Goal: Task Accomplishment & Management: Use online tool/utility

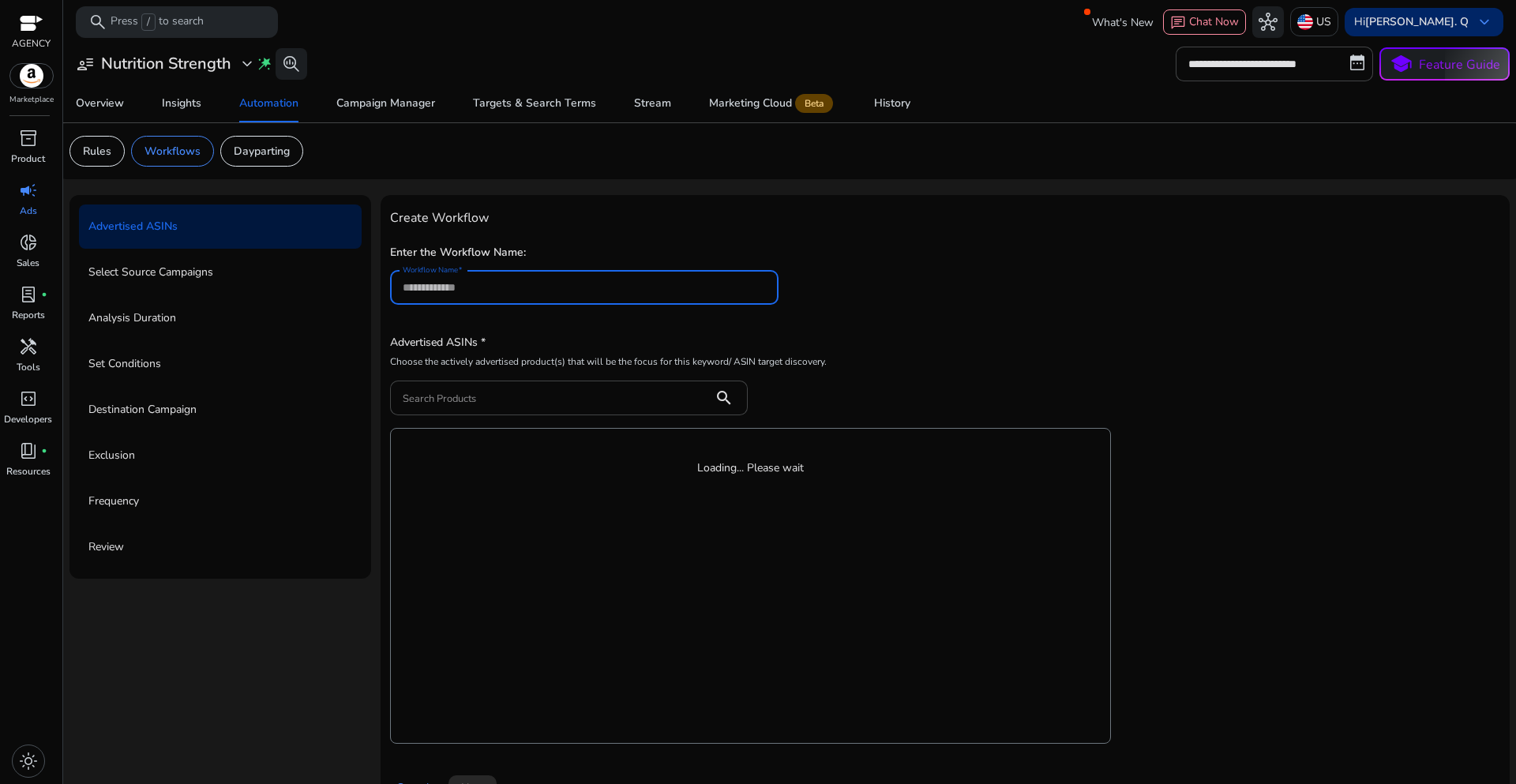
click at [1468, 31] on div "Hi Evelyn. Q keyboard_arrow_down" at bounding box center [1425, 22] width 159 height 28
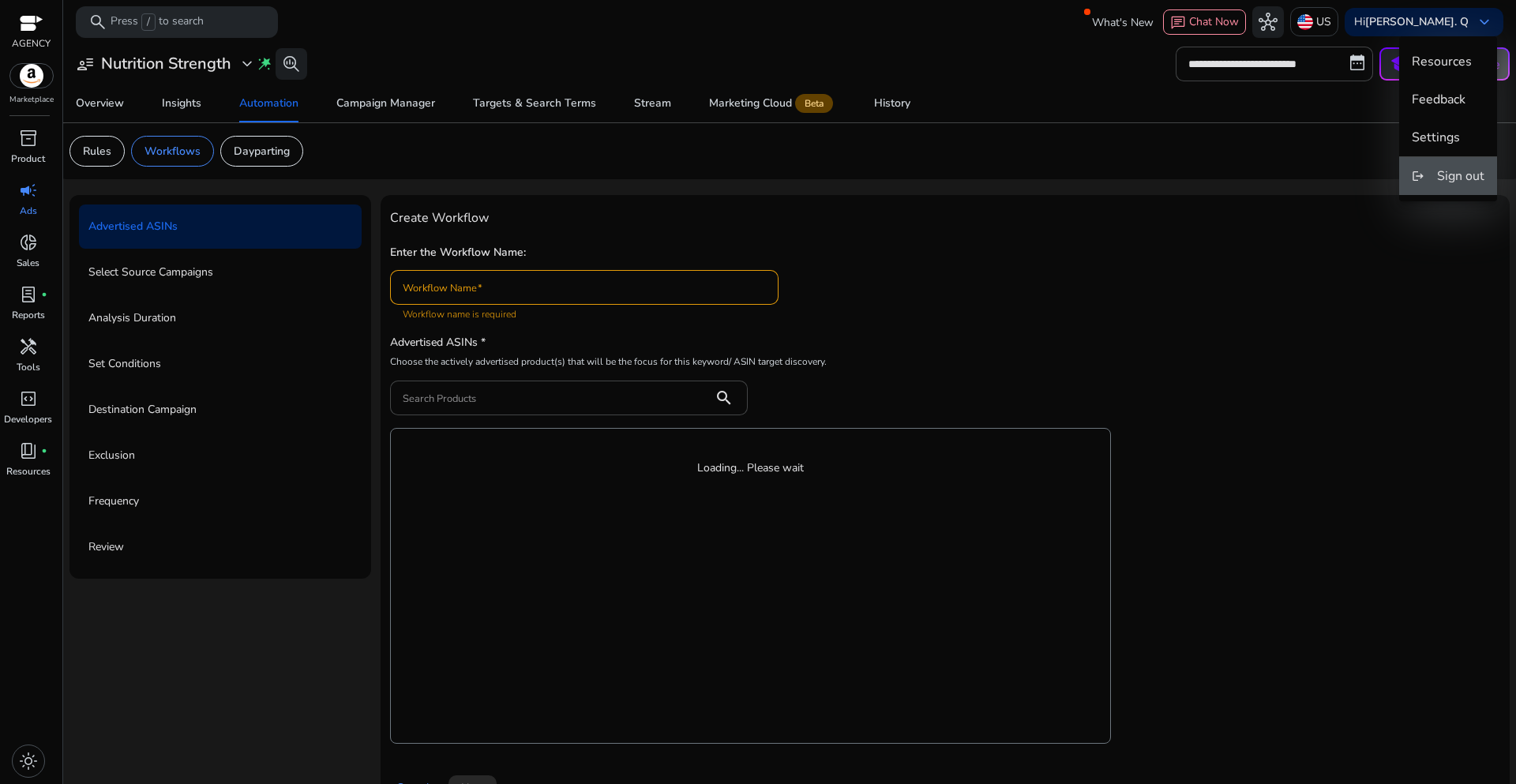
click at [1436, 170] on button "logout Sign out" at bounding box center [1448, 176] width 98 height 38
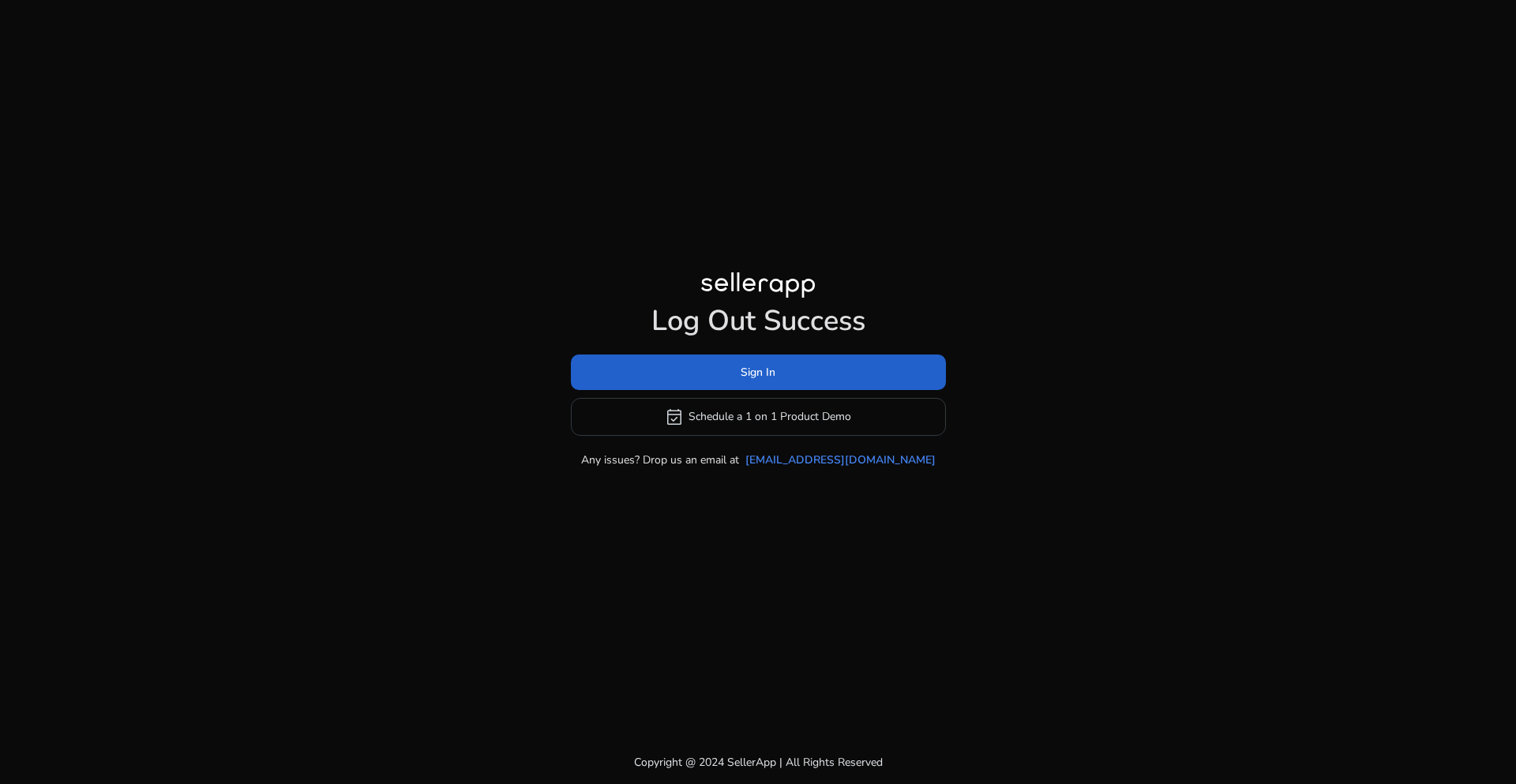
click at [778, 382] on span at bounding box center [758, 372] width 375 height 38
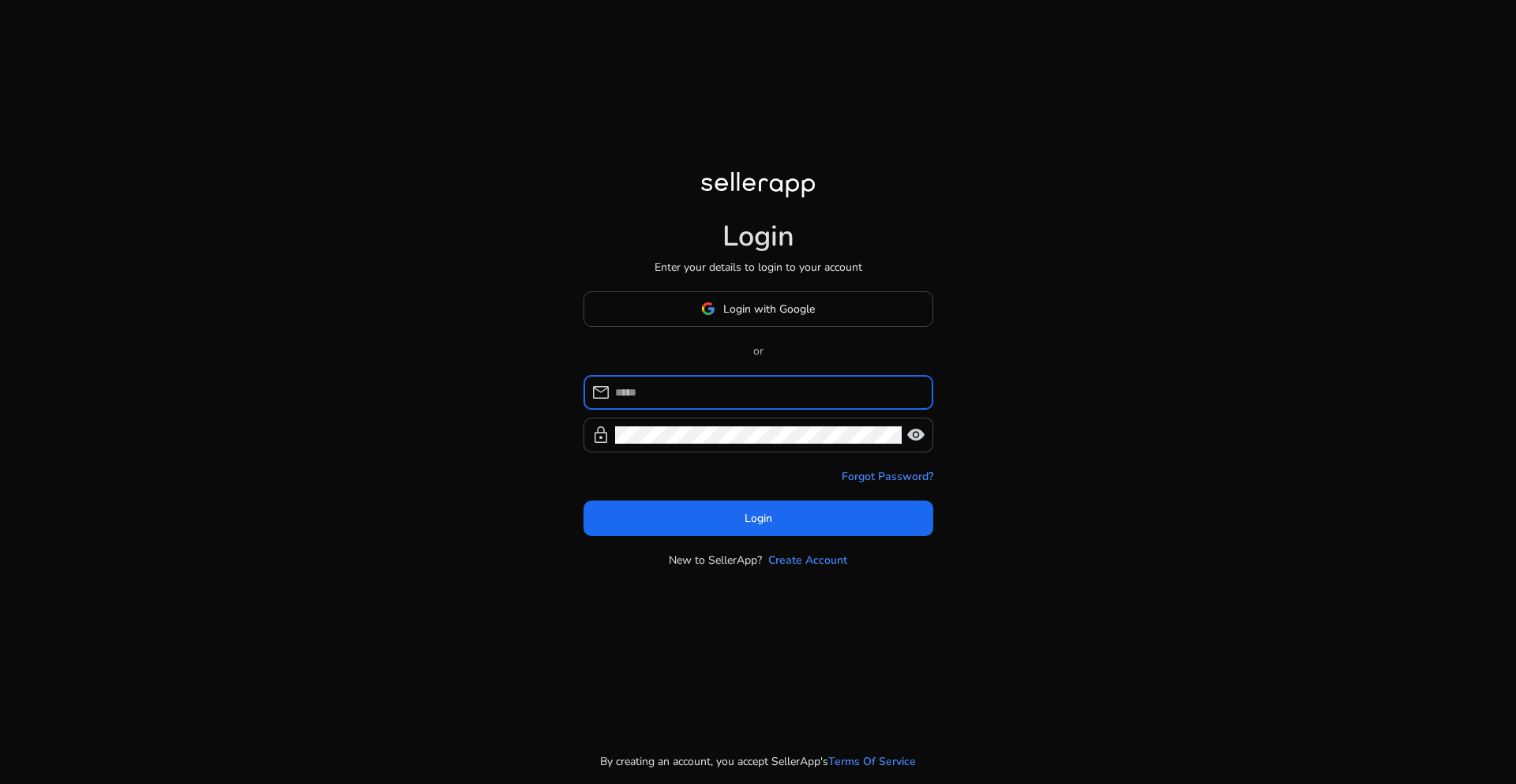
type input "**********"
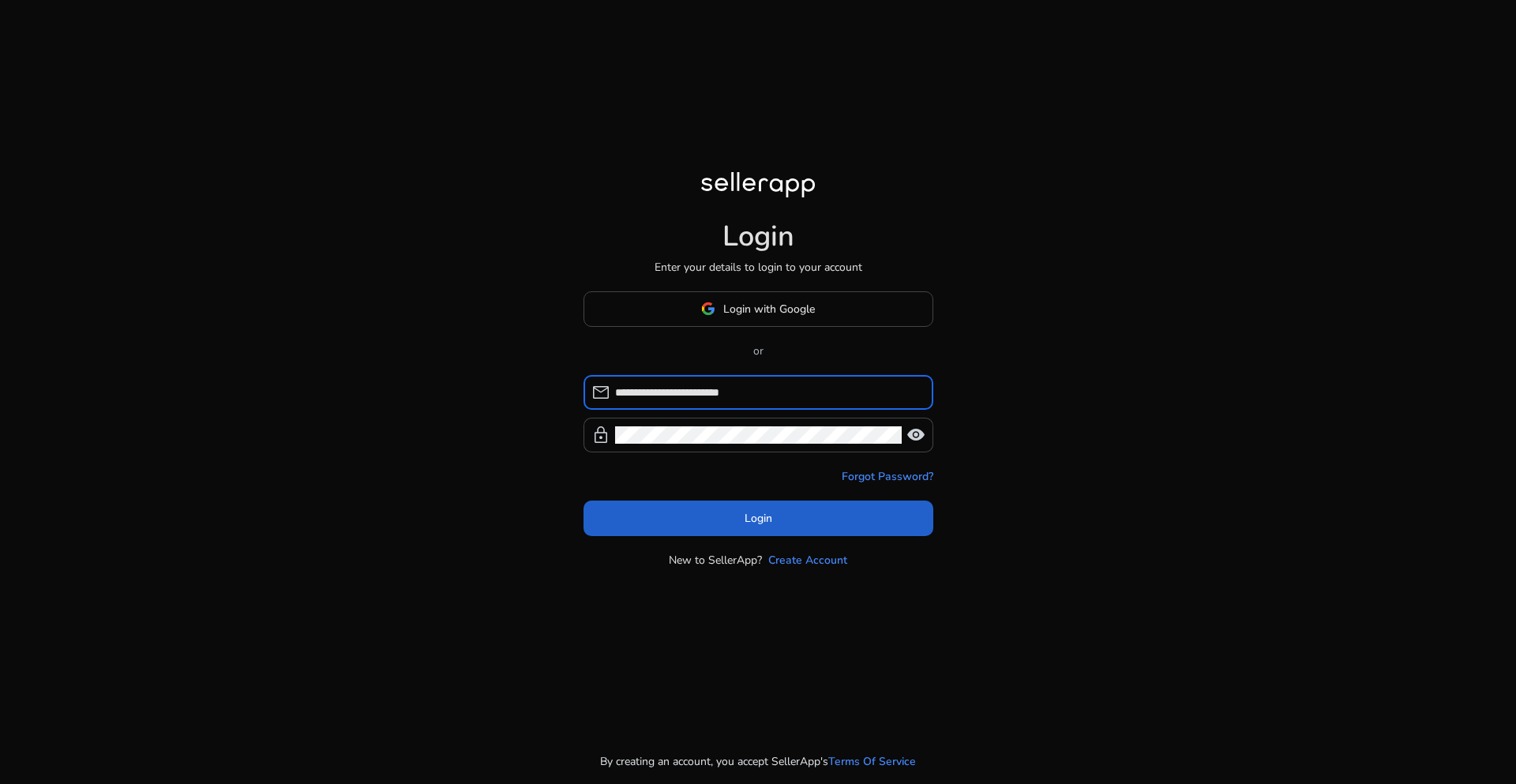
click at [740, 523] on span at bounding box center [758, 517] width 349 height 38
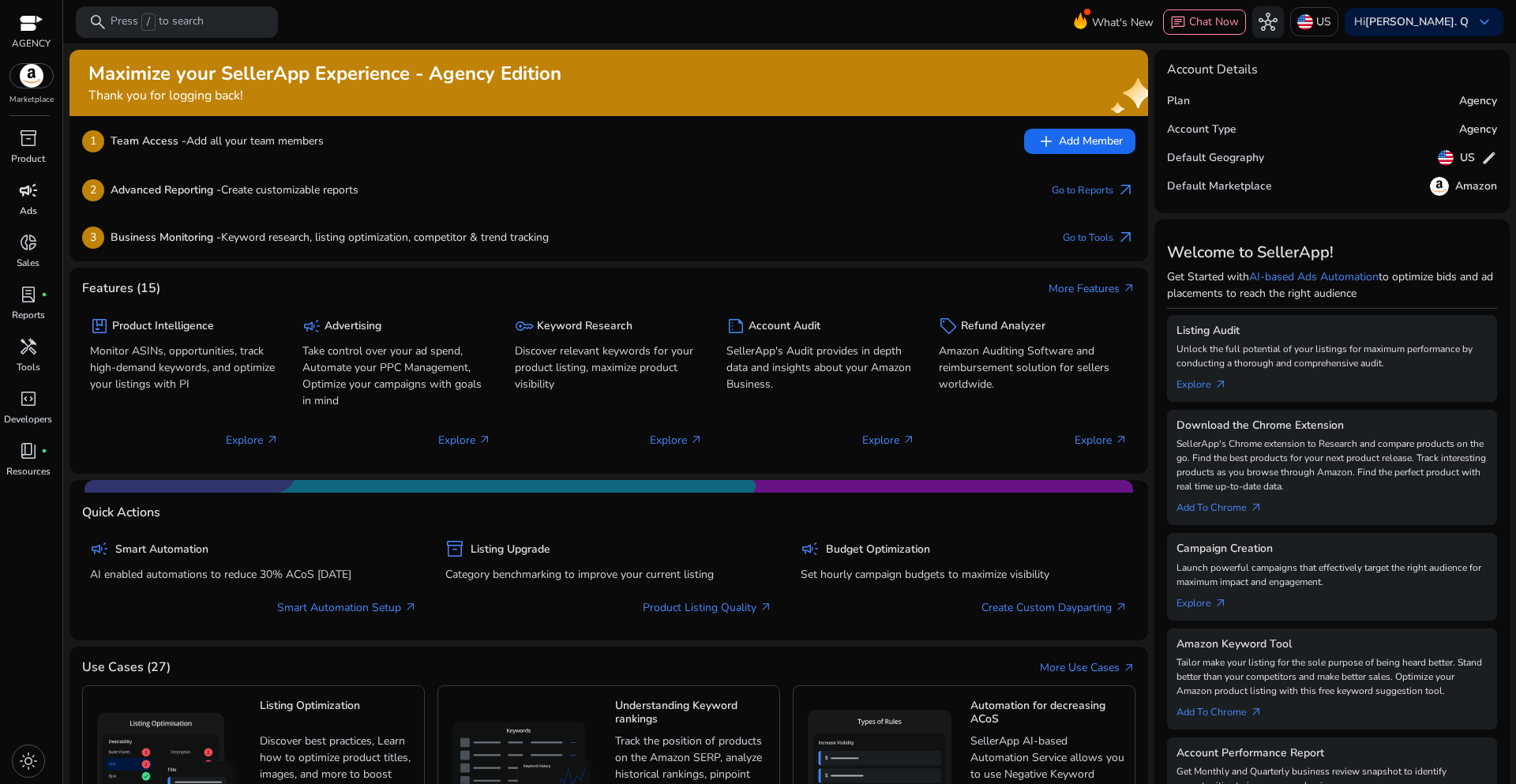
click at [29, 209] on p "Ads" at bounding box center [28, 210] width 17 height 14
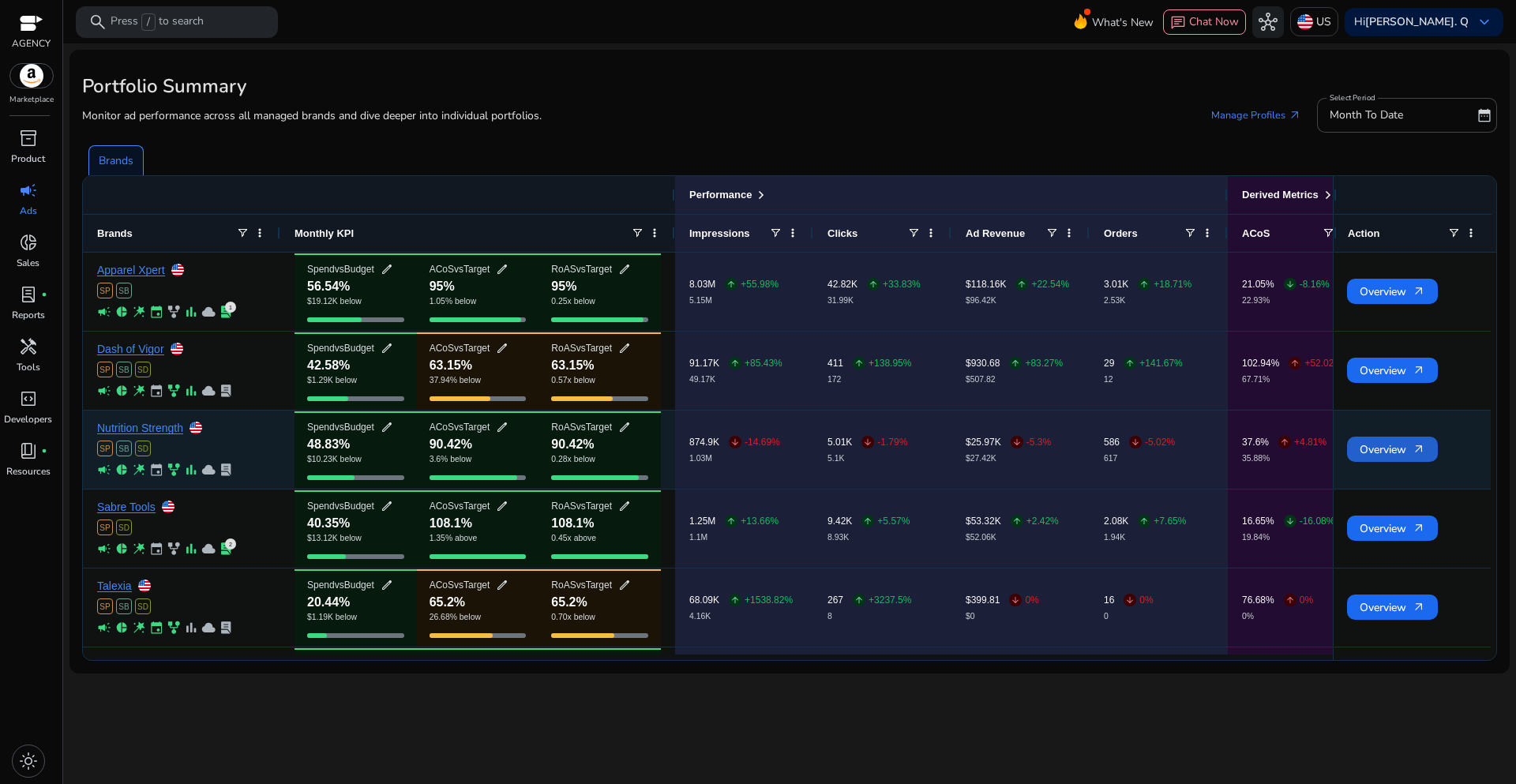
click at [1382, 456] on span "Overview arrow_outward" at bounding box center [1393, 449] width 66 height 33
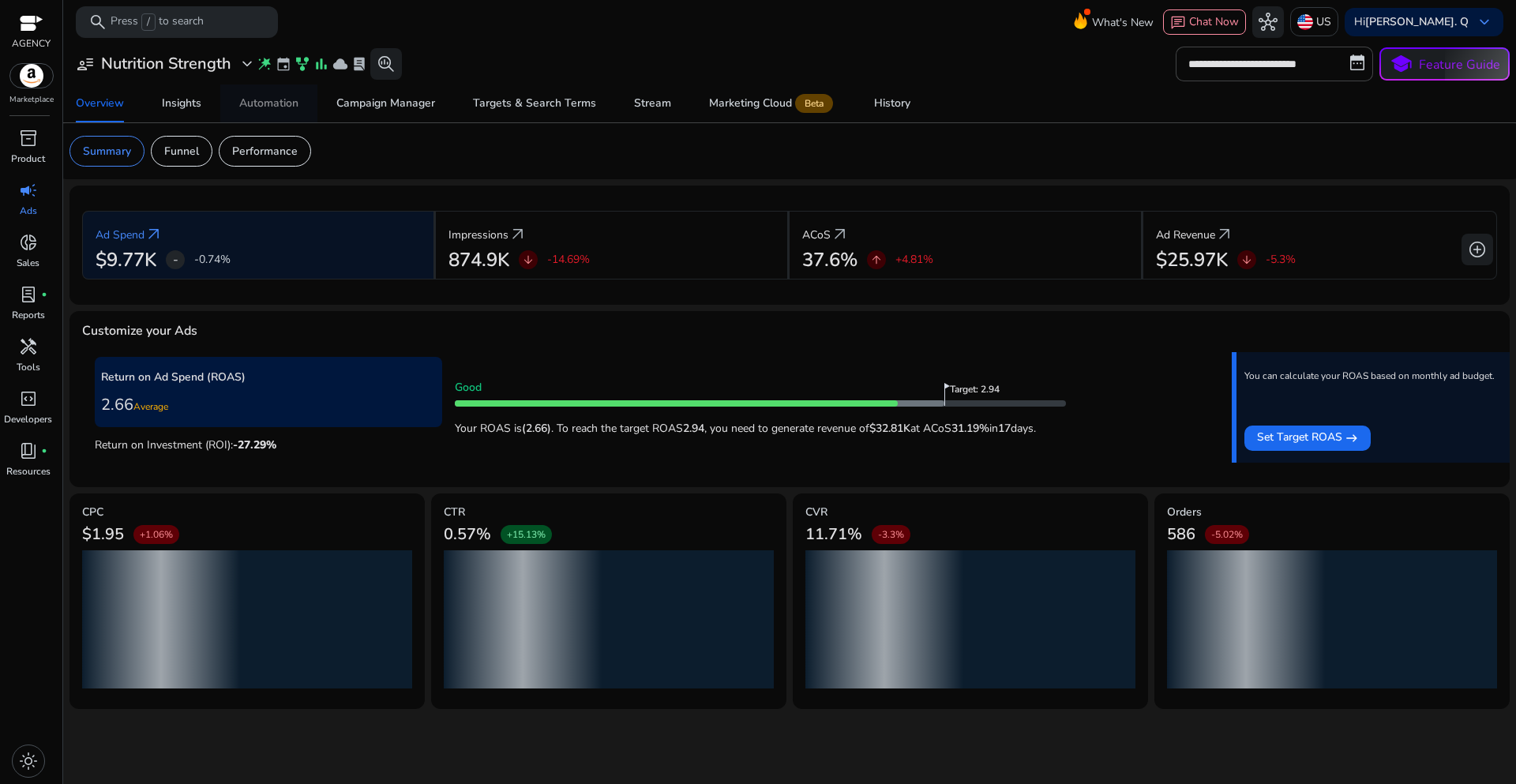
click at [248, 108] on div "Automation" at bounding box center [268, 103] width 60 height 11
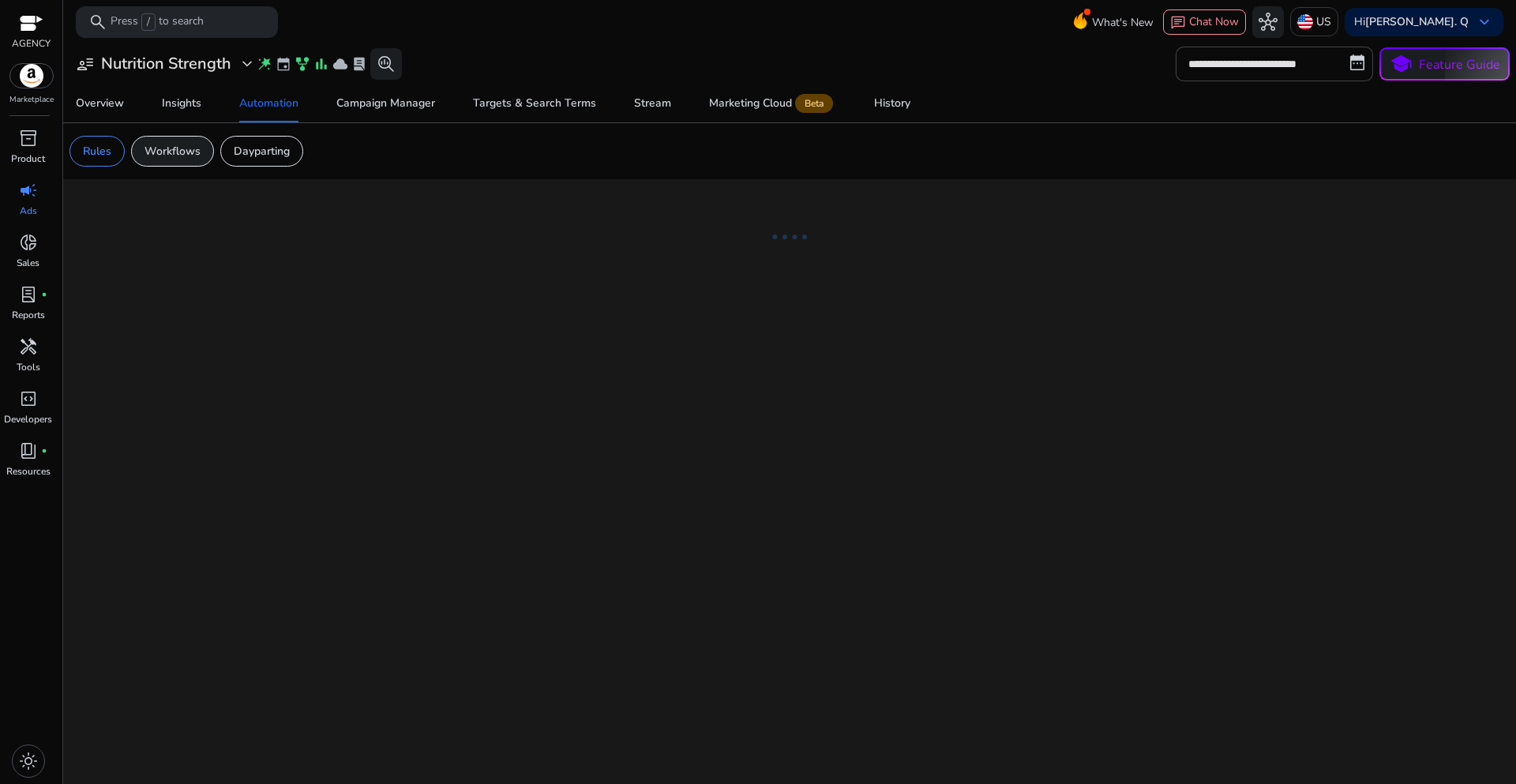
click at [154, 157] on p "Workflows" at bounding box center [172, 151] width 56 height 16
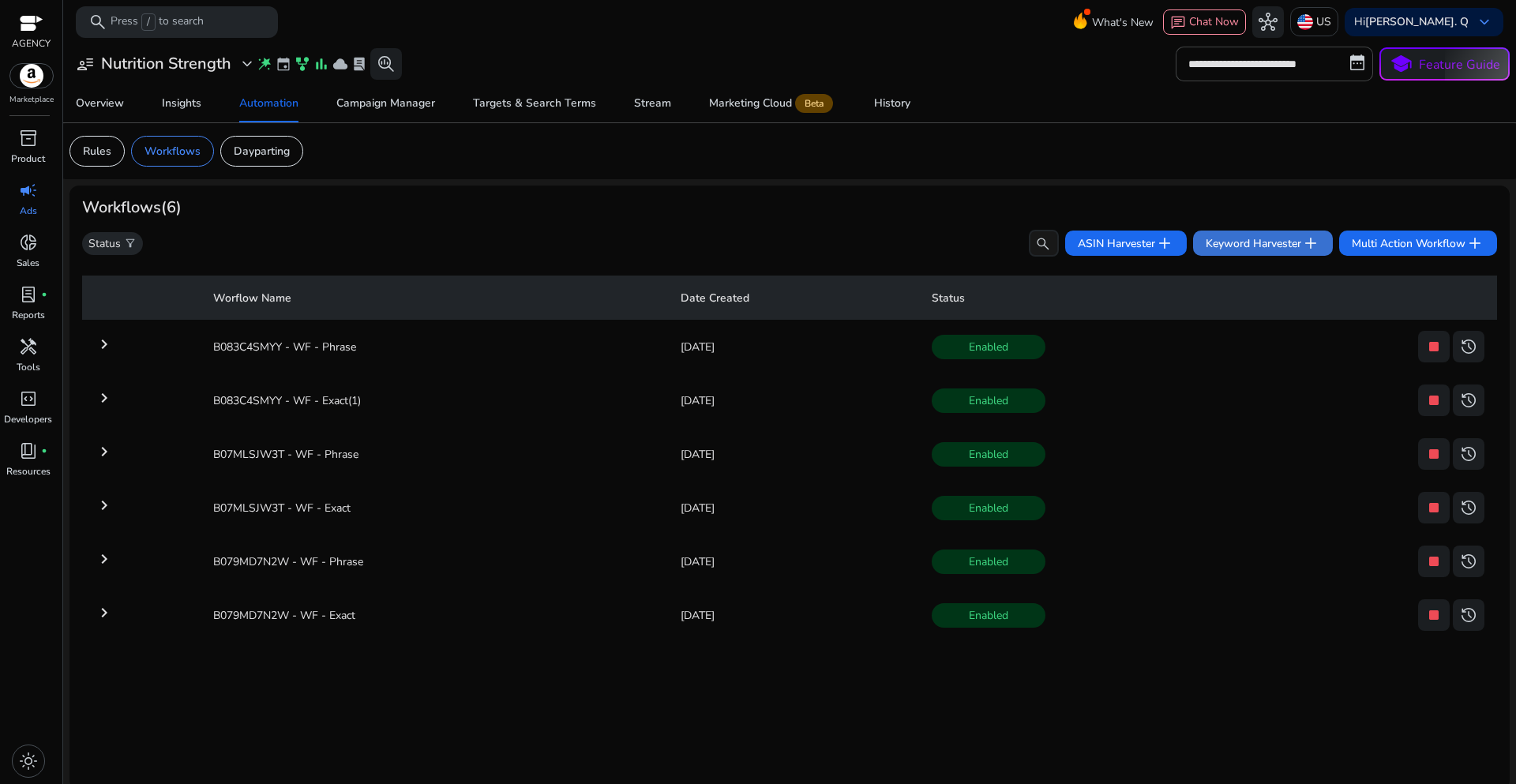
click at [1205, 247] on span "Keyword Harvester add" at bounding box center [1262, 243] width 115 height 19
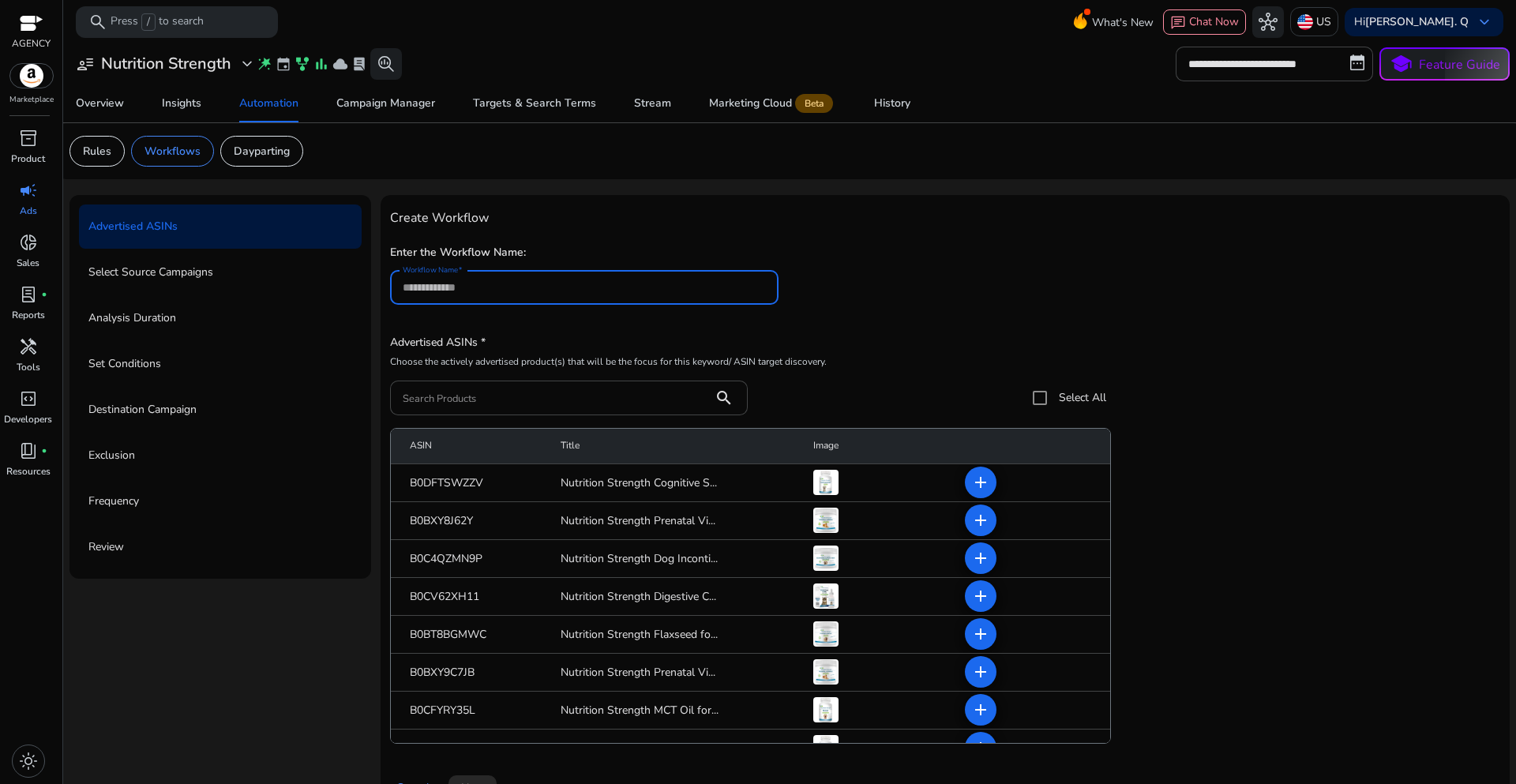
click at [443, 286] on input "Workflow Name" at bounding box center [584, 287] width 363 height 17
type input "**********"
click at [443, 396] on input "Search Products" at bounding box center [552, 398] width 299 height 17
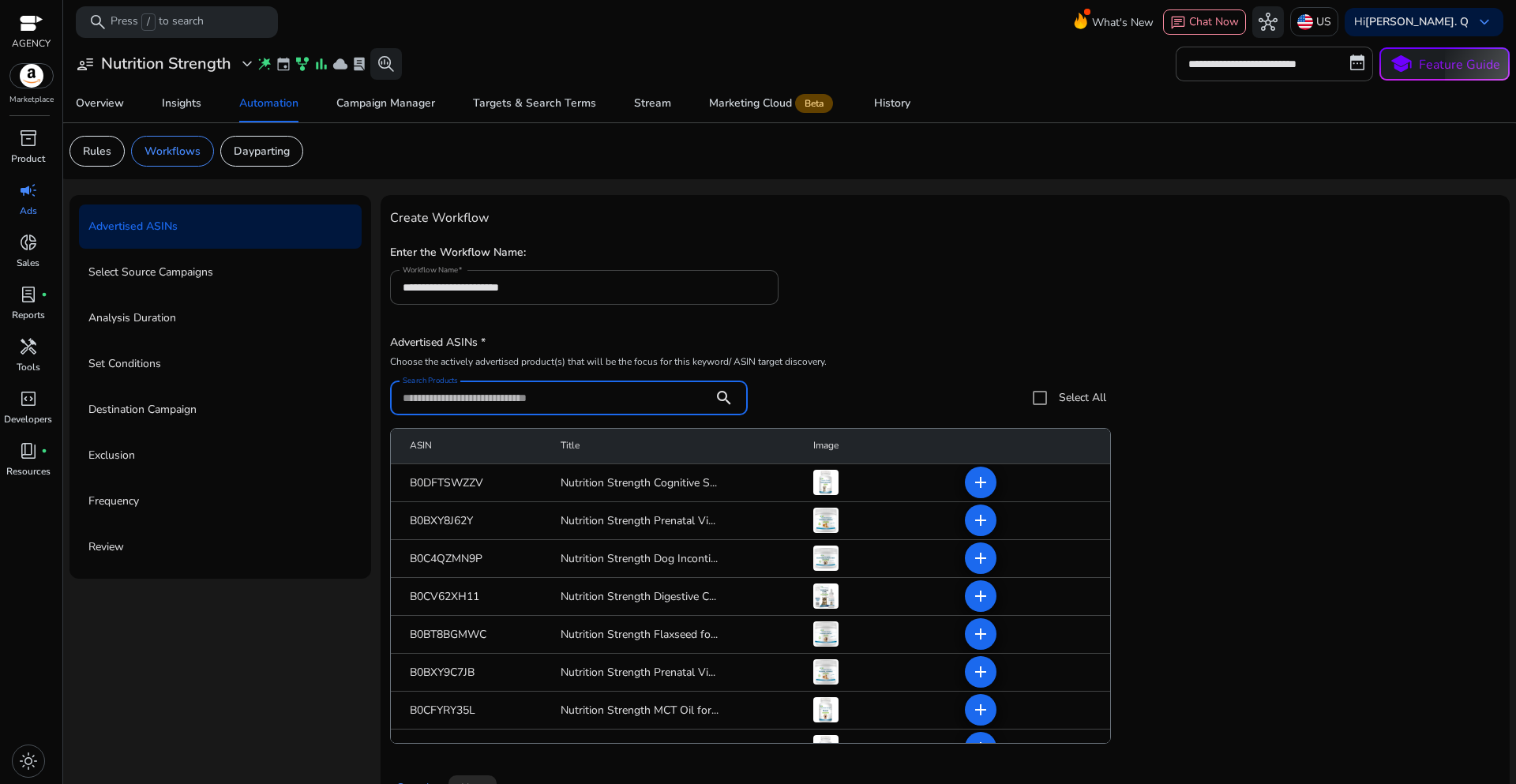
paste input "**********"
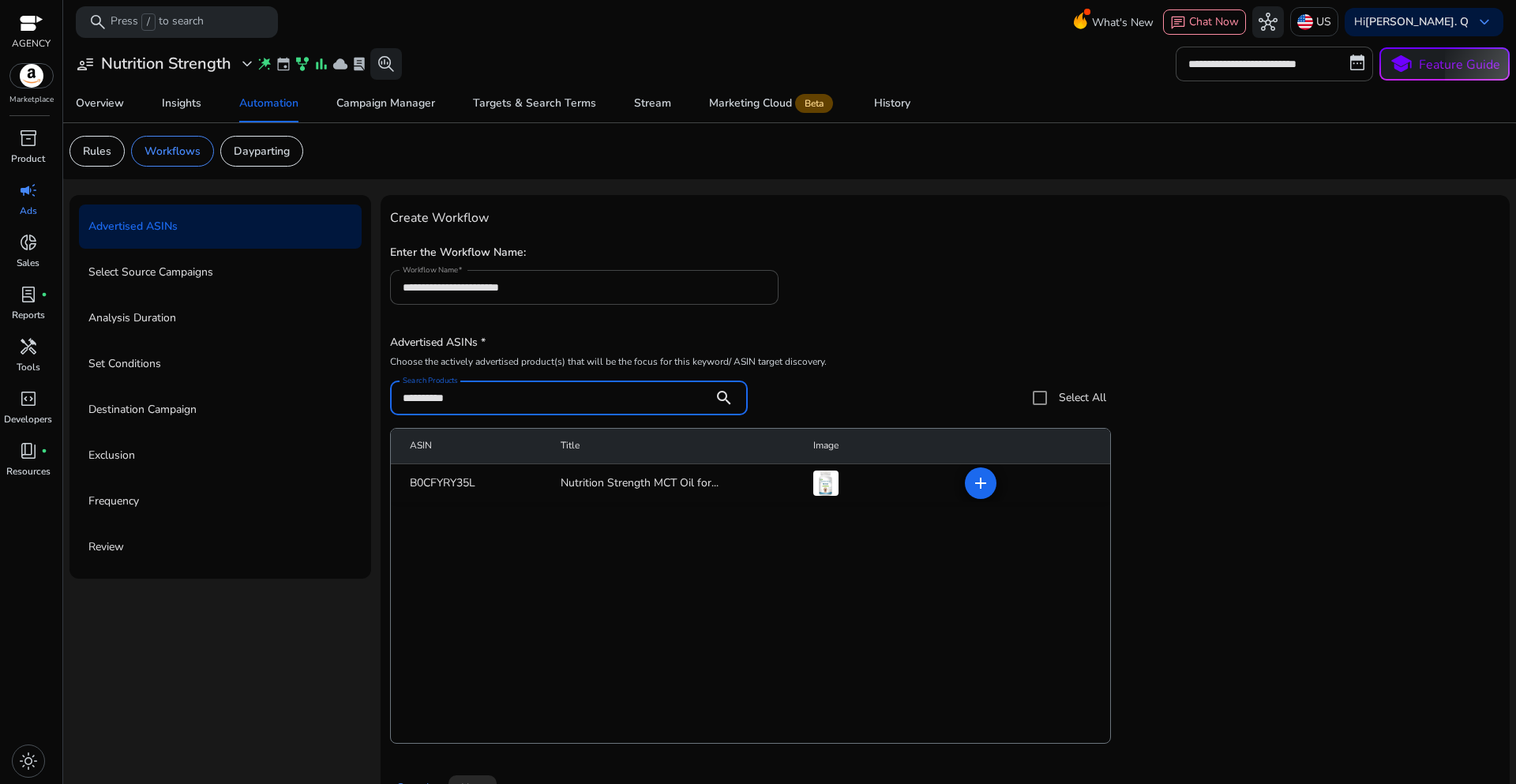
type input "**********"
click at [1019, 295] on div "**********" at bounding box center [945, 280] width 1110 height 80
click at [973, 487] on mat-icon "add" at bounding box center [981, 483] width 19 height 19
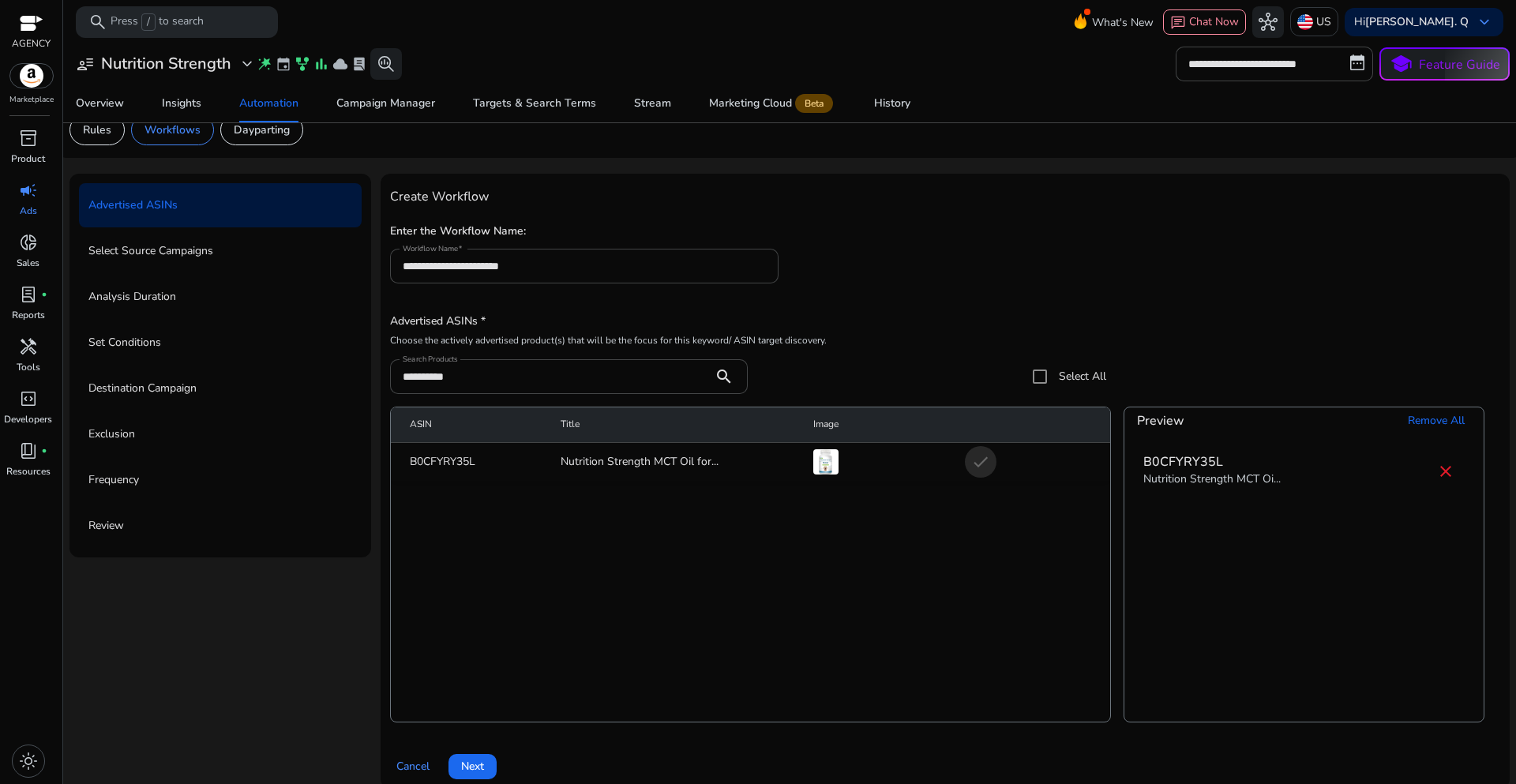
scroll to position [39, 0]
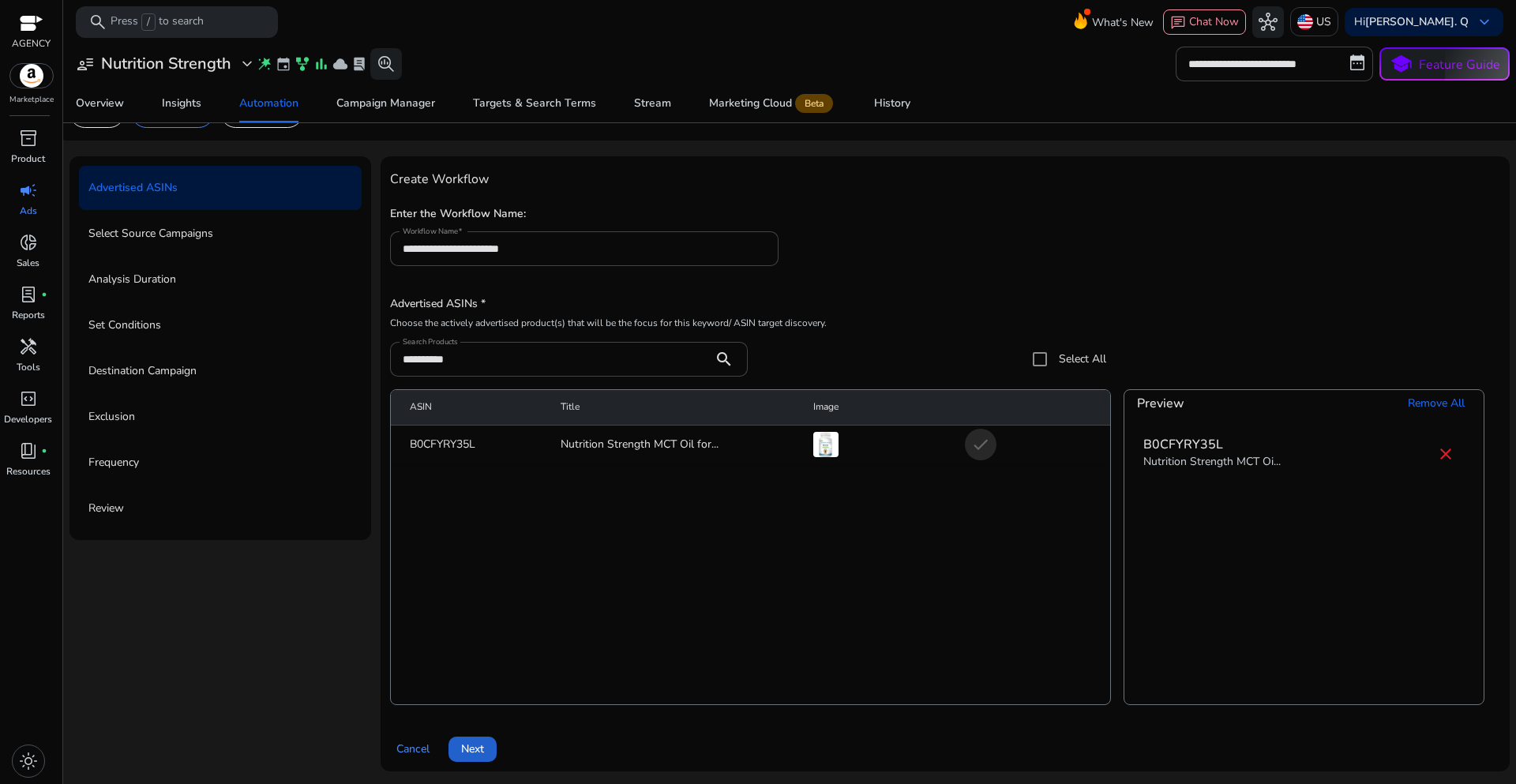
click at [470, 751] on span "Next" at bounding box center [472, 748] width 23 height 16
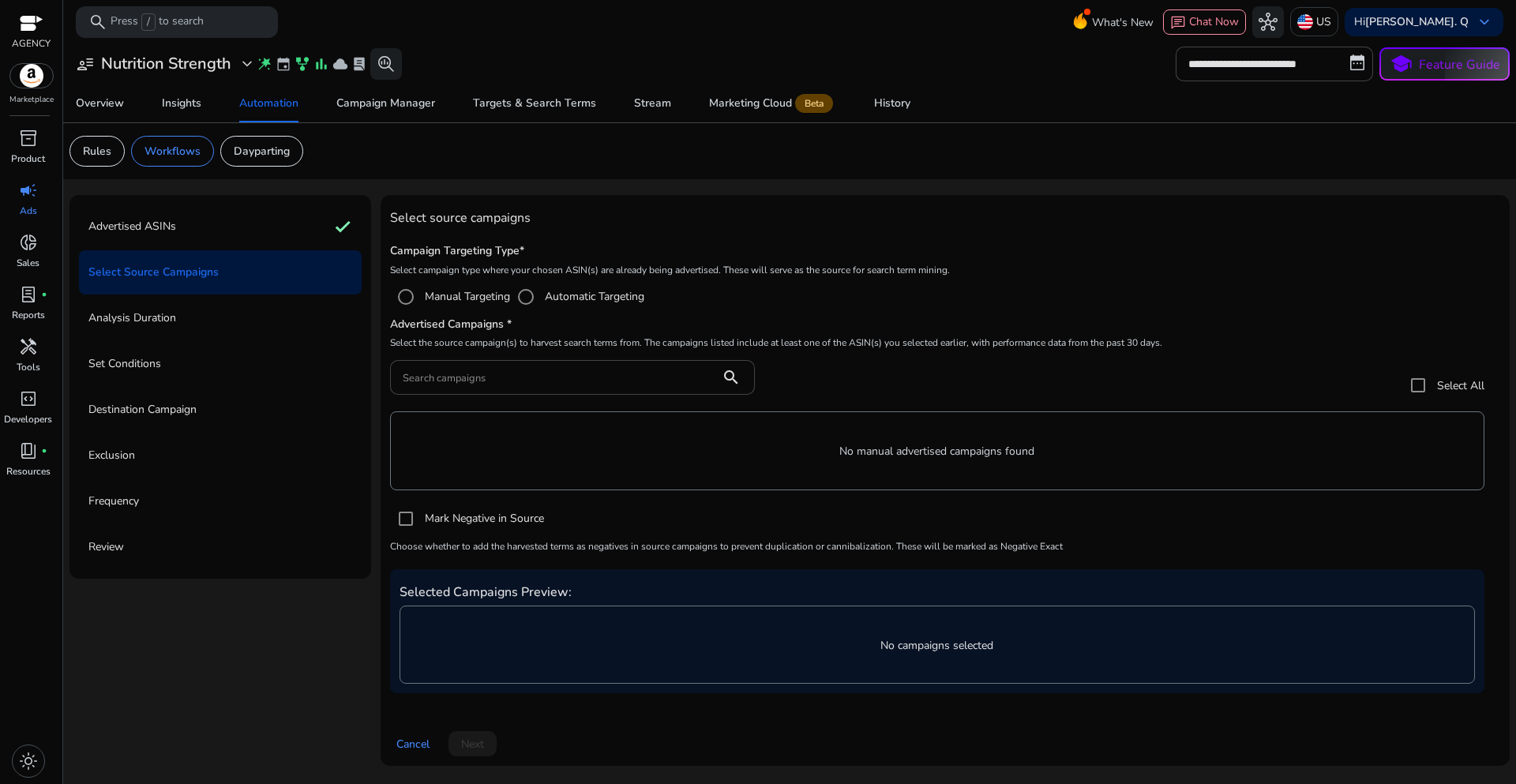
scroll to position [0, 0]
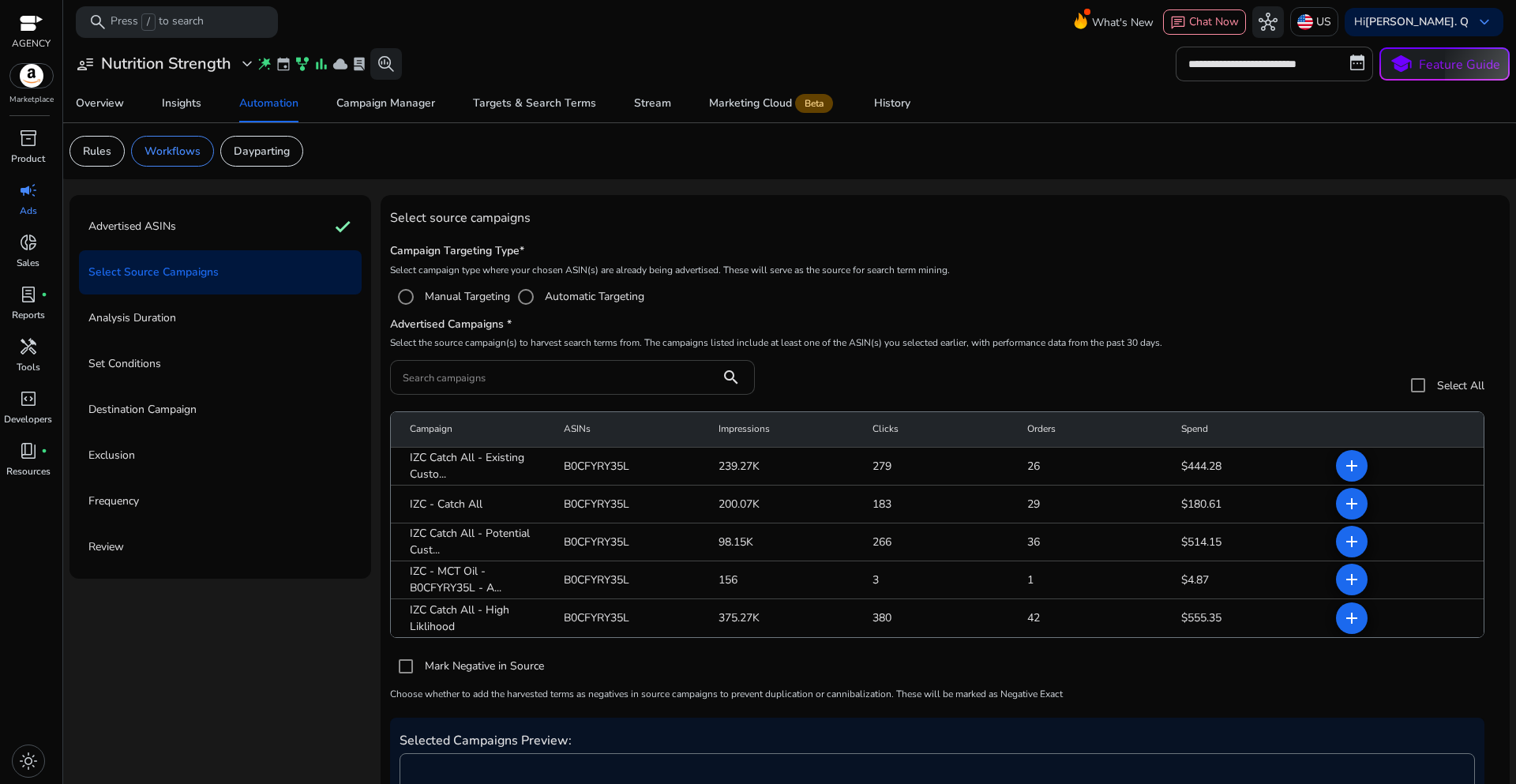
click at [470, 388] on div at bounding box center [555, 377] width 305 height 34
paste input "**********"
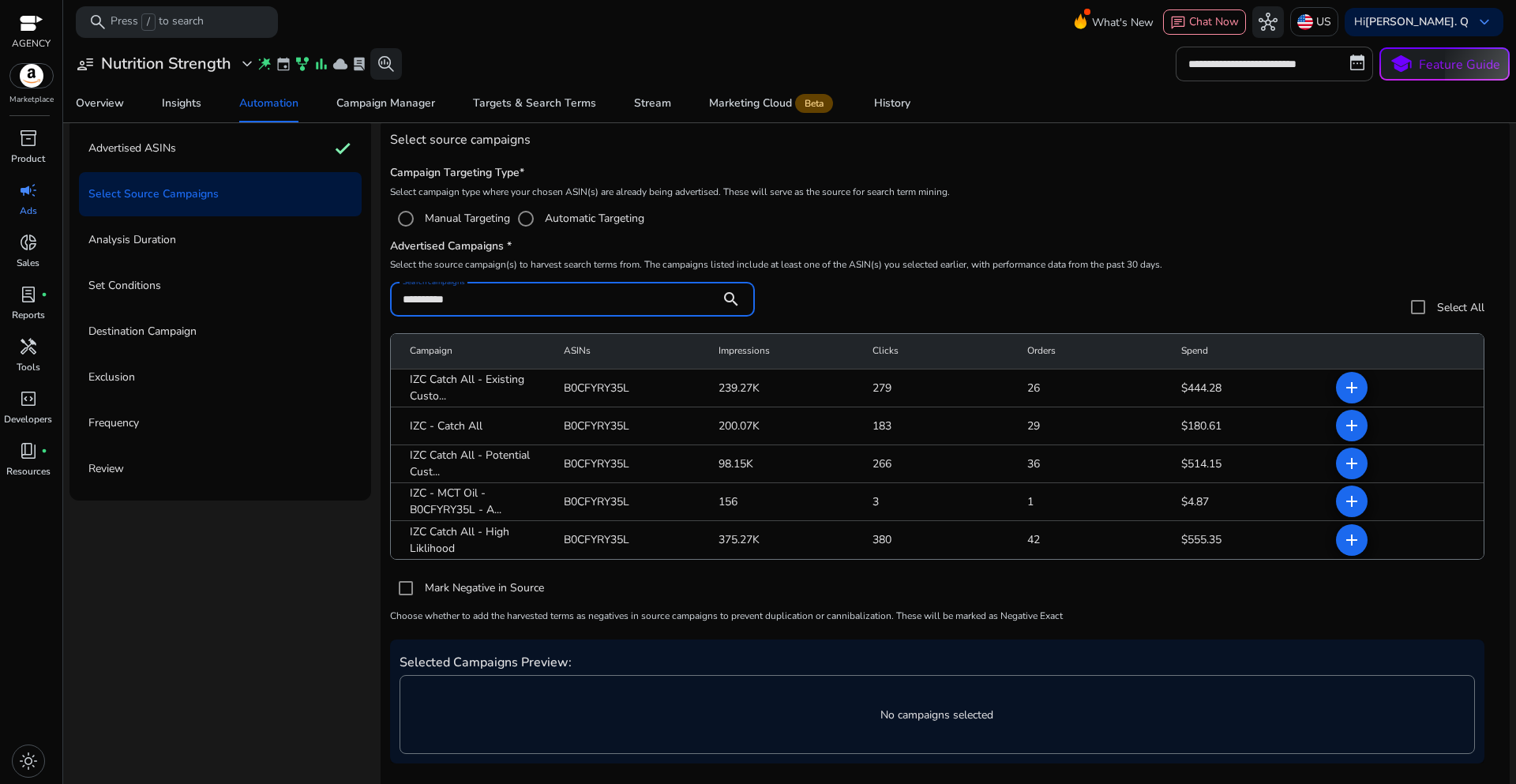
scroll to position [79, 0]
type input "**********"
click at [1347, 499] on mat-icon "add" at bounding box center [1352, 500] width 19 height 19
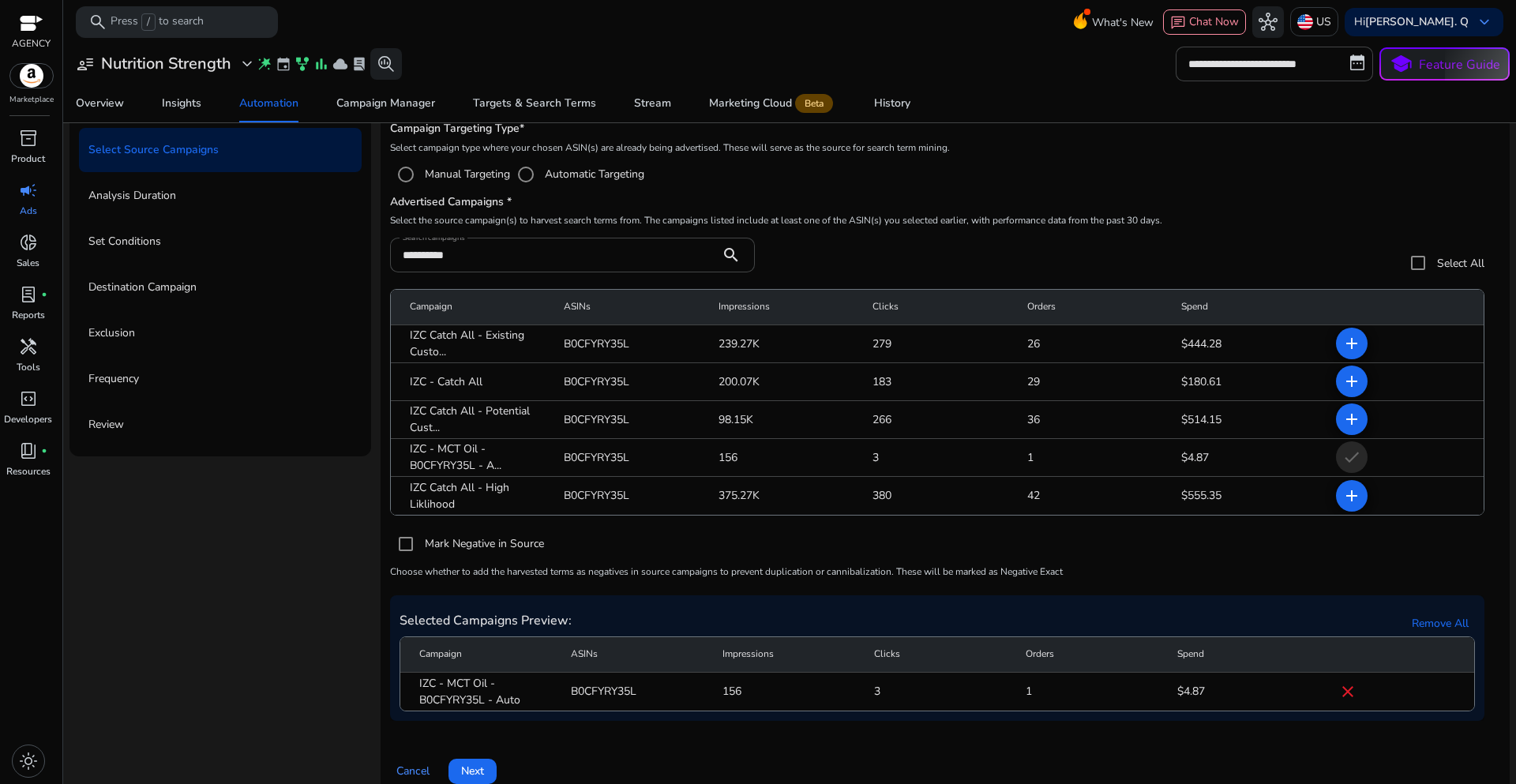
scroll to position [144, 0]
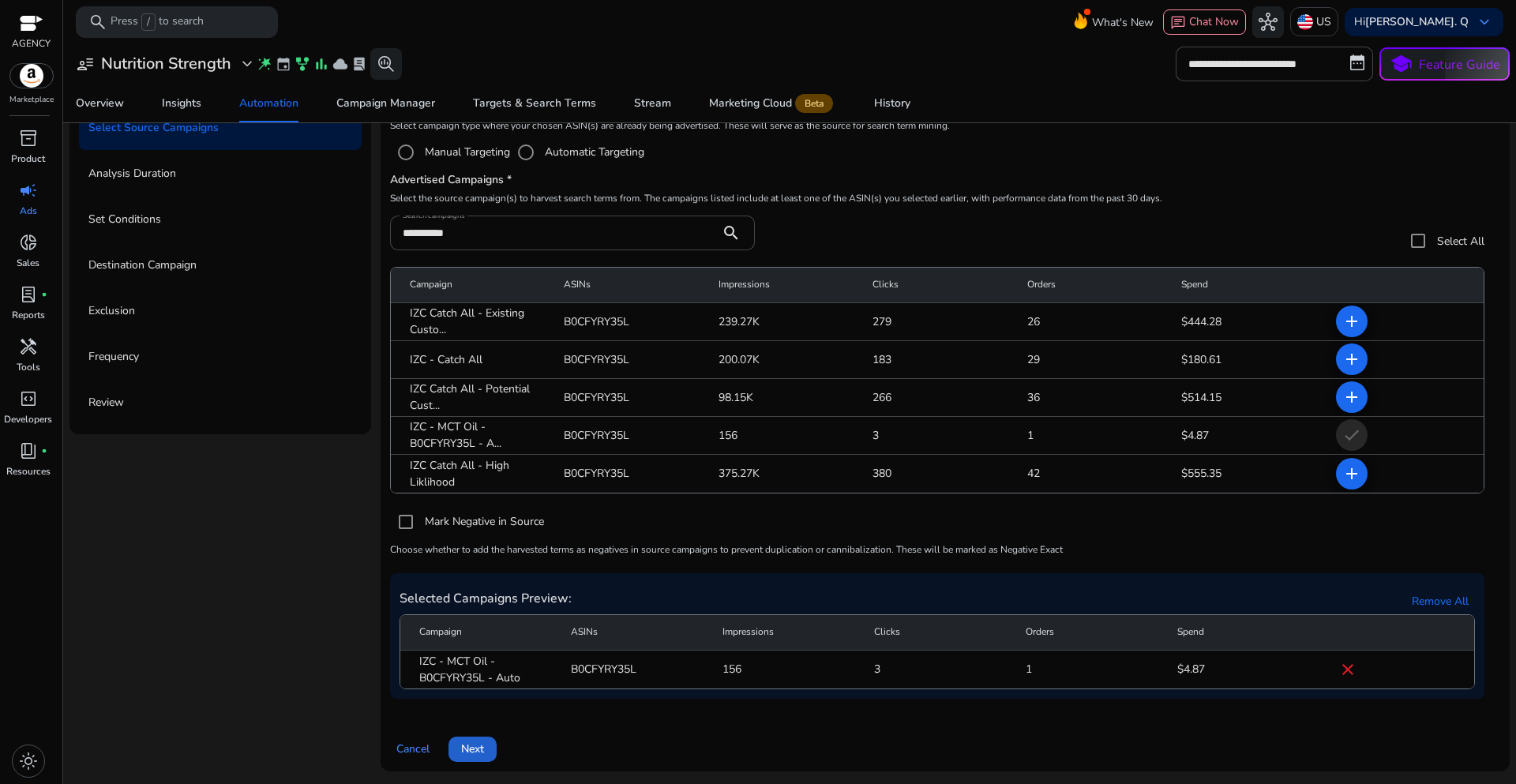
click at [484, 751] on span at bounding box center [473, 750] width 48 height 38
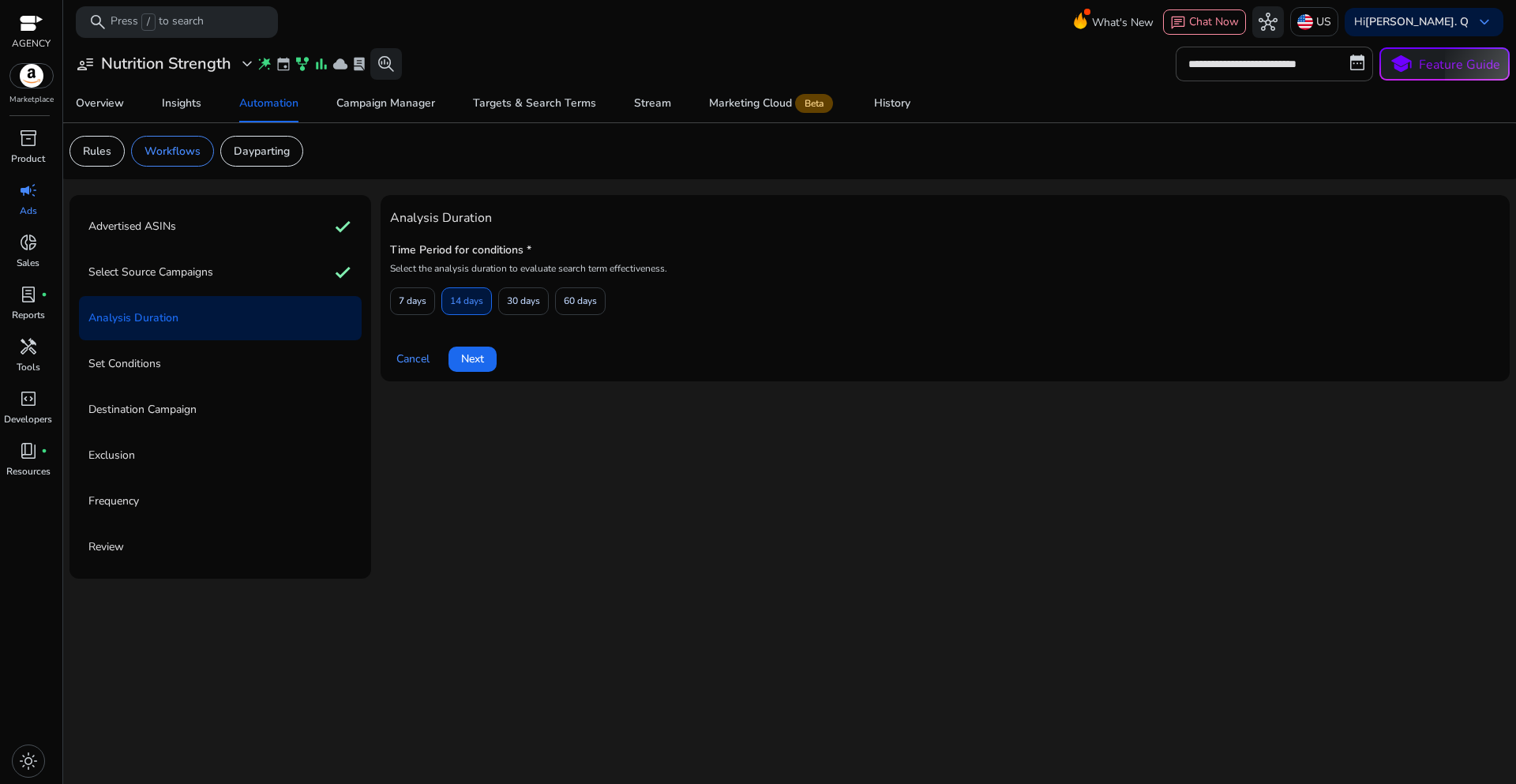
scroll to position [0, 0]
click at [418, 308] on span "7 days" at bounding box center [412, 301] width 28 height 28
click at [472, 370] on span at bounding box center [473, 359] width 48 height 38
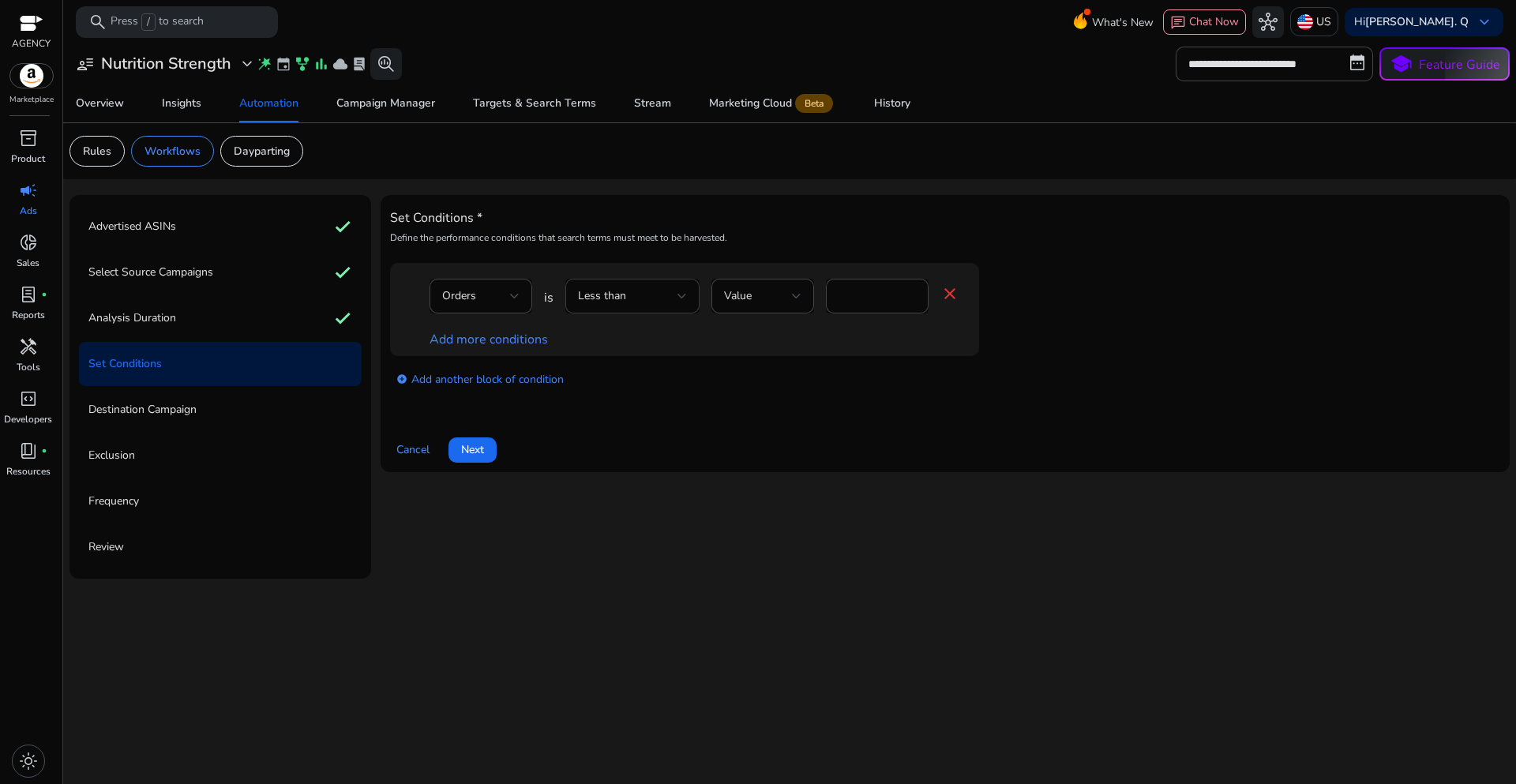
click at [657, 304] on div "Less than" at bounding box center [627, 296] width 99 height 17
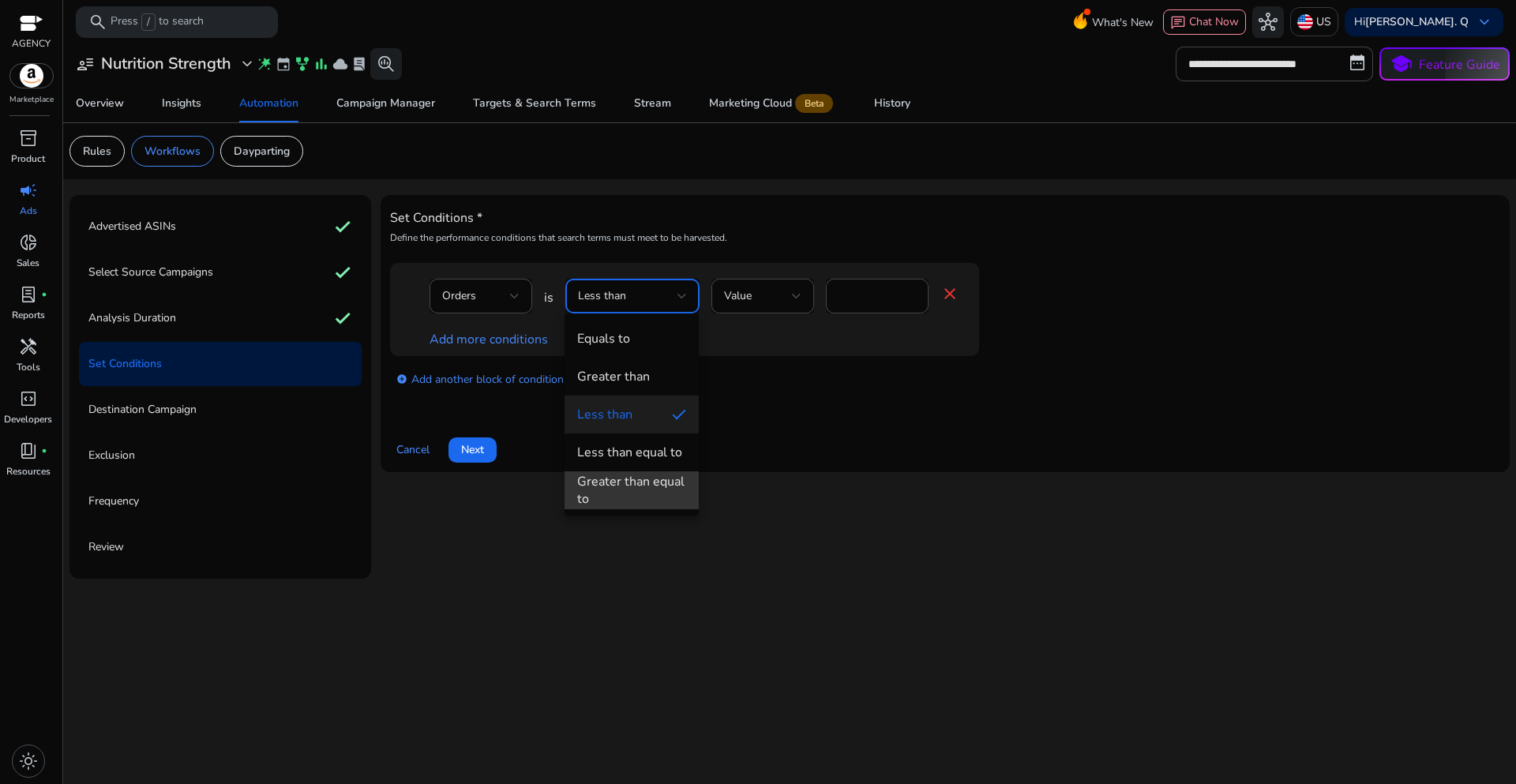
click at [632, 484] on div "Greater than equal to" at bounding box center [632, 490] width 109 height 34
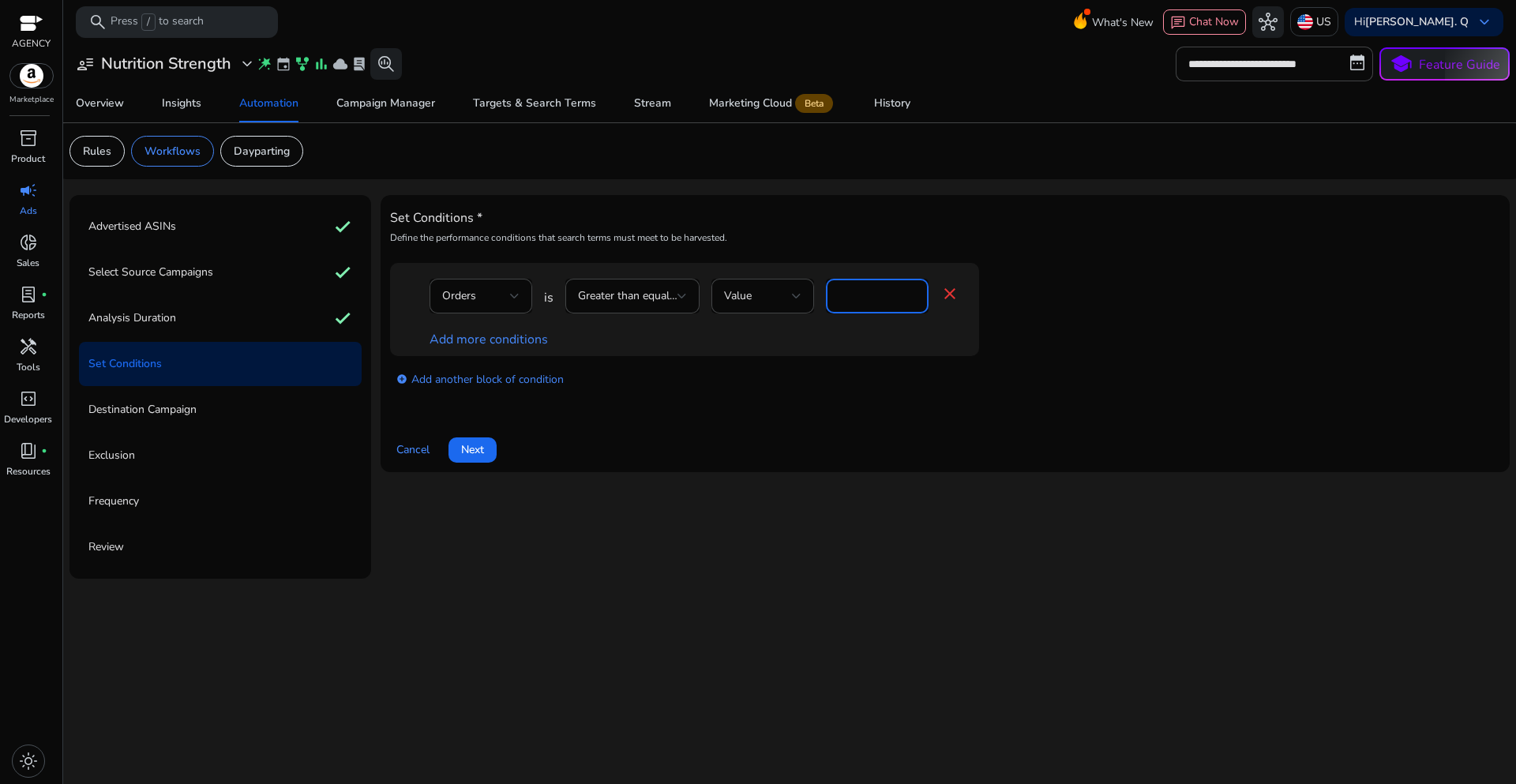
drag, startPoint x: 846, startPoint y: 302, endPoint x: 828, endPoint y: 295, distance: 19.3
click at [828, 295] on div "*" at bounding box center [877, 296] width 103 height 34
type input "*"
click at [510, 345] on link "Add more conditions" at bounding box center [488, 339] width 118 height 17
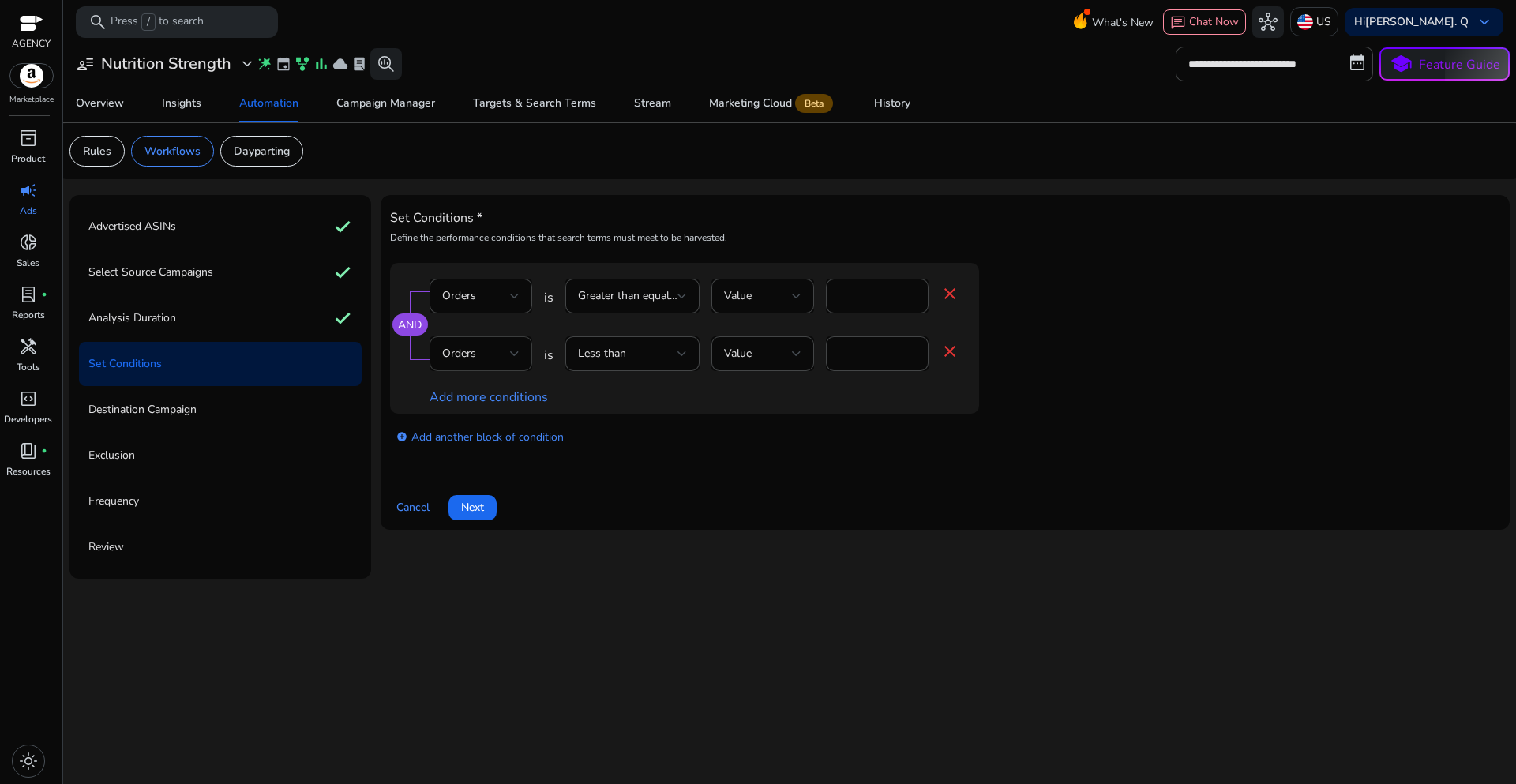
click at [510, 346] on div at bounding box center [514, 354] width 9 height 19
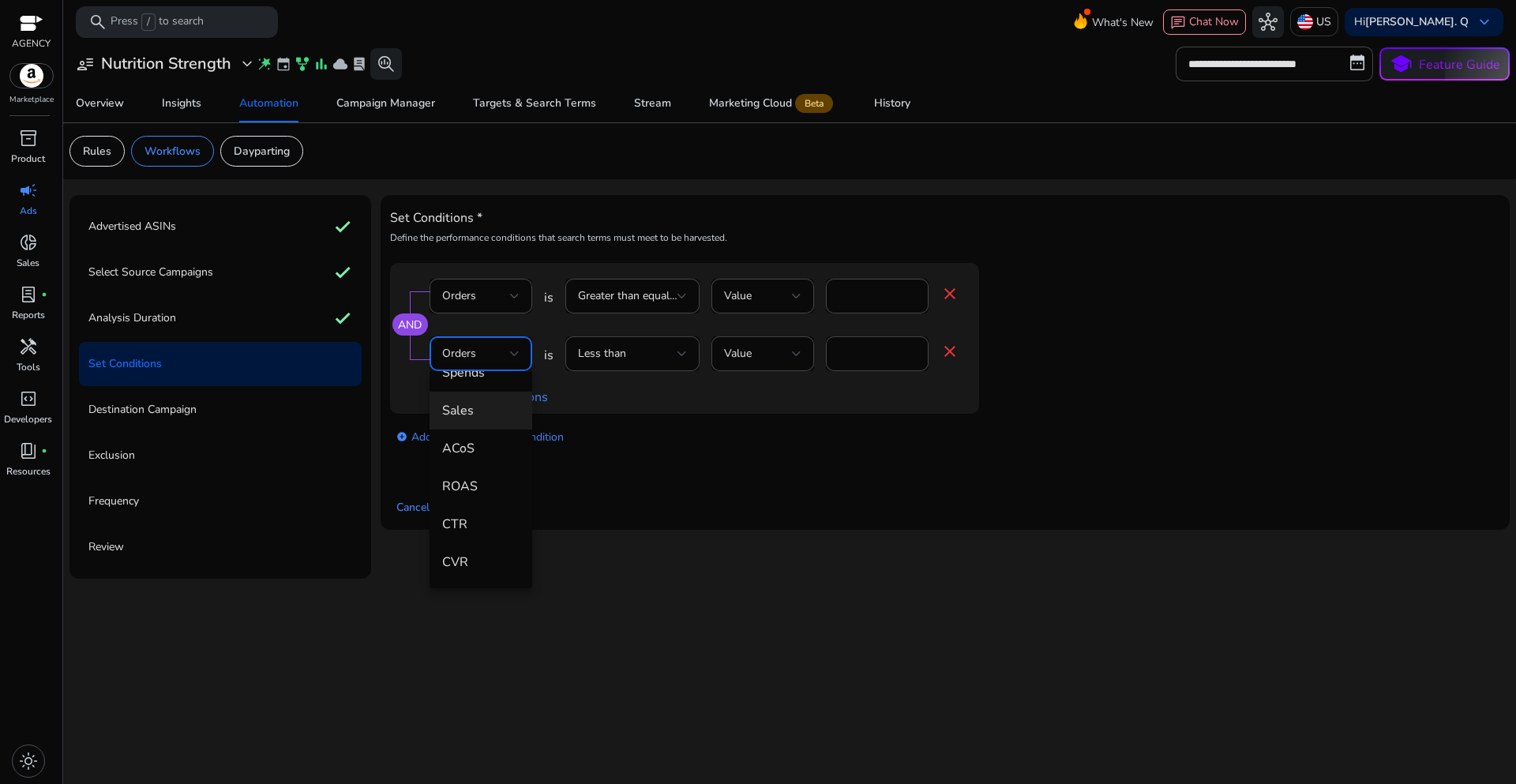
scroll to position [237, 0]
click at [476, 402] on mat-option "ACoS" at bounding box center [481, 386] width 103 height 38
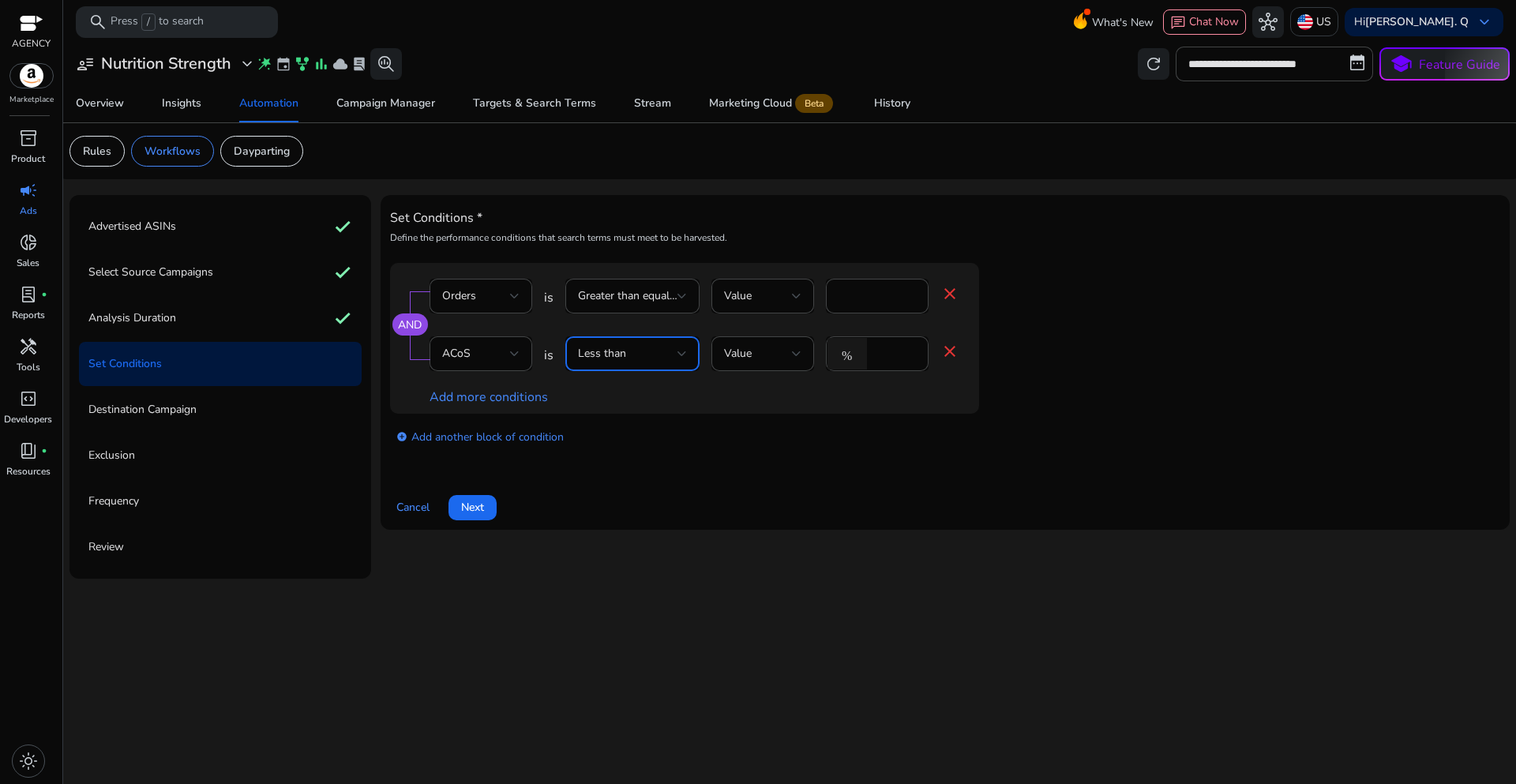
click at [675, 358] on div "Less than" at bounding box center [627, 354] width 99 height 17
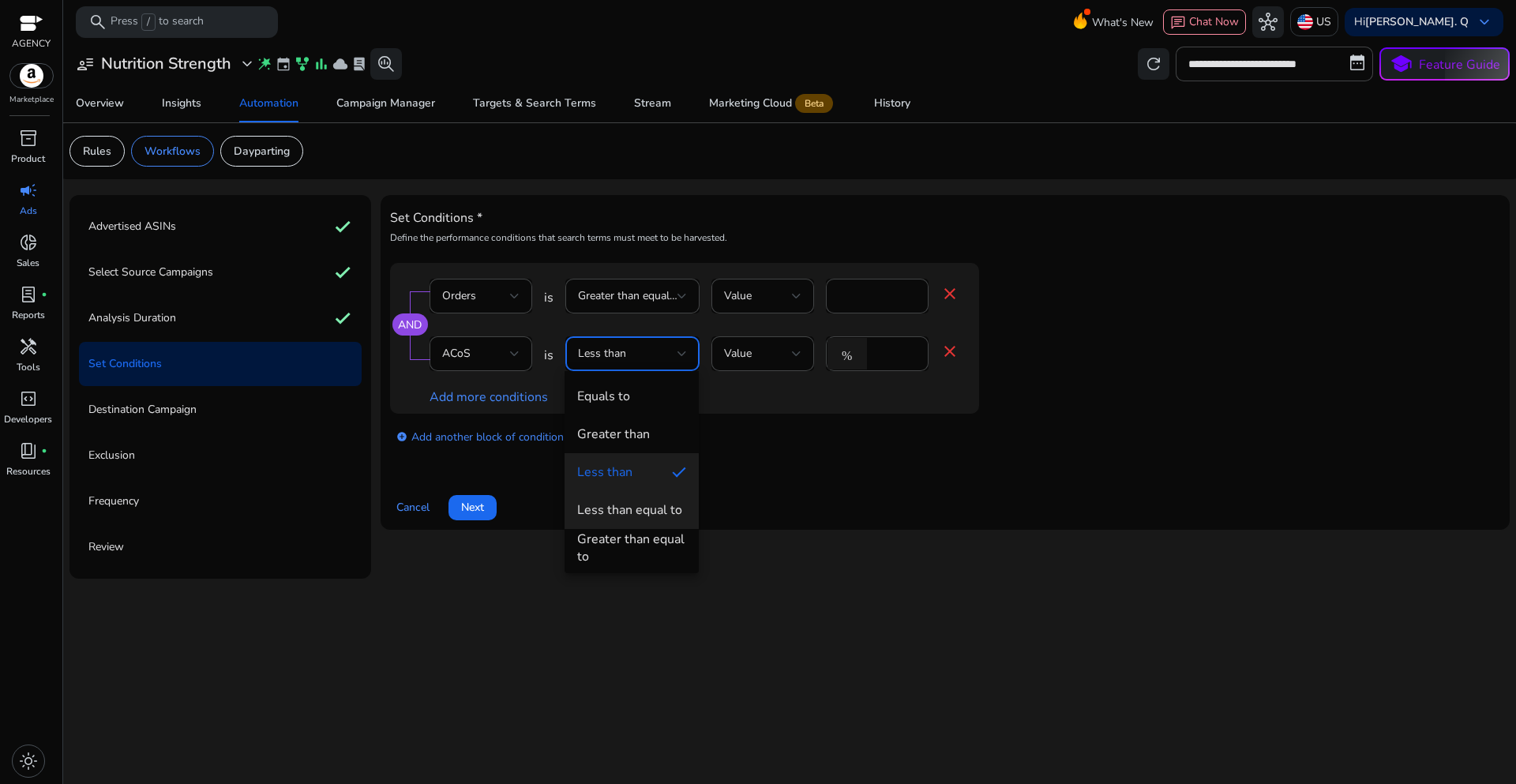
click at [641, 506] on div "Less than equal to" at bounding box center [630, 510] width 105 height 17
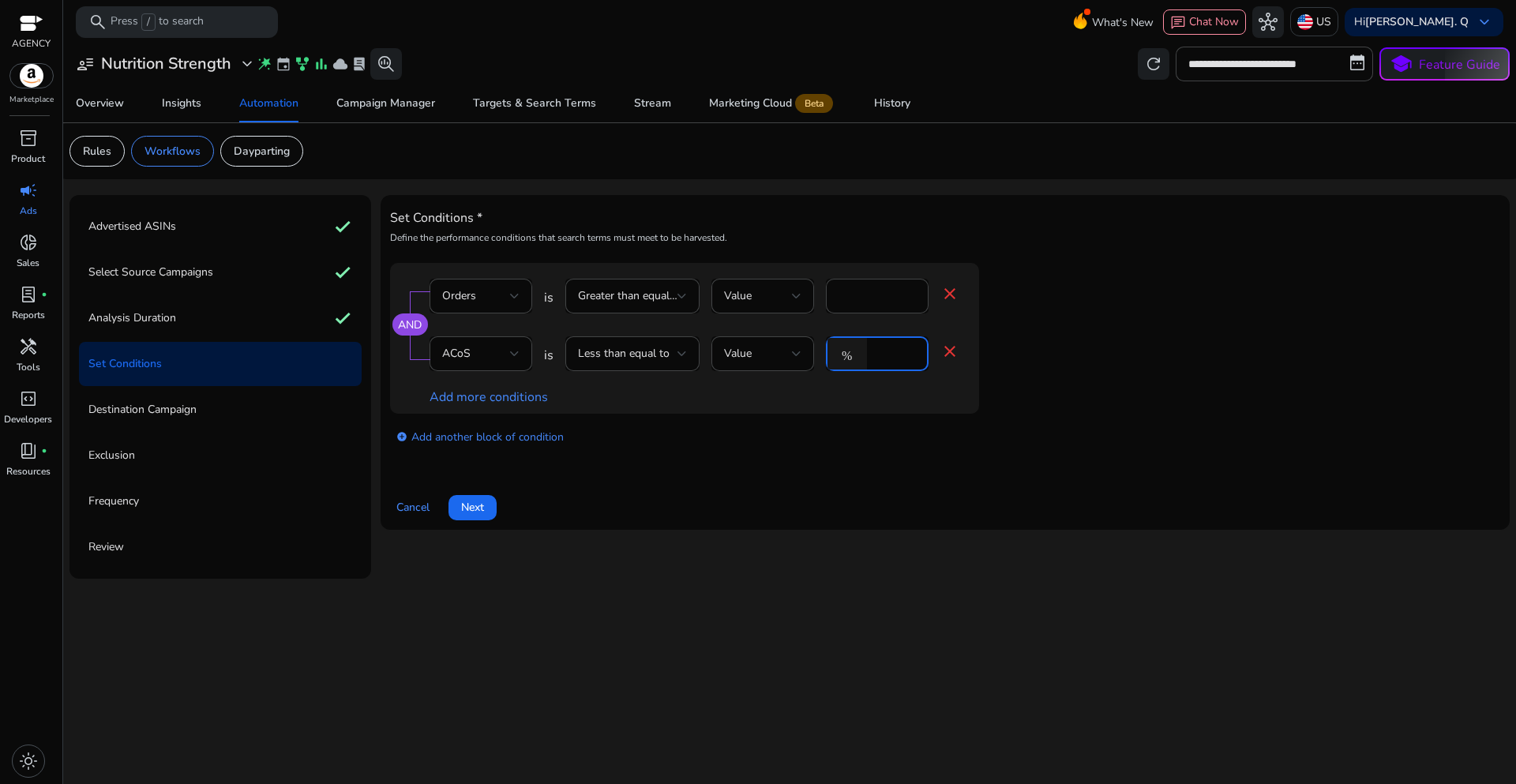
drag, startPoint x: 896, startPoint y: 357, endPoint x: 871, endPoint y: 354, distance: 25.2
click at [871, 354] on div "% *" at bounding box center [871, 354] width 90 height 34
type input "**"
click at [815, 484] on div "Cancel Next" at bounding box center [945, 501] width 1110 height 38
click at [483, 510] on span "Next" at bounding box center [472, 506] width 23 height 16
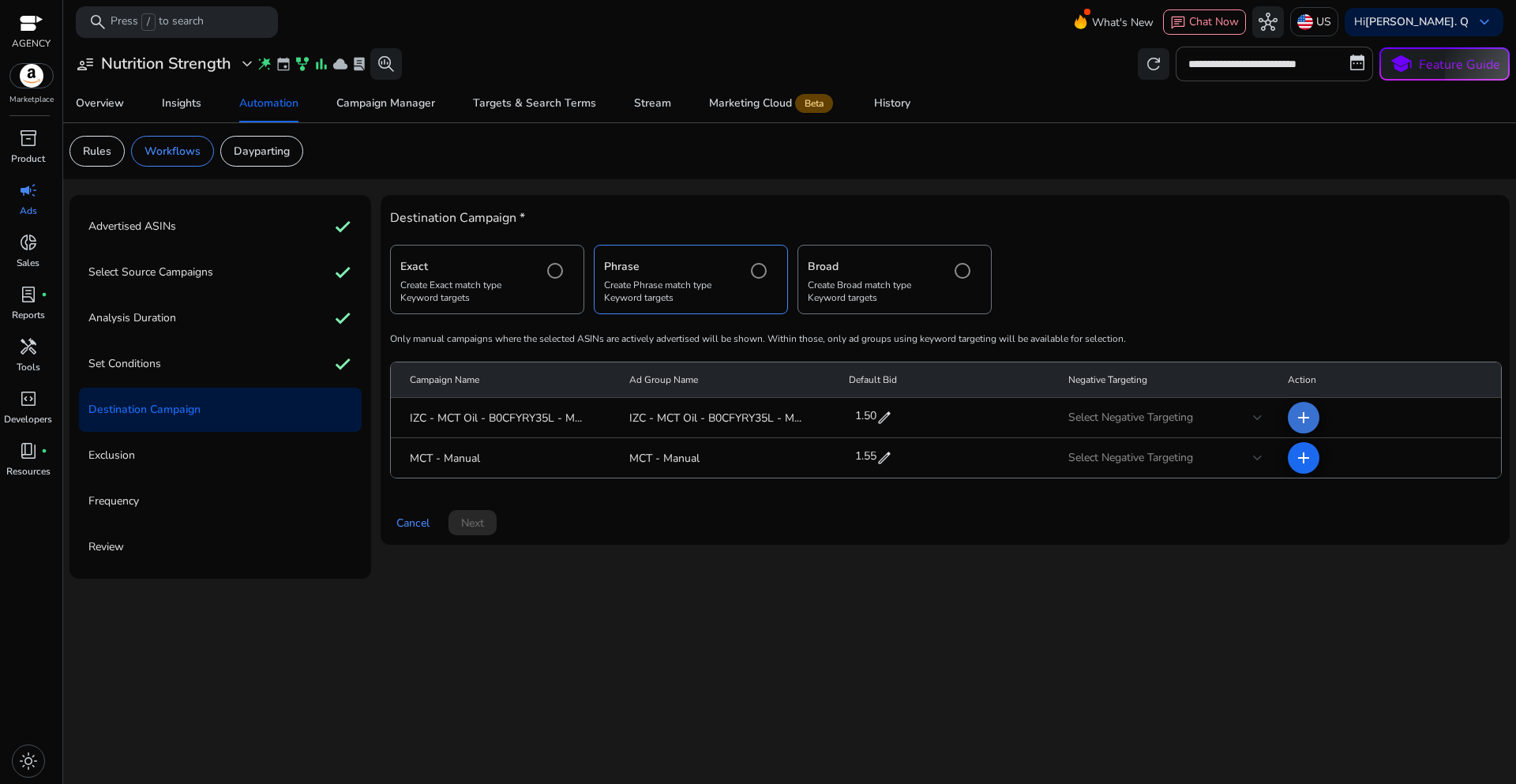
click at [1310, 416] on mat-icon "add" at bounding box center [1304, 417] width 19 height 19
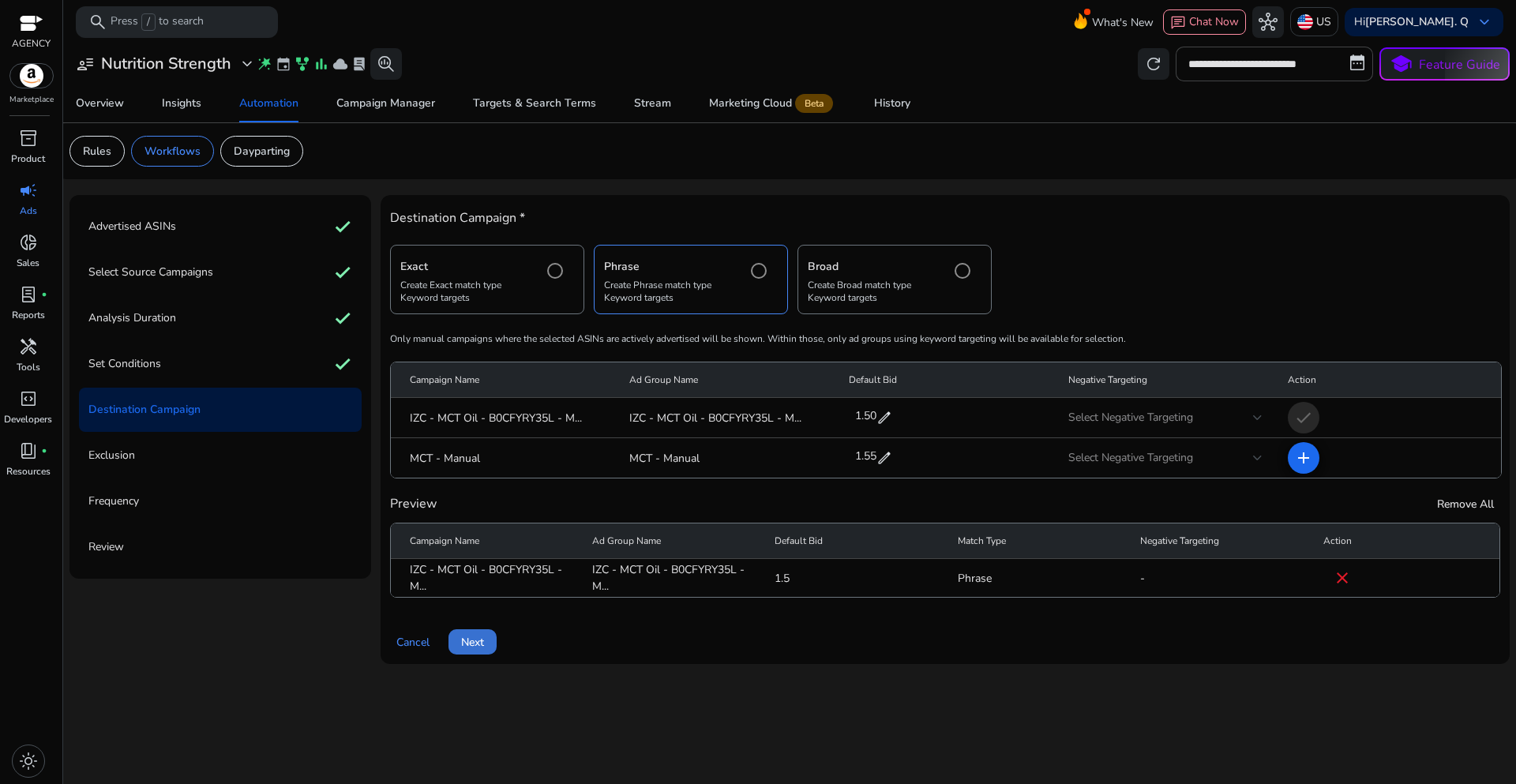
click at [474, 648] on span "Next" at bounding box center [472, 642] width 23 height 16
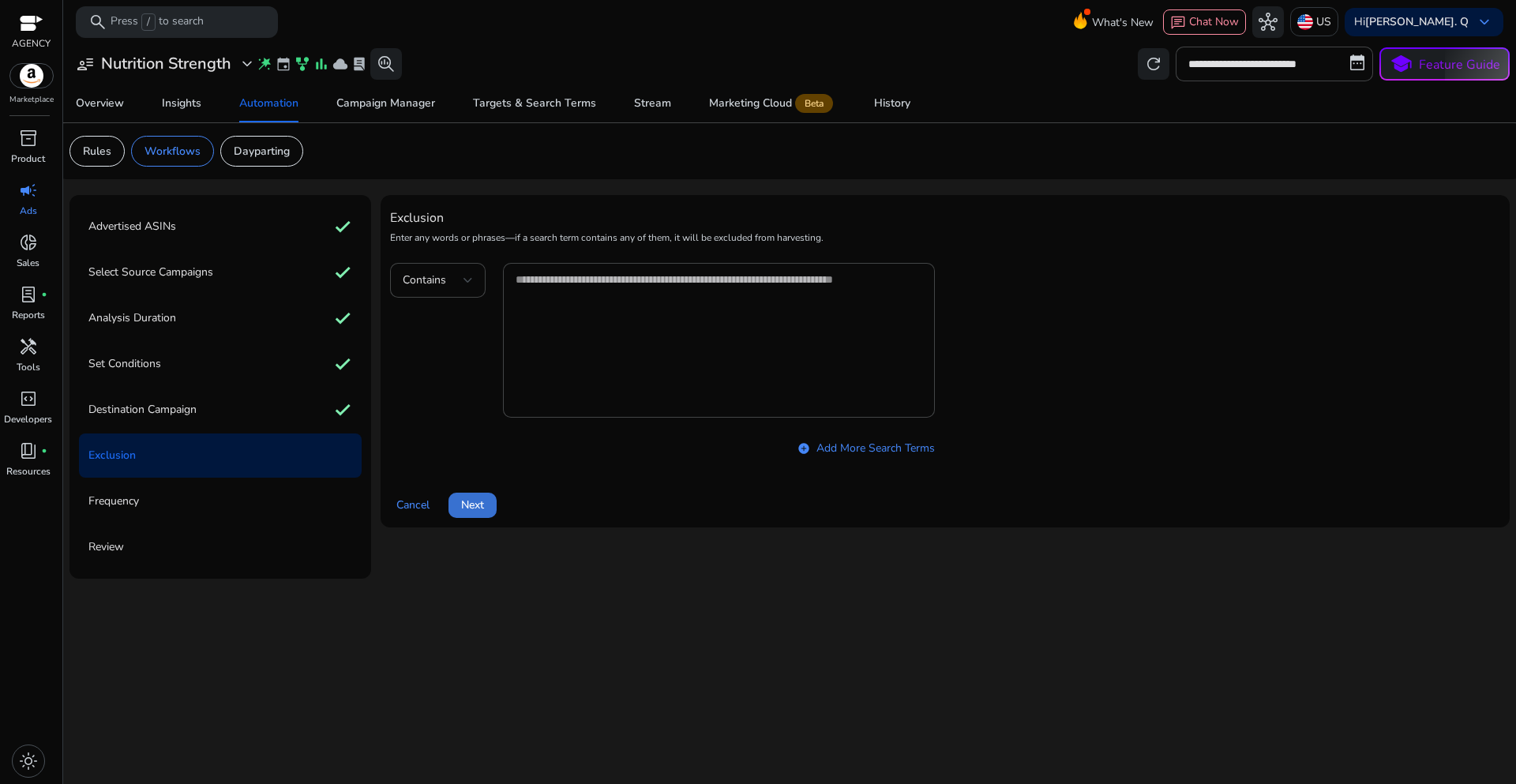
click at [480, 507] on span "Next" at bounding box center [472, 505] width 23 height 16
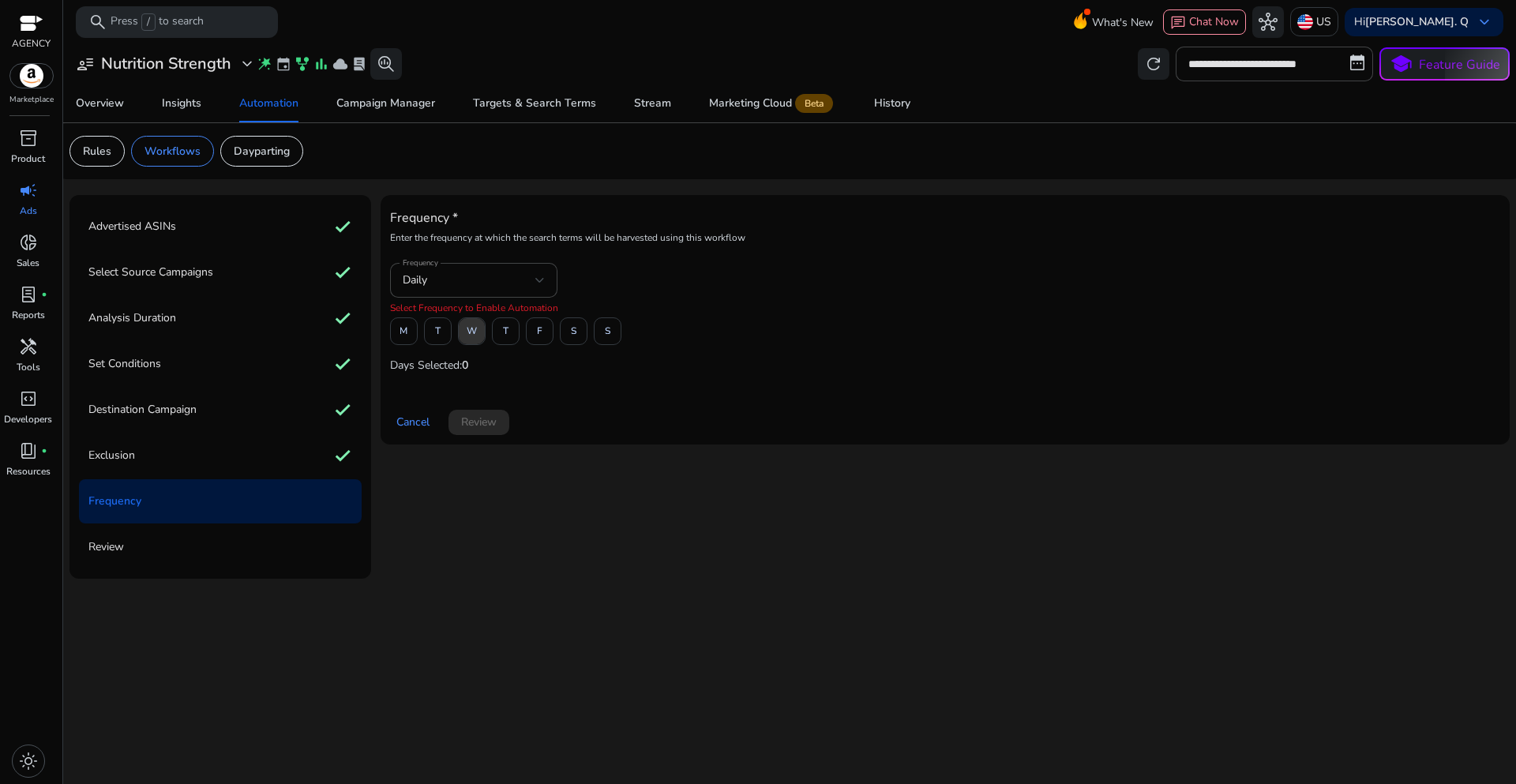
click at [474, 331] on span "W" at bounding box center [472, 331] width 10 height 28
click at [489, 428] on span "Review" at bounding box center [478, 422] width 35 height 16
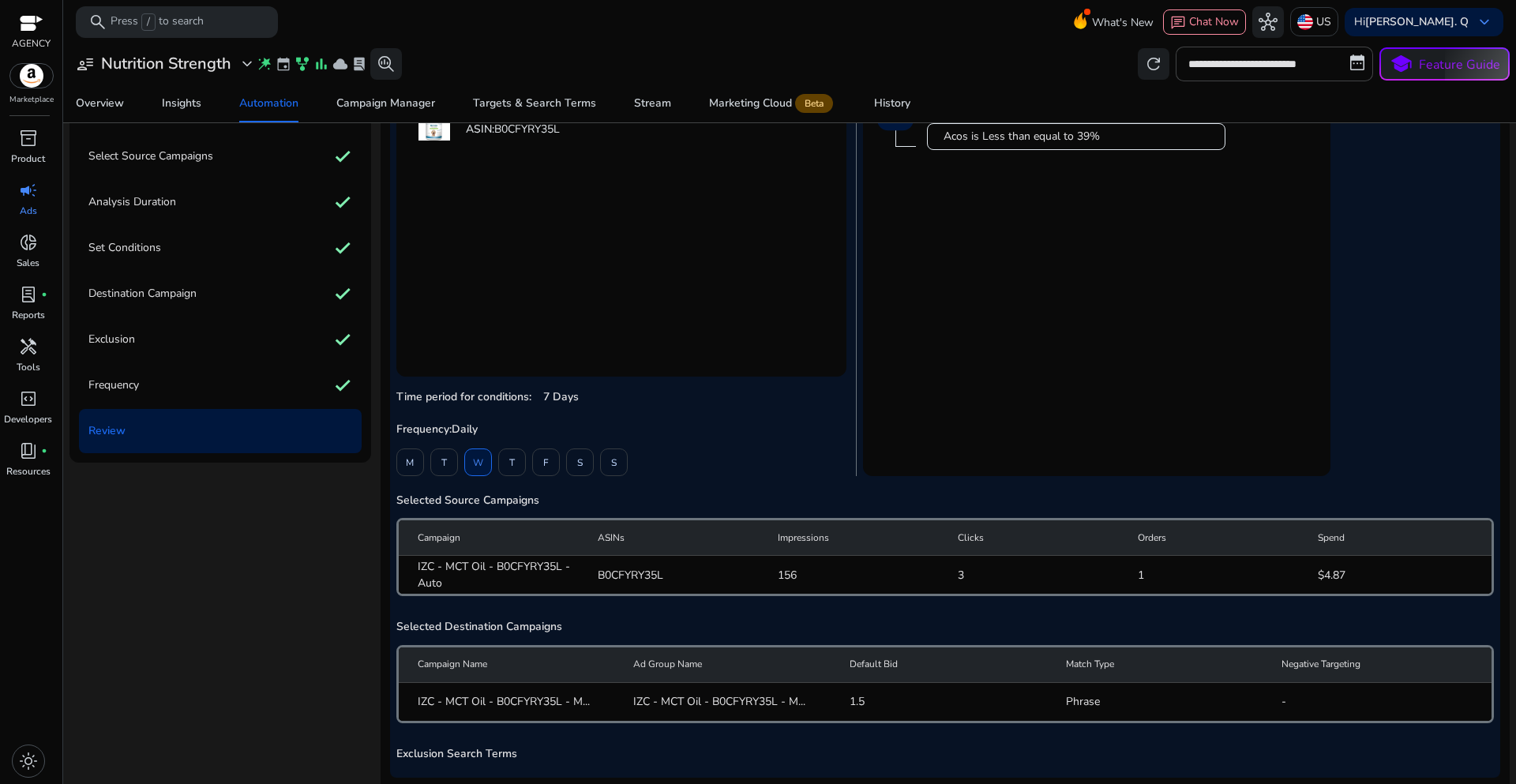
scroll to position [195, 0]
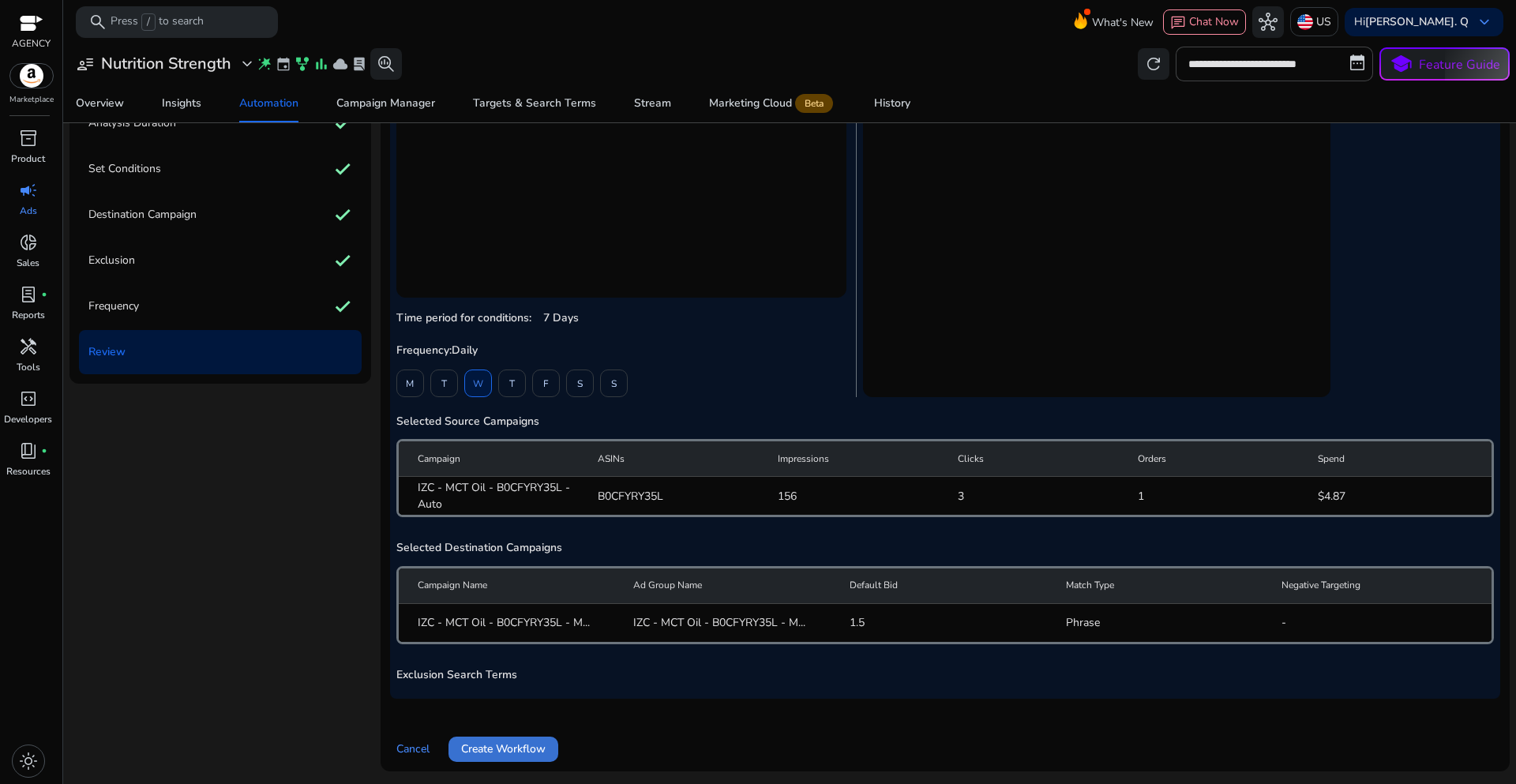
click at [500, 756] on span "Create Workflow" at bounding box center [503, 748] width 85 height 16
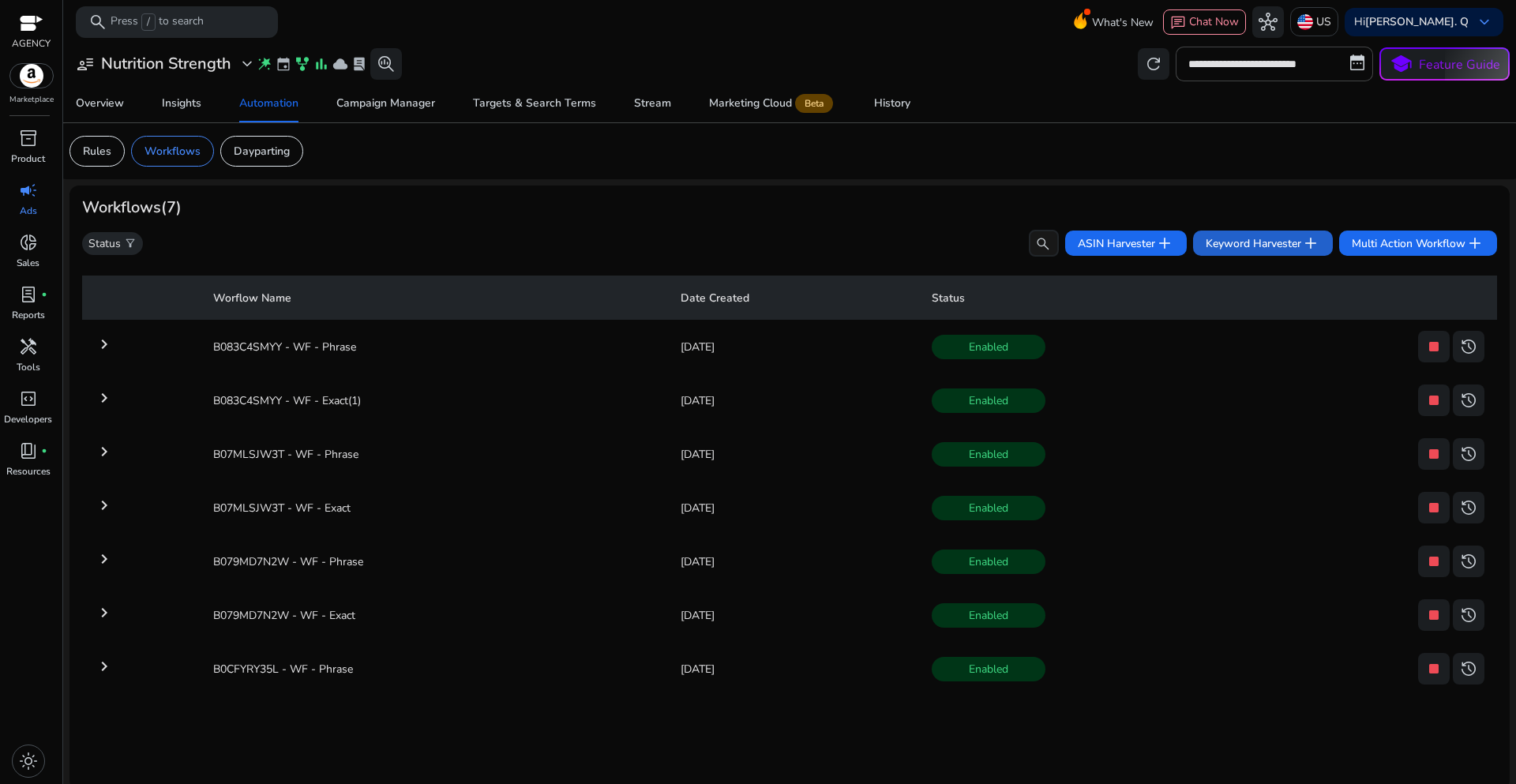
click at [1227, 248] on span "Keyword Harvester add" at bounding box center [1262, 243] width 115 height 19
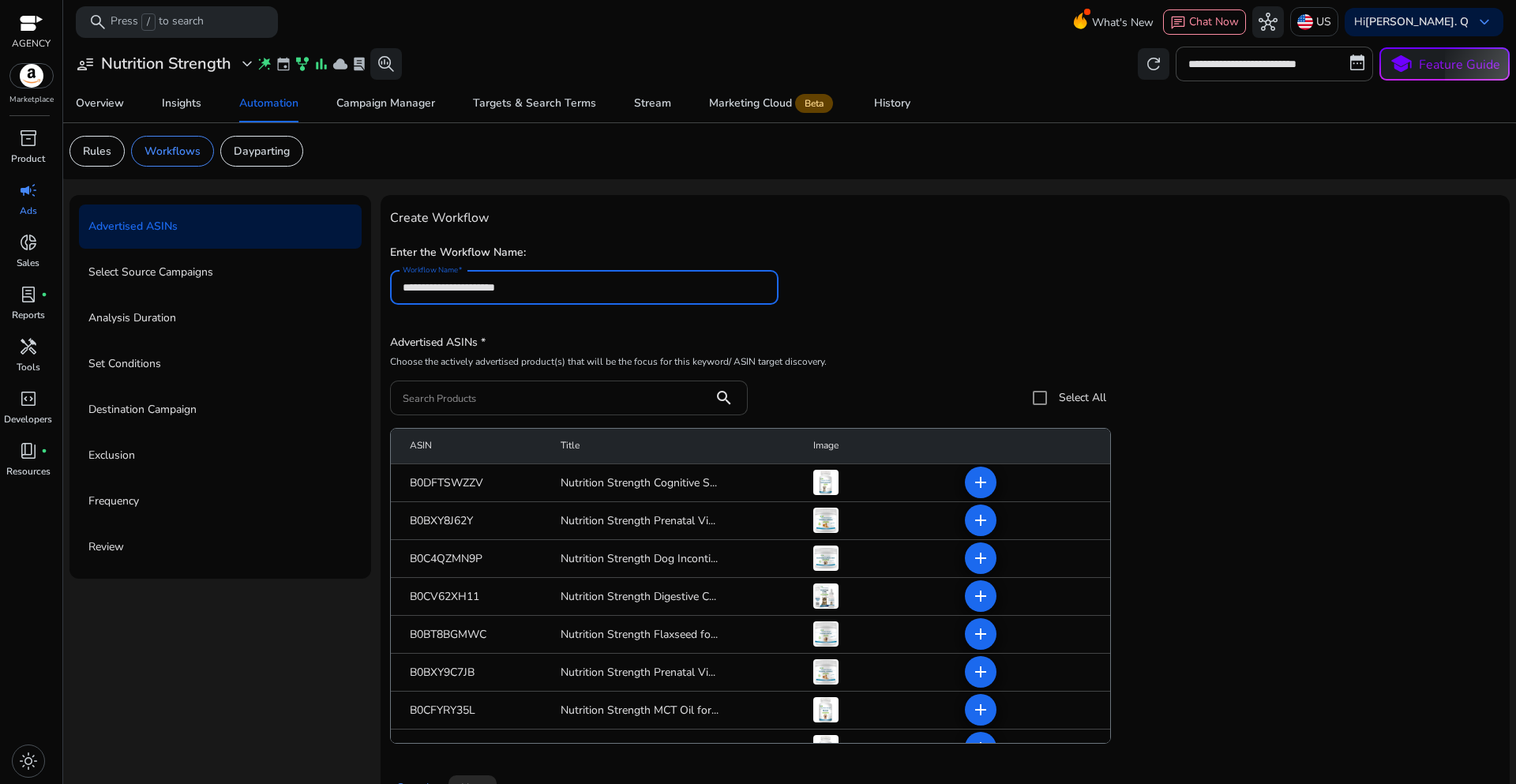
type input "**********"
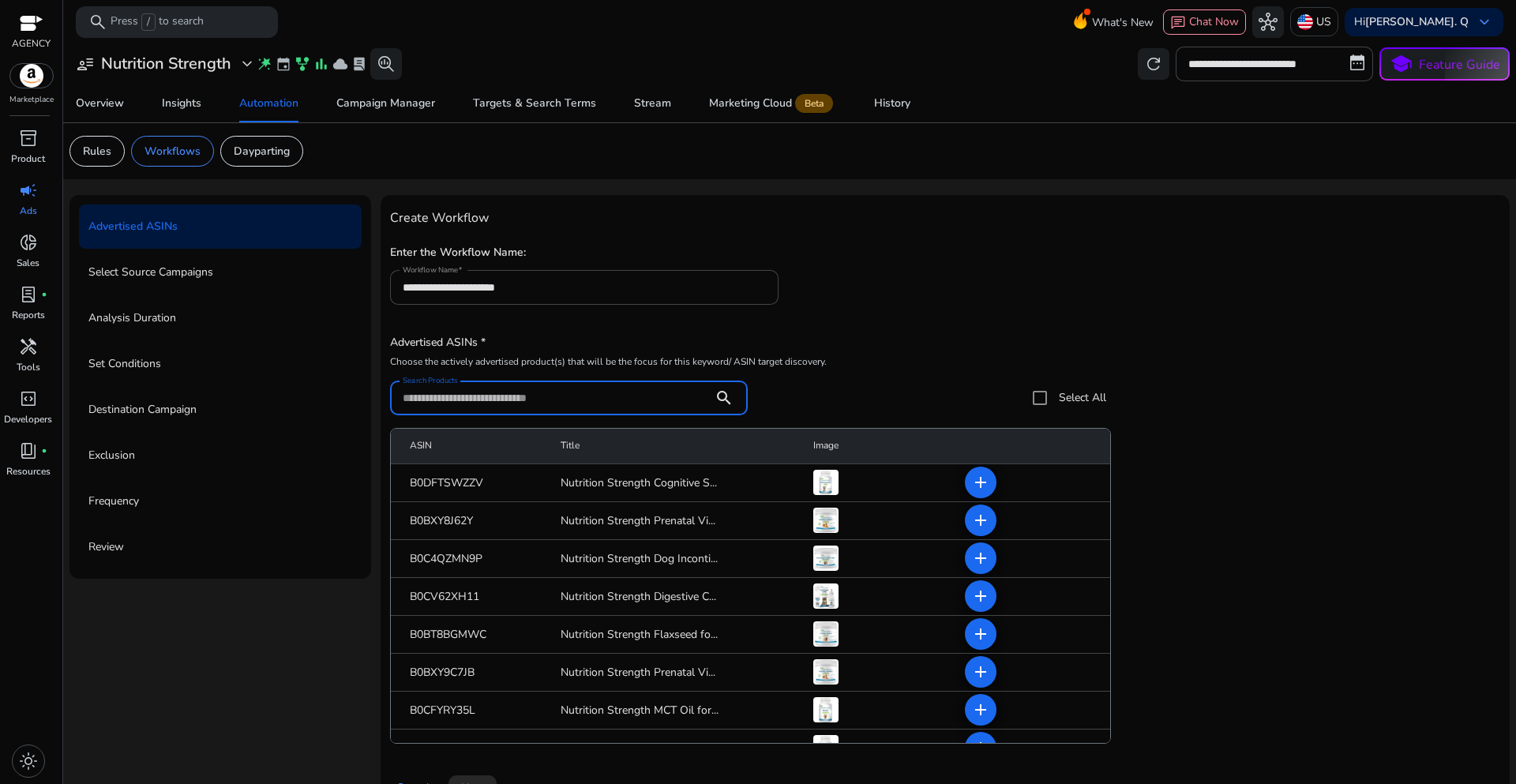
click at [444, 394] on input "Search Products" at bounding box center [552, 398] width 299 height 17
paste input "**********"
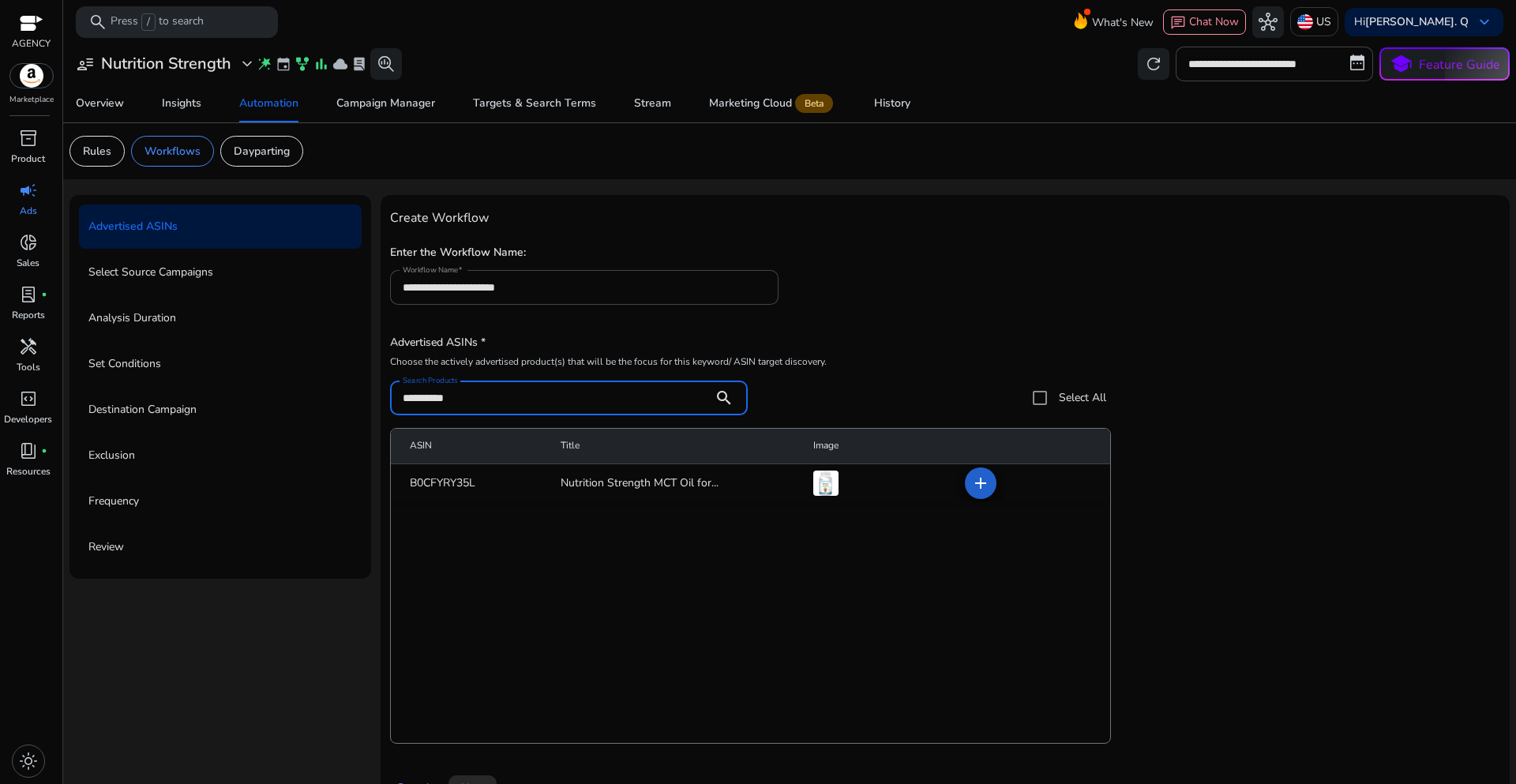
type input "**********"
click at [975, 487] on mat-icon "add" at bounding box center [981, 483] width 19 height 19
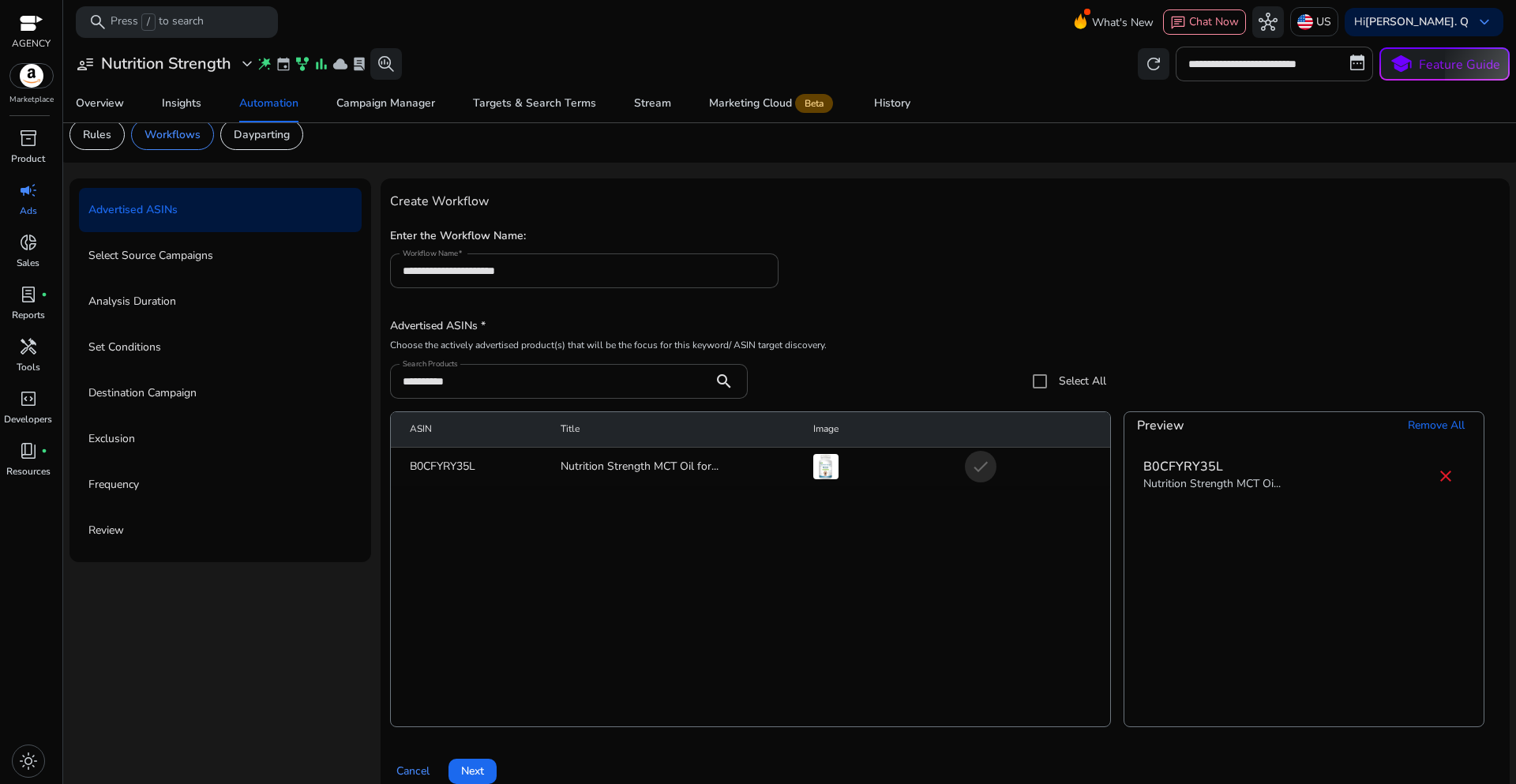
scroll to position [39, 0]
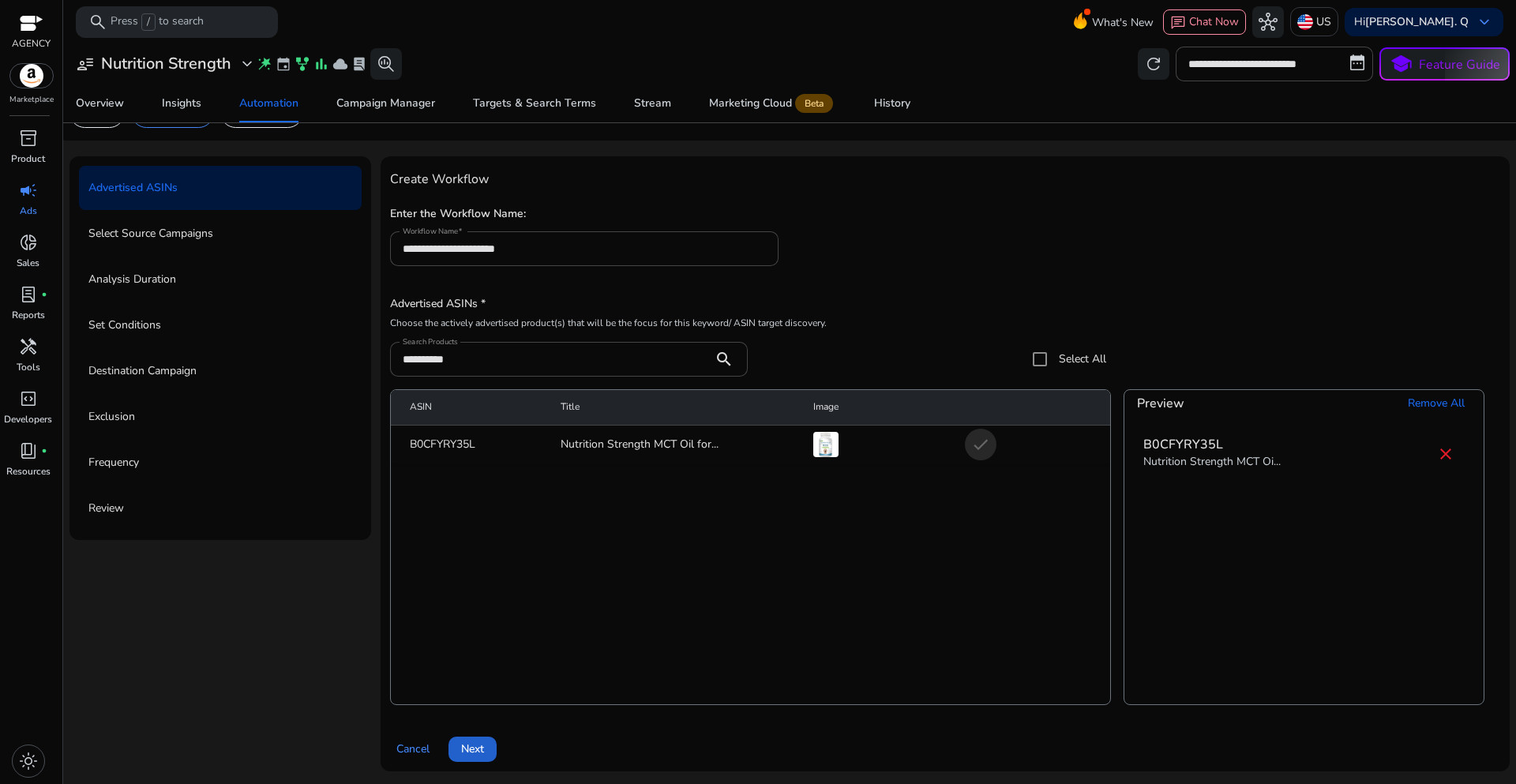
click at [478, 756] on span "Next" at bounding box center [472, 748] width 23 height 16
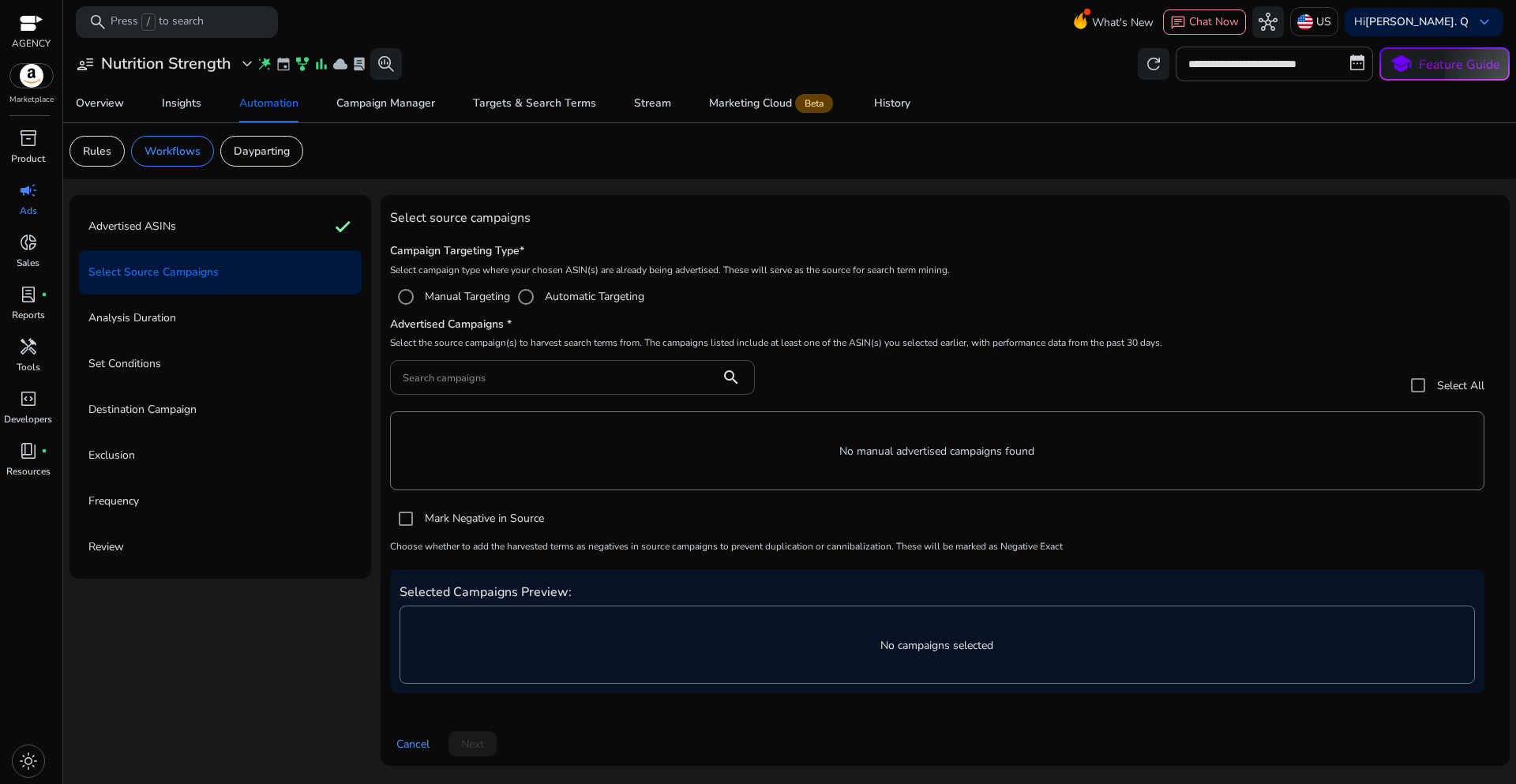
scroll to position [0, 0]
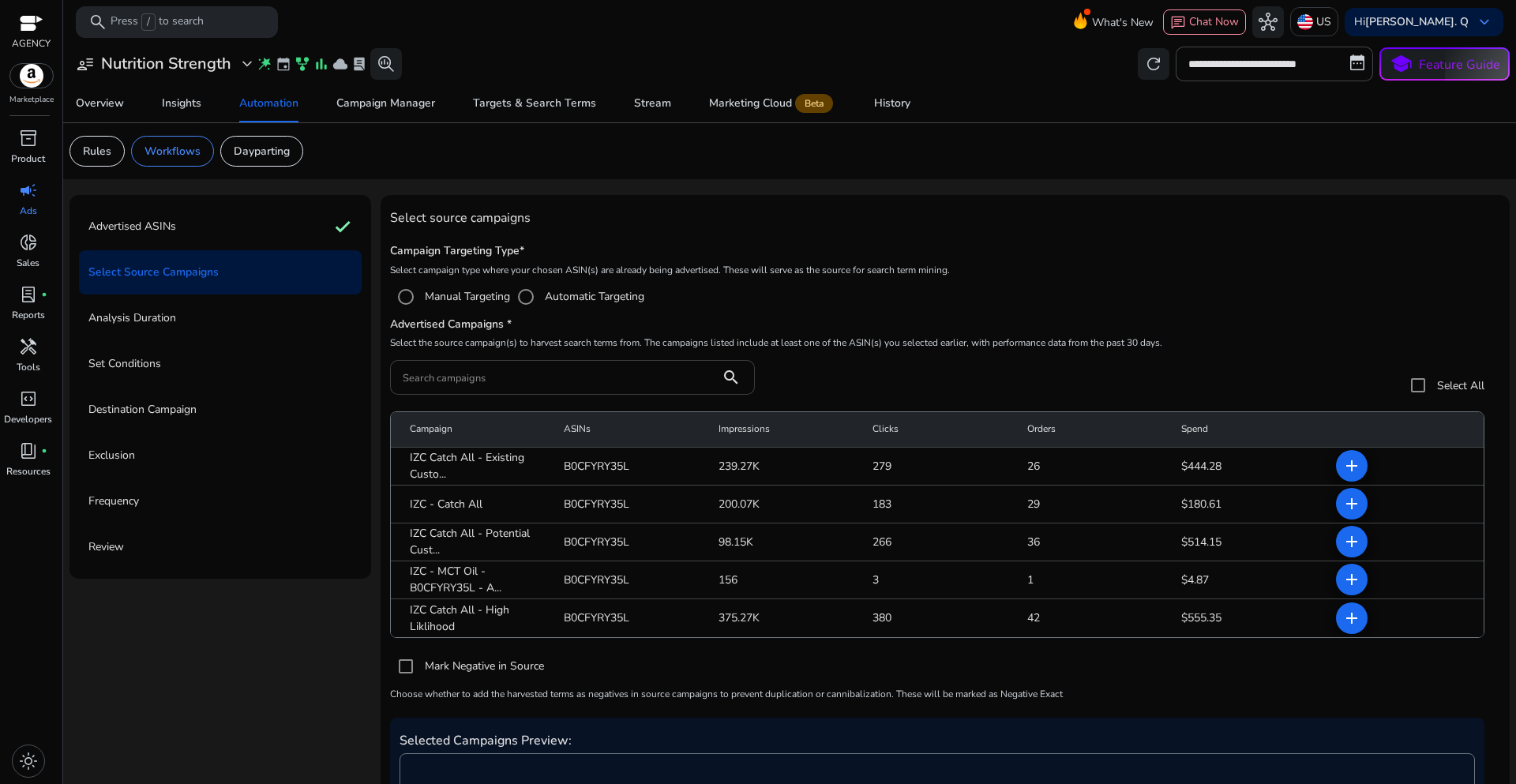
click at [489, 375] on input "Search campaigns" at bounding box center [555, 377] width 305 height 17
paste input "**********"
type input "**********"
click at [1344, 586] on mat-icon "add" at bounding box center [1352, 580] width 19 height 19
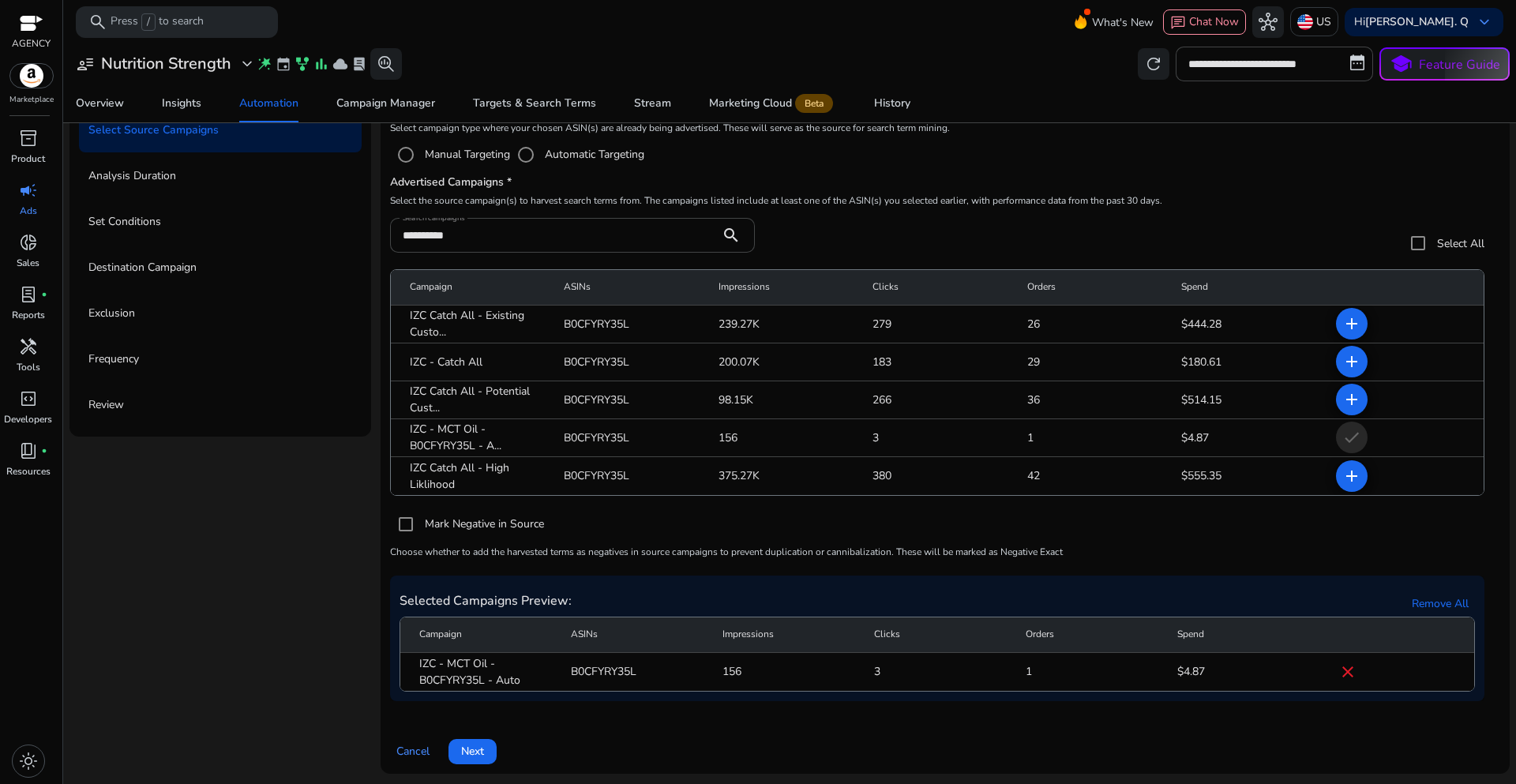
scroll to position [144, 0]
click at [476, 759] on span at bounding box center [473, 750] width 48 height 38
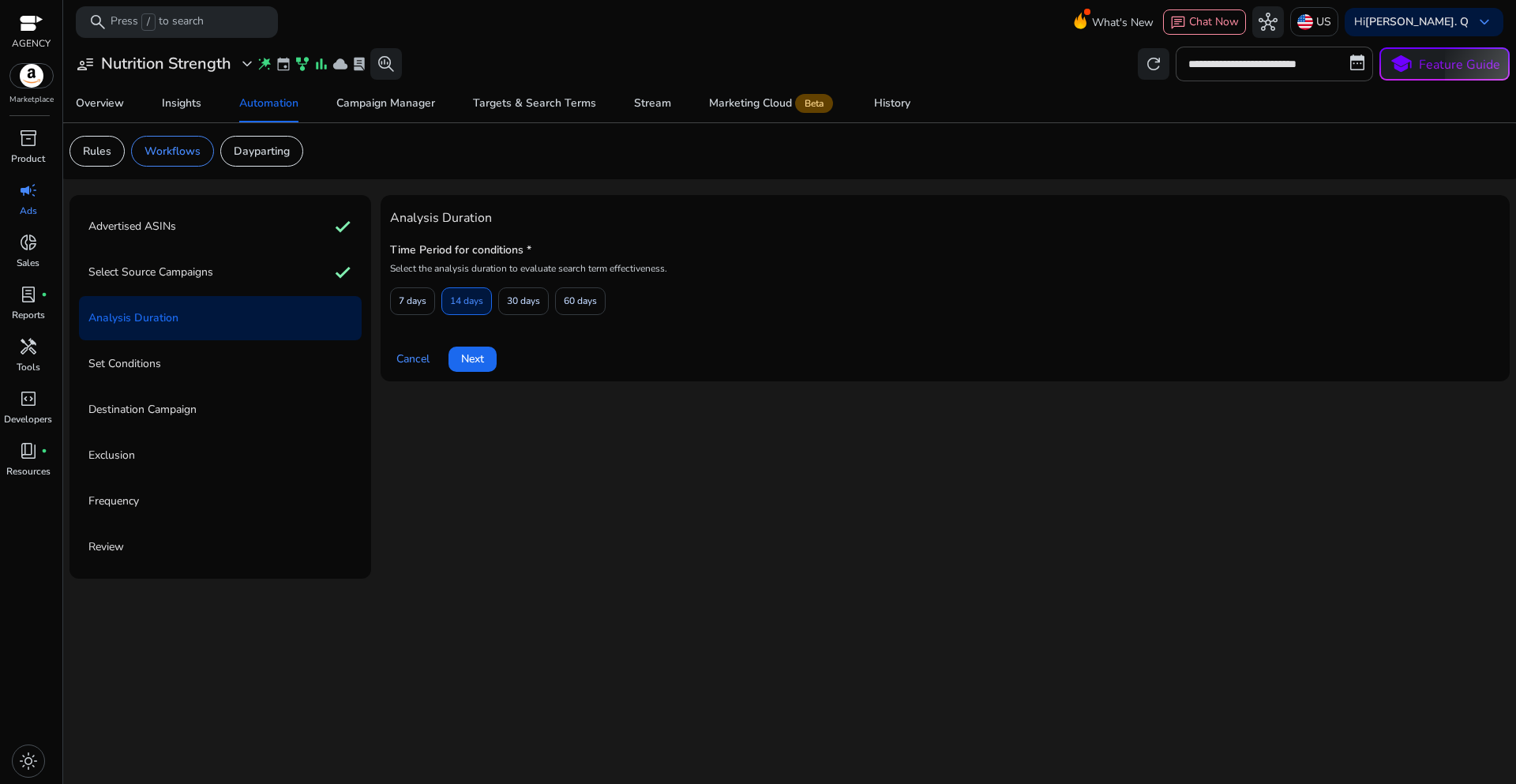
scroll to position [0, 0]
click at [423, 307] on span "7 days" at bounding box center [412, 301] width 28 height 28
click at [472, 361] on span "Next" at bounding box center [472, 358] width 23 height 16
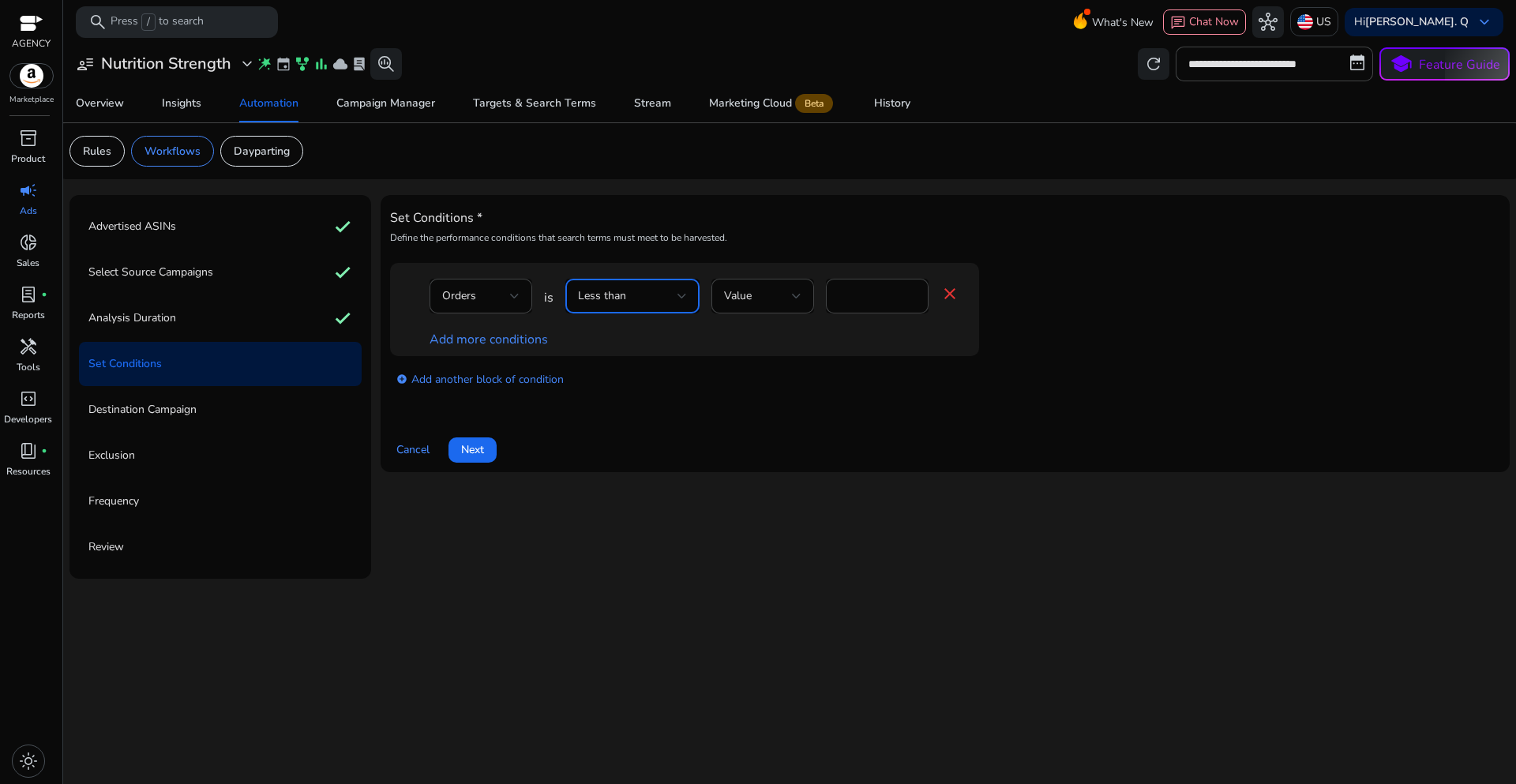
click at [677, 304] on div at bounding box center [682, 296] width 9 height 19
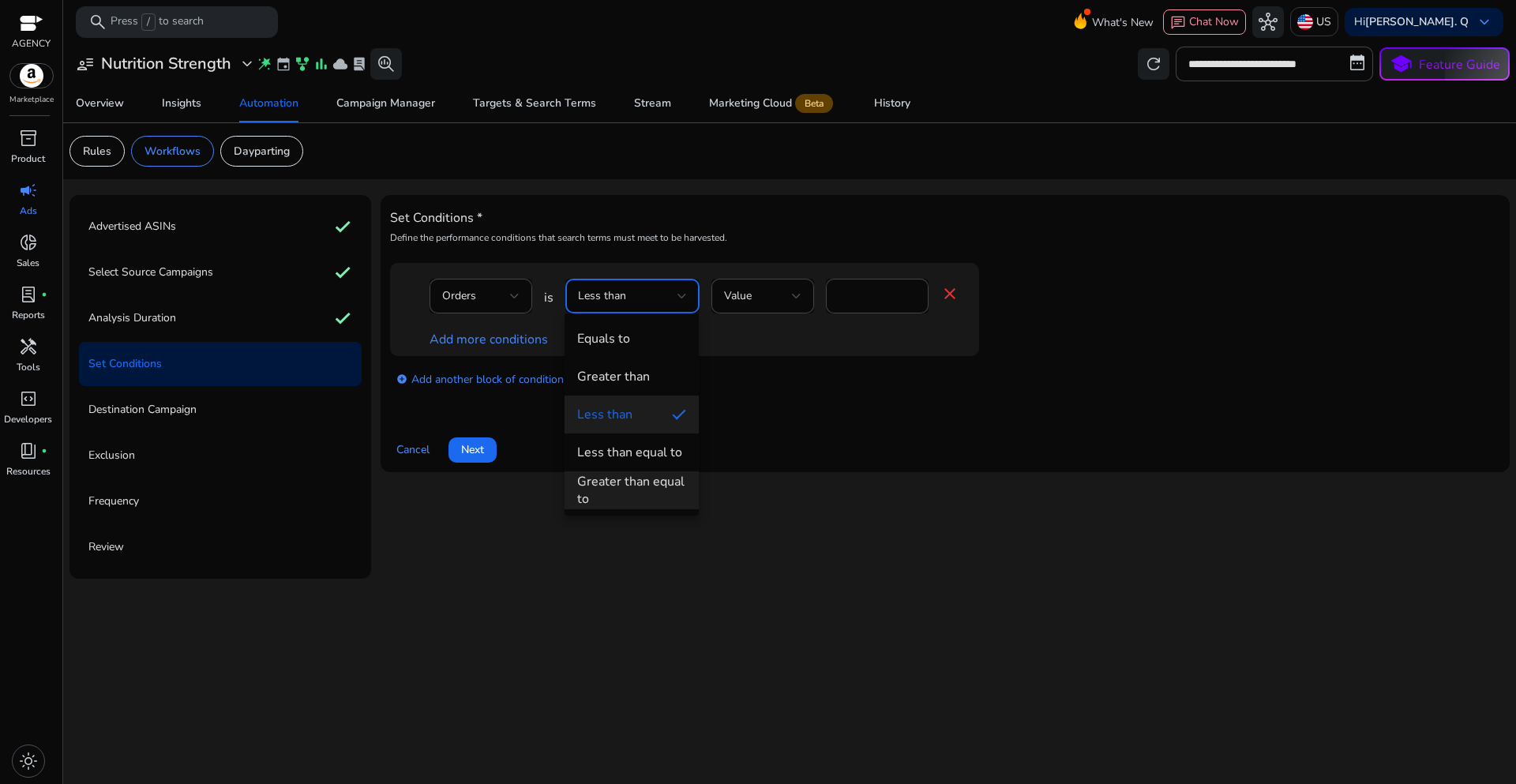
click at [638, 479] on div "Greater than equal to" at bounding box center [632, 490] width 109 height 34
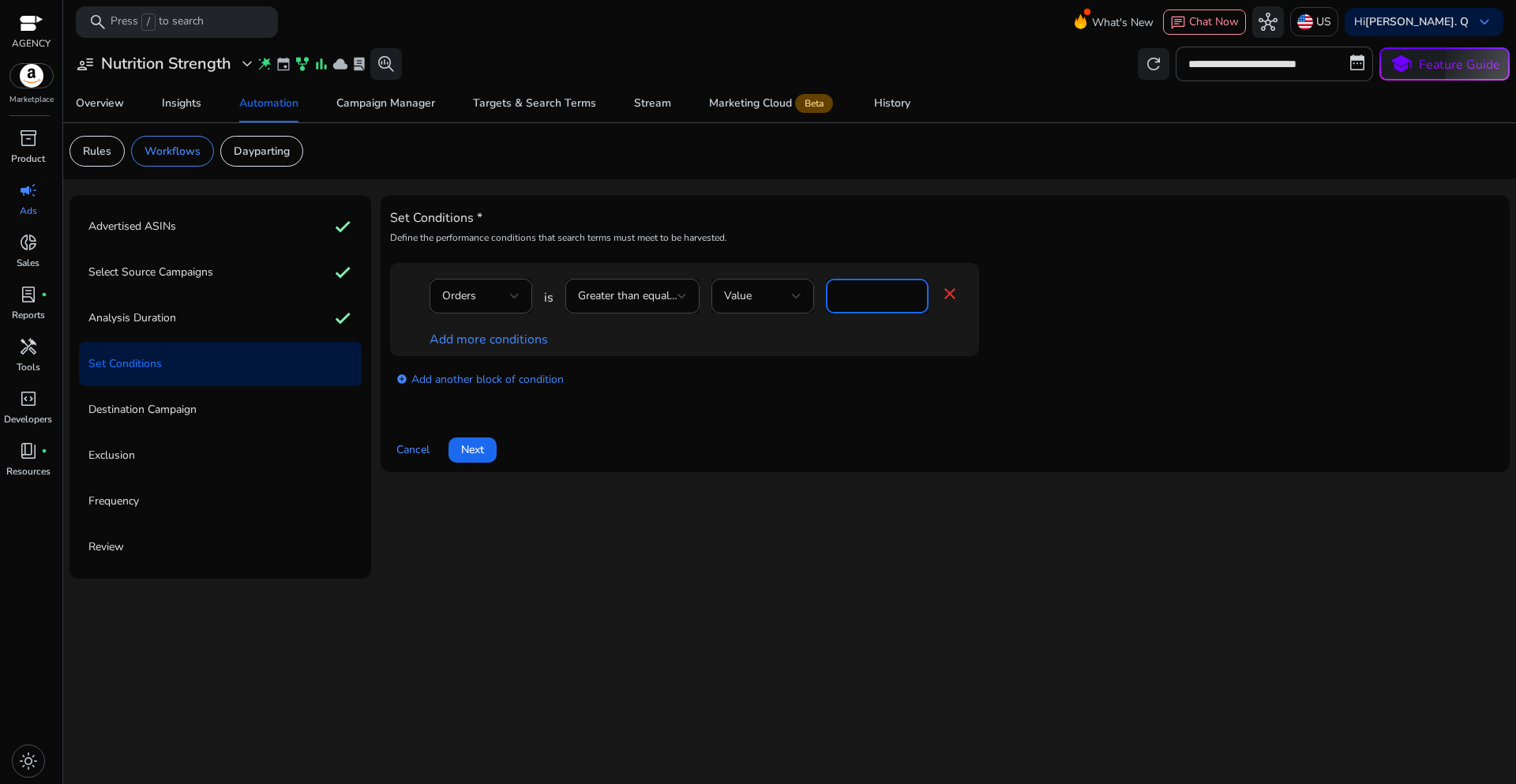
drag, startPoint x: 861, startPoint y: 298, endPoint x: 842, endPoint y: 295, distance: 19.2
click at [842, 295] on input "*" at bounding box center [878, 296] width 78 height 17
drag, startPoint x: 846, startPoint y: 294, endPoint x: 819, endPoint y: 302, distance: 28.2
click at [819, 302] on div "Orders is Greater than equal to Value * close" at bounding box center [695, 304] width 530 height 51
type input "*"
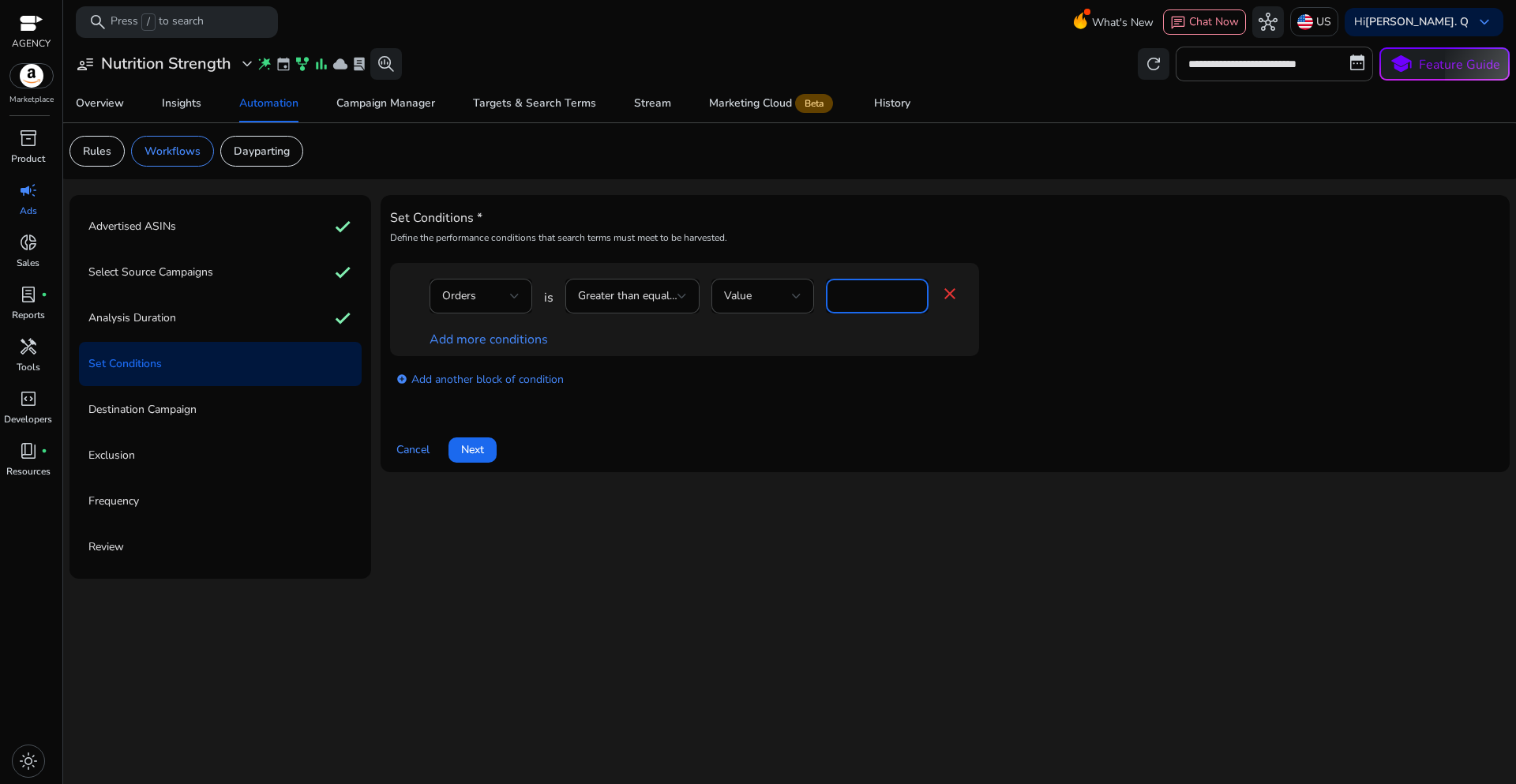
click at [740, 402] on div "Orders is Greater than equal to Value * close Add more conditions add_circle Ad…" at bounding box center [945, 335] width 1110 height 143
click at [513, 340] on link "Add more conditions" at bounding box center [488, 339] width 118 height 17
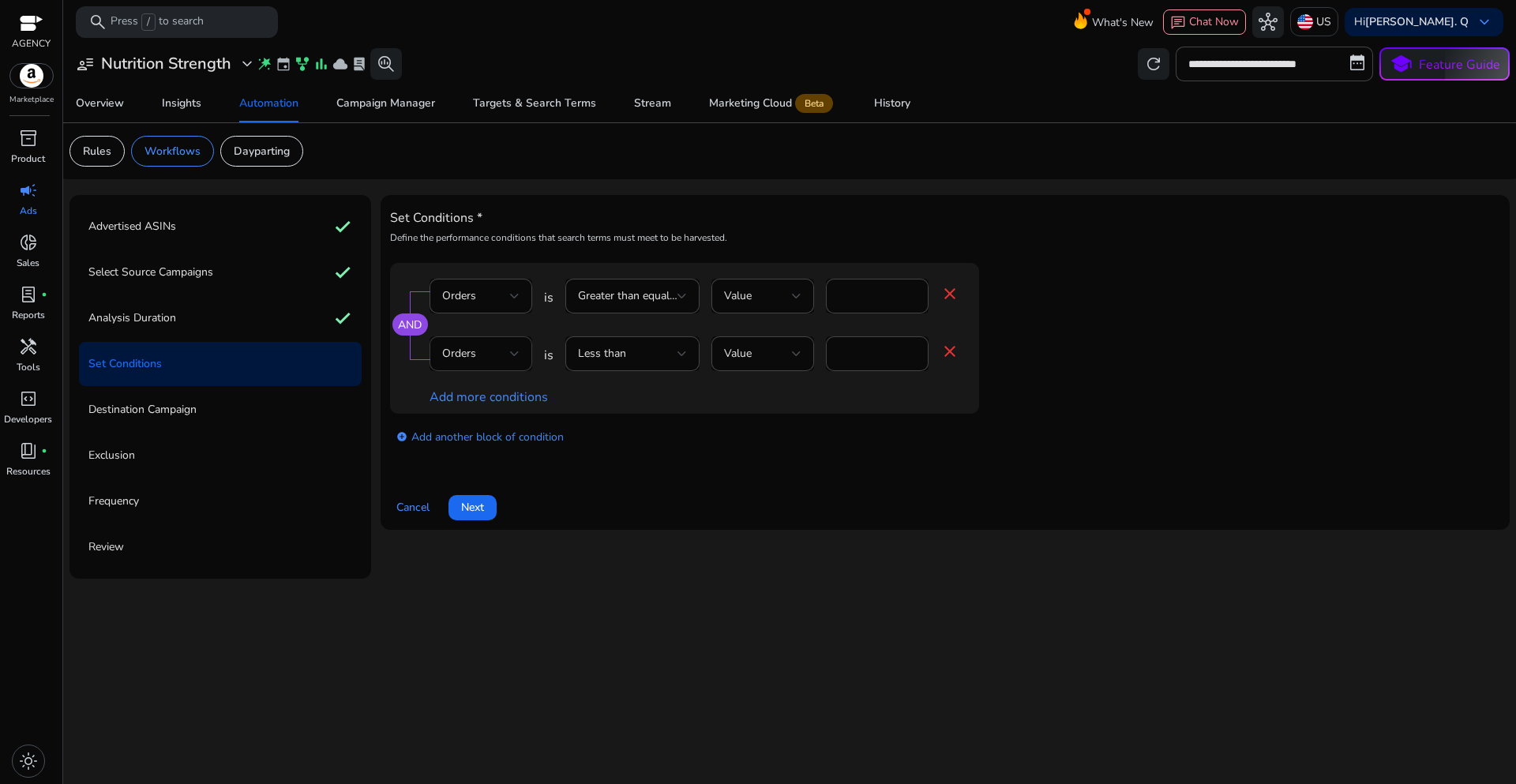
click at [510, 361] on div at bounding box center [514, 354] width 9 height 19
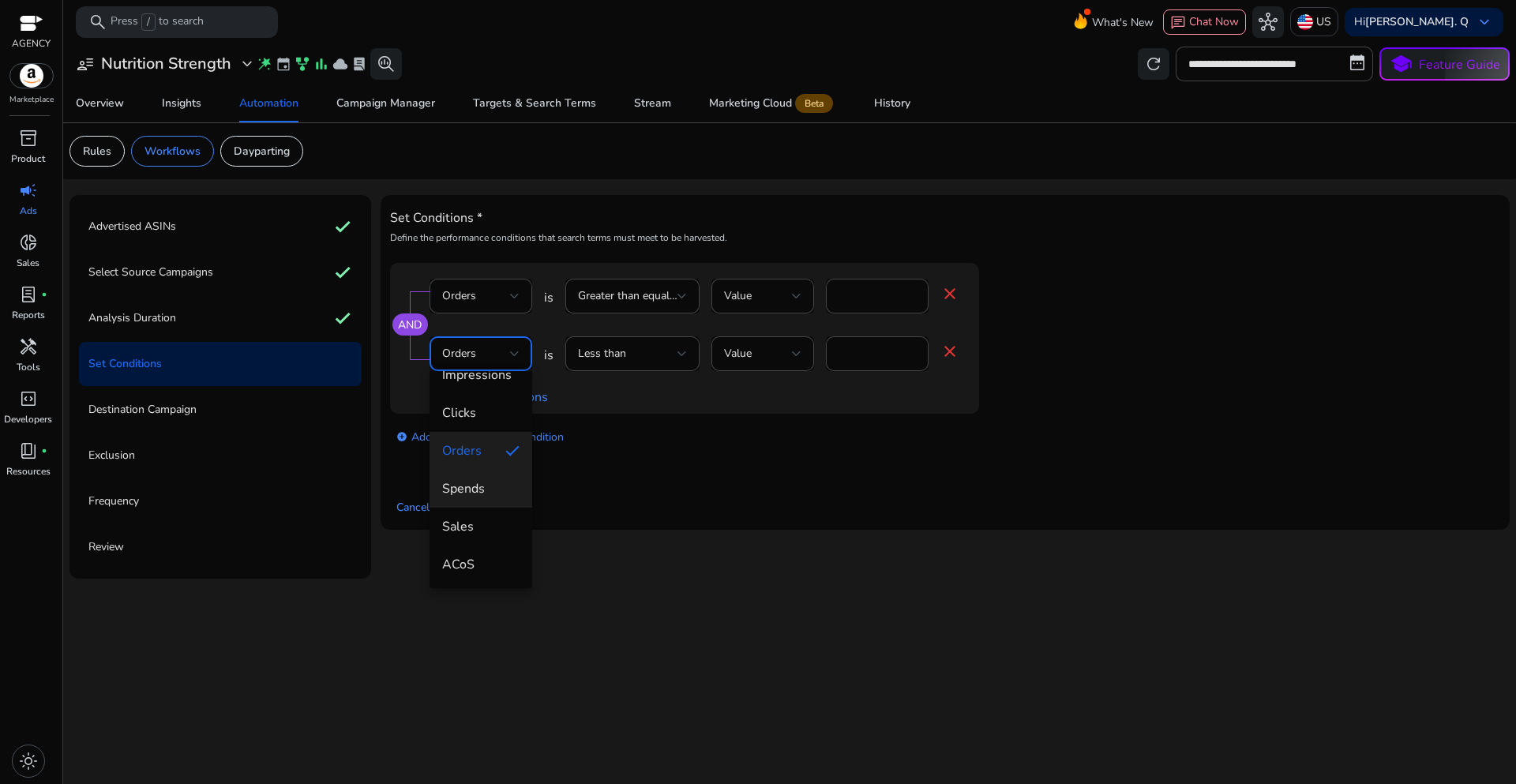
scroll to position [316, 0]
click at [472, 395] on span "ACoS" at bounding box center [481, 386] width 78 height 17
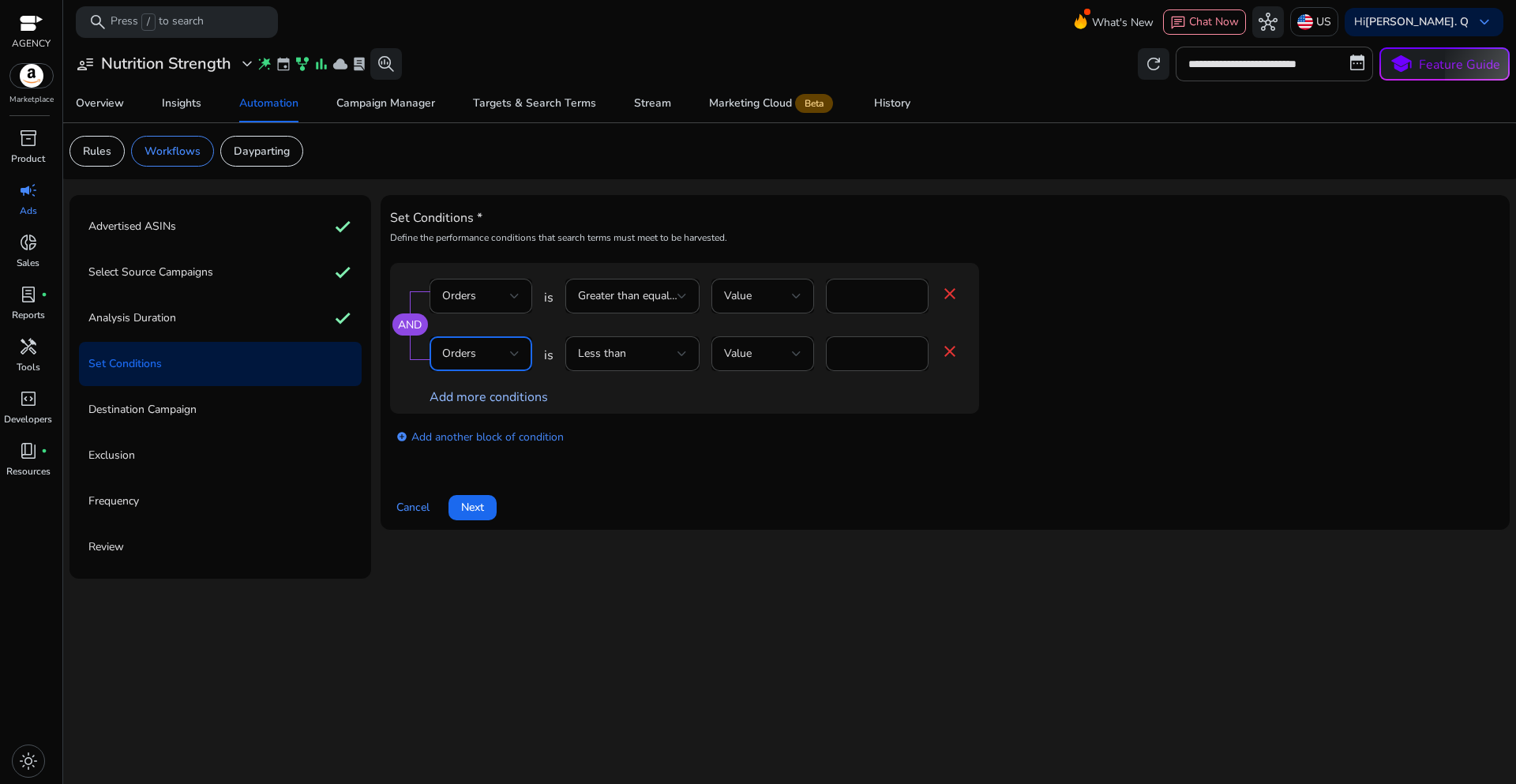
scroll to position [234, 0]
click at [682, 354] on div at bounding box center [682, 353] width 9 height 6
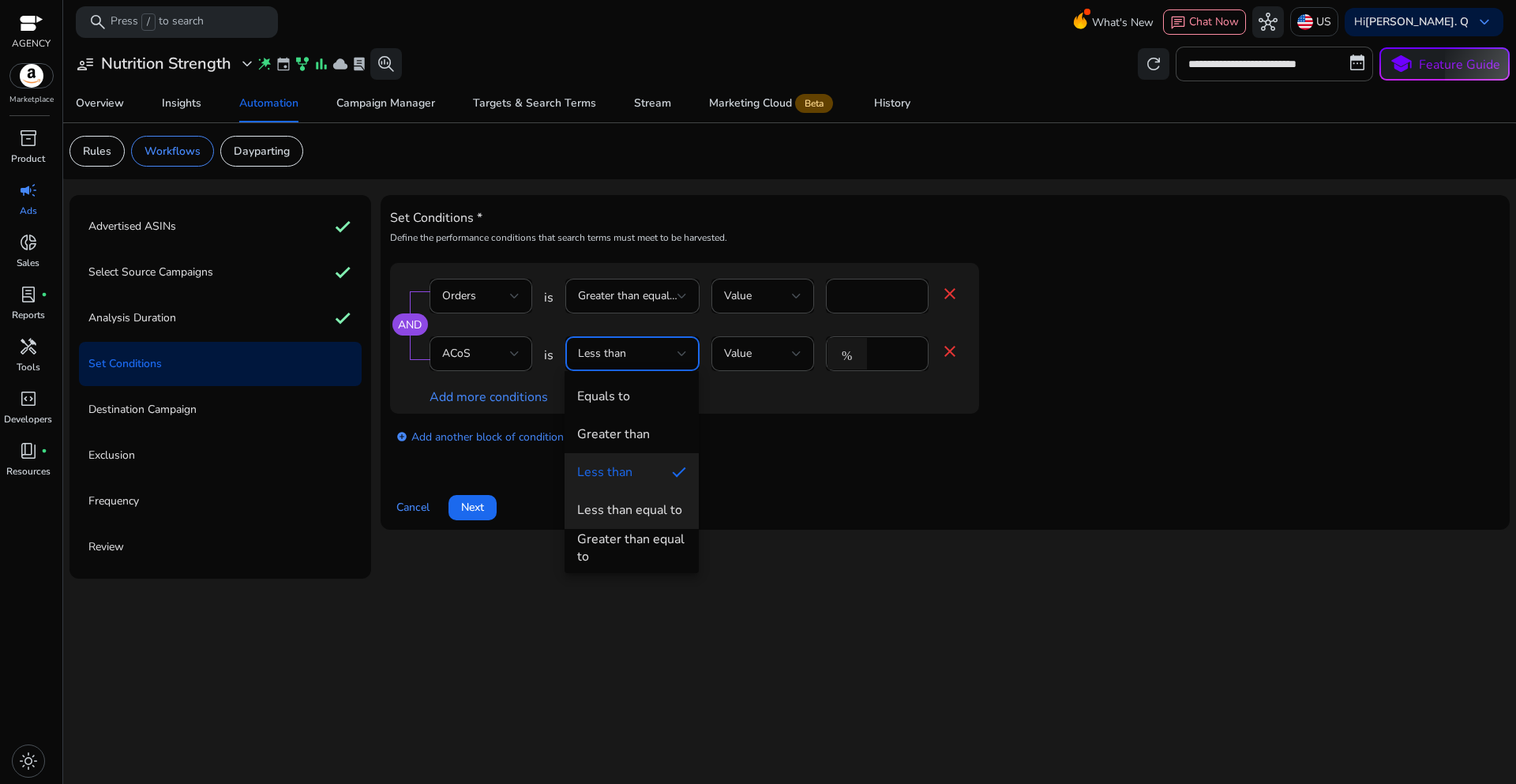
click at [642, 509] on div "Less than equal to" at bounding box center [630, 510] width 105 height 17
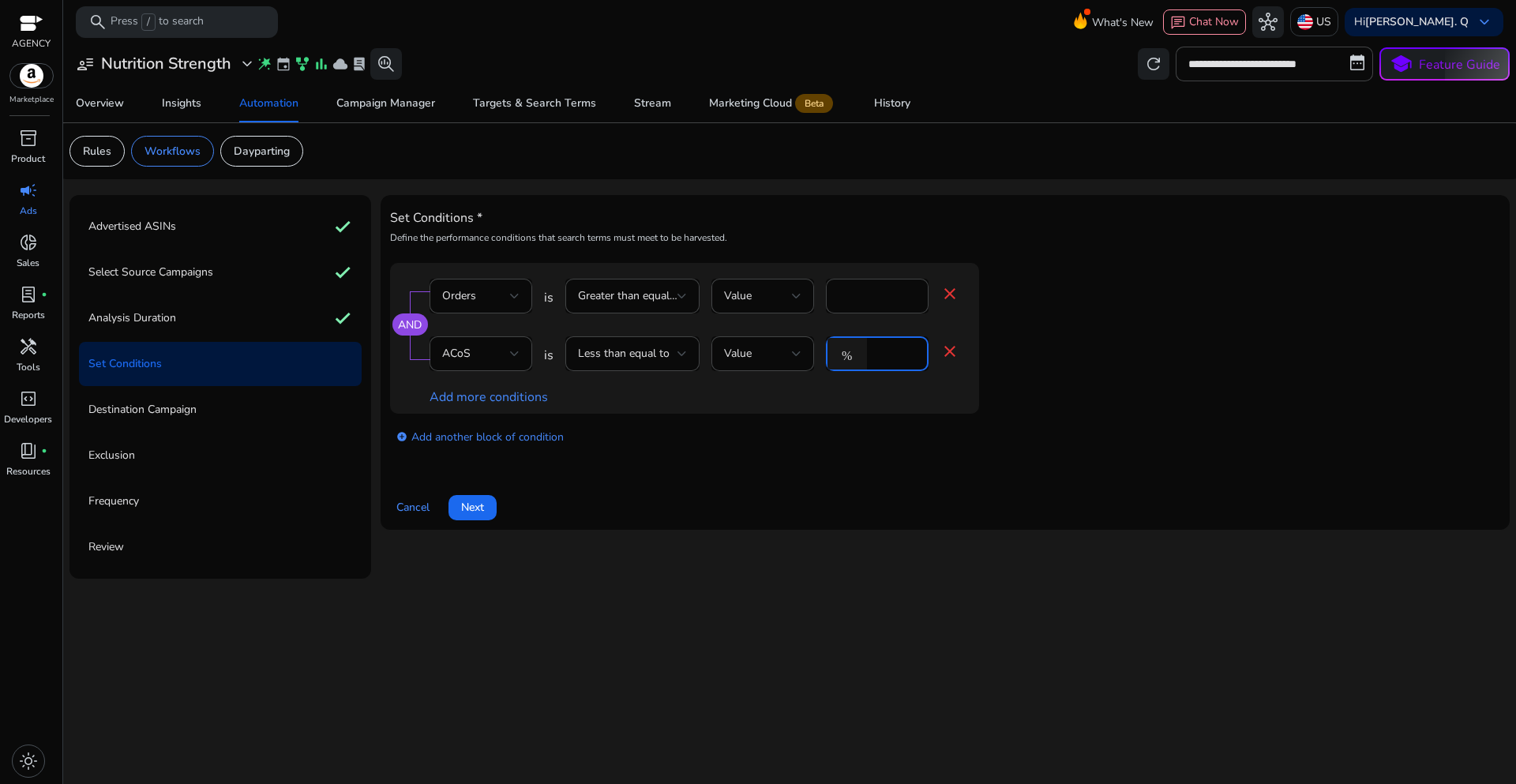
drag, startPoint x: 885, startPoint y: 353, endPoint x: 869, endPoint y: 351, distance: 16.1
click at [869, 351] on div "% *" at bounding box center [871, 354] width 90 height 34
type input "**"
click at [1177, 356] on app-ppc-editable-conditions "AND Orders is Greater than equal to Value * close ACoS is Less than equal to Va…" at bounding box center [945, 361] width 1110 height 195
click at [469, 511] on span "Next" at bounding box center [472, 506] width 23 height 16
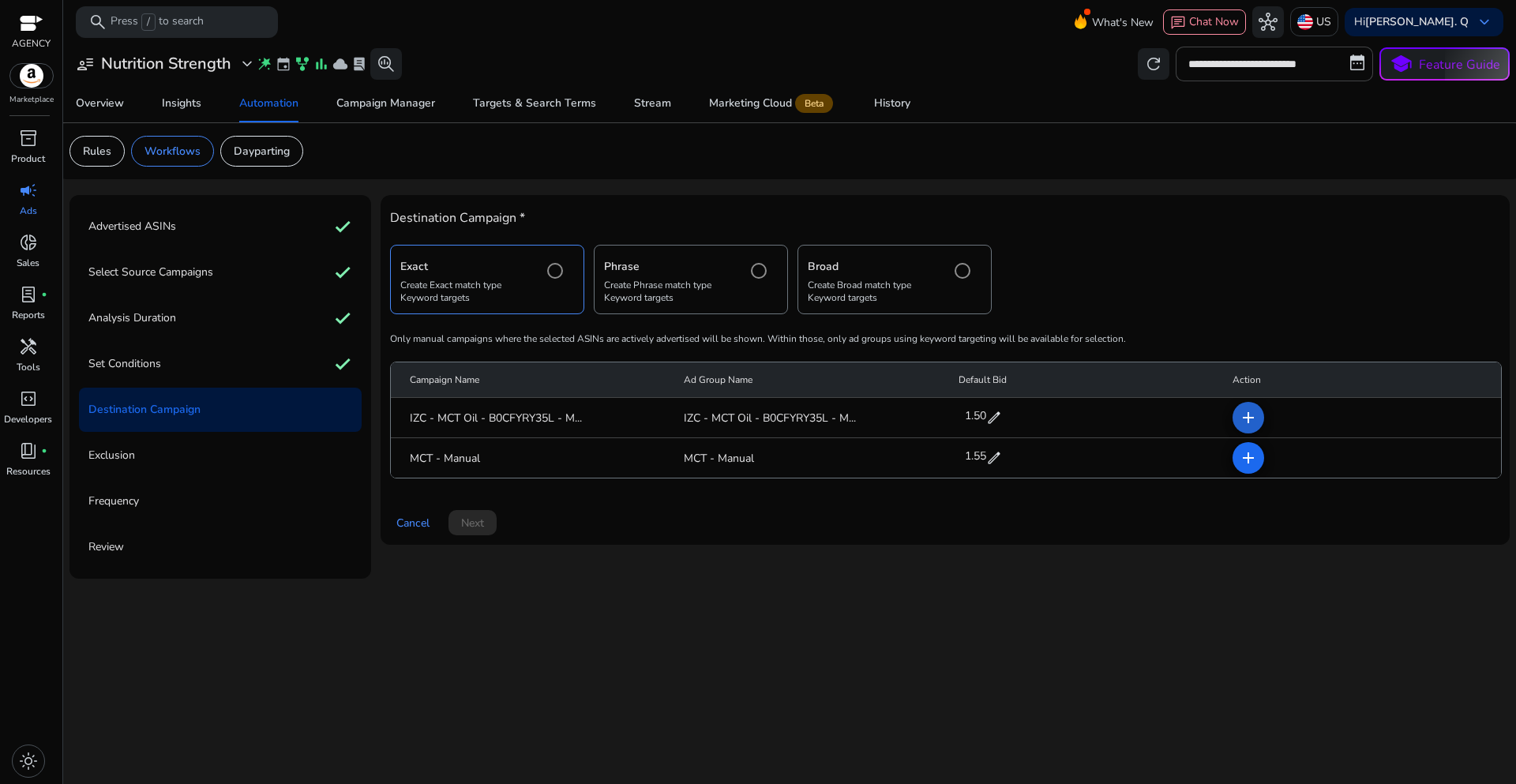
click at [1247, 423] on mat-icon "add" at bounding box center [1249, 417] width 19 height 19
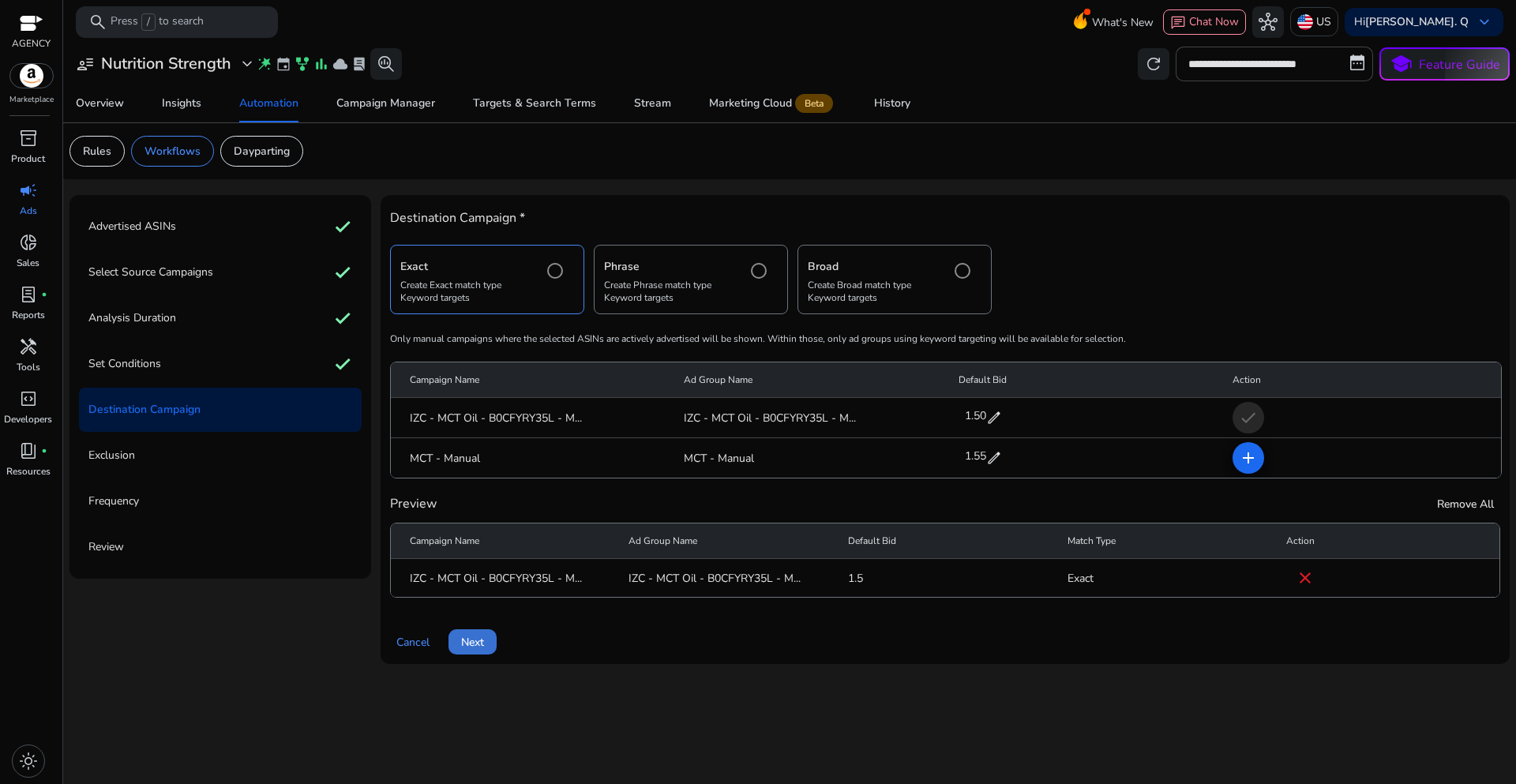
click at [478, 643] on span "Next" at bounding box center [472, 642] width 23 height 16
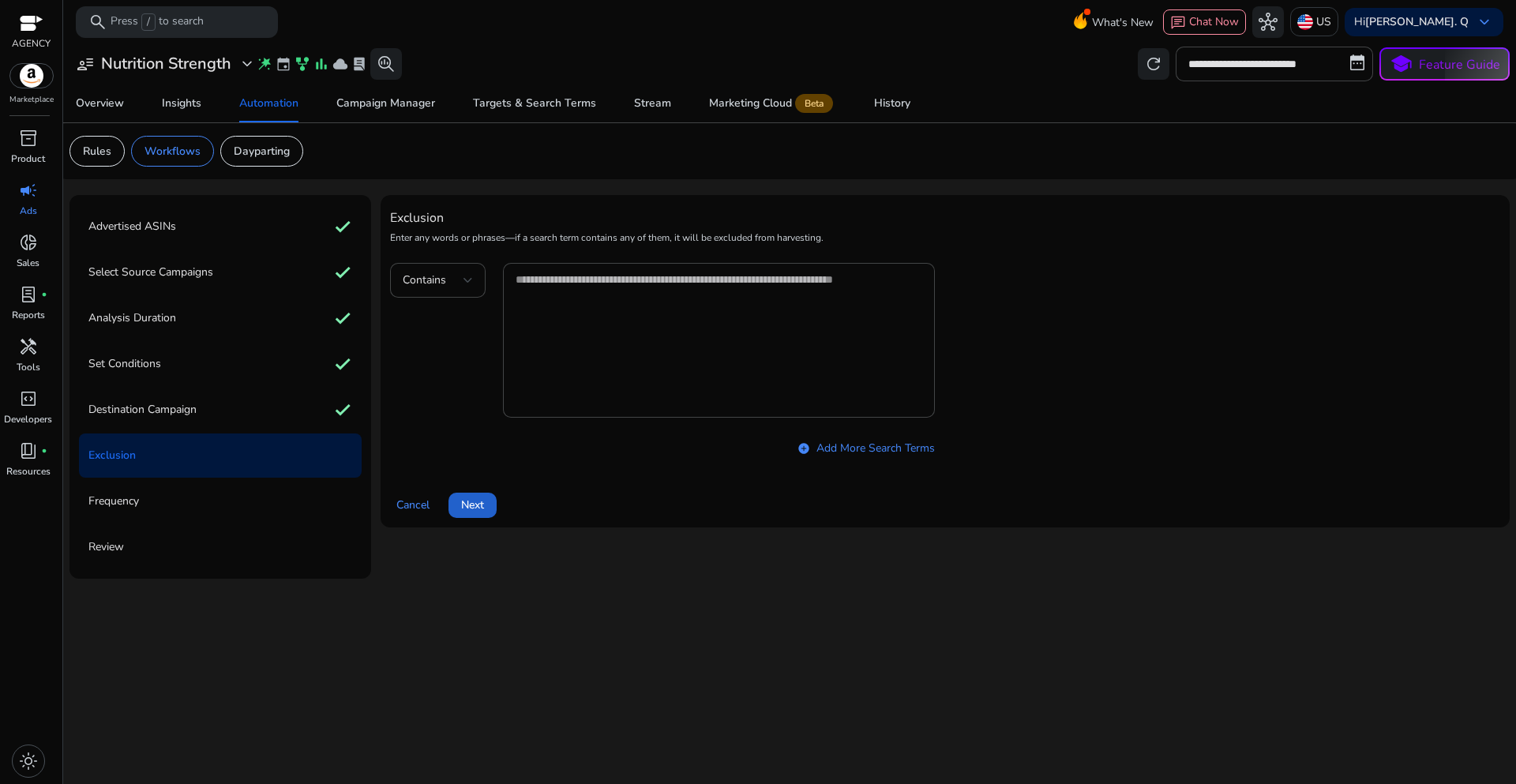
click at [476, 517] on span at bounding box center [473, 505] width 48 height 38
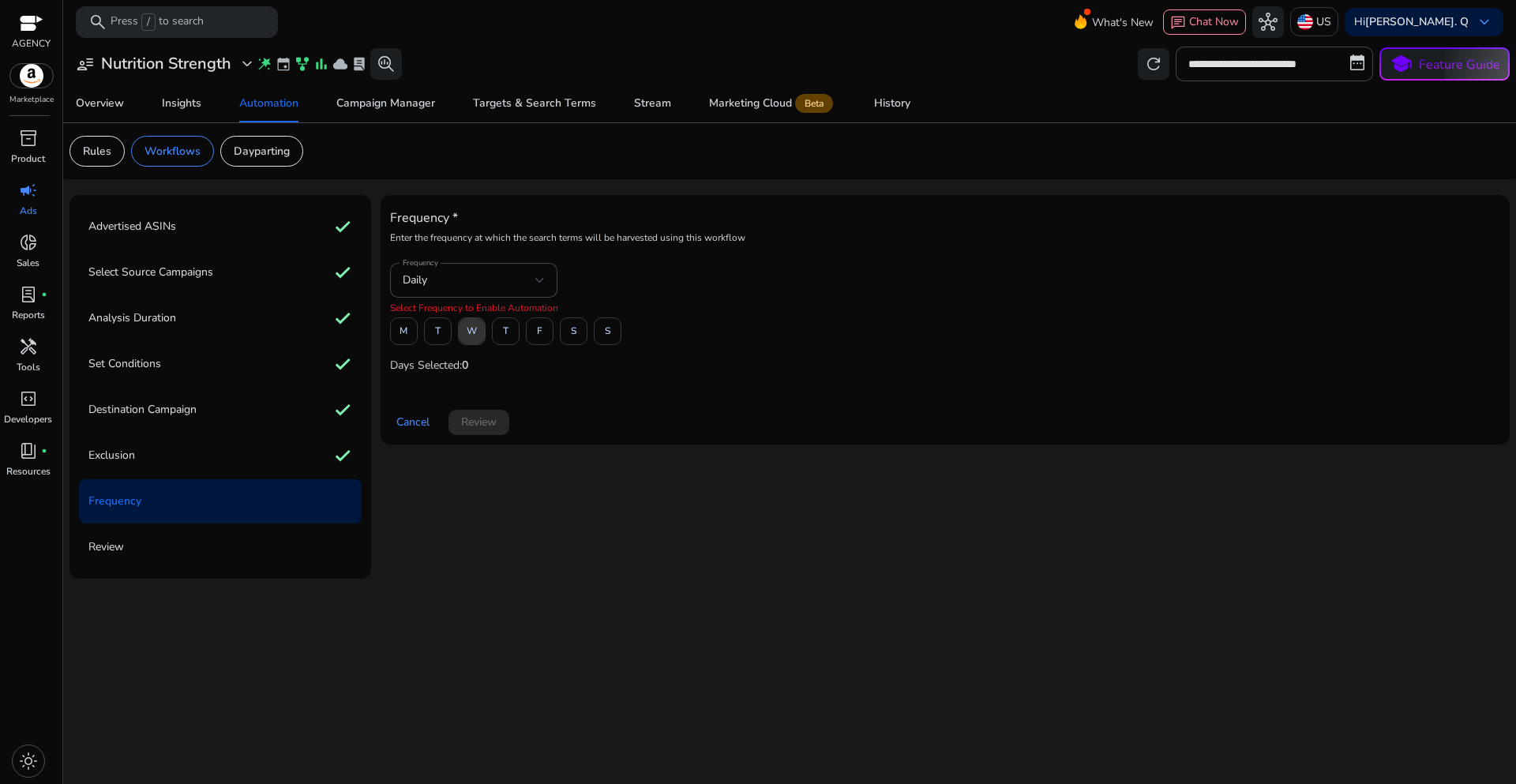
click at [472, 338] on span "W" at bounding box center [472, 331] width 10 height 28
click at [481, 419] on span "Review" at bounding box center [478, 422] width 35 height 16
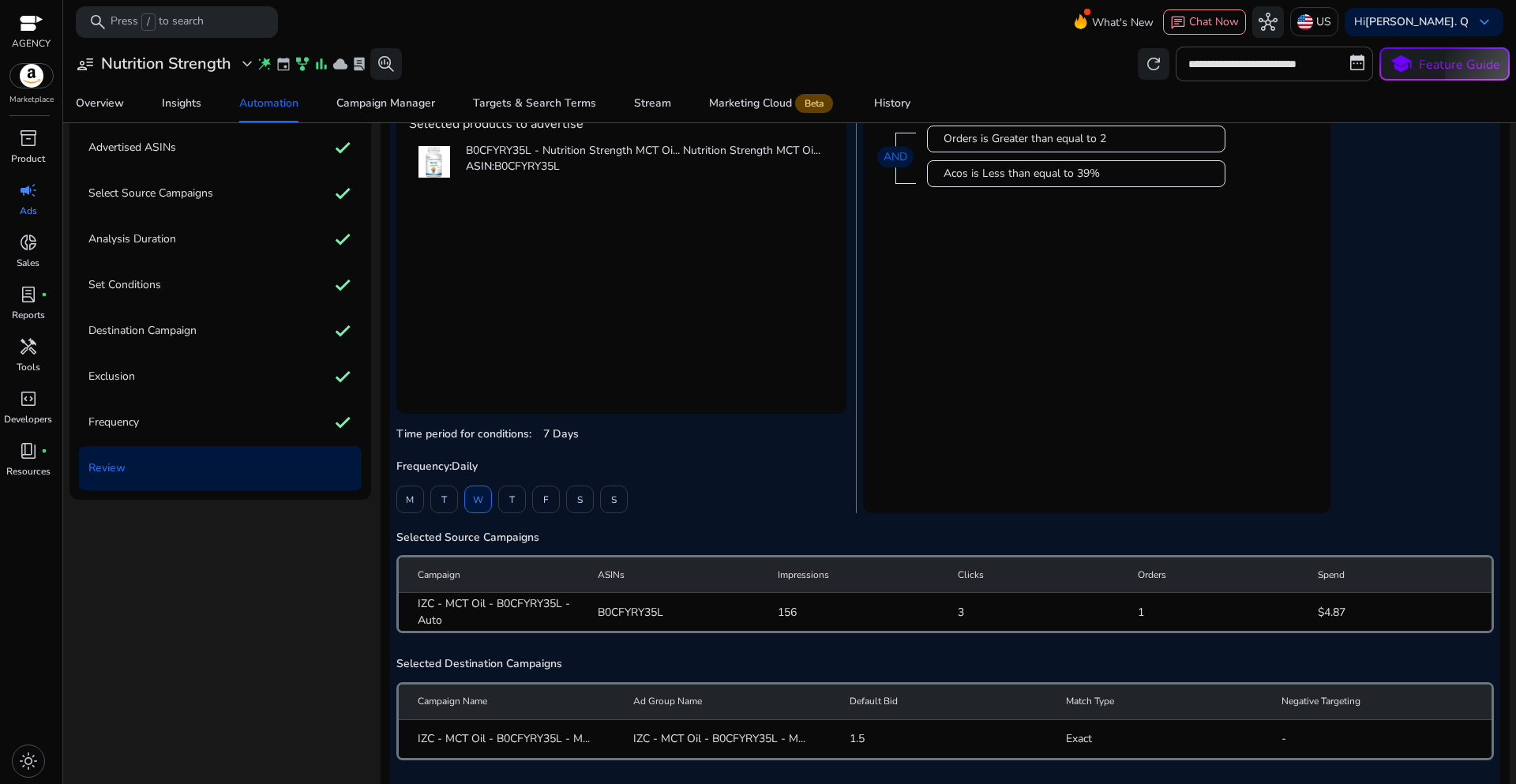
scroll to position [195, 0]
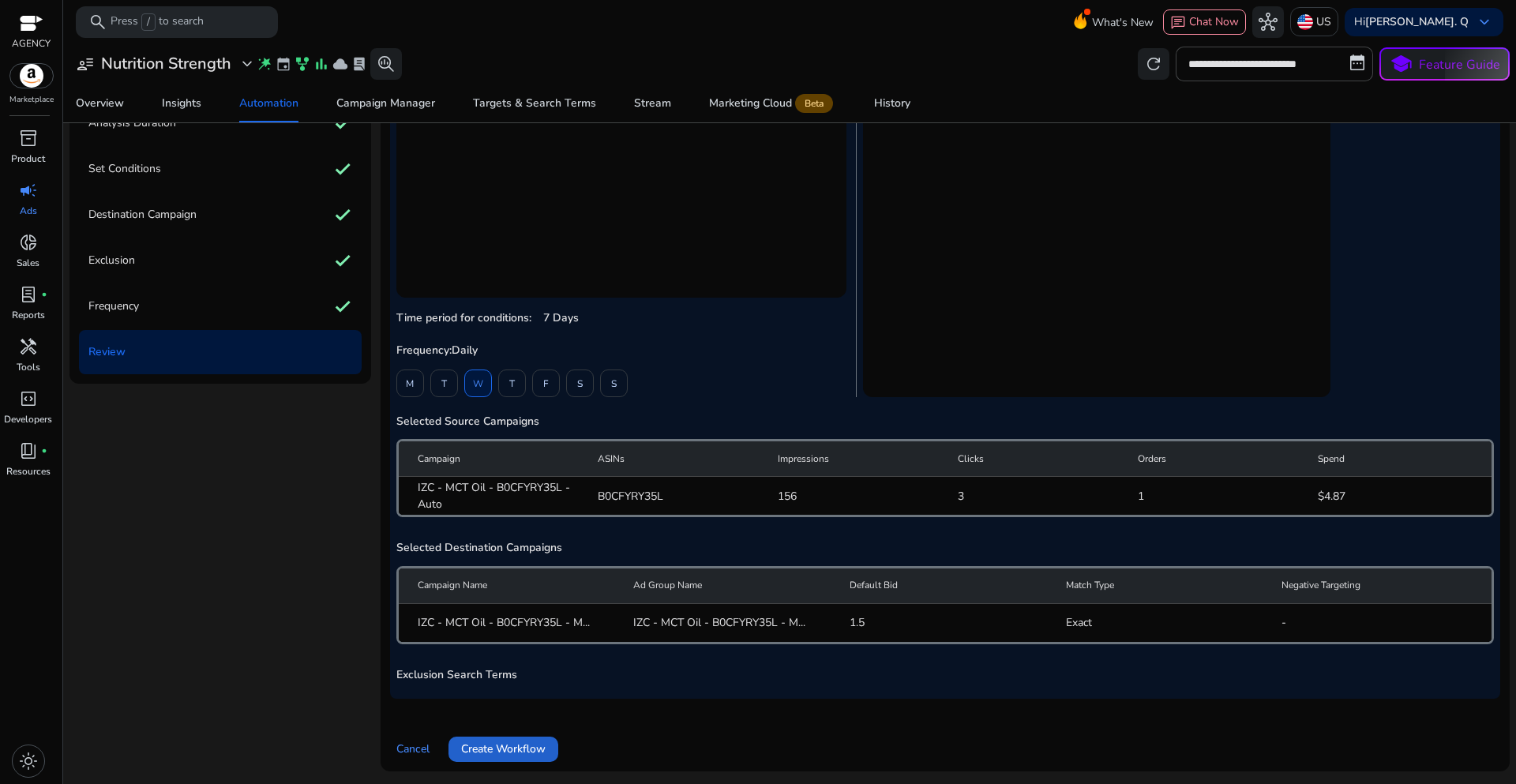
click at [514, 754] on span "Create Workflow" at bounding box center [503, 748] width 85 height 16
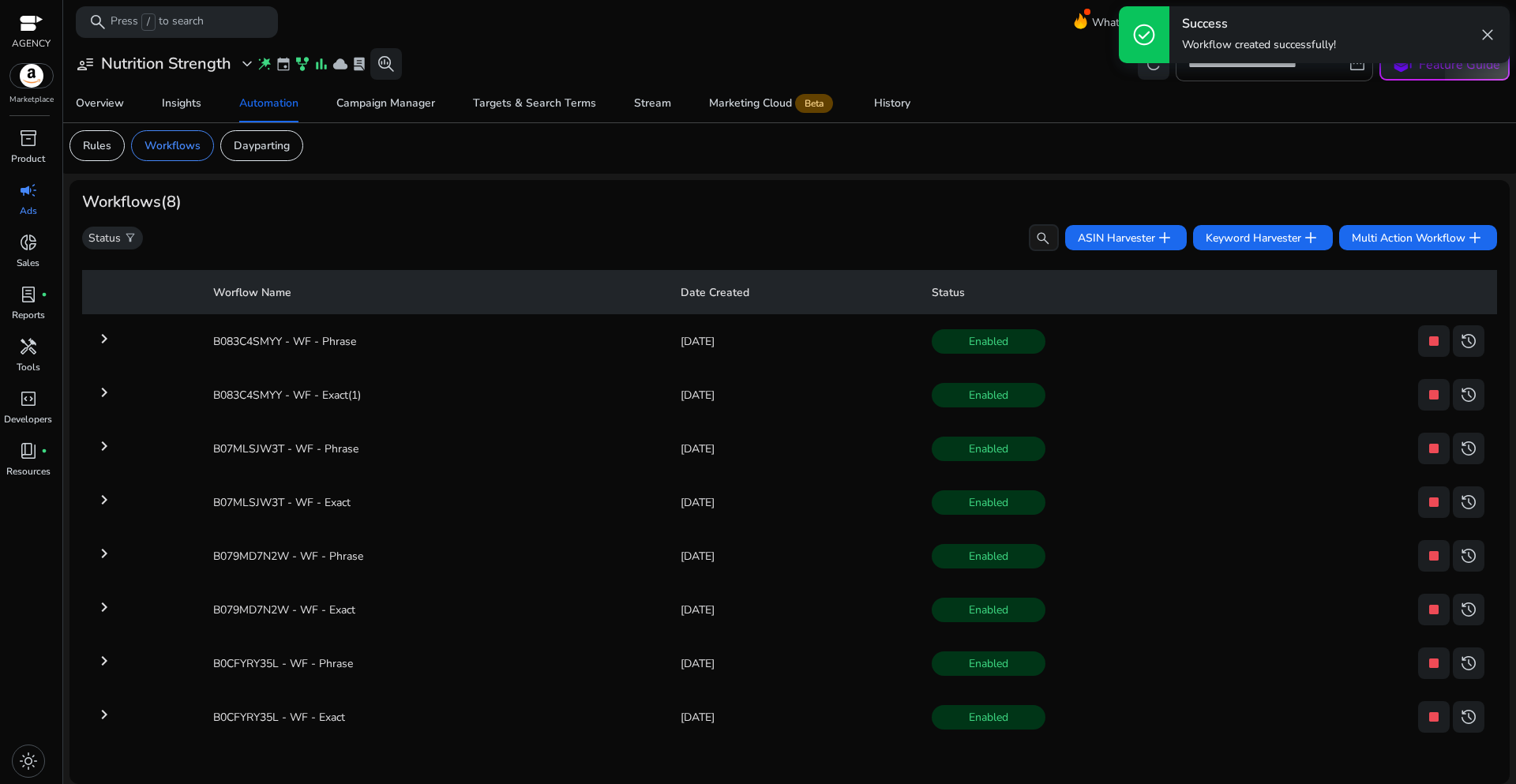
scroll to position [6, 0]
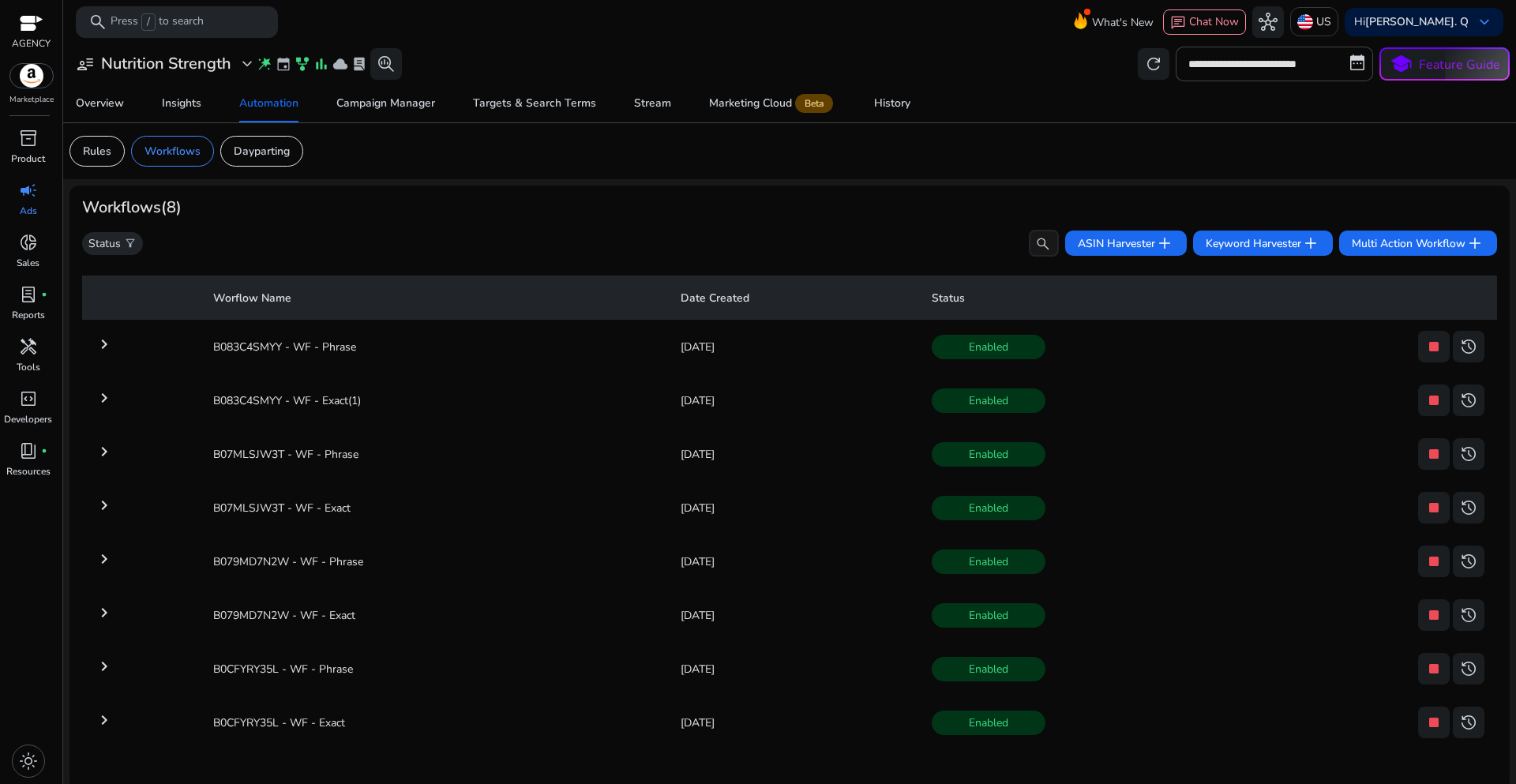
scroll to position [4, 0]
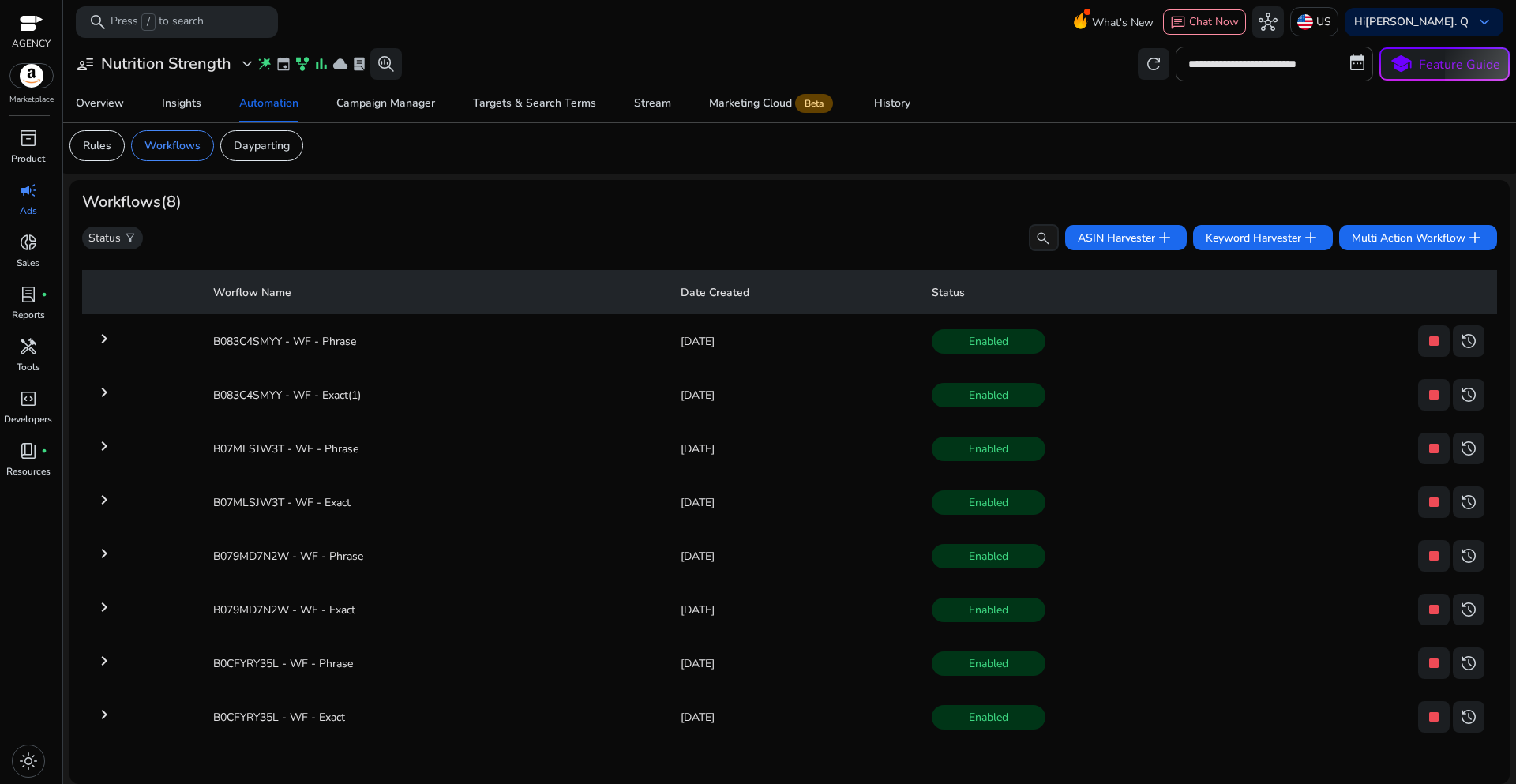
click at [1035, 234] on span "search" at bounding box center [1043, 238] width 16 height 16
click at [1032, 234] on input "search" at bounding box center [951, 237] width 215 height 27
click at [946, 237] on input "search" at bounding box center [951, 237] width 215 height 27
paste input "**********"
type input "**********"
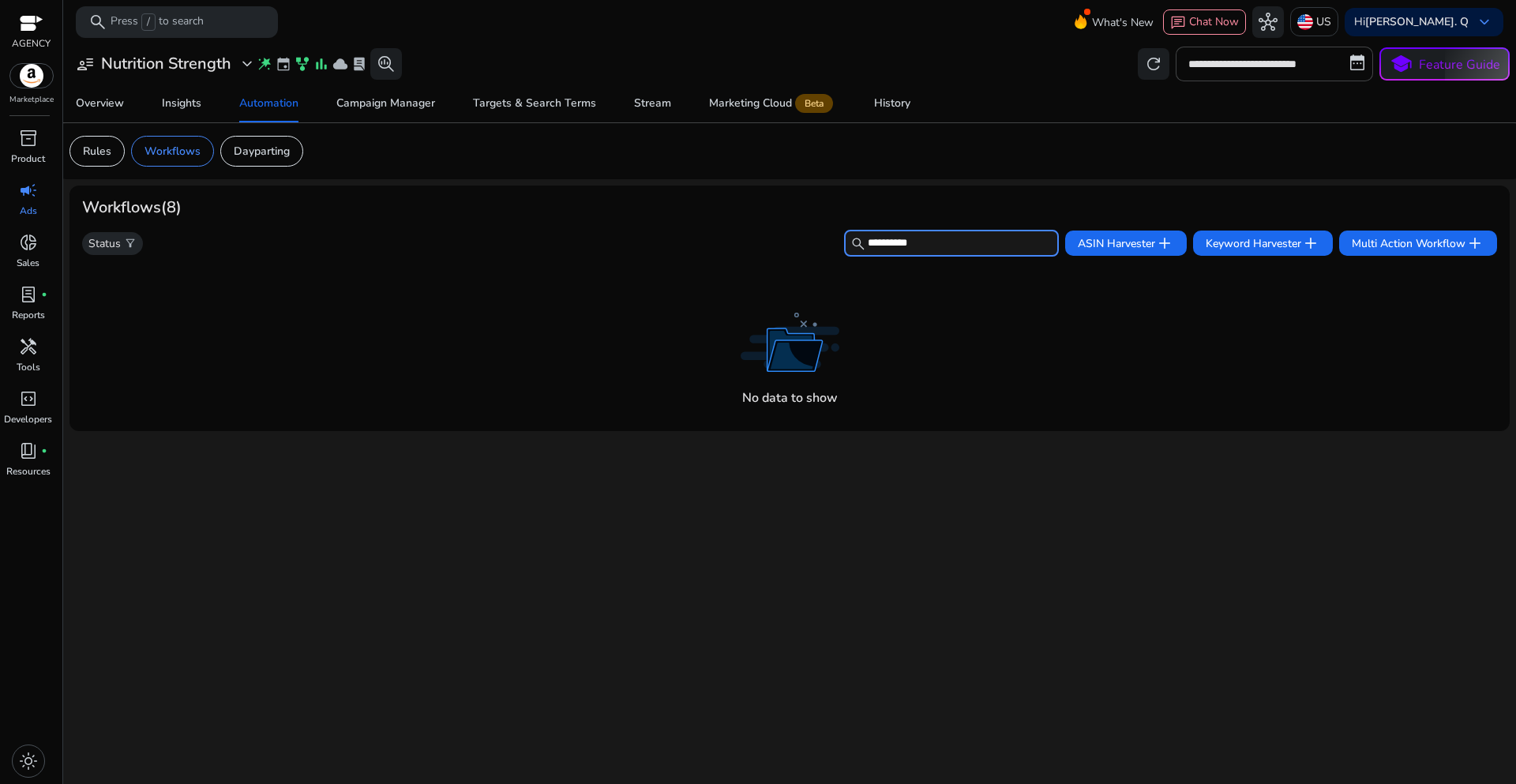
scroll to position [0, 0]
drag, startPoint x: 946, startPoint y: 237, endPoint x: 845, endPoint y: 237, distance: 101.0
click at [845, 237] on input "**********" at bounding box center [951, 242] width 215 height 27
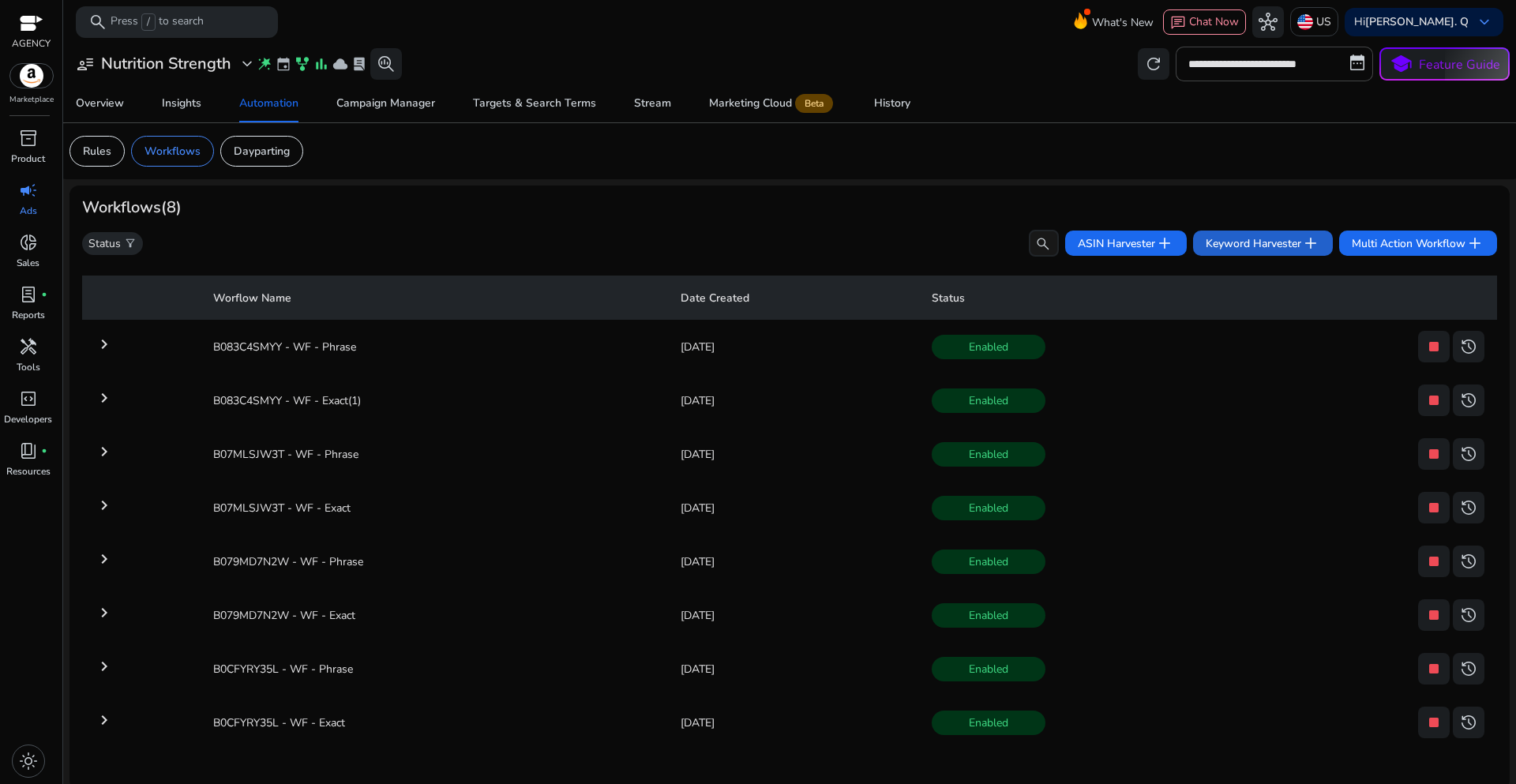
click at [1230, 248] on span "Keyword Harvester add" at bounding box center [1262, 243] width 115 height 19
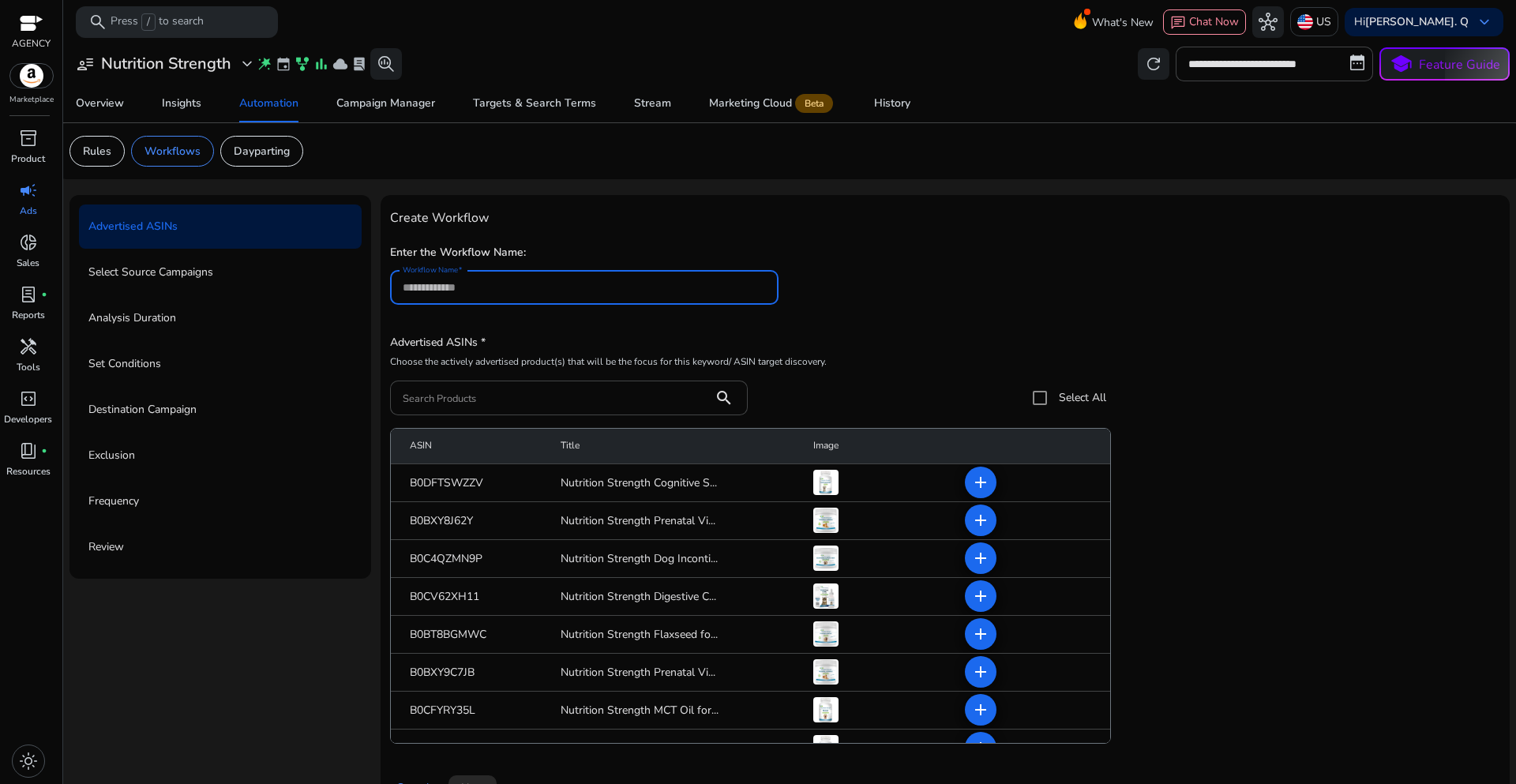
click at [465, 291] on input "Workflow Name" at bounding box center [584, 287] width 363 height 17
type input "**********"
drag, startPoint x: 442, startPoint y: 415, endPoint x: 451, endPoint y: 398, distance: 19.2
click at [443, 416] on div "ASIN Title Image B0DFTSWZZV Nutrition Strength Cognitive S... add B0BXY8J62Y Nu…" at bounding box center [945, 585] width 1110 height 341
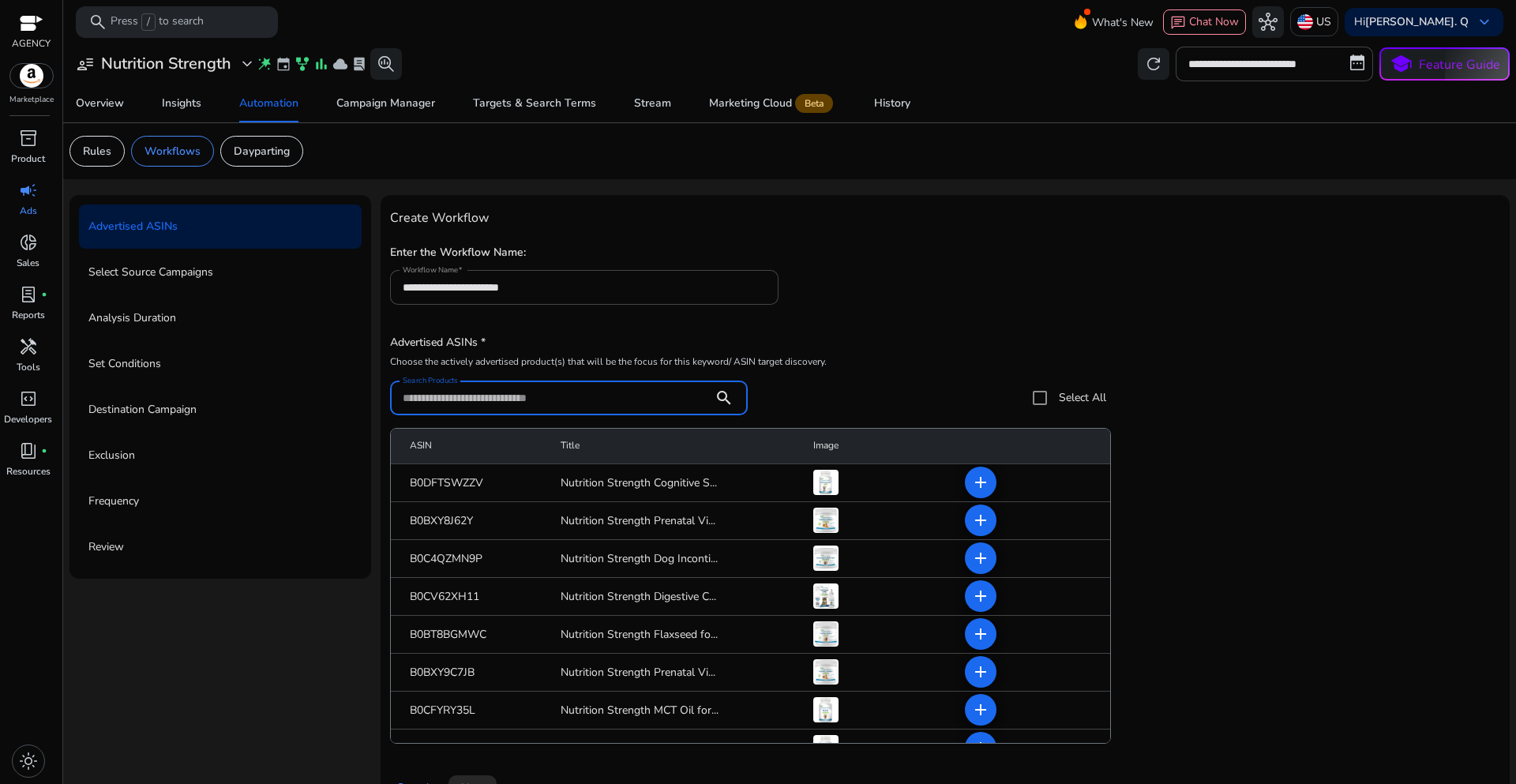
click at [451, 398] on input "Search Products" at bounding box center [552, 398] width 299 height 17
paste input "**********"
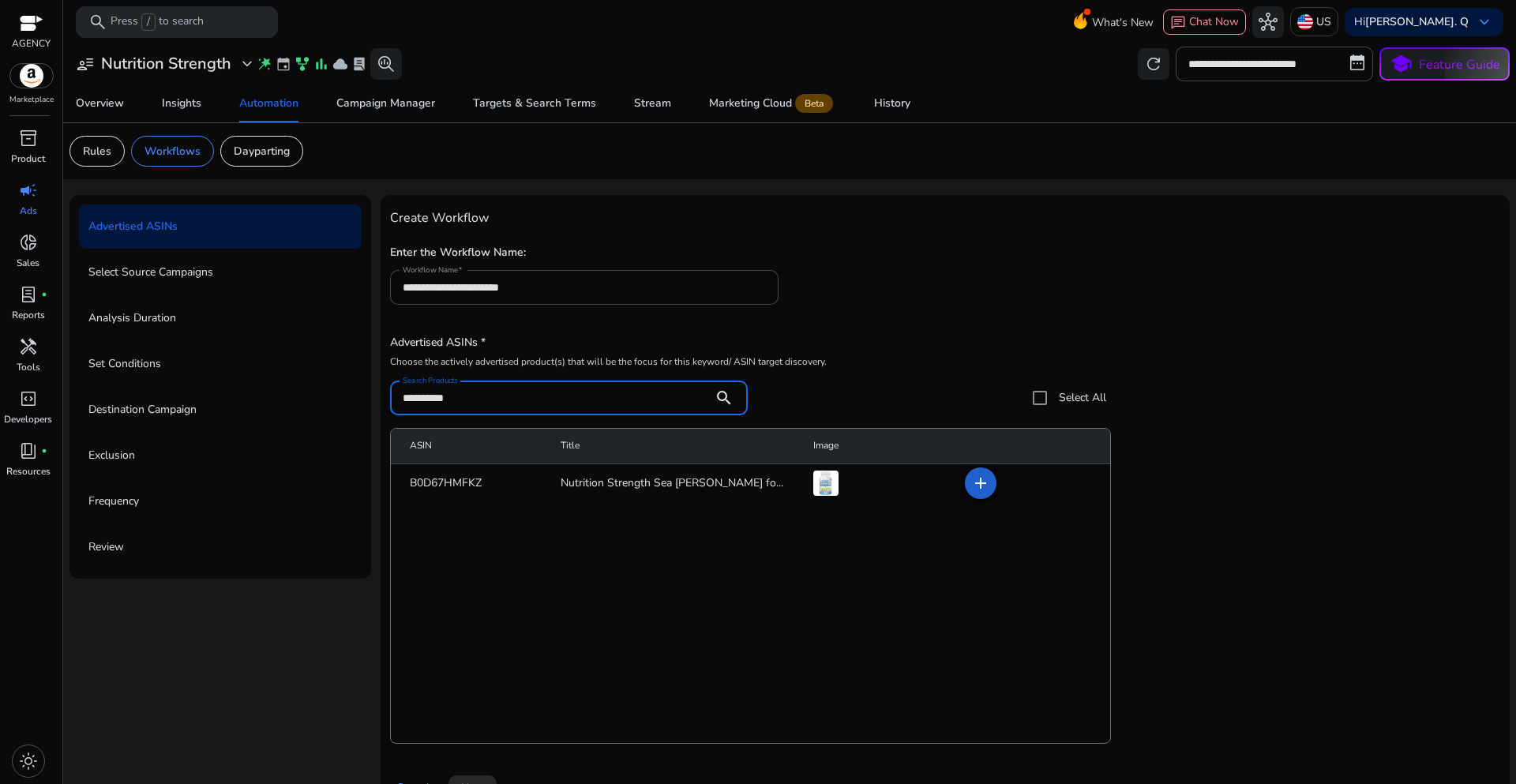
type input "**********"
click at [982, 482] on mat-icon "add" at bounding box center [981, 483] width 19 height 19
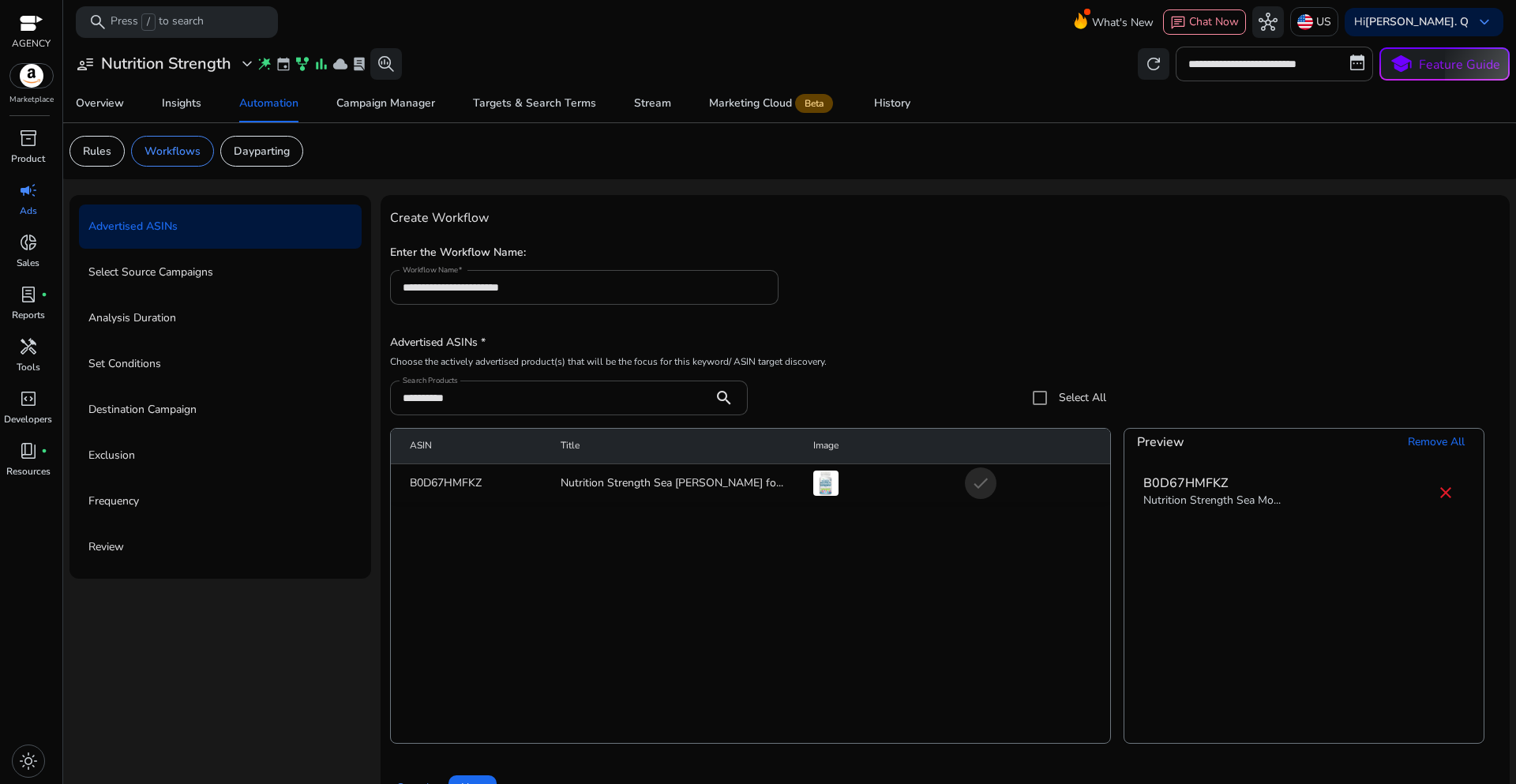
scroll to position [39, 0]
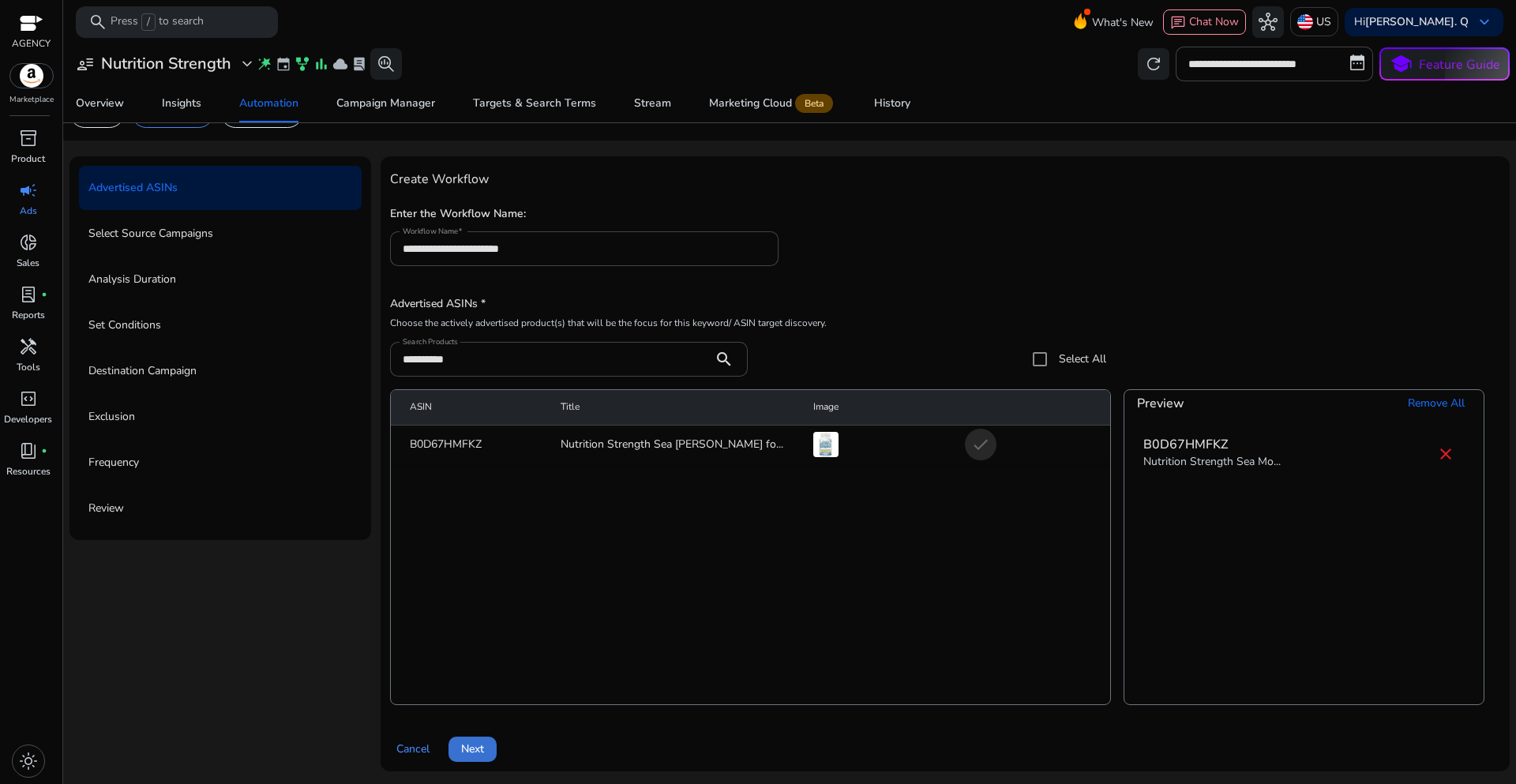
click at [453, 755] on span at bounding box center [473, 750] width 48 height 38
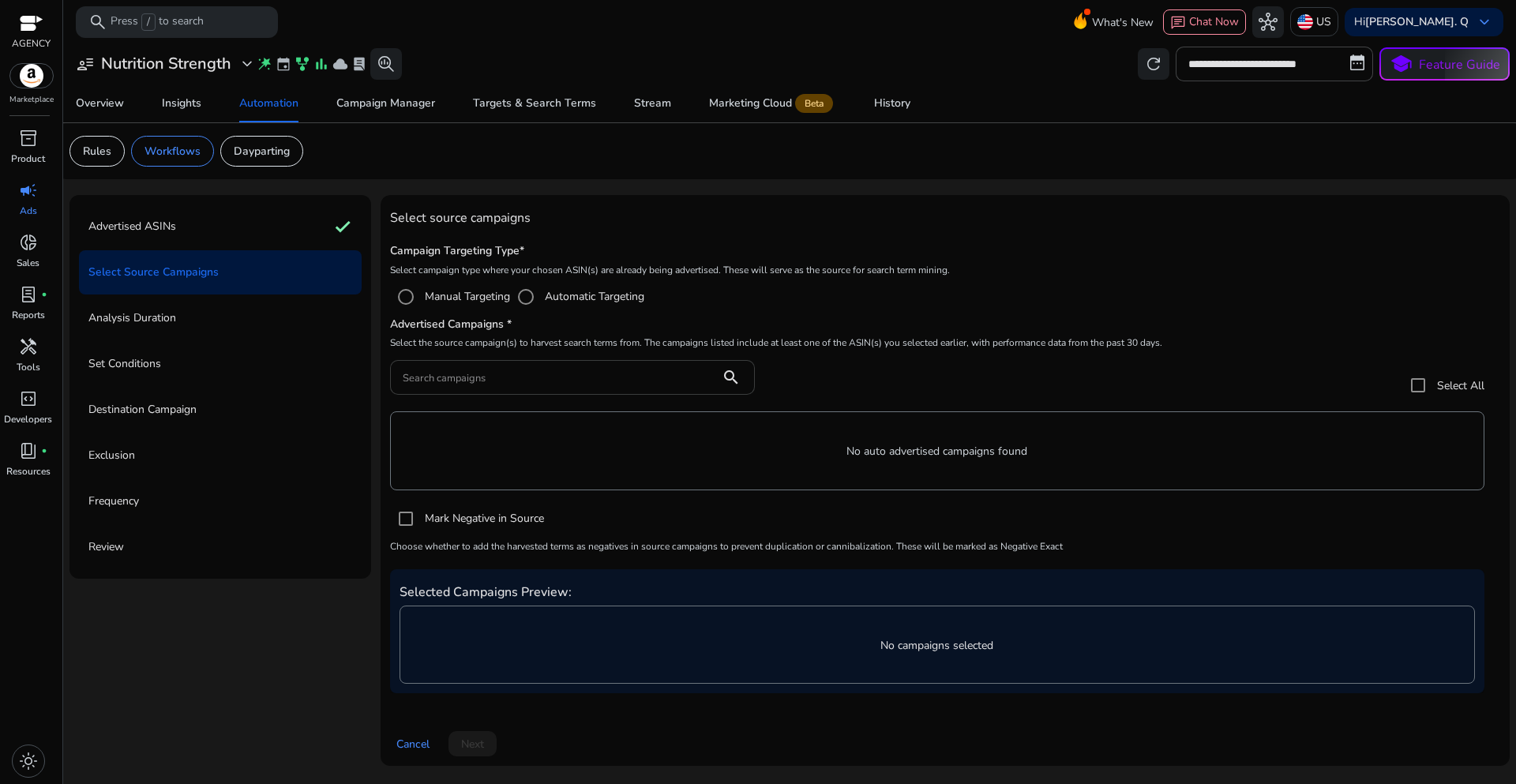
click at [462, 377] on input "Search campaigns" at bounding box center [555, 377] width 305 height 17
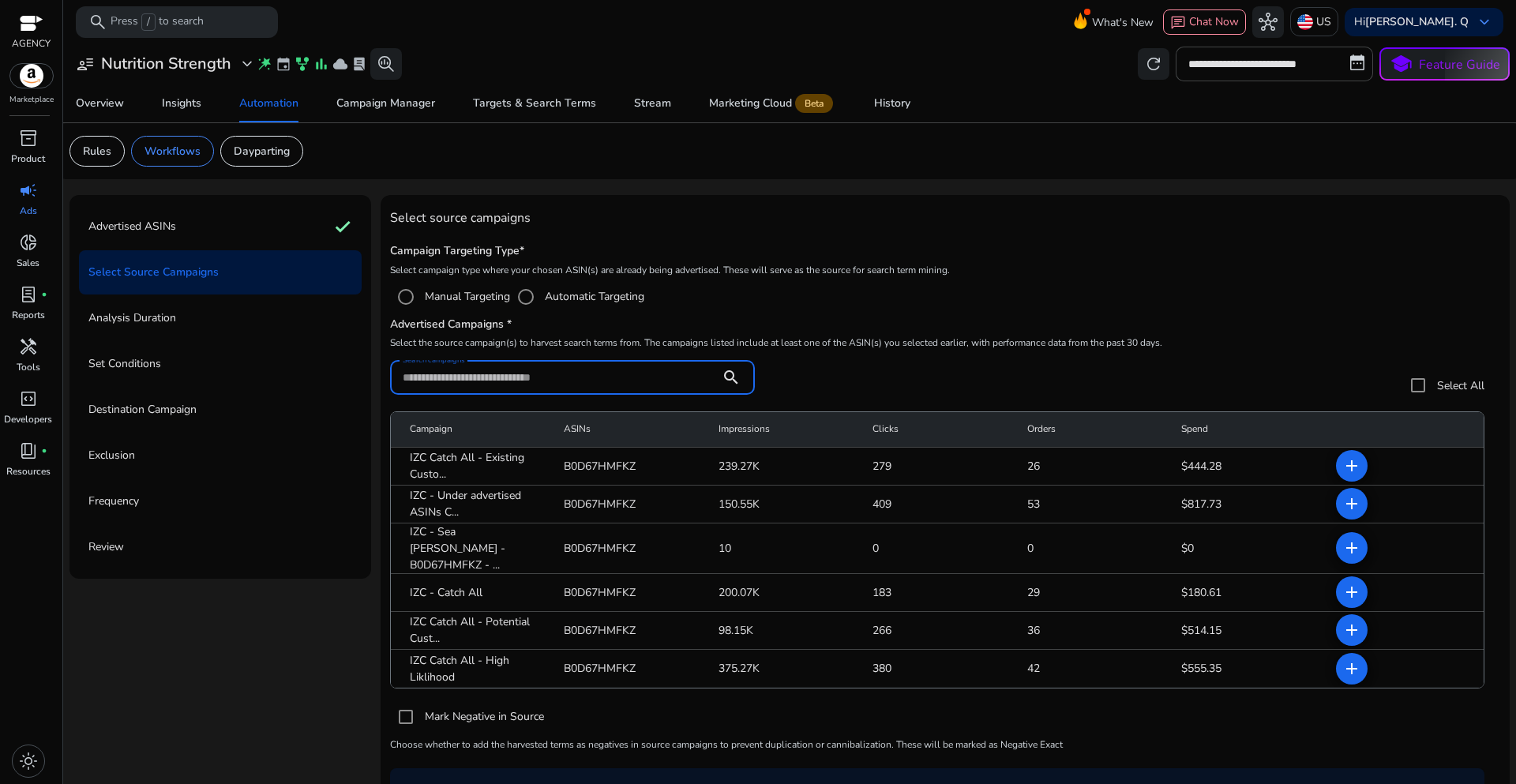
paste input "**********"
type input "**********"
click at [1343, 542] on mat-icon "add" at bounding box center [1352, 548] width 19 height 19
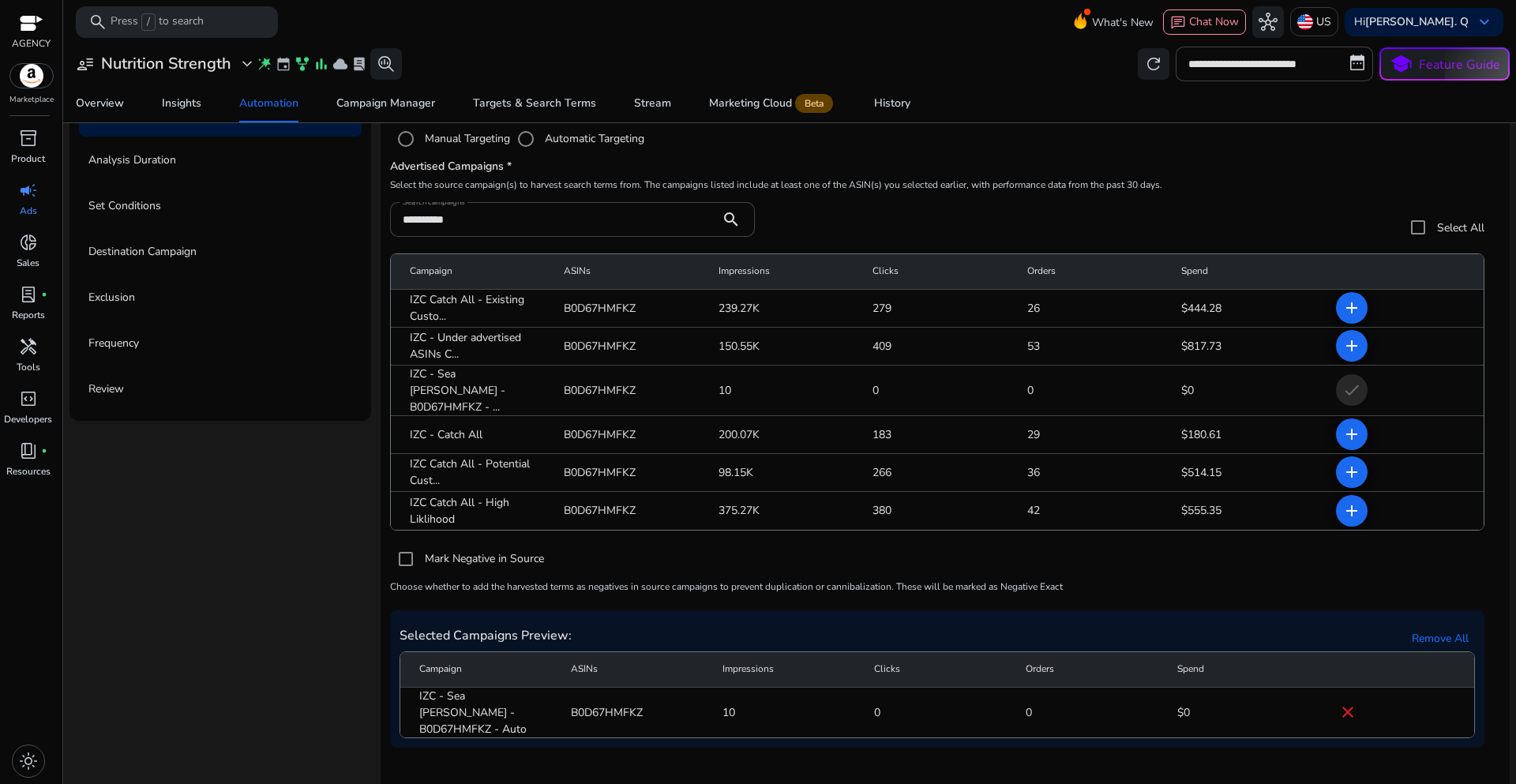
scroll to position [182, 0]
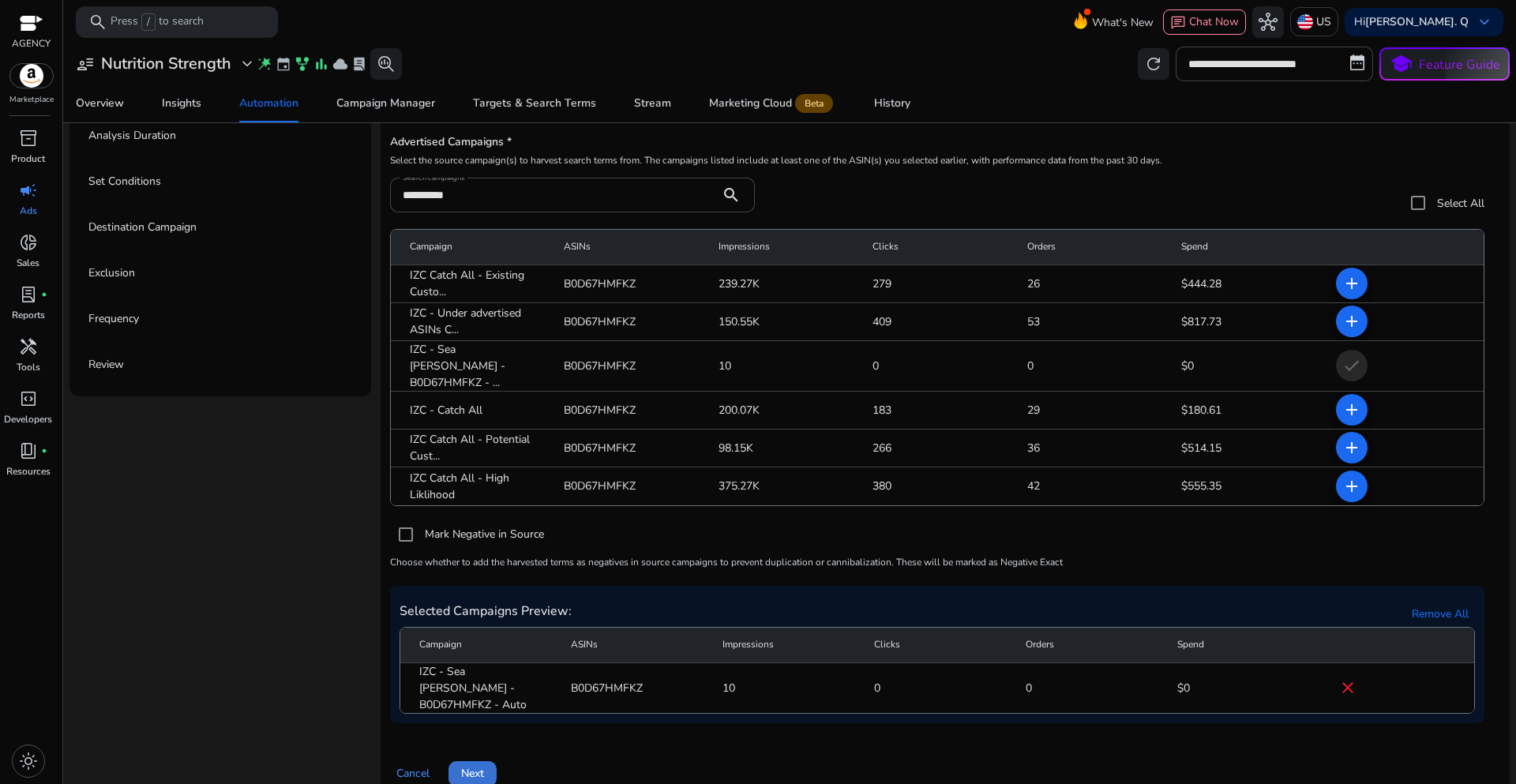
click at [481, 765] on span "Next" at bounding box center [472, 773] width 23 height 16
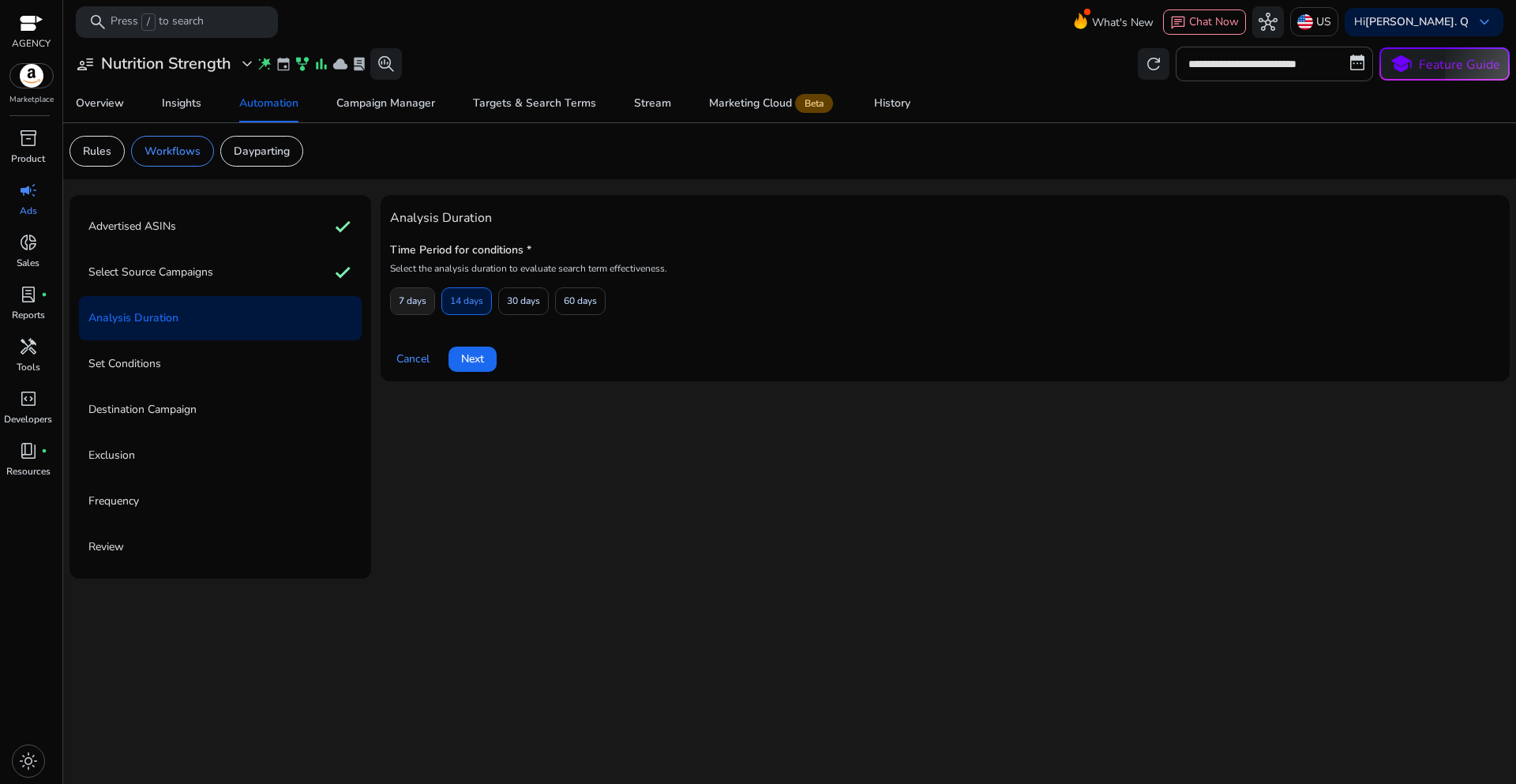
click at [425, 307] on span "7 days" at bounding box center [412, 301] width 28 height 28
click at [473, 360] on span "Next" at bounding box center [472, 358] width 23 height 16
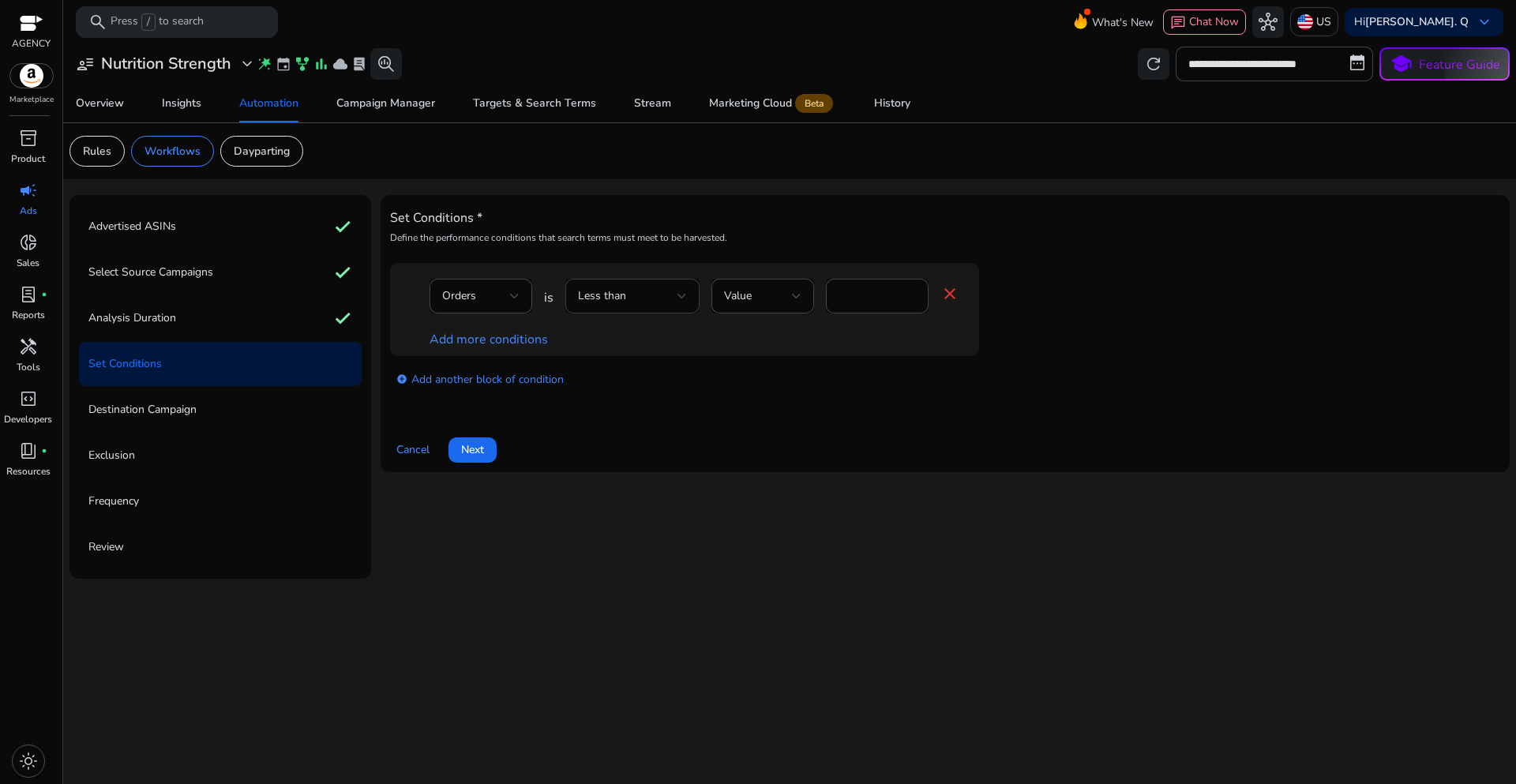
click at [675, 297] on div "Less than" at bounding box center [627, 296] width 99 height 17
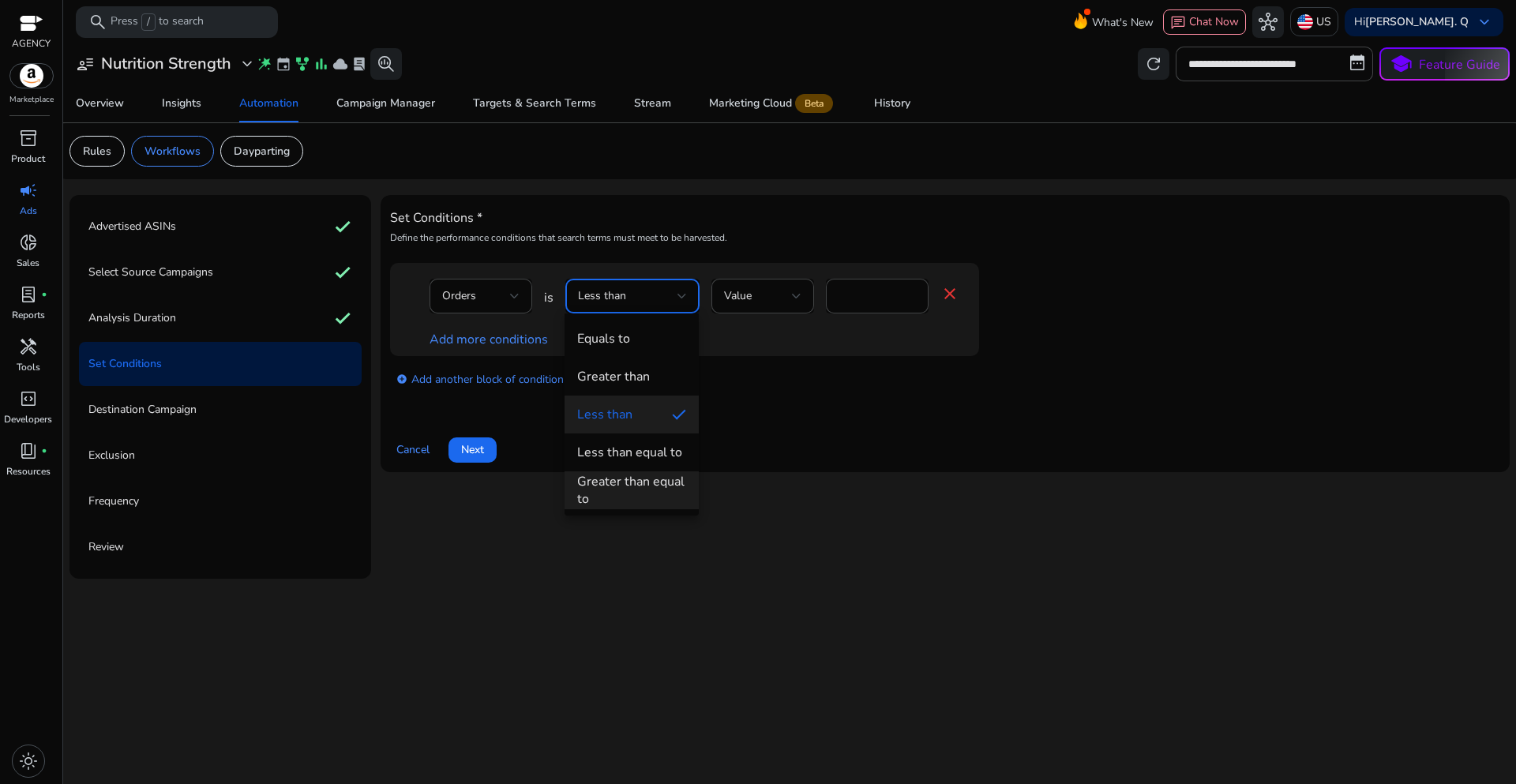
click at [635, 474] on div "Greater than equal to" at bounding box center [632, 490] width 109 height 34
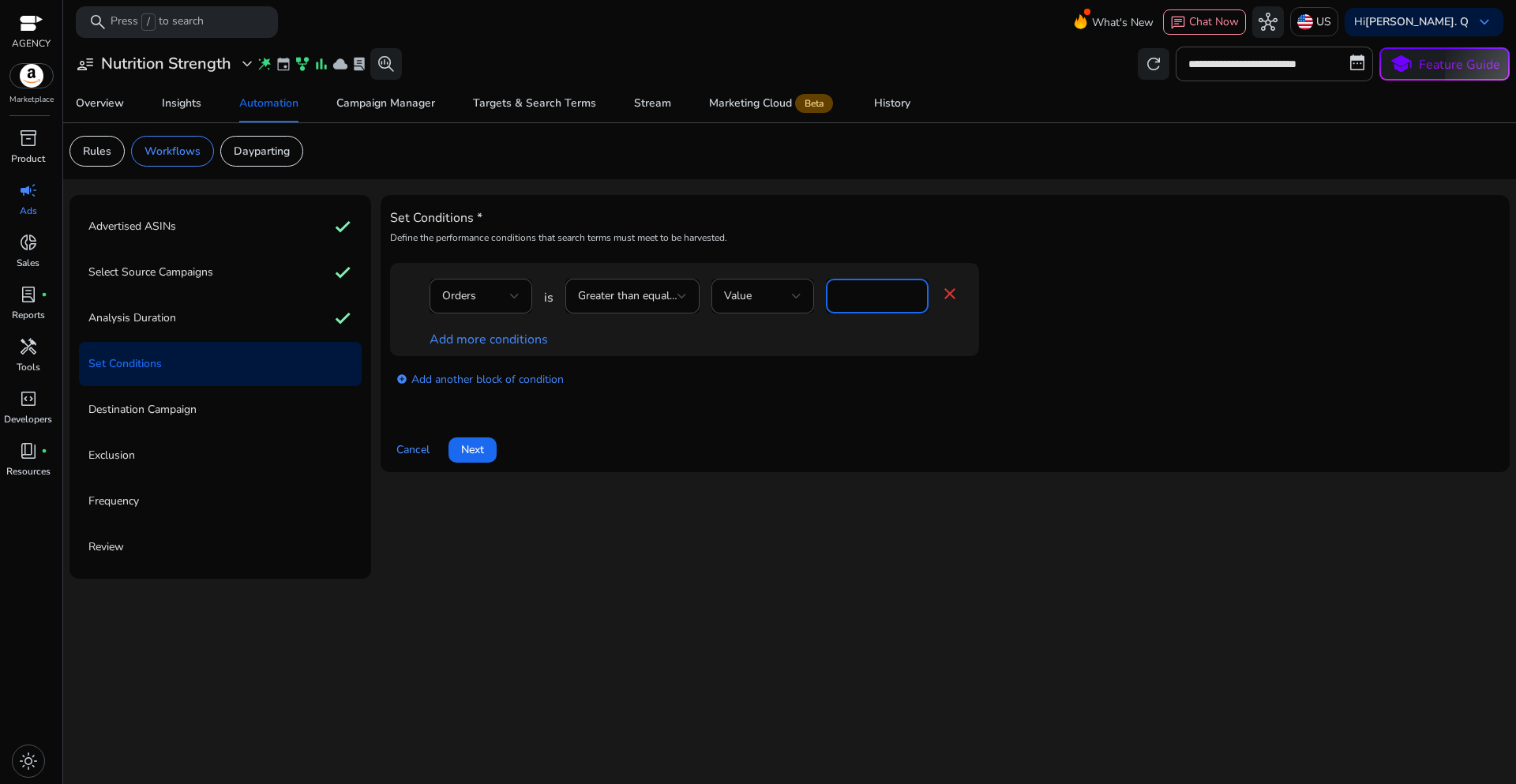
drag, startPoint x: 858, startPoint y: 301, endPoint x: 831, endPoint y: 298, distance: 27.2
click at [831, 298] on div "*" at bounding box center [877, 296] width 103 height 34
type input "*"
click at [530, 340] on link "Add more conditions" at bounding box center [488, 339] width 118 height 17
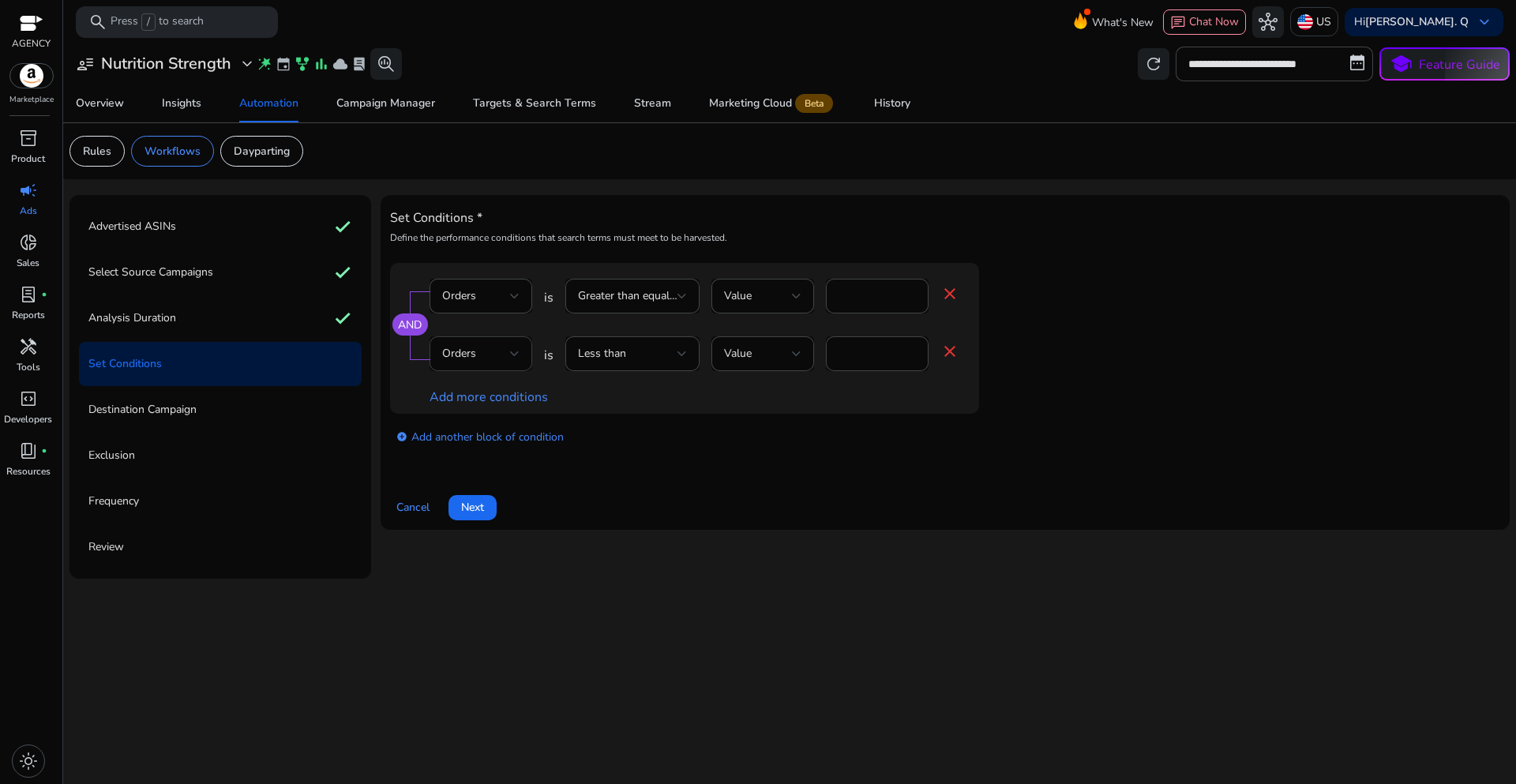
click at [526, 352] on div "Orders" at bounding box center [481, 354] width 103 height 34
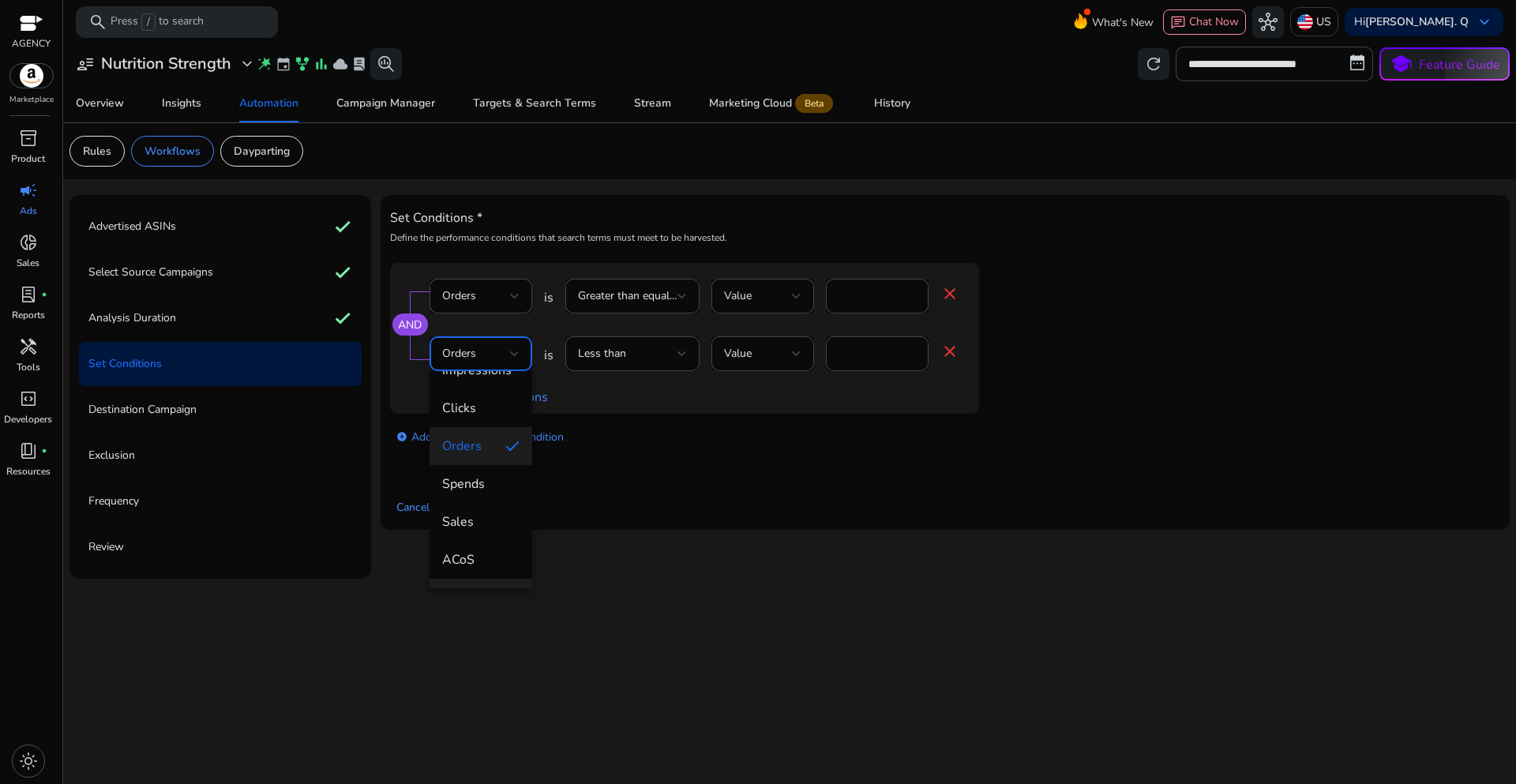
scroll to position [158, 0]
click at [477, 471] on span "ACoS" at bounding box center [481, 466] width 78 height 17
click at [671, 359] on div "Less than" at bounding box center [627, 354] width 99 height 17
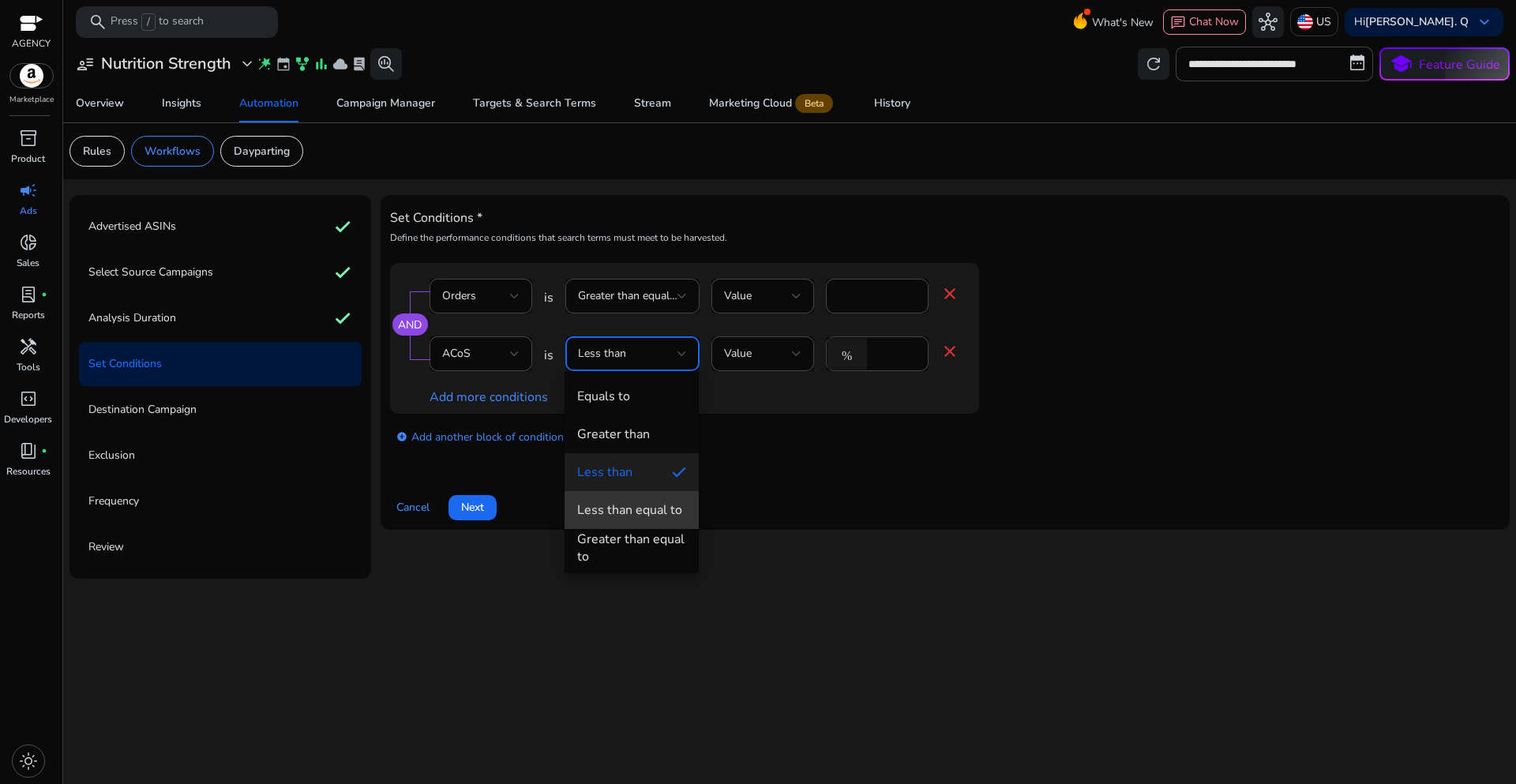
click at [632, 516] on div "Less than equal to" at bounding box center [630, 510] width 105 height 17
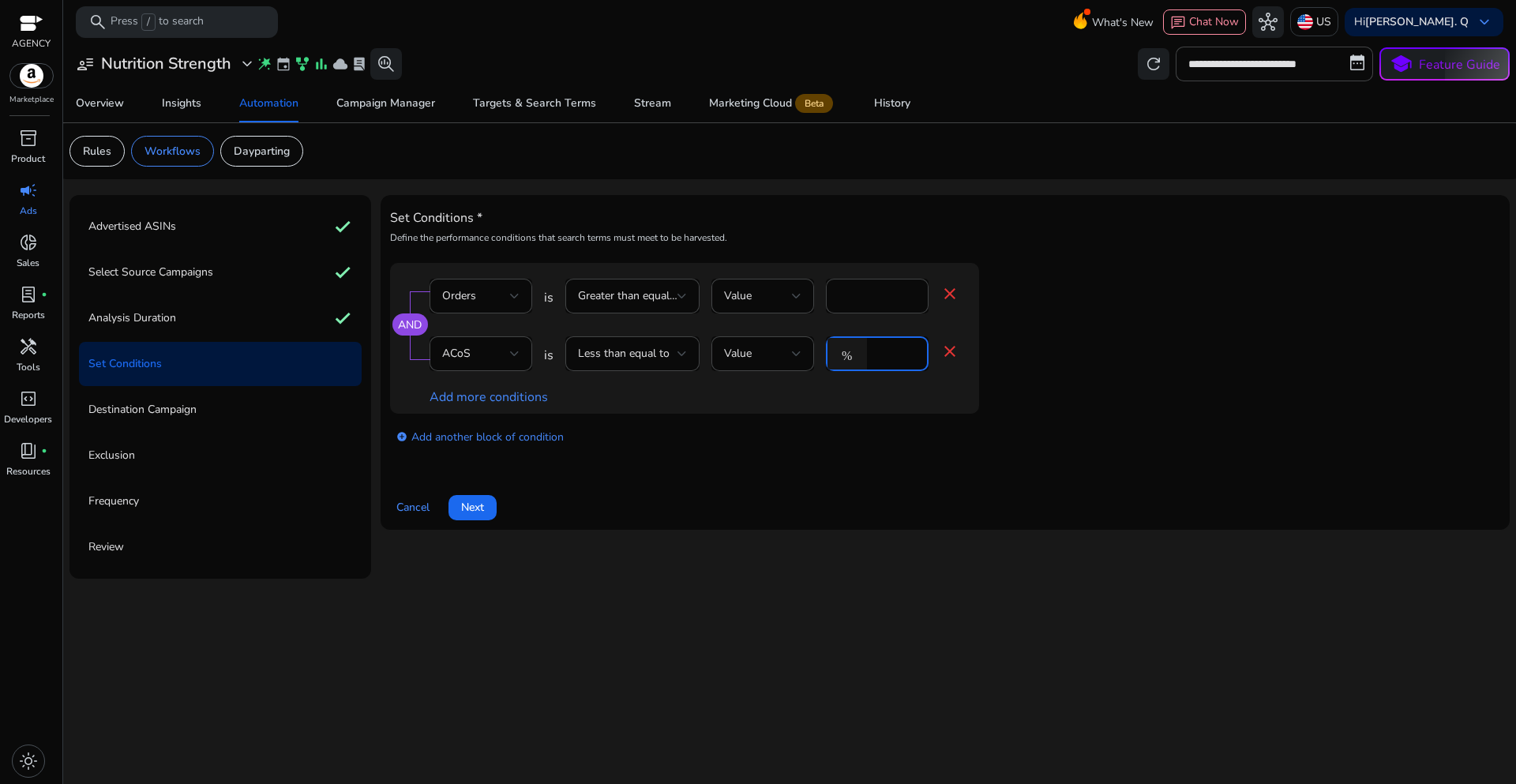
drag, startPoint x: 890, startPoint y: 355, endPoint x: 871, endPoint y: 355, distance: 19.0
click at [871, 355] on div "% *" at bounding box center [871, 354] width 90 height 34
type input "**"
click at [845, 455] on div "add_circle Add another block of condition" at bounding box center [716, 436] width 652 height 44
click at [475, 508] on span "Next" at bounding box center [472, 506] width 23 height 16
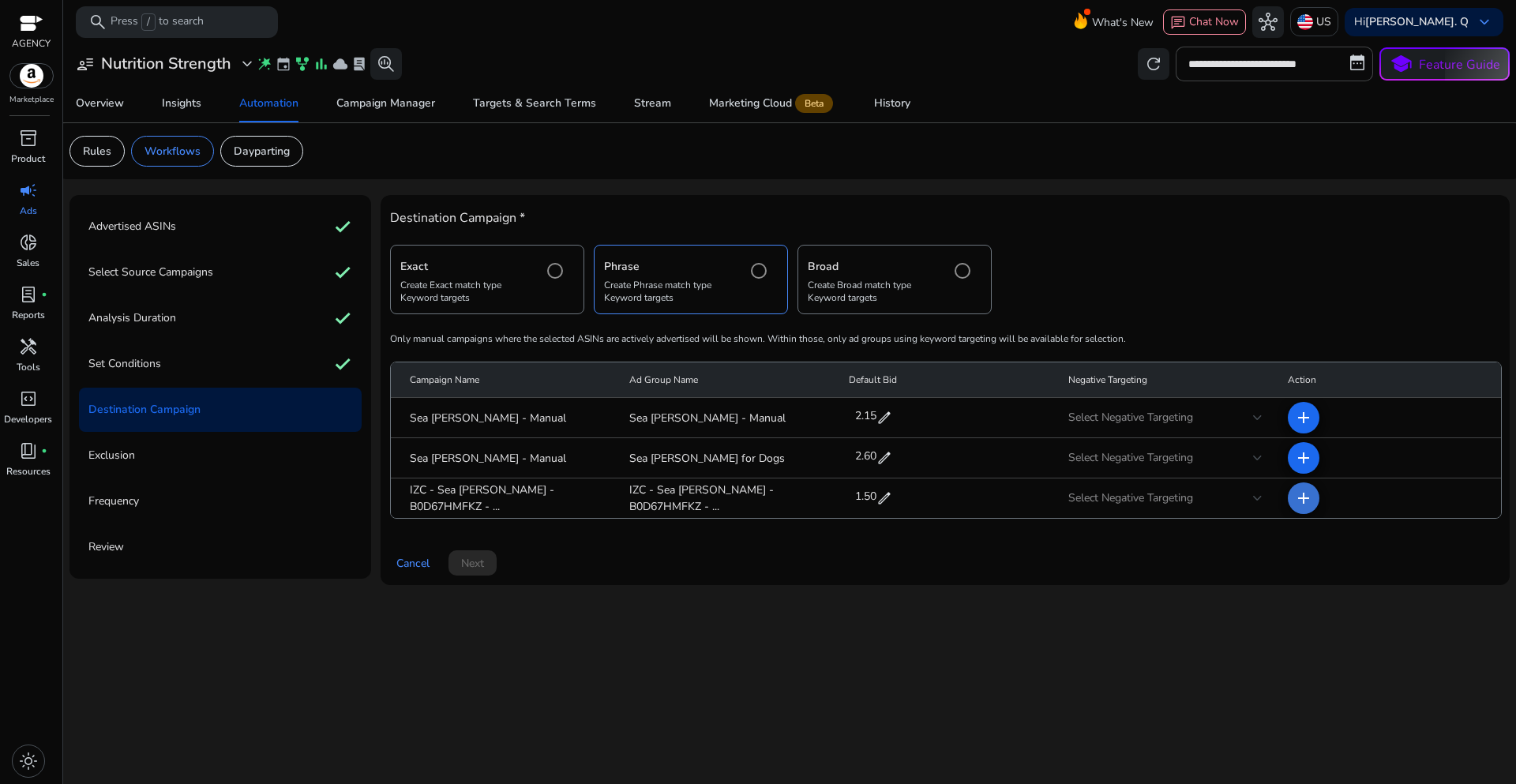
click at [1310, 497] on mat-icon "add" at bounding box center [1304, 498] width 19 height 19
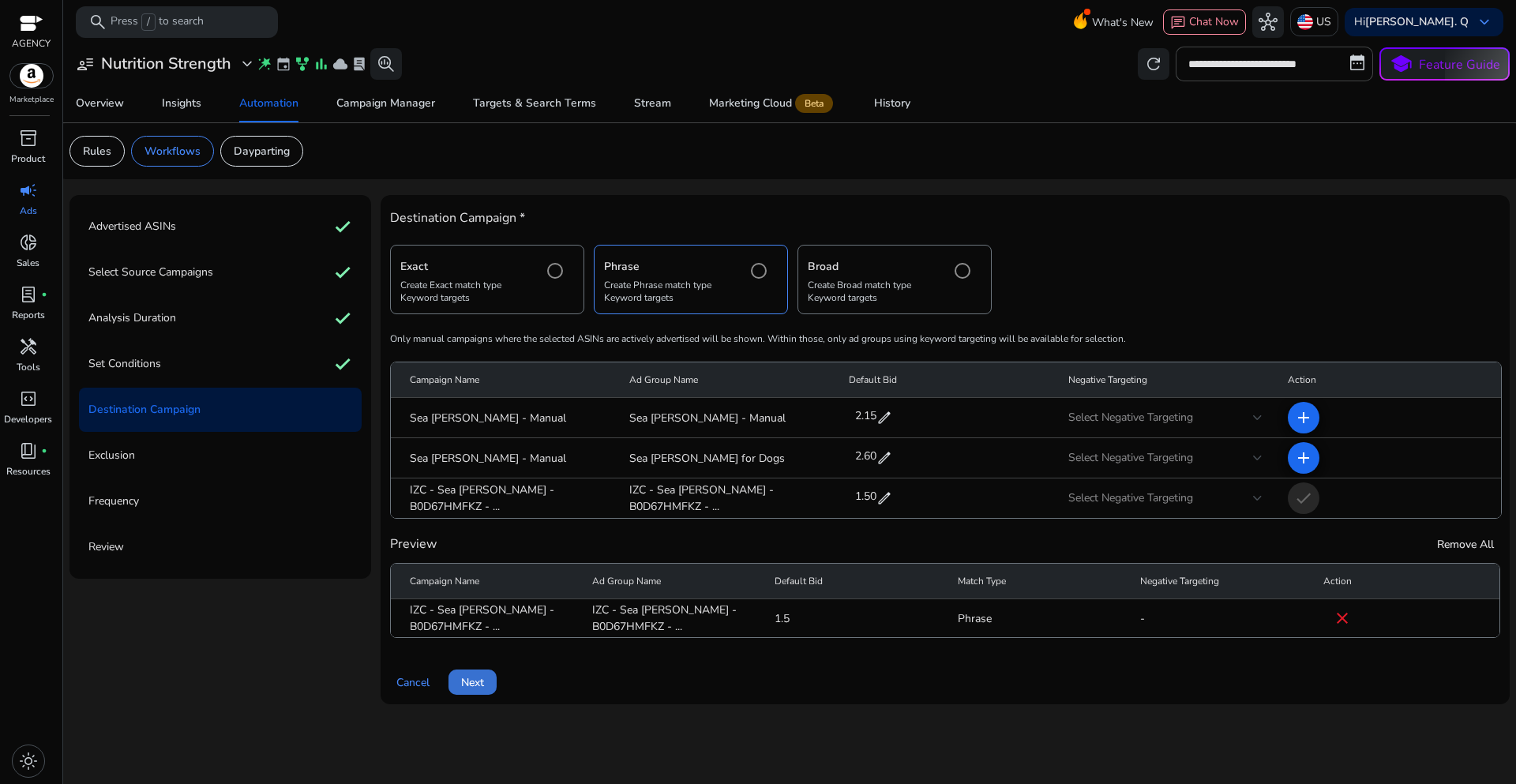
click at [464, 692] on span at bounding box center [473, 682] width 48 height 38
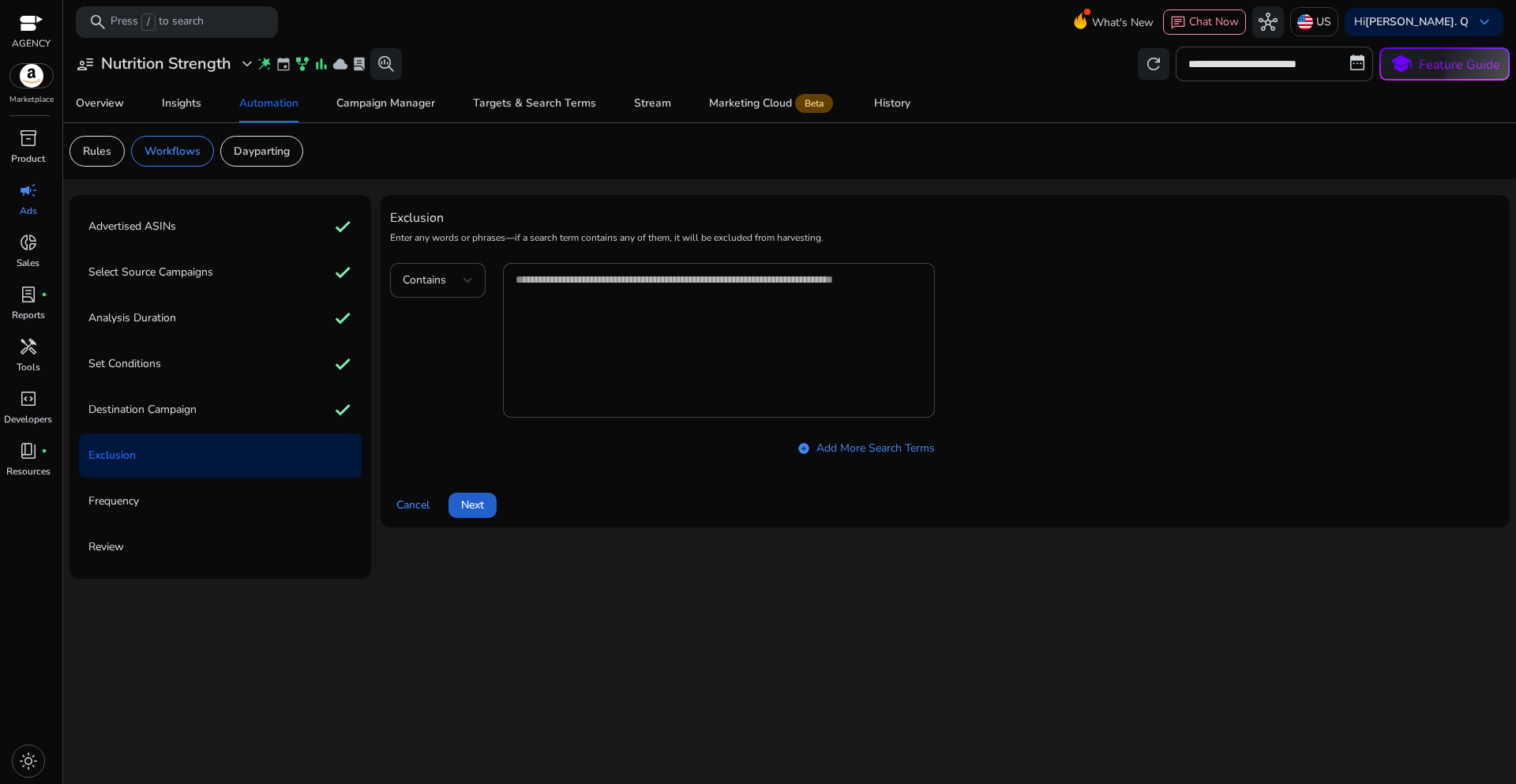
click at [481, 515] on span at bounding box center [473, 505] width 48 height 38
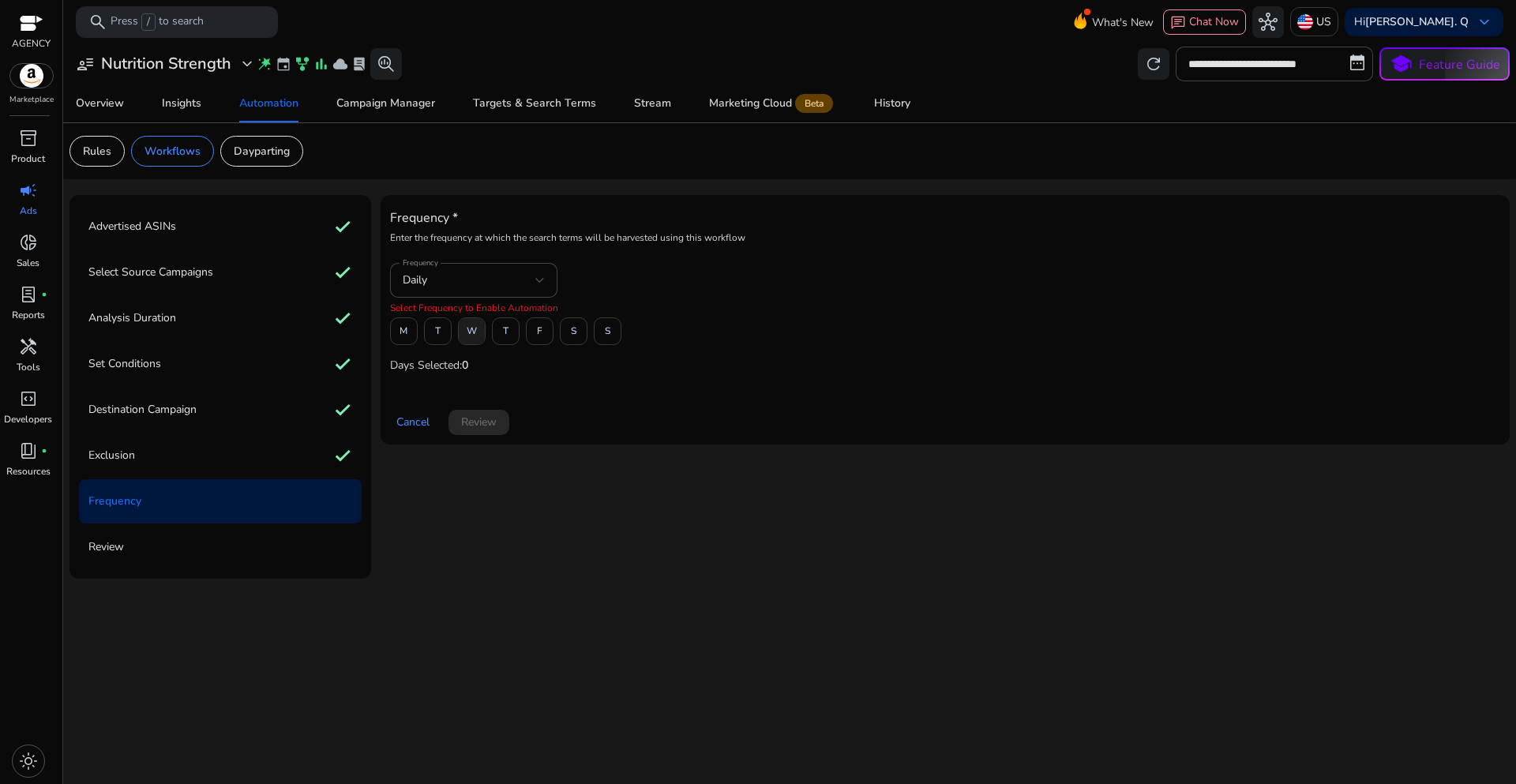
click at [467, 334] on span "W" at bounding box center [472, 331] width 10 height 28
click at [482, 423] on span "Review" at bounding box center [478, 422] width 35 height 16
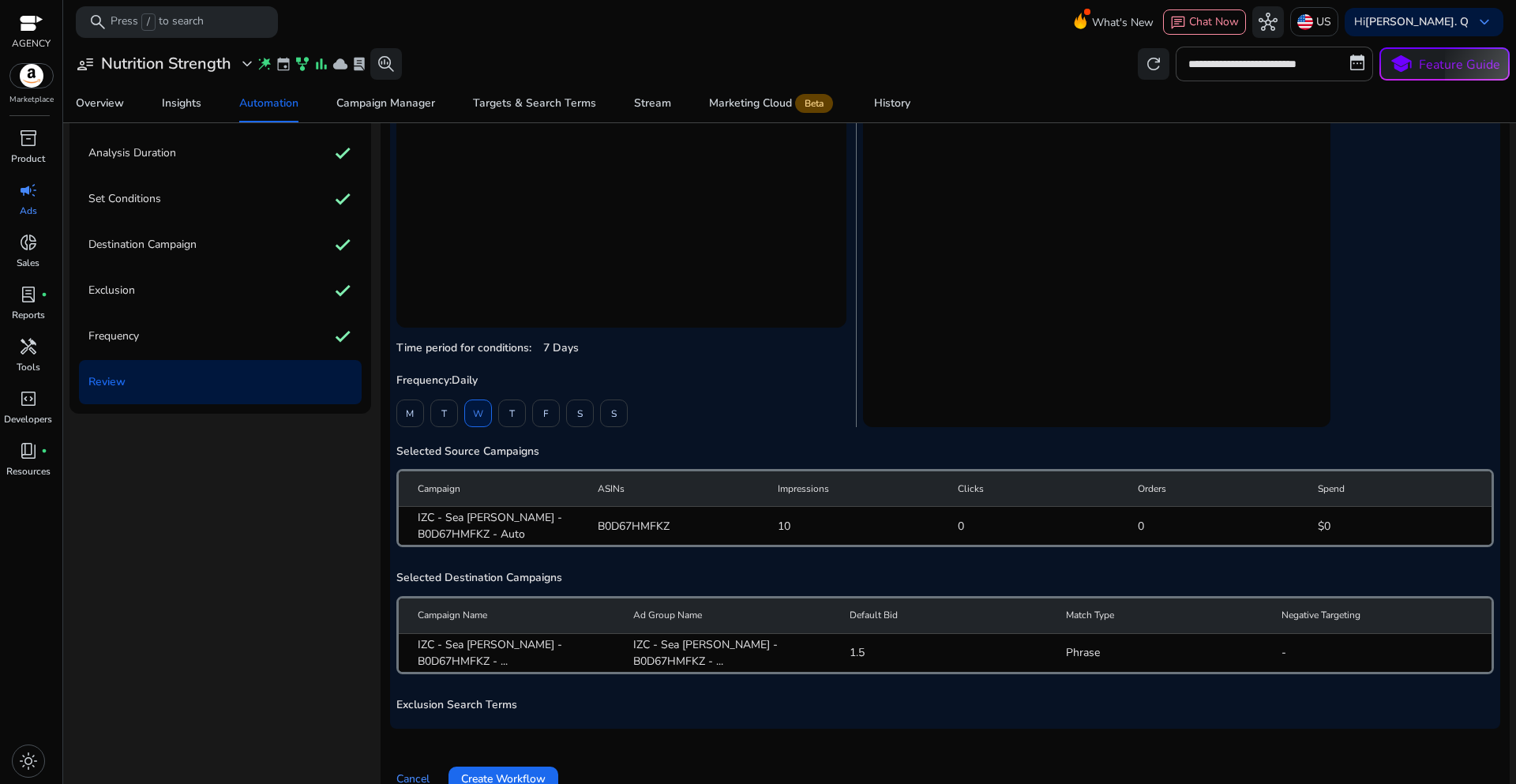
scroll to position [195, 0]
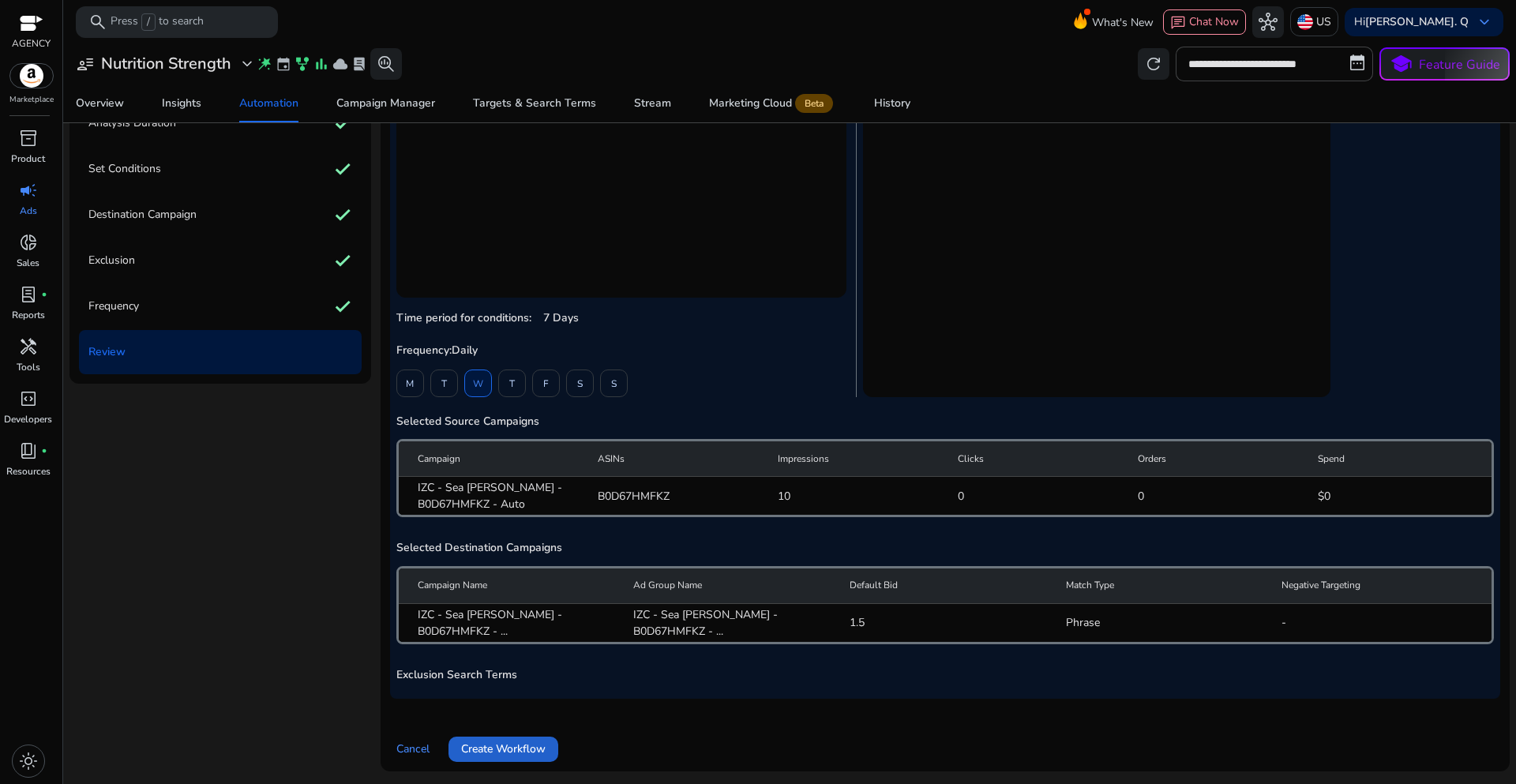
click at [532, 745] on span "Create Workflow" at bounding box center [503, 748] width 85 height 16
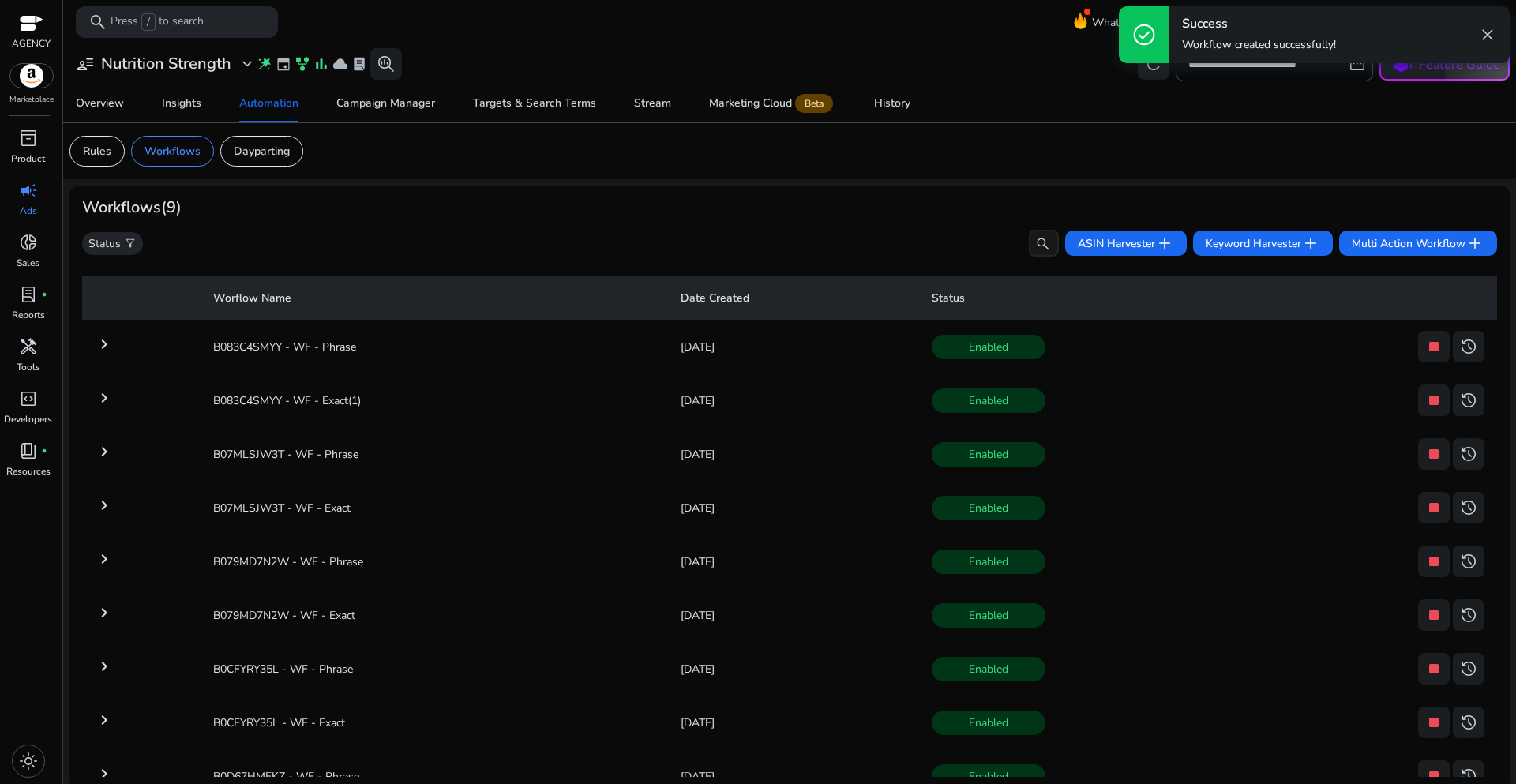
scroll to position [58, 0]
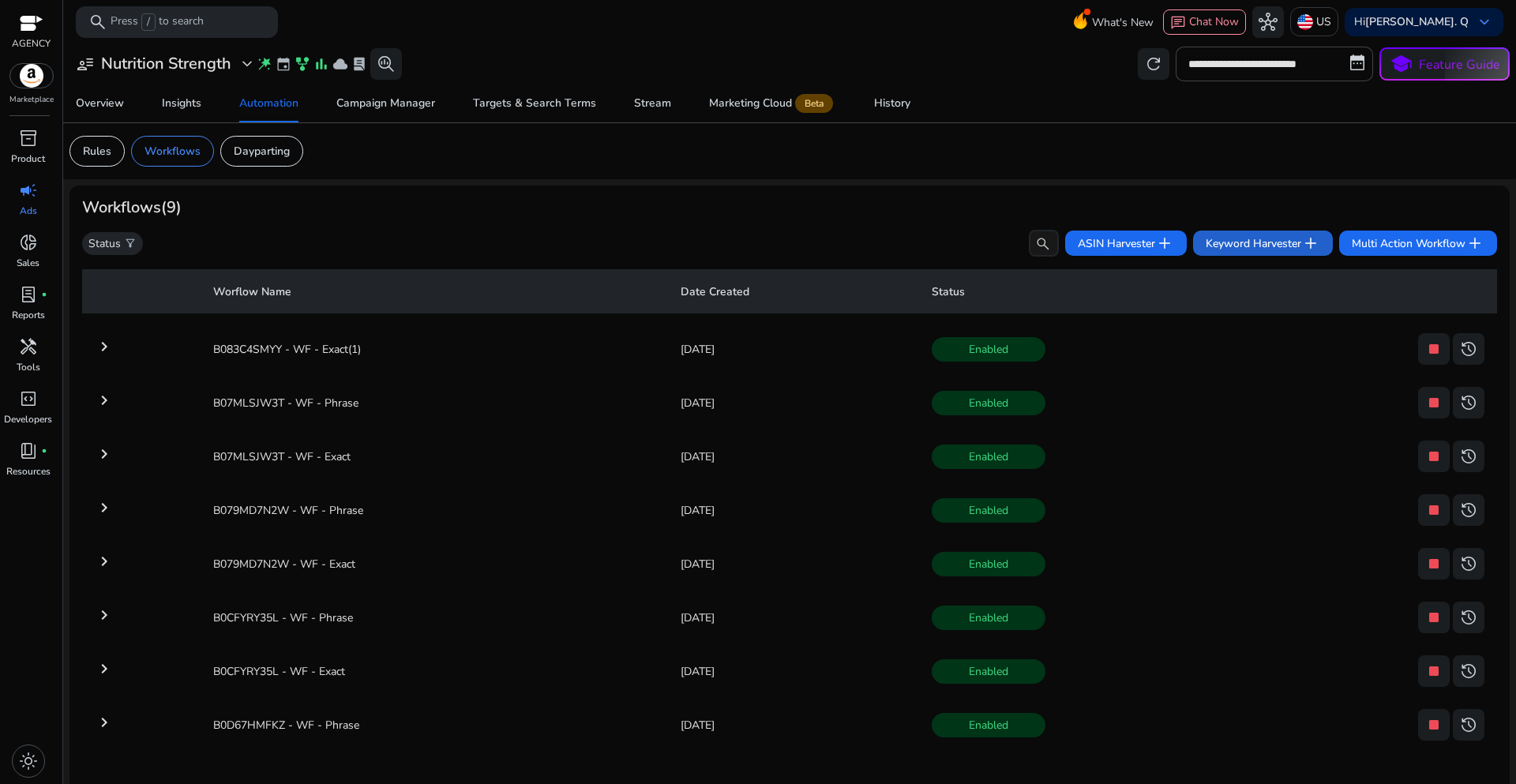
click at [1232, 248] on span "Keyword Harvester add" at bounding box center [1262, 243] width 115 height 19
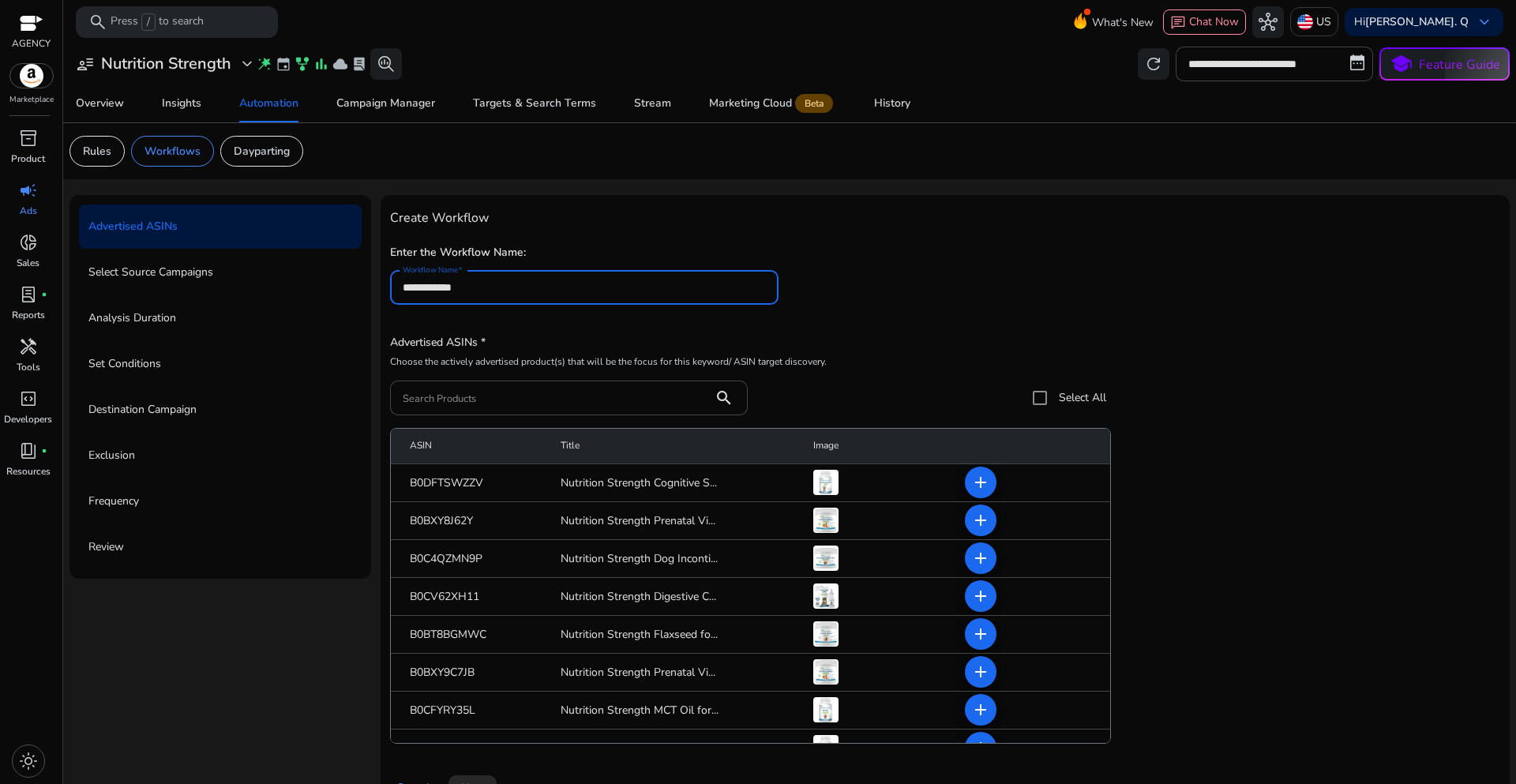
type input "**********"
click at [459, 410] on div at bounding box center [552, 398] width 299 height 34
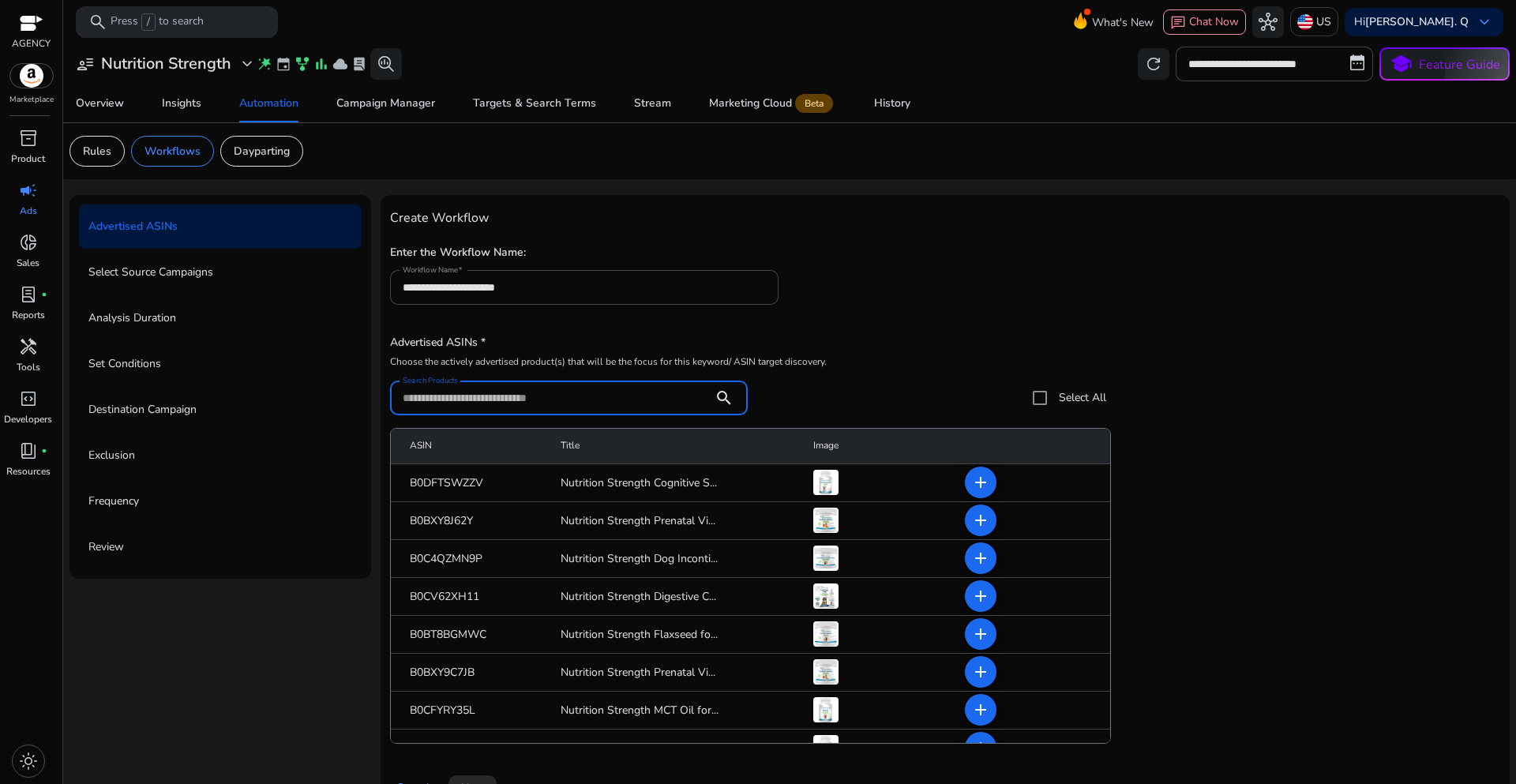
click at [454, 403] on input "Search Products" at bounding box center [552, 398] width 299 height 17
paste input "**********"
type input "**********"
click at [1066, 322] on div "**********" at bounding box center [945, 480] width 1110 height 552
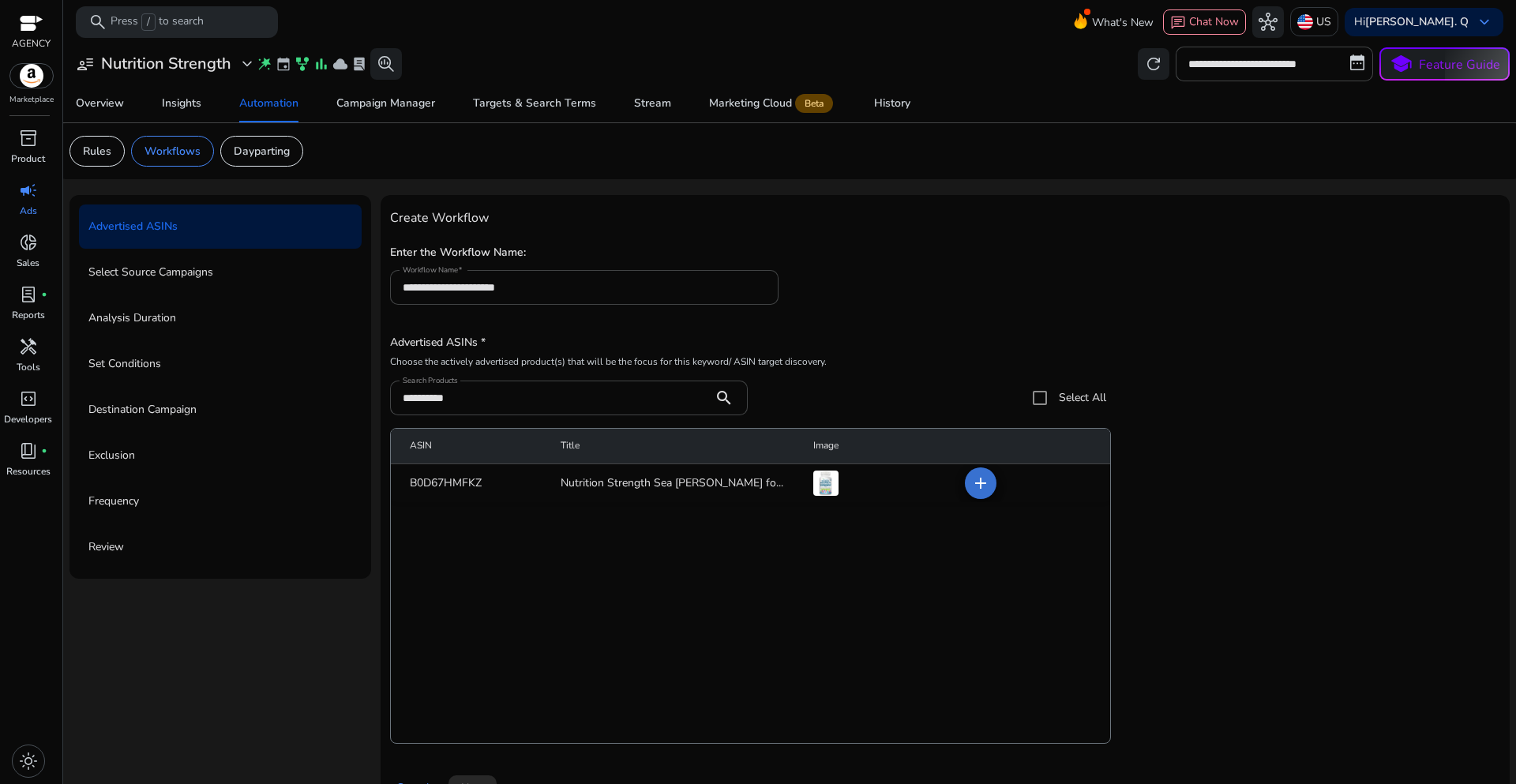
click at [972, 482] on mat-icon "add" at bounding box center [981, 483] width 19 height 19
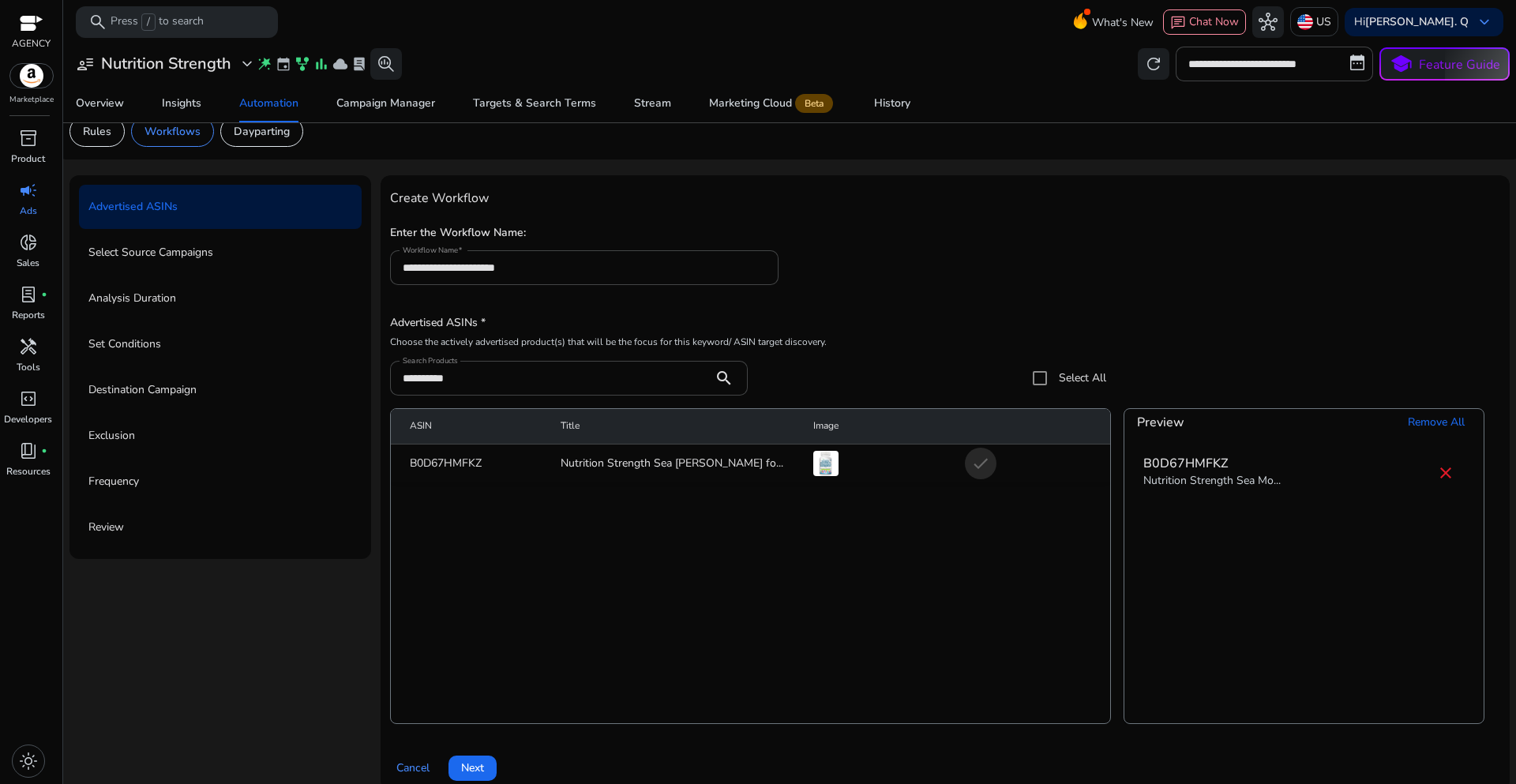
scroll to position [39, 0]
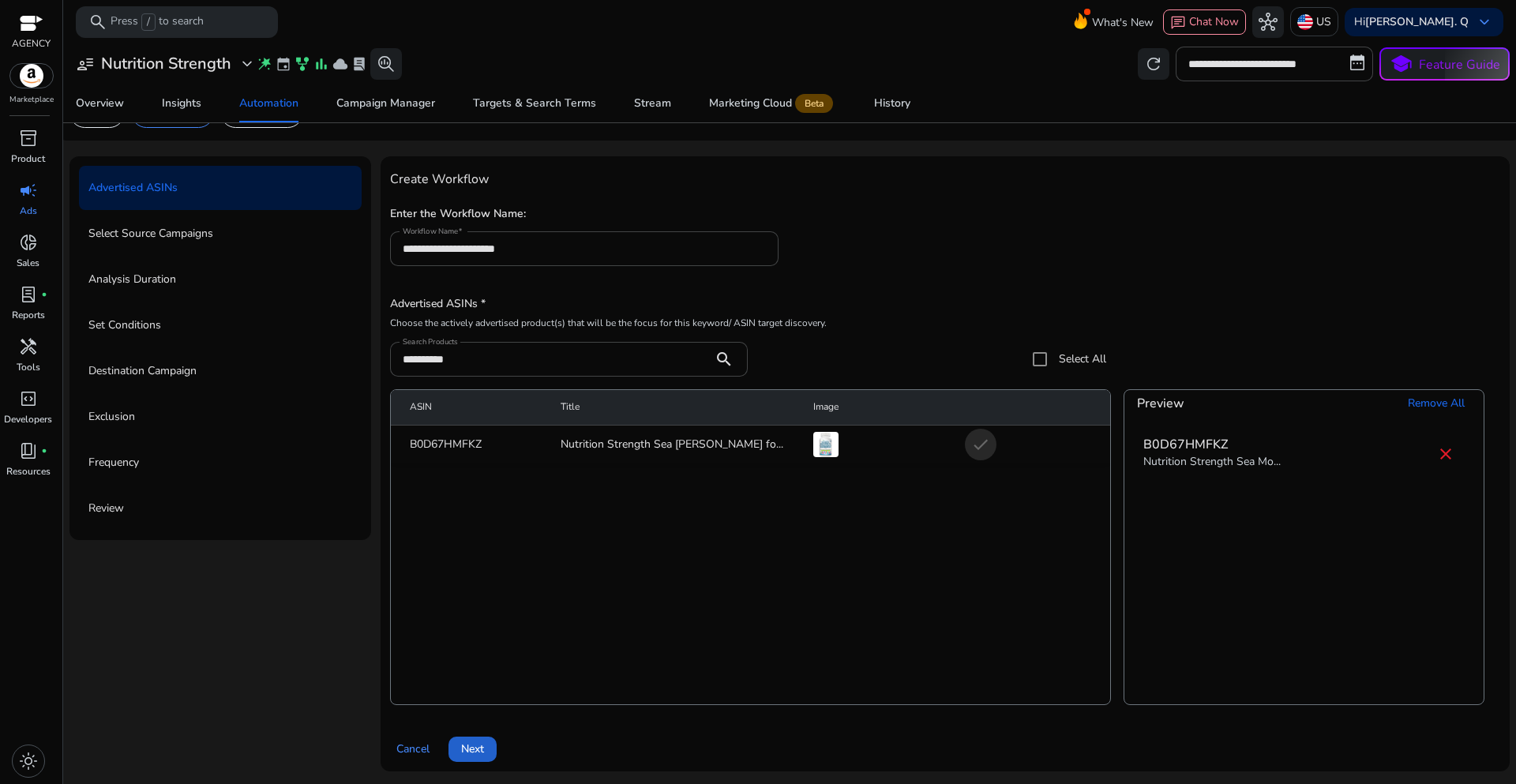
click at [483, 750] on span "Next" at bounding box center [472, 748] width 23 height 16
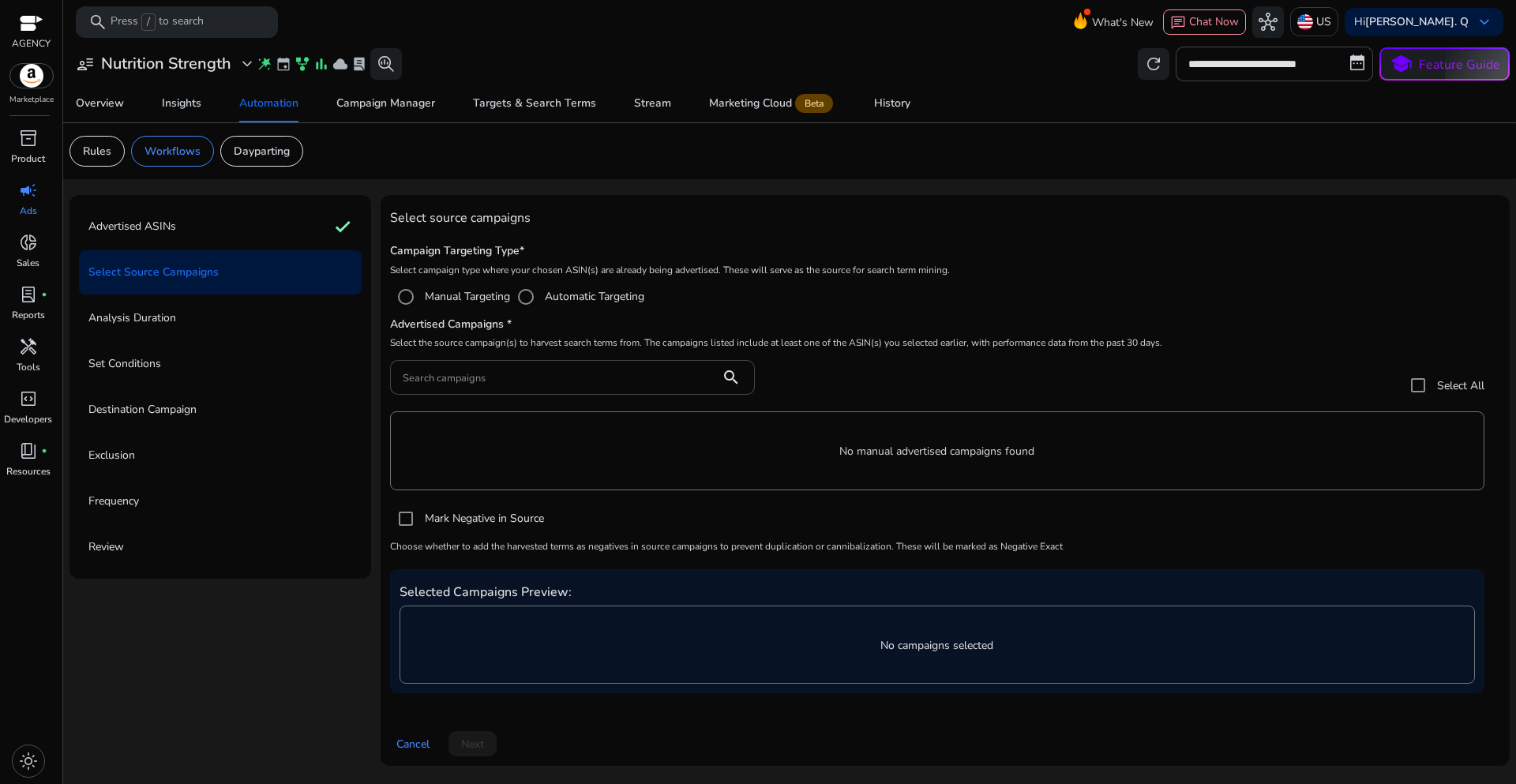
scroll to position [0, 0]
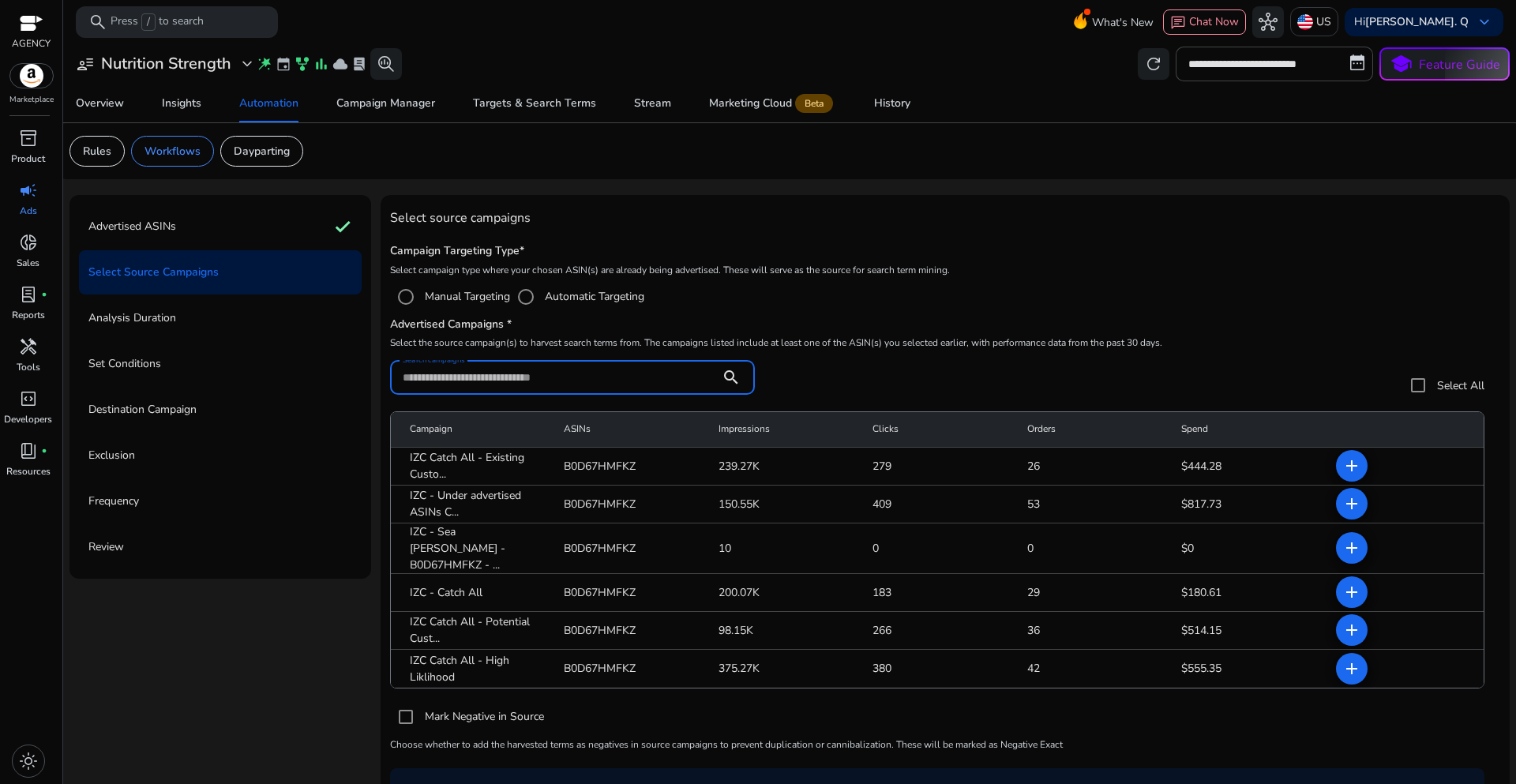
click at [461, 377] on input "Search campaigns" at bounding box center [555, 377] width 305 height 17
paste input "**********"
type input "**********"
click at [1350, 540] on mat-icon "add" at bounding box center [1352, 548] width 19 height 19
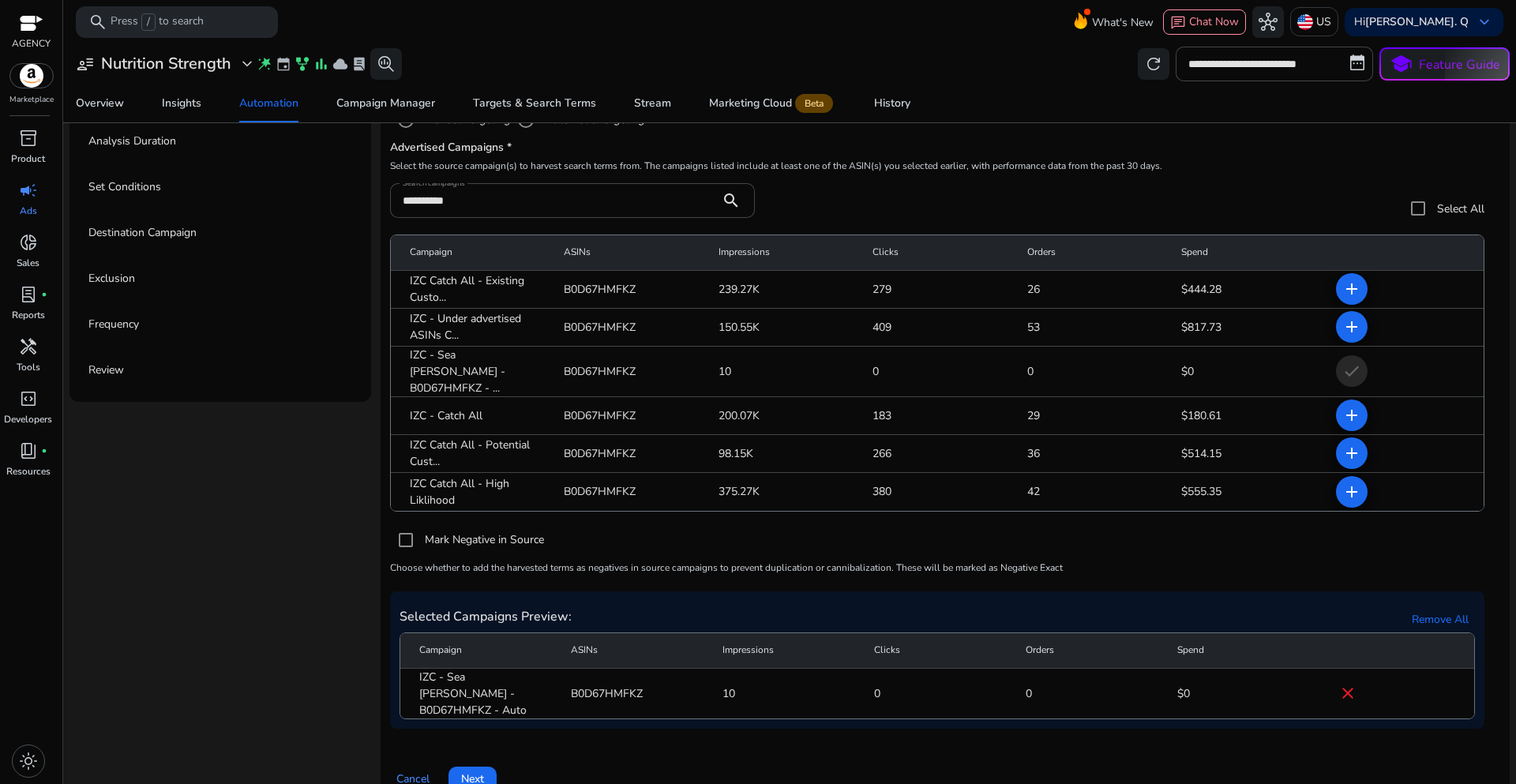
scroll to position [182, 0]
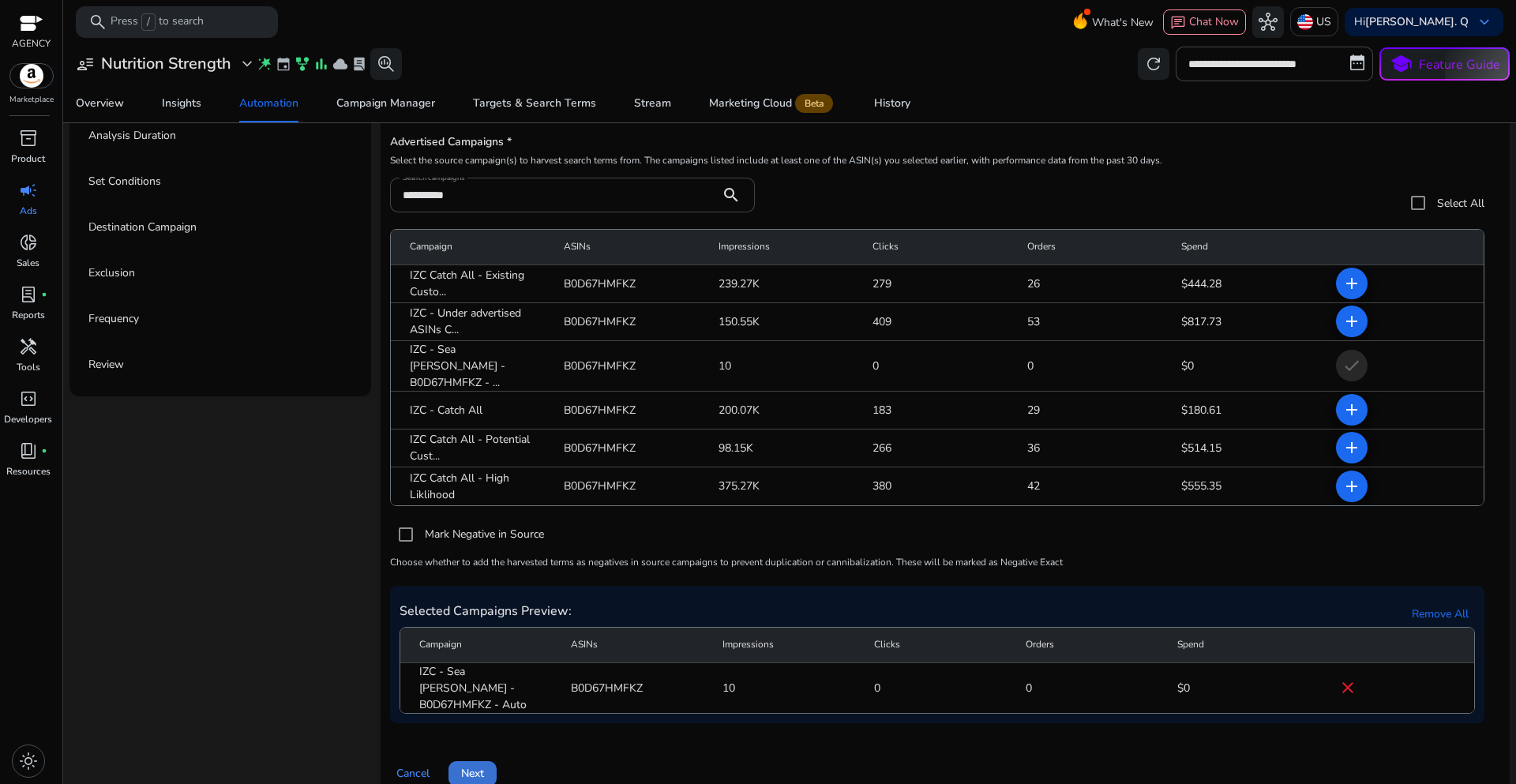
click at [476, 765] on span "Next" at bounding box center [472, 773] width 23 height 16
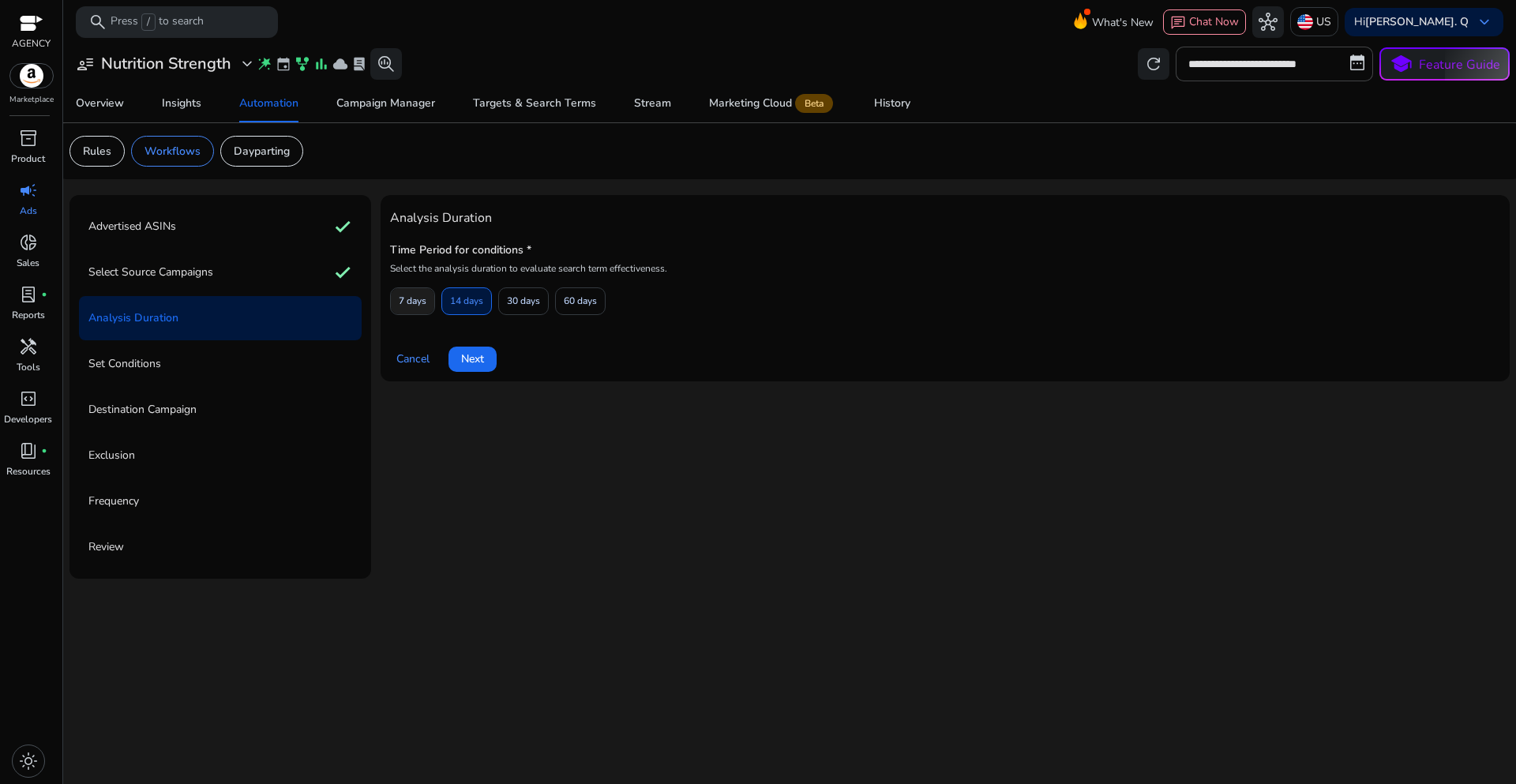
click at [415, 303] on span "7 days" at bounding box center [412, 301] width 28 height 28
click at [474, 360] on span "Next" at bounding box center [472, 358] width 23 height 16
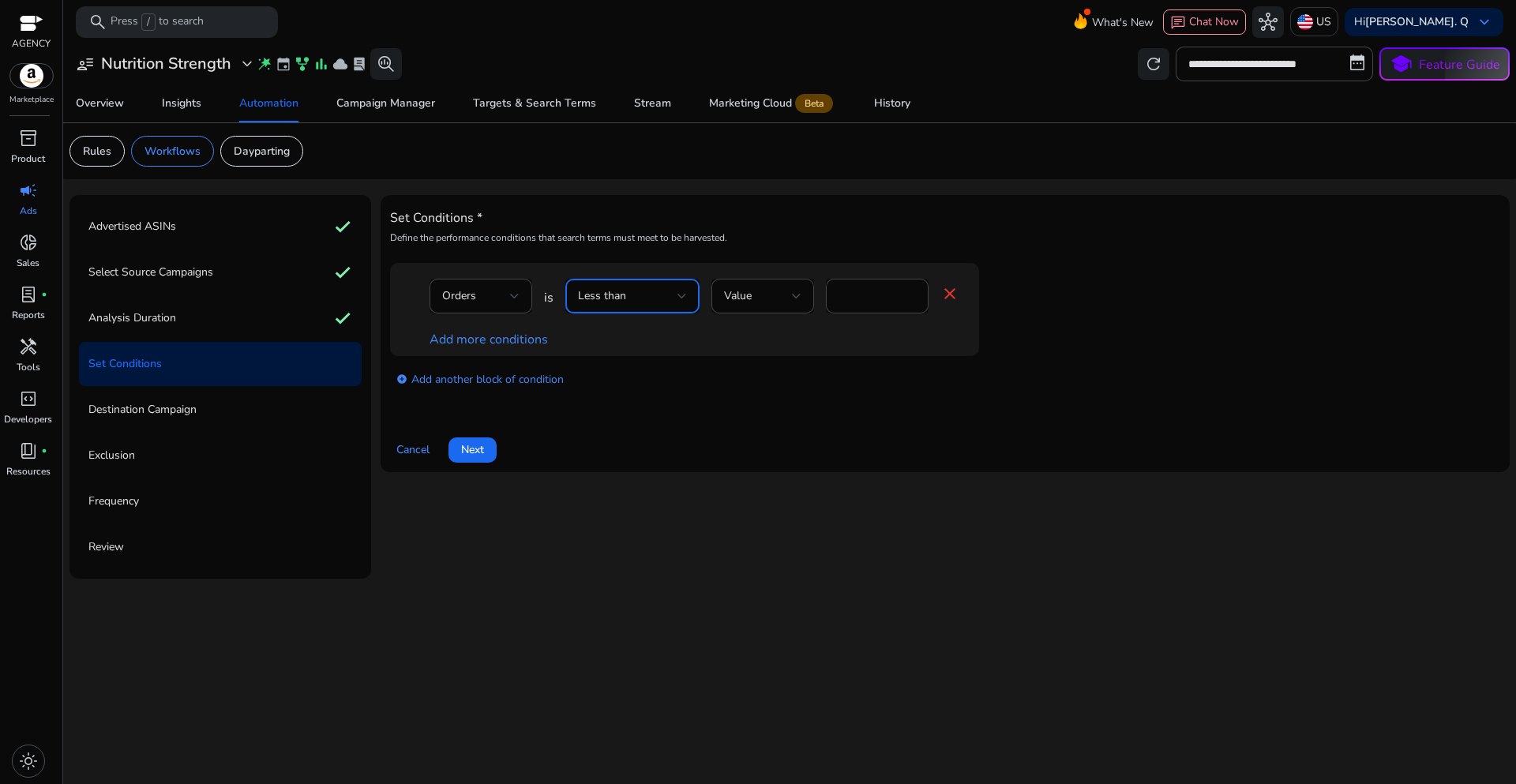
click at [686, 300] on div at bounding box center [682, 296] width 9 height 19
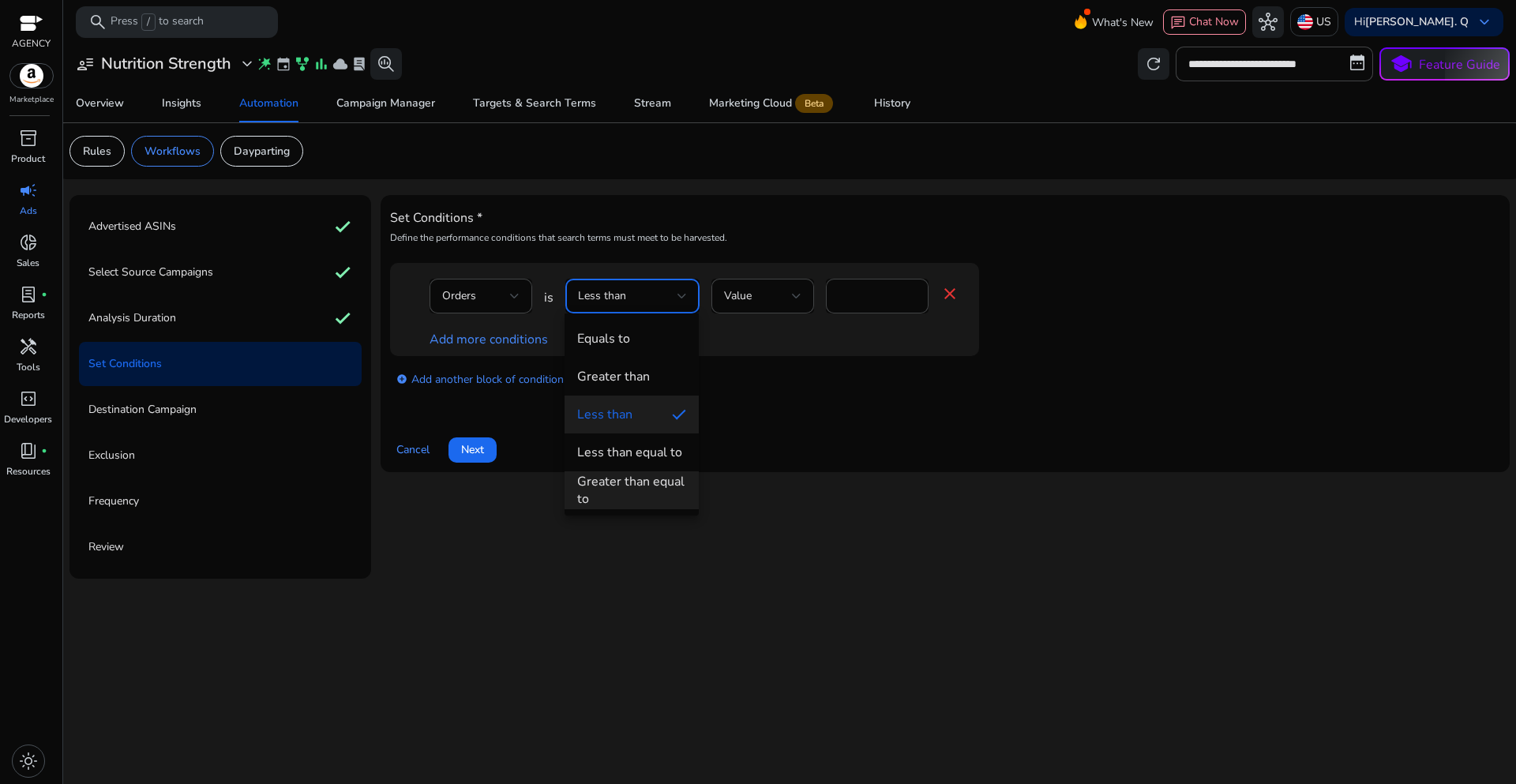
click at [615, 480] on div "Greater than equal to" at bounding box center [632, 490] width 109 height 34
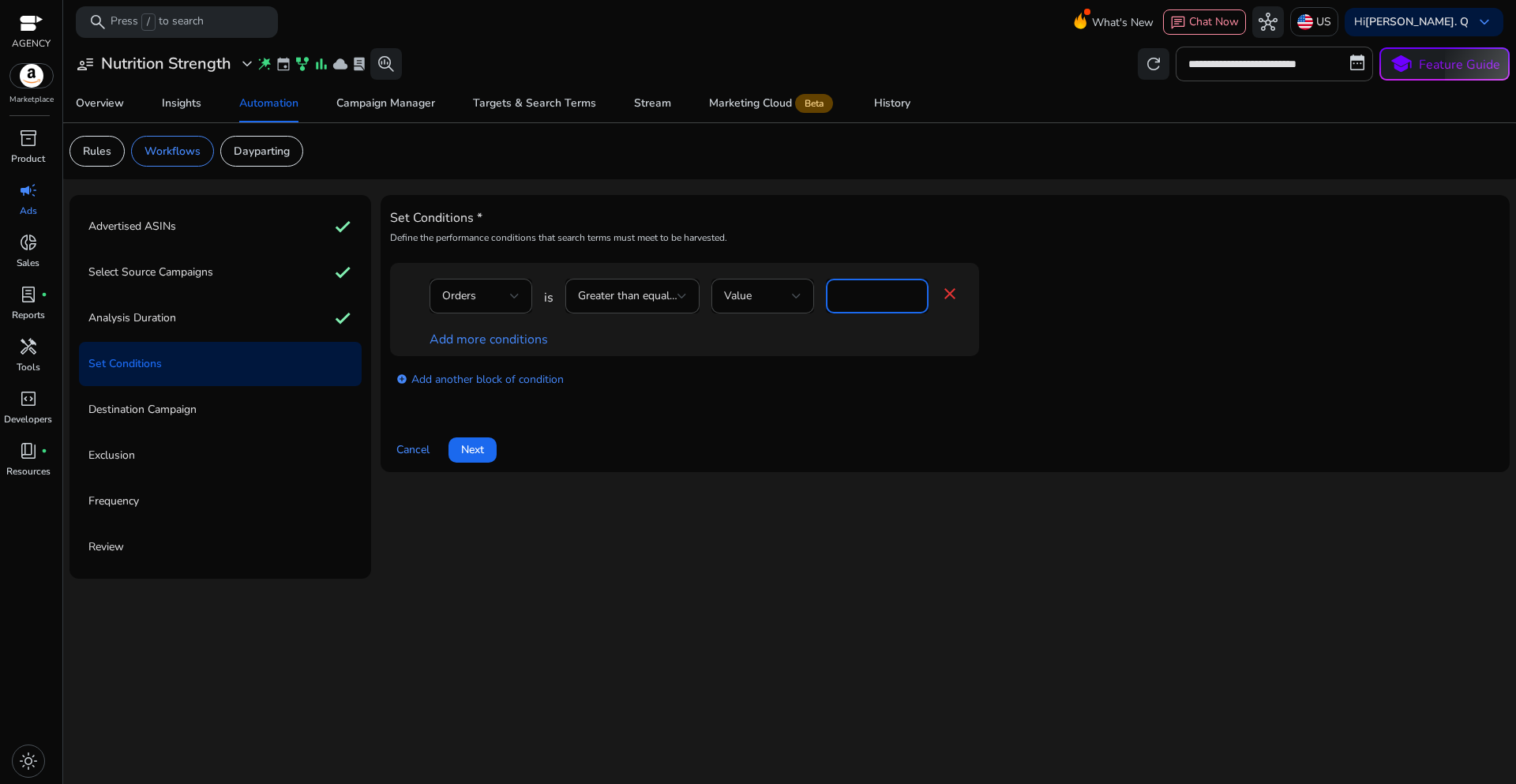
drag, startPoint x: 843, startPoint y: 300, endPoint x: 825, endPoint y: 300, distance: 18.0
click at [826, 300] on div "*" at bounding box center [877, 296] width 103 height 34
type input "*"
click at [527, 336] on link "Add more conditions" at bounding box center [488, 339] width 118 height 17
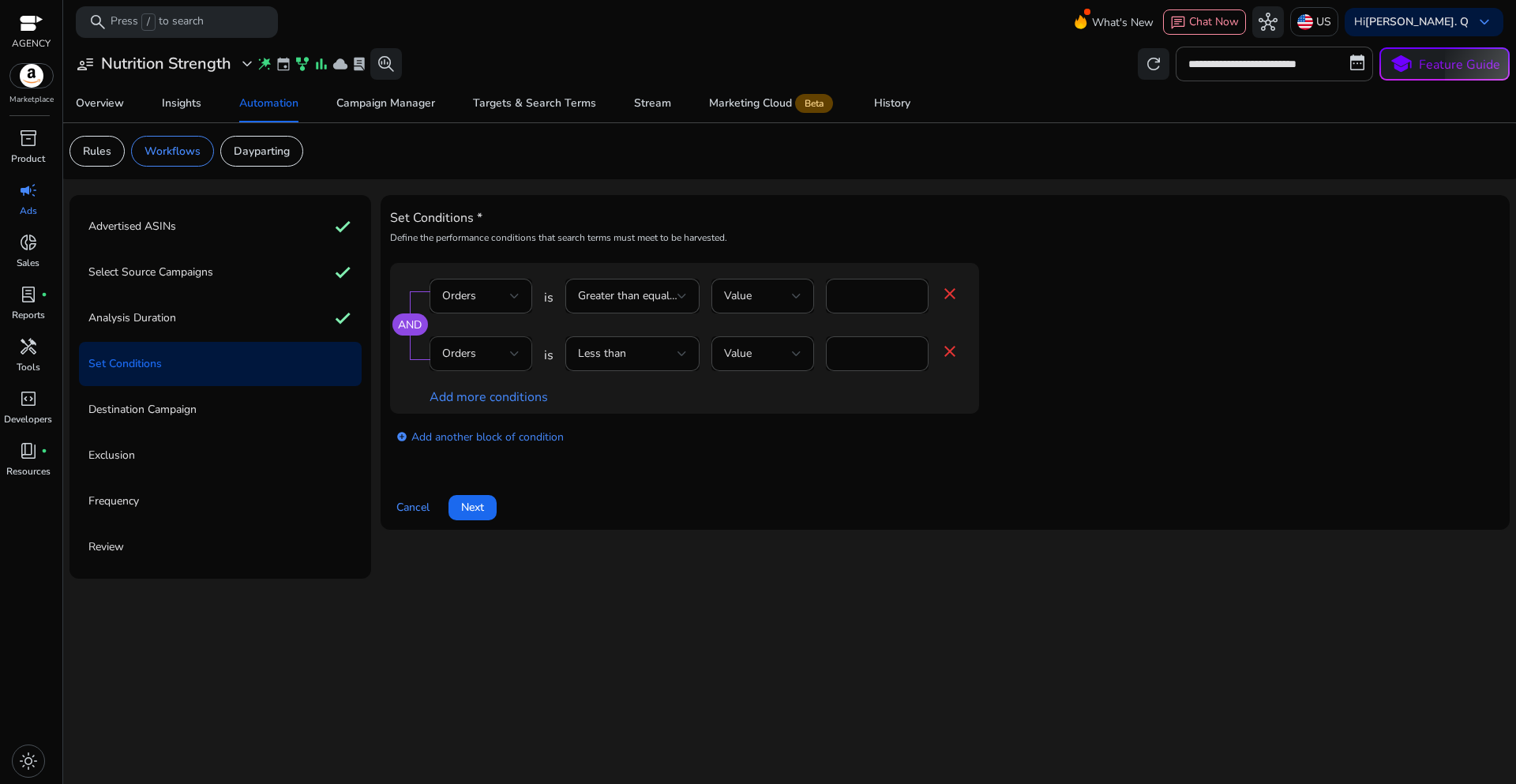
click at [514, 353] on div at bounding box center [514, 353] width 9 height 6
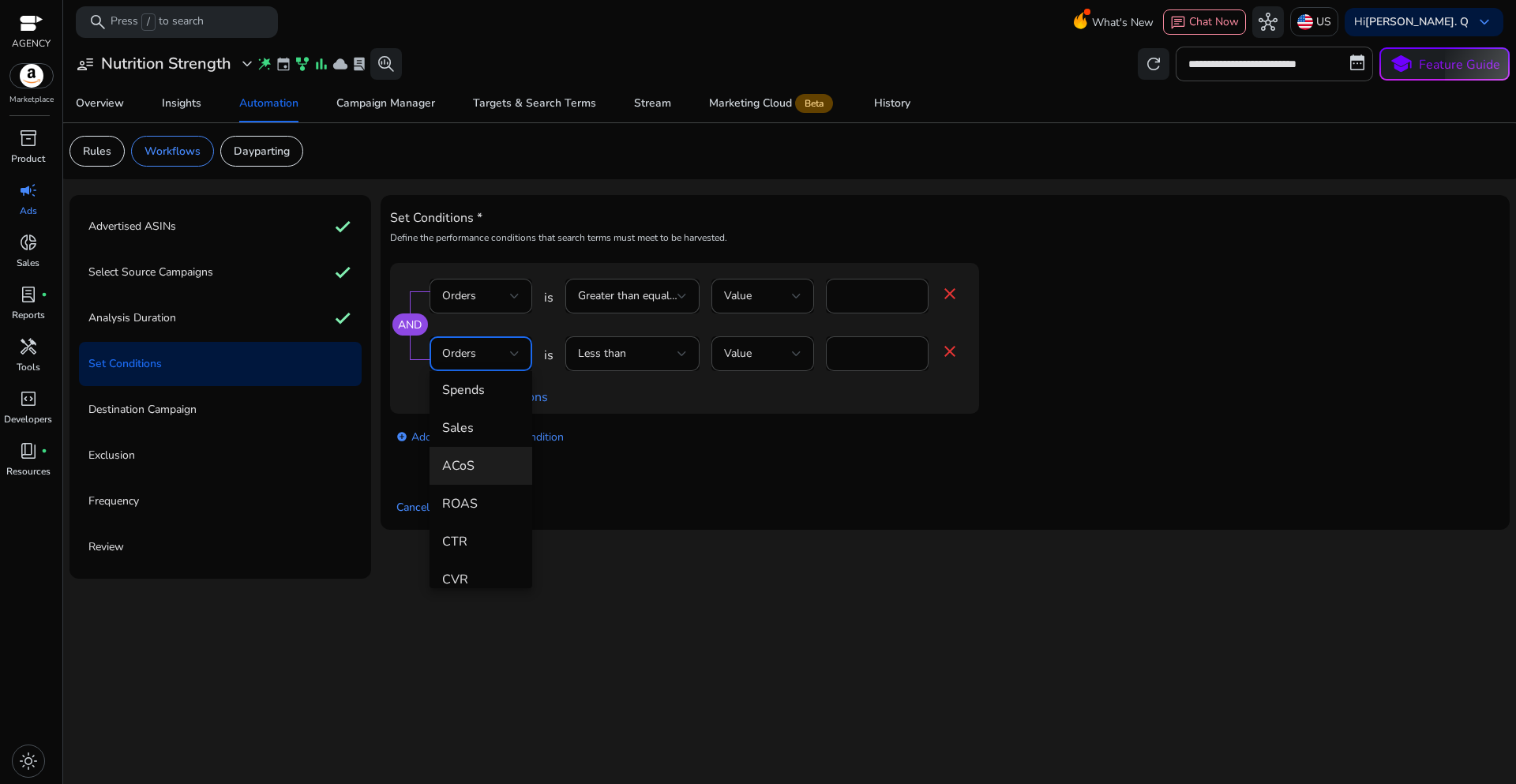
click at [478, 478] on mat-option "ACoS" at bounding box center [481, 466] width 103 height 38
click at [677, 348] on div at bounding box center [682, 354] width 9 height 19
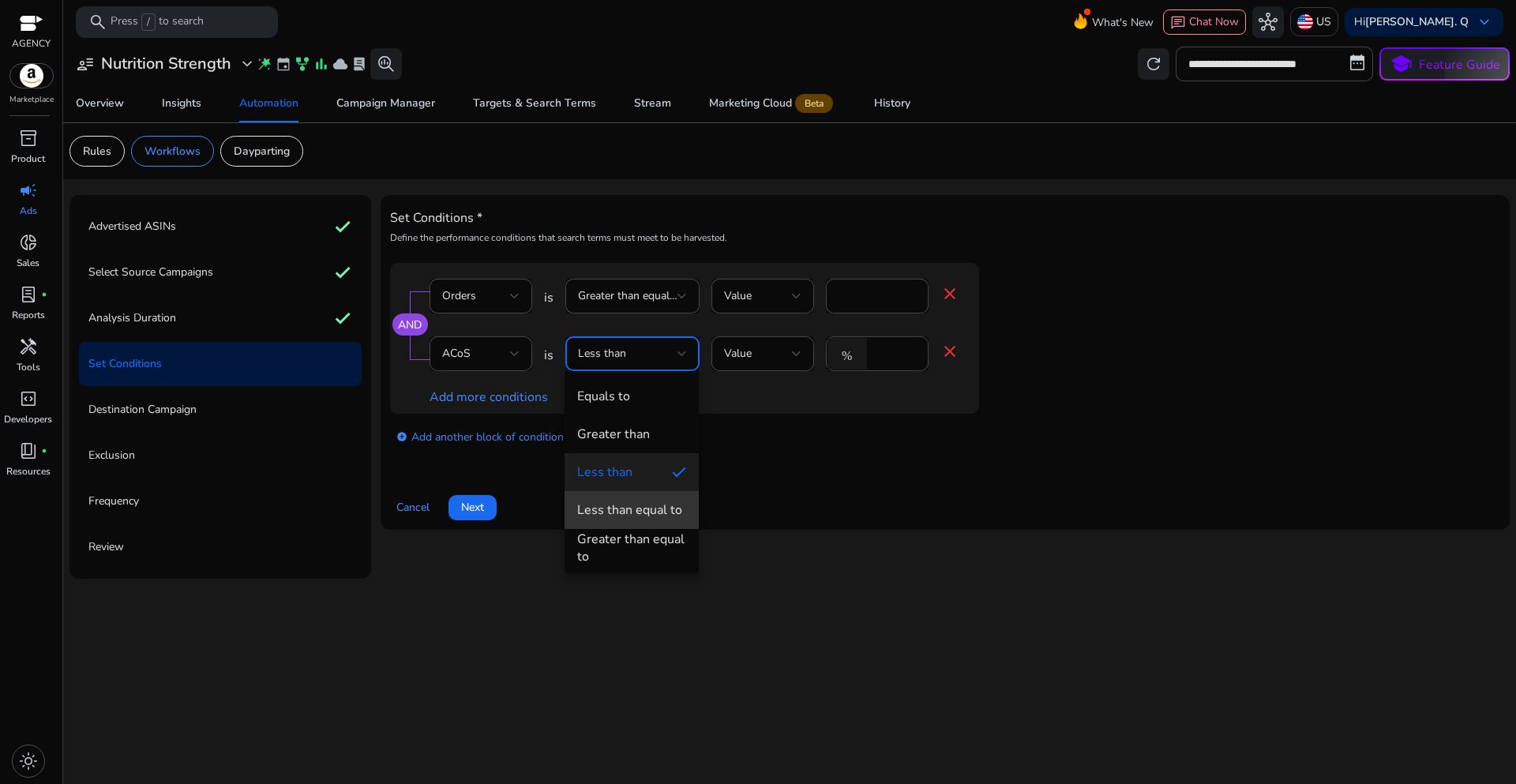
click at [628, 507] on div "Less than equal to" at bounding box center [630, 510] width 105 height 17
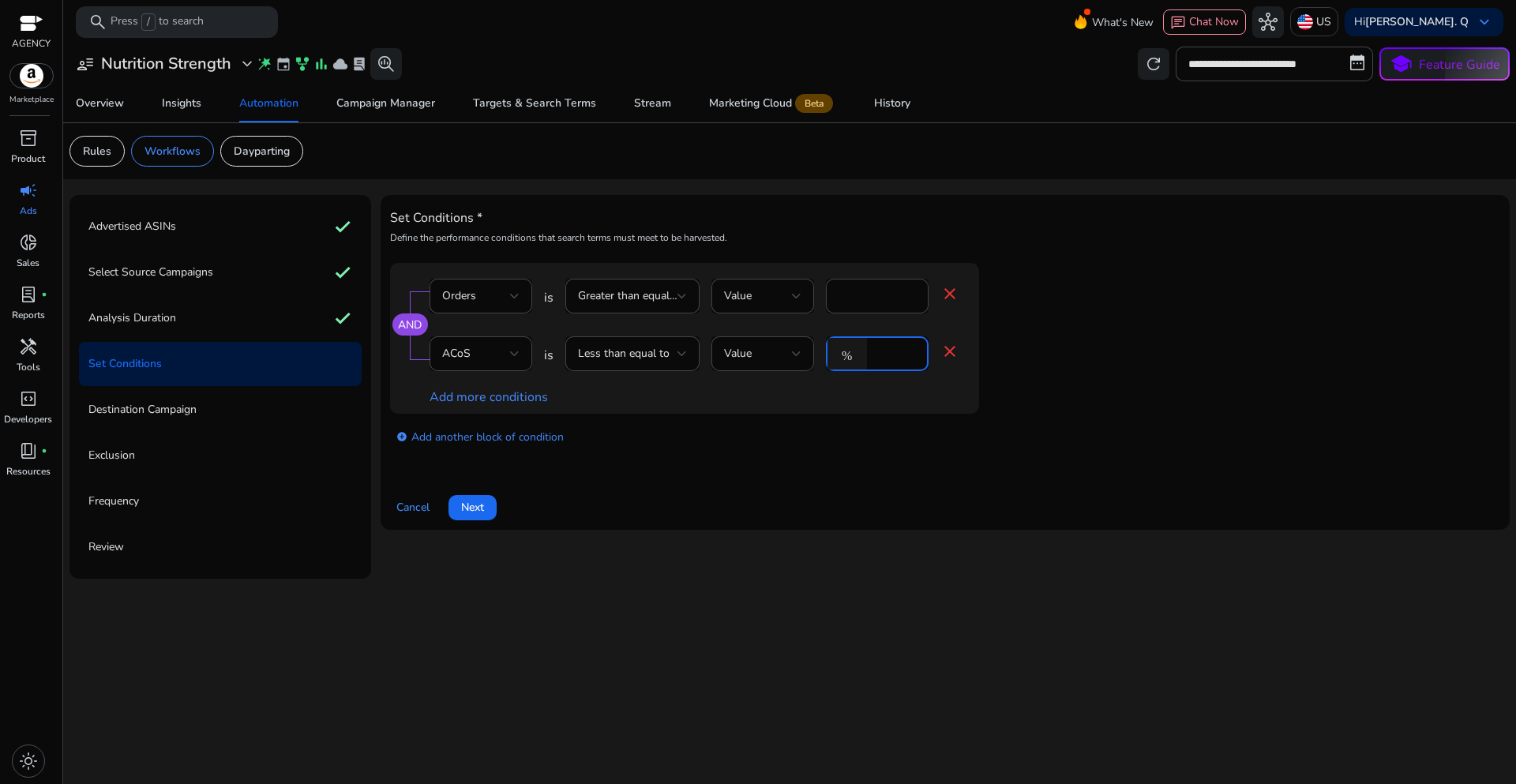
drag, startPoint x: 890, startPoint y: 351, endPoint x: 864, endPoint y: 352, distance: 26.0
click at [864, 352] on div "% *" at bounding box center [871, 354] width 90 height 34
type input "**"
click at [1149, 367] on app-ppc-editable-conditions "AND Orders is Greater than equal to Value * close ACoS is Less than equal to Va…" at bounding box center [945, 361] width 1110 height 195
click at [483, 511] on span "Next" at bounding box center [472, 506] width 23 height 16
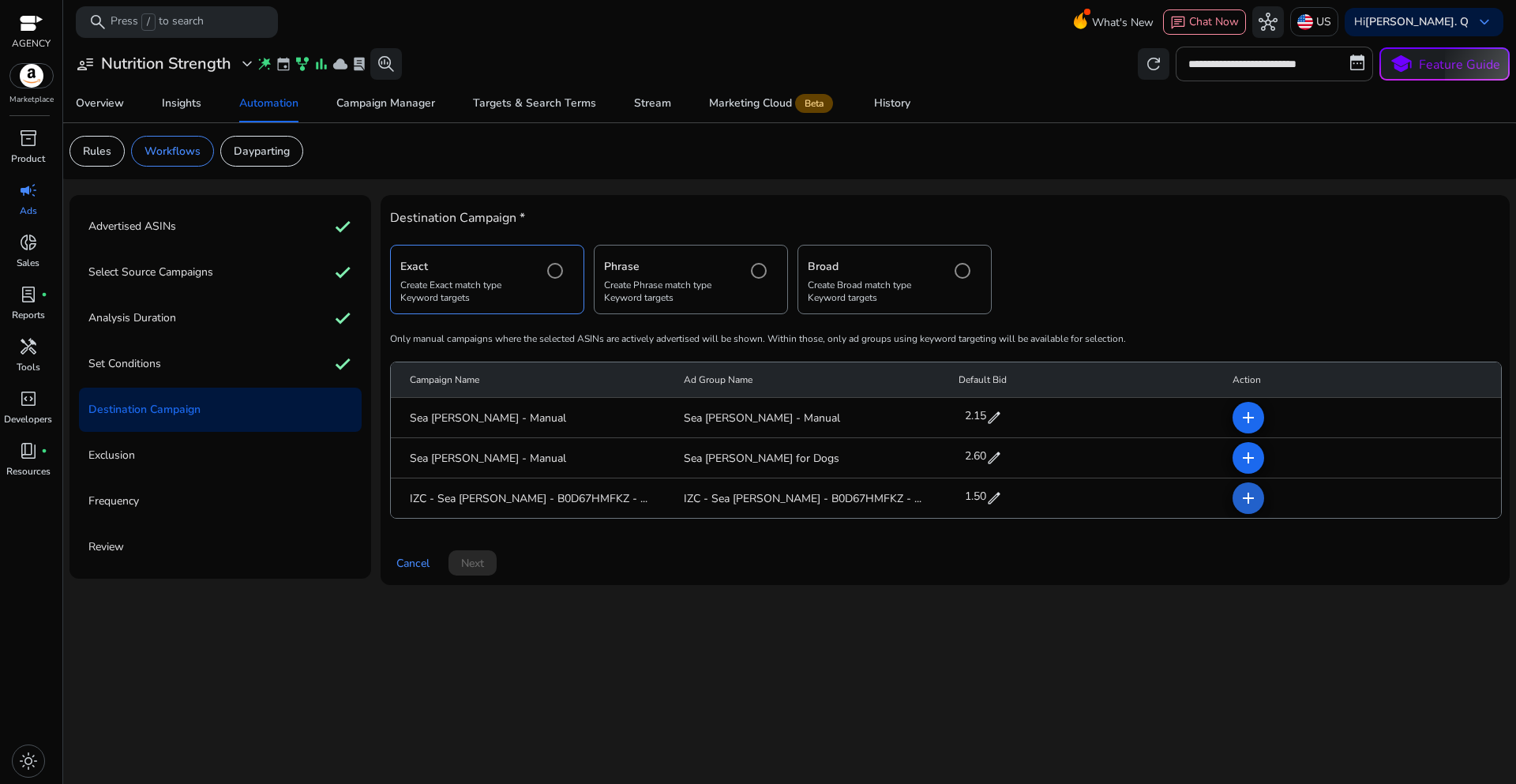
click at [1242, 504] on mat-icon "add" at bounding box center [1249, 498] width 19 height 19
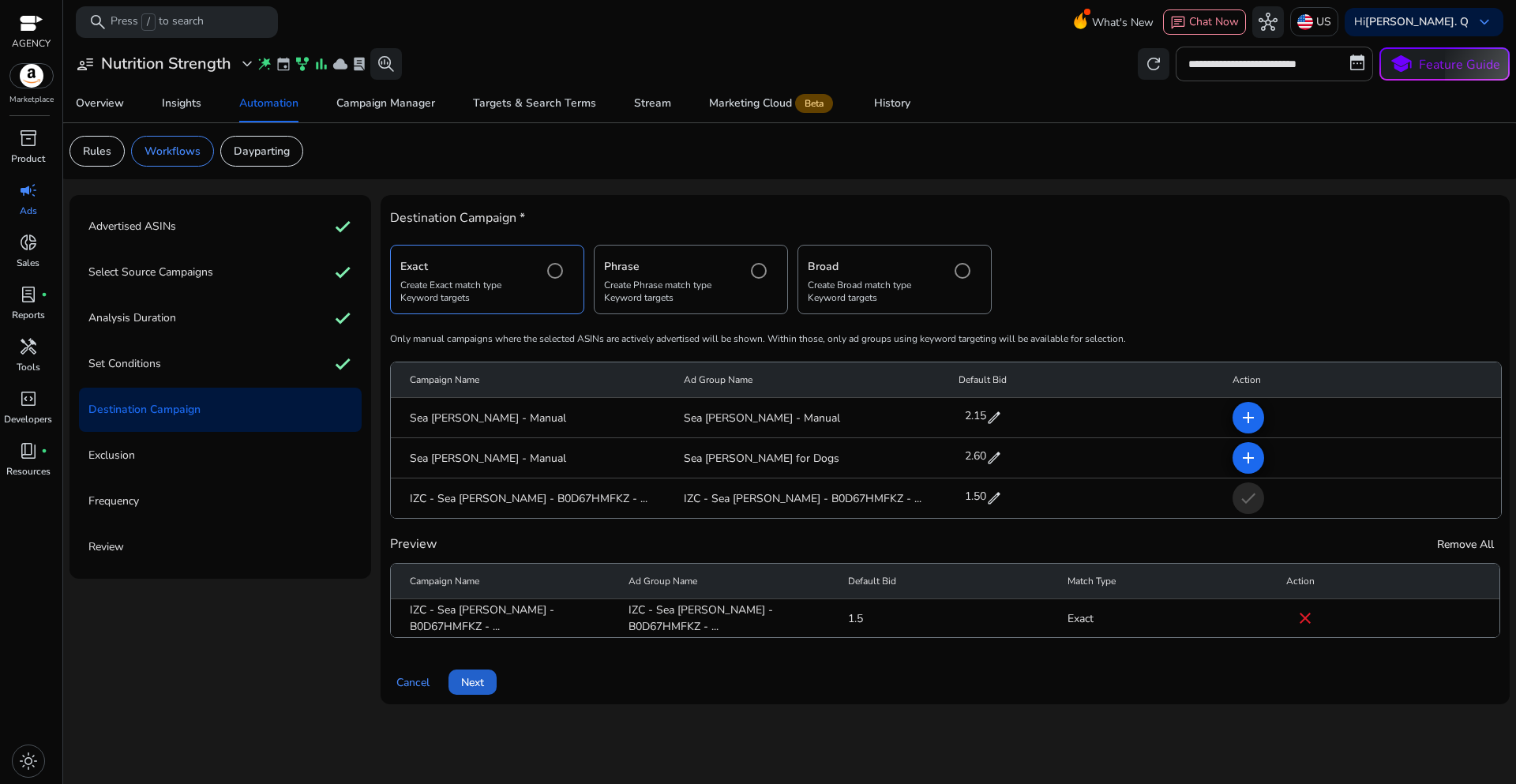
click at [475, 685] on span "Next" at bounding box center [472, 682] width 23 height 16
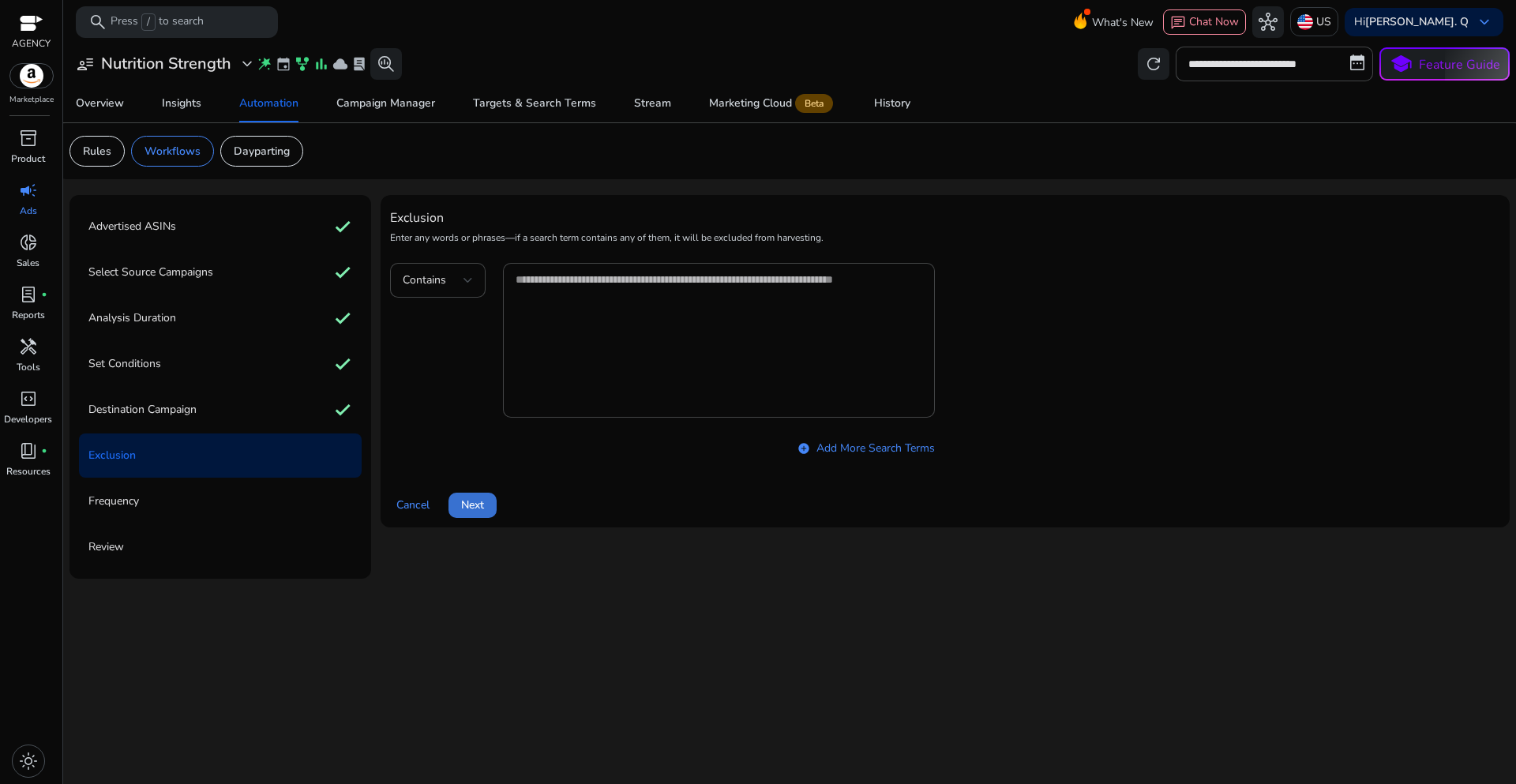
click at [473, 514] on span at bounding box center [473, 505] width 48 height 38
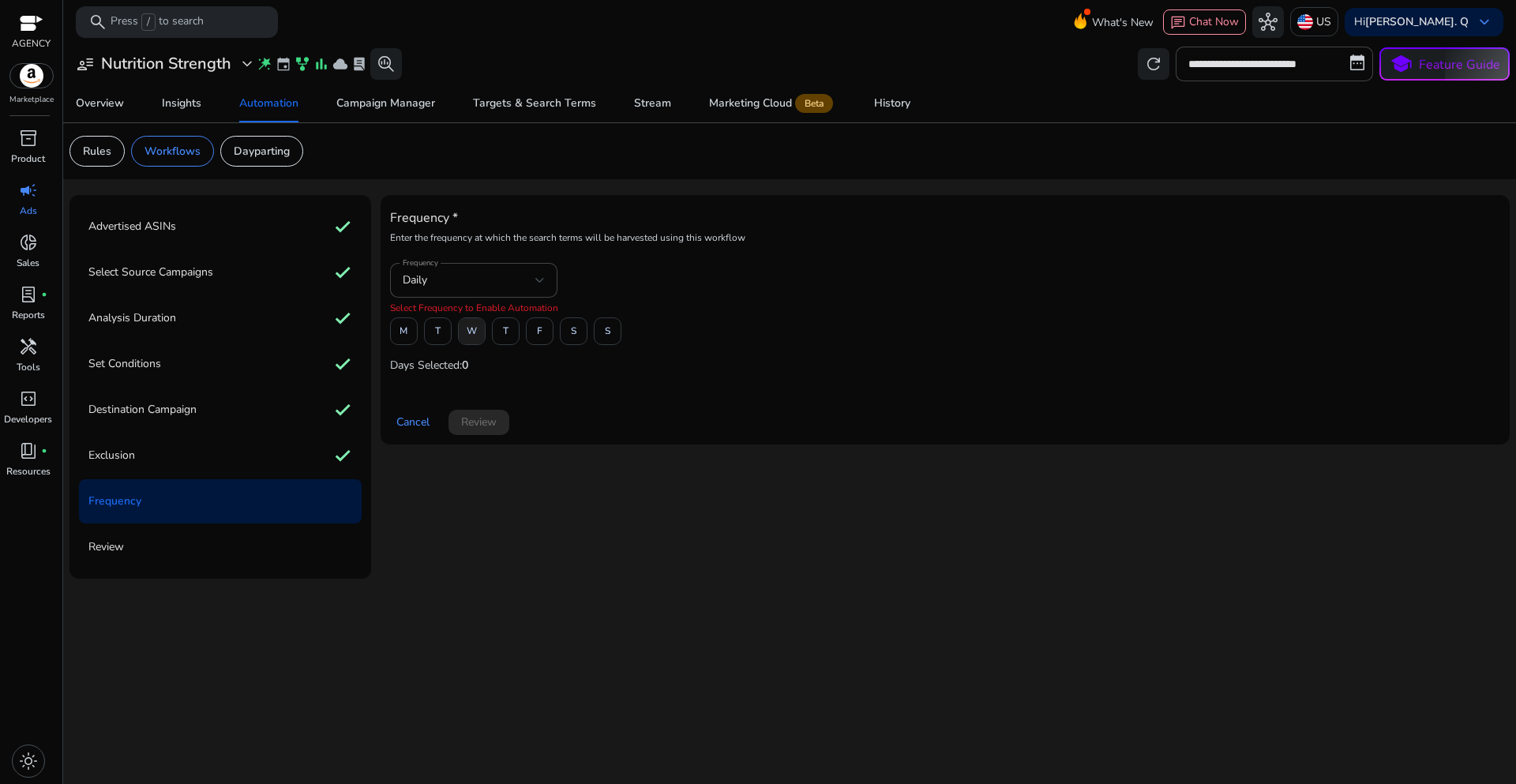
click at [470, 330] on span "W" at bounding box center [472, 331] width 10 height 28
click at [488, 427] on span "Review" at bounding box center [478, 422] width 35 height 16
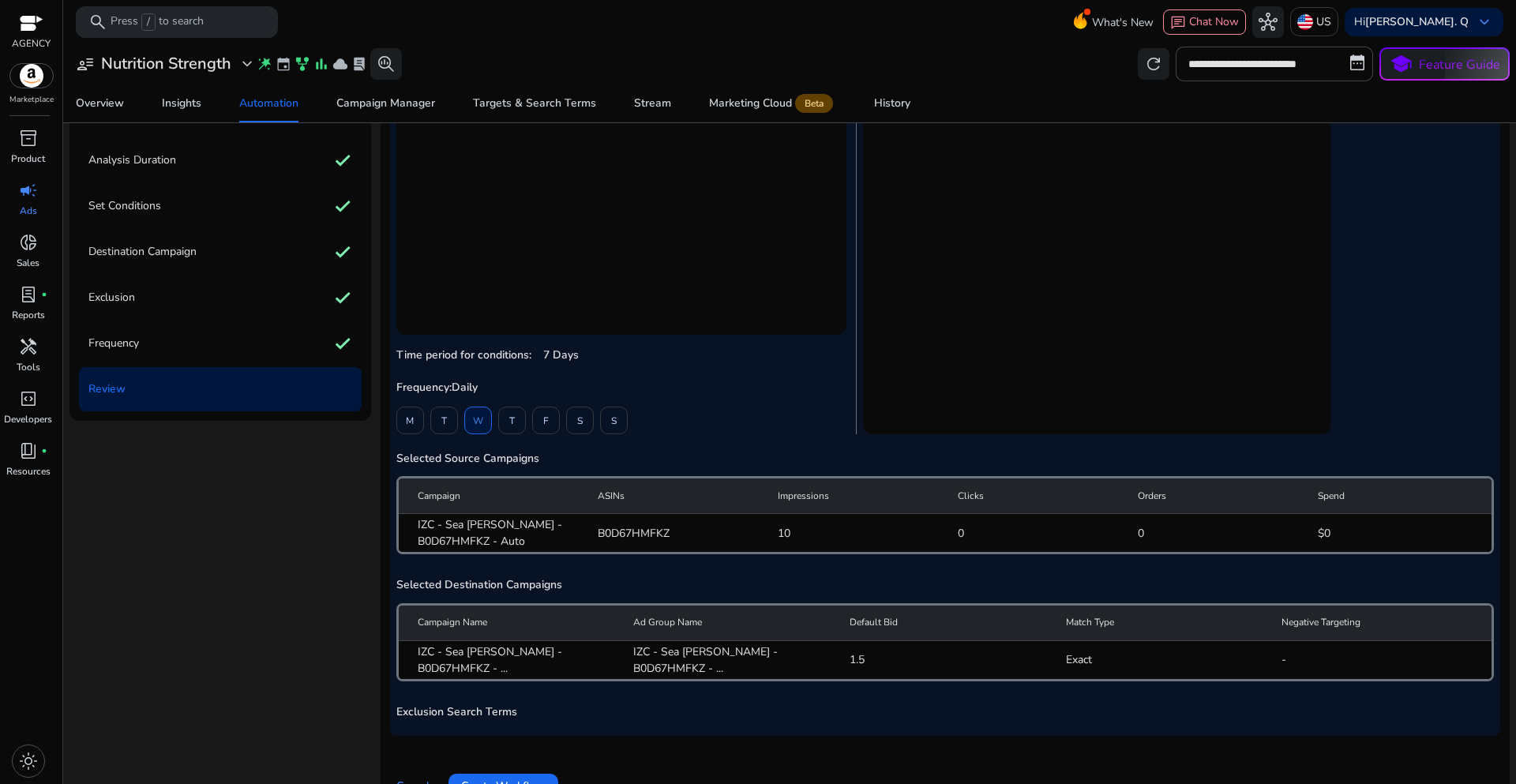
scroll to position [195, 0]
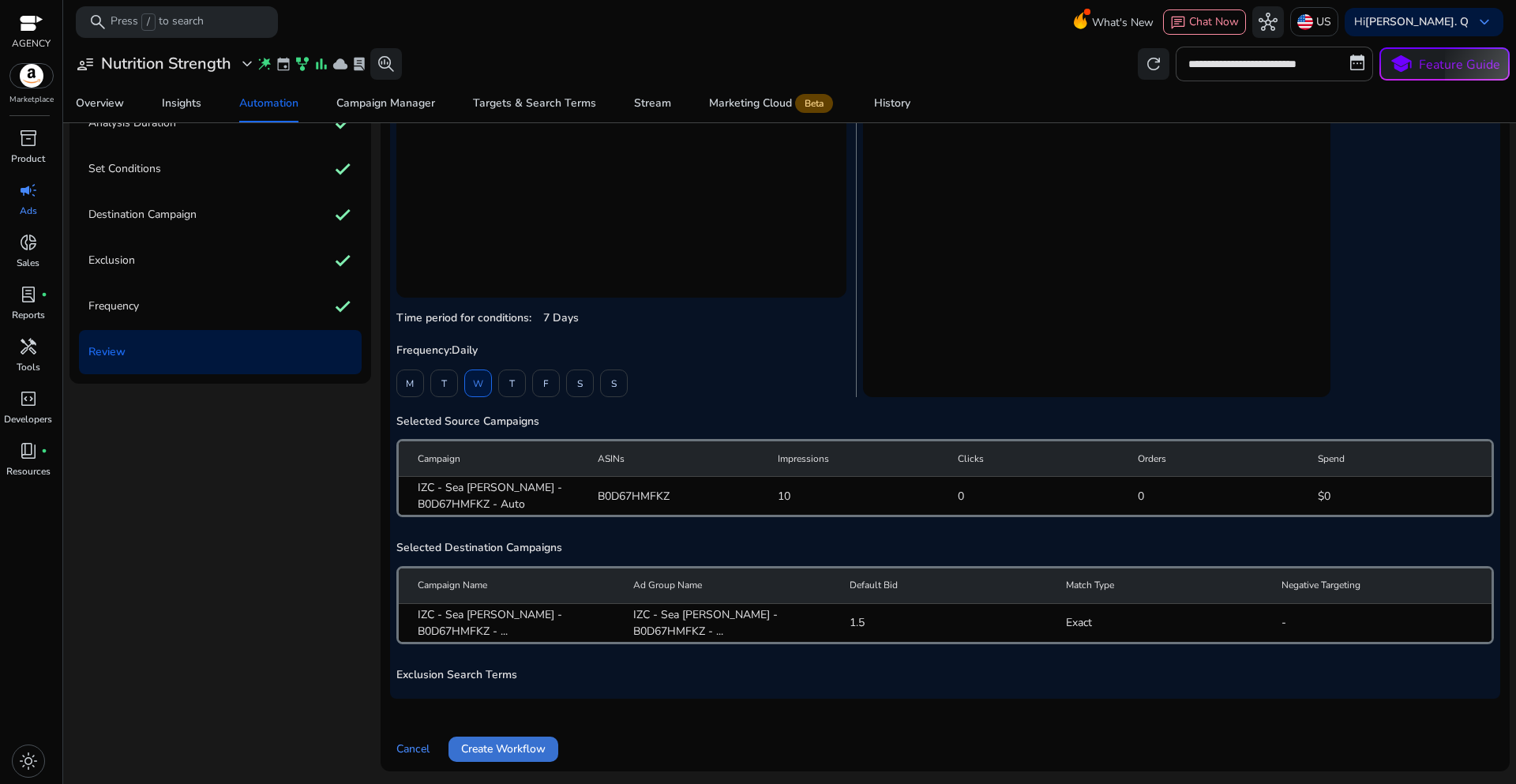
click at [540, 750] on span "Create Workflow" at bounding box center [503, 748] width 85 height 16
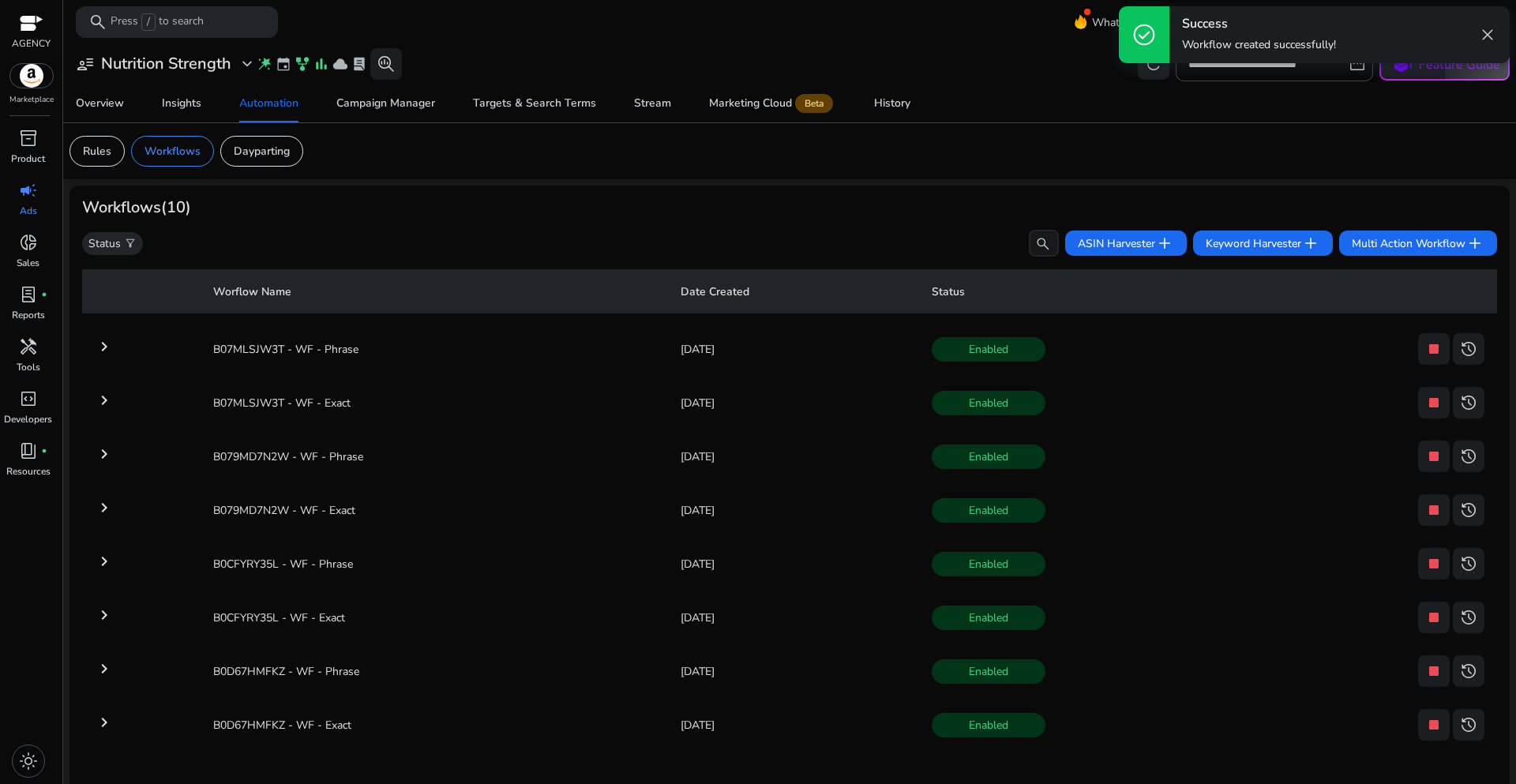
scroll to position [6, 0]
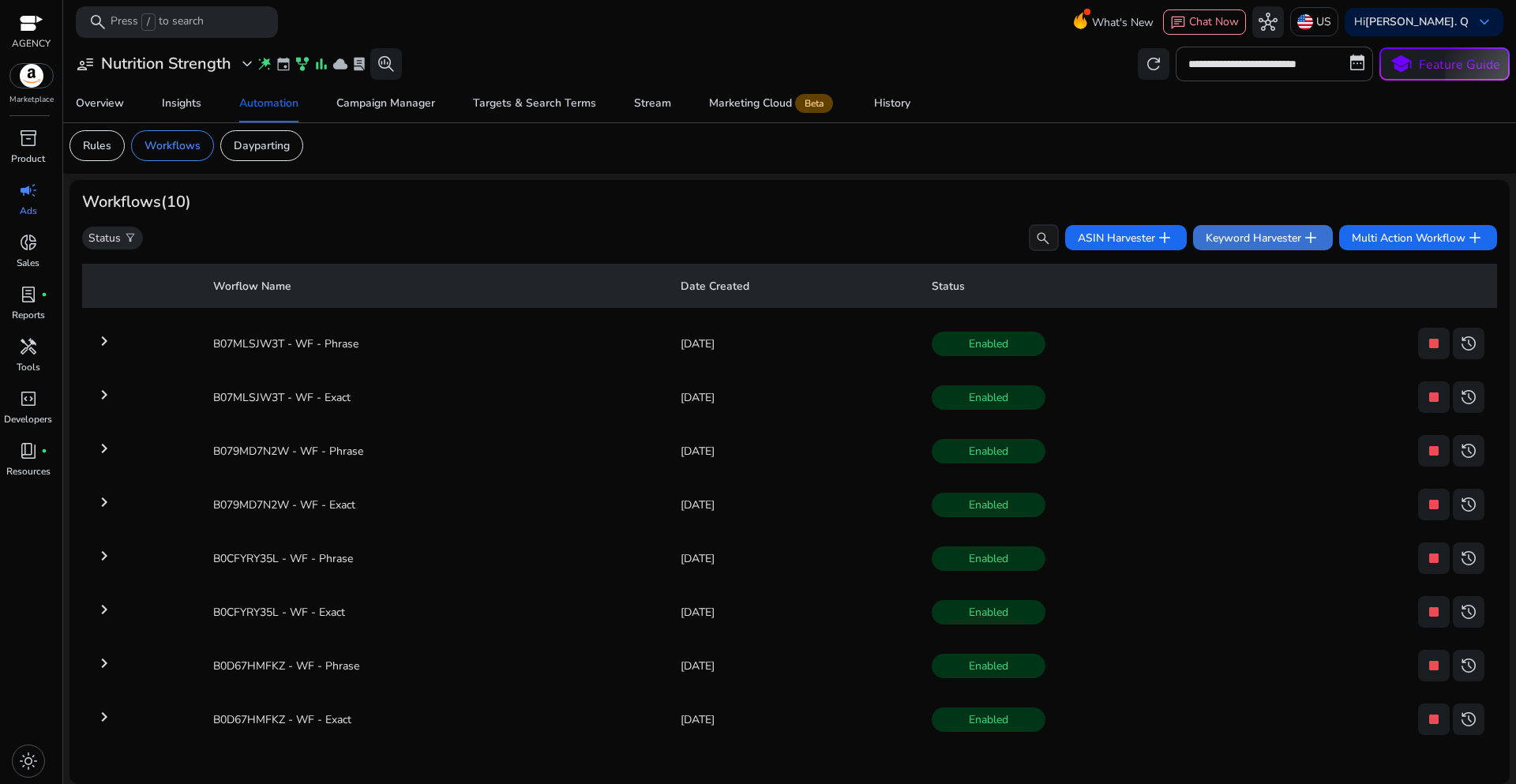
click at [1271, 250] on span at bounding box center [1263, 238] width 140 height 38
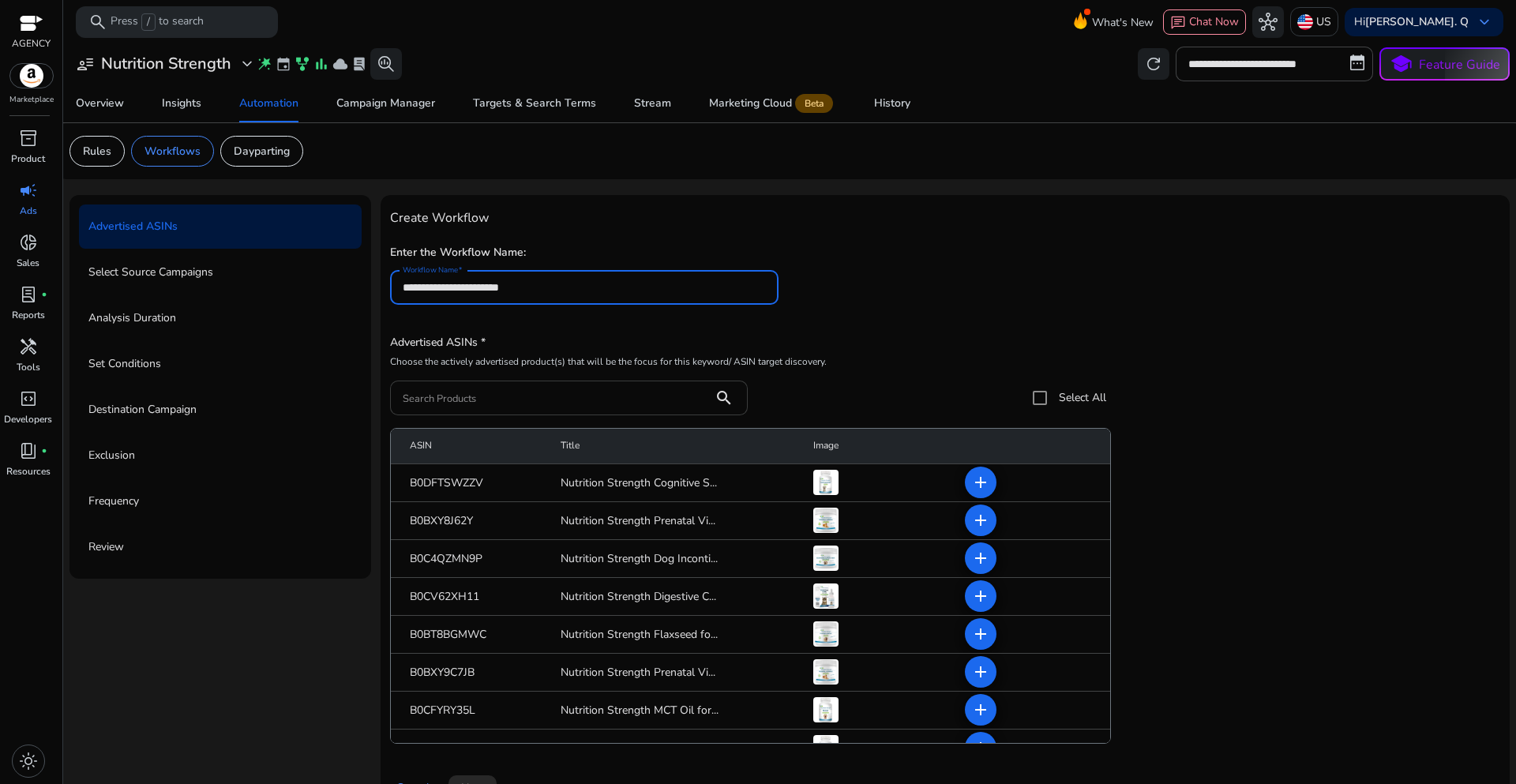
type input "**********"
click at [472, 402] on input "Search Products" at bounding box center [552, 398] width 299 height 17
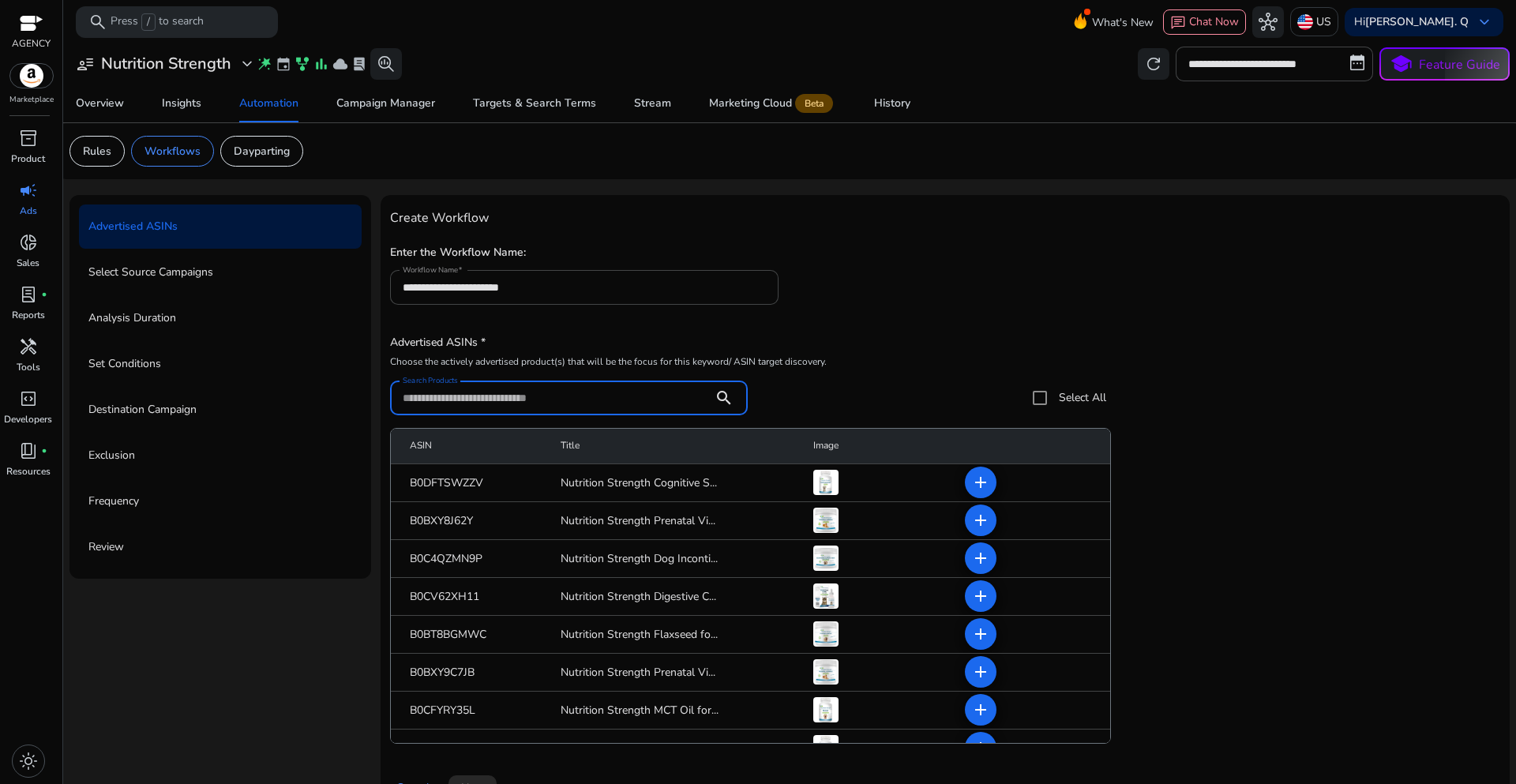
paste input "**********"
type input "**********"
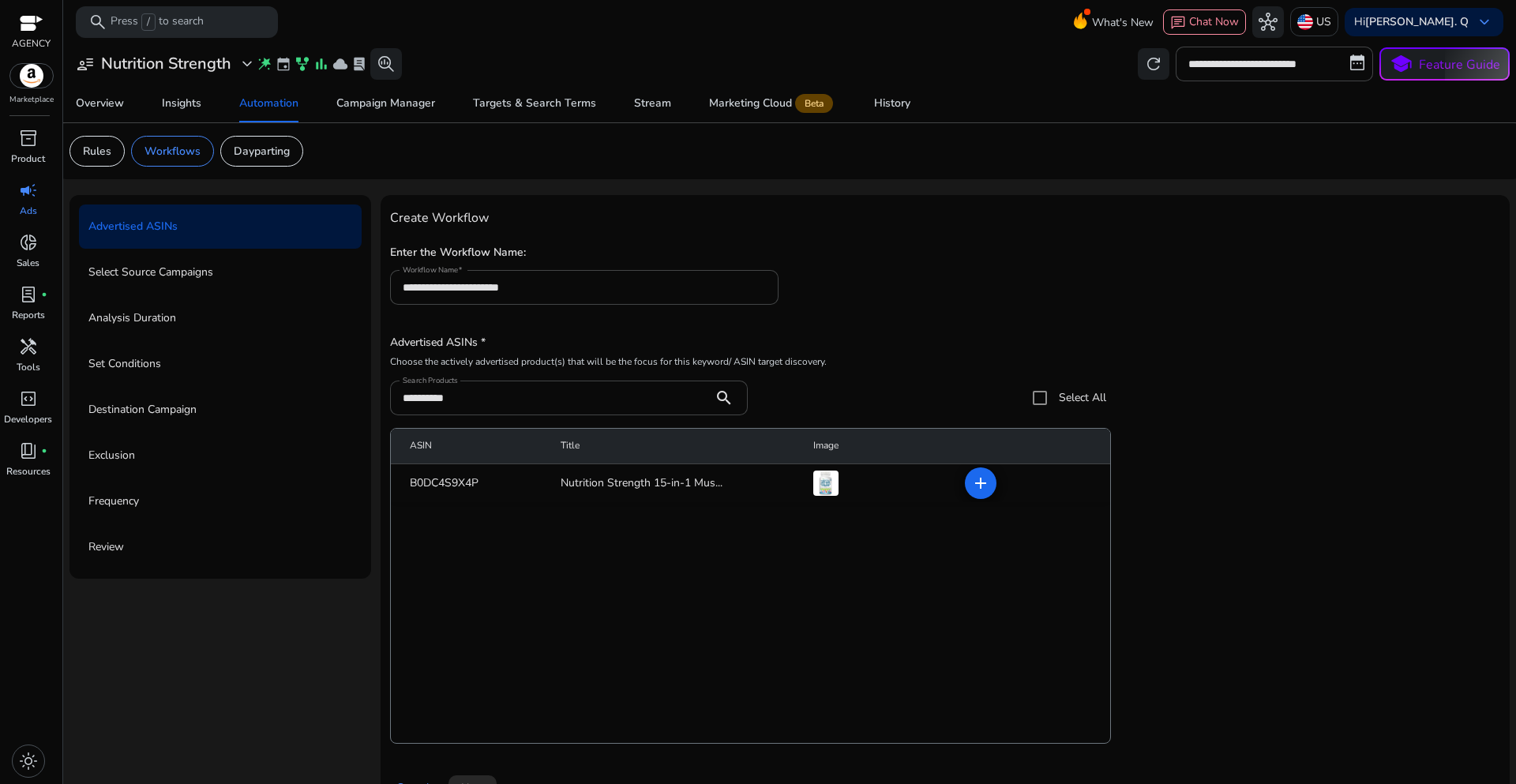
click at [948, 310] on div "**********" at bounding box center [945, 280] width 1110 height 80
click at [975, 488] on mat-icon "add" at bounding box center [981, 483] width 19 height 19
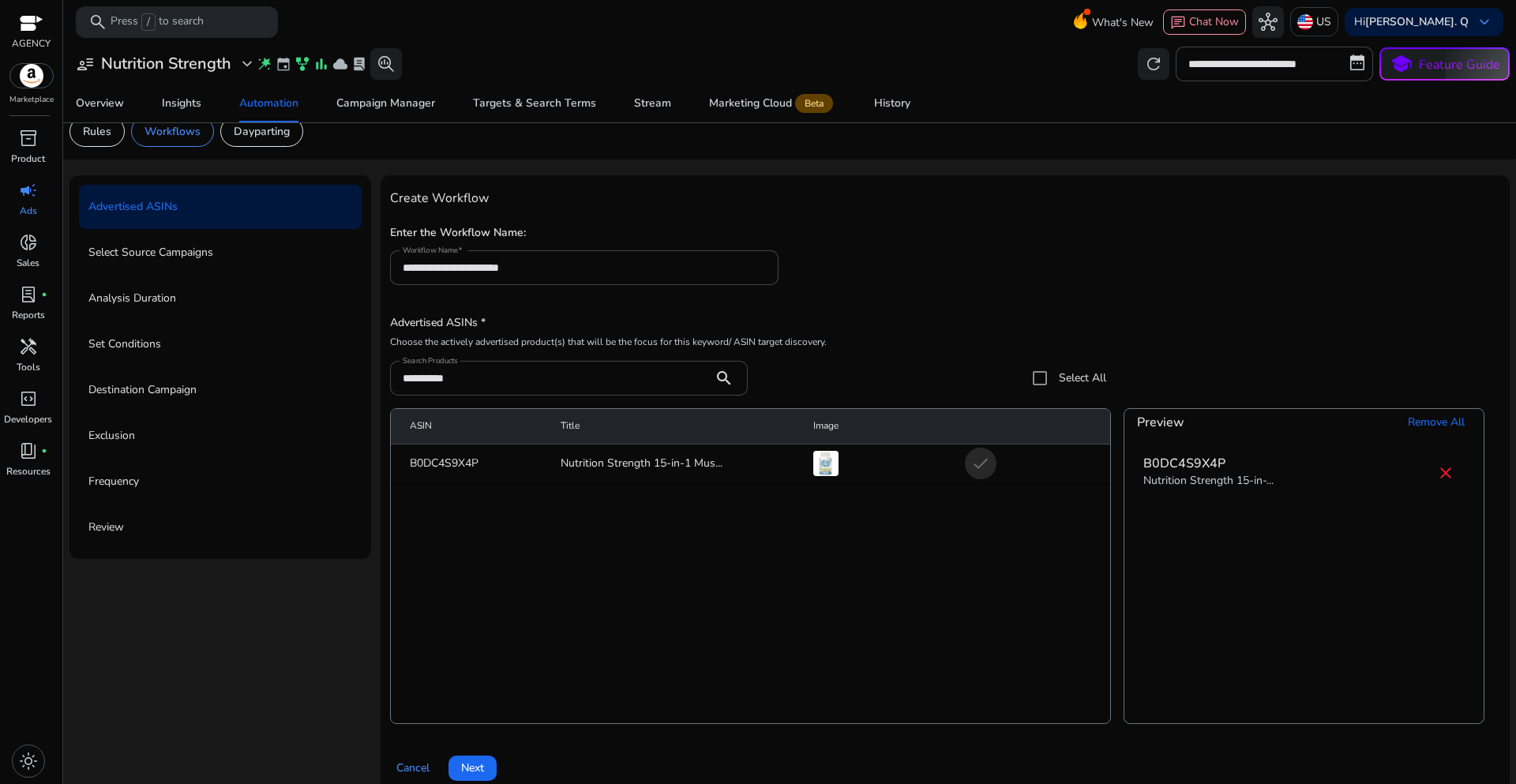
scroll to position [39, 0]
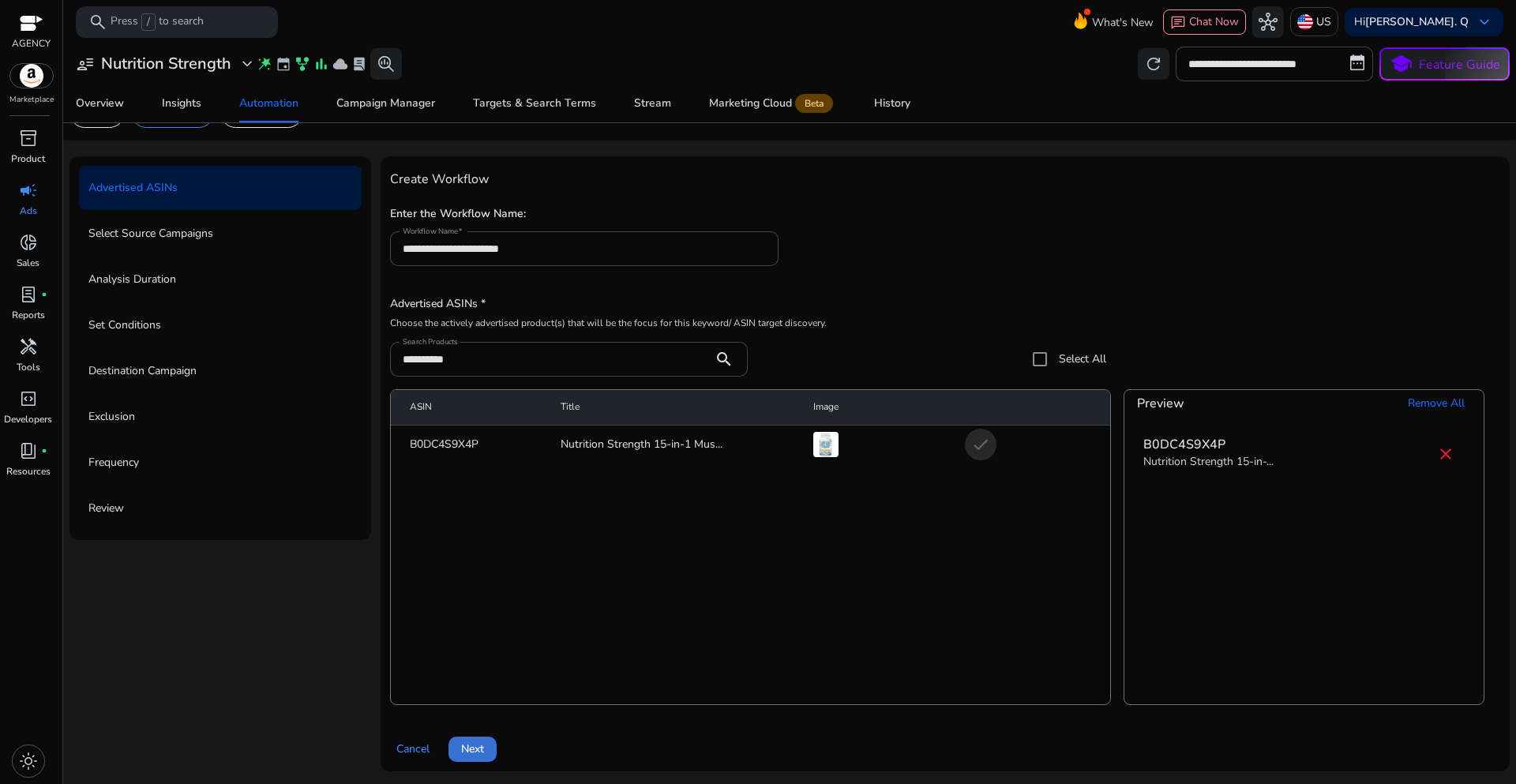
click at [481, 752] on span "Next" at bounding box center [472, 748] width 23 height 16
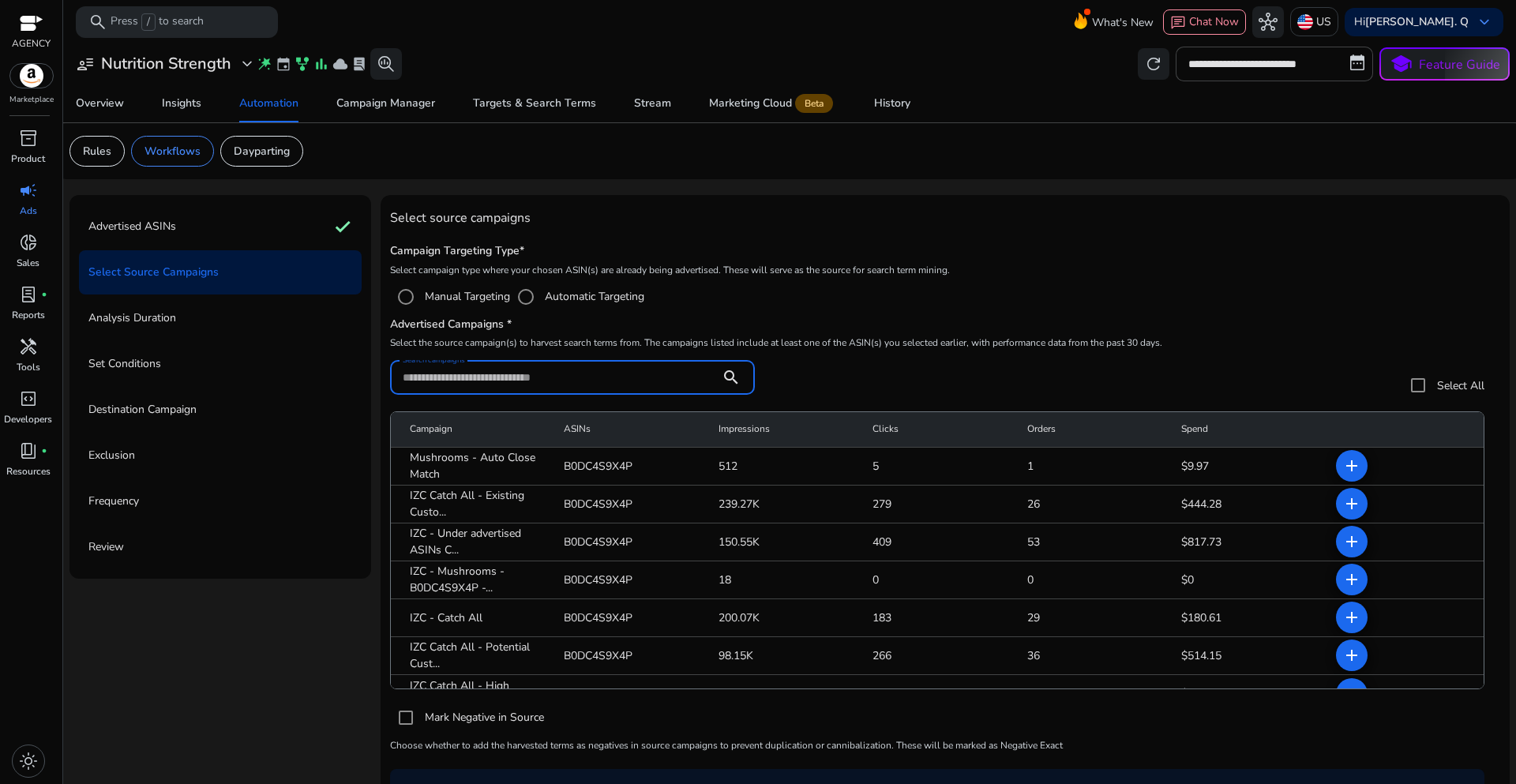
click at [495, 379] on input "Search campaigns" at bounding box center [555, 377] width 305 height 17
paste input "**********"
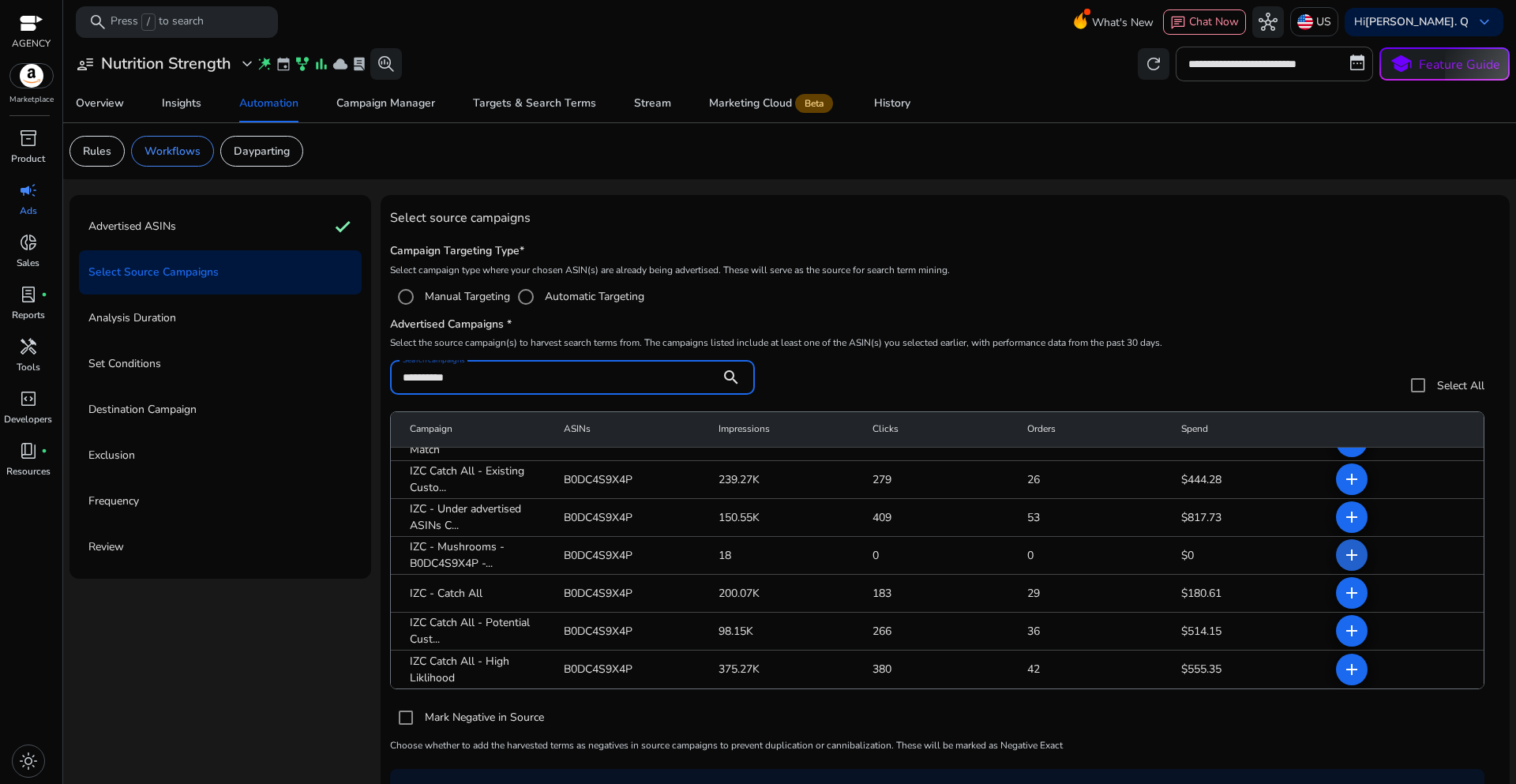
type input "**********"
click at [1343, 553] on mat-icon "add" at bounding box center [1352, 555] width 19 height 19
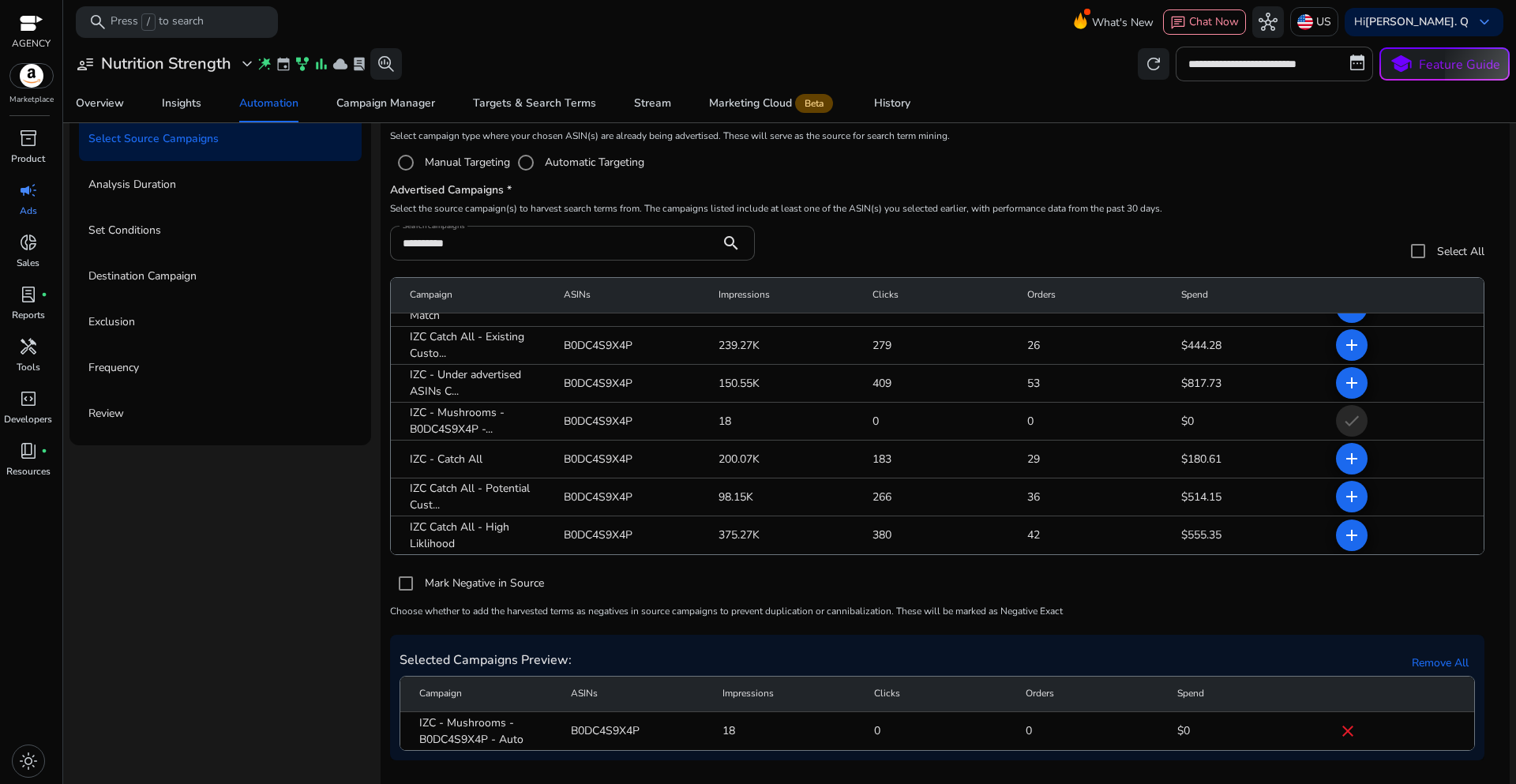
scroll to position [195, 0]
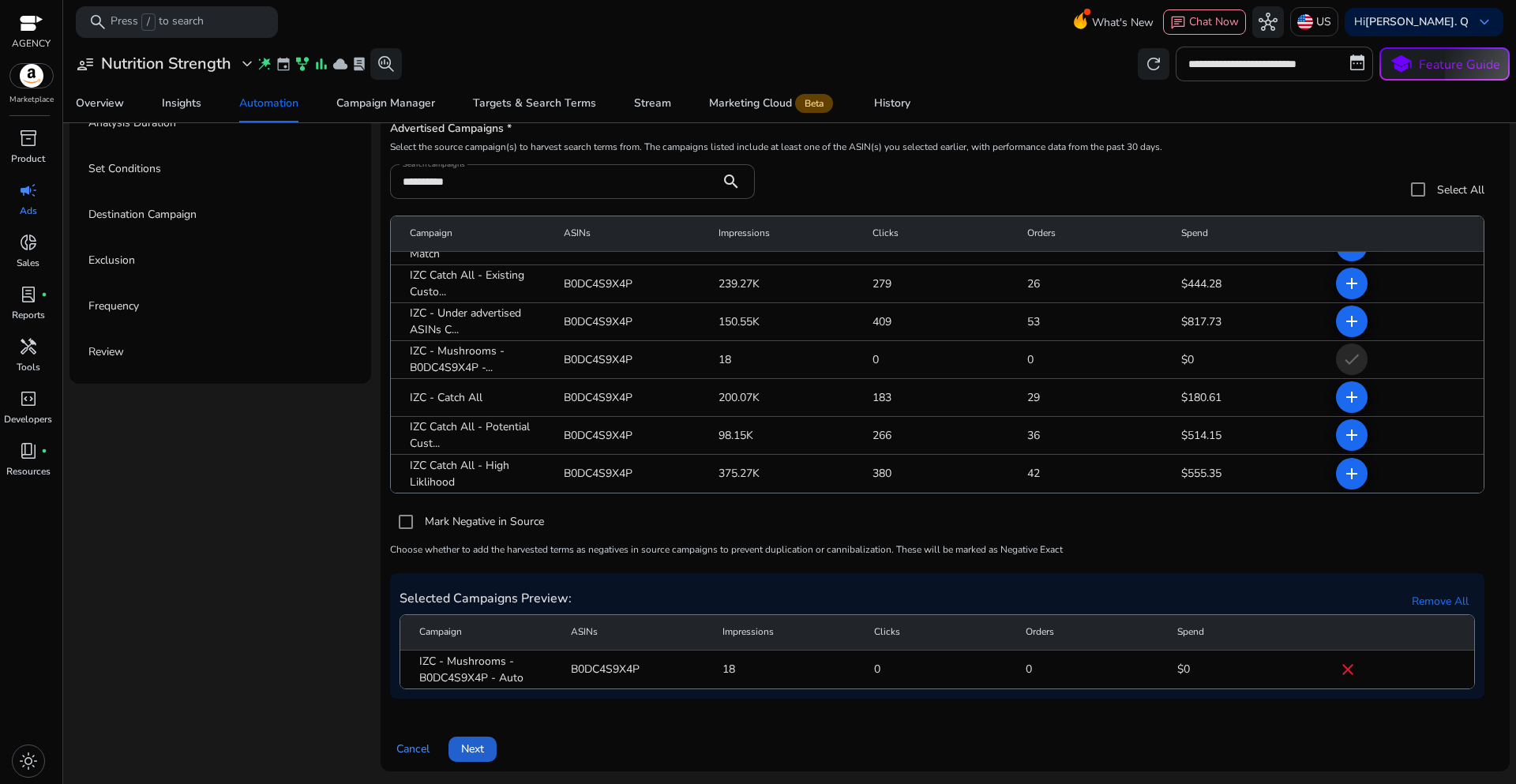
click at [483, 754] on span "Next" at bounding box center [472, 748] width 23 height 16
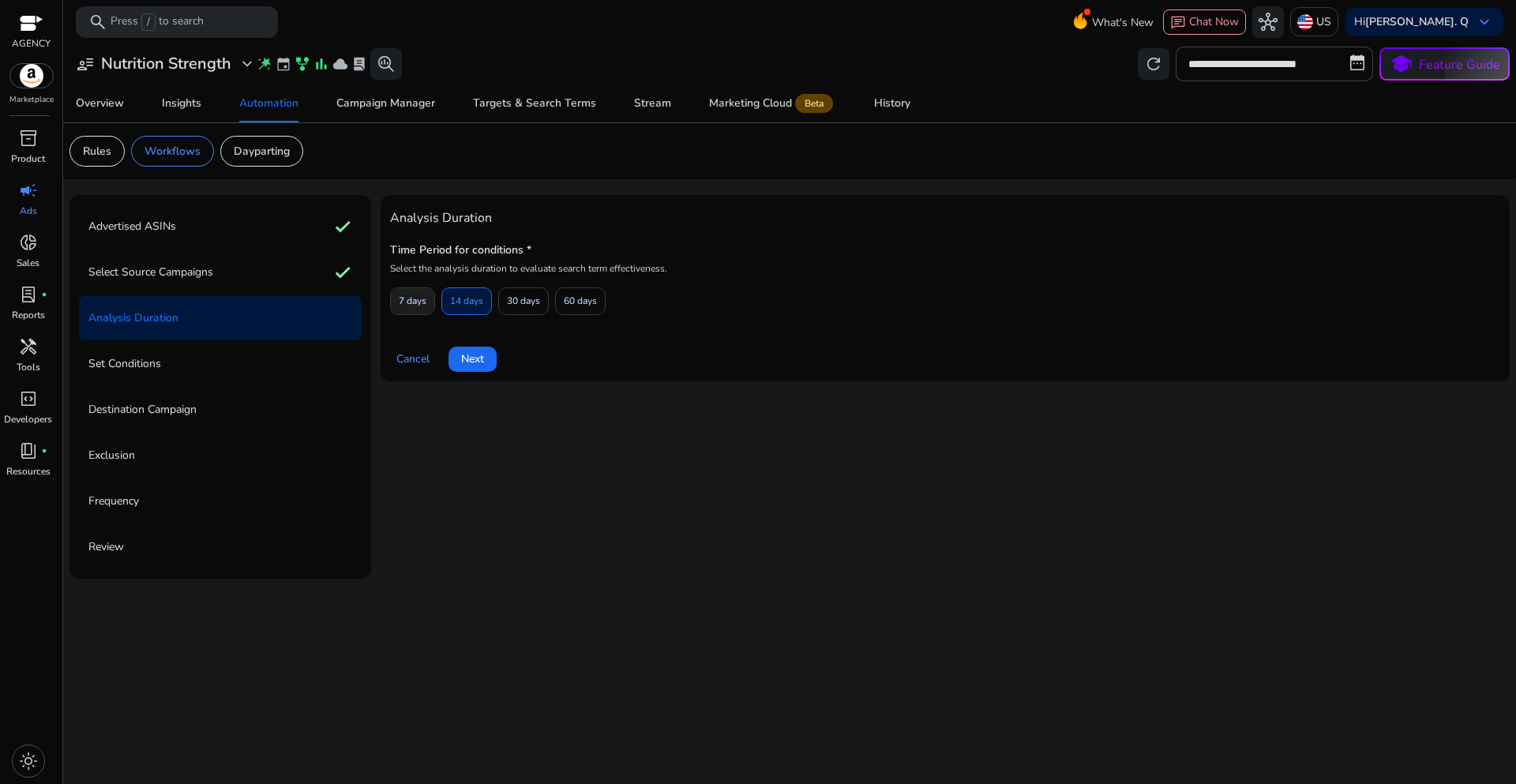
click at [433, 313] on span at bounding box center [412, 301] width 43 height 38
click at [469, 359] on span "Next" at bounding box center [472, 358] width 23 height 16
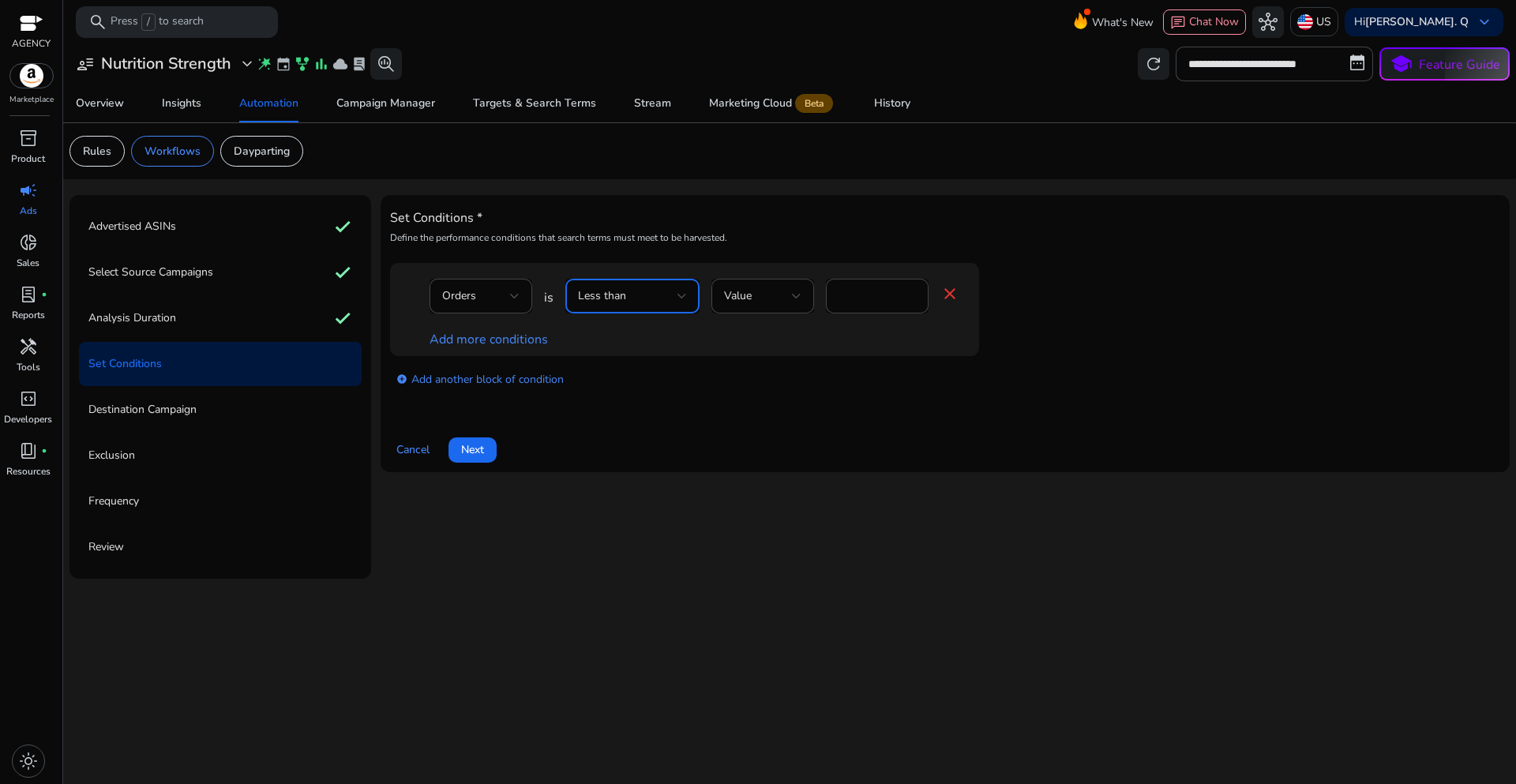
click at [681, 300] on div at bounding box center [682, 296] width 9 height 19
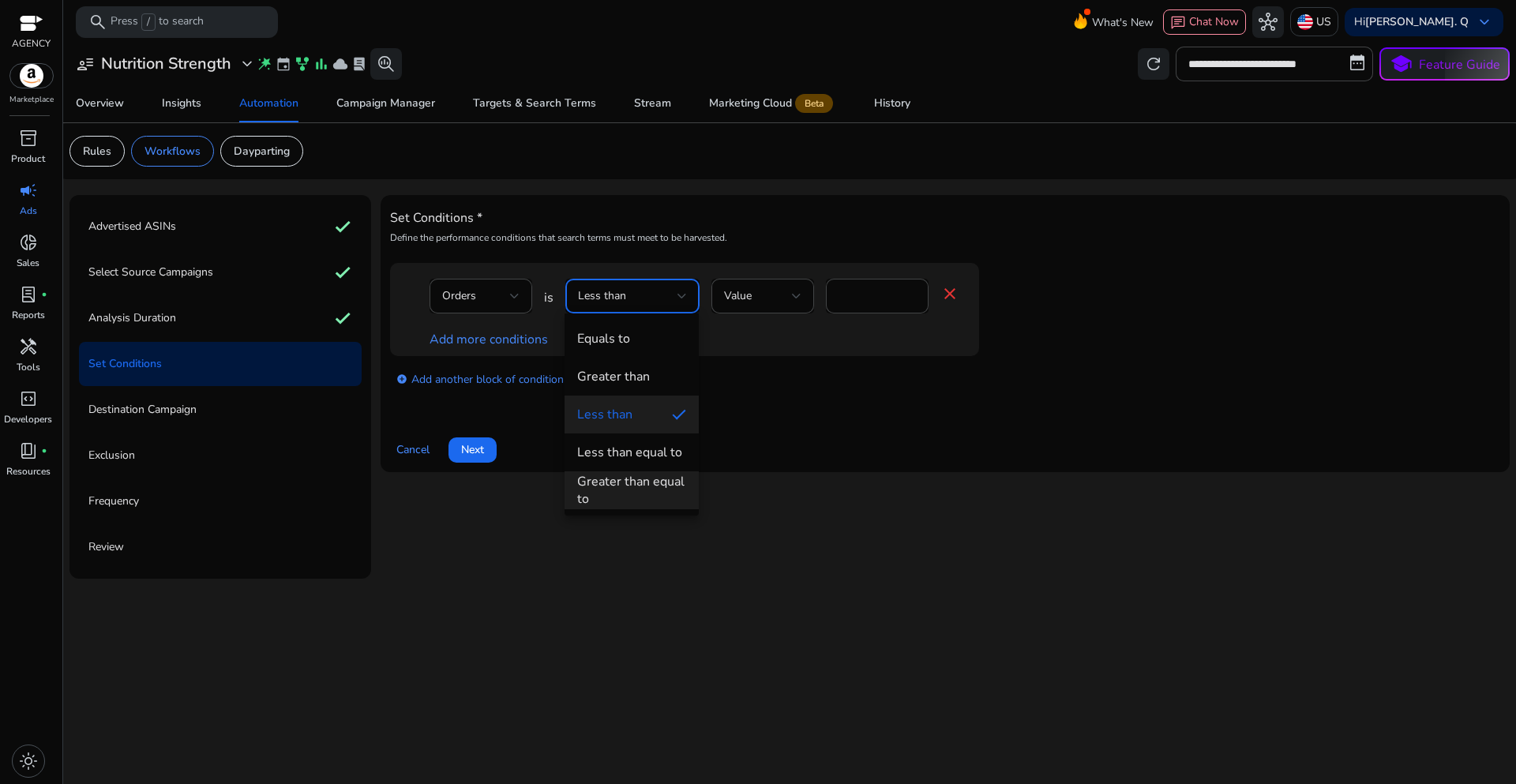
click at [643, 478] on div "Greater than equal to" at bounding box center [632, 490] width 109 height 34
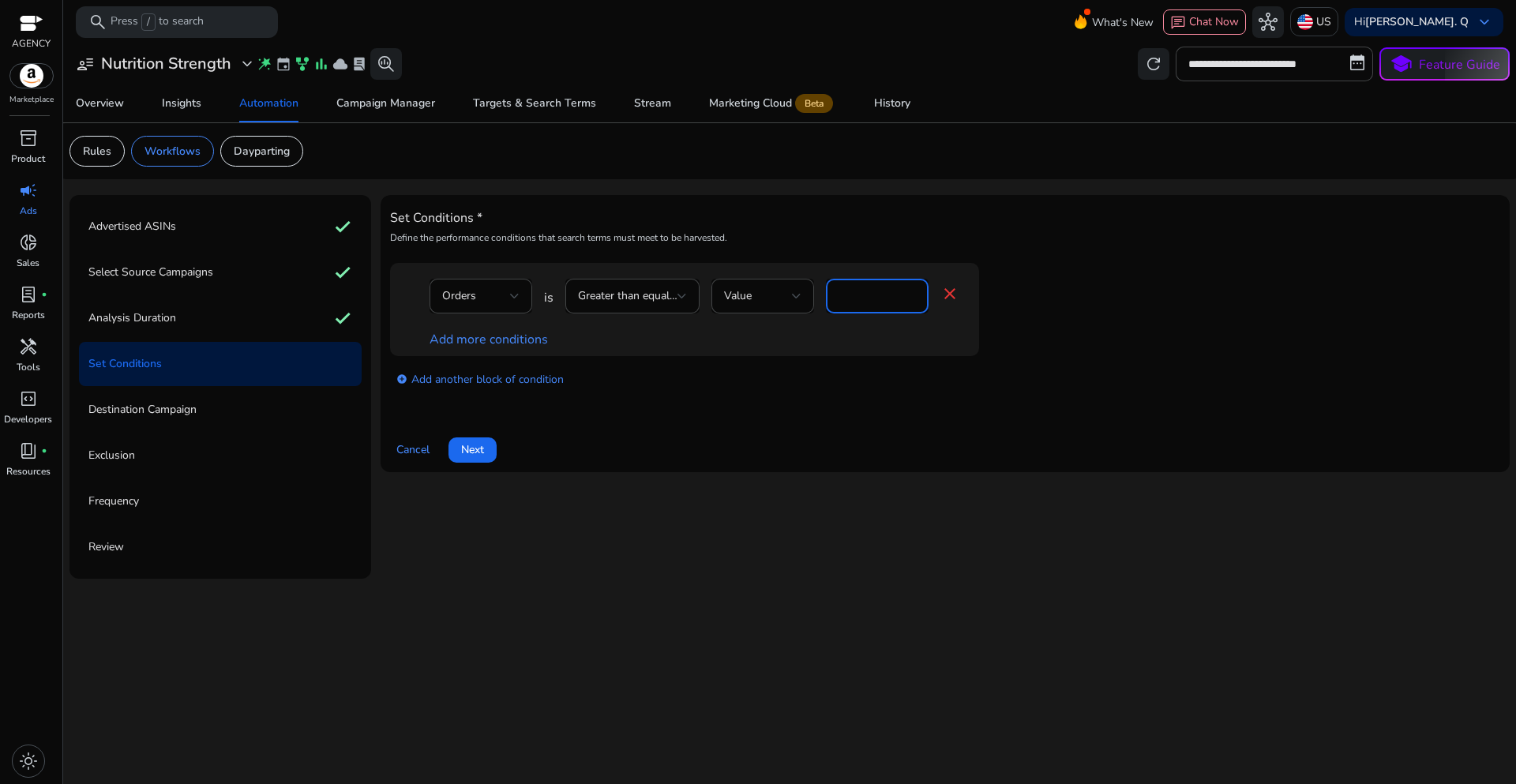
drag, startPoint x: 855, startPoint y: 296, endPoint x: 830, endPoint y: 294, distance: 25.1
click at [830, 294] on div "*" at bounding box center [877, 296] width 103 height 34
type input "*"
click at [502, 346] on link "Add more conditions" at bounding box center [488, 339] width 118 height 17
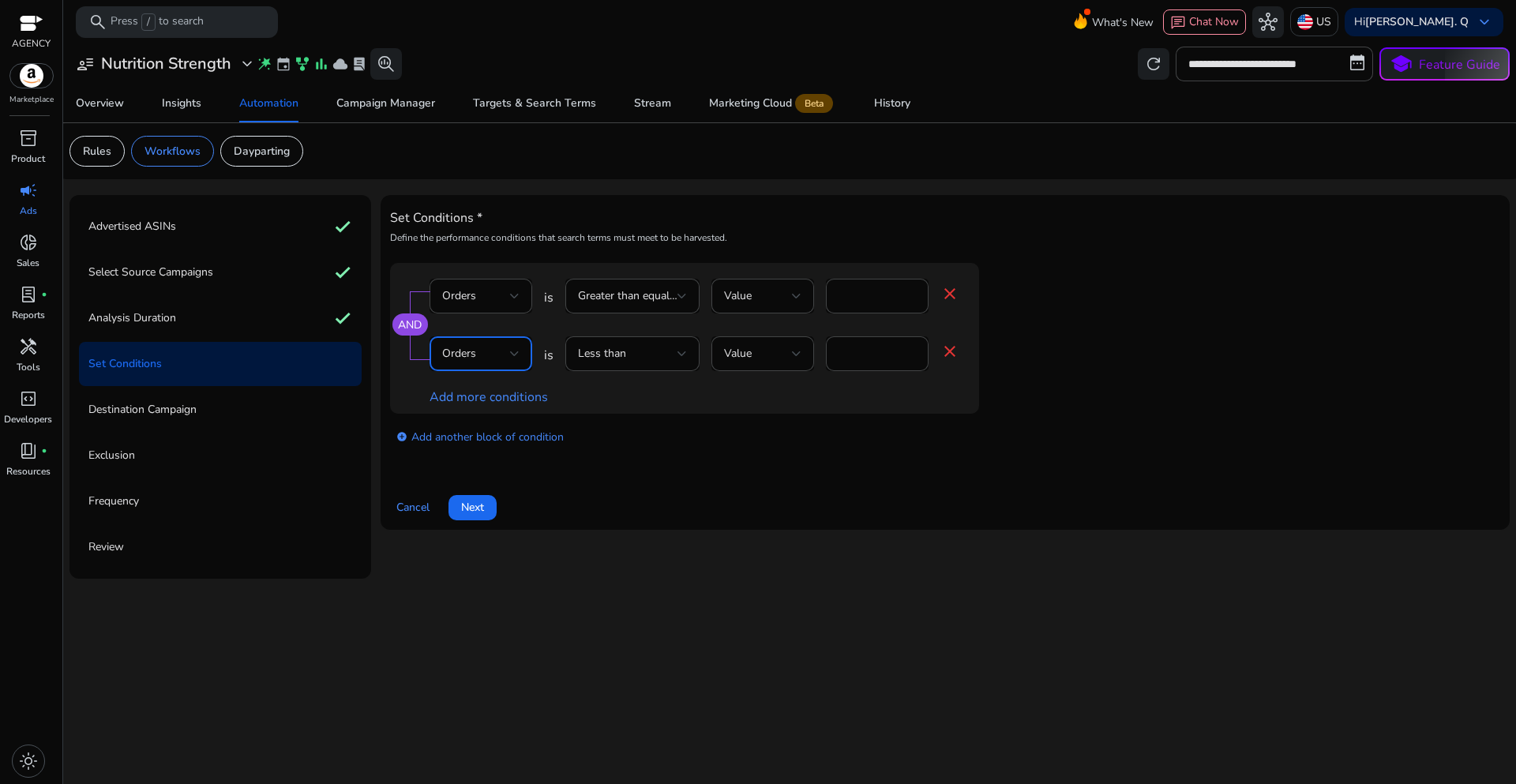
click at [515, 348] on div at bounding box center [514, 354] width 9 height 19
click at [465, 474] on span "ACoS" at bounding box center [481, 466] width 78 height 17
click at [683, 358] on div at bounding box center [682, 354] width 9 height 19
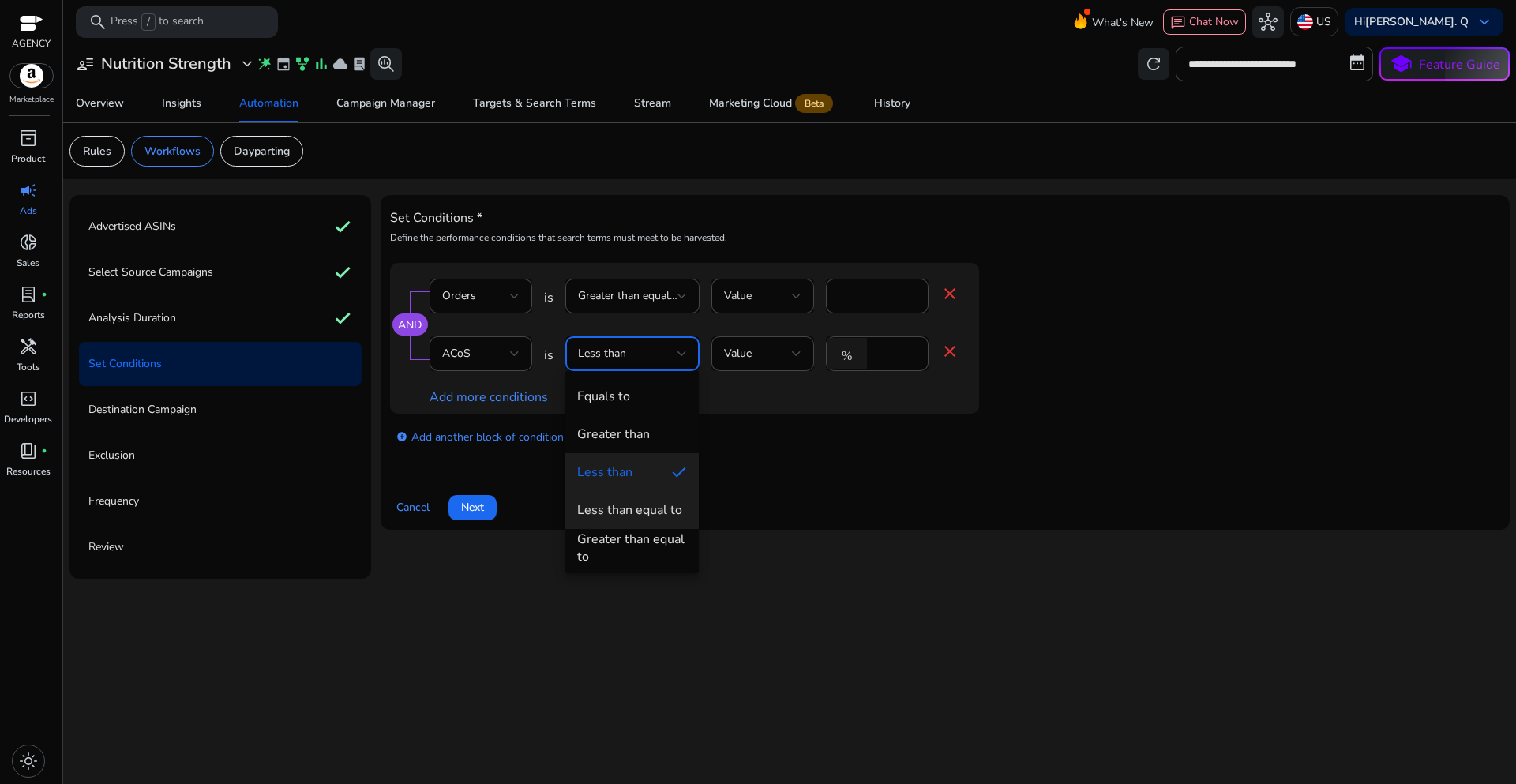
click at [634, 516] on div "Less than equal to" at bounding box center [630, 510] width 105 height 17
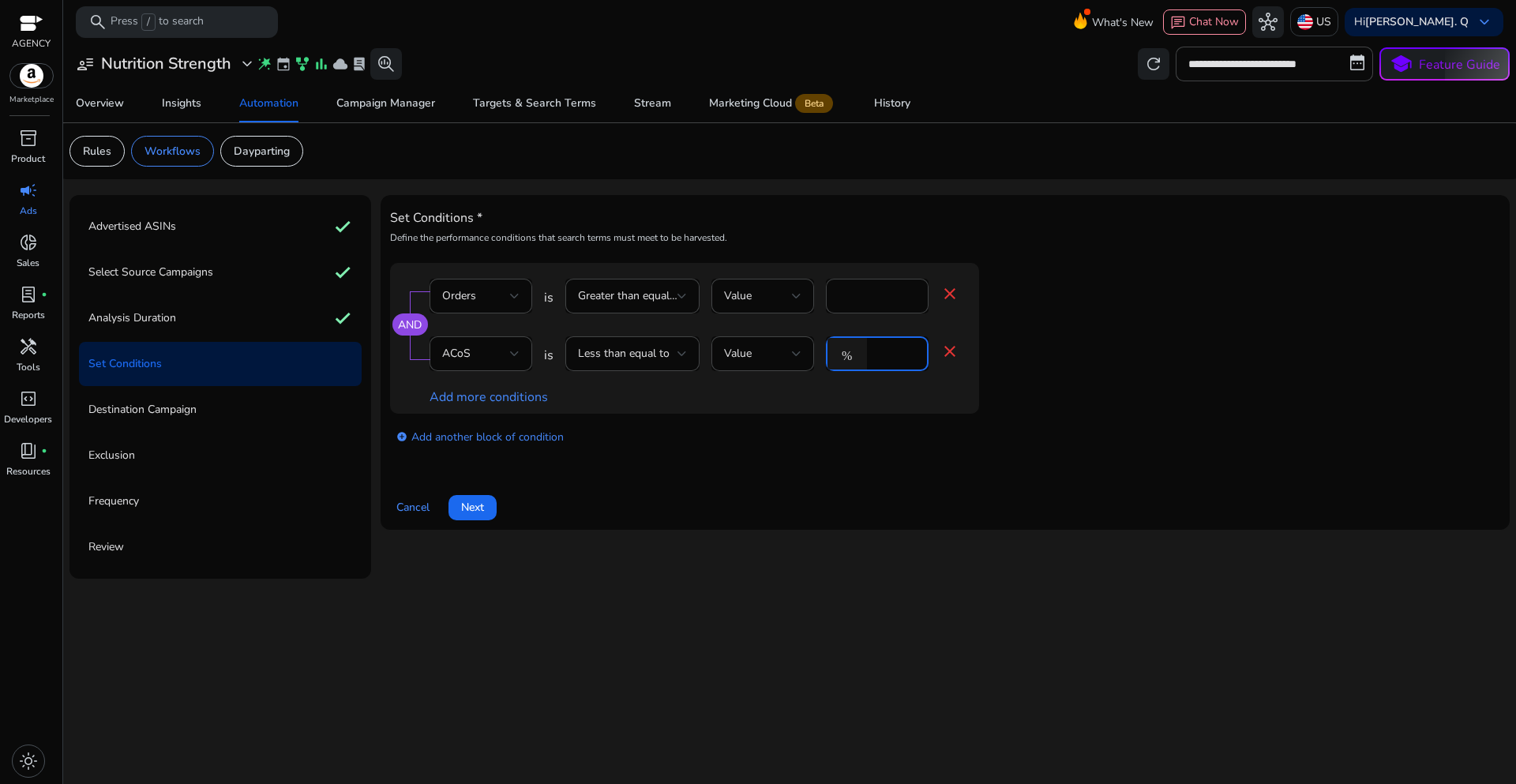
drag, startPoint x: 897, startPoint y: 354, endPoint x: 861, endPoint y: 351, distance: 36.1
click at [861, 351] on div "% *" at bounding box center [871, 354] width 90 height 34
type input "**"
click at [783, 455] on div "add_circle Add another block of condition" at bounding box center [716, 436] width 652 height 44
click at [480, 516] on span "Next" at bounding box center [472, 506] width 23 height 16
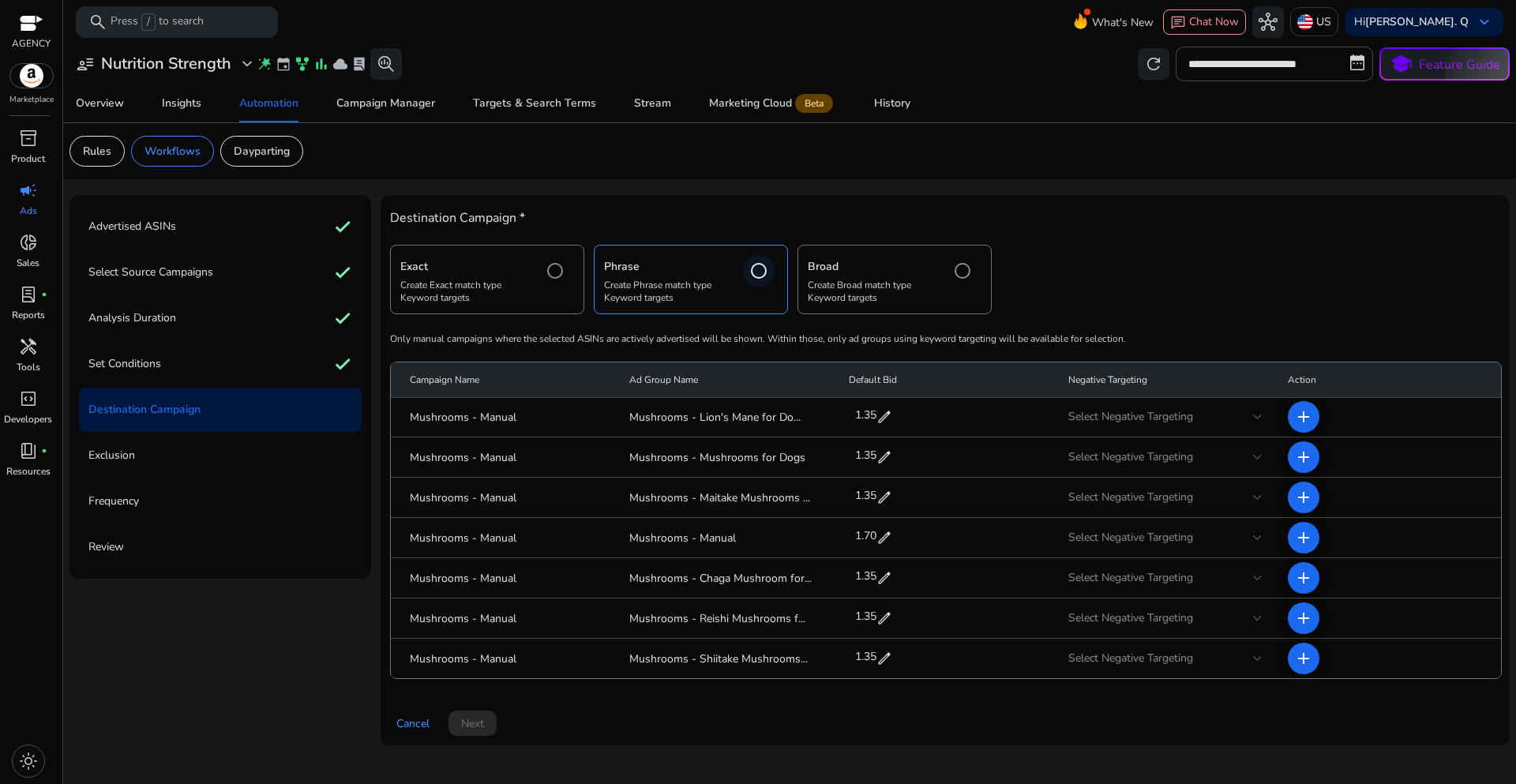
scroll to position [0, 0]
click at [1294, 417] on mat-icon "add" at bounding box center [1304, 417] width 19 height 19
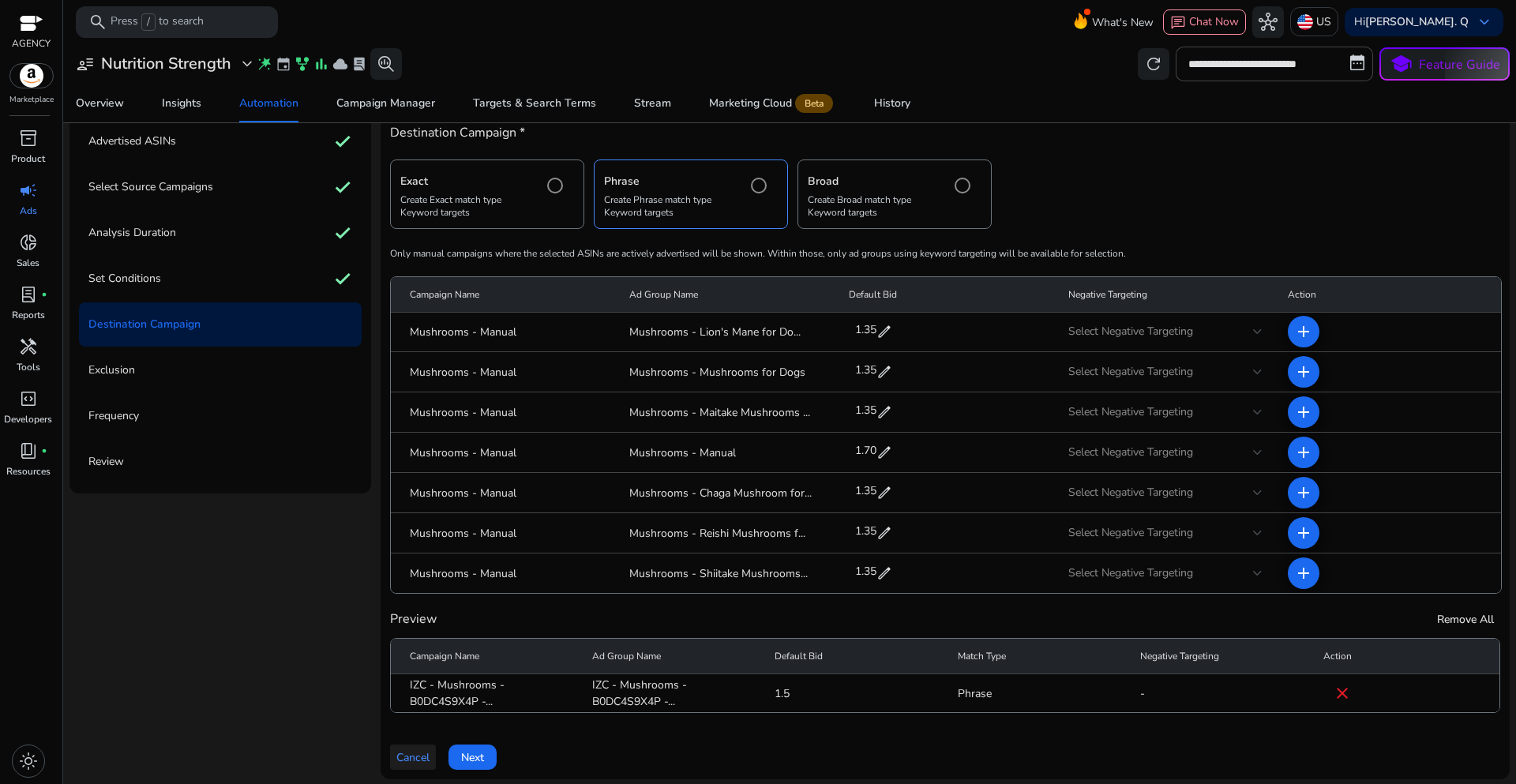
scroll to position [93, 0]
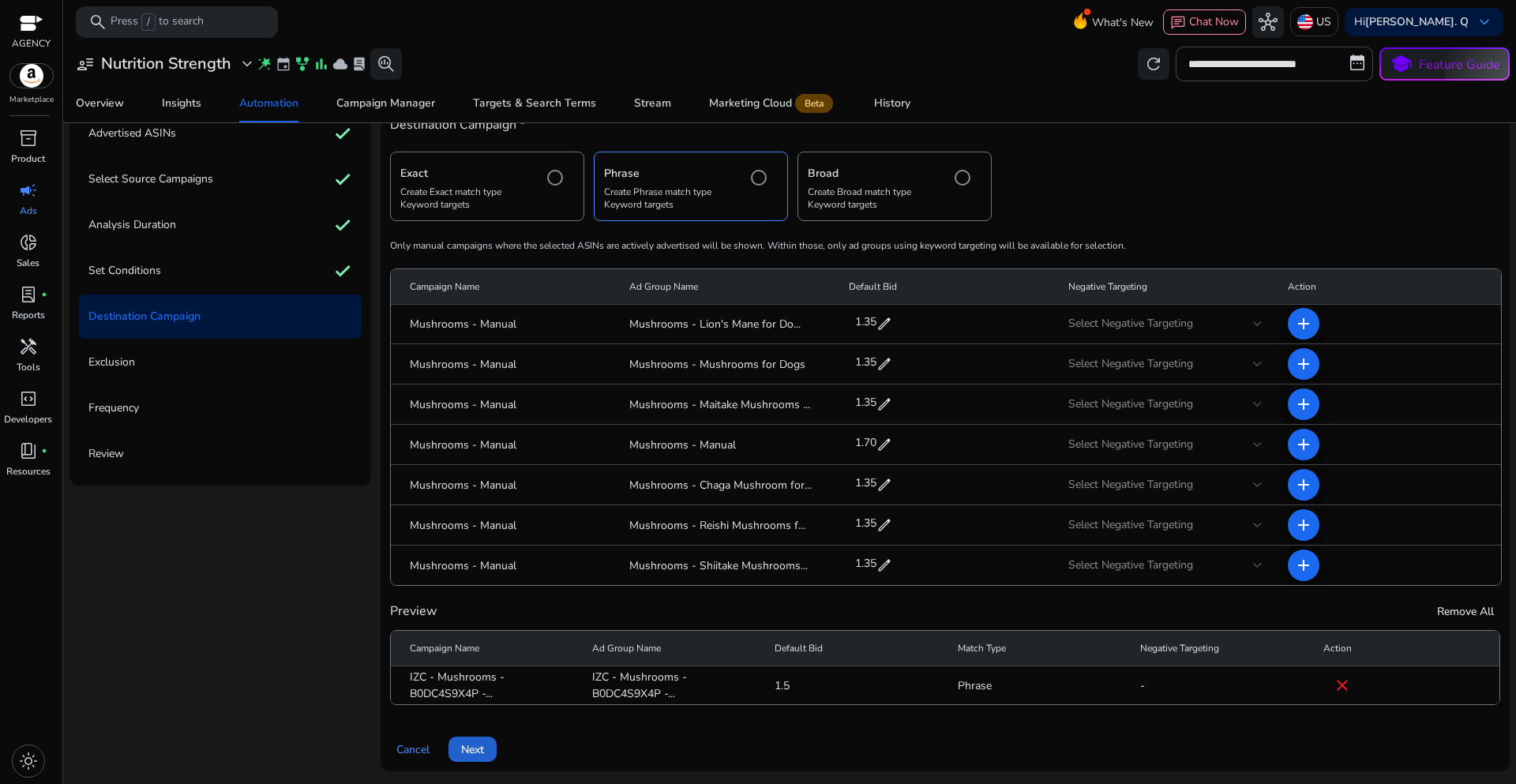
click at [477, 746] on span "Next" at bounding box center [472, 749] width 23 height 16
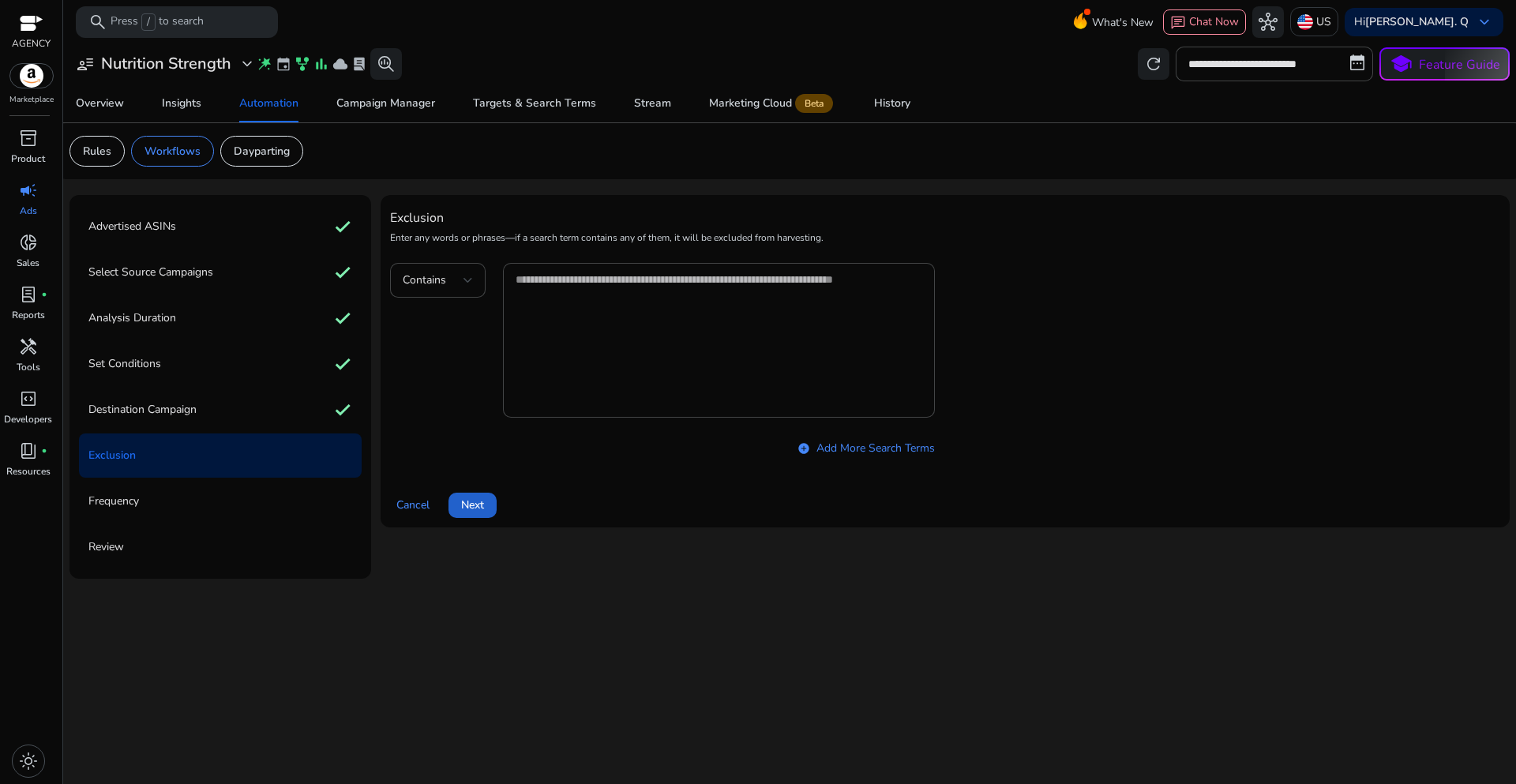
click at [484, 503] on span "Next" at bounding box center [472, 505] width 23 height 16
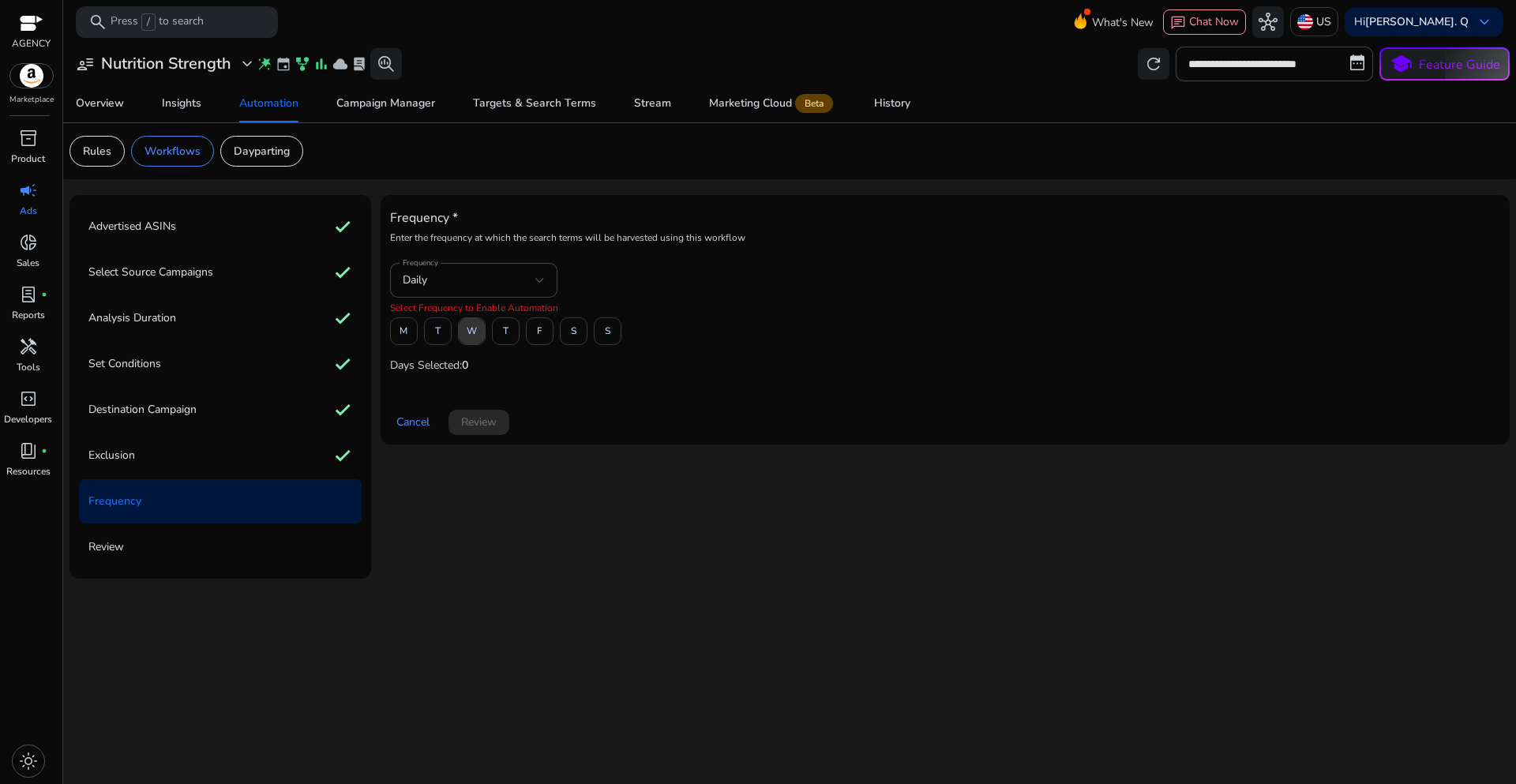
click at [473, 324] on span "W" at bounding box center [472, 331] width 10 height 28
click at [481, 414] on span "Review" at bounding box center [478, 422] width 35 height 16
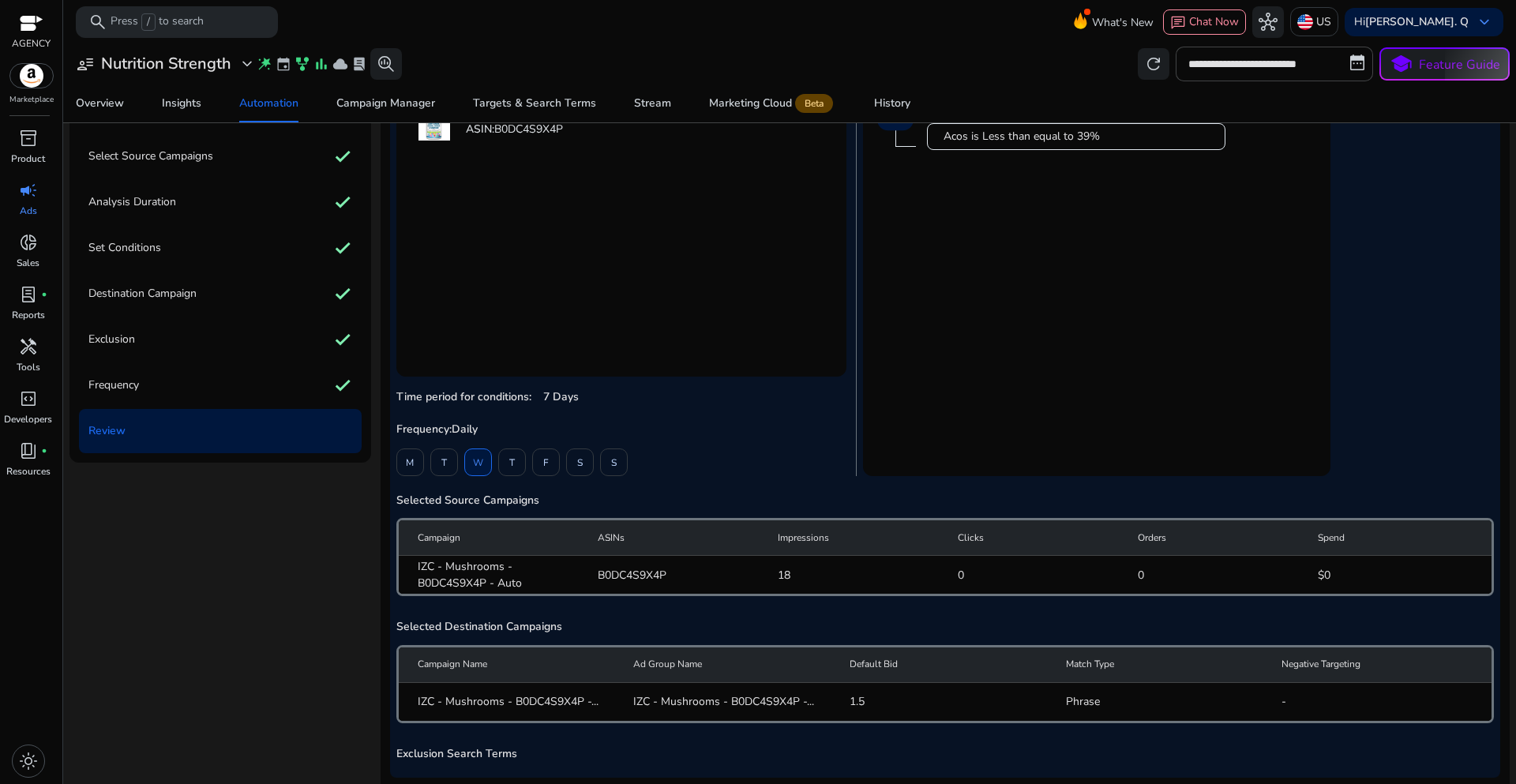
scroll to position [195, 0]
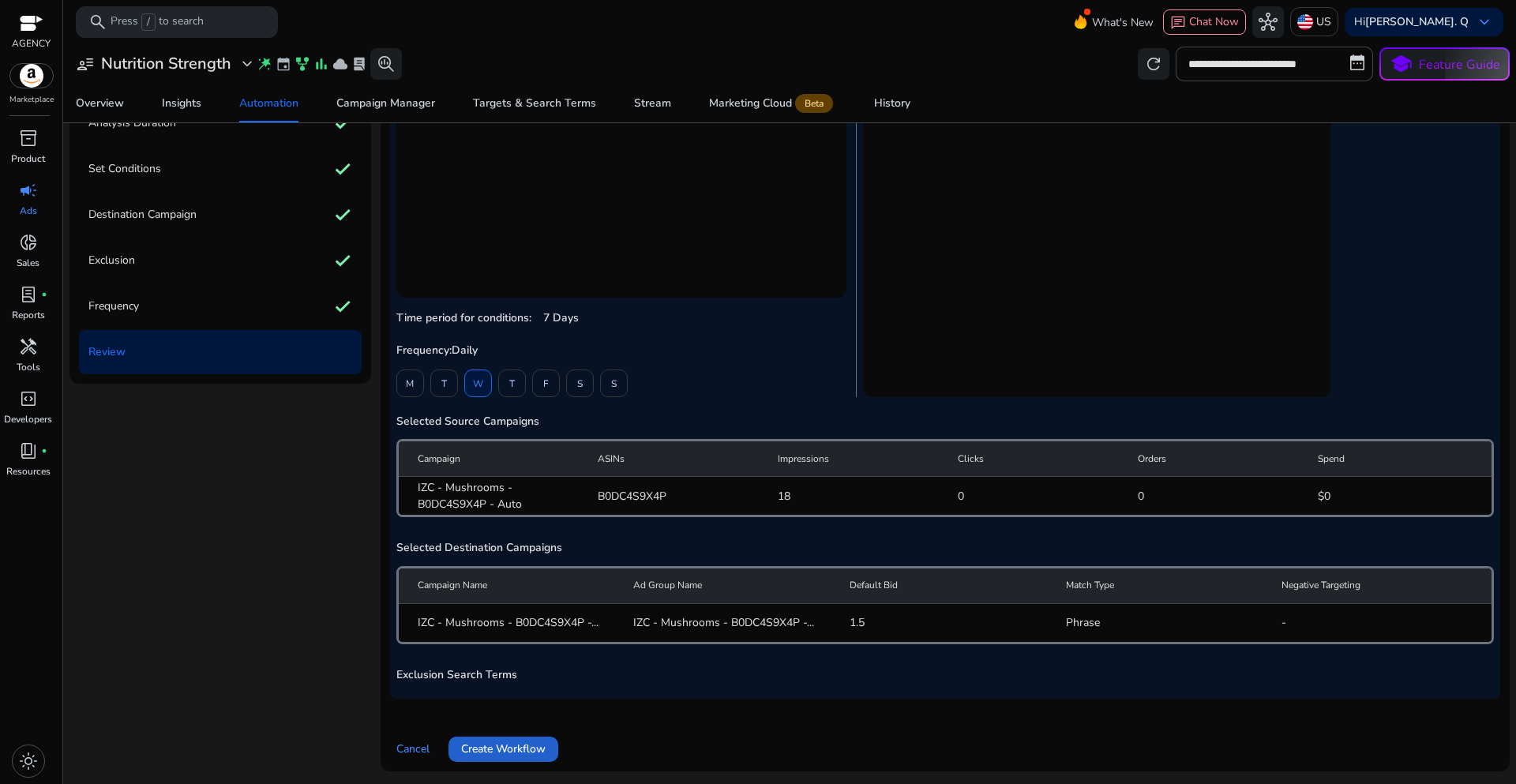
click at [513, 750] on span "Create Workflow" at bounding box center [503, 748] width 85 height 16
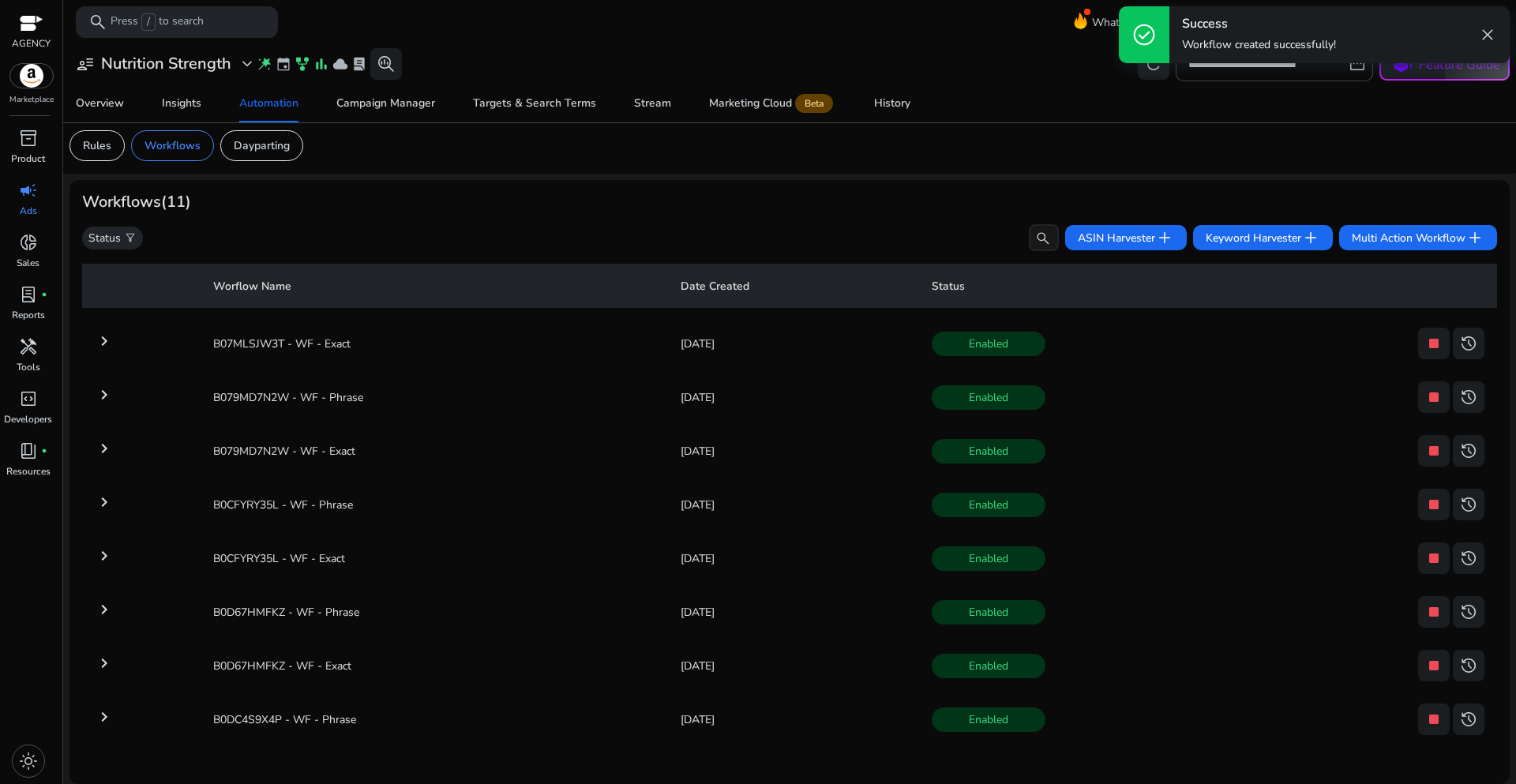
scroll to position [6, 0]
click at [1229, 241] on span "Keyword Harvester add" at bounding box center [1262, 237] width 115 height 19
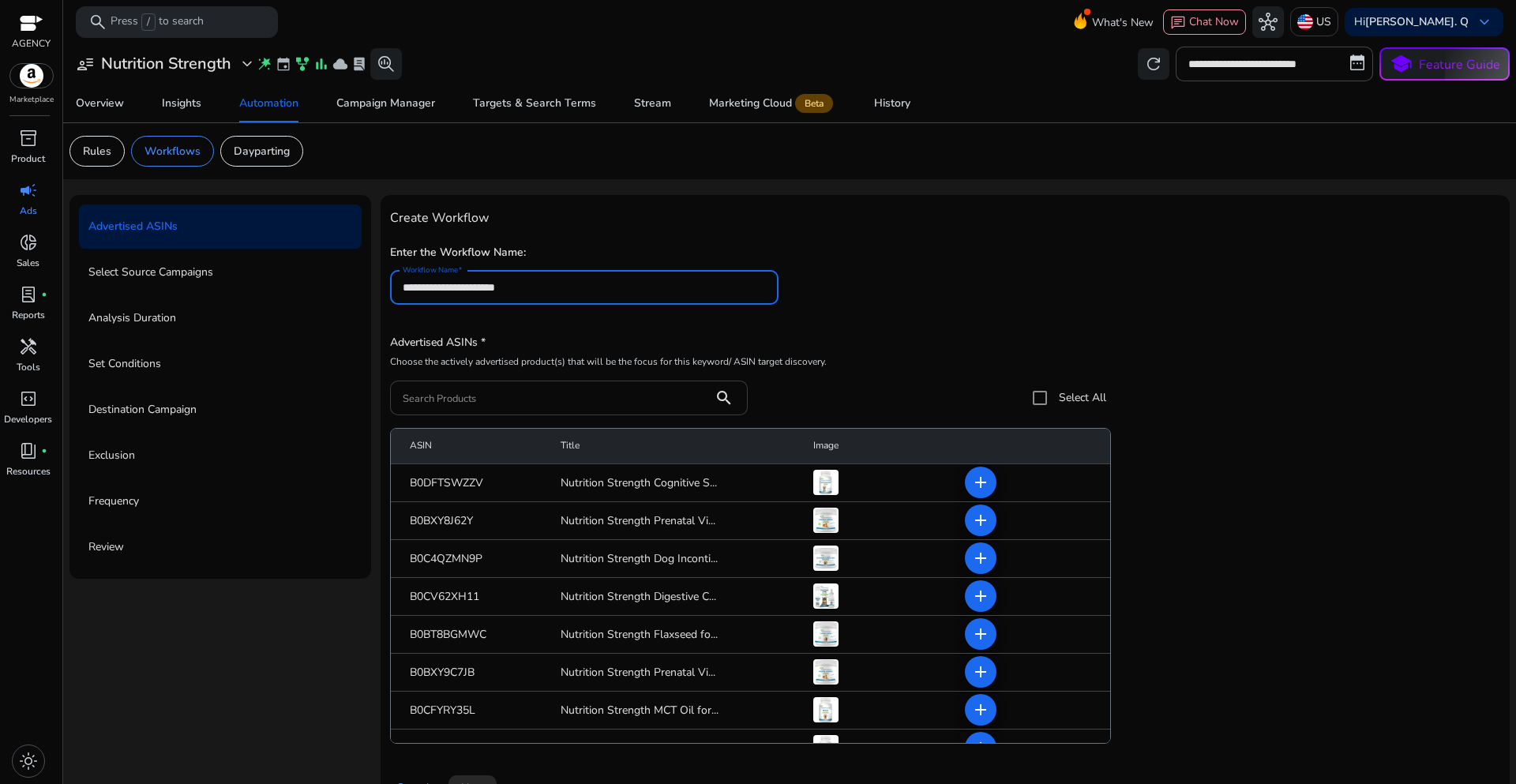
type input "**********"
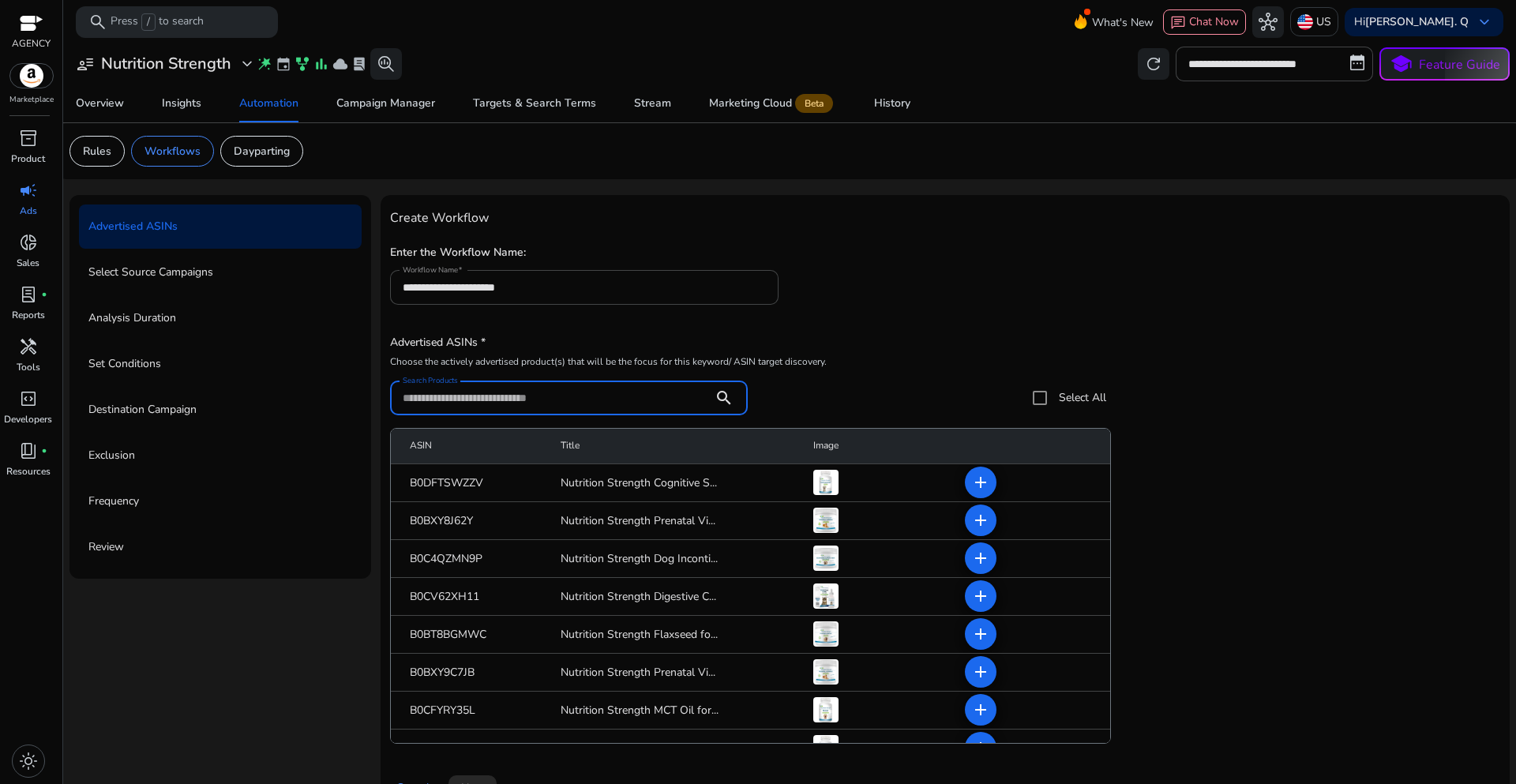
click at [448, 402] on input "Search Products" at bounding box center [552, 398] width 299 height 17
paste input "**********"
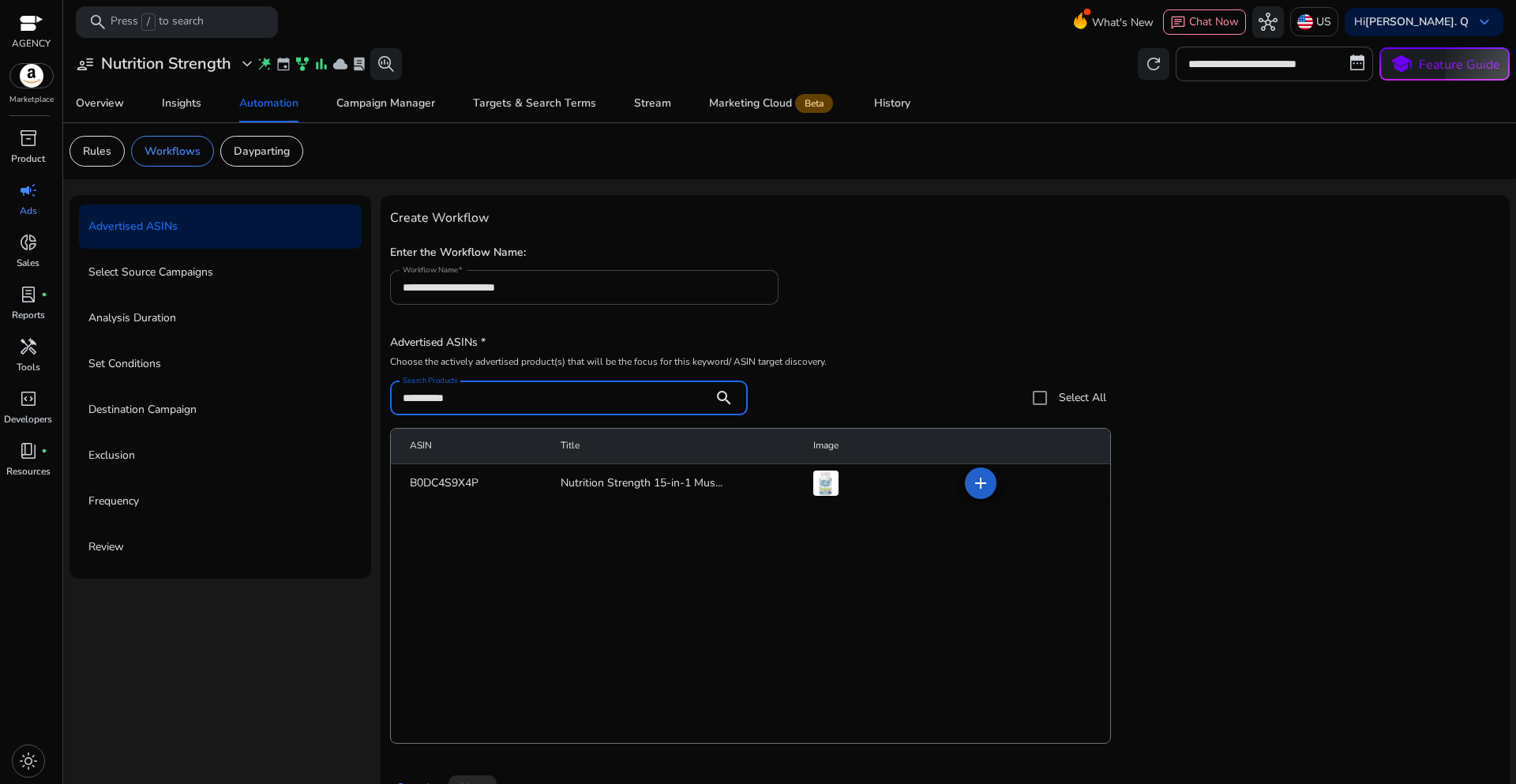
type input "**********"
click at [977, 483] on mat-icon "add" at bounding box center [981, 483] width 19 height 19
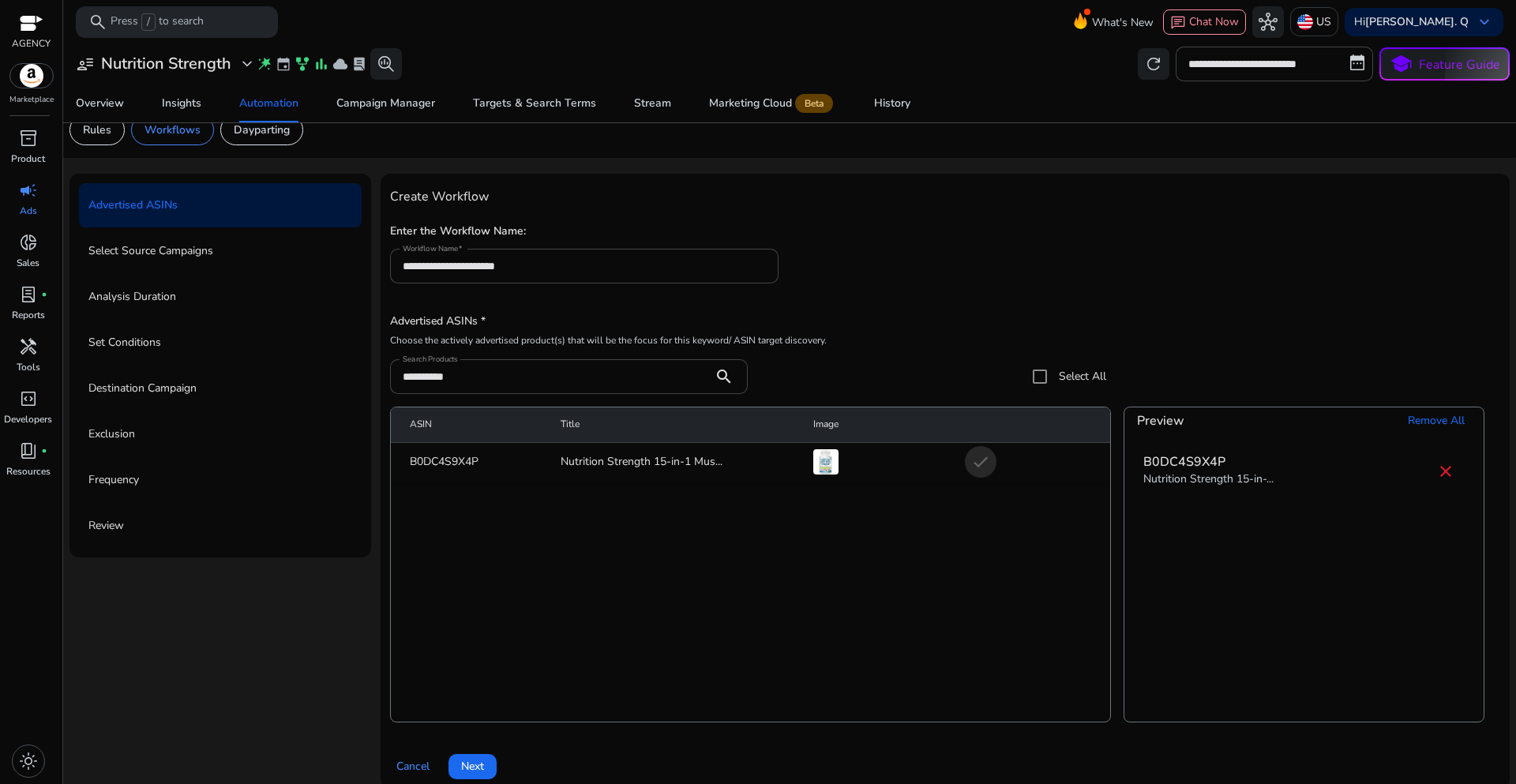
scroll to position [39, 0]
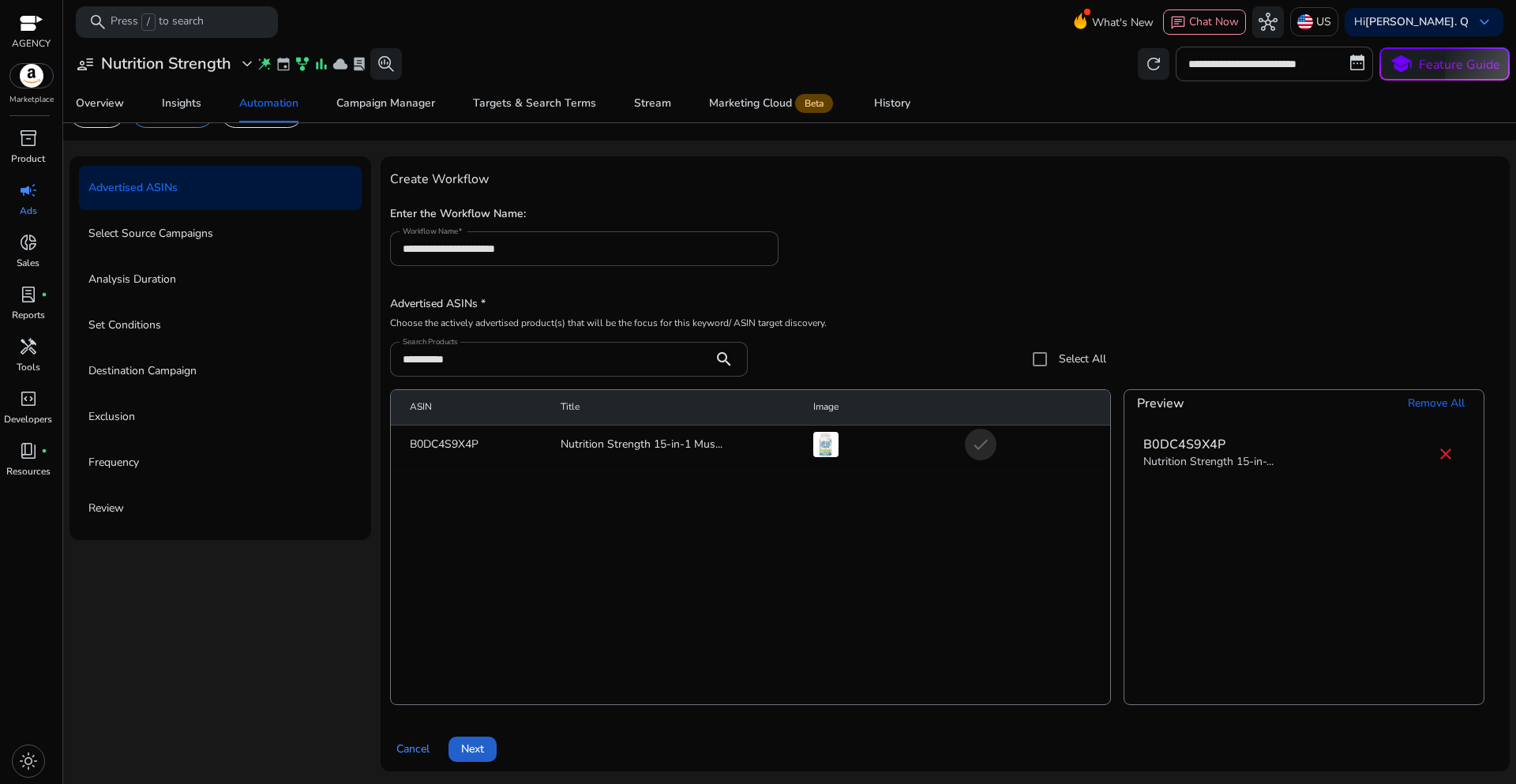
click at [484, 749] on span at bounding box center [473, 750] width 48 height 38
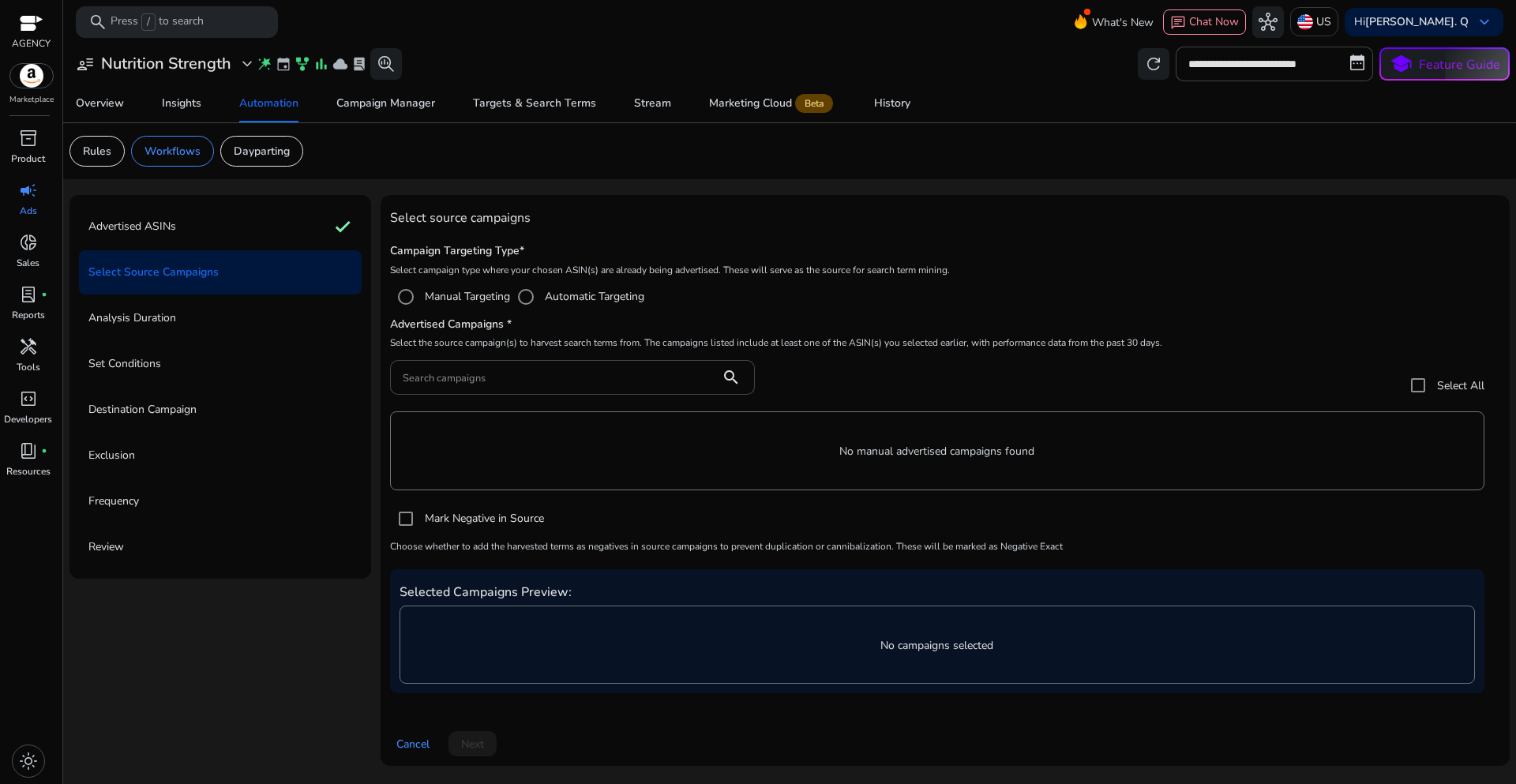
scroll to position [0, 0]
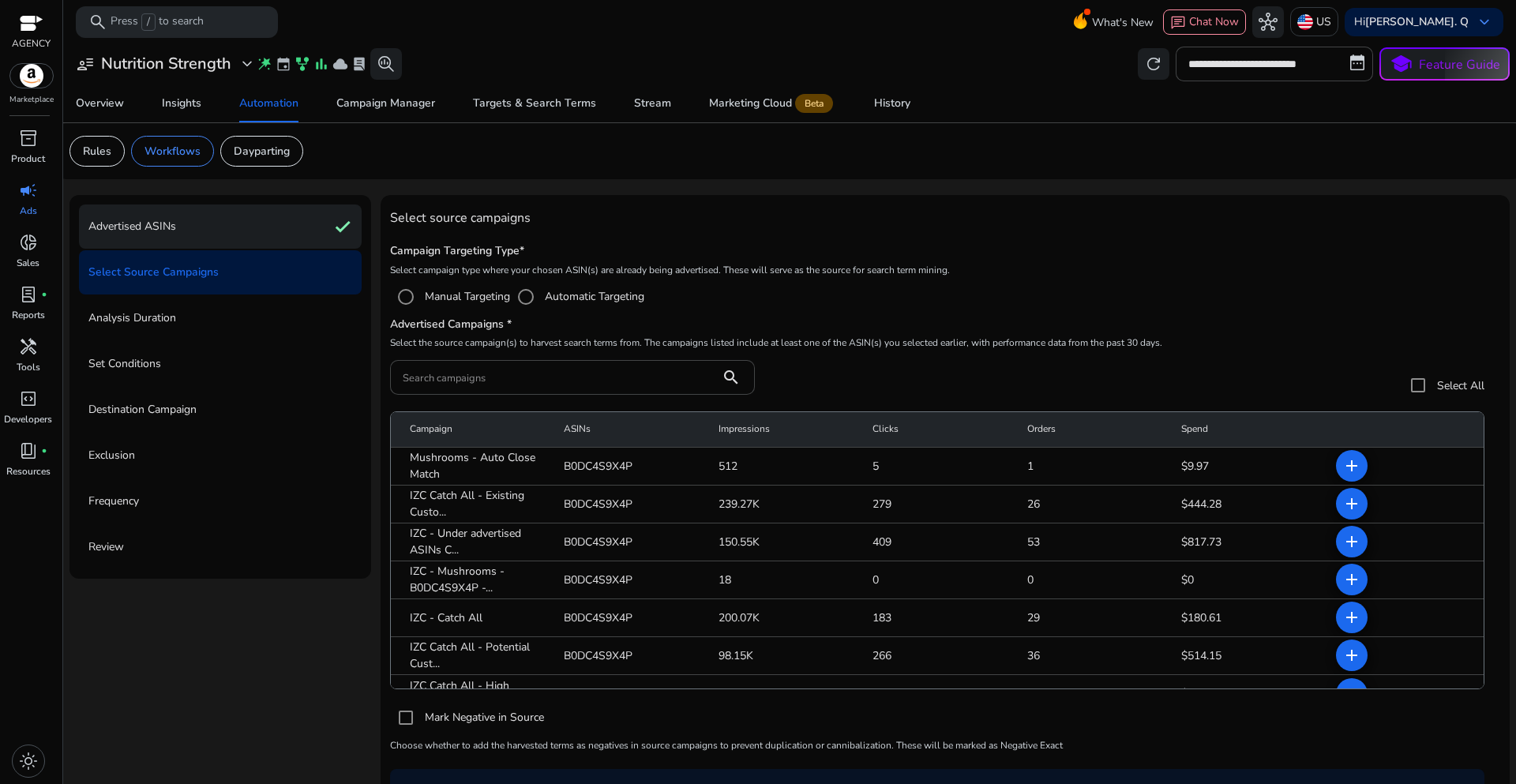
click at [315, 247] on div "Advertised ASINs check" at bounding box center [221, 226] width 283 height 44
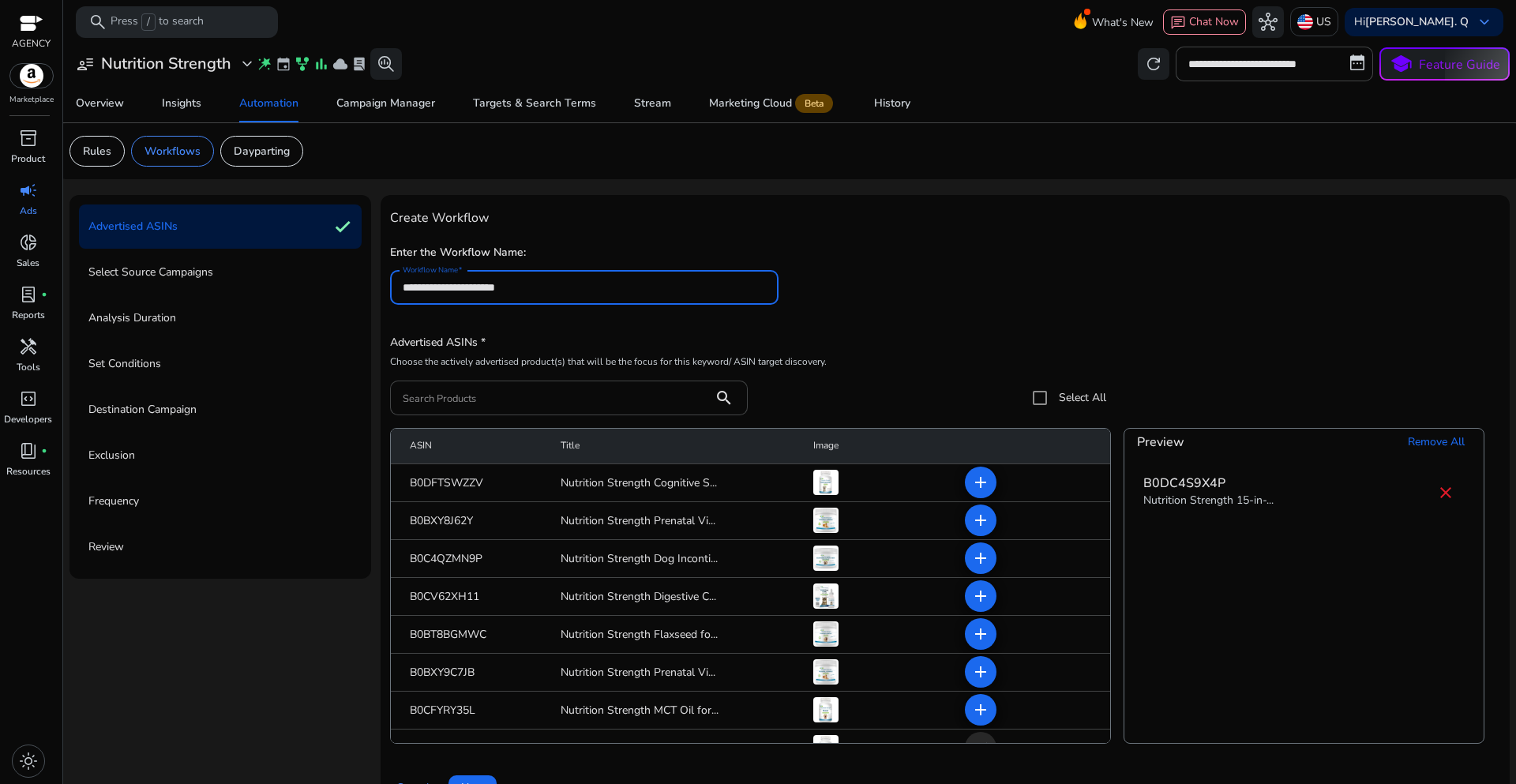
scroll to position [39, 0]
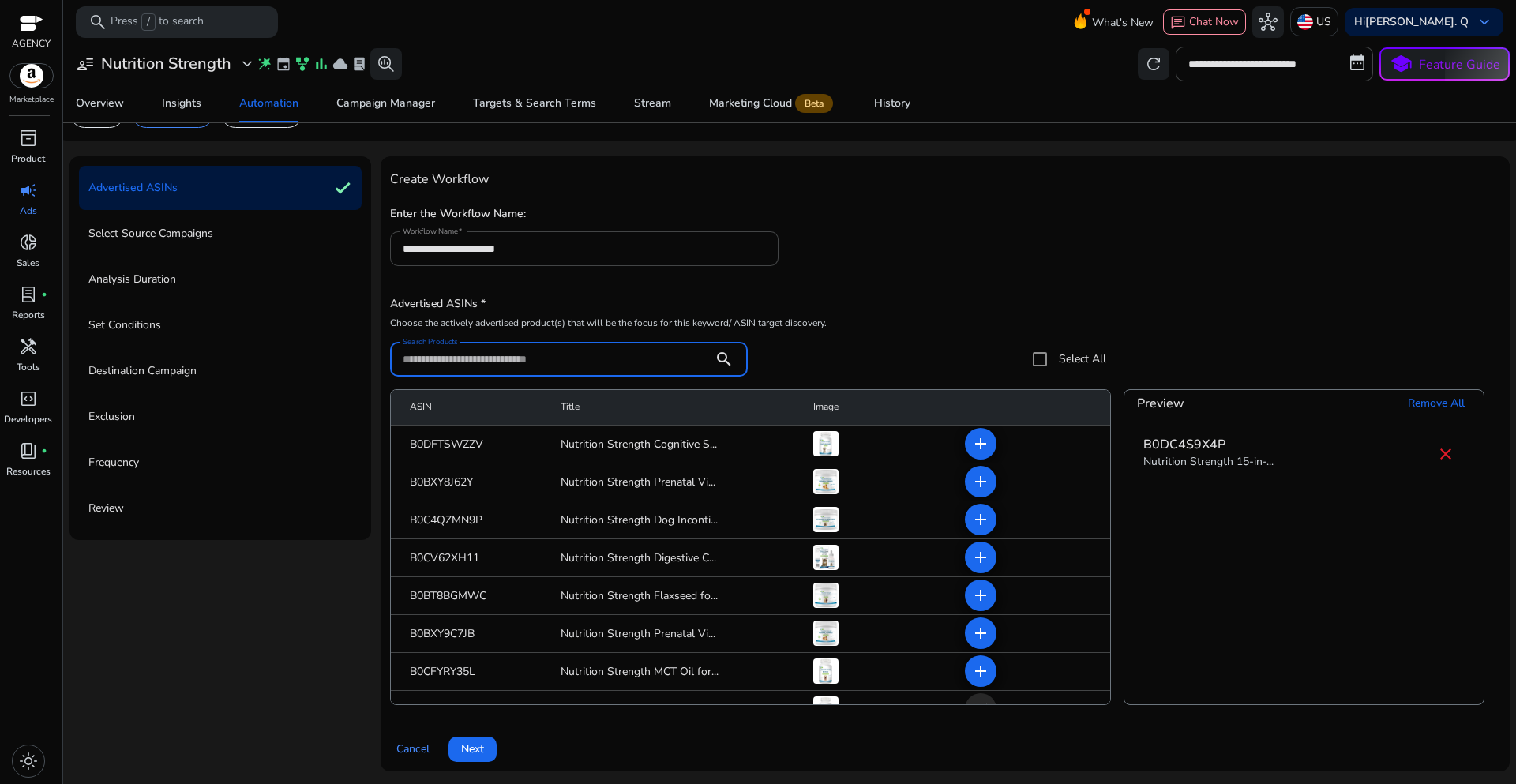
click at [450, 355] on input "Search Products" at bounding box center [552, 359] width 299 height 17
click at [475, 739] on span at bounding box center [473, 750] width 48 height 38
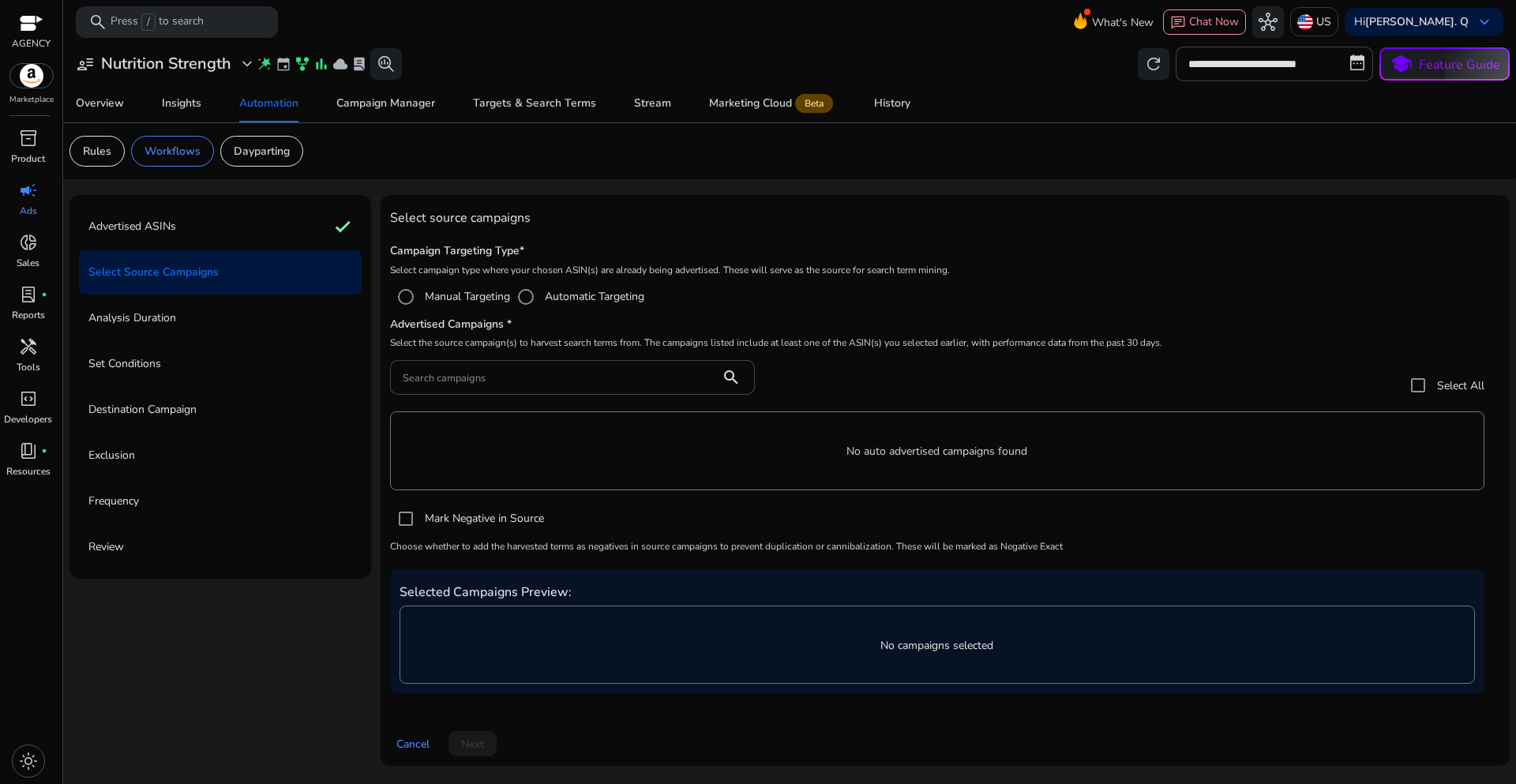
scroll to position [0, 0]
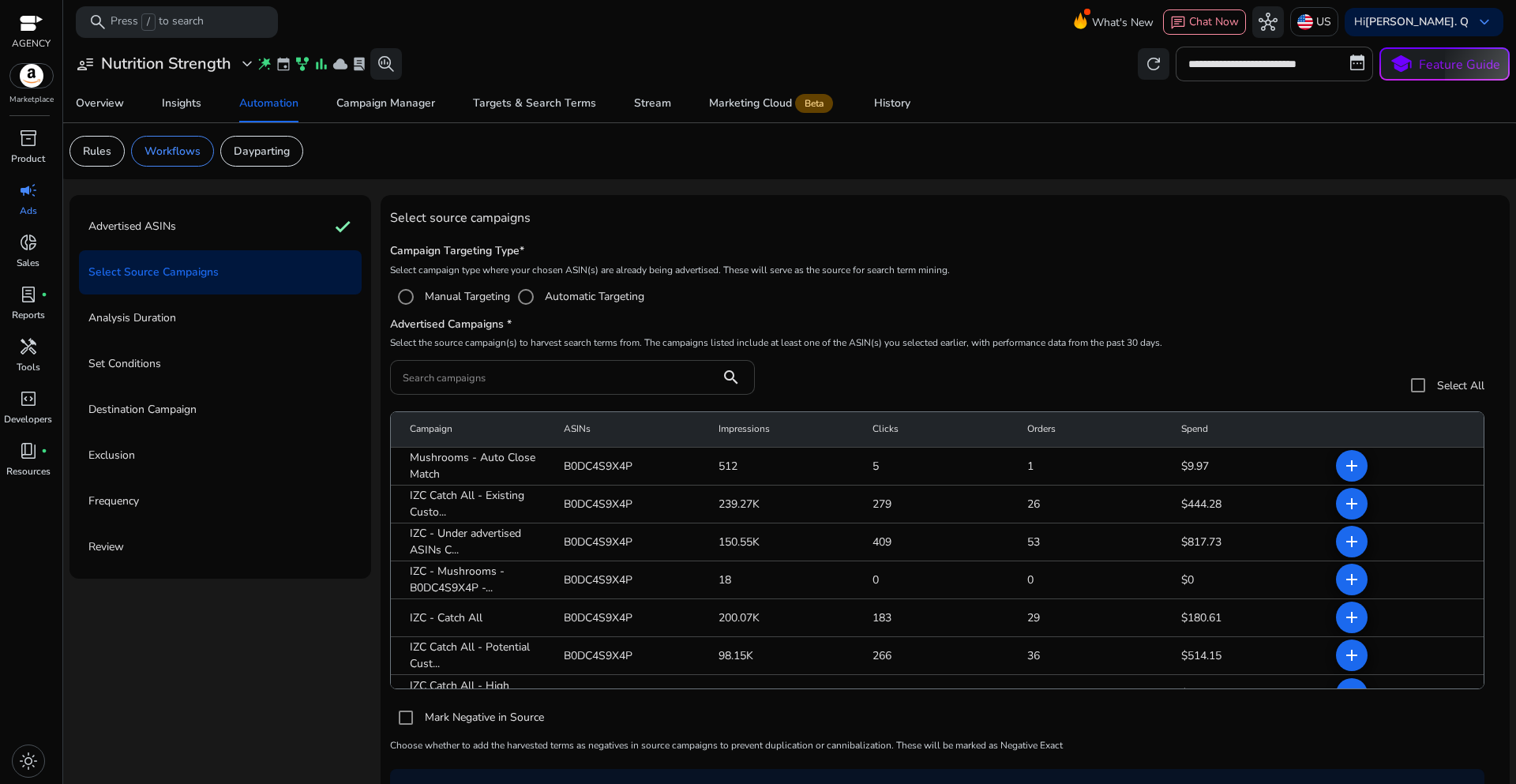
click at [479, 377] on input "Search campaigns" at bounding box center [555, 377] width 305 height 17
paste input "**********"
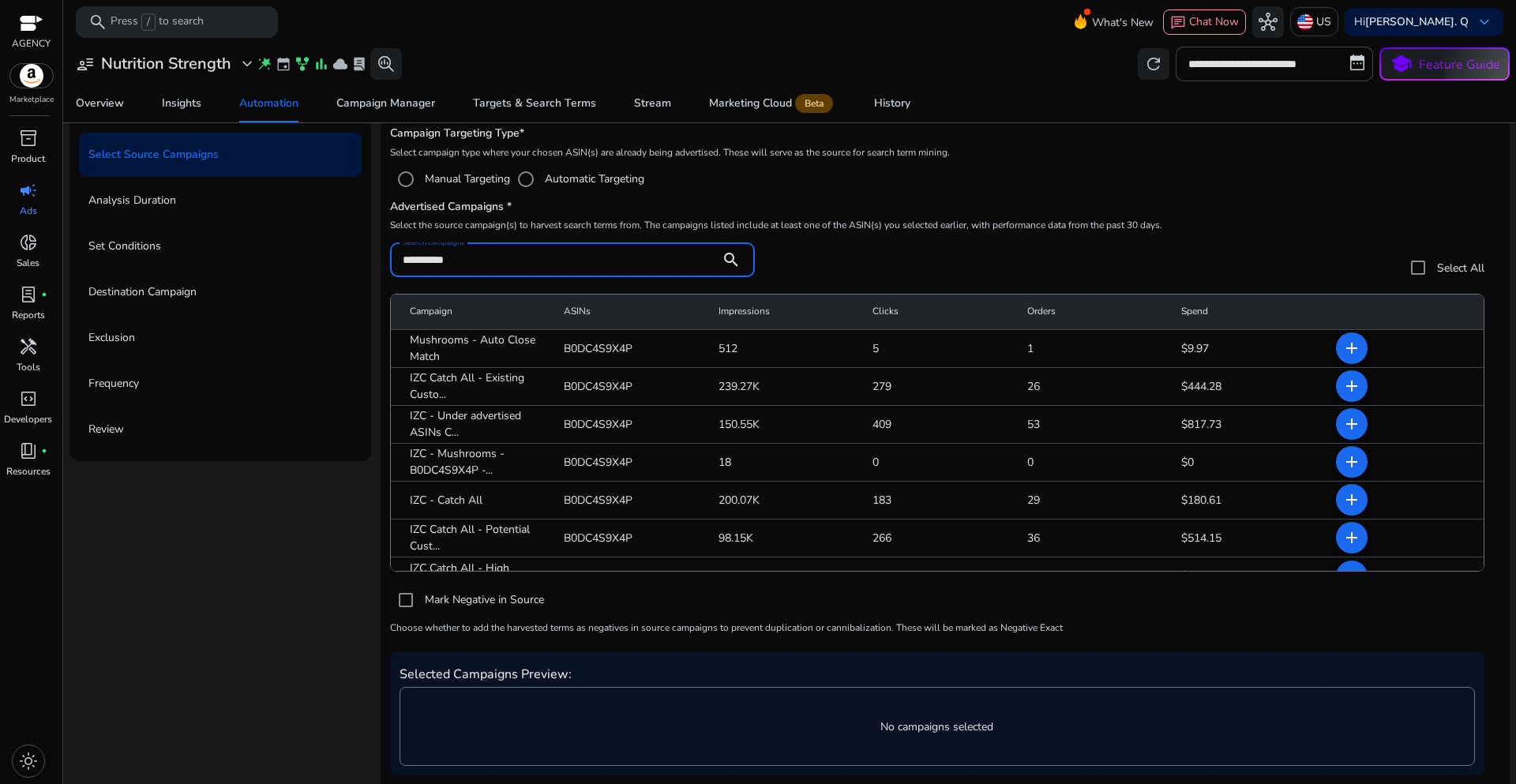
scroll to position [158, 0]
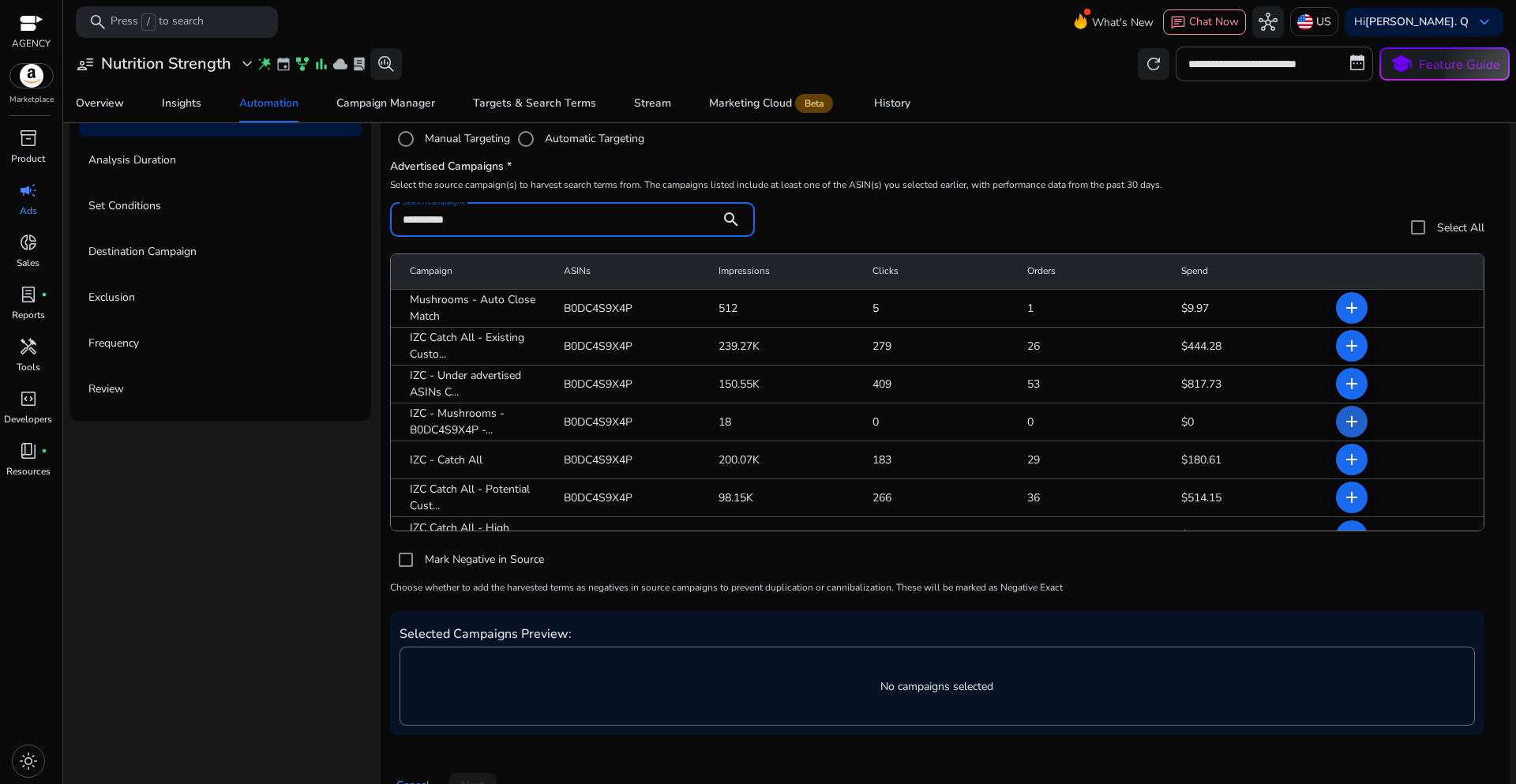
type input "**********"
click at [1351, 423] on span at bounding box center [1352, 422] width 38 height 38
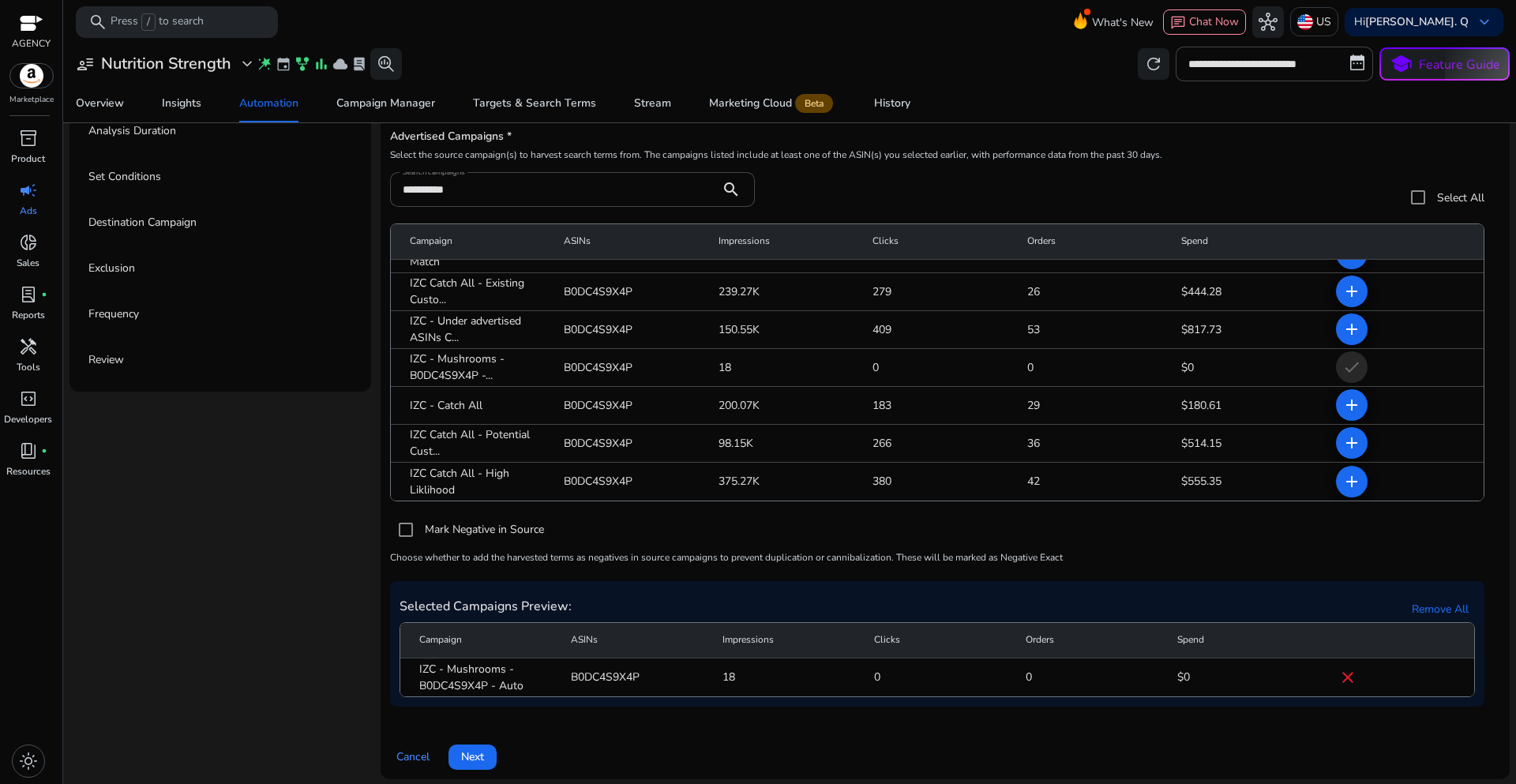
scroll to position [195, 0]
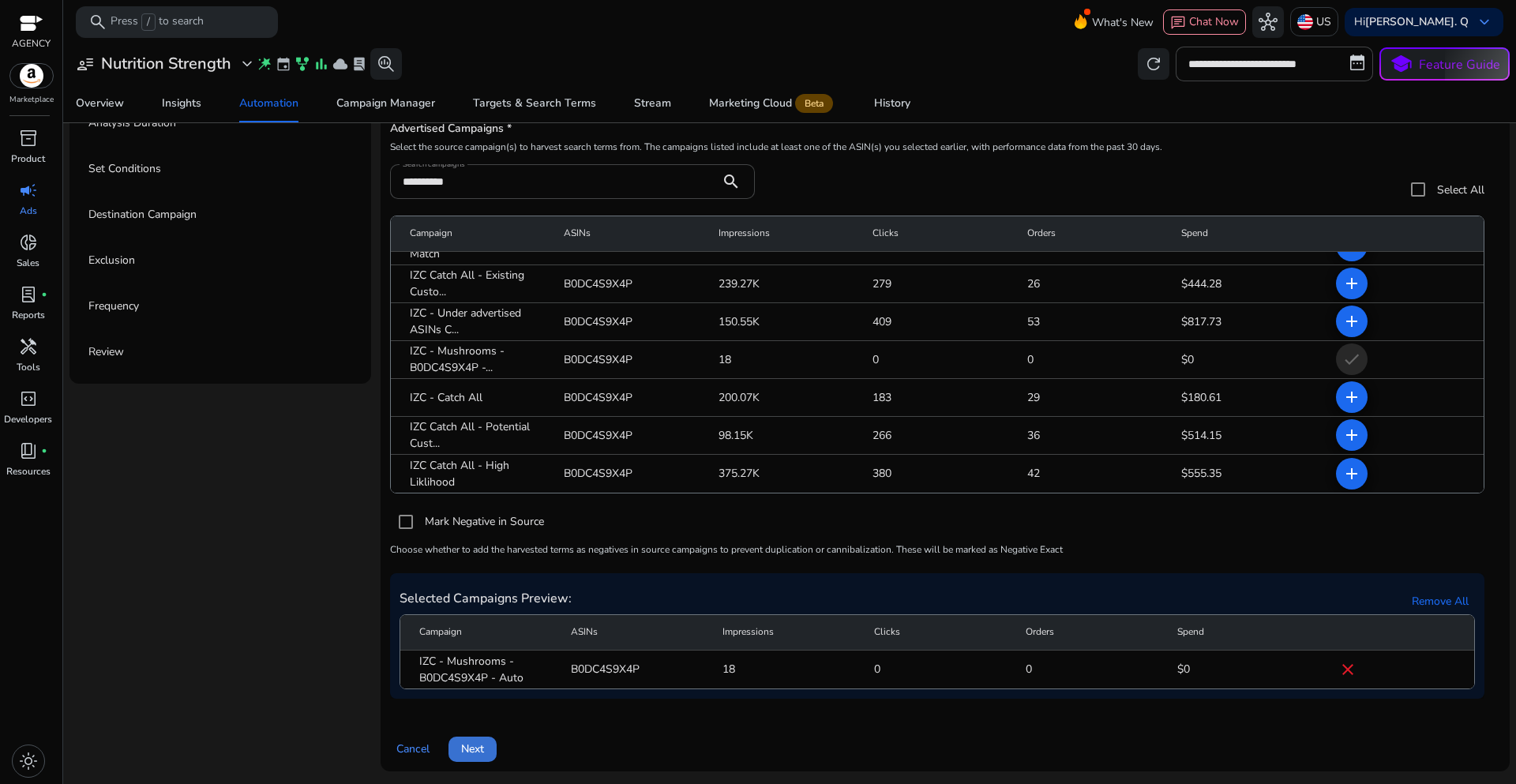
click at [468, 755] on span "Next" at bounding box center [472, 748] width 23 height 16
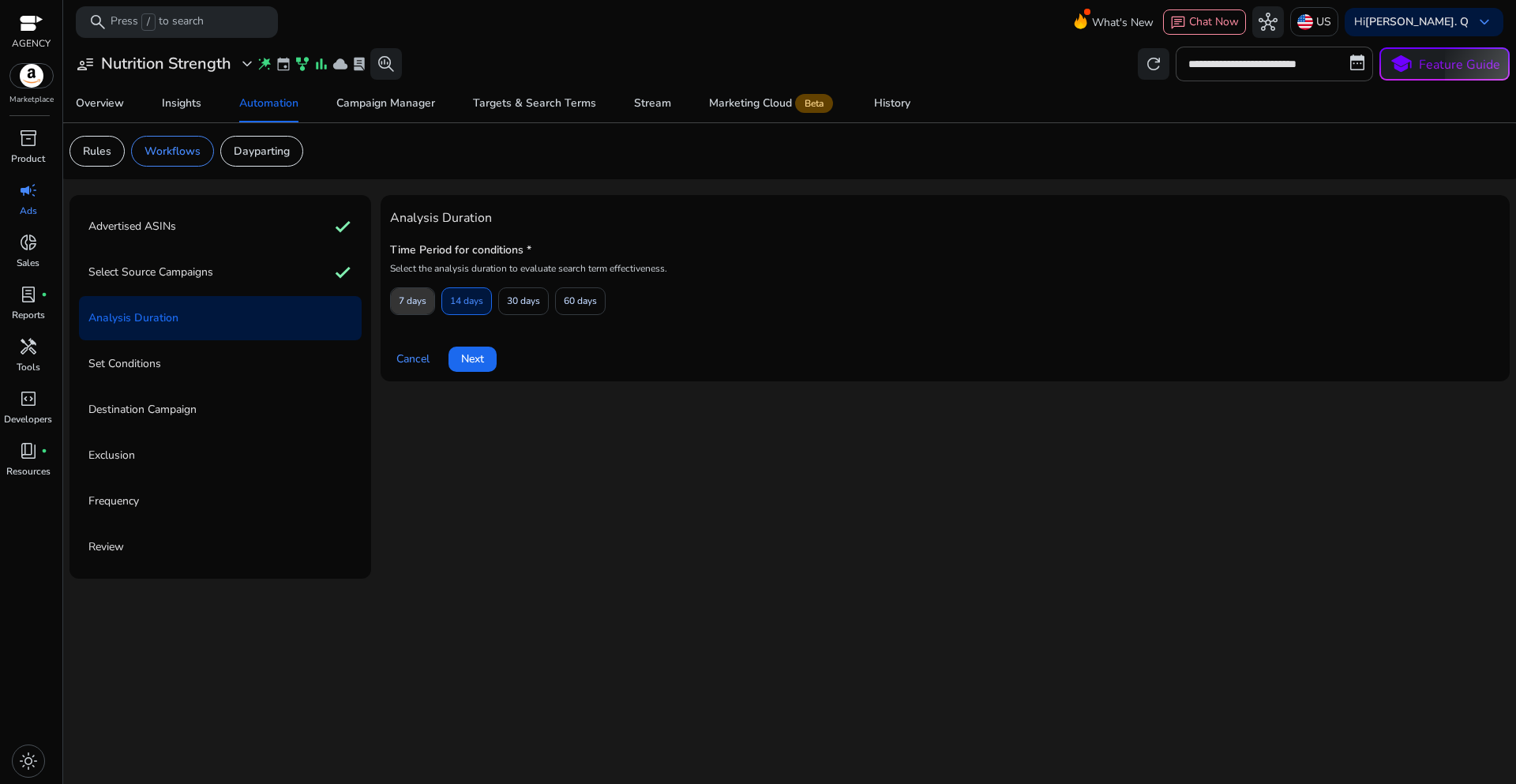
click at [414, 303] on span "7 days" at bounding box center [412, 301] width 28 height 28
click at [473, 366] on span "Next" at bounding box center [472, 358] width 23 height 16
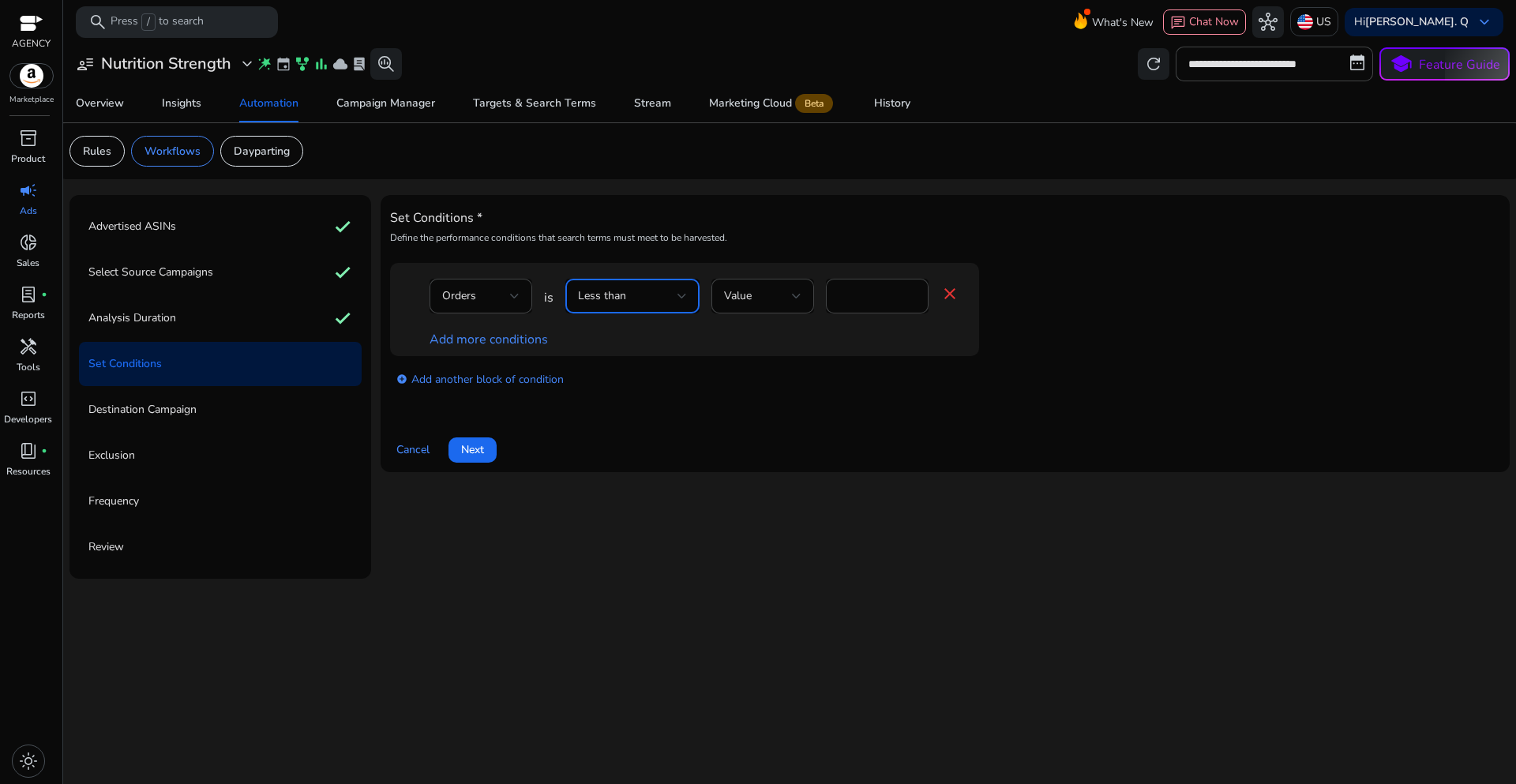
click at [685, 302] on div at bounding box center [682, 296] width 9 height 19
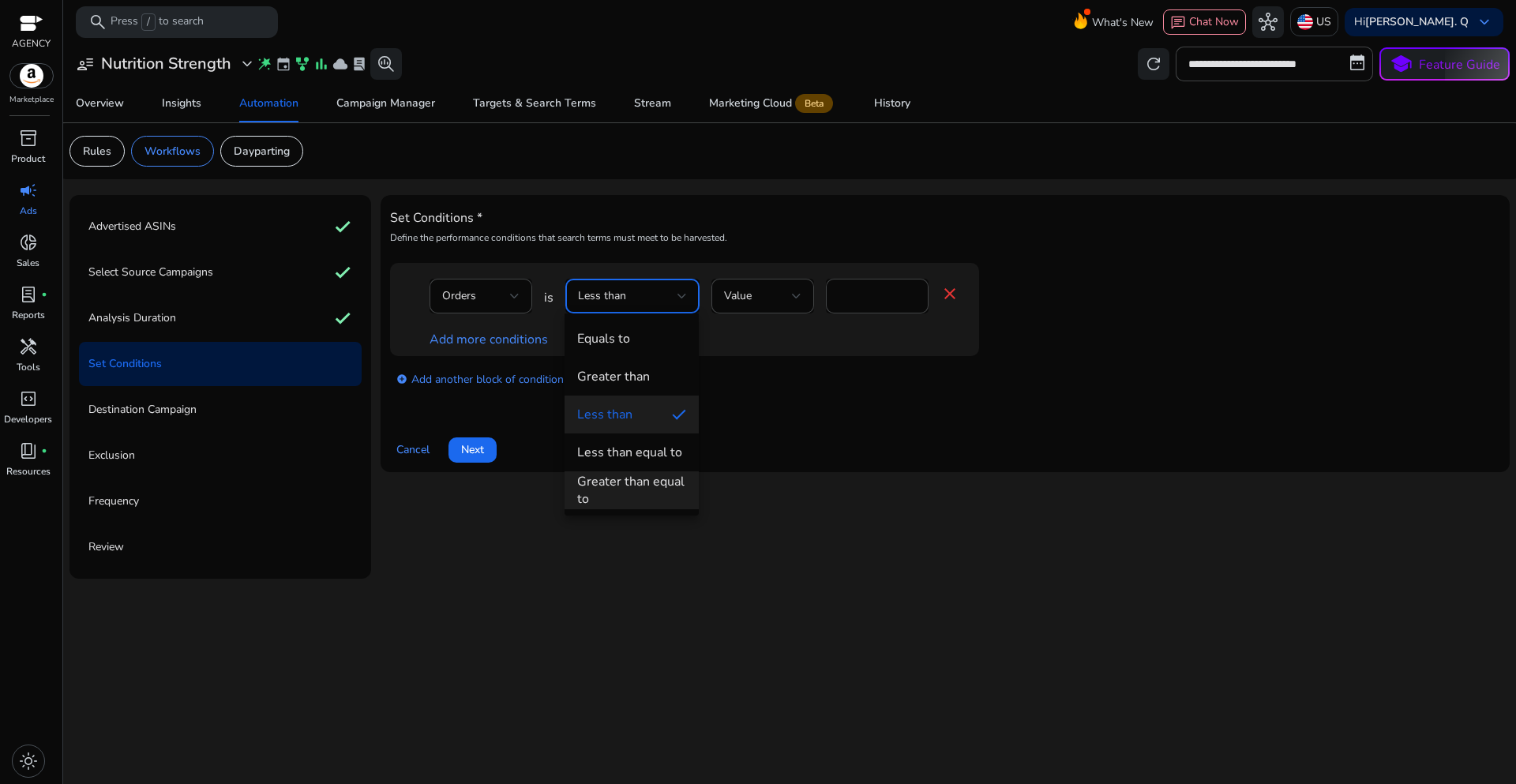
click at [624, 479] on div "Greater than equal to" at bounding box center [632, 490] width 109 height 34
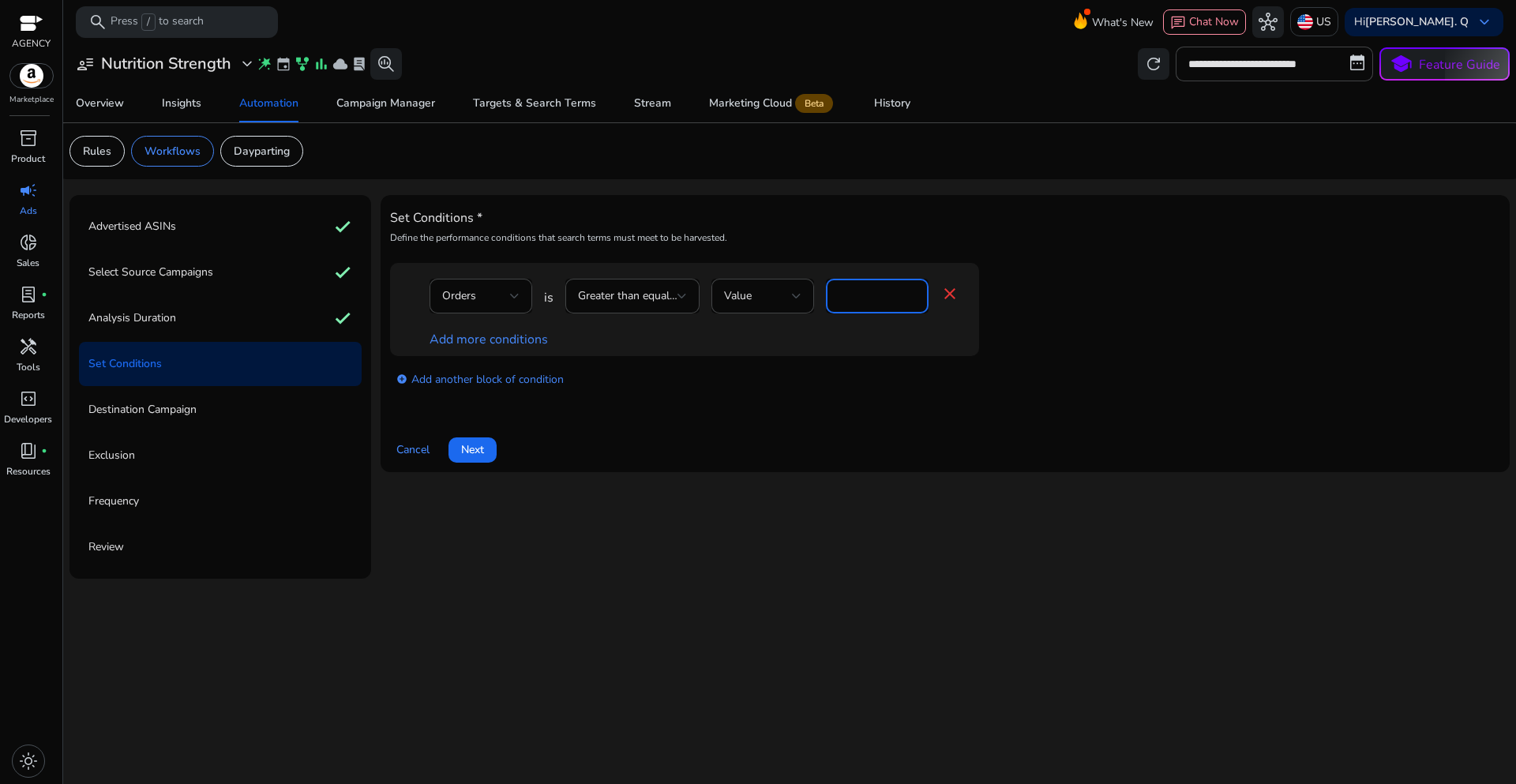
drag, startPoint x: 847, startPoint y: 297, endPoint x: 827, endPoint y: 298, distance: 20.0
click at [827, 298] on div "*" at bounding box center [877, 296] width 103 height 34
type input "*"
click at [526, 339] on link "Add more conditions" at bounding box center [488, 339] width 118 height 17
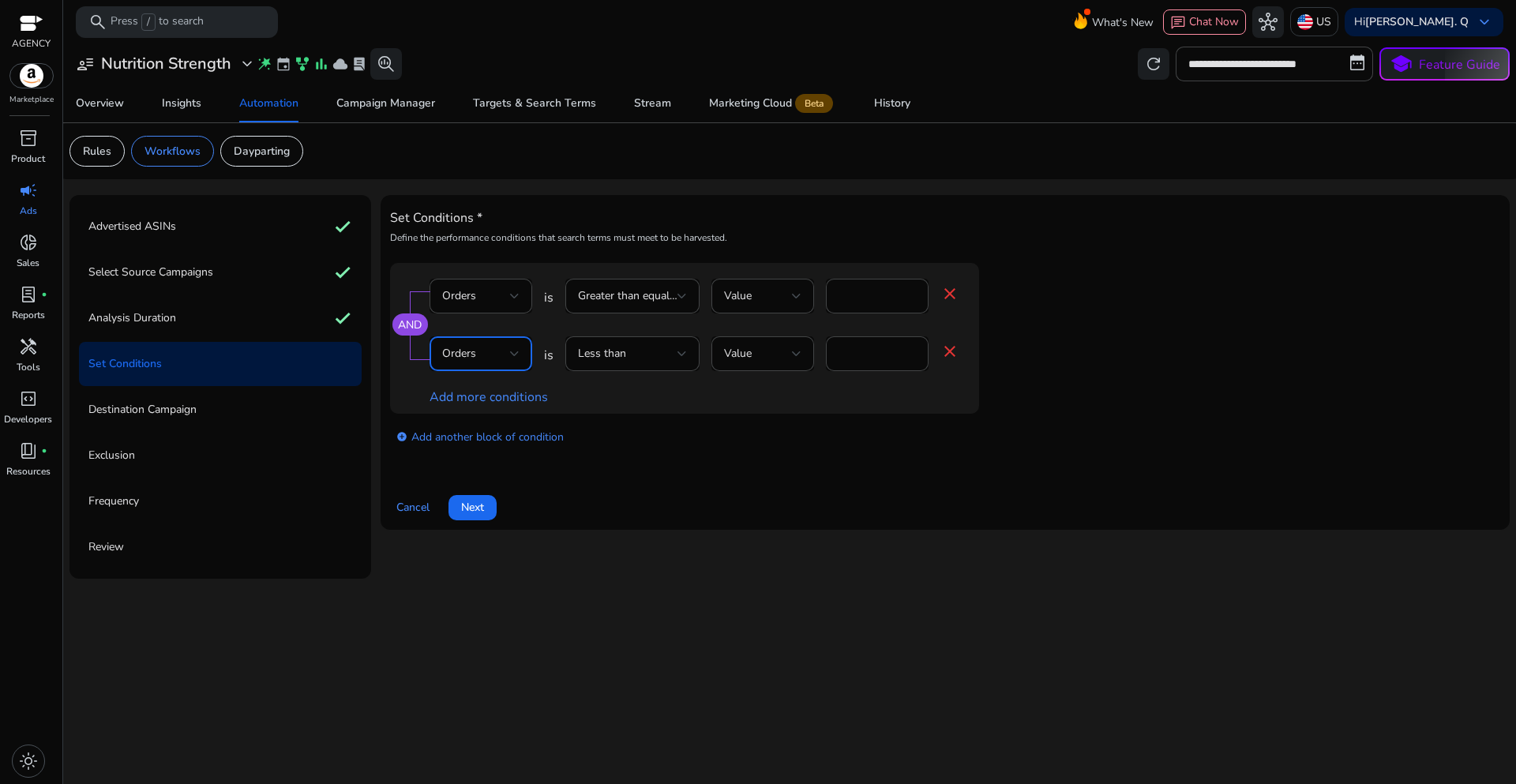
click at [514, 354] on div at bounding box center [514, 353] width 9 height 6
click at [477, 477] on mat-option "ACoS" at bounding box center [481, 466] width 103 height 38
click at [658, 362] on div "Less than" at bounding box center [627, 354] width 99 height 17
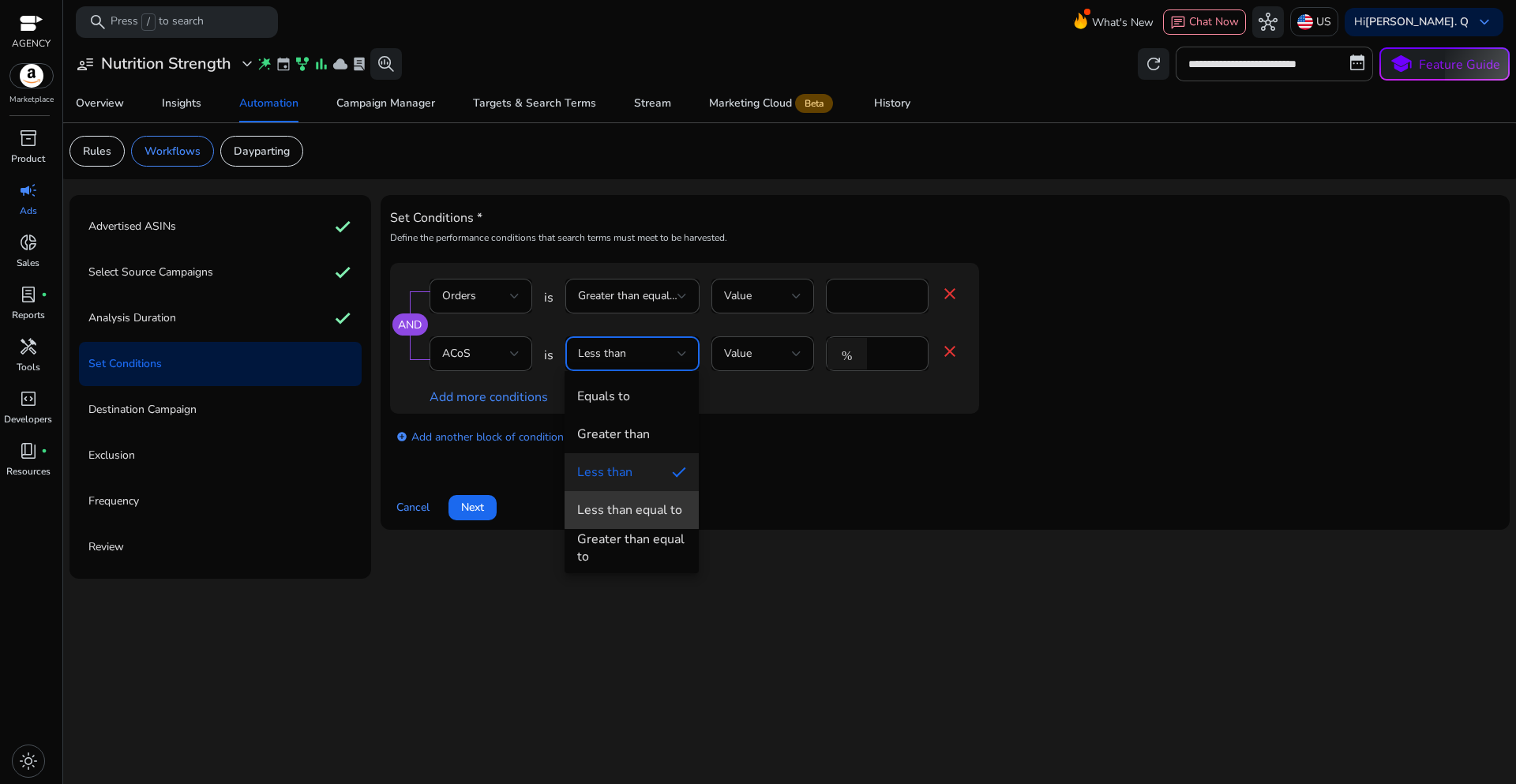
click at [640, 509] on div "Less than equal to" at bounding box center [630, 510] width 105 height 17
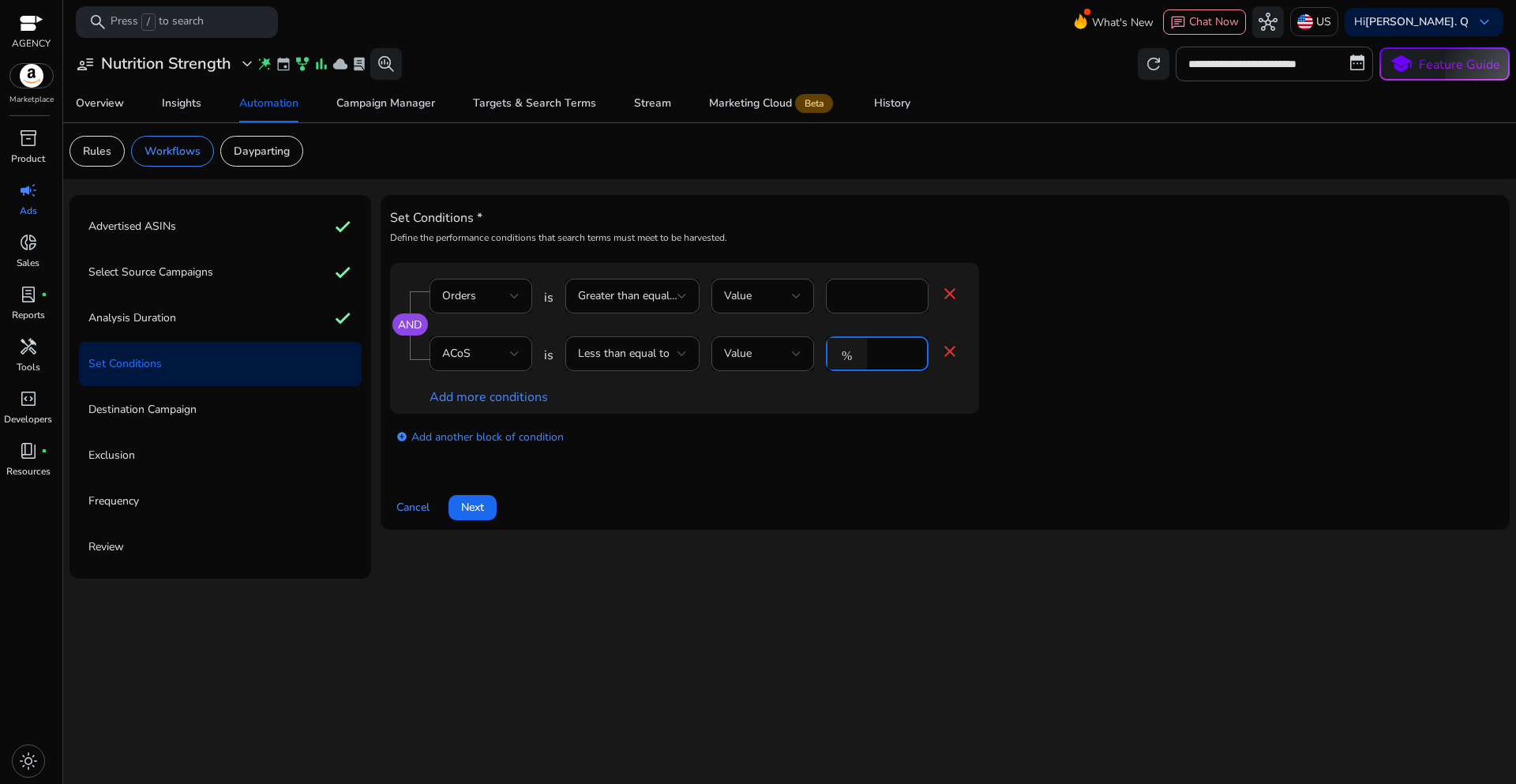
drag, startPoint x: 884, startPoint y: 358, endPoint x: 862, endPoint y: 354, distance: 22.4
click at [862, 354] on div "% *" at bounding box center [871, 354] width 90 height 34
type input "**"
click at [852, 444] on div "add_circle Add another block of condition" at bounding box center [716, 436] width 652 height 44
click at [477, 509] on span "Next" at bounding box center [472, 506] width 23 height 16
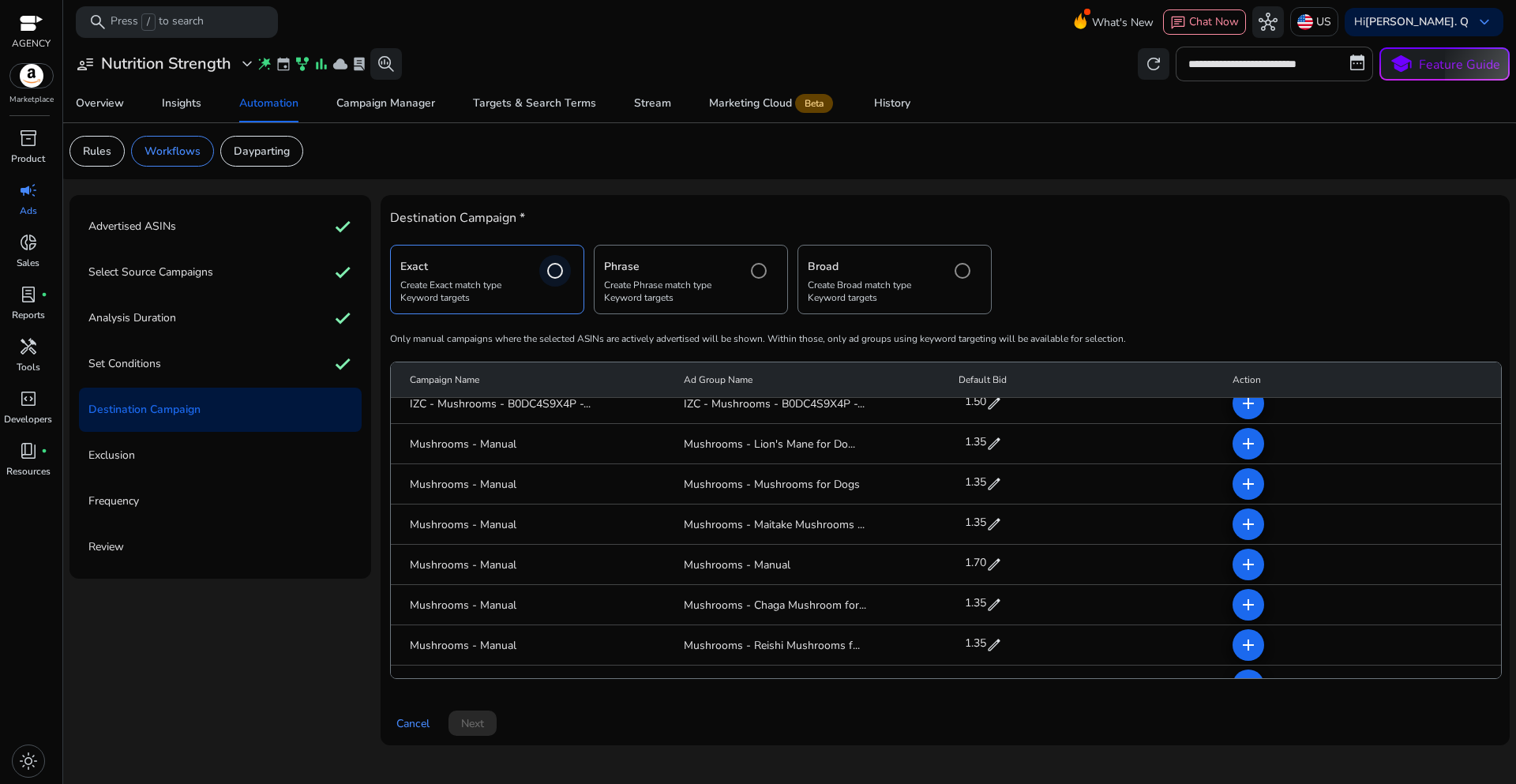
scroll to position [0, 0]
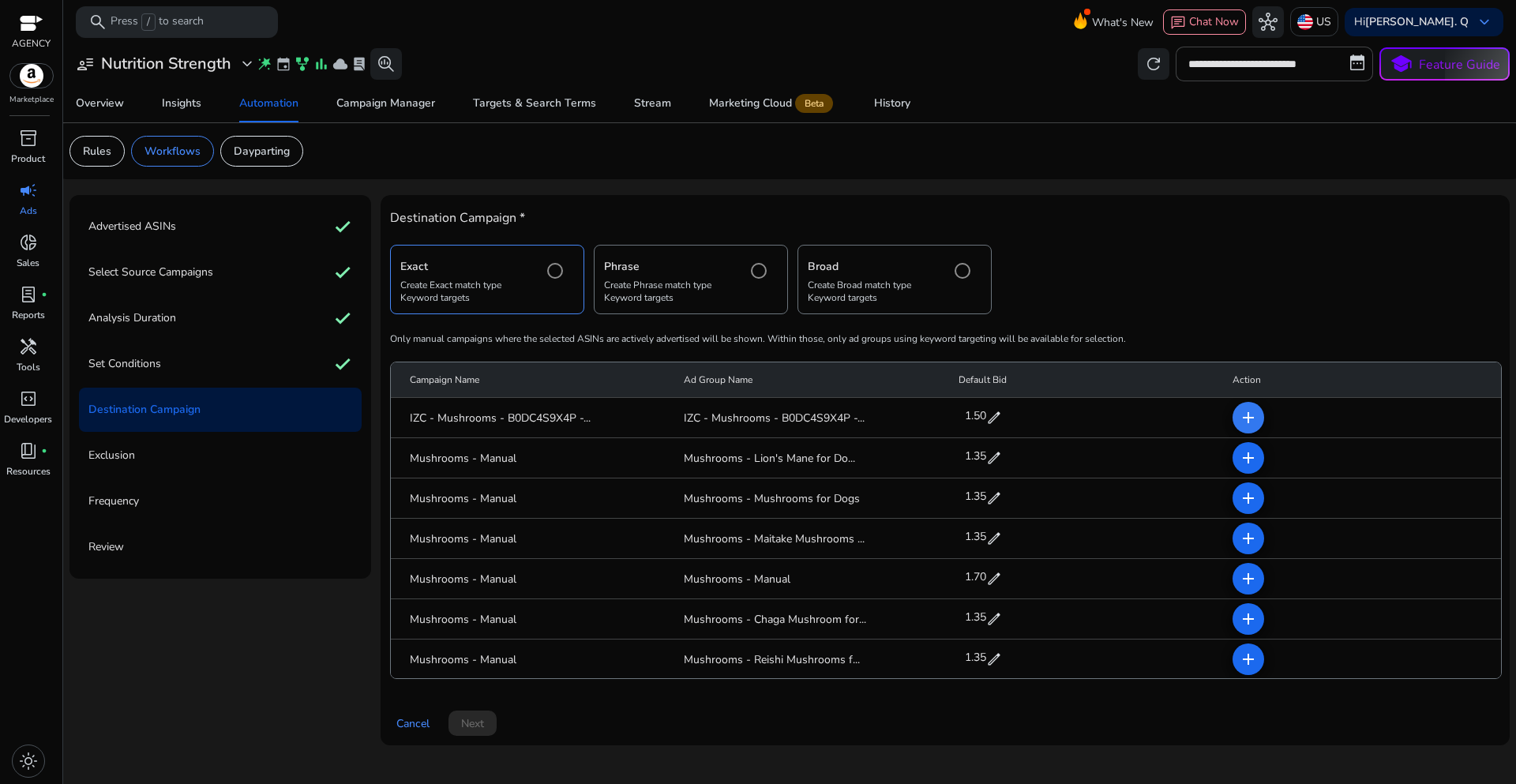
click at [1247, 417] on mat-icon "add" at bounding box center [1249, 417] width 19 height 19
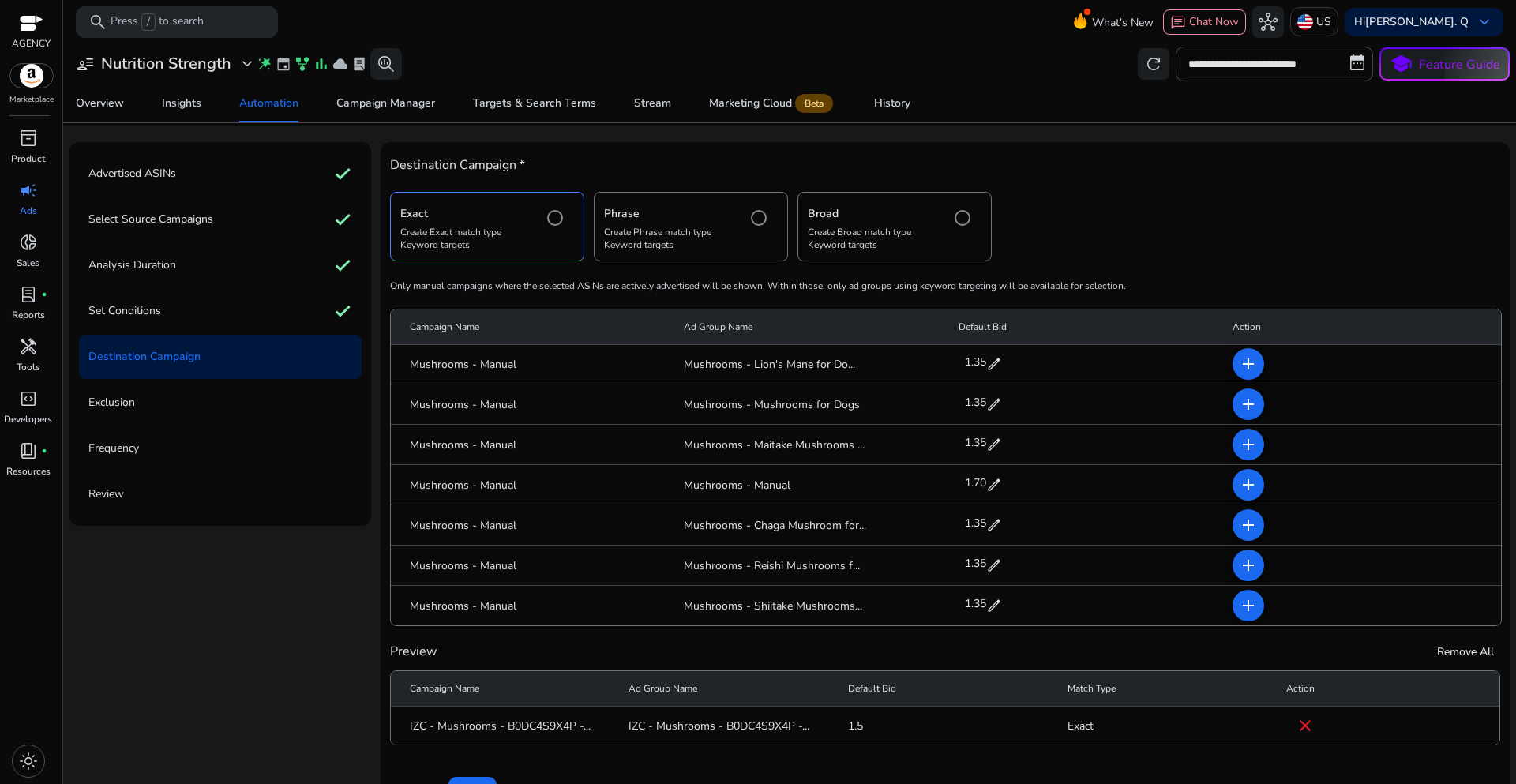
scroll to position [79, 0]
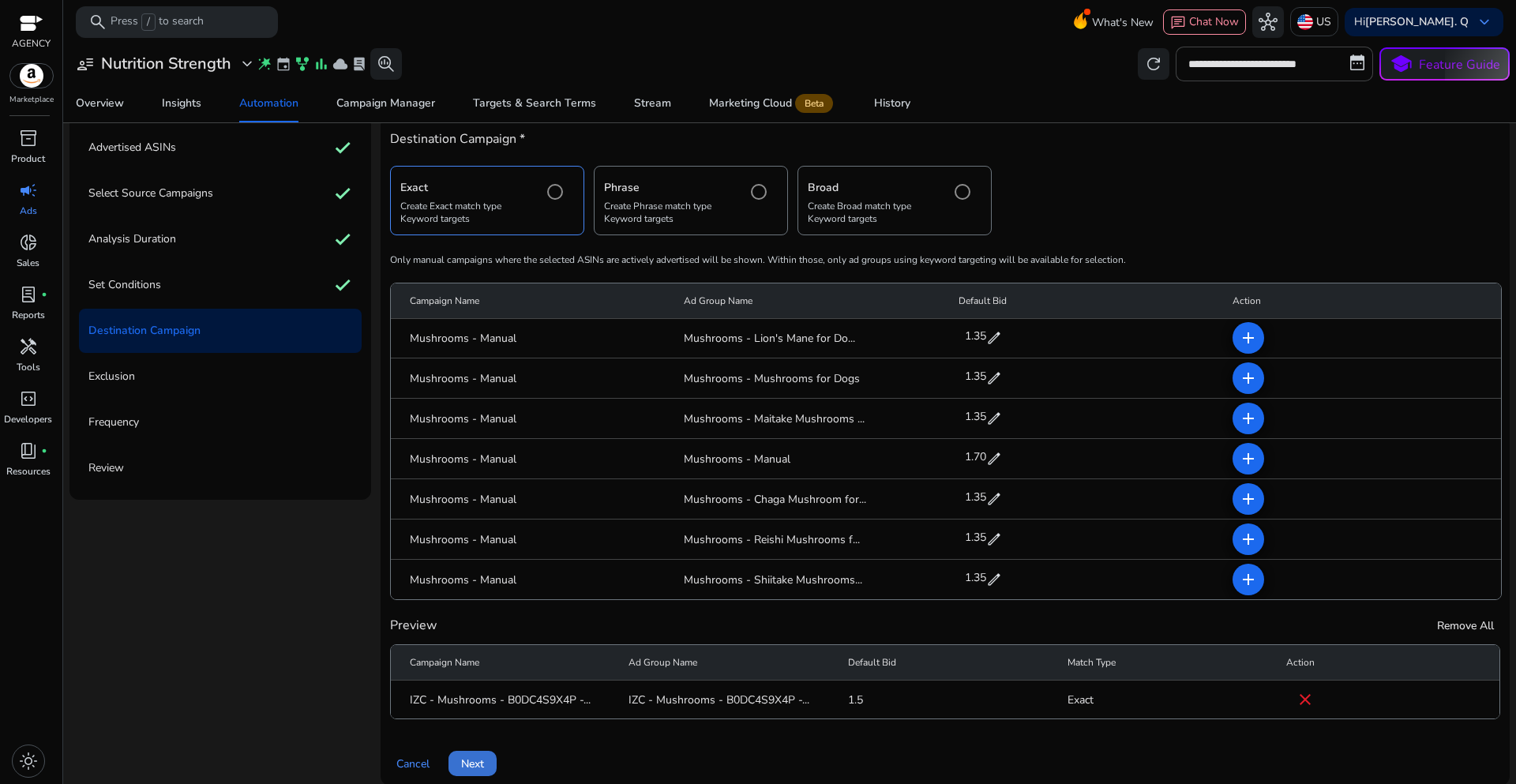
click at [470, 756] on span "Next" at bounding box center [472, 763] width 23 height 16
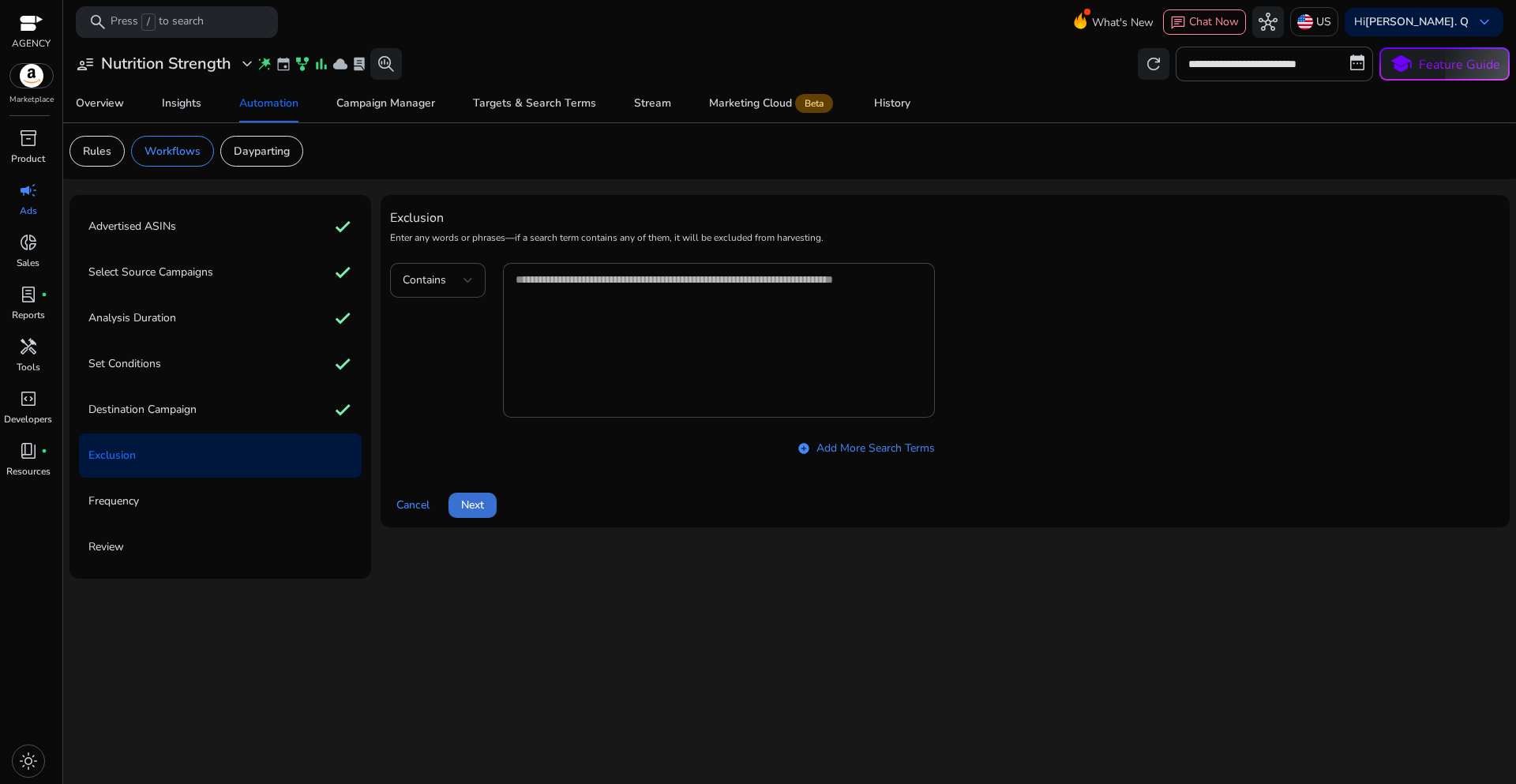
click at [467, 509] on span "Next" at bounding box center [472, 505] width 23 height 16
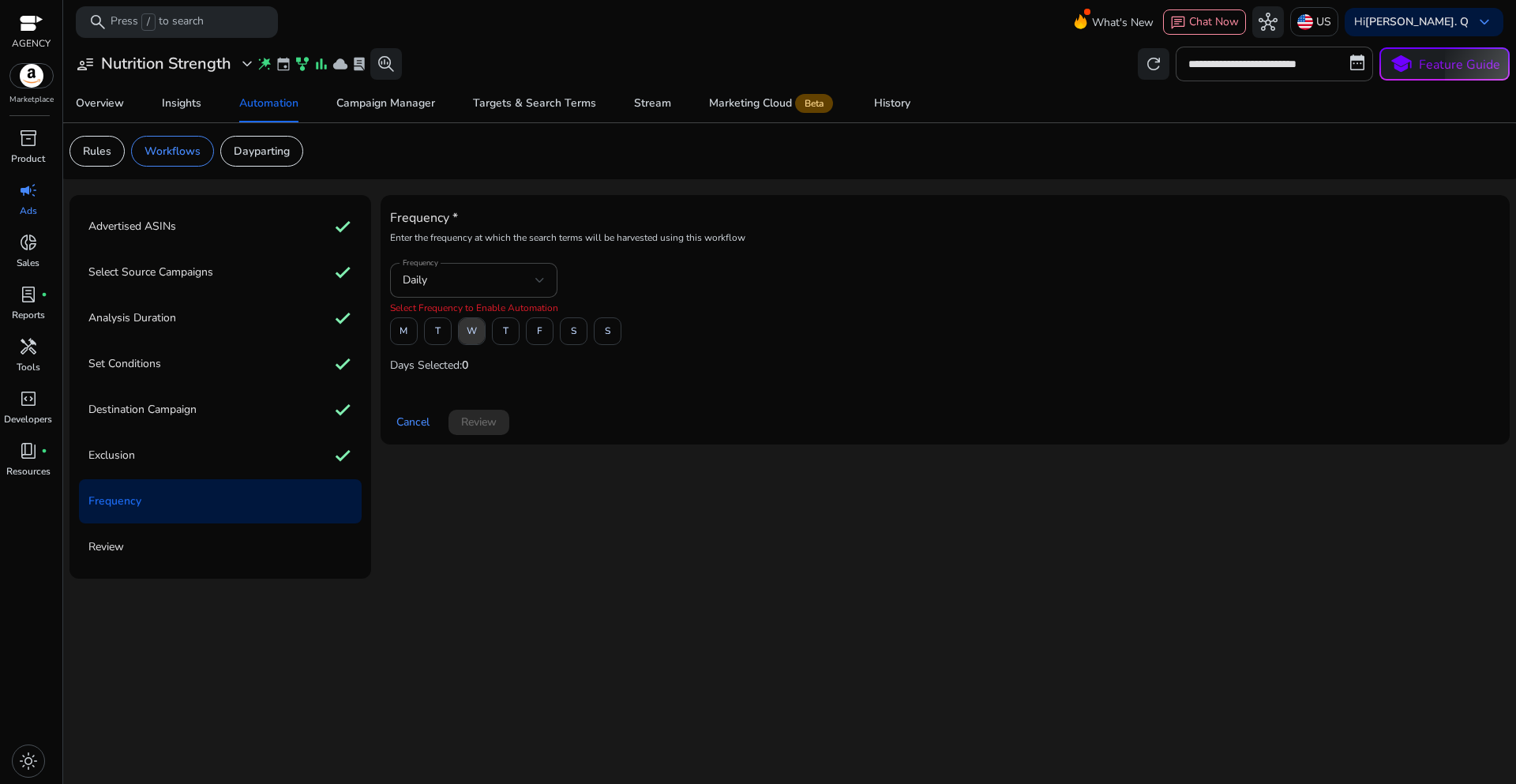
click at [475, 333] on span "W" at bounding box center [472, 331] width 10 height 28
click at [486, 424] on span "Review" at bounding box center [478, 422] width 35 height 16
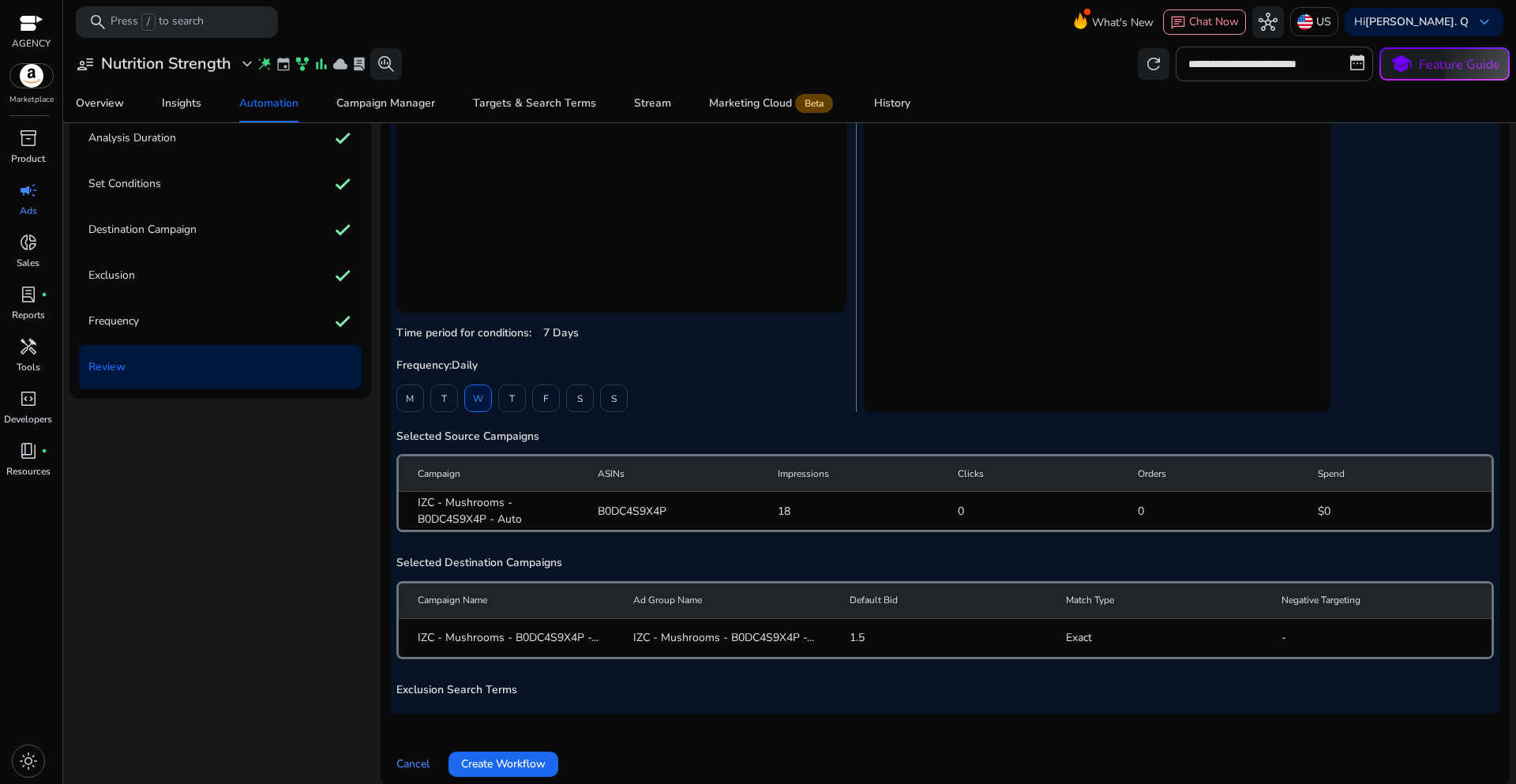
scroll to position [195, 0]
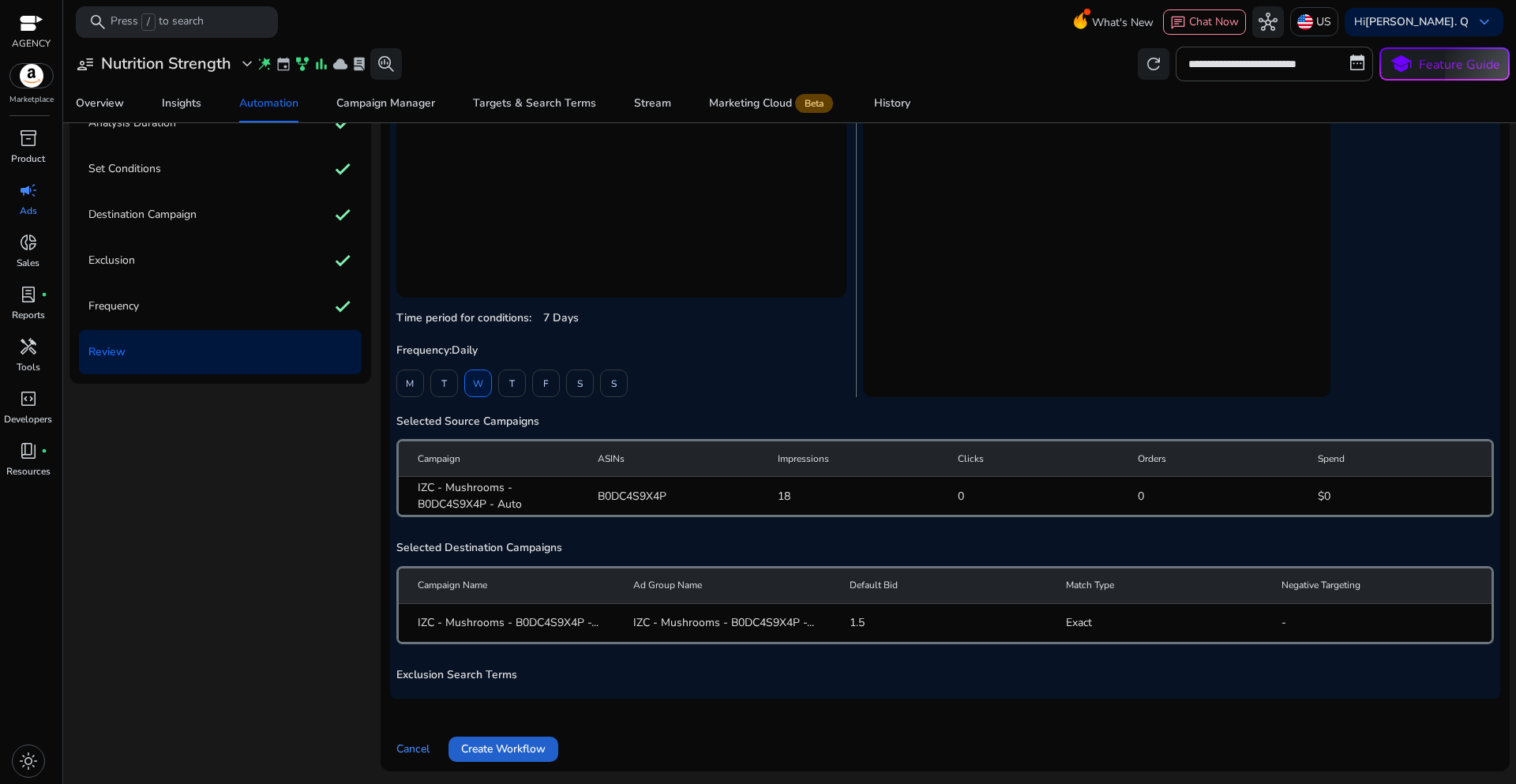
click at [543, 750] on span "Create Workflow" at bounding box center [503, 748] width 85 height 16
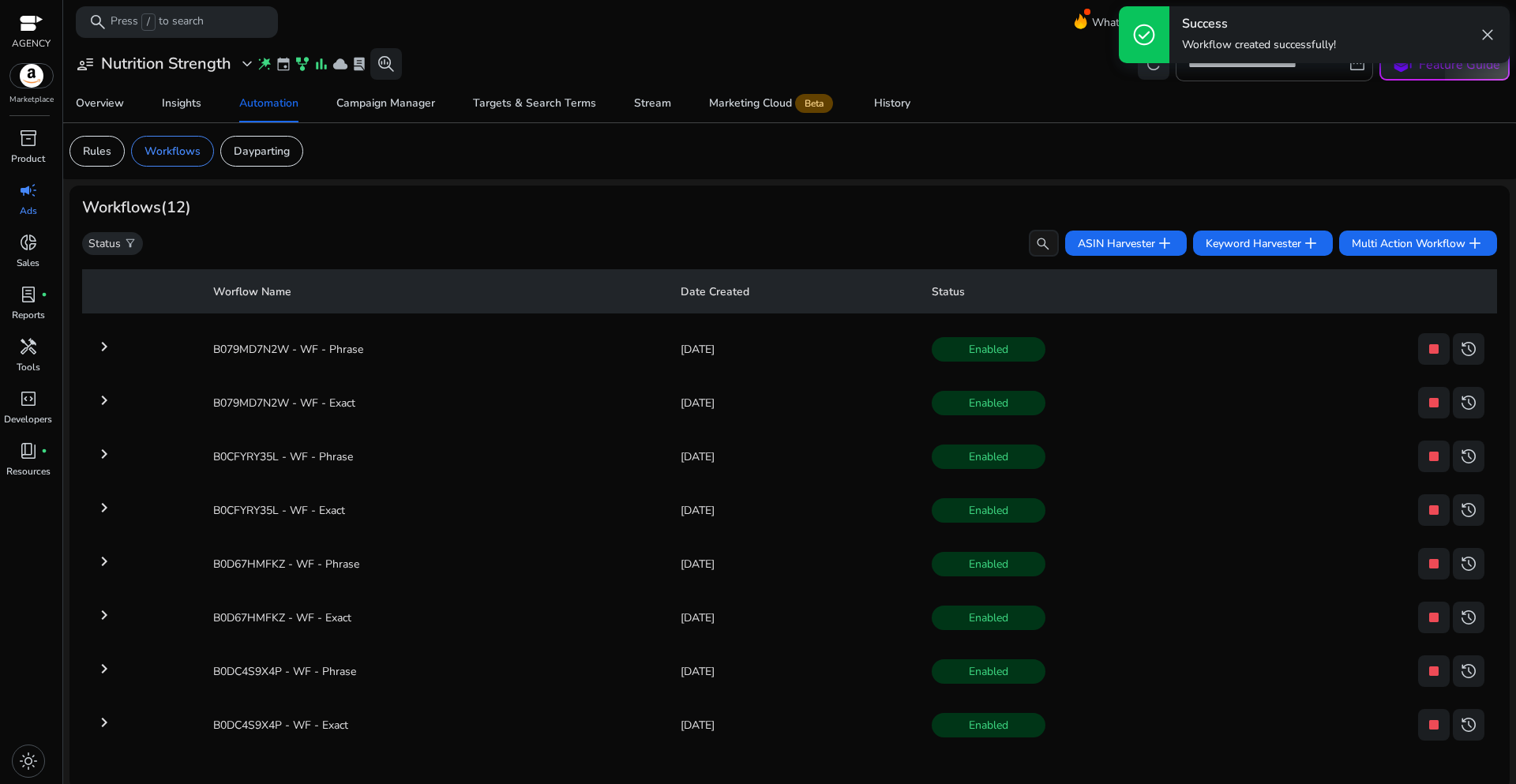
scroll to position [6, 0]
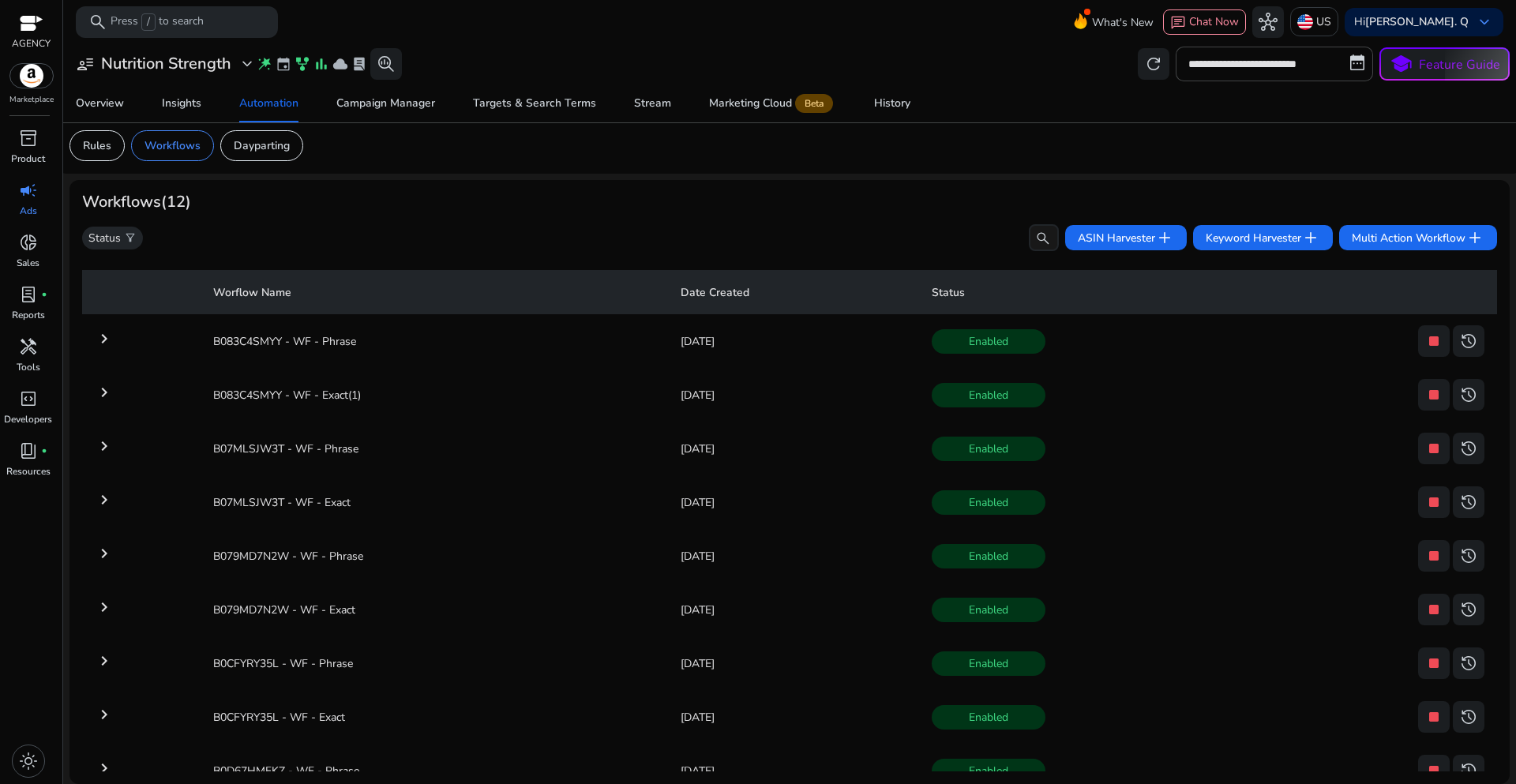
scroll to position [219, 0]
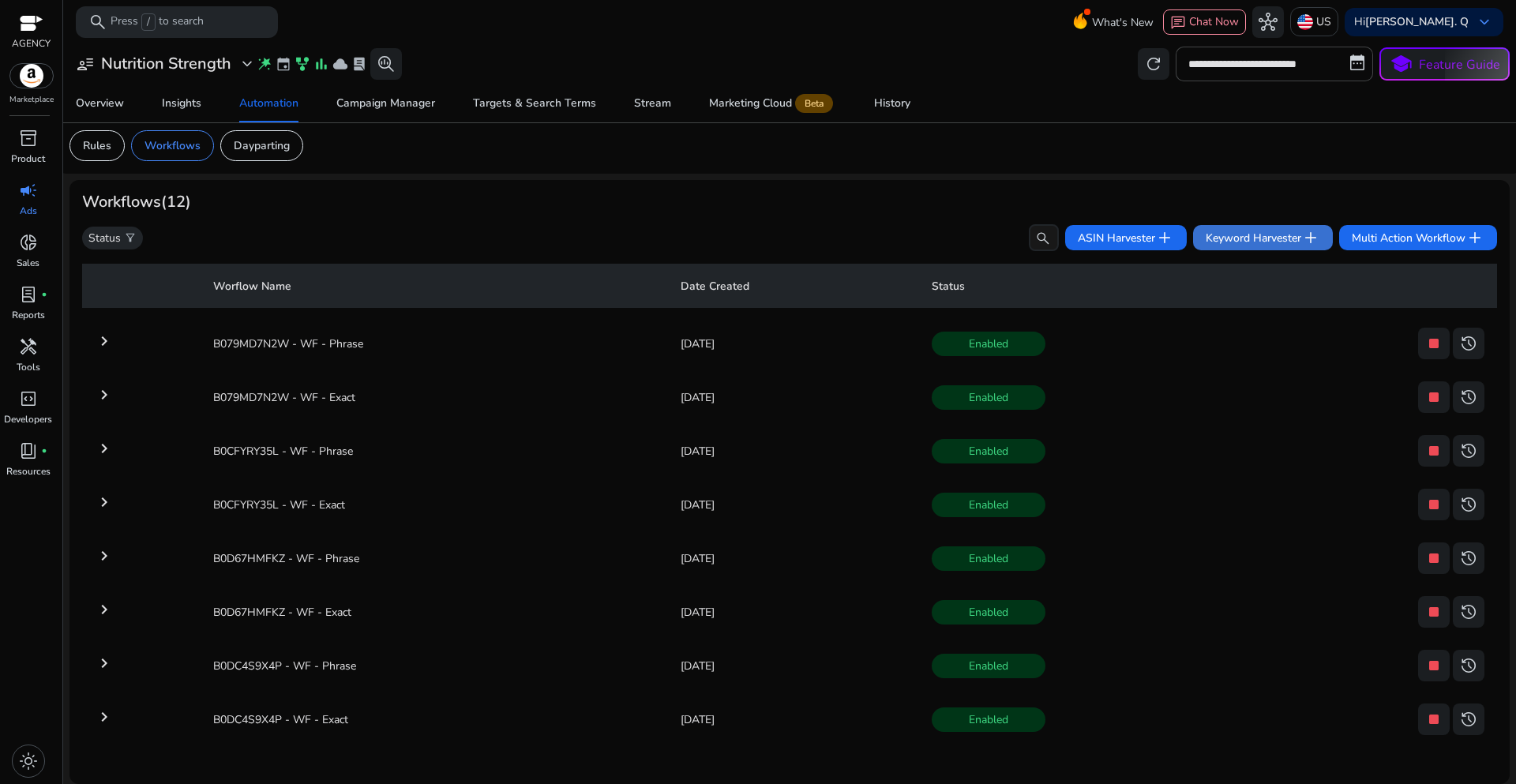
click at [1224, 247] on span at bounding box center [1263, 238] width 140 height 38
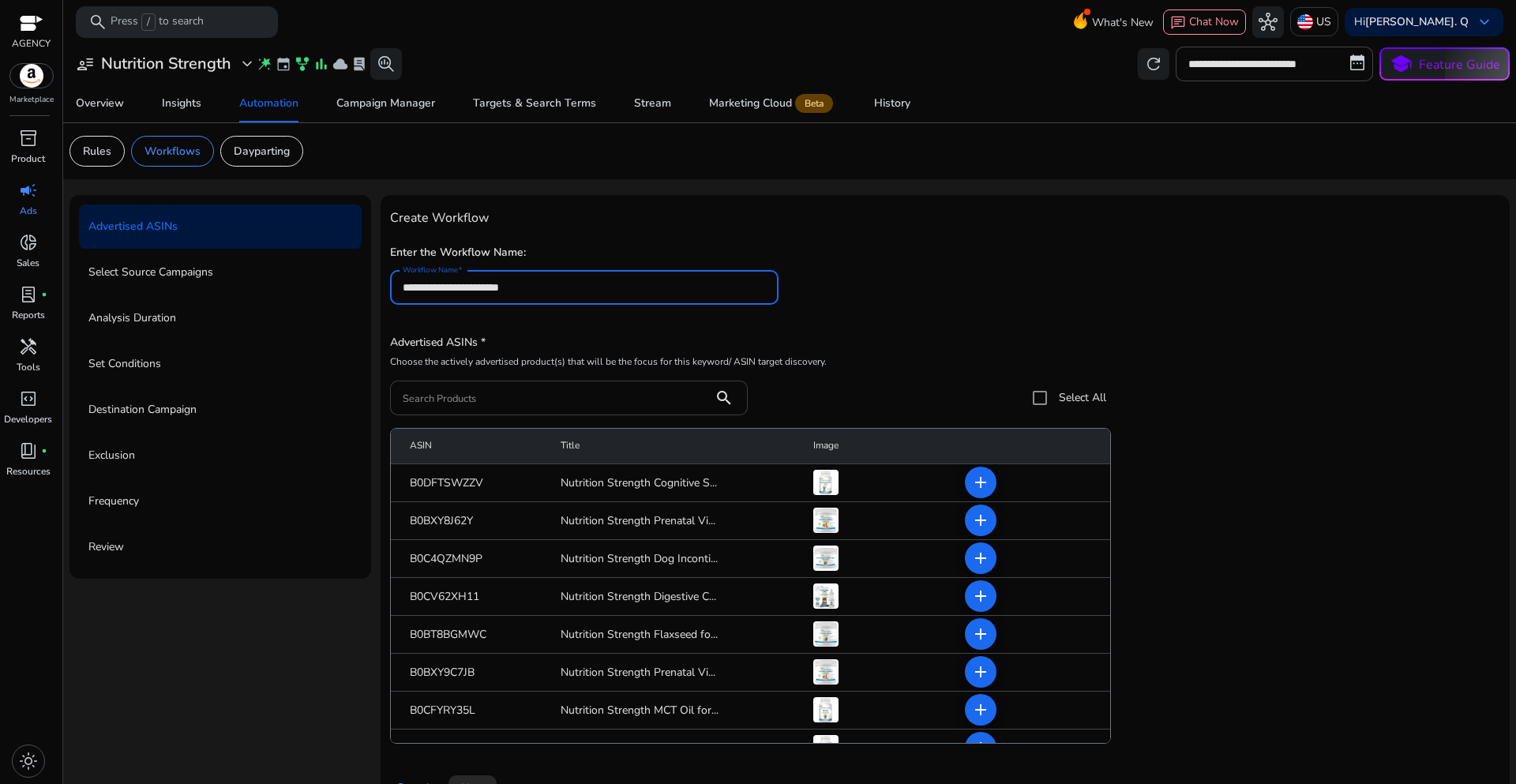
type input "**********"
click at [493, 409] on div at bounding box center [552, 398] width 299 height 34
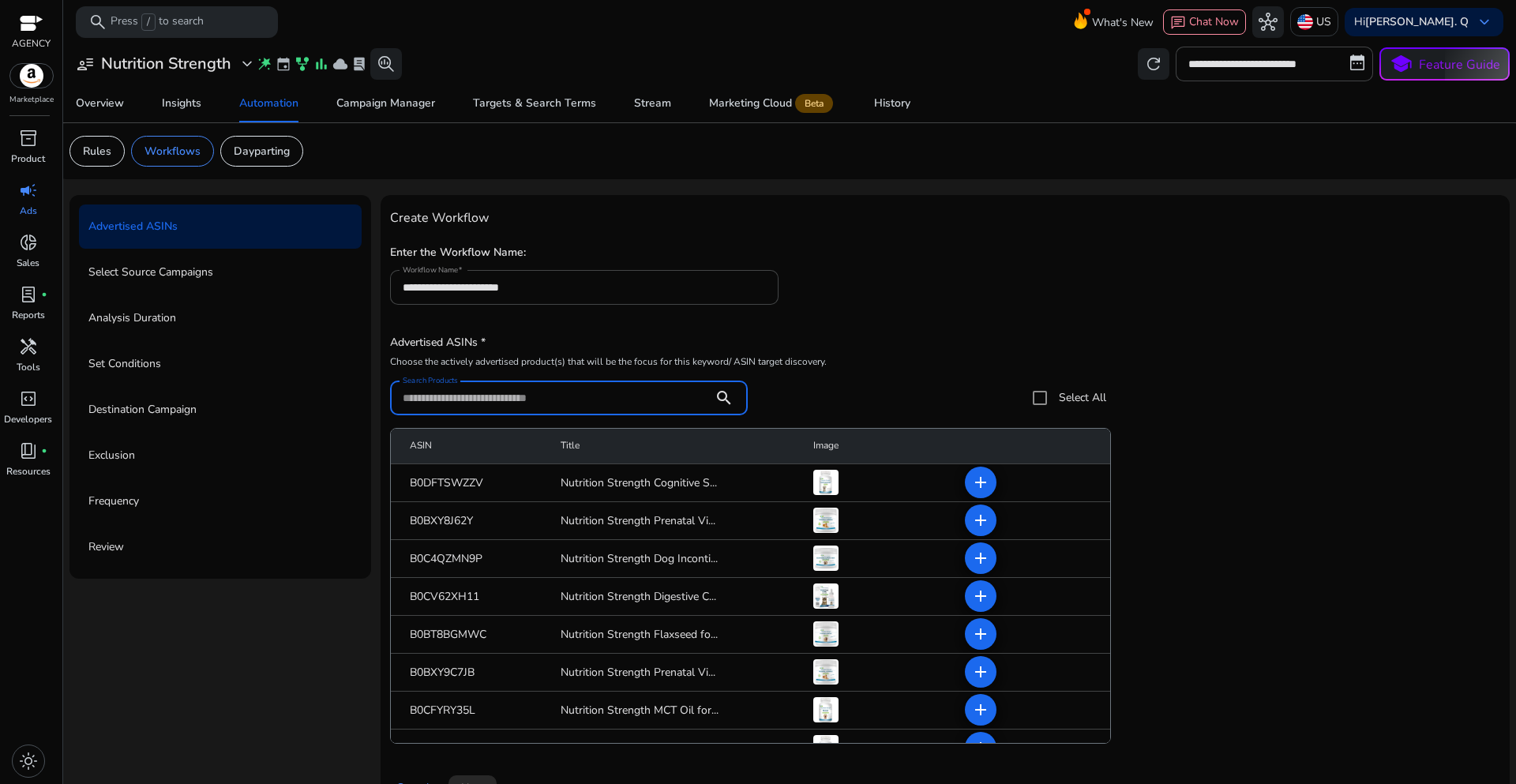
paste input "**********"
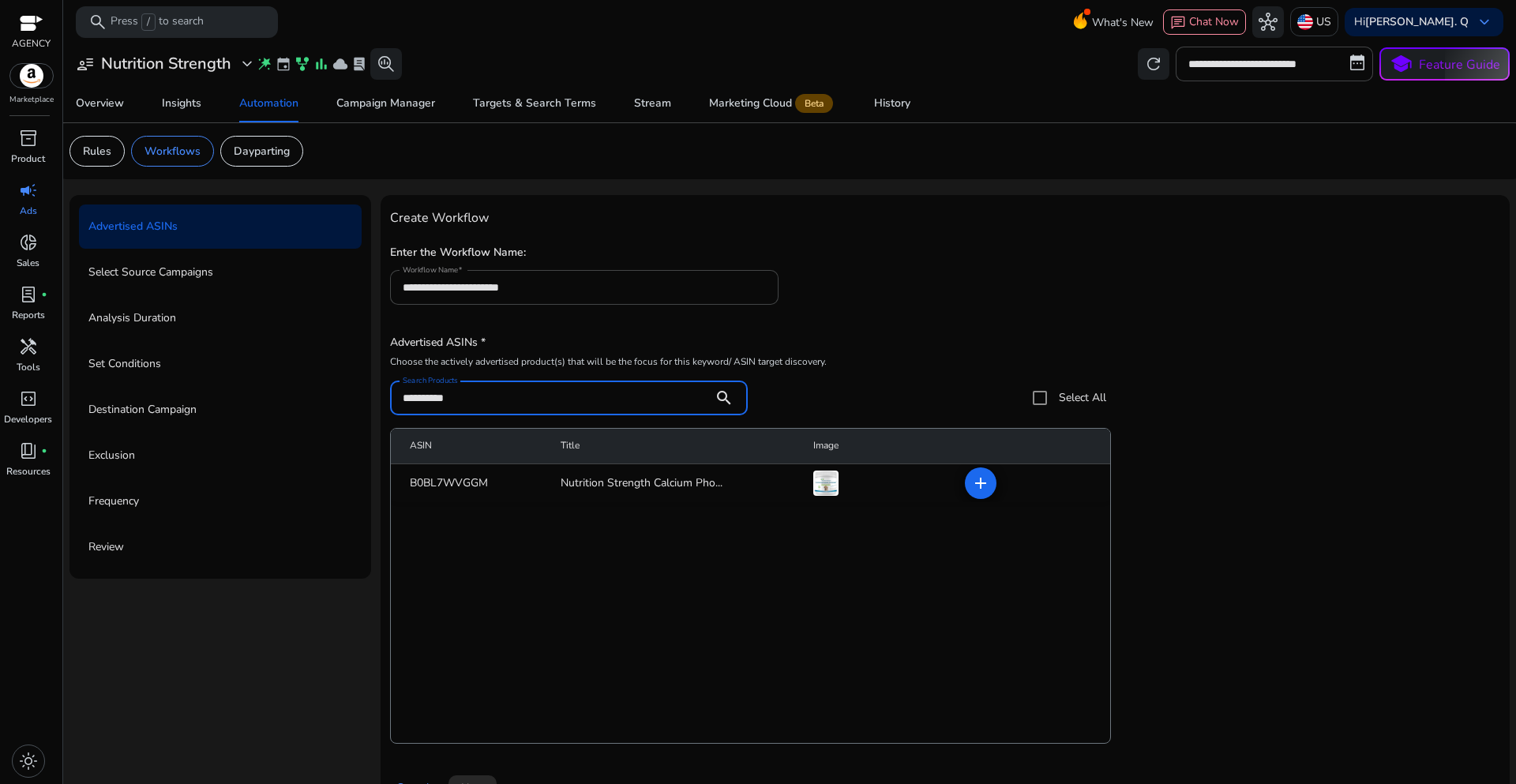
type input "**********"
click at [957, 487] on mat-cell "add" at bounding box center [1031, 483] width 158 height 38
click at [972, 487] on mat-icon "add" at bounding box center [981, 483] width 19 height 19
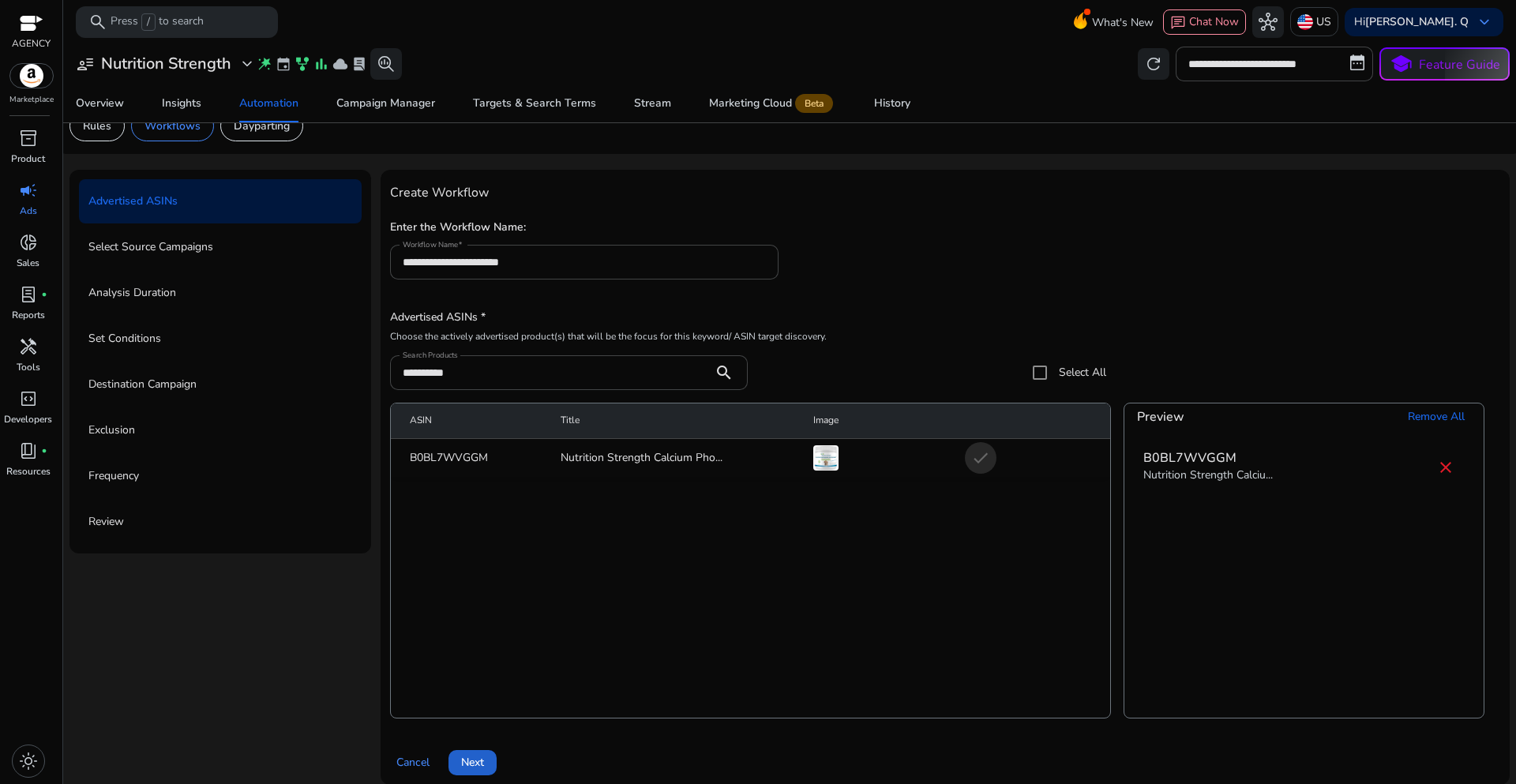
scroll to position [39, 0]
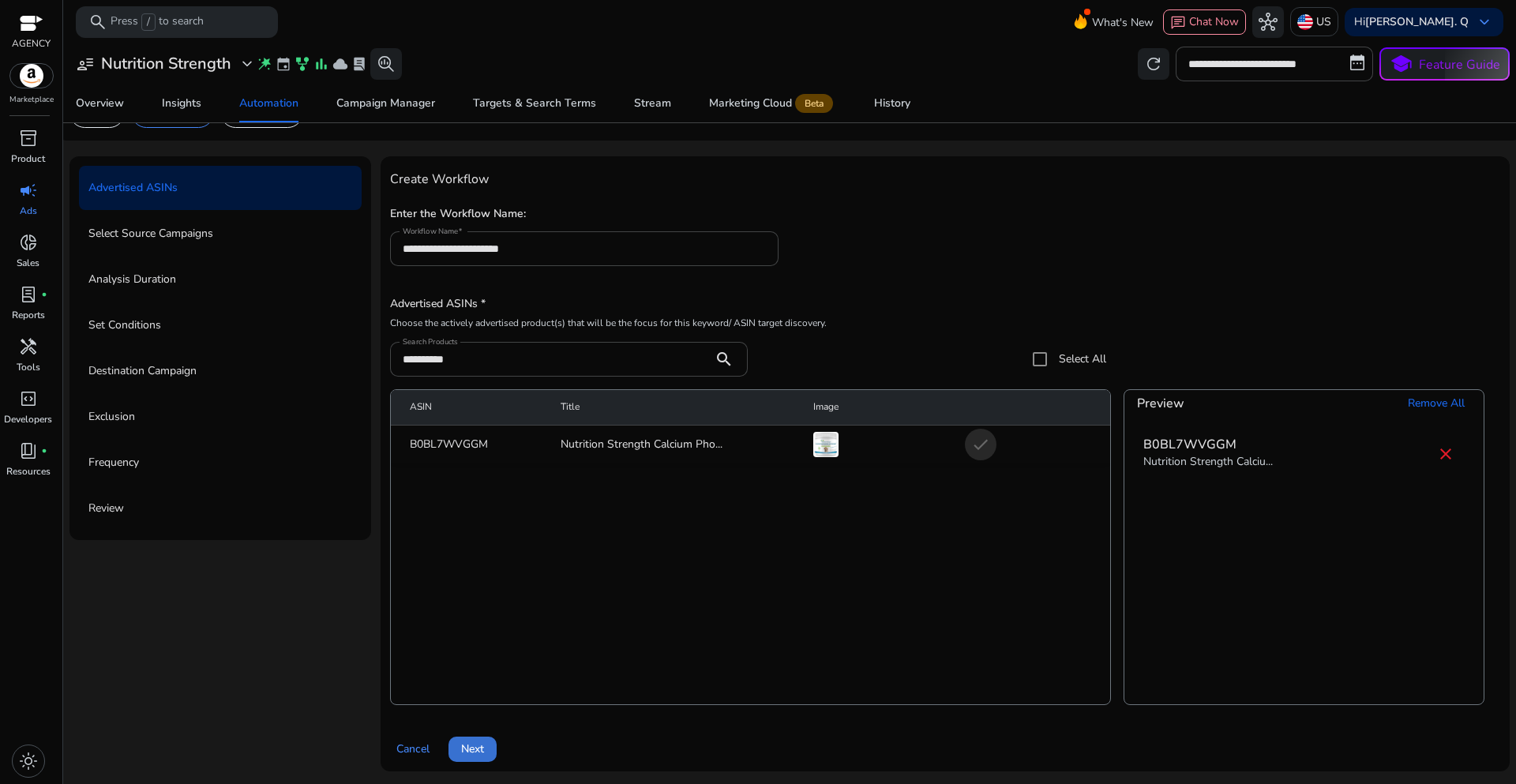
click at [485, 756] on span at bounding box center [473, 750] width 48 height 38
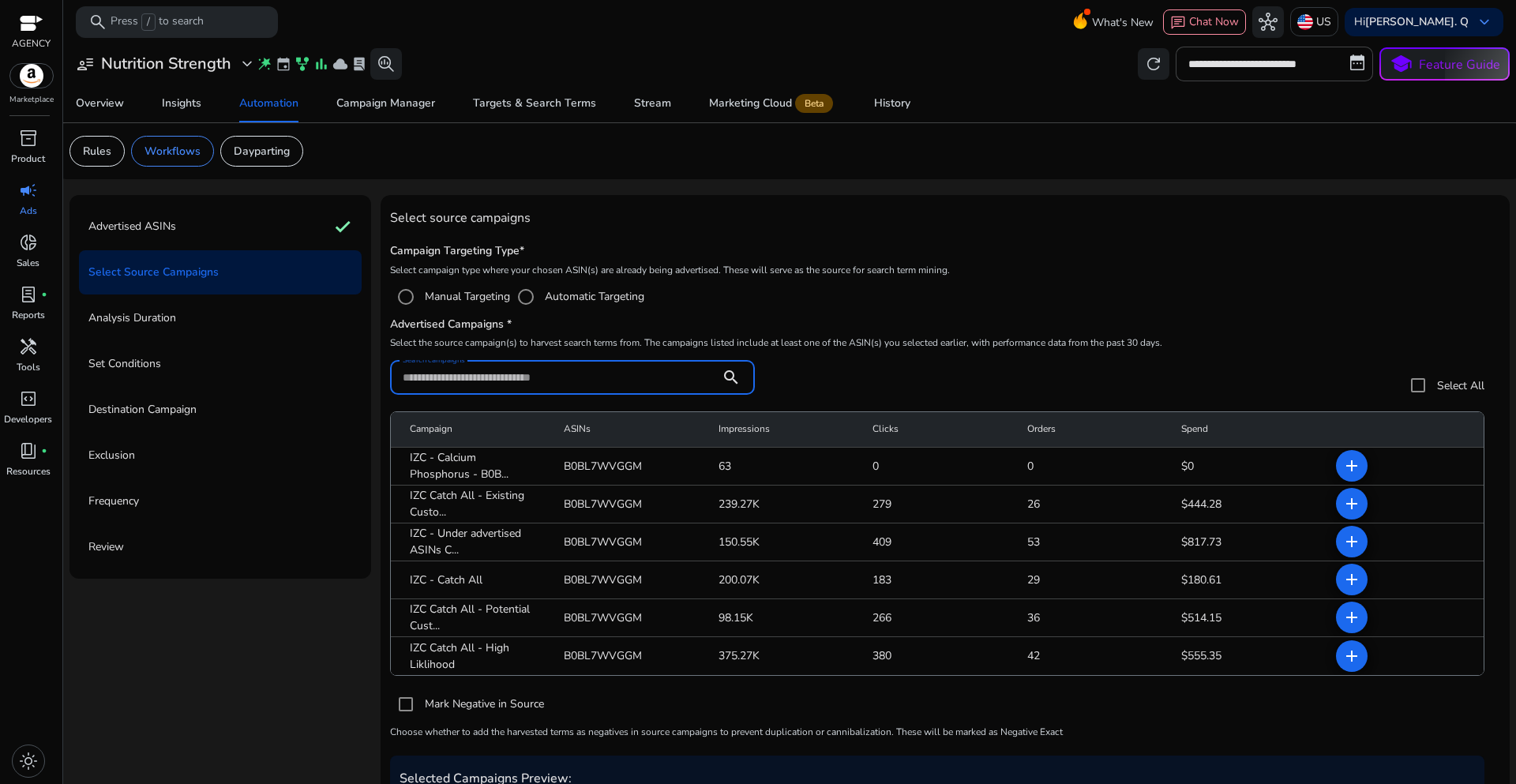
click at [492, 379] on input "Search campaigns" at bounding box center [555, 377] width 305 height 17
paste input "**********"
type input "**********"
click at [996, 332] on app-campaign-source "**********" at bounding box center [945, 602] width 1110 height 568
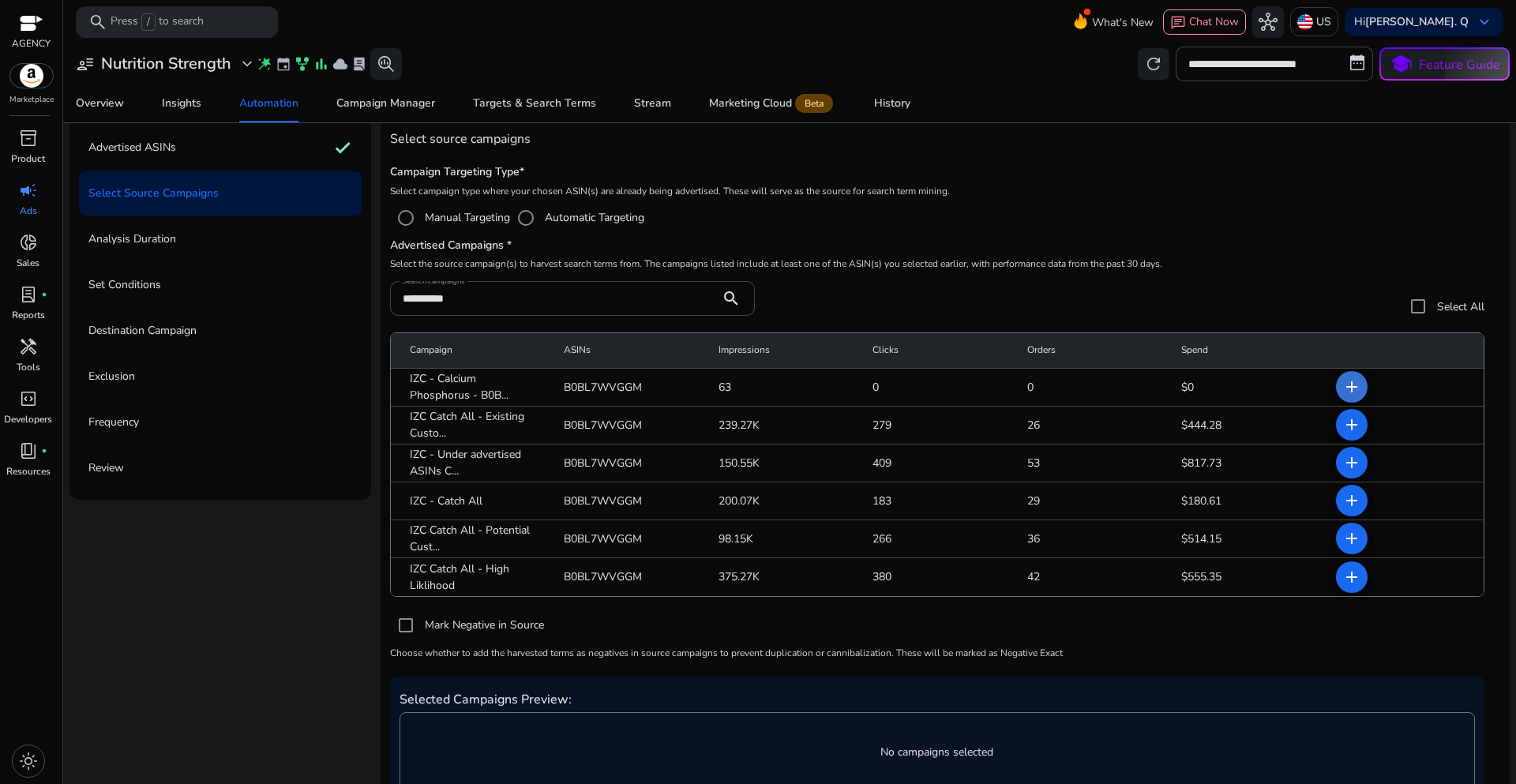
click at [1335, 388] on span at bounding box center [1352, 386] width 38 height 38
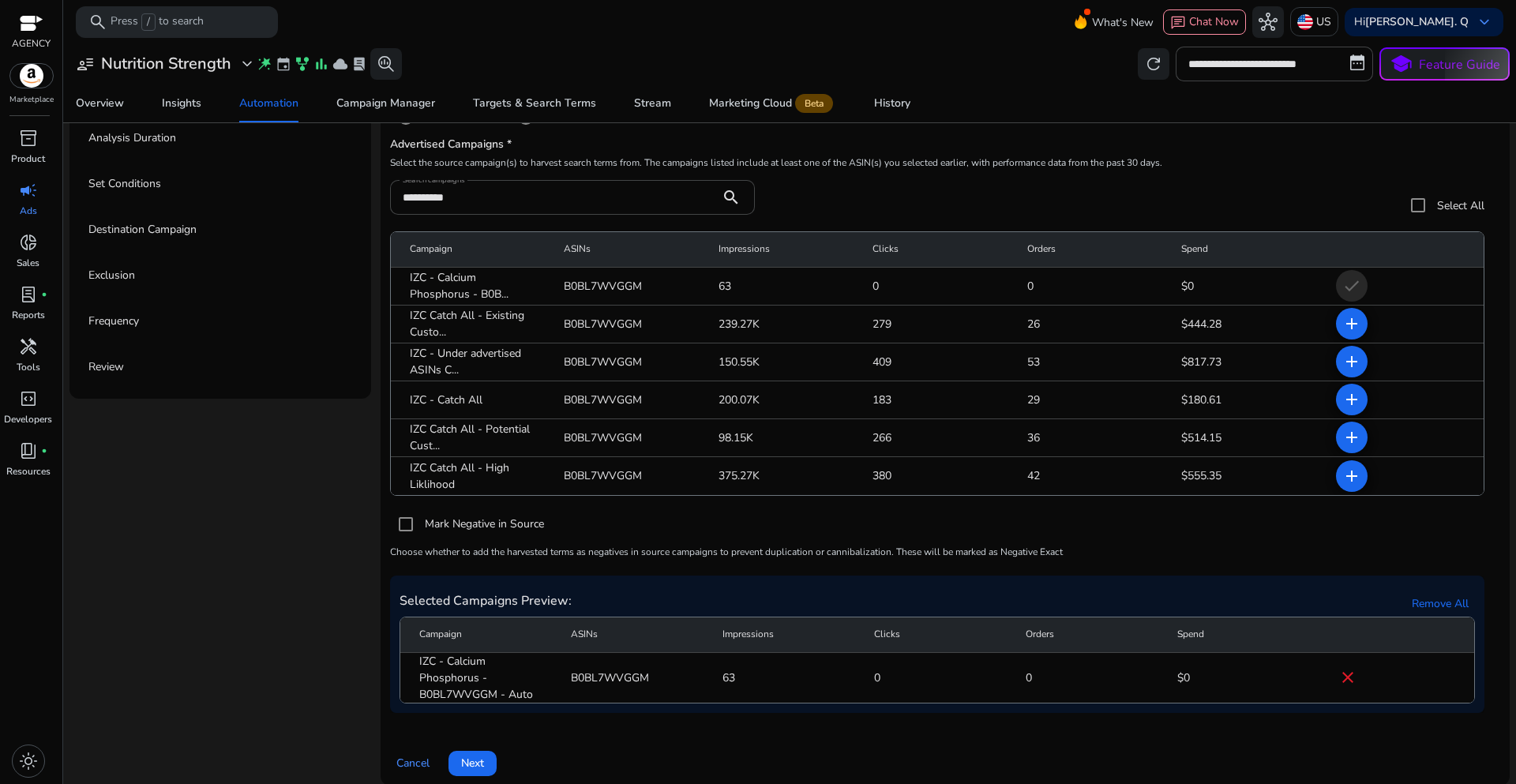
scroll to position [194, 0]
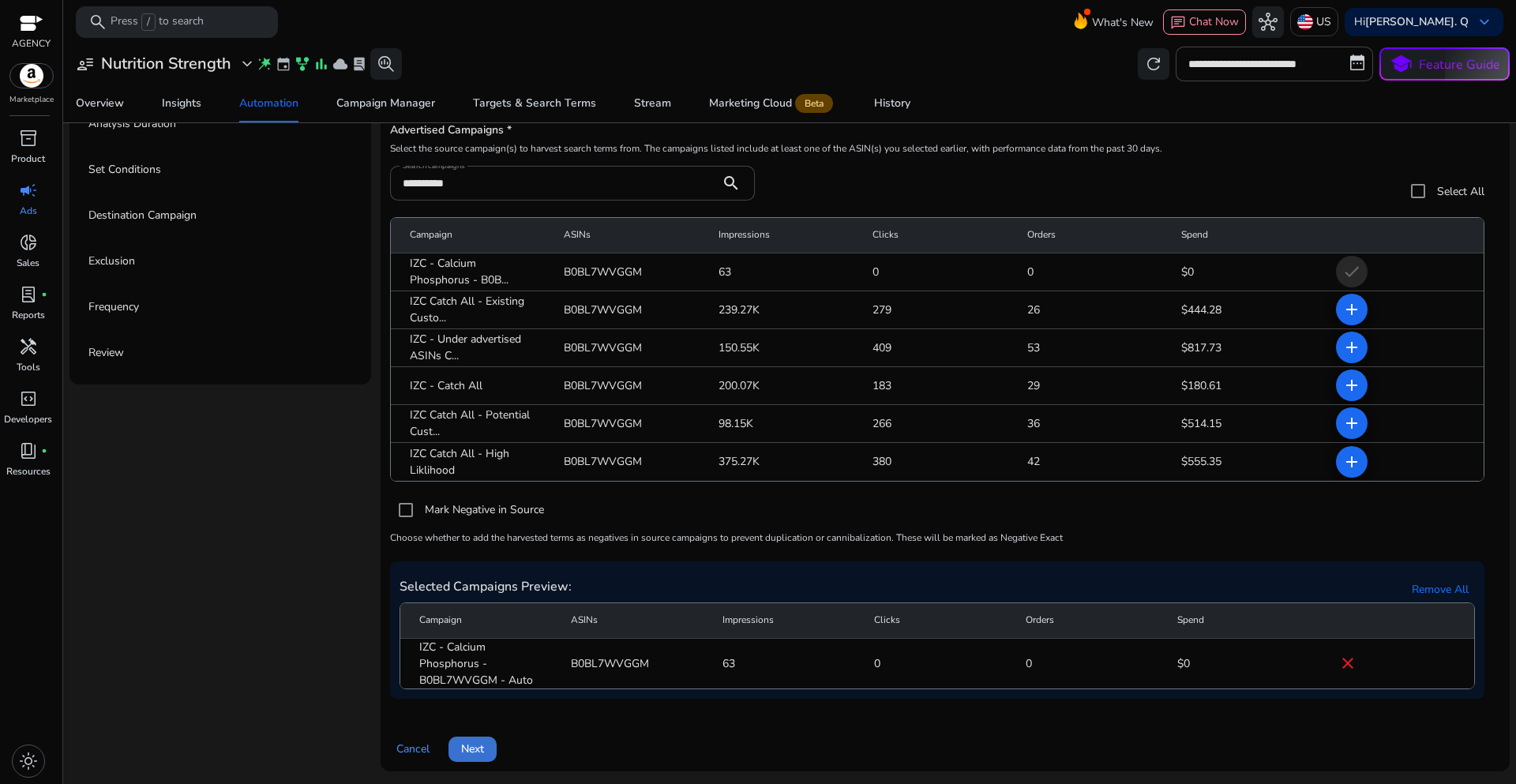
click at [491, 743] on span at bounding box center [473, 750] width 48 height 38
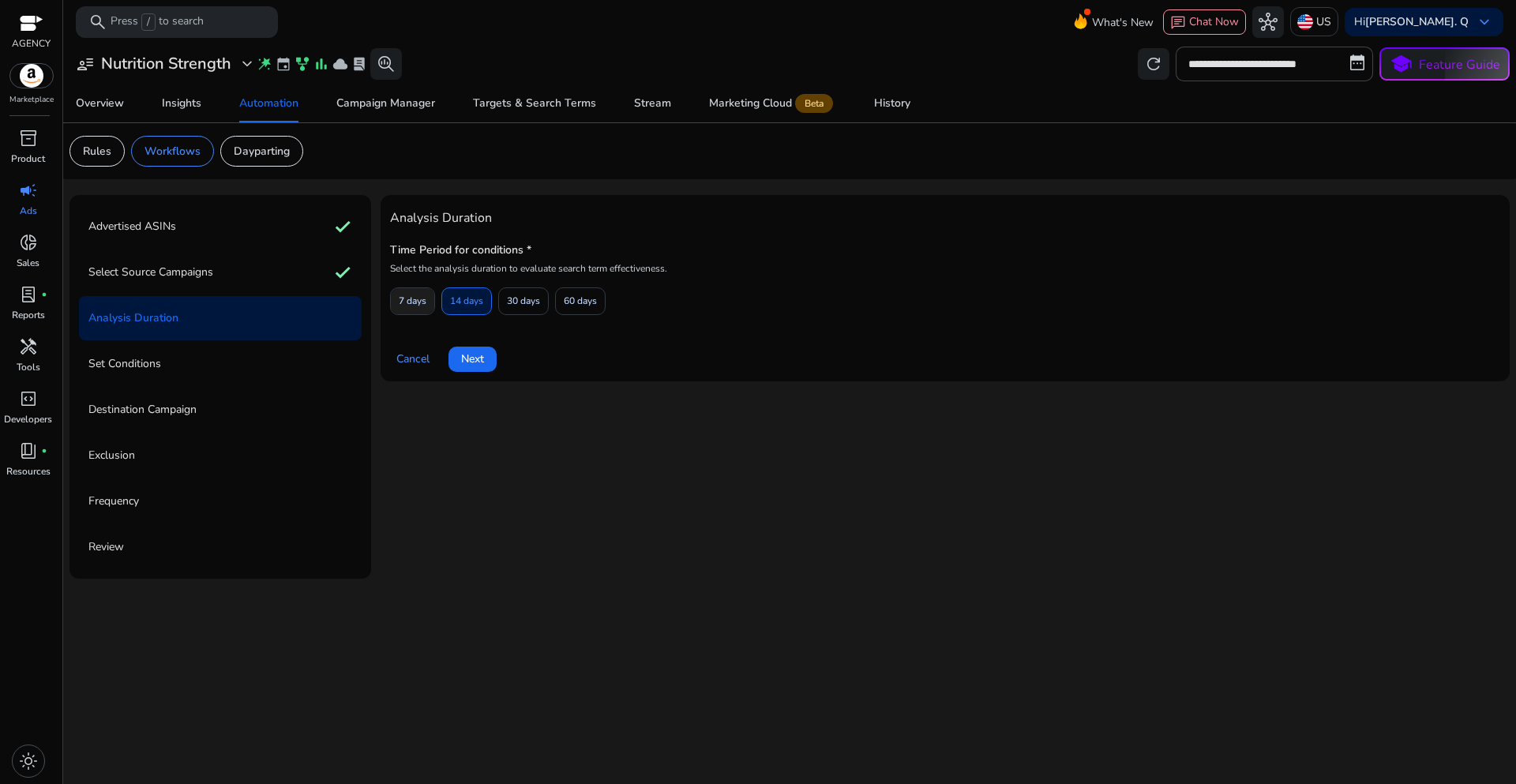
click at [414, 305] on span "7 days" at bounding box center [412, 301] width 28 height 28
click at [472, 362] on span "Next" at bounding box center [472, 358] width 23 height 16
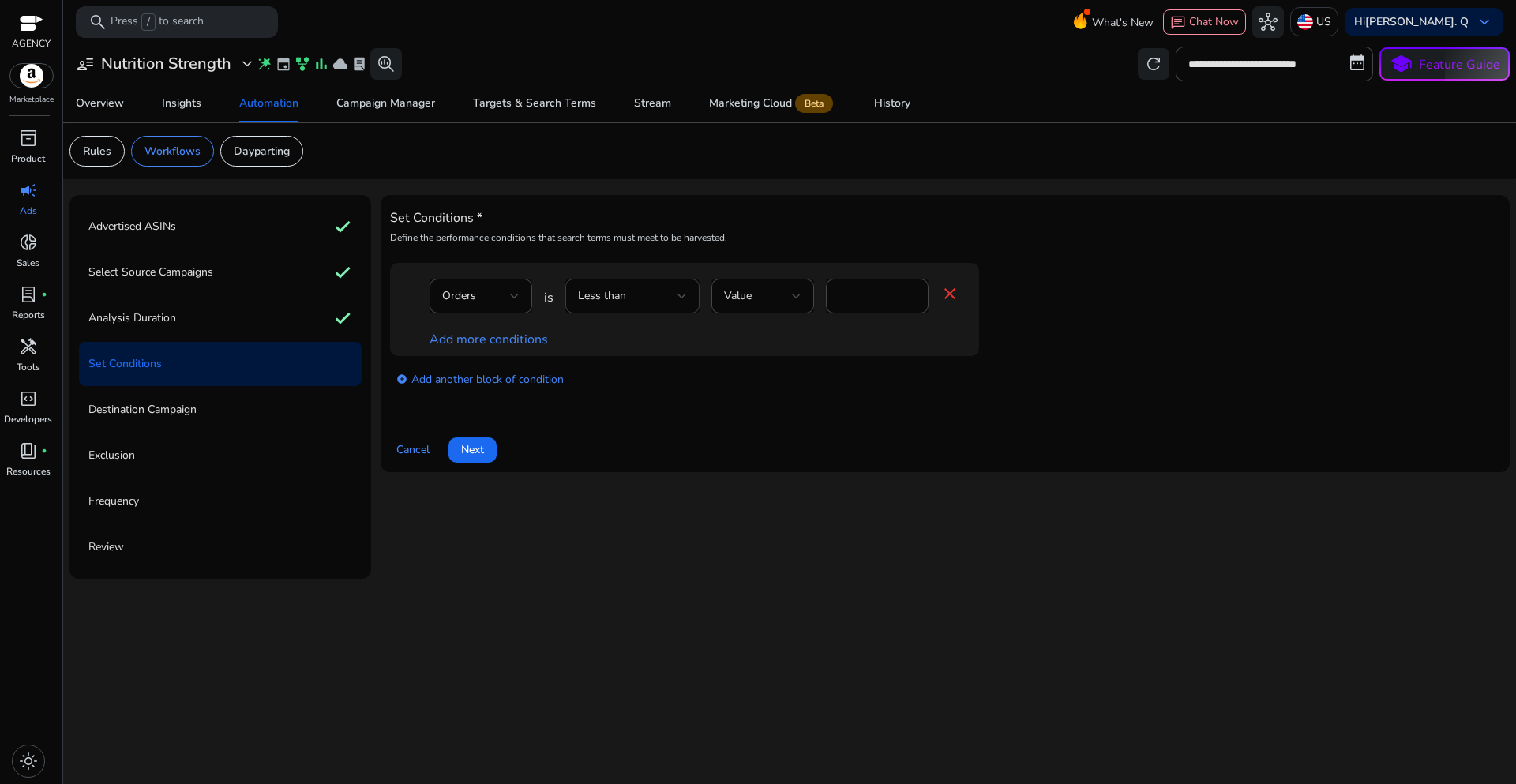
click at [679, 299] on div at bounding box center [682, 296] width 9 height 6
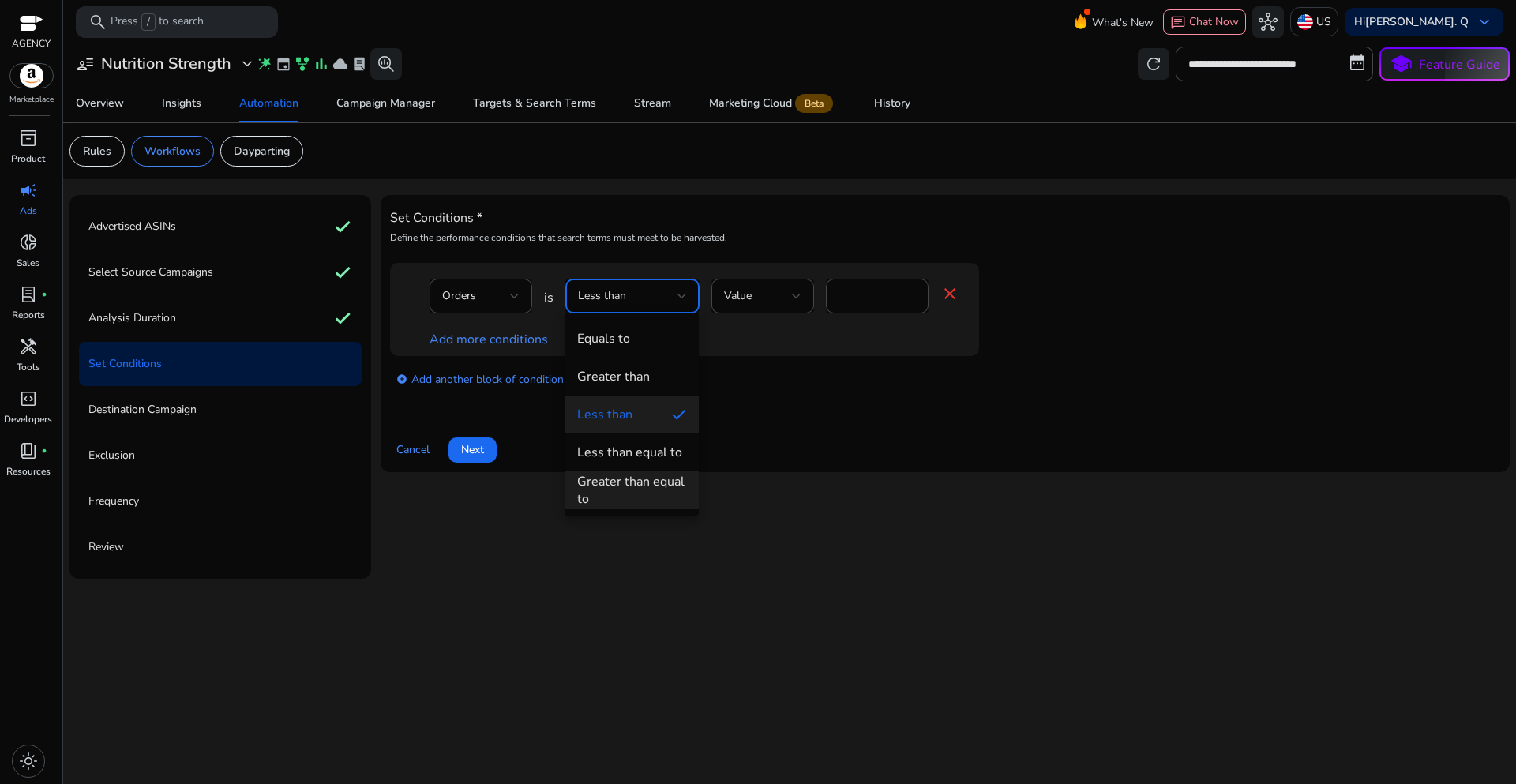
click at [609, 480] on div "Greater than equal to" at bounding box center [632, 490] width 109 height 34
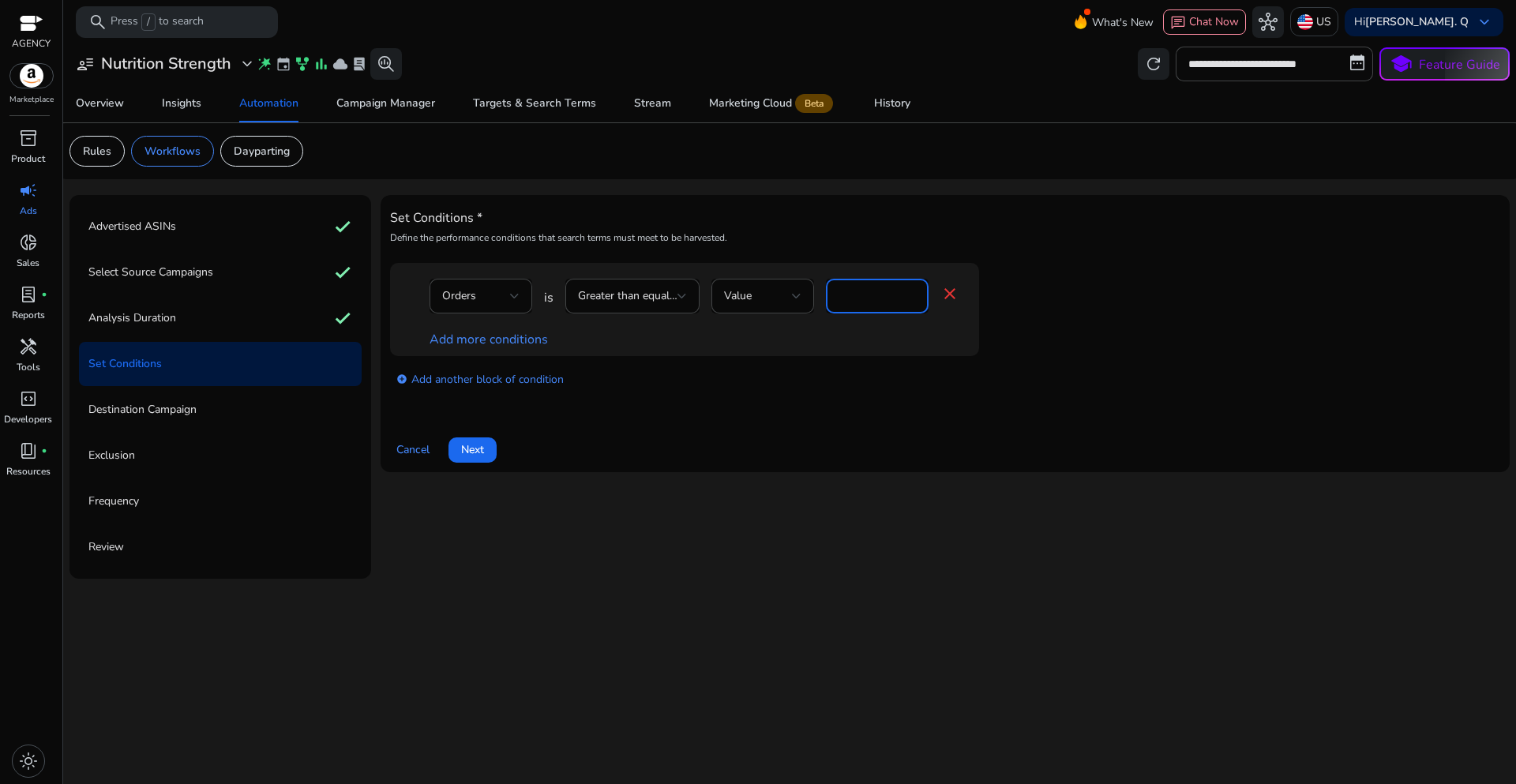
drag, startPoint x: 854, startPoint y: 293, endPoint x: 827, endPoint y: 295, distance: 27.1
click at [827, 295] on div "*" at bounding box center [877, 296] width 103 height 34
type input "*"
click at [496, 342] on link "Add more conditions" at bounding box center [488, 339] width 118 height 17
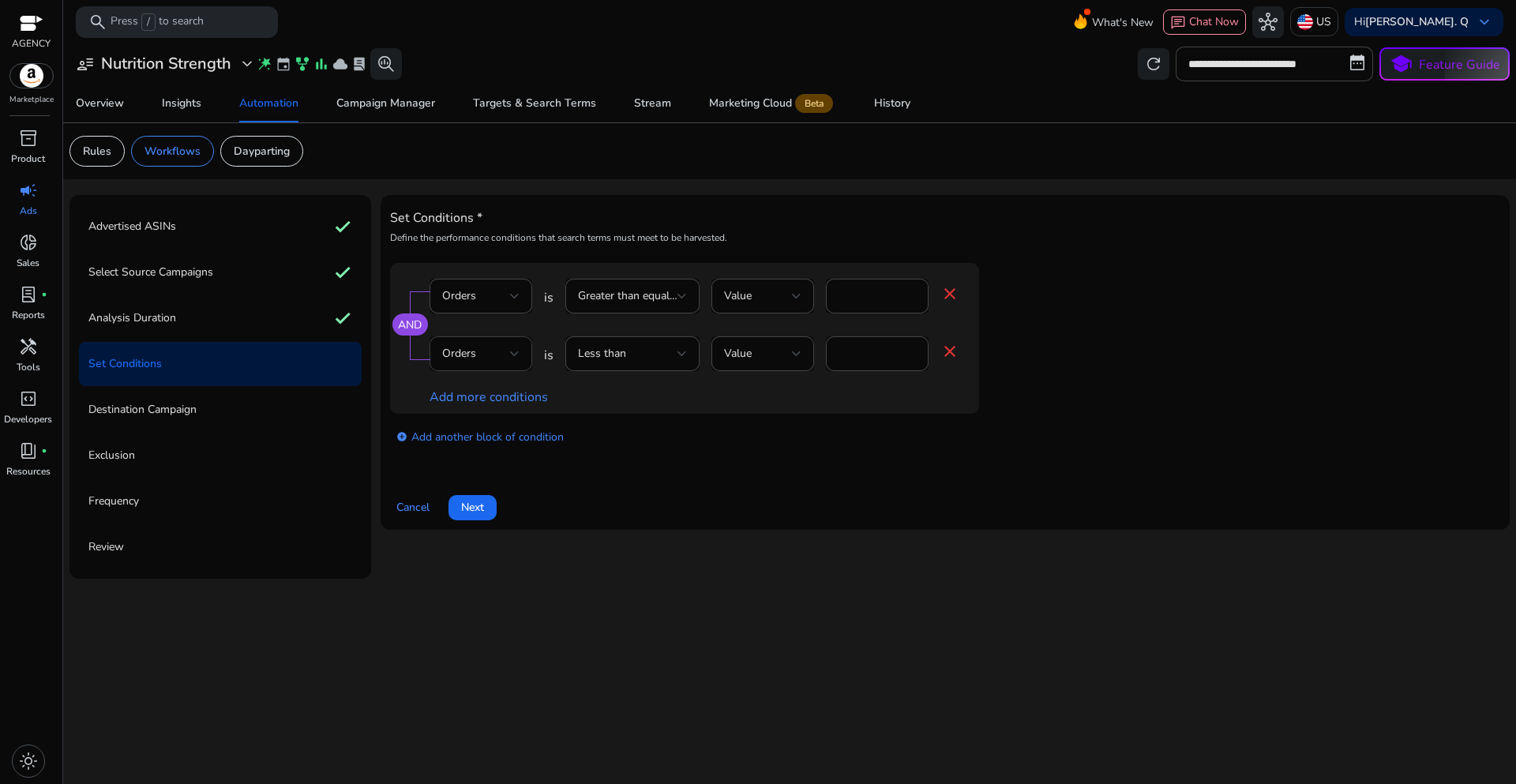
click at [505, 348] on div "Orders" at bounding box center [475, 354] width 68 height 17
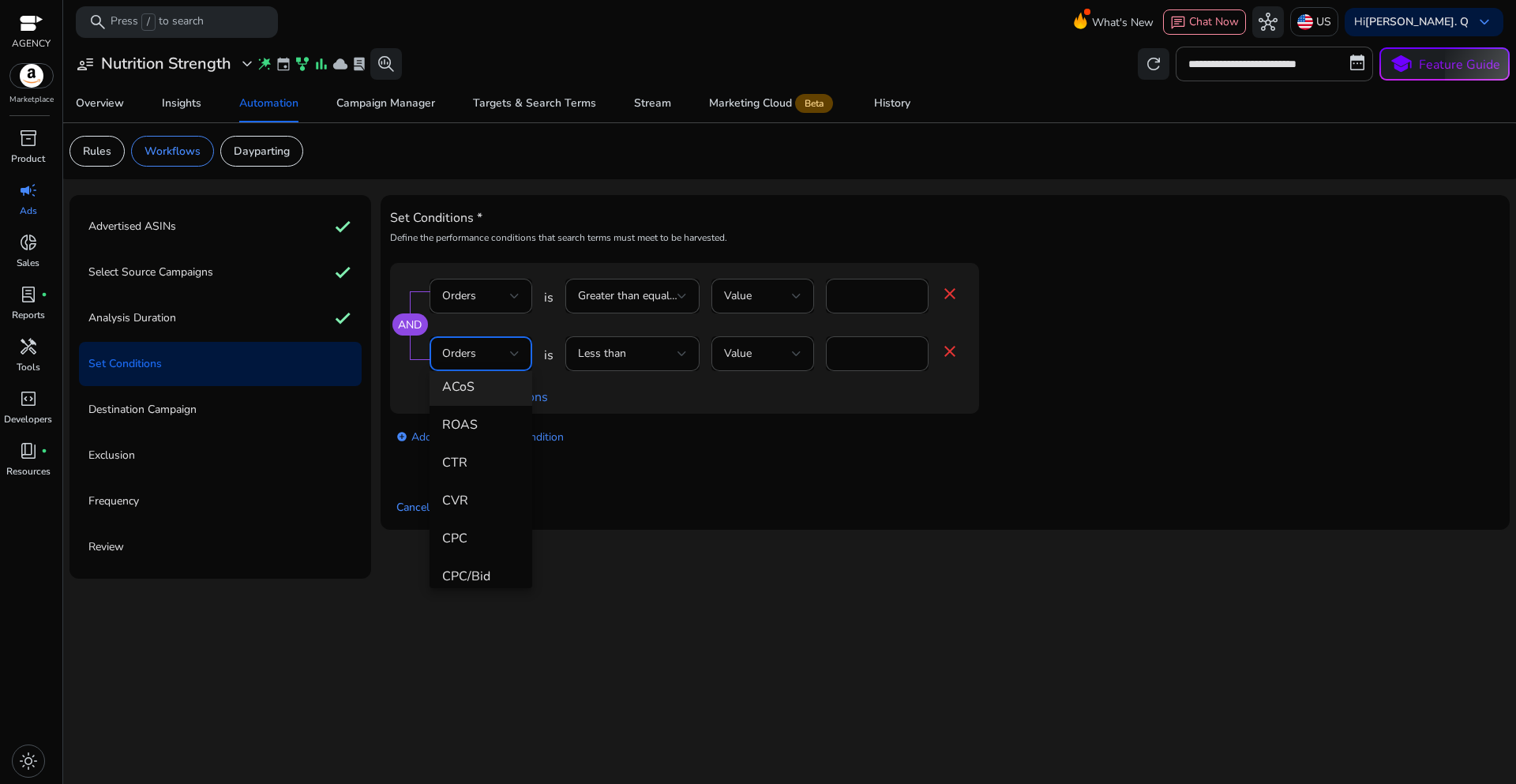
click at [456, 387] on span "ACoS" at bounding box center [481, 386] width 78 height 17
click at [677, 357] on div at bounding box center [682, 353] width 9 height 6
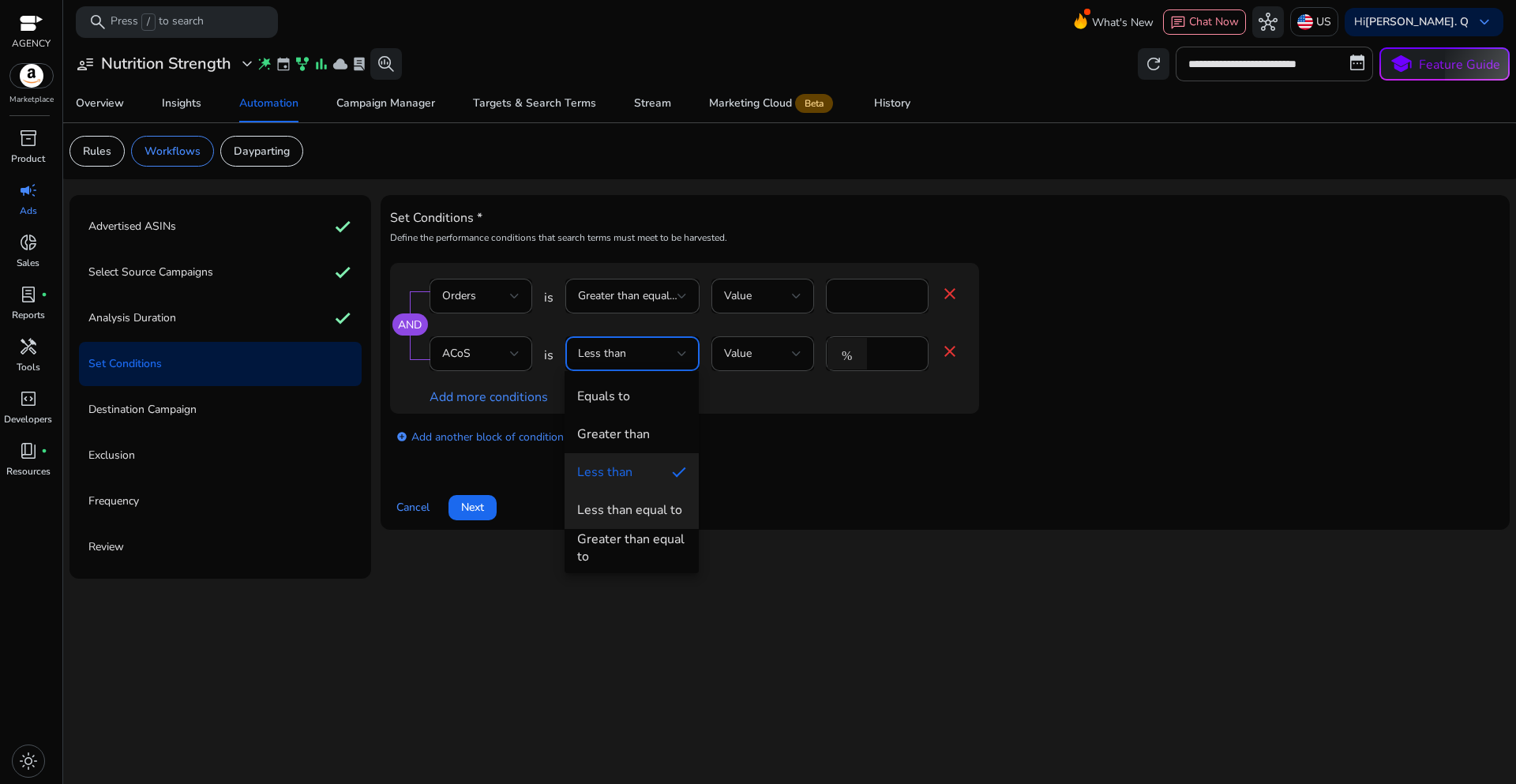
click at [619, 505] on div "Less than equal to" at bounding box center [630, 510] width 105 height 17
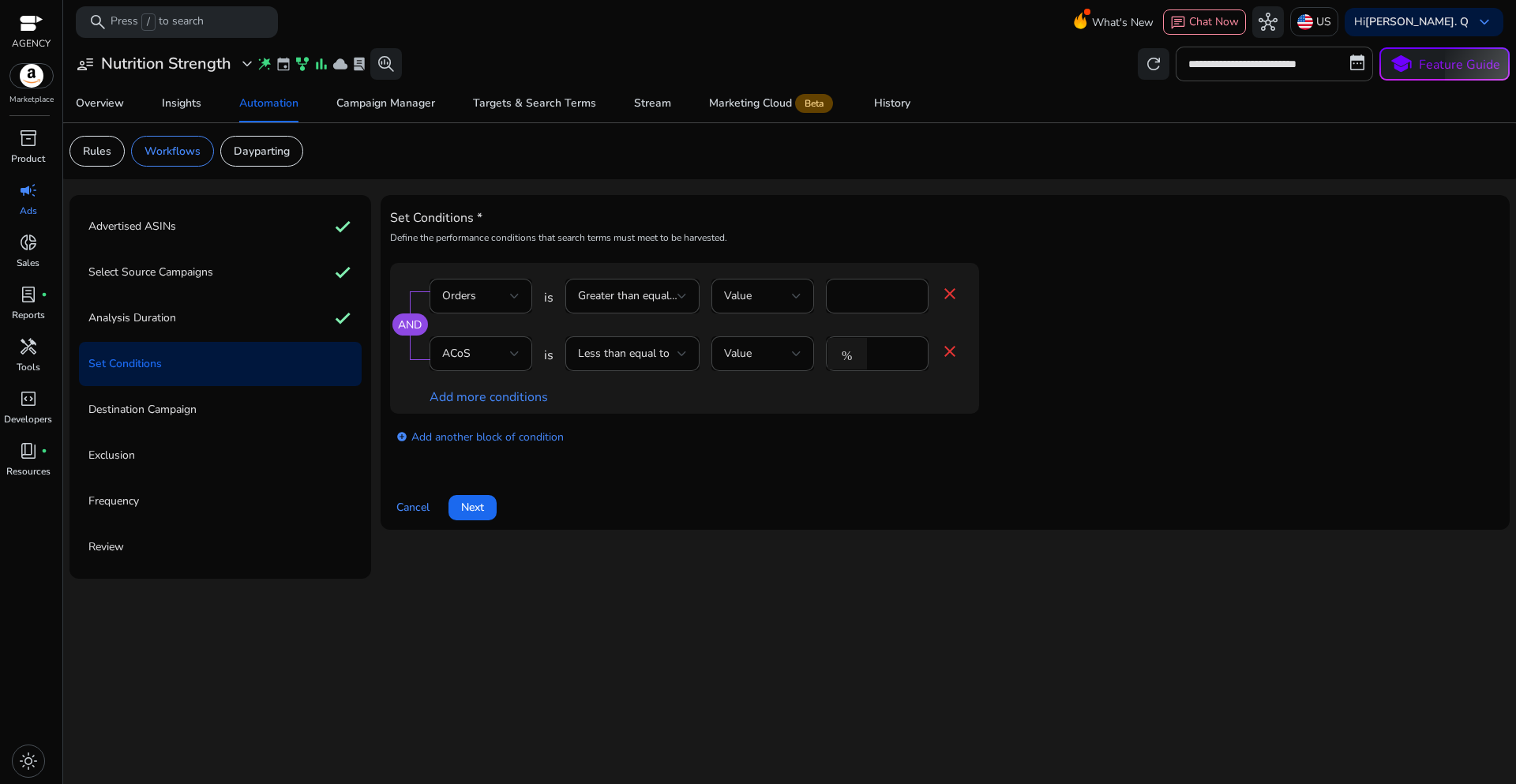
click at [770, 434] on div "add_circle Add another block of condition" at bounding box center [716, 436] width 652 height 44
drag, startPoint x: 896, startPoint y: 356, endPoint x: 862, endPoint y: 352, distance: 34.2
click at [862, 352] on div "% *" at bounding box center [871, 354] width 90 height 34
click at [893, 358] on input "*" at bounding box center [896, 354] width 41 height 17
click at [884, 353] on input "*" at bounding box center [896, 354] width 41 height 17
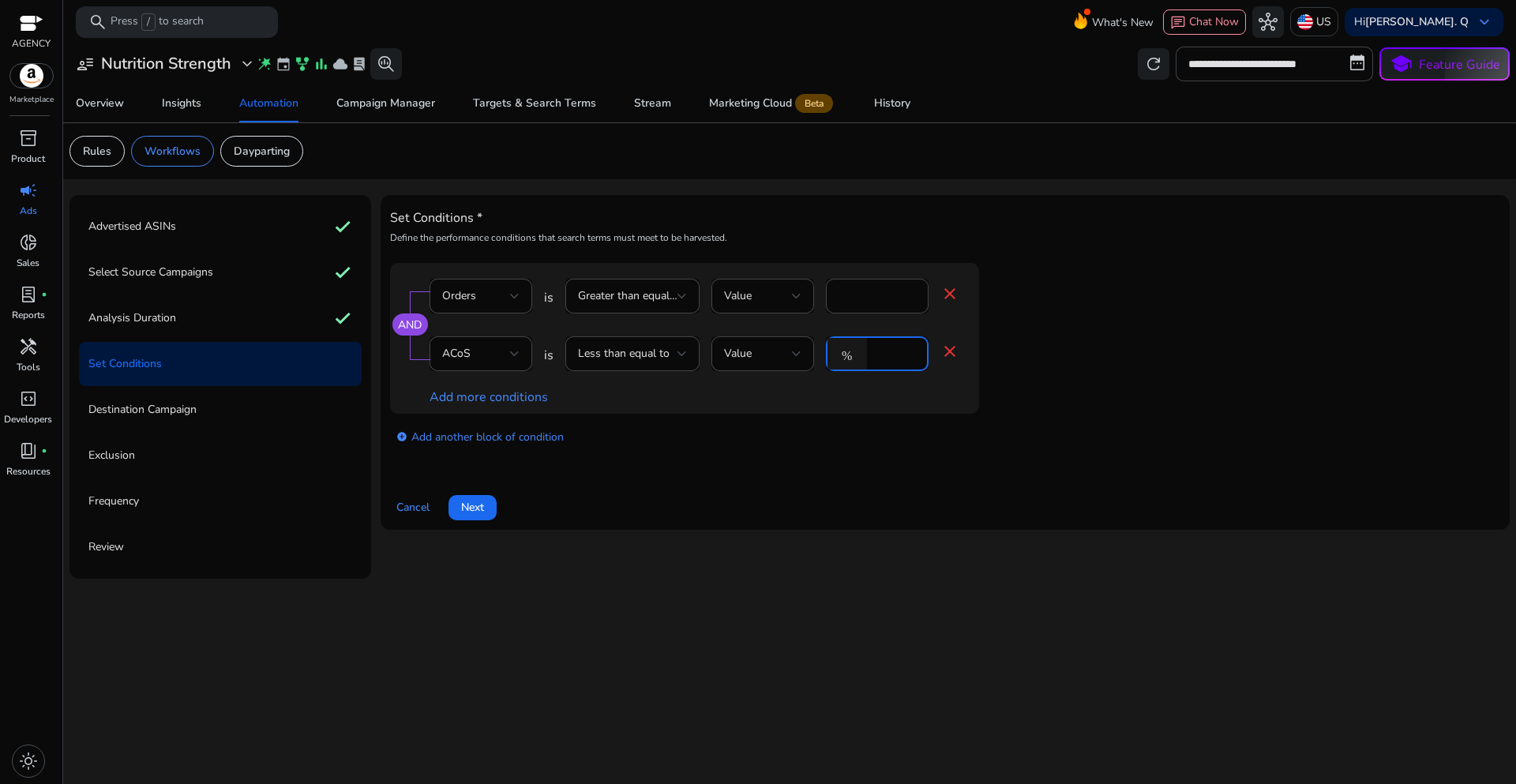
type input "**"
click at [823, 444] on div "add_circle Add another block of condition" at bounding box center [716, 436] width 652 height 44
click at [470, 512] on span "Next" at bounding box center [472, 506] width 23 height 16
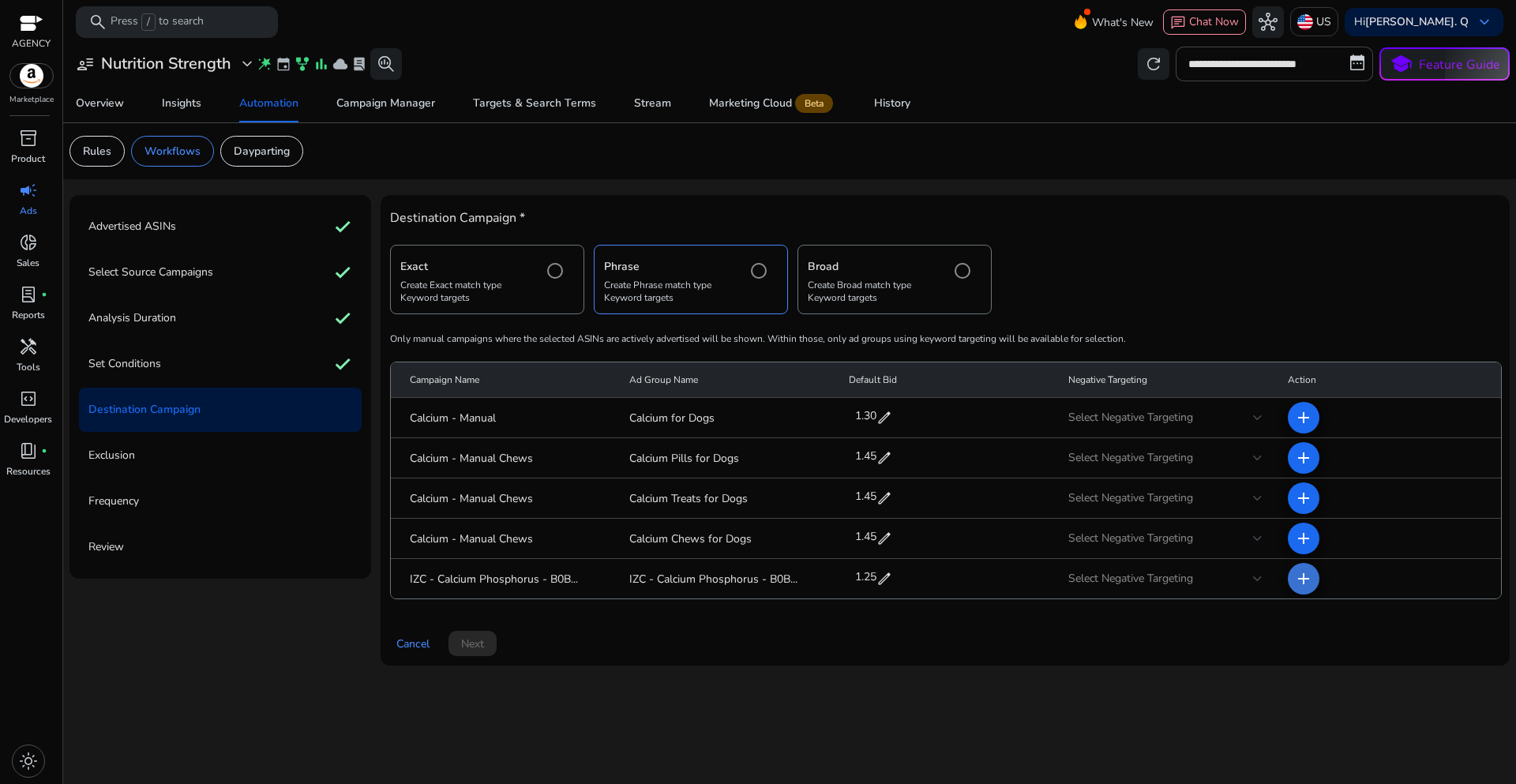
click at [1308, 588] on span at bounding box center [1304, 579] width 38 height 38
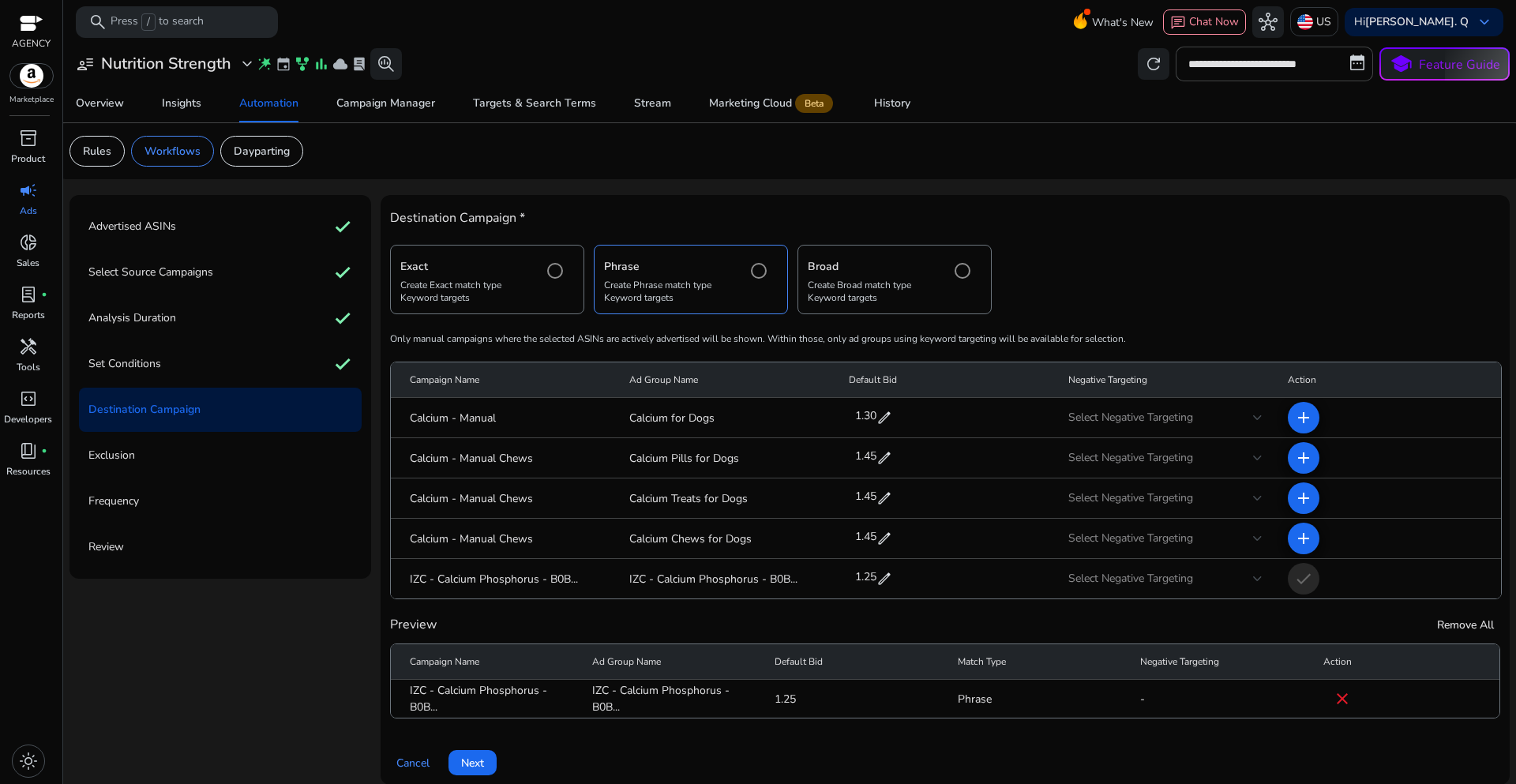
scroll to position [14, 0]
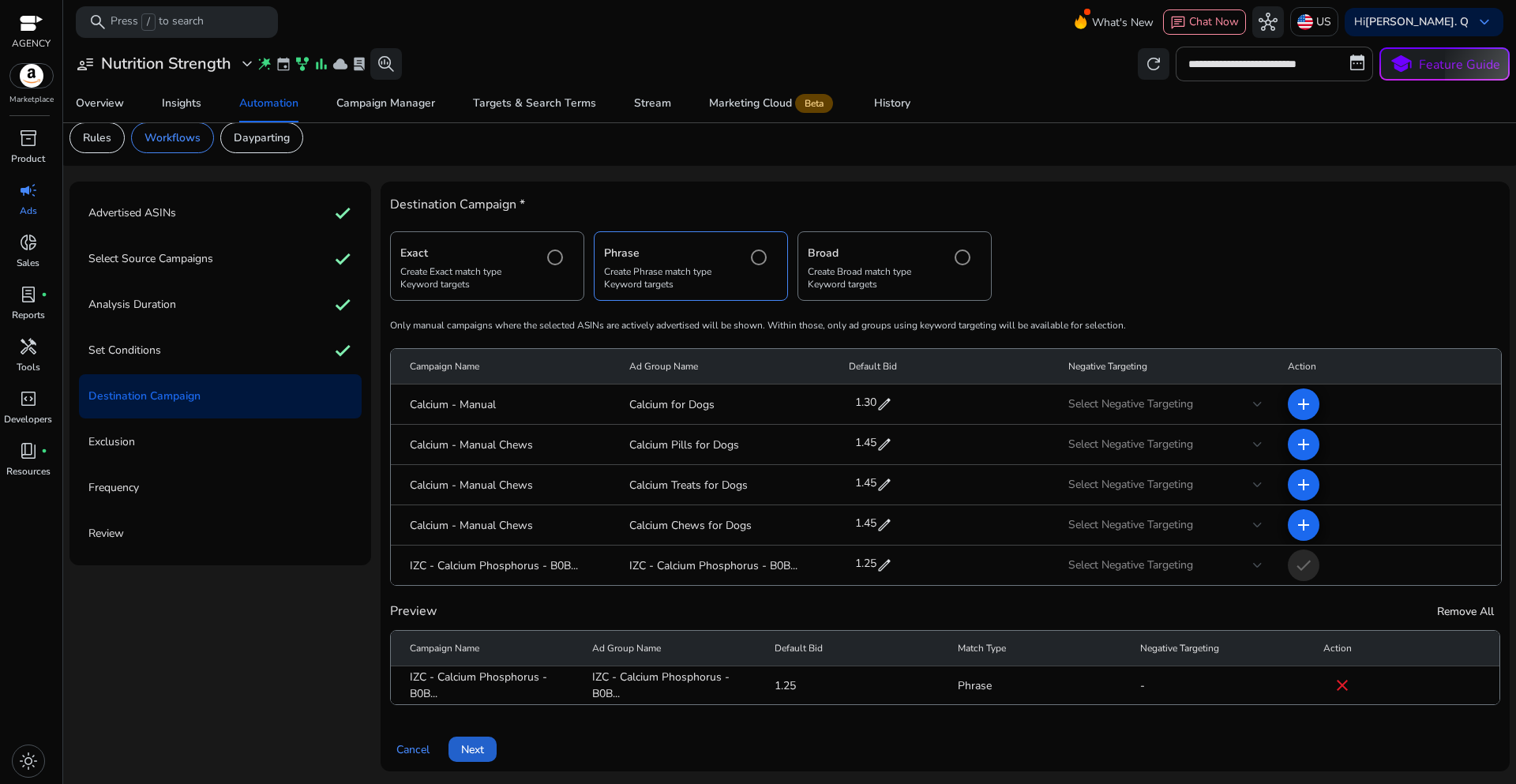
click at [482, 752] on span "Next" at bounding box center [472, 749] width 23 height 16
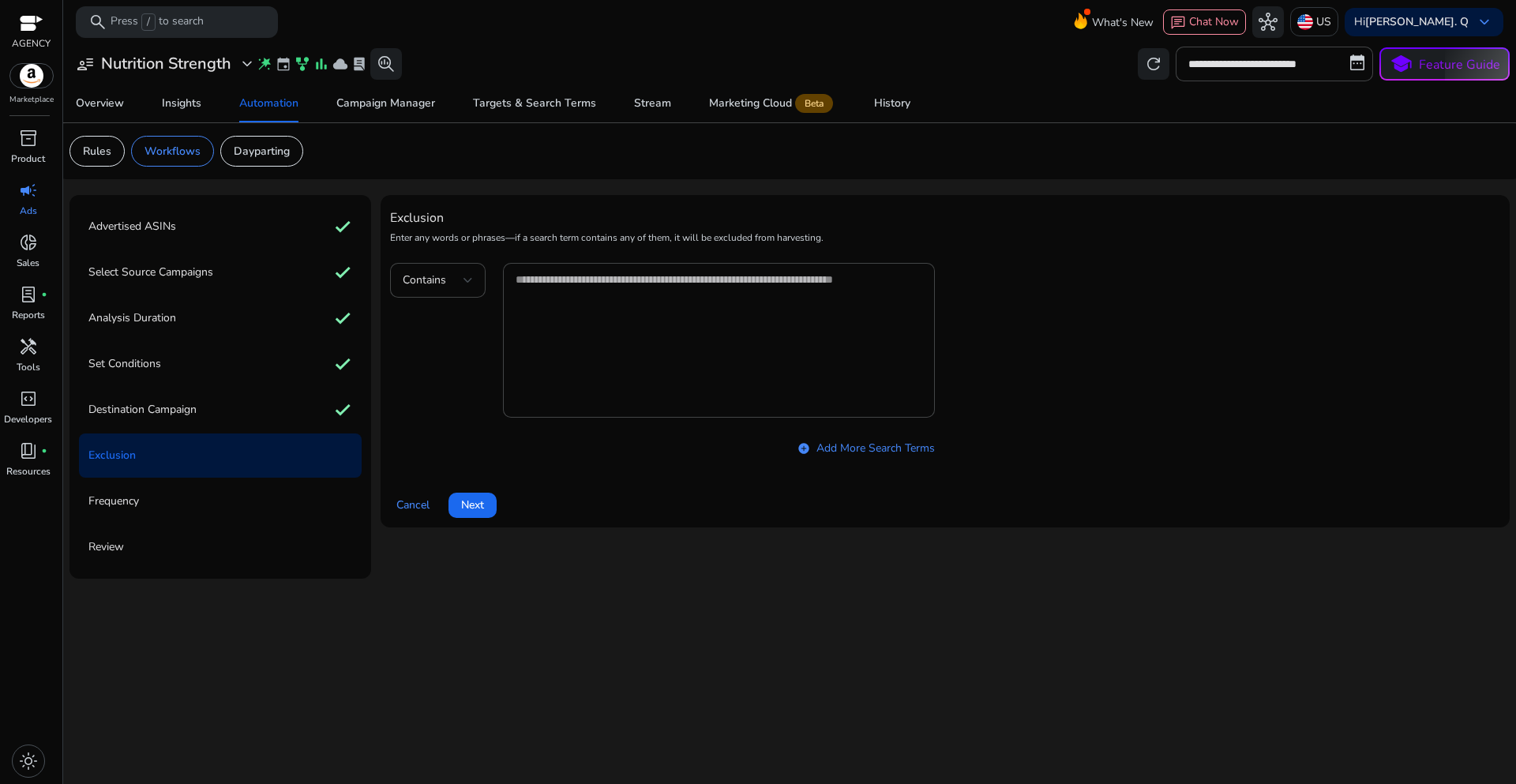
scroll to position [0, 0]
click at [491, 507] on span at bounding box center [473, 505] width 48 height 38
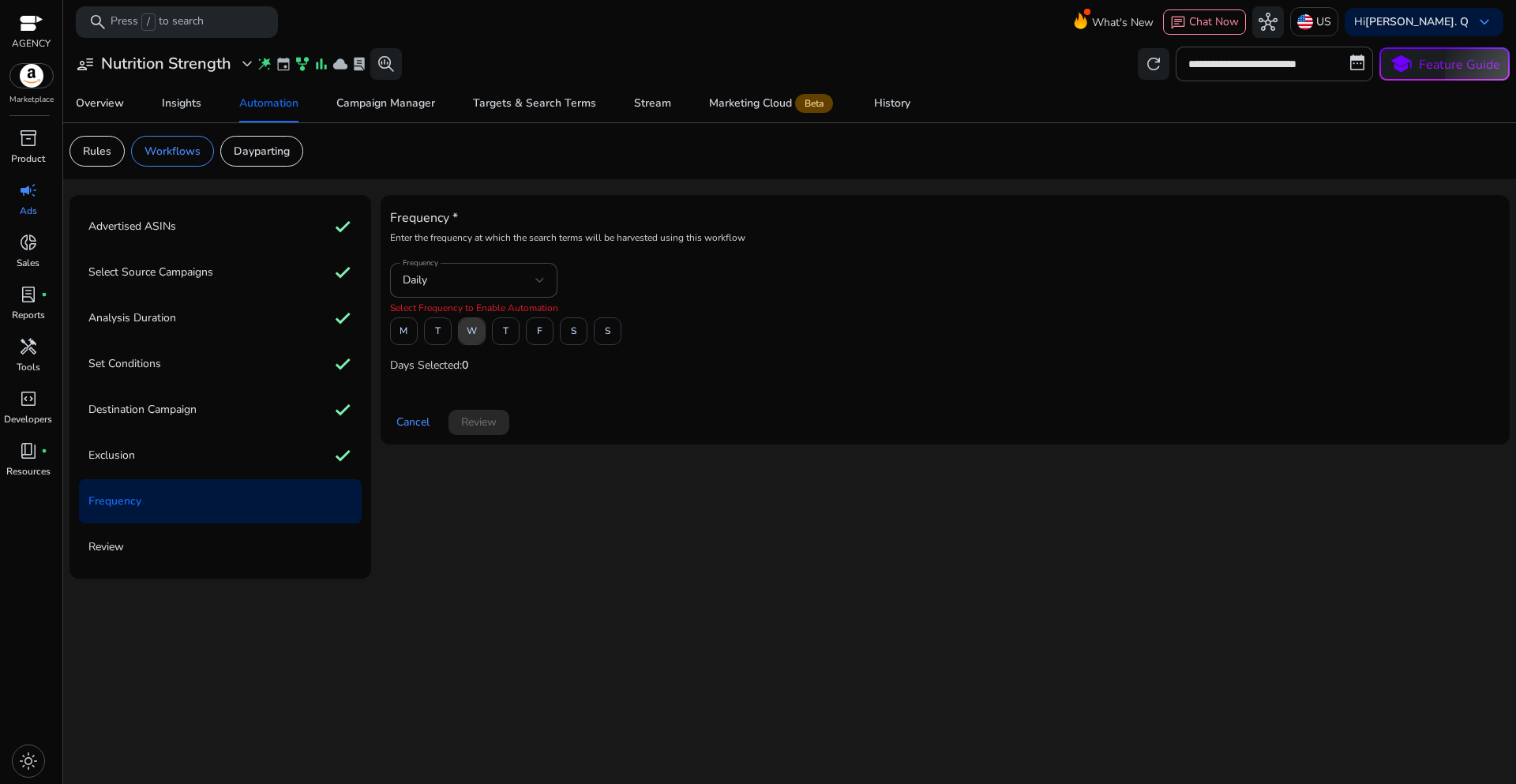
click at [479, 338] on span at bounding box center [472, 331] width 26 height 38
click at [472, 424] on span "Review" at bounding box center [478, 422] width 35 height 16
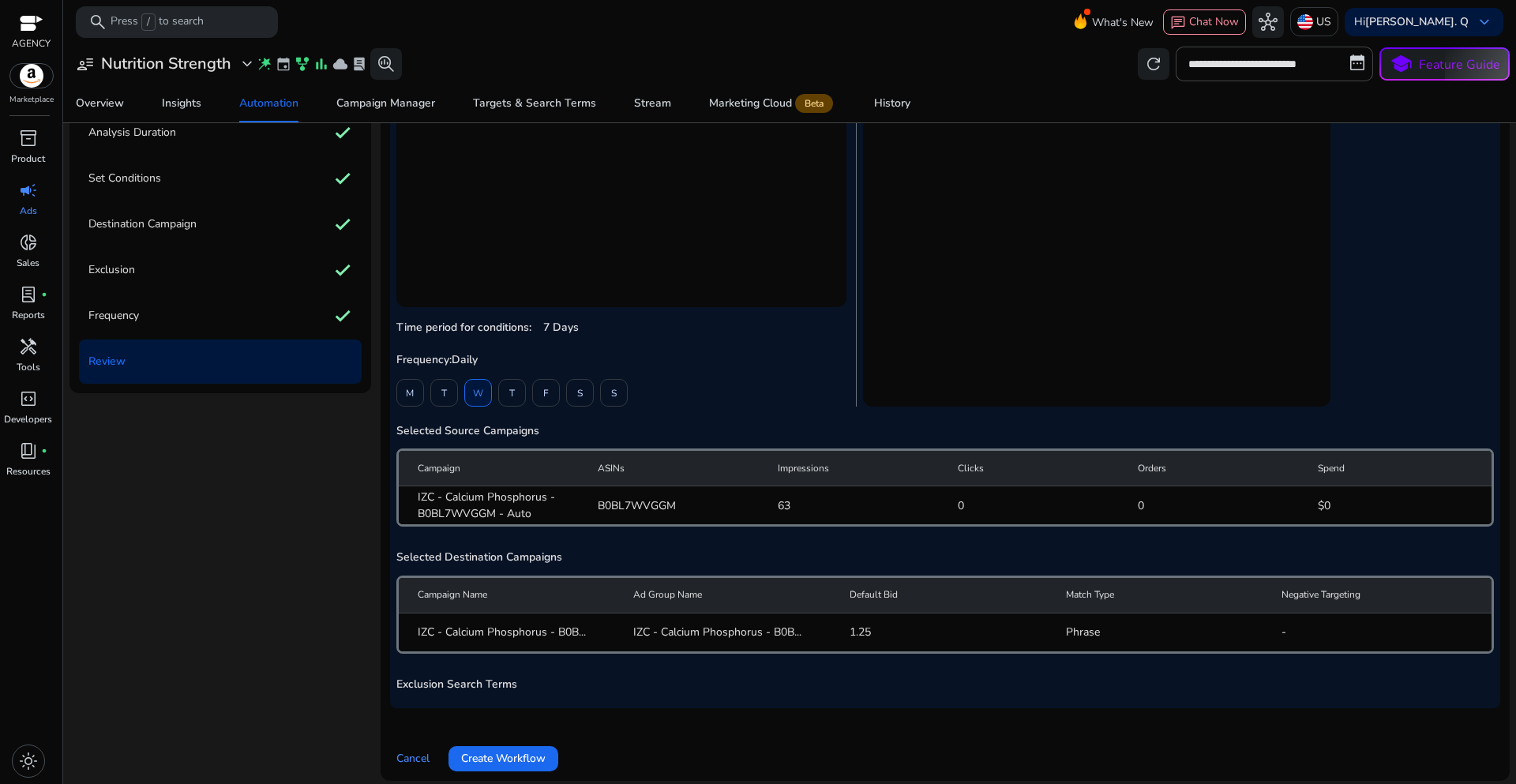
scroll to position [195, 0]
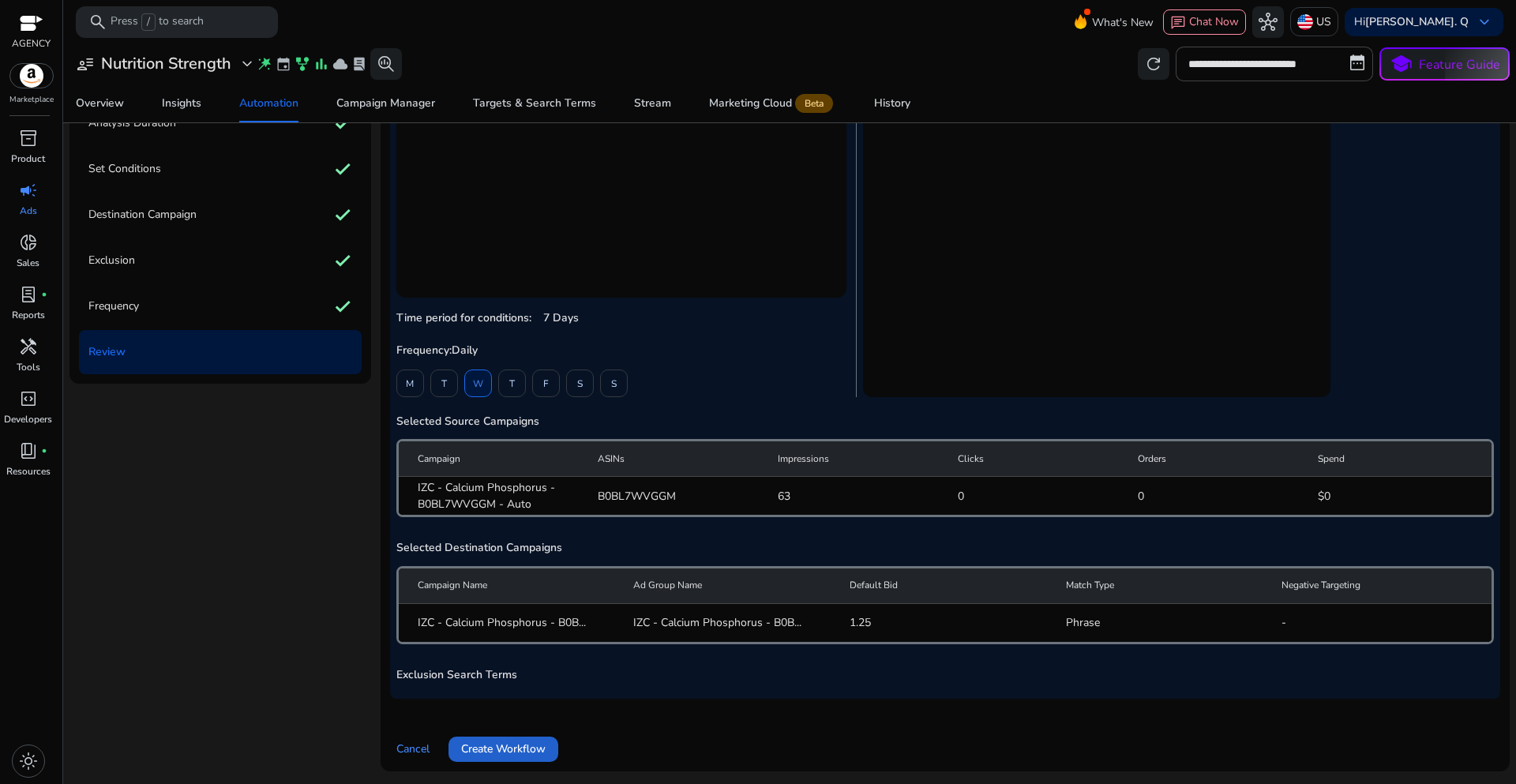
click at [529, 755] on span "Create Workflow" at bounding box center [503, 748] width 85 height 16
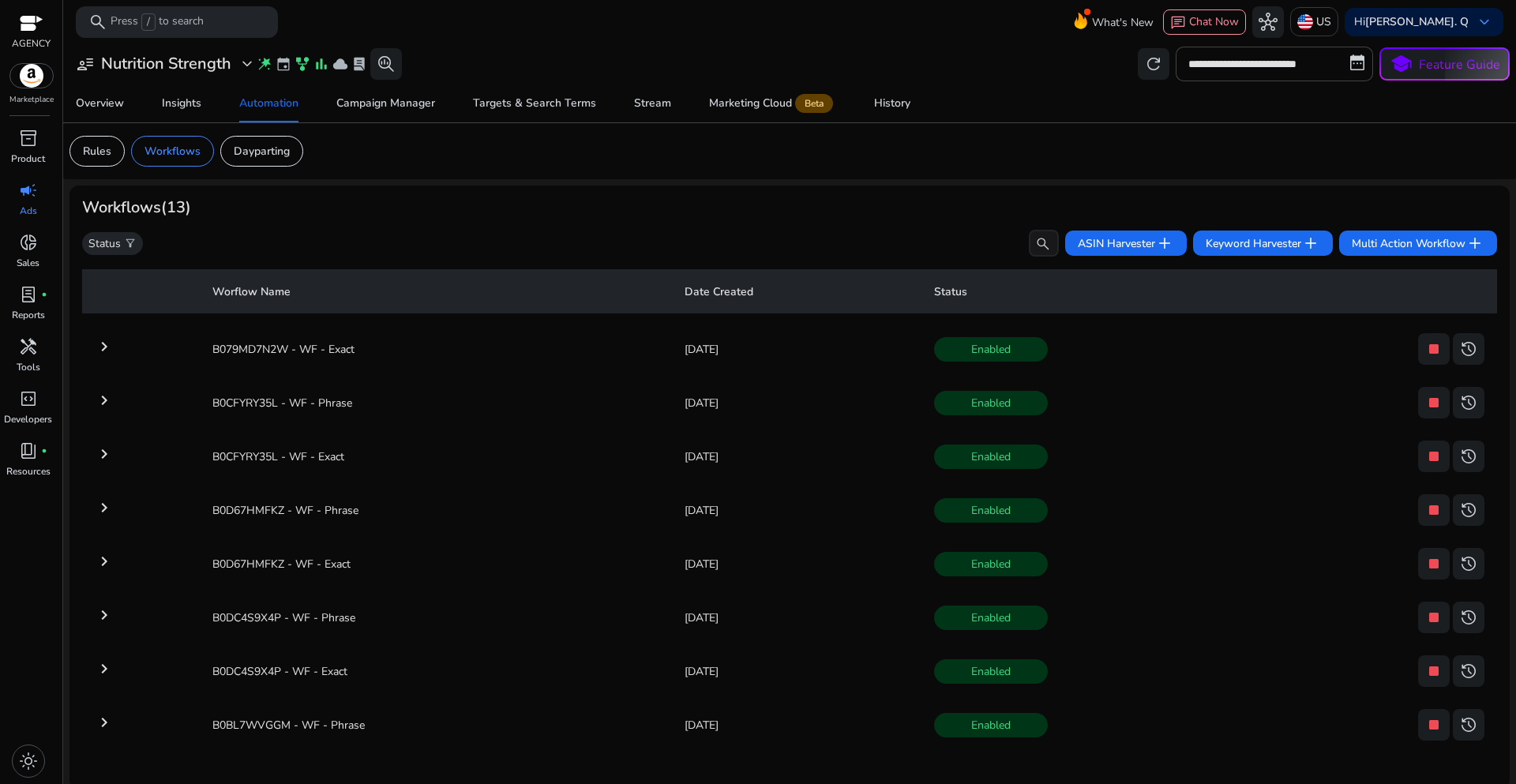
scroll to position [6, 0]
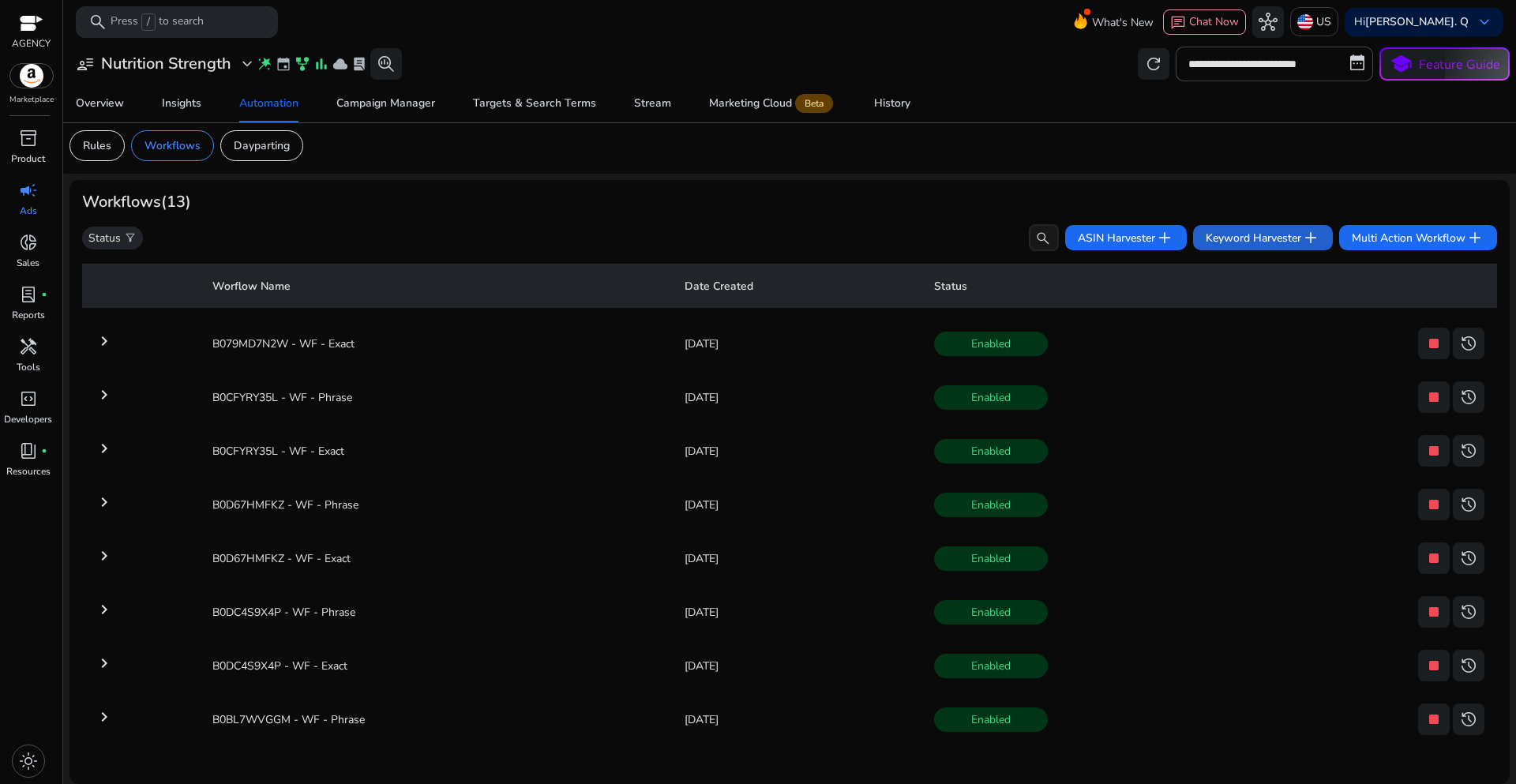
click at [1239, 240] on span "Keyword Harvester add" at bounding box center [1262, 237] width 115 height 19
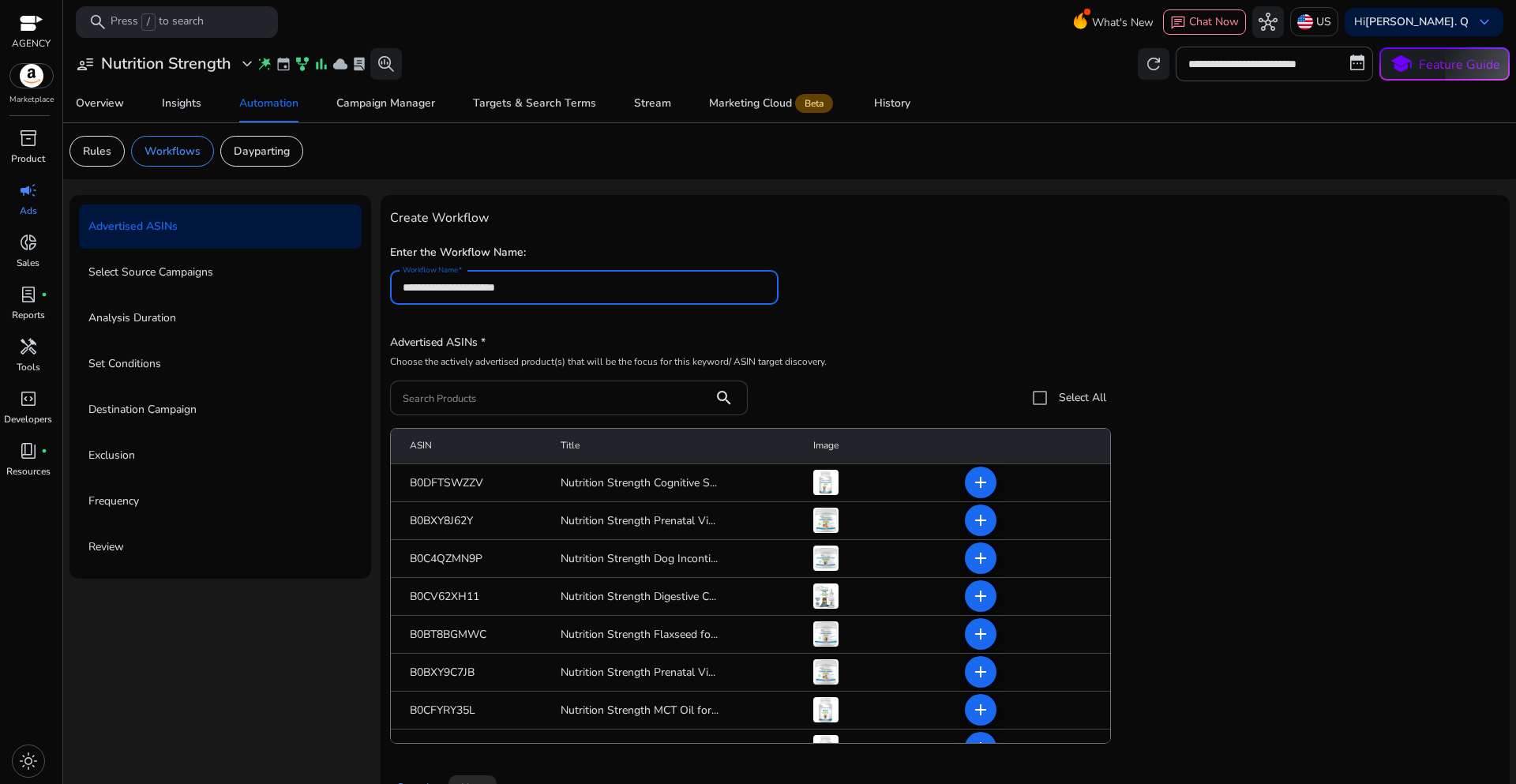
type input "**********"
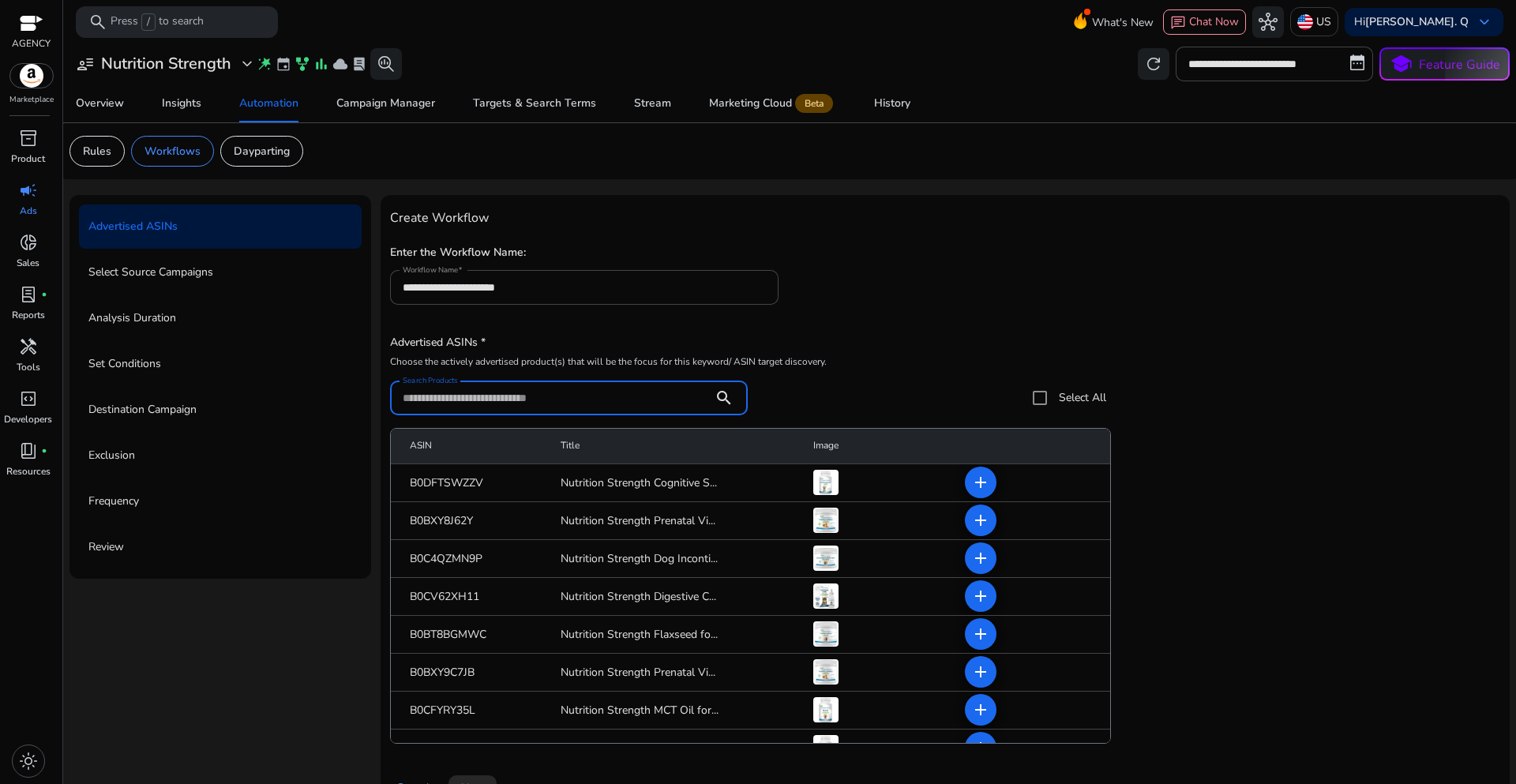
click at [423, 401] on input "Search Products" at bounding box center [552, 398] width 299 height 17
paste input "**********"
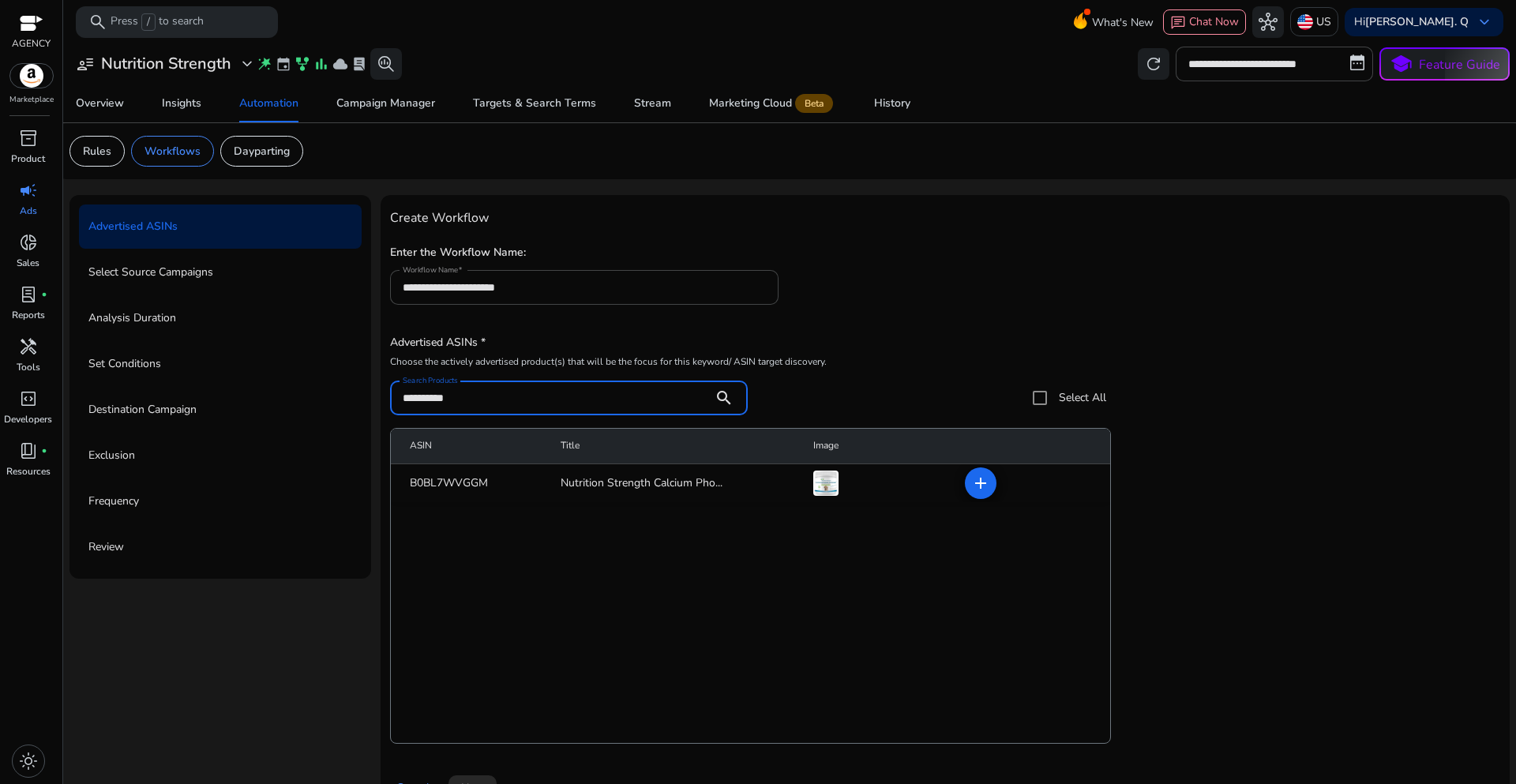
type input "**********"
click at [1015, 256] on h5 "Enter the Workflow Name:" at bounding box center [945, 254] width 1110 height 14
click at [977, 495] on span at bounding box center [981, 483] width 38 height 38
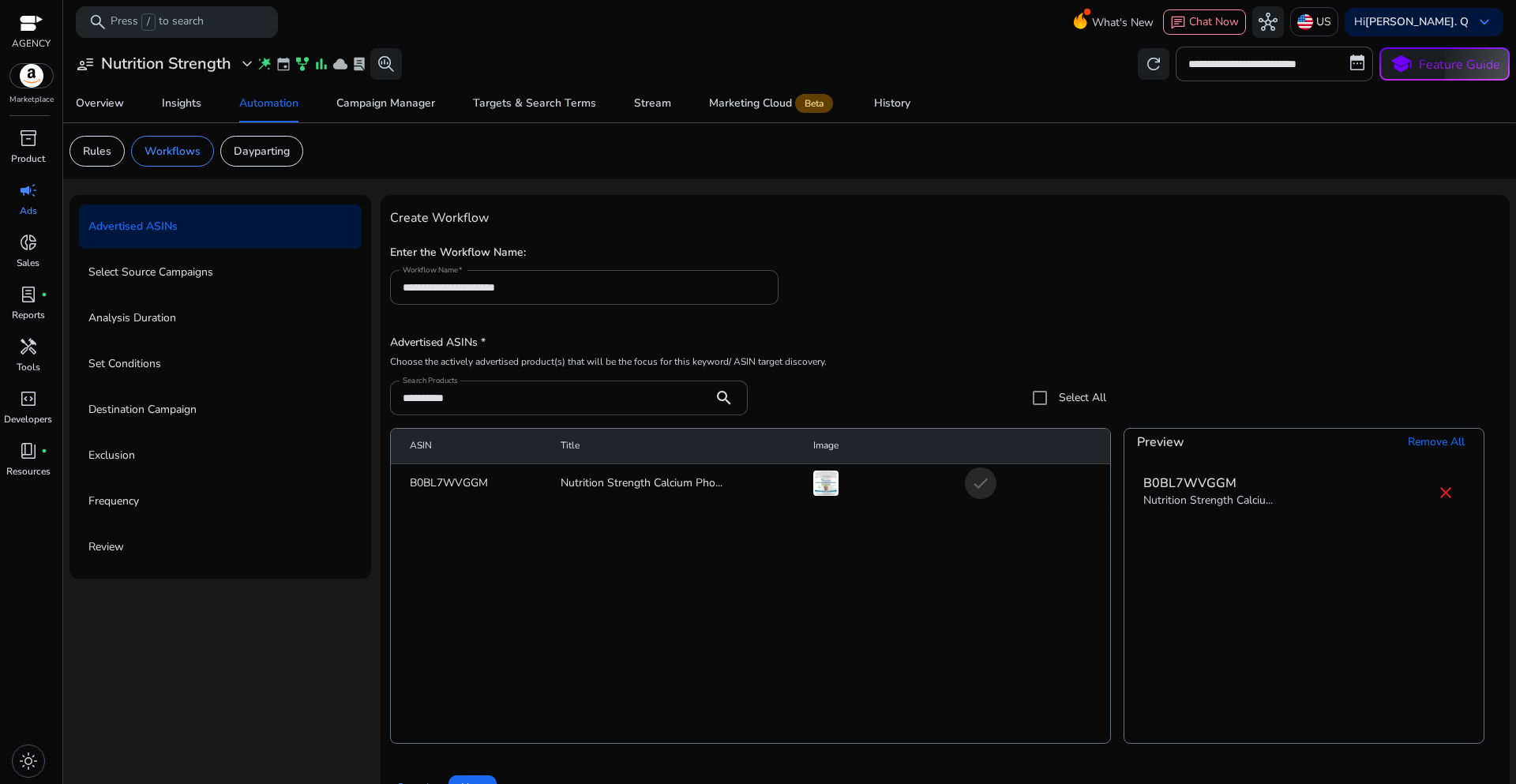
scroll to position [39, 0]
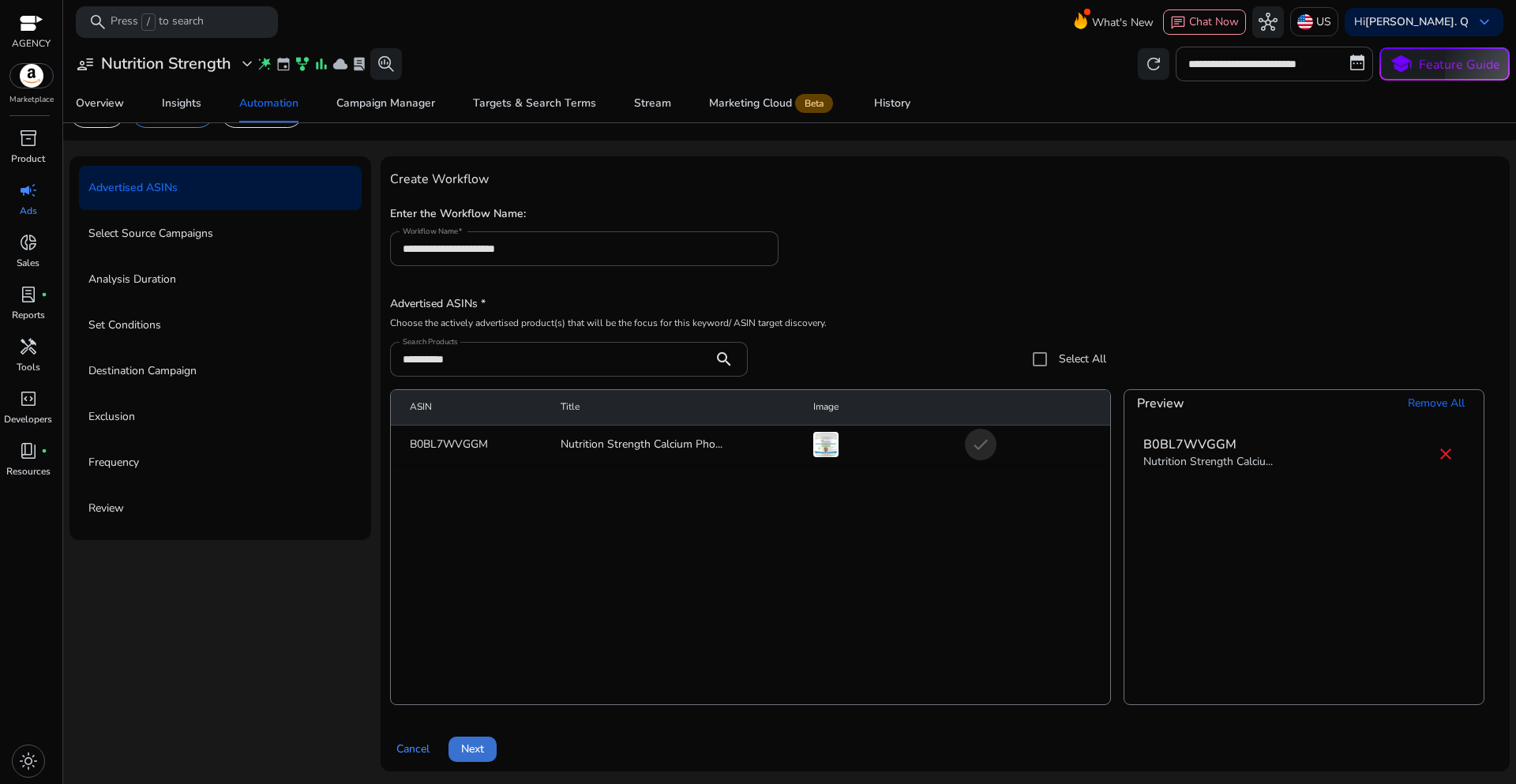
click at [476, 755] on span "Next" at bounding box center [472, 748] width 23 height 16
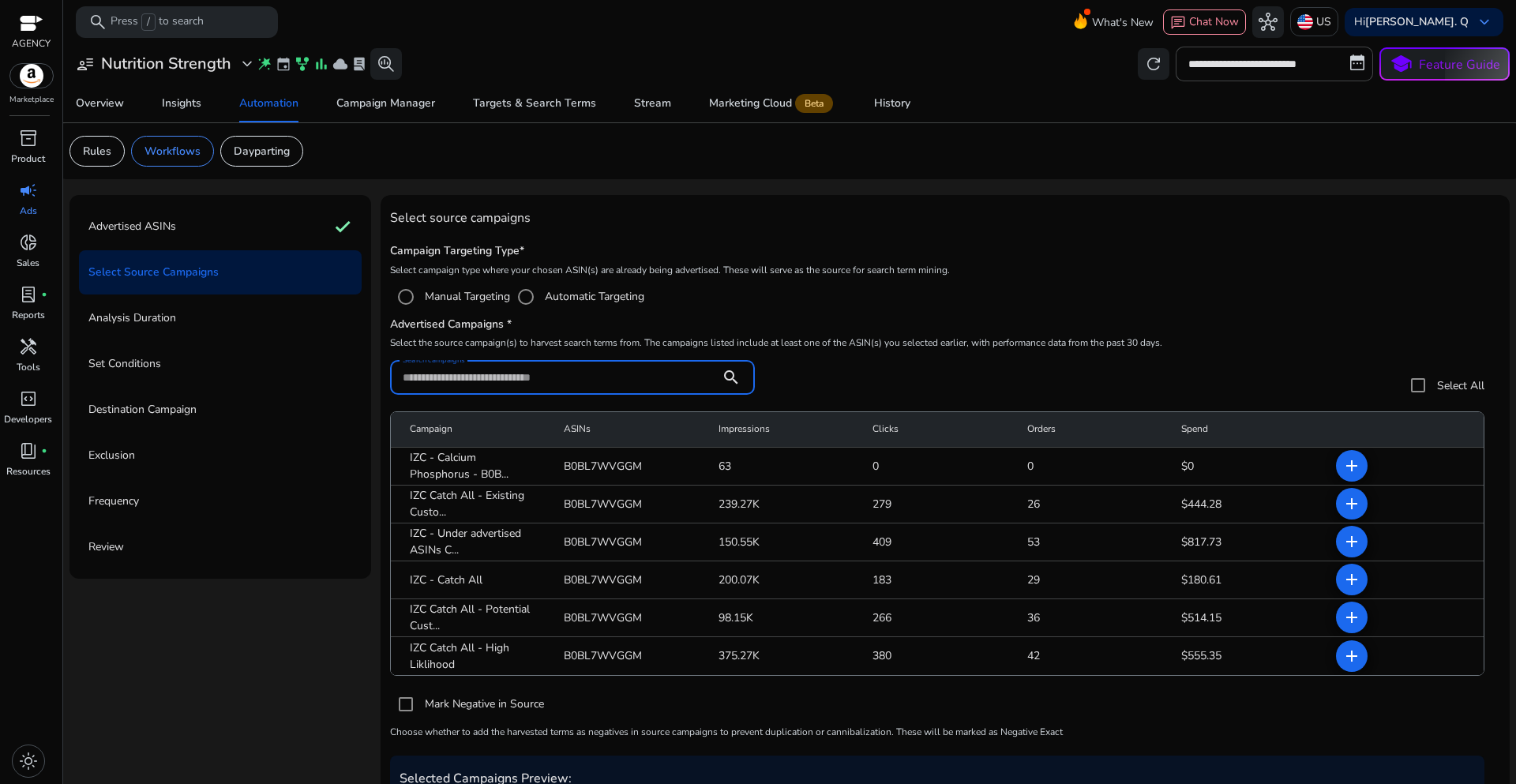
click at [443, 368] on input "Search campaigns" at bounding box center [555, 377] width 305 height 17
paste input "**********"
type input "**********"
click at [1344, 469] on mat-icon "add" at bounding box center [1352, 466] width 19 height 19
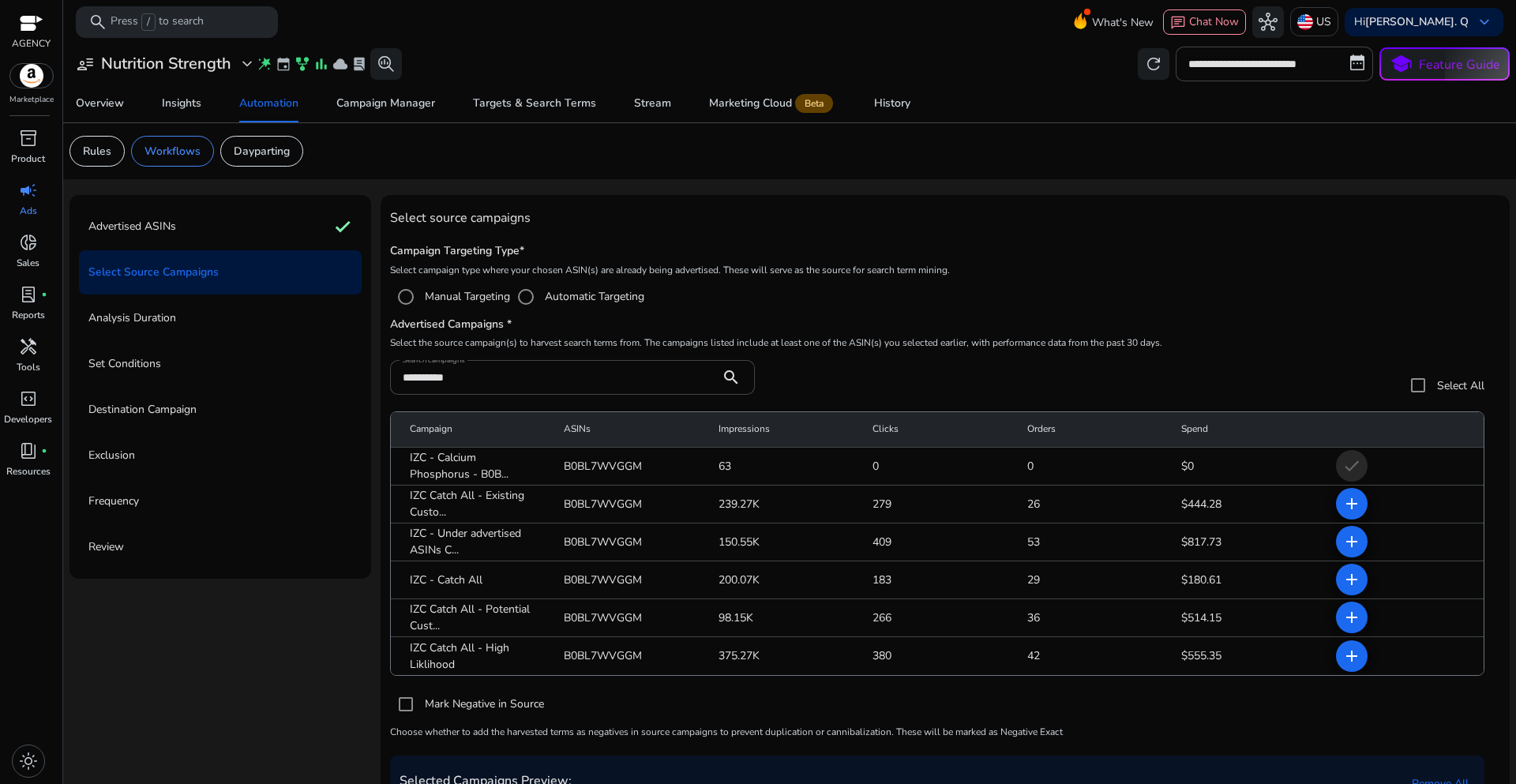
scroll to position [194, 0]
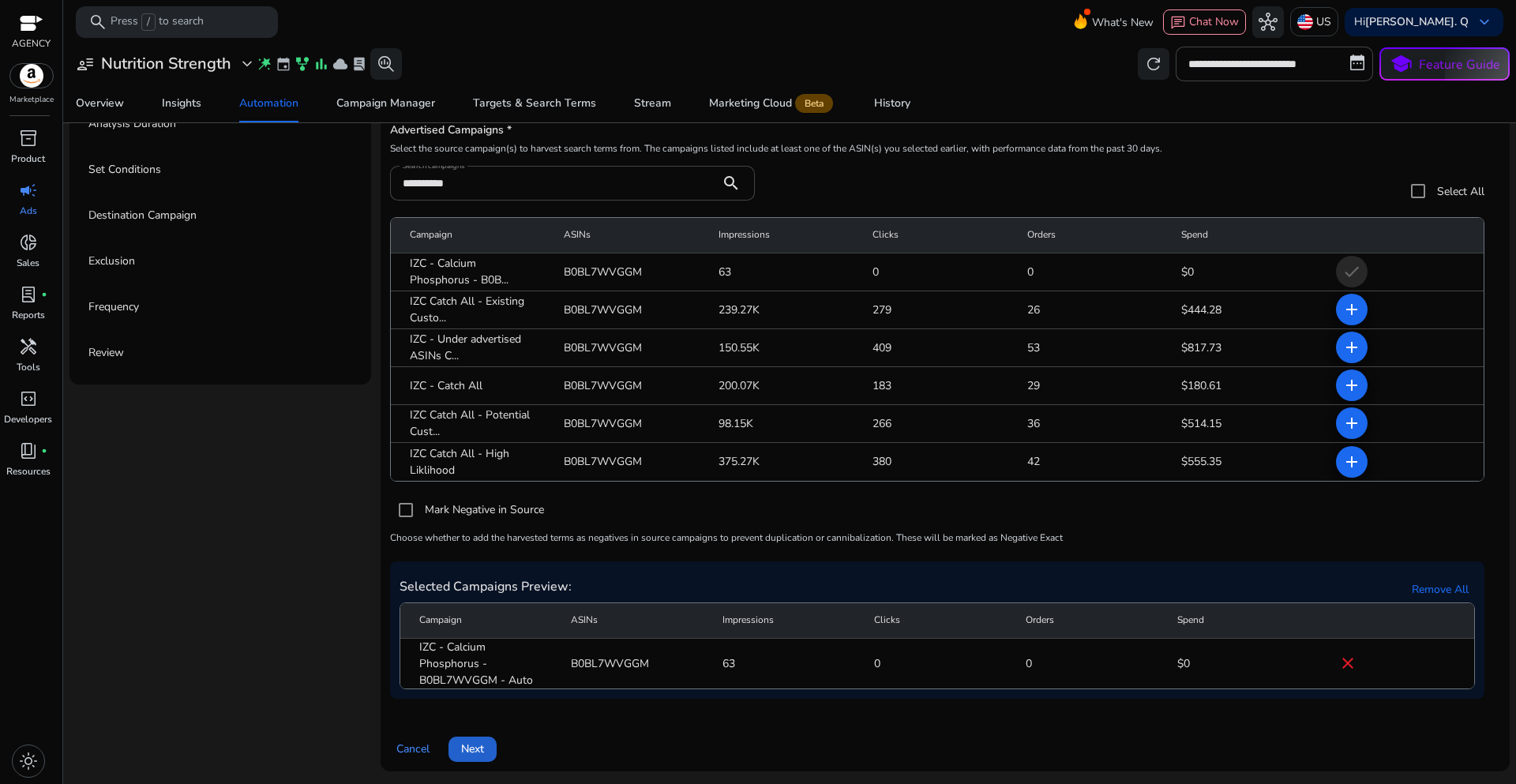
click at [482, 755] on button "Next" at bounding box center [473, 749] width 48 height 25
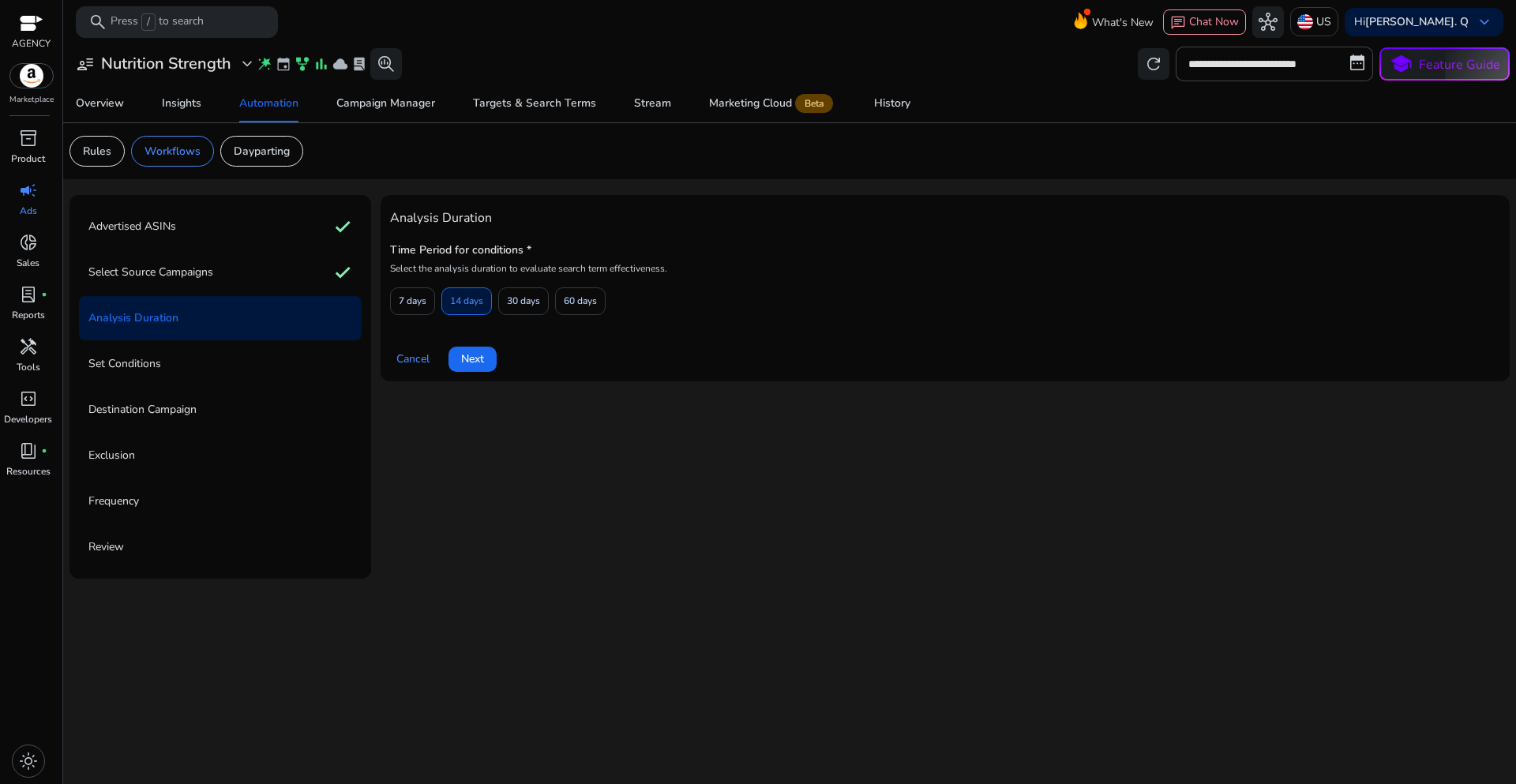
scroll to position [0, 0]
click at [412, 307] on span "7 days" at bounding box center [412, 301] width 28 height 28
click at [469, 362] on span "Next" at bounding box center [472, 358] width 23 height 16
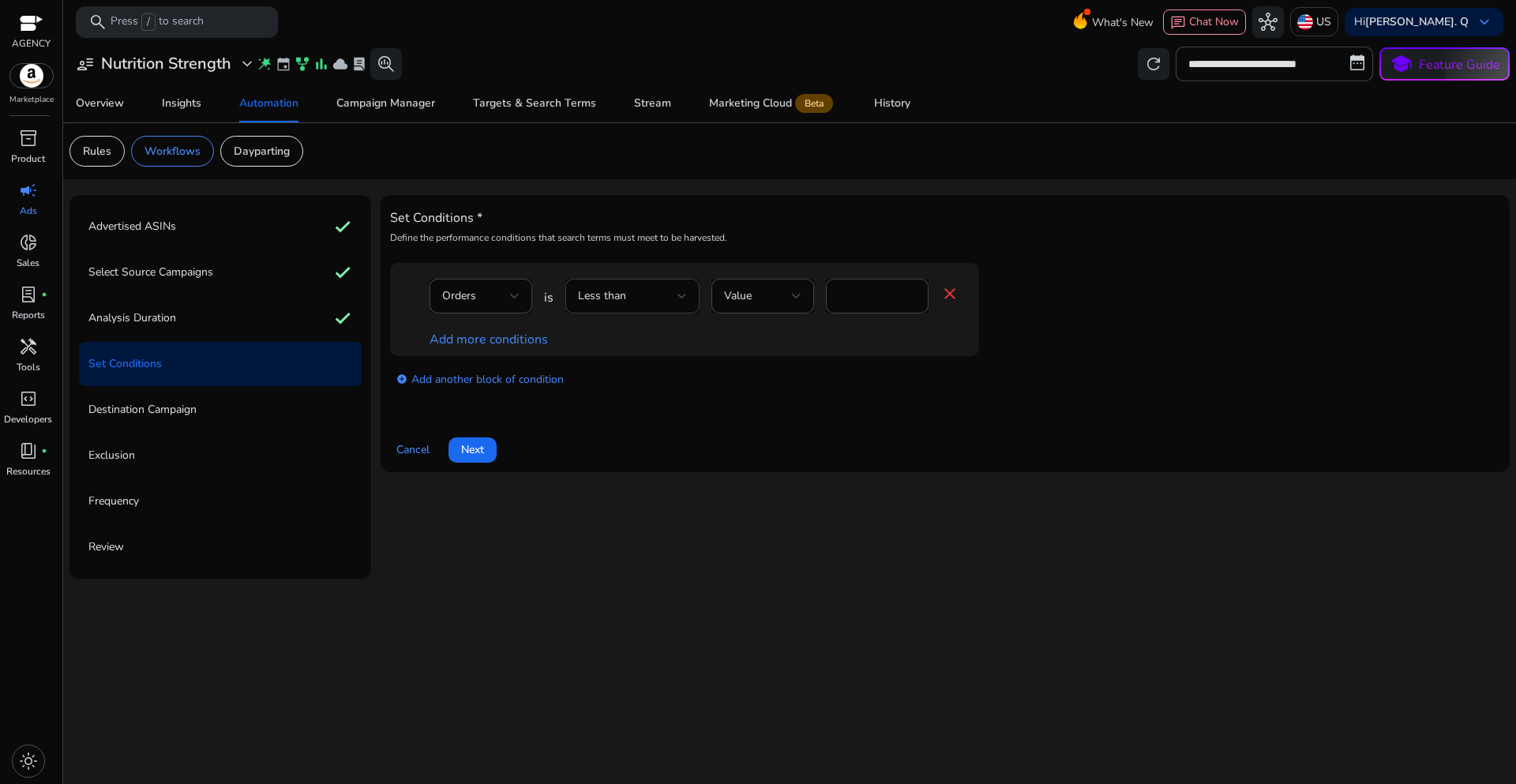
click at [682, 303] on div at bounding box center [682, 296] width 9 height 19
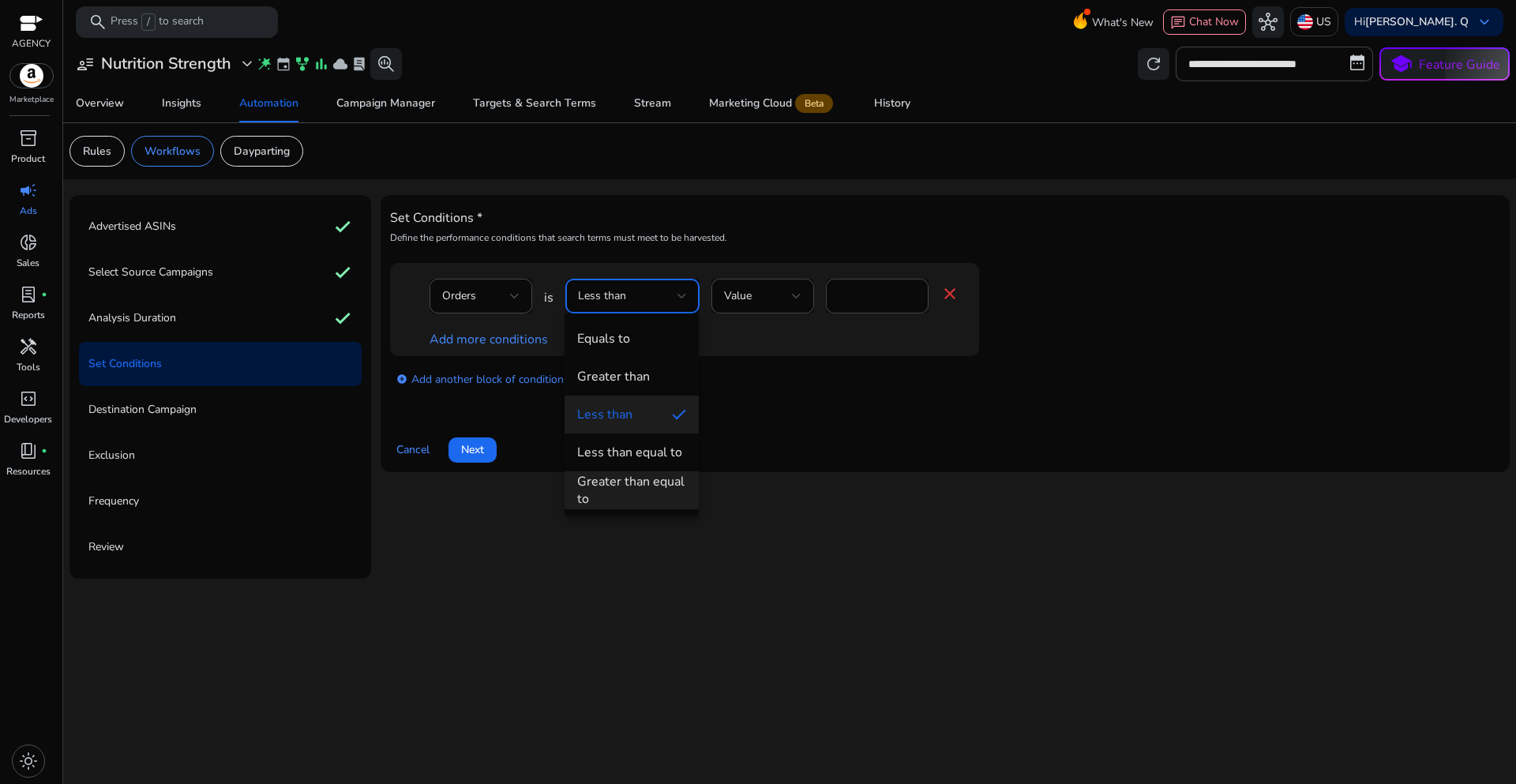
click at [619, 479] on div "Greater than equal to" at bounding box center [632, 490] width 109 height 34
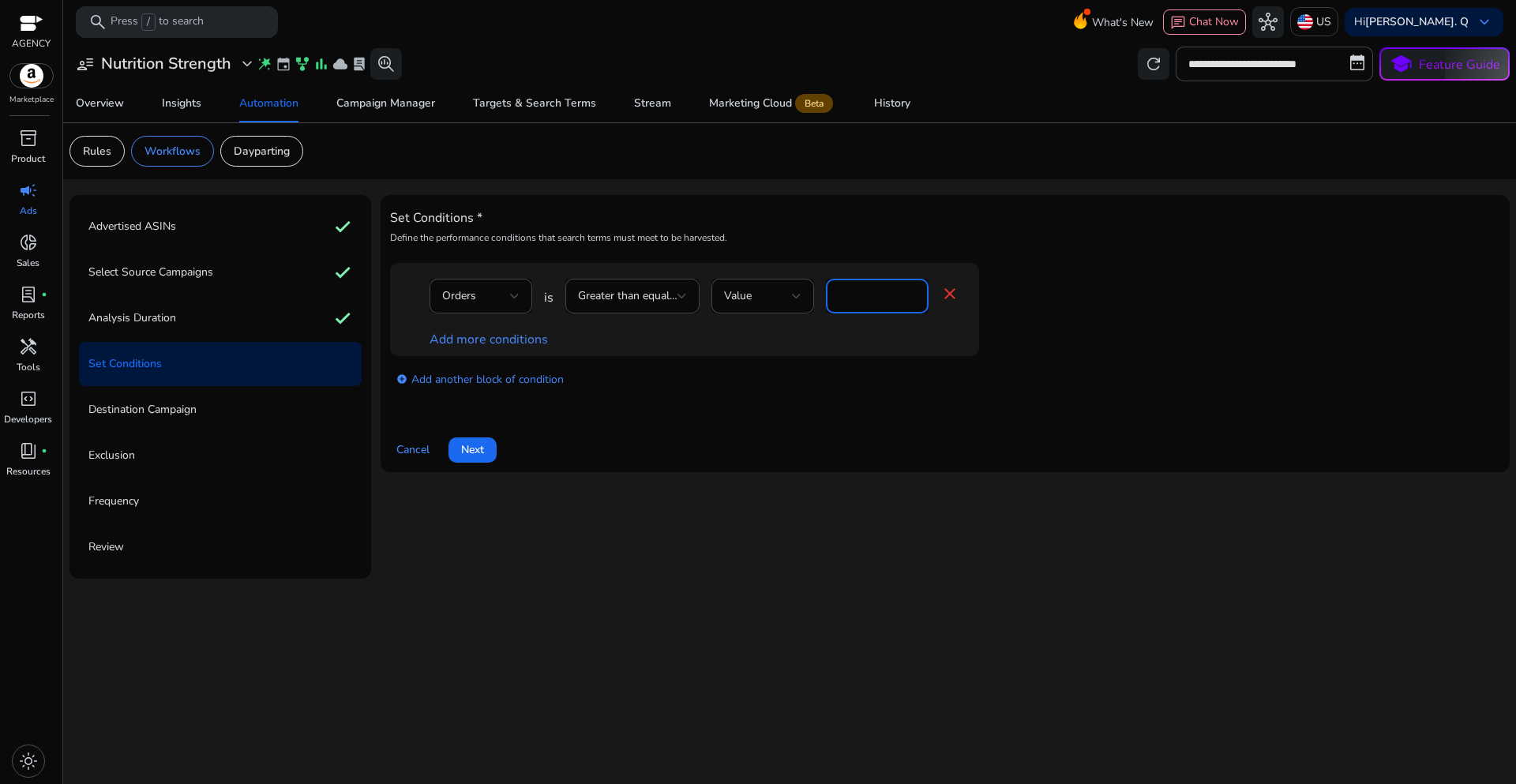
drag, startPoint x: 852, startPoint y: 298, endPoint x: 825, endPoint y: 293, distance: 27.5
click at [826, 293] on div "*" at bounding box center [877, 296] width 103 height 34
type input "*"
click at [512, 339] on link "Add more conditions" at bounding box center [488, 339] width 118 height 17
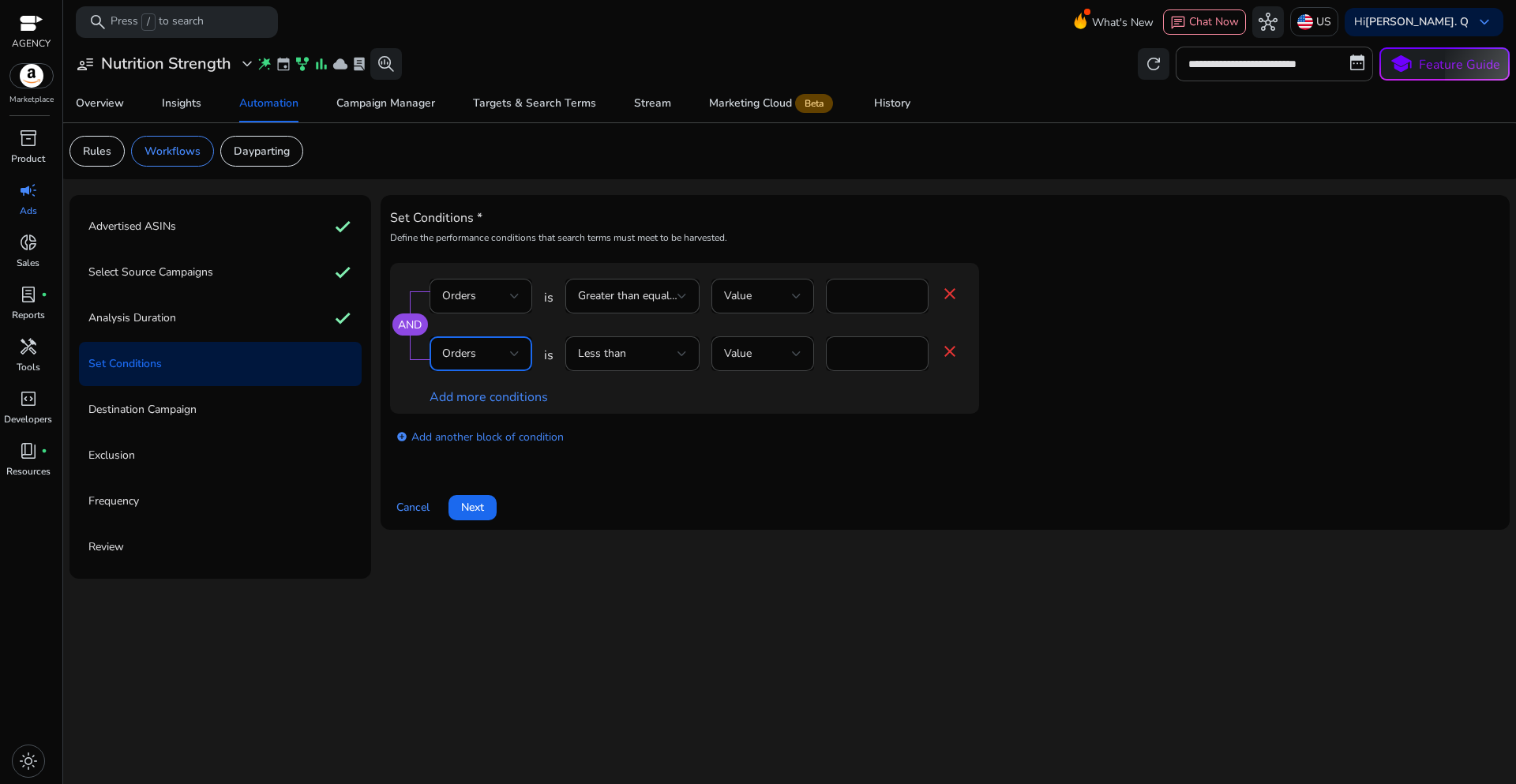
click at [511, 361] on div at bounding box center [514, 354] width 9 height 19
click at [469, 474] on mat-option "ACoS" at bounding box center [481, 466] width 103 height 38
click at [680, 358] on div at bounding box center [682, 354] width 9 height 19
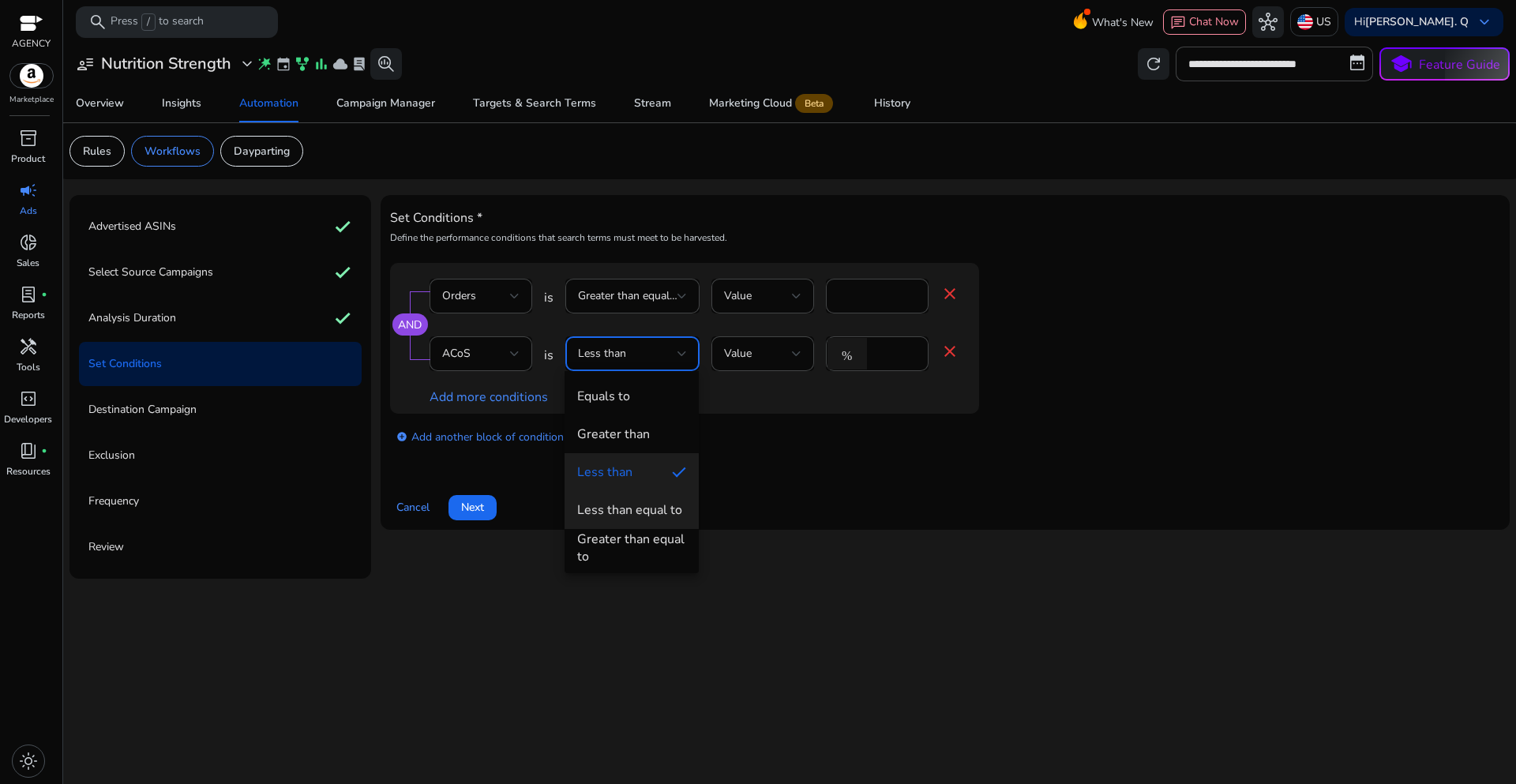
click at [629, 506] on div "Less than equal to" at bounding box center [630, 510] width 105 height 17
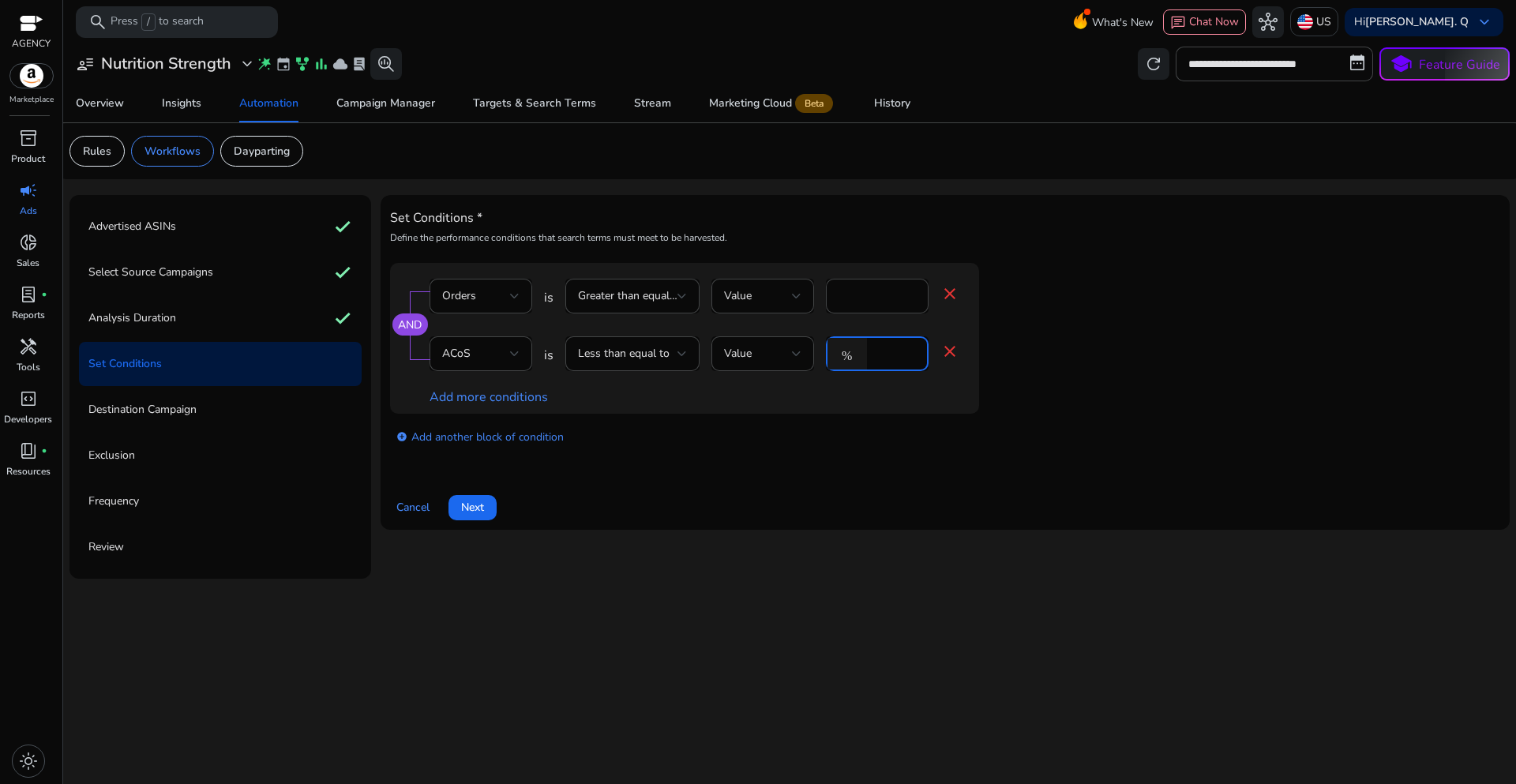
drag, startPoint x: 887, startPoint y: 355, endPoint x: 859, endPoint y: 354, distance: 28.0
click at [859, 354] on div "% *" at bounding box center [871, 354] width 90 height 34
type input "**"
click at [1372, 423] on app-ppc-editable-conditions "AND Orders is Greater than equal to Value * close ACoS is Less than equal to Va…" at bounding box center [945, 361] width 1110 height 195
click at [482, 515] on span "Next" at bounding box center [472, 506] width 23 height 16
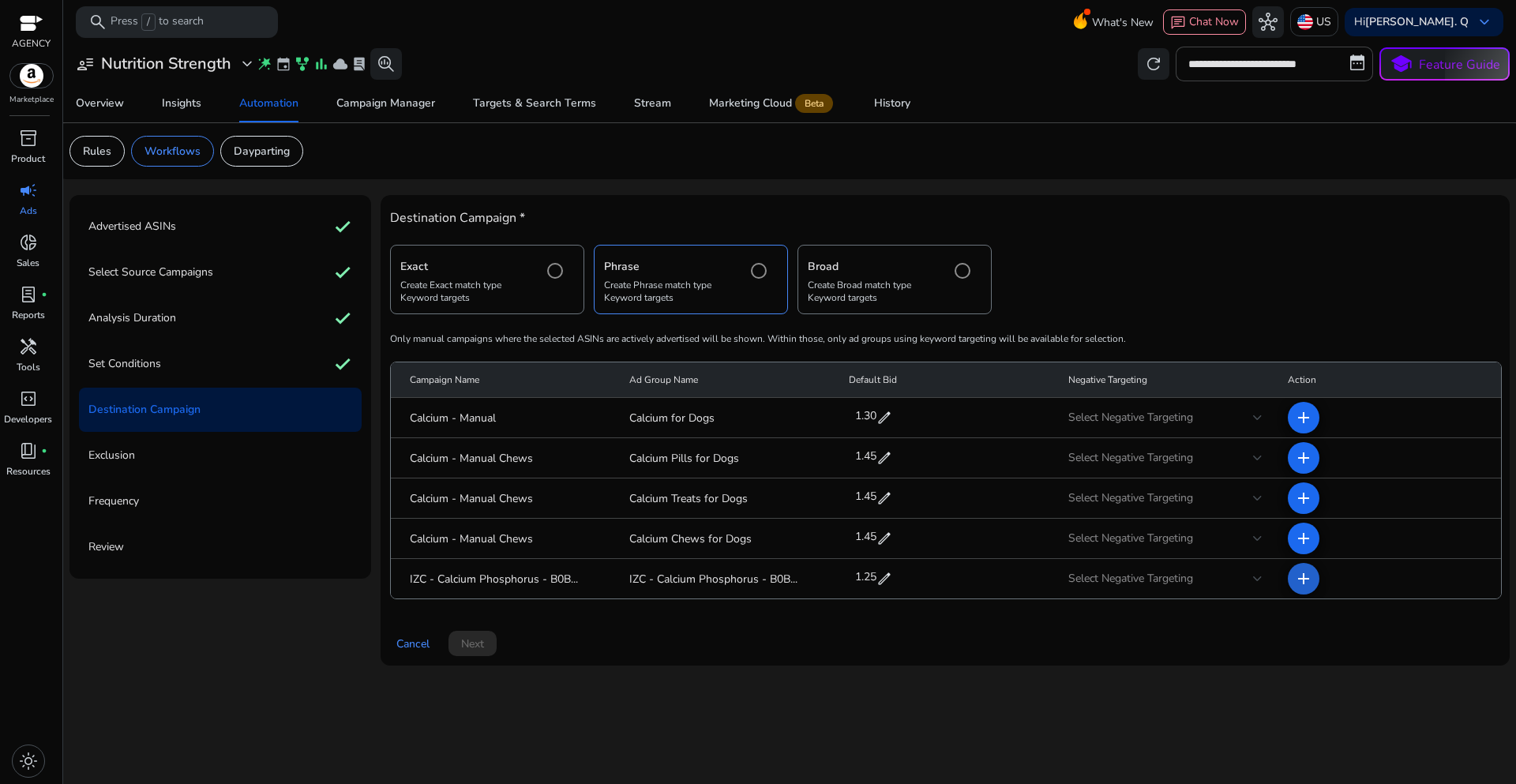
click at [1299, 581] on mat-icon "add" at bounding box center [1304, 579] width 19 height 19
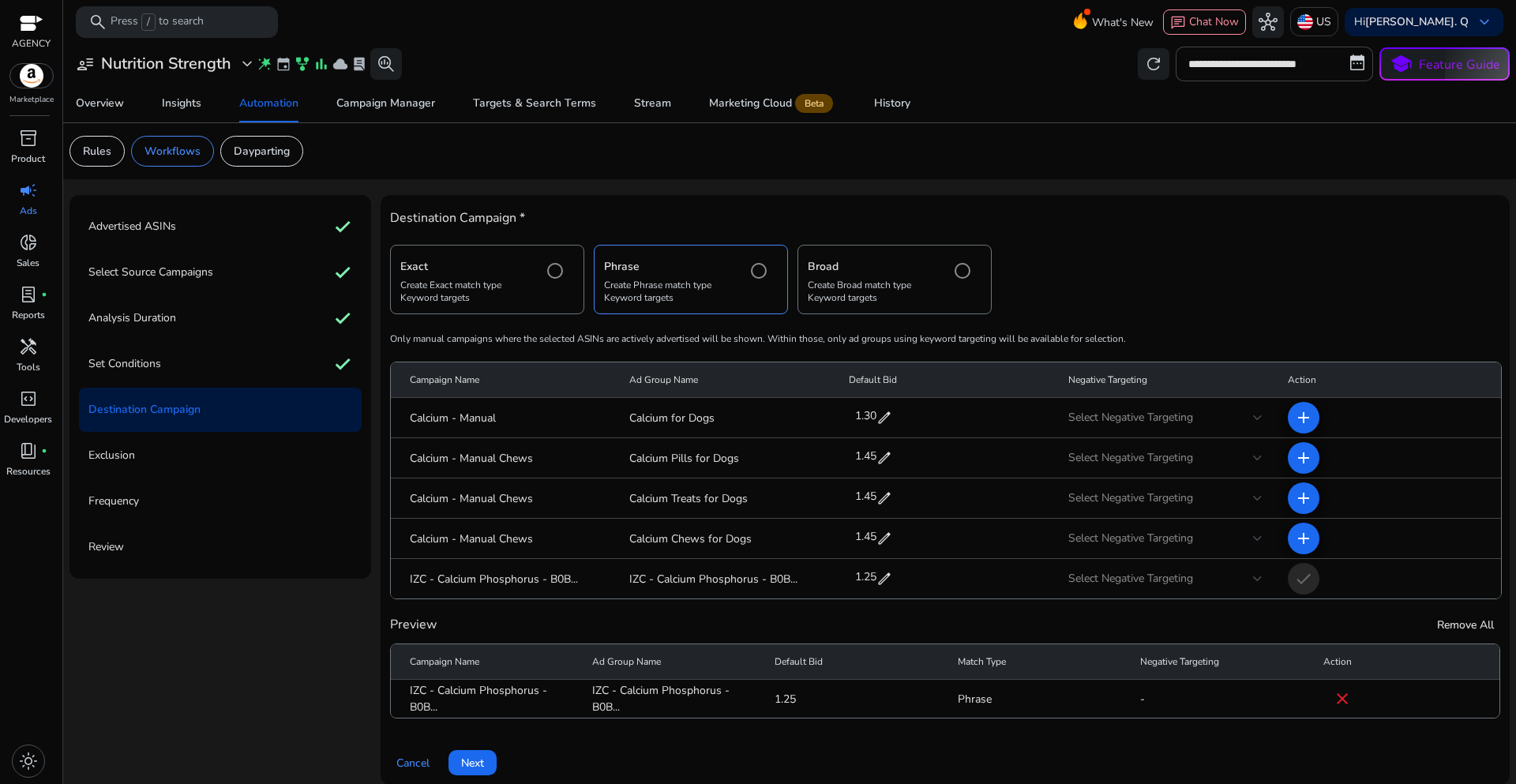
scroll to position [14, 0]
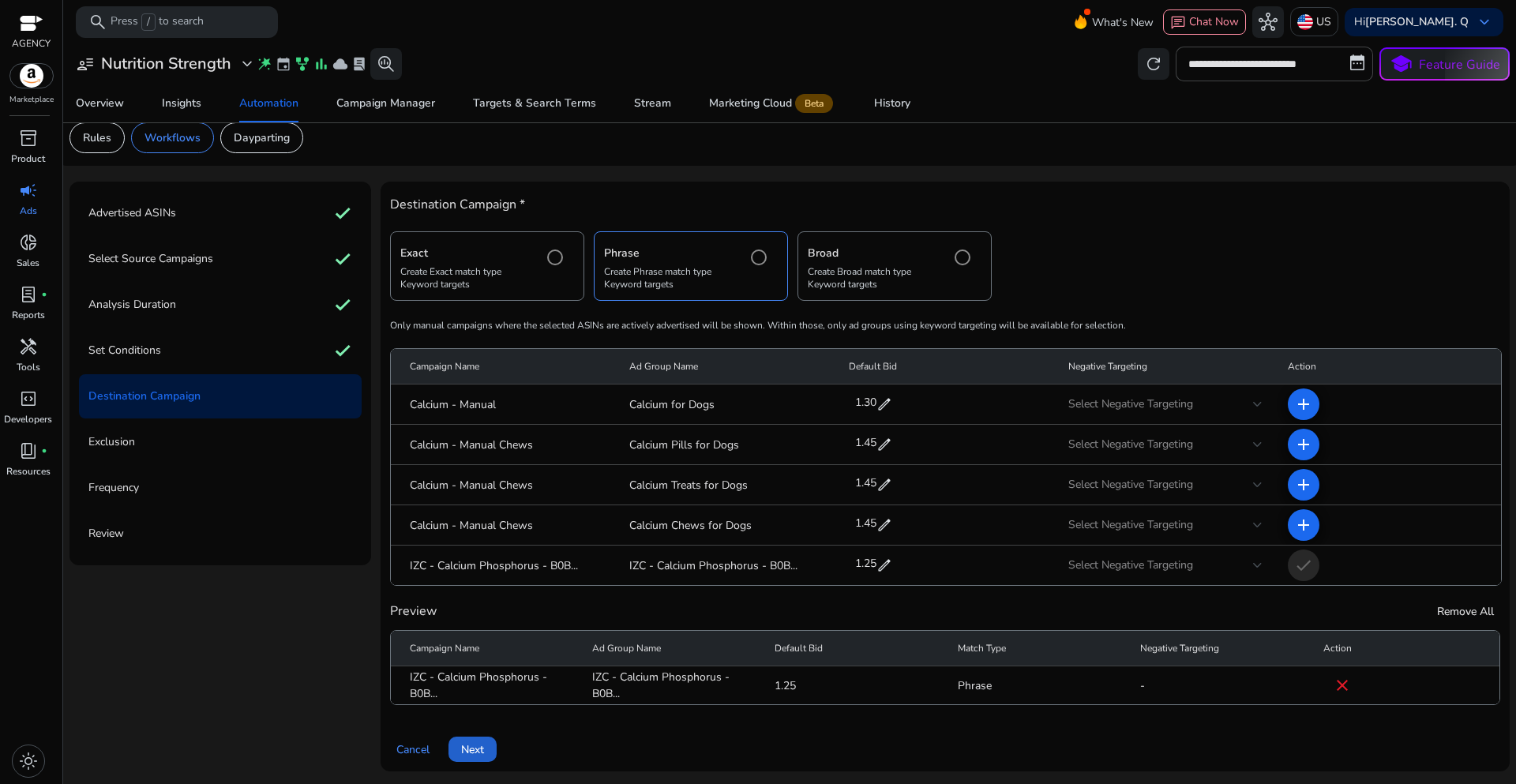
click at [472, 758] on span at bounding box center [473, 750] width 48 height 38
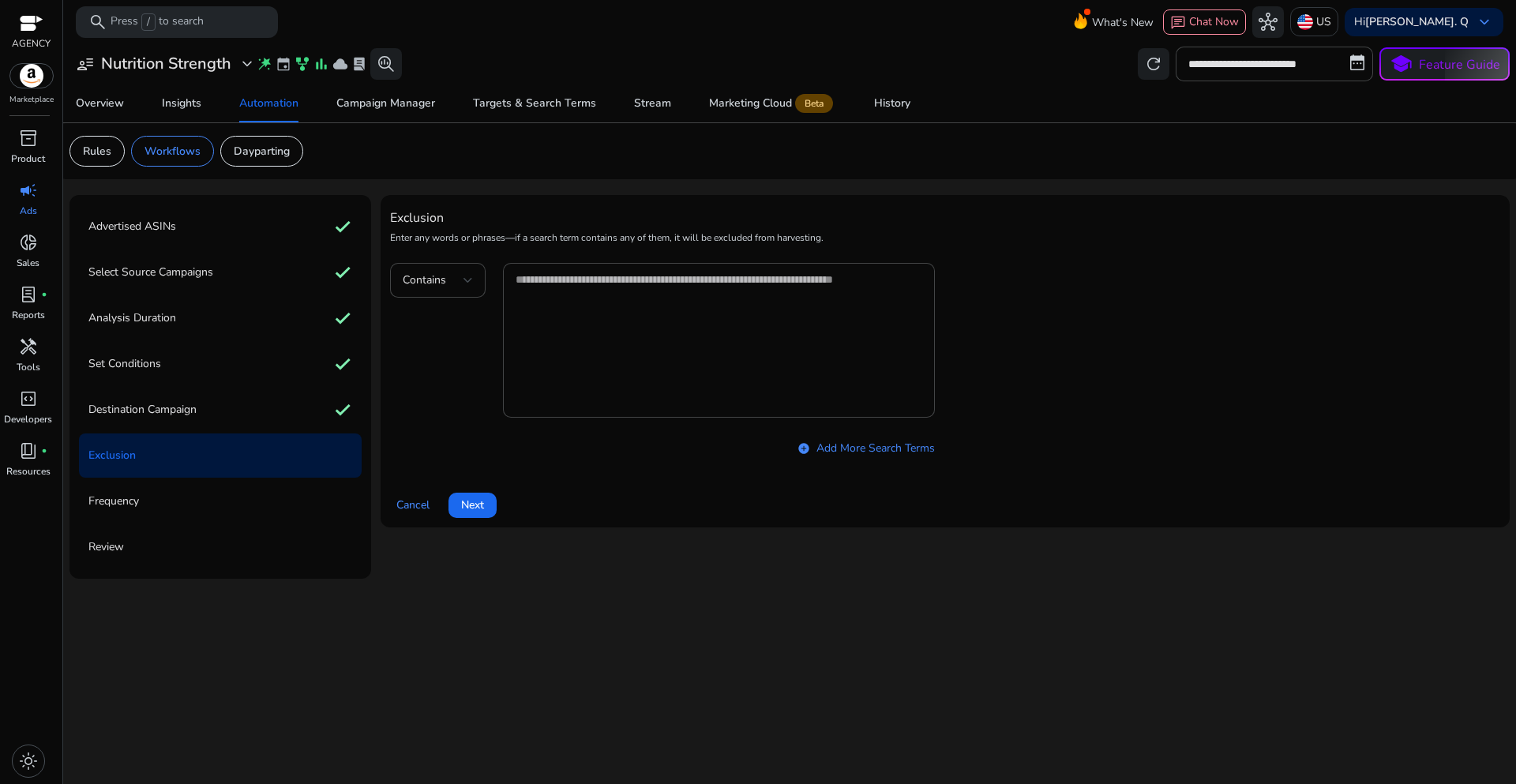
scroll to position [0, 0]
click at [479, 507] on span "Next" at bounding box center [472, 505] width 23 height 16
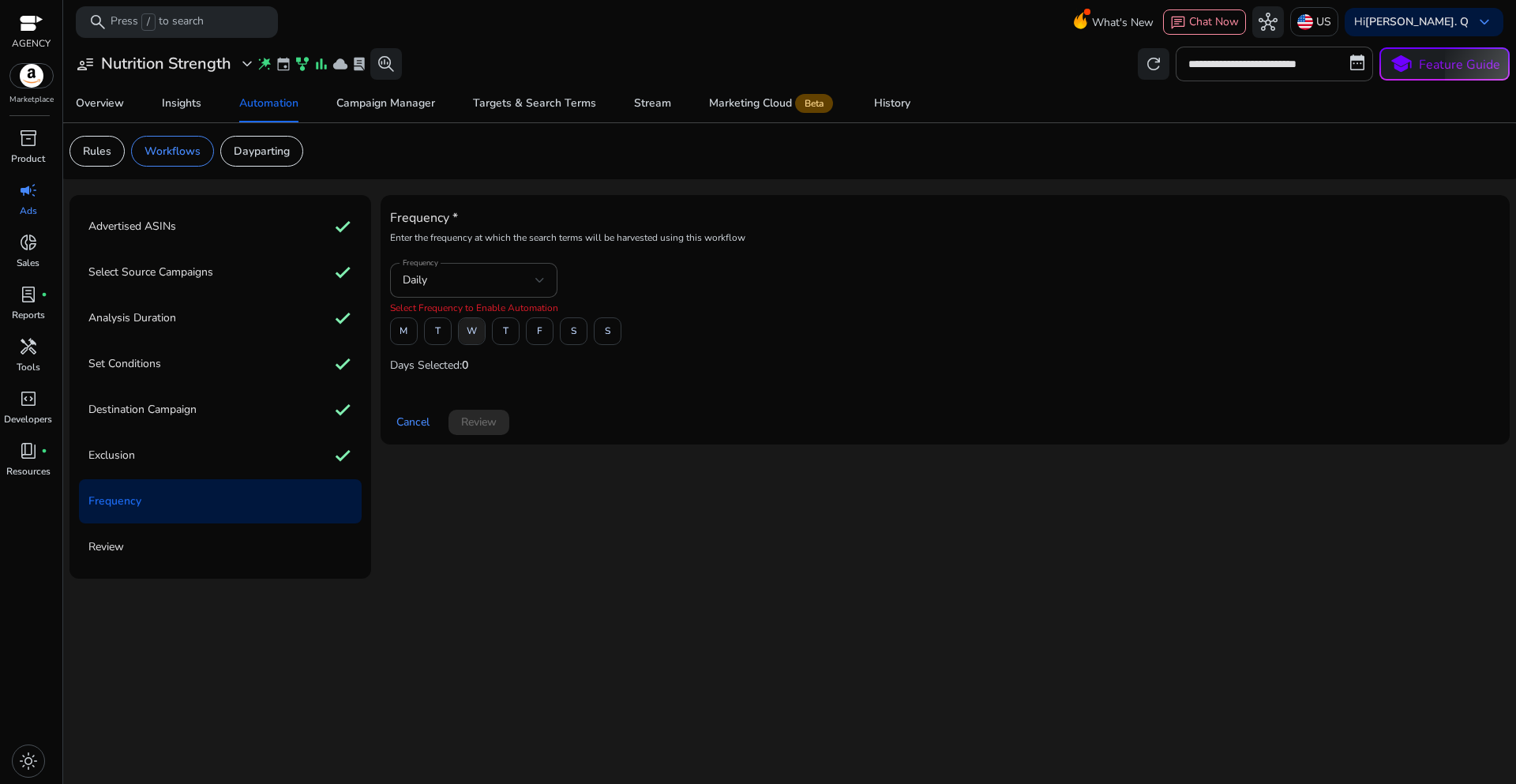
click at [472, 338] on span "W" at bounding box center [472, 331] width 10 height 28
click at [494, 429] on span "Review" at bounding box center [478, 422] width 35 height 16
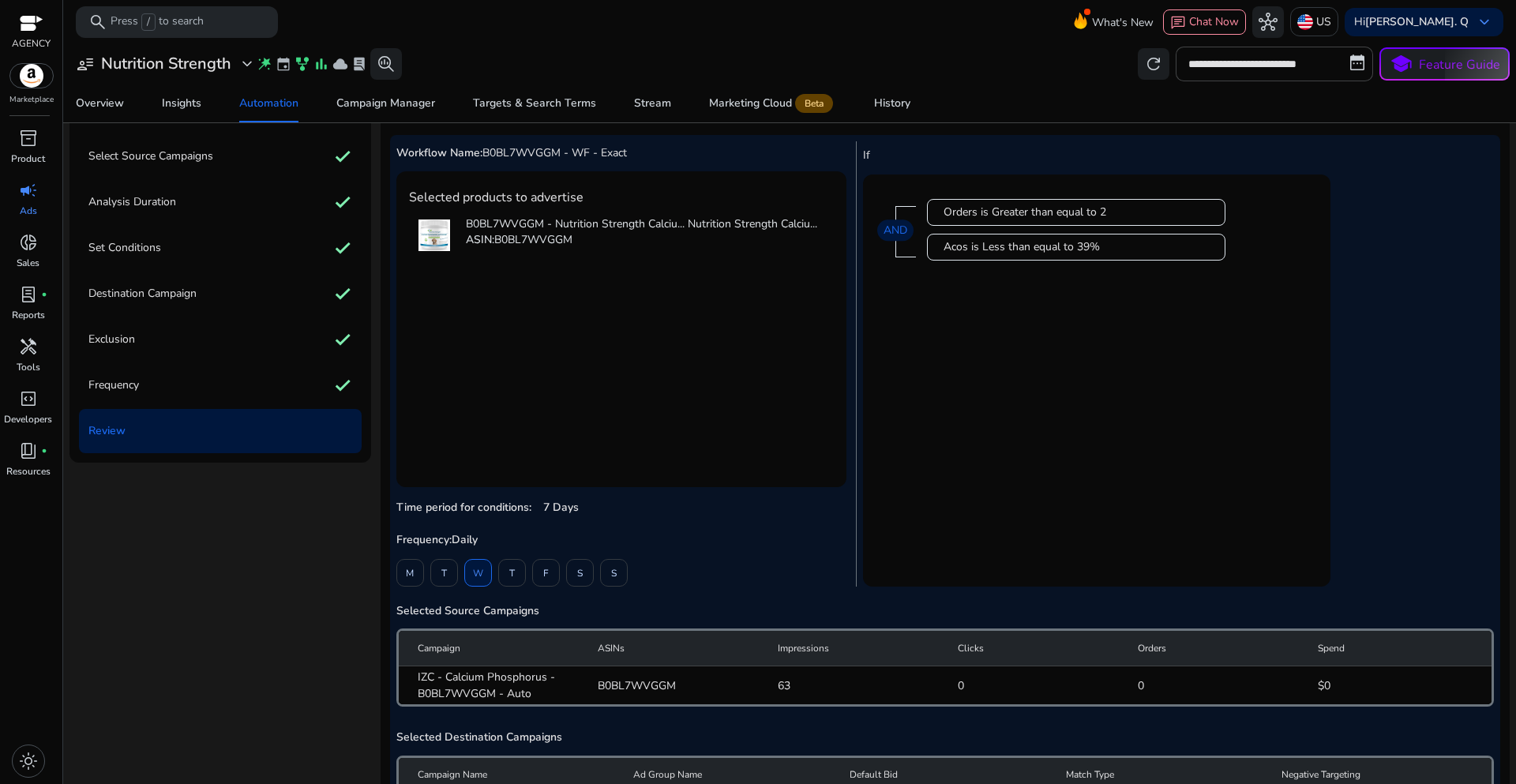
scroll to position [37, 0]
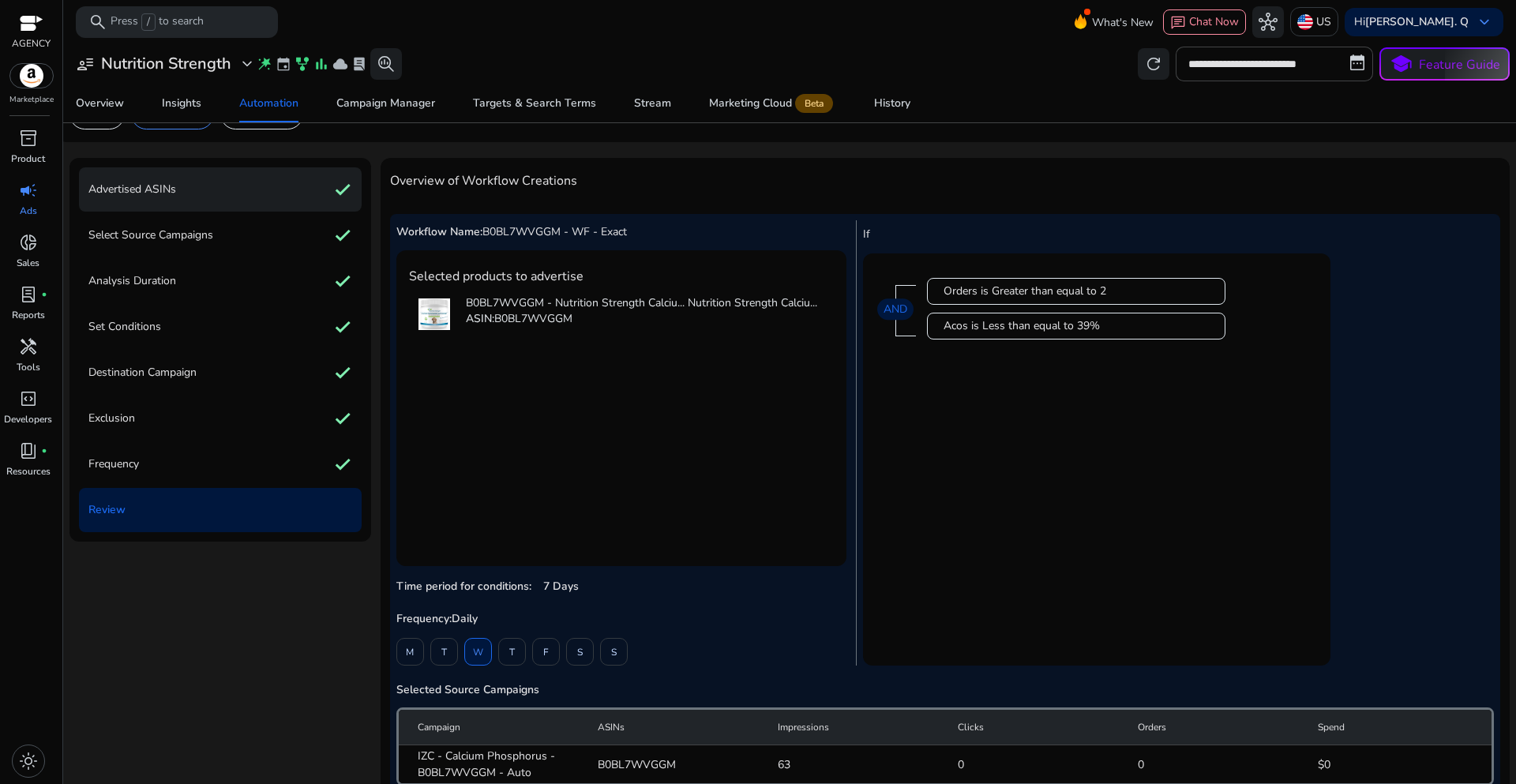
click at [178, 194] on div "Advertised ASINs check" at bounding box center [221, 189] width 283 height 44
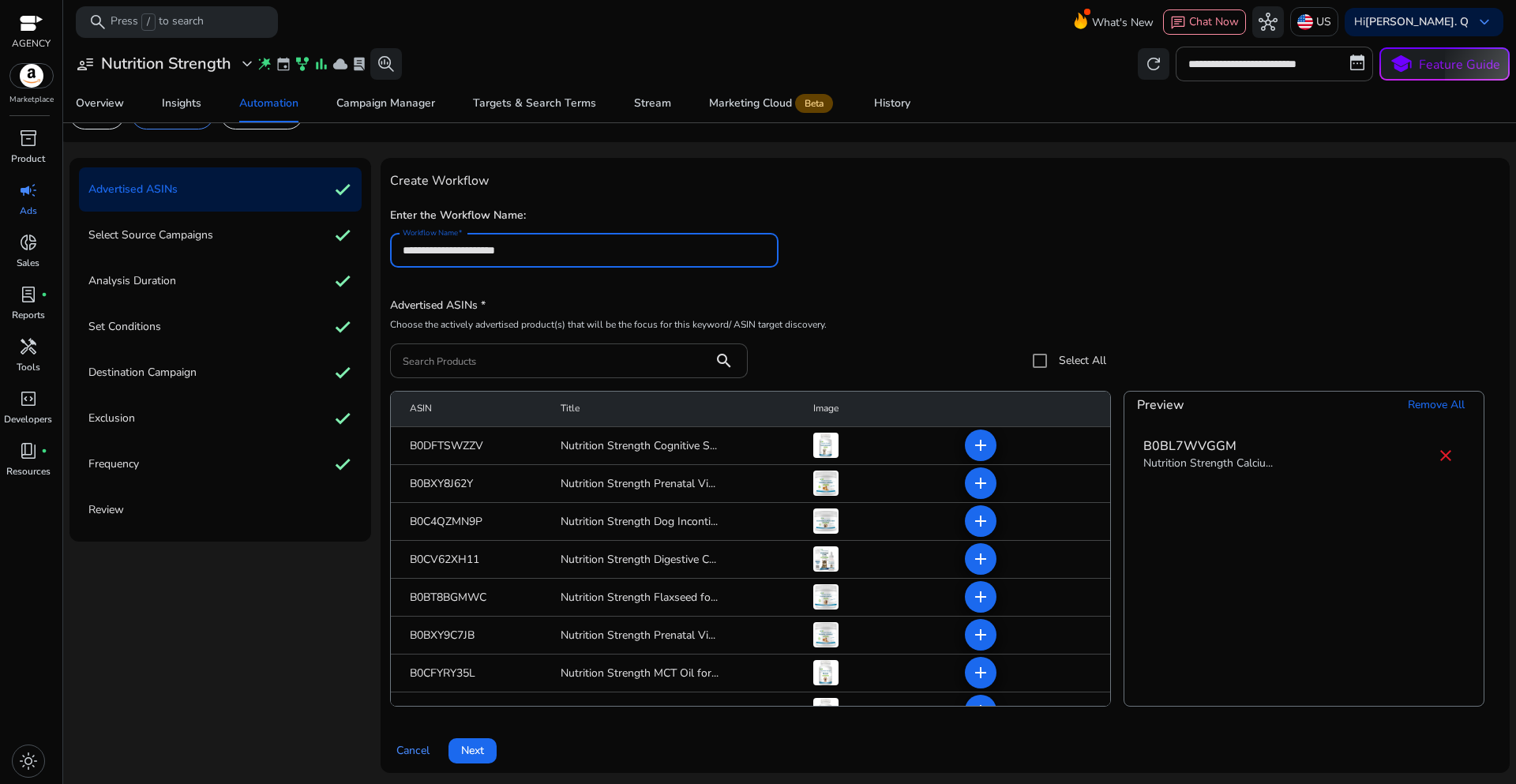
scroll to position [39, 0]
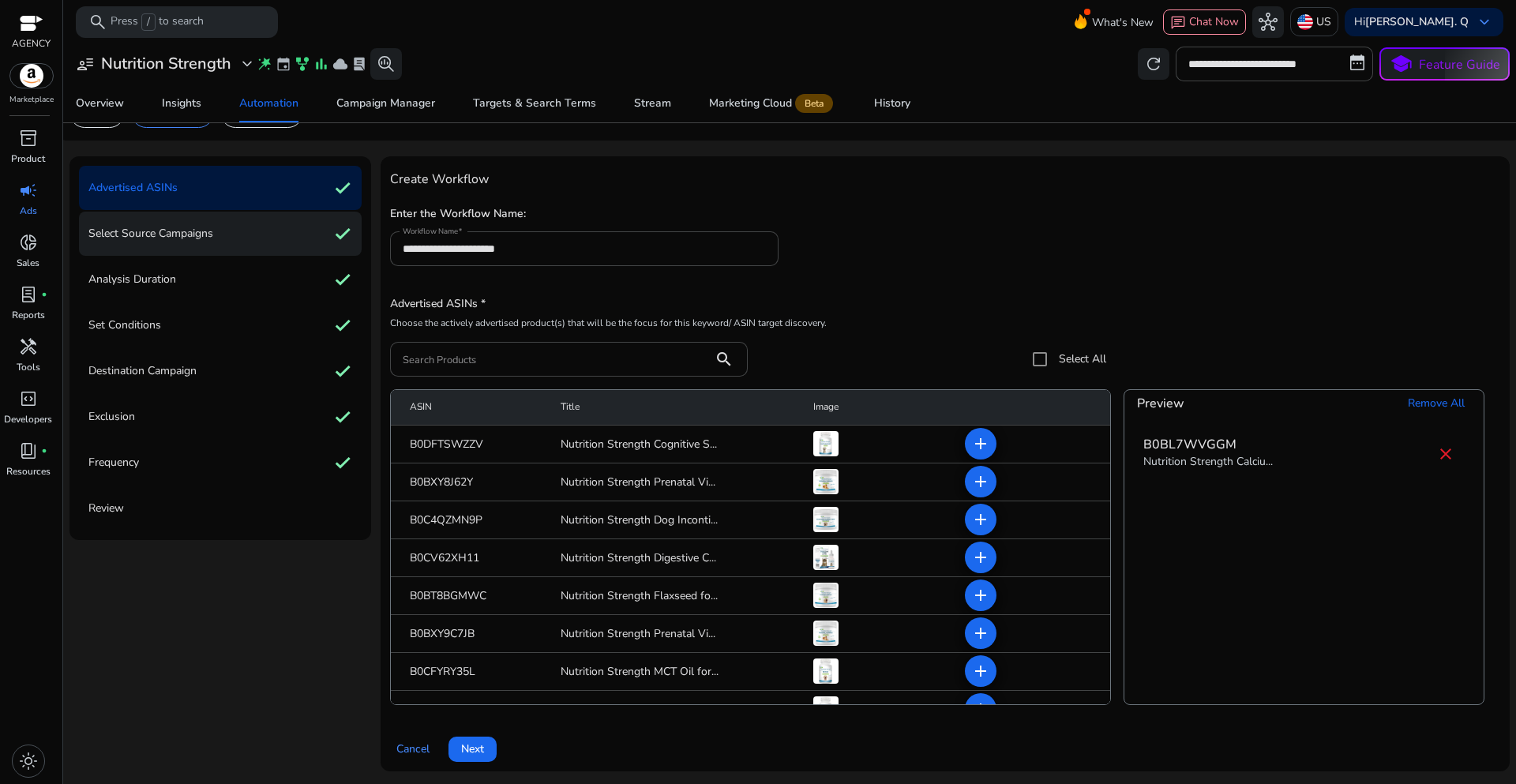
click at [187, 233] on p "Select Source Campaigns" at bounding box center [150, 233] width 125 height 25
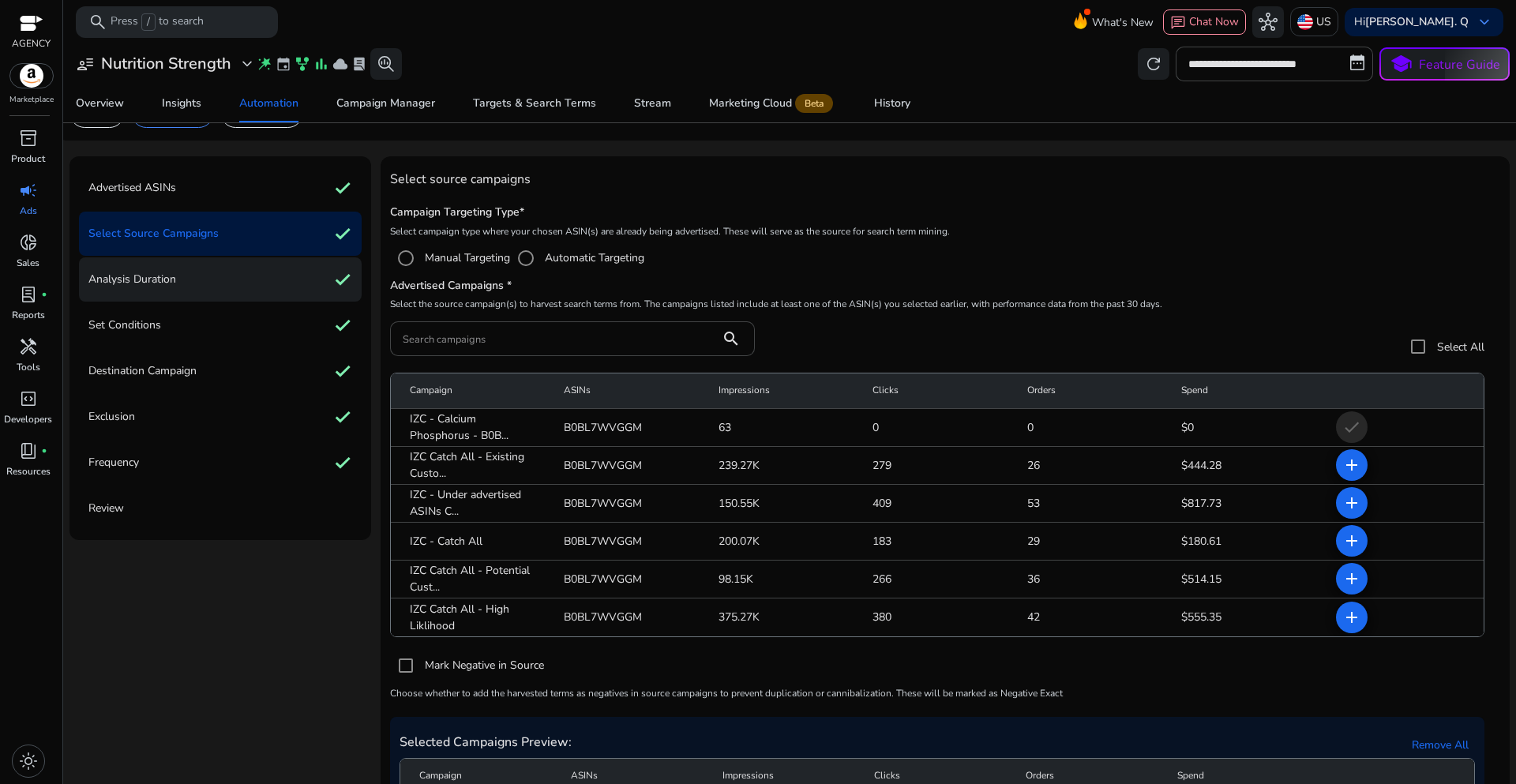
click at [198, 284] on div "Analysis Duration check" at bounding box center [221, 279] width 283 height 44
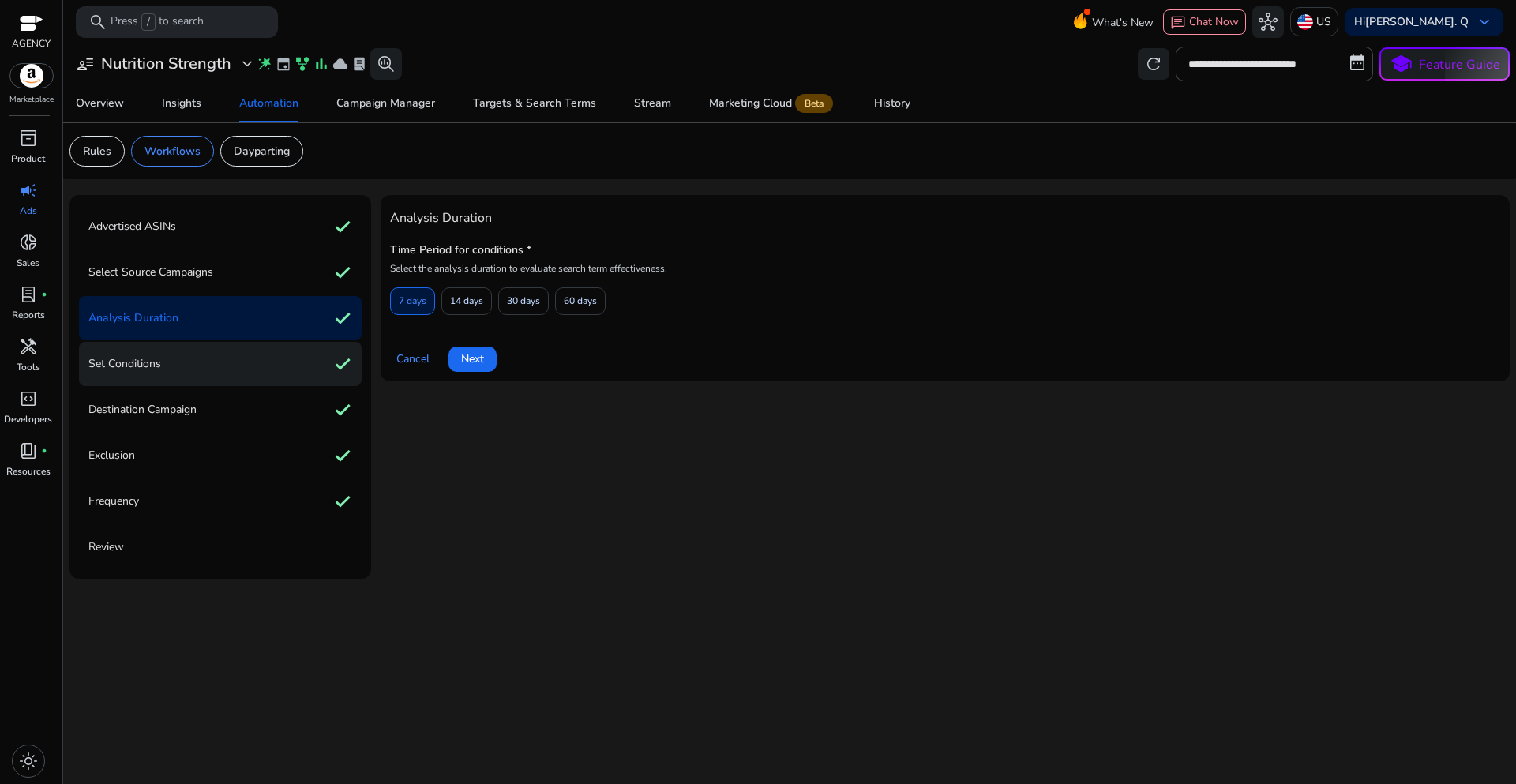
click at [197, 366] on div "Set Conditions check" at bounding box center [221, 363] width 283 height 44
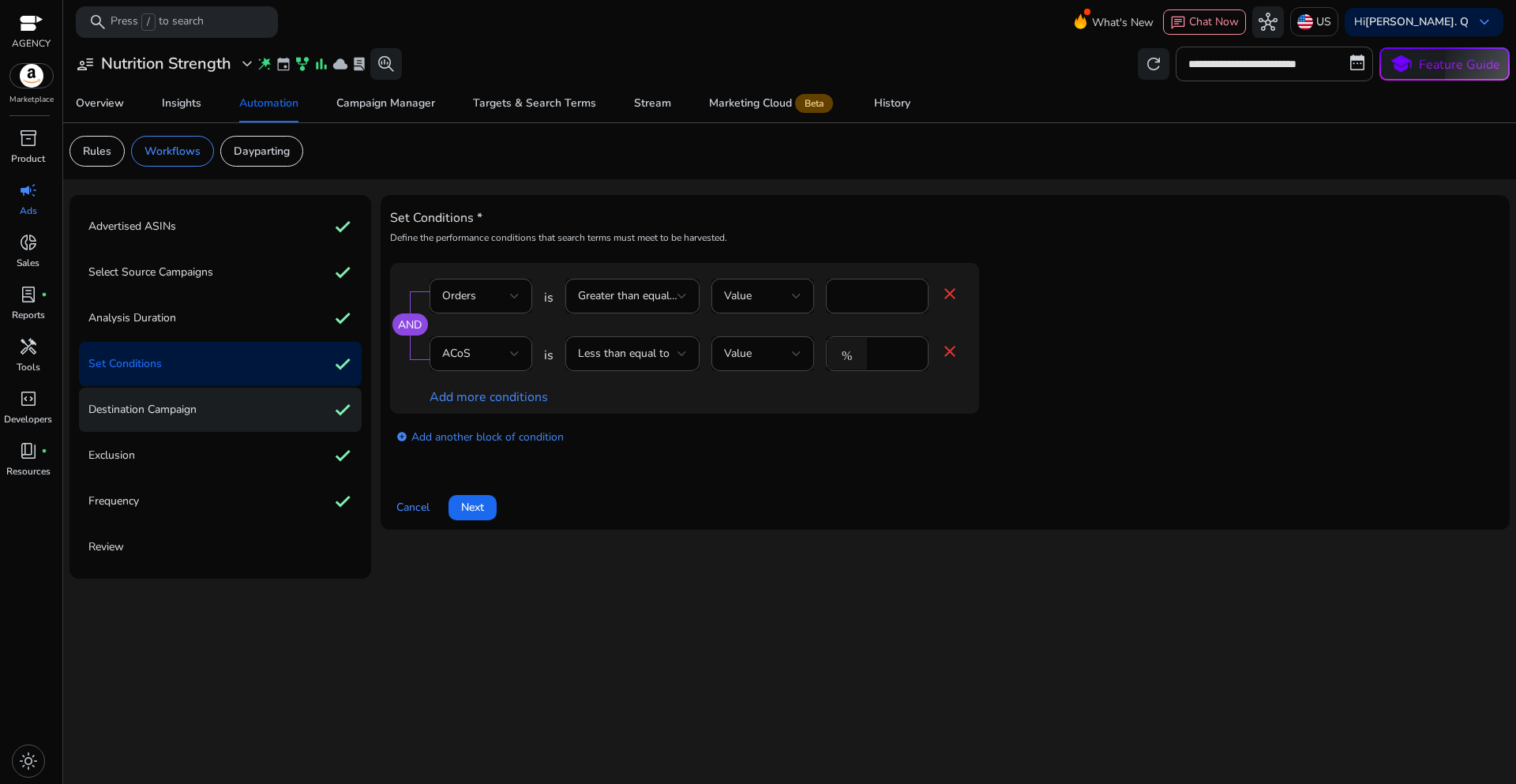
click at [195, 420] on p "Destination Campaign" at bounding box center [142, 409] width 108 height 25
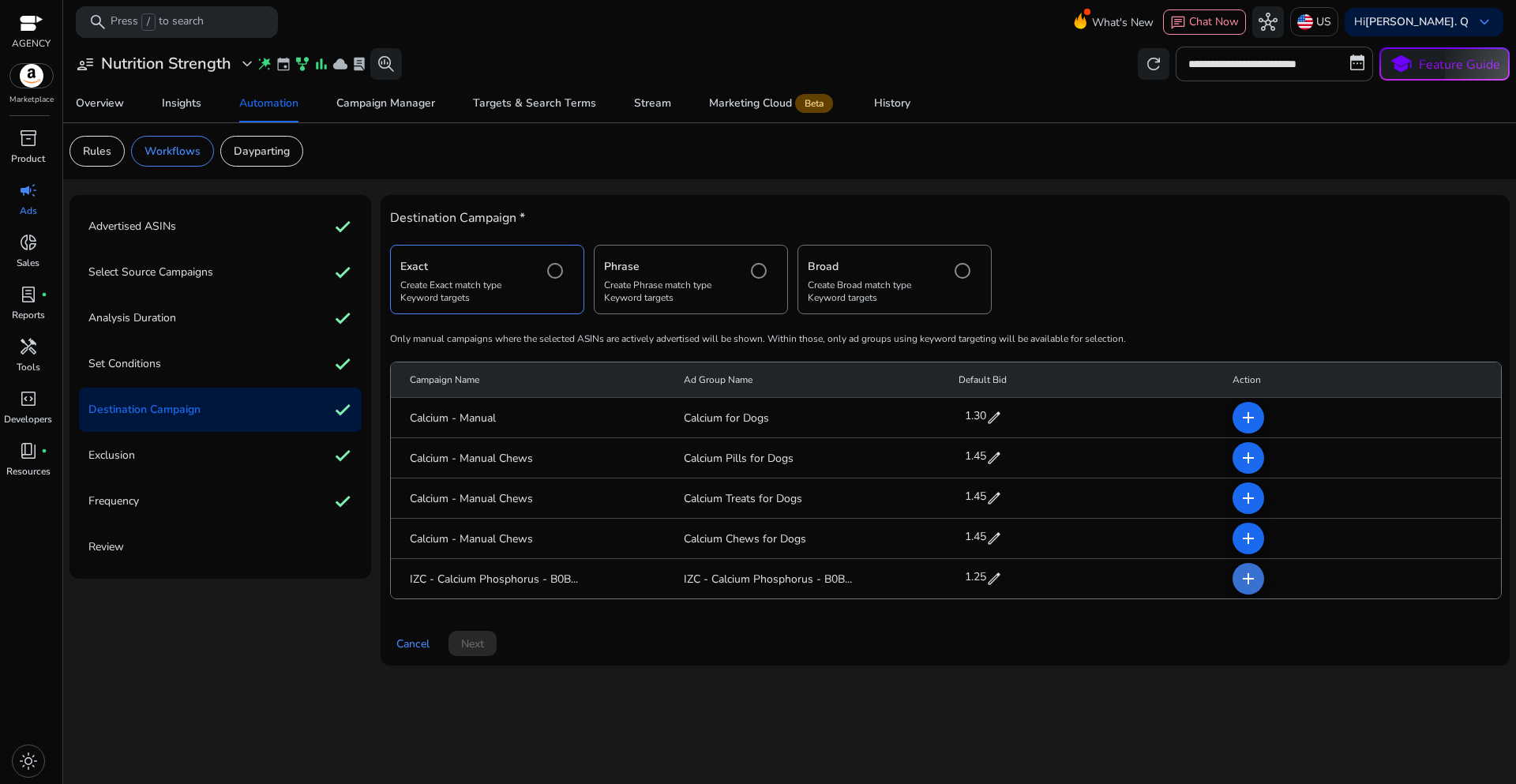
click at [1254, 586] on mat-icon "add" at bounding box center [1249, 579] width 19 height 19
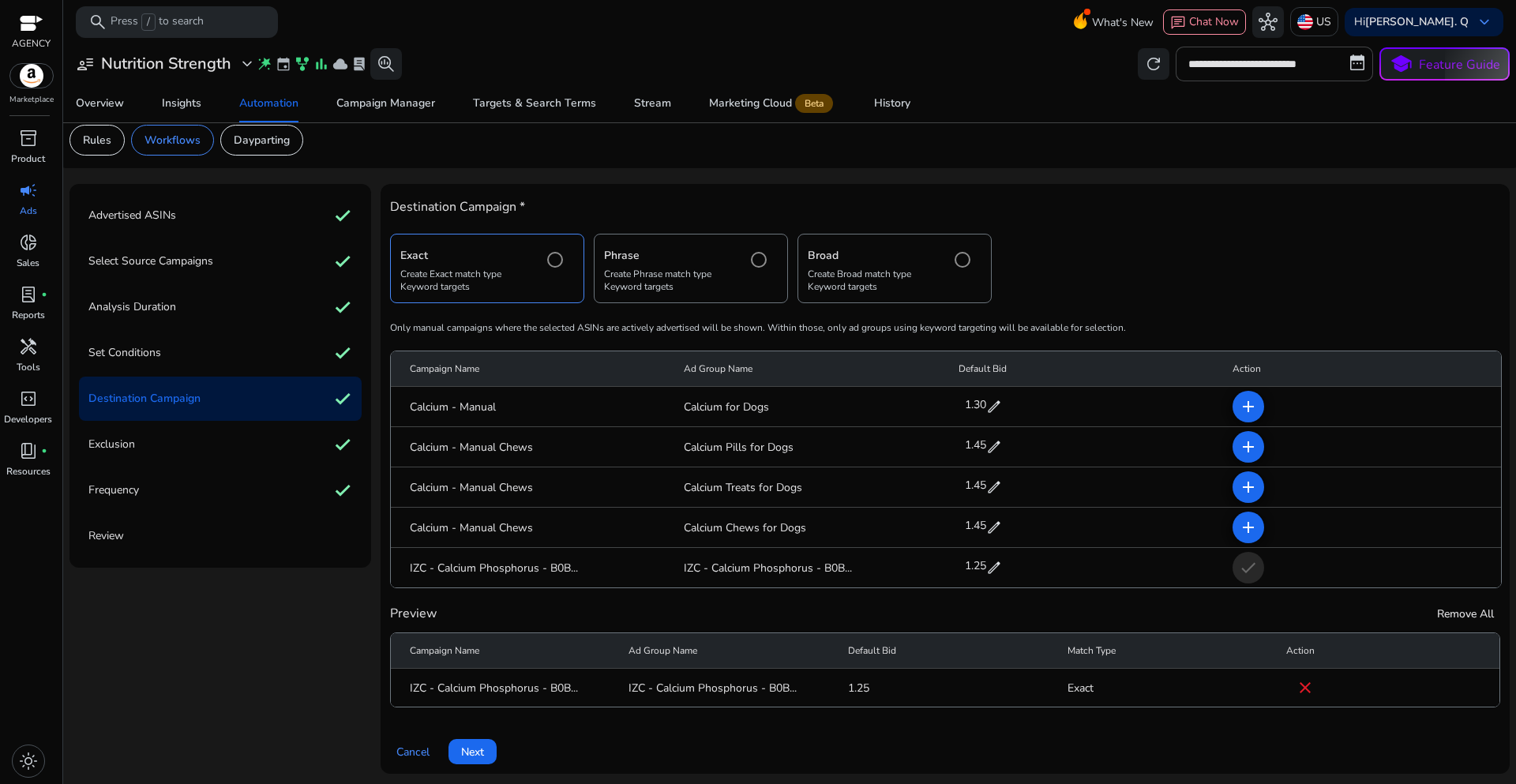
scroll to position [14, 0]
click at [485, 749] on span at bounding box center [473, 750] width 48 height 38
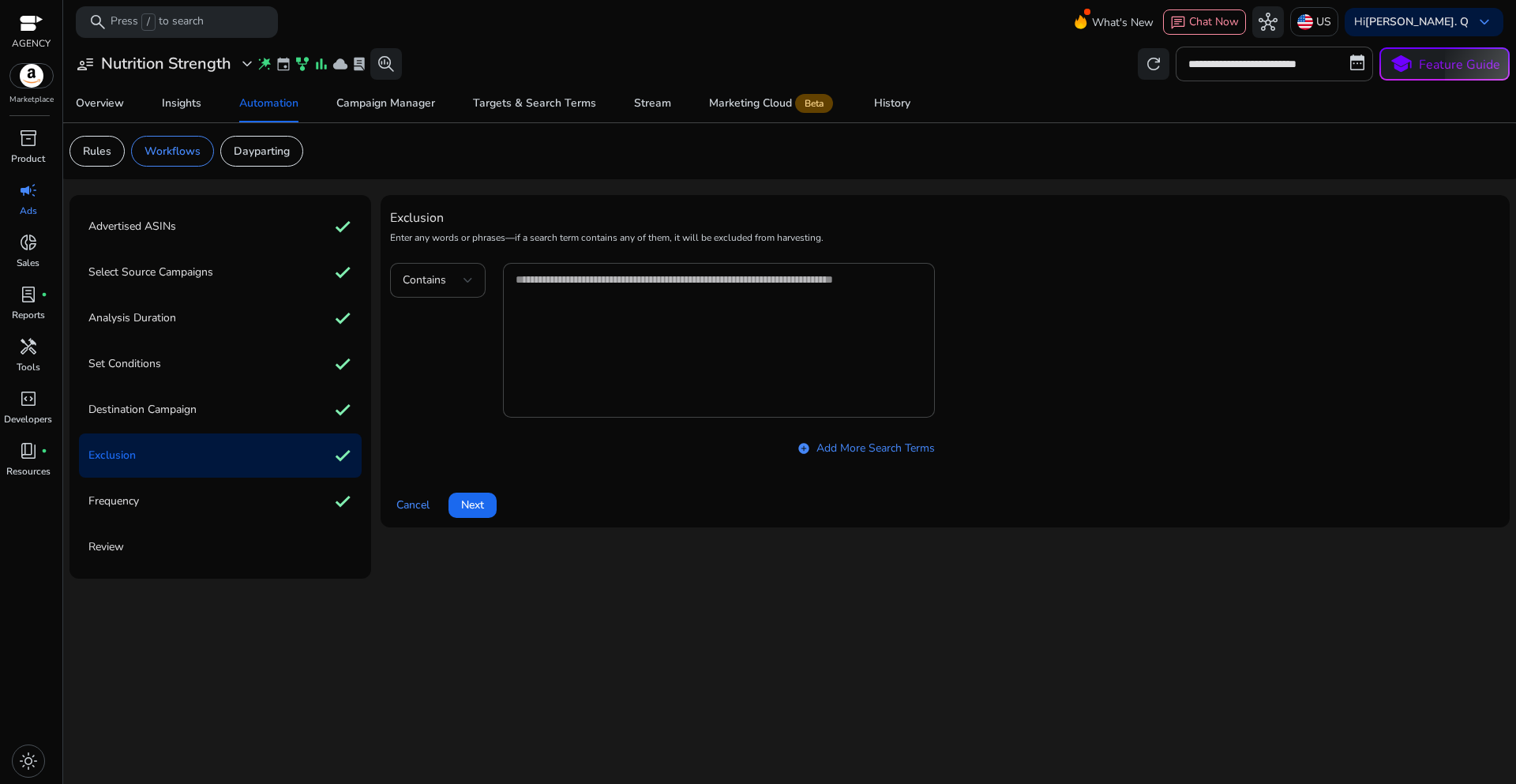
click at [471, 507] on span "Next" at bounding box center [472, 505] width 23 height 16
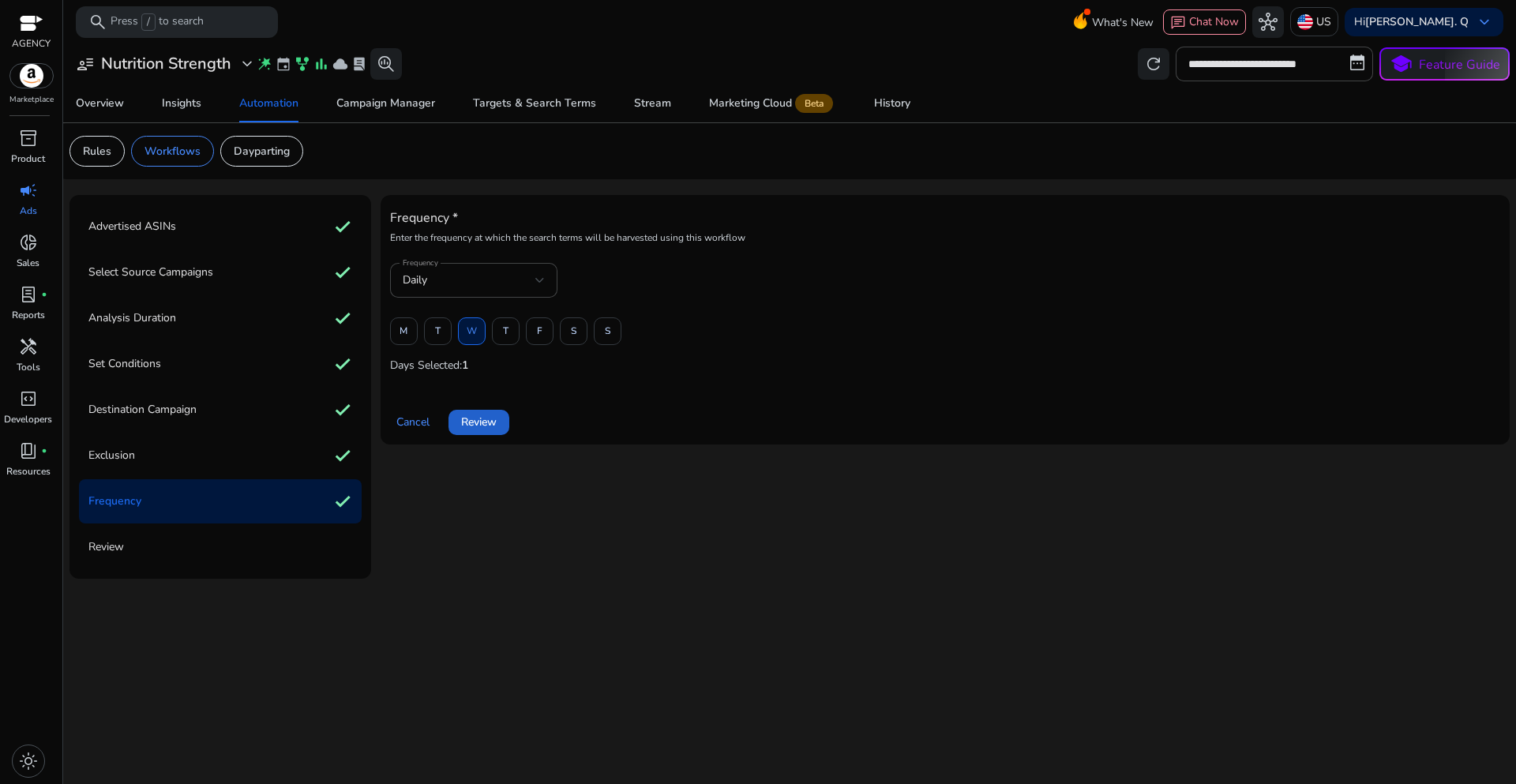
click at [483, 423] on span "Review" at bounding box center [478, 422] width 35 height 16
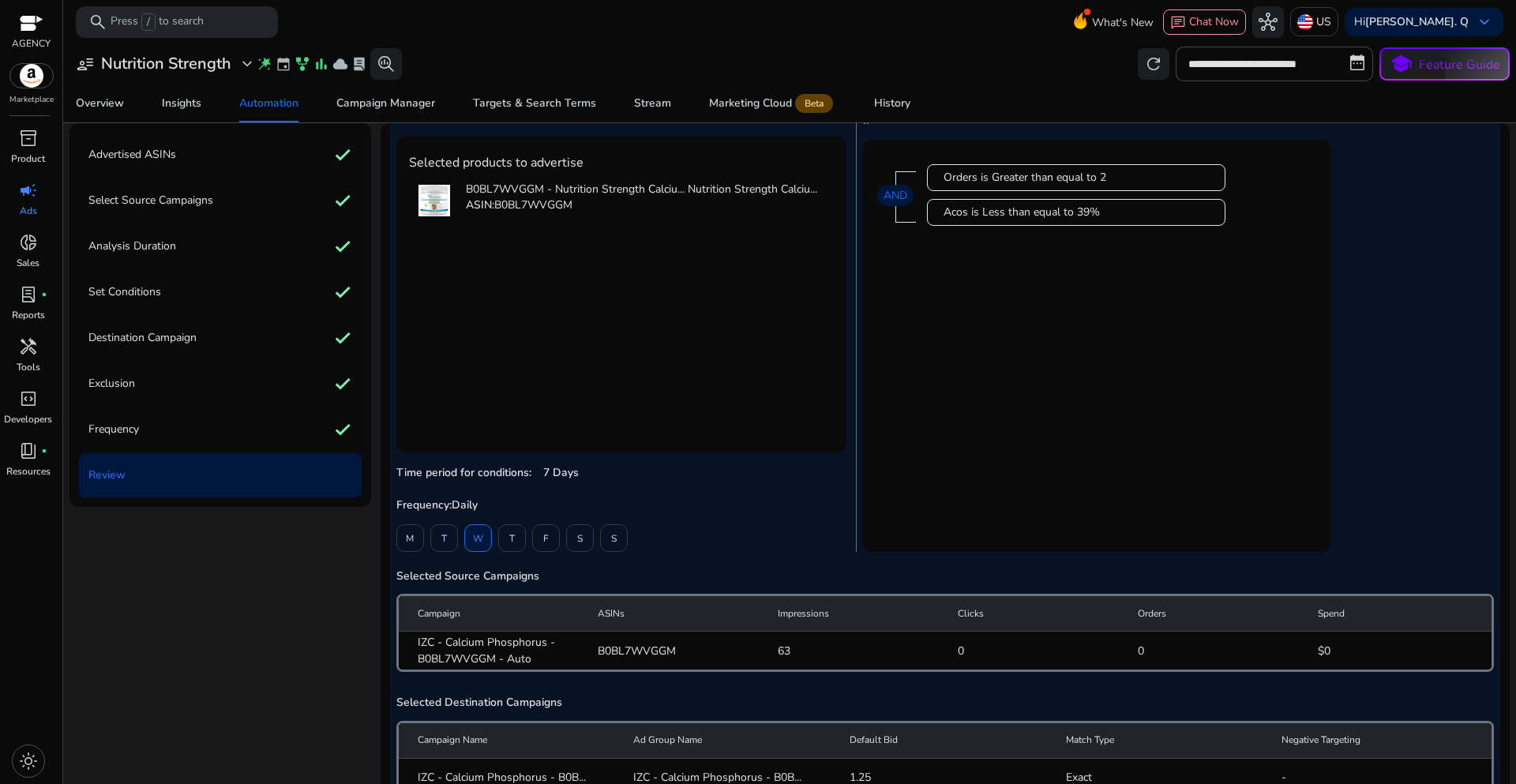
scroll to position [195, 0]
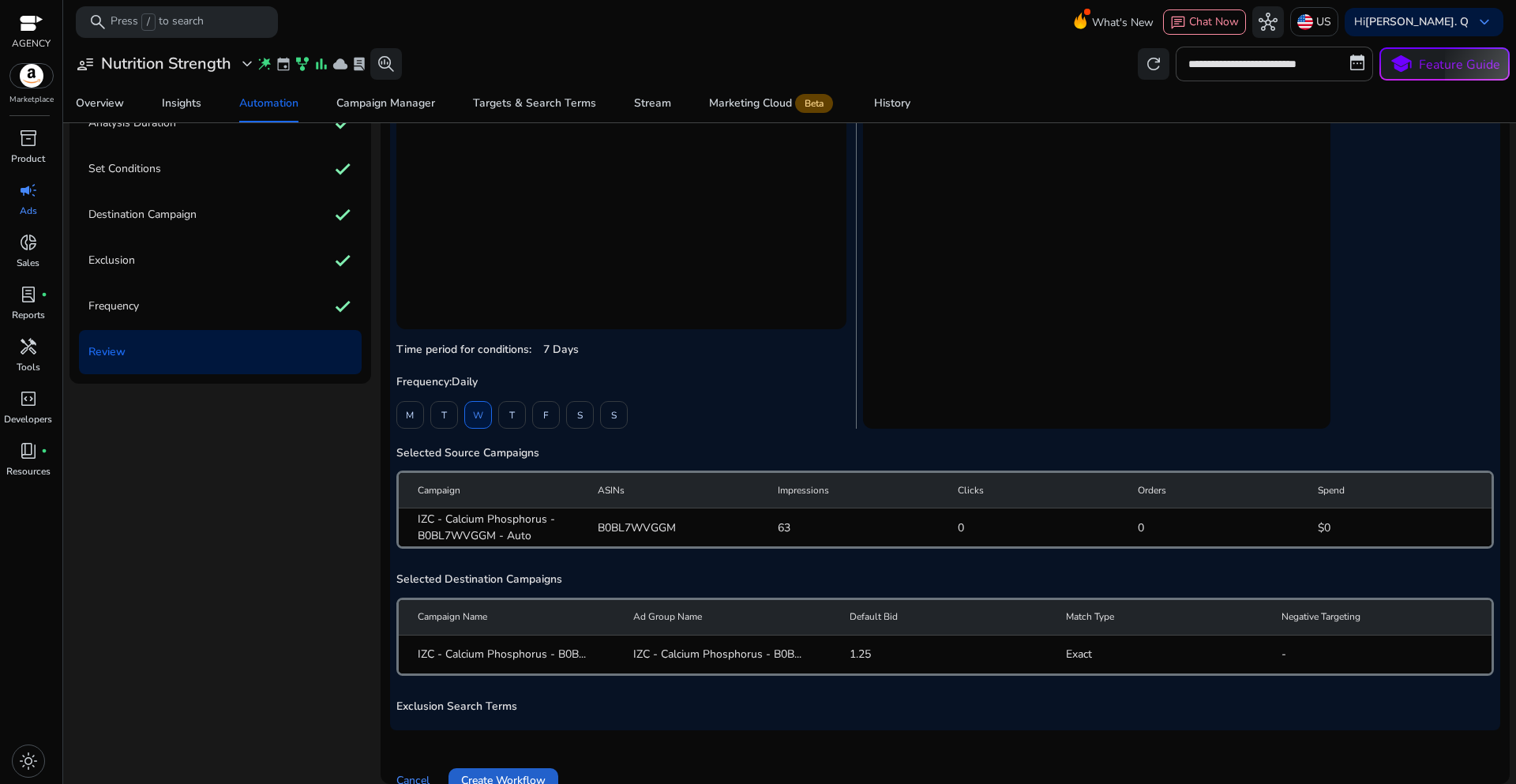
click at [511, 770] on span at bounding box center [503, 781] width 110 height 38
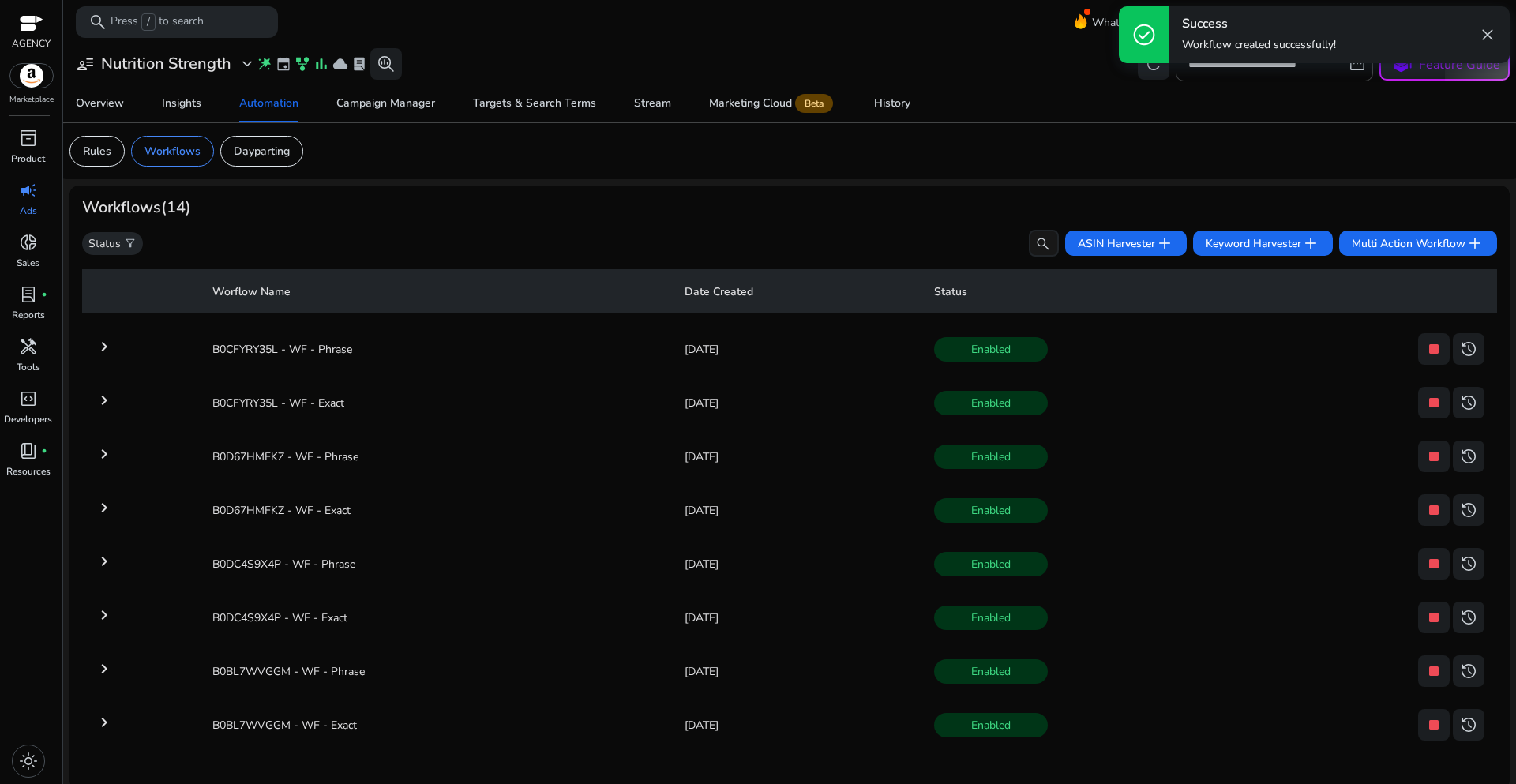
scroll to position [6, 0]
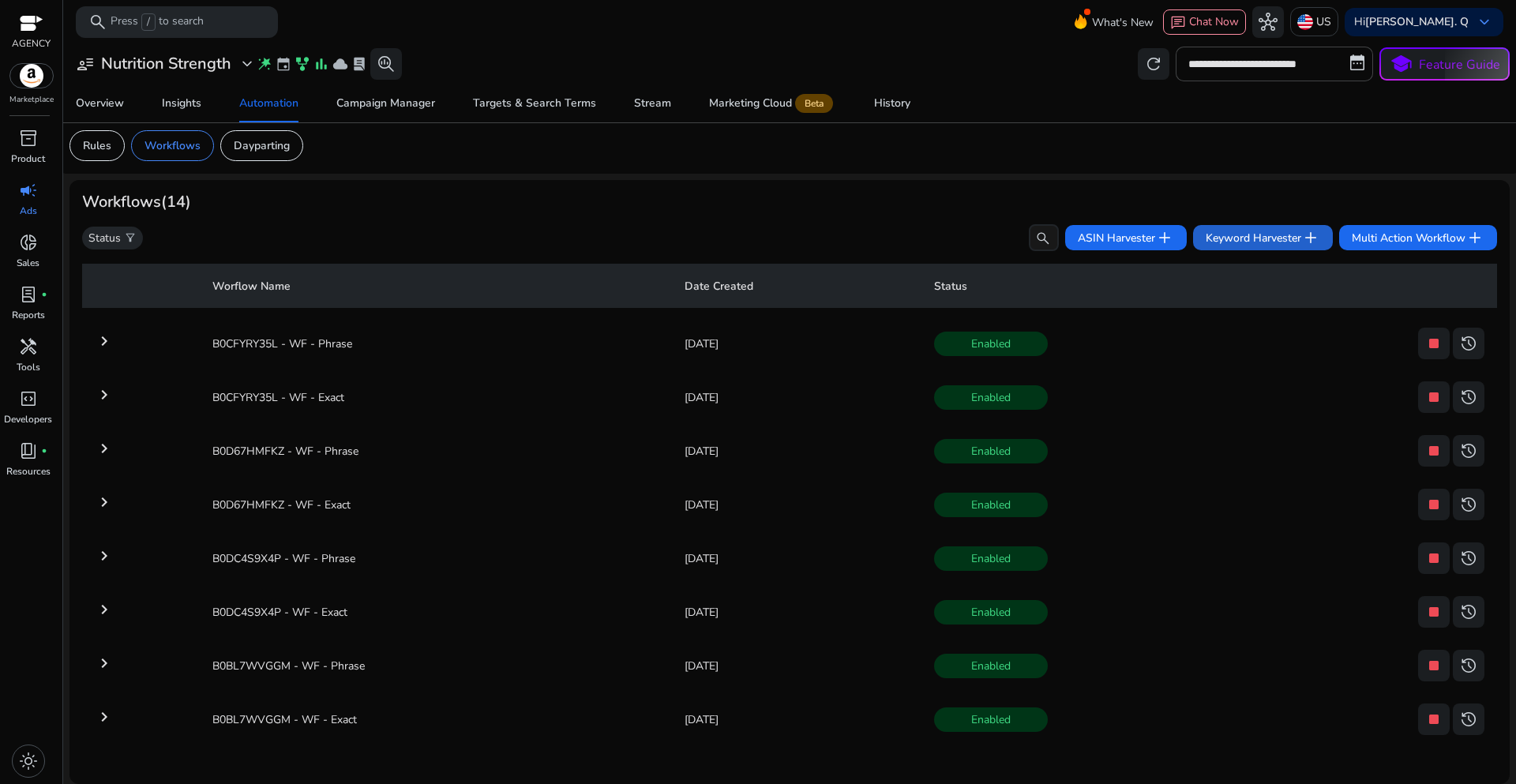
click at [1236, 239] on span "Keyword Harvester add" at bounding box center [1262, 237] width 115 height 19
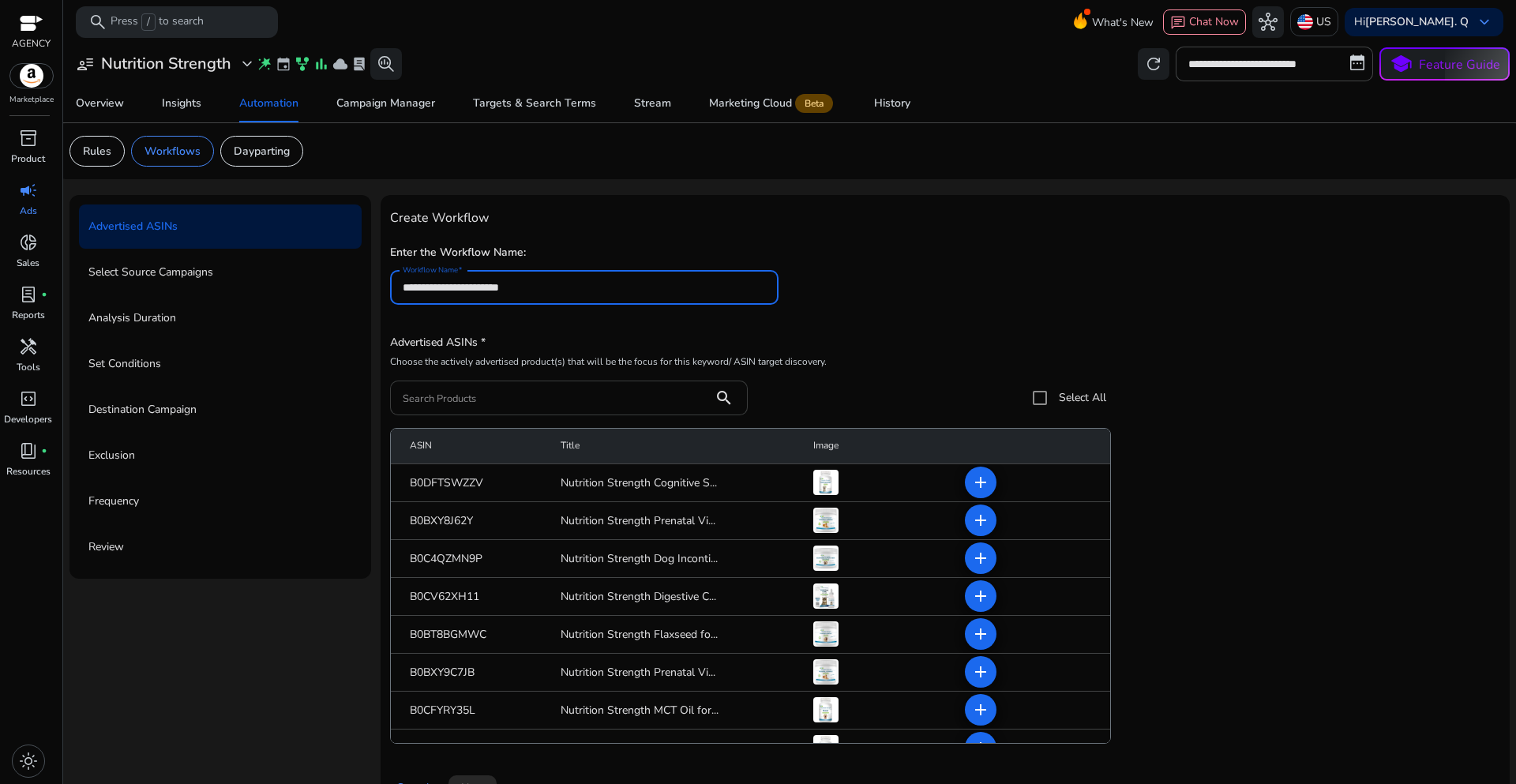
type input "**********"
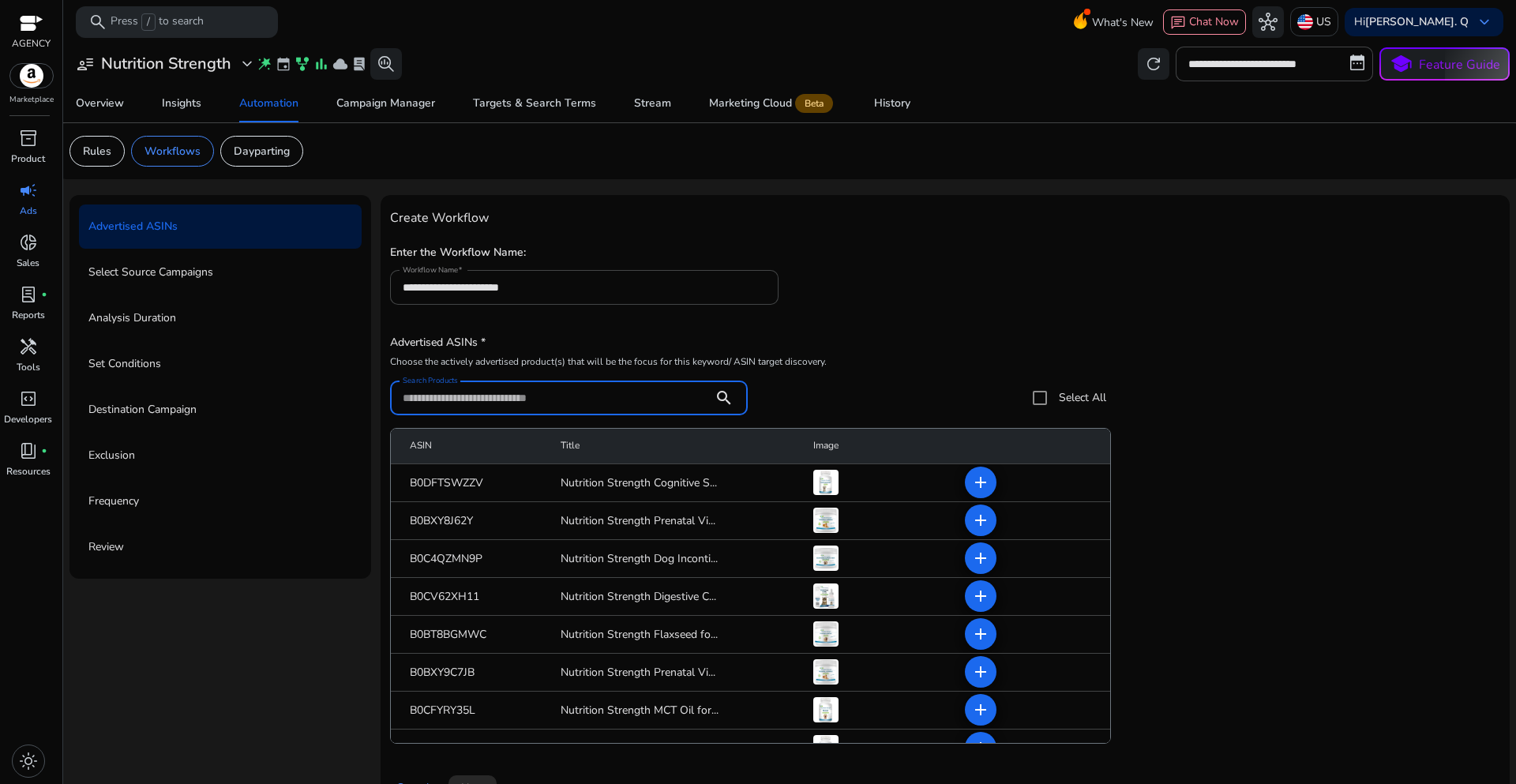
click at [456, 398] on input "Search Products" at bounding box center [552, 398] width 299 height 17
paste input "**********"
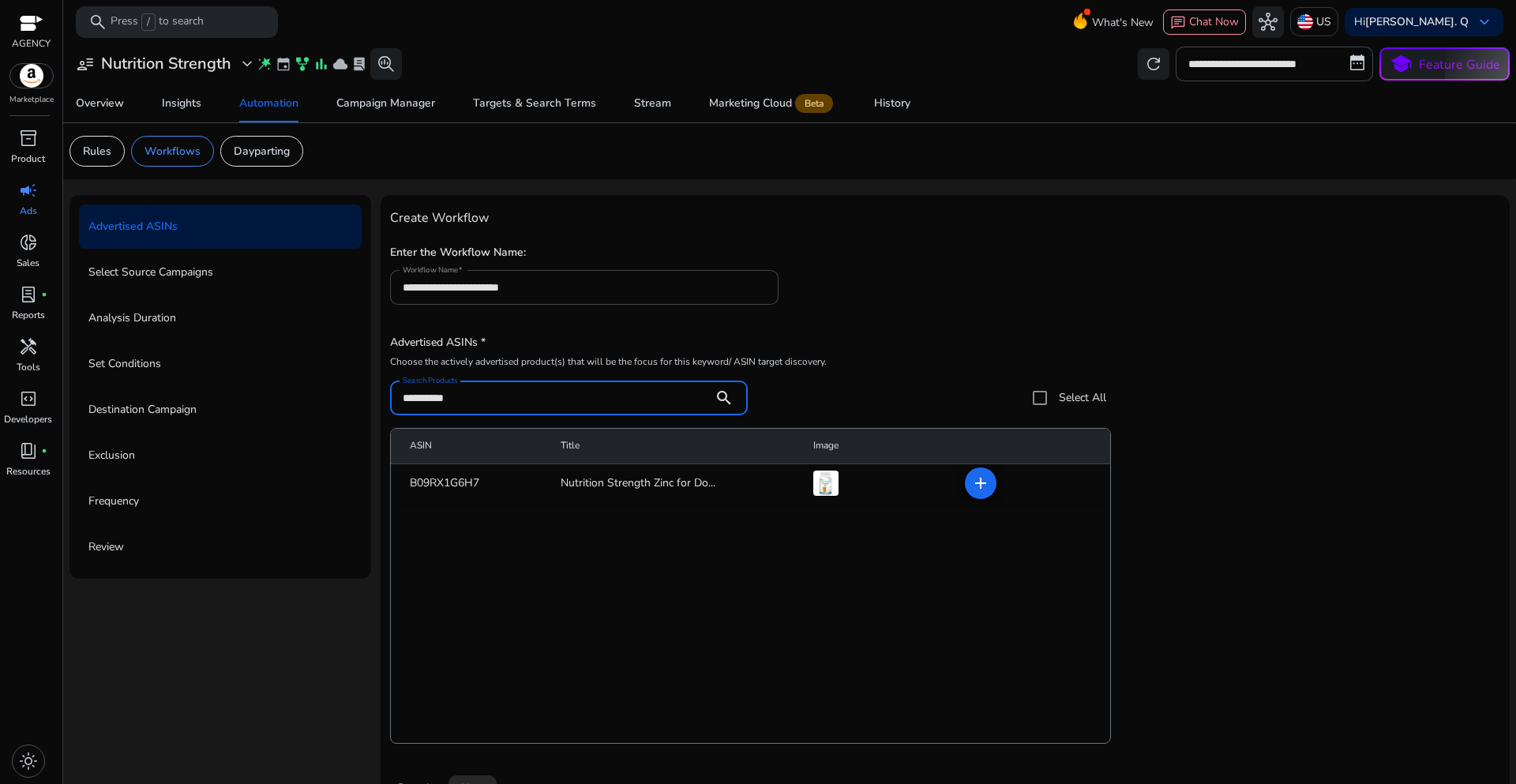
type input "**********"
click at [1121, 349] on div "**********" at bounding box center [760, 373] width 740 height 85
click at [972, 490] on mat-icon "add" at bounding box center [981, 483] width 19 height 19
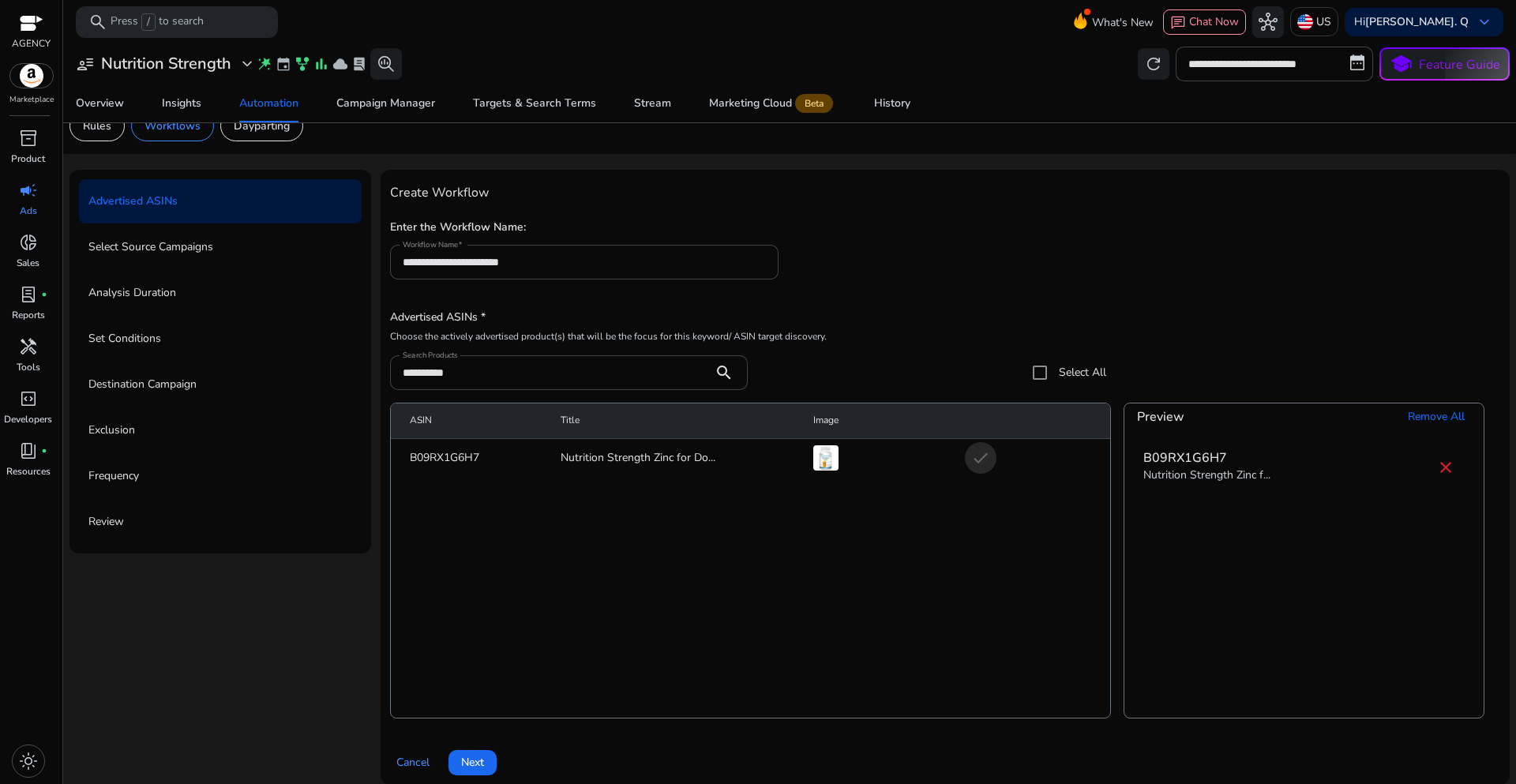
scroll to position [39, 0]
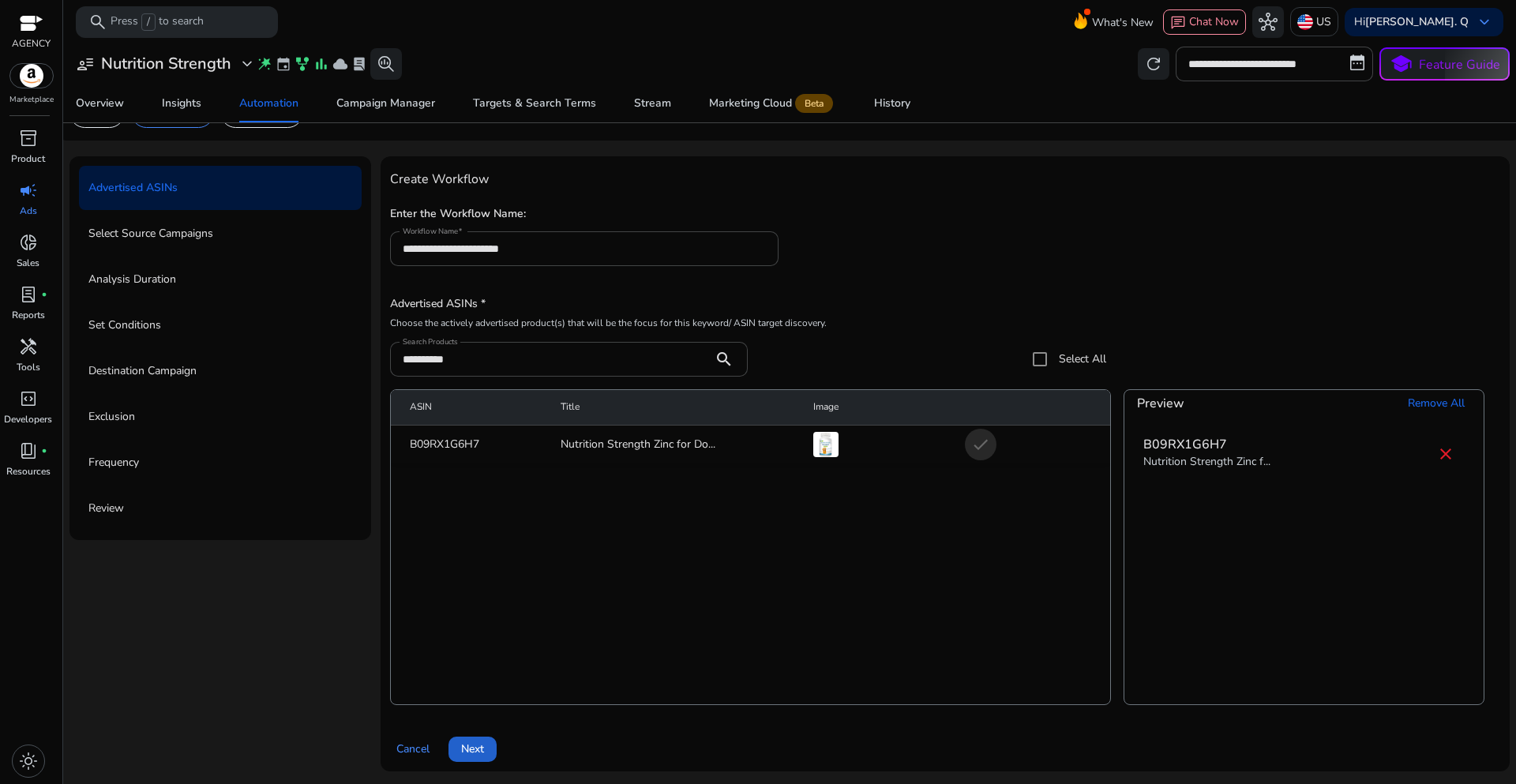
click at [468, 746] on span "Next" at bounding box center [472, 748] width 23 height 16
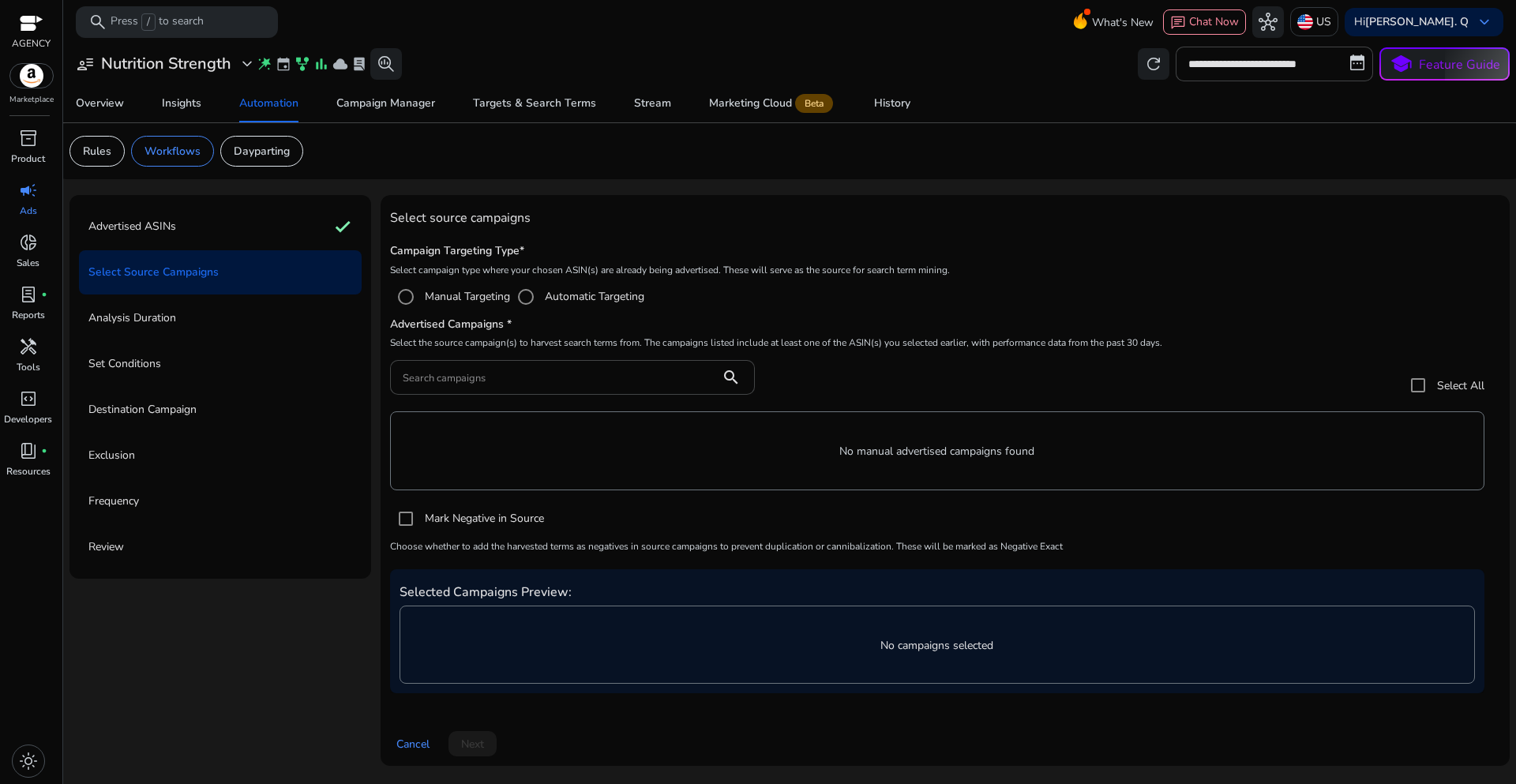
scroll to position [0, 0]
click at [487, 382] on input "Search campaigns" at bounding box center [555, 377] width 305 height 17
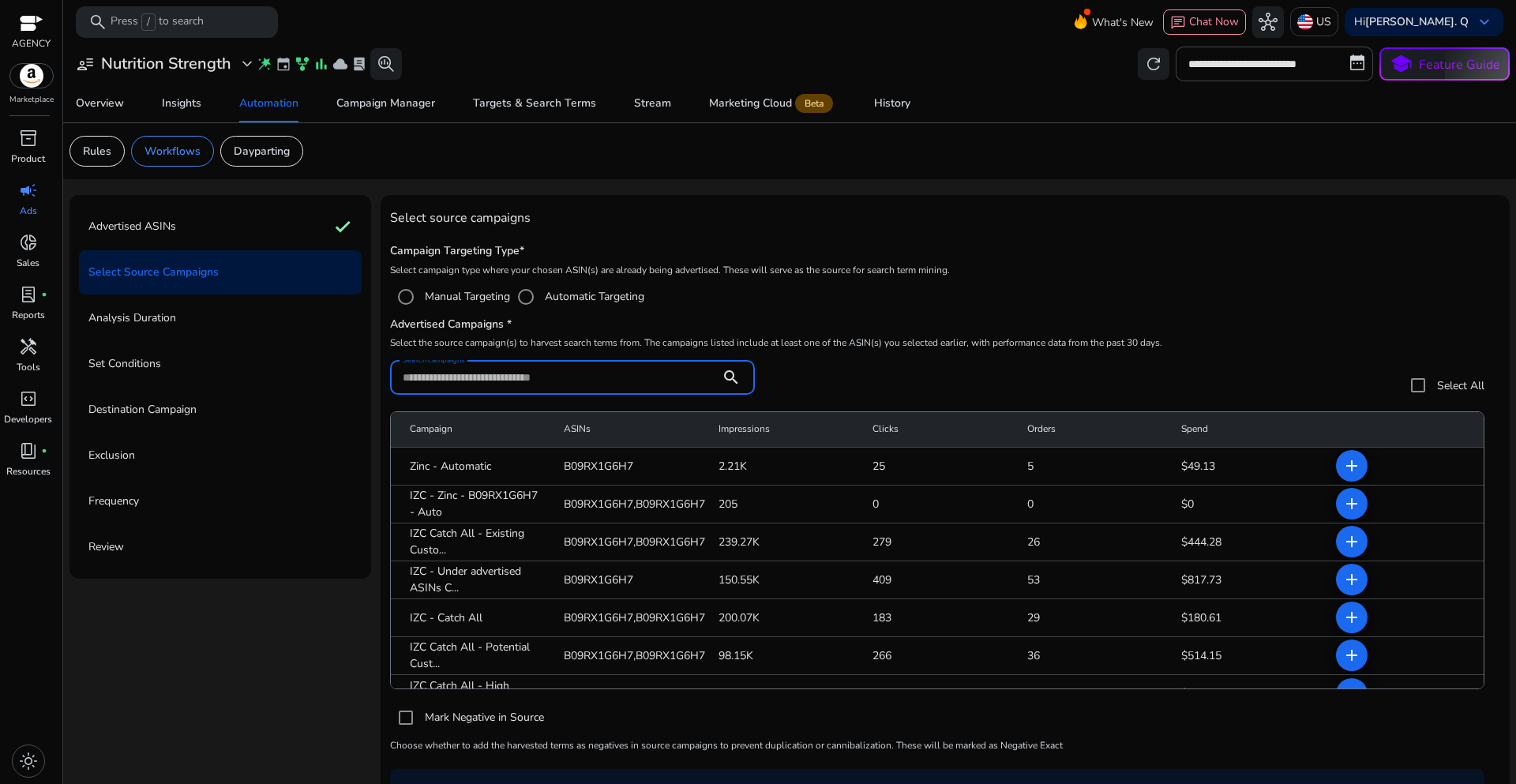
paste input "**********"
type input "**********"
click at [1343, 505] on mat-icon "add" at bounding box center [1352, 504] width 19 height 19
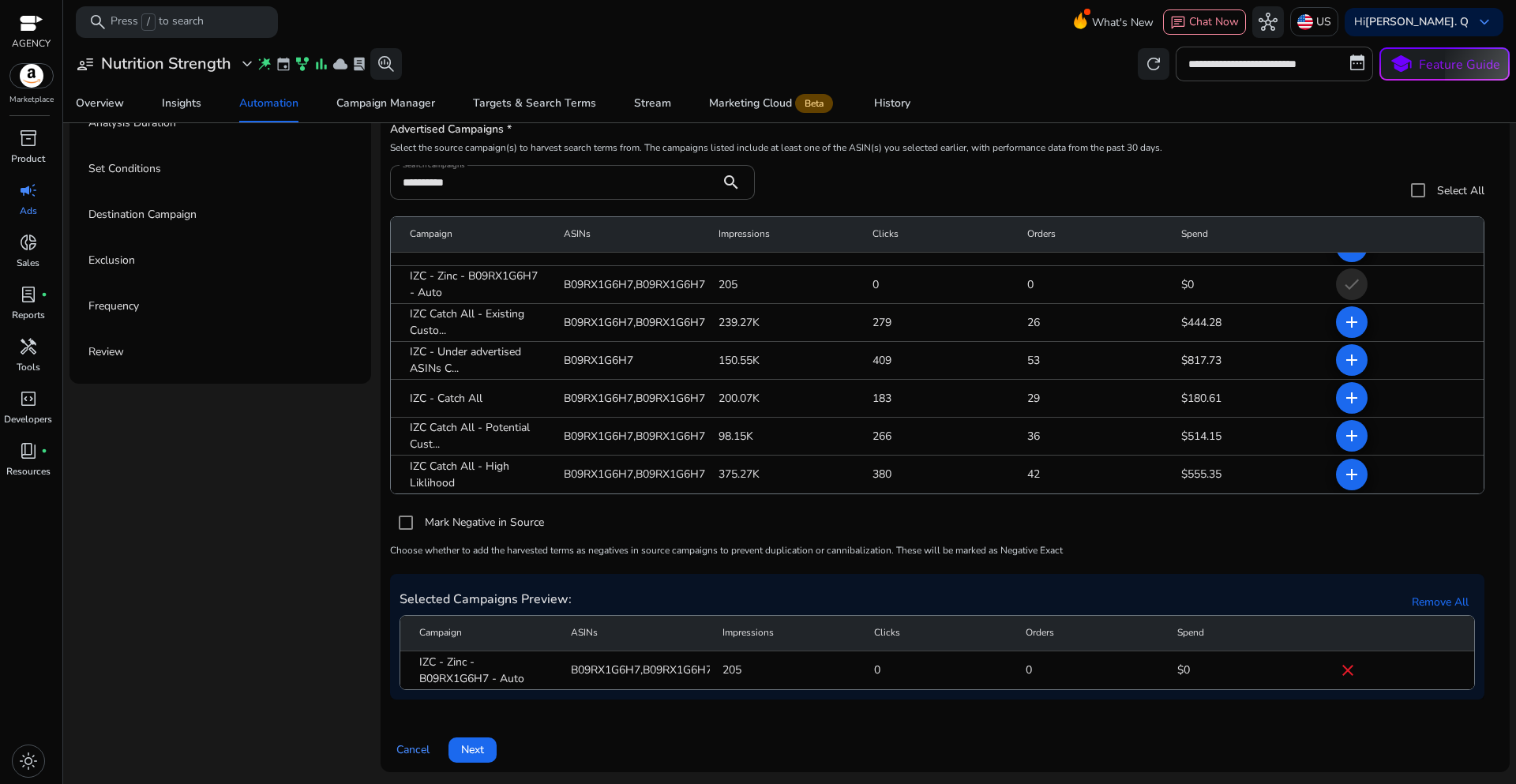
scroll to position [1, 0]
click at [467, 752] on span "Next" at bounding box center [472, 748] width 23 height 16
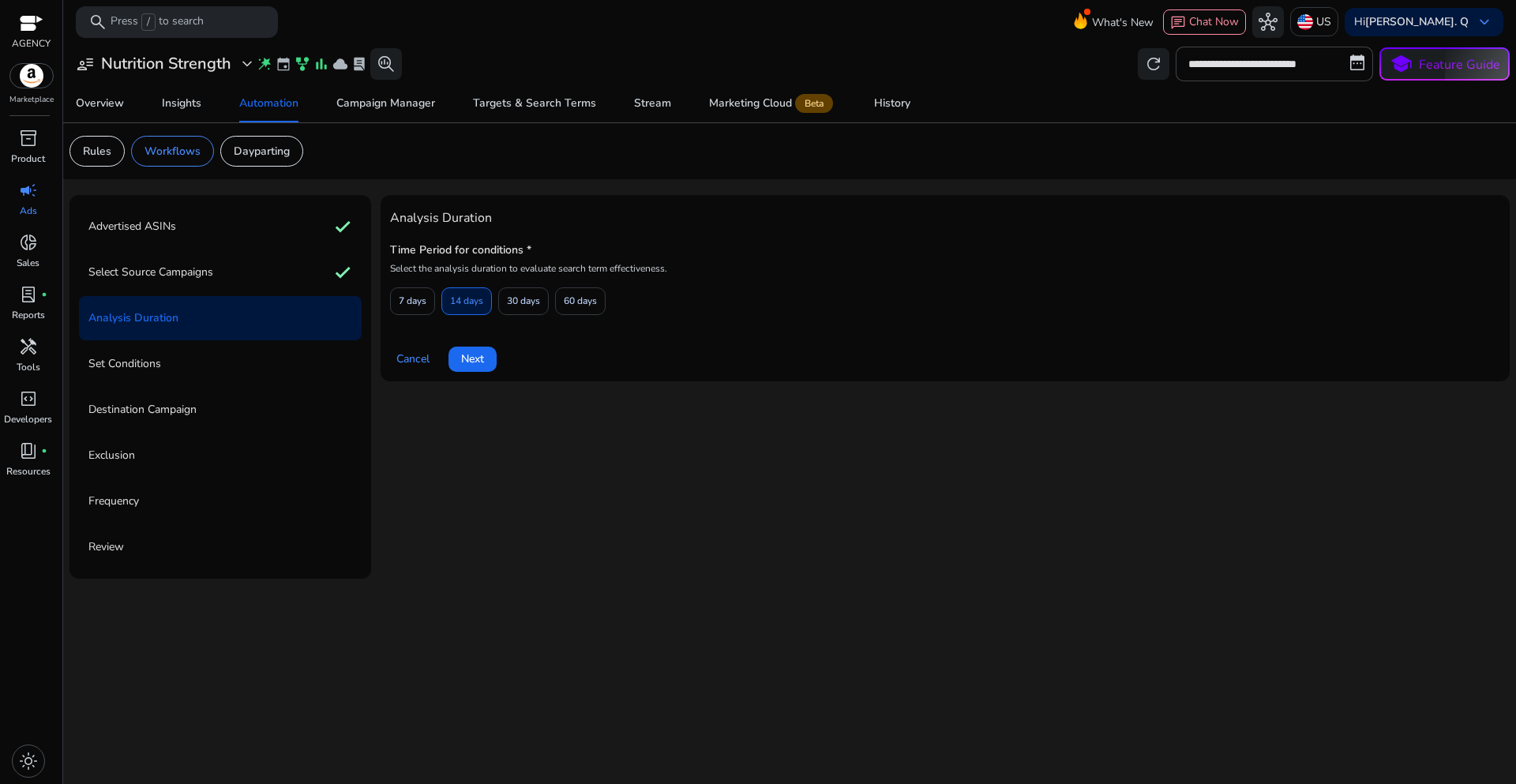
scroll to position [0, 0]
click at [411, 306] on span "7 days" at bounding box center [412, 301] width 28 height 28
click at [462, 367] on span "Next" at bounding box center [472, 358] width 23 height 16
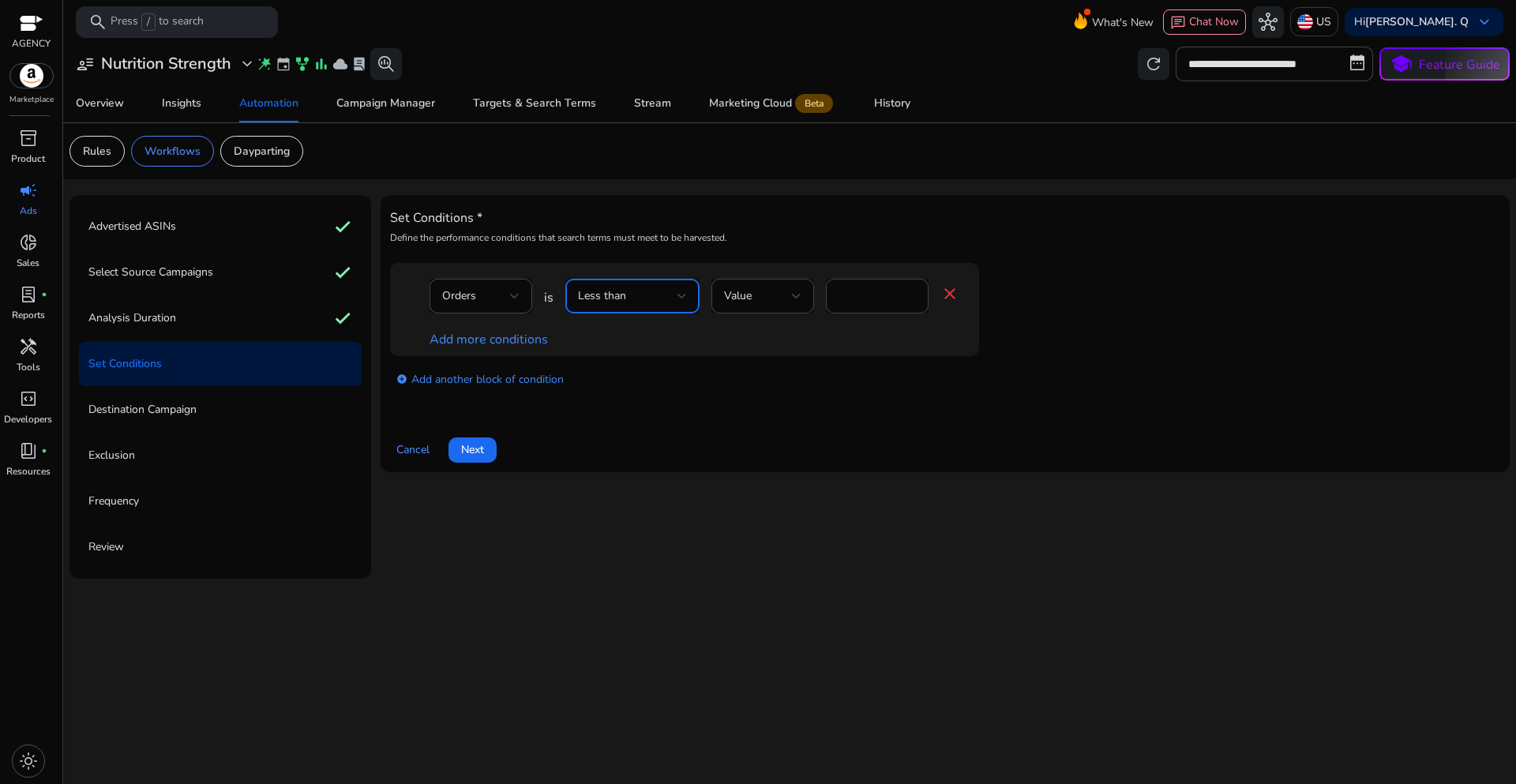
click at [683, 301] on div at bounding box center [682, 296] width 9 height 19
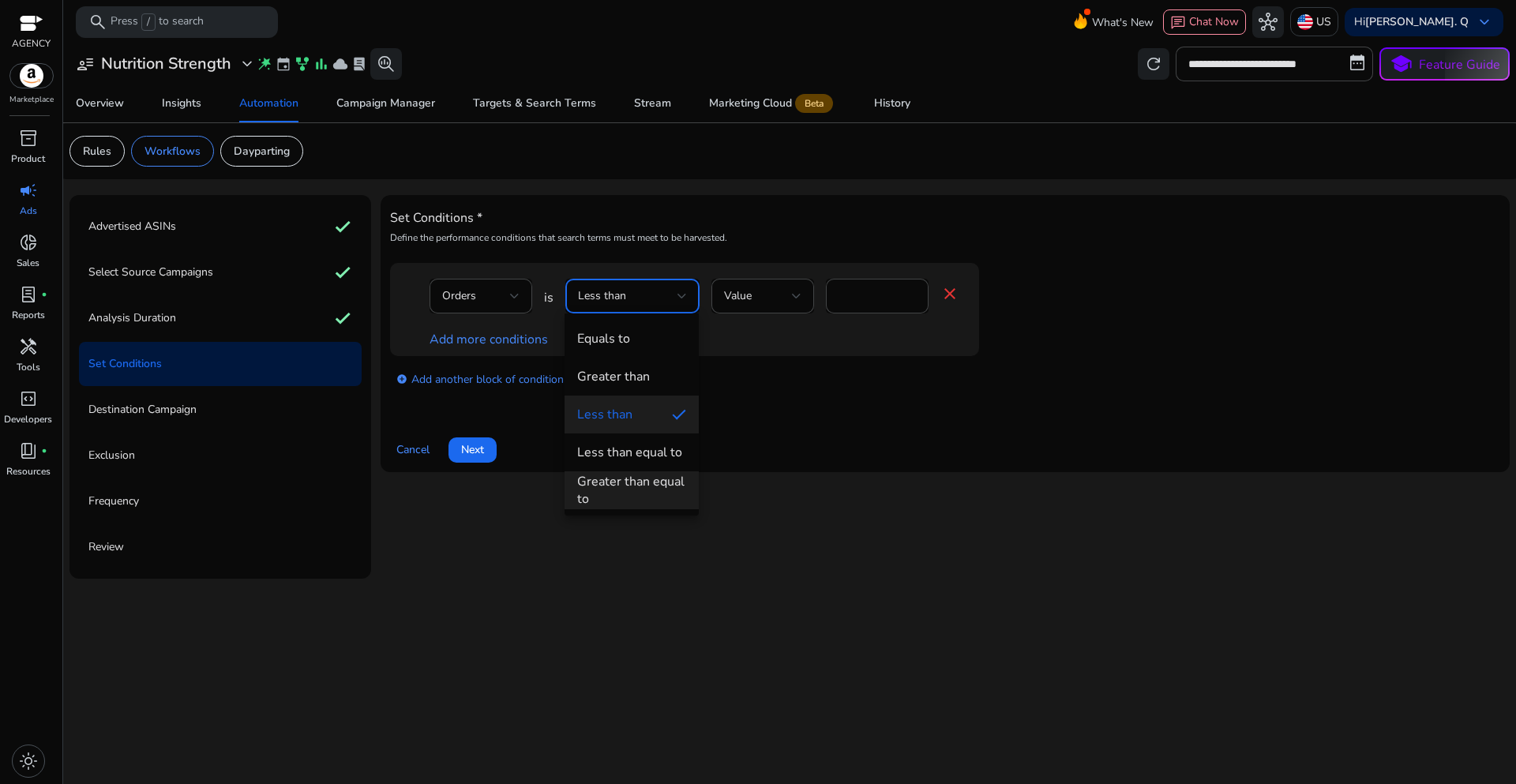
click at [632, 480] on div "Greater than equal to" at bounding box center [632, 490] width 109 height 34
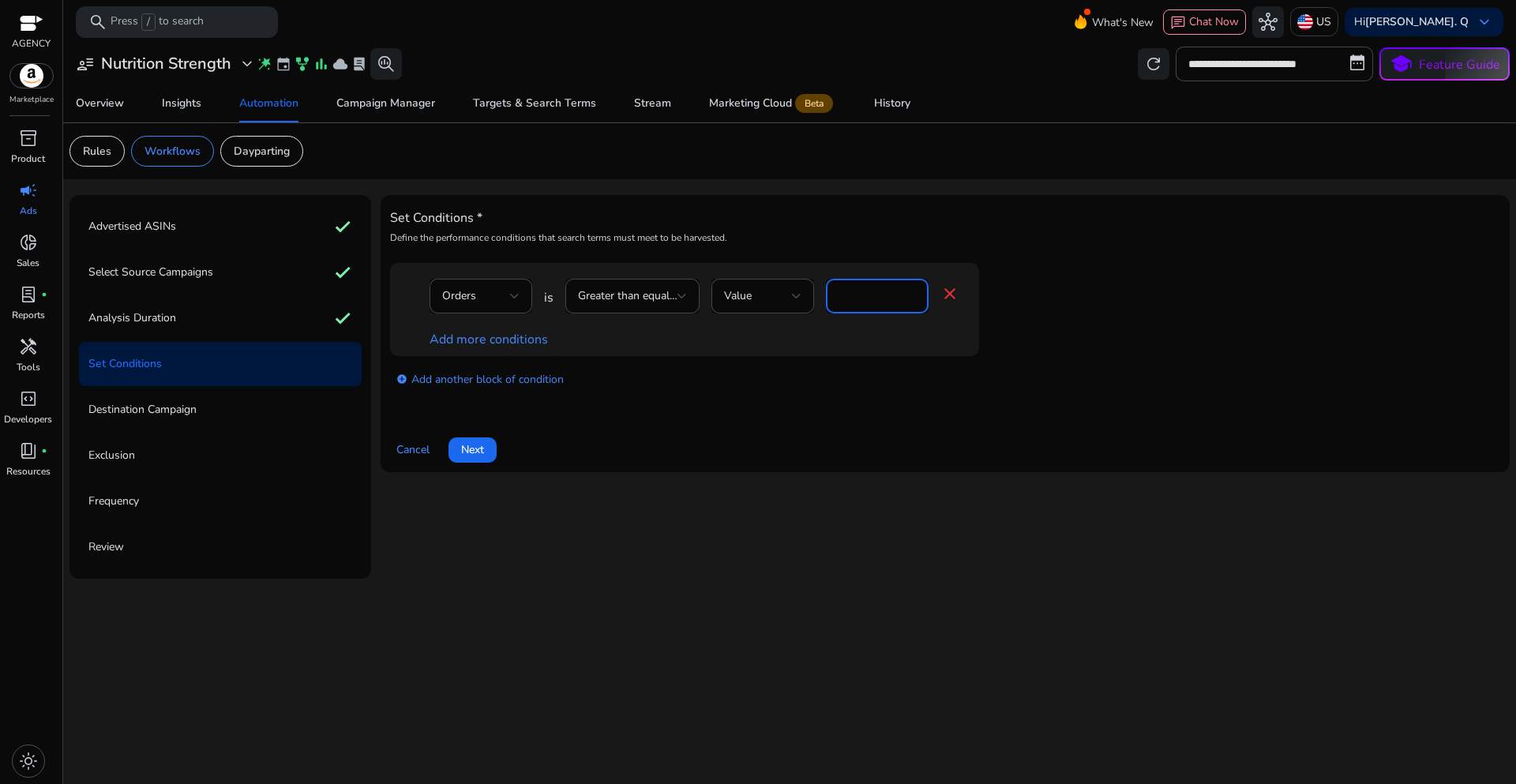
drag, startPoint x: 861, startPoint y: 302, endPoint x: 822, endPoint y: 295, distance: 39.6
click at [822, 295] on div "Orders is Greater than equal to Value * close" at bounding box center [695, 304] width 530 height 51
type input "*"
click at [481, 336] on link "Add more conditions" at bounding box center [488, 339] width 118 height 17
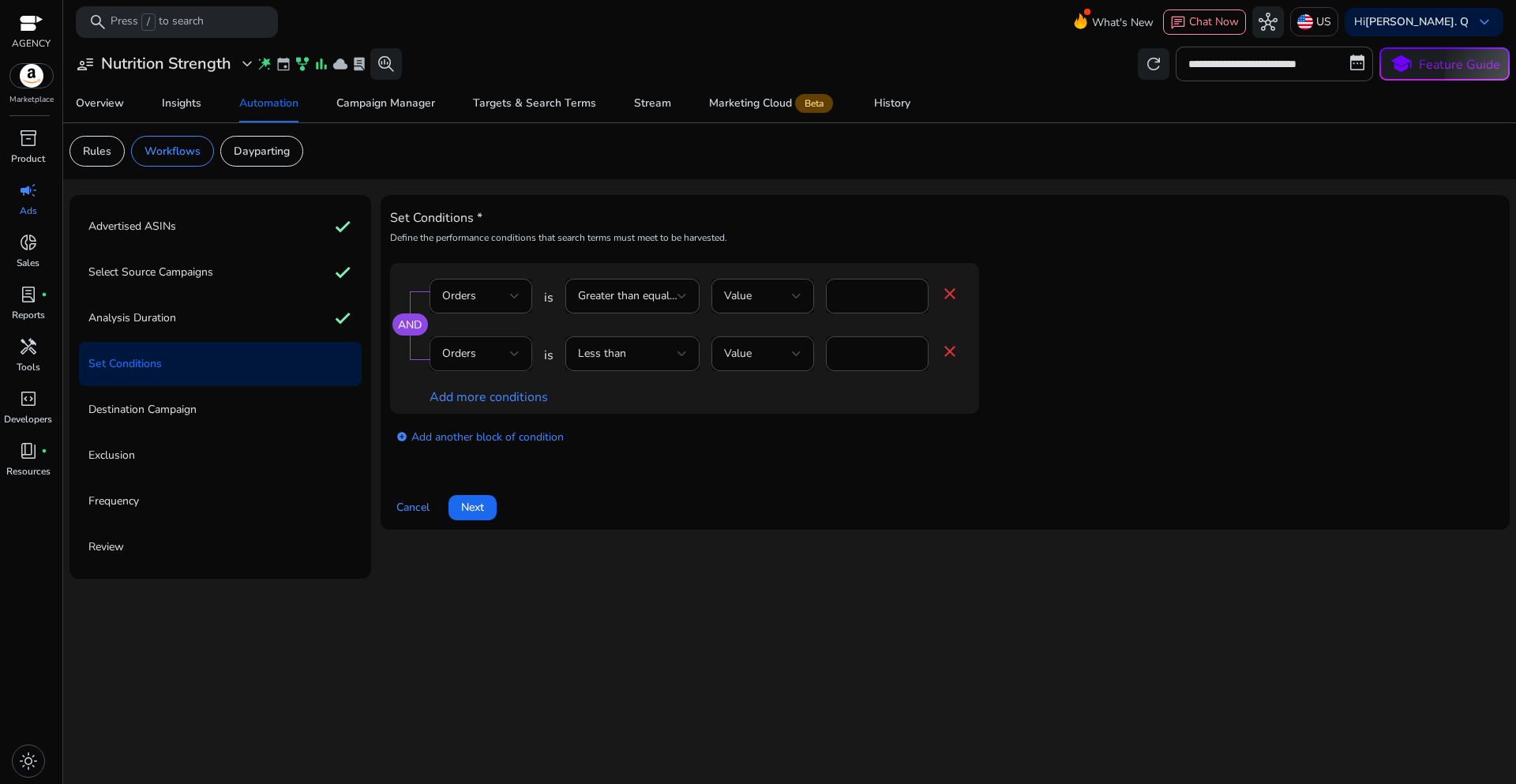
click at [529, 350] on div "Orders" at bounding box center [481, 354] width 103 height 34
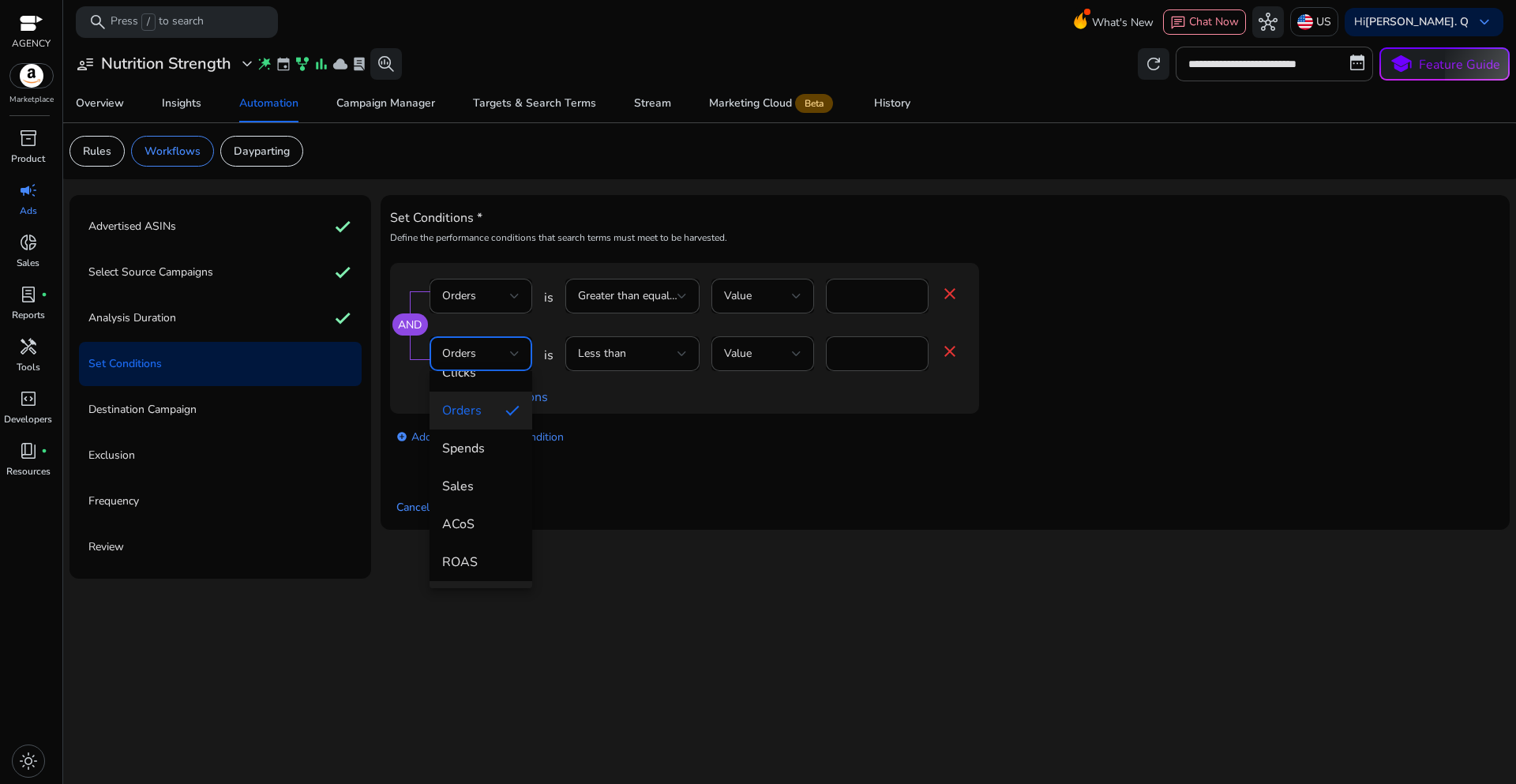
scroll to position [158, 0]
click at [470, 470] on span "ACoS" at bounding box center [481, 466] width 78 height 17
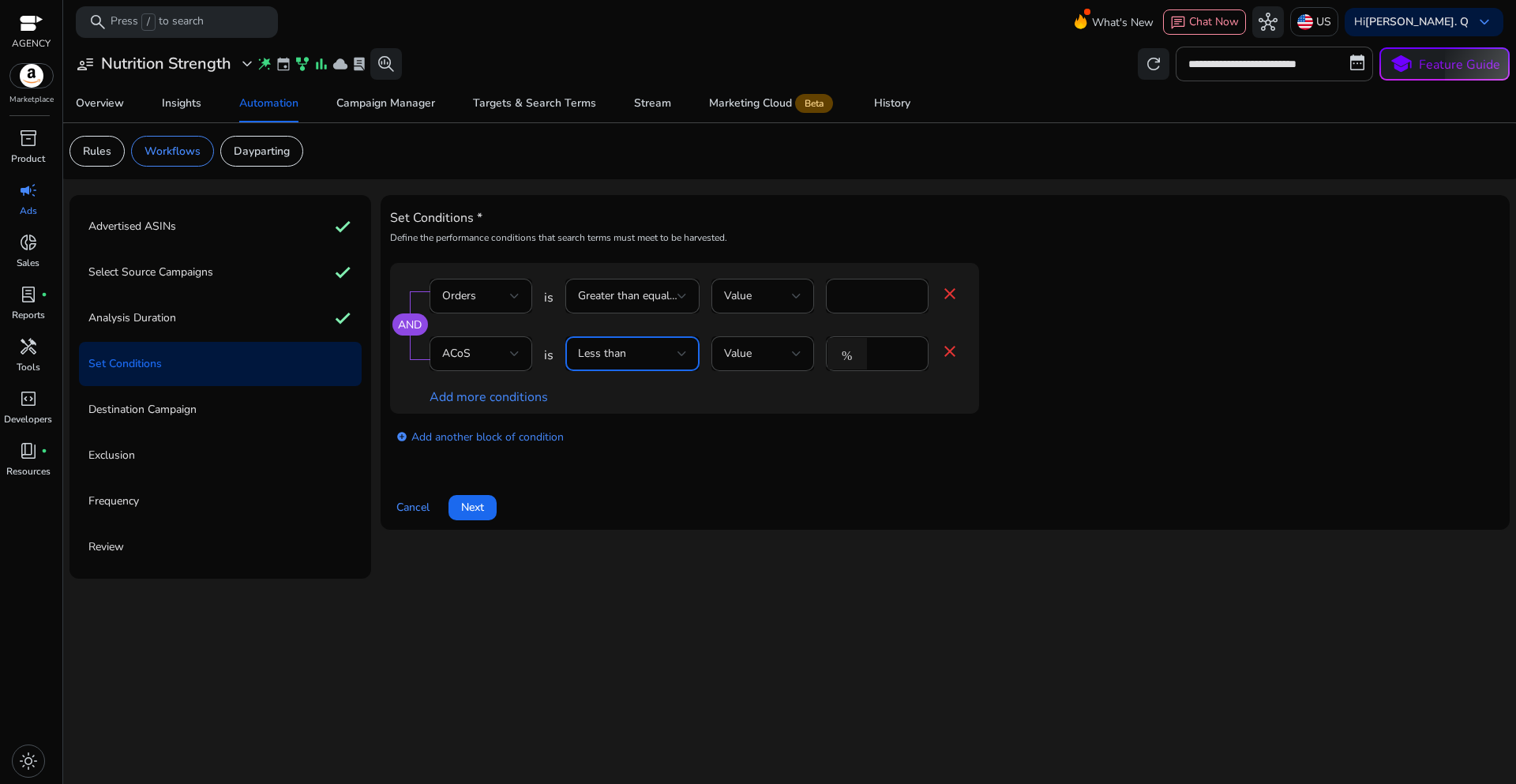
click at [683, 356] on div at bounding box center [682, 353] width 9 height 6
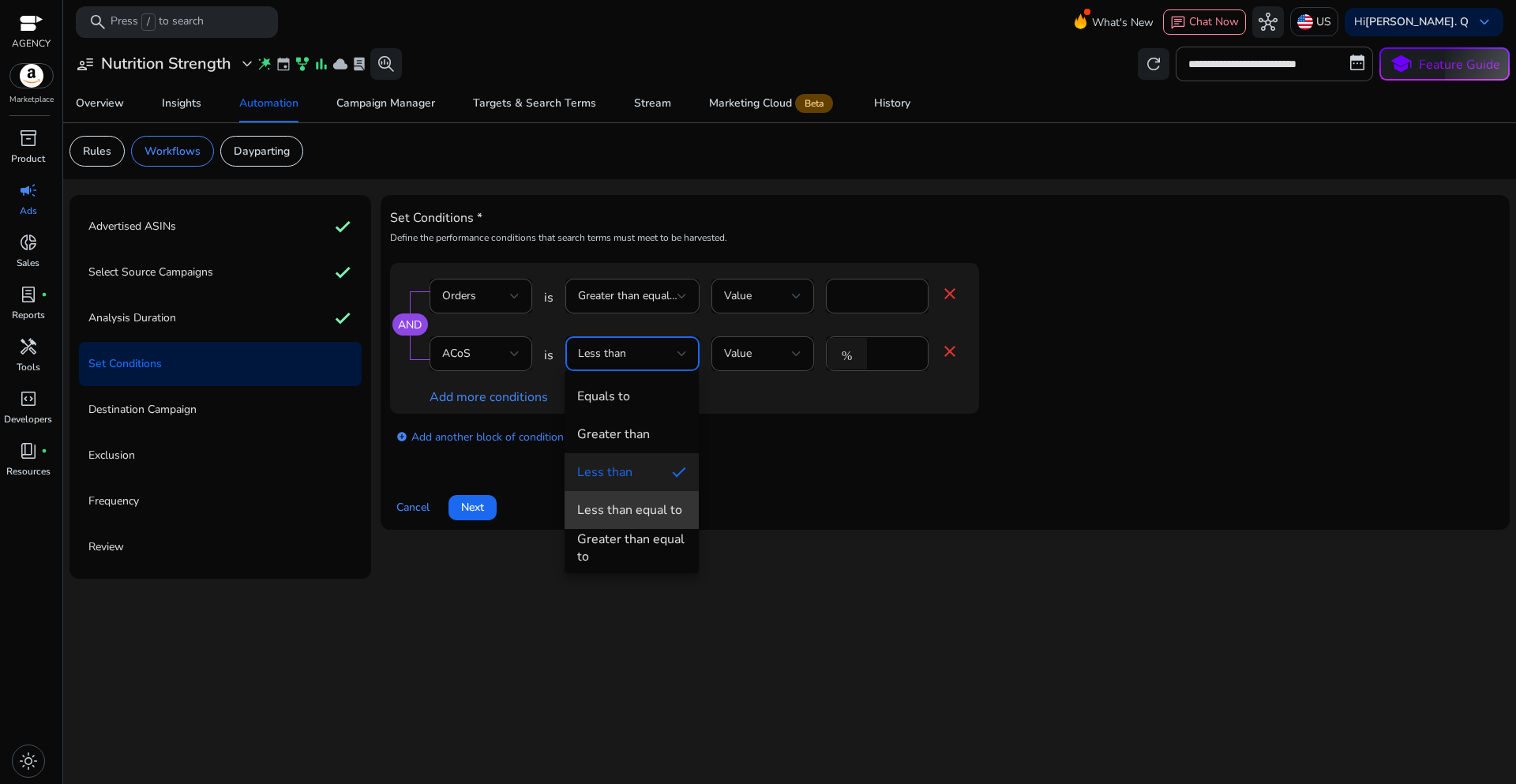
click at [655, 511] on div "Less than equal to" at bounding box center [630, 510] width 105 height 17
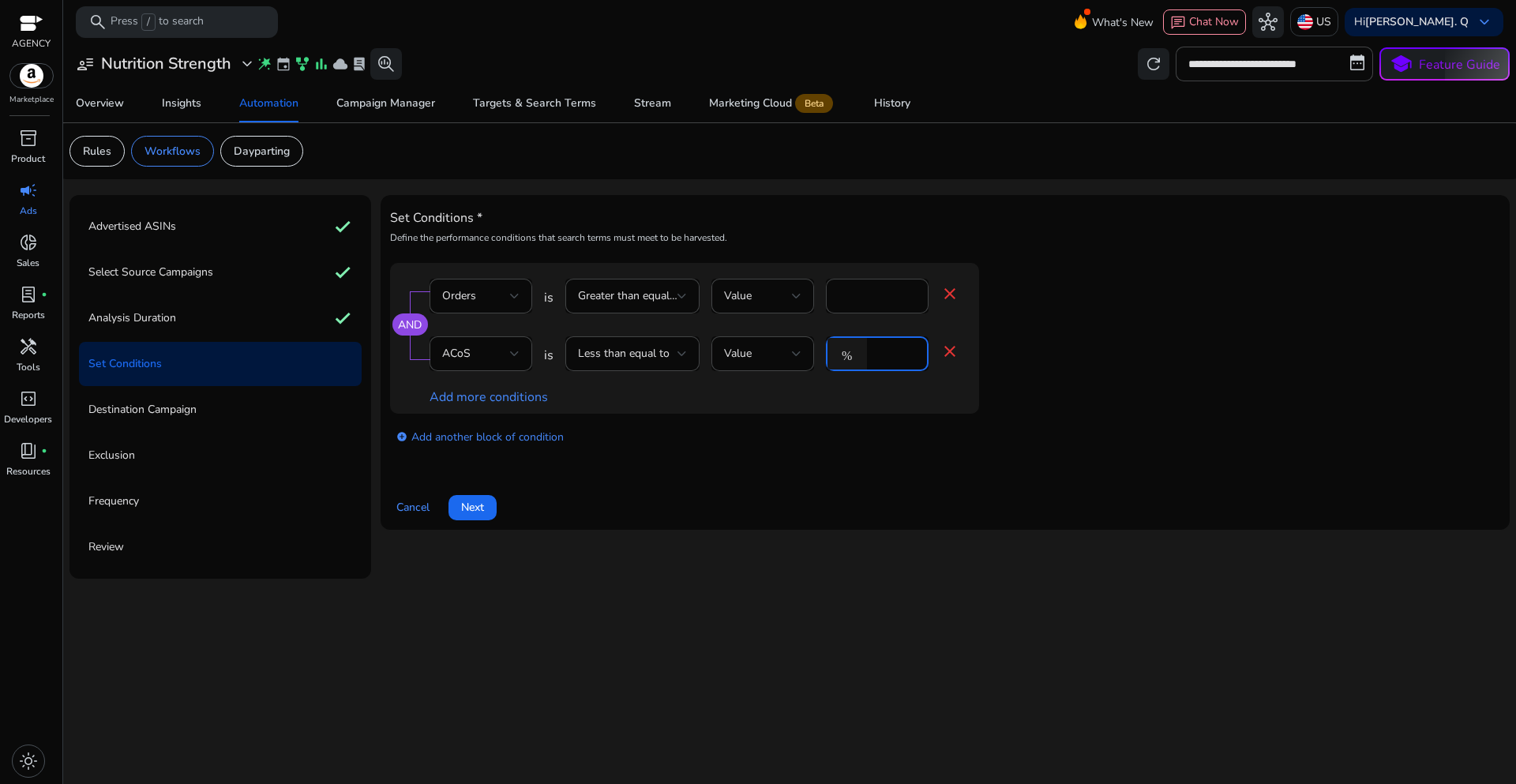
drag, startPoint x: 889, startPoint y: 352, endPoint x: 860, endPoint y: 348, distance: 29.3
click at [860, 348] on div "% *" at bounding box center [871, 354] width 90 height 34
type input "**"
click at [801, 449] on div "add_circle Add another block of condition" at bounding box center [716, 436] width 652 height 44
click at [484, 510] on span "Next" at bounding box center [472, 506] width 23 height 16
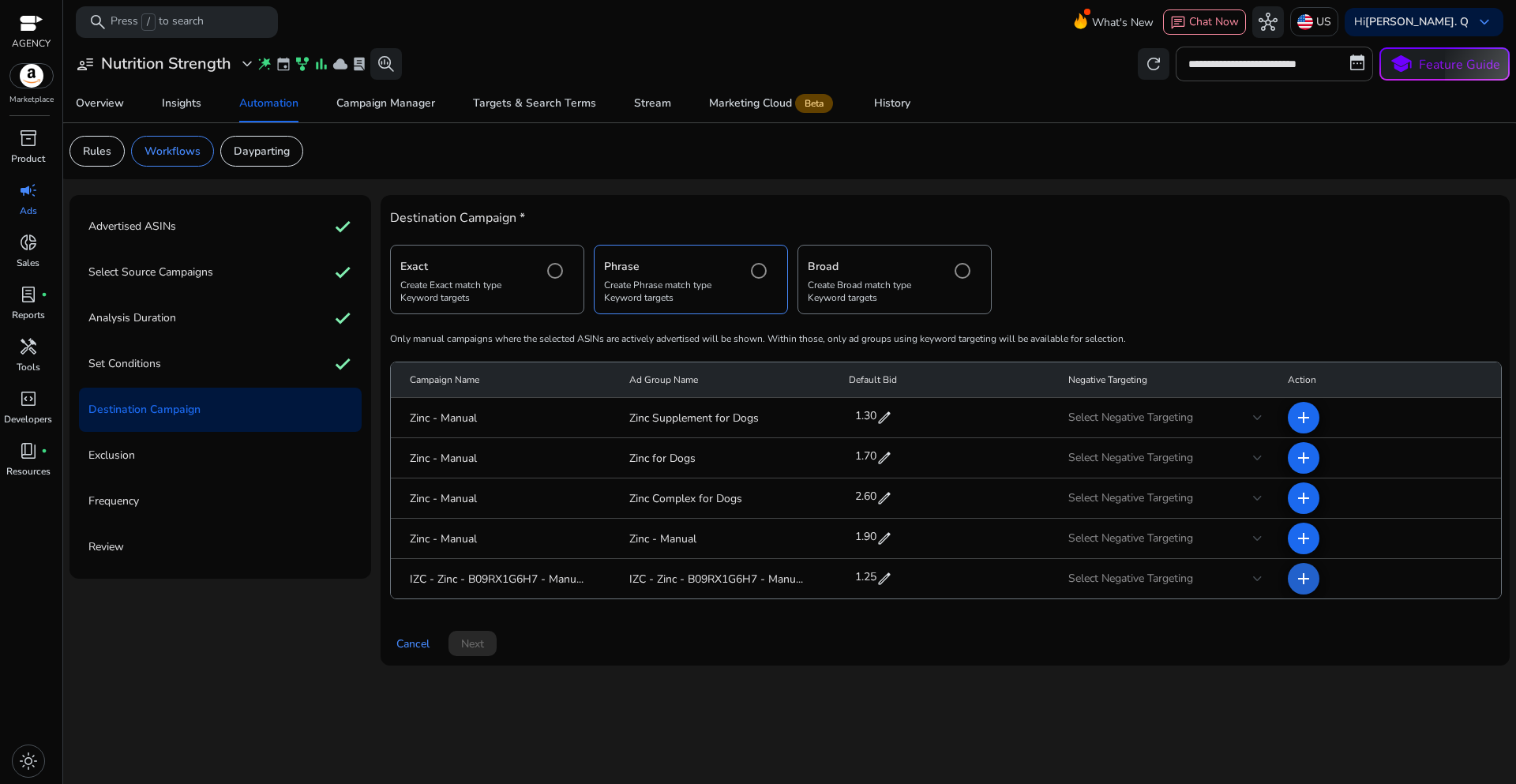
click at [1294, 585] on mat-icon "add" at bounding box center [1304, 579] width 19 height 19
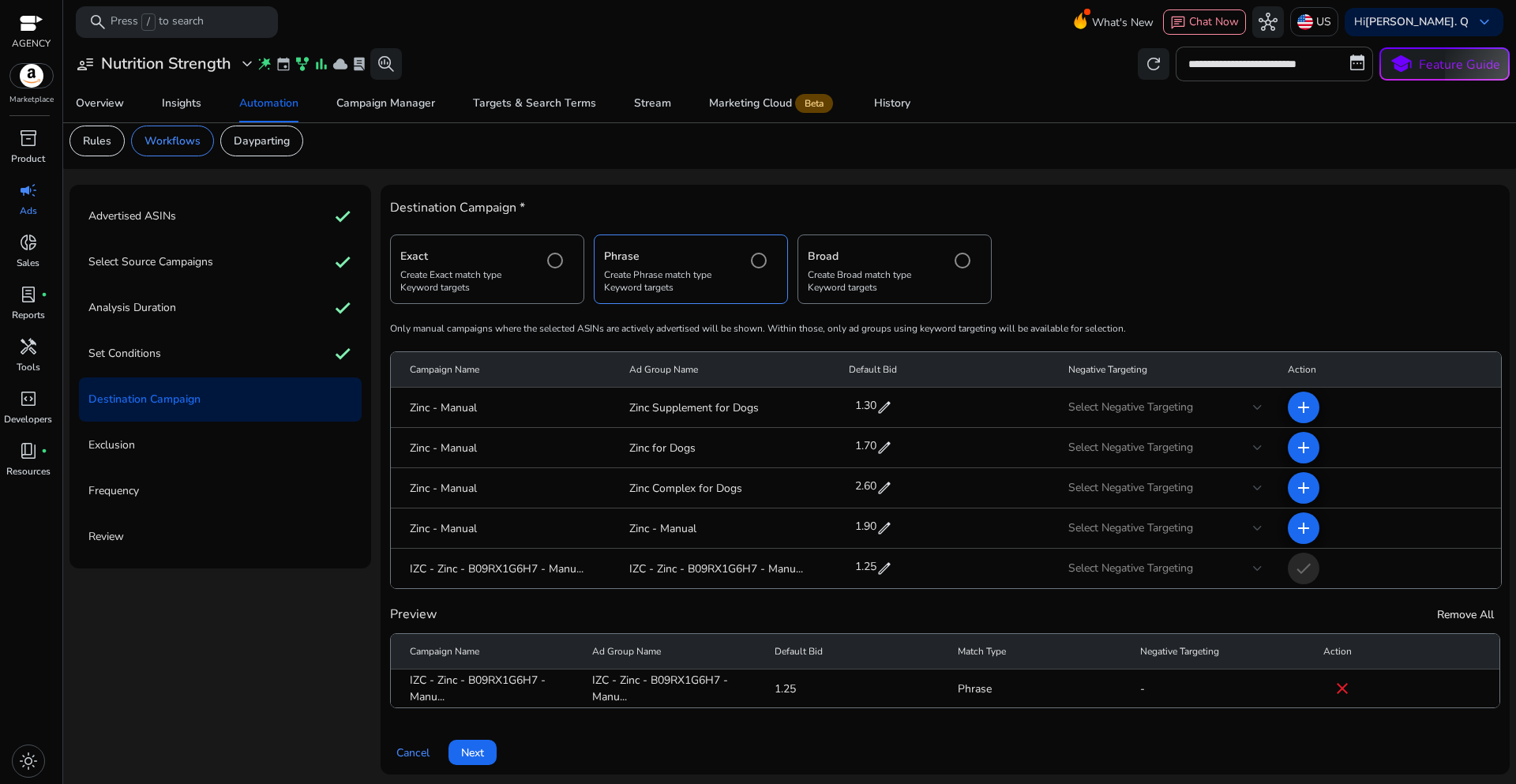
scroll to position [14, 0]
click at [475, 756] on span "Next" at bounding box center [472, 749] width 23 height 16
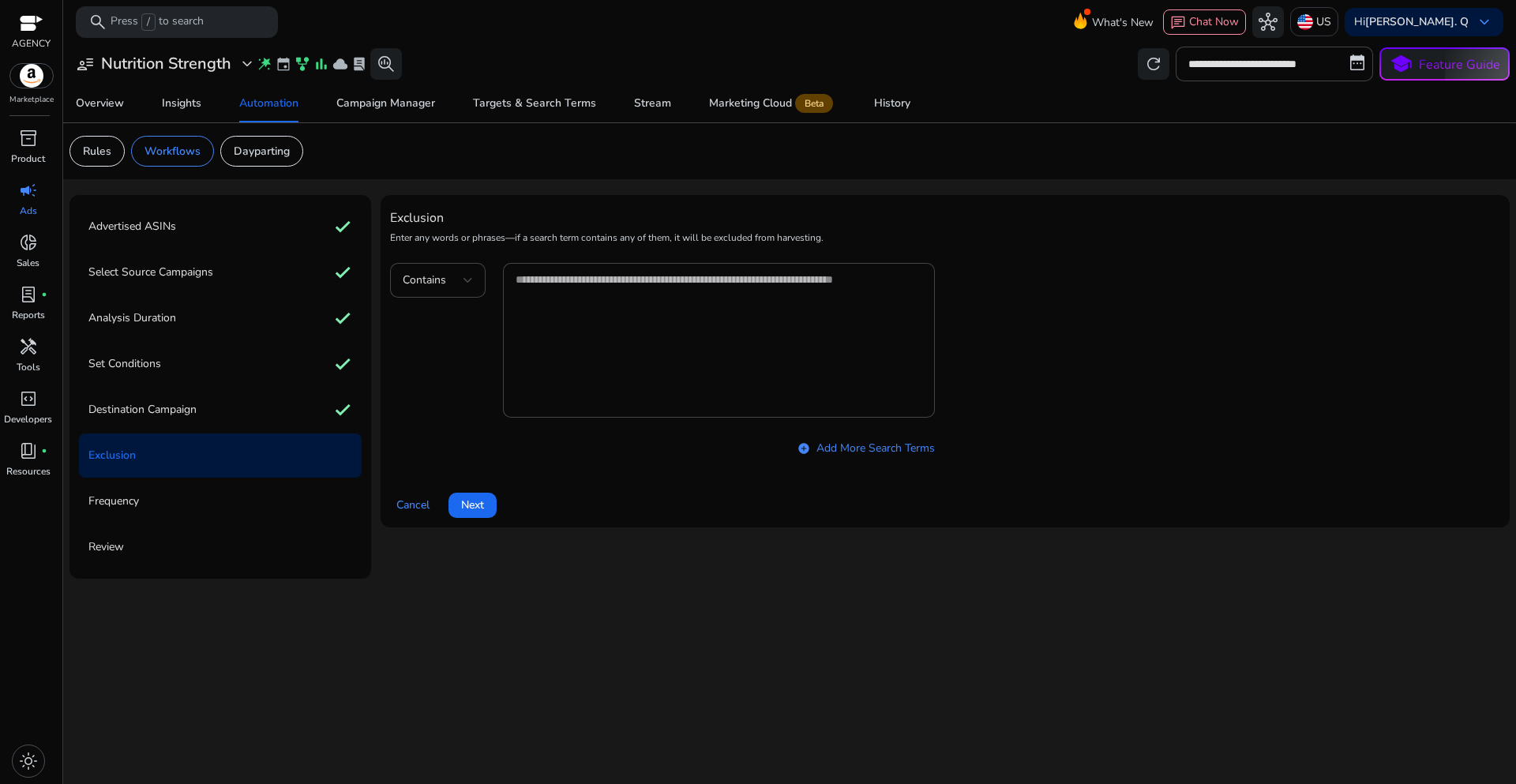
scroll to position [0, 0]
click at [478, 509] on span "Next" at bounding box center [472, 505] width 23 height 16
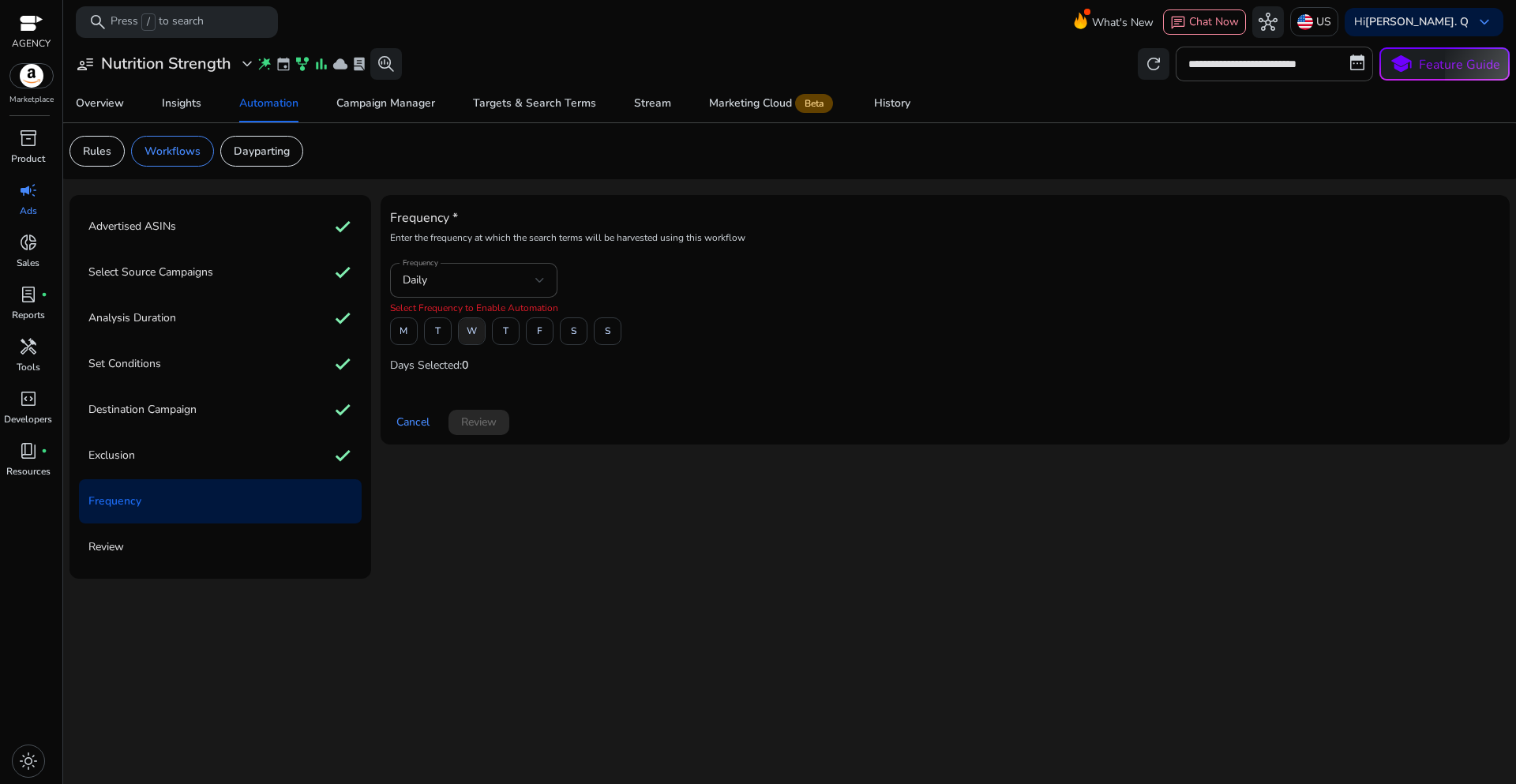
click at [469, 336] on span "W" at bounding box center [472, 331] width 10 height 28
click at [489, 429] on span "Review" at bounding box center [478, 422] width 35 height 16
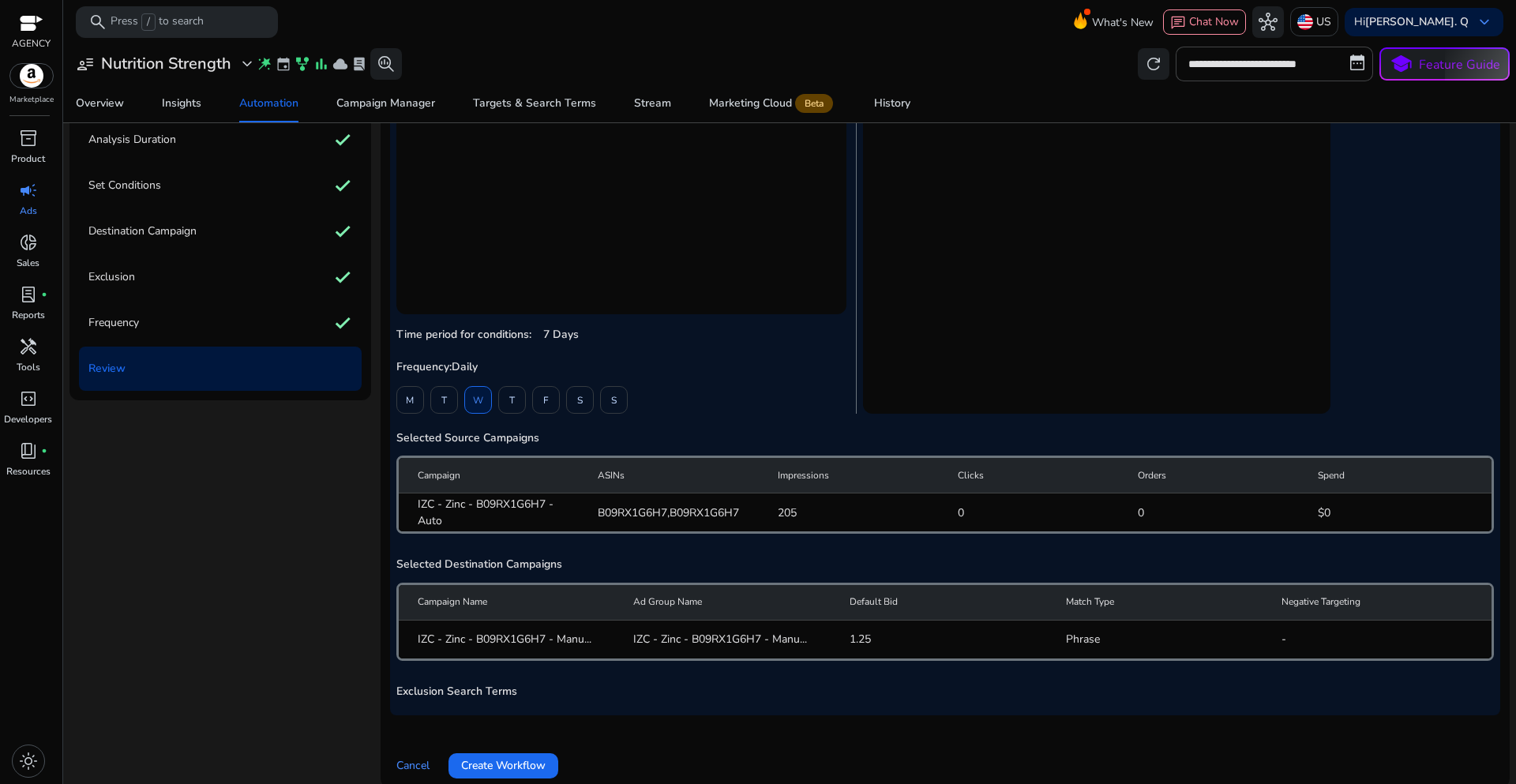
scroll to position [195, 0]
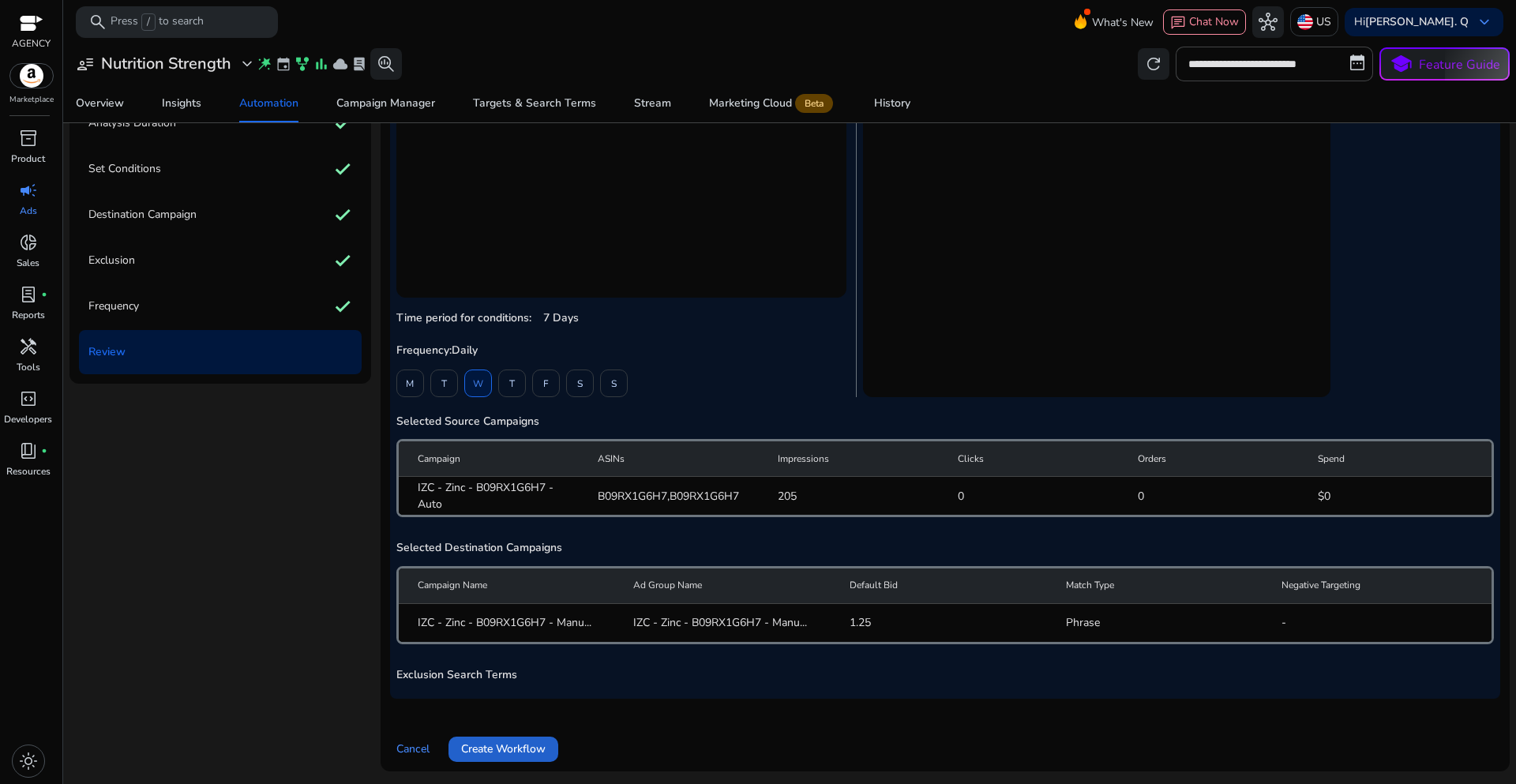
click at [540, 750] on span "Create Workflow" at bounding box center [503, 748] width 85 height 16
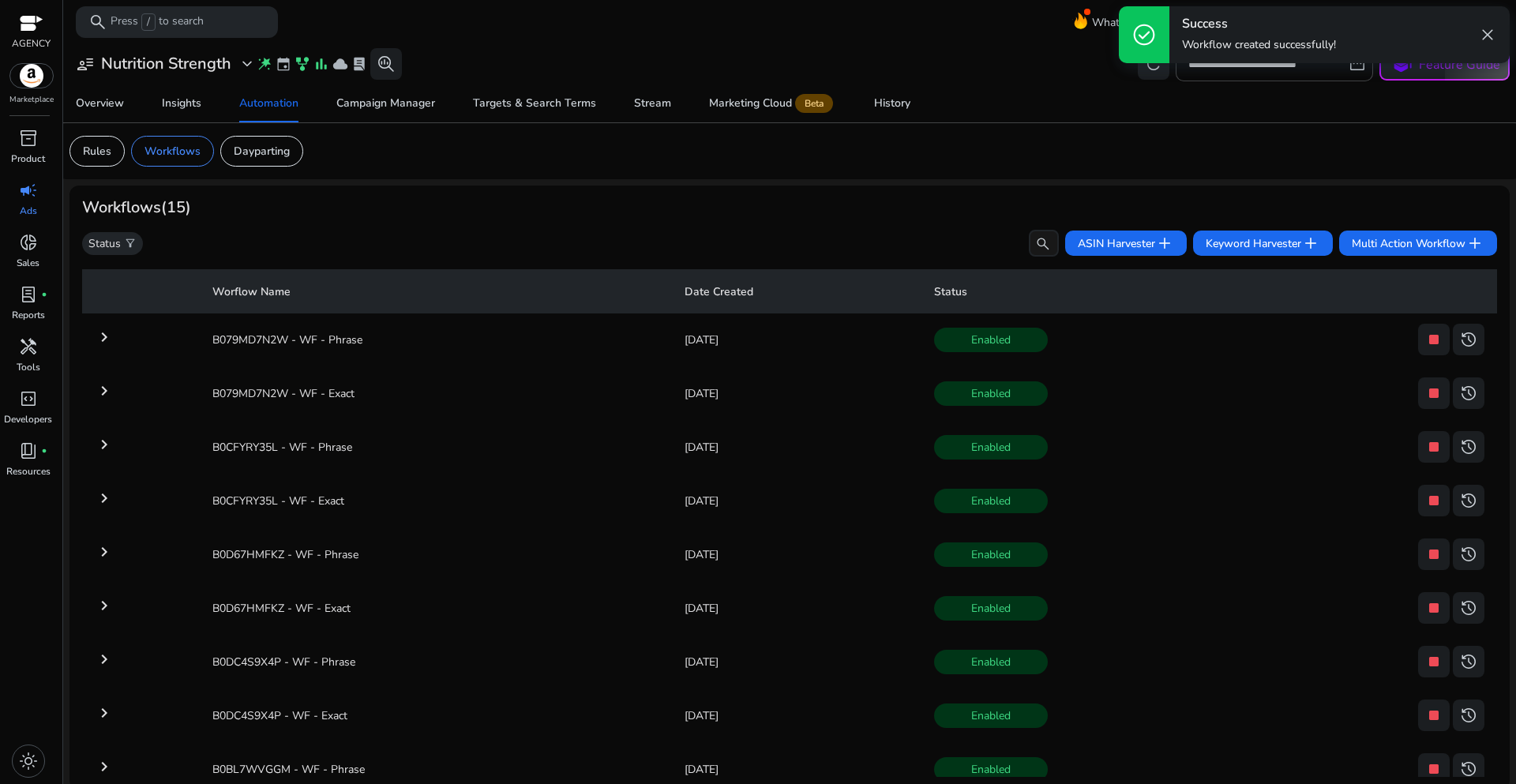
scroll to position [379, 0]
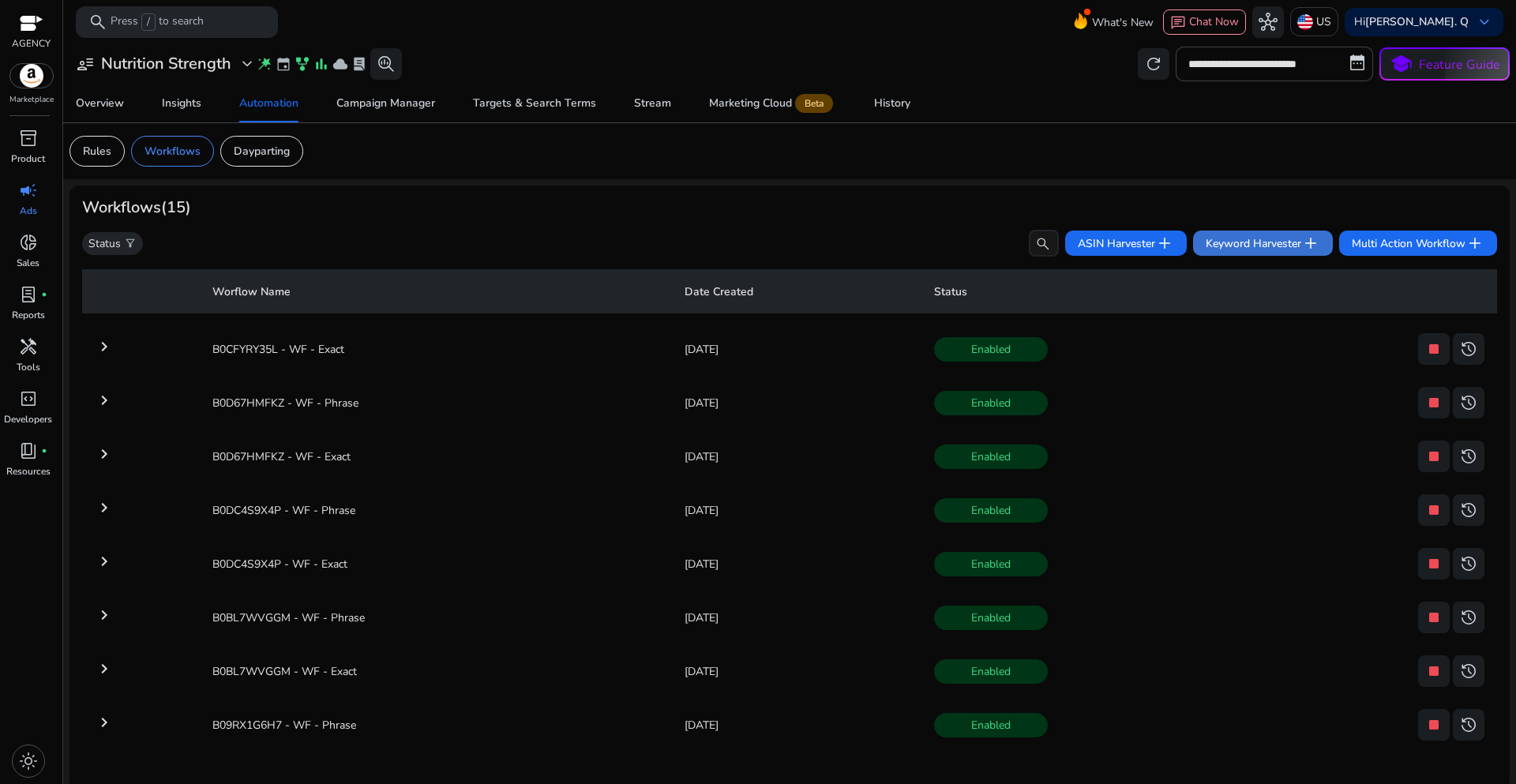
click at [1281, 248] on span "Keyword Harvester add" at bounding box center [1262, 243] width 115 height 19
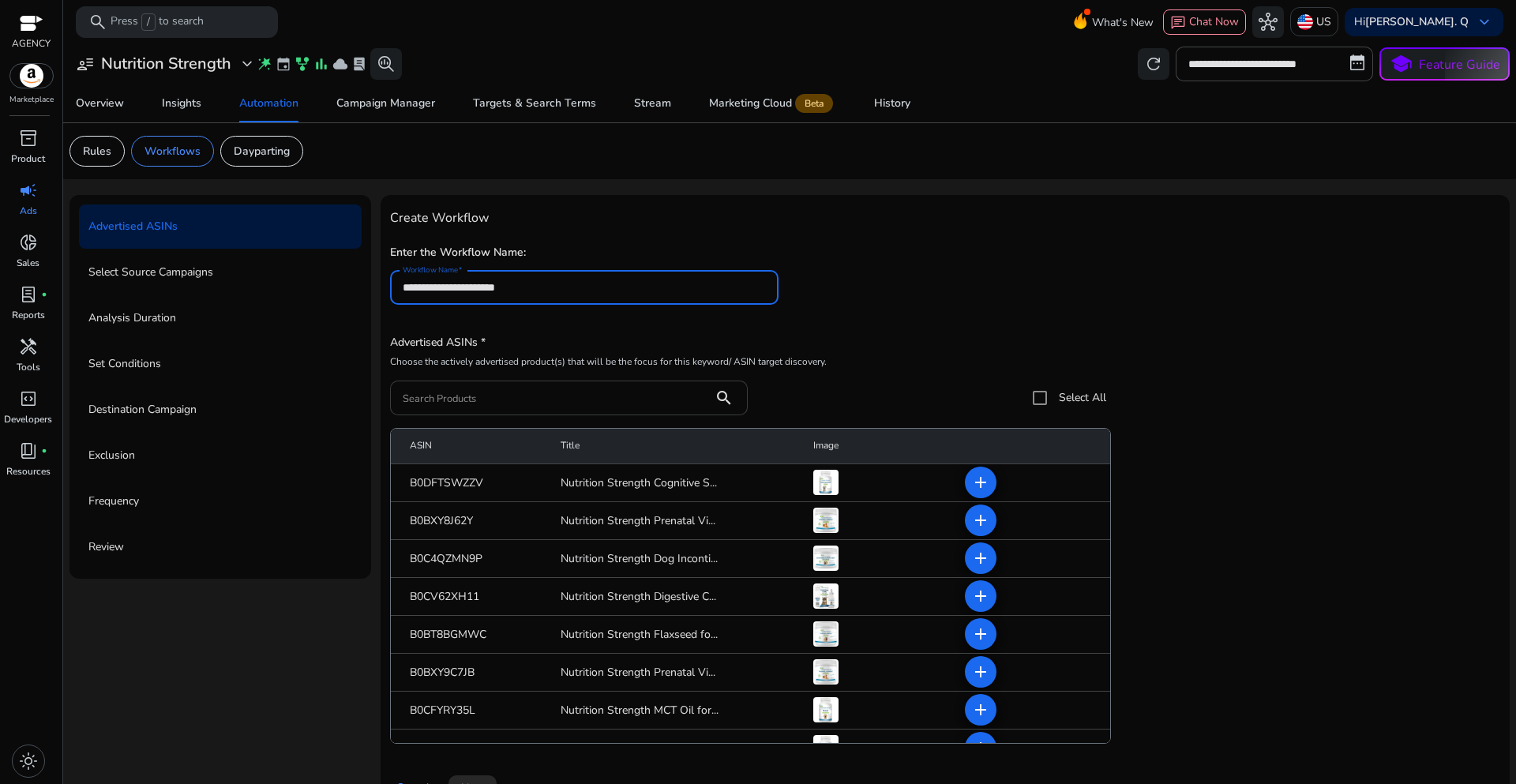
type input "**********"
click at [458, 396] on input "Search Products" at bounding box center [552, 398] width 299 height 17
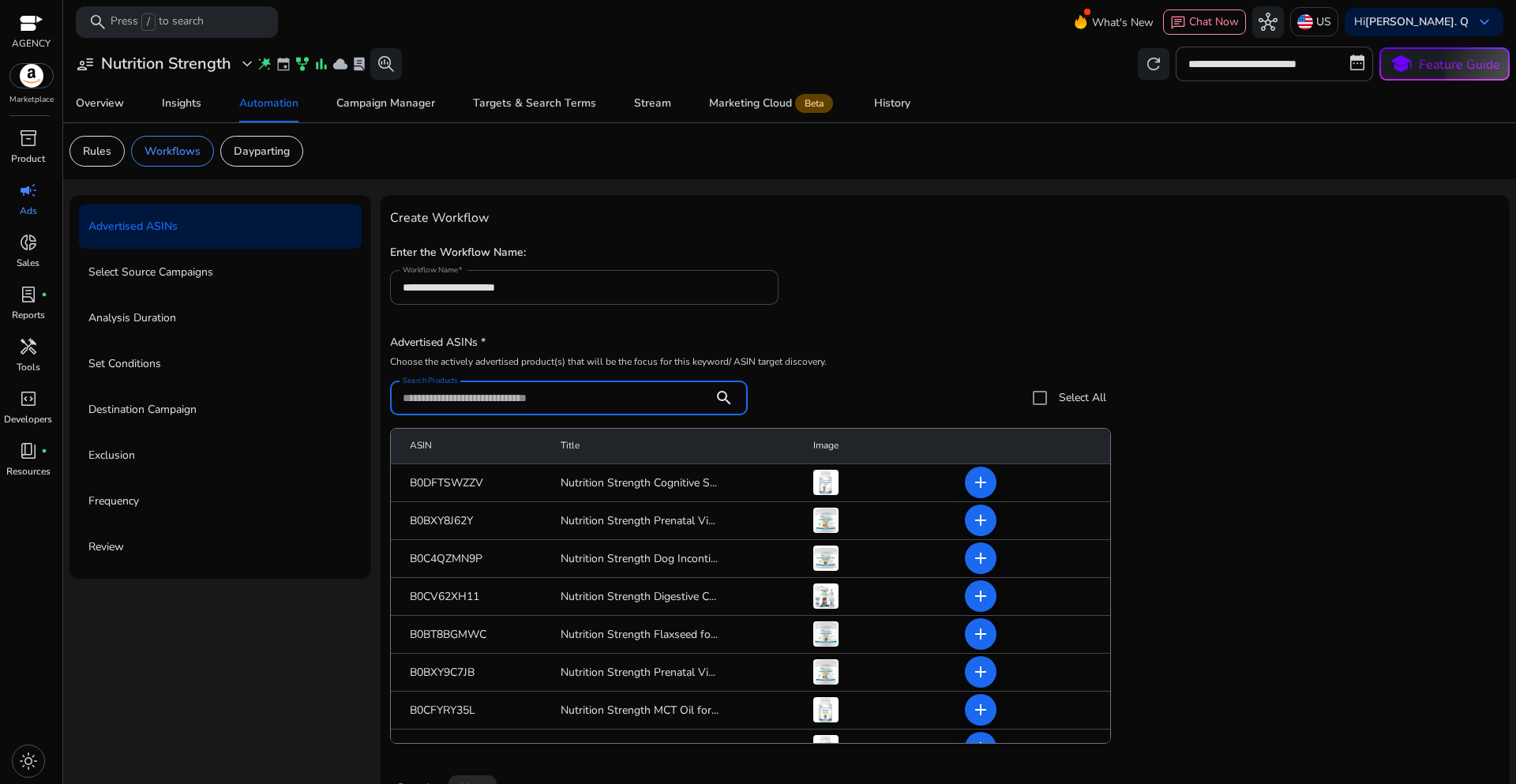
paste input "**********"
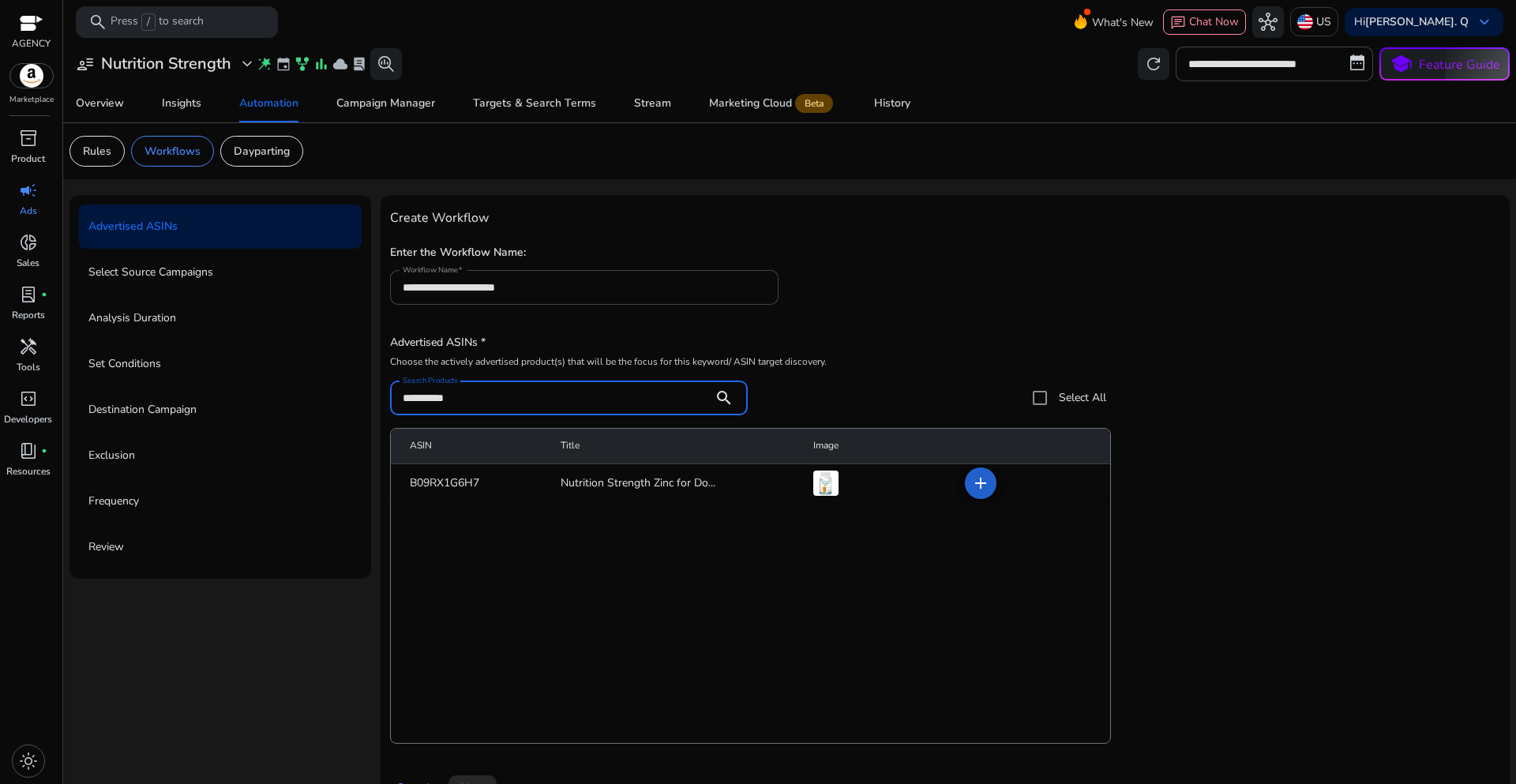
type input "**********"
click at [982, 479] on mat-icon "add" at bounding box center [981, 483] width 19 height 19
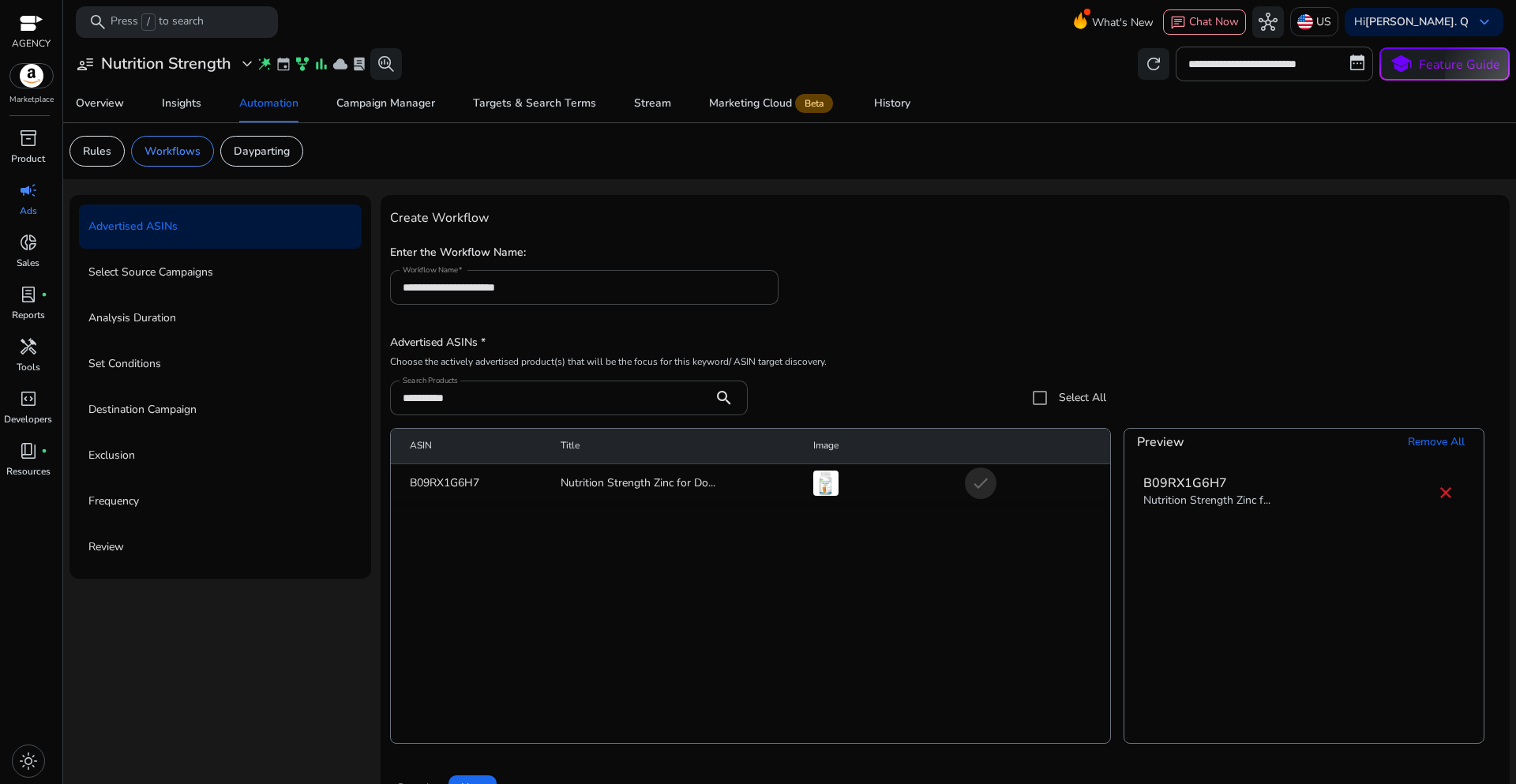
scroll to position [39, 0]
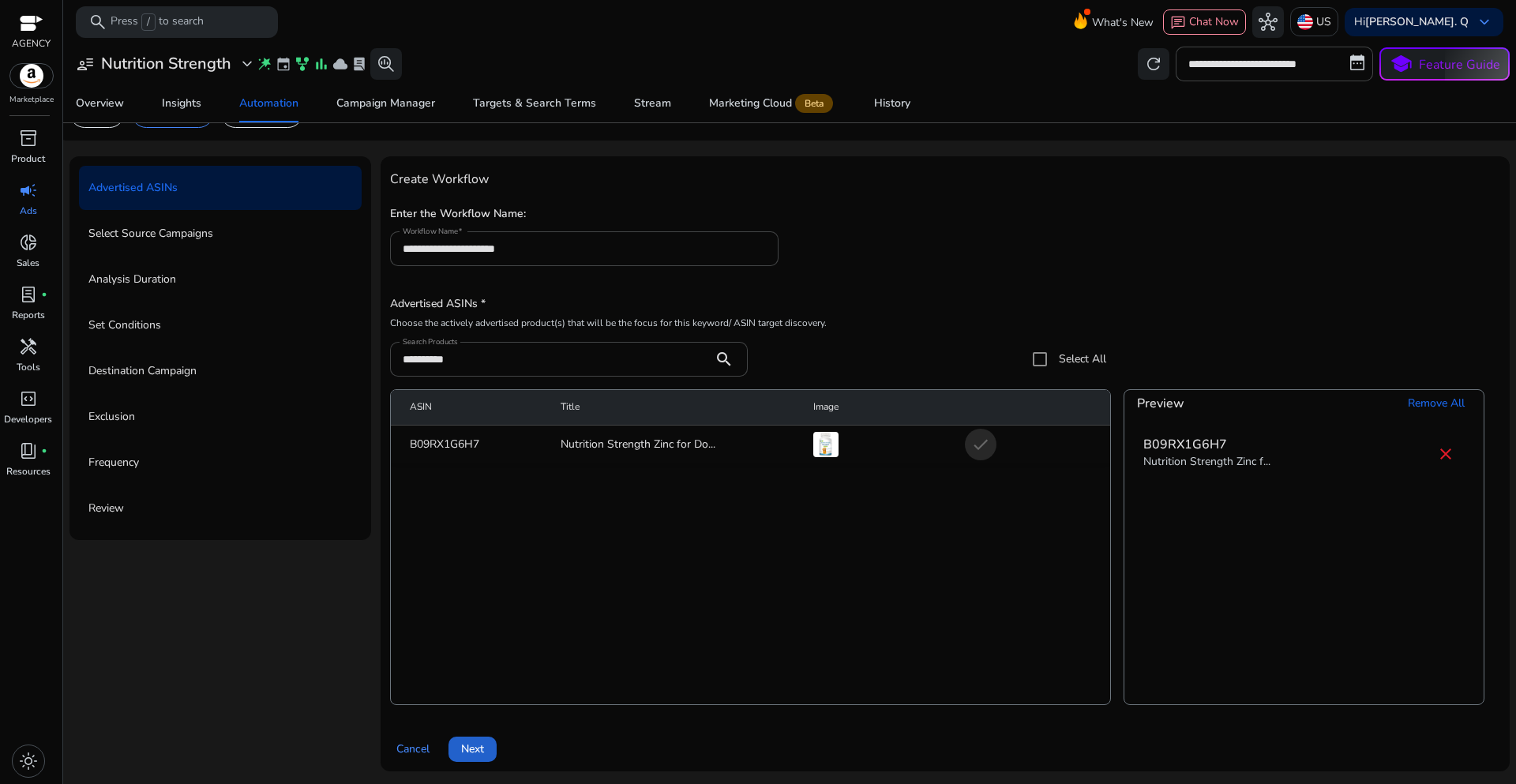
click at [465, 758] on span at bounding box center [473, 750] width 48 height 38
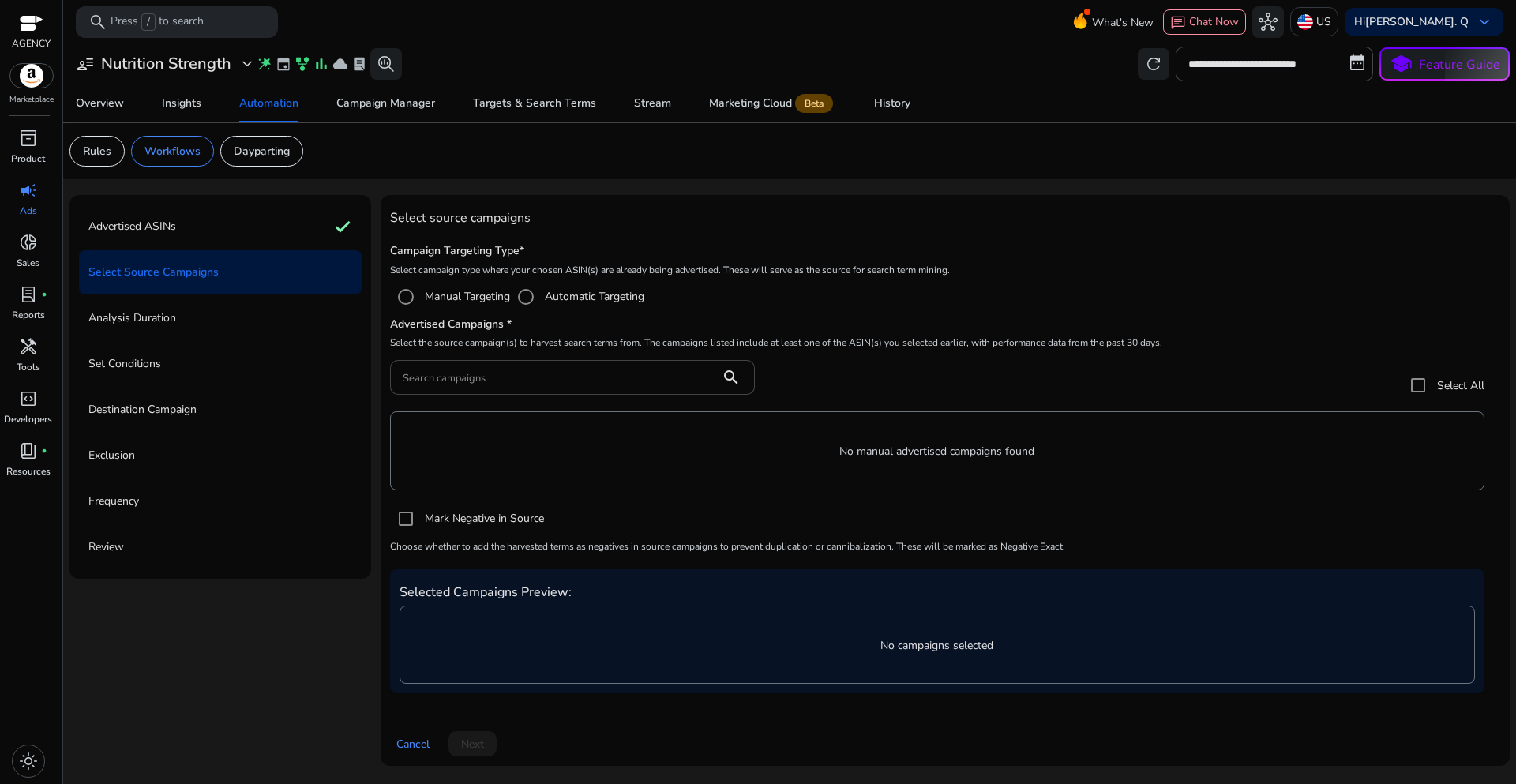
scroll to position [0, 0]
click at [532, 377] on input "Search campaigns" at bounding box center [555, 377] width 305 height 17
paste input "**********"
type input "**********"
click at [943, 367] on div "**********" at bounding box center [937, 385] width 1094 height 51
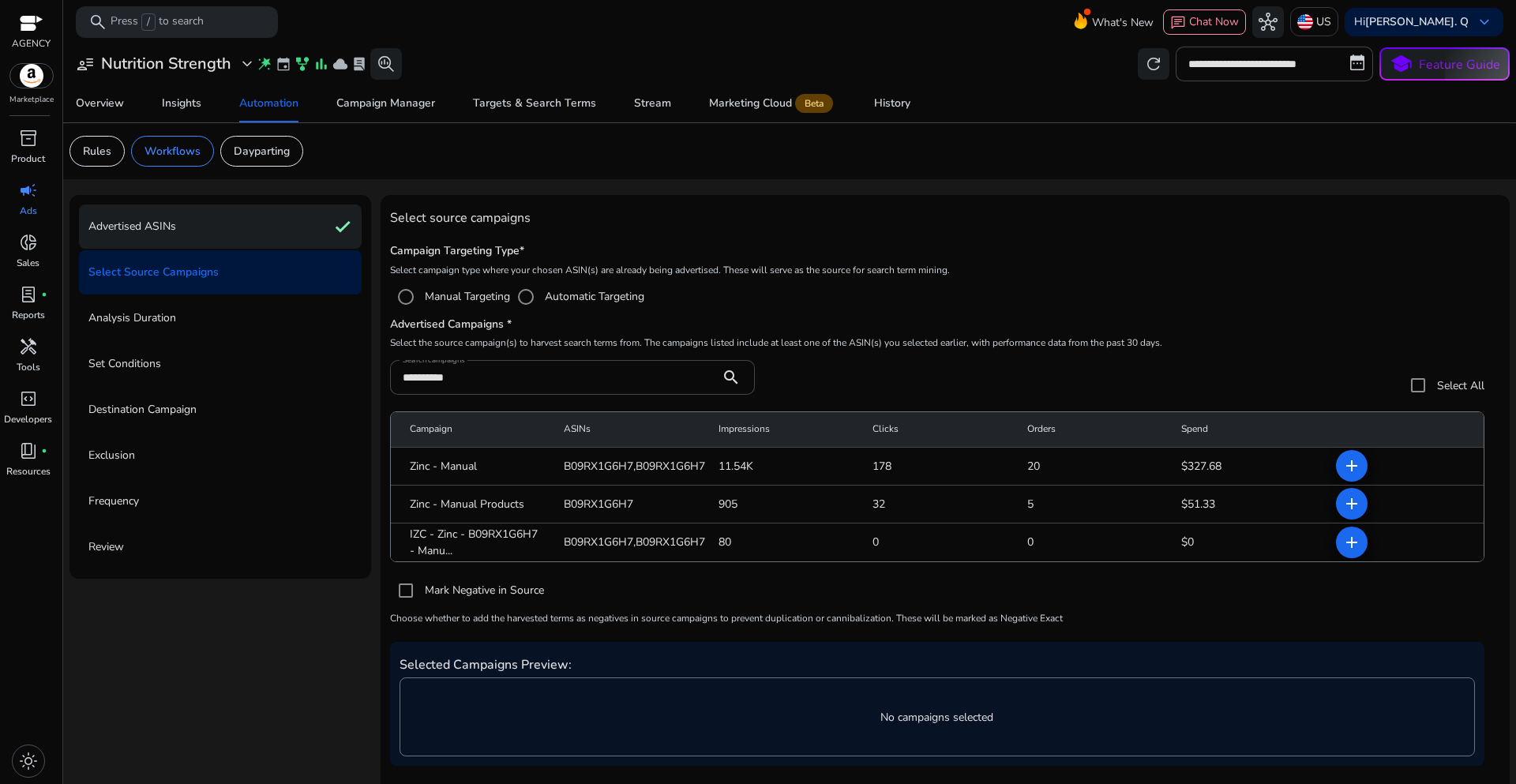
click at [224, 232] on div "Advertised ASINs check" at bounding box center [221, 226] width 283 height 44
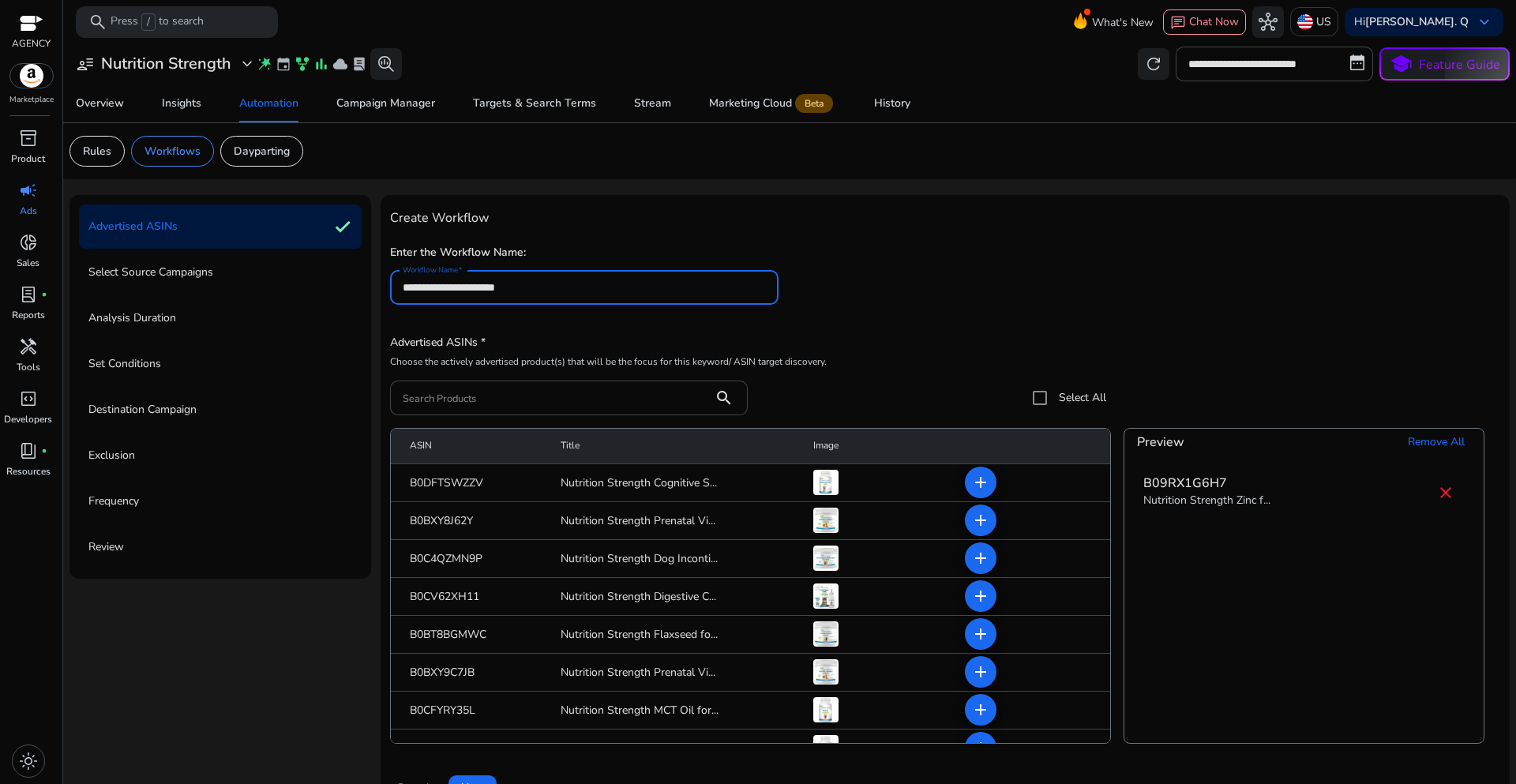
scroll to position [39, 0]
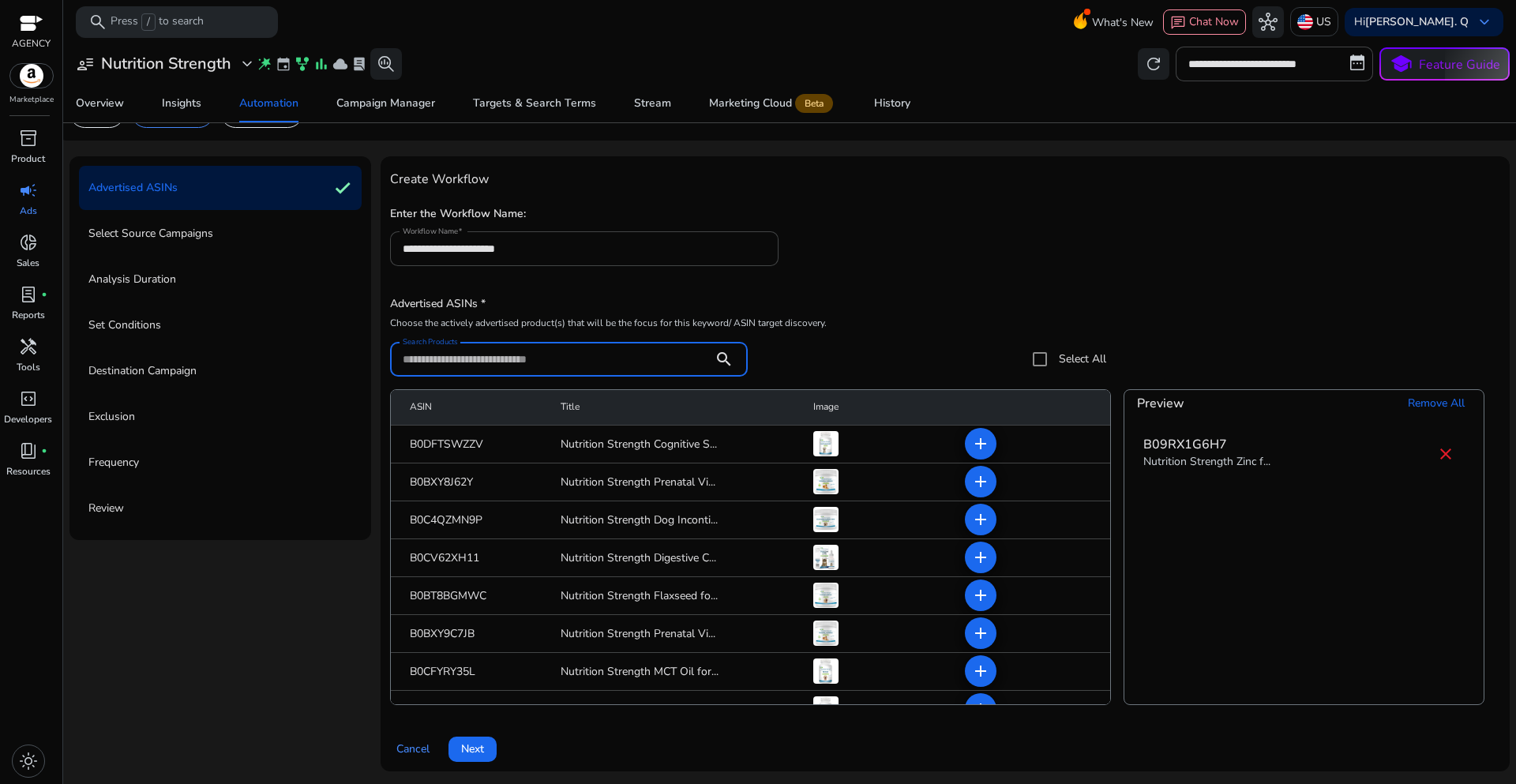
click at [453, 362] on input "Search Products" at bounding box center [552, 359] width 299 height 17
paste input "**********"
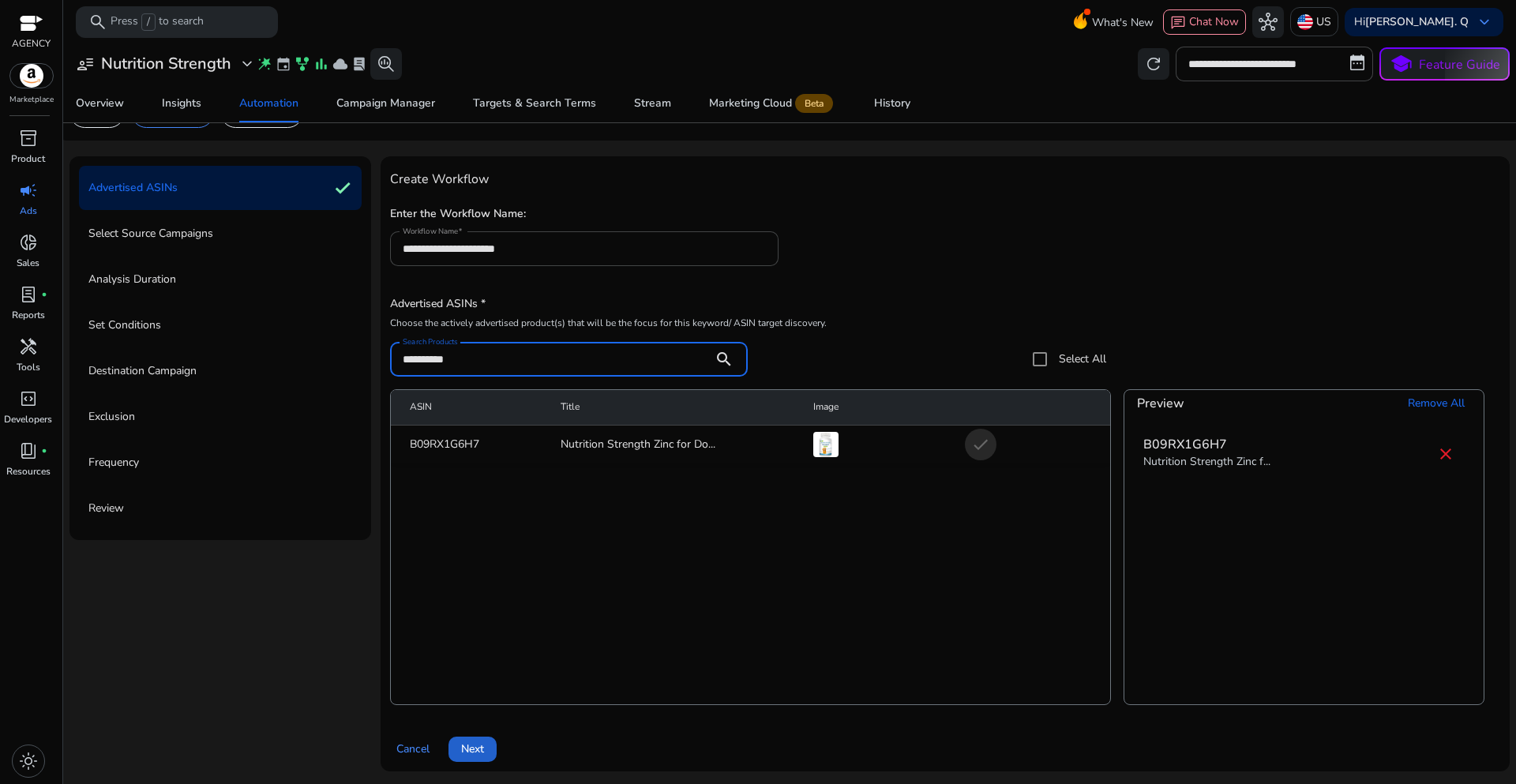
type input "**********"
click at [486, 741] on span at bounding box center [473, 750] width 48 height 38
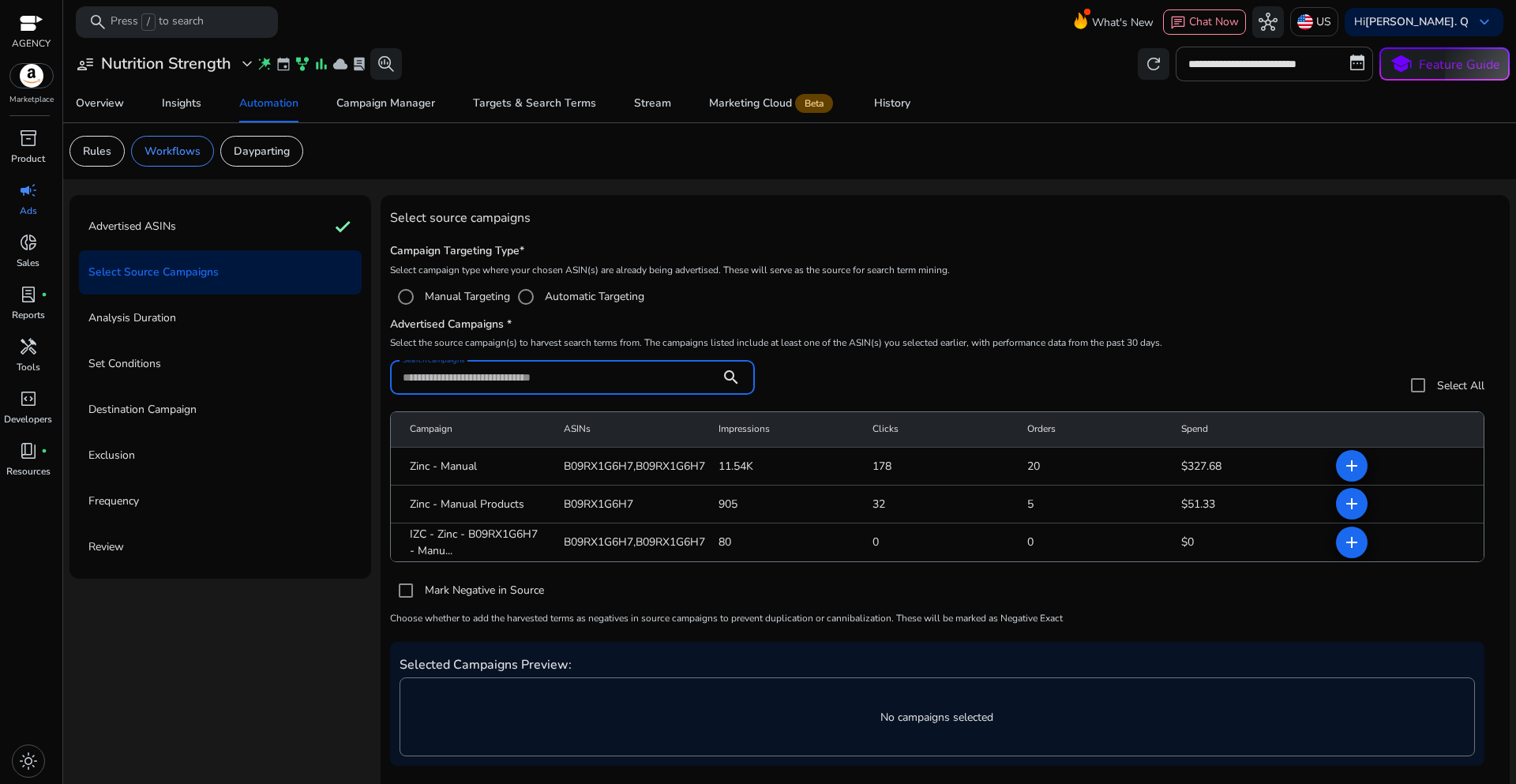
click at [518, 374] on input "Search campaigns" at bounding box center [555, 377] width 305 height 17
paste input "**********"
type input "**********"
click at [876, 387] on div "**********" at bounding box center [937, 385] width 1094 height 51
click at [396, 108] on div "Campaign Manager" at bounding box center [386, 103] width 98 height 11
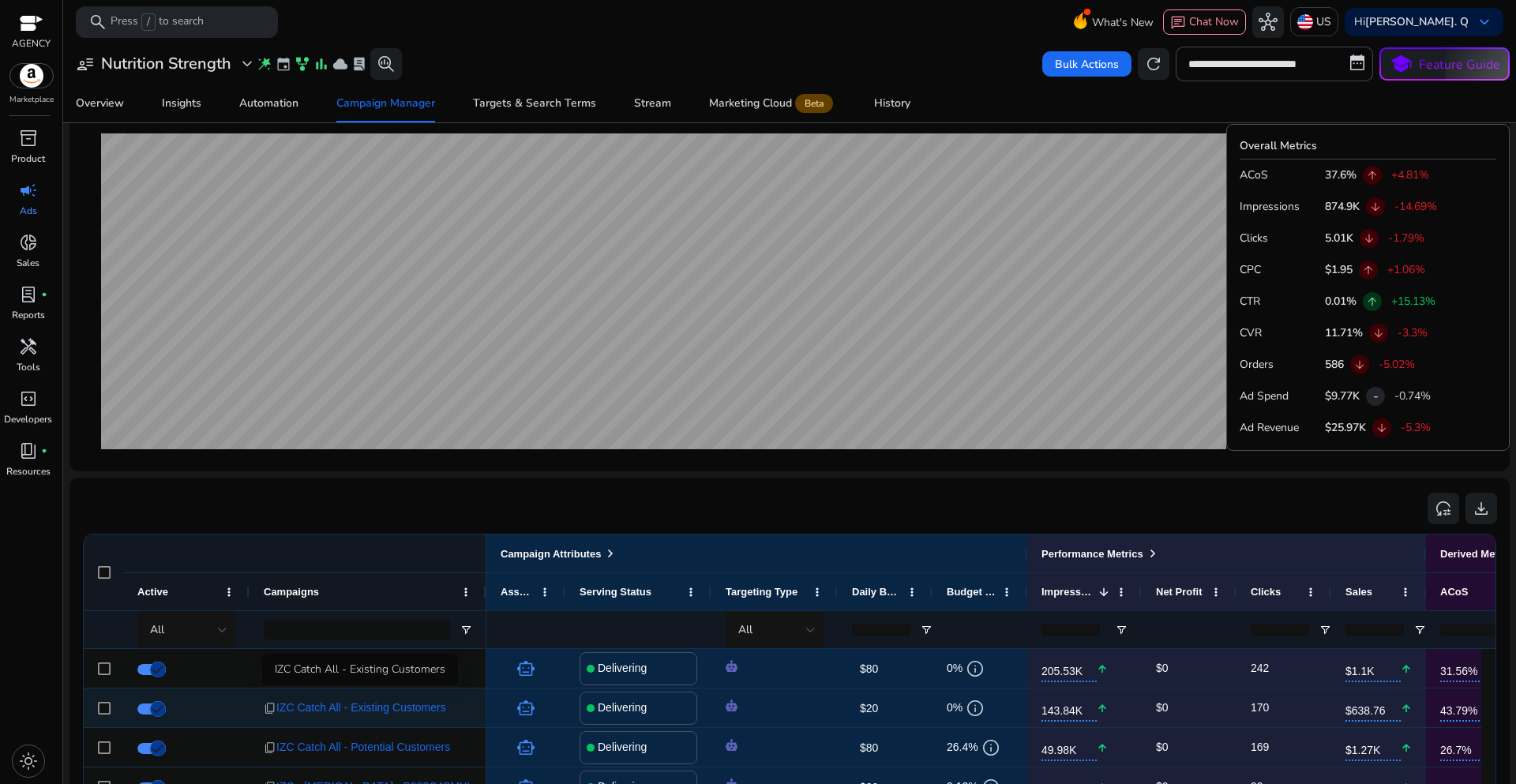
scroll to position [648, 0]
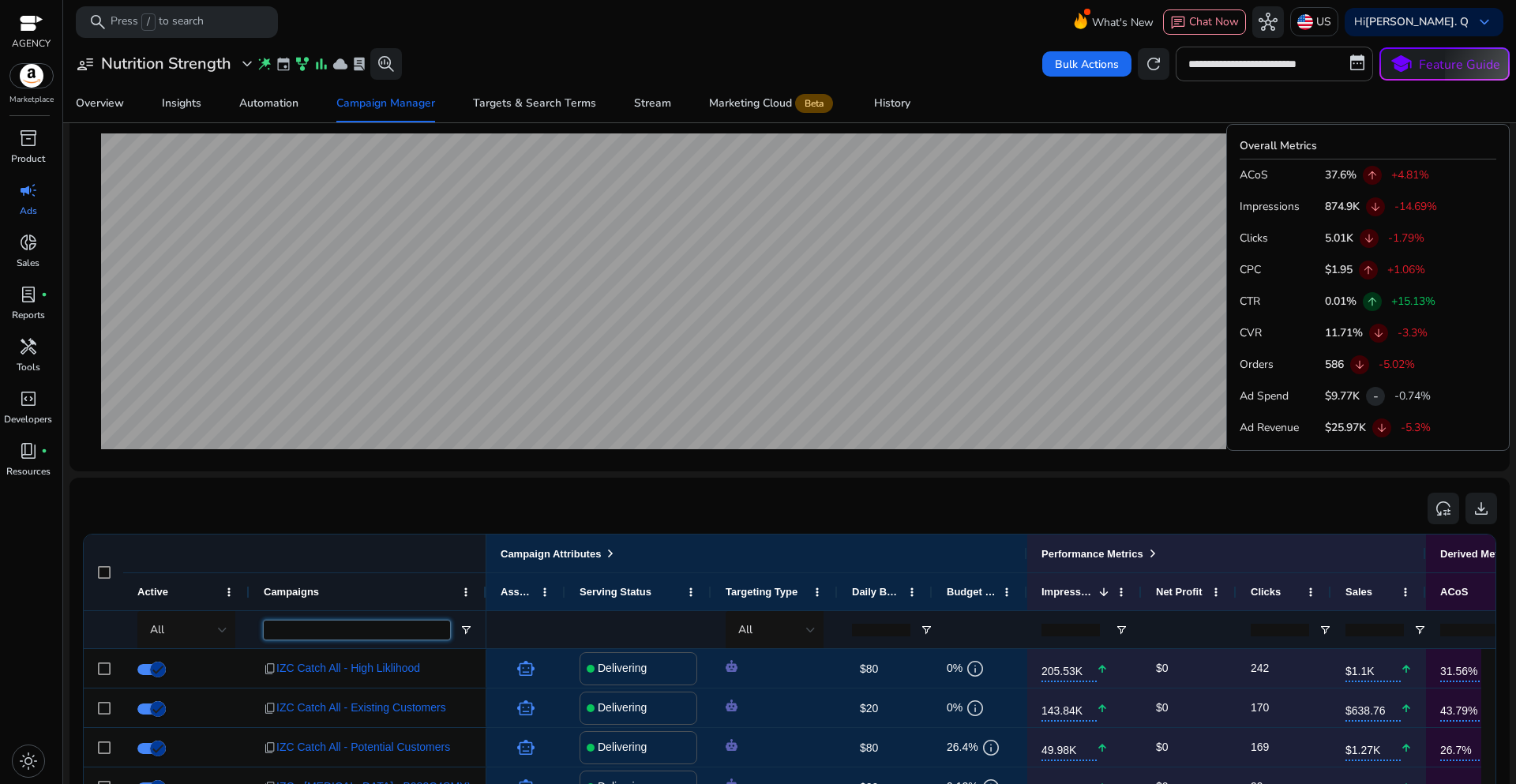
click at [303, 634] on input "Campaigns Filter Input" at bounding box center [357, 630] width 186 height 19
paste input "**********"
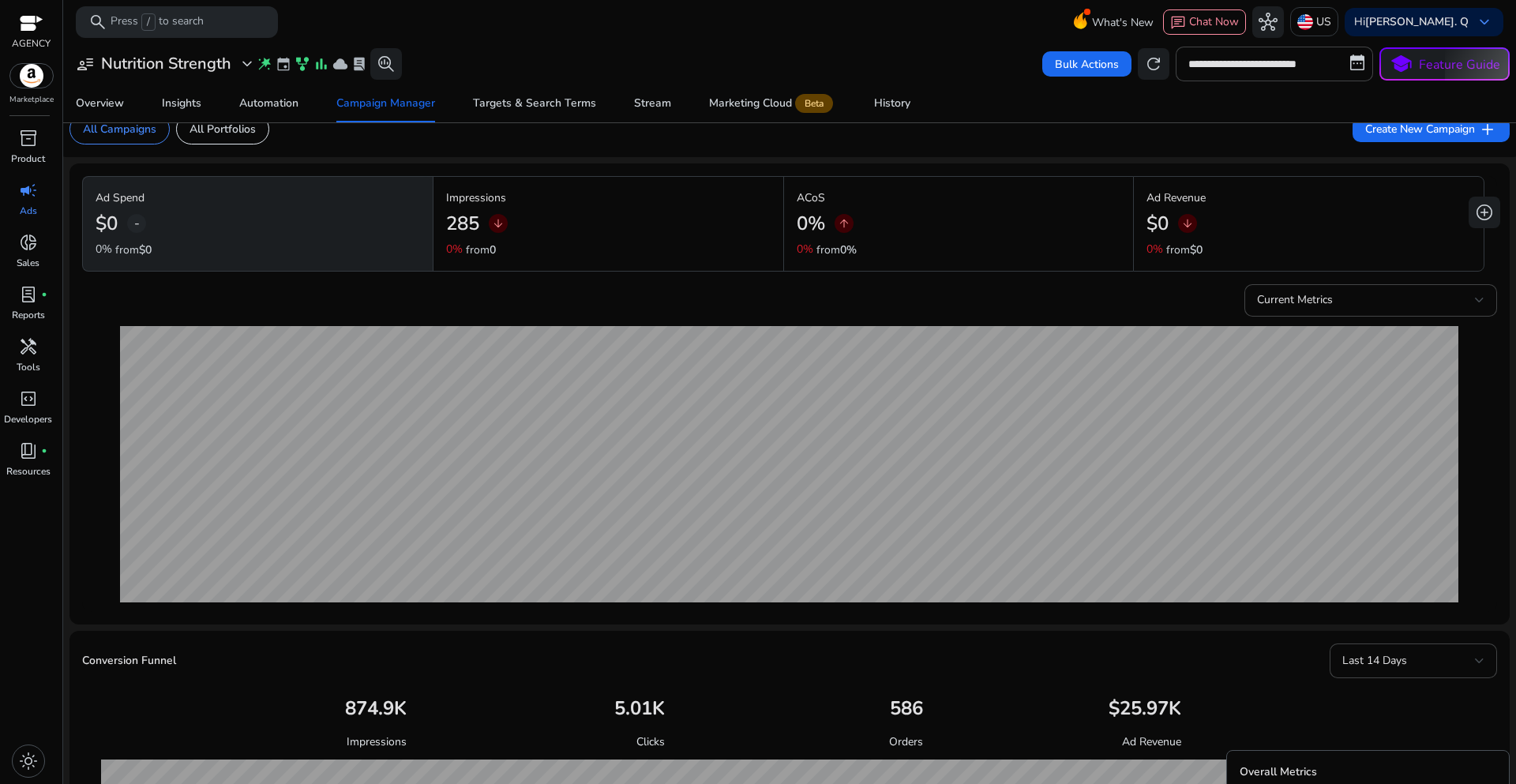
scroll to position [0, 0]
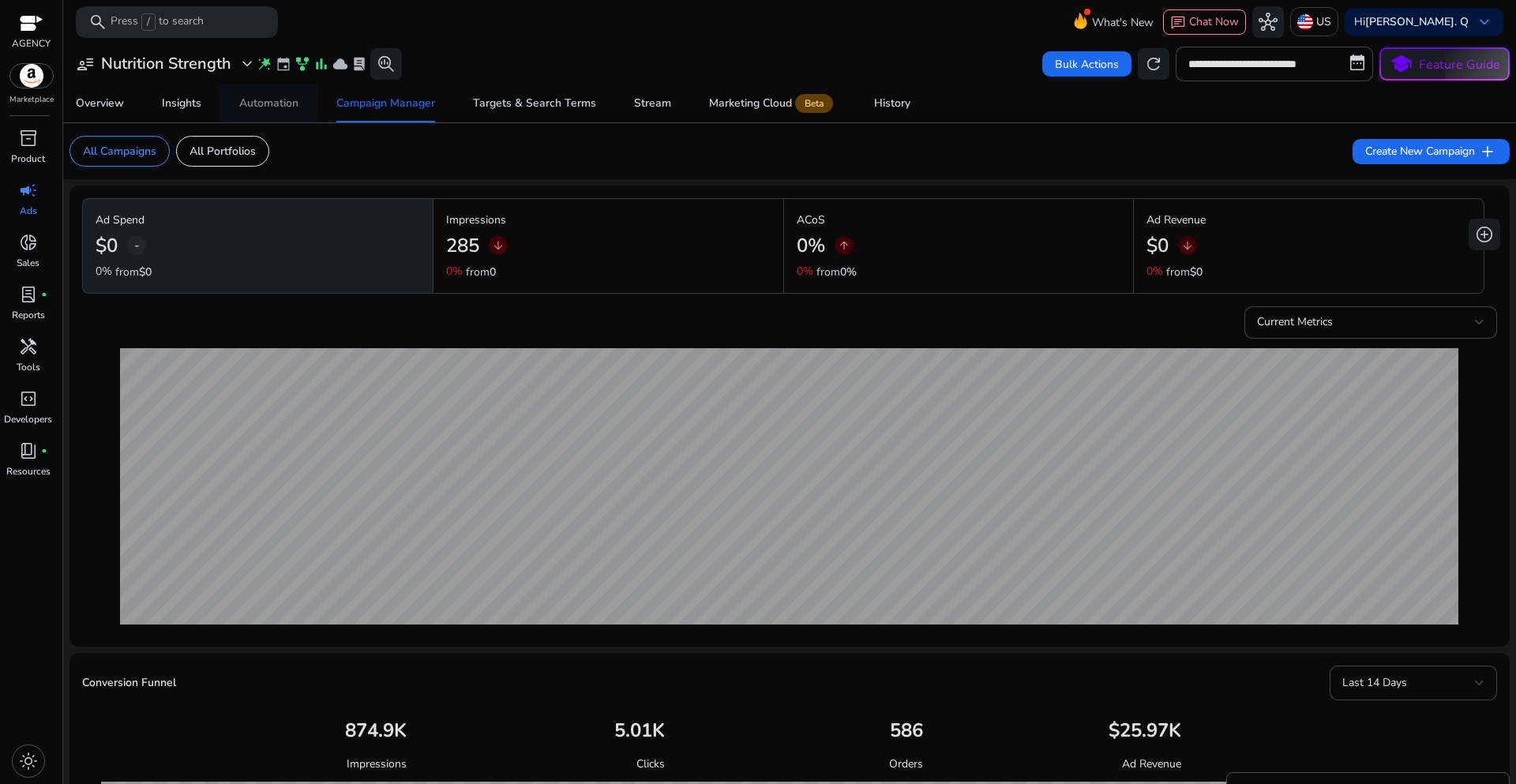
type input "**********"
click at [268, 109] on div "Automation" at bounding box center [268, 103] width 60 height 11
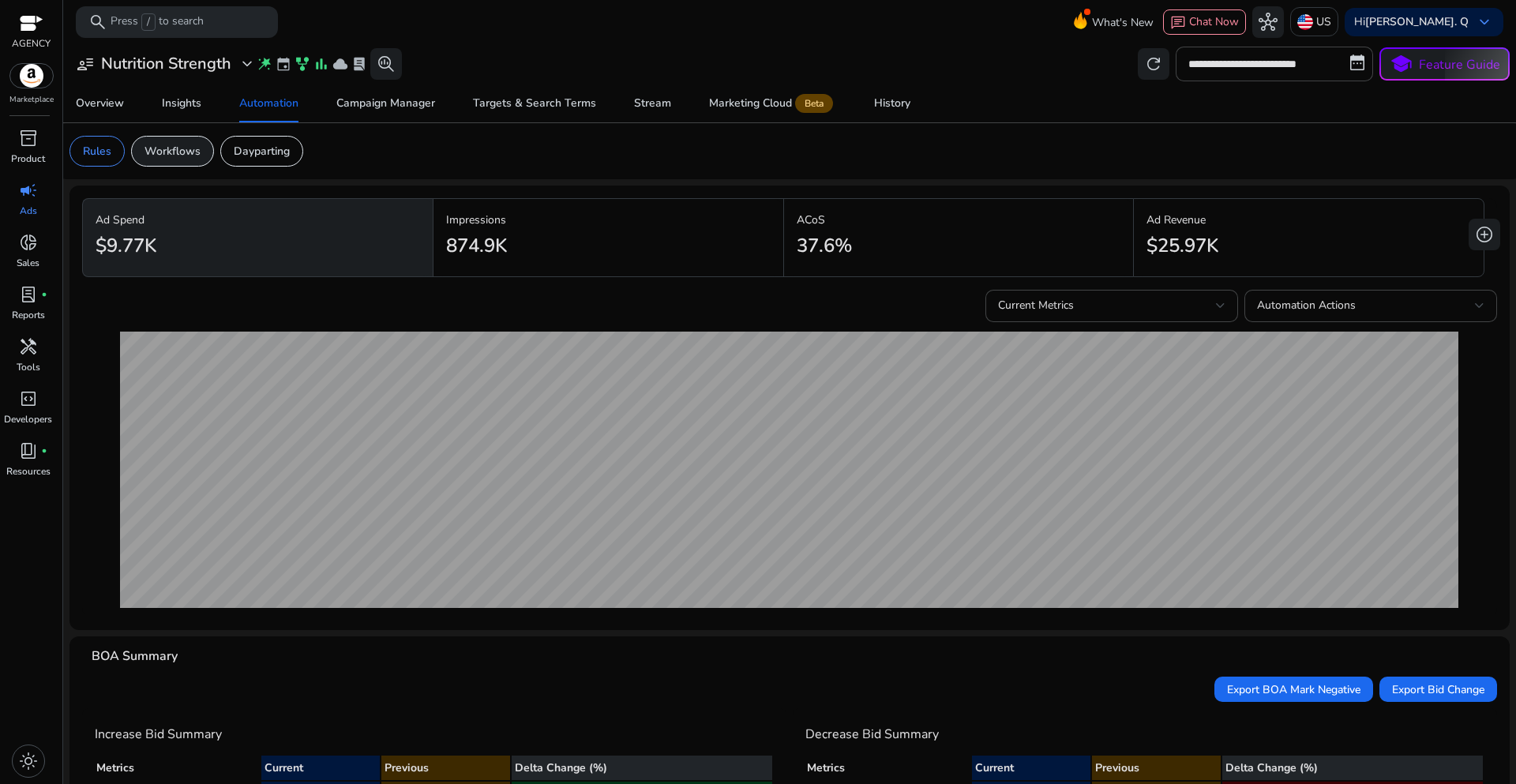
click at [185, 160] on div "Workflows" at bounding box center [173, 151] width 83 height 31
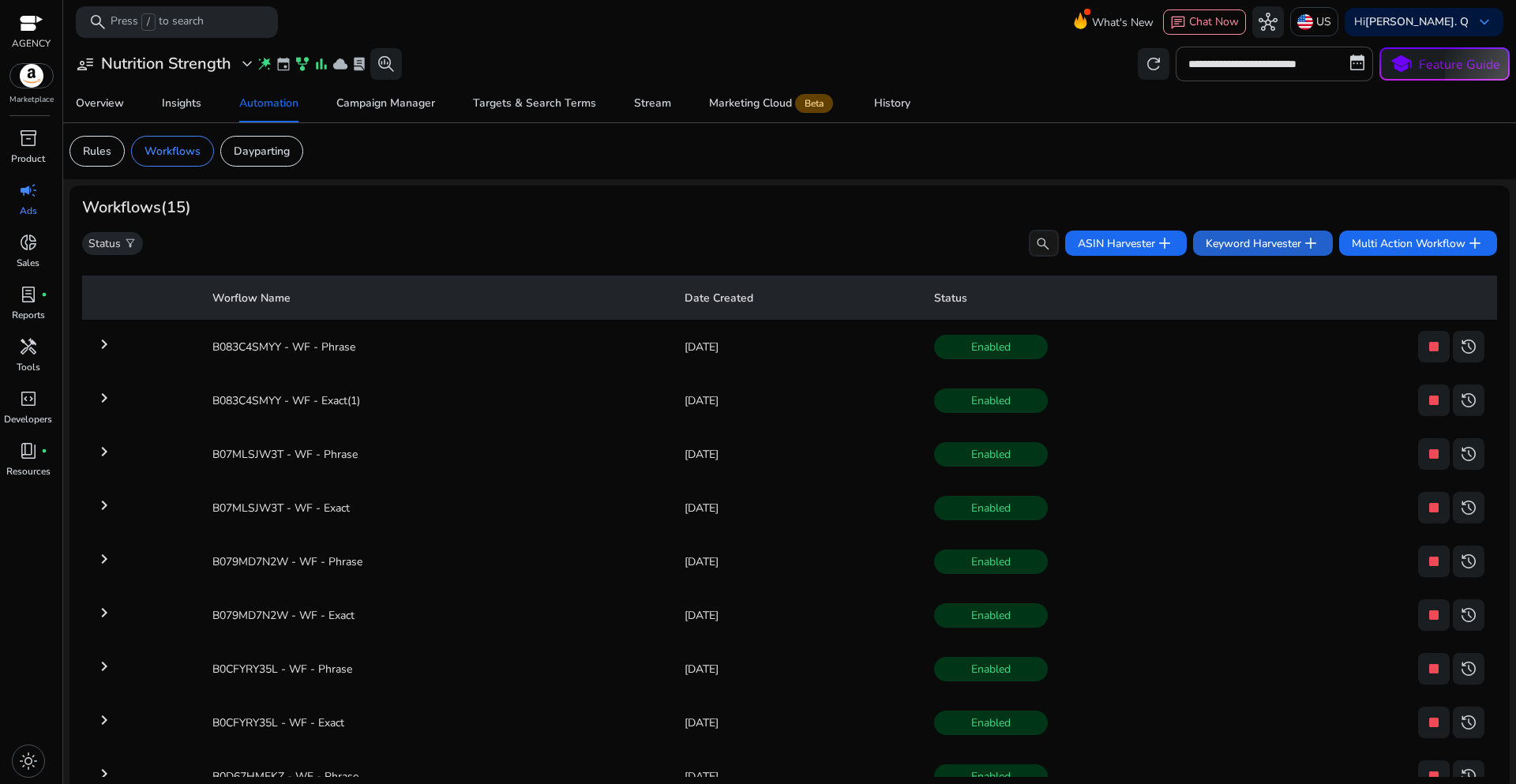
click at [1206, 240] on span "Keyword Harvester add" at bounding box center [1262, 243] width 115 height 19
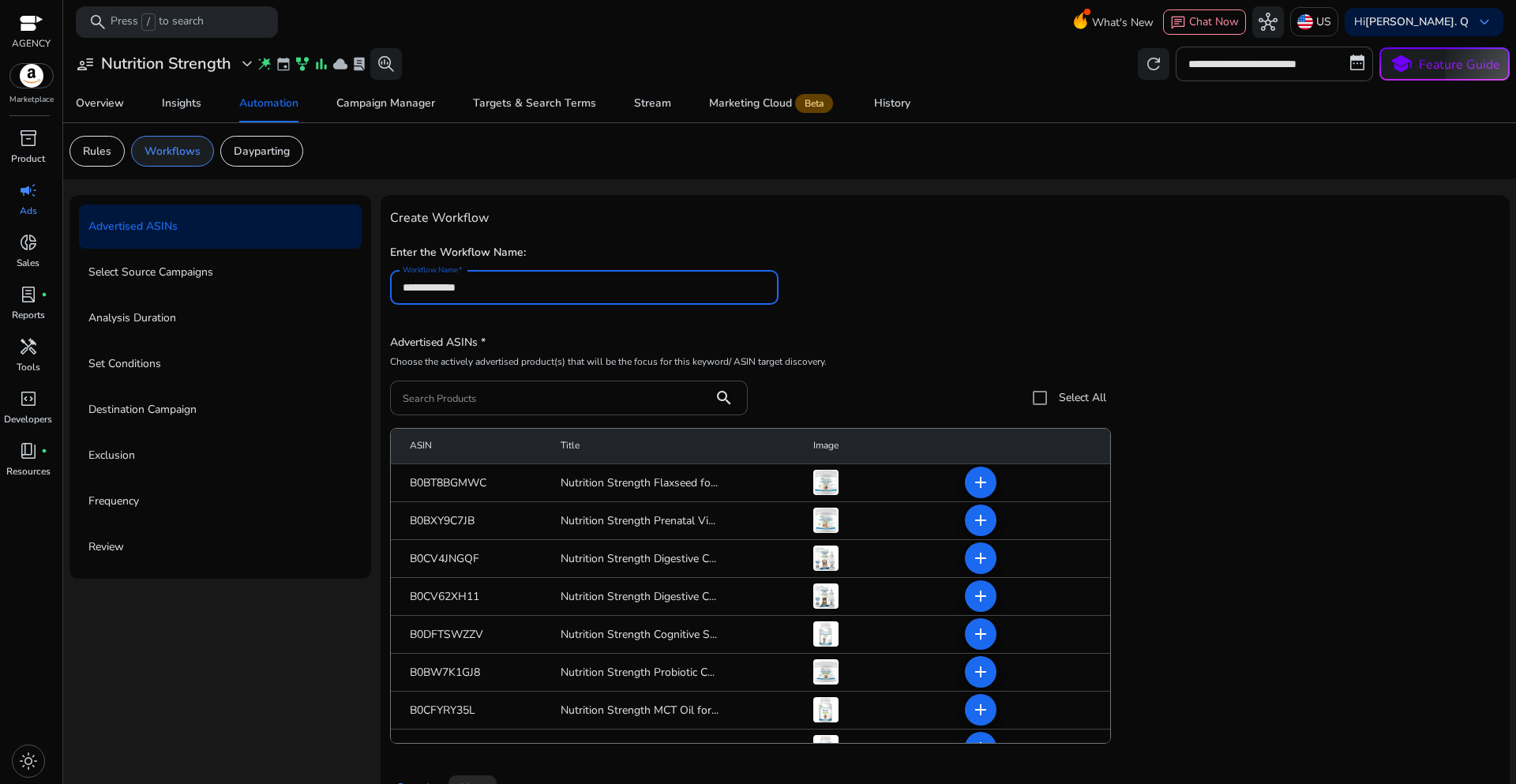
type input "**********"
click at [177, 154] on p "Workflows" at bounding box center [172, 151] width 56 height 16
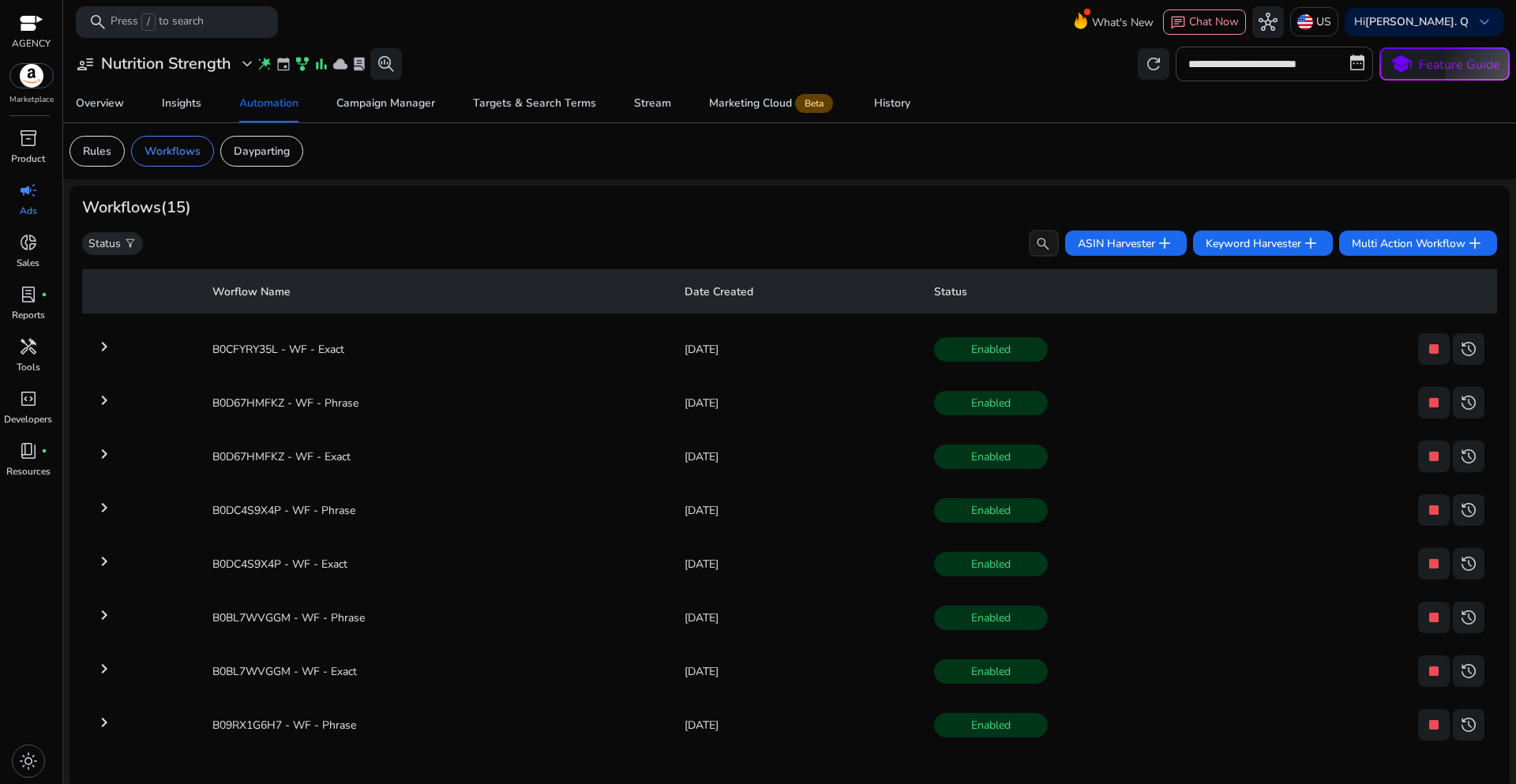
scroll to position [6, 0]
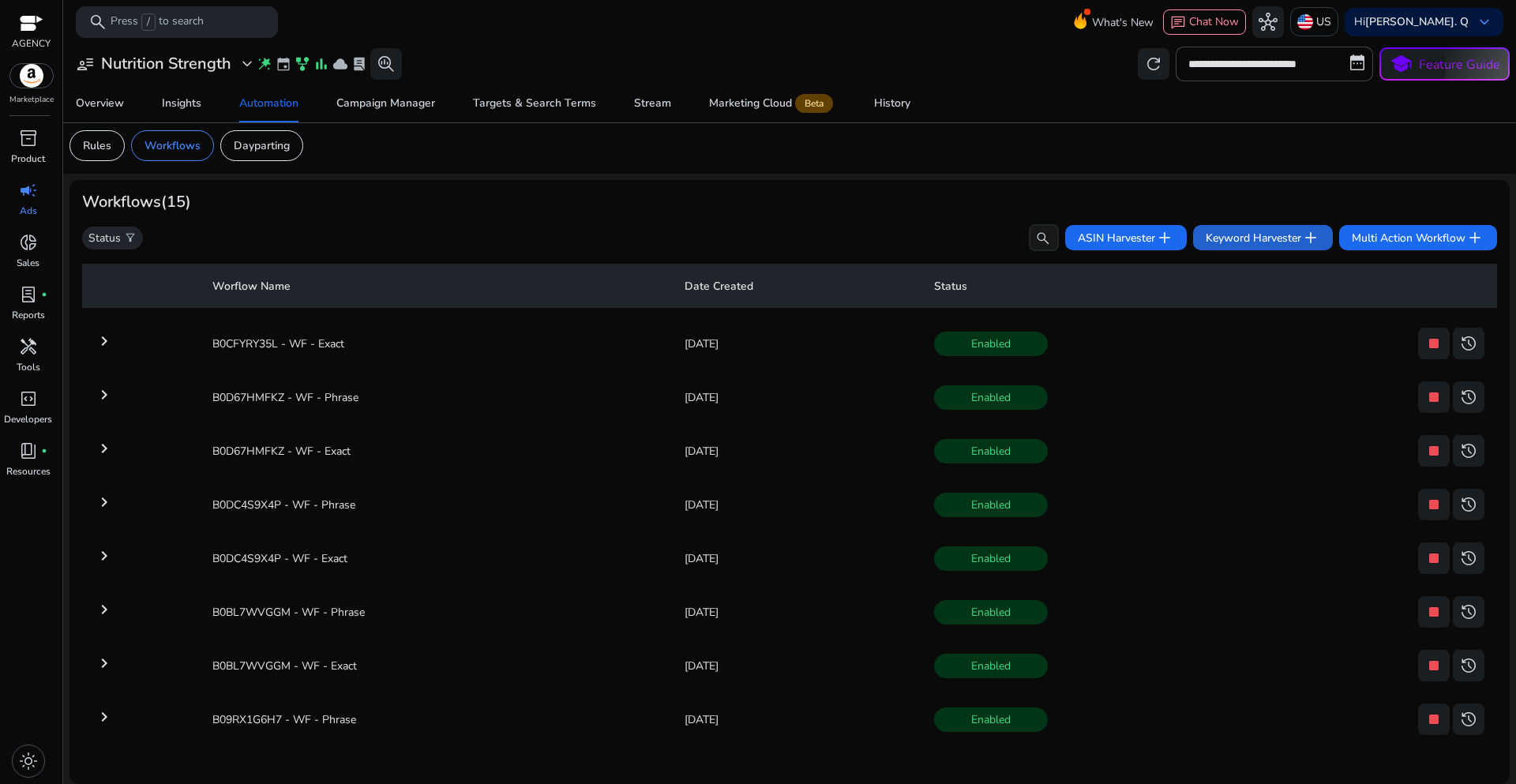
click at [1237, 242] on span "Keyword Harvester add" at bounding box center [1262, 237] width 115 height 19
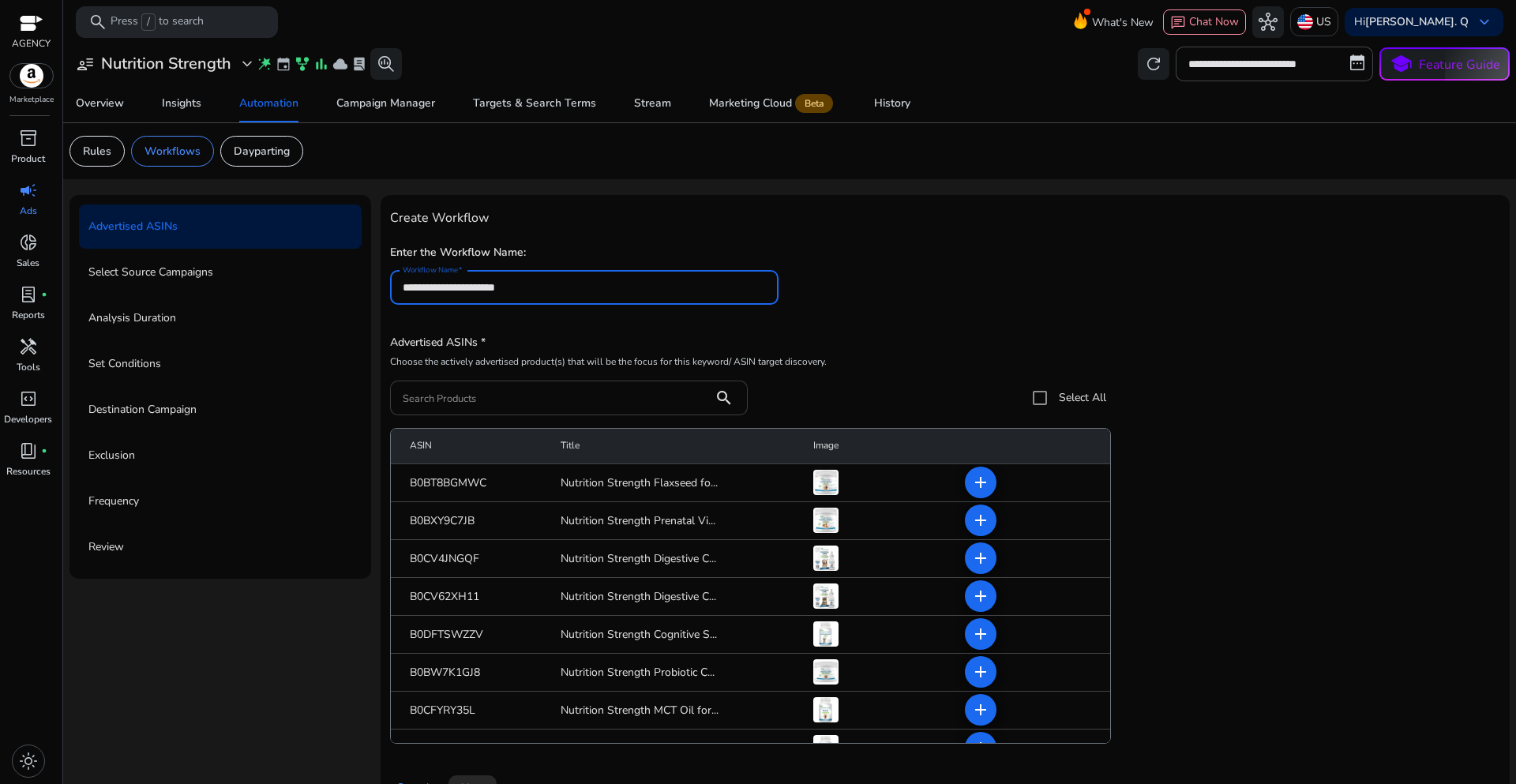
type input "**********"
click at [418, 402] on input "Search Products" at bounding box center [552, 398] width 299 height 17
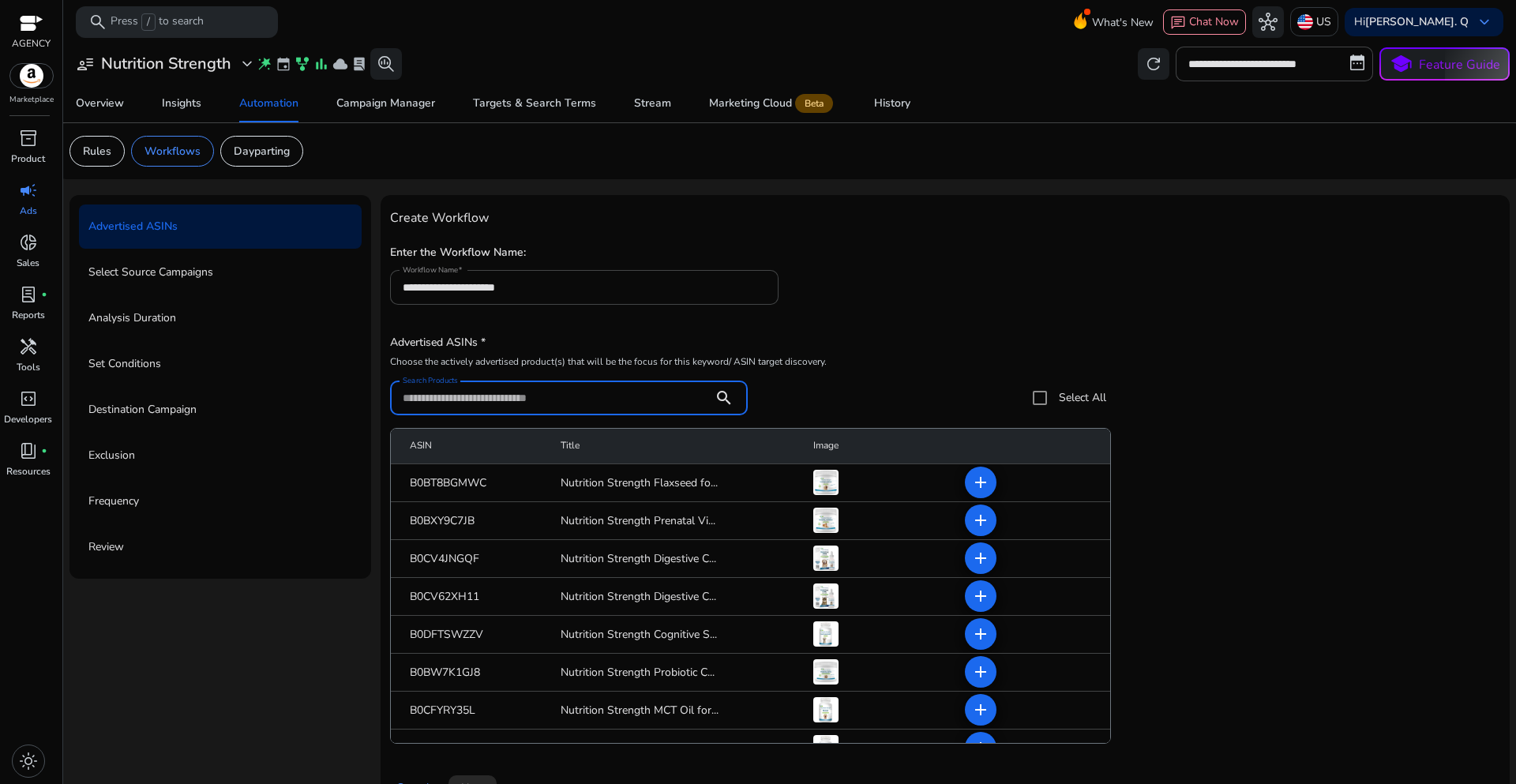
paste input "**********"
type input "**********"
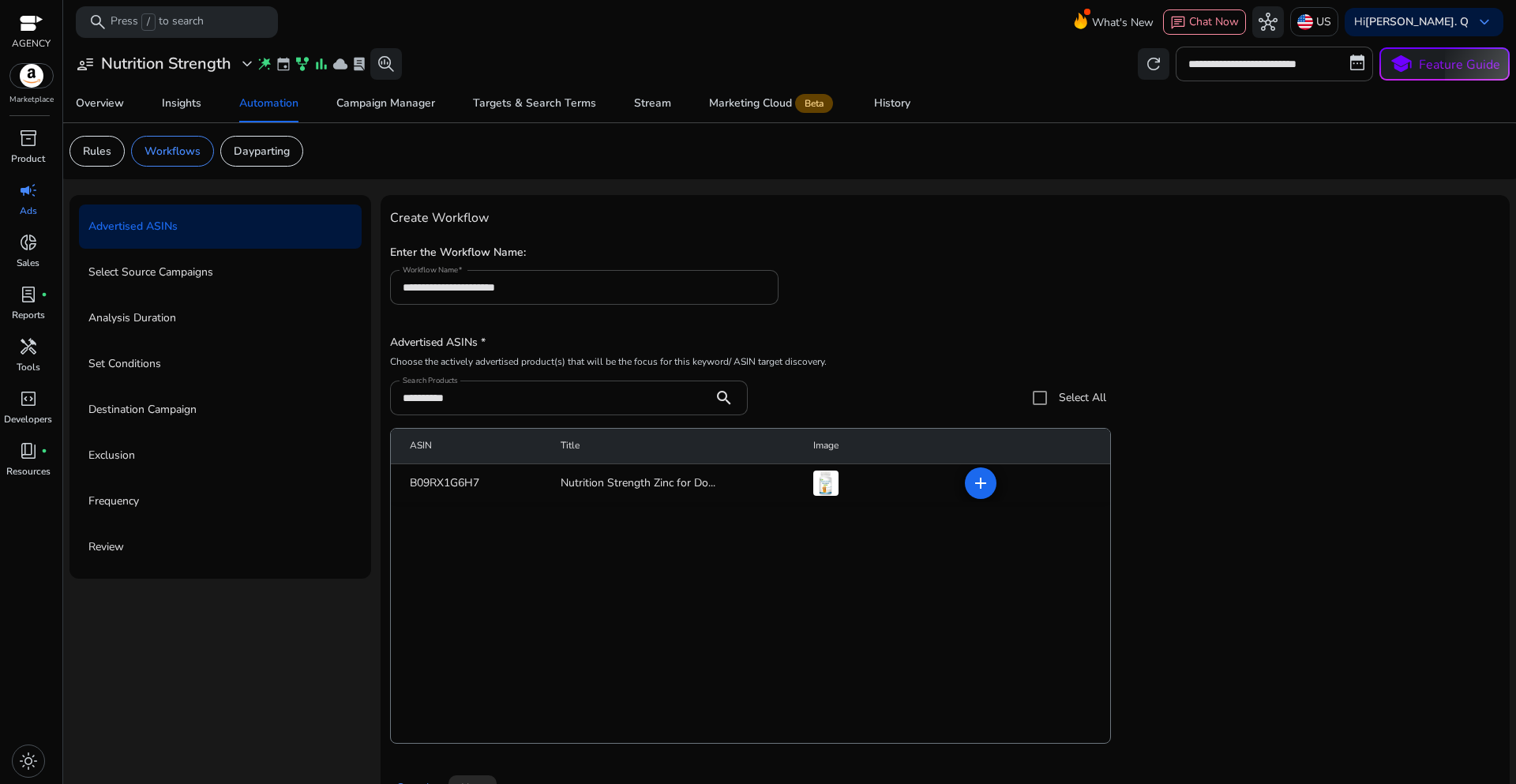
click at [1024, 373] on div "**********" at bounding box center [748, 373] width 717 height 85
click at [978, 493] on span at bounding box center [981, 483] width 38 height 38
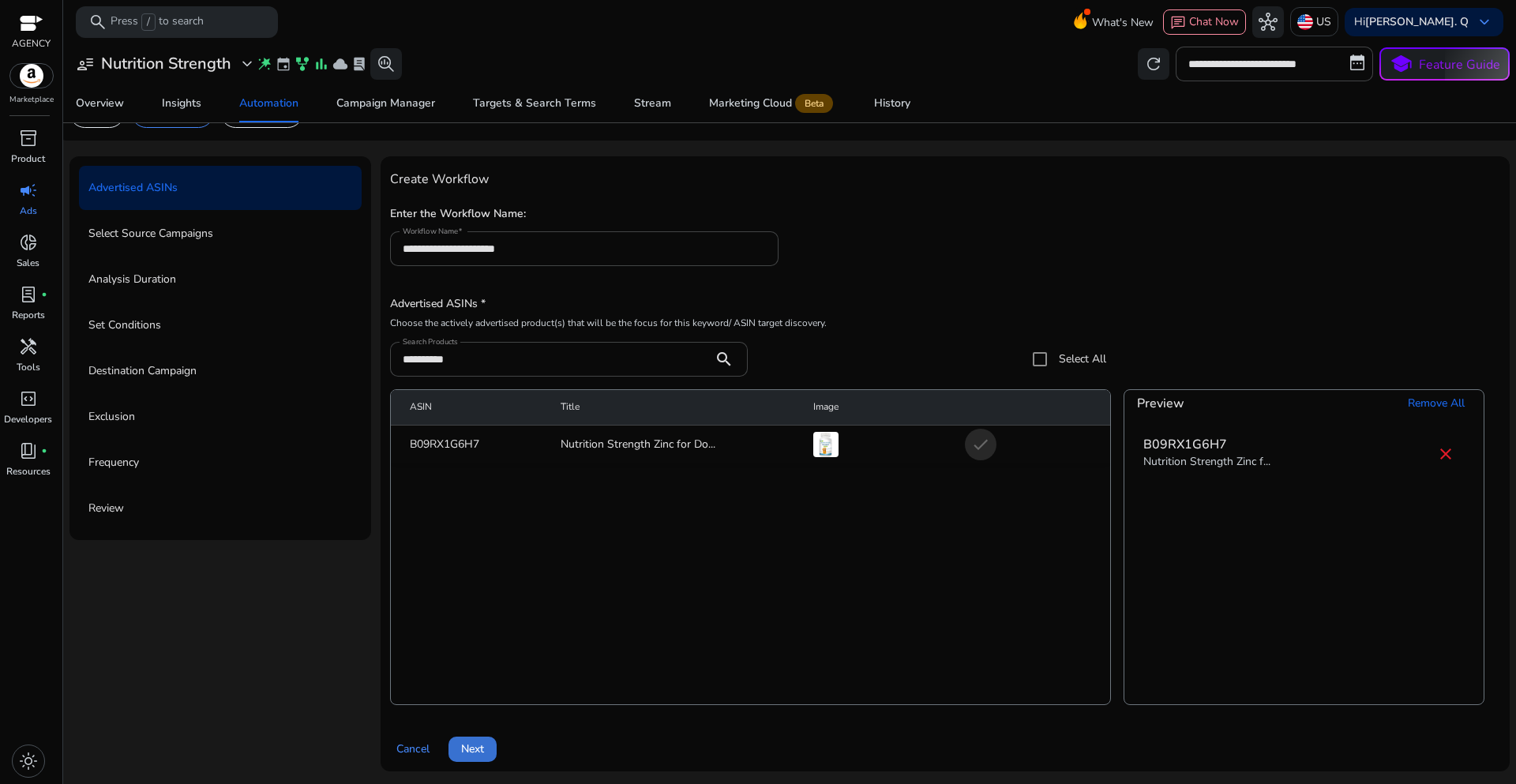
click at [457, 757] on span at bounding box center [473, 750] width 48 height 38
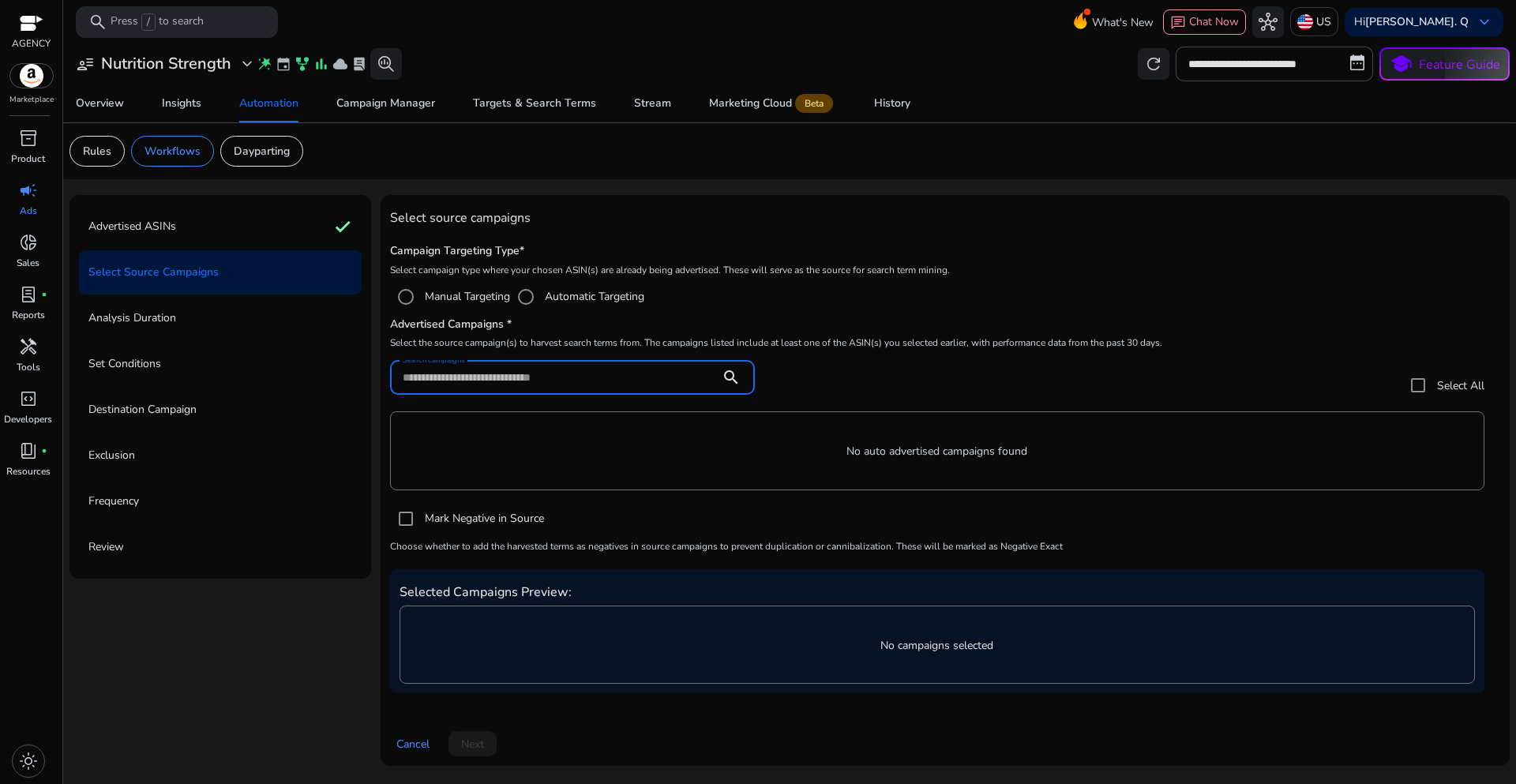
click at [620, 378] on input "Search campaigns" at bounding box center [555, 377] width 305 height 17
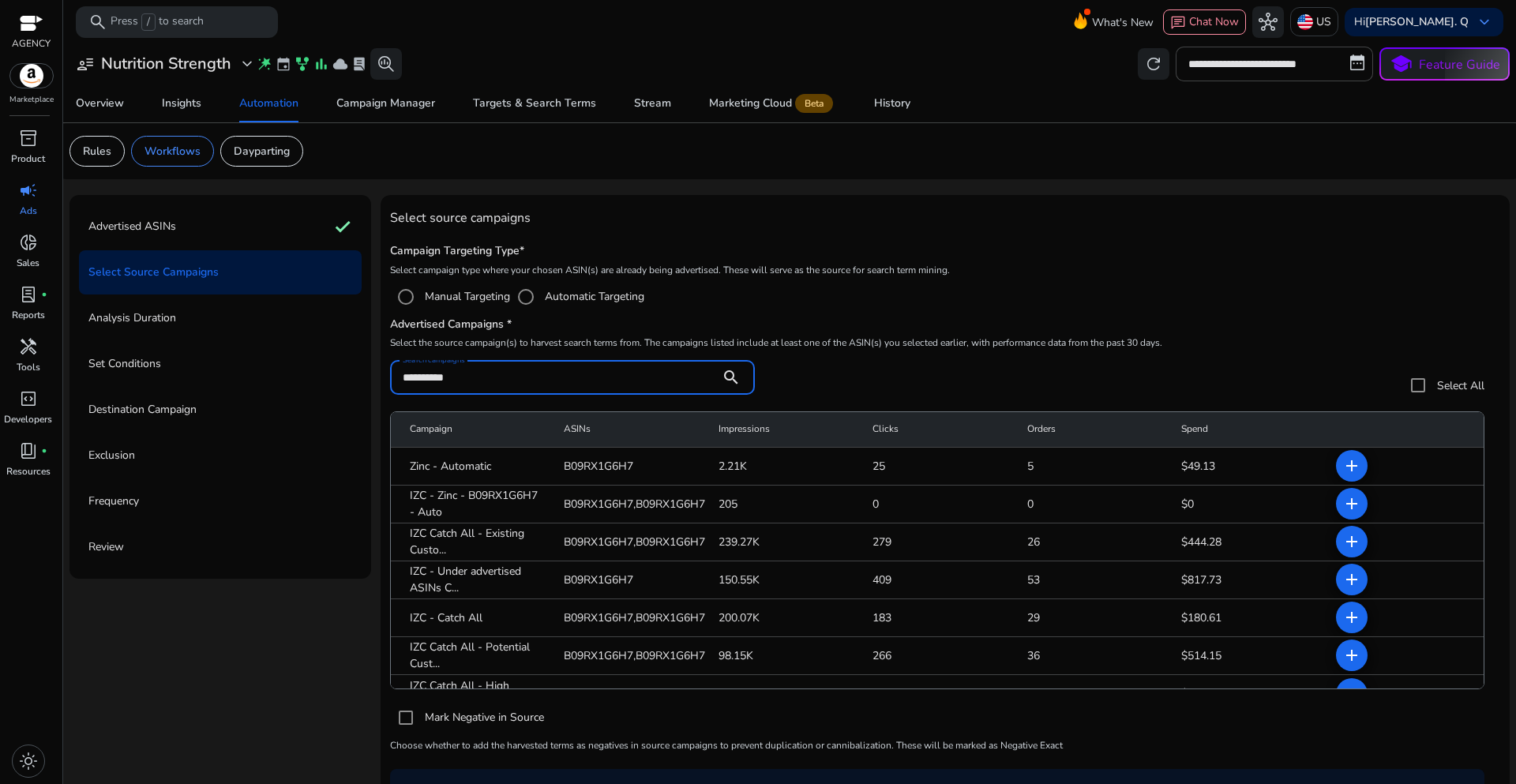
type input "**********"
click at [1098, 290] on mat-radio-group "Manual Targeting Automatic Targeting" at bounding box center [945, 297] width 1110 height 32
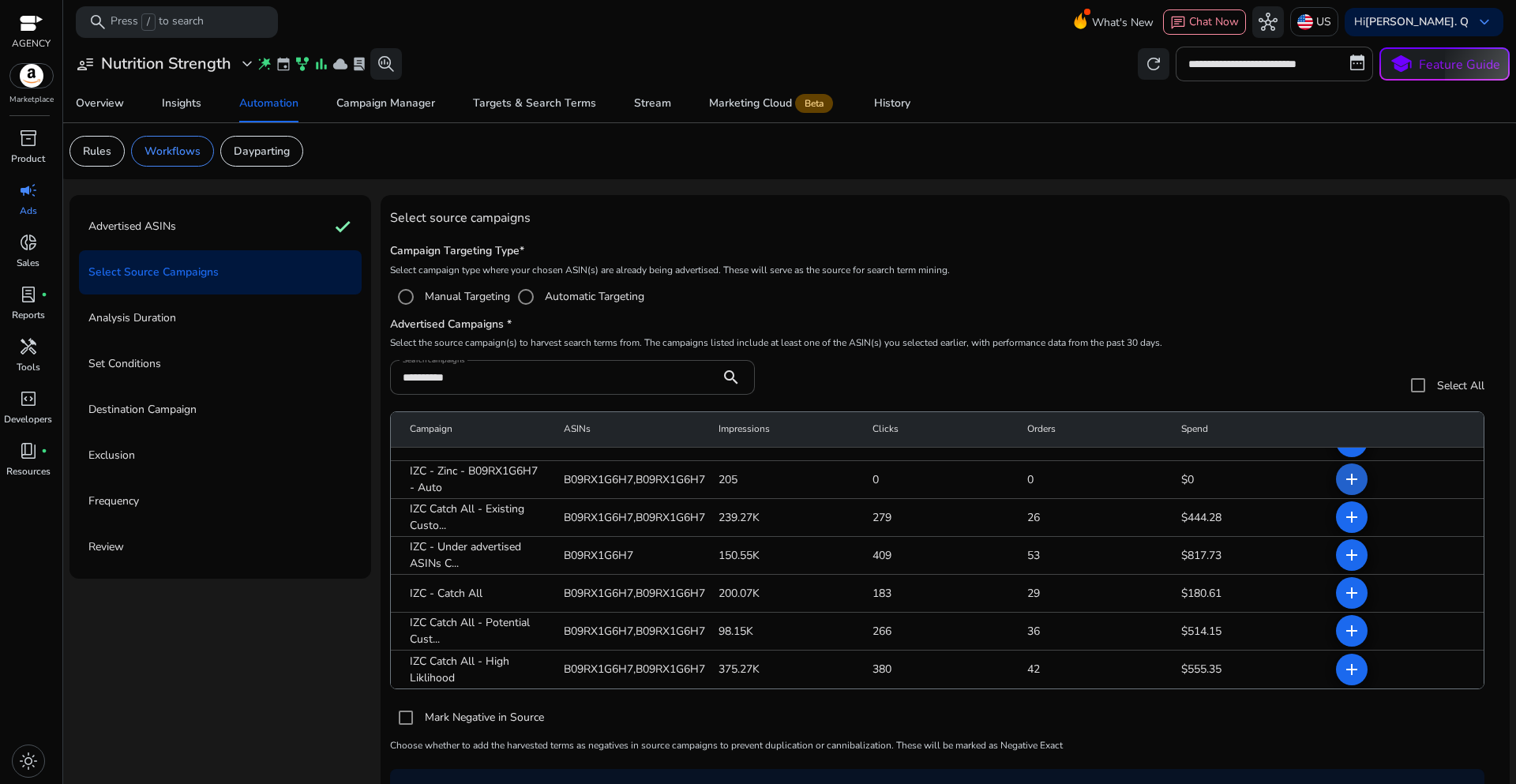
click at [1347, 486] on mat-icon "add" at bounding box center [1352, 480] width 19 height 19
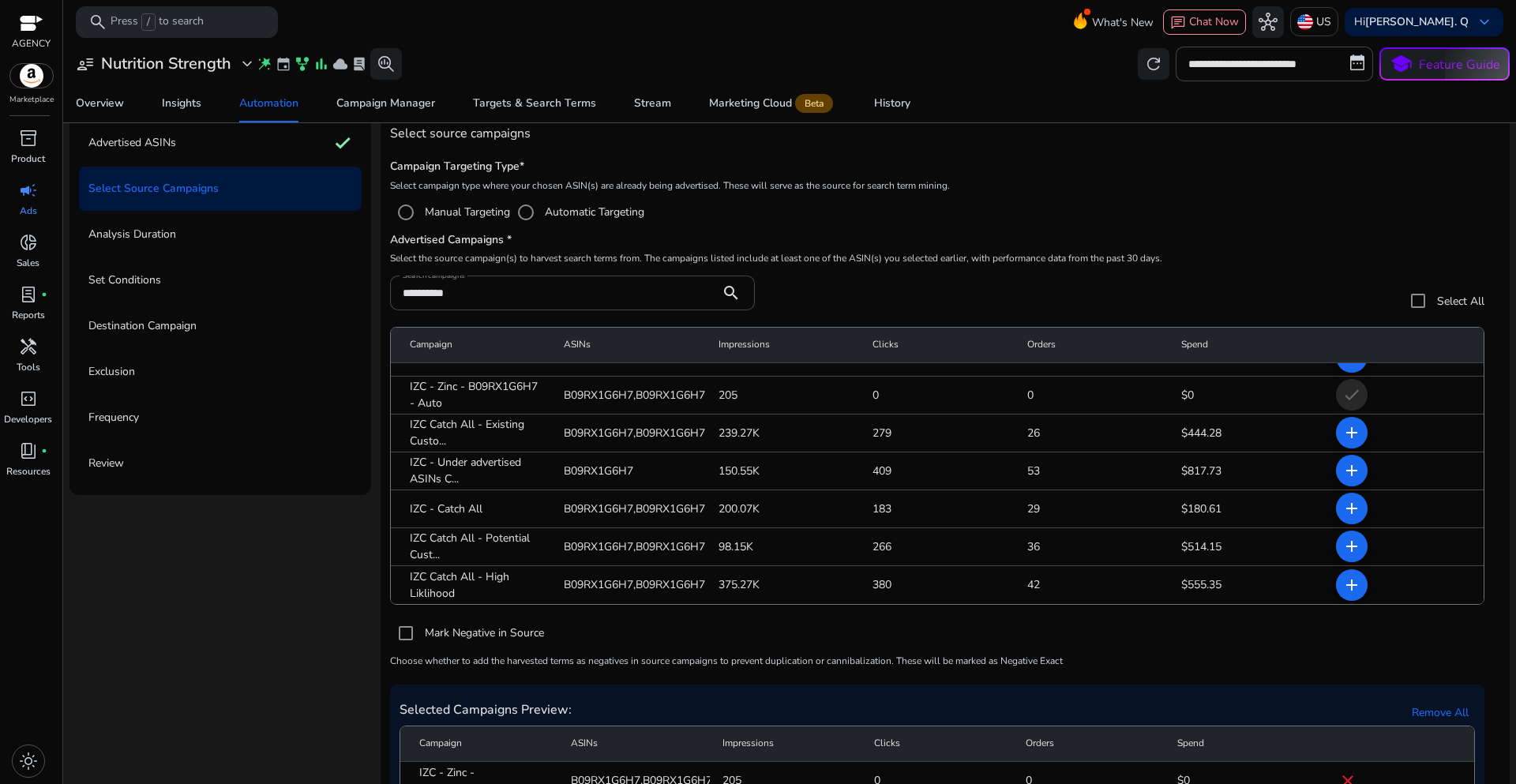
scroll to position [195, 0]
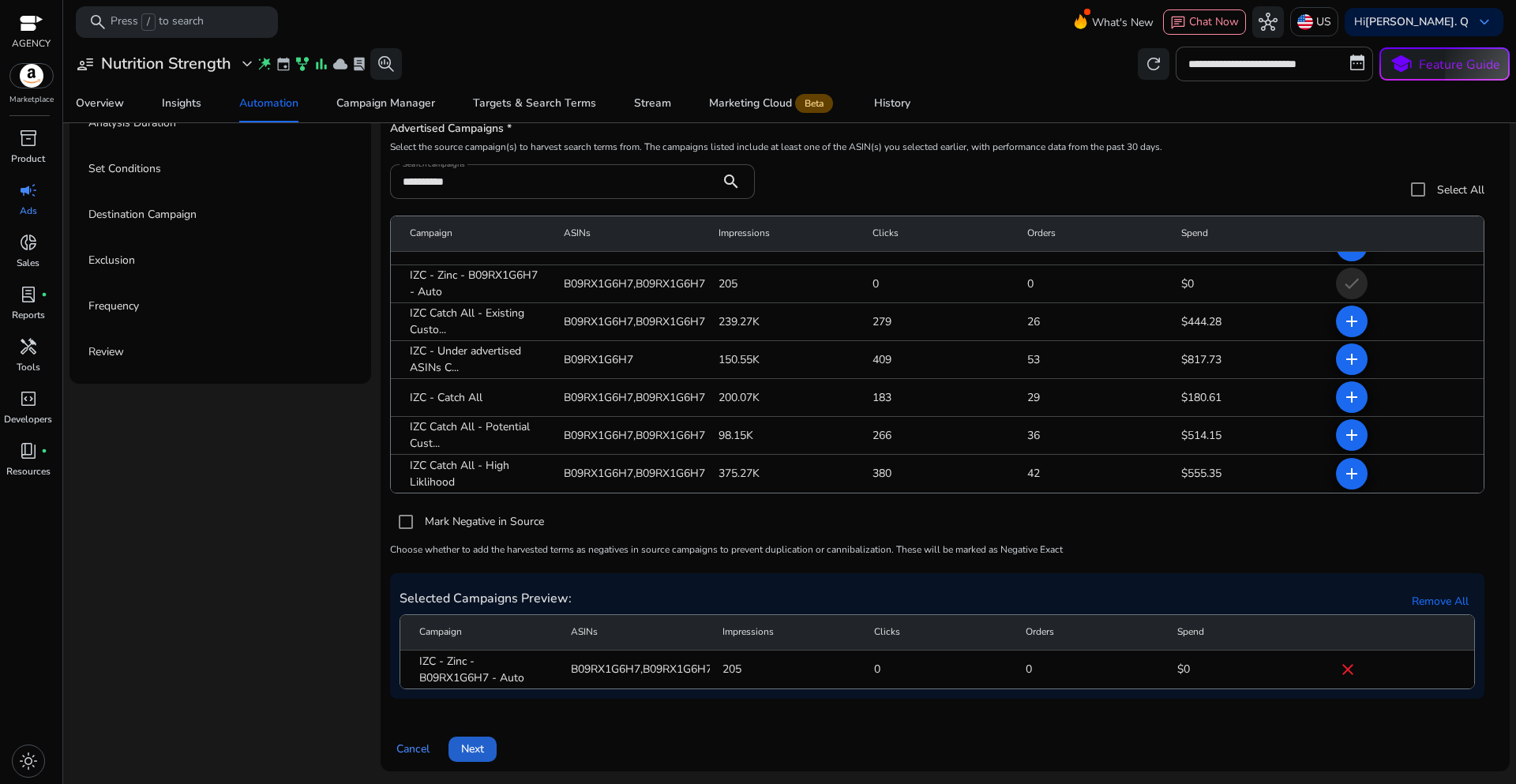
click at [479, 753] on span "Next" at bounding box center [472, 748] width 23 height 16
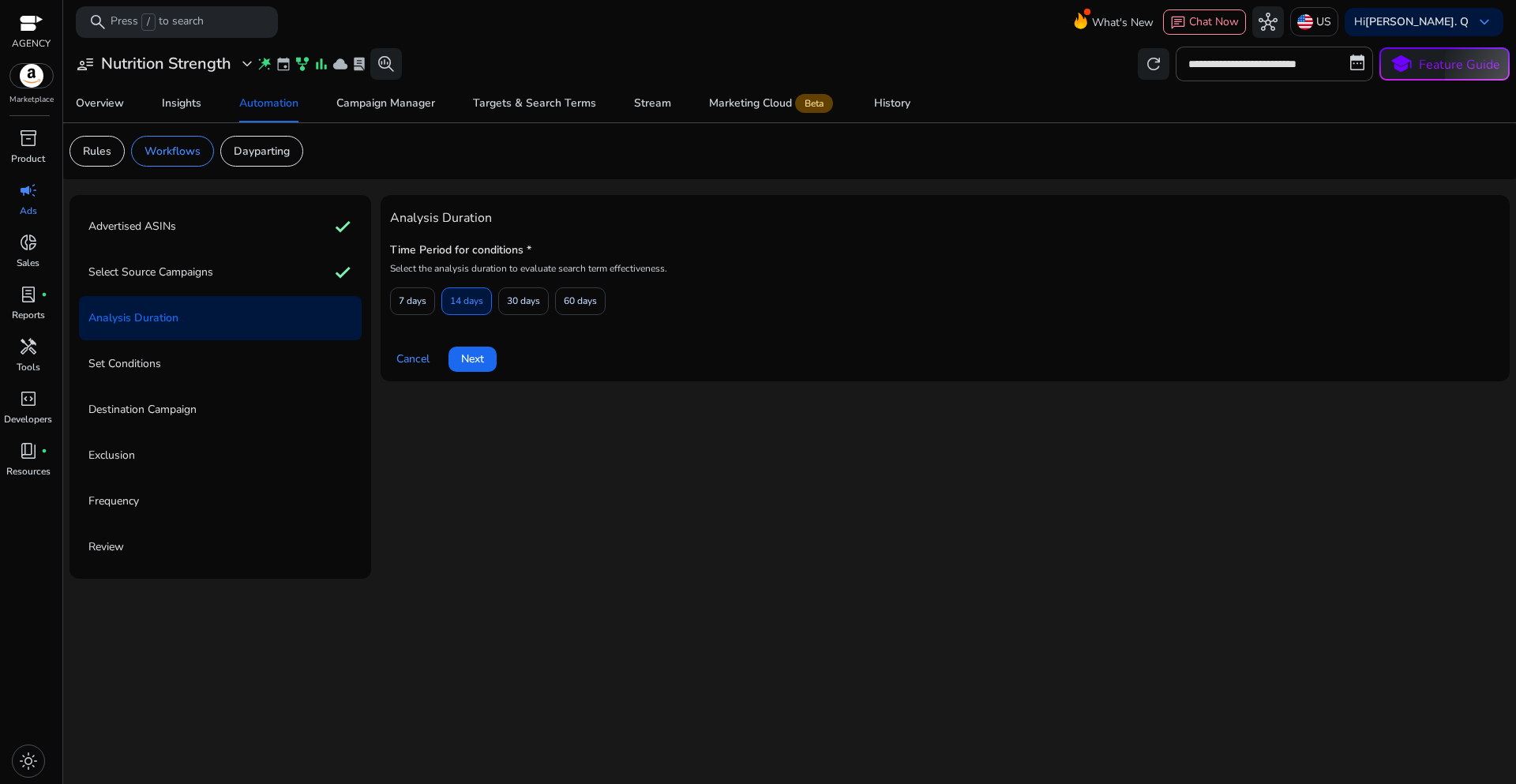
scroll to position [0, 0]
click at [401, 293] on span "7 days" at bounding box center [412, 301] width 28 height 28
drag, startPoint x: 472, startPoint y: 362, endPoint x: 524, endPoint y: 500, distance: 147.5
click at [473, 364] on span "Next" at bounding box center [472, 358] width 23 height 16
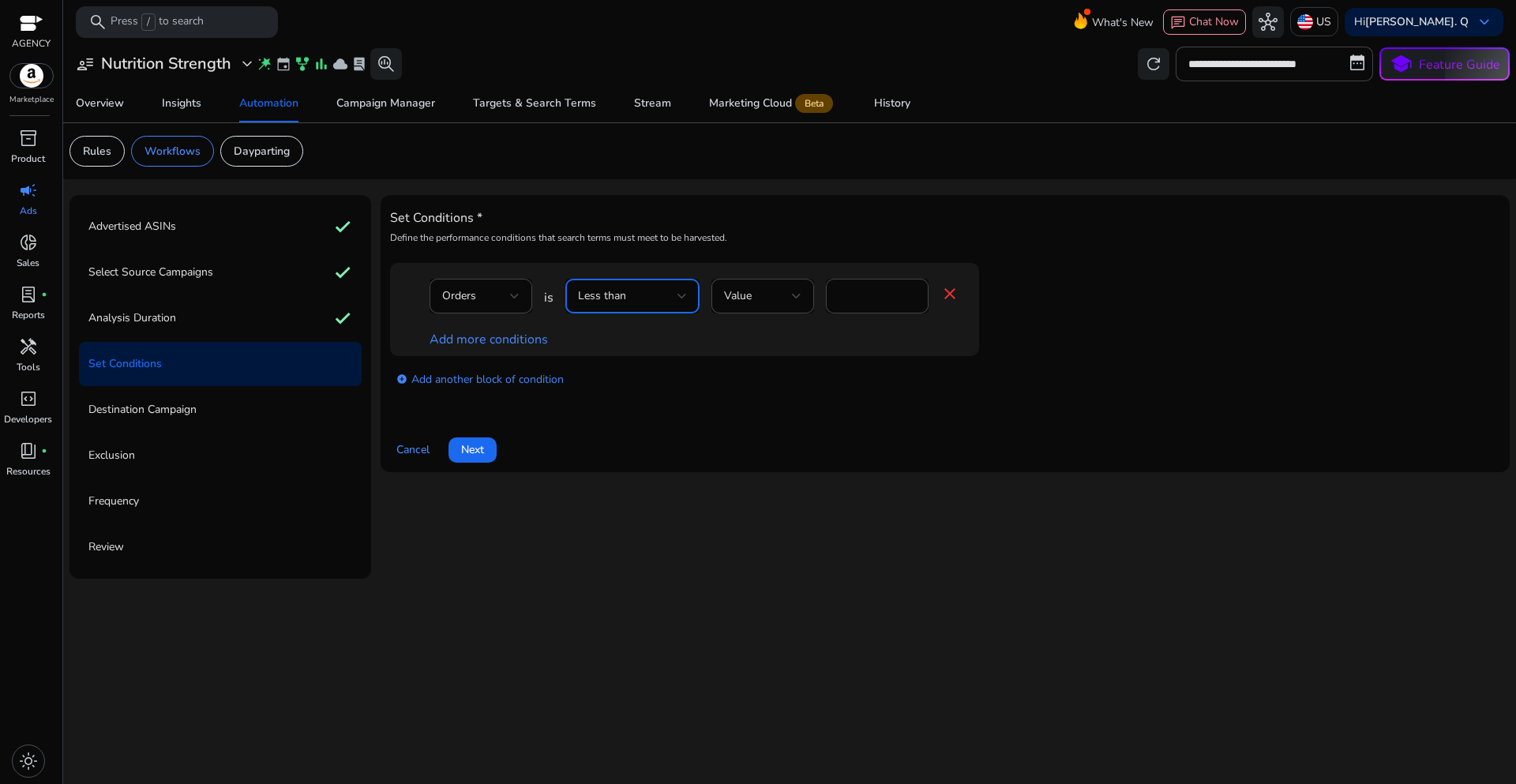
click at [675, 300] on div "Less than" at bounding box center [627, 296] width 99 height 17
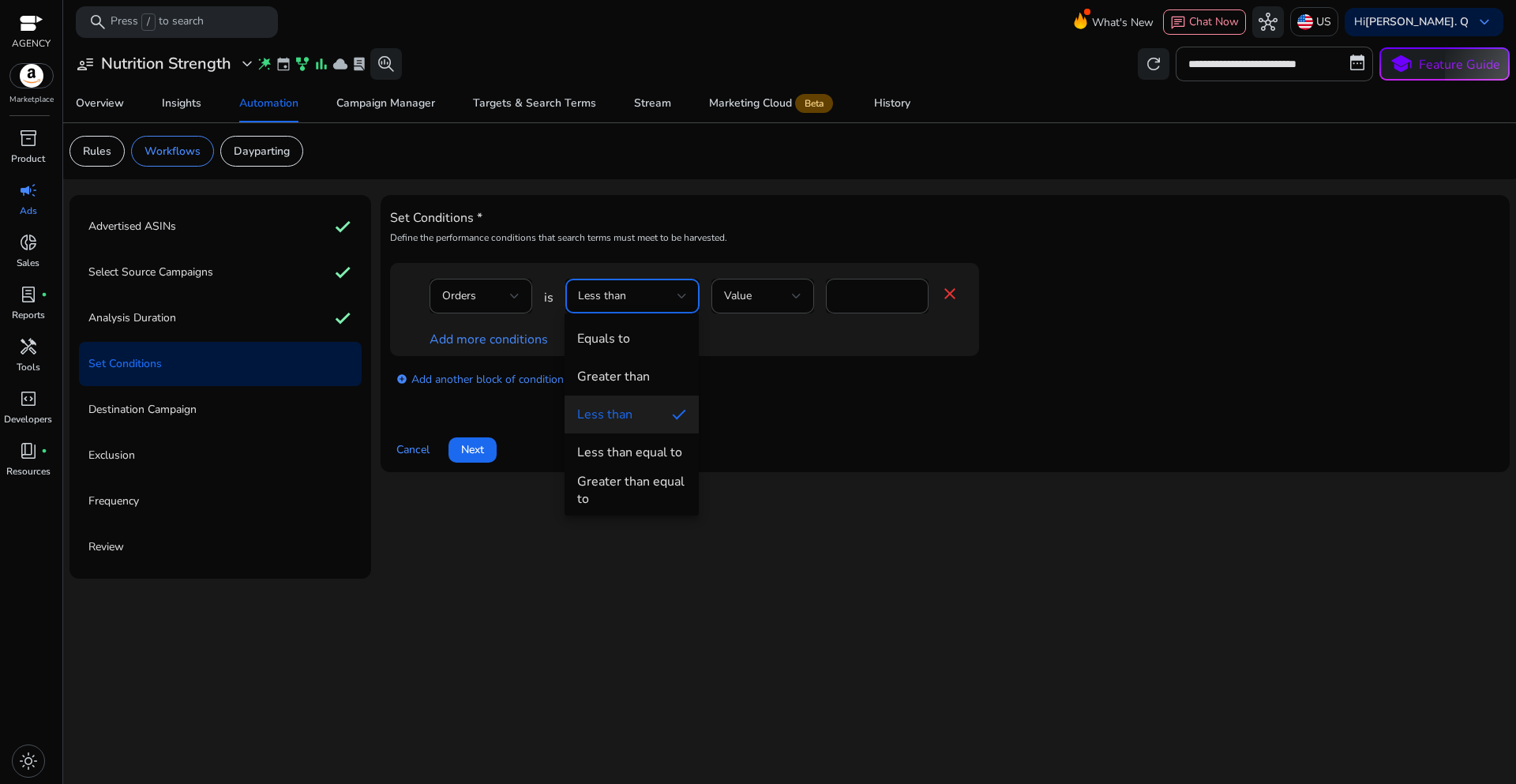
click at [622, 480] on div "Greater than equal to" at bounding box center [632, 490] width 109 height 34
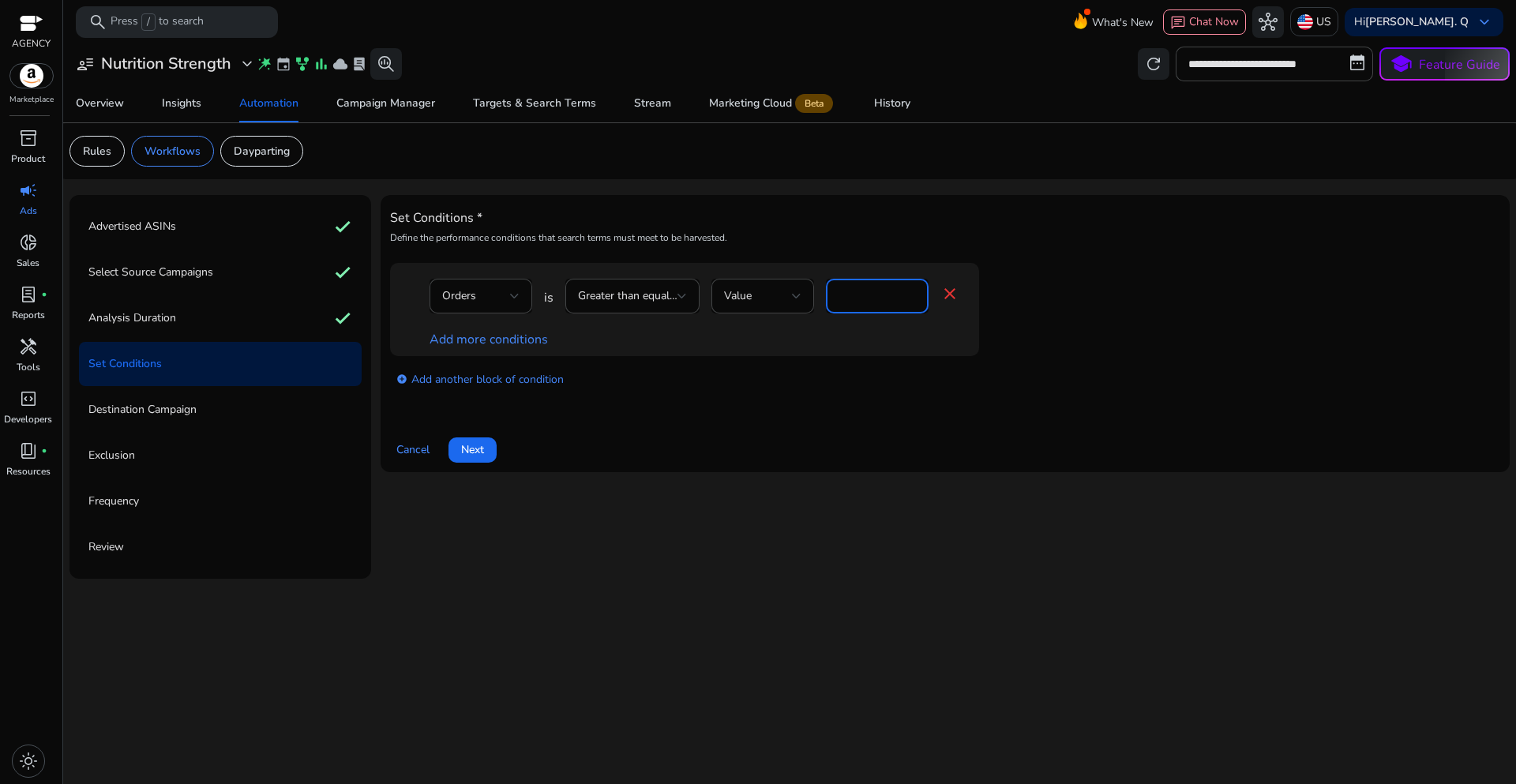
drag, startPoint x: 851, startPoint y: 298, endPoint x: 822, endPoint y: 294, distance: 29.3
click at [822, 294] on div "Orders is Greater than equal to Value * close" at bounding box center [695, 304] width 530 height 51
type input "*"
click at [523, 338] on link "Add more conditions" at bounding box center [488, 339] width 118 height 17
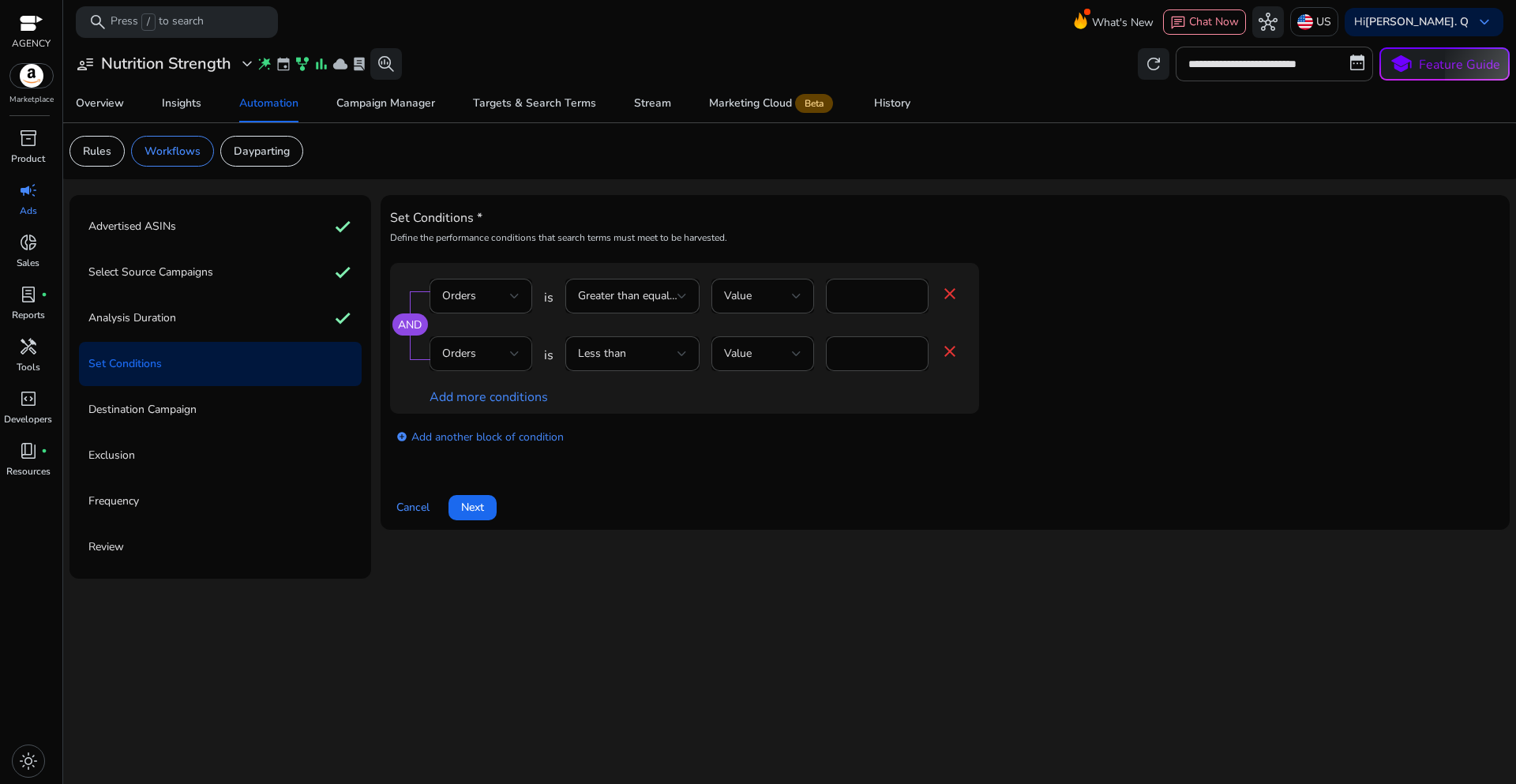
click at [491, 367] on div "Orders" at bounding box center [481, 354] width 78 height 34
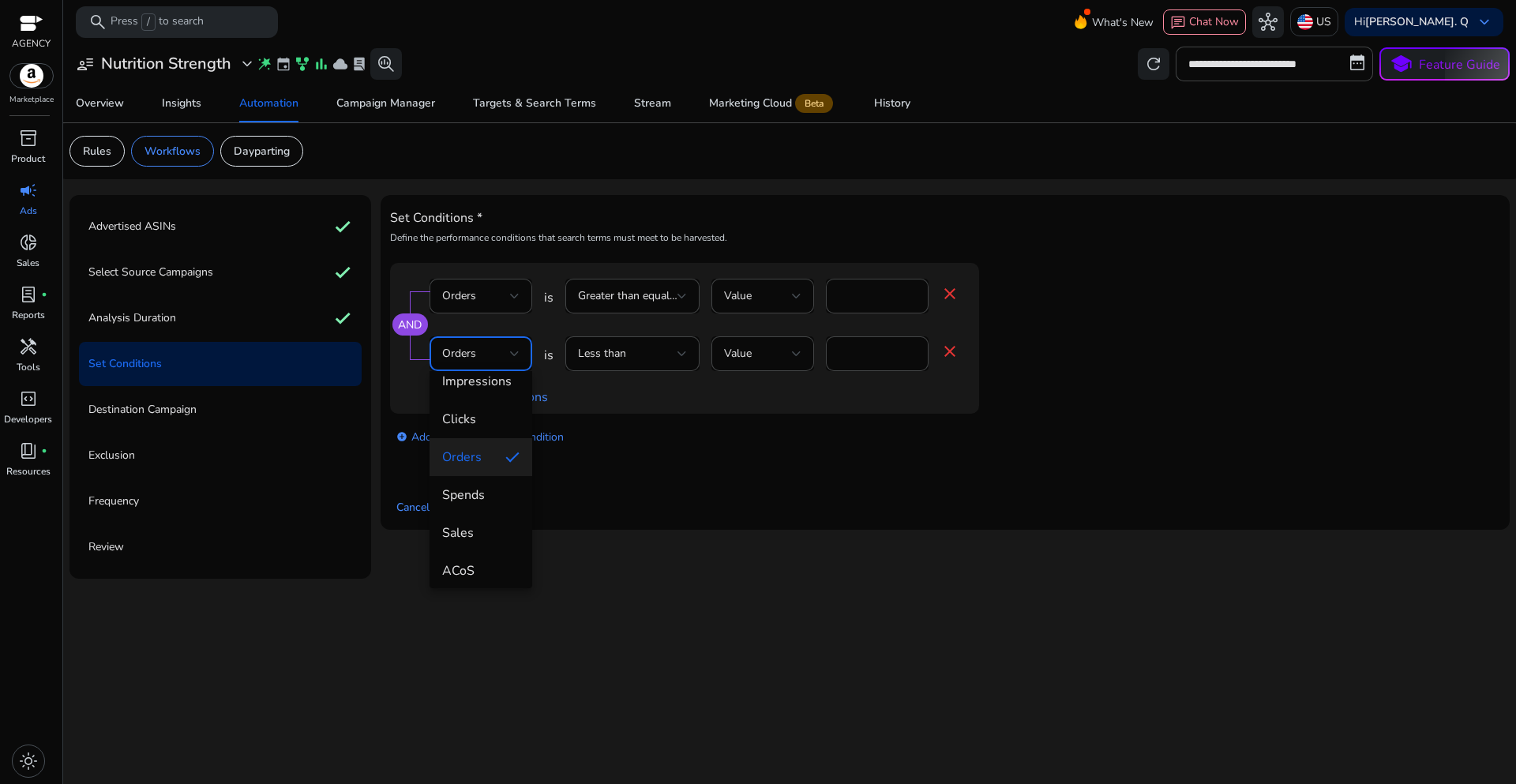
scroll to position [79, 0]
click at [481, 536] on span "ACoS" at bounding box center [481, 544] width 78 height 17
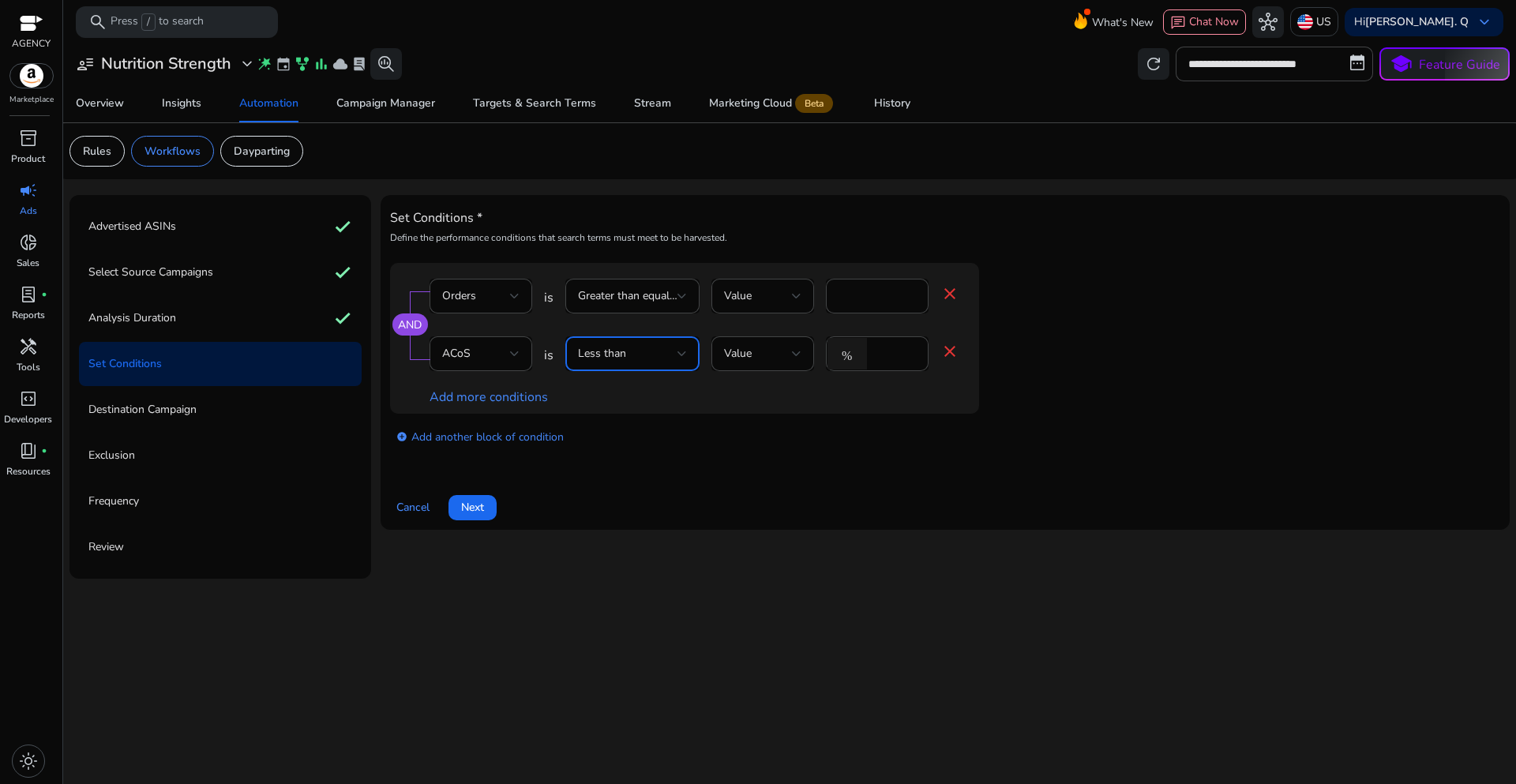
click at [677, 351] on div at bounding box center [682, 353] width 9 height 6
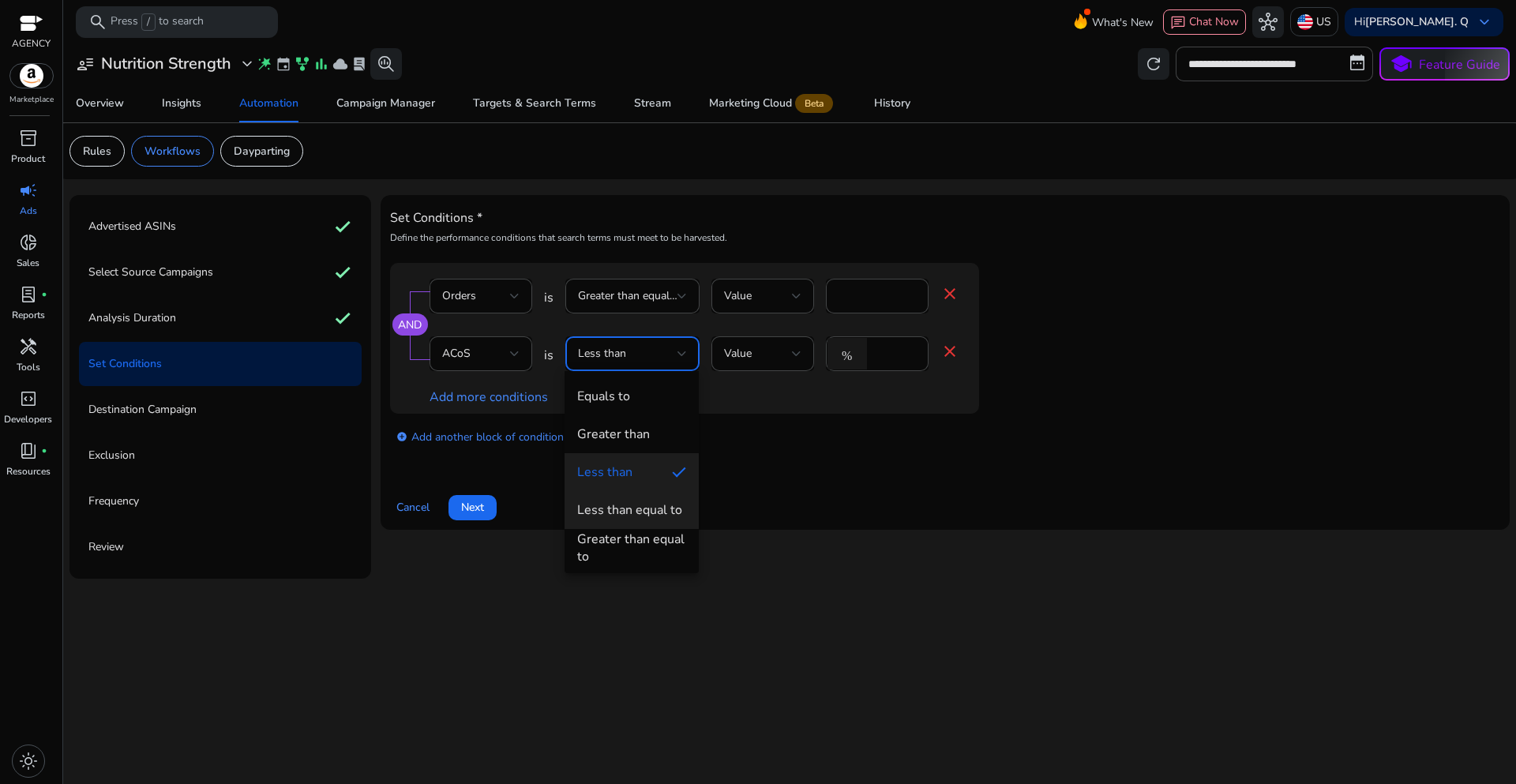
click at [642, 510] on div "Less than equal to" at bounding box center [630, 510] width 105 height 17
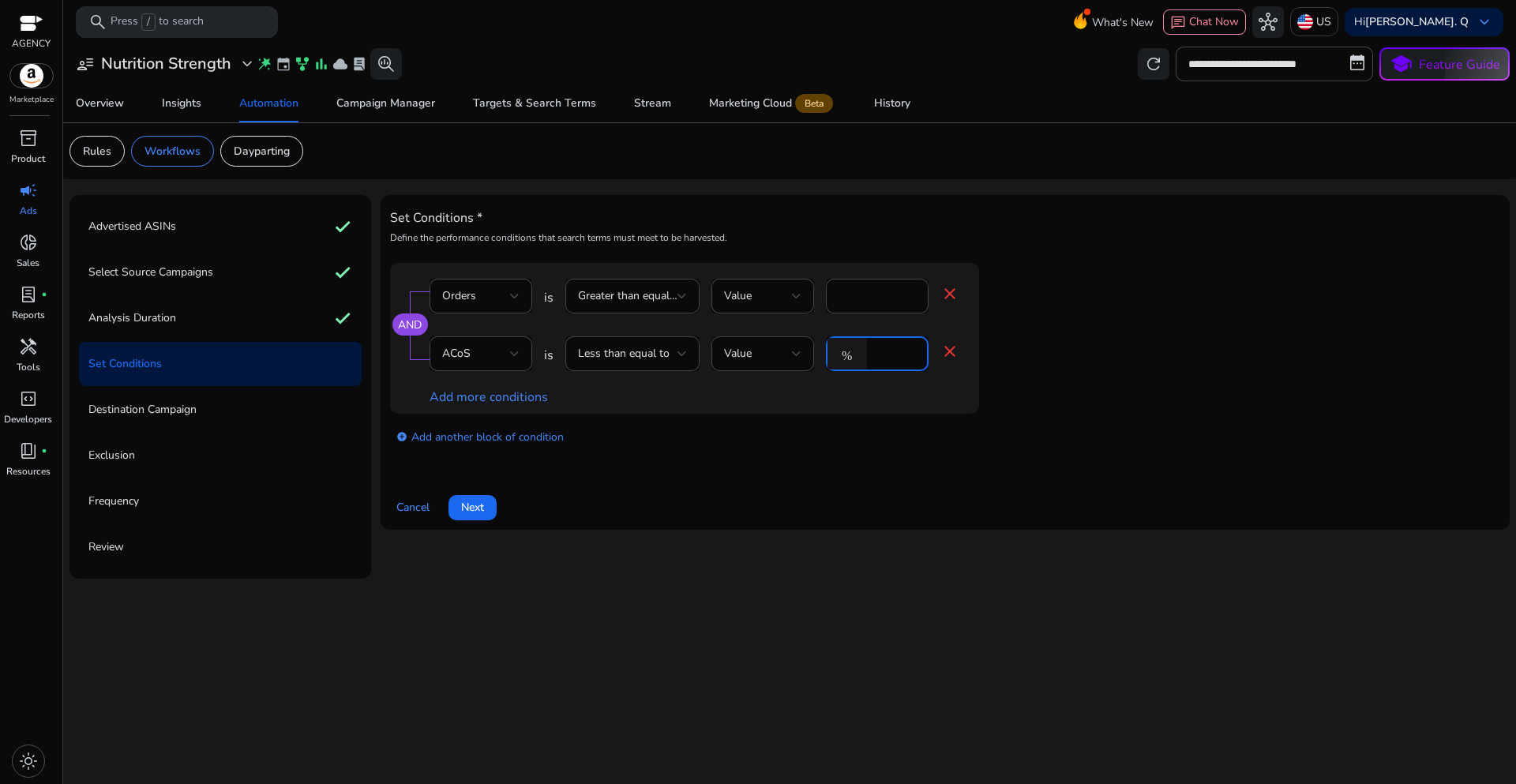
drag, startPoint x: 894, startPoint y: 350, endPoint x: 852, endPoint y: 357, distance: 42.6
click at [852, 357] on div "% *" at bounding box center [871, 354] width 90 height 34
type input "**"
click at [830, 446] on div "add_circle Add another block of condition" at bounding box center [716, 436] width 652 height 44
click at [488, 515] on span at bounding box center [473, 507] width 48 height 38
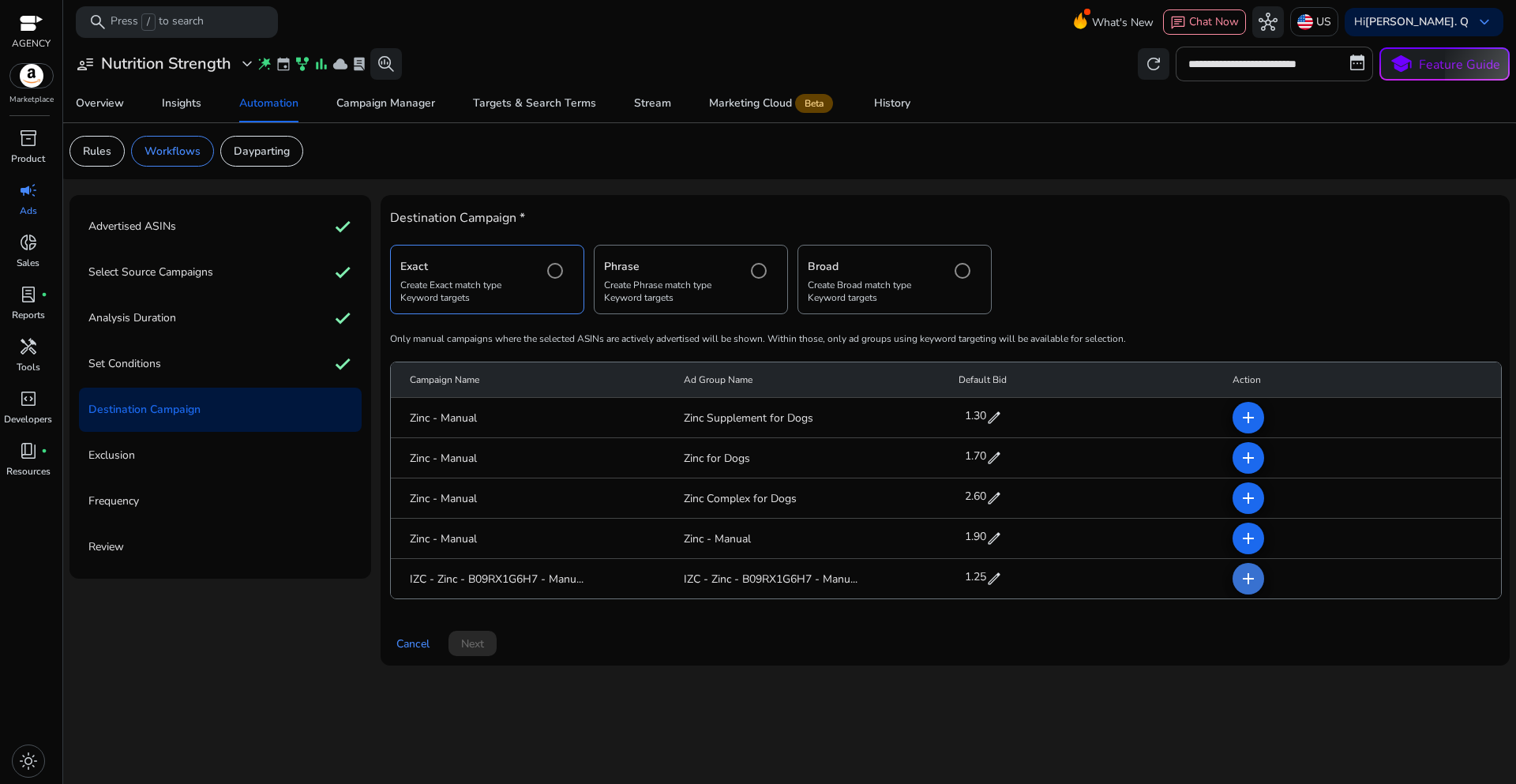
click at [1252, 574] on mat-icon "add" at bounding box center [1249, 579] width 19 height 19
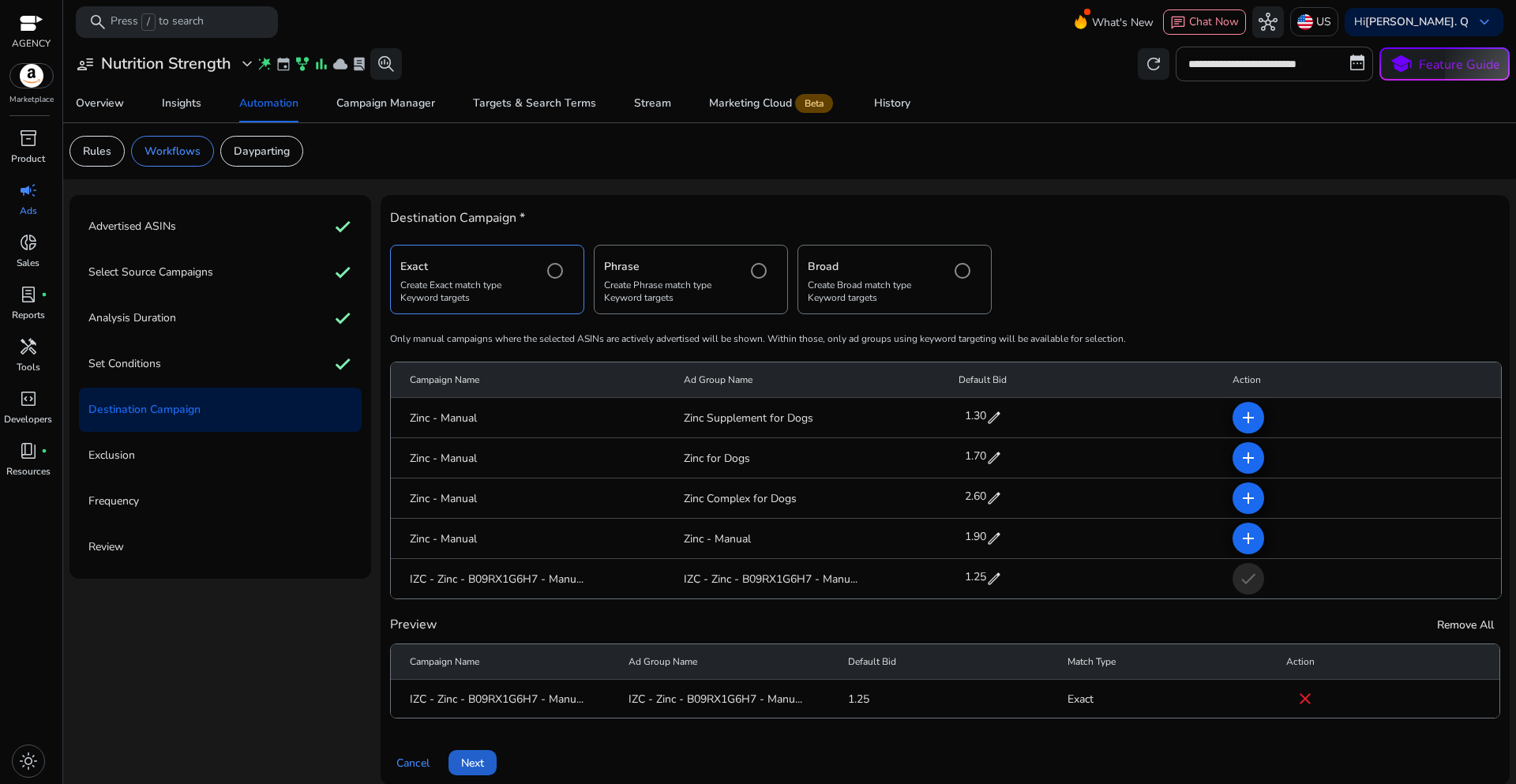
click at [480, 768] on span "Next" at bounding box center [472, 762] width 23 height 16
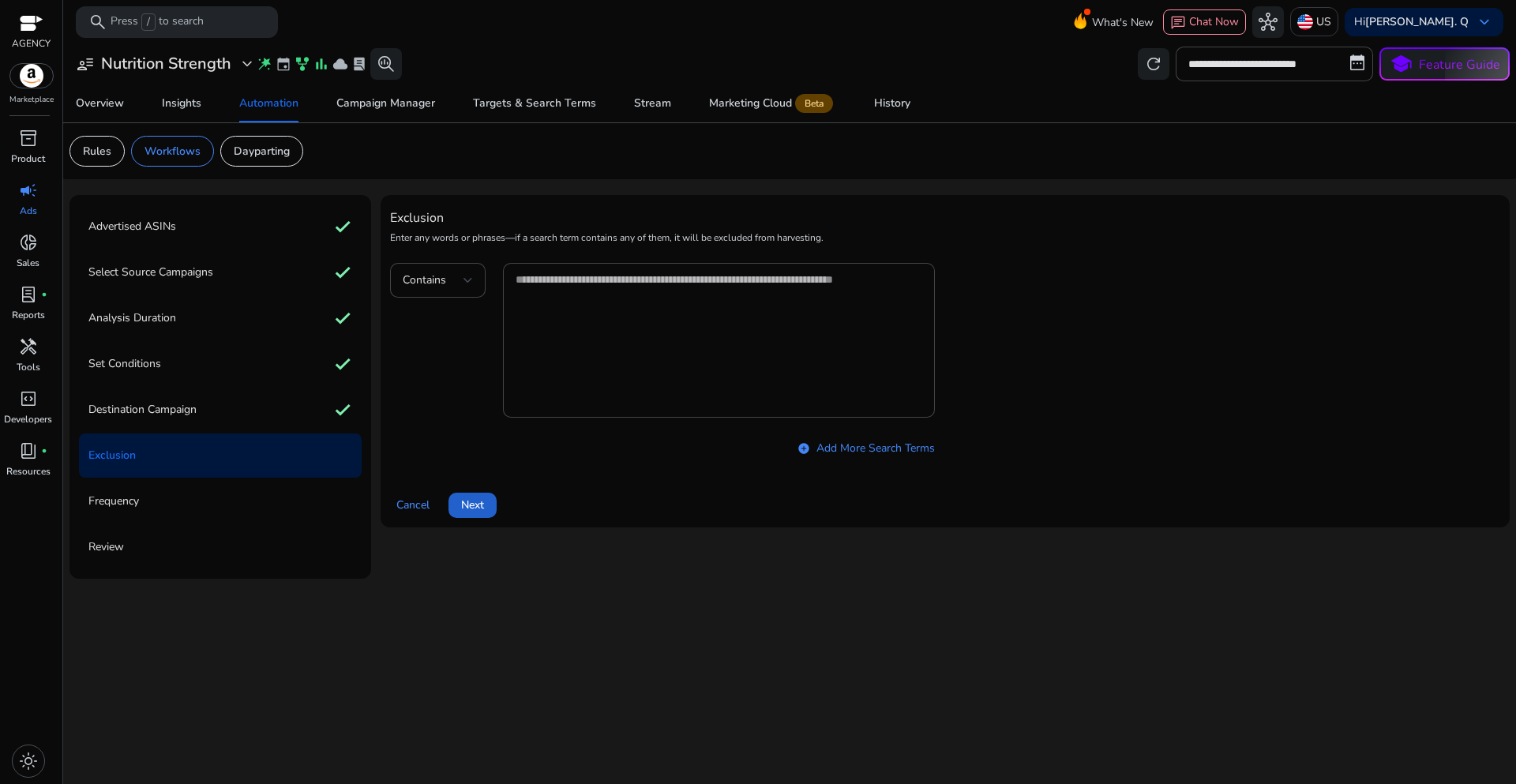
click at [482, 503] on span "Next" at bounding box center [472, 505] width 23 height 16
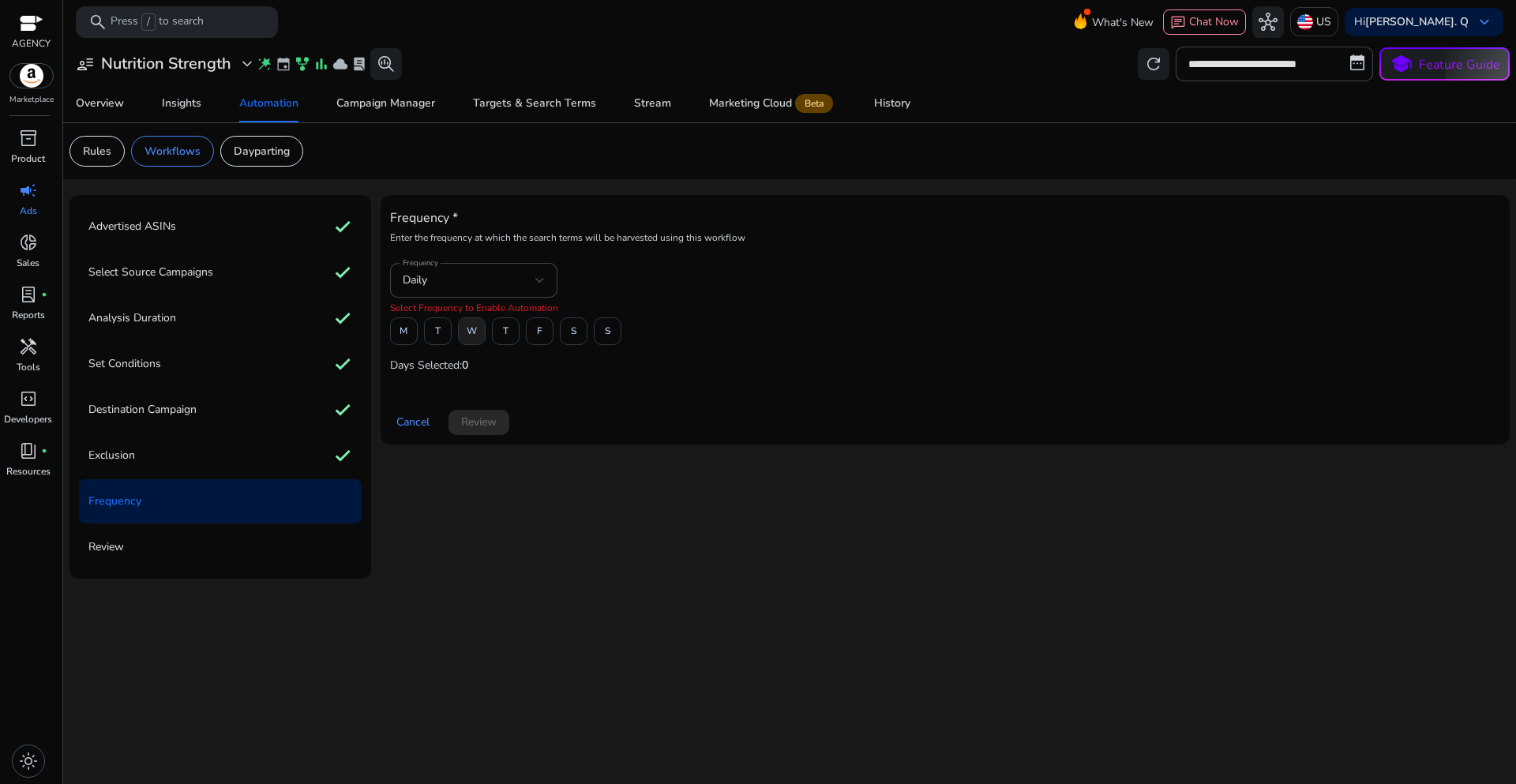
click at [476, 336] on span "W" at bounding box center [472, 331] width 10 height 28
click at [487, 422] on span "Review" at bounding box center [478, 422] width 35 height 16
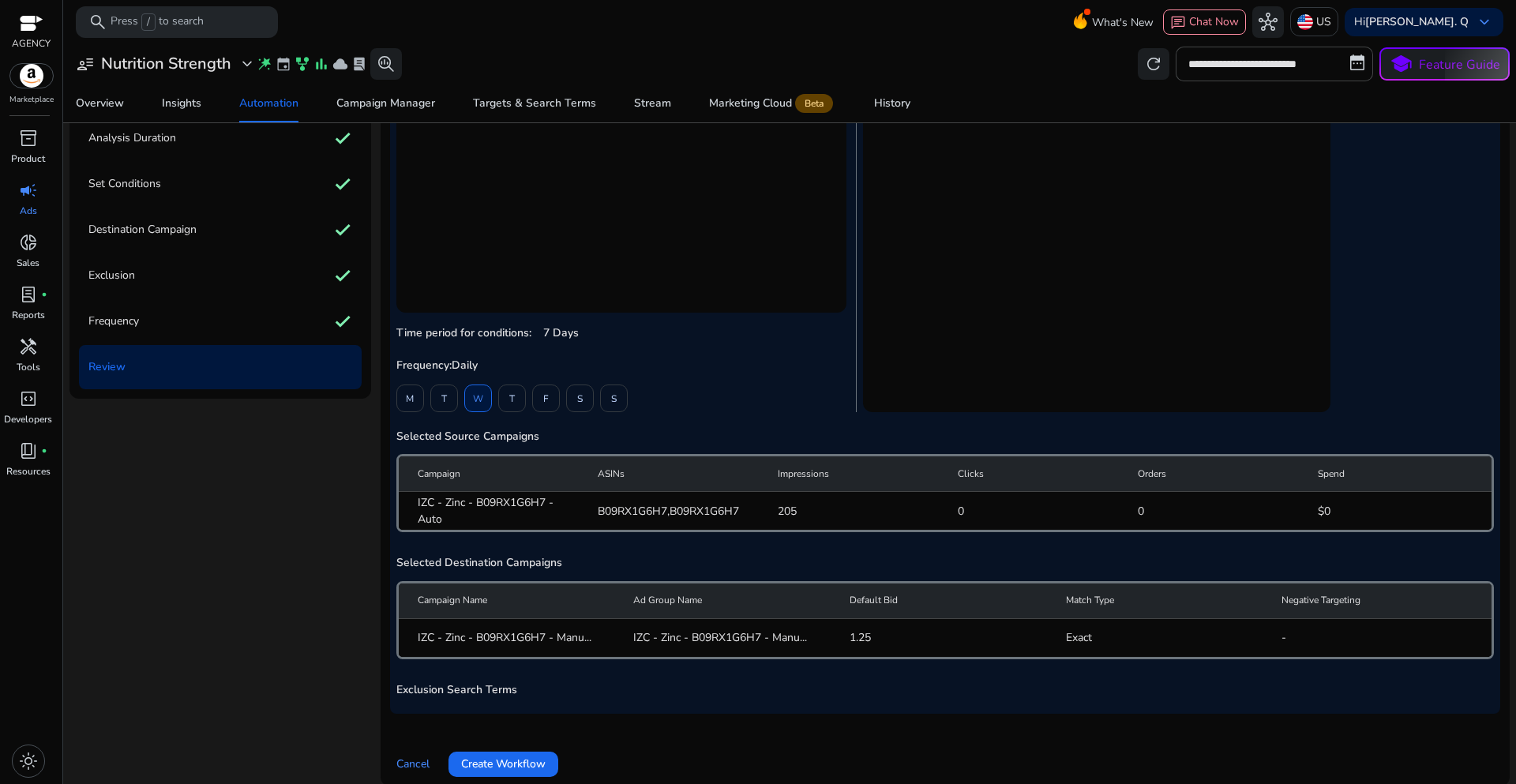
scroll to position [195, 0]
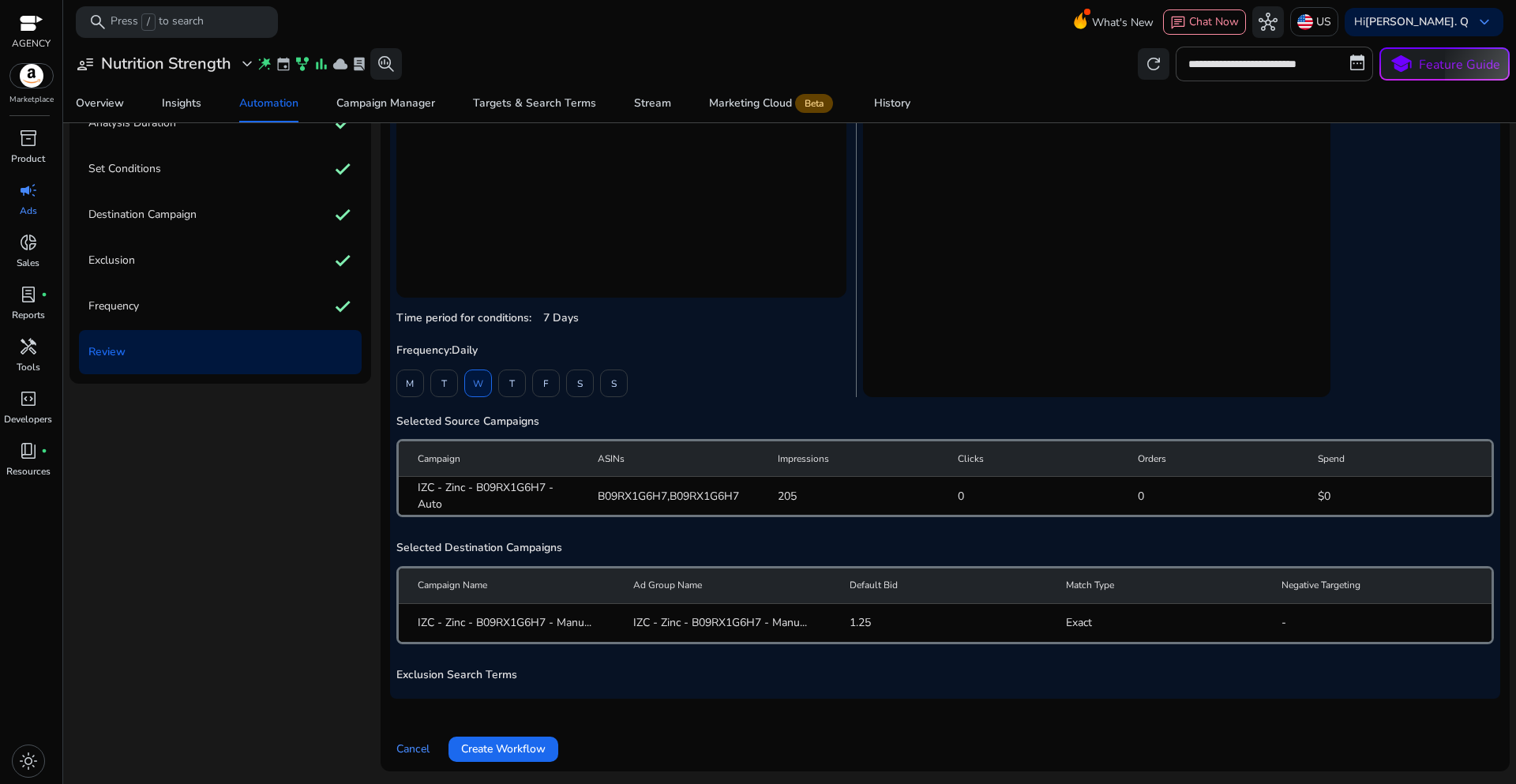
click at [534, 748] on span "Create Workflow" at bounding box center [503, 748] width 85 height 16
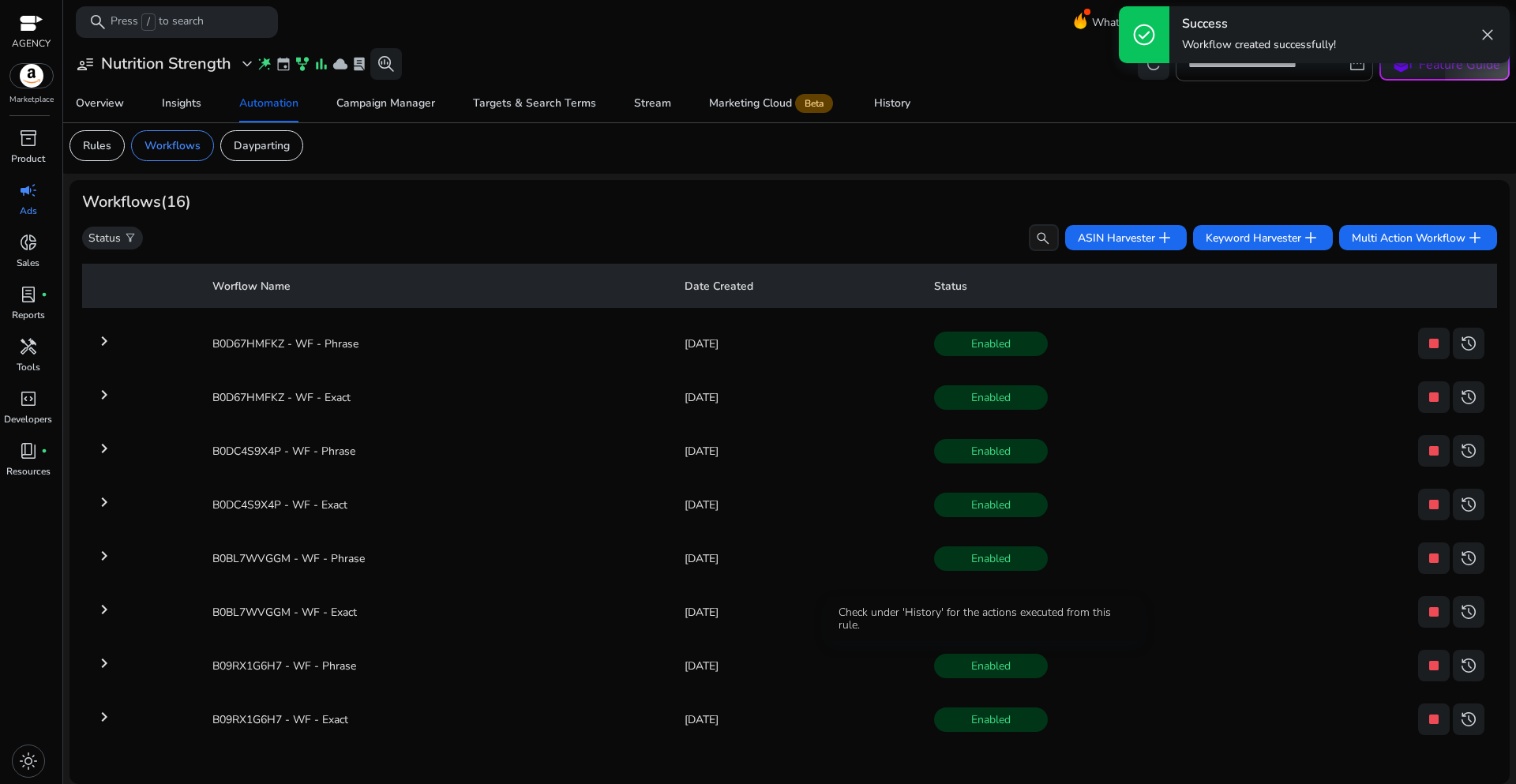
scroll to position [6, 0]
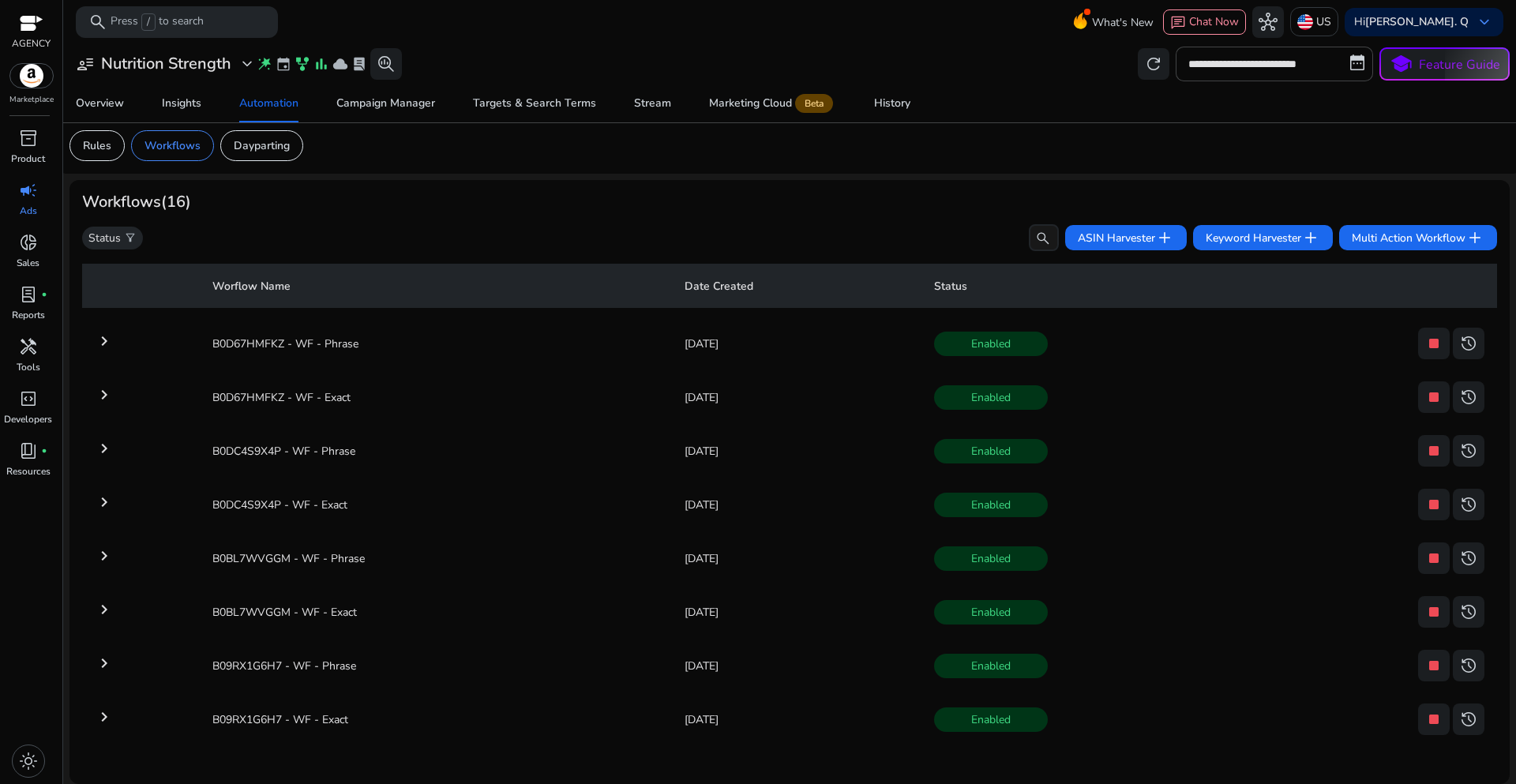
click at [1035, 236] on span "search" at bounding box center [1043, 238] width 16 height 16
click at [1035, 236] on input "search" at bounding box center [1043, 237] width 30 height 27
paste input "**********"
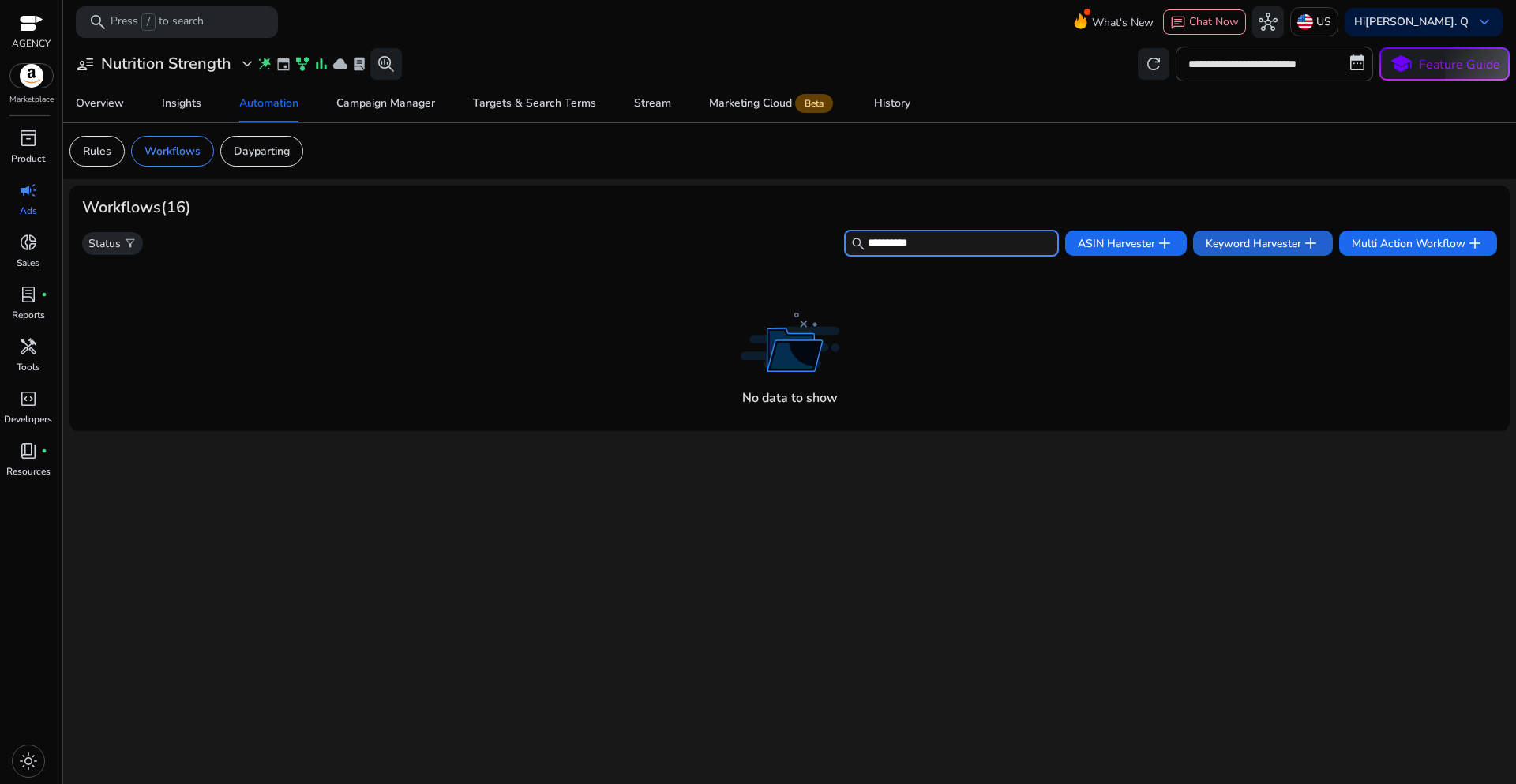
type input "**********"
click at [1217, 241] on span "Keyword Harvester add" at bounding box center [1262, 243] width 115 height 19
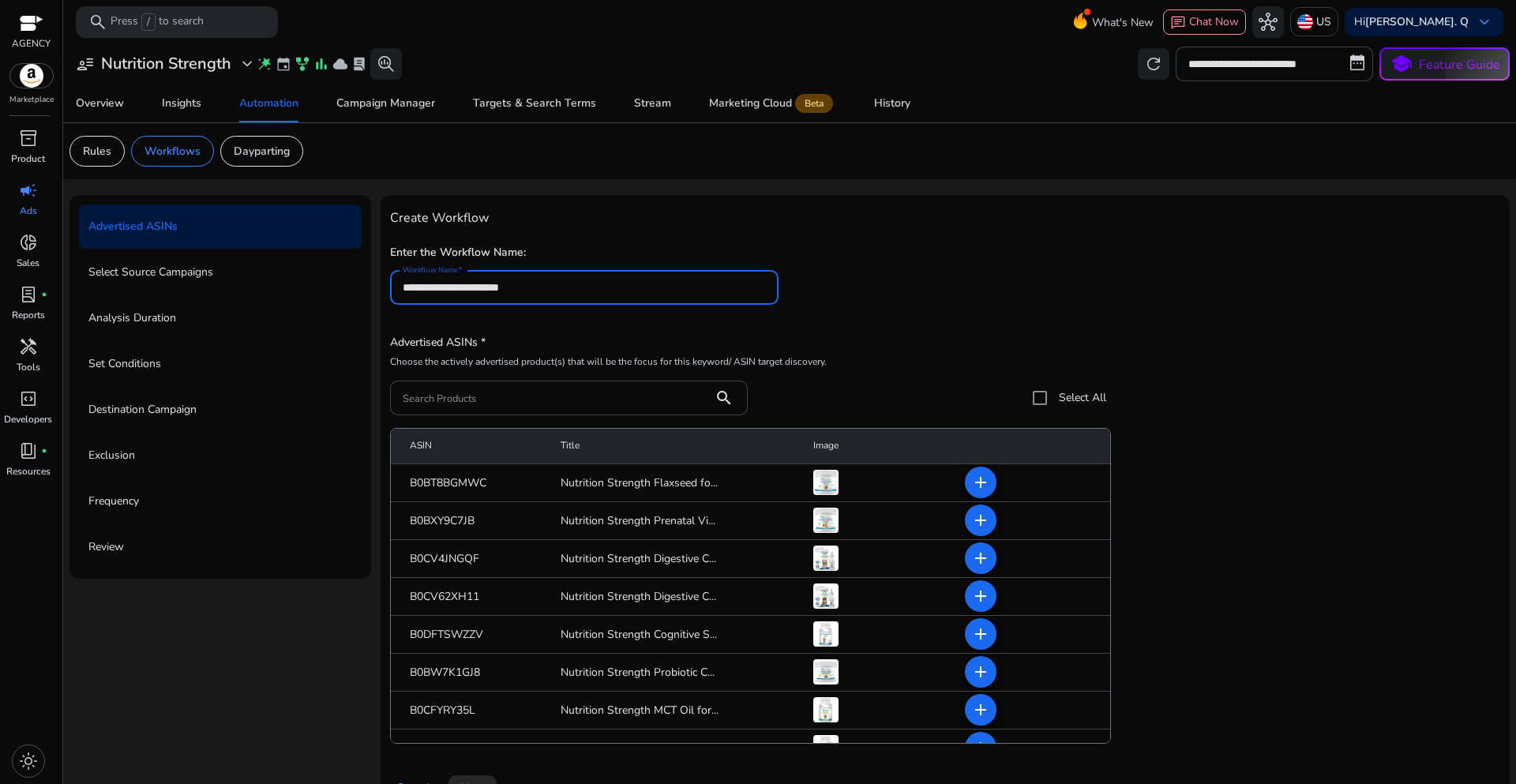
type input "**********"
click at [816, 336] on h5 "Advertised ASINs *" at bounding box center [748, 343] width 717 height 14
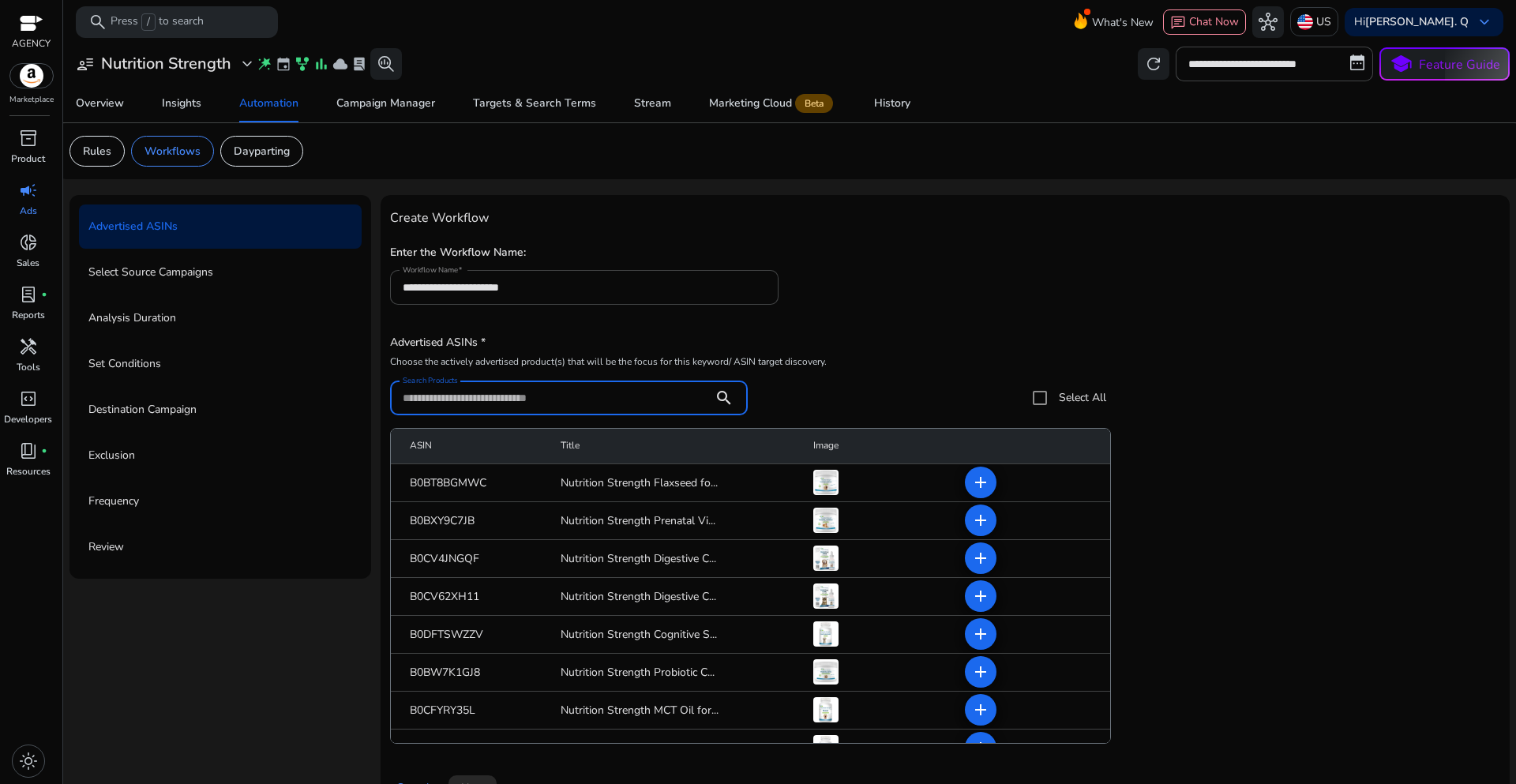
click at [475, 402] on input "Search Products" at bounding box center [552, 398] width 299 height 17
paste input "**********"
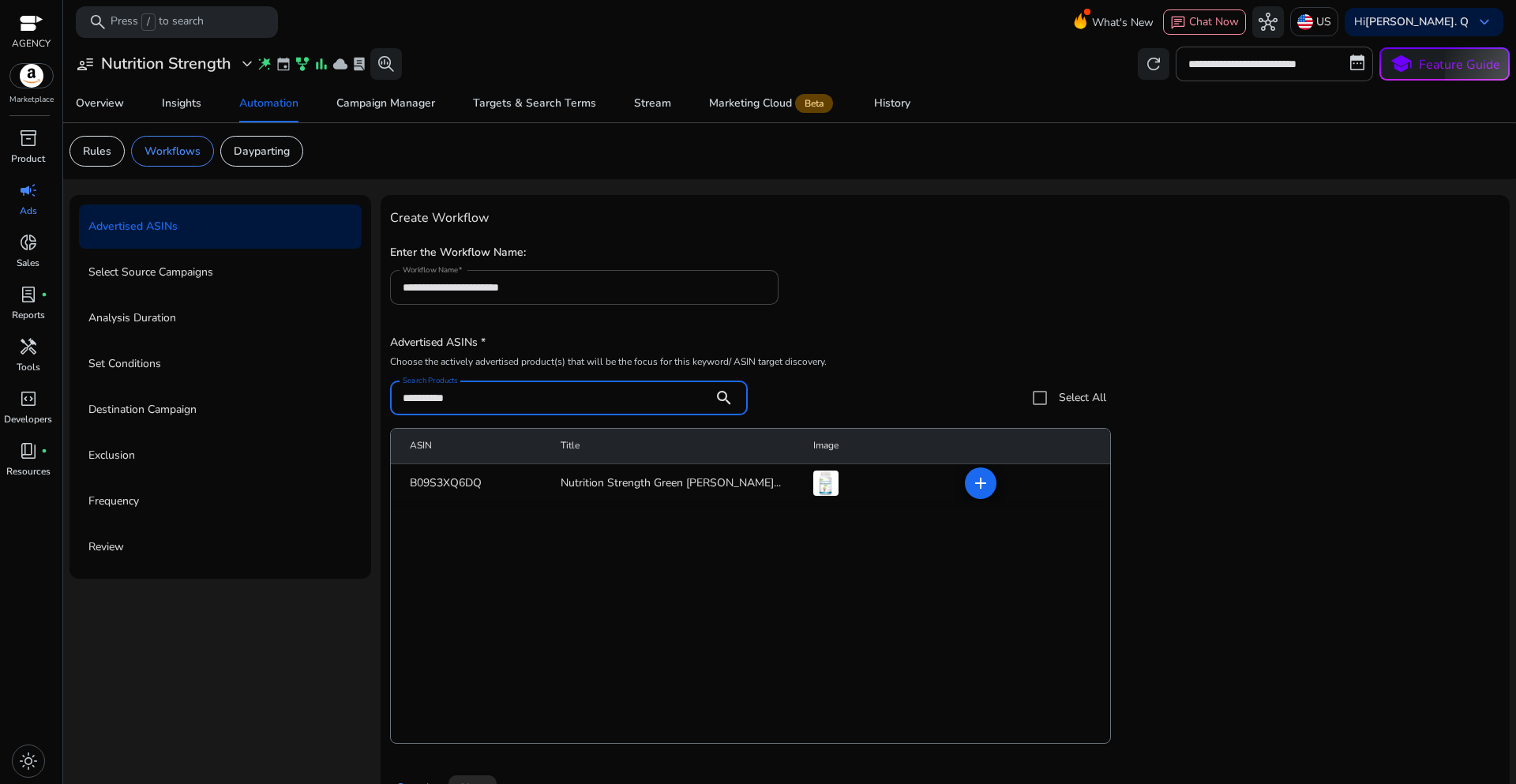
type input "**********"
click at [974, 326] on div "**********" at bounding box center [945, 480] width 1110 height 552
click at [978, 490] on mat-icon "add" at bounding box center [981, 483] width 19 height 19
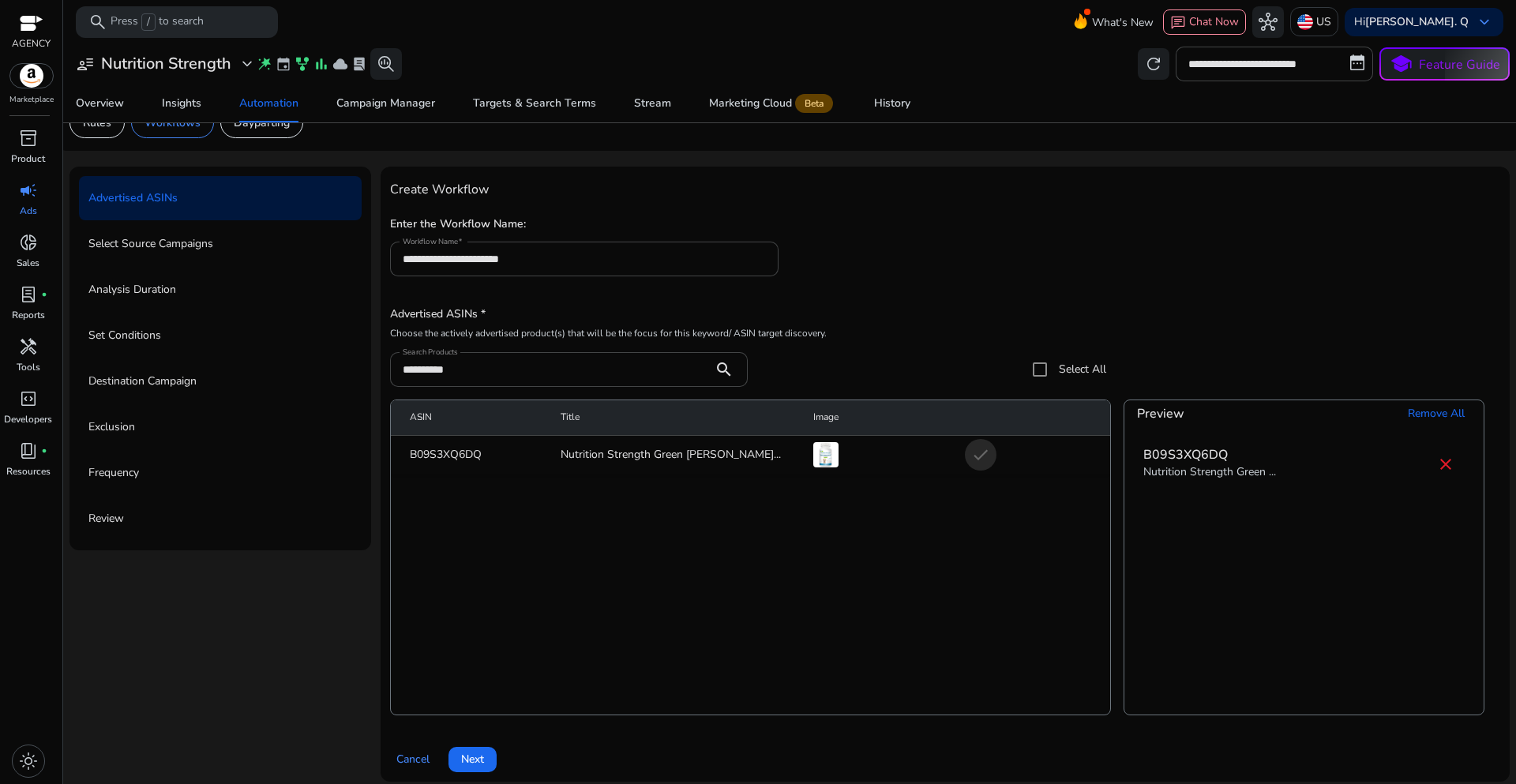
scroll to position [39, 0]
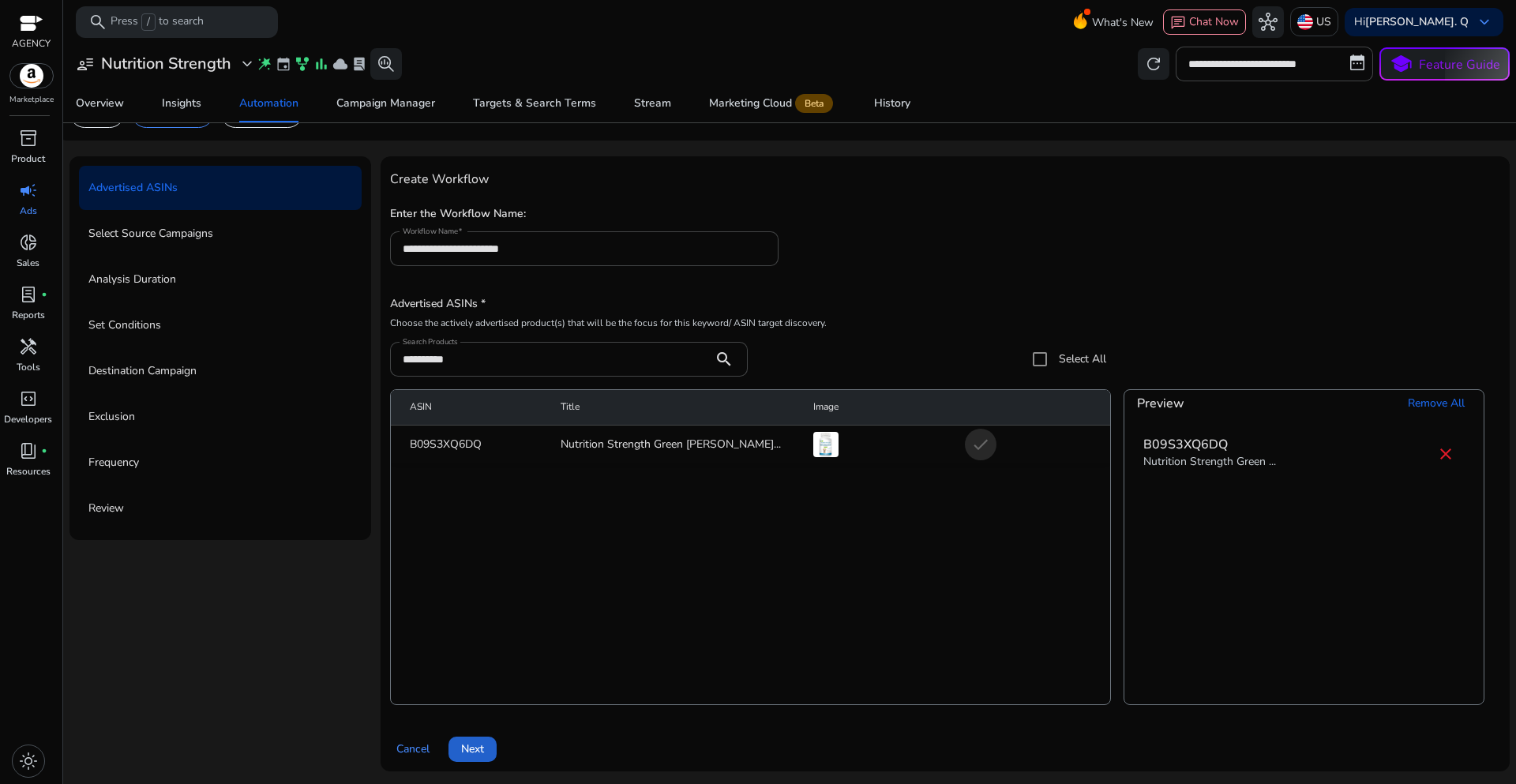
click at [484, 741] on span at bounding box center [473, 750] width 48 height 38
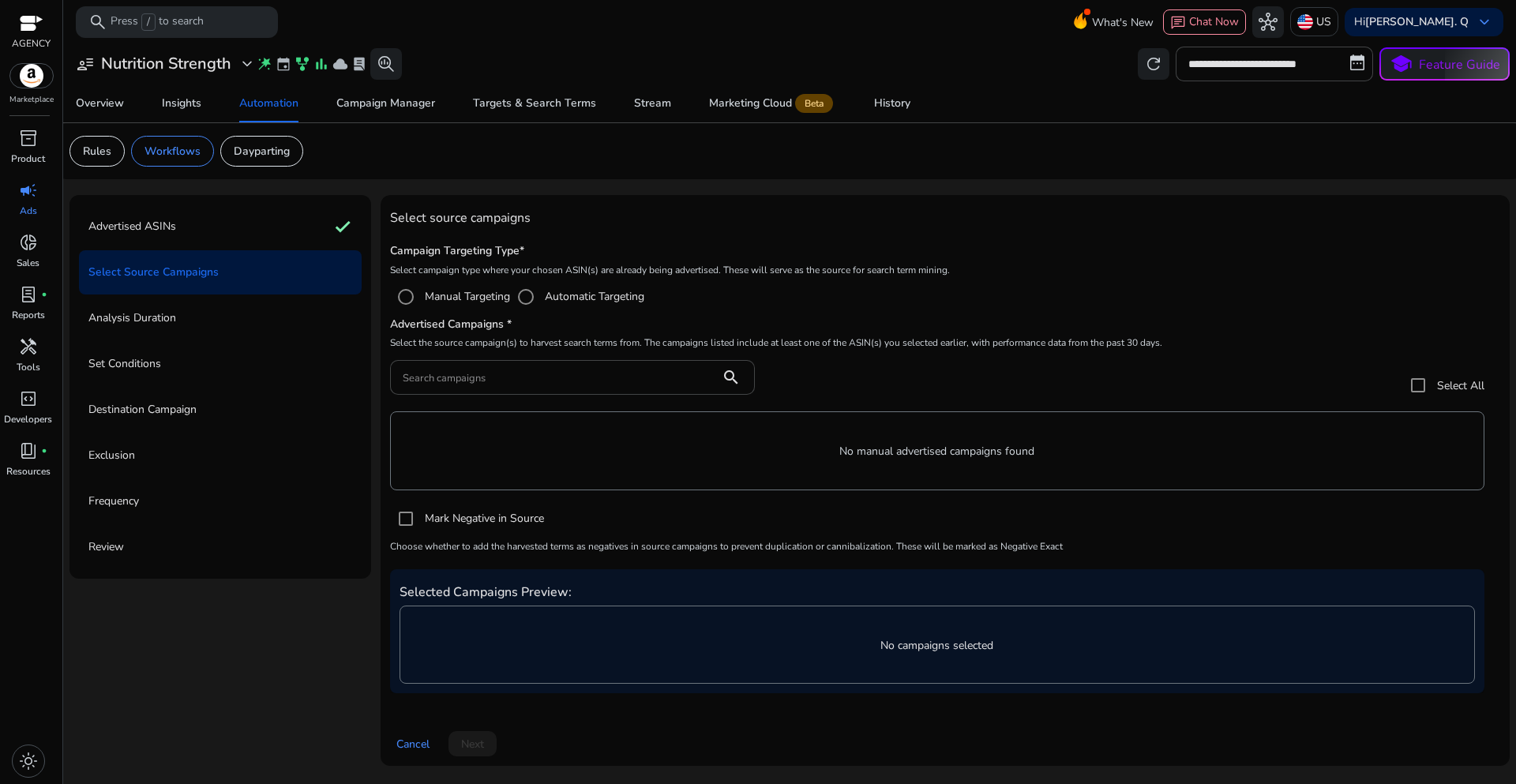
scroll to position [0, 0]
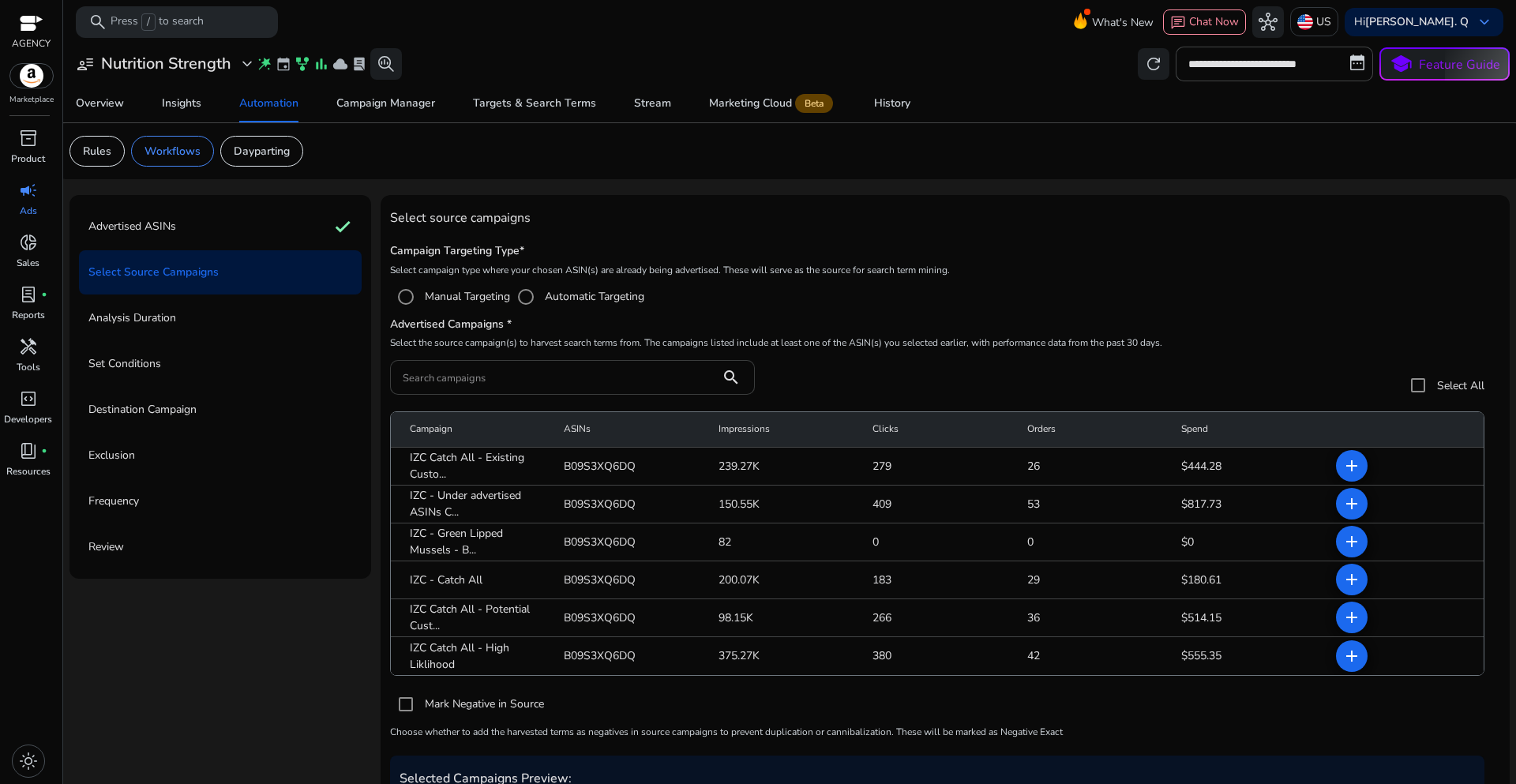
click at [507, 382] on input "Search campaigns" at bounding box center [555, 377] width 305 height 17
paste input "**********"
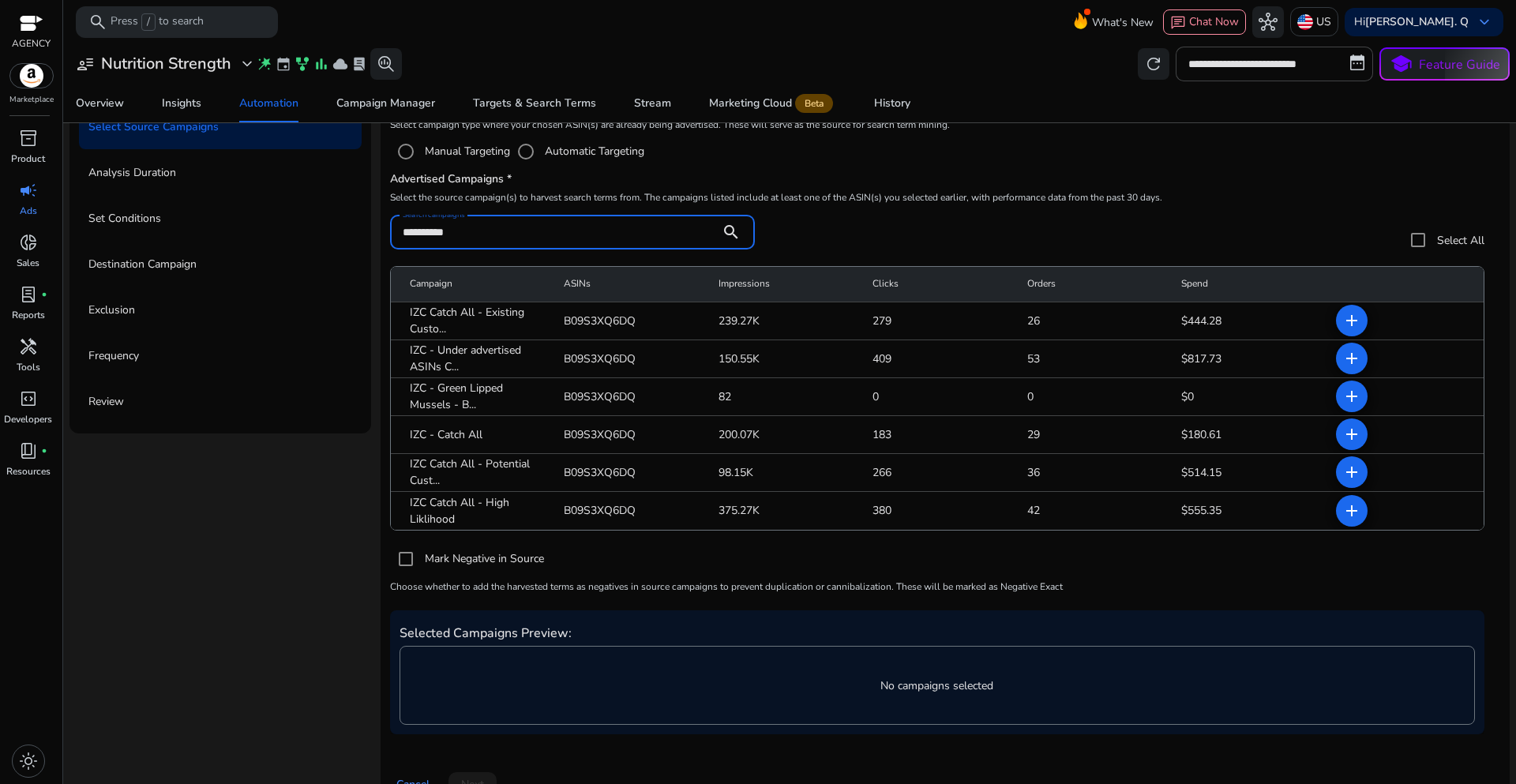
scroll to position [158, 0]
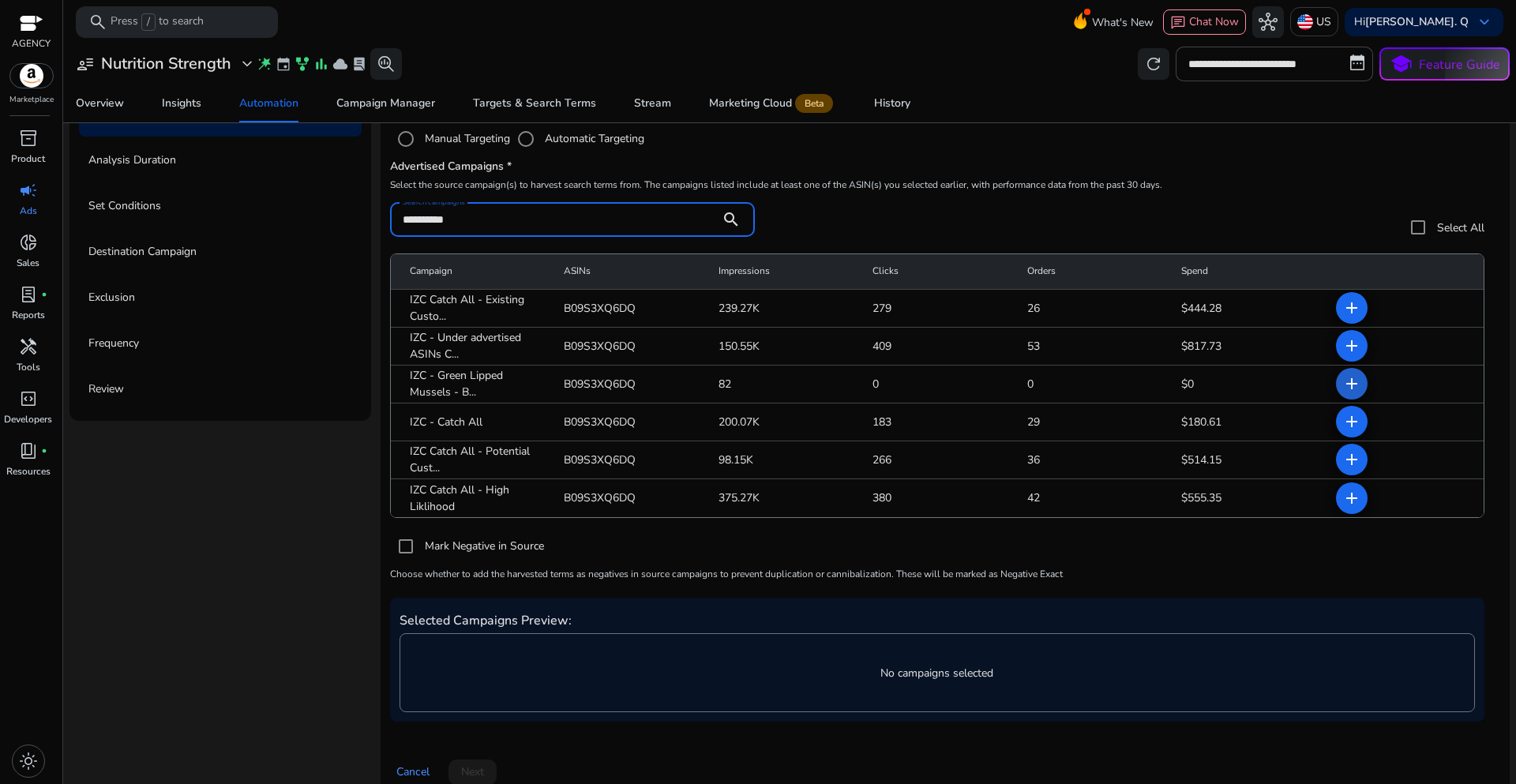
type input "**********"
click at [1347, 389] on mat-icon "add" at bounding box center [1352, 384] width 19 height 19
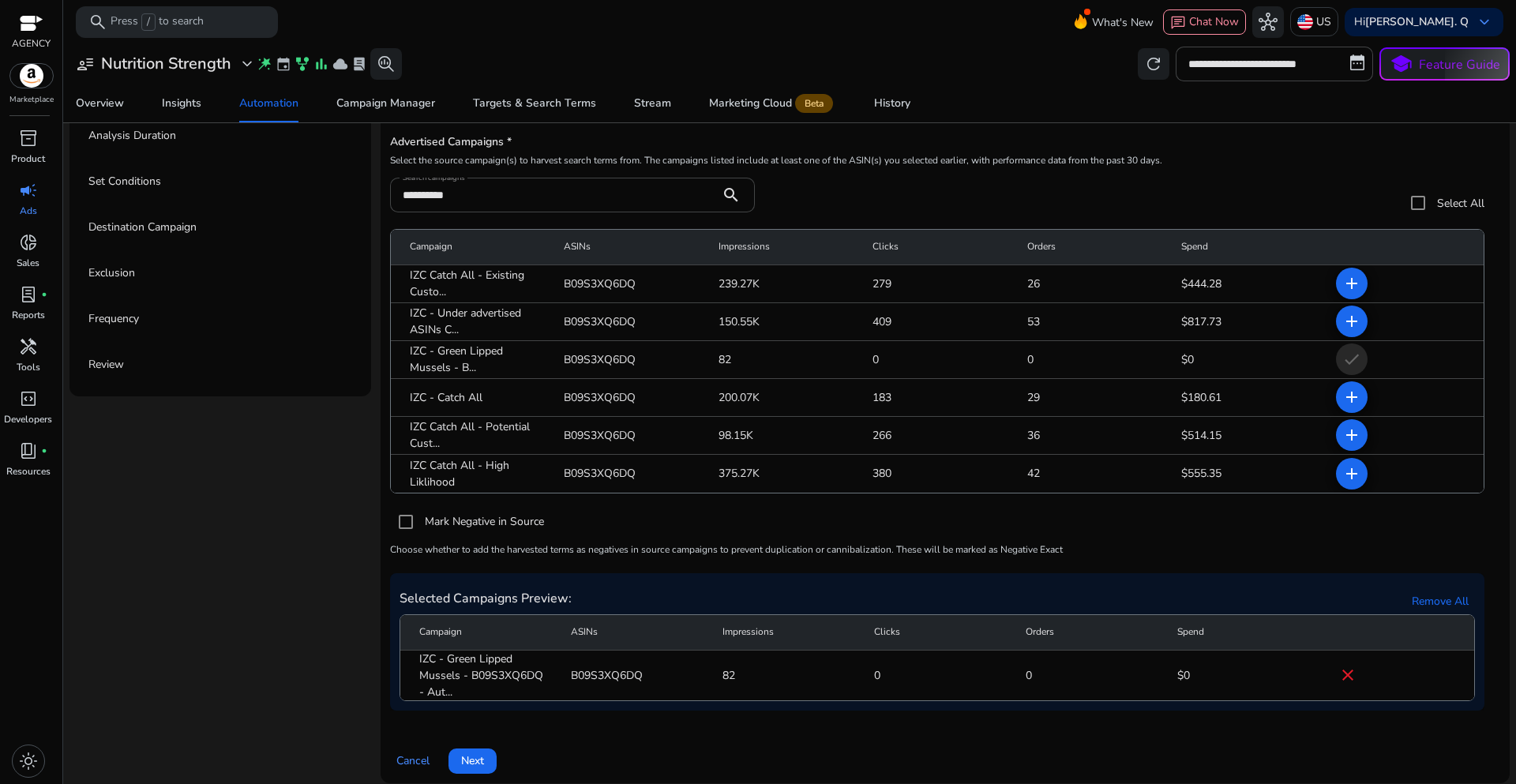
scroll to position [194, 0]
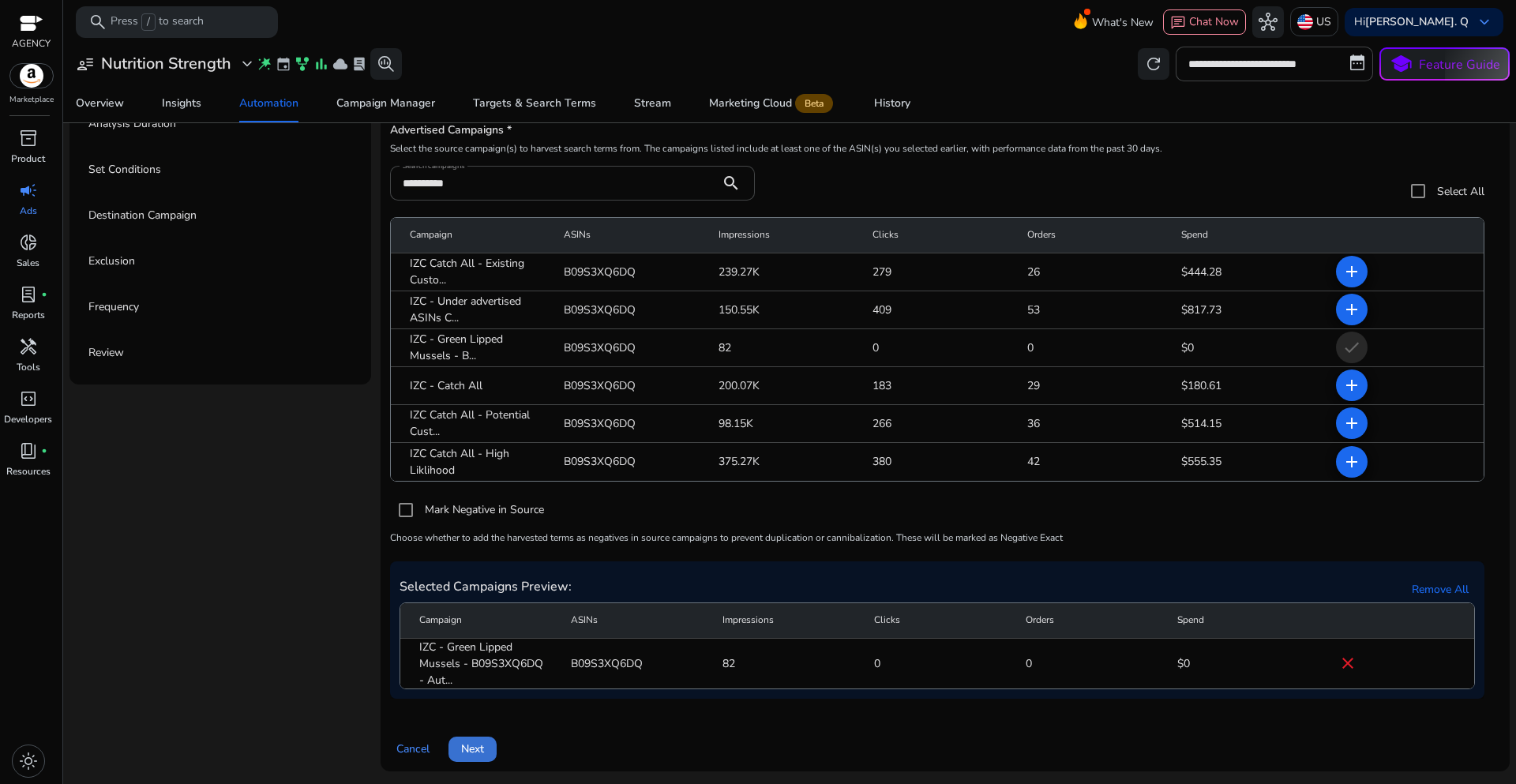
click at [481, 755] on span "Next" at bounding box center [472, 748] width 23 height 16
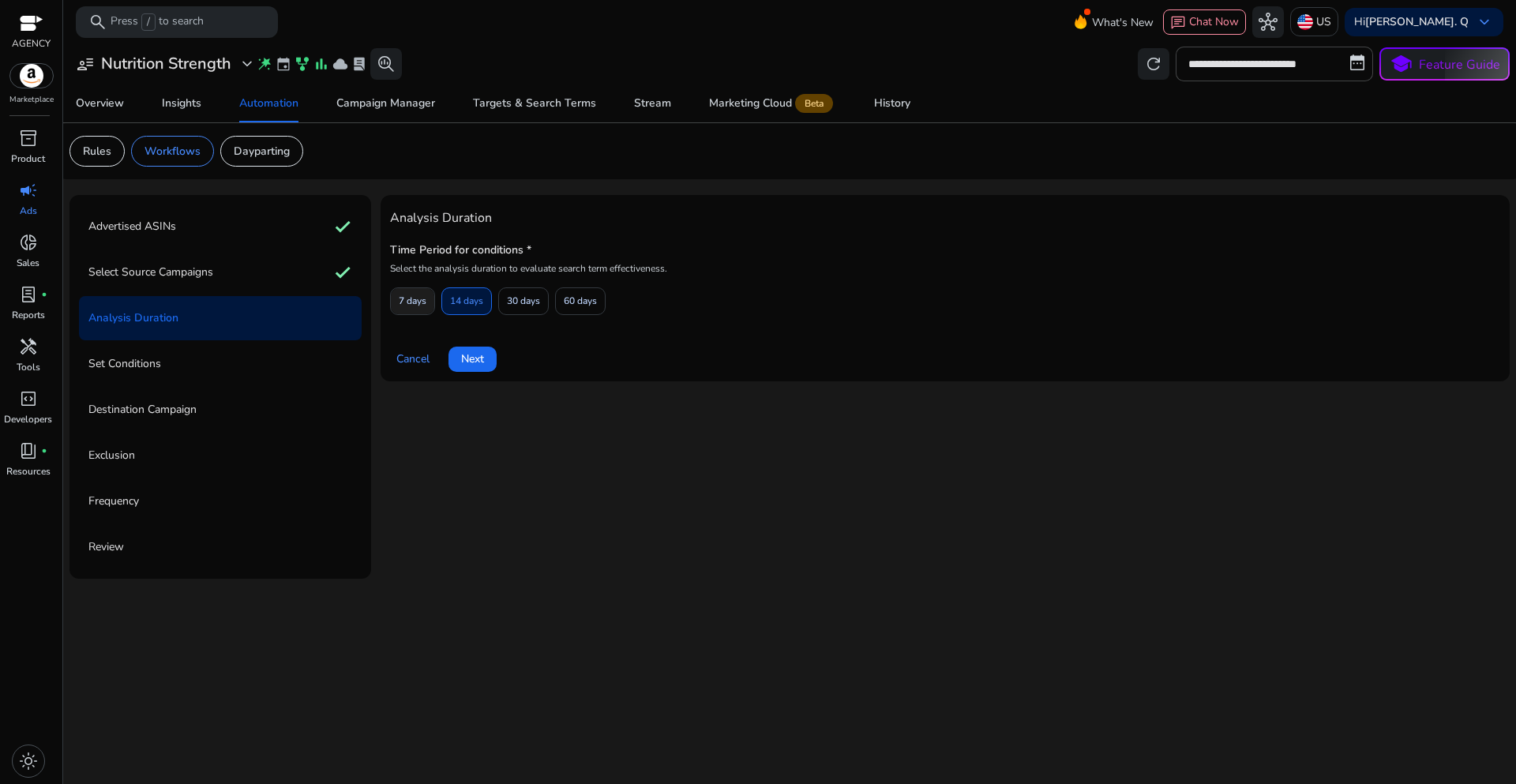
click at [424, 307] on span "7 days" at bounding box center [412, 301] width 28 height 28
click at [476, 360] on span "Next" at bounding box center [472, 358] width 23 height 16
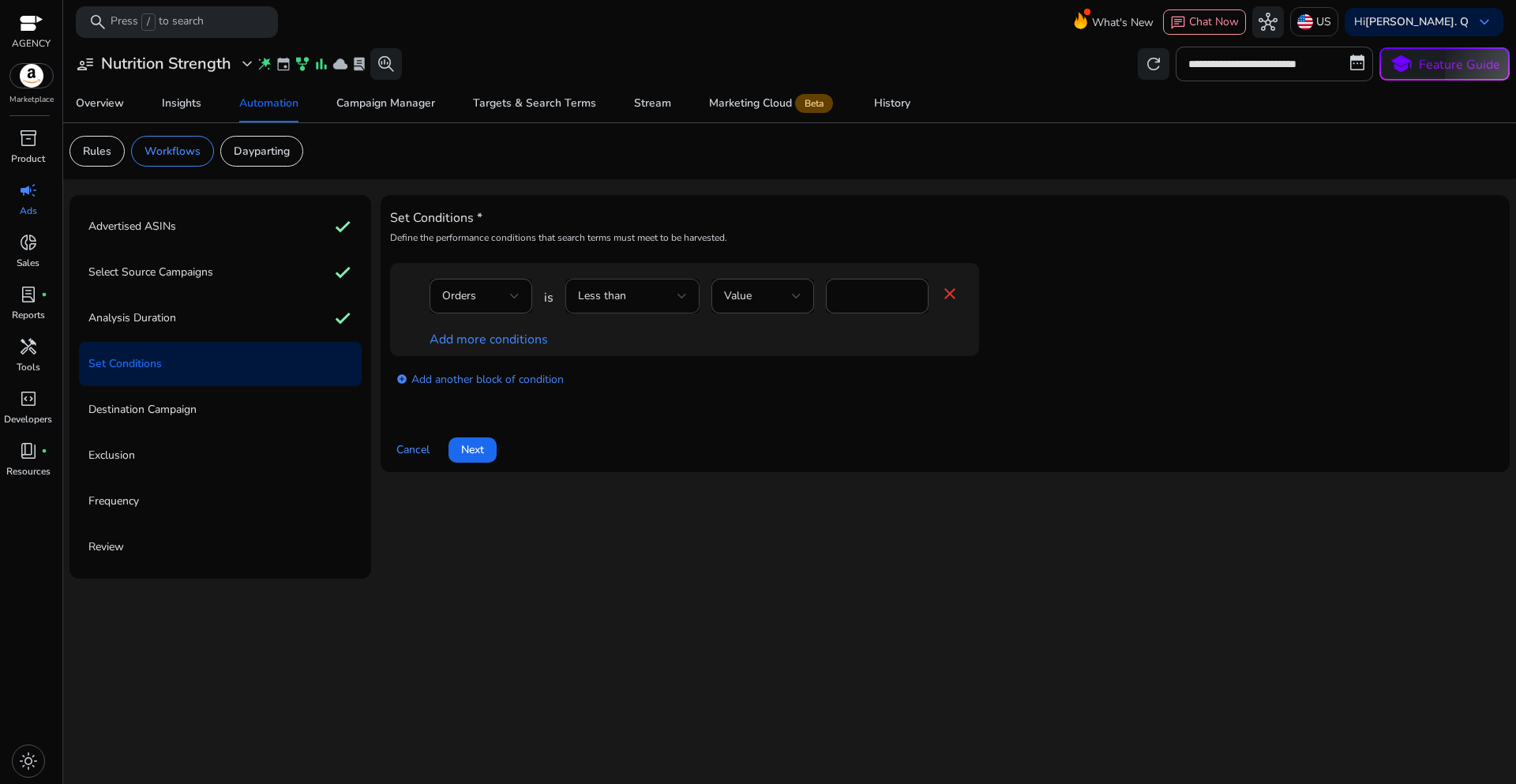
click at [687, 302] on div "Less than" at bounding box center [632, 296] width 135 height 34
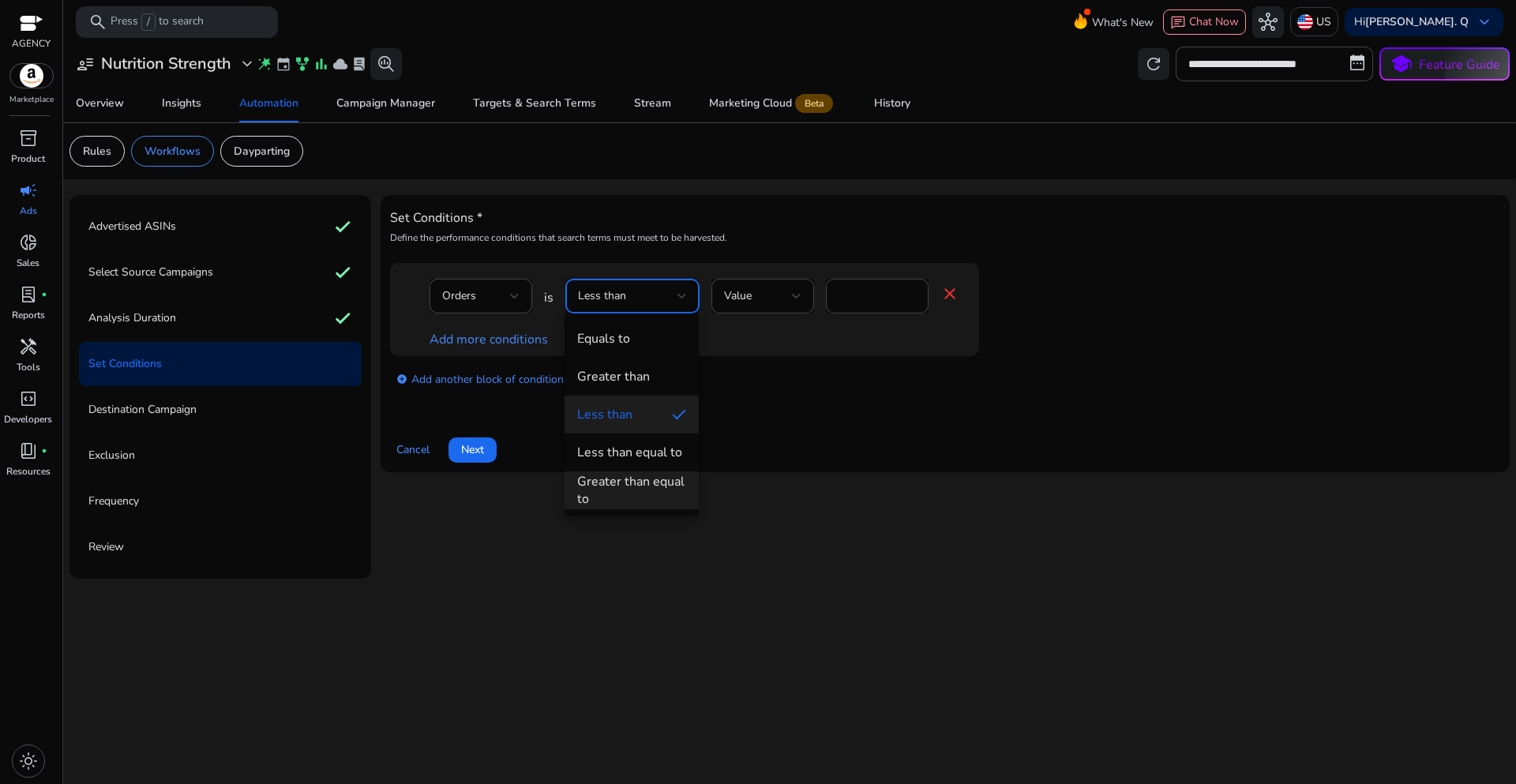
click at [623, 475] on div "Greater than equal to" at bounding box center [632, 490] width 109 height 34
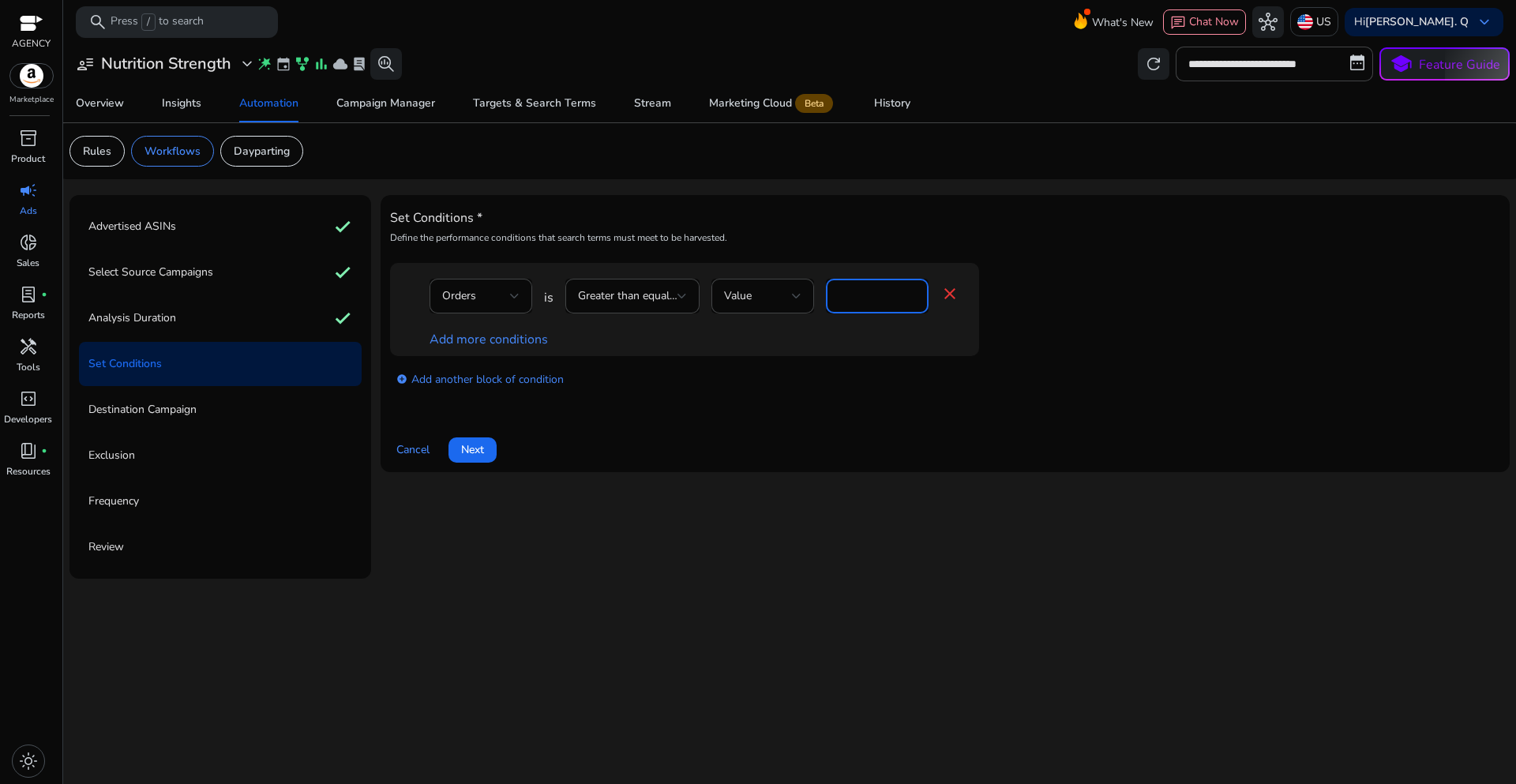
drag, startPoint x: 859, startPoint y: 301, endPoint x: 823, endPoint y: 295, distance: 36.5
click at [823, 295] on div "Orders is Greater than equal to Value * close" at bounding box center [695, 304] width 530 height 51
type input "*"
click at [748, 405] on div "Orders is Greater than equal to Value * close Add more conditions add_circle Ad…" at bounding box center [945, 335] width 1110 height 143
click at [517, 342] on link "Add more conditions" at bounding box center [488, 339] width 118 height 17
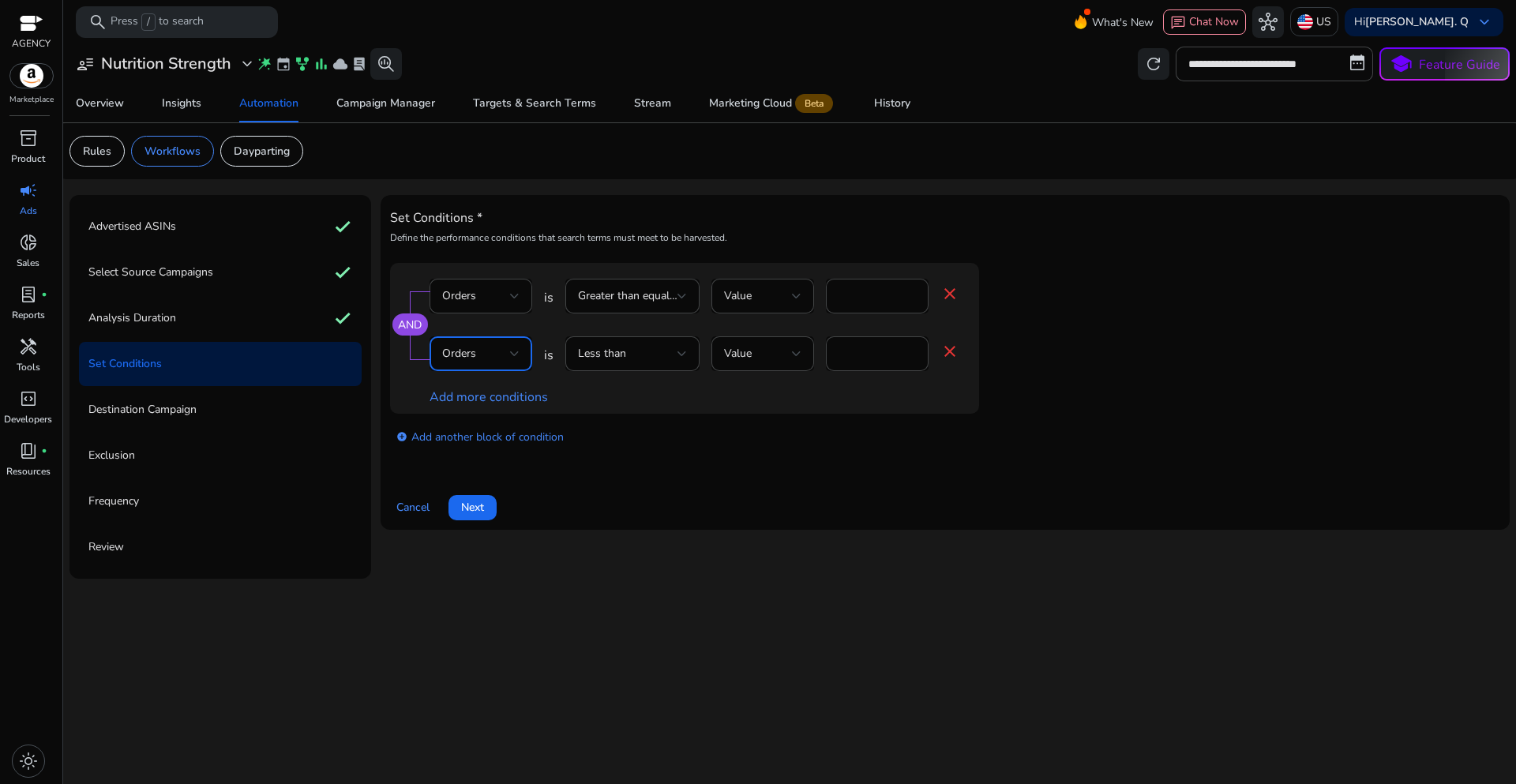
click at [517, 356] on div at bounding box center [514, 353] width 9 height 6
click at [472, 474] on span "ACoS" at bounding box center [481, 466] width 78 height 17
click at [646, 446] on div "add_circle Add another block of condition" at bounding box center [716, 436] width 652 height 44
click at [683, 353] on div at bounding box center [682, 353] width 9 height 6
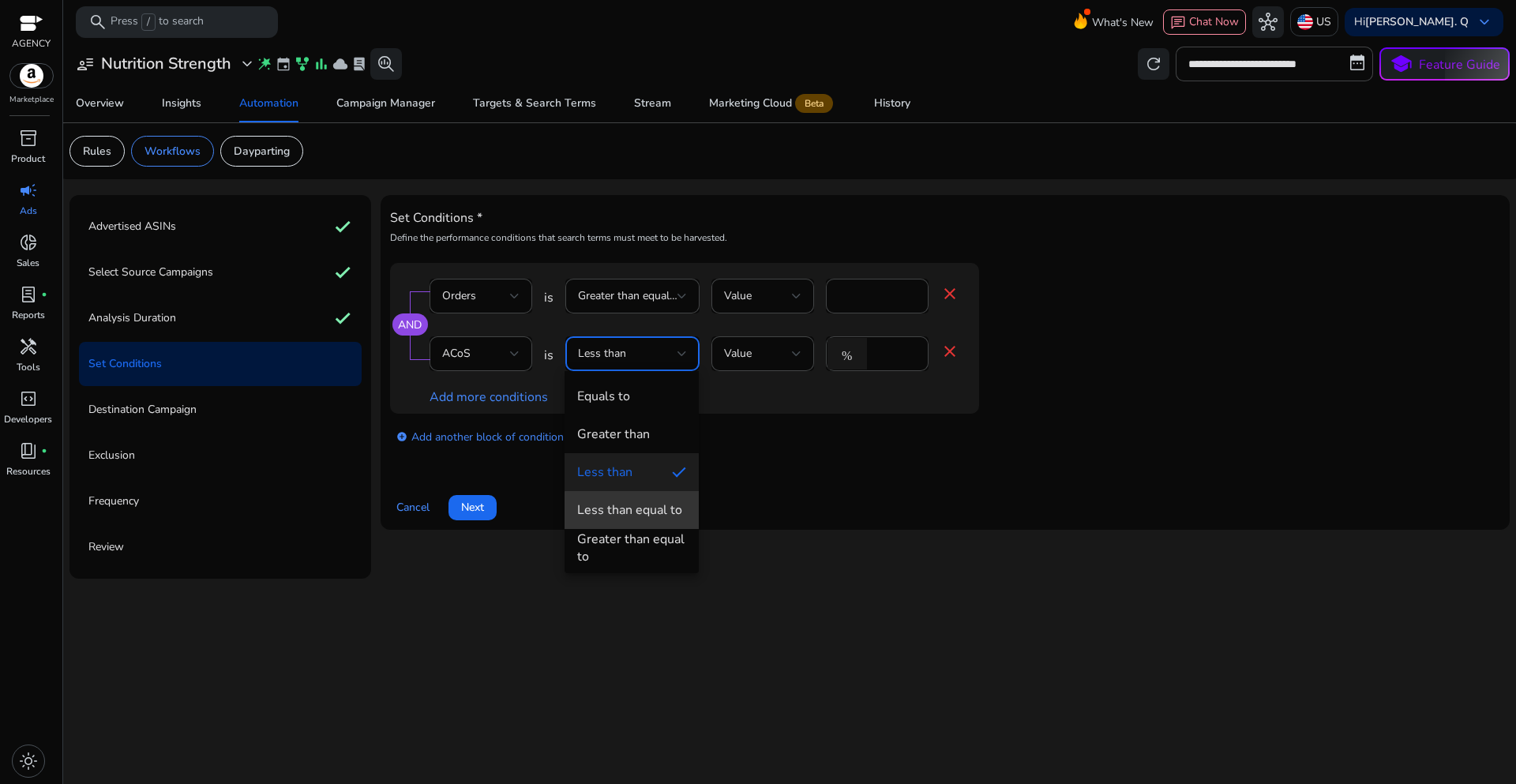
click at [638, 514] on div "Less than equal to" at bounding box center [630, 510] width 105 height 17
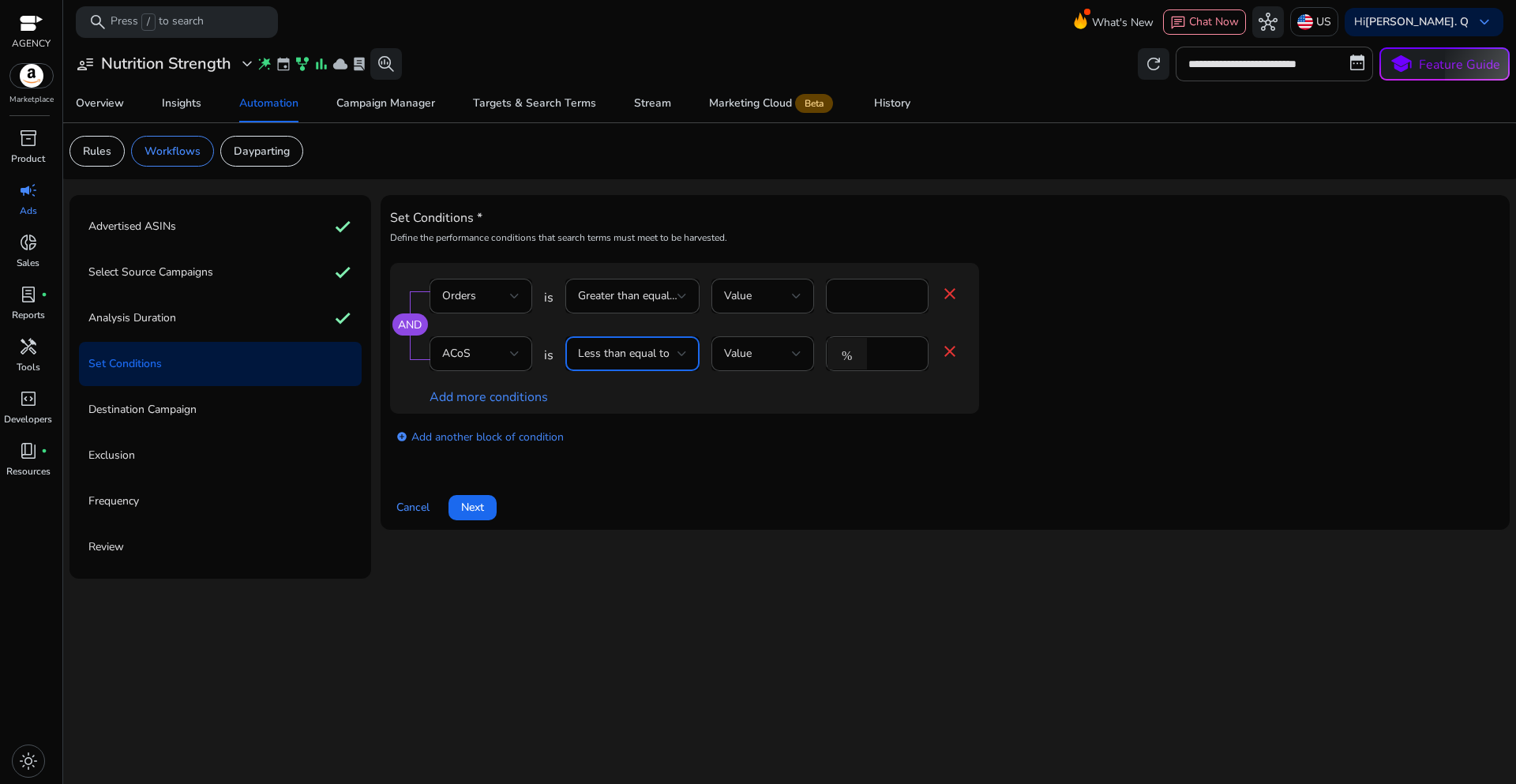
click at [822, 444] on div "add_circle Add another block of condition" at bounding box center [716, 436] width 652 height 44
drag, startPoint x: 886, startPoint y: 352, endPoint x: 864, endPoint y: 354, distance: 22.1
click at [864, 354] on div "% *" at bounding box center [871, 354] width 90 height 34
type input "**"
click at [786, 480] on div "Set Conditions * Define the performance conditions that search terms must meet …" at bounding box center [945, 362] width 1110 height 316
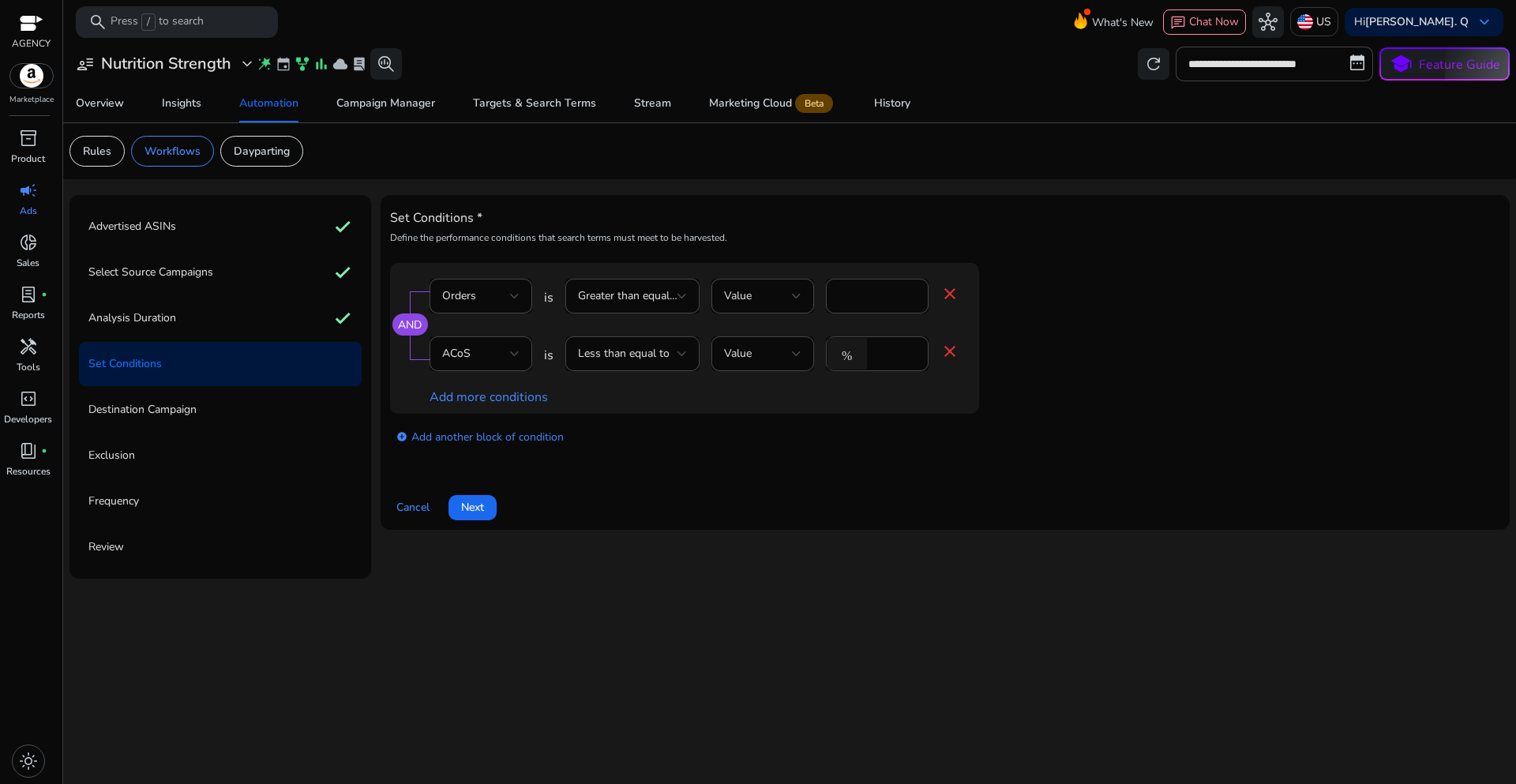
click at [665, 479] on div "Set Conditions * Define the performance conditions that search terms must meet …" at bounding box center [945, 362] width 1110 height 316
click at [481, 506] on span "Next" at bounding box center [472, 506] width 23 height 16
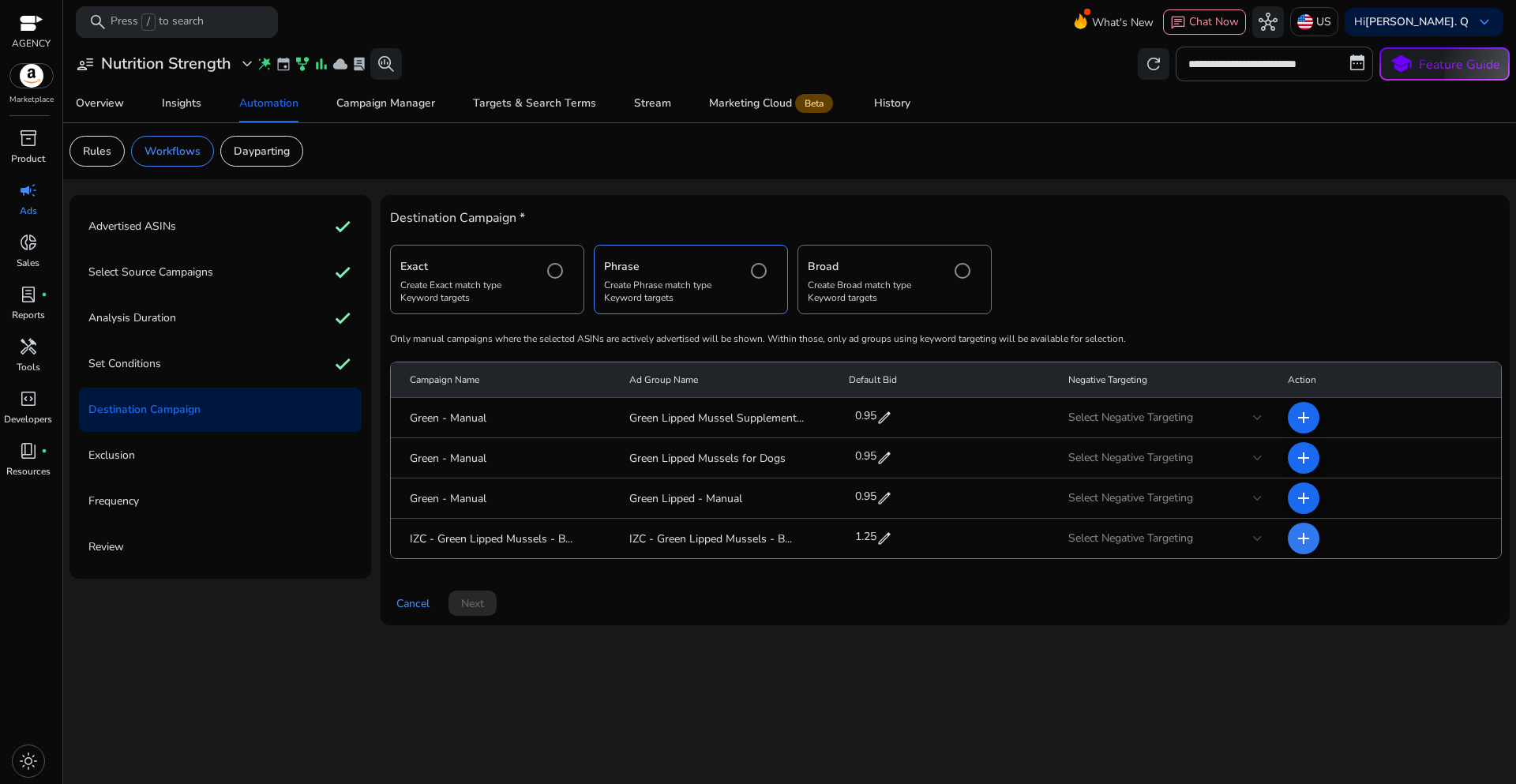
click at [1312, 543] on mat-icon "add" at bounding box center [1304, 538] width 19 height 19
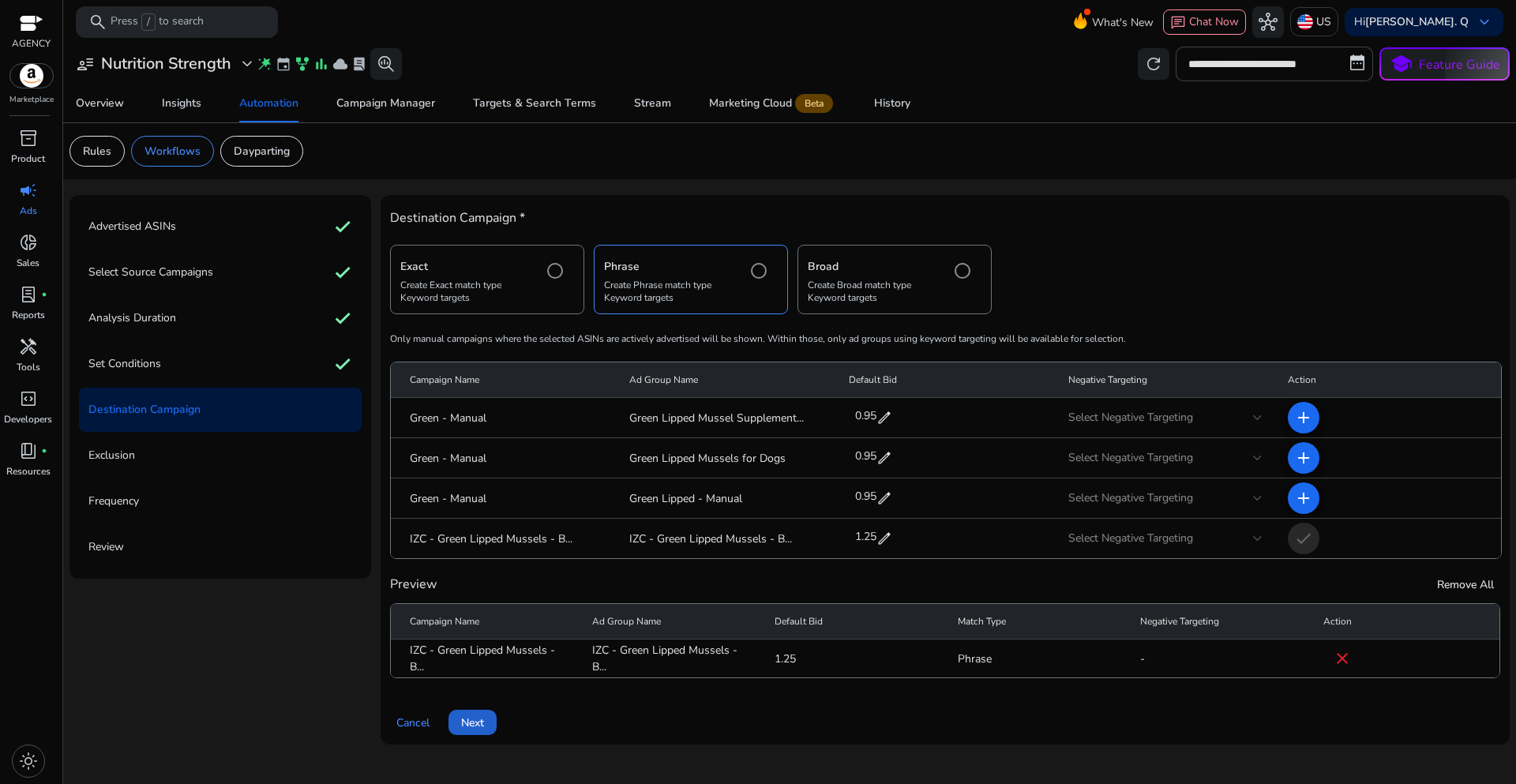
click at [471, 724] on span "Next" at bounding box center [472, 722] width 23 height 16
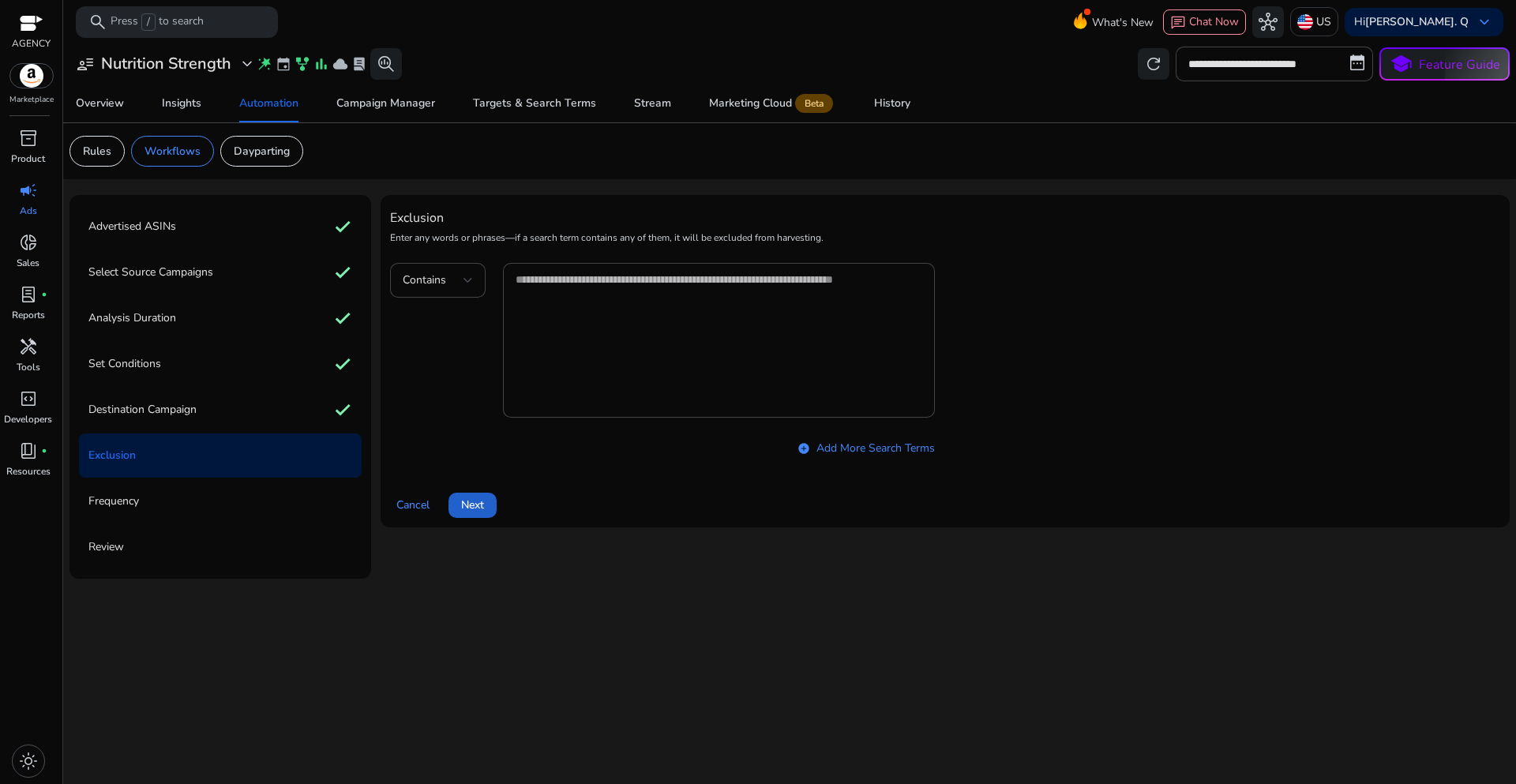
click at [477, 508] on span "Next" at bounding box center [472, 505] width 23 height 16
click at [477, 508] on div "Exclusion Enter any words or phrases—if a search term contains any of them, it …" at bounding box center [945, 386] width 1129 height 384
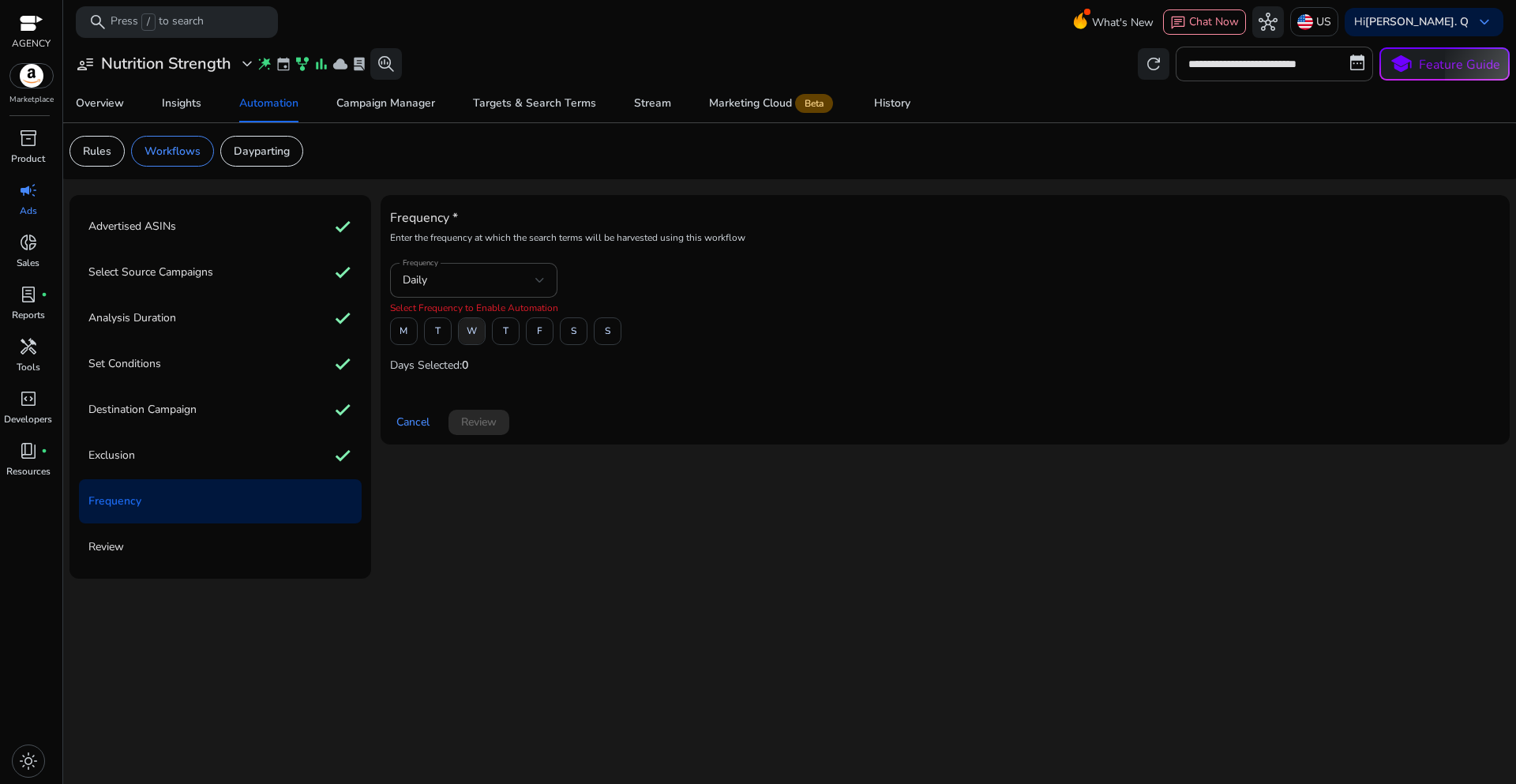
click at [473, 329] on span "W" at bounding box center [472, 331] width 10 height 28
click at [488, 428] on span "Review" at bounding box center [478, 422] width 35 height 16
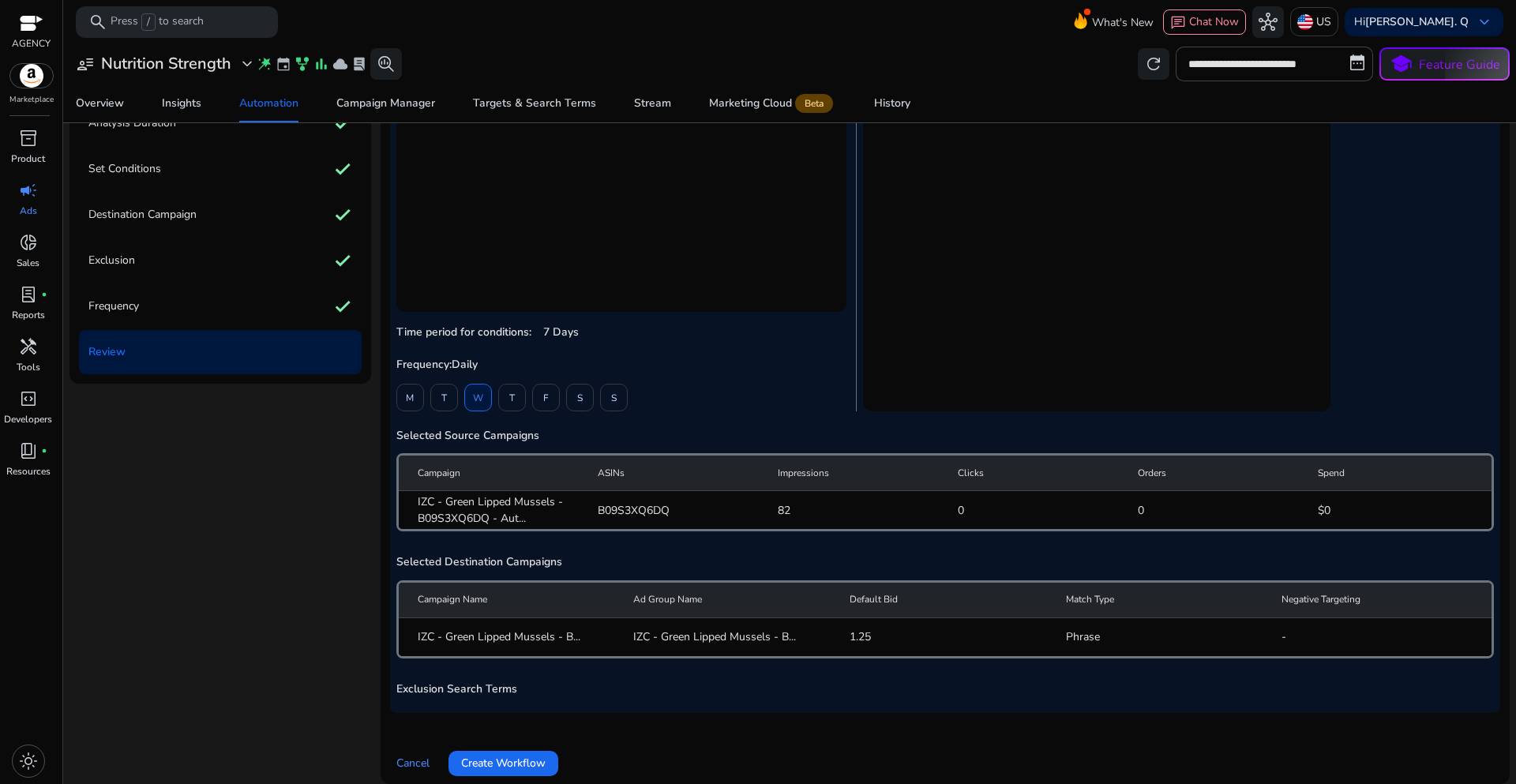
scroll to position [110, 0]
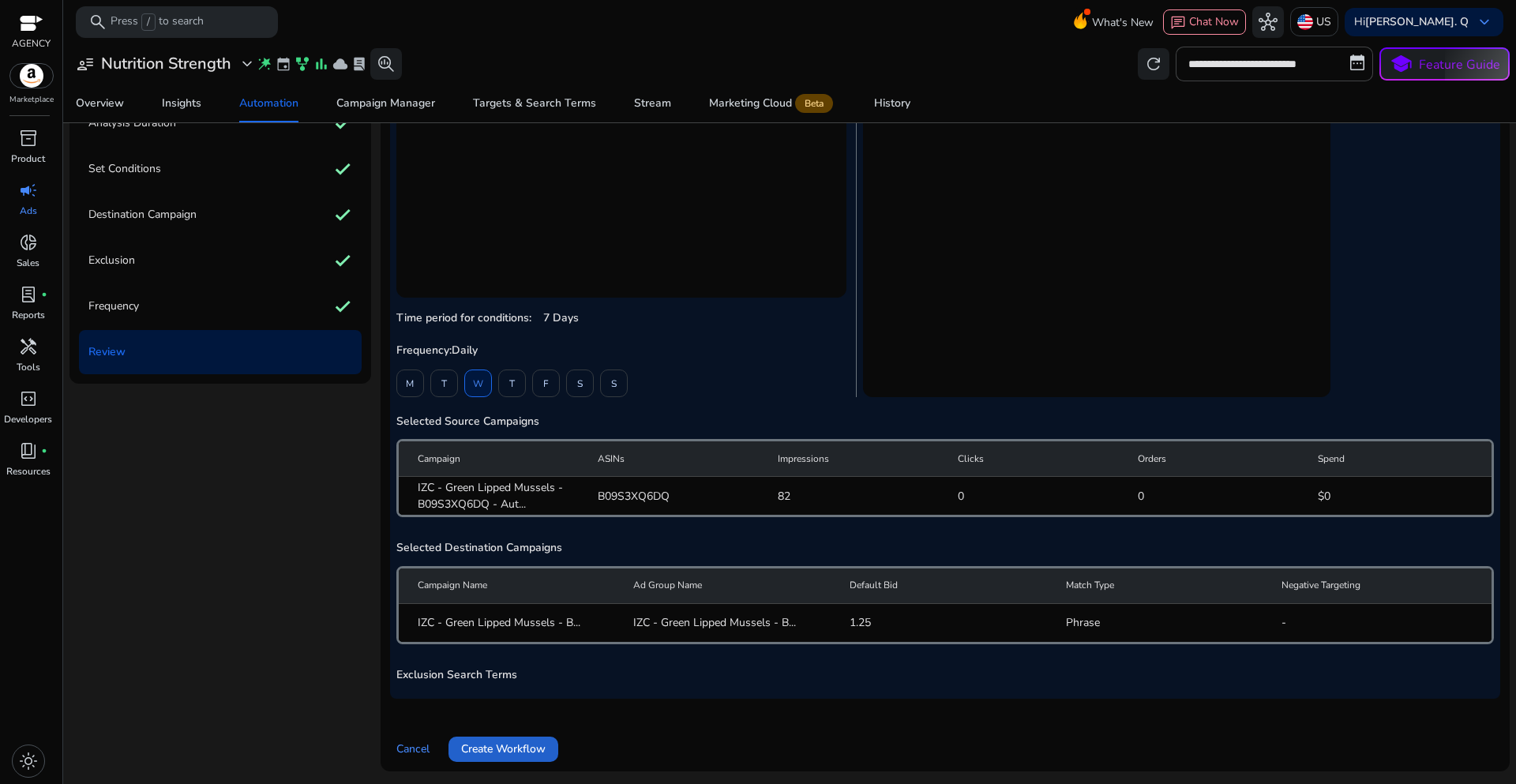
click at [535, 750] on span "Create Workflow" at bounding box center [503, 748] width 85 height 16
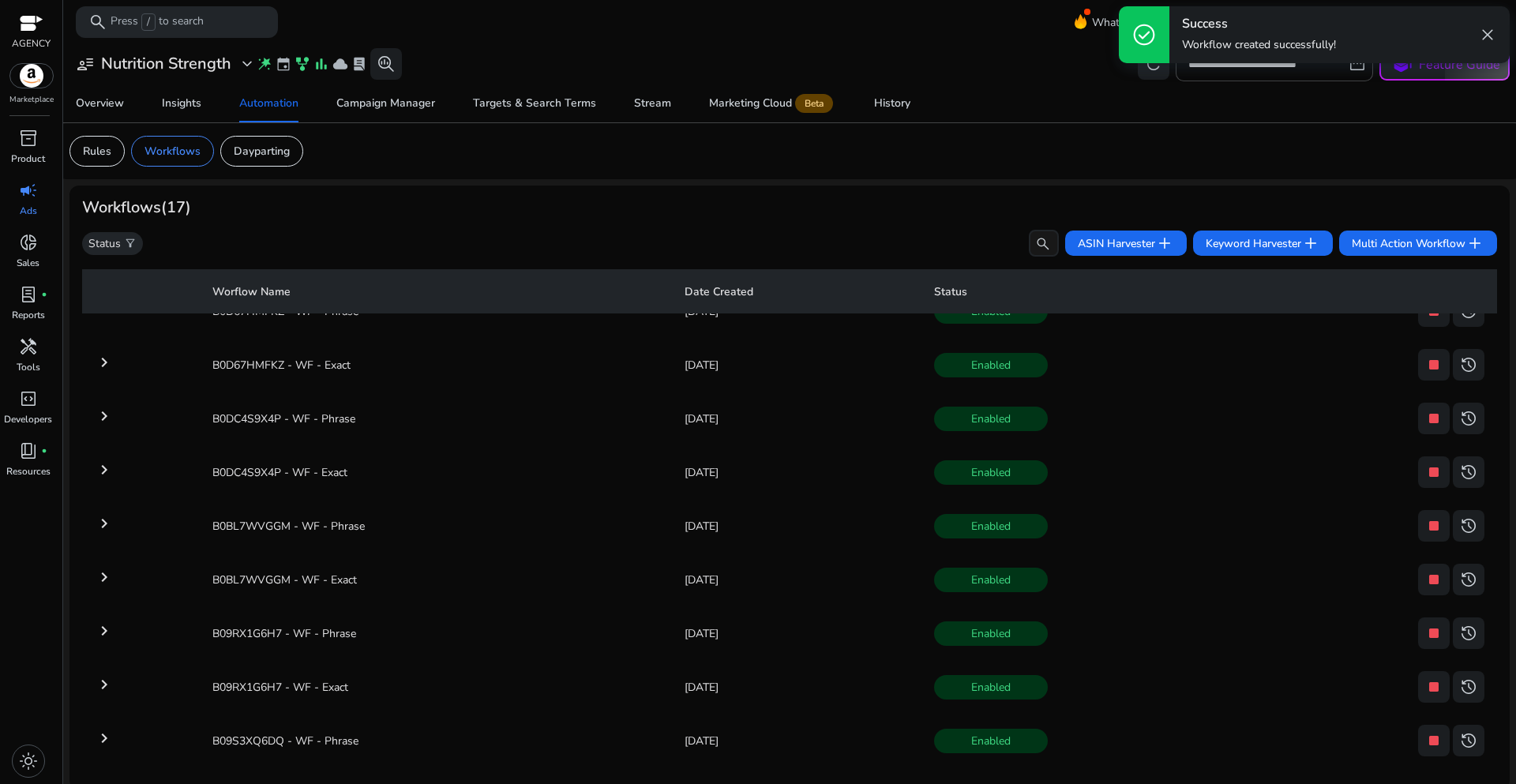
scroll to position [474, 0]
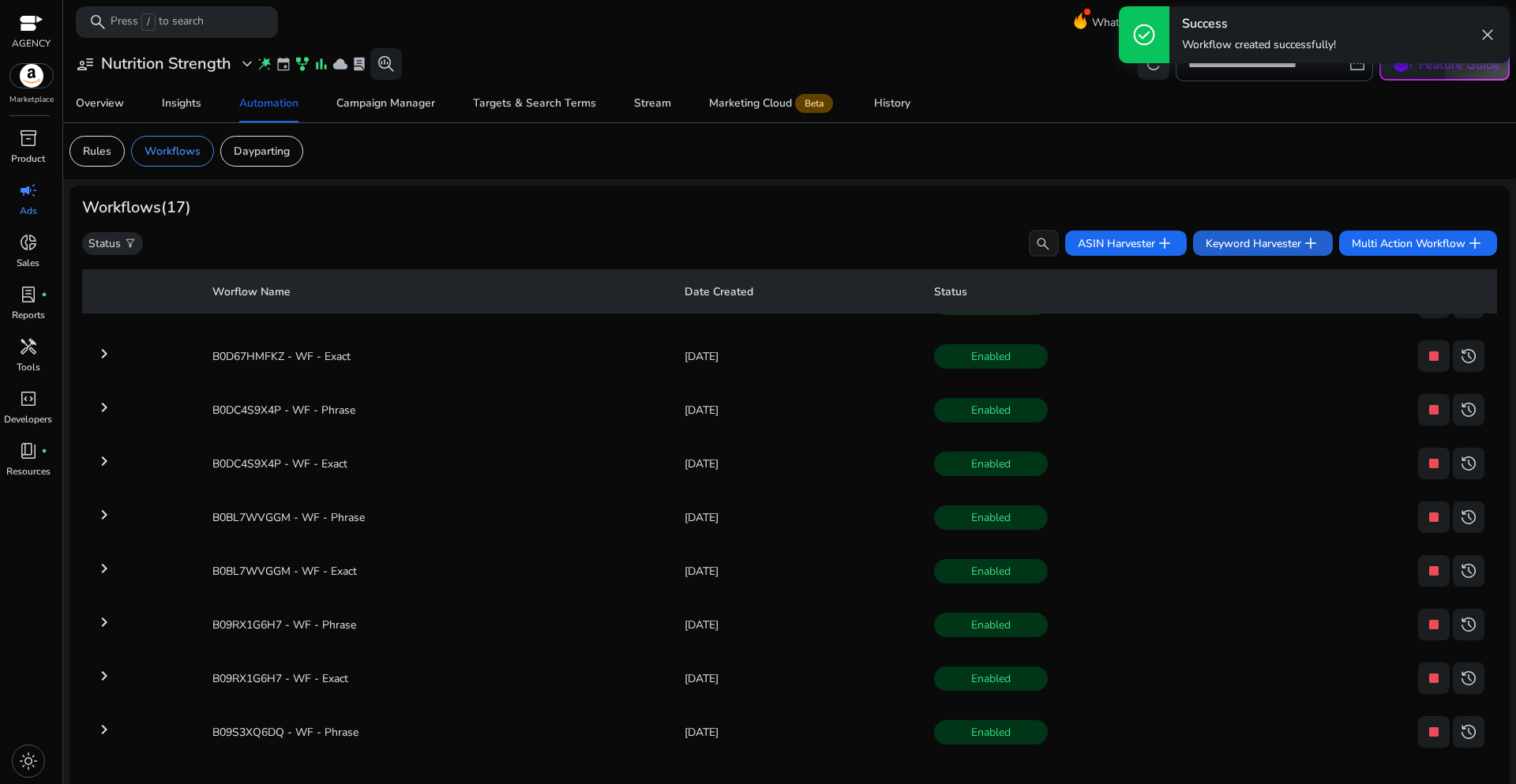
click at [1249, 251] on span "Keyword Harvester add" at bounding box center [1262, 243] width 115 height 19
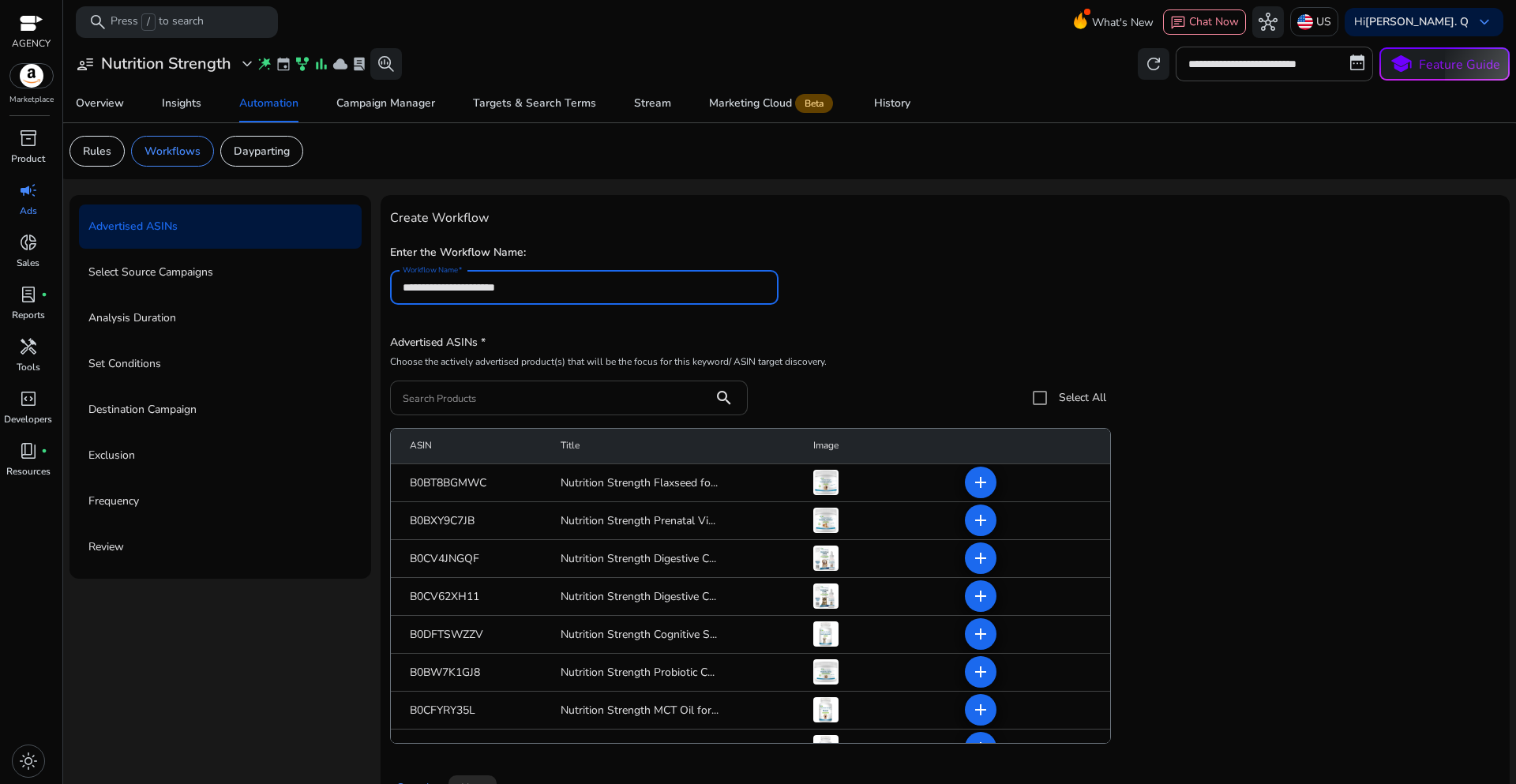
type input "**********"
click at [479, 405] on input "Search Products" at bounding box center [552, 398] width 299 height 17
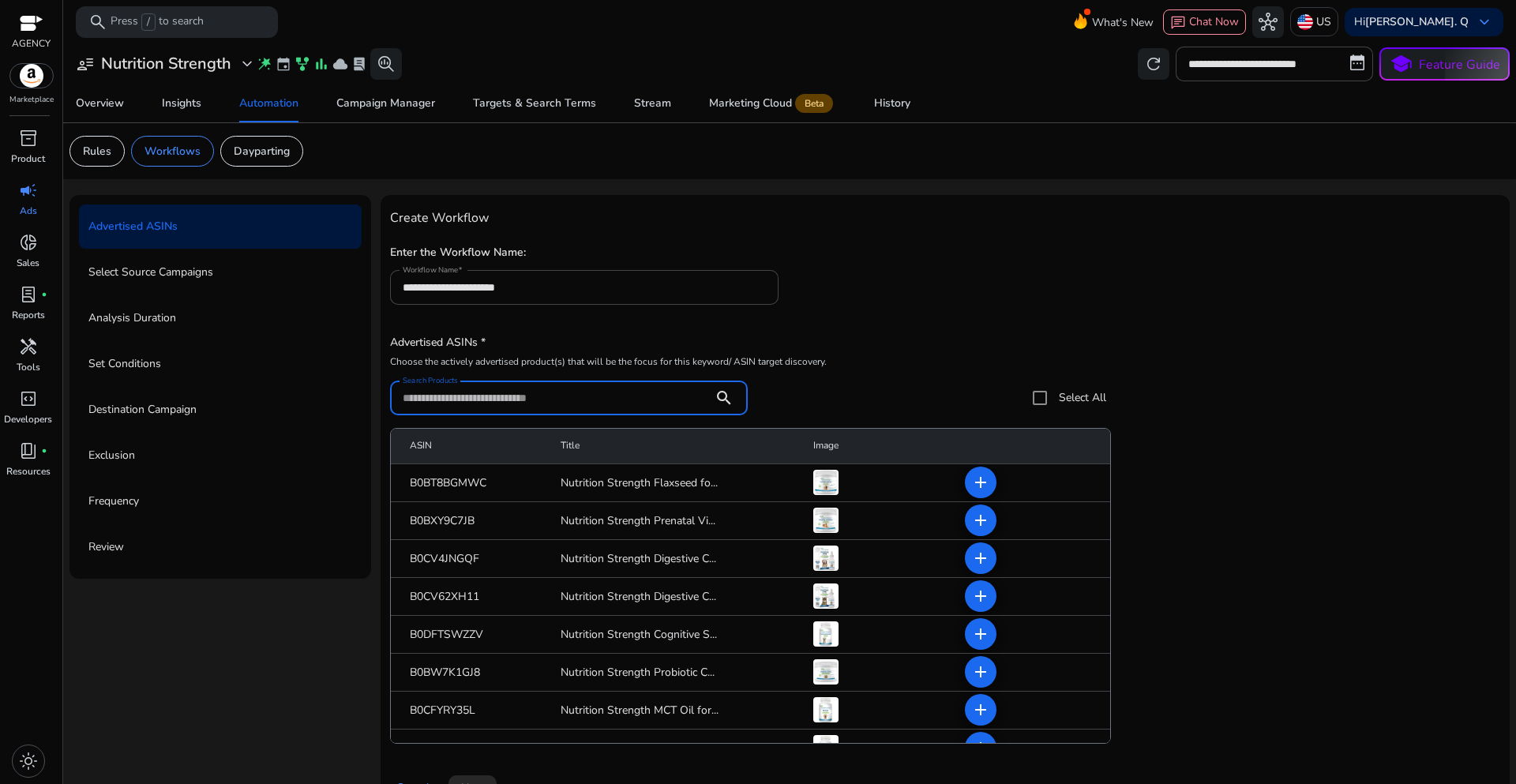
paste input "**********"
type input "**********"
click at [1077, 307] on div "**********" at bounding box center [945, 280] width 1110 height 80
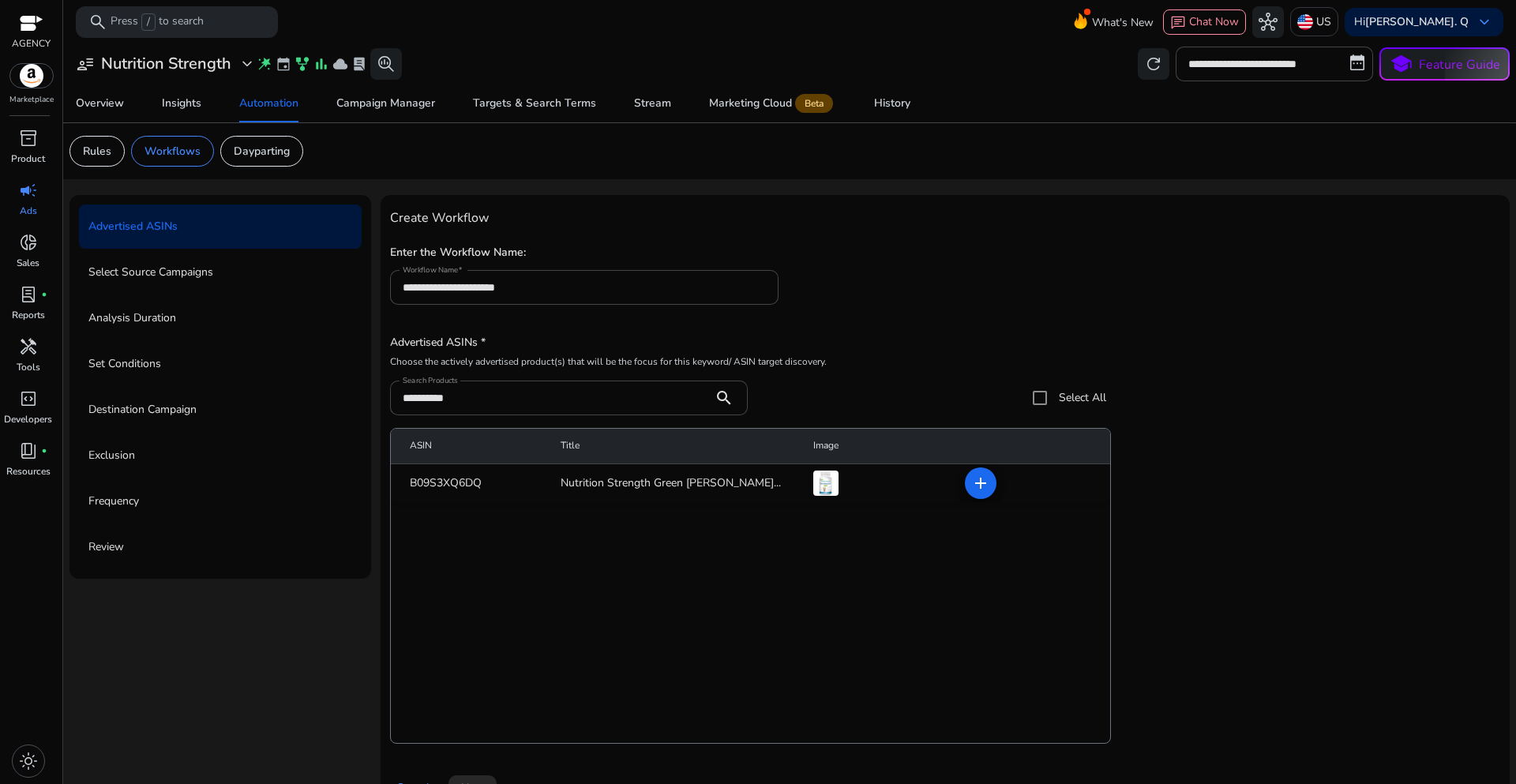
click at [978, 499] on span at bounding box center [981, 483] width 38 height 38
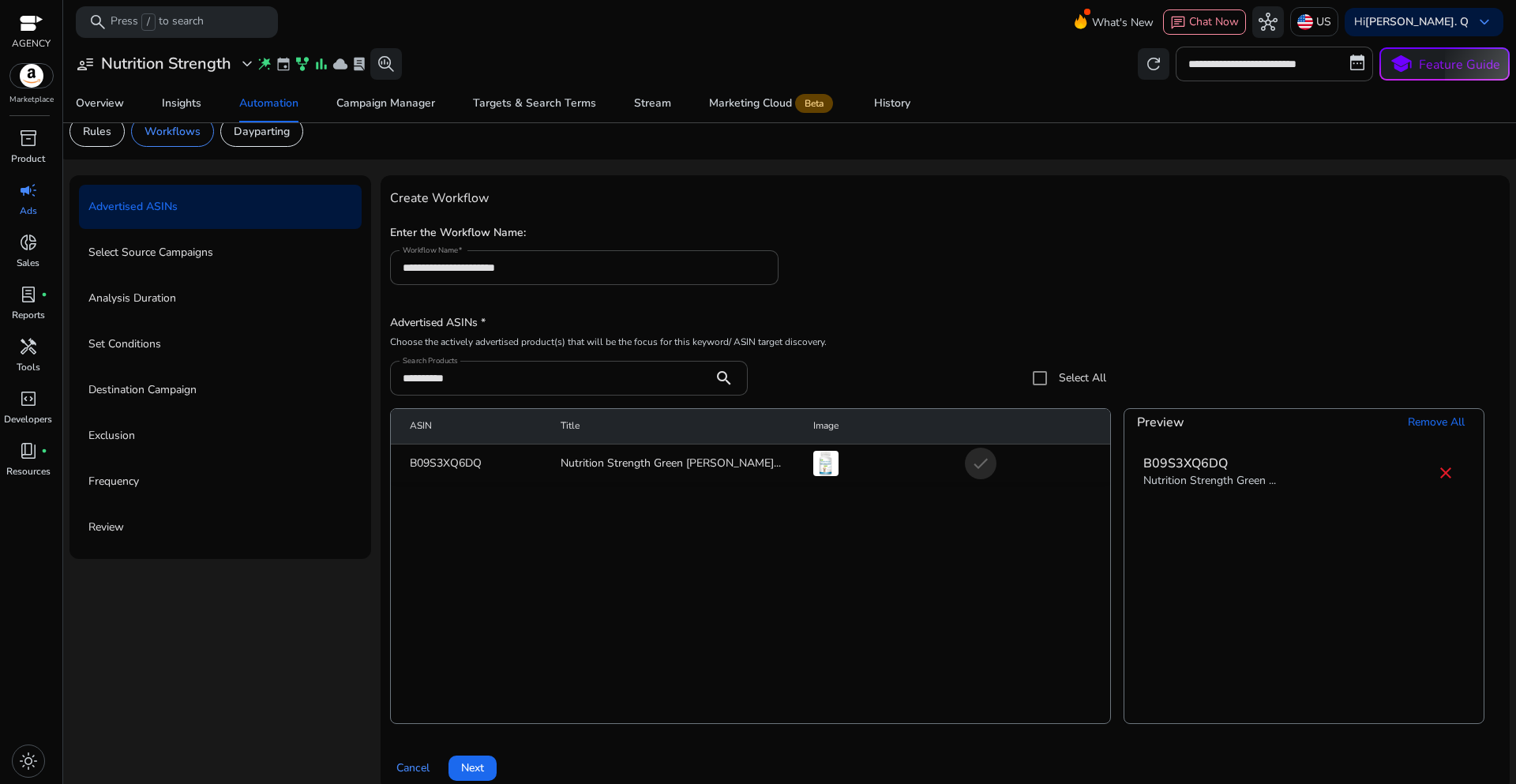
scroll to position [39, 0]
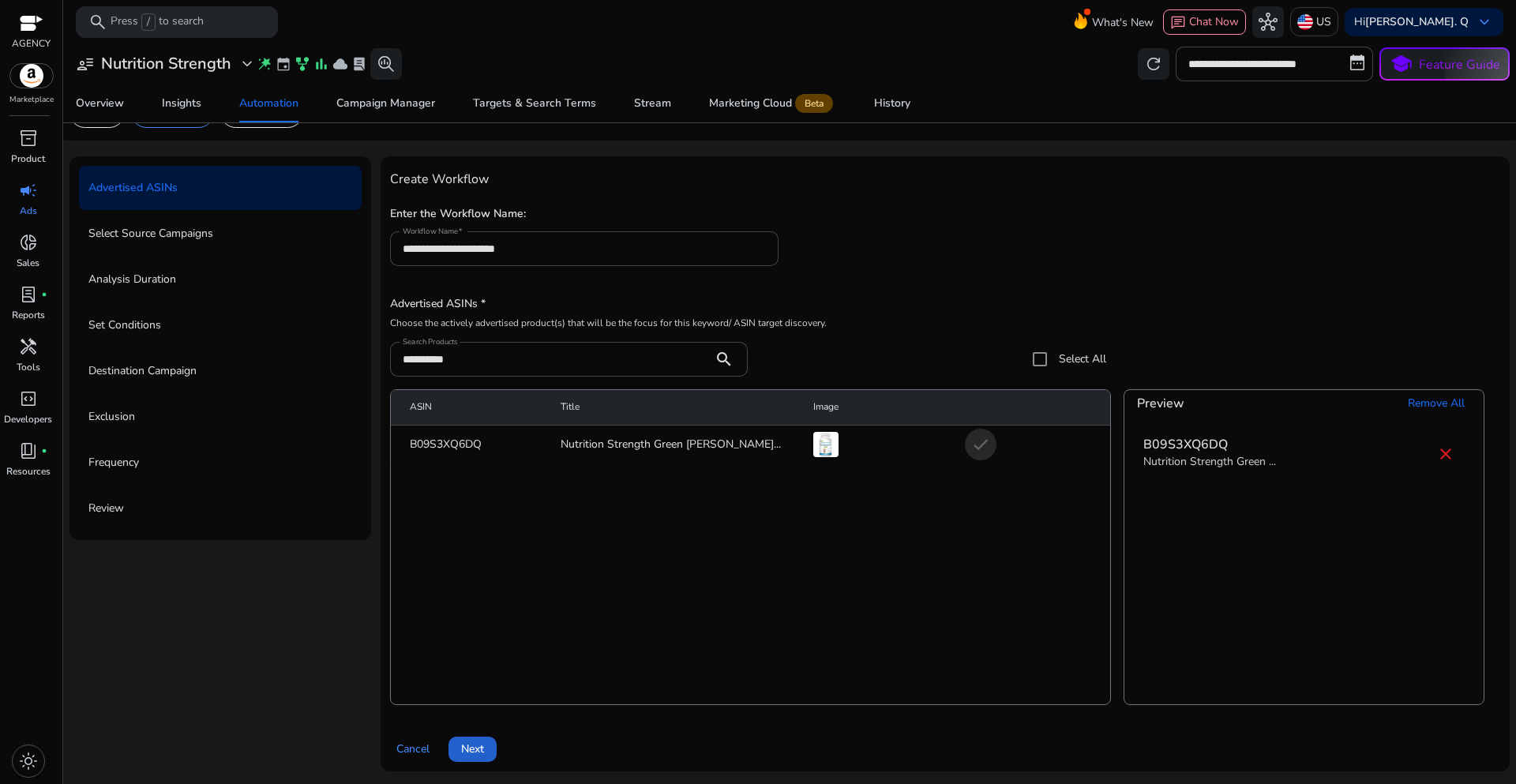
click at [470, 756] on span "Next" at bounding box center [472, 748] width 23 height 16
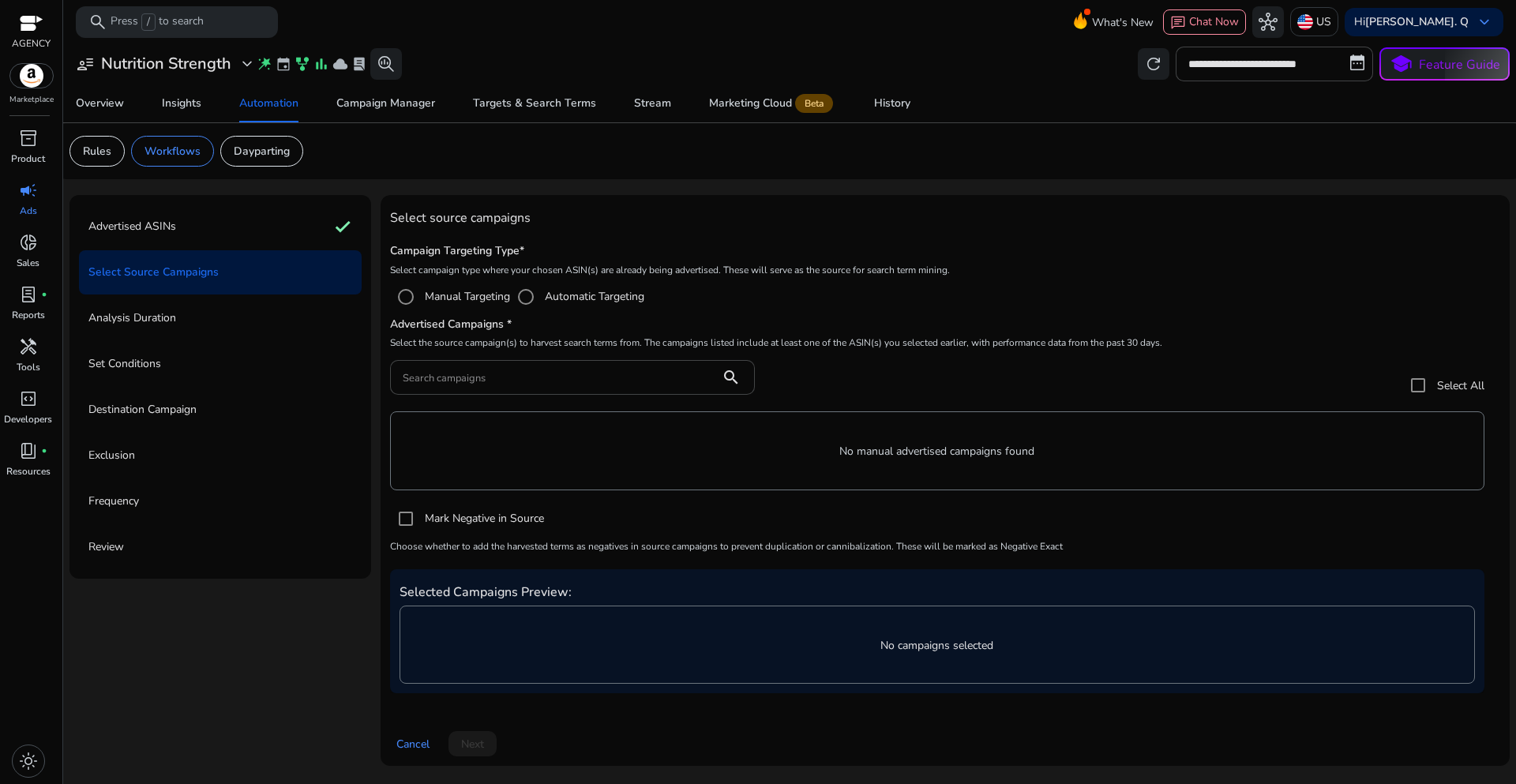
scroll to position [0, 0]
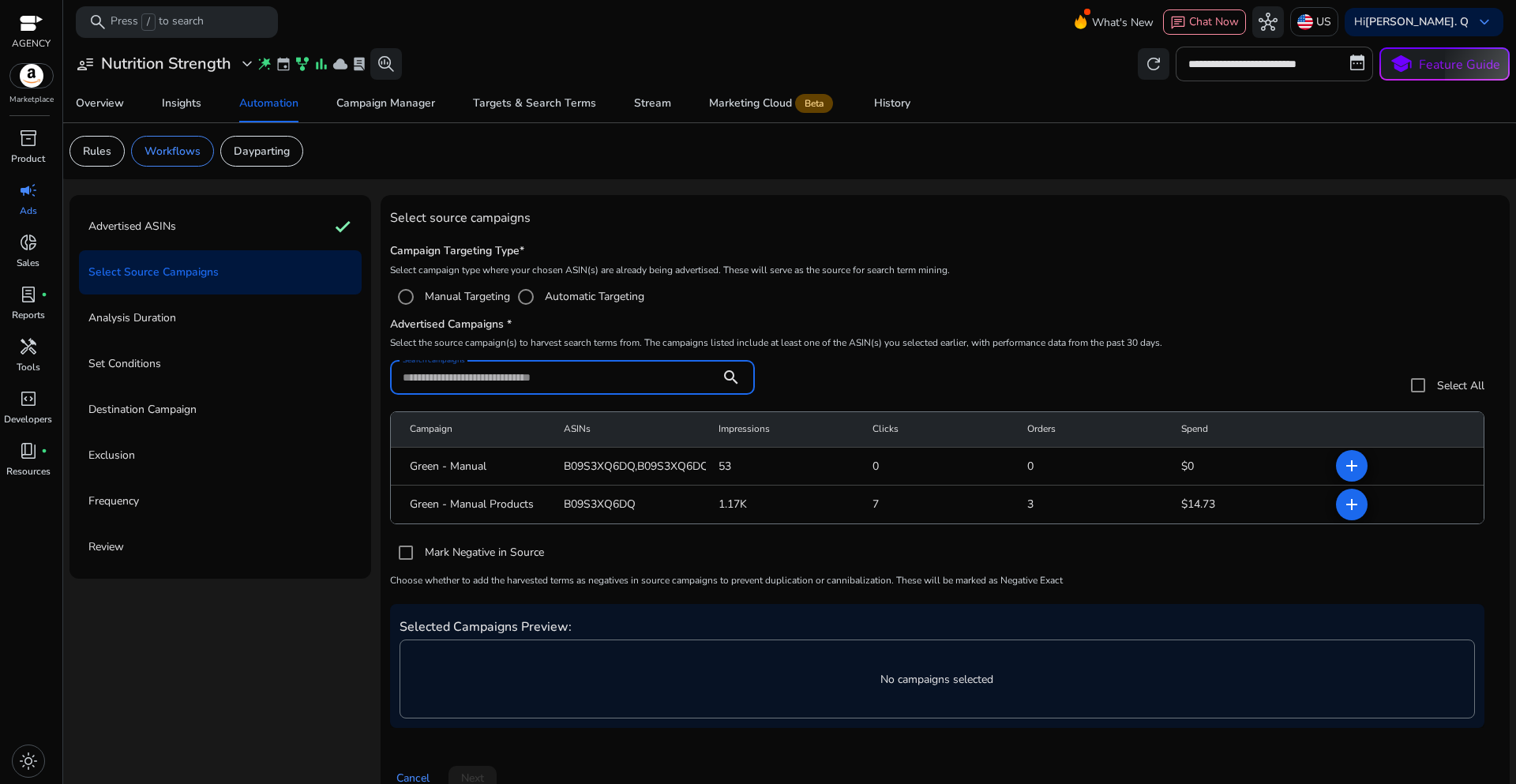
click at [478, 373] on input "Search campaigns" at bounding box center [555, 377] width 305 height 17
paste input "**********"
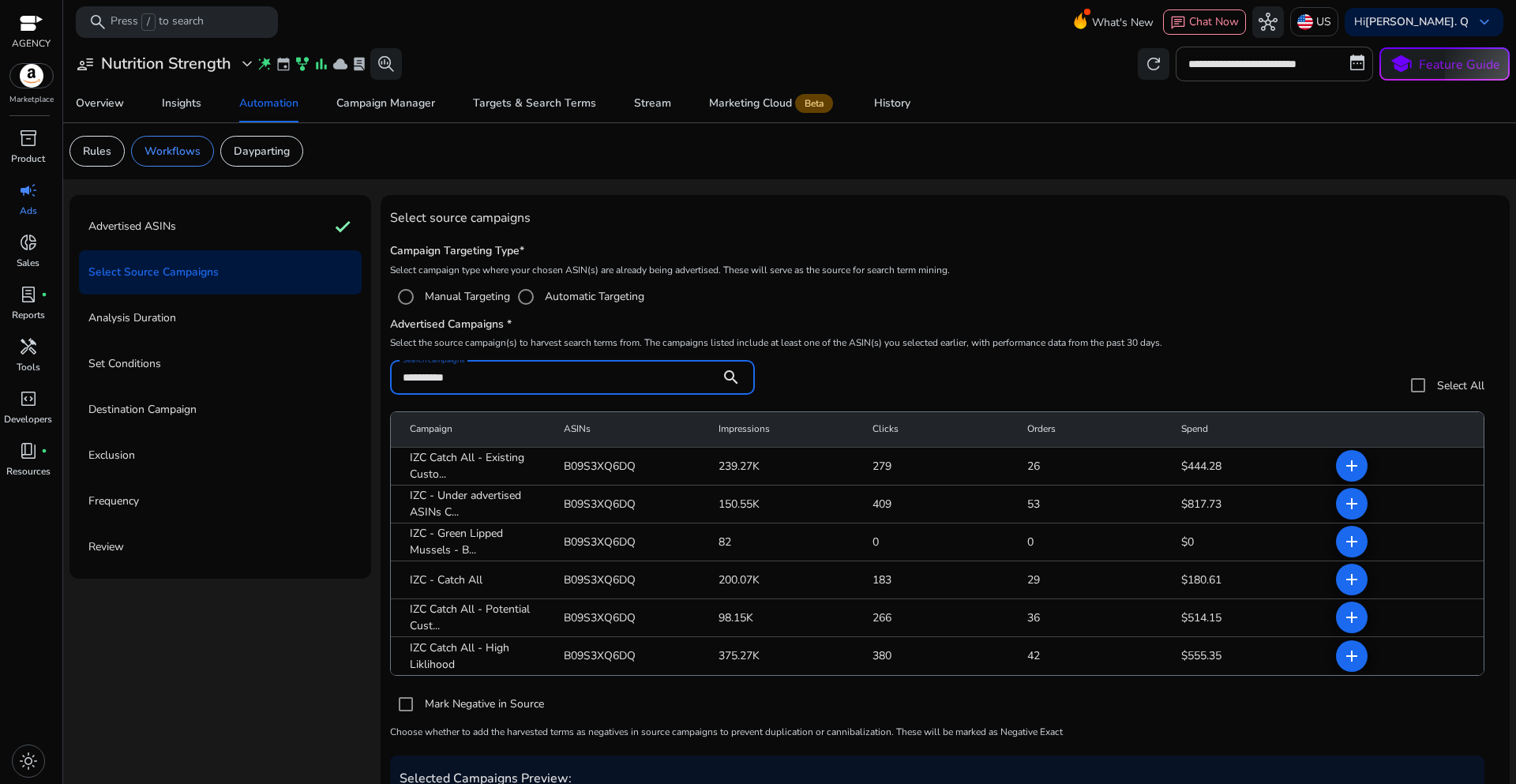
type input "**********"
click at [1094, 246] on h5 "Campaign Targeting Type*" at bounding box center [945, 252] width 1110 height 14
click at [1343, 545] on mat-icon "add" at bounding box center [1352, 542] width 19 height 19
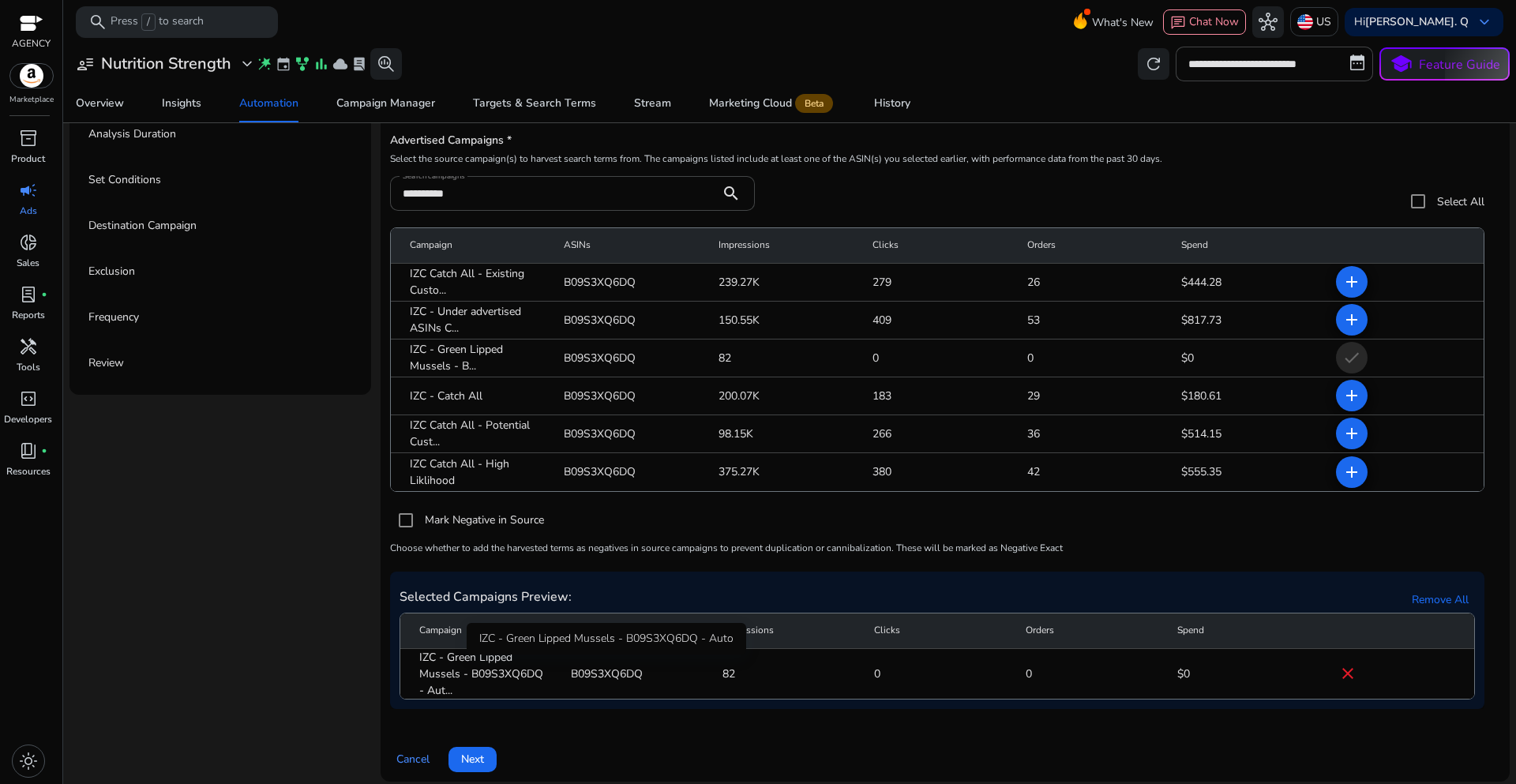
scroll to position [194, 0]
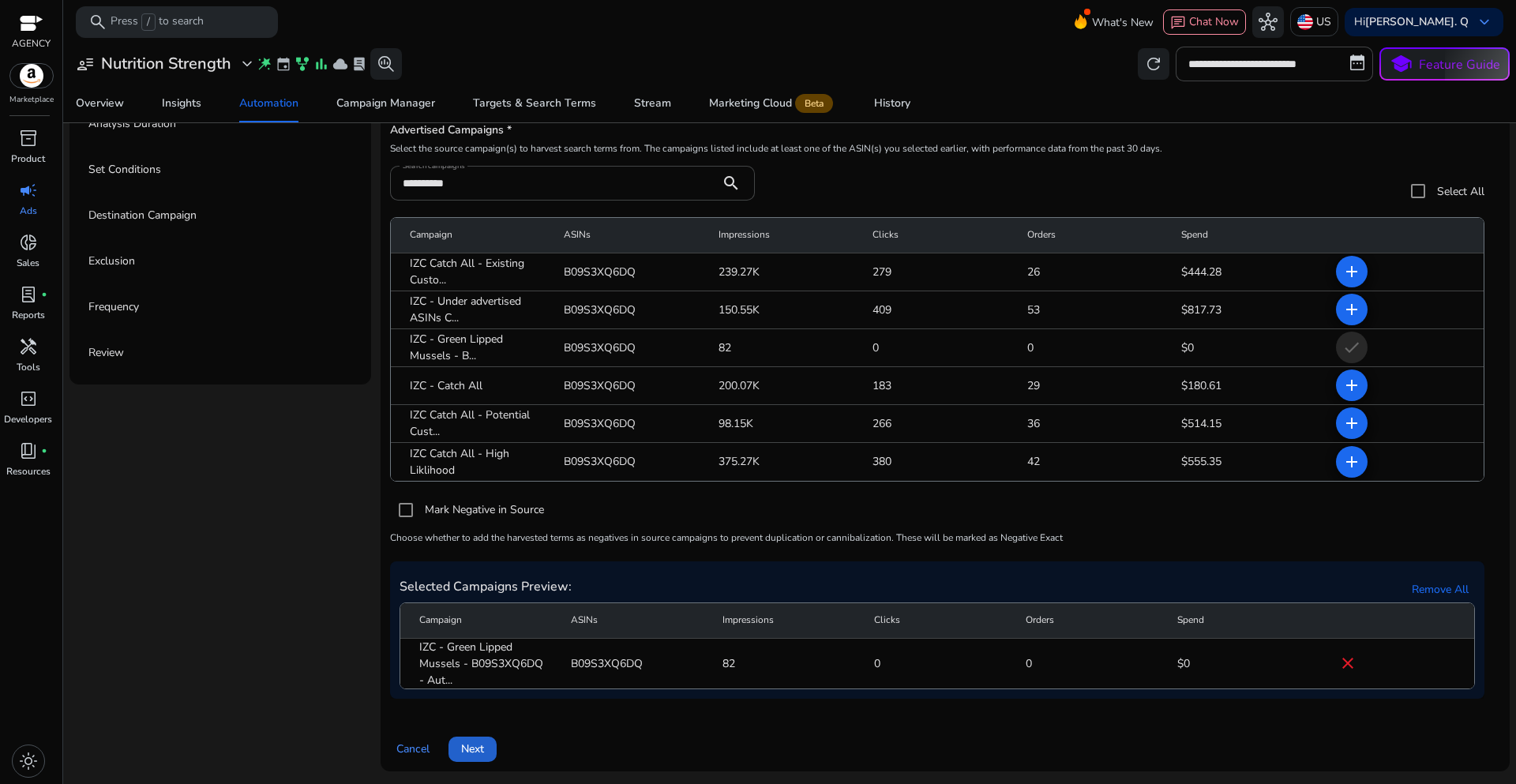
click at [488, 747] on span at bounding box center [473, 750] width 48 height 38
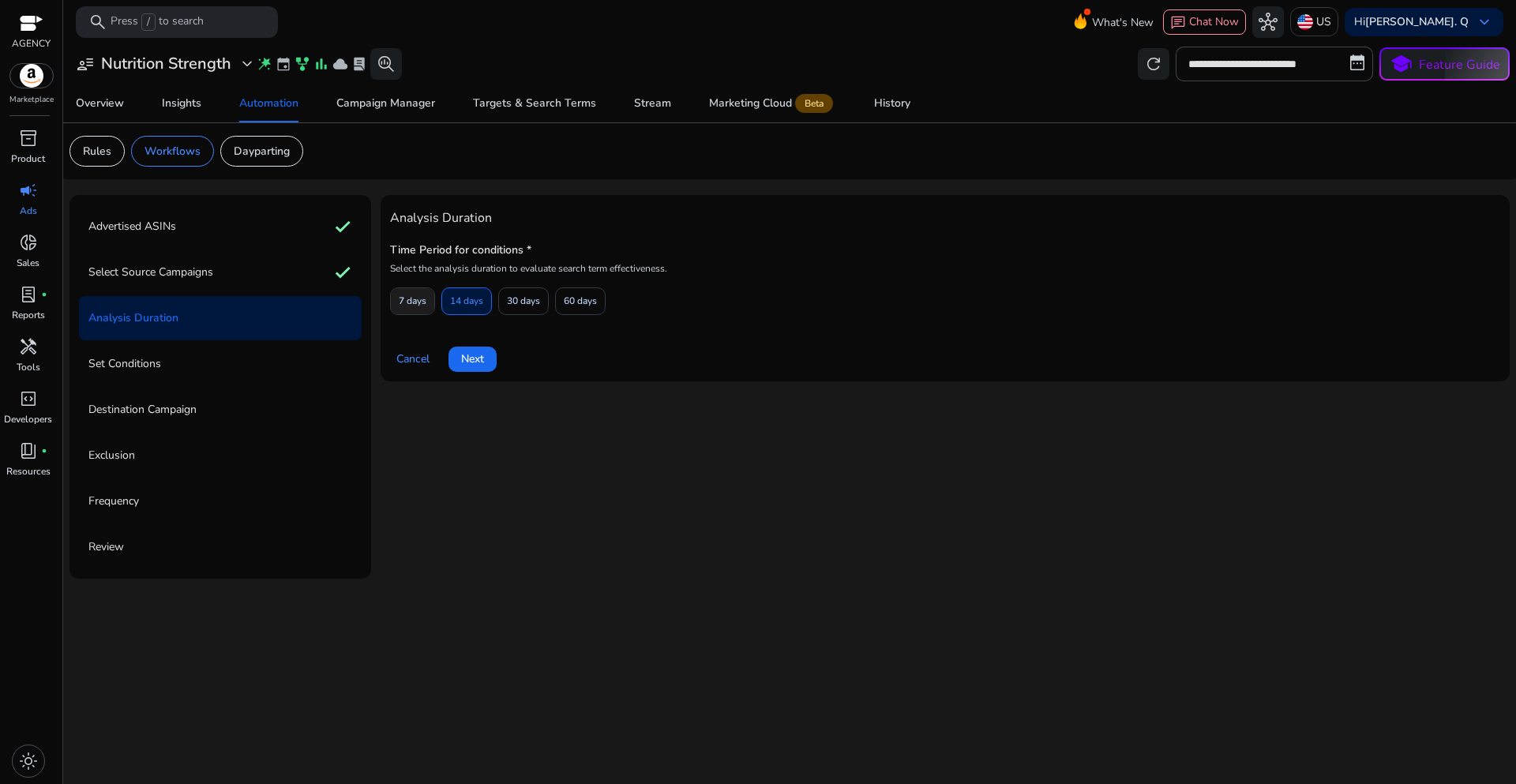
click at [414, 306] on span "7 days" at bounding box center [412, 301] width 28 height 28
click at [473, 367] on button "Next" at bounding box center [473, 359] width 48 height 25
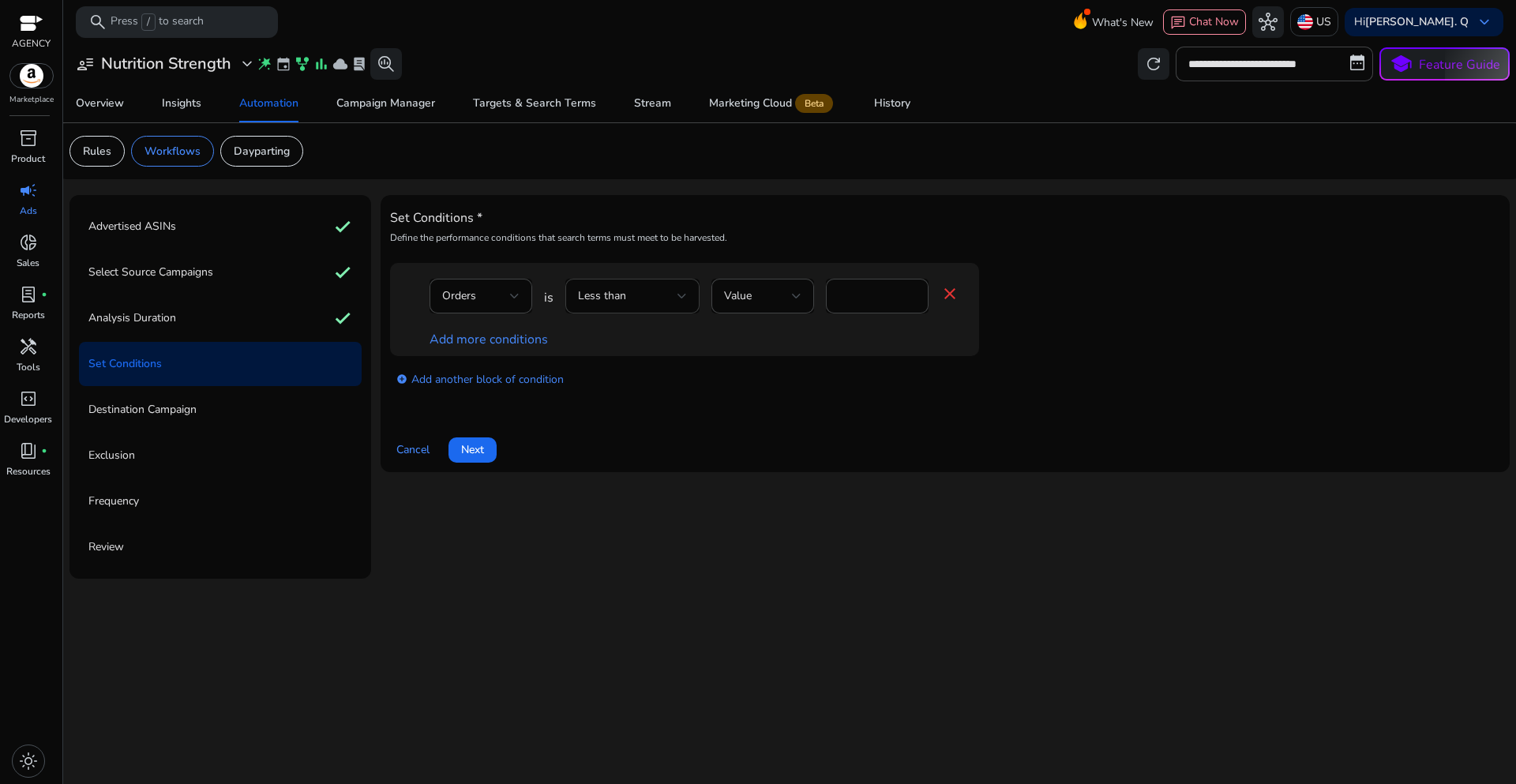
click at [653, 297] on div "Less than" at bounding box center [627, 296] width 99 height 17
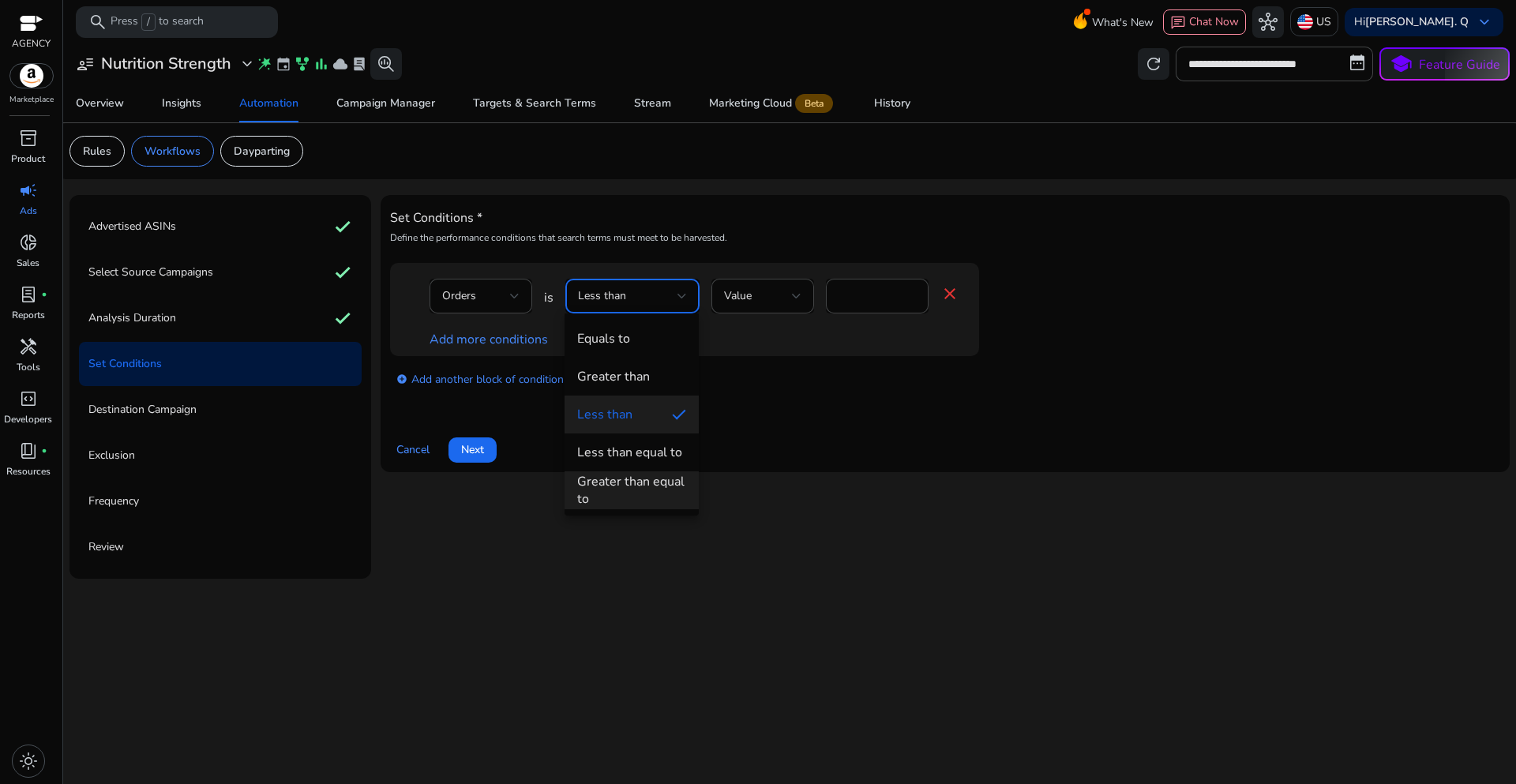
click at [620, 483] on div "Greater than equal to" at bounding box center [632, 490] width 109 height 34
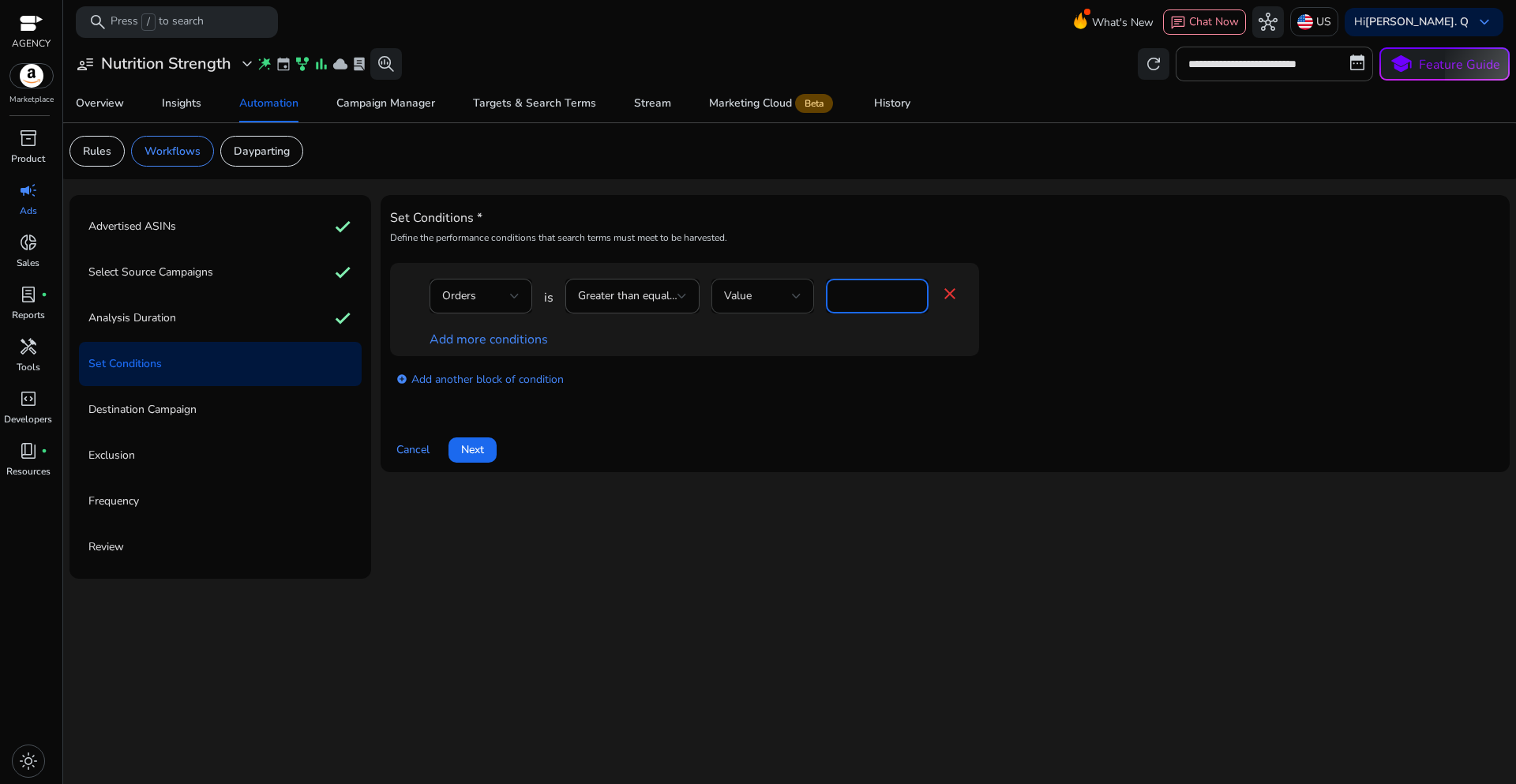
drag, startPoint x: 871, startPoint y: 293, endPoint x: 800, endPoint y: 288, distance: 71.2
click at [801, 288] on div "Orders is Greater than equal to Value * close" at bounding box center [695, 304] width 530 height 51
type input "*"
click at [517, 342] on link "Add more conditions" at bounding box center [488, 339] width 118 height 17
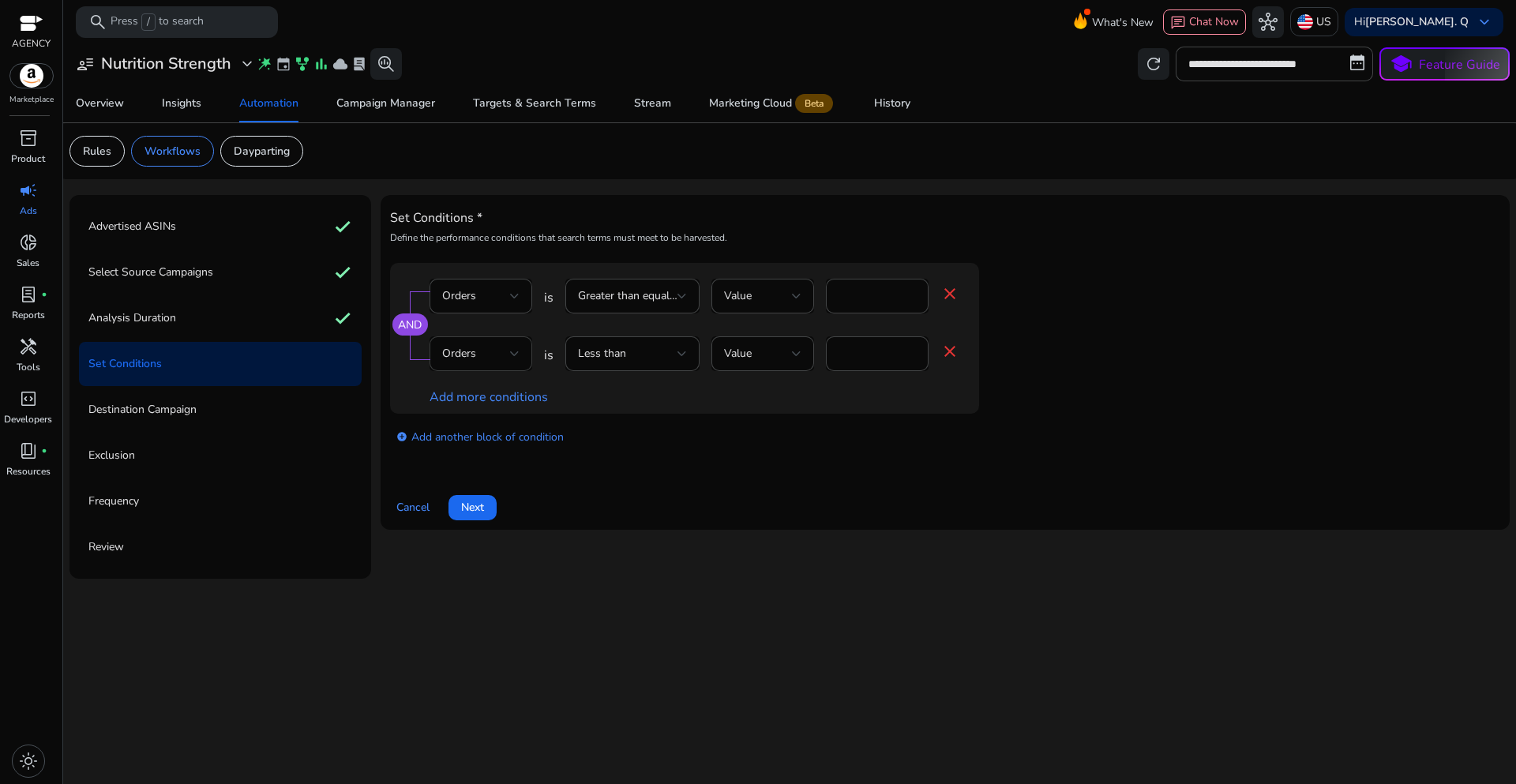
click at [523, 349] on div "Orders" at bounding box center [481, 354] width 103 height 34
click at [477, 538] on span "ACoS" at bounding box center [481, 544] width 78 height 17
click at [676, 344] on div "Less than" at bounding box center [632, 354] width 109 height 19
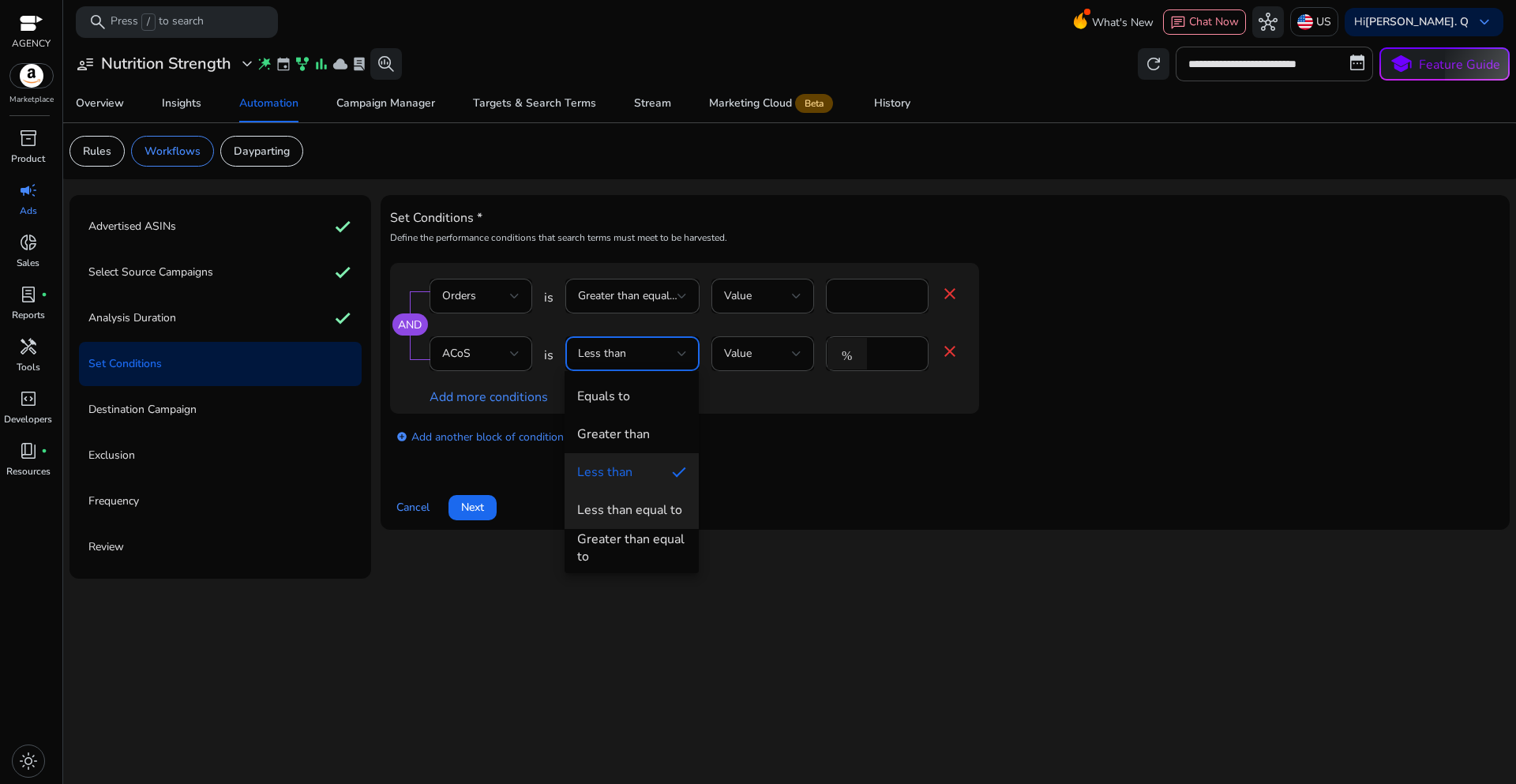
click at [632, 515] on div "Less than equal to" at bounding box center [630, 510] width 105 height 17
click at [763, 483] on div "Cancel Next" at bounding box center [945, 501] width 1110 height 38
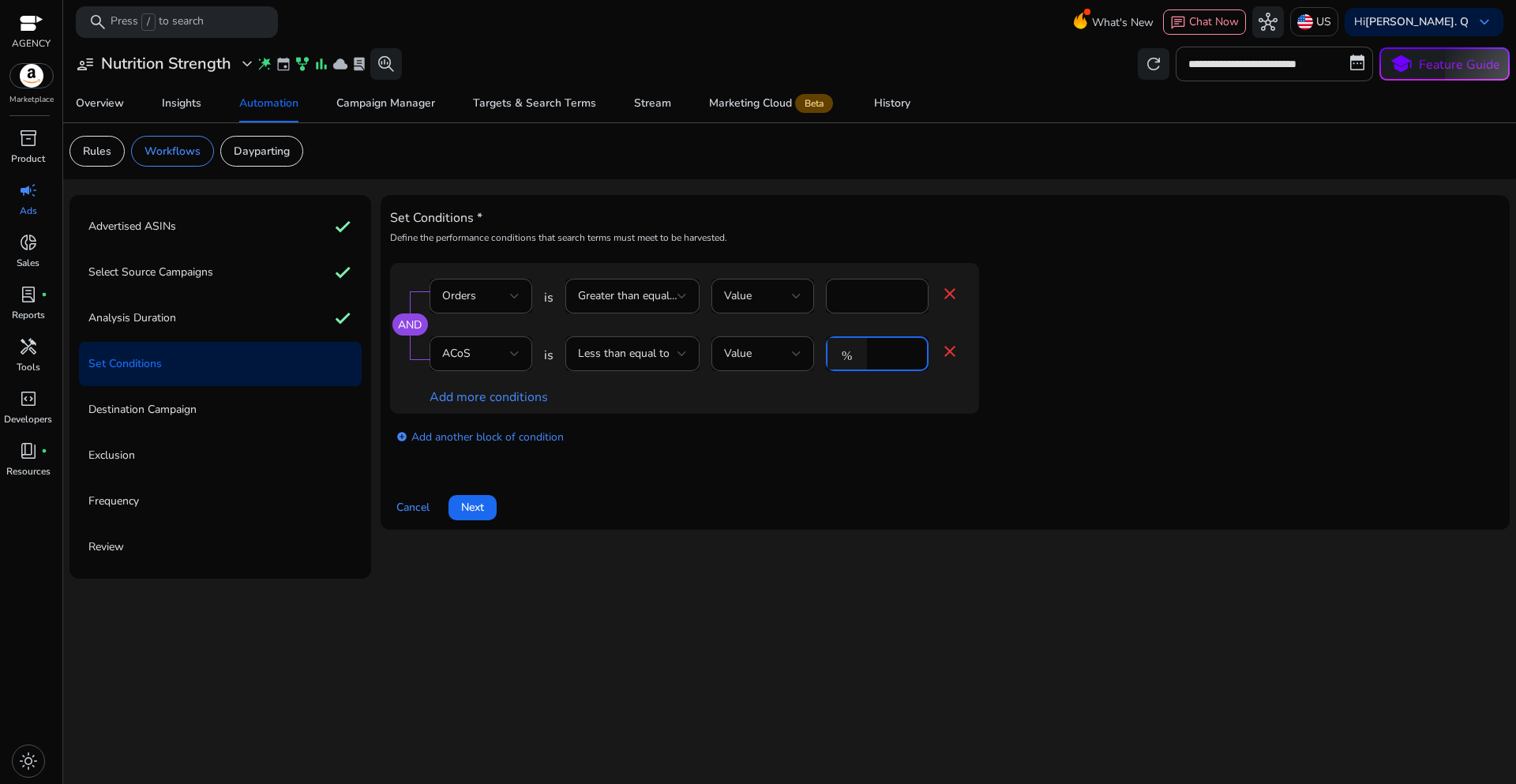
drag, startPoint x: 890, startPoint y: 348, endPoint x: 862, endPoint y: 349, distance: 28.0
click at [862, 349] on div "% *" at bounding box center [871, 354] width 90 height 34
type input "**"
click at [1135, 330] on app-ppc-editable-conditions "AND Orders is Greater than equal to Value * close ACoS is Less than equal to Va…" at bounding box center [945, 361] width 1110 height 195
drag, startPoint x: 465, startPoint y: 513, endPoint x: 493, endPoint y: 543, distance: 41.0
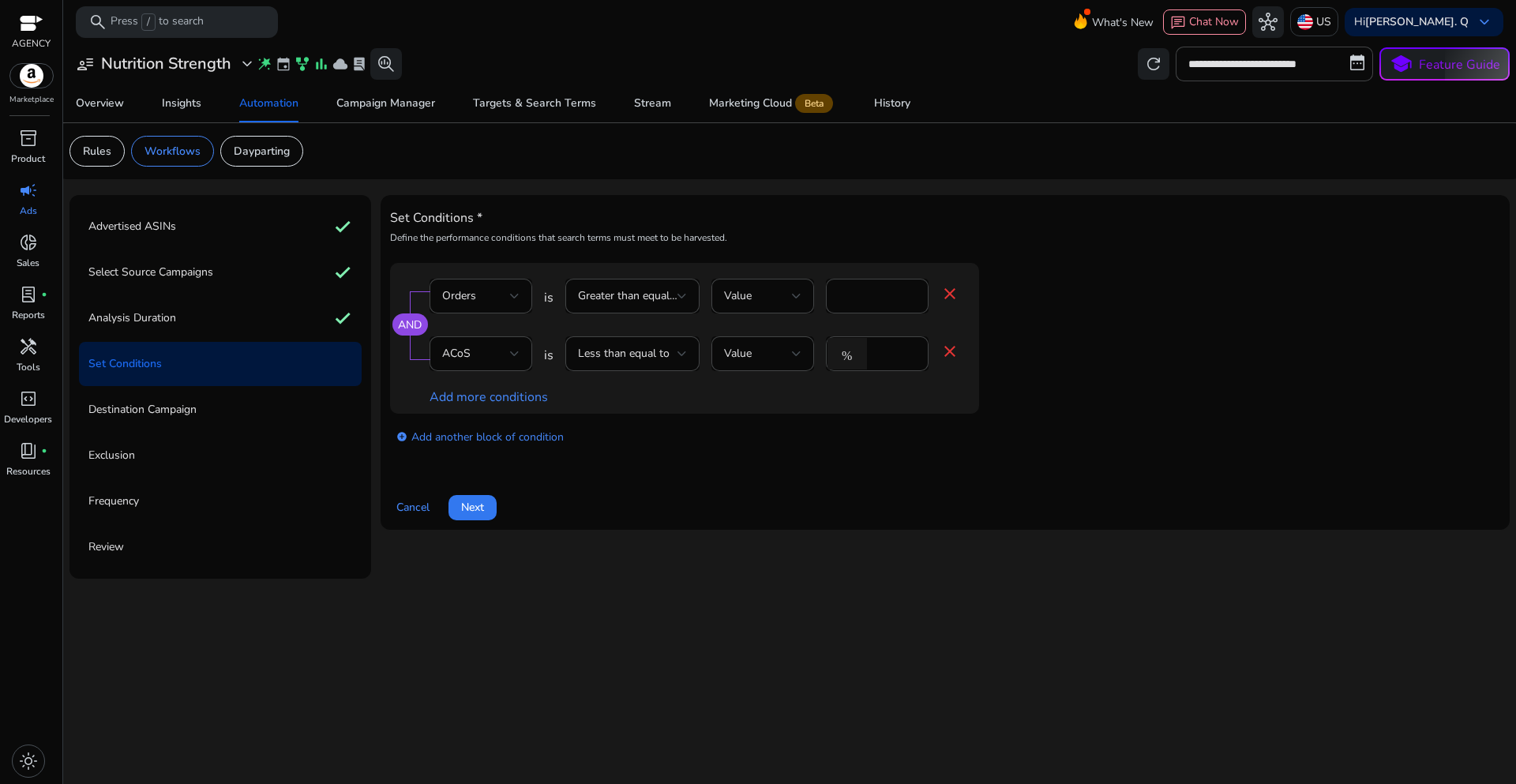
click at [466, 515] on span "Next" at bounding box center [472, 506] width 23 height 16
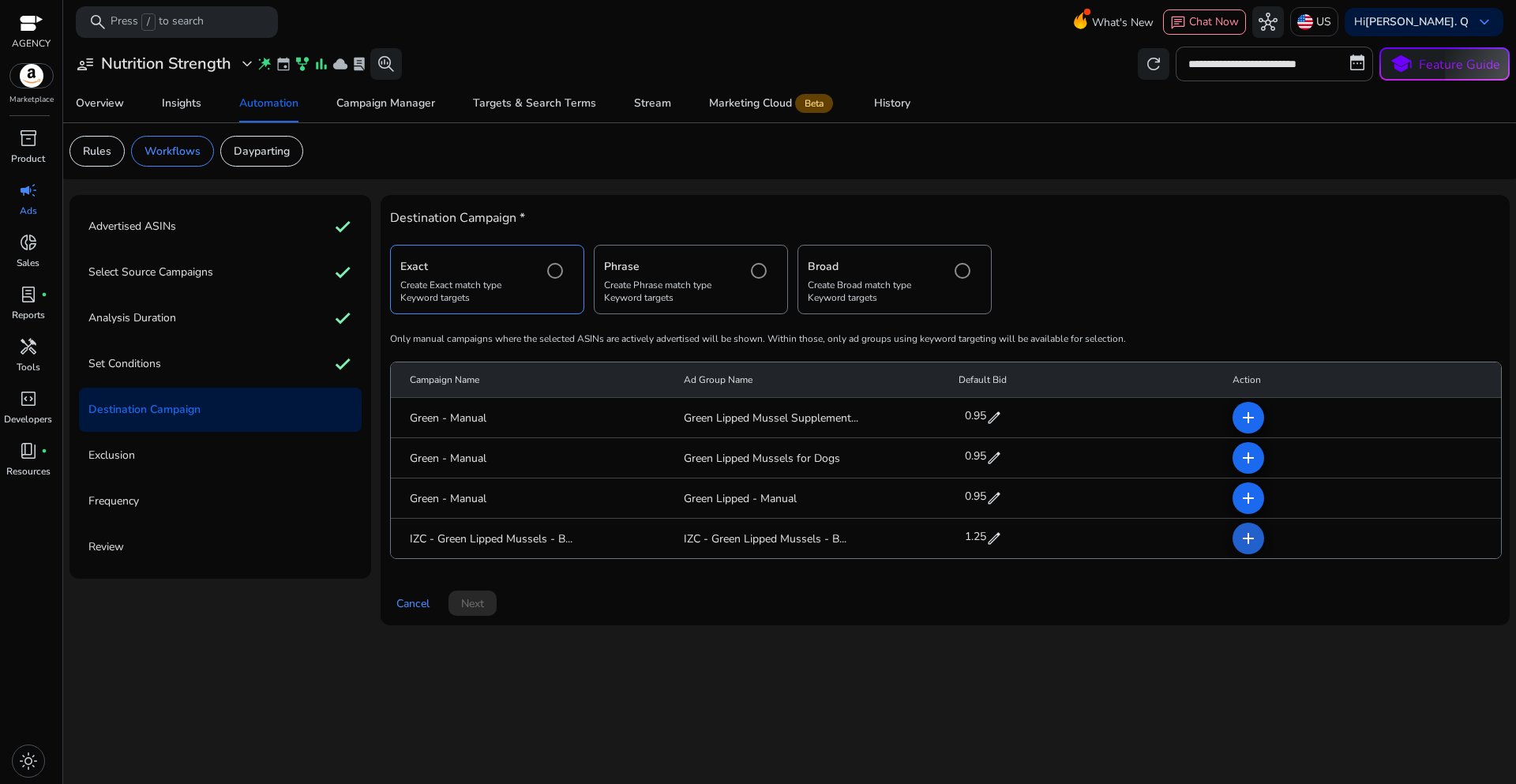
click at [1252, 544] on mat-icon "add" at bounding box center [1249, 538] width 19 height 19
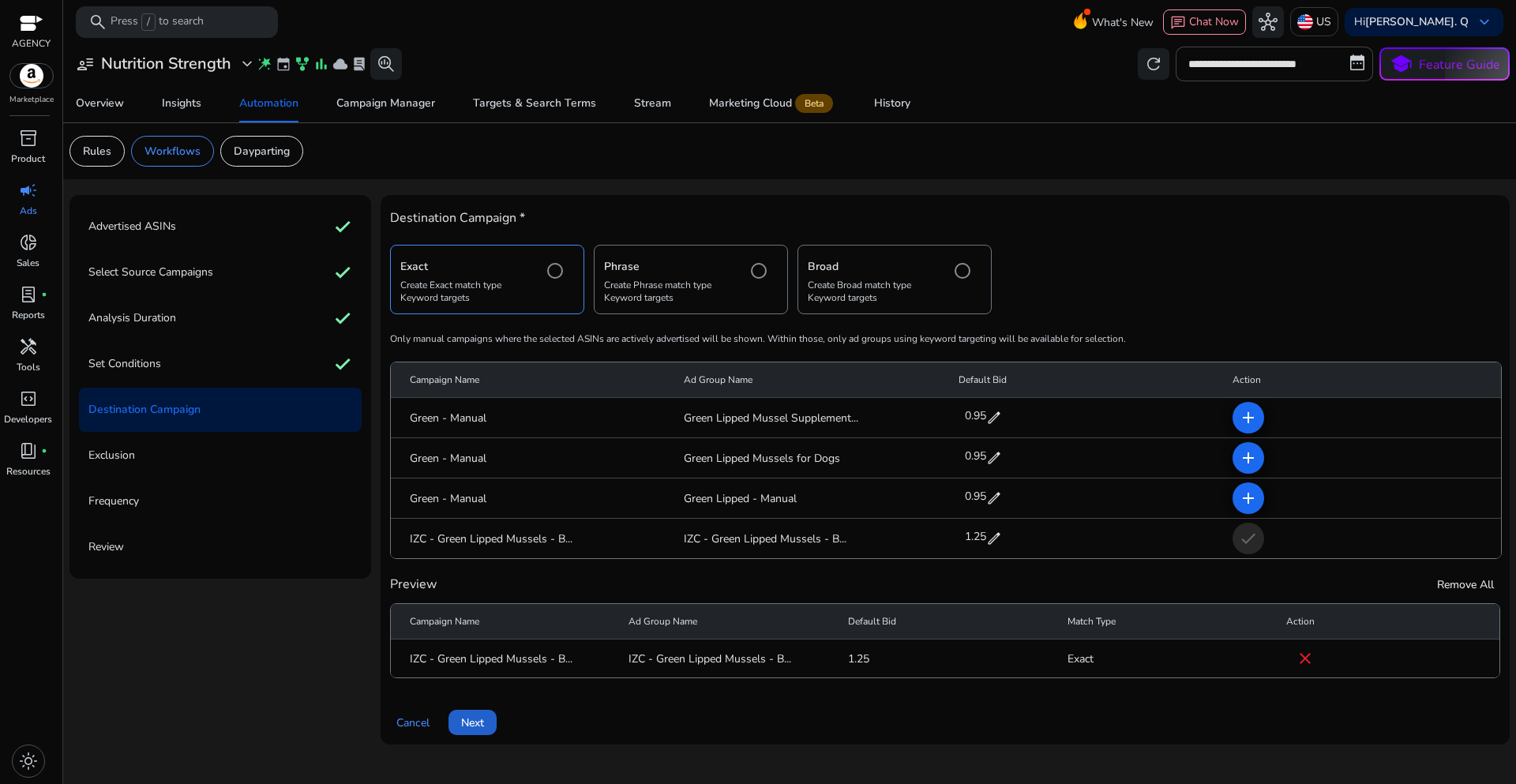
click at [480, 731] on span at bounding box center [473, 722] width 48 height 38
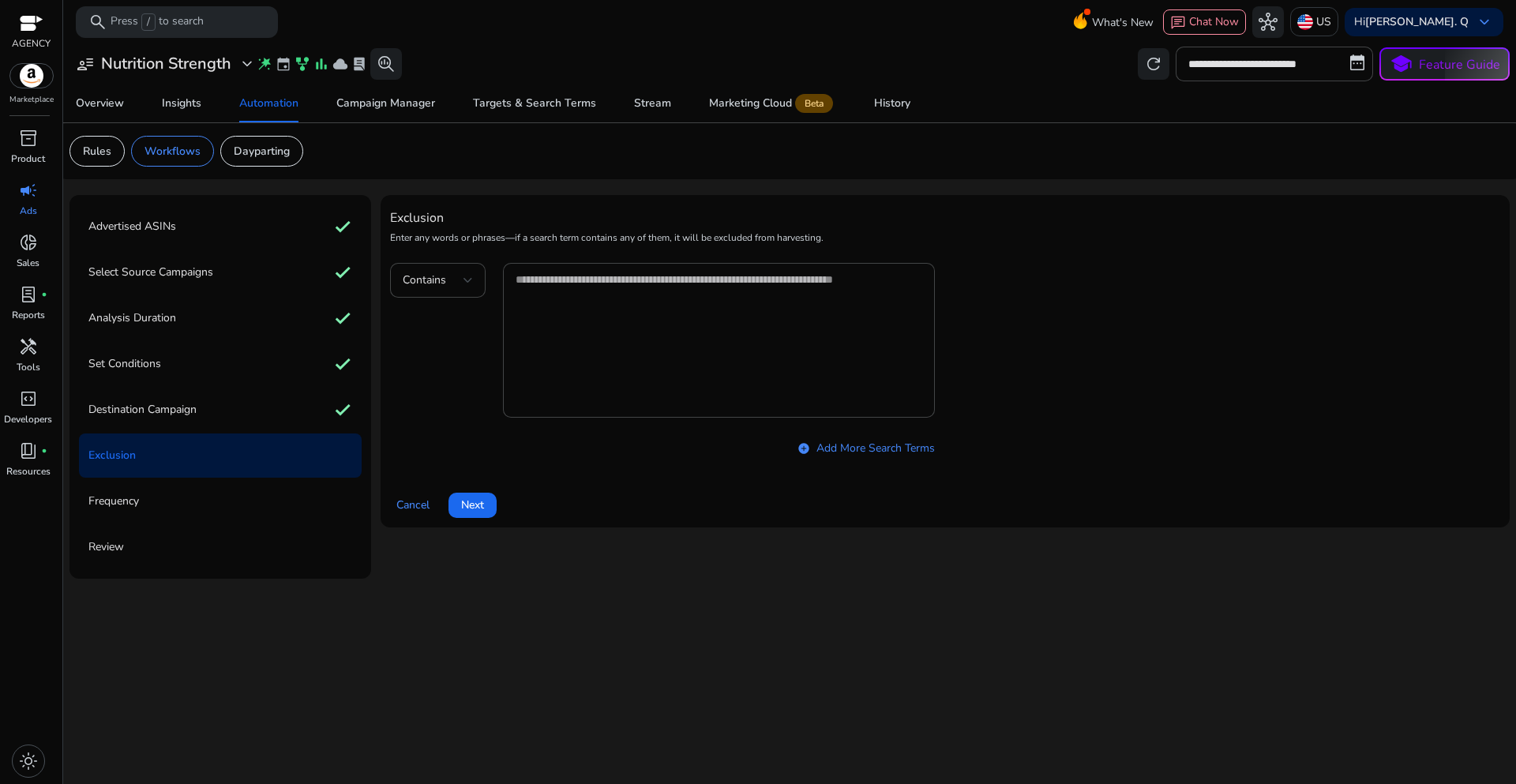
click at [481, 511] on span "Next" at bounding box center [472, 505] width 23 height 16
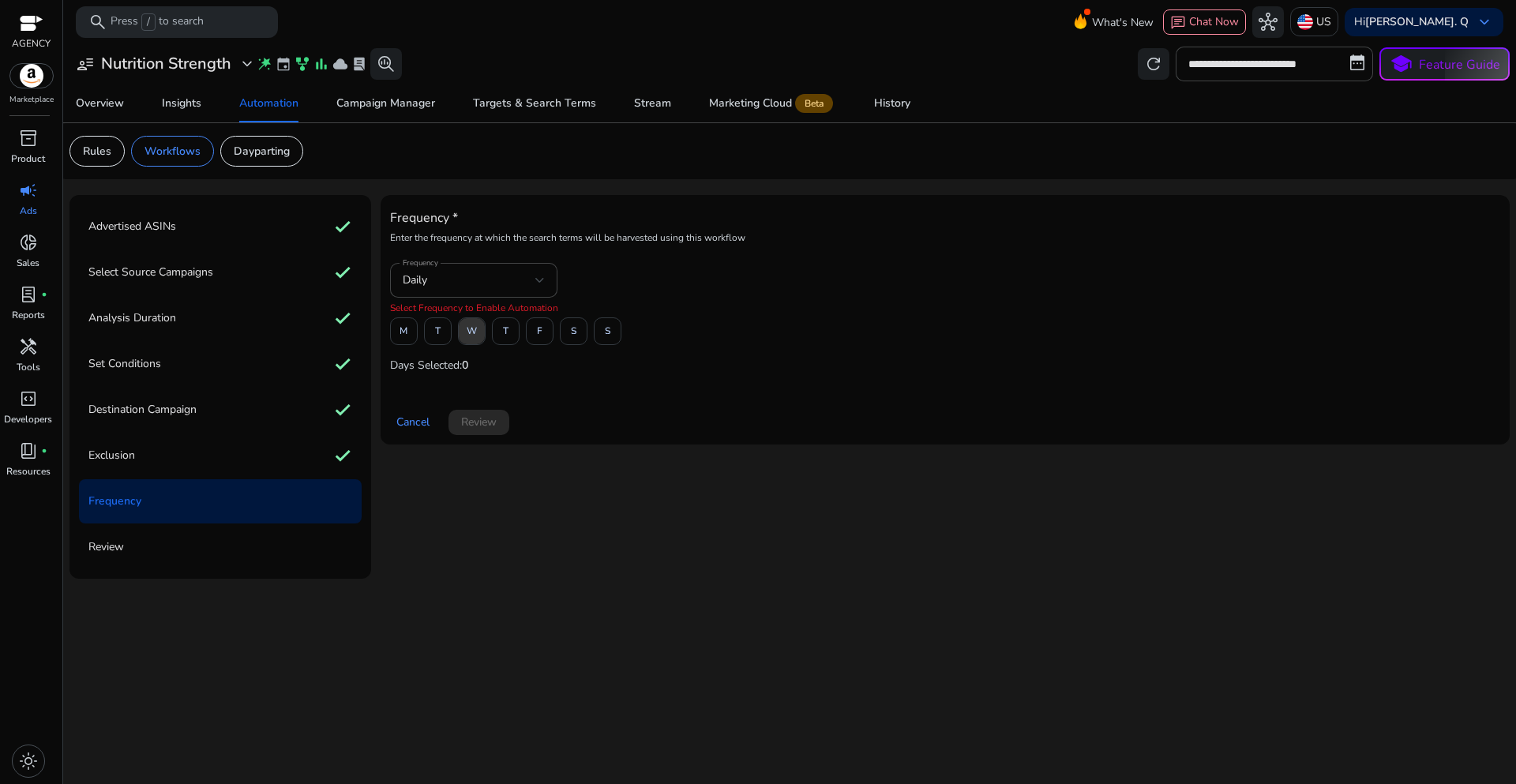
click at [471, 336] on span "W" at bounding box center [472, 331] width 10 height 28
click at [486, 424] on span "Review" at bounding box center [478, 422] width 35 height 16
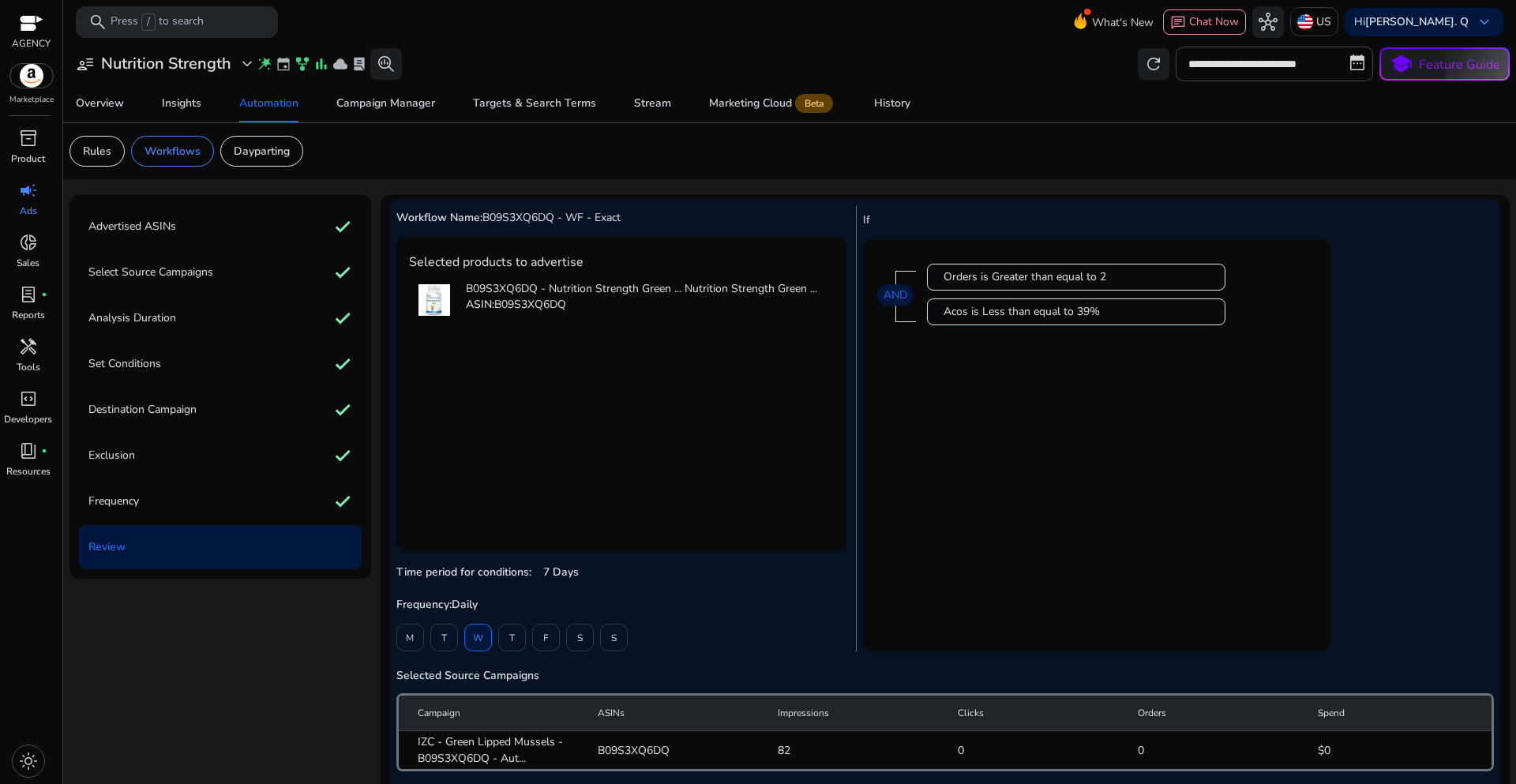
scroll to position [110, 0]
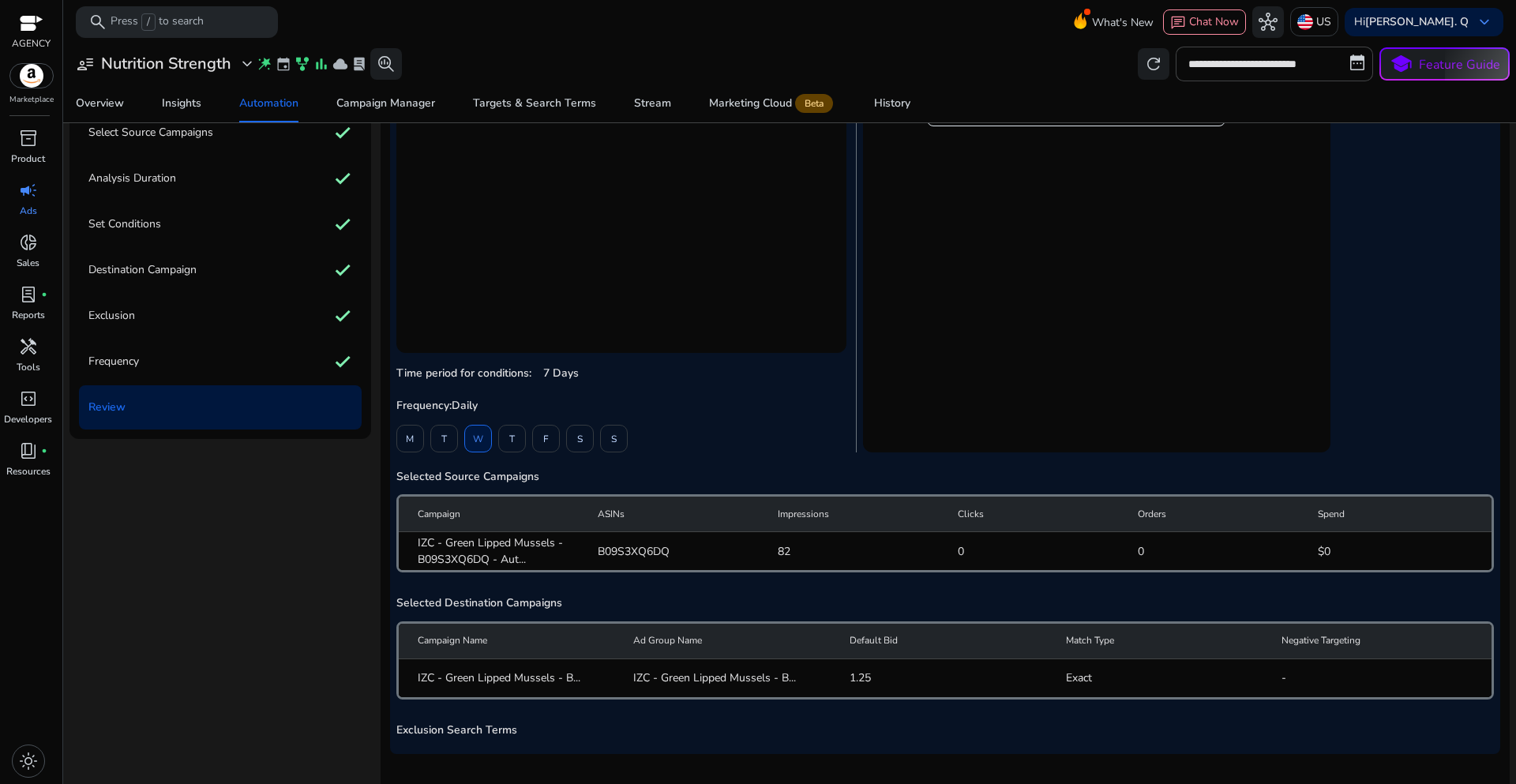
scroll to position [195, 0]
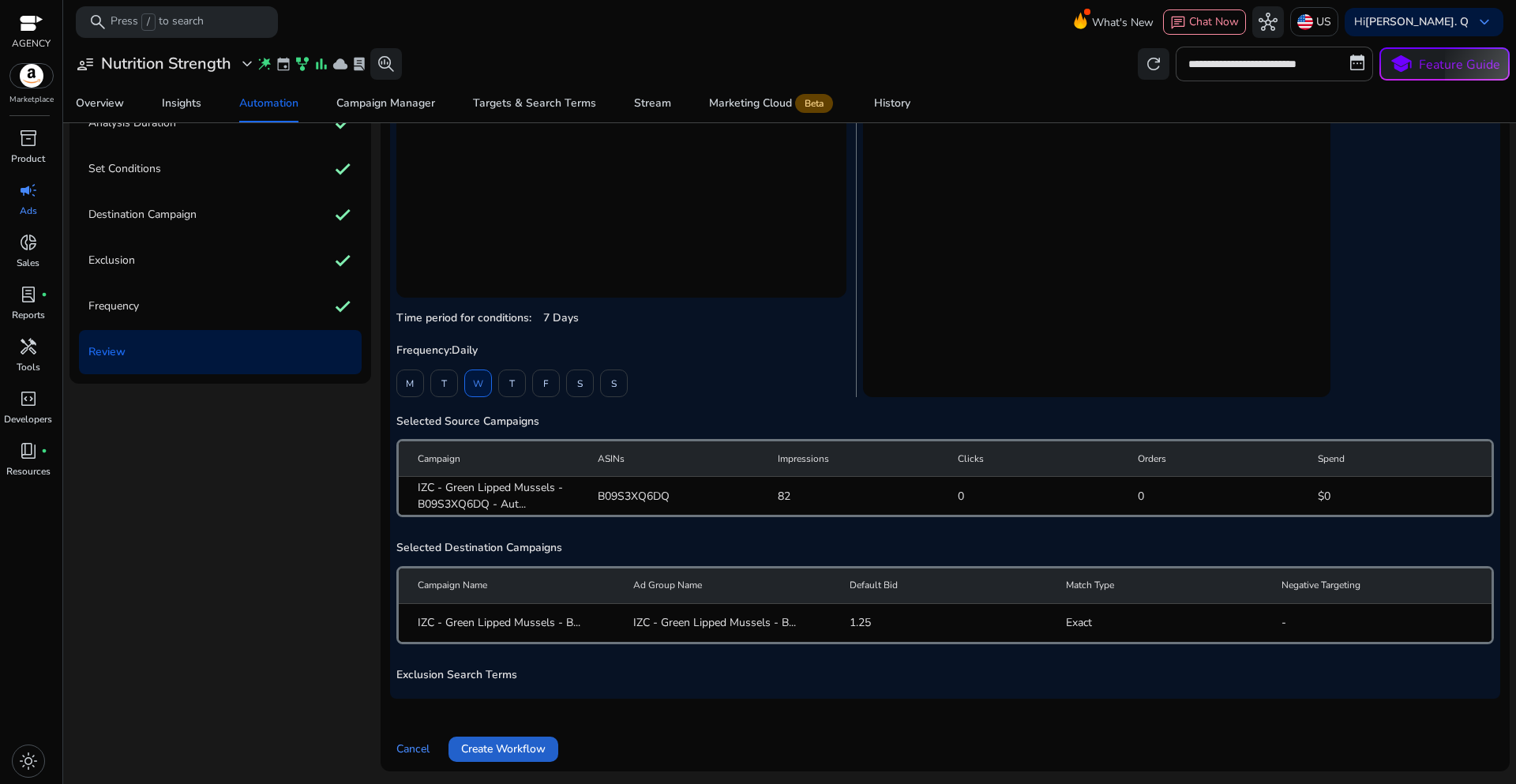
click at [500, 749] on span "Create Workflow" at bounding box center [503, 748] width 85 height 16
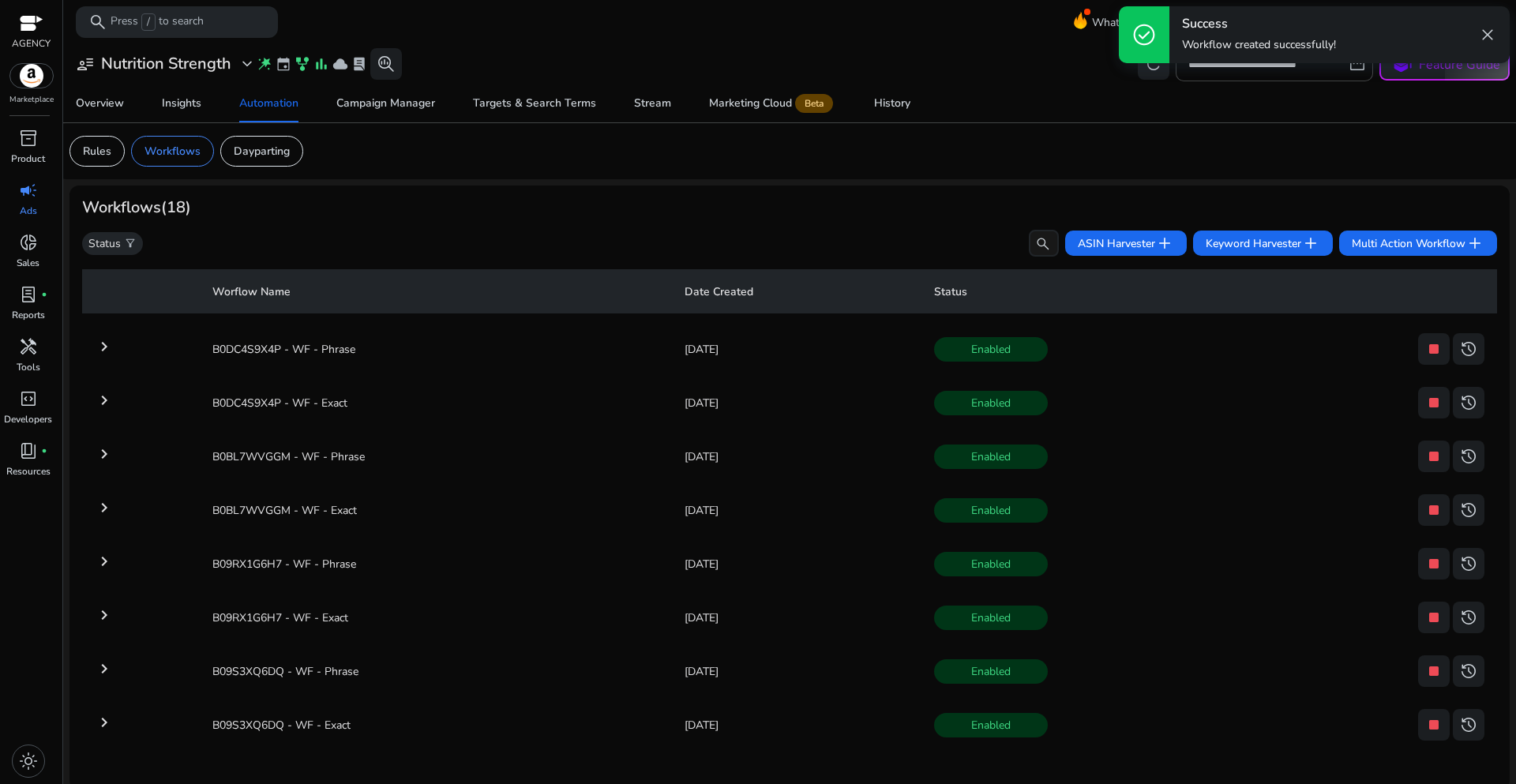
scroll to position [6, 0]
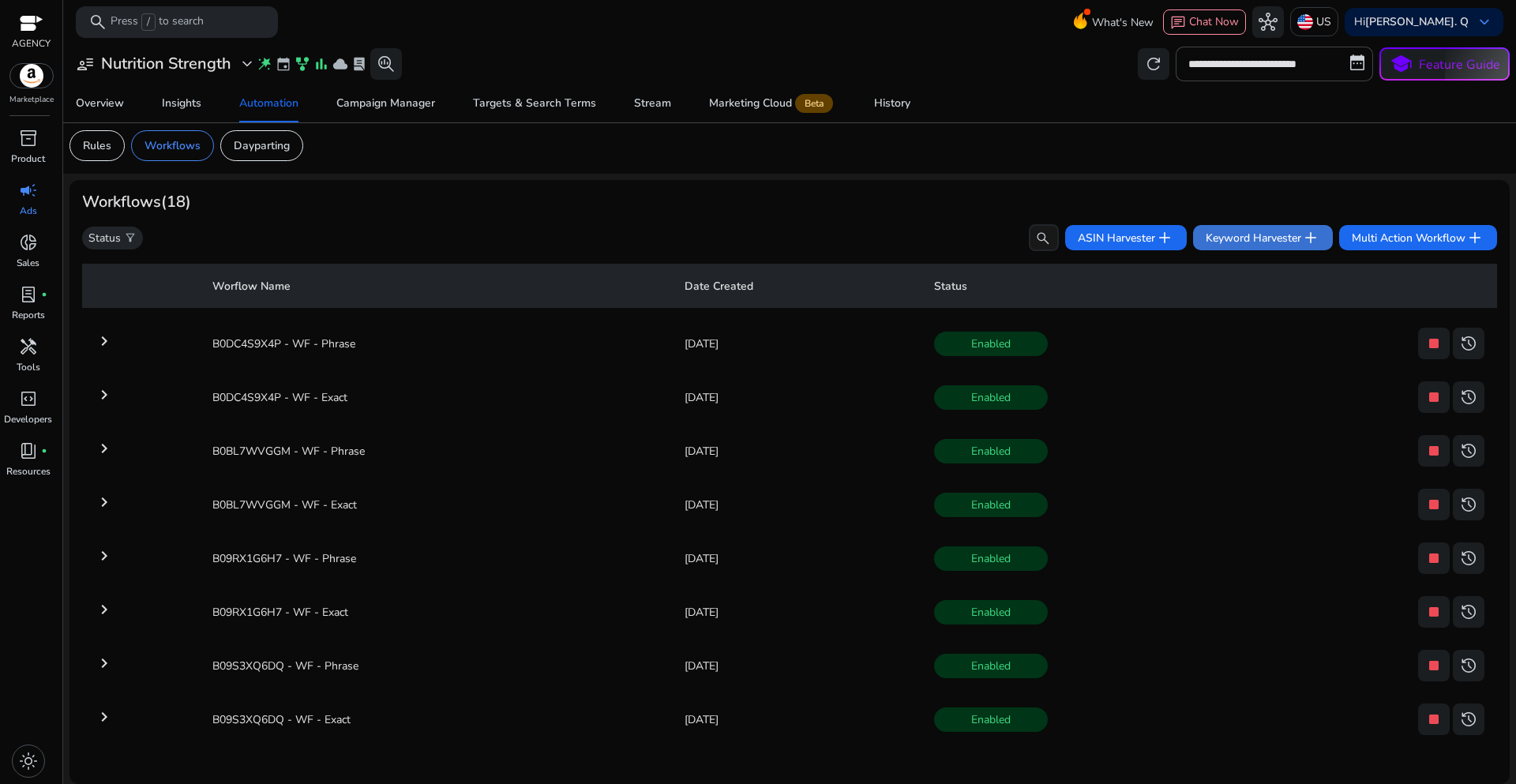
click at [1211, 241] on span "Keyword Harvester add" at bounding box center [1262, 237] width 115 height 19
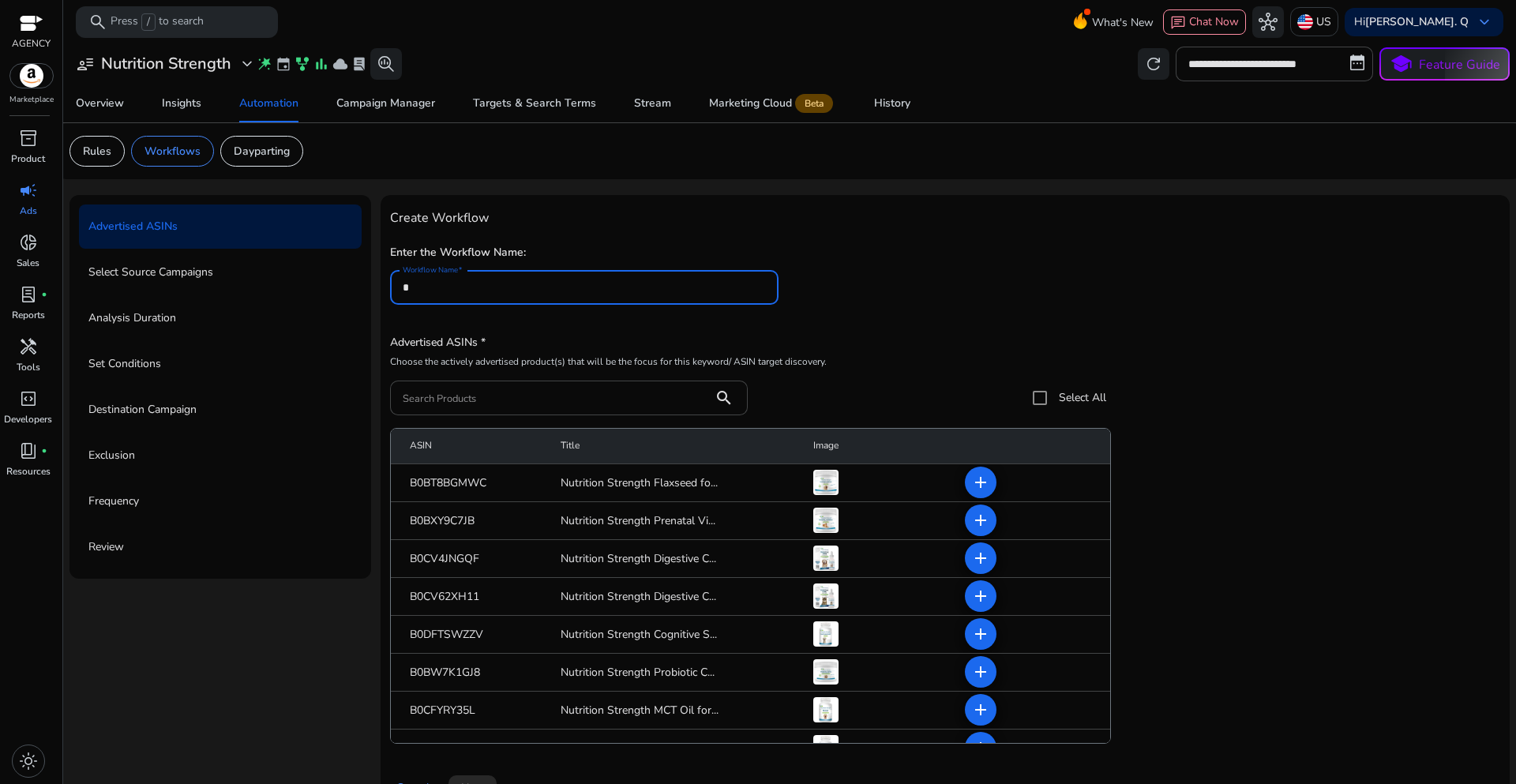
drag, startPoint x: 419, startPoint y: 287, endPoint x: 388, endPoint y: 286, distance: 31.0
click at [390, 286] on div "Workflow Name *" at bounding box center [584, 287] width 388 height 34
type input "**********"
click at [930, 286] on div "**********" at bounding box center [945, 280] width 1110 height 80
click at [436, 399] on input "Search Products" at bounding box center [552, 398] width 299 height 17
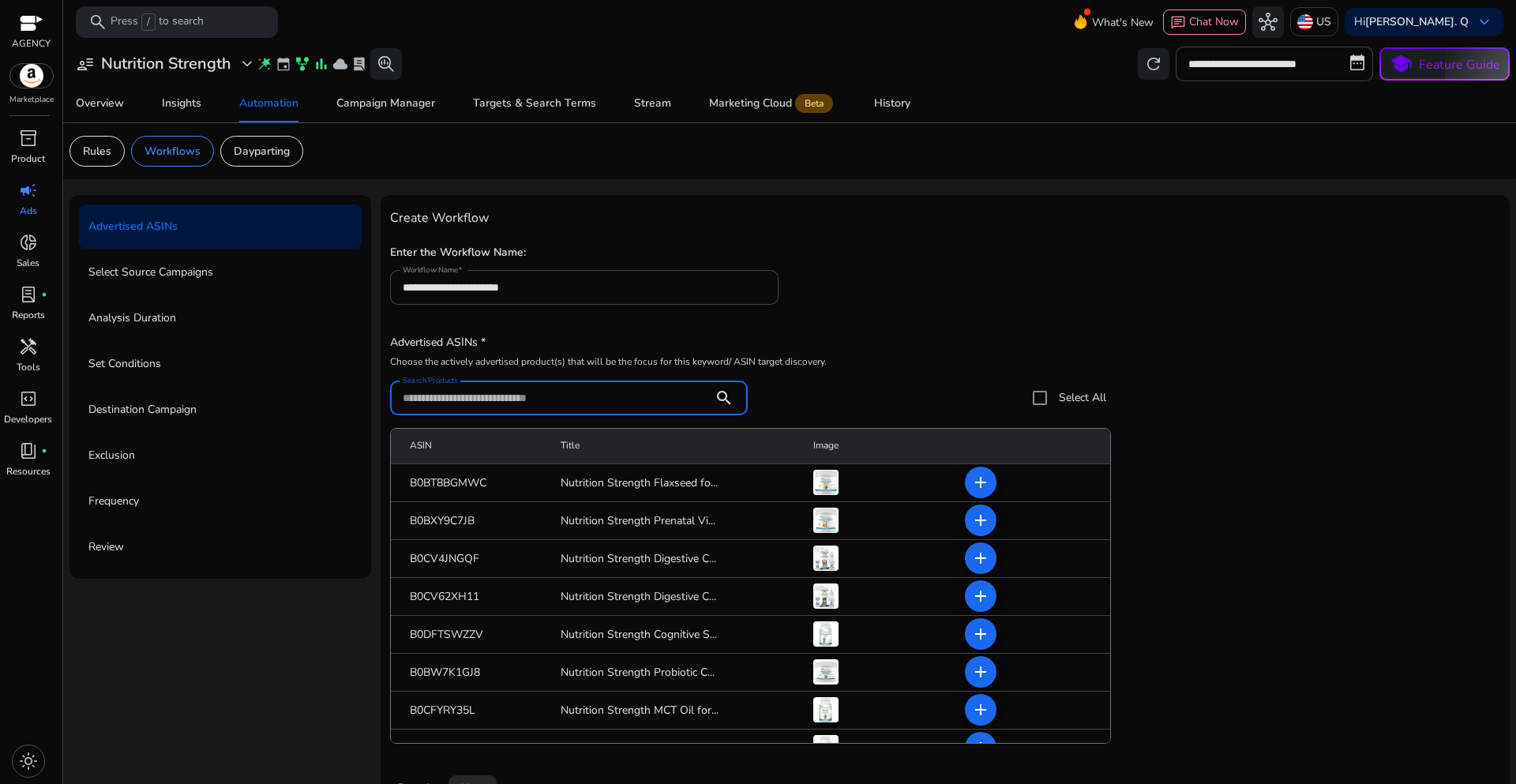
paste input "**********"
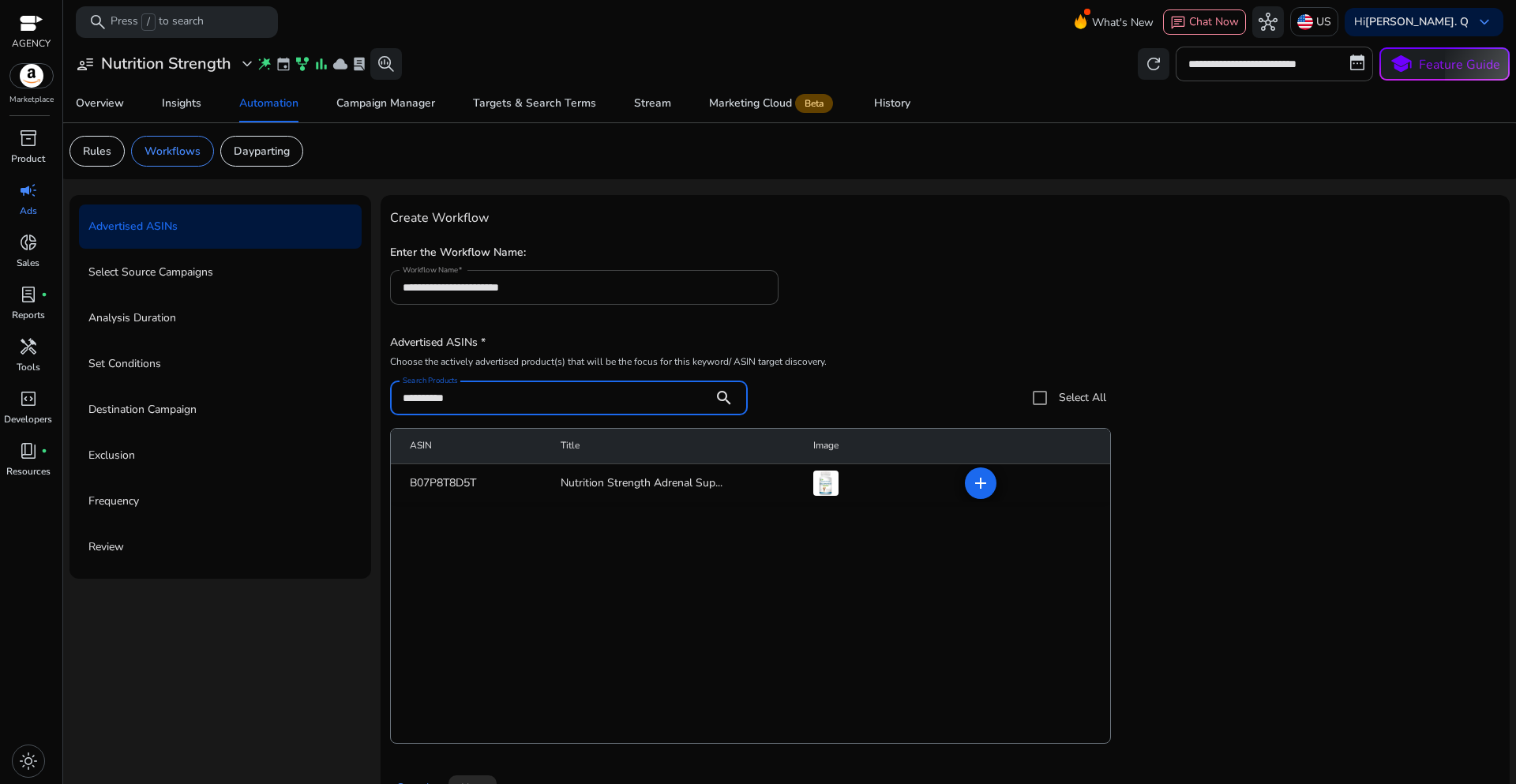
type input "**********"
click at [877, 323] on div "**********" at bounding box center [945, 480] width 1110 height 552
click at [981, 488] on mat-icon "add" at bounding box center [981, 483] width 19 height 19
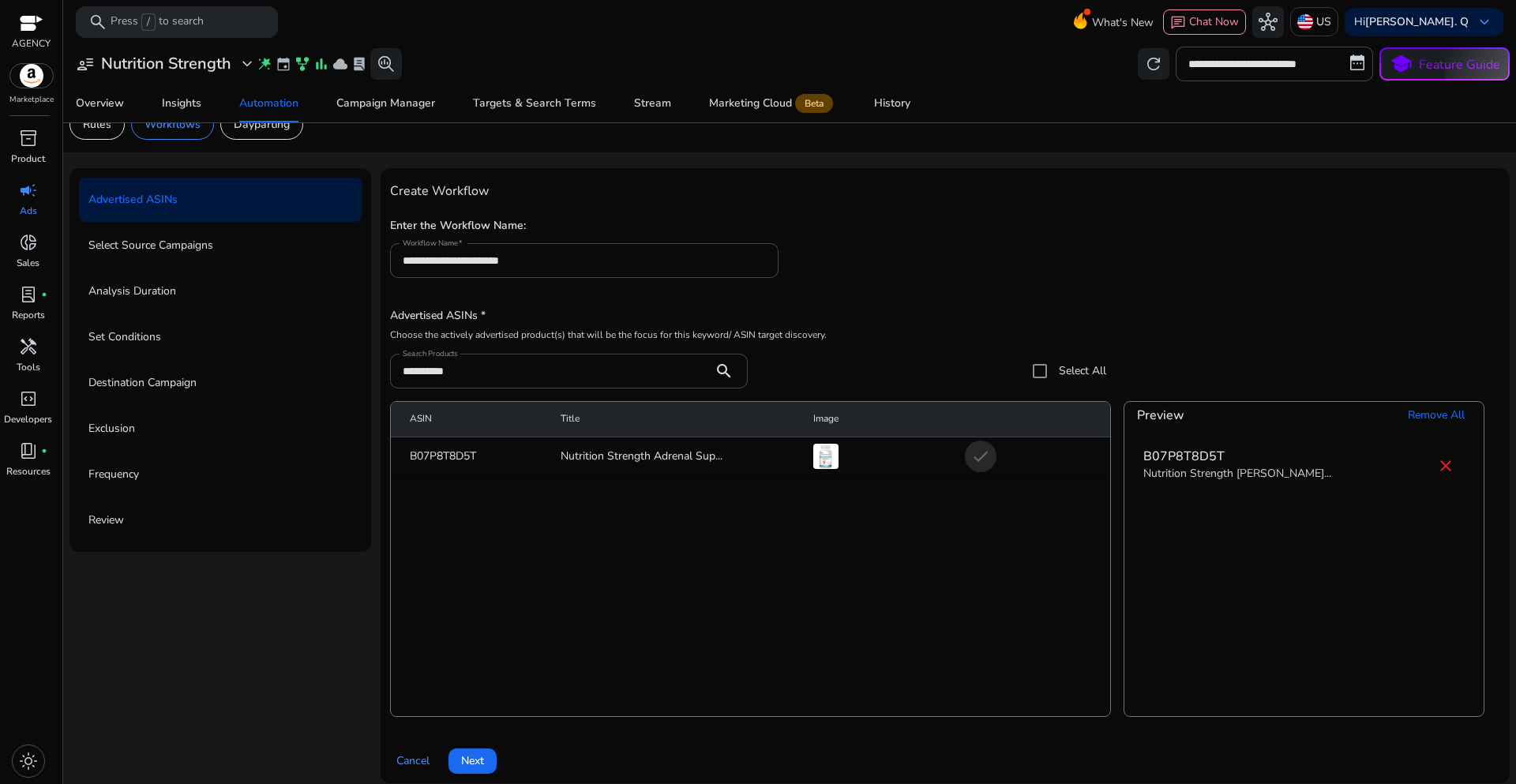
scroll to position [39, 0]
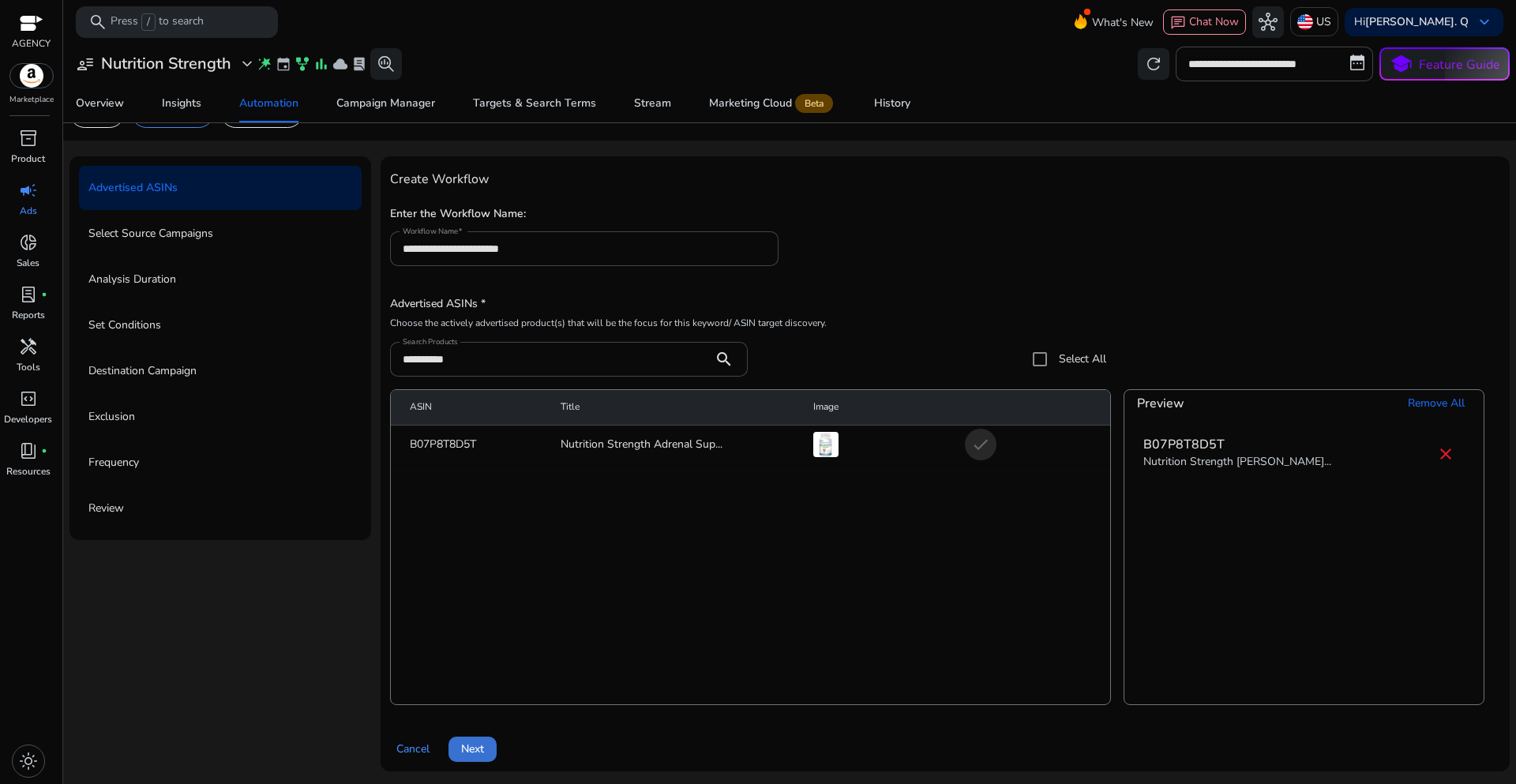
click at [482, 754] on span "Next" at bounding box center [472, 748] width 23 height 16
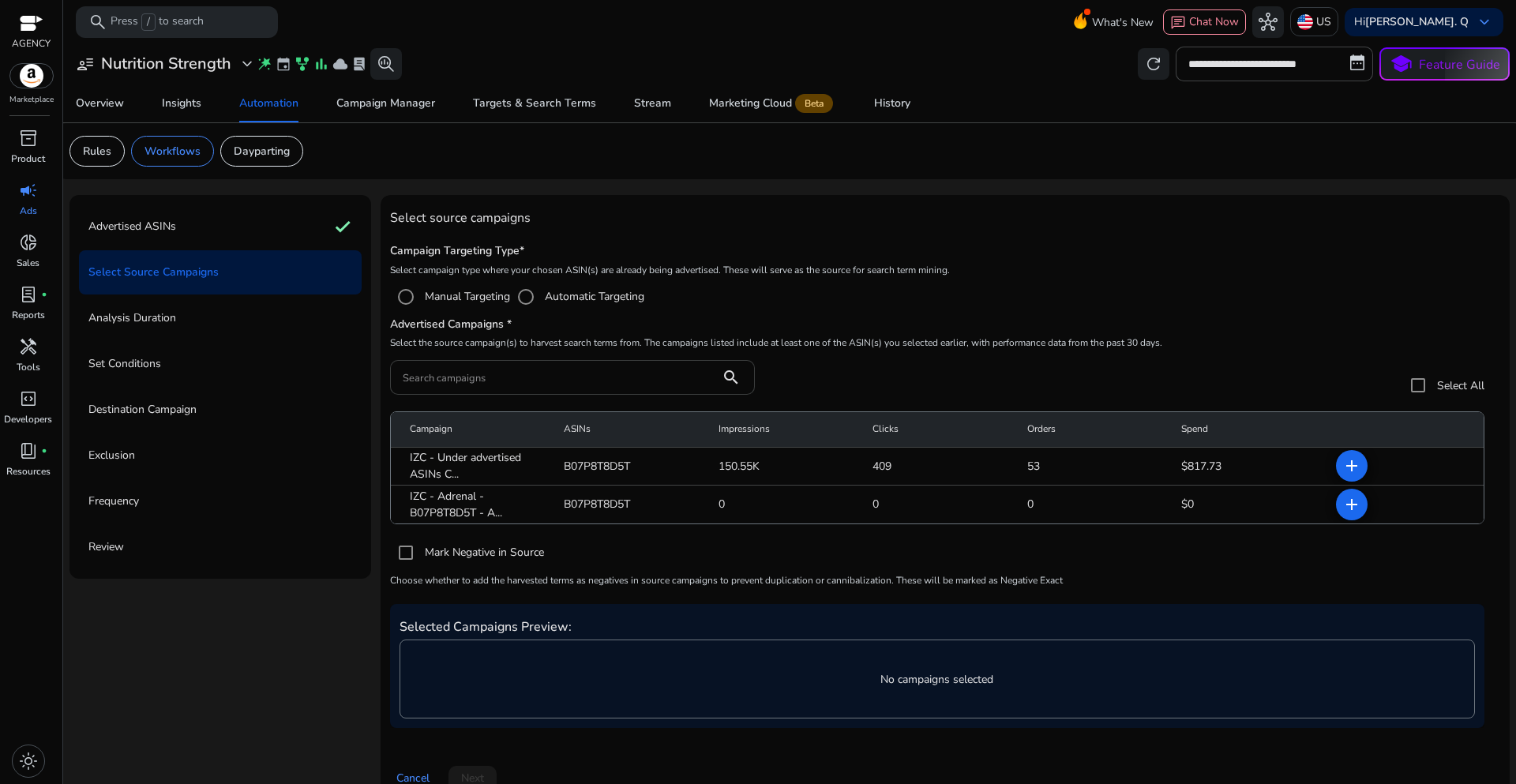
click at [488, 379] on input "Search campaigns" at bounding box center [555, 377] width 305 height 17
paste input "**********"
type input "**********"
click at [1343, 506] on mat-icon "add" at bounding box center [1352, 505] width 19 height 19
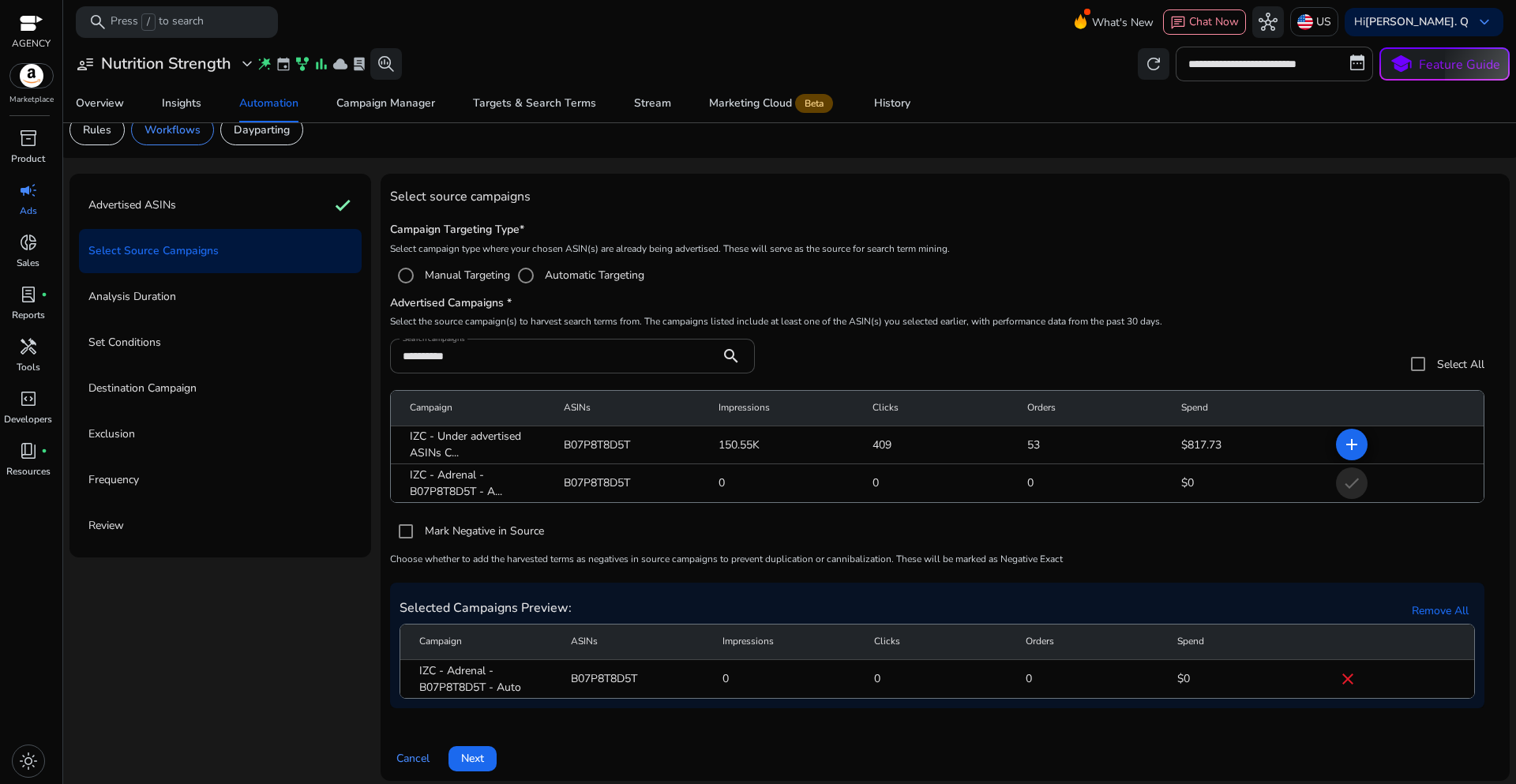
scroll to position [31, 0]
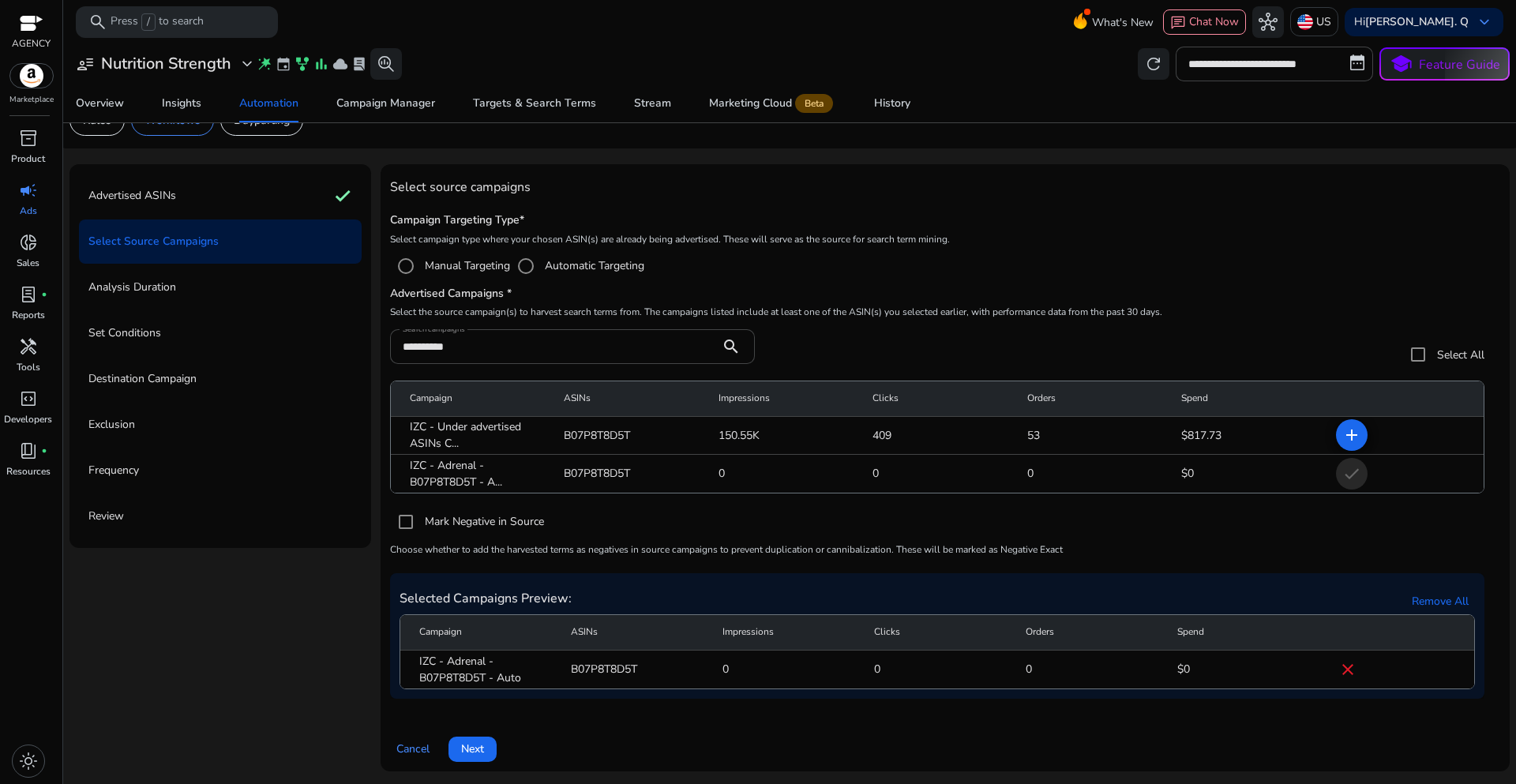
click at [461, 751] on span "Next" at bounding box center [472, 748] width 23 height 16
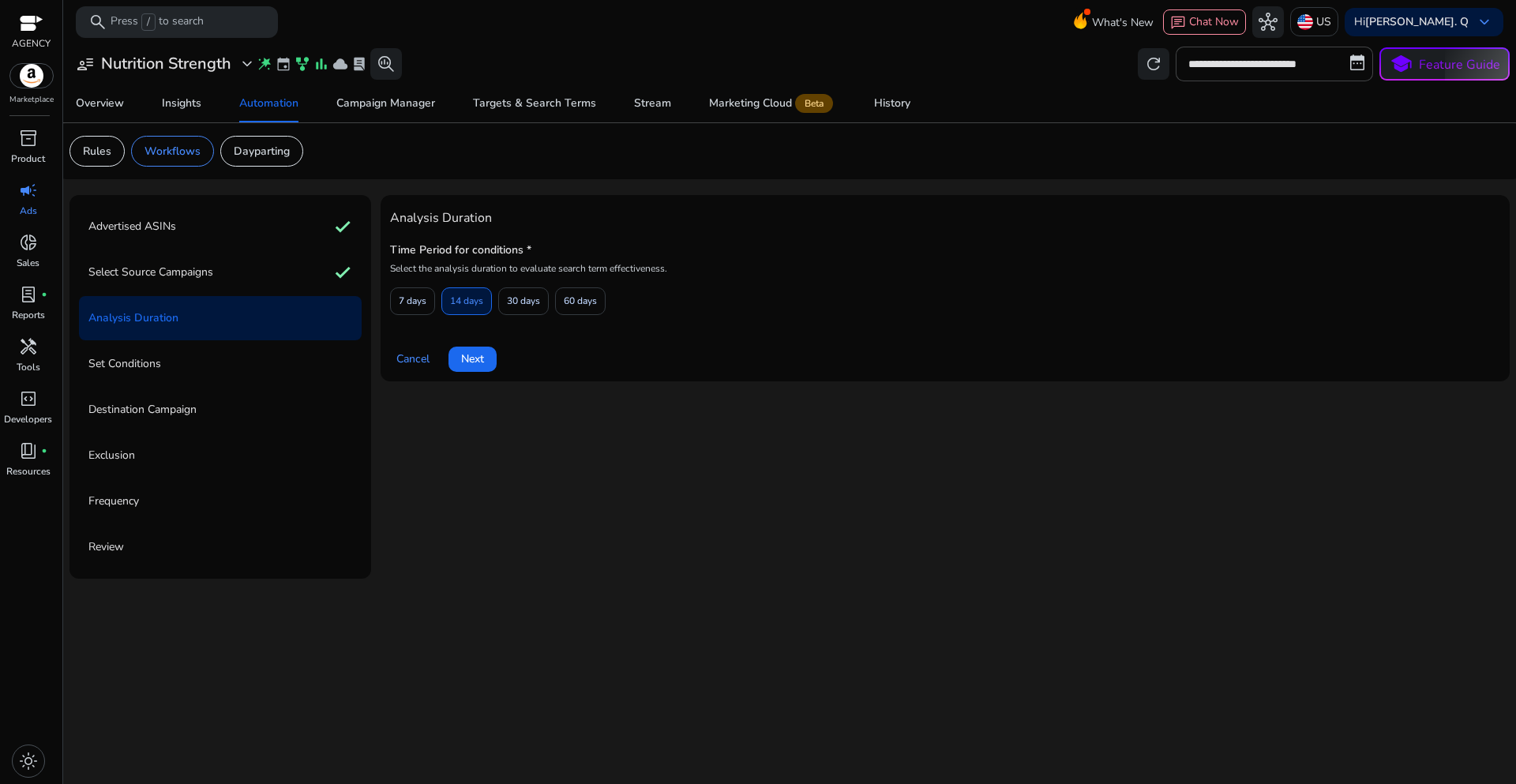
scroll to position [0, 0]
click at [419, 301] on span "7 days" at bounding box center [412, 301] width 28 height 28
click at [474, 361] on span "Next" at bounding box center [472, 358] width 23 height 16
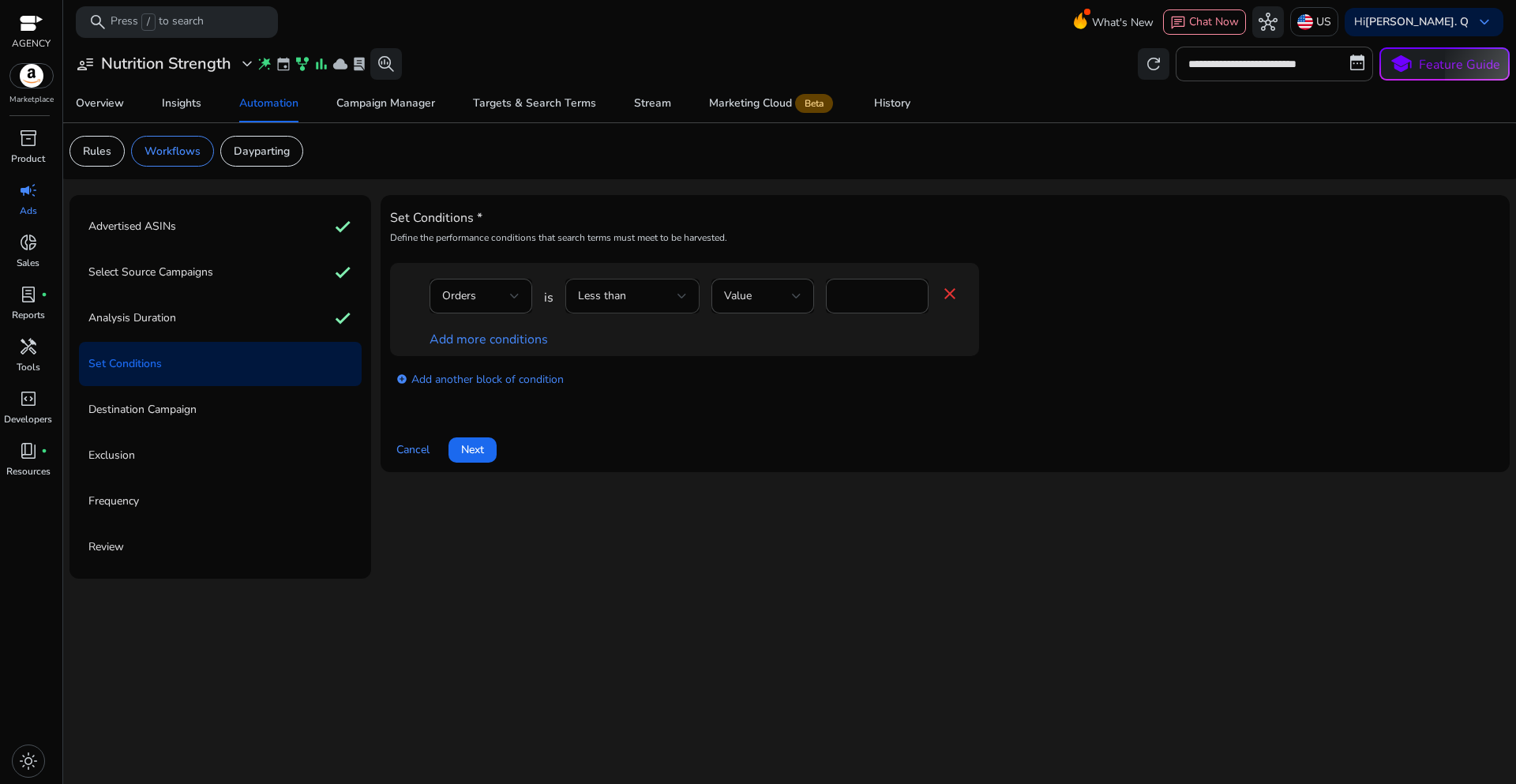
click at [679, 298] on div at bounding box center [682, 296] width 9 height 6
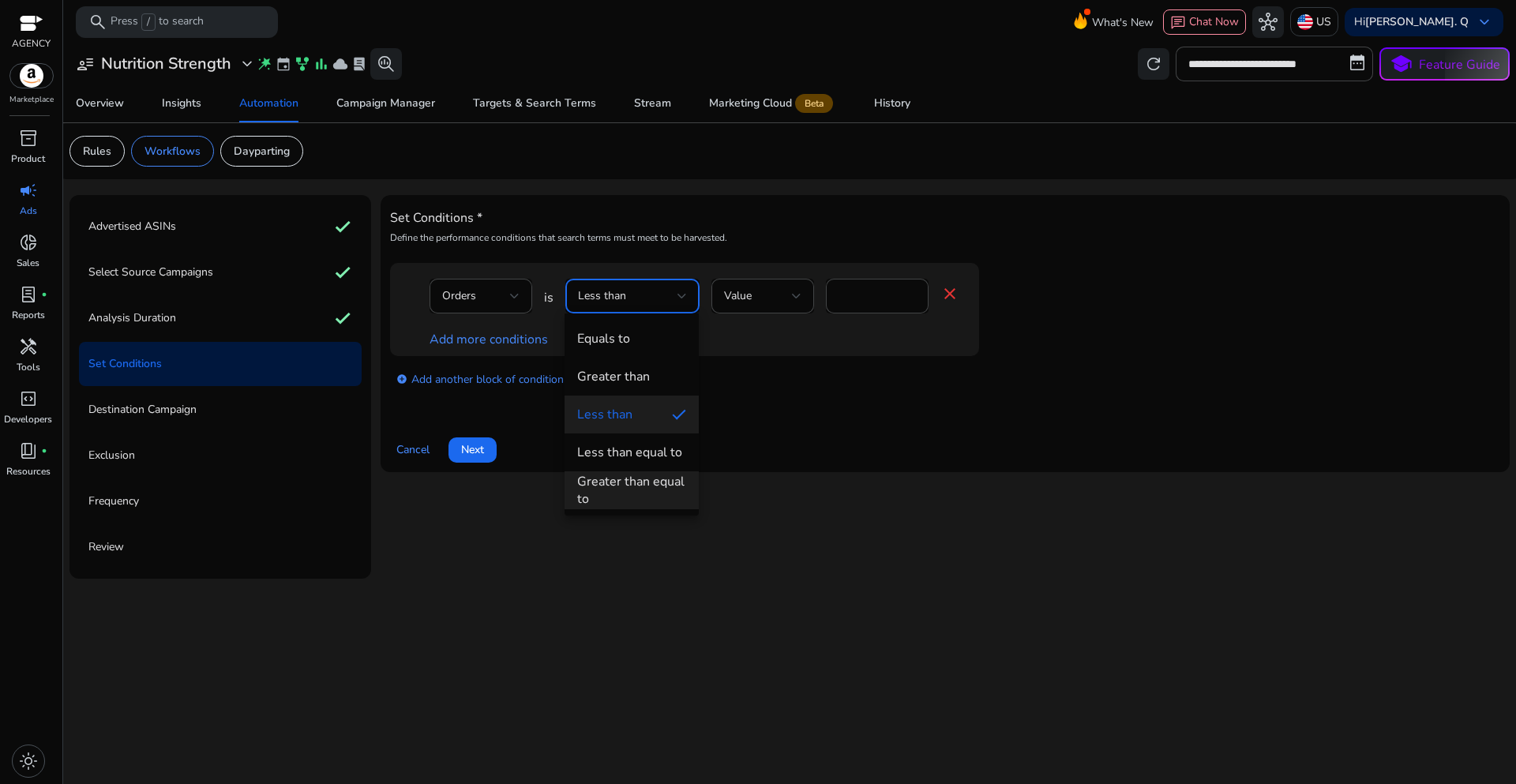
click at [637, 482] on div "Greater than equal to" at bounding box center [632, 490] width 109 height 34
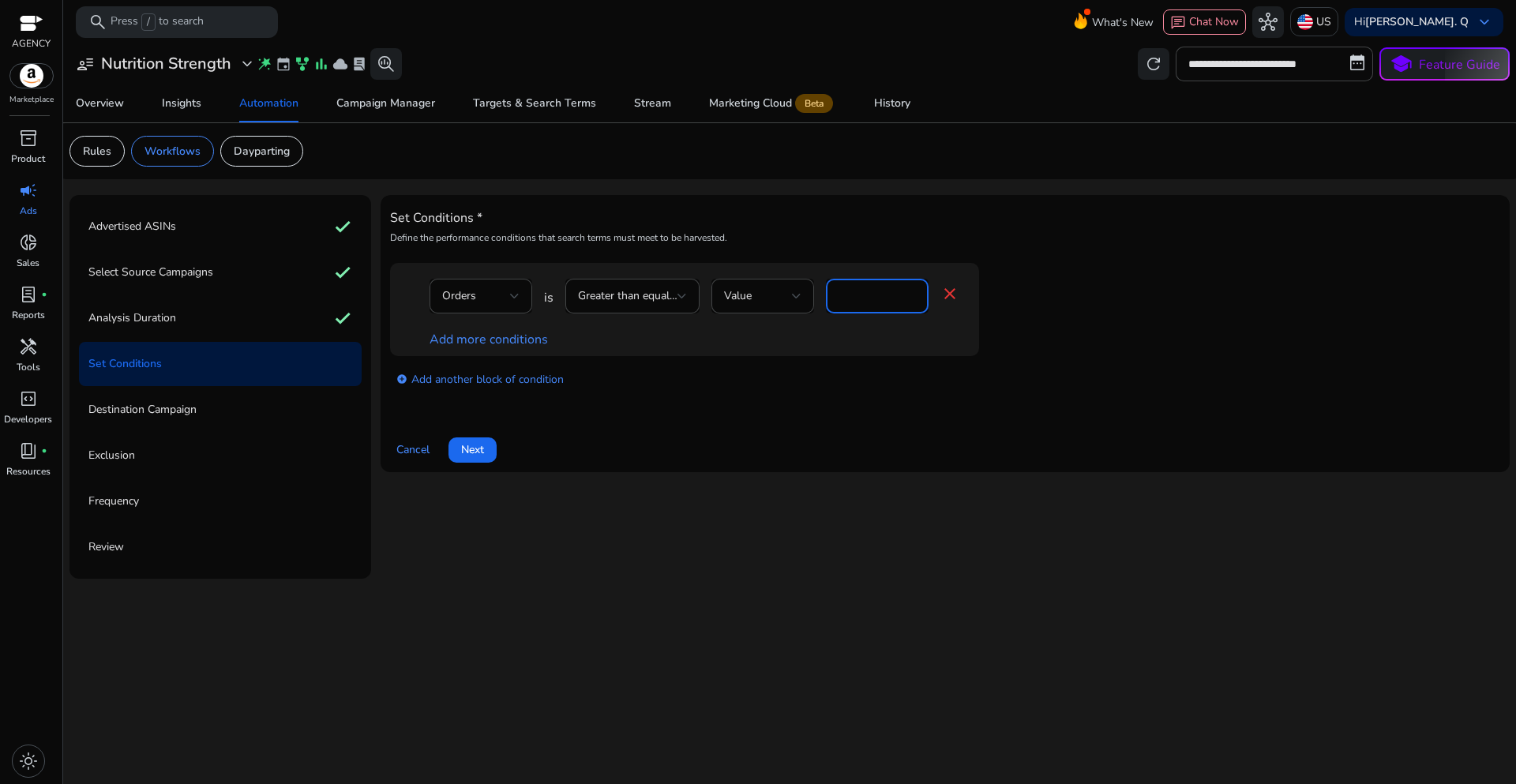
drag, startPoint x: 852, startPoint y: 301, endPoint x: 826, endPoint y: 298, distance: 26.2
click at [826, 298] on div "*" at bounding box center [877, 296] width 103 height 34
type input "*"
click at [796, 368] on div "add_circle Add another block of condition" at bounding box center [716, 378] width 652 height 44
click at [531, 343] on link "Add more conditions" at bounding box center [488, 339] width 118 height 17
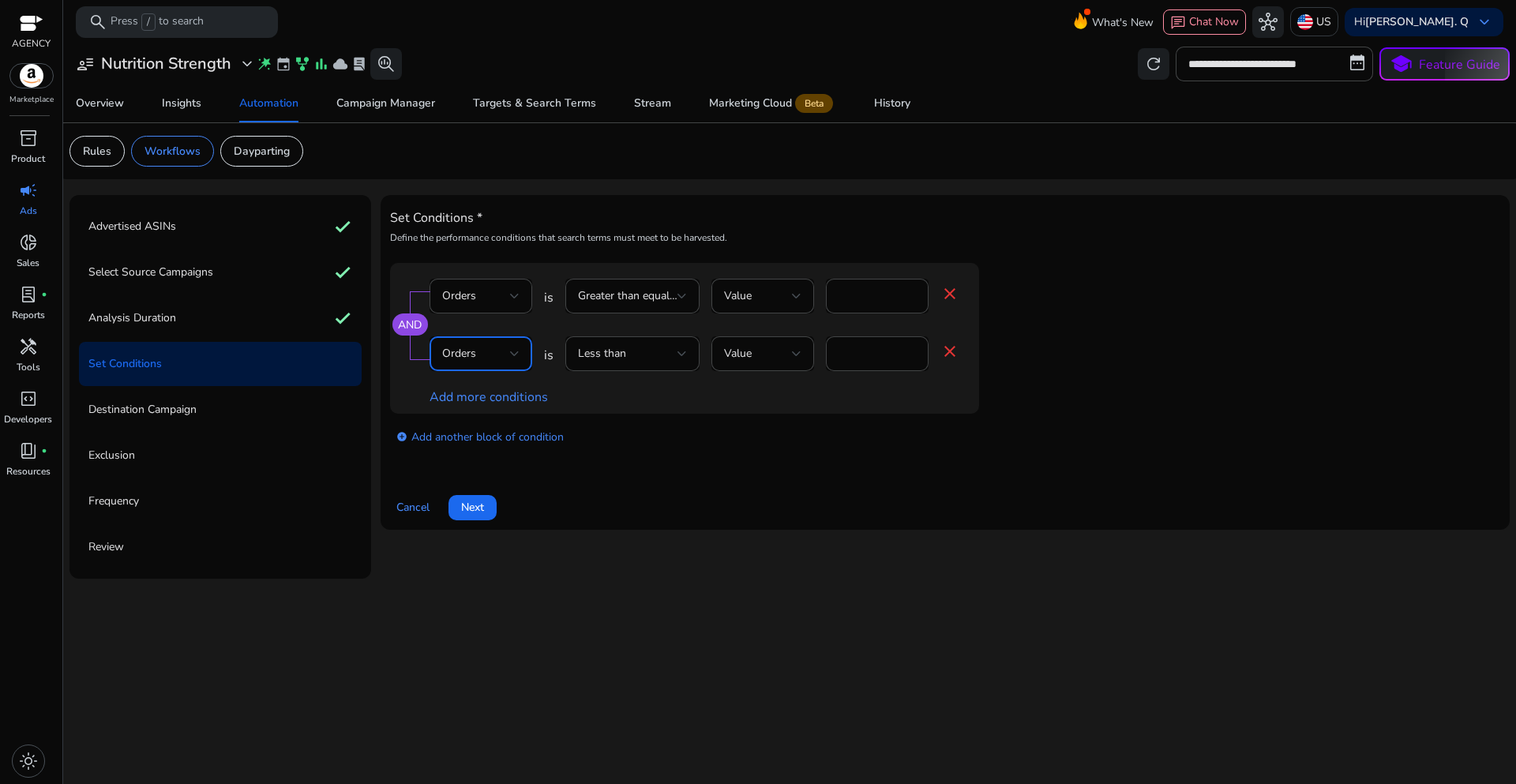
click at [492, 357] on div "Orders" at bounding box center [475, 354] width 68 height 17
click at [470, 535] on mat-option "ACoS" at bounding box center [481, 545] width 103 height 38
click at [656, 453] on div "add_circle Add another block of condition" at bounding box center [716, 436] width 652 height 44
click at [678, 351] on div at bounding box center [682, 353] width 9 height 6
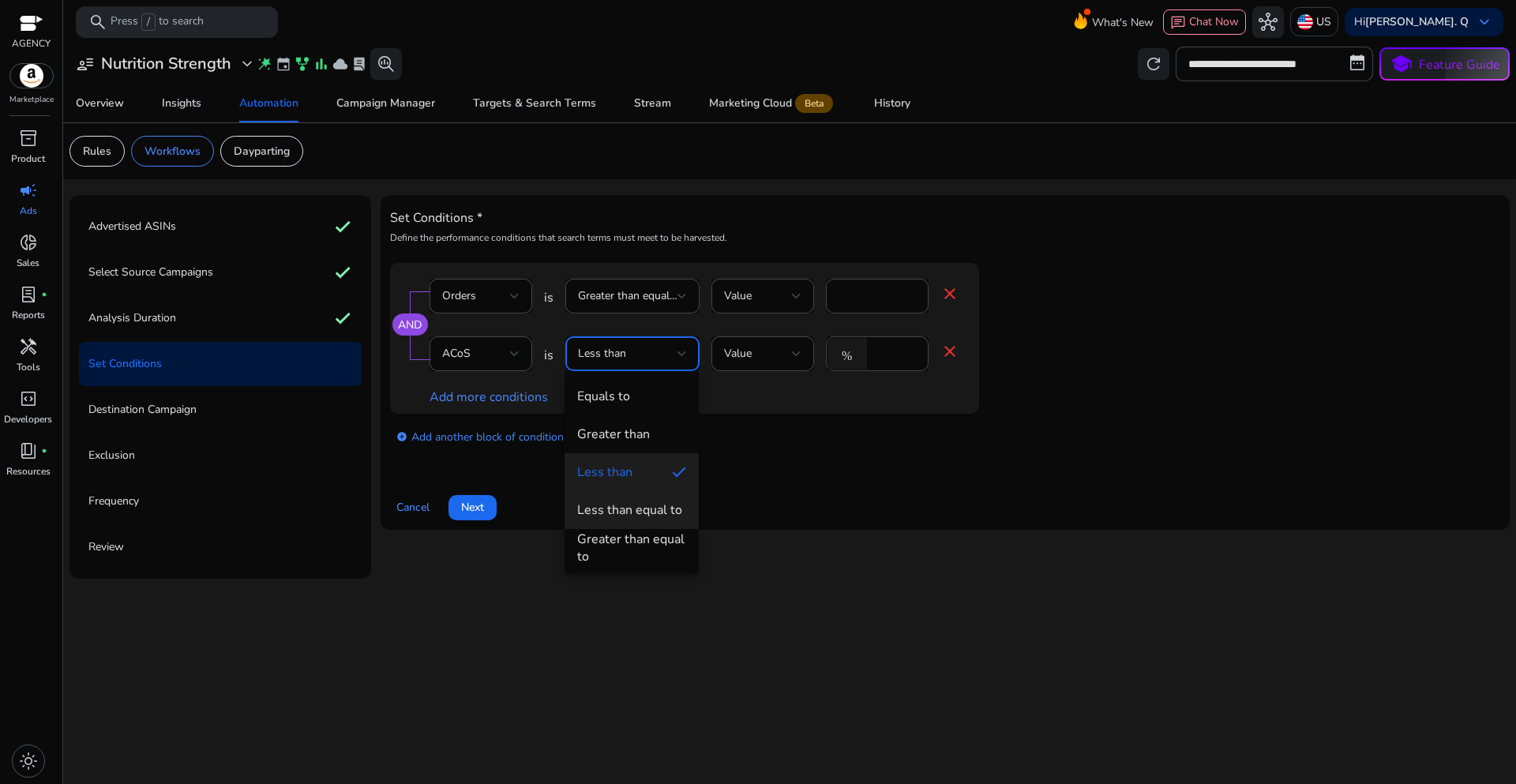
click at [655, 517] on div "Less than equal to" at bounding box center [630, 510] width 105 height 17
click at [811, 476] on div "Set Conditions * Define the performance conditions that search terms must meet …" at bounding box center [945, 362] width 1110 height 316
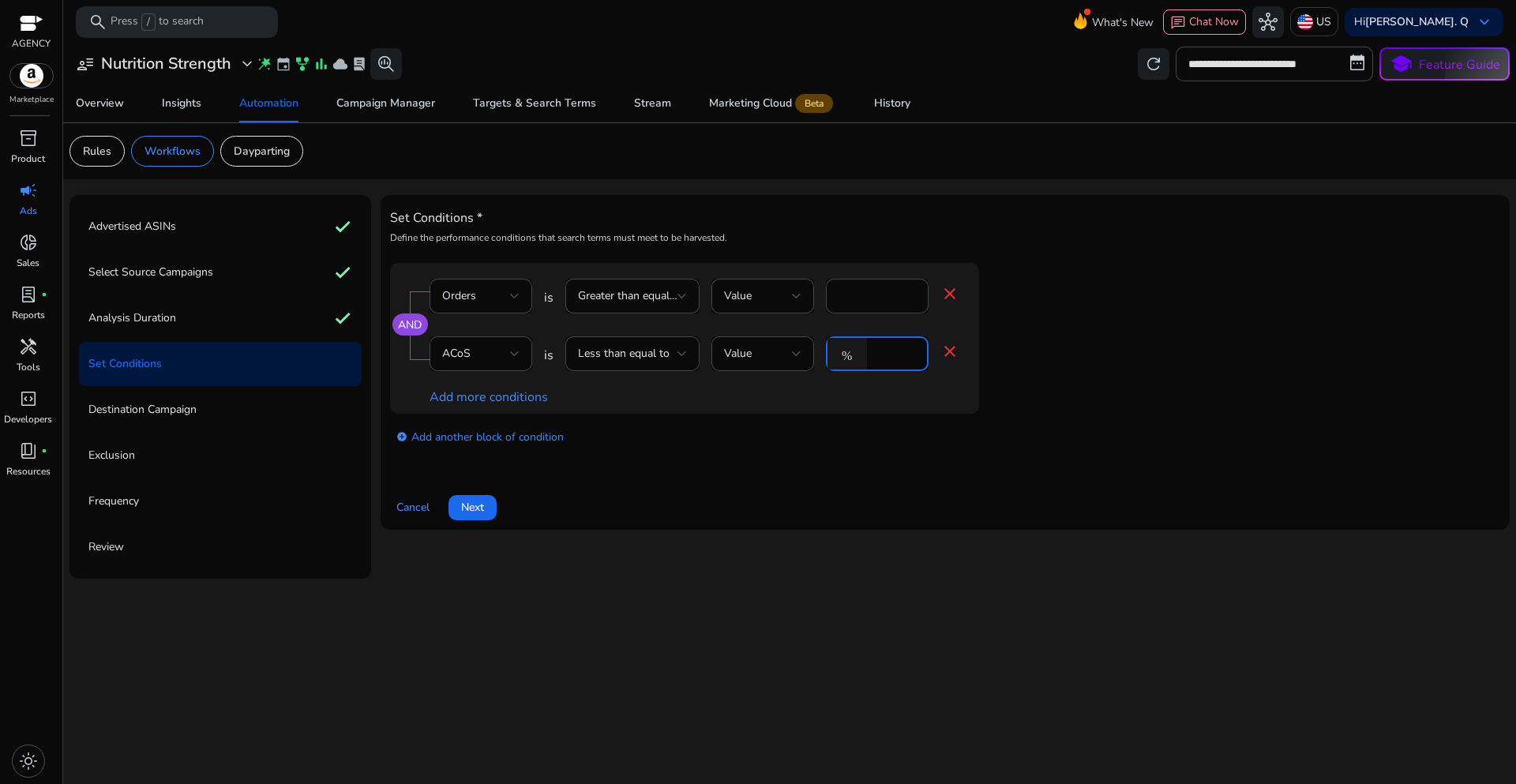
drag, startPoint x: 884, startPoint y: 352, endPoint x: 859, endPoint y: 354, distance: 25.1
click at [859, 354] on div "% *" at bounding box center [871, 354] width 90 height 34
type input "**"
click at [1116, 349] on app-ppc-editable-conditions "AND Orders is Greater than equal to Value * close ACoS is Less than equal to Va…" at bounding box center [945, 361] width 1110 height 195
click at [622, 486] on div "Cancel Next" at bounding box center [945, 501] width 1110 height 38
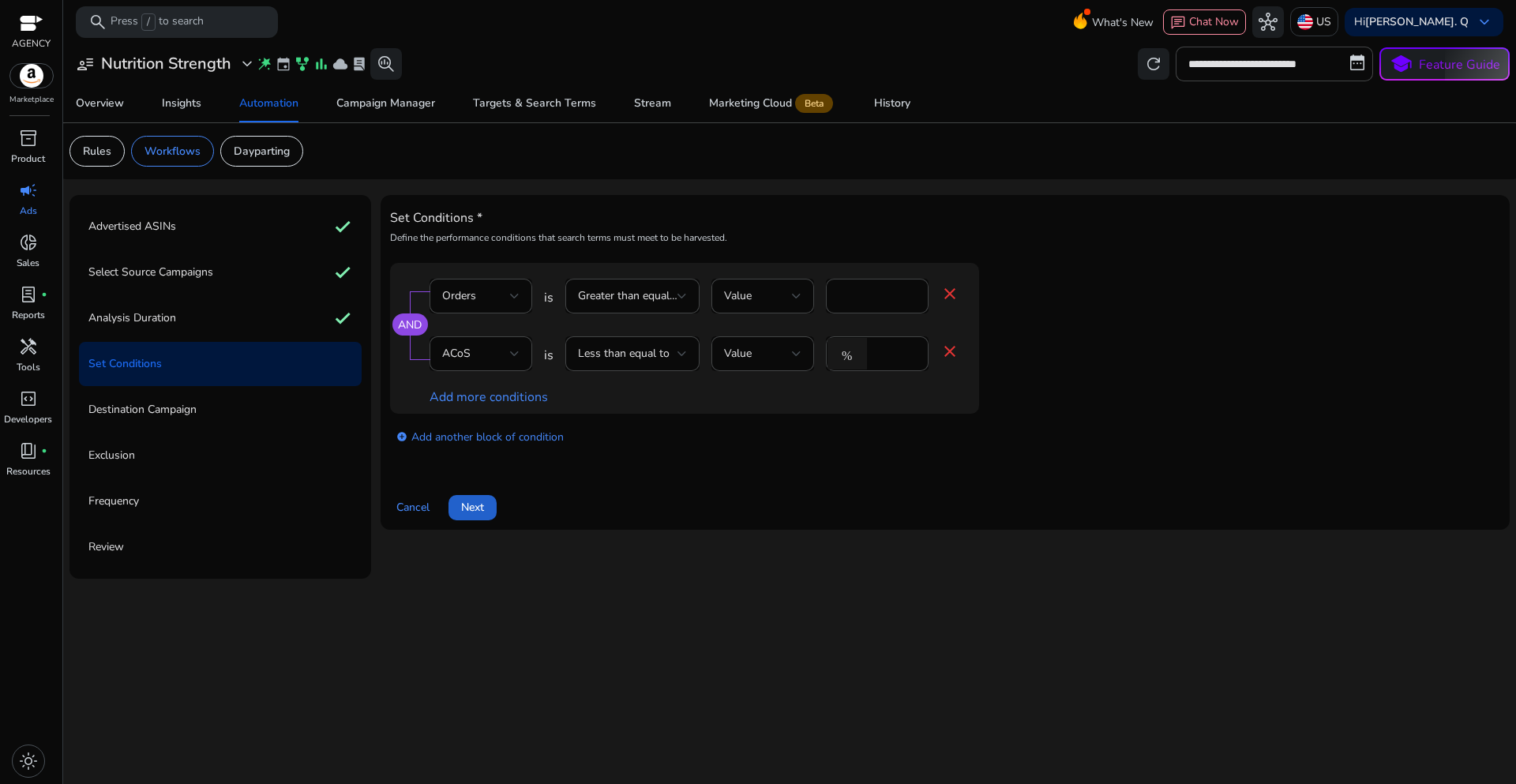
click at [482, 510] on span "Next" at bounding box center [472, 506] width 23 height 16
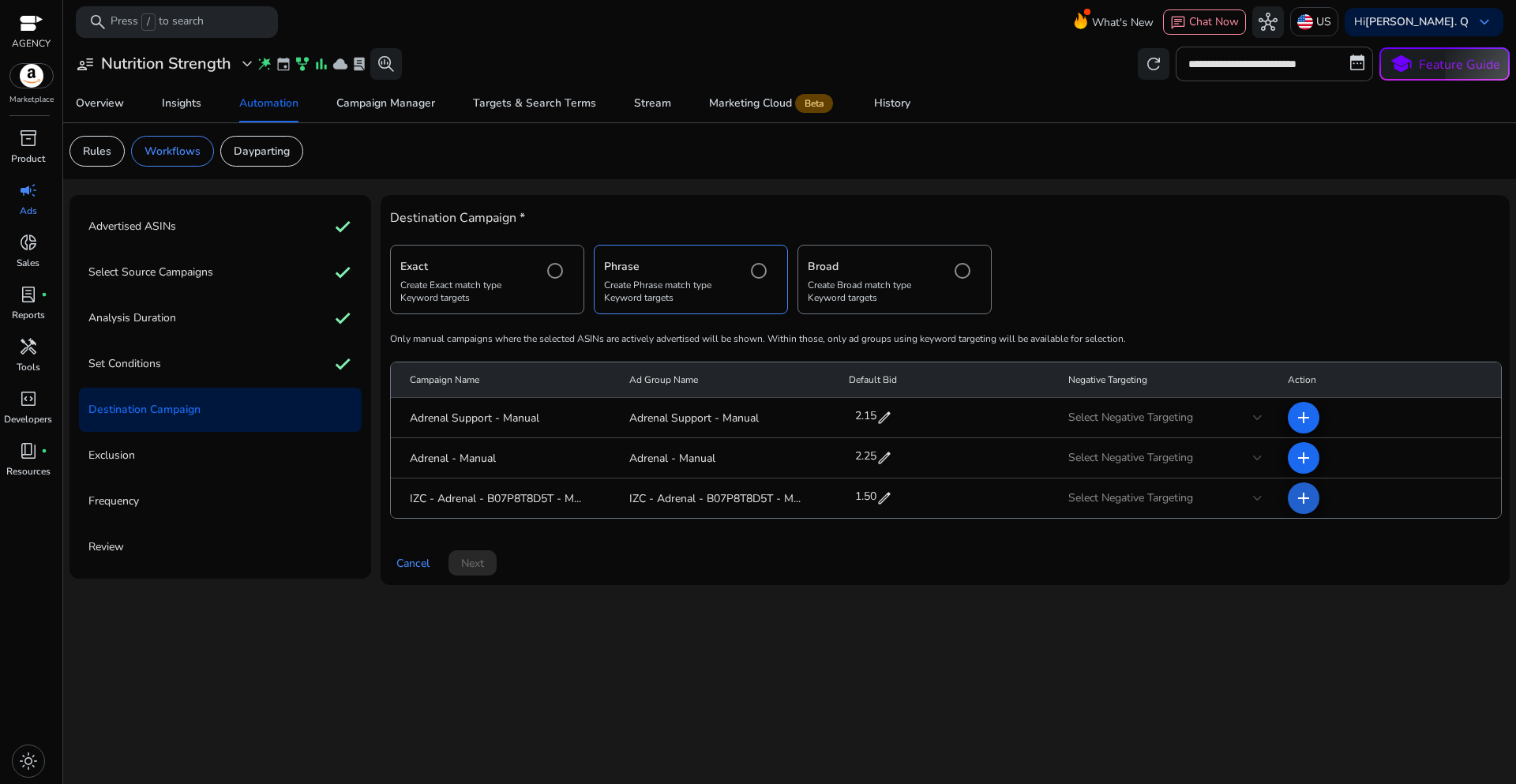
click at [1299, 505] on mat-icon "add" at bounding box center [1304, 498] width 19 height 19
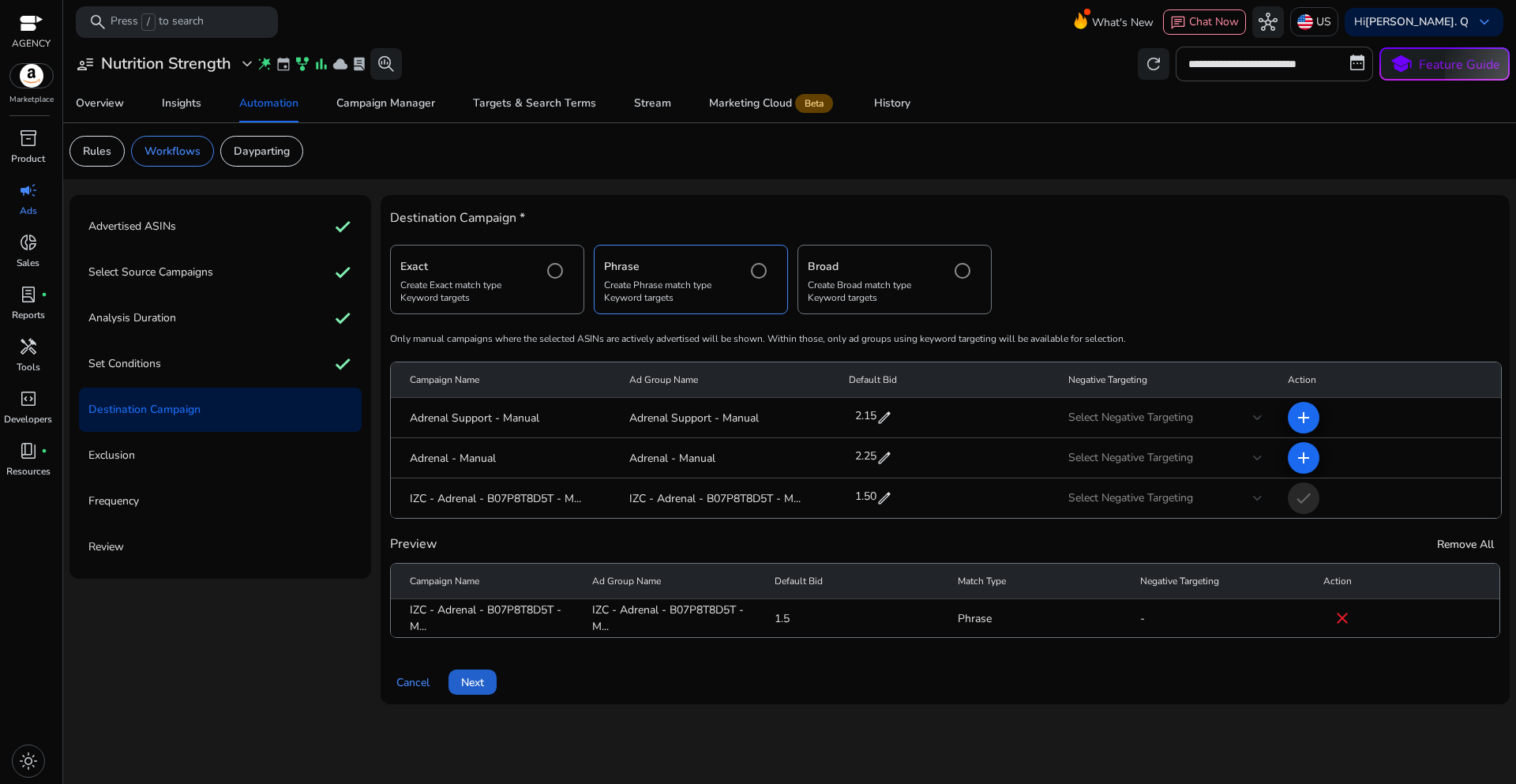
click at [483, 688] on span "Next" at bounding box center [472, 682] width 23 height 16
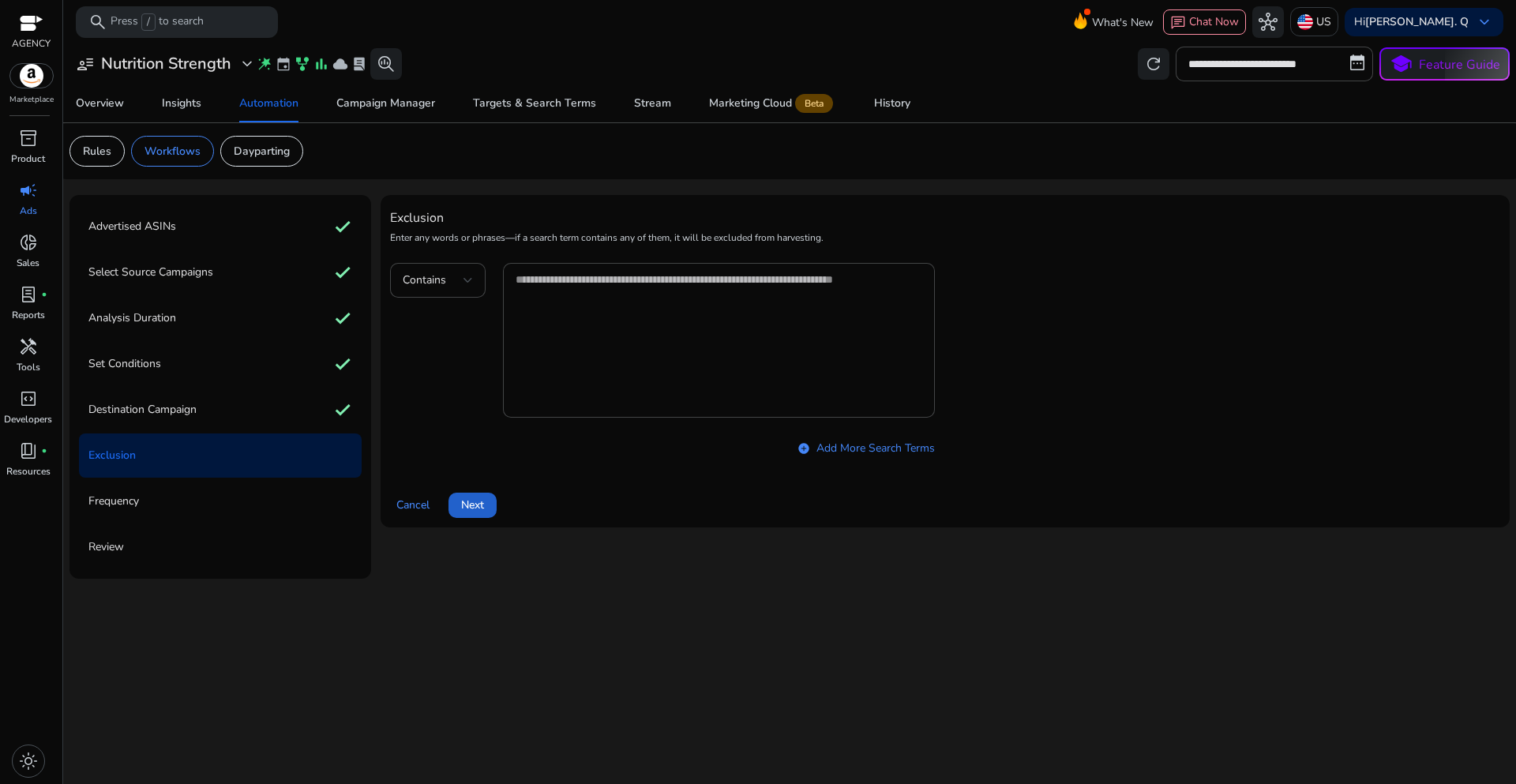
click at [482, 510] on span "Next" at bounding box center [472, 505] width 23 height 16
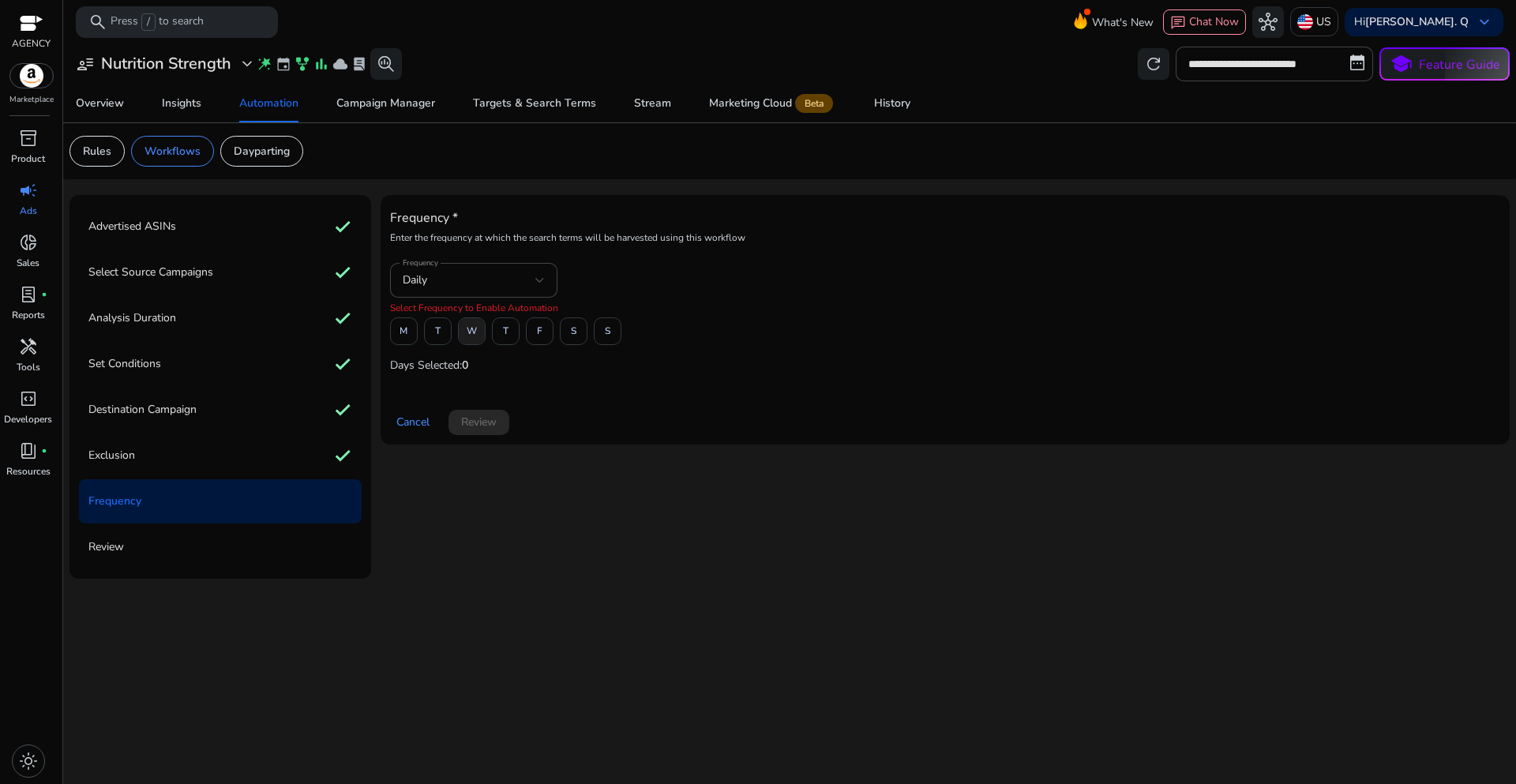
click at [477, 335] on span at bounding box center [472, 331] width 26 height 38
click at [489, 420] on span "Review" at bounding box center [478, 422] width 35 height 16
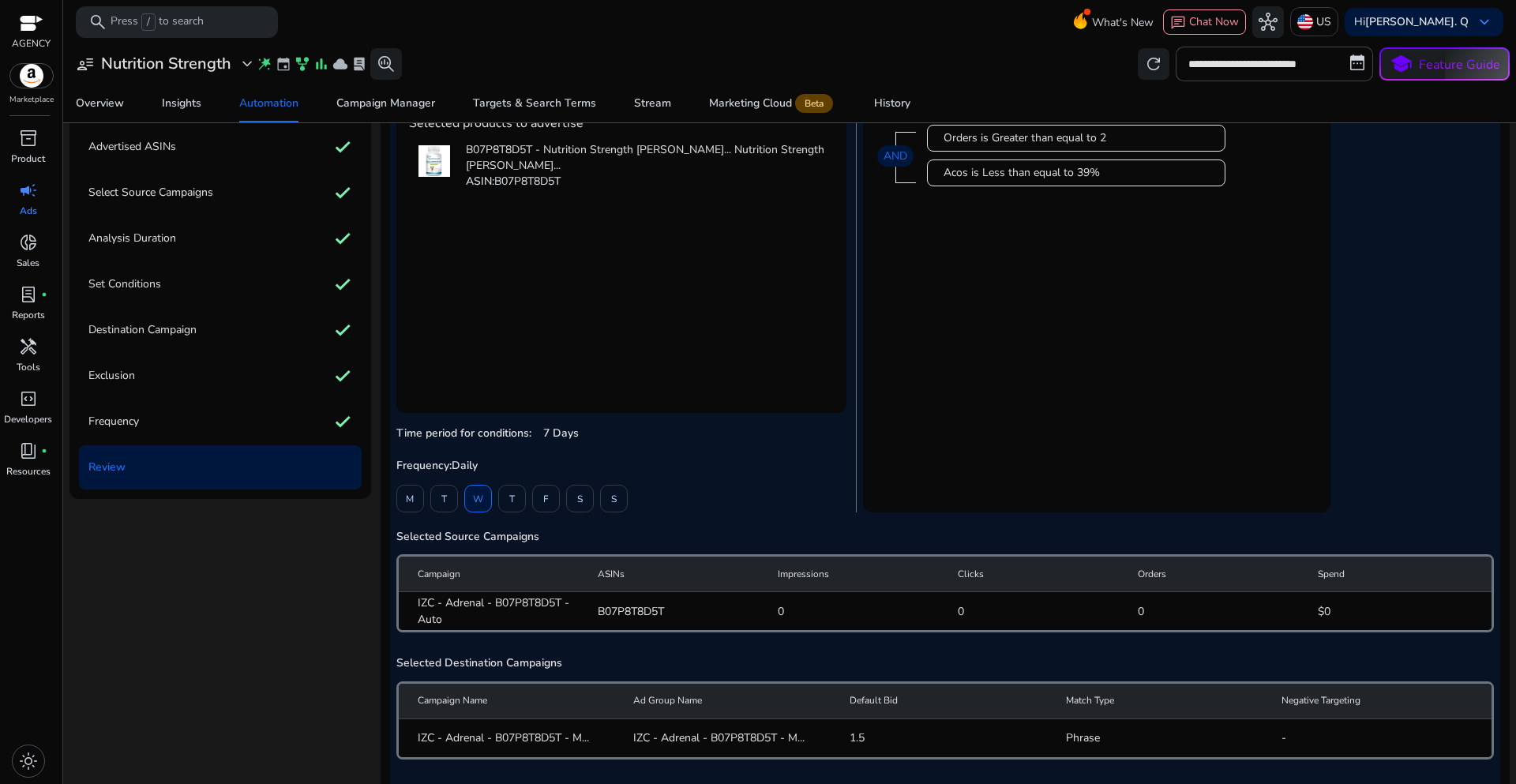
scroll to position [195, 0]
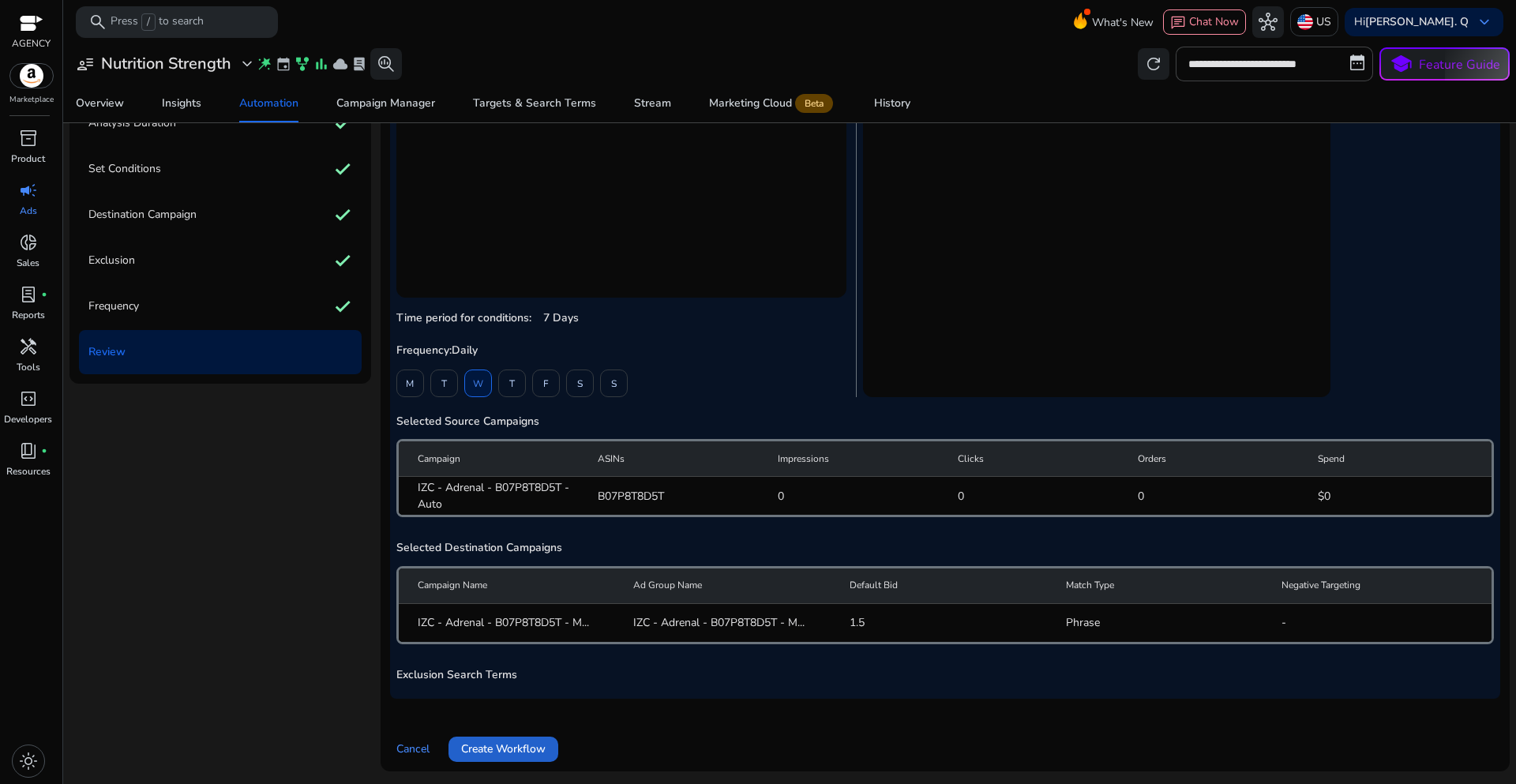
click at [511, 753] on span "Create Workflow" at bounding box center [503, 748] width 85 height 16
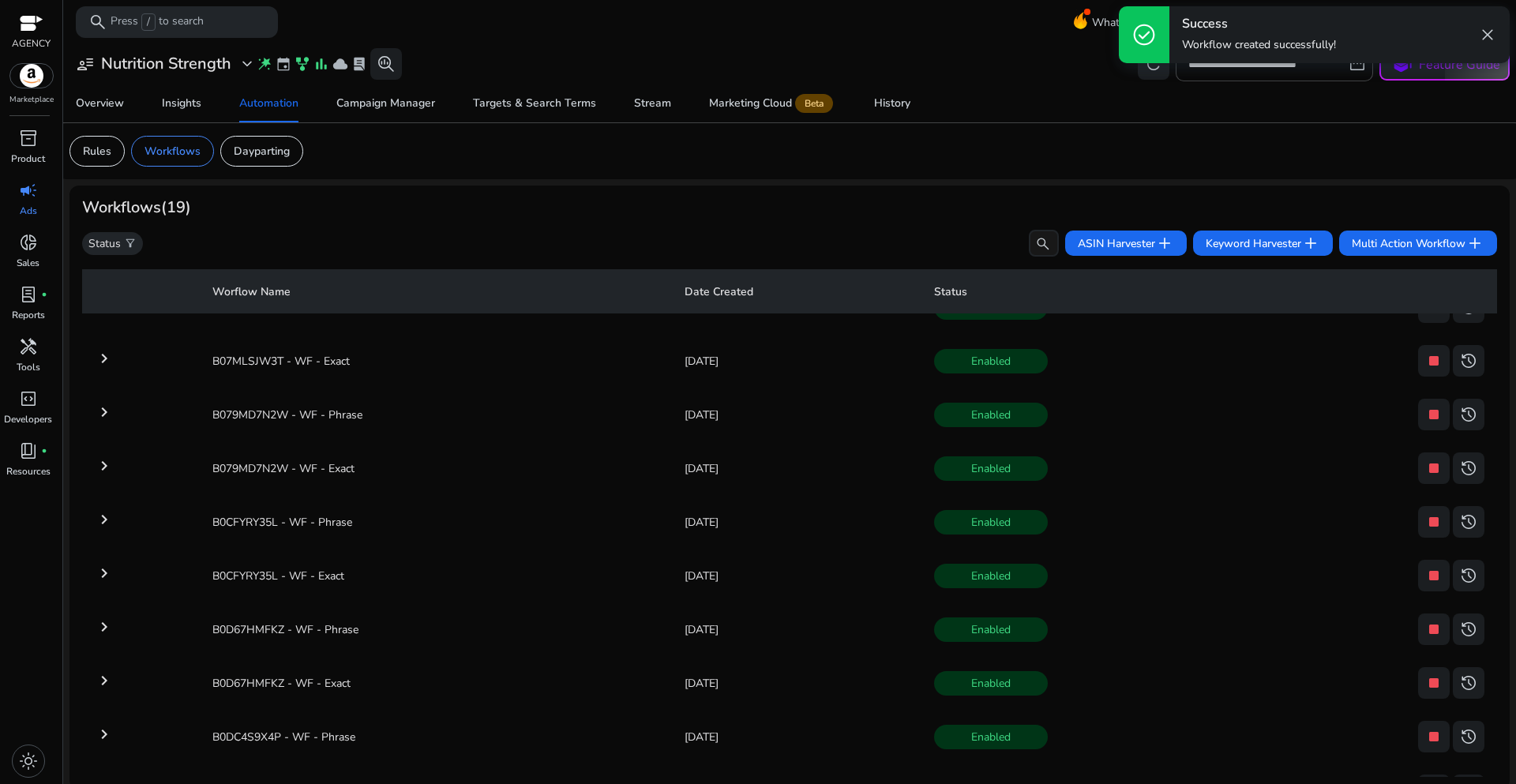
scroll to position [158, 0]
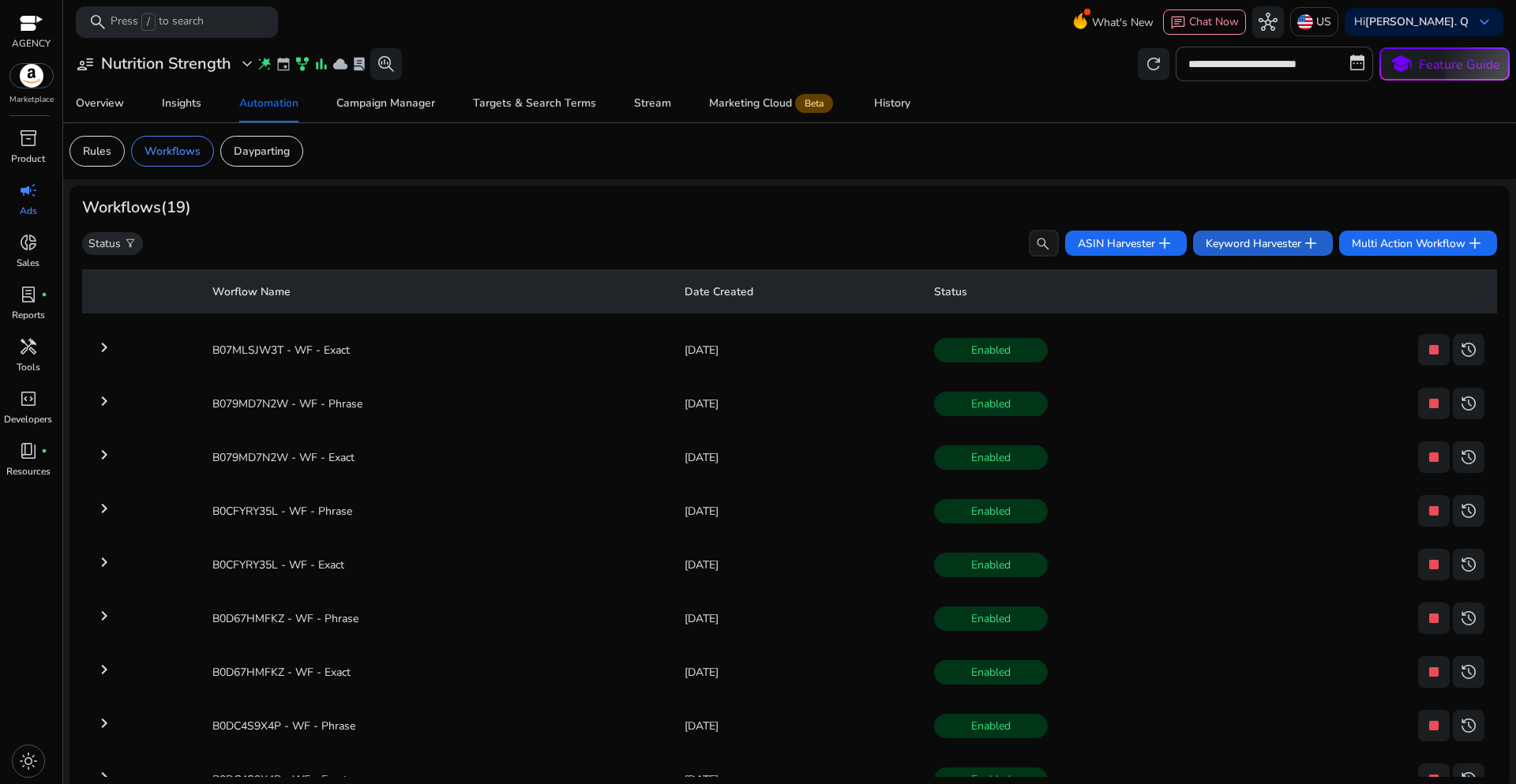
click at [1222, 245] on span "Keyword Harvester add" at bounding box center [1262, 243] width 115 height 19
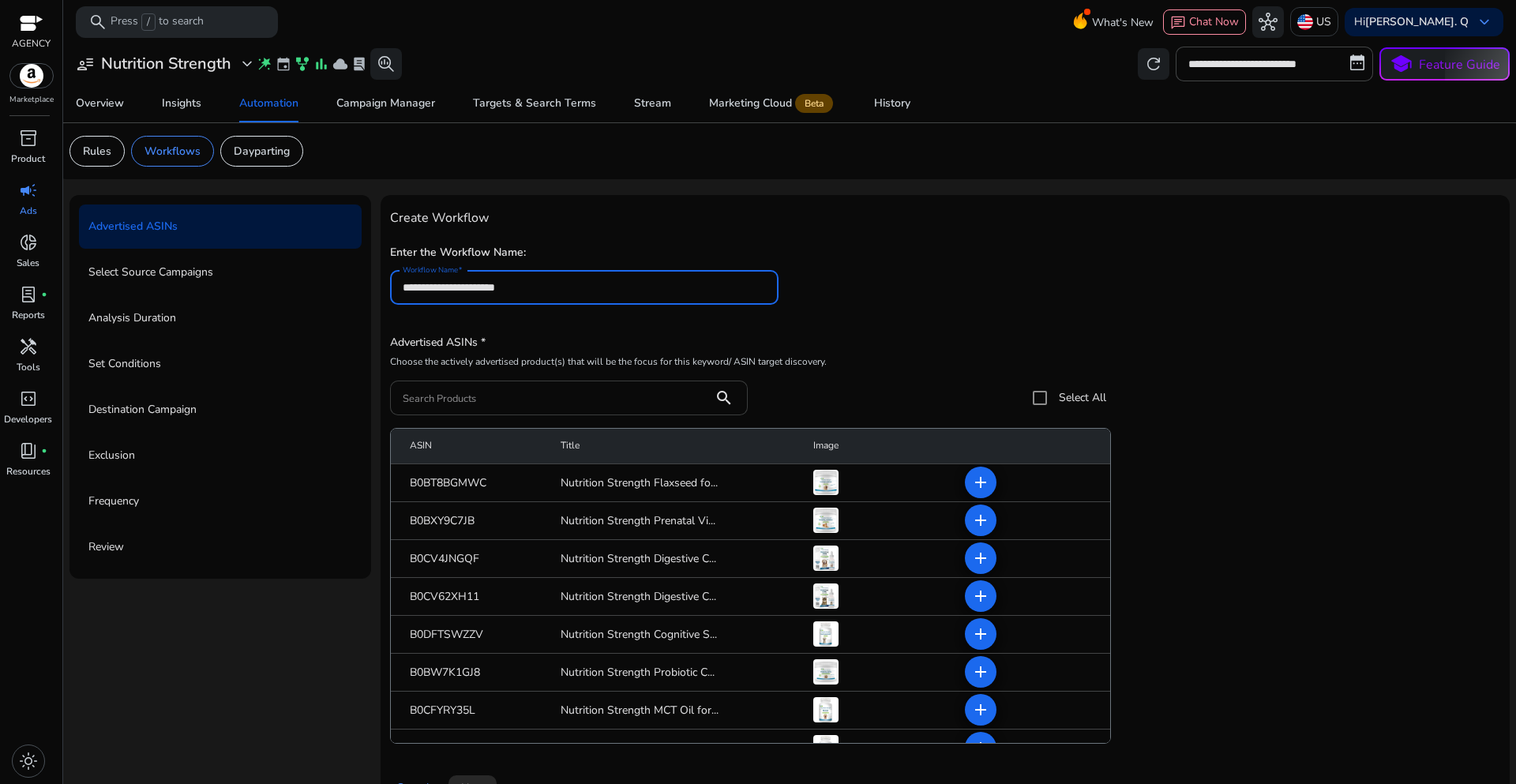
type input "**********"
click at [471, 403] on input "Search Products" at bounding box center [552, 398] width 299 height 17
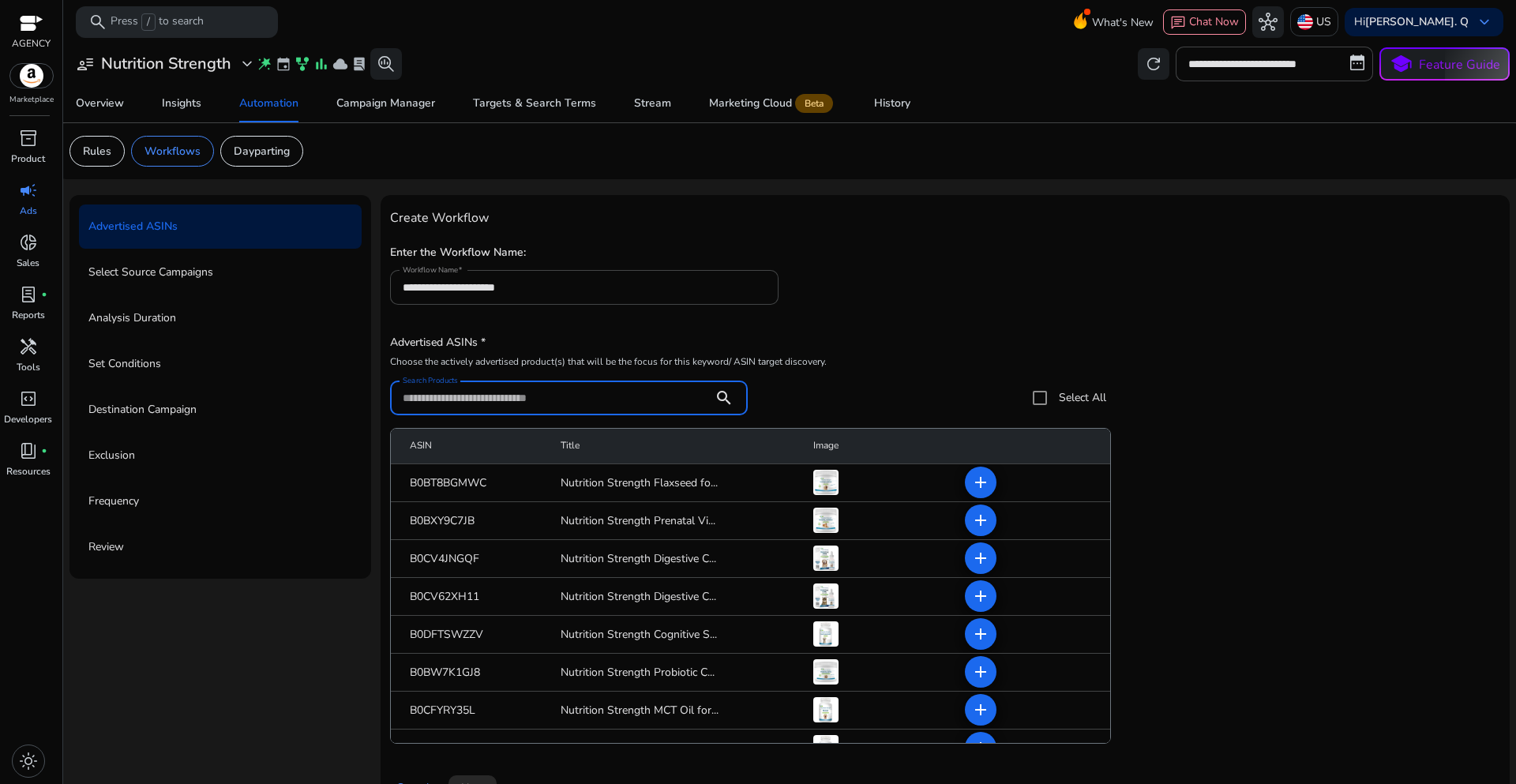
paste input "**********"
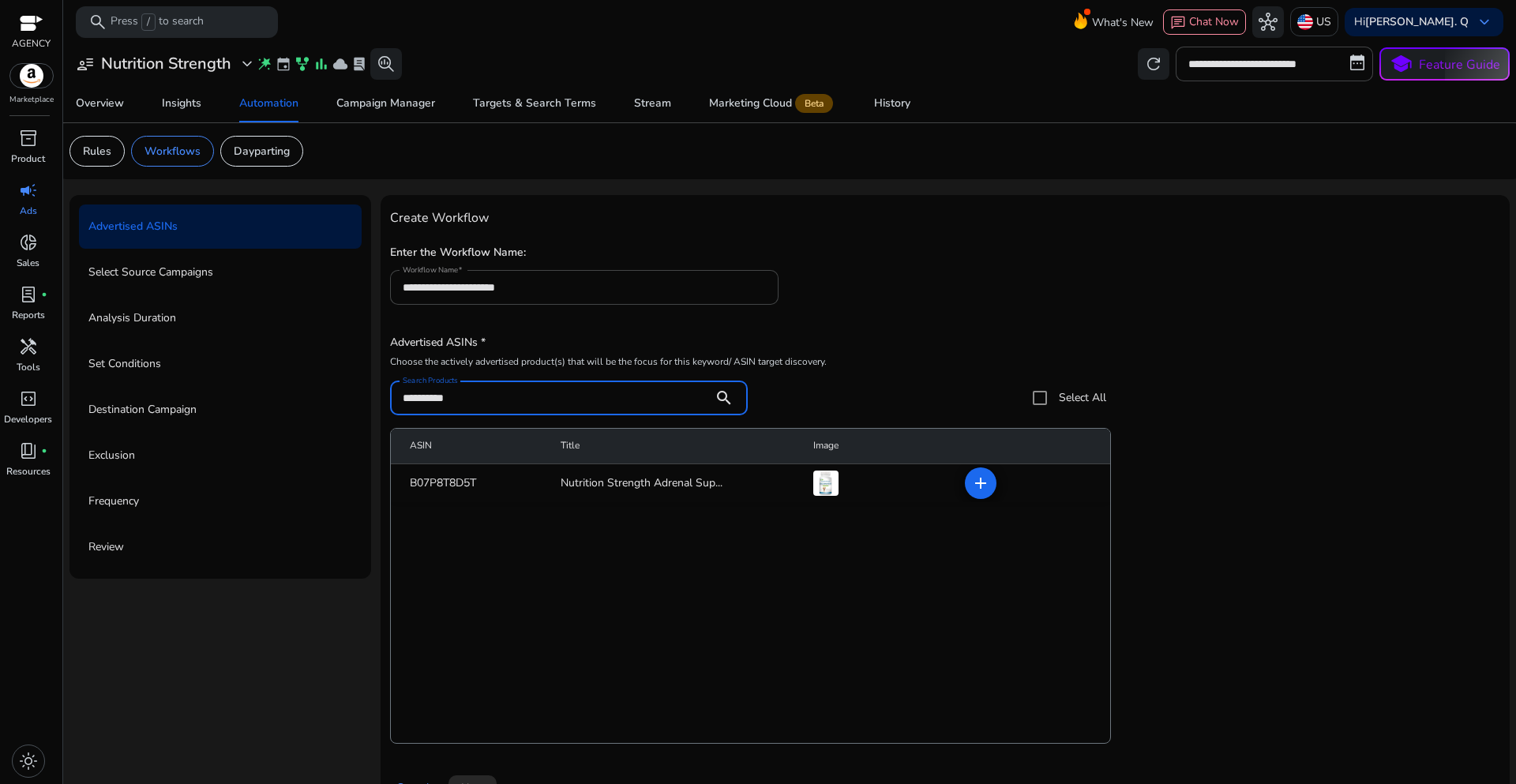
type input "**********"
click at [1154, 373] on div "**********" at bounding box center [945, 373] width 1110 height 85
click at [982, 491] on mat-icon "add" at bounding box center [981, 483] width 19 height 19
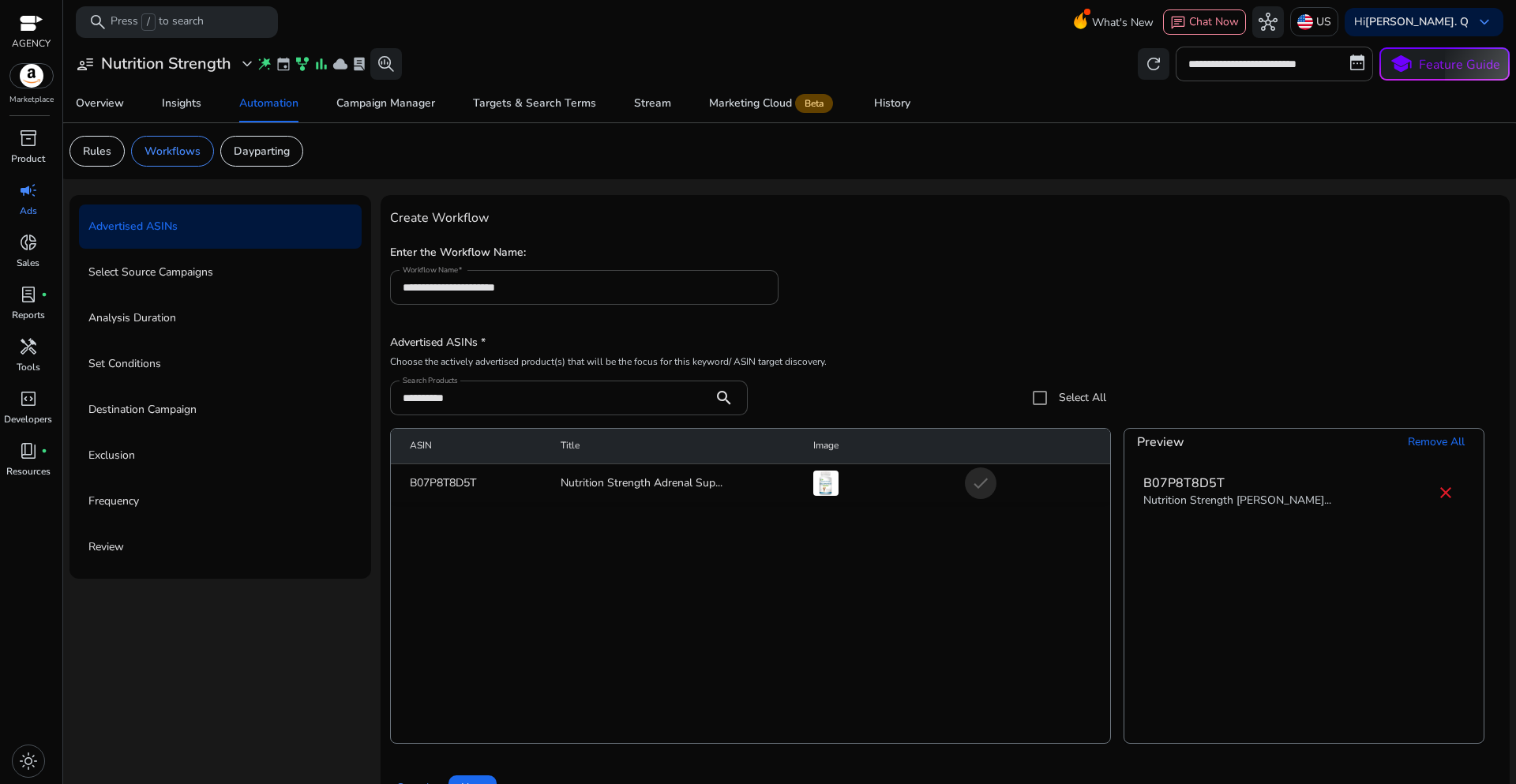
scroll to position [39, 0]
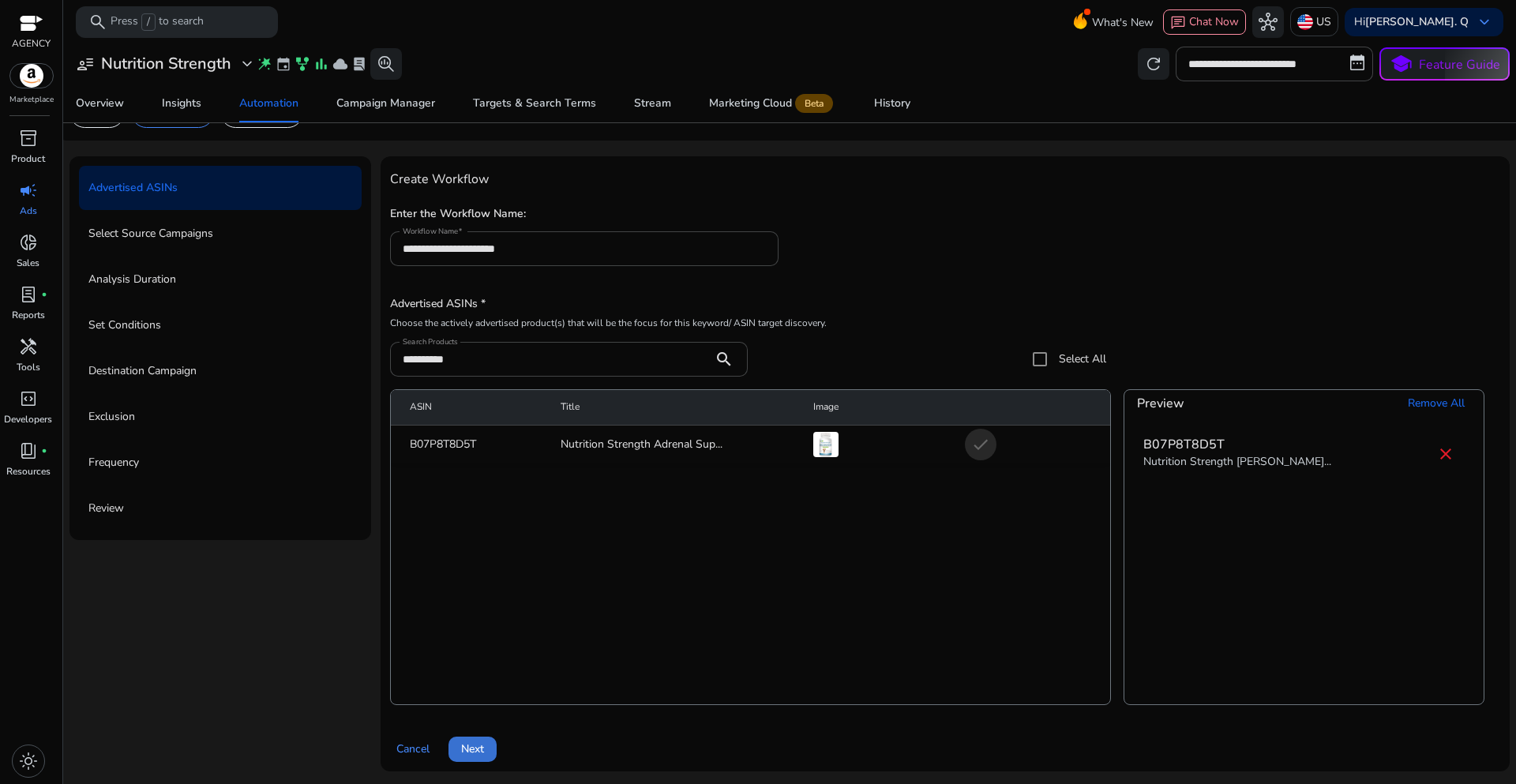
click at [474, 753] on span "Next" at bounding box center [472, 748] width 23 height 16
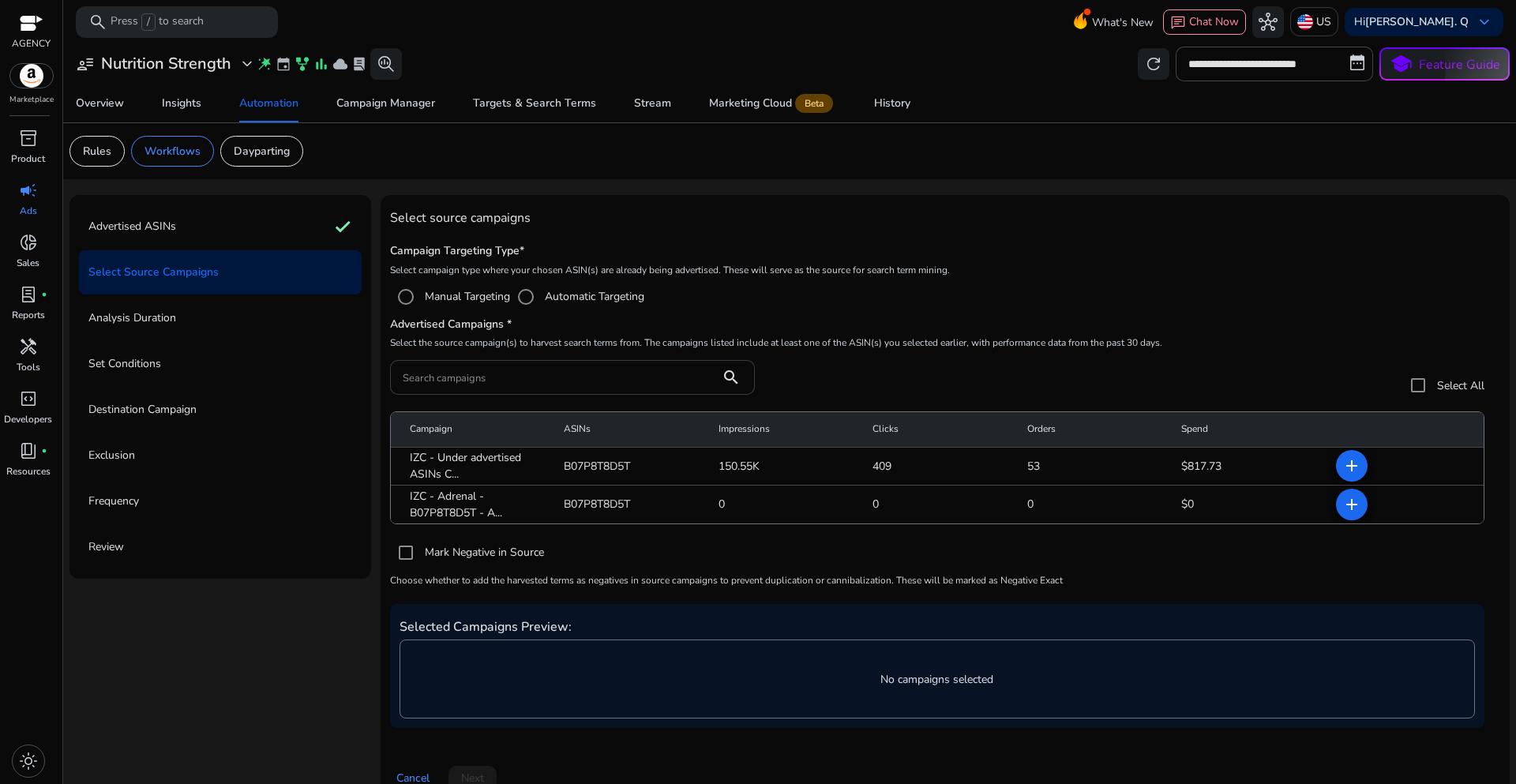
click at [472, 389] on div at bounding box center [555, 377] width 305 height 34
paste input "**********"
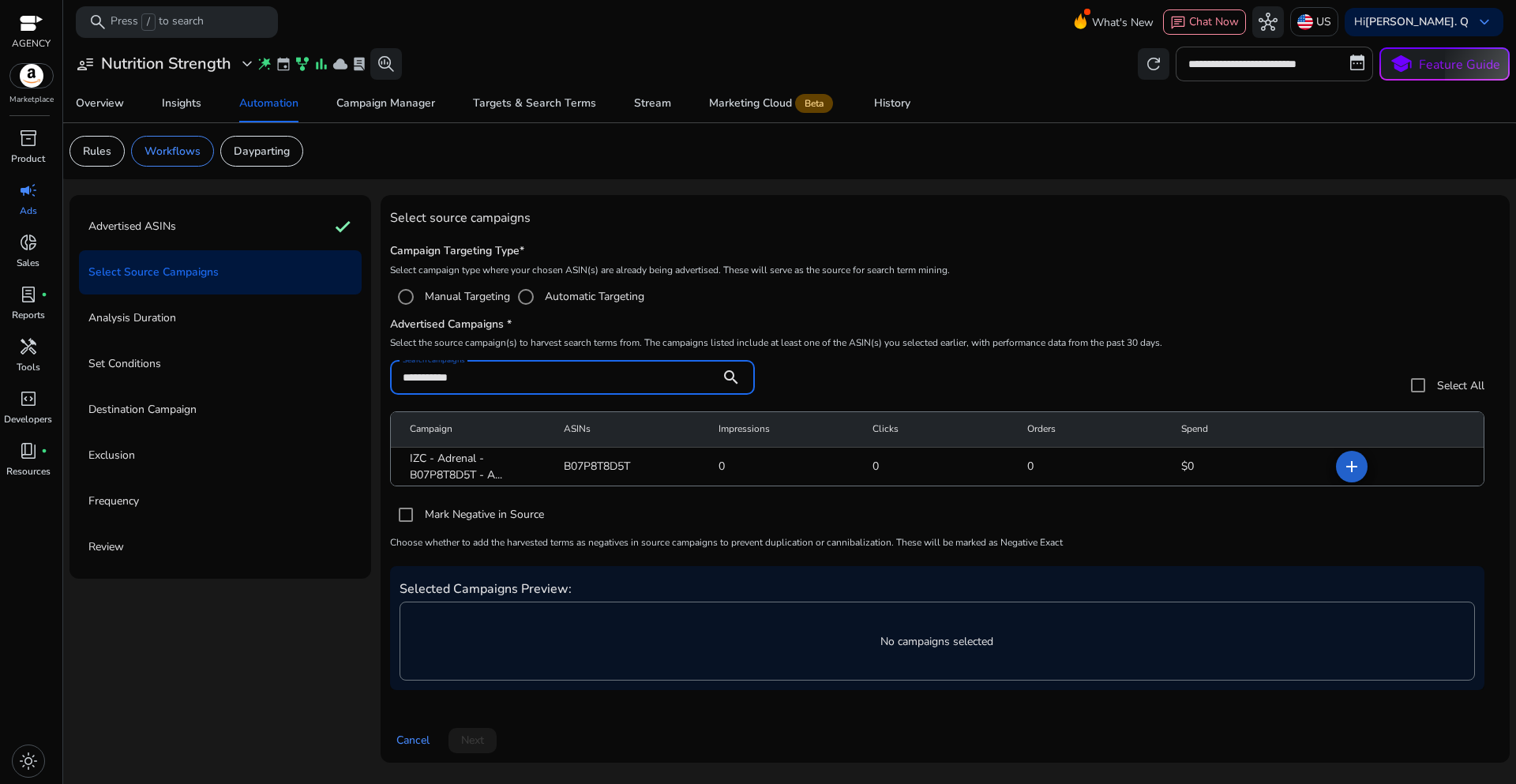
type input "**********"
click at [1343, 467] on mat-icon "add" at bounding box center [1352, 467] width 19 height 19
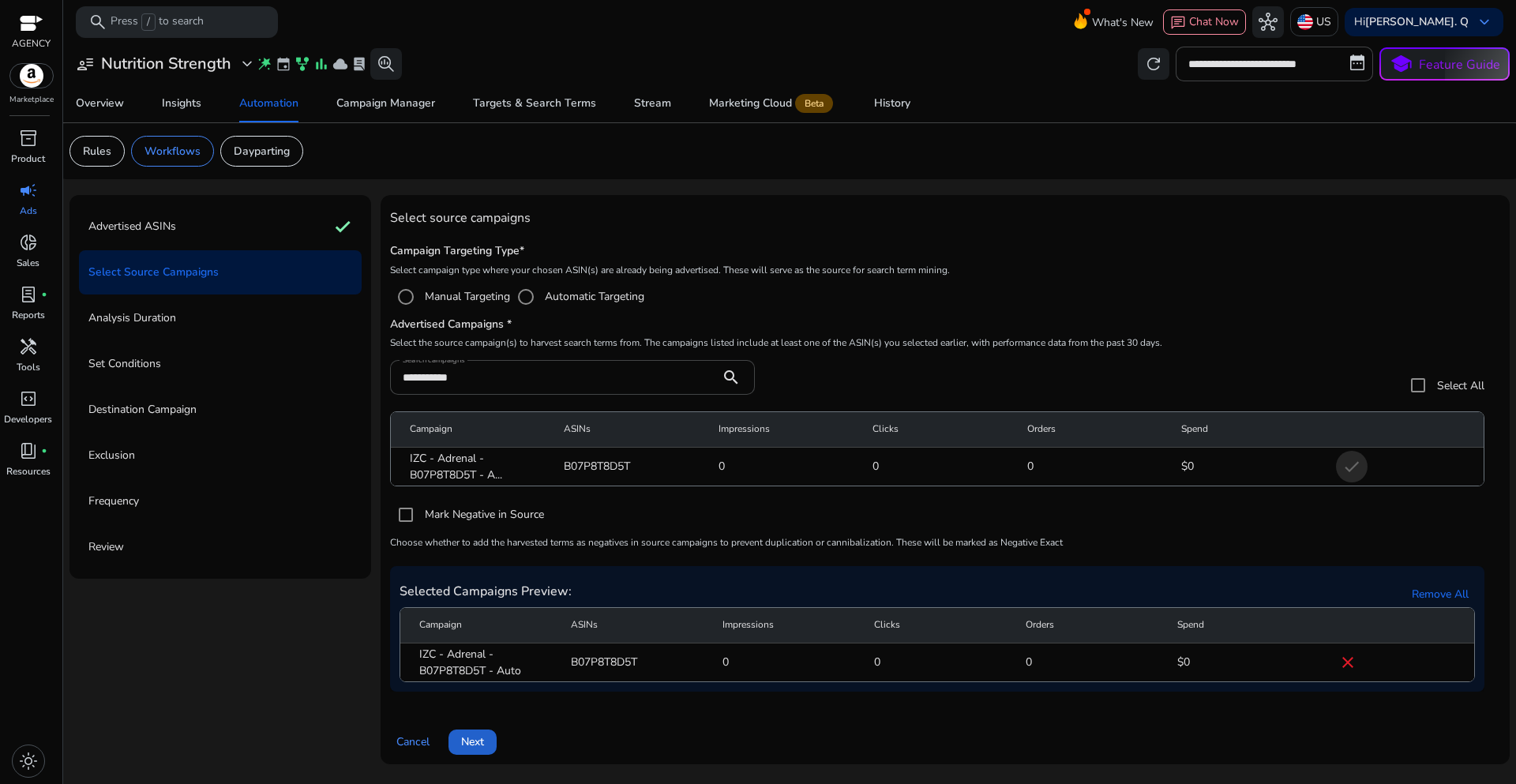
click at [489, 746] on span at bounding box center [473, 742] width 48 height 38
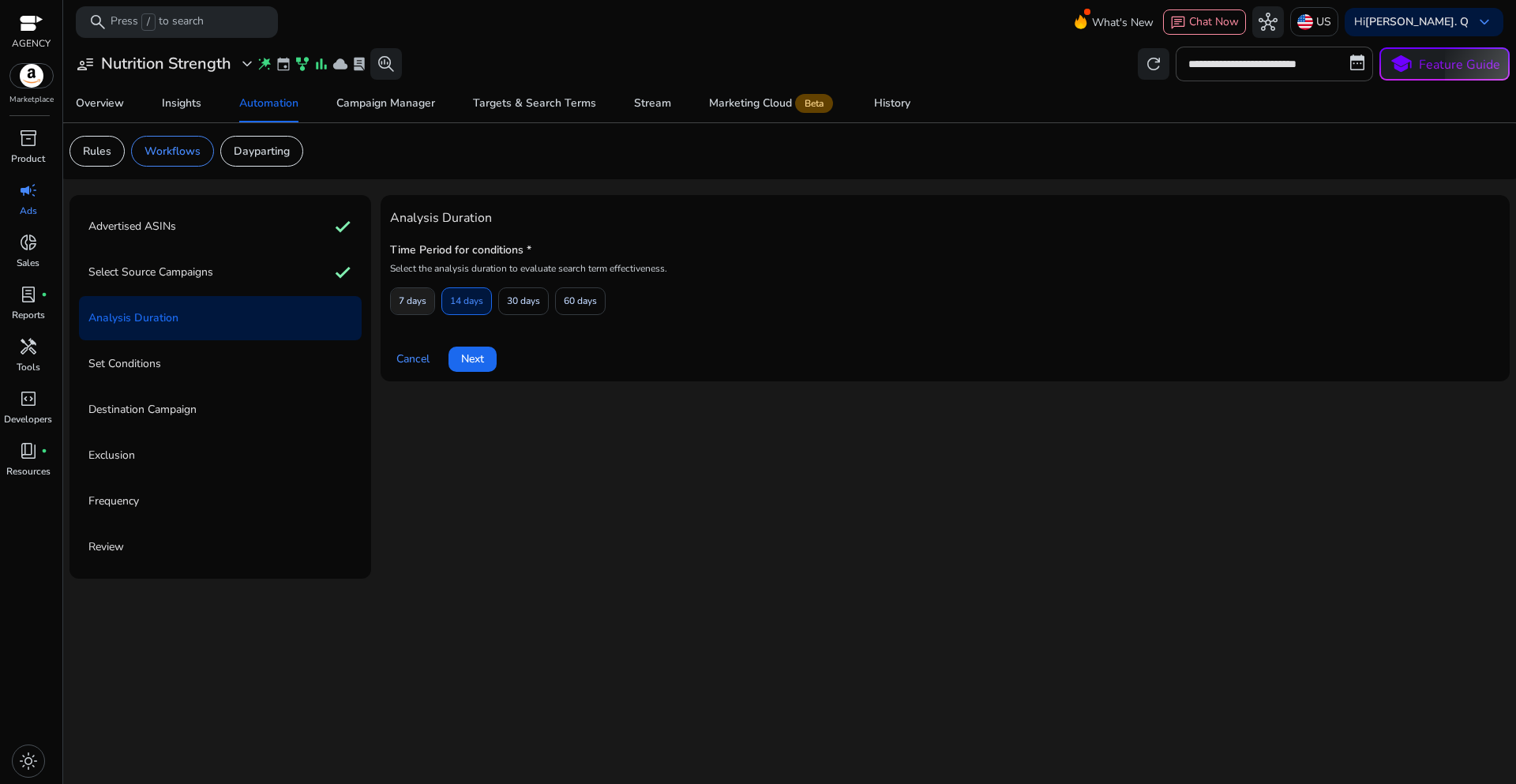
click at [420, 307] on span "7 days" at bounding box center [412, 301] width 28 height 28
click at [475, 368] on span at bounding box center [473, 359] width 48 height 38
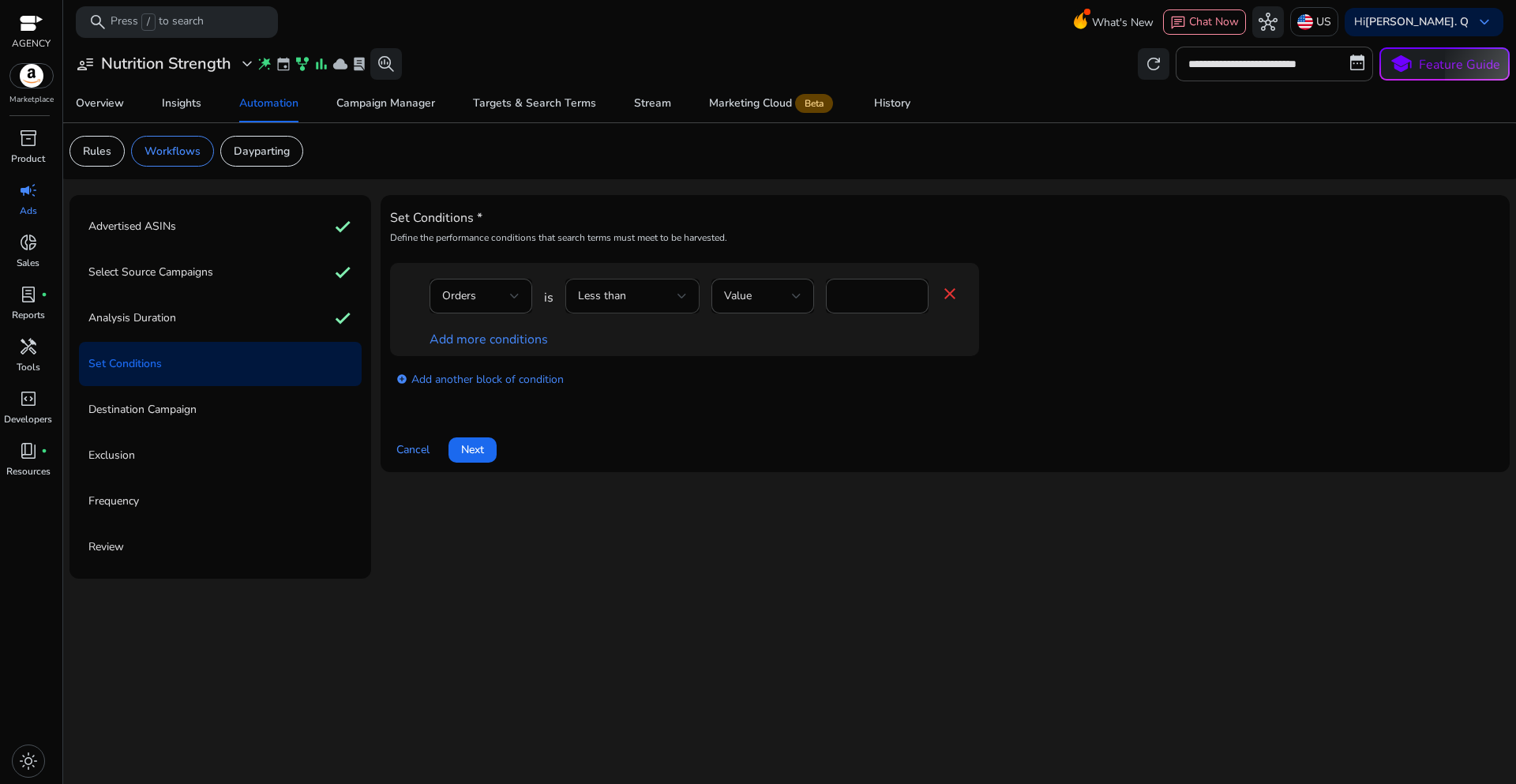
click at [683, 300] on div at bounding box center [682, 296] width 9 height 19
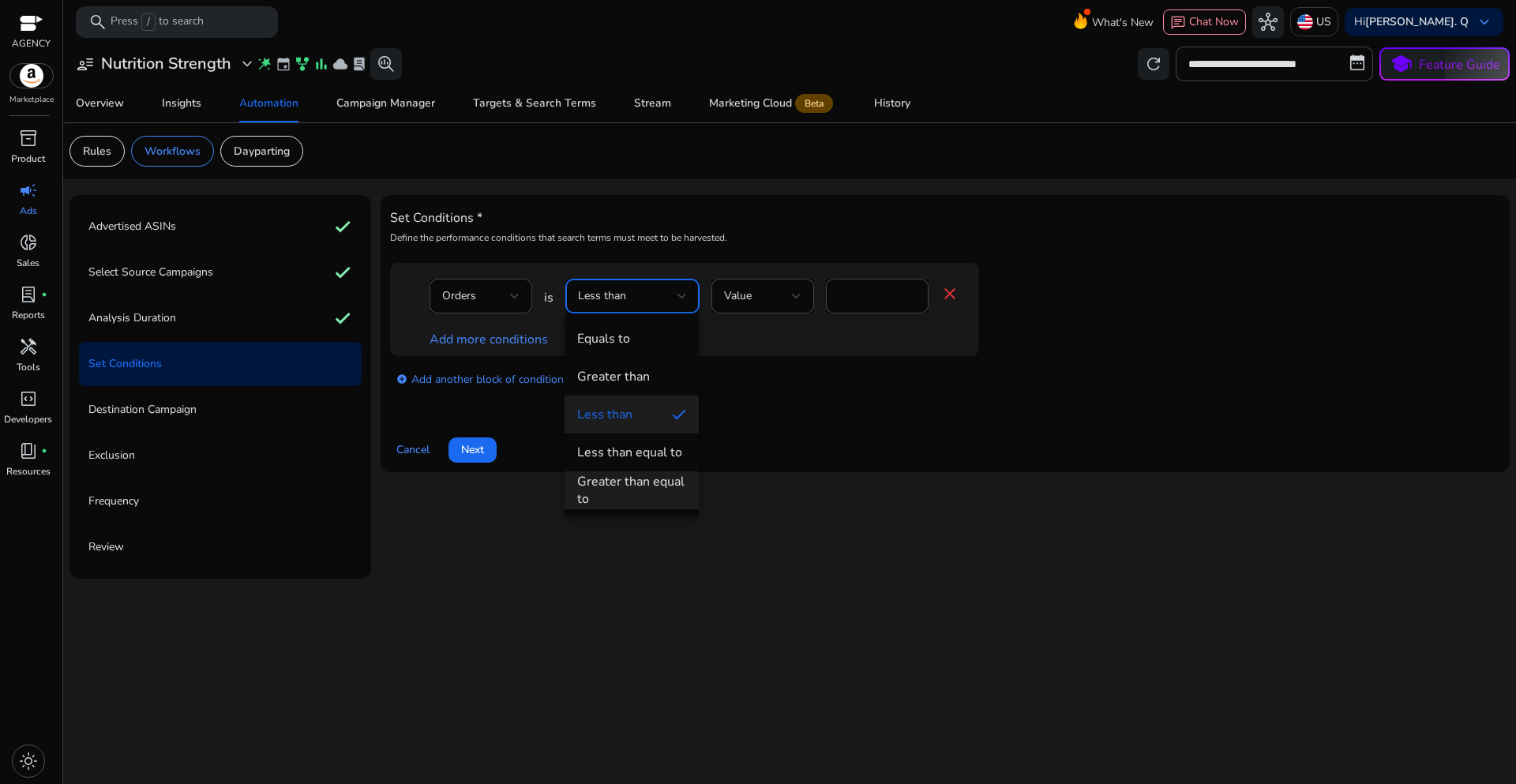
click at [632, 484] on div "Greater than equal to" at bounding box center [632, 490] width 109 height 34
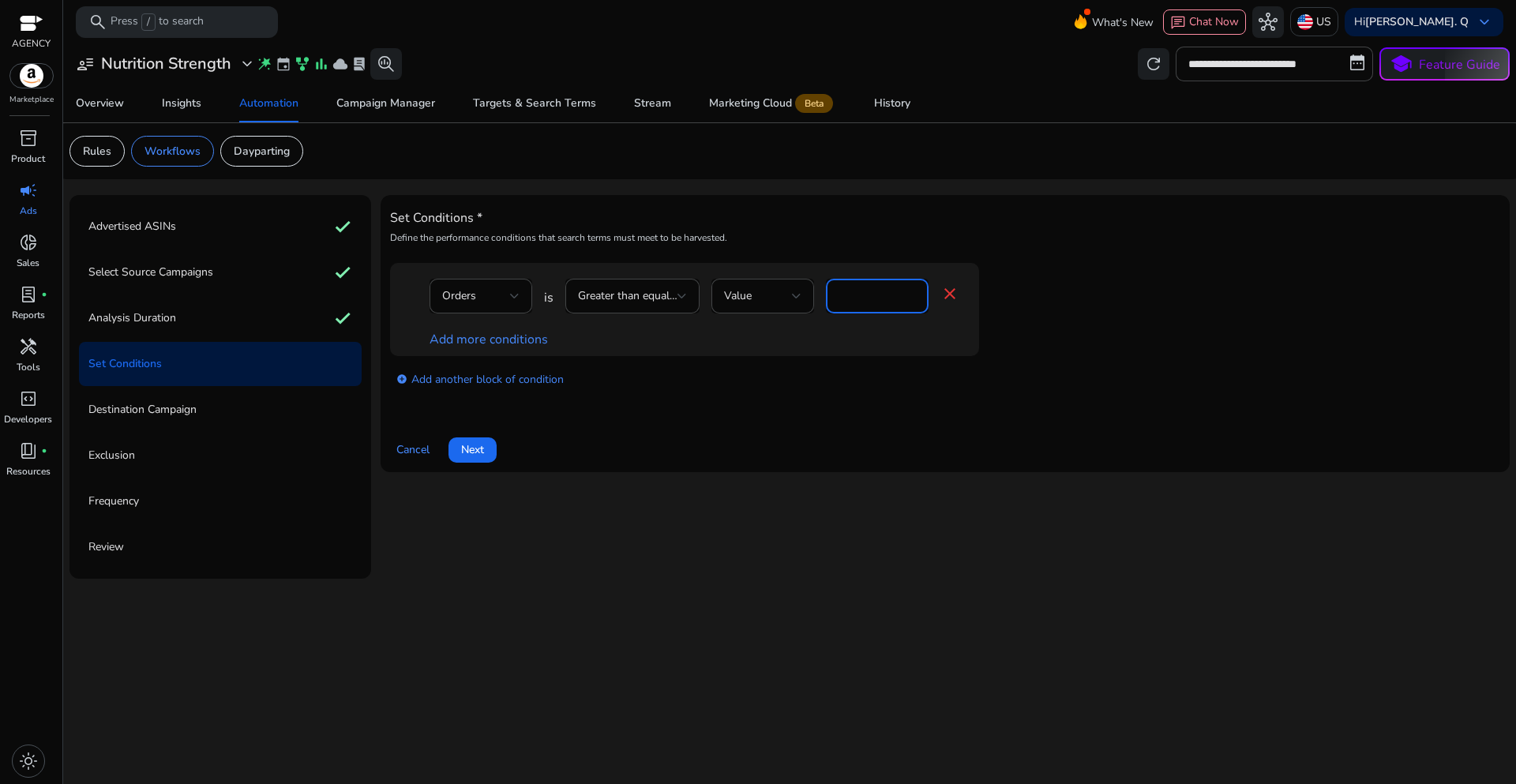
drag, startPoint x: 858, startPoint y: 296, endPoint x: 819, endPoint y: 293, distance: 39.1
click at [819, 293] on div "Orders is Greater than equal to Value * close" at bounding box center [695, 304] width 530 height 51
type input "*"
click at [502, 339] on link "Add more conditions" at bounding box center [488, 339] width 118 height 17
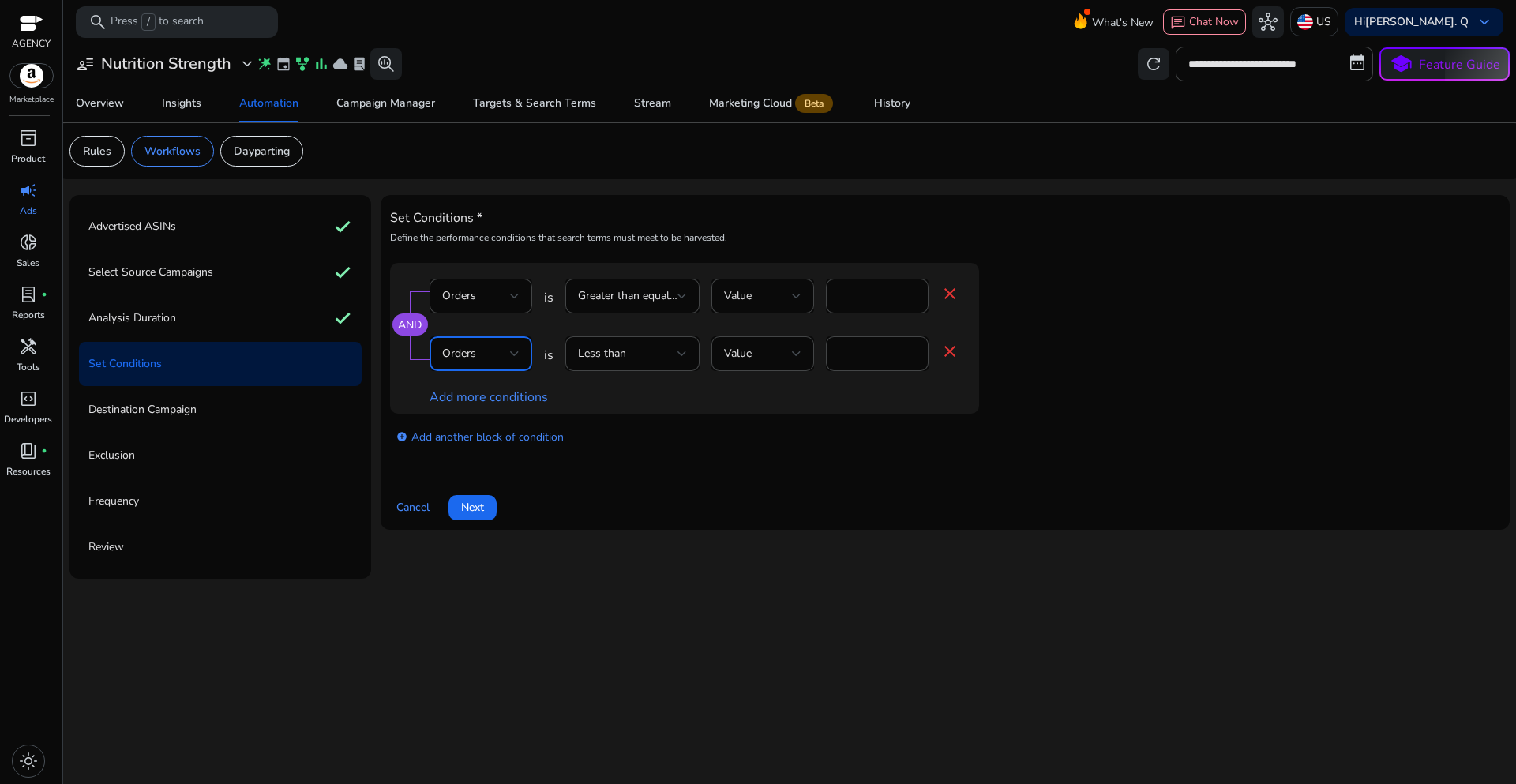
click at [504, 351] on div "Orders" at bounding box center [475, 354] width 68 height 17
click at [469, 395] on span "ACoS" at bounding box center [481, 386] width 78 height 17
click at [684, 356] on div at bounding box center [682, 353] width 9 height 6
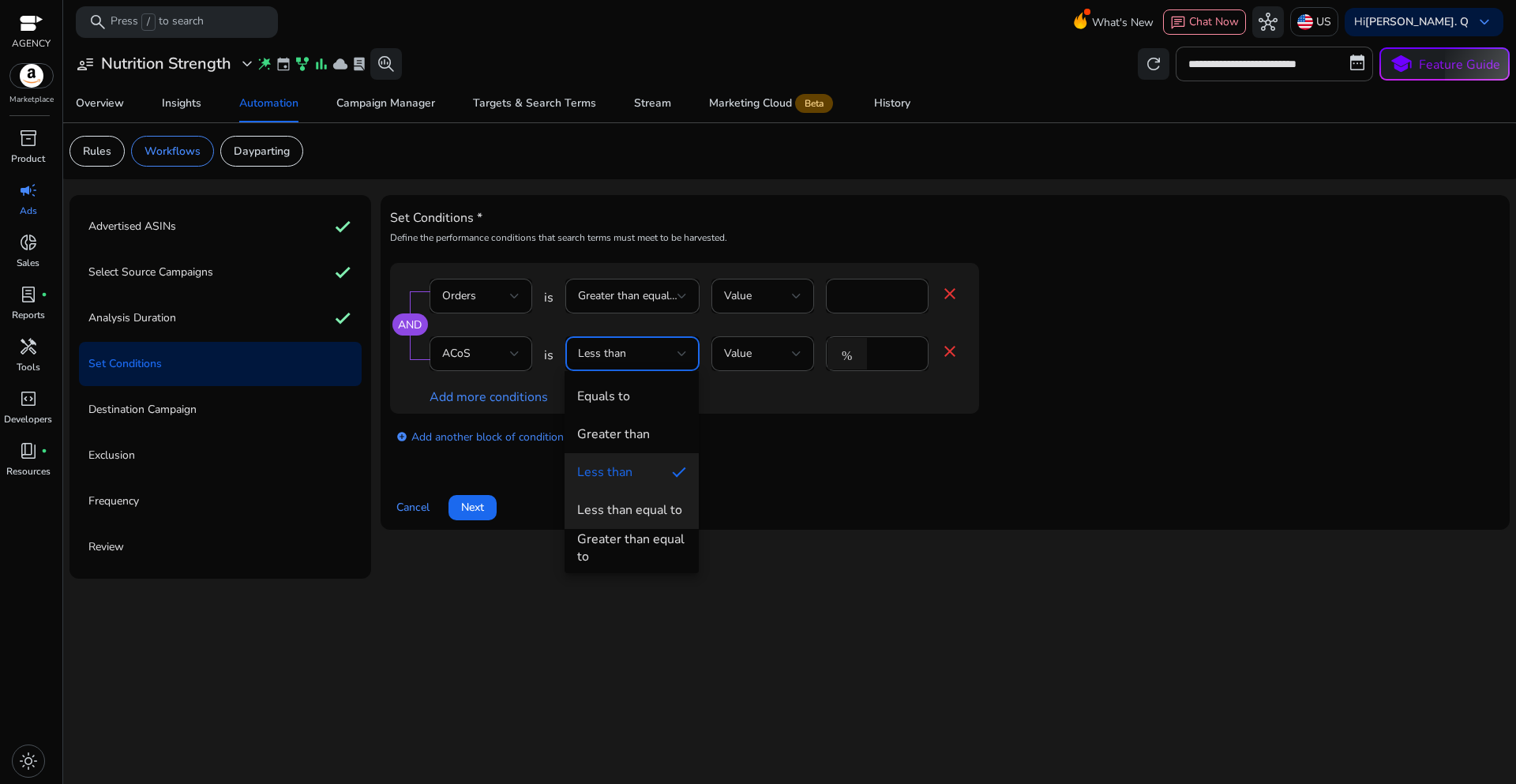
click at [628, 517] on div "Less than equal to" at bounding box center [630, 510] width 105 height 17
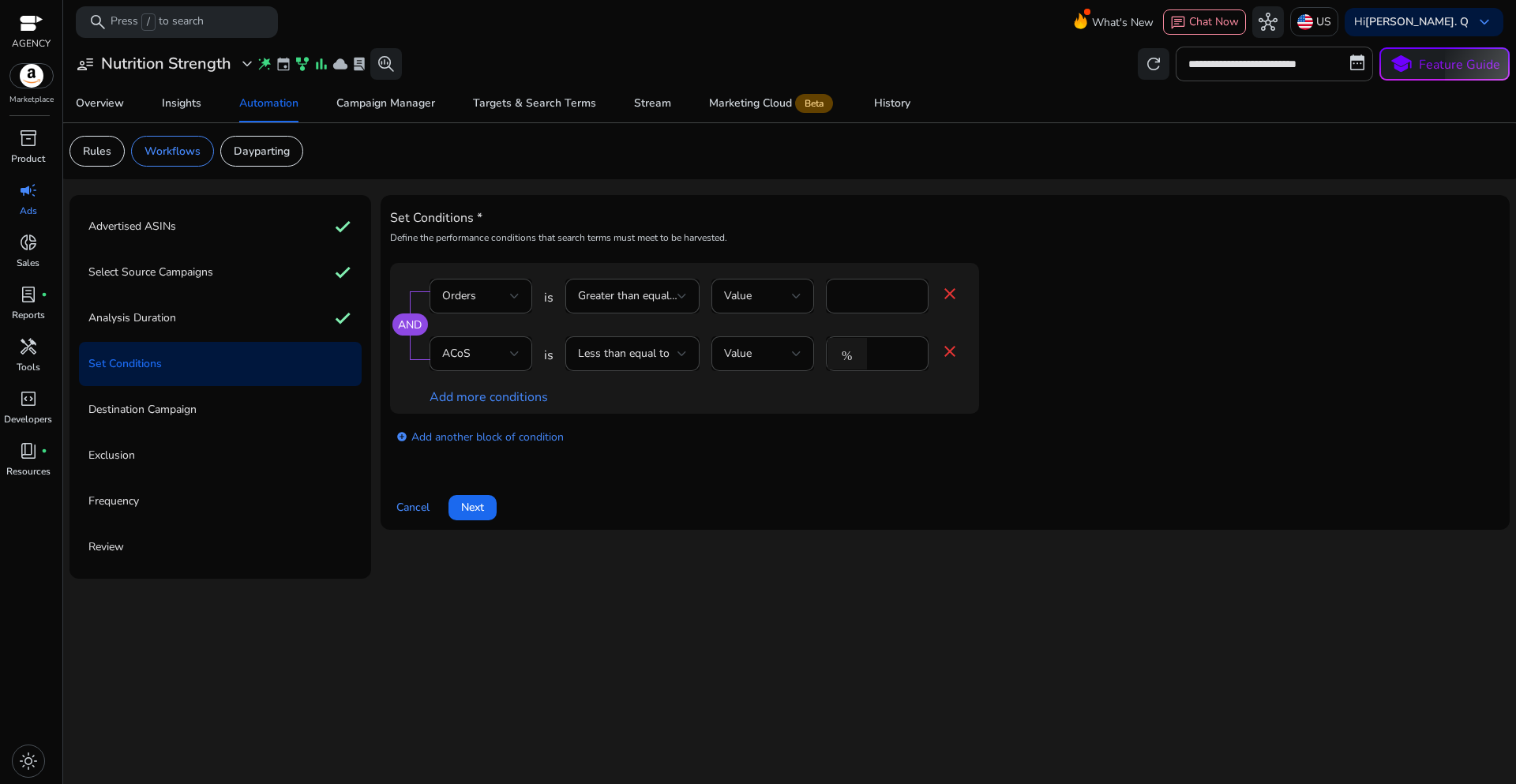
click at [812, 464] on div "Set Conditions * Define the performance conditions that search terms must meet …" at bounding box center [945, 362] width 1110 height 316
drag, startPoint x: 887, startPoint y: 353, endPoint x: 862, endPoint y: 353, distance: 25.0
click at [862, 353] on div "% *" at bounding box center [871, 354] width 90 height 34
type input "**"
click at [1337, 324] on app-ppc-editable-conditions "AND Orders is Greater than equal to Value * close ACoS is Less than equal to Va…" at bounding box center [945, 361] width 1110 height 195
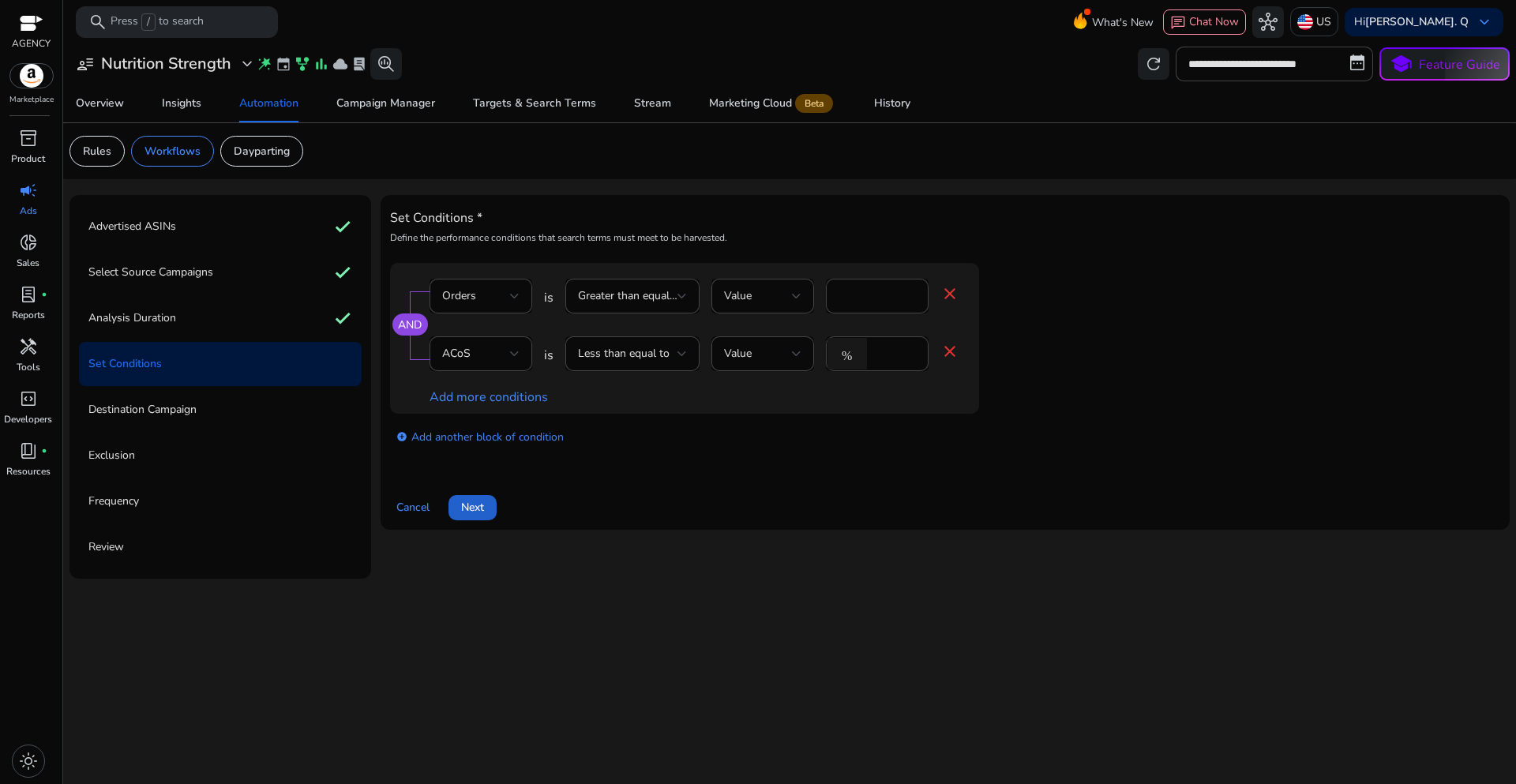
click at [486, 515] on span at bounding box center [473, 507] width 48 height 38
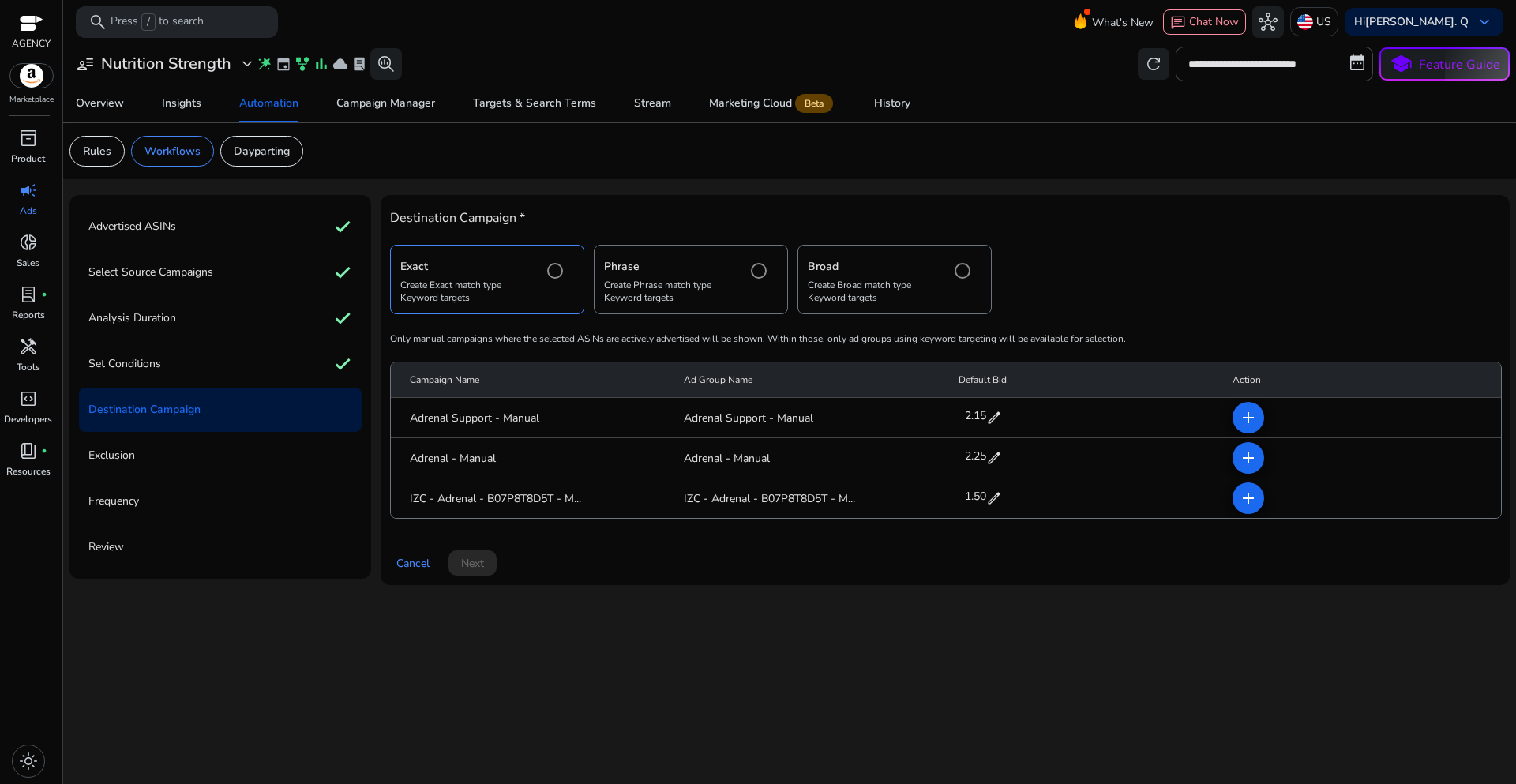
click at [1247, 501] on mat-icon "add" at bounding box center [1249, 498] width 19 height 19
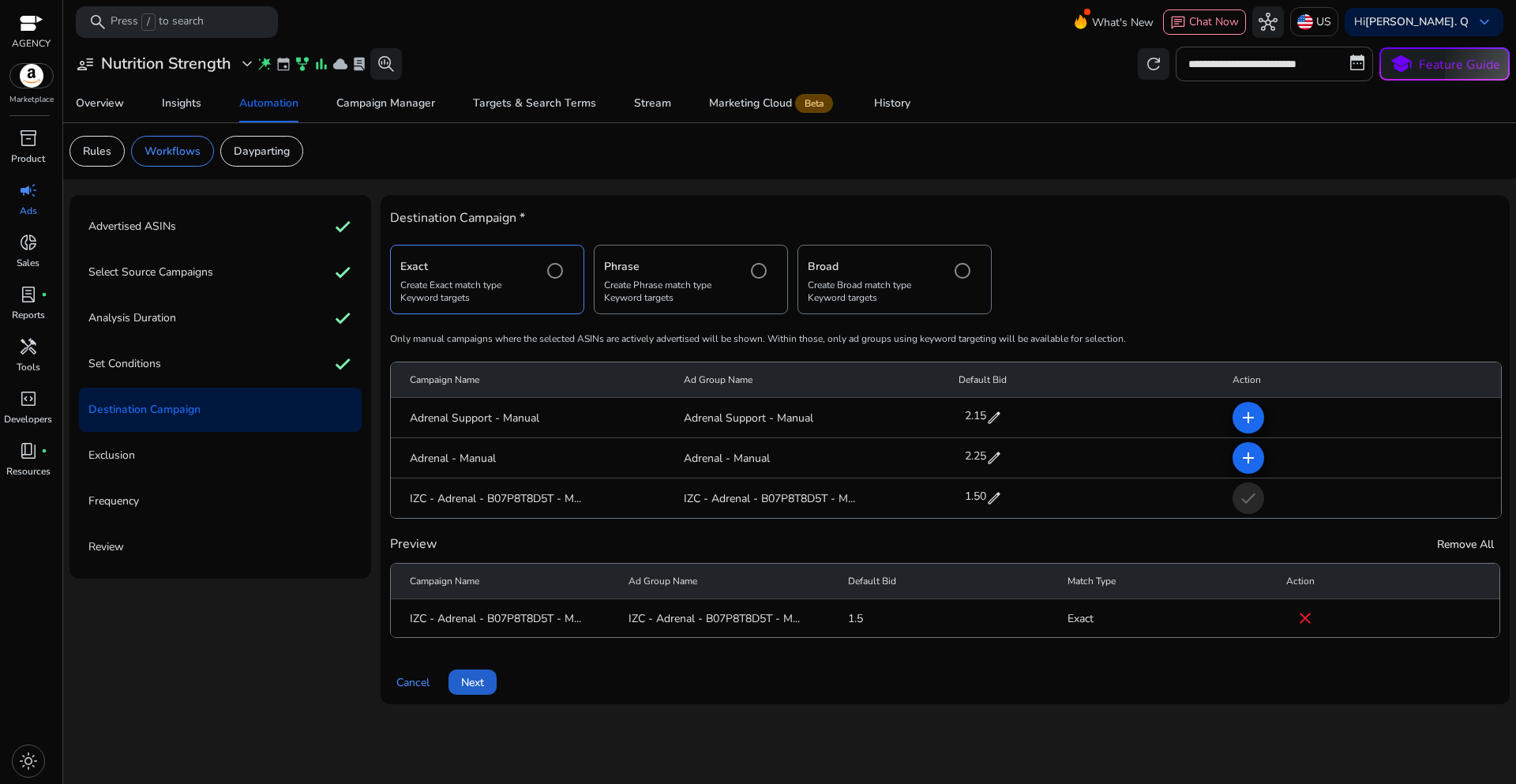
click at [483, 678] on span "Next" at bounding box center [472, 682] width 23 height 16
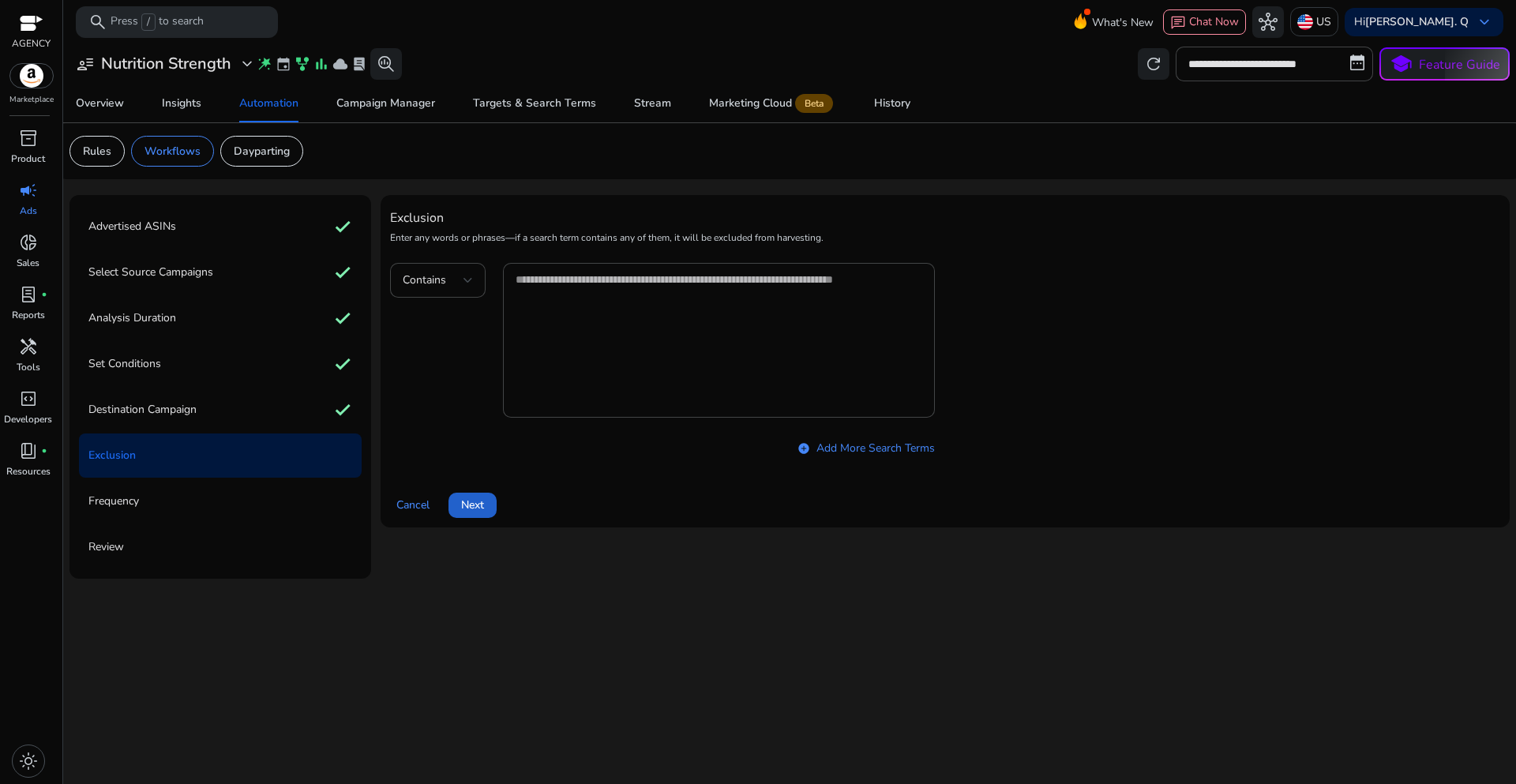
click at [477, 518] on span at bounding box center [473, 505] width 48 height 38
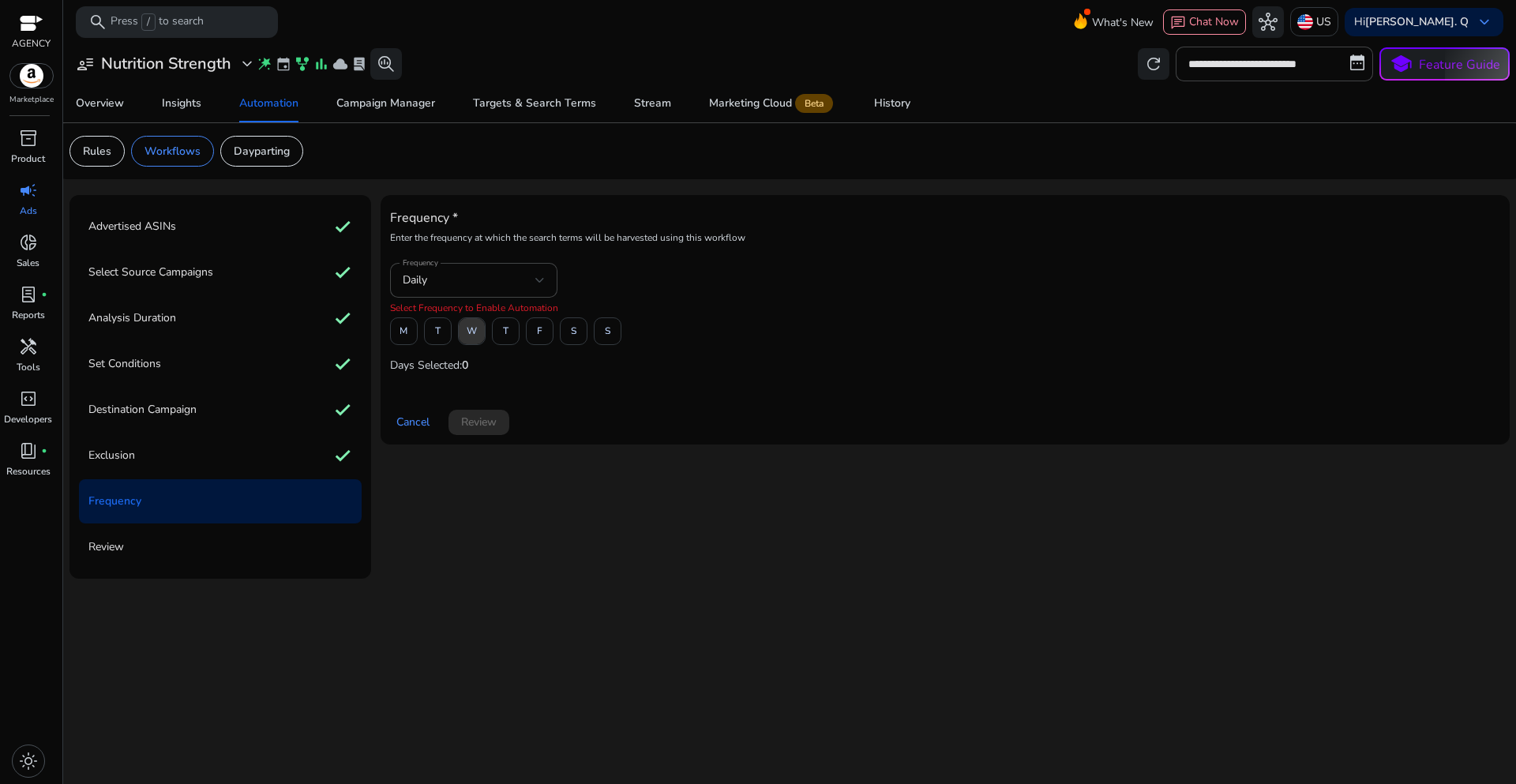
click at [475, 330] on span "W" at bounding box center [472, 331] width 10 height 28
click at [483, 425] on span "Review" at bounding box center [478, 422] width 35 height 16
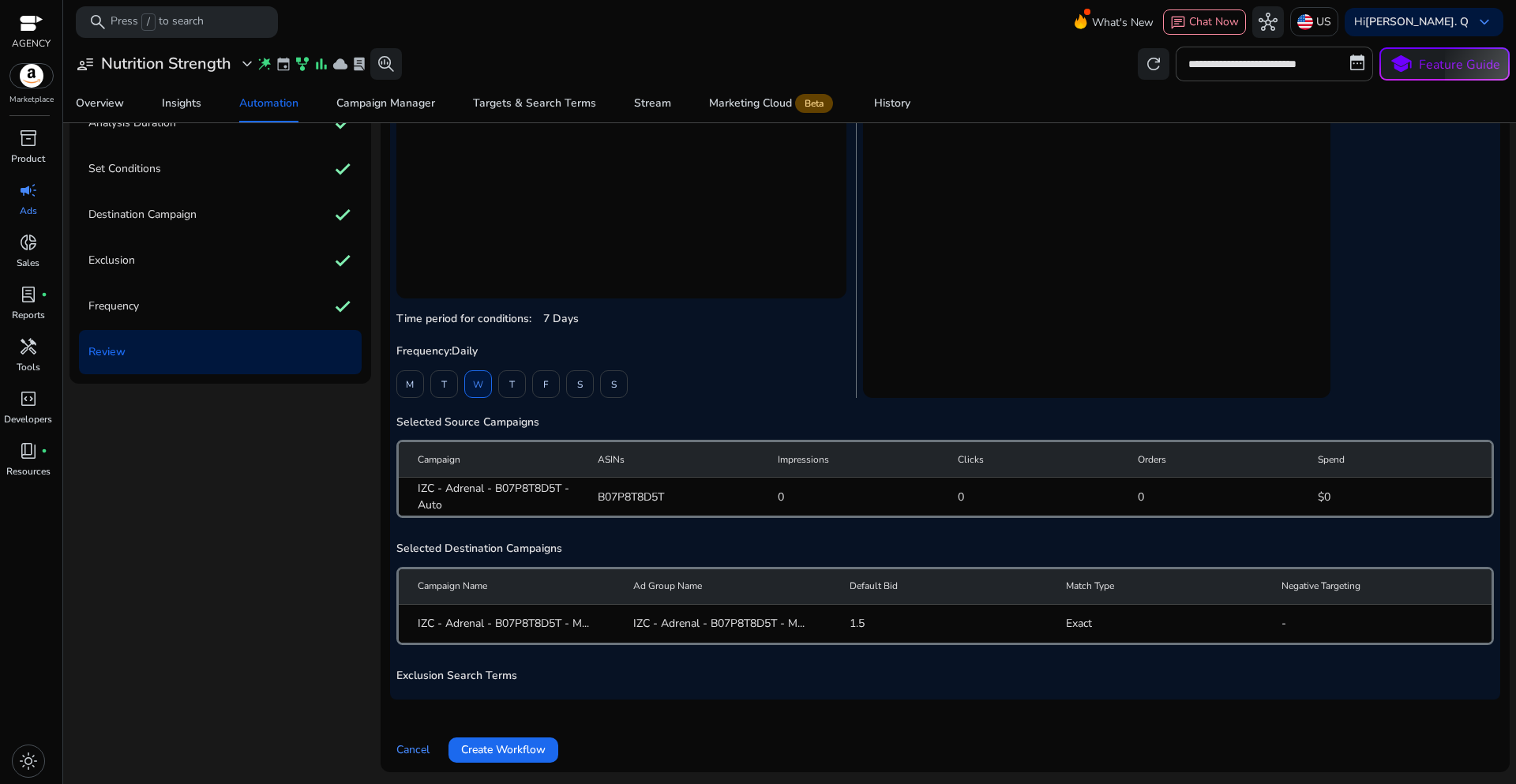
scroll to position [110, 0]
click at [512, 755] on span "Create Workflow" at bounding box center [503, 748] width 85 height 16
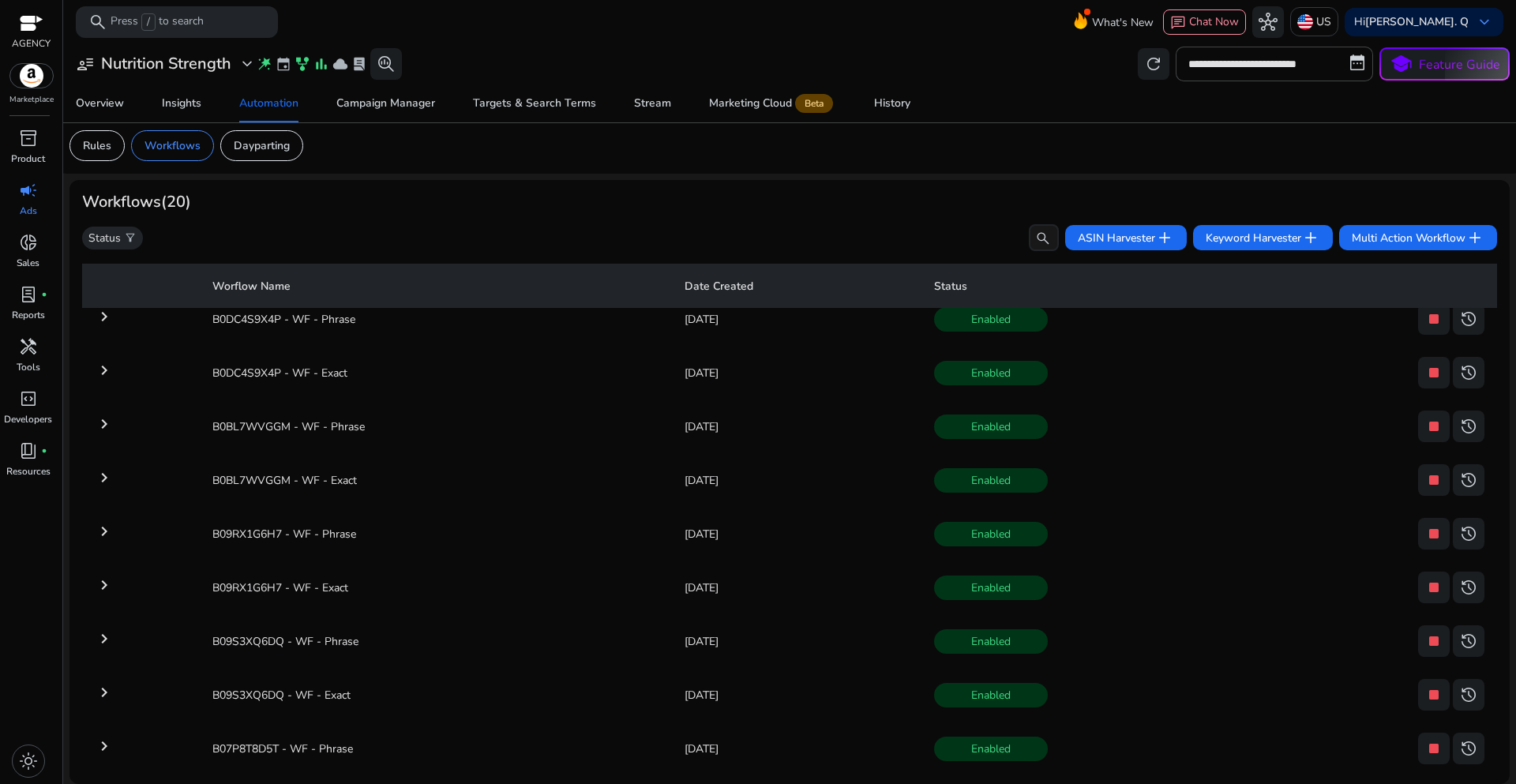
scroll to position [490, 0]
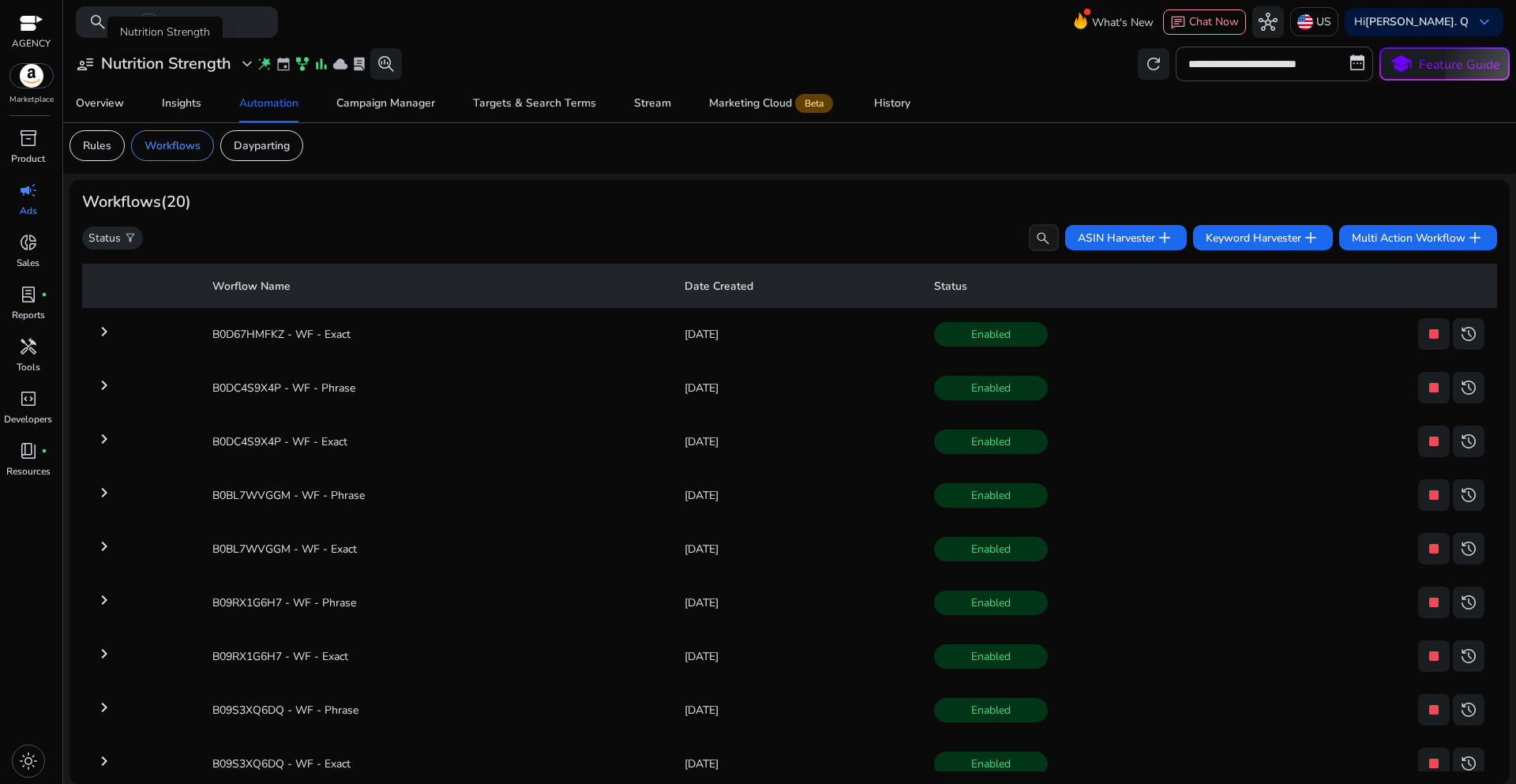
click at [203, 72] on h3 "Nutrition Strength" at bounding box center [166, 64] width 130 height 19
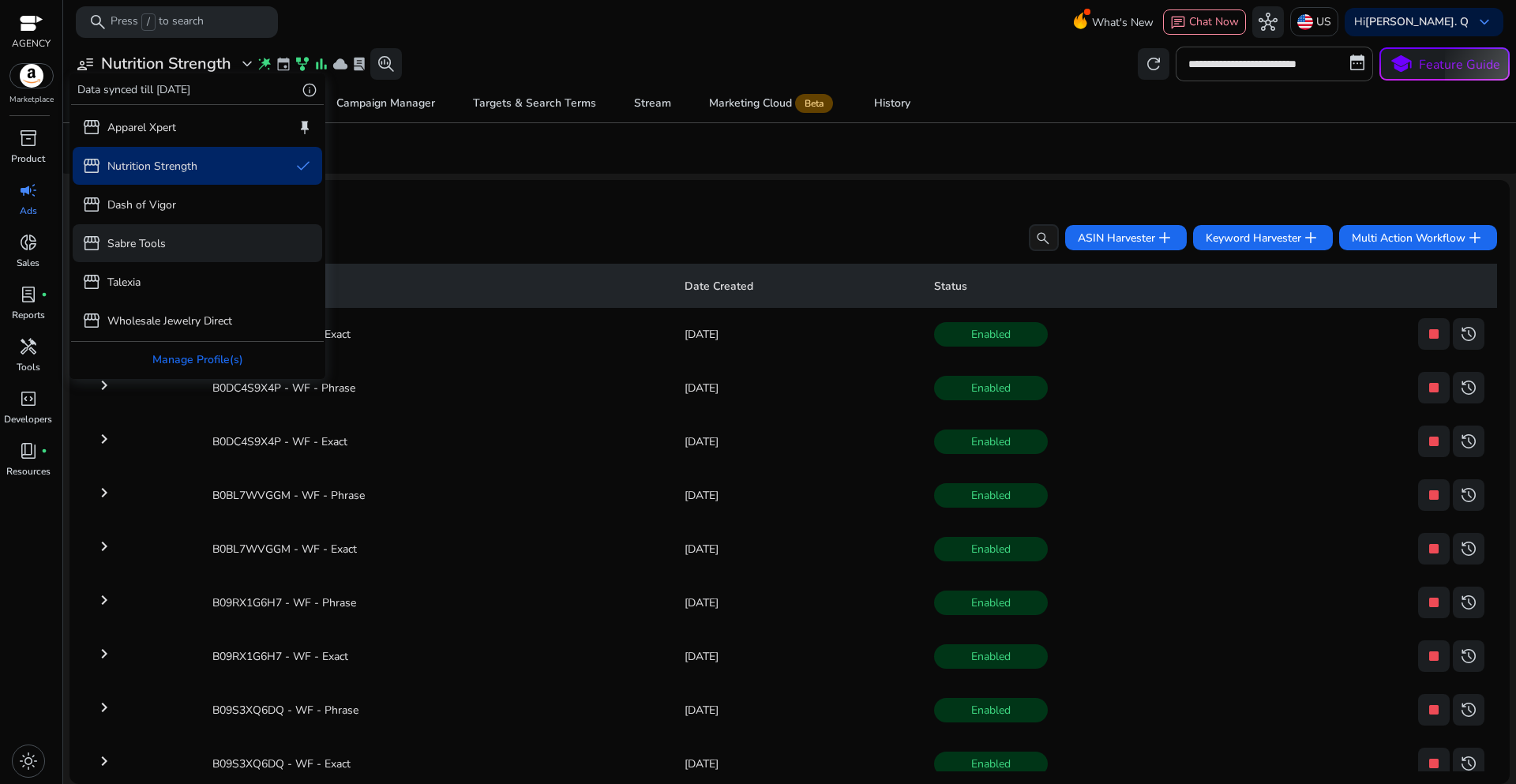
click at [137, 248] on p "Sabre Tools" at bounding box center [136, 243] width 59 height 16
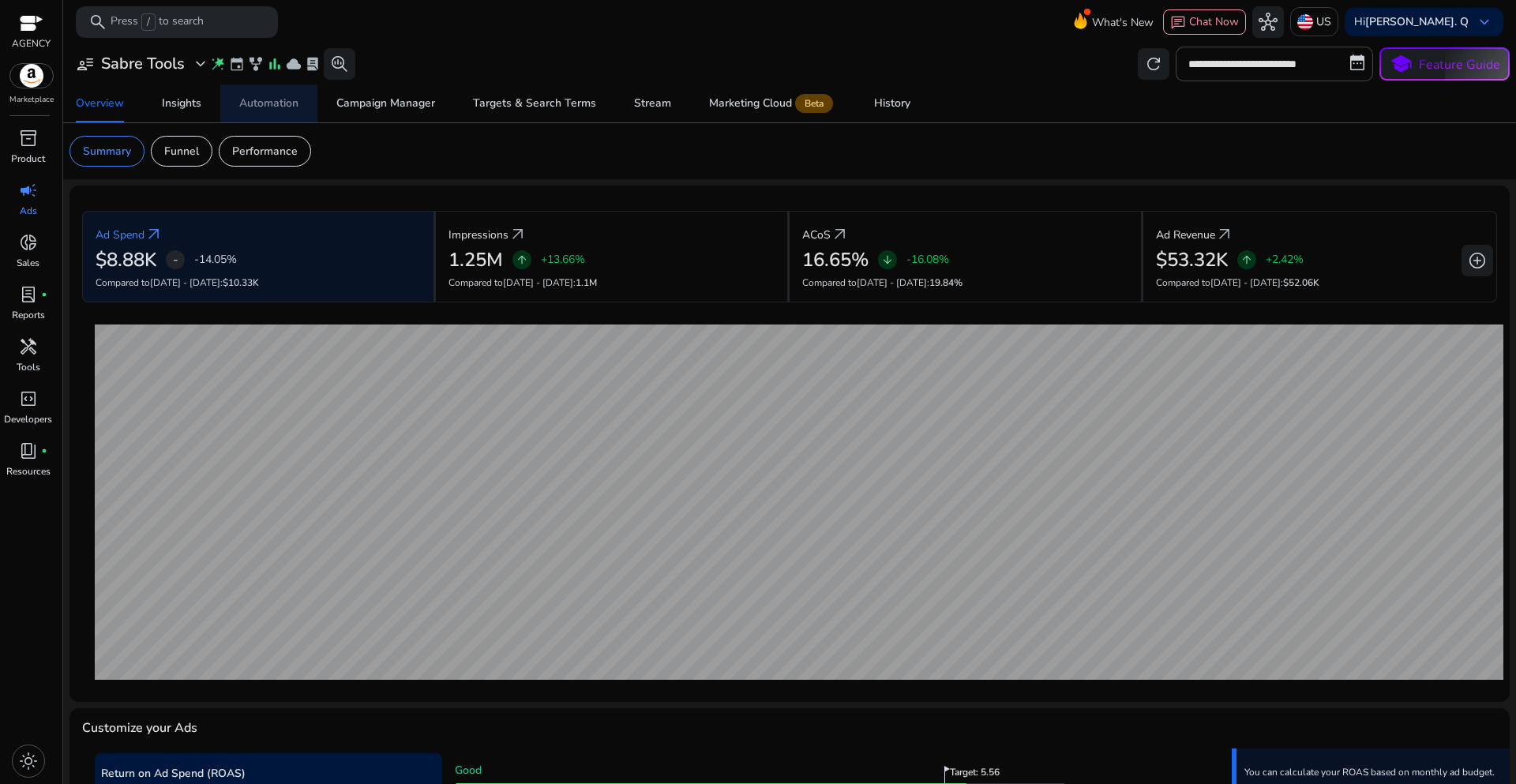
click at [267, 108] on div "Automation" at bounding box center [268, 103] width 60 height 11
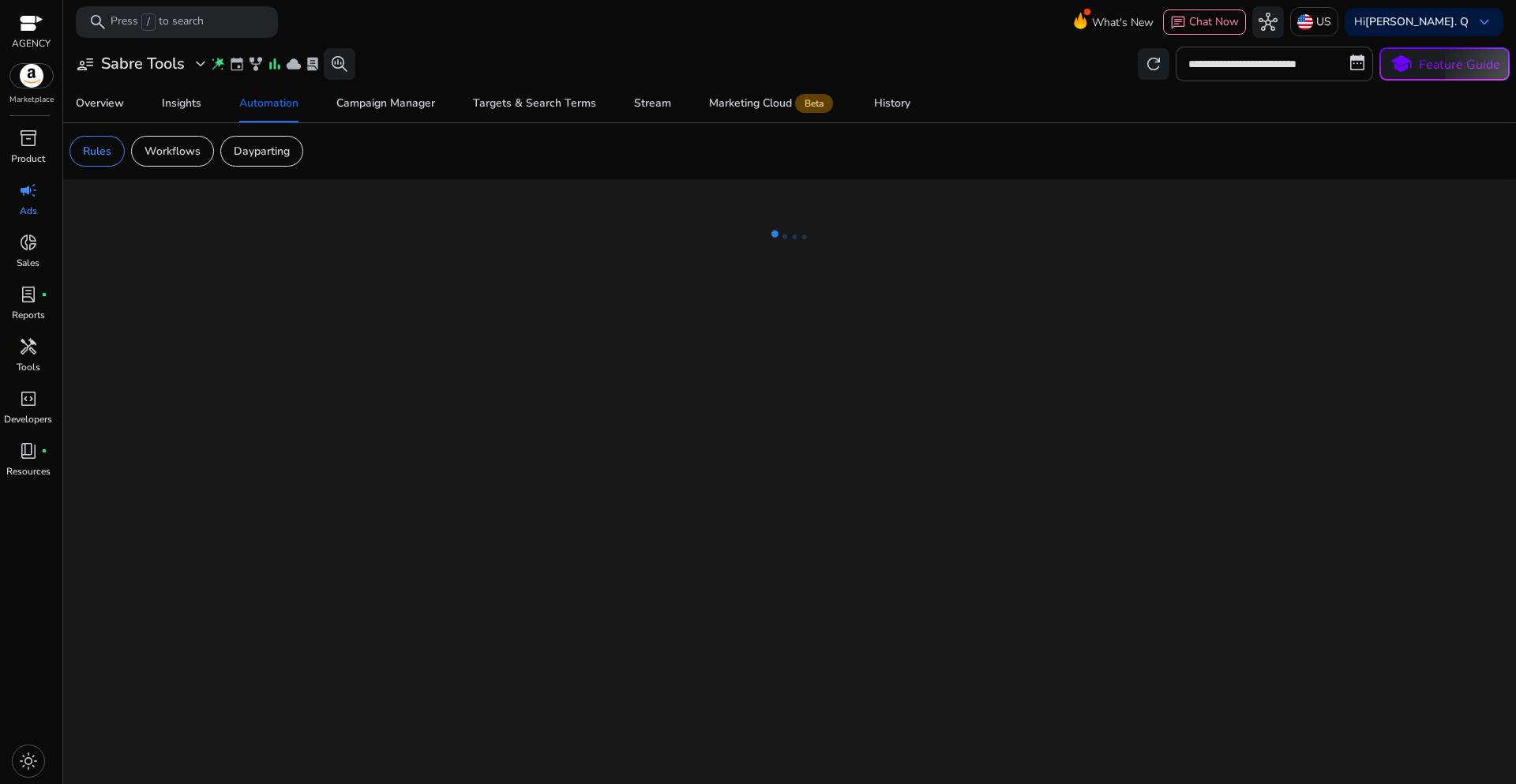
drag, startPoint x: 194, startPoint y: 160, endPoint x: 207, endPoint y: 175, distance: 19.8
click at [197, 163] on div "Workflows" at bounding box center [173, 151] width 83 height 31
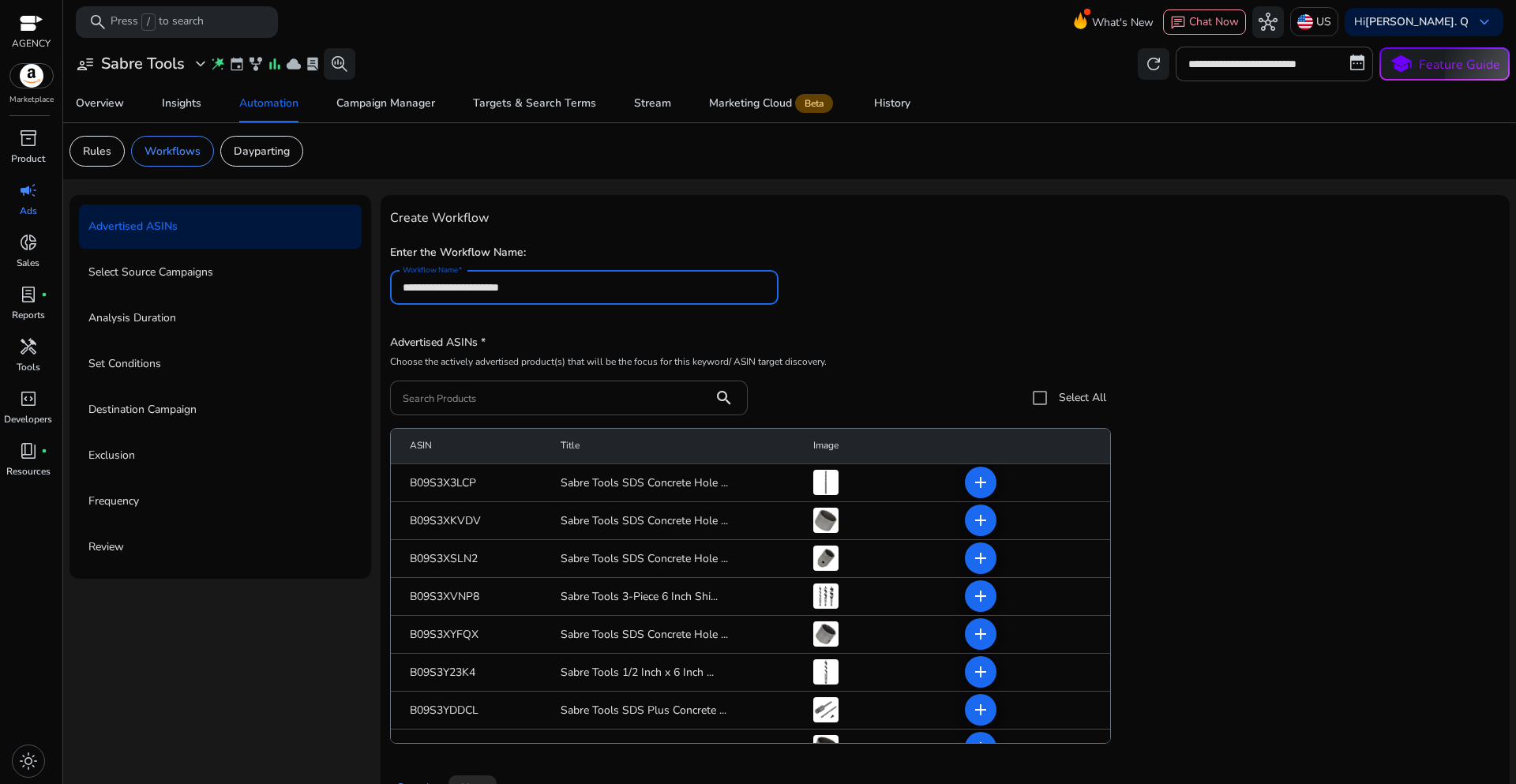
type input "**********"
click at [853, 260] on div "**********" at bounding box center [945, 280] width 1110 height 80
click at [500, 404] on input "Search Products" at bounding box center [552, 398] width 299 height 17
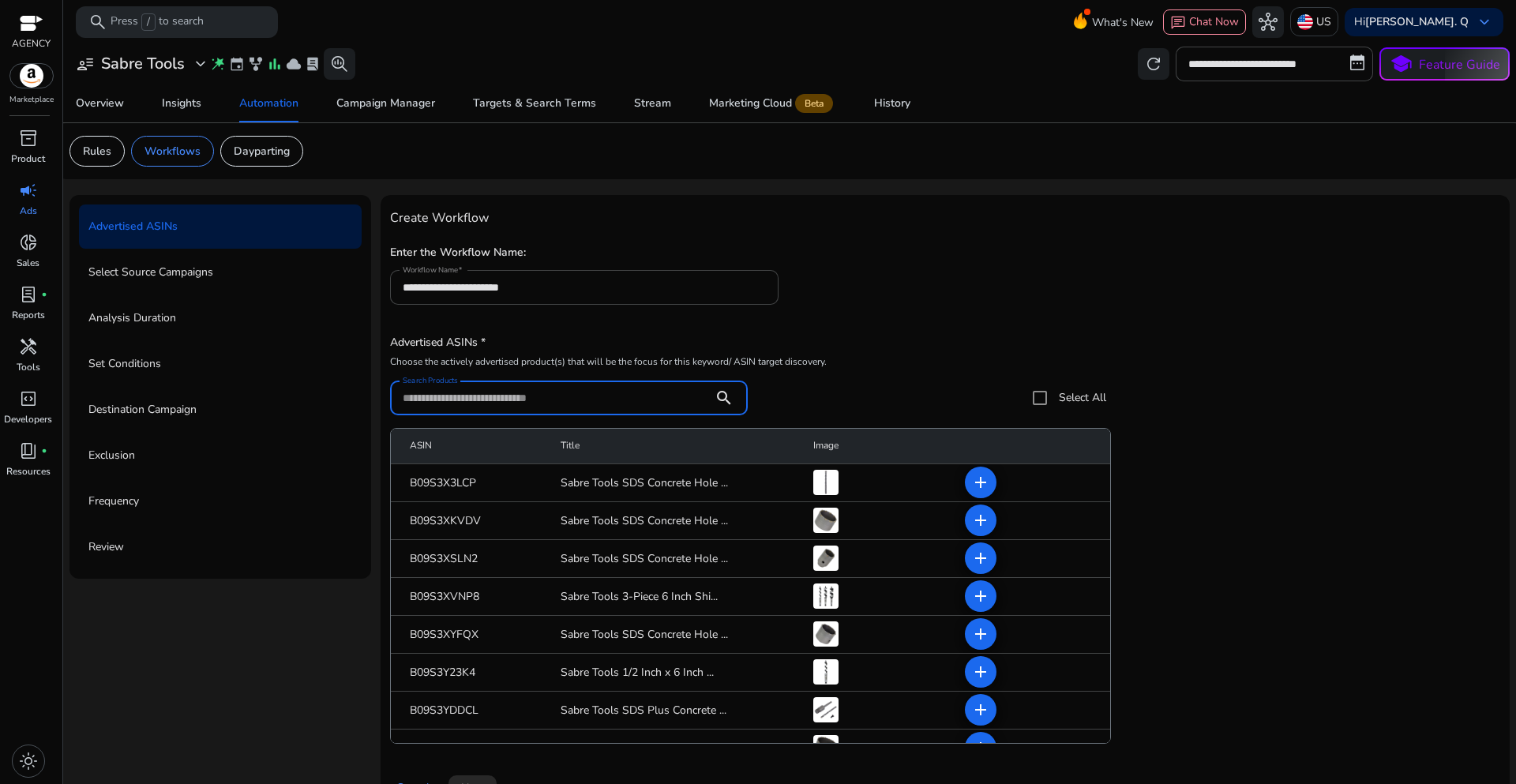
paste input "**********"
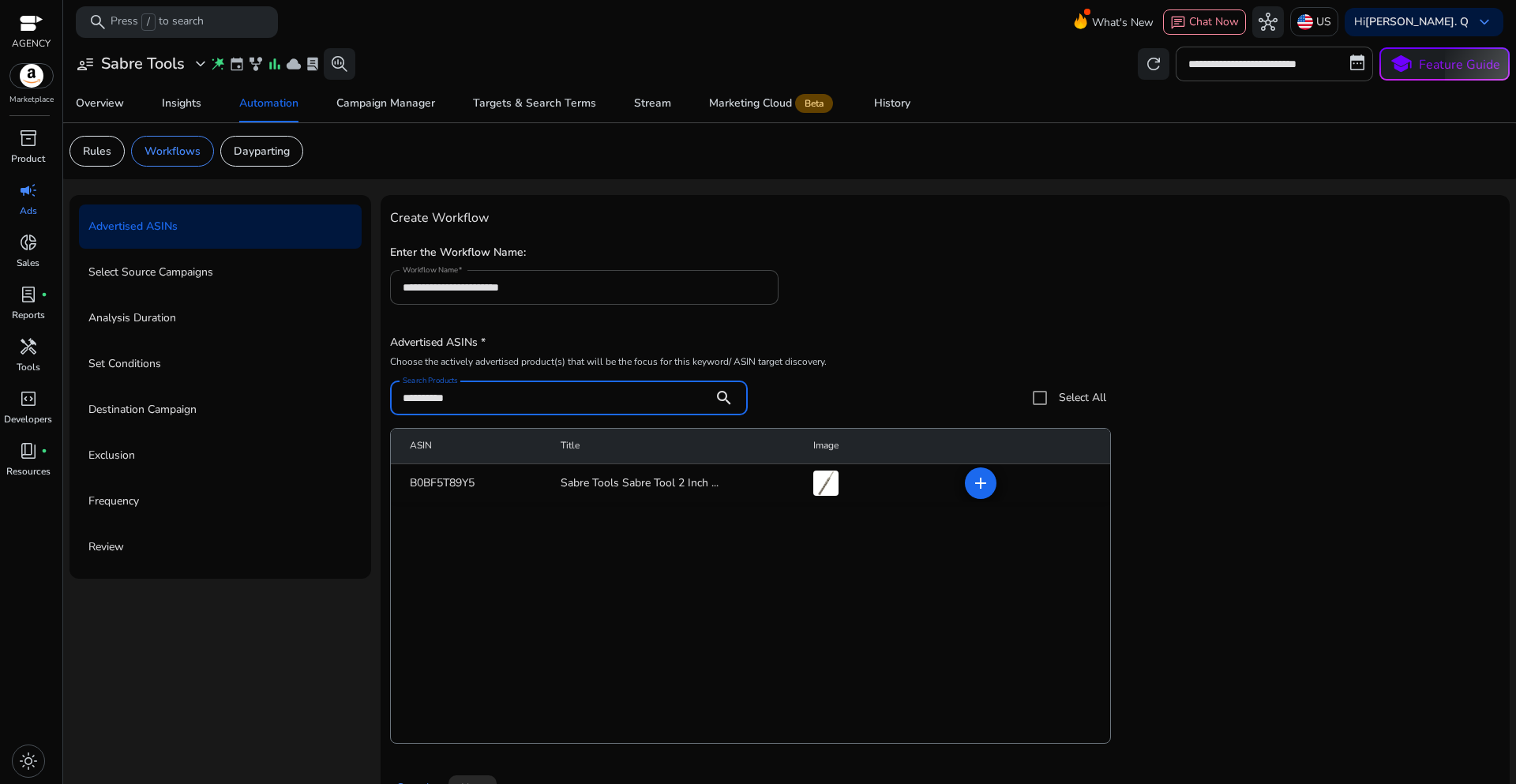
type input "**********"
click at [976, 337] on h5 "Advertised ASINs *" at bounding box center [748, 343] width 717 height 14
click at [972, 493] on span at bounding box center [981, 483] width 38 height 38
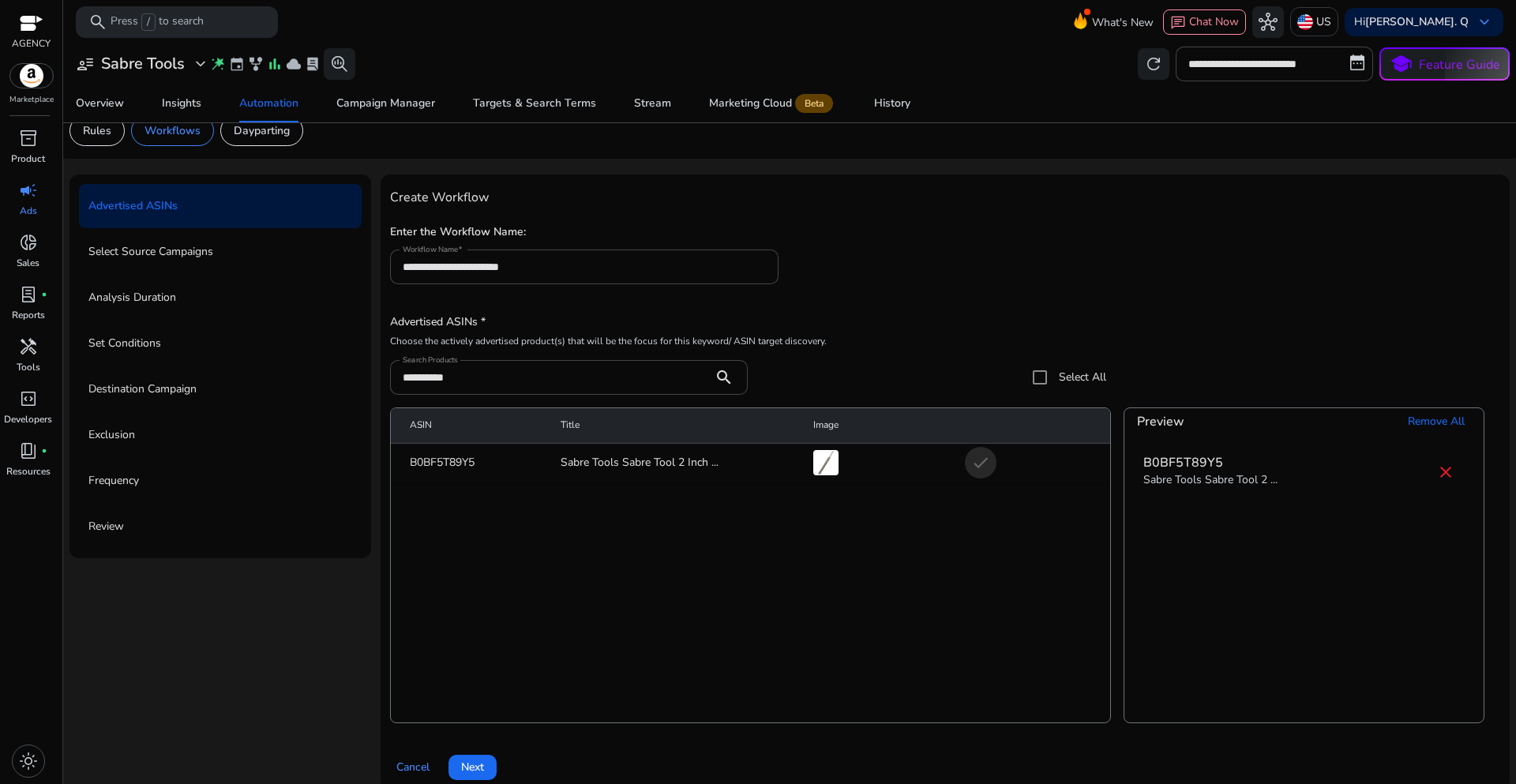
scroll to position [39, 0]
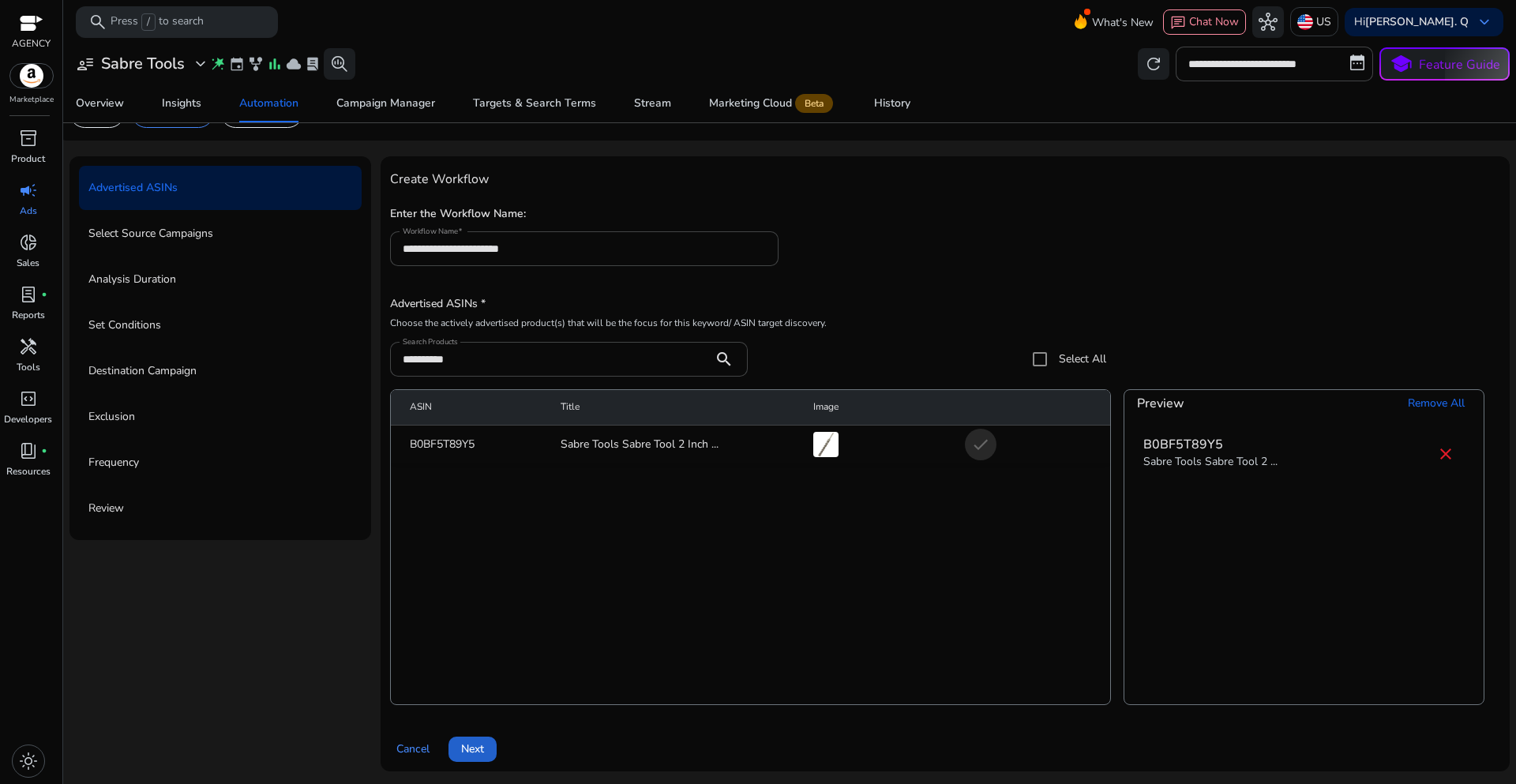
click at [474, 742] on span "Next" at bounding box center [472, 748] width 23 height 16
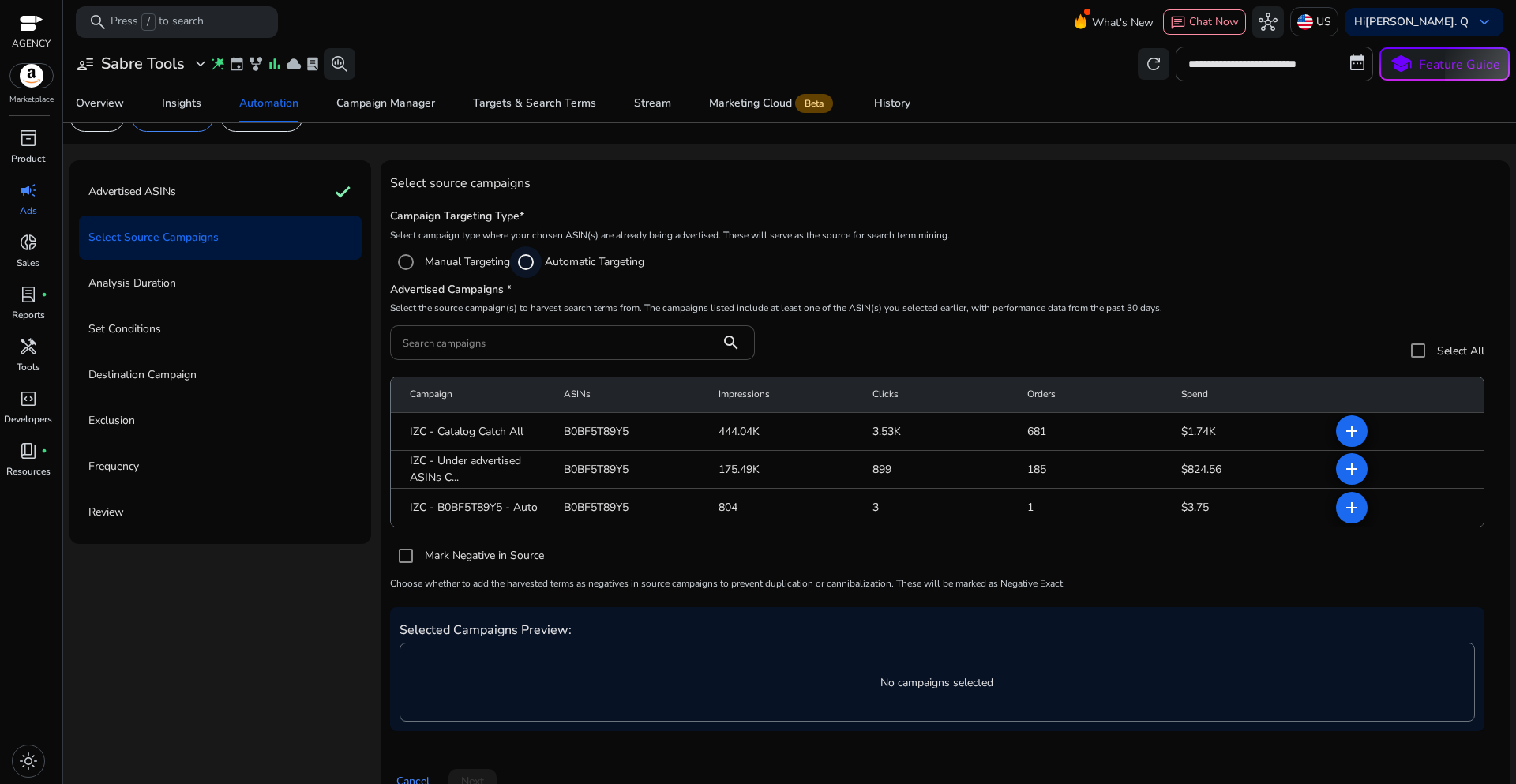
scroll to position [67, 0]
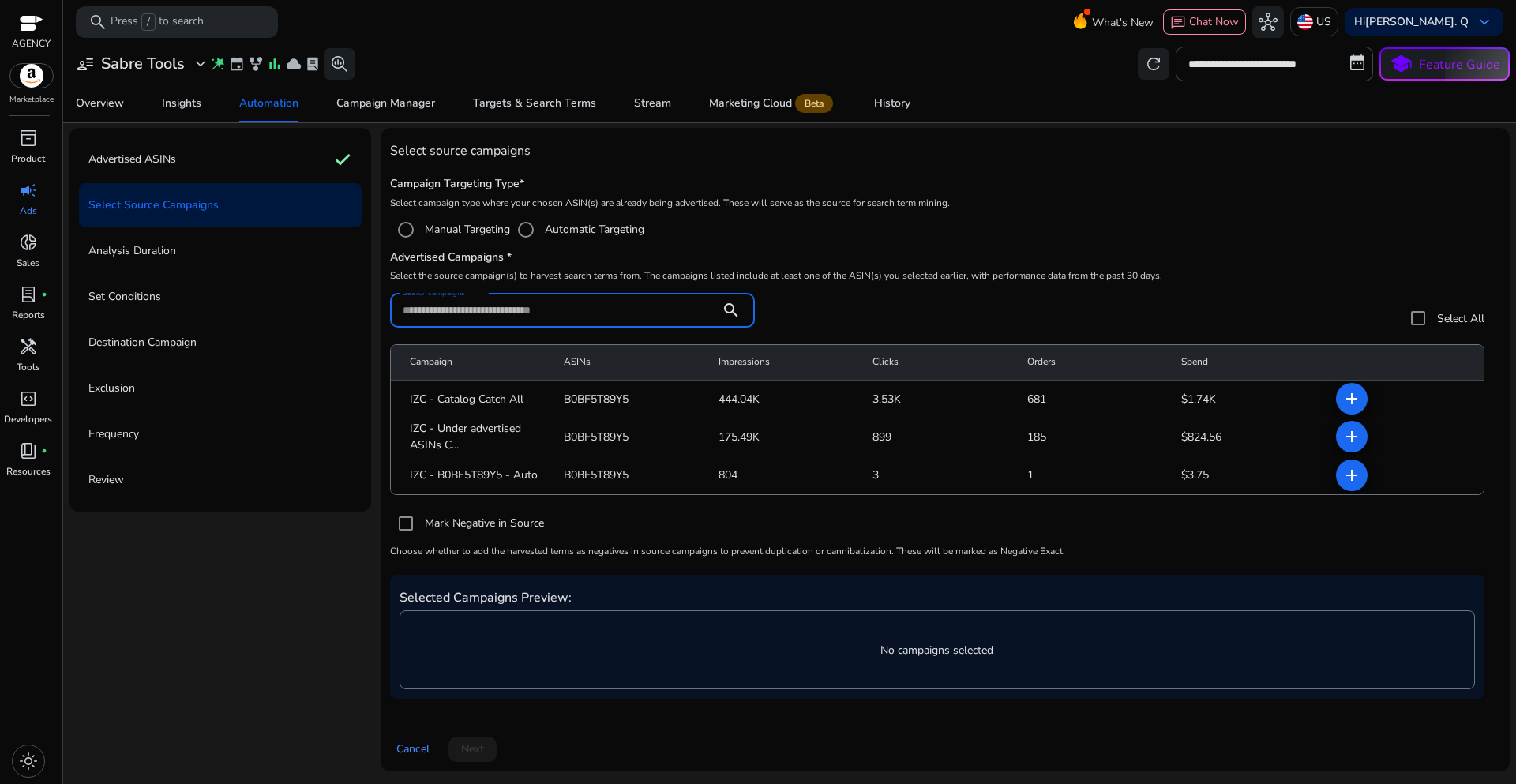
click at [451, 311] on input "Search campaigns" at bounding box center [555, 310] width 305 height 17
paste input "**********"
type input "**********"
click at [1113, 298] on div "**********" at bounding box center [937, 318] width 1094 height 51
click at [1339, 485] on span at bounding box center [1352, 475] width 38 height 38
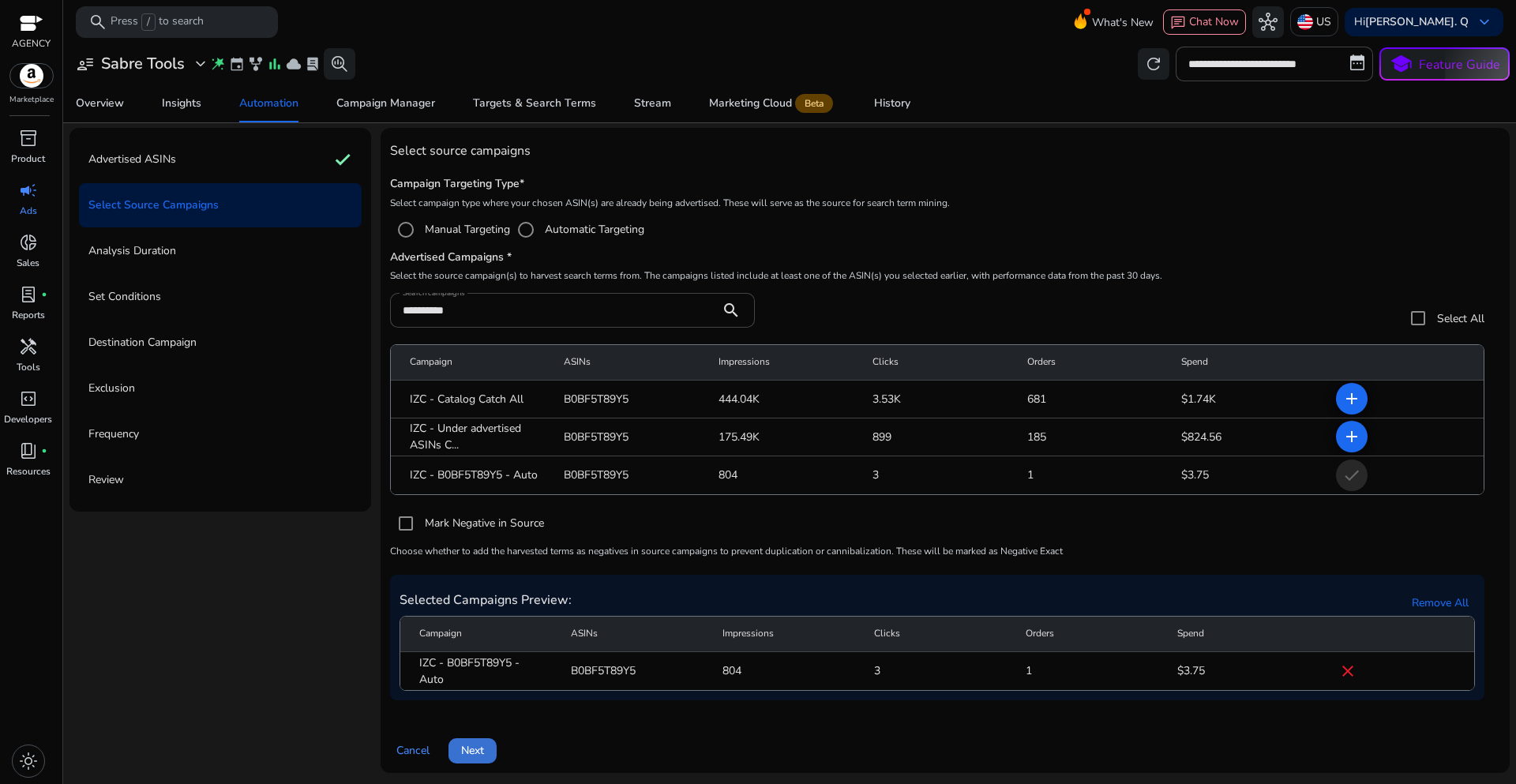
click at [481, 753] on span "Next" at bounding box center [472, 750] width 23 height 16
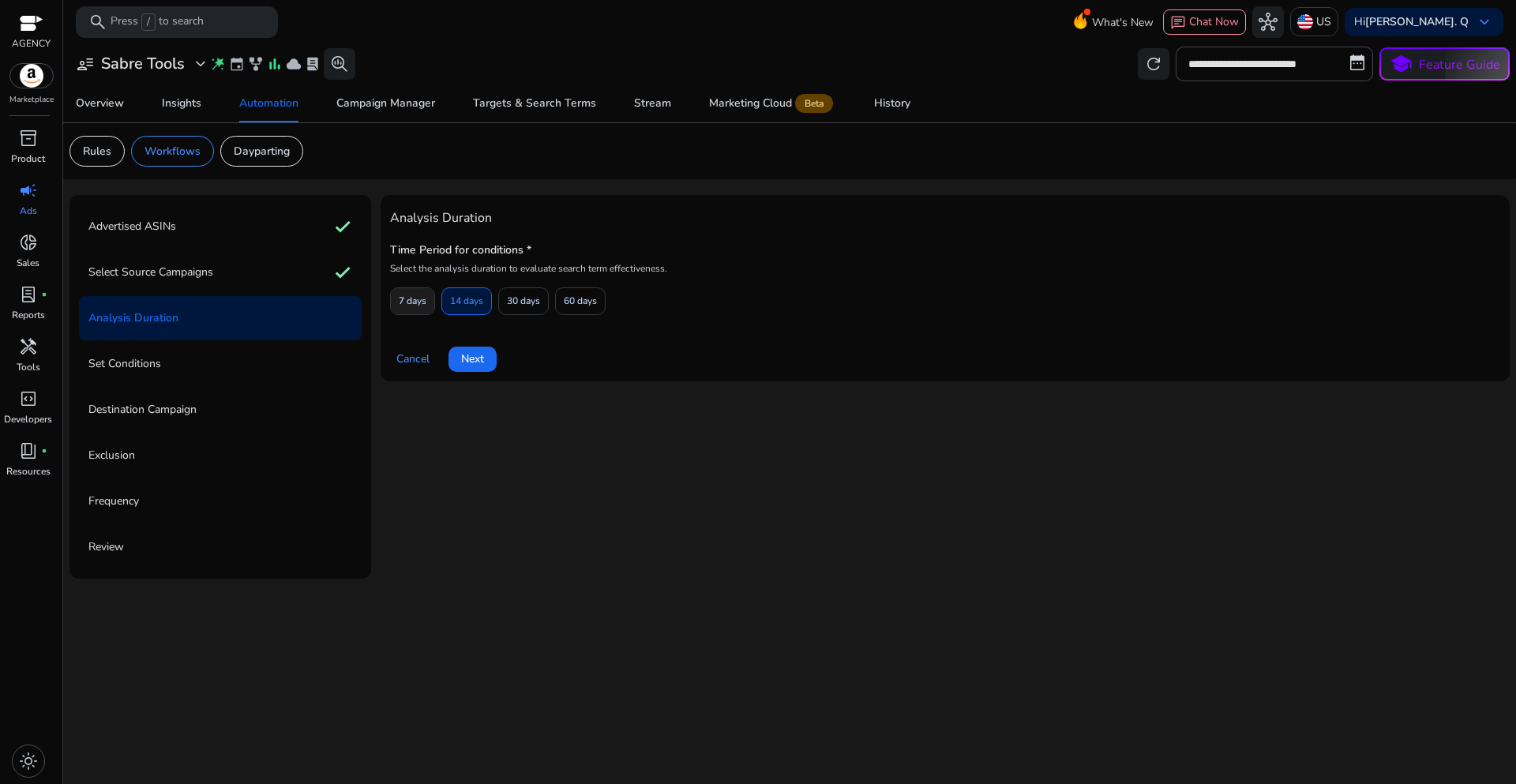
click at [414, 296] on span "7 days" at bounding box center [412, 301] width 28 height 28
click at [472, 368] on span at bounding box center [473, 359] width 48 height 38
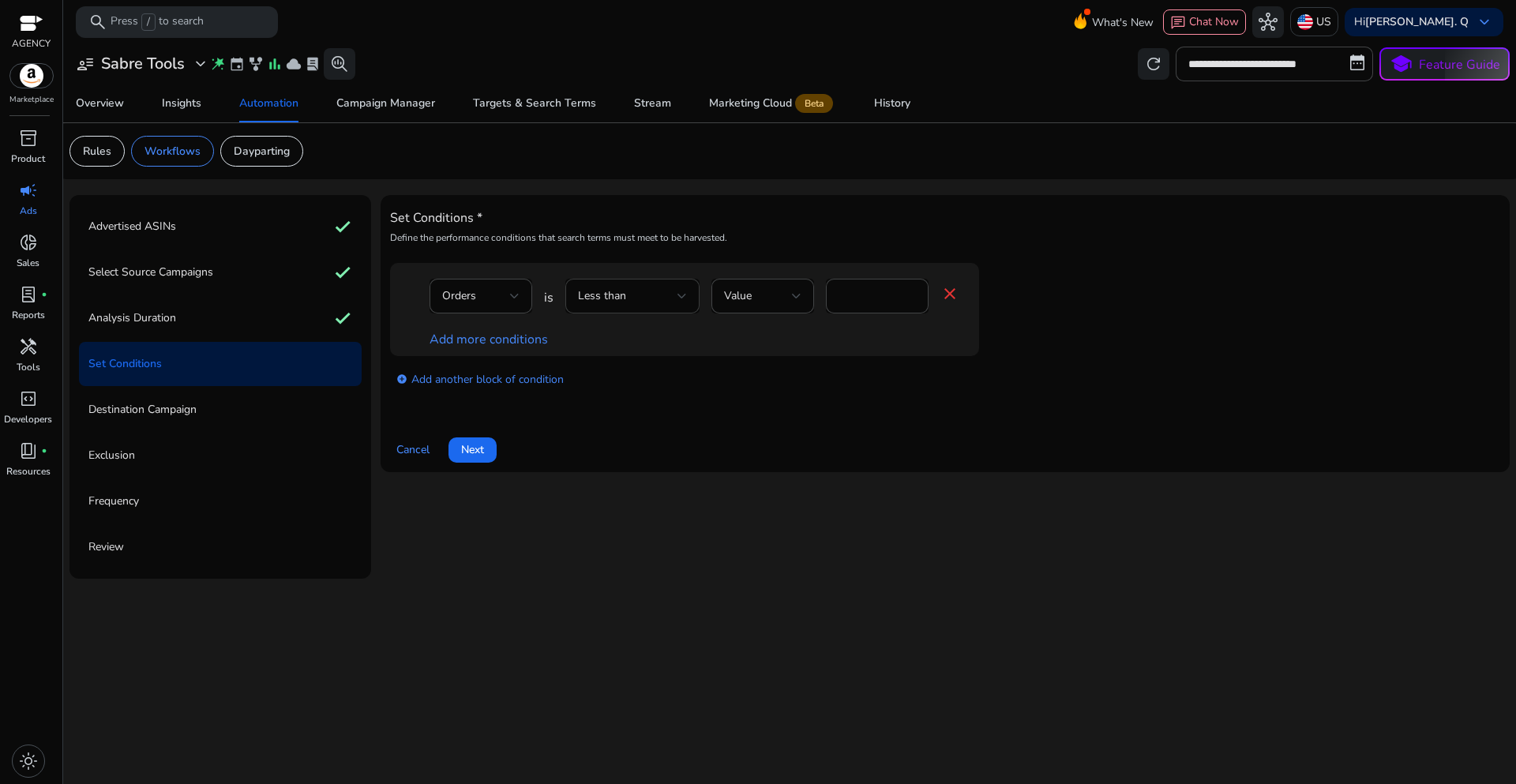
click at [675, 301] on div "Less than" at bounding box center [627, 296] width 99 height 17
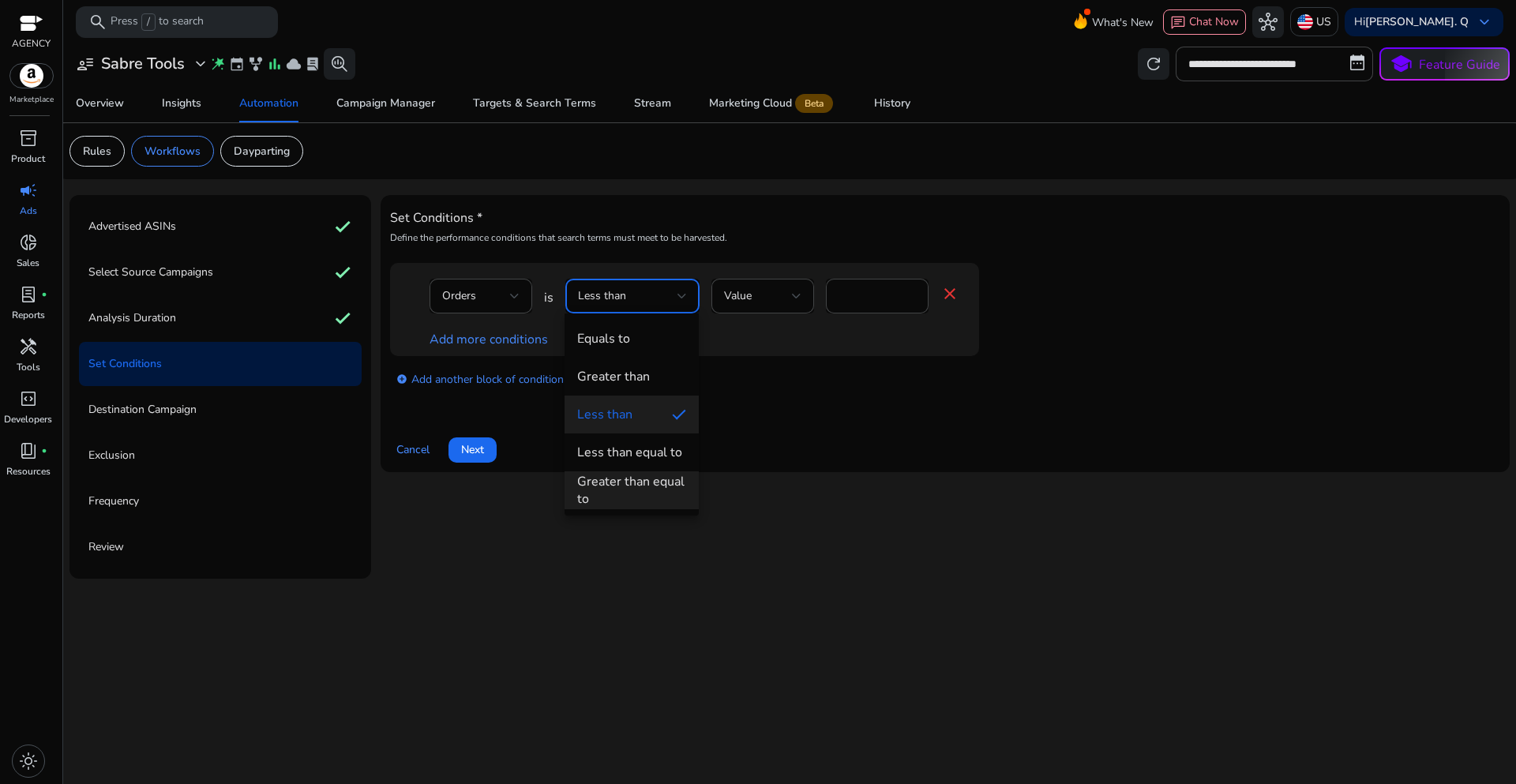
click at [636, 492] on div "Greater than equal to" at bounding box center [632, 490] width 109 height 34
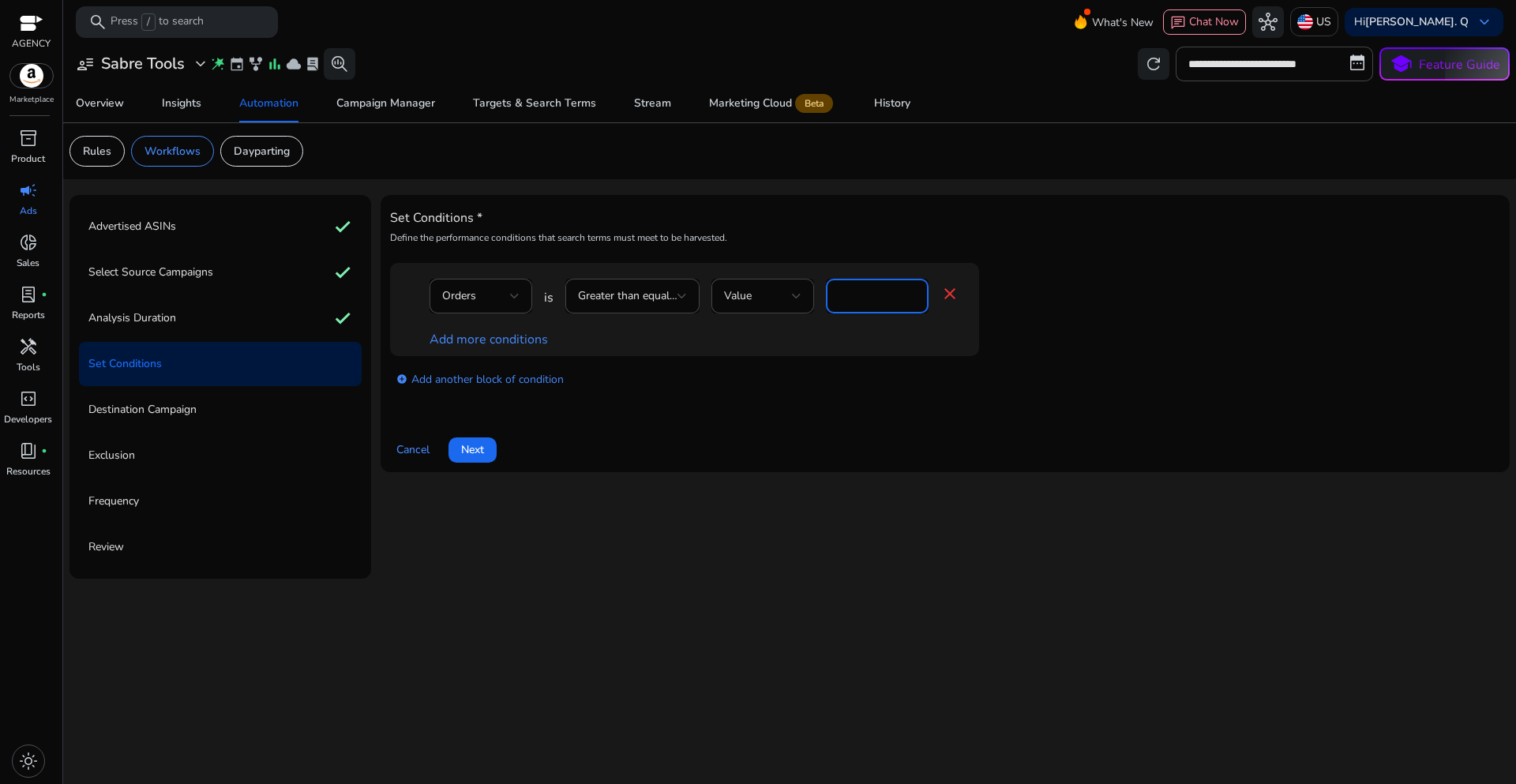
drag, startPoint x: 862, startPoint y: 298, endPoint x: 823, endPoint y: 295, distance: 39.1
click at [823, 295] on div "Orders is Greater than equal to Value * close" at bounding box center [695, 304] width 530 height 51
type input "*"
click at [791, 386] on div "add_circle Add another block of condition" at bounding box center [716, 378] width 652 height 44
click at [529, 338] on link "Add more conditions" at bounding box center [488, 339] width 118 height 17
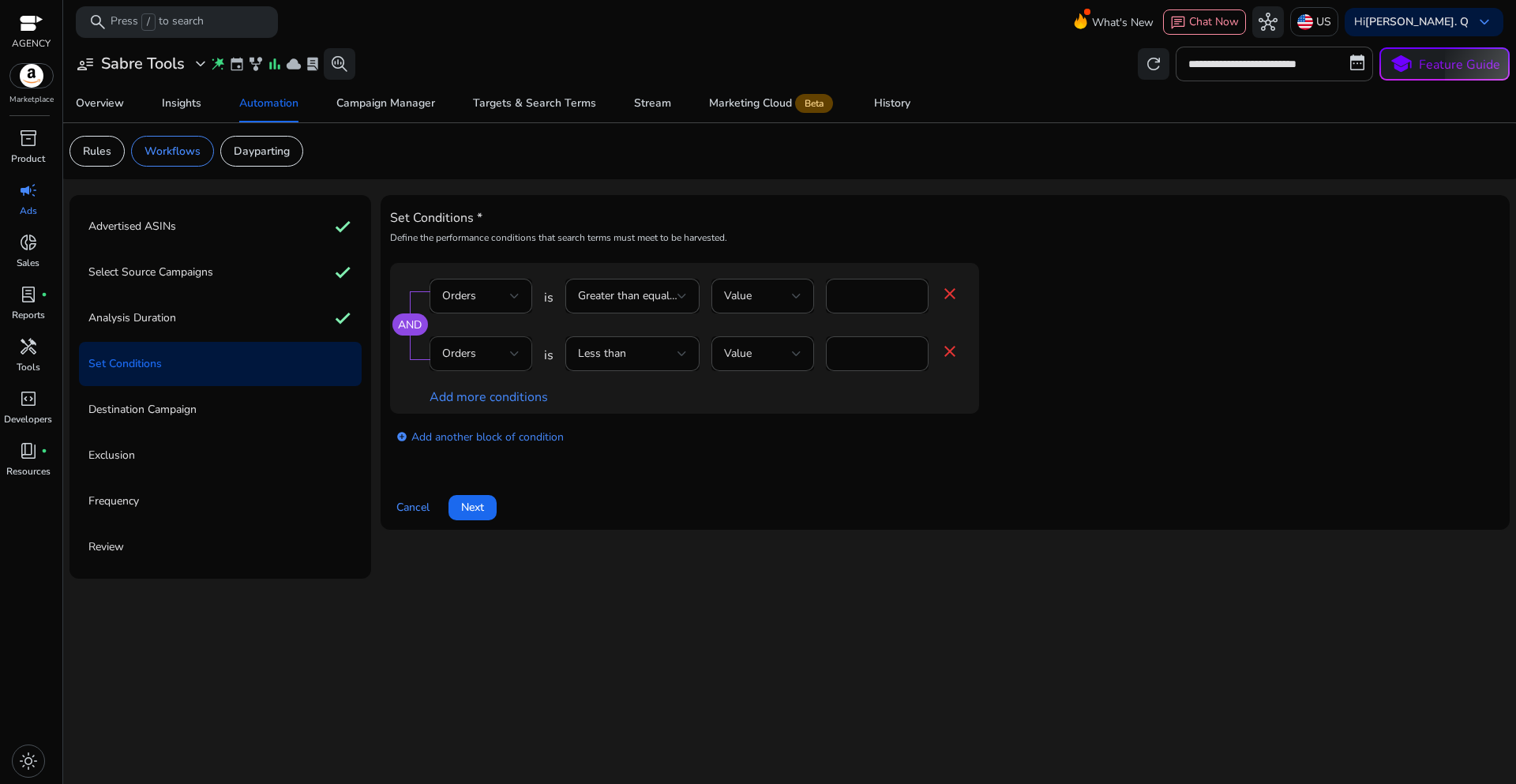
click at [510, 353] on div at bounding box center [514, 353] width 9 height 6
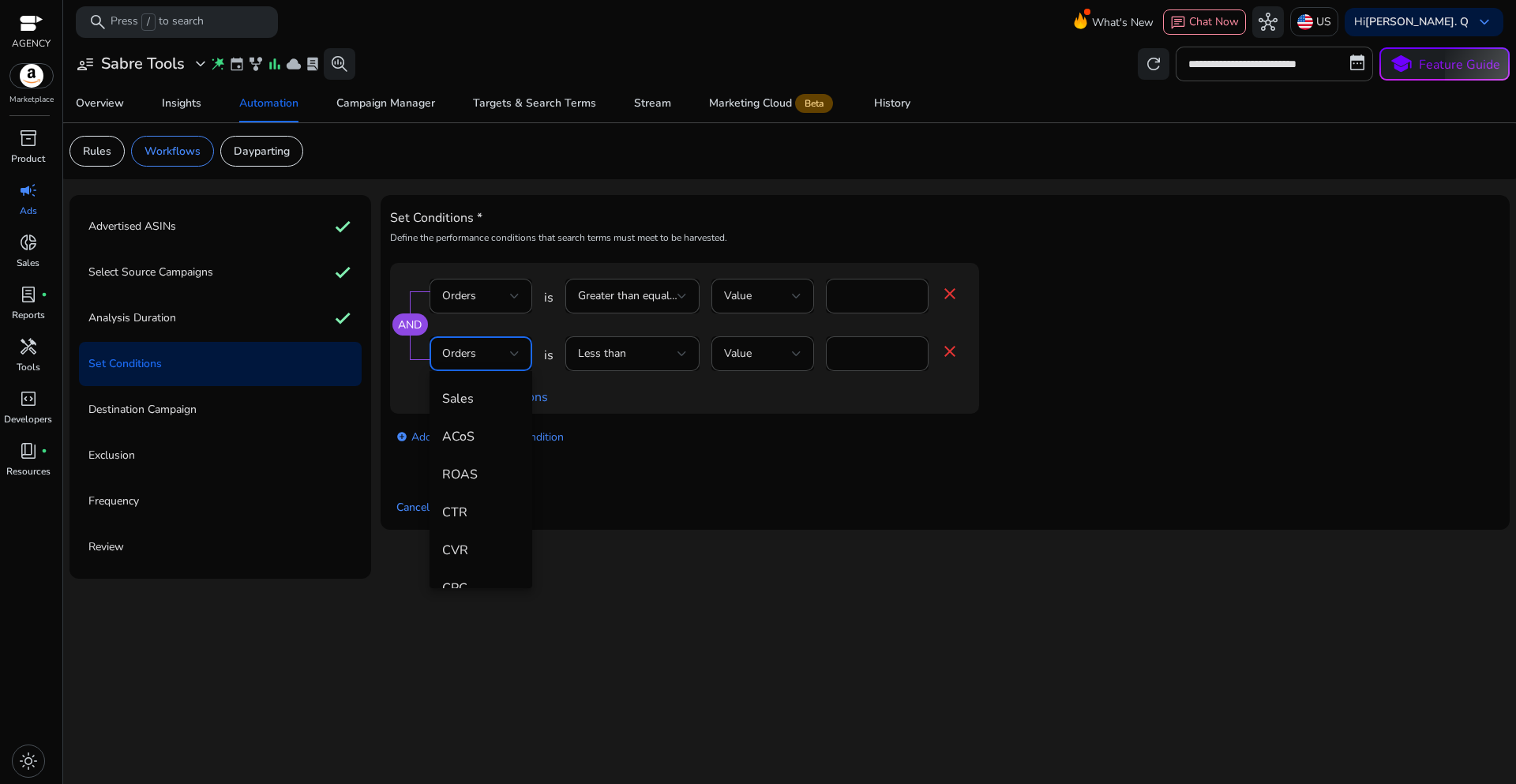
scroll to position [237, 0]
click at [475, 394] on span "ACoS" at bounding box center [481, 386] width 78 height 17
click at [674, 354] on div "Less than" at bounding box center [627, 354] width 99 height 17
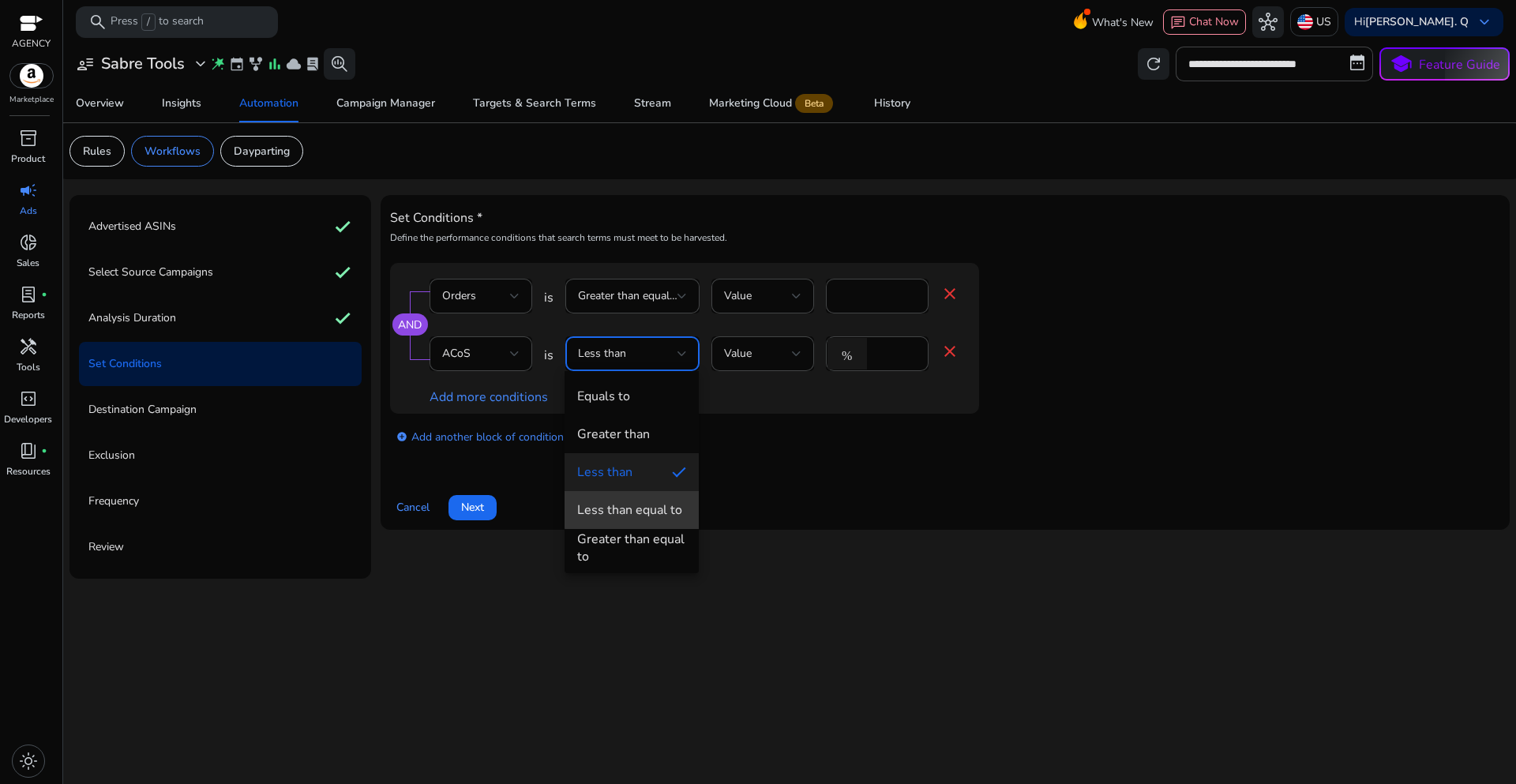
click at [645, 508] on div "Less than equal to" at bounding box center [630, 510] width 105 height 17
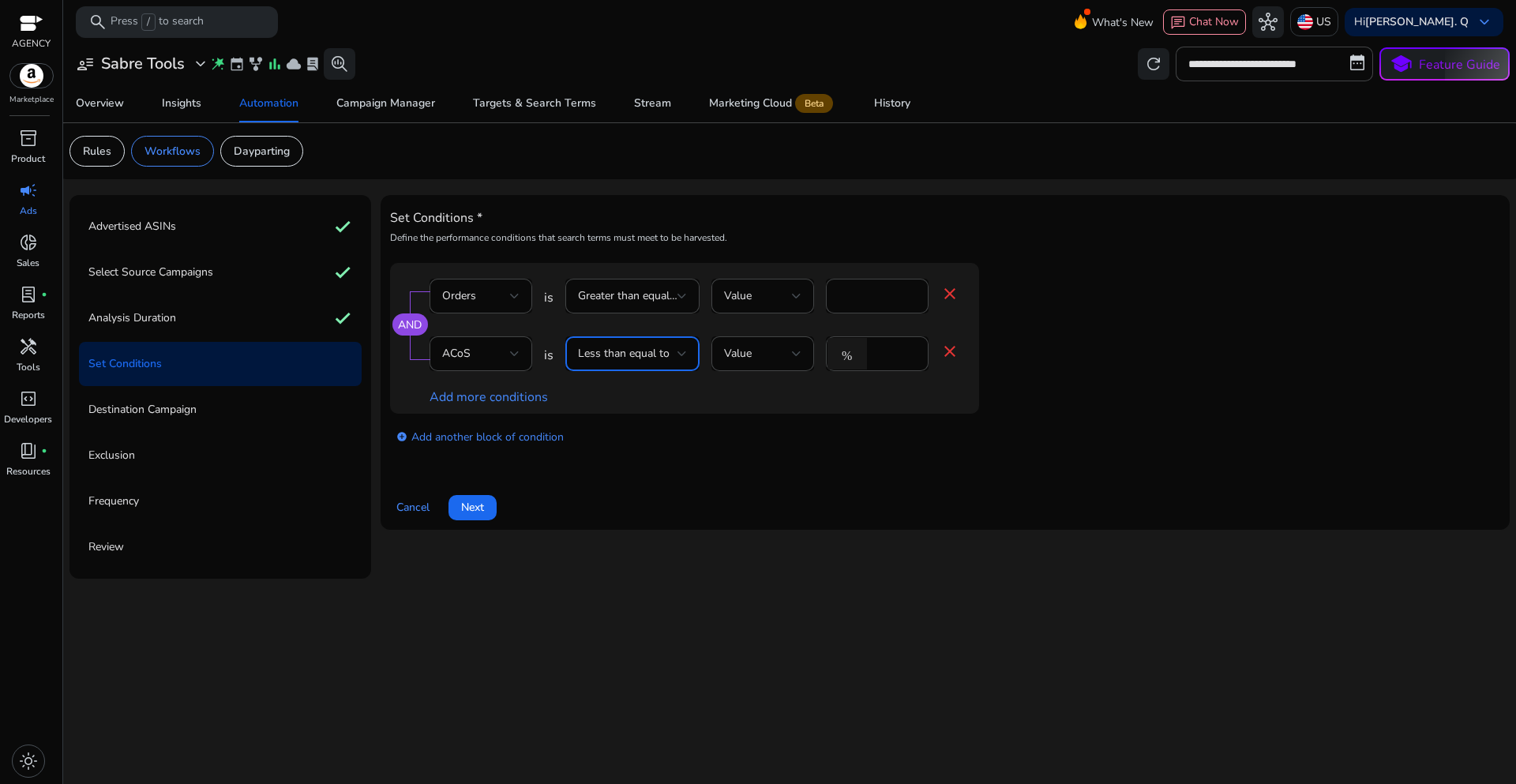
click at [896, 464] on div "Set Conditions * Define the performance conditions that search terms must meet …" at bounding box center [945, 362] width 1110 height 316
drag, startPoint x: 894, startPoint y: 354, endPoint x: 859, endPoint y: 355, distance: 35.0
click at [859, 355] on div "% *" at bounding box center [871, 354] width 90 height 34
click at [885, 357] on input "*" at bounding box center [896, 354] width 41 height 17
drag, startPoint x: 889, startPoint y: 357, endPoint x: 865, endPoint y: 354, distance: 24.2
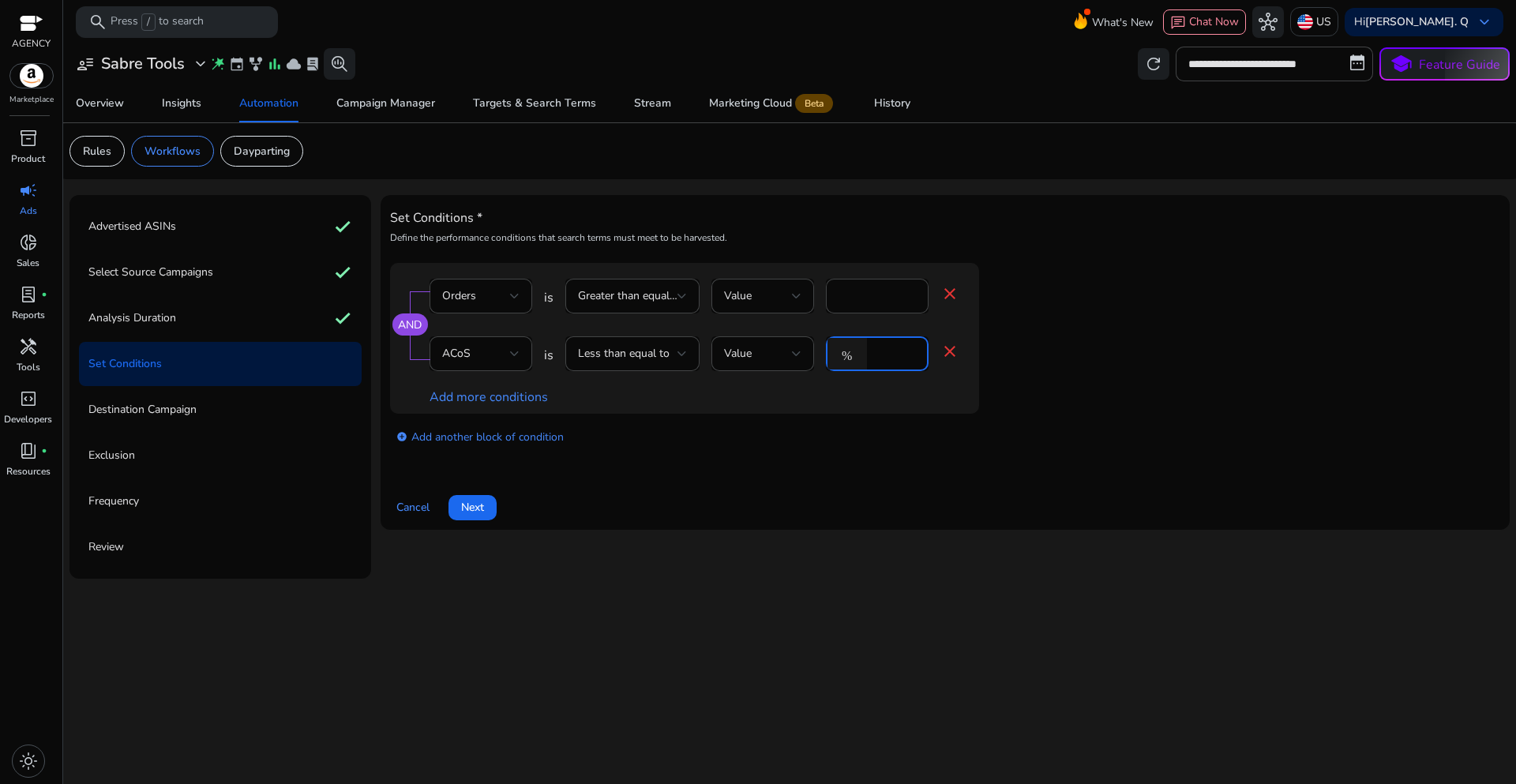
click at [865, 354] on div "% *" at bounding box center [871, 354] width 90 height 34
type input "**"
click at [1020, 362] on div "AND Orders is Greater than equal to Value * close ACoS is Less than equal to Va…" at bounding box center [716, 338] width 652 height 151
drag, startPoint x: 459, startPoint y: 501, endPoint x: 480, endPoint y: 518, distance: 27.0
click at [459, 501] on span at bounding box center [473, 507] width 48 height 38
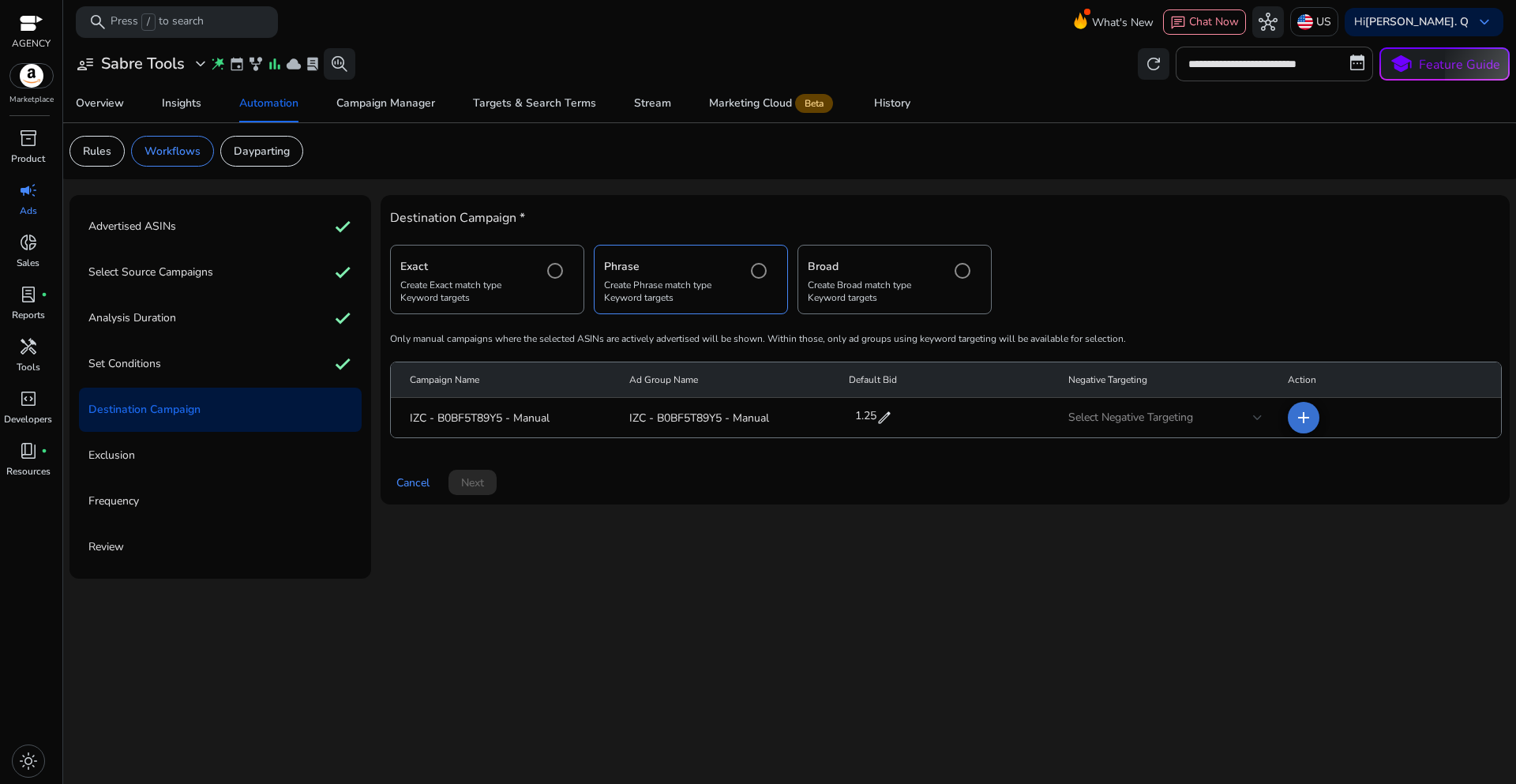
click at [1304, 417] on mat-icon "add" at bounding box center [1304, 417] width 19 height 19
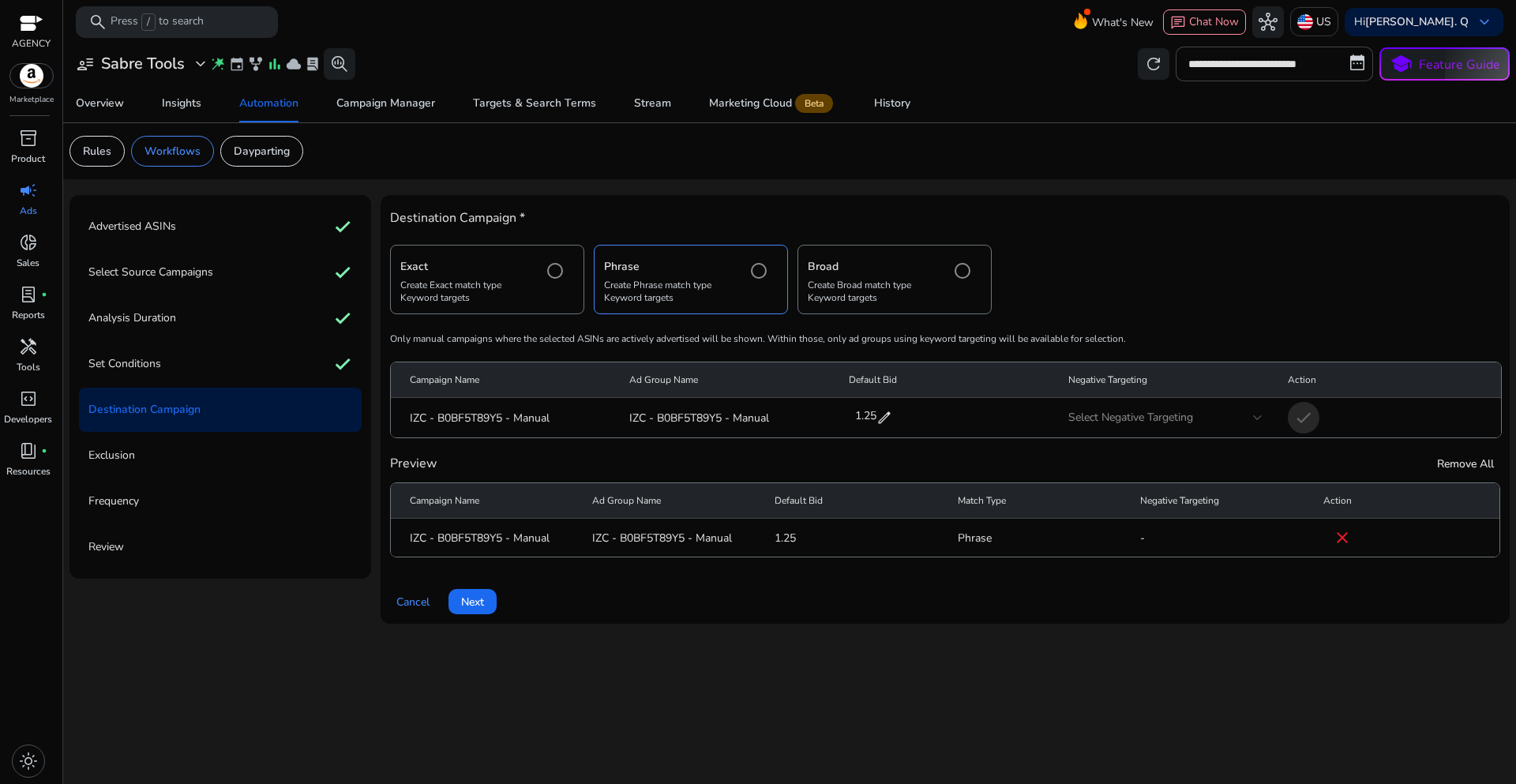
click at [462, 603] on span "Next" at bounding box center [472, 601] width 23 height 16
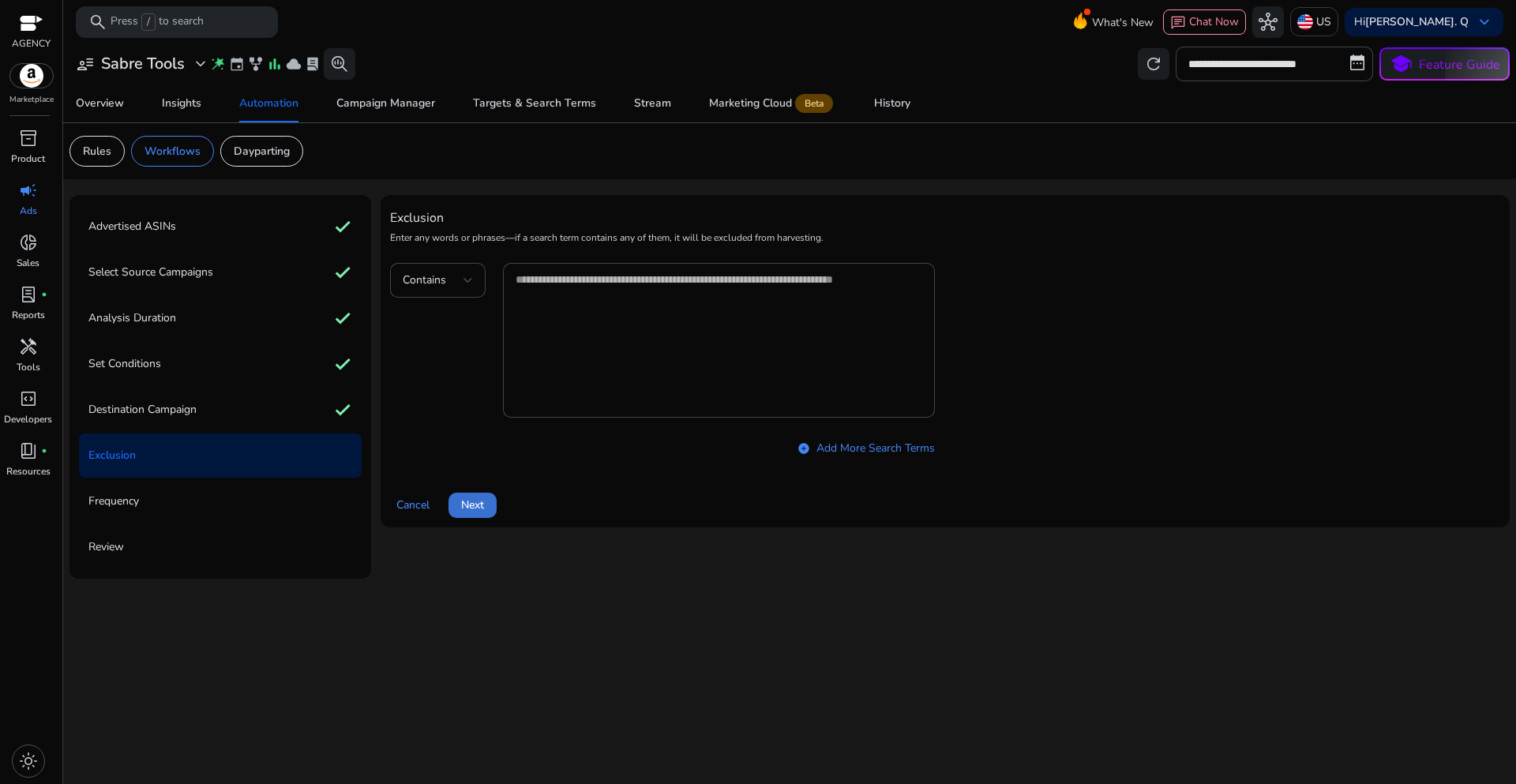
click at [486, 514] on span at bounding box center [473, 505] width 48 height 38
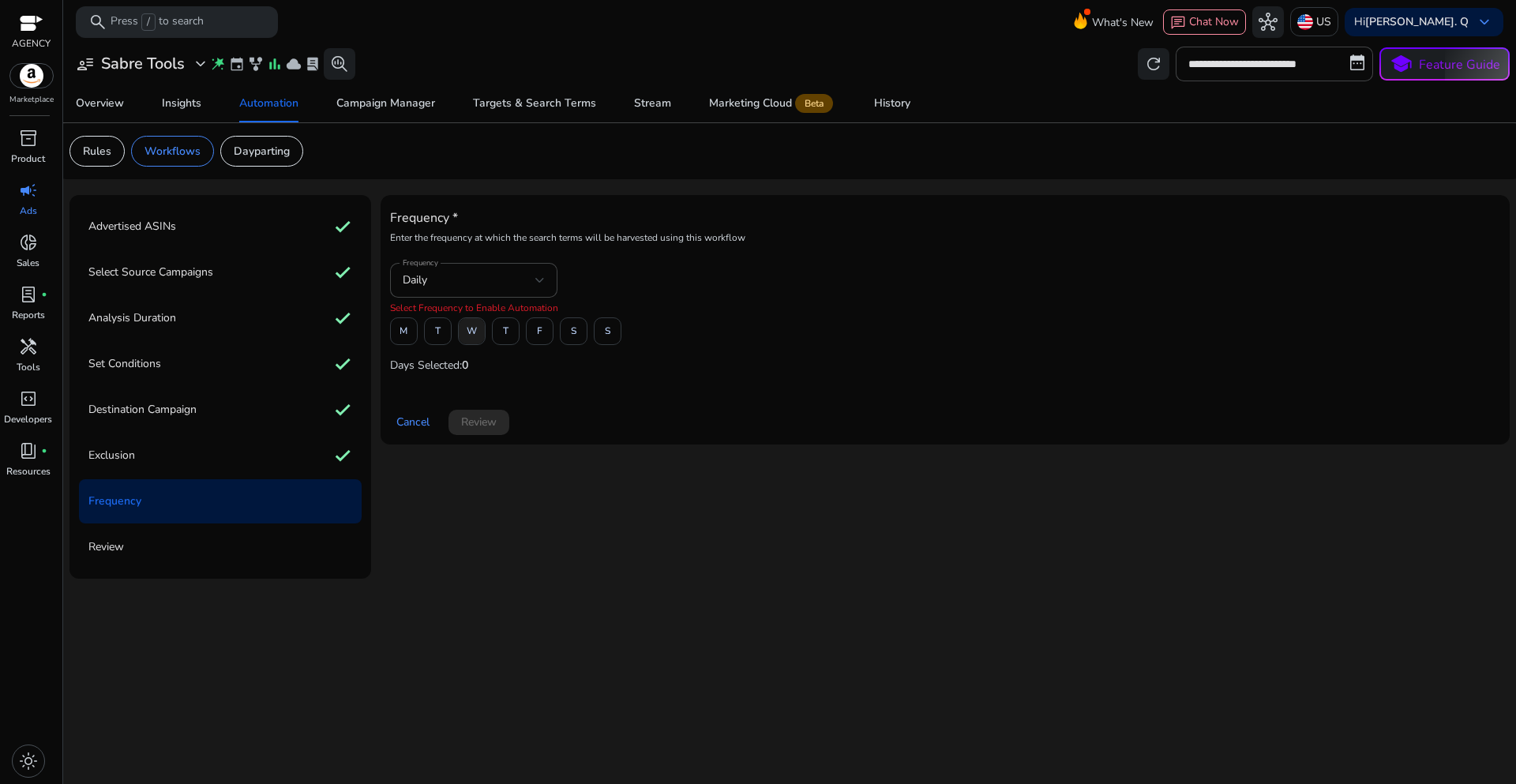
click at [469, 336] on span "W" at bounding box center [472, 331] width 10 height 28
click at [487, 423] on span "Review" at bounding box center [478, 422] width 35 height 16
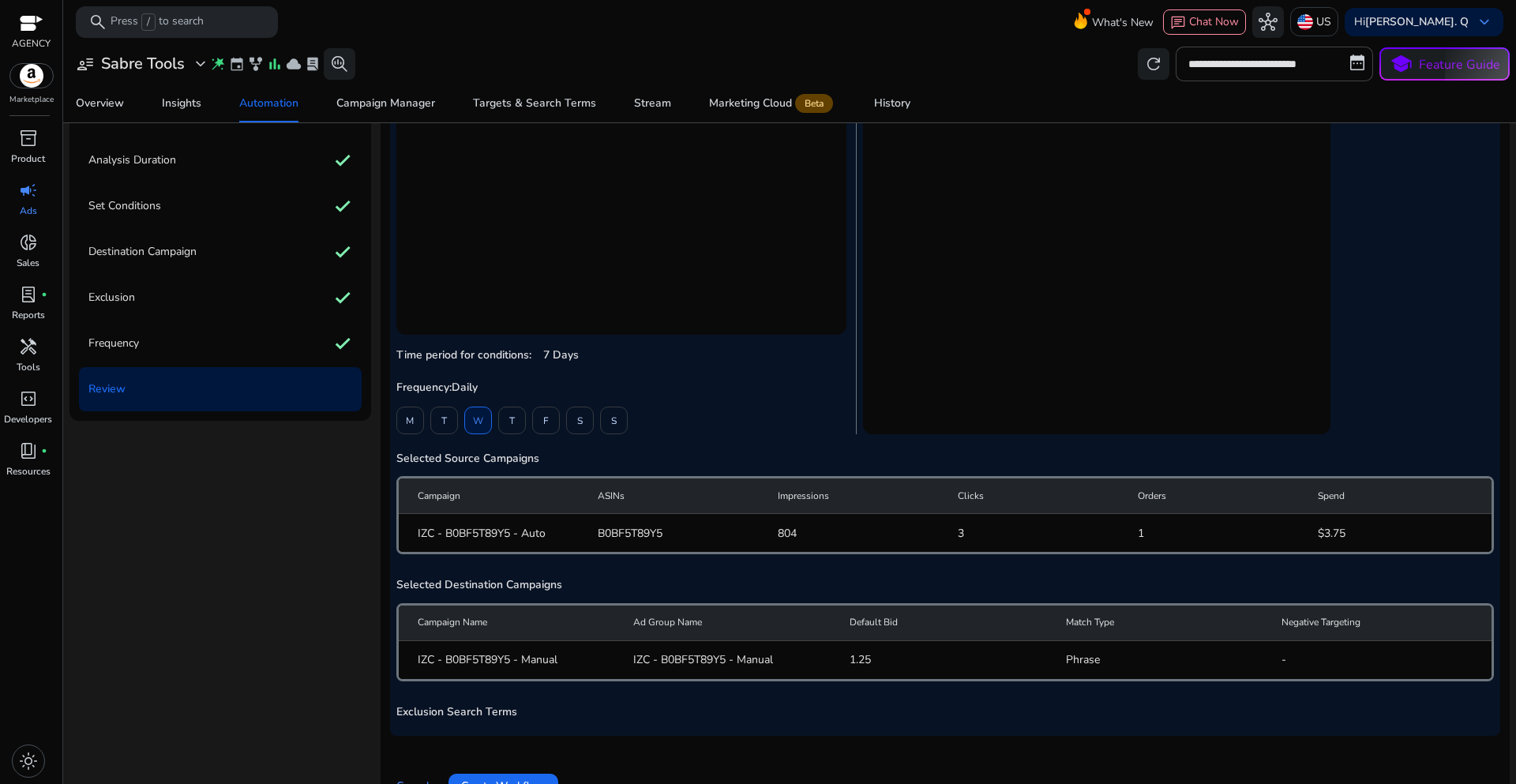
scroll to position [195, 0]
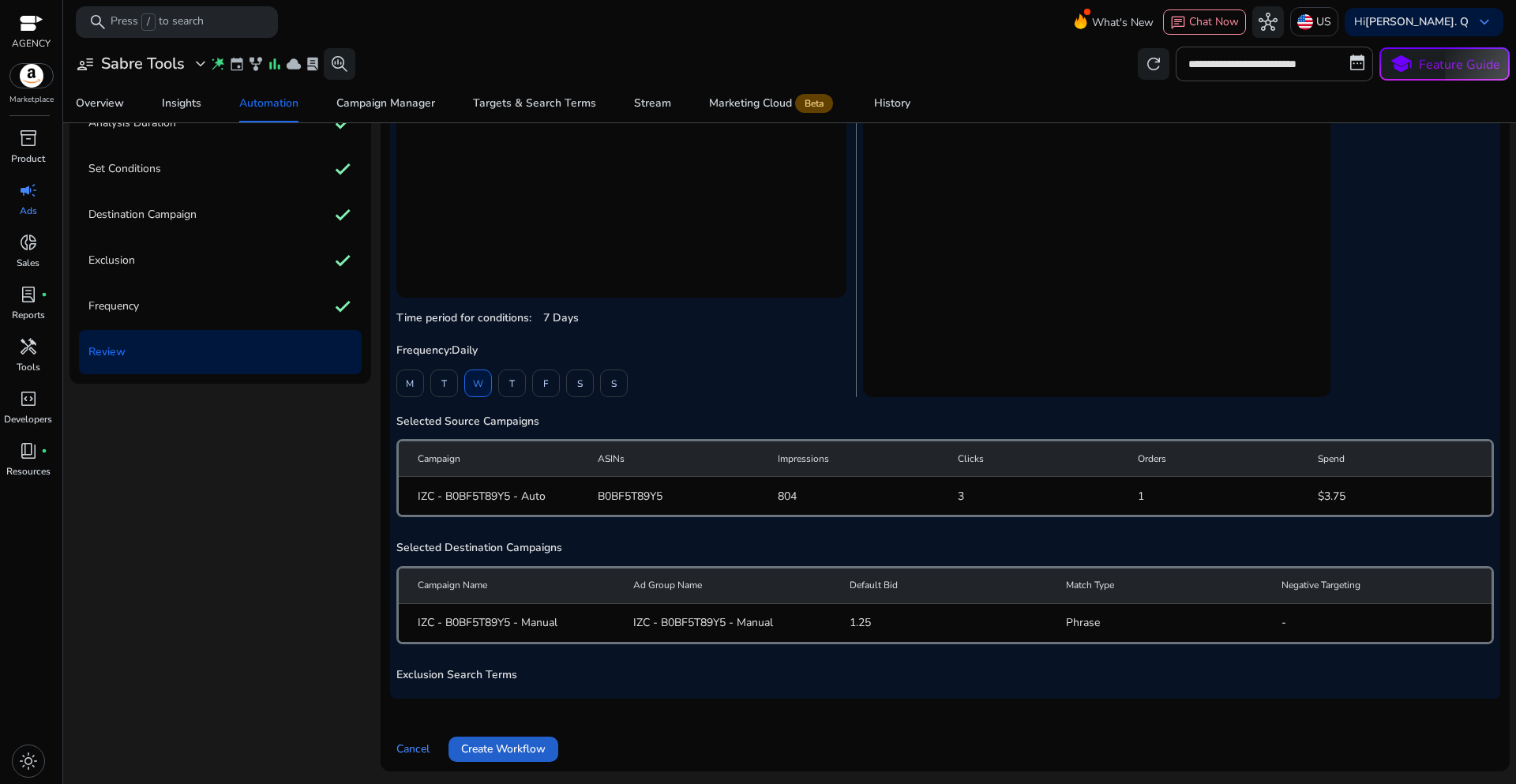
click at [509, 748] on span "Create Workflow" at bounding box center [503, 748] width 85 height 16
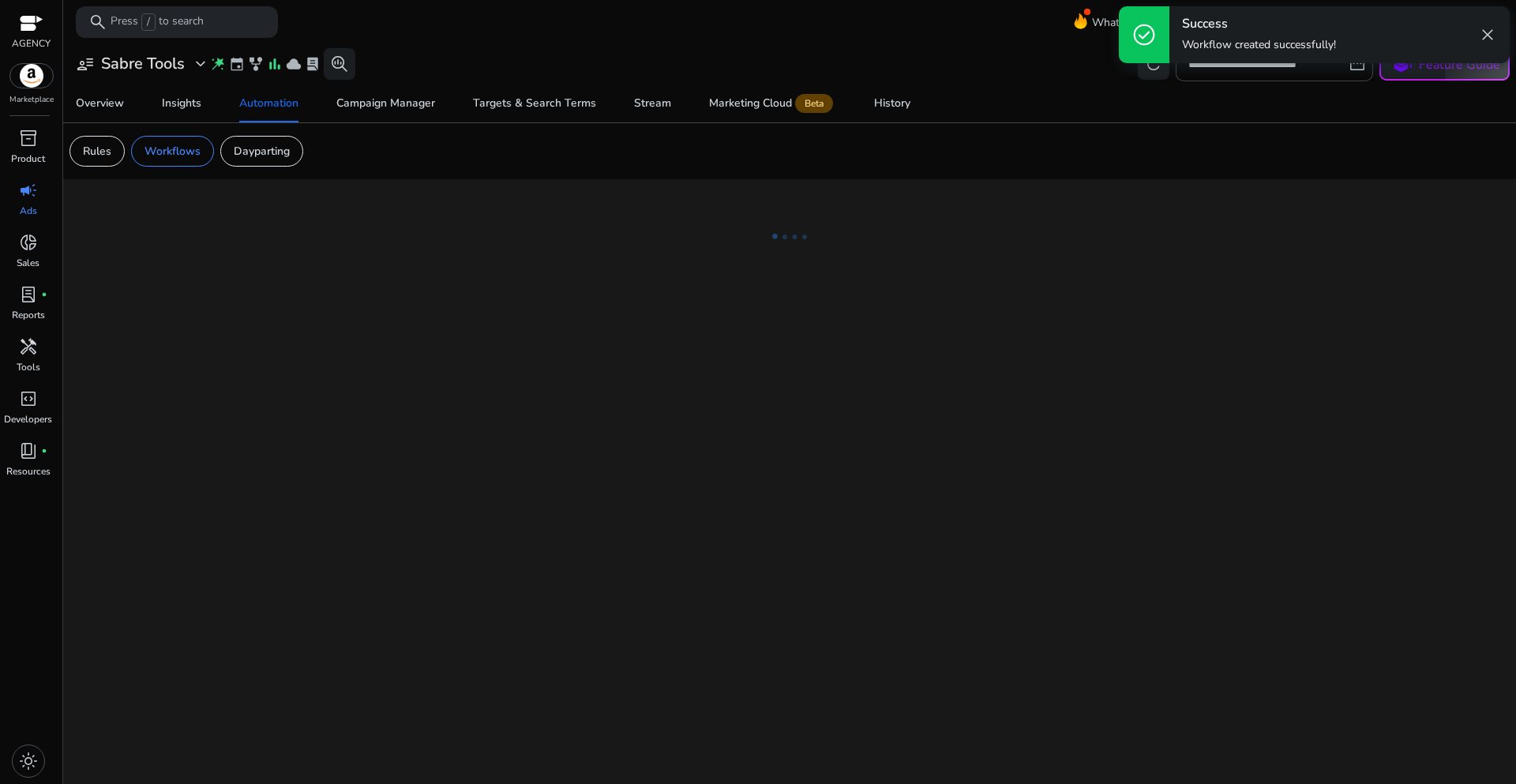
scroll to position [0, 0]
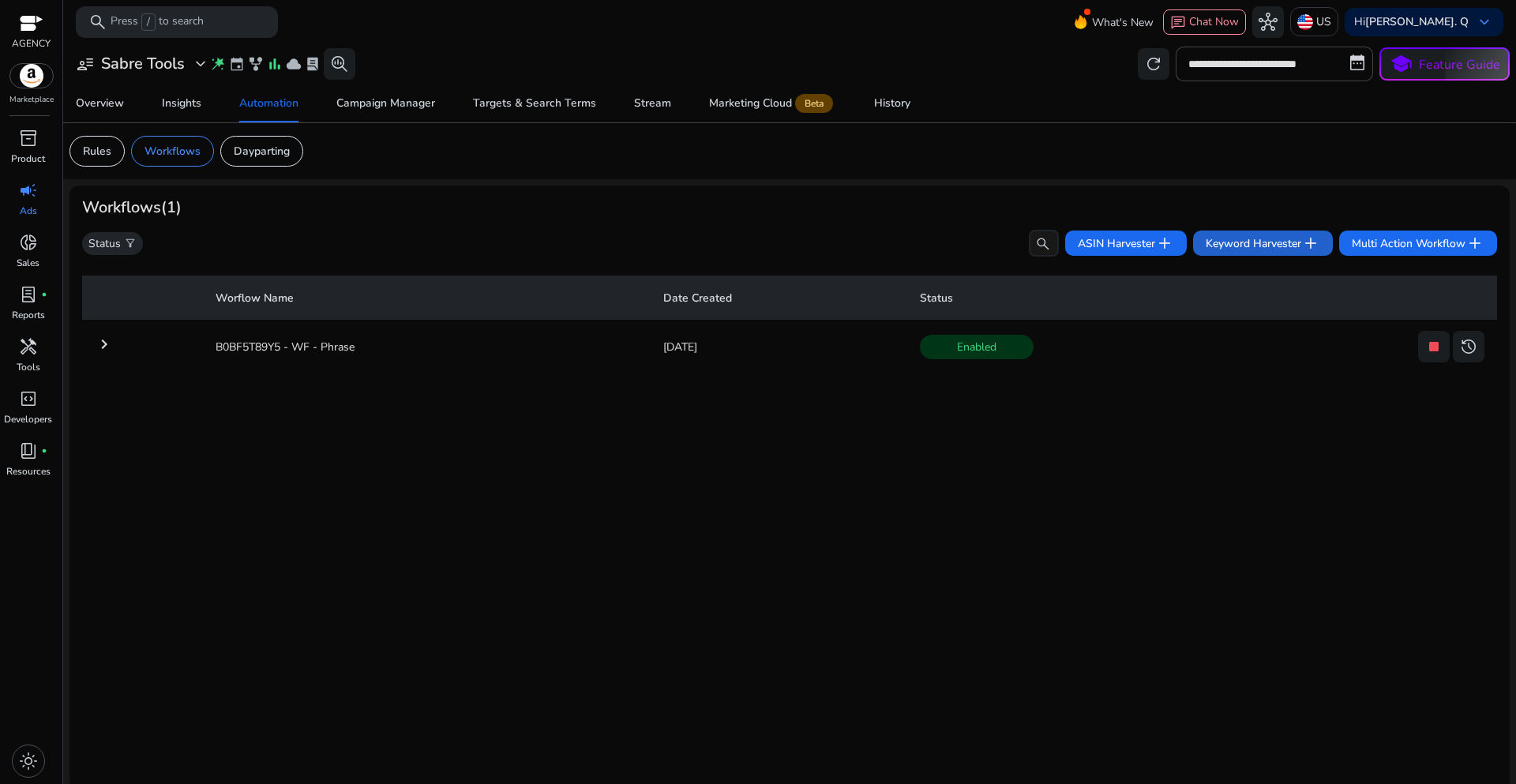
click at [1230, 250] on span "Keyword Harvester add" at bounding box center [1262, 243] width 115 height 19
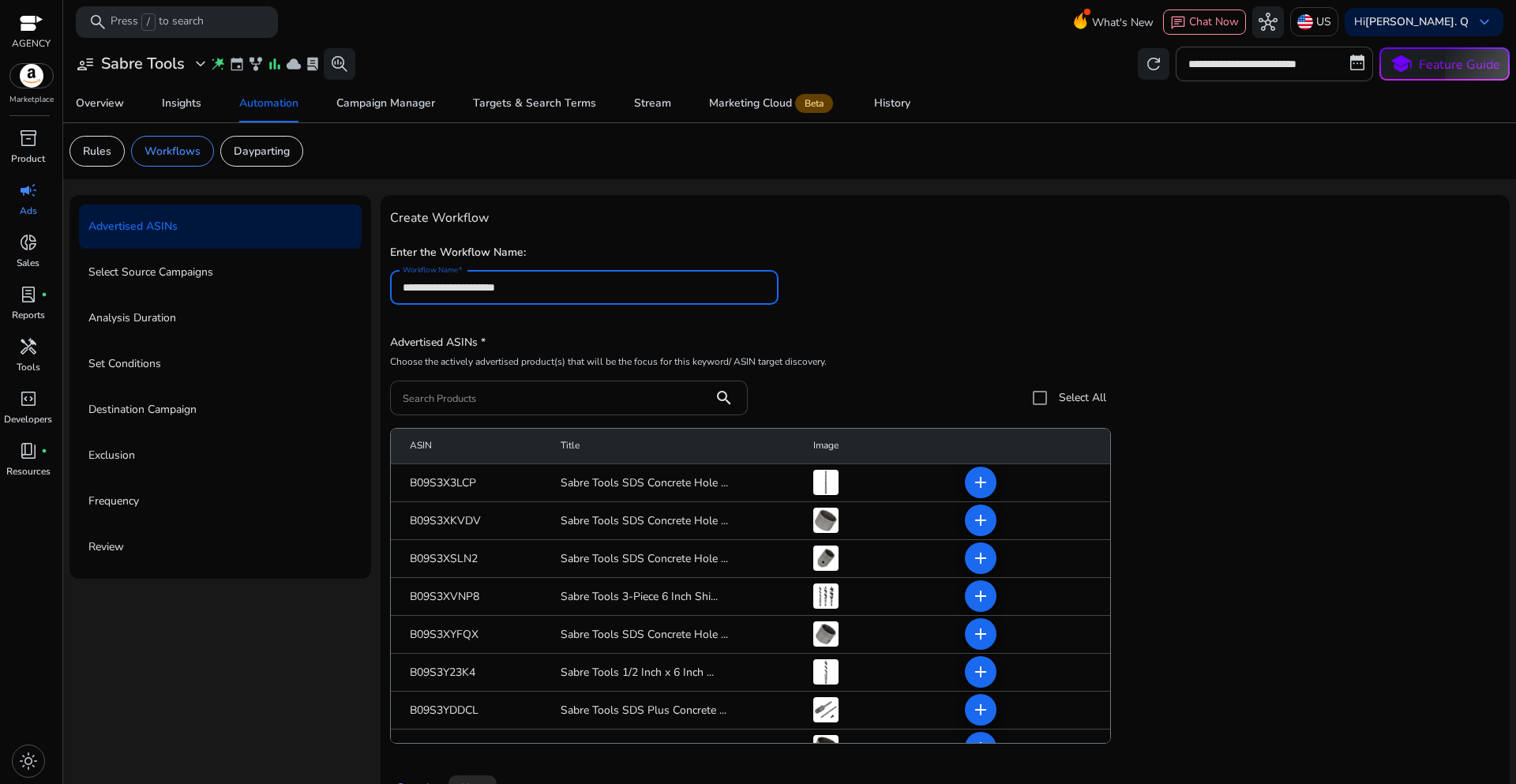
type input "**********"
click at [469, 390] on input "Search Products" at bounding box center [552, 398] width 299 height 17
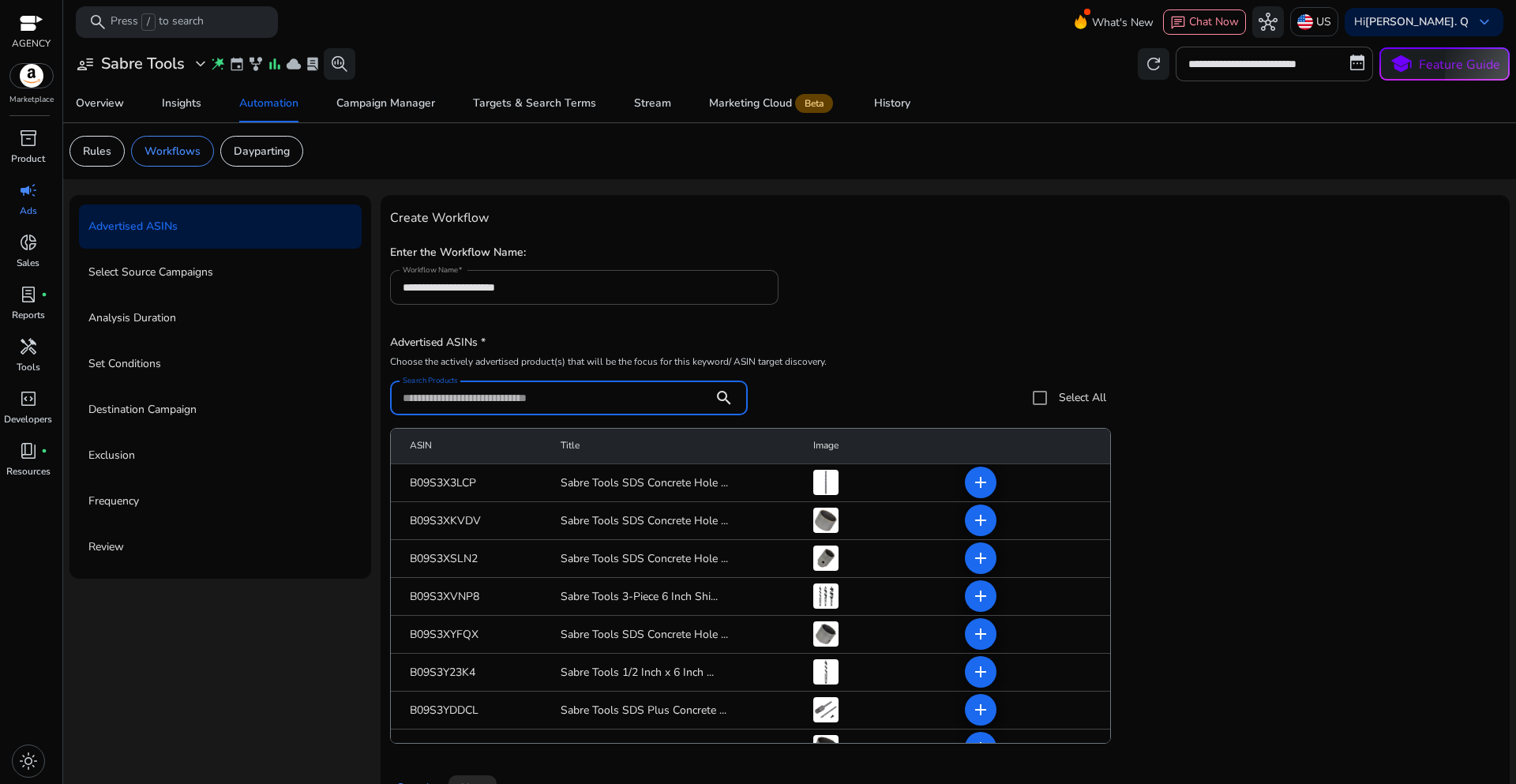
paste input "**********"
type input "**********"
click at [1098, 304] on div "**********" at bounding box center [945, 280] width 1110 height 80
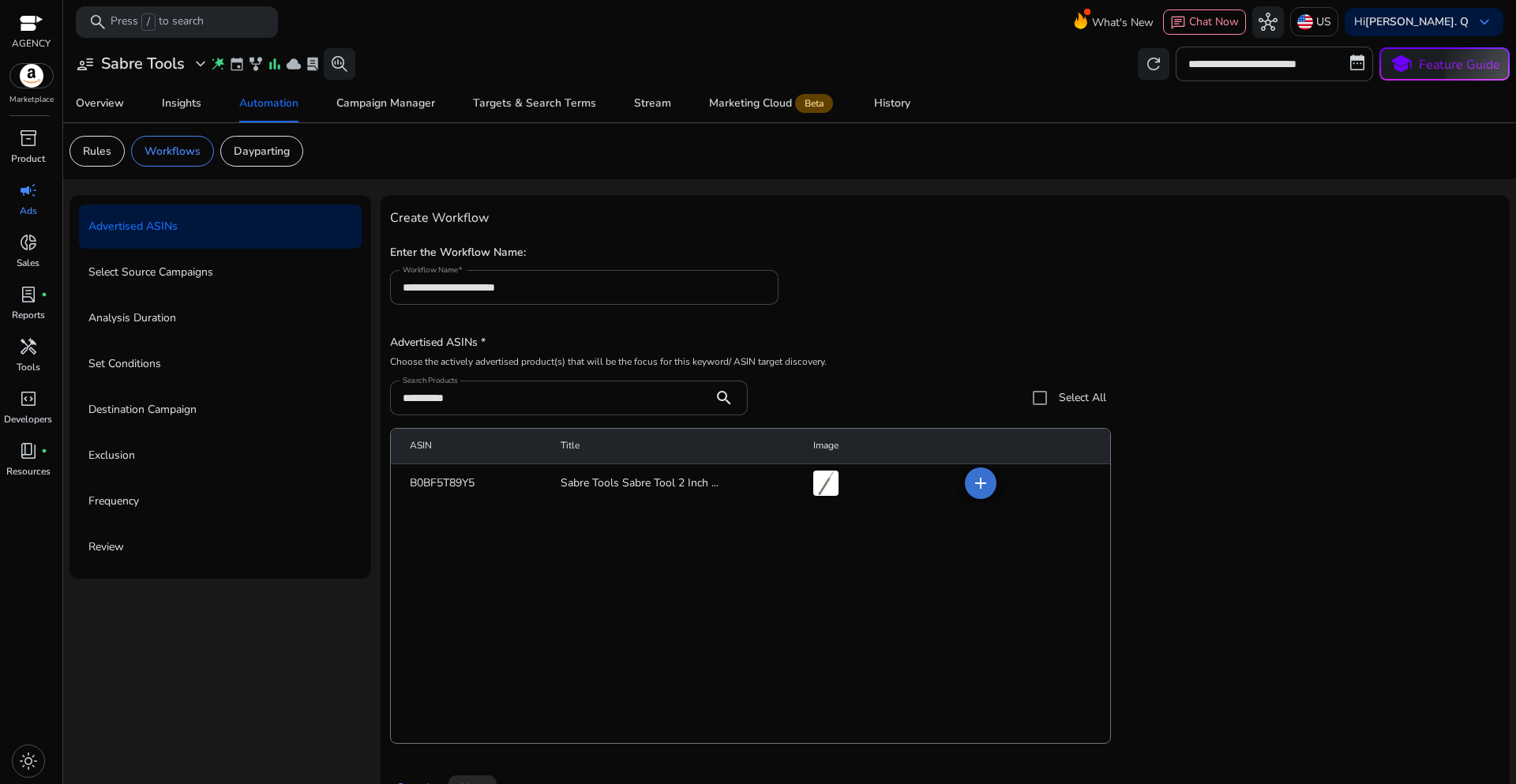
click at [972, 491] on mat-icon "add" at bounding box center [981, 483] width 19 height 19
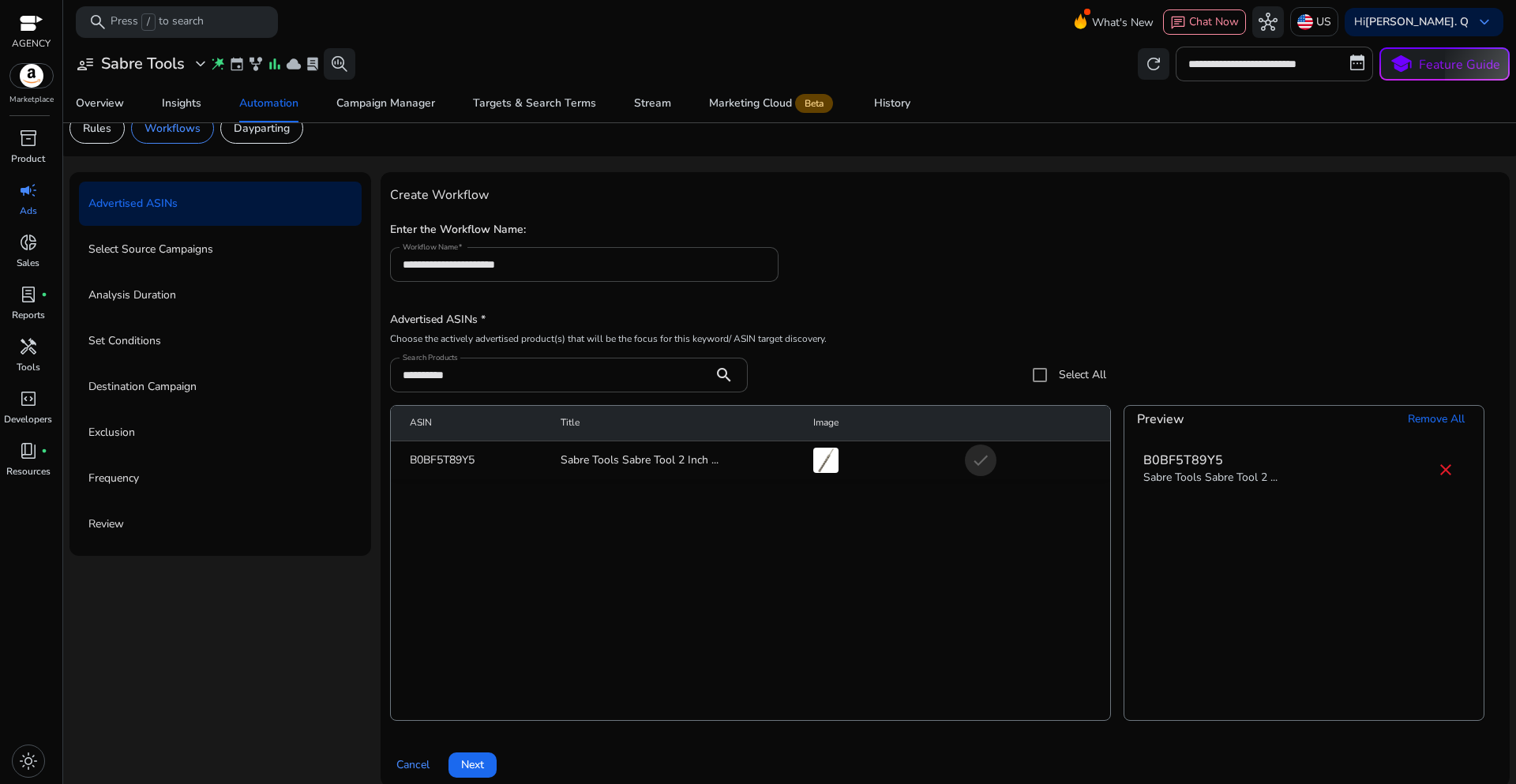
scroll to position [39, 0]
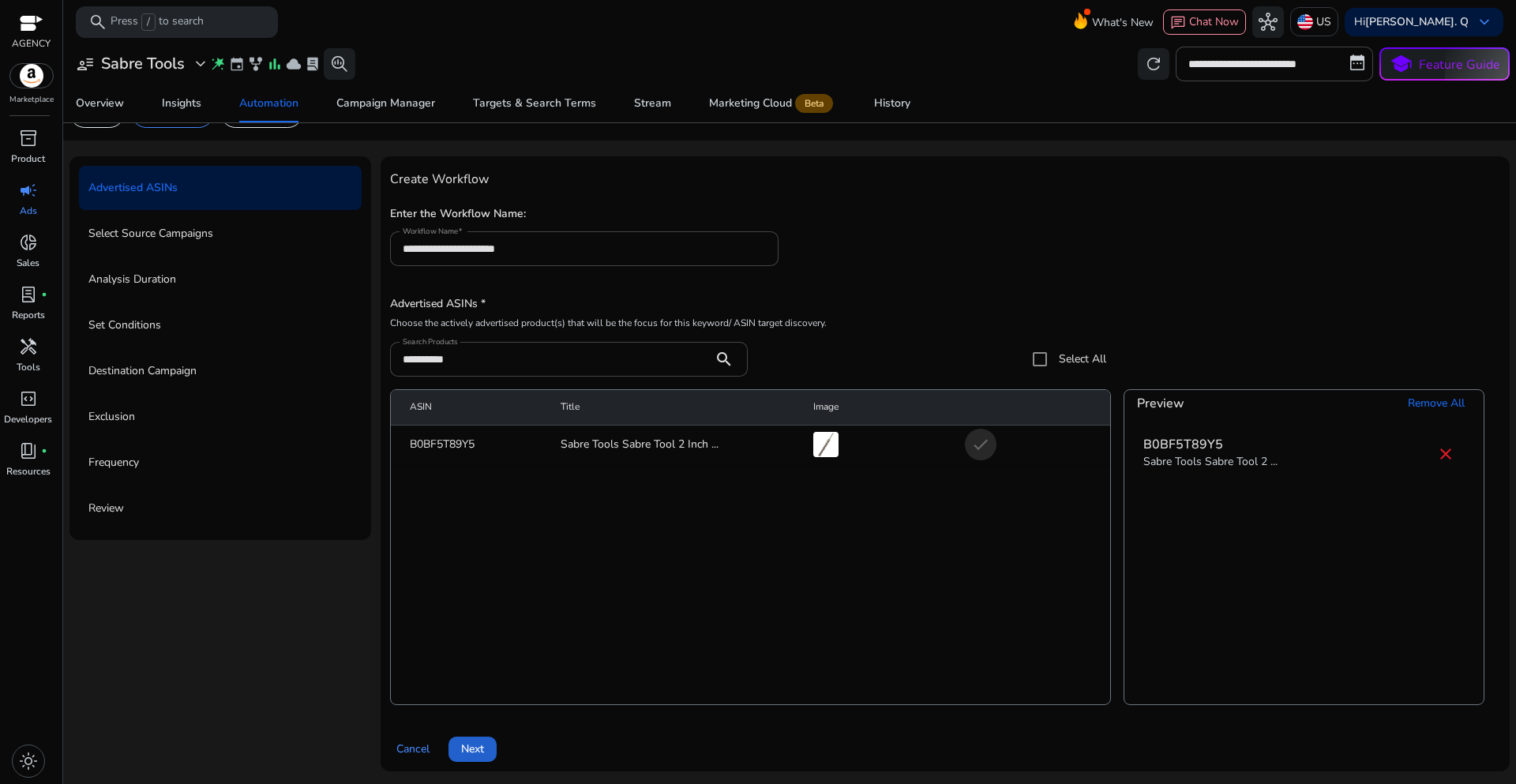
click at [478, 756] on span "Next" at bounding box center [472, 748] width 23 height 16
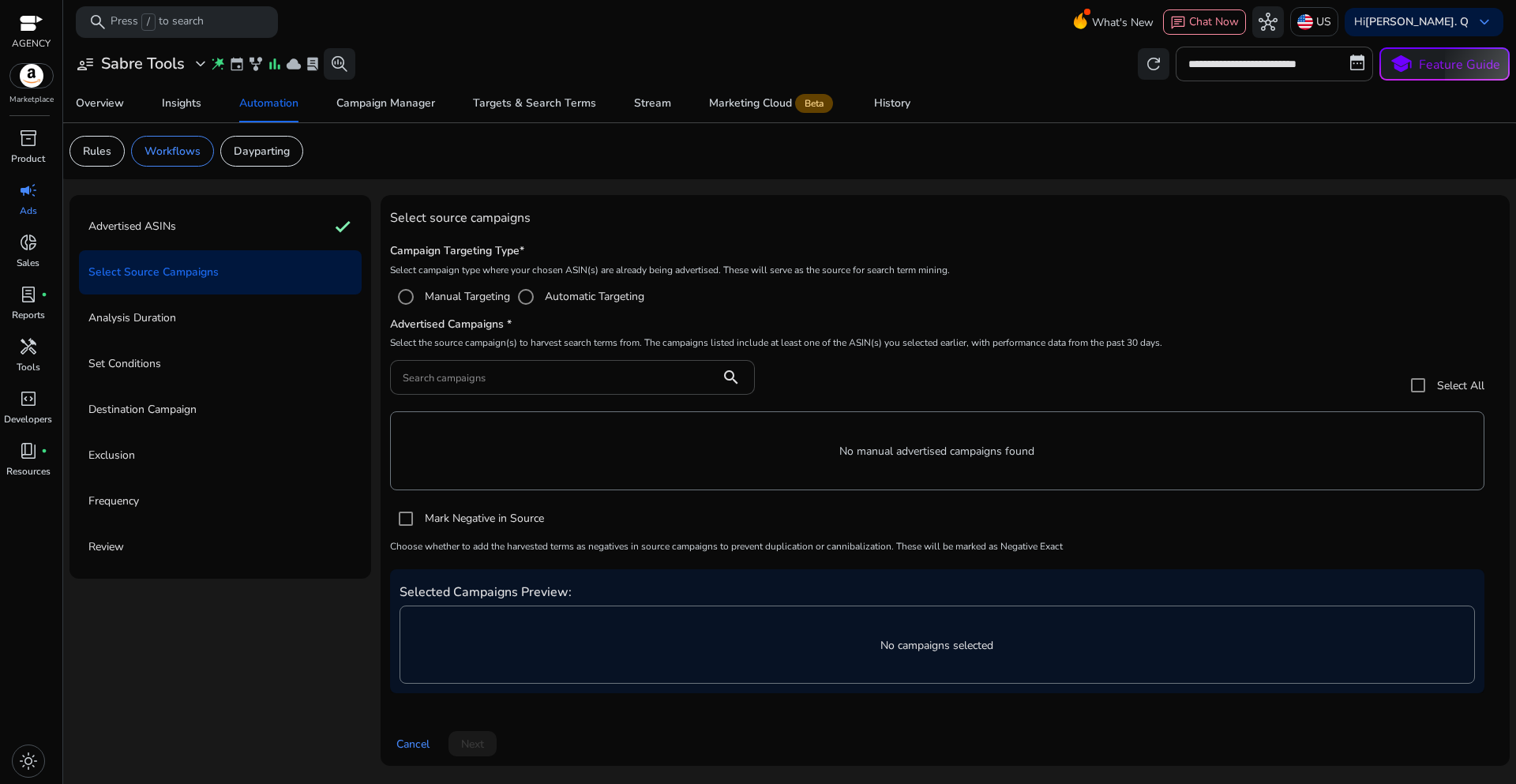
scroll to position [0, 0]
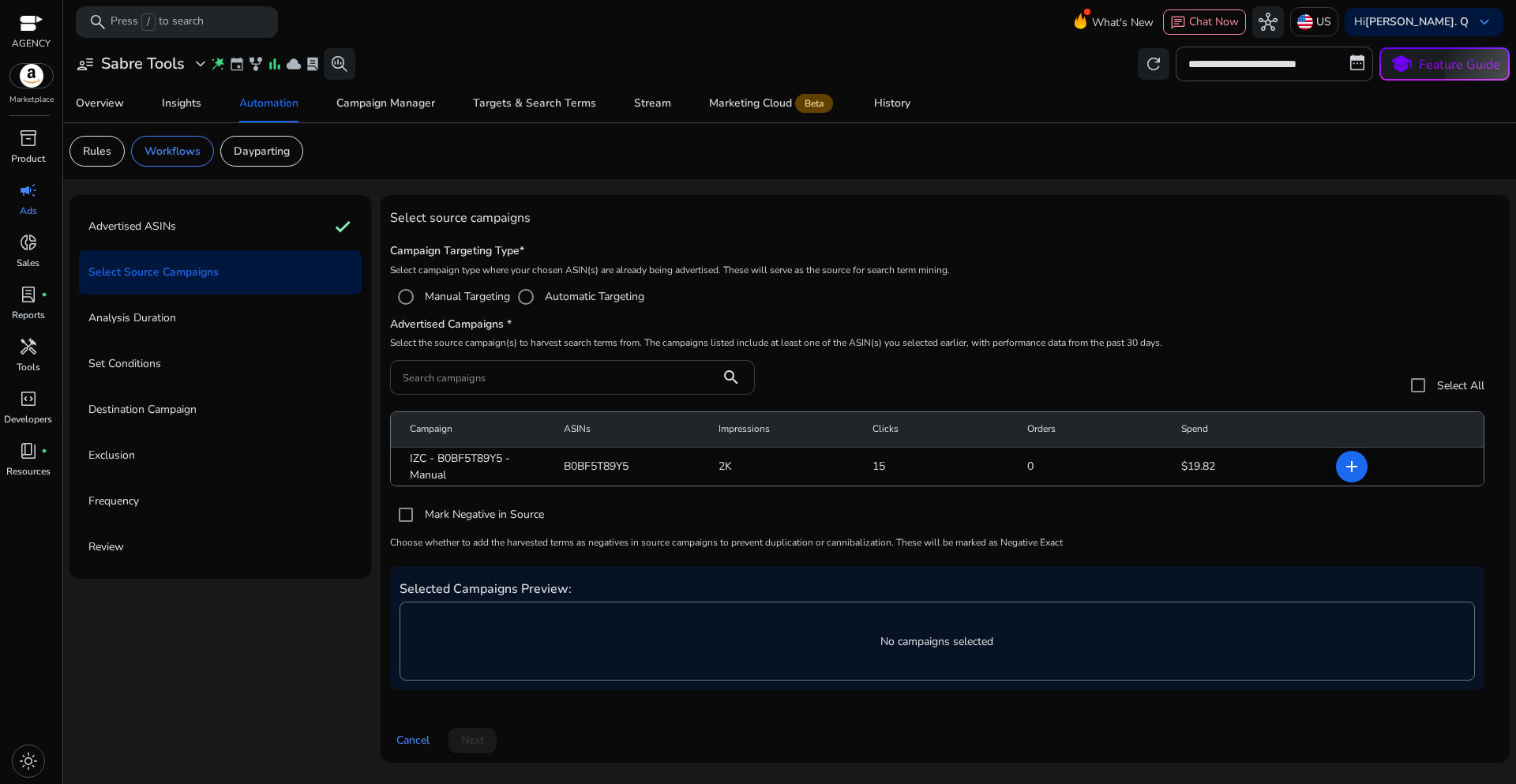
click at [557, 374] on input "Search campaigns" at bounding box center [555, 377] width 305 height 17
paste input "**********"
type input "**********"
click at [1196, 204] on div "**********" at bounding box center [945, 479] width 1129 height 568
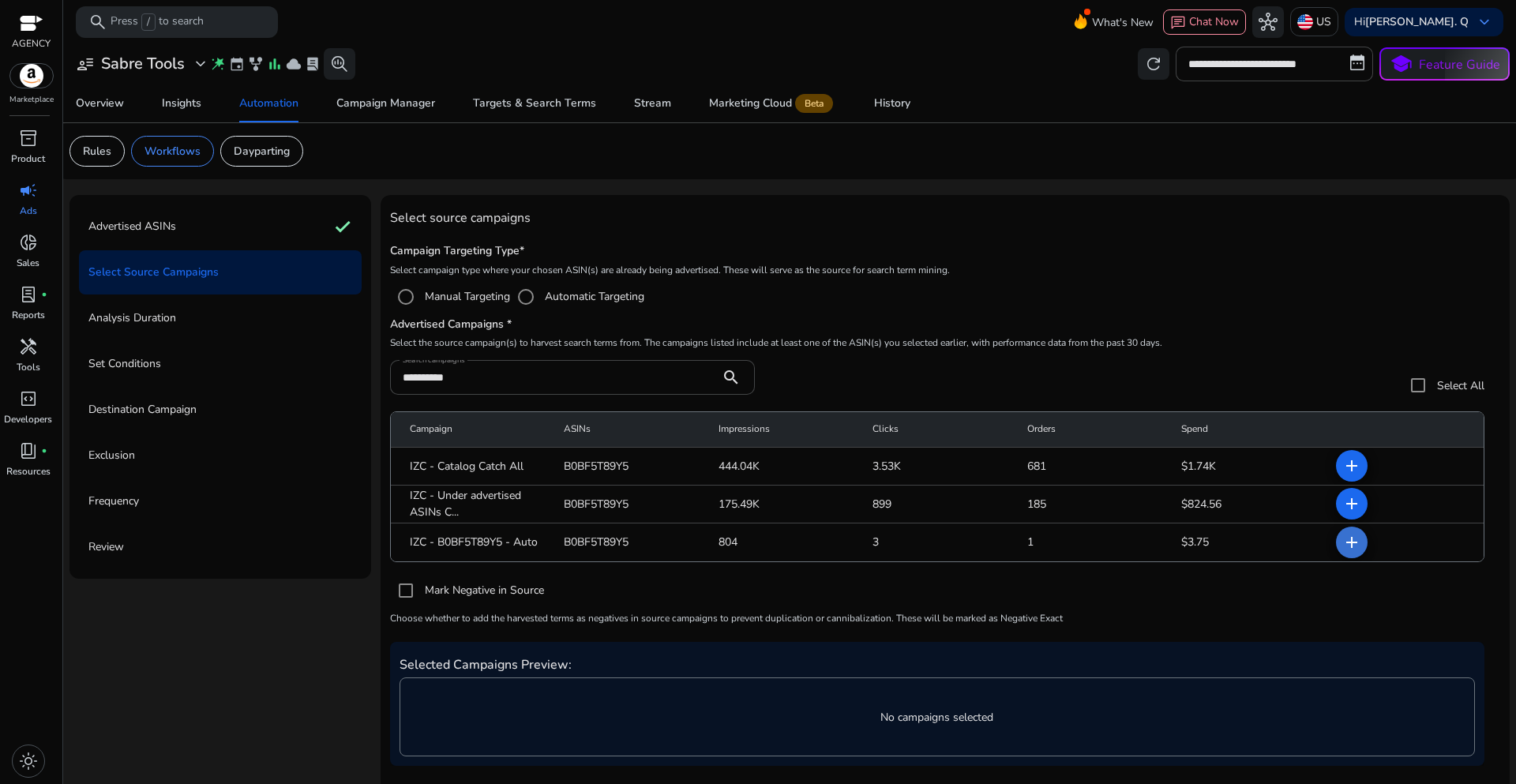
click at [1353, 541] on mat-icon "add" at bounding box center [1352, 543] width 19 height 19
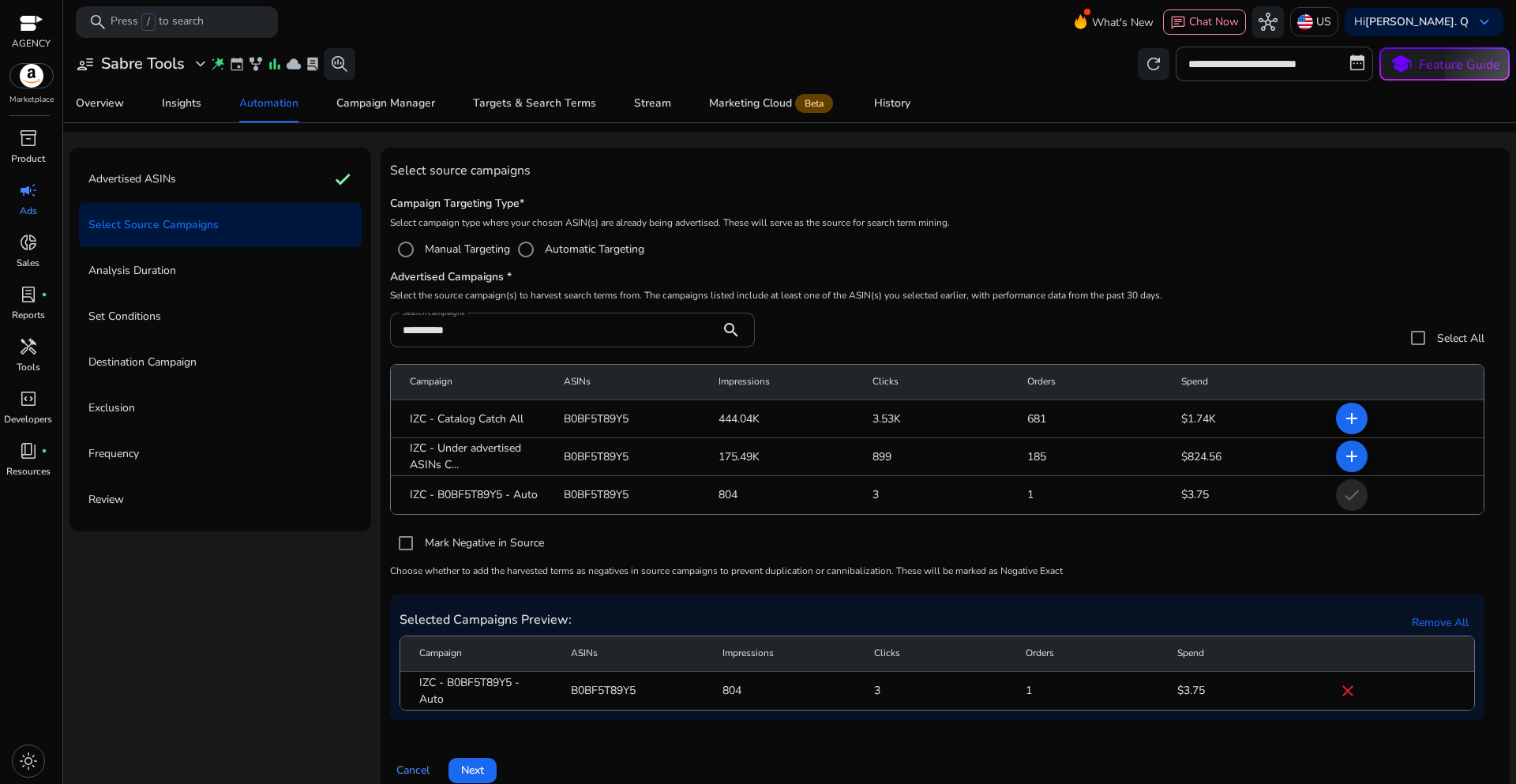
scroll to position [69, 0]
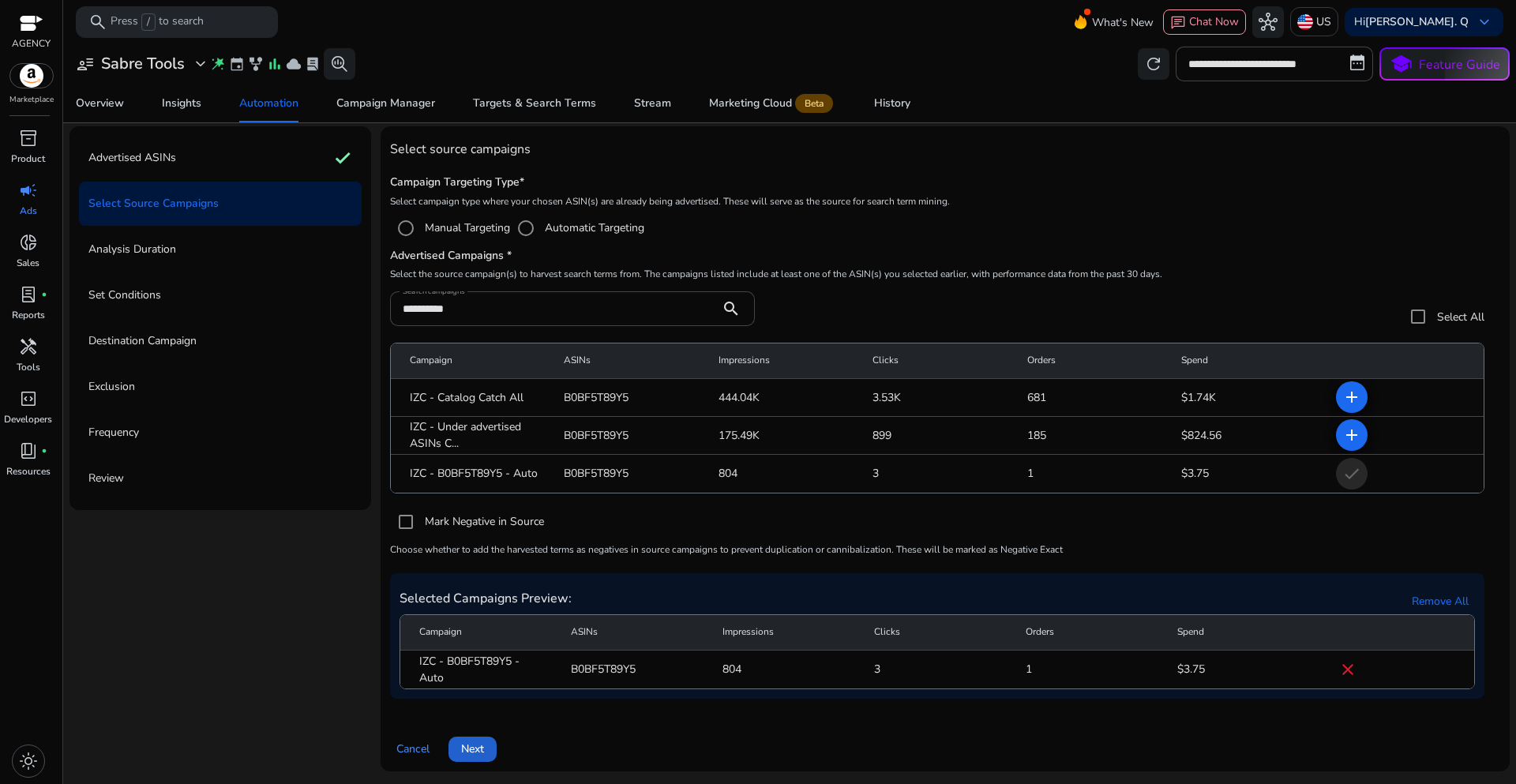
click at [488, 752] on span at bounding box center [473, 750] width 48 height 38
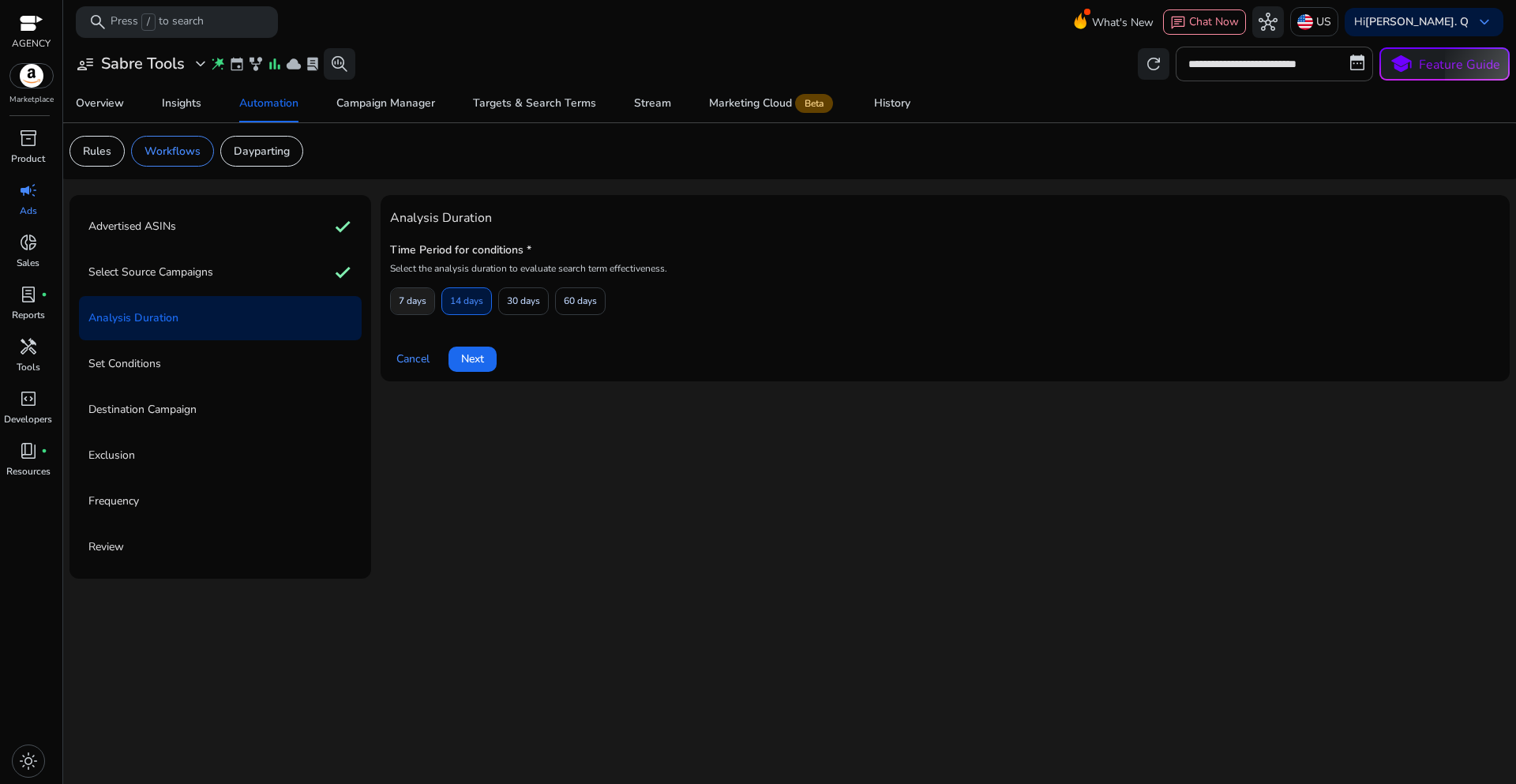
click at [417, 304] on span "7 days" at bounding box center [412, 301] width 28 height 28
click at [470, 359] on span "Next" at bounding box center [472, 358] width 23 height 16
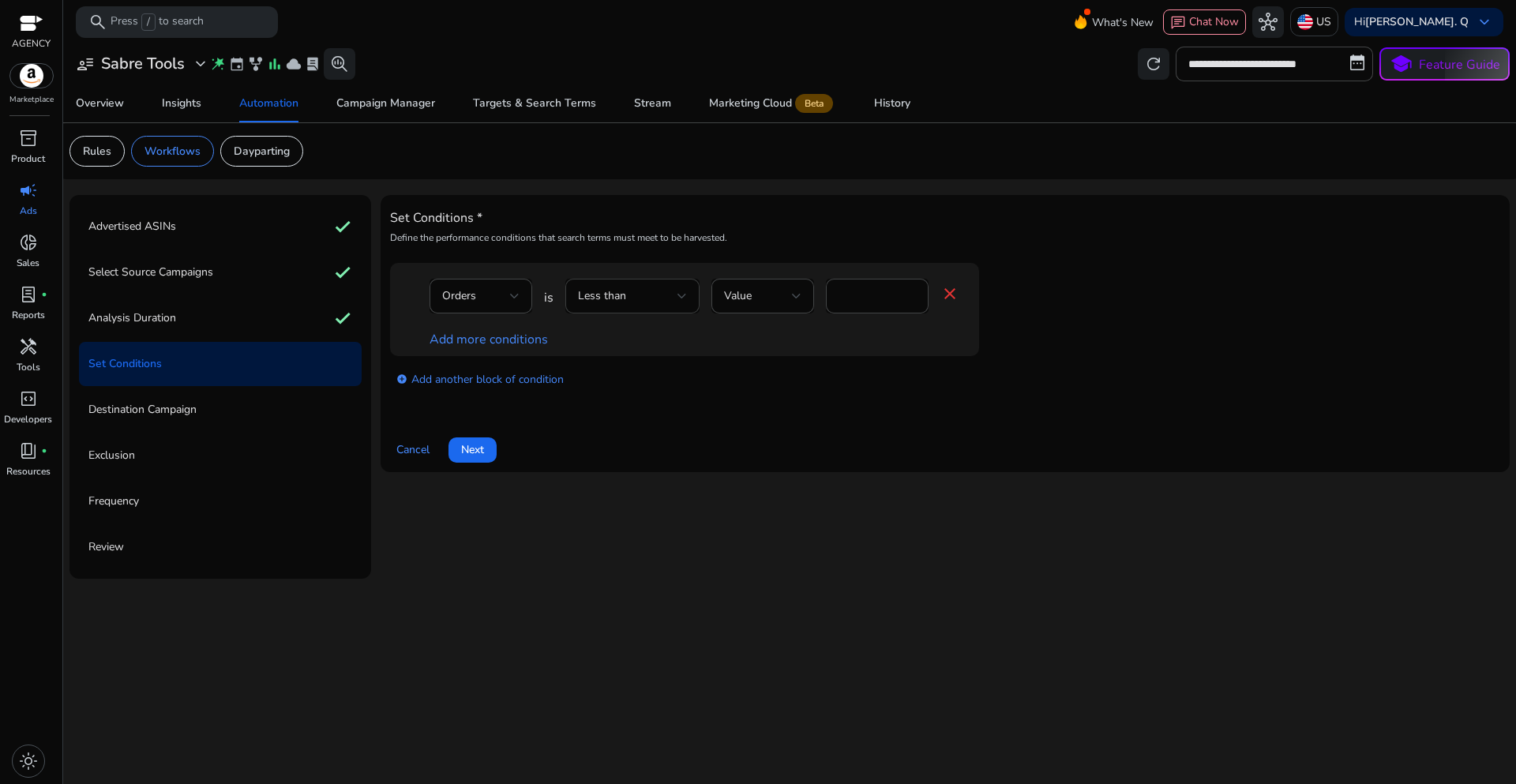
click at [677, 300] on div at bounding box center [682, 296] width 9 height 19
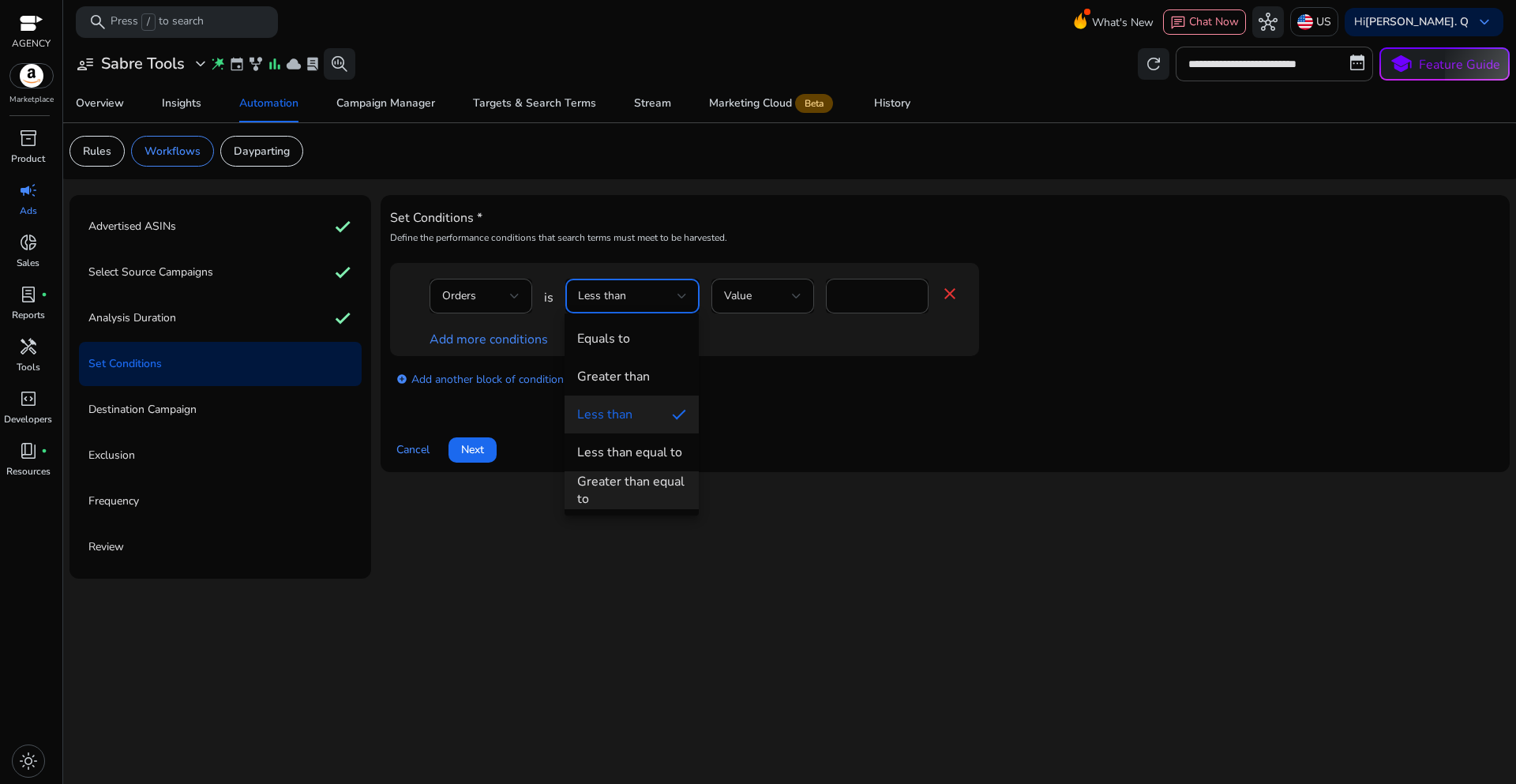
click at [636, 486] on div "Greater than equal to" at bounding box center [632, 490] width 109 height 34
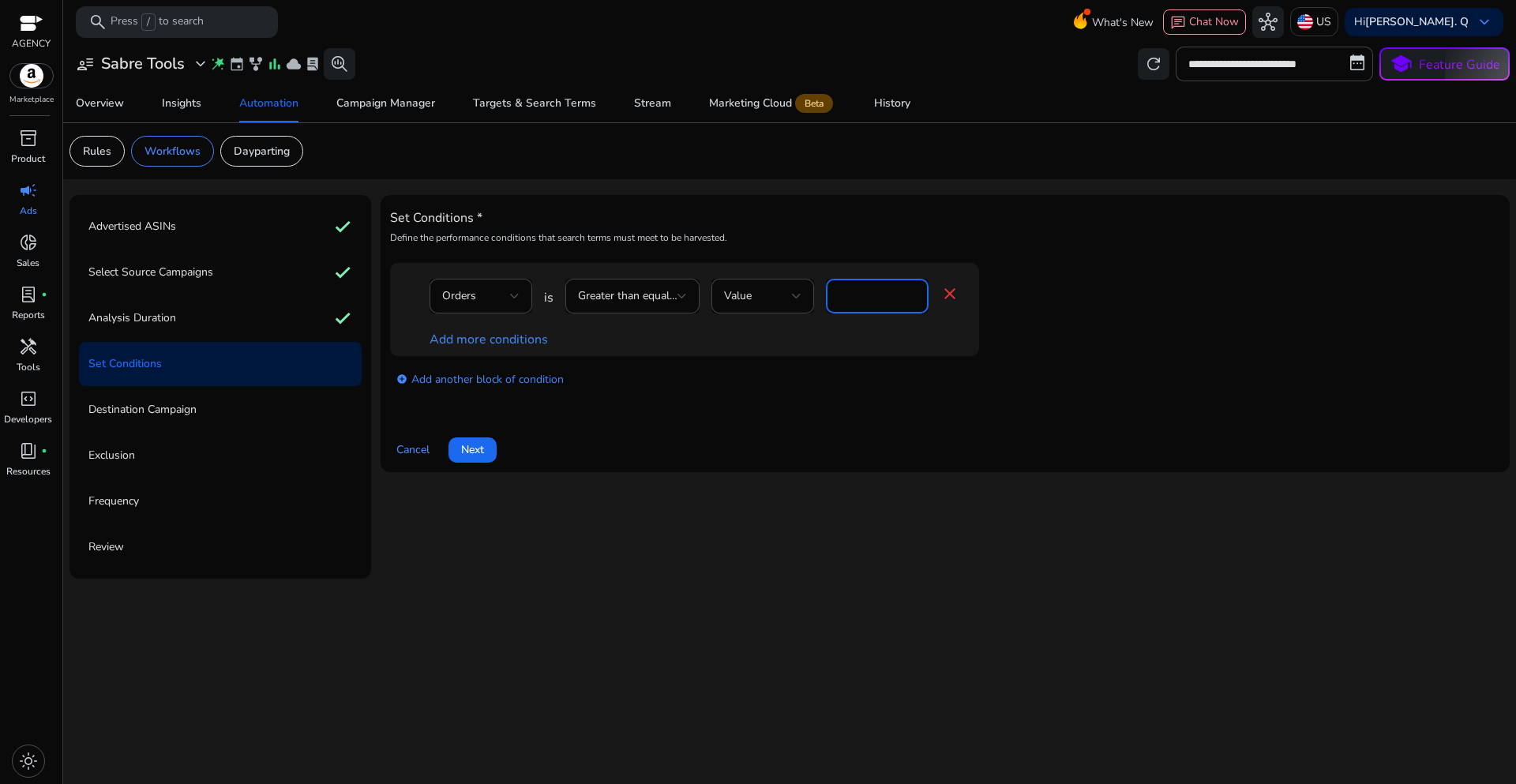
drag, startPoint x: 851, startPoint y: 295, endPoint x: 830, endPoint y: 295, distance: 21.0
click at [830, 295] on div "*" at bounding box center [877, 296] width 103 height 34
type input "*"
click at [755, 387] on div "add_circle Add another block of condition" at bounding box center [716, 378] width 652 height 44
click at [519, 340] on link "Add more conditions" at bounding box center [488, 339] width 118 height 17
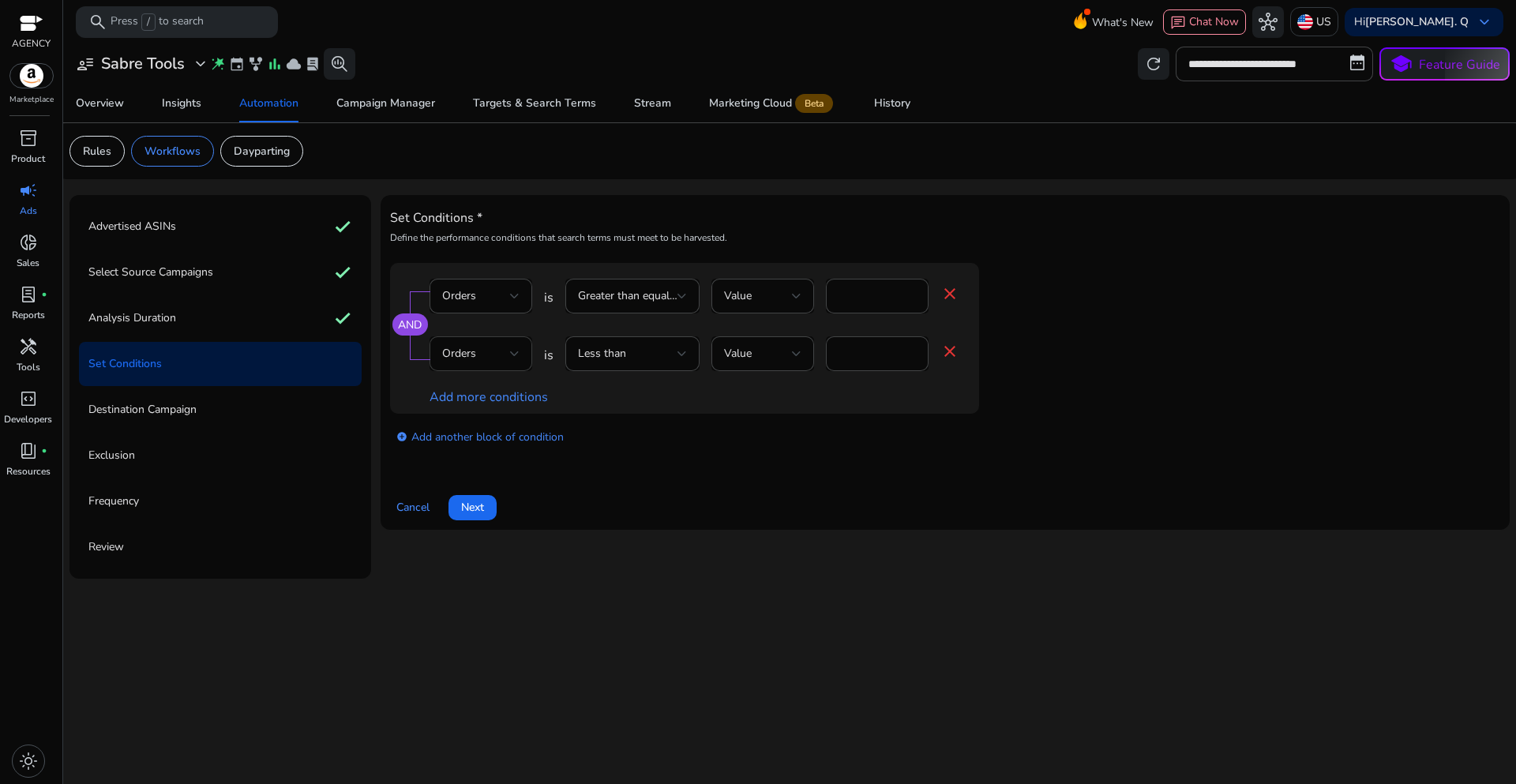
click at [506, 356] on div "Orders" at bounding box center [475, 354] width 68 height 17
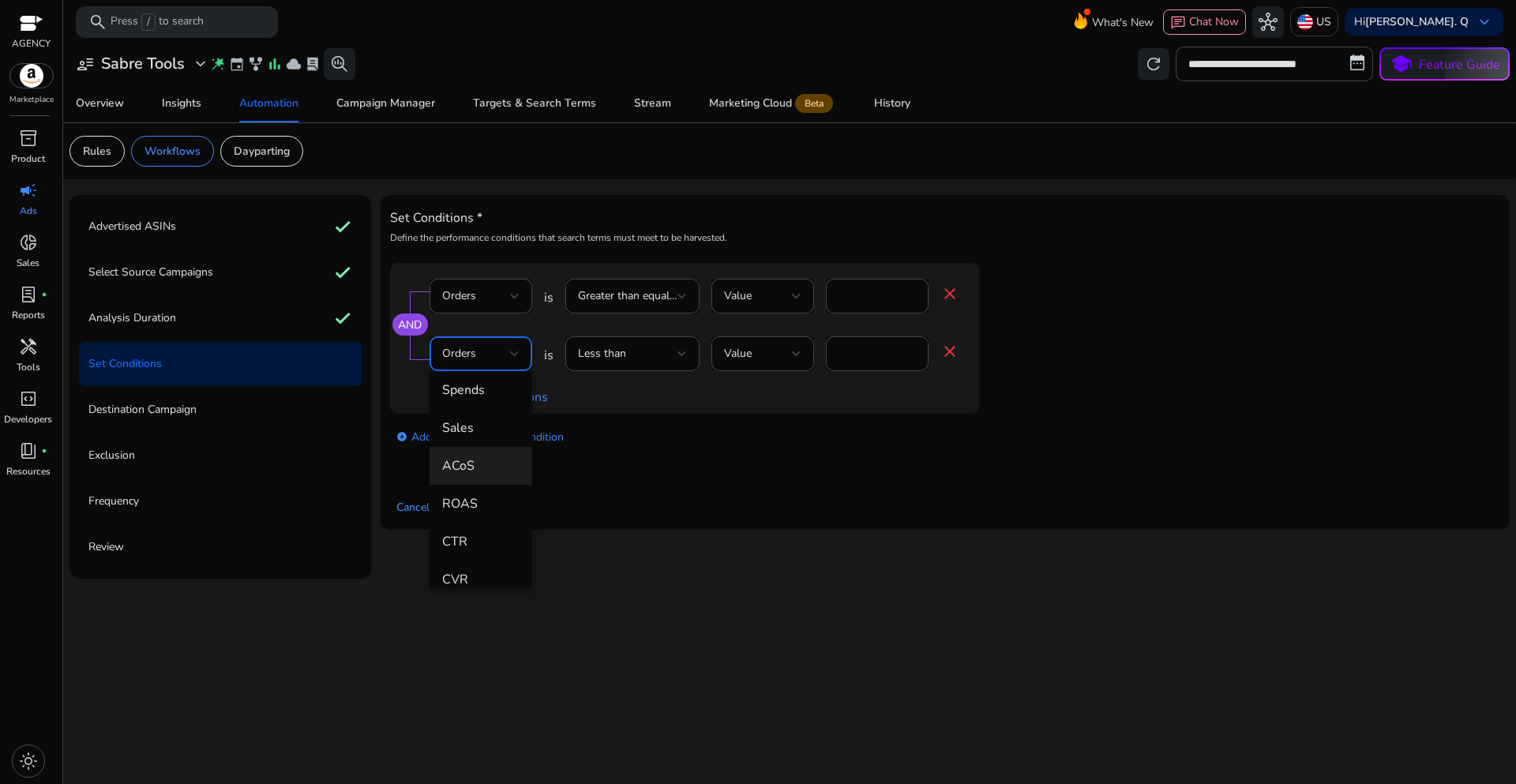
click at [480, 468] on span "ACoS" at bounding box center [481, 466] width 78 height 17
click at [657, 467] on div "Set Conditions * Define the performance conditions that search terms must meet …" at bounding box center [945, 362] width 1110 height 316
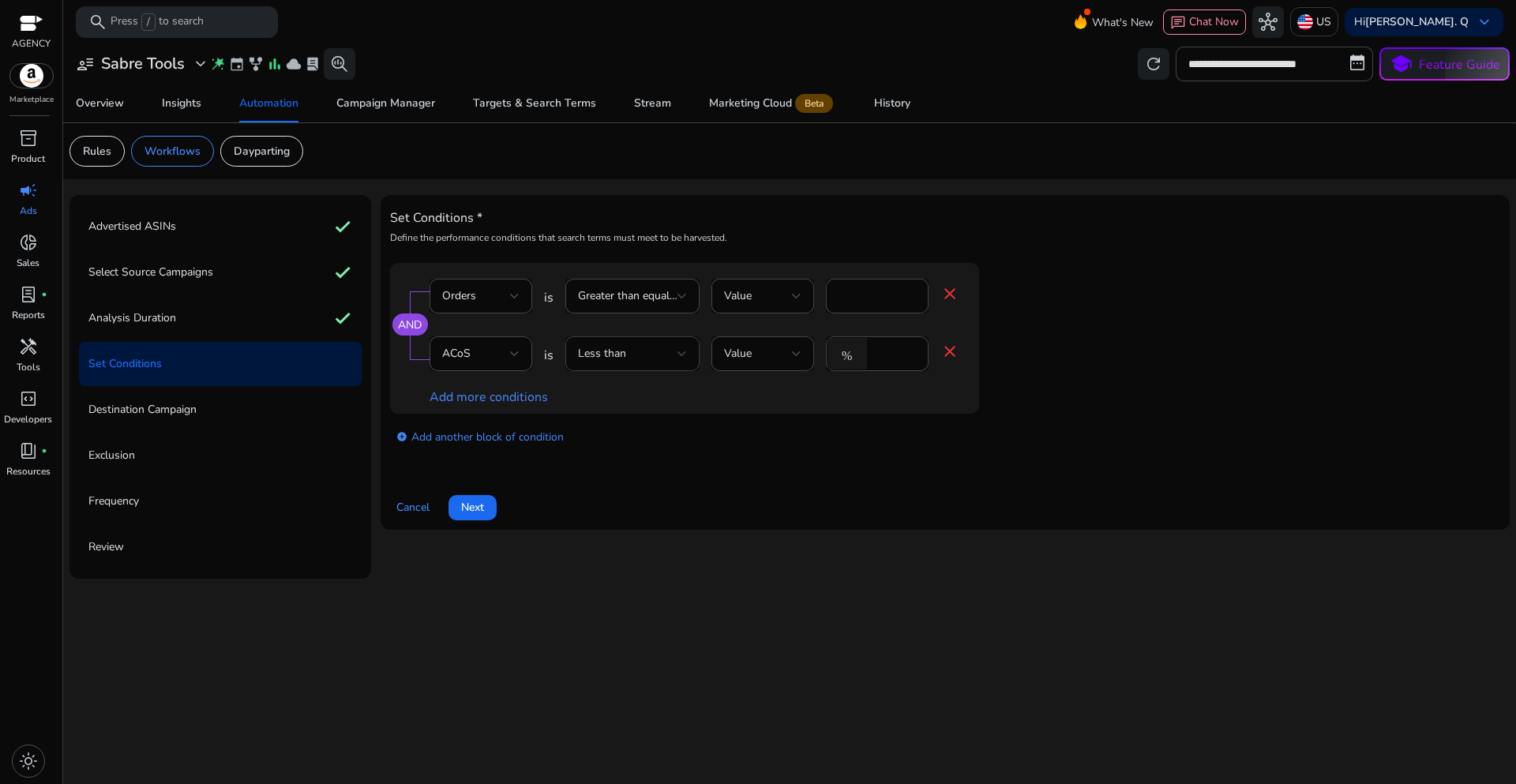
click at [696, 366] on div "Less than" at bounding box center [632, 354] width 135 height 34
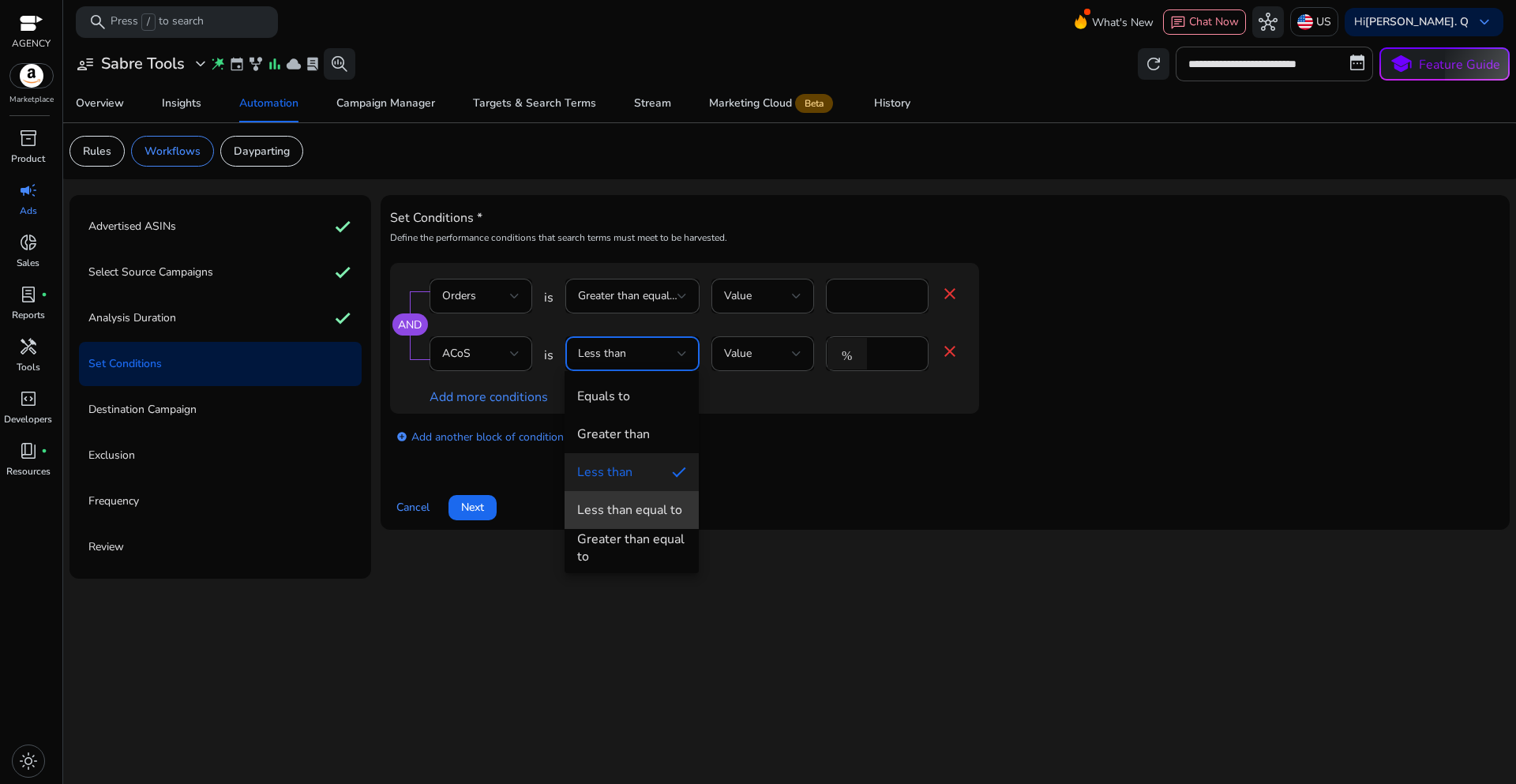
click at [620, 514] on div "Less than equal to" at bounding box center [630, 510] width 105 height 17
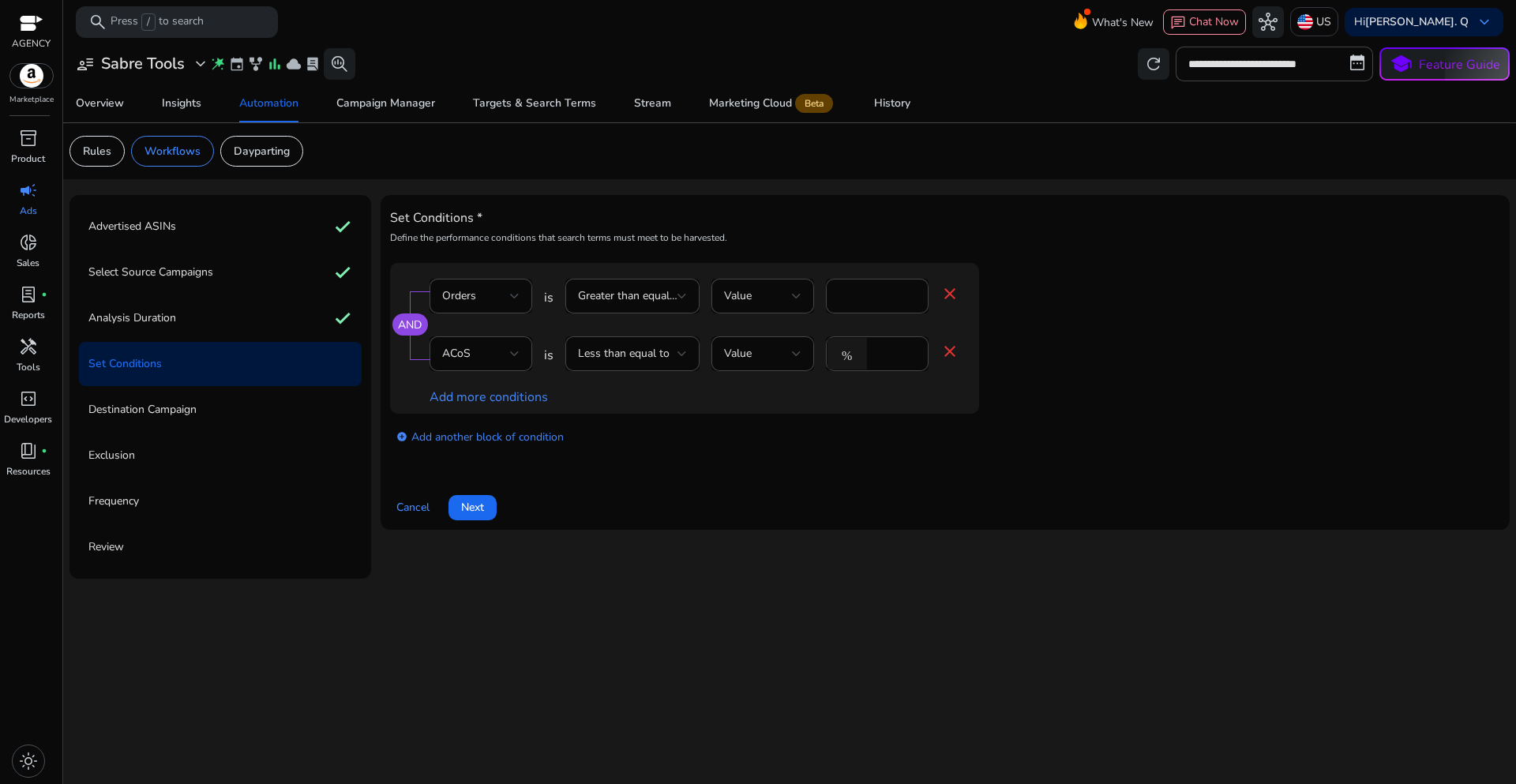
click at [895, 440] on div "add_circle Add another block of condition" at bounding box center [716, 436] width 652 height 44
drag, startPoint x: 894, startPoint y: 352, endPoint x: 850, endPoint y: 352, distance: 44.0
click at [850, 352] on div "% *" at bounding box center [871, 354] width 90 height 34
type input "**"
click at [1145, 352] on app-ppc-editable-conditions "AND Orders is Greater than equal to Value * close ACoS is Less than equal to Va…" at bounding box center [945, 361] width 1110 height 195
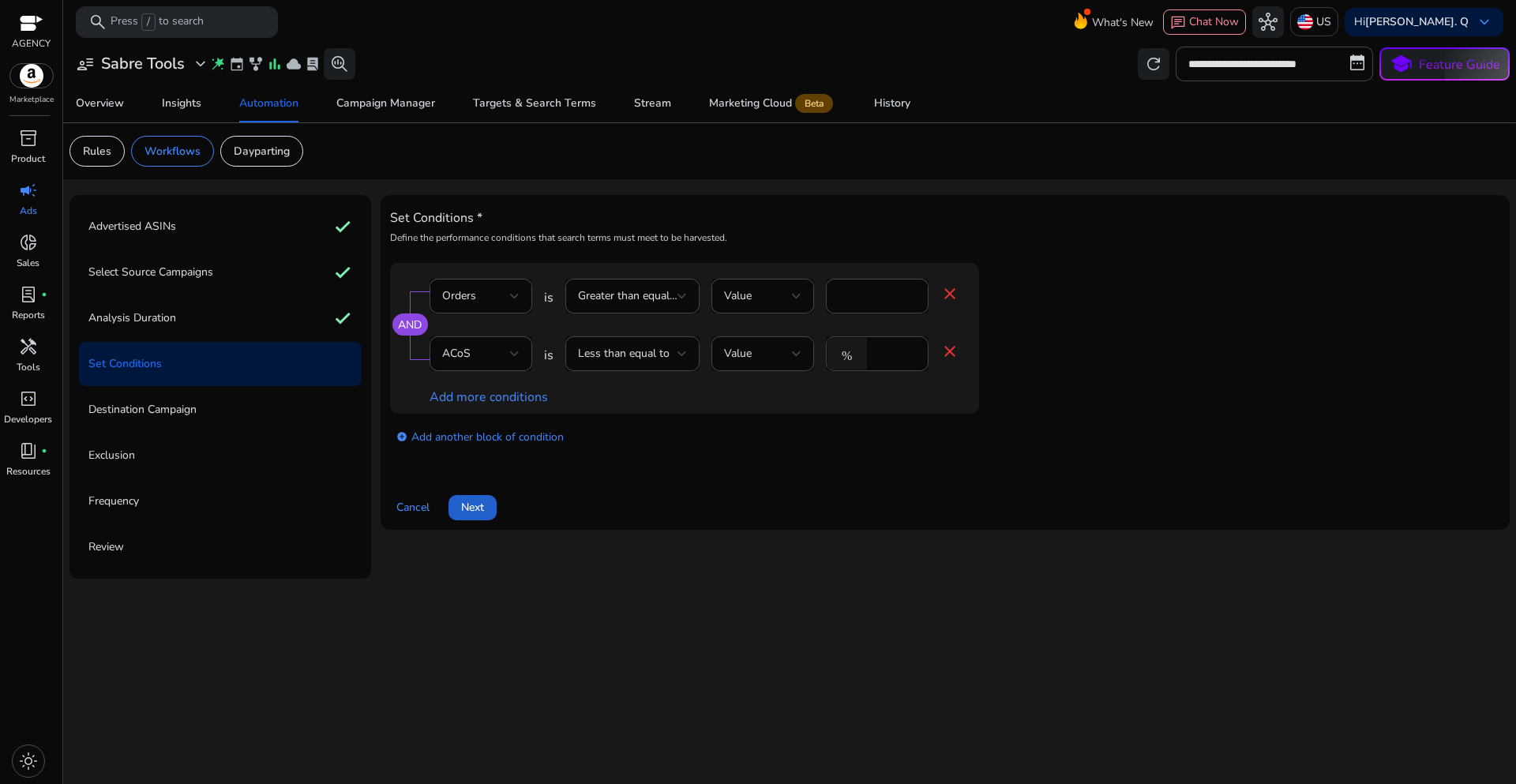
click at [486, 511] on span at bounding box center [473, 507] width 48 height 38
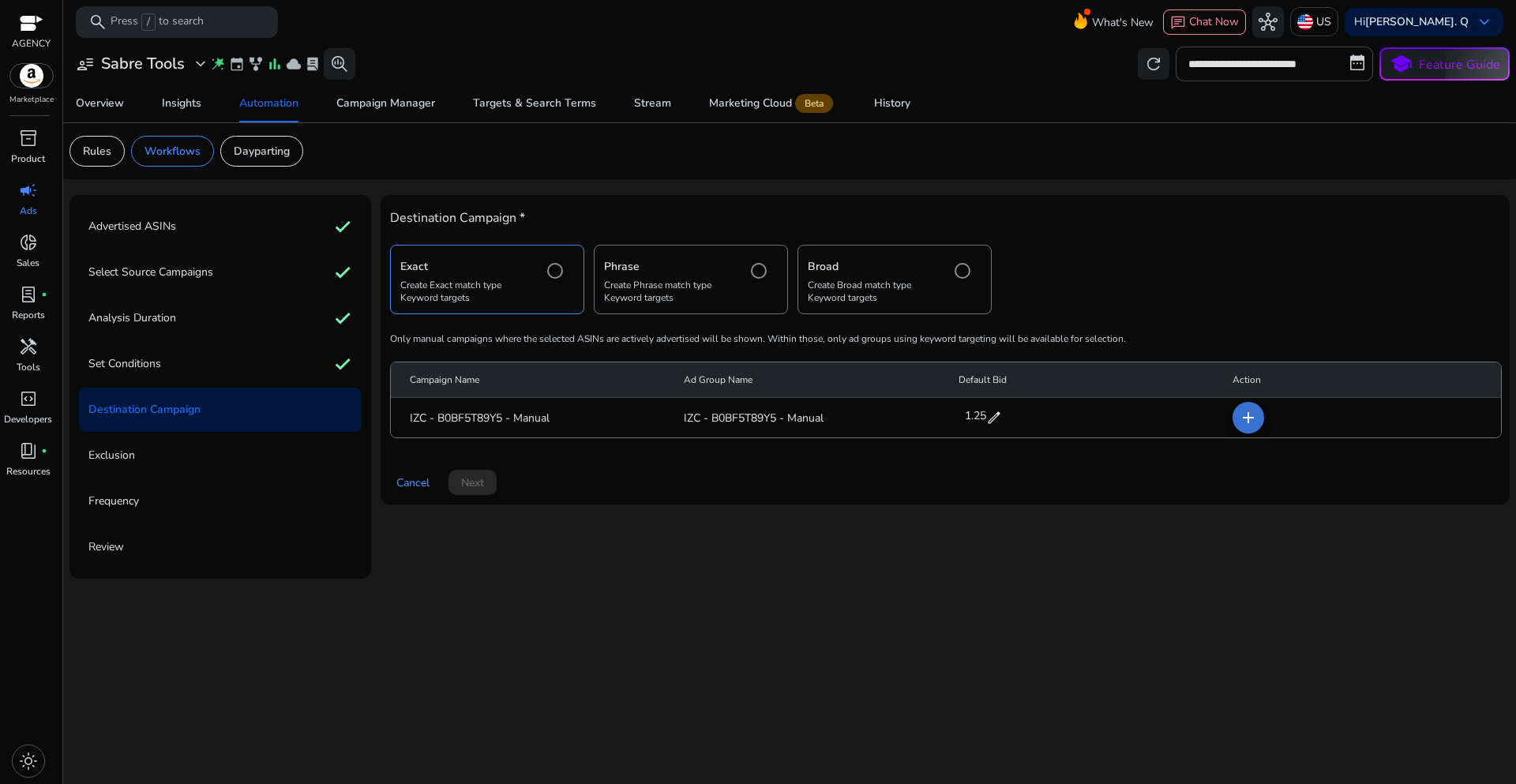
click at [1245, 417] on mat-icon "add" at bounding box center [1249, 417] width 19 height 19
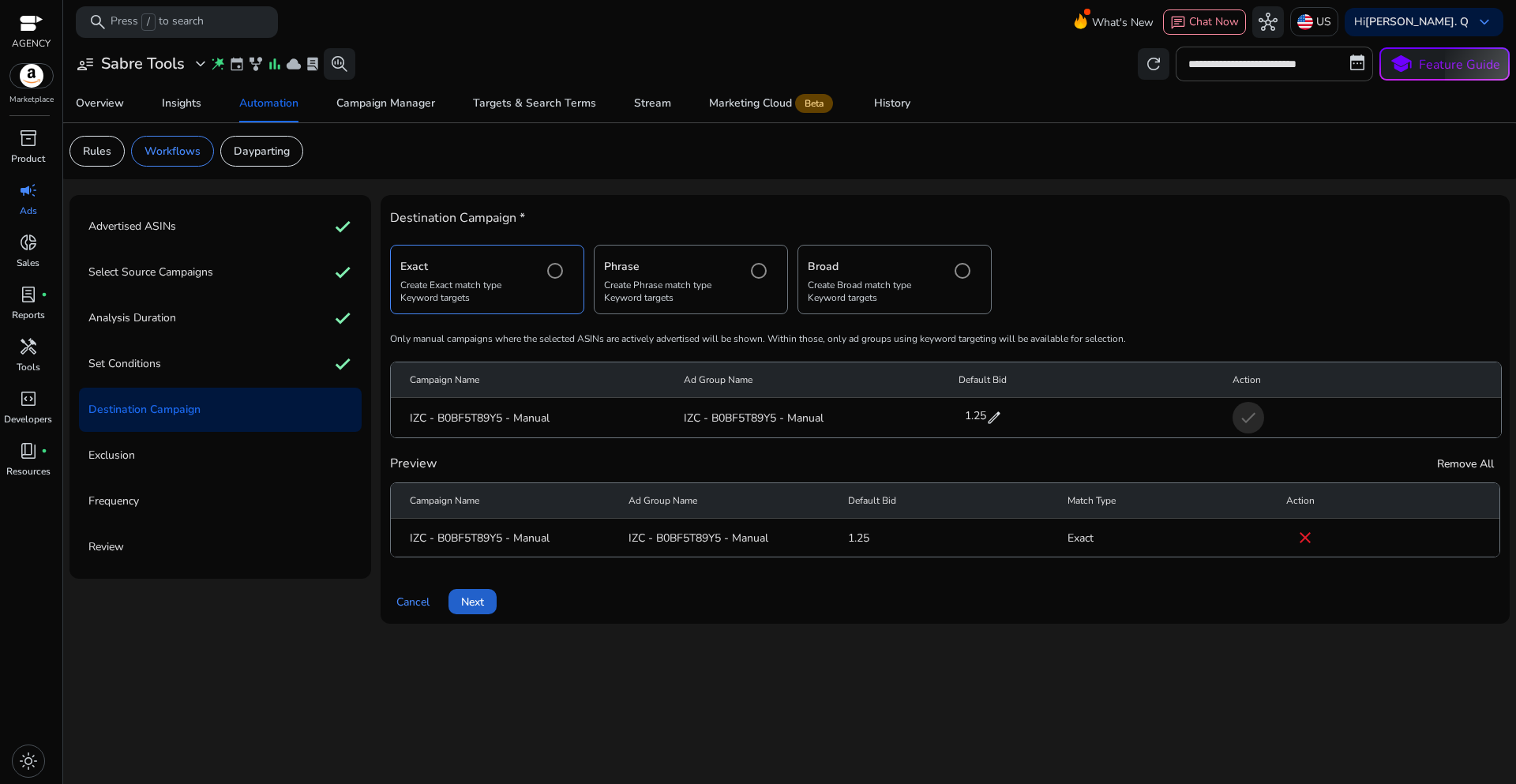
click at [479, 604] on span "Next" at bounding box center [472, 601] width 23 height 16
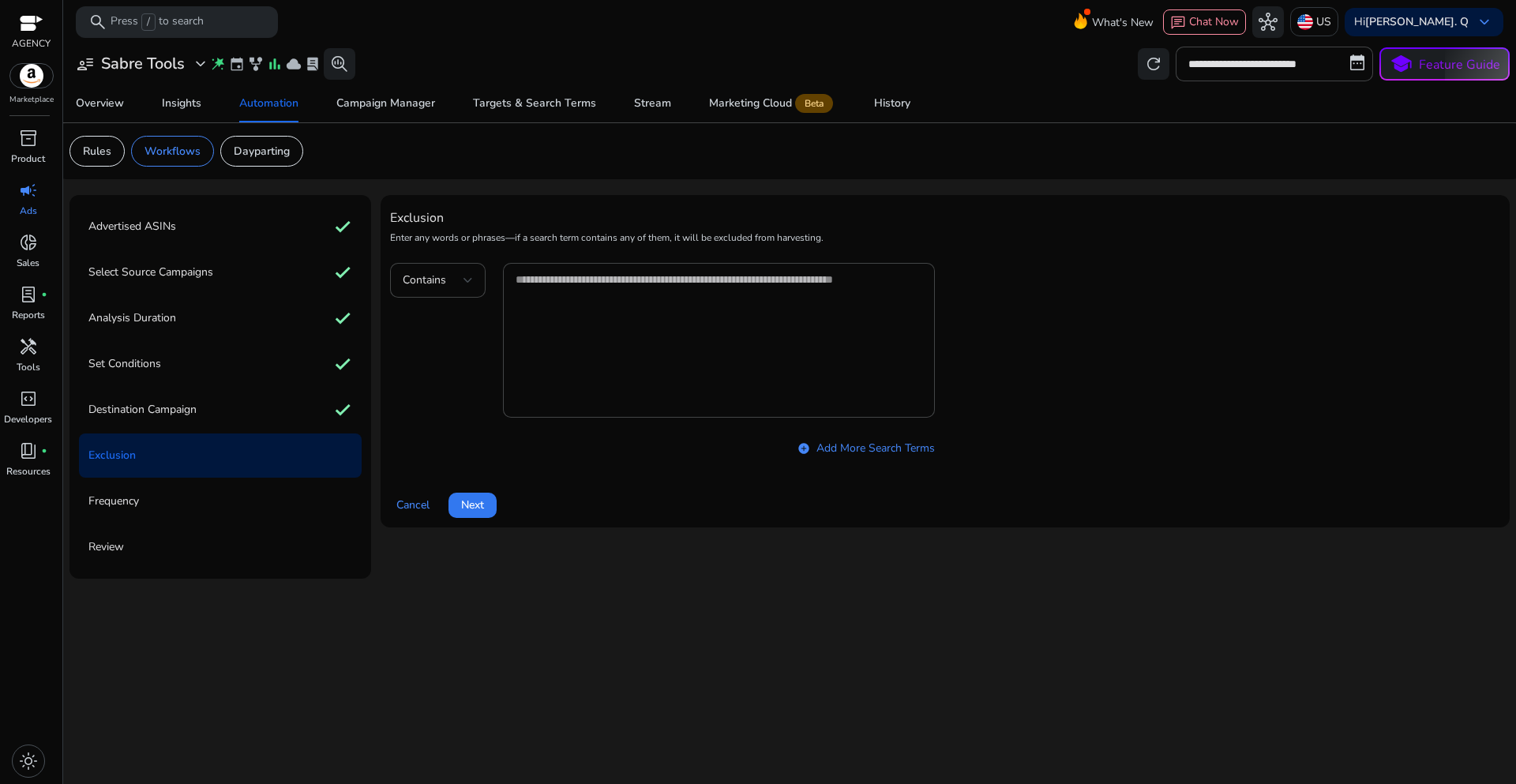
click at [480, 505] on span "Next" at bounding box center [472, 505] width 23 height 16
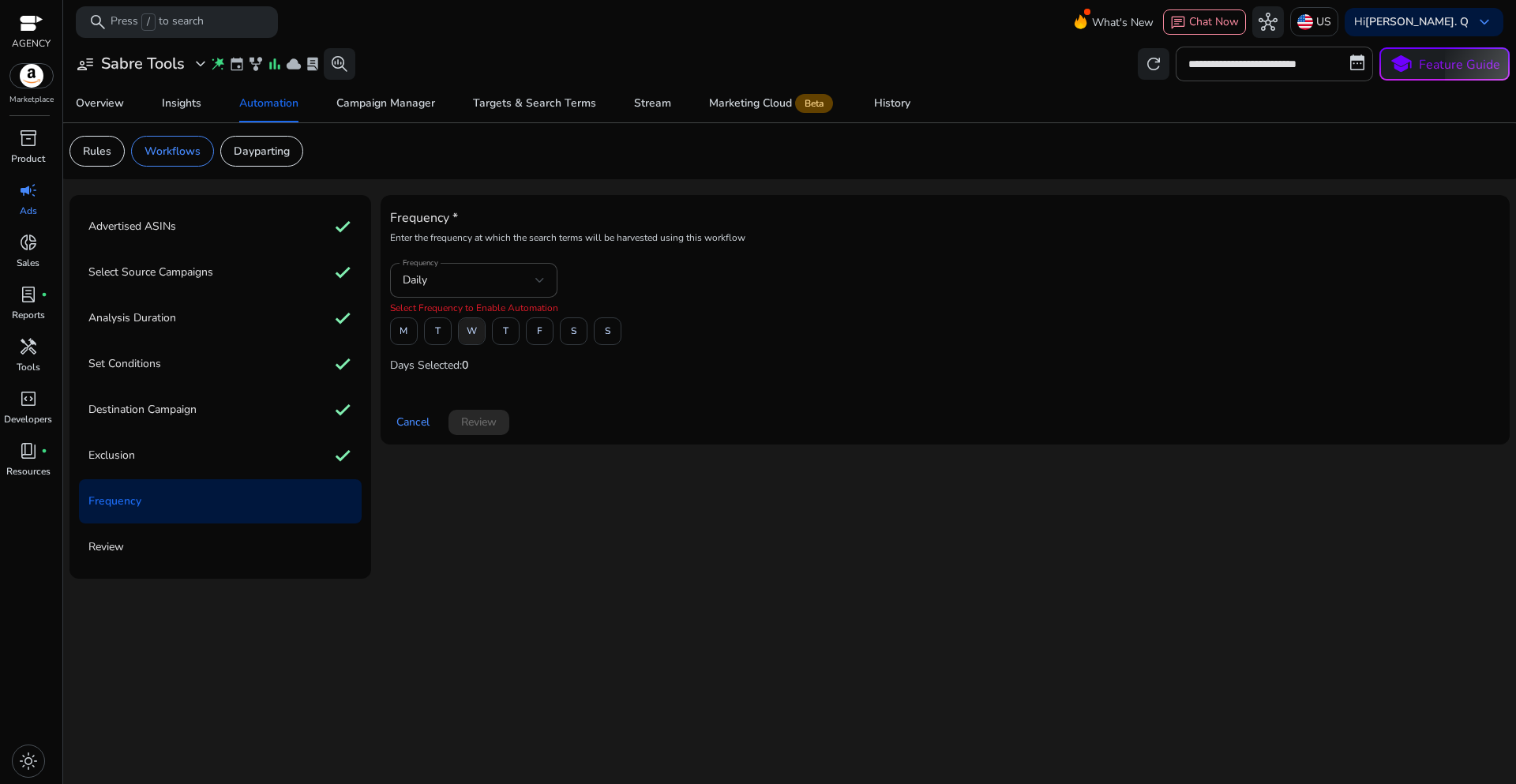
click at [465, 338] on span at bounding box center [472, 331] width 26 height 38
click at [485, 430] on span "Review" at bounding box center [478, 422] width 35 height 16
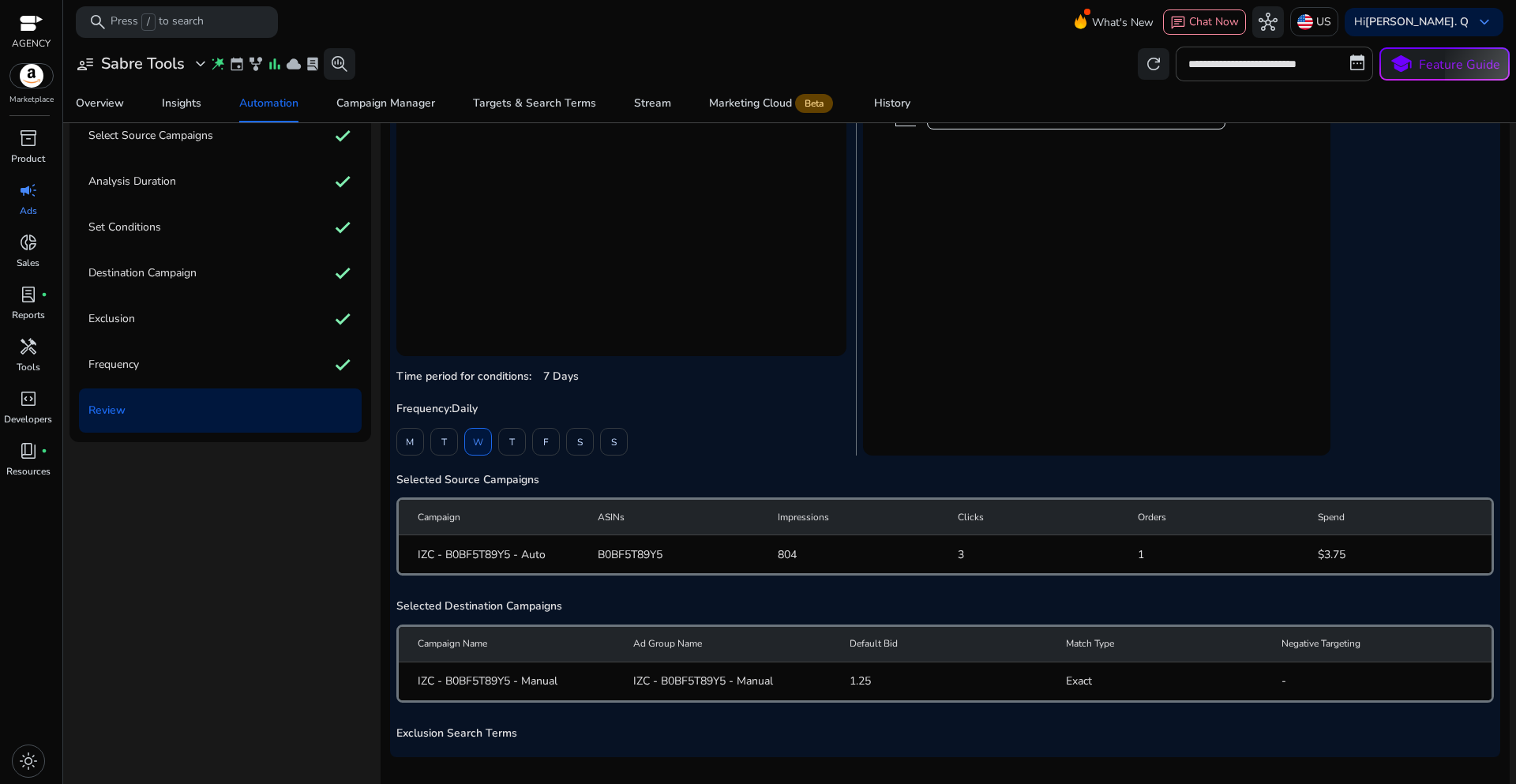
scroll to position [195, 0]
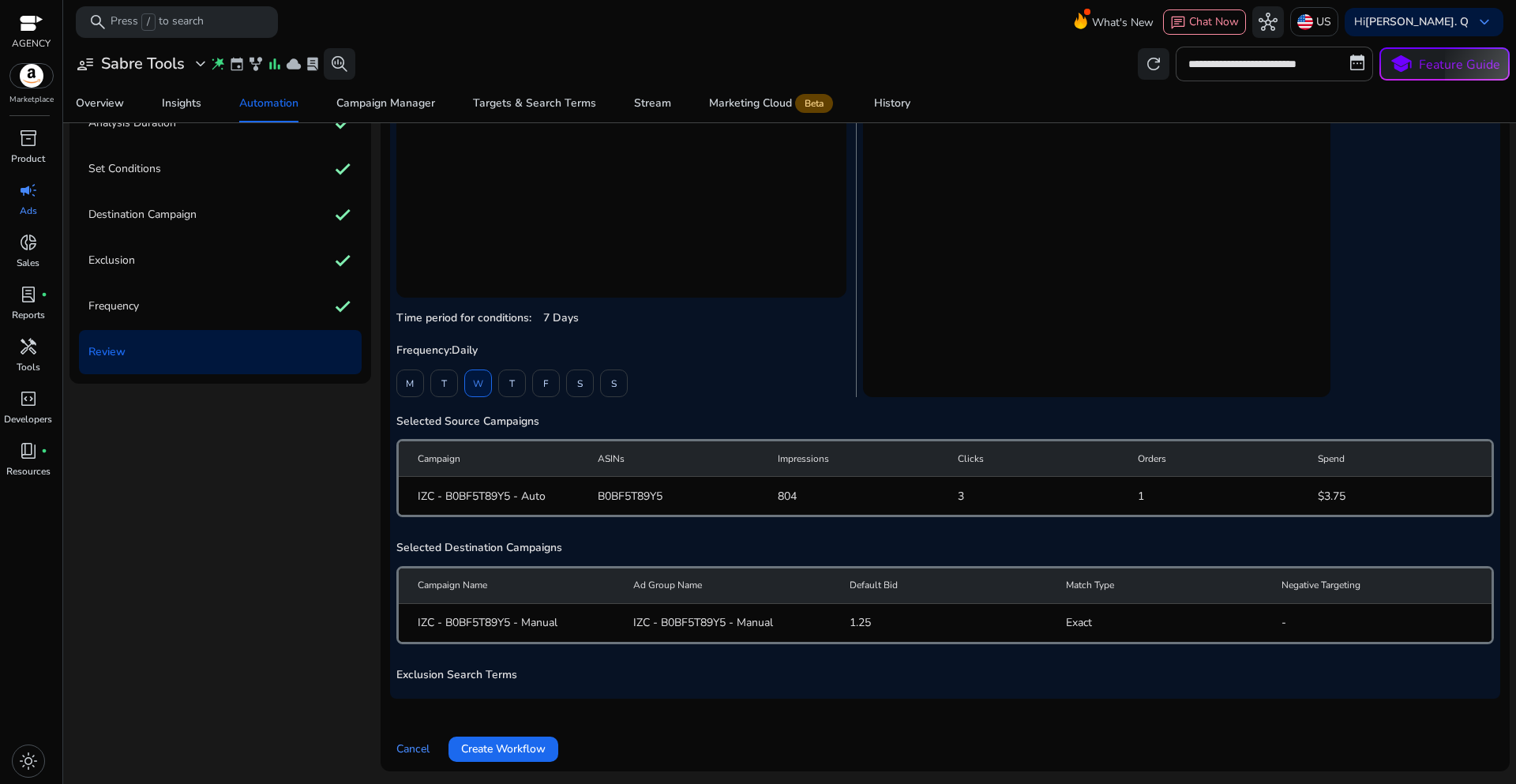
click at [481, 748] on span "Create Workflow" at bounding box center [503, 748] width 85 height 16
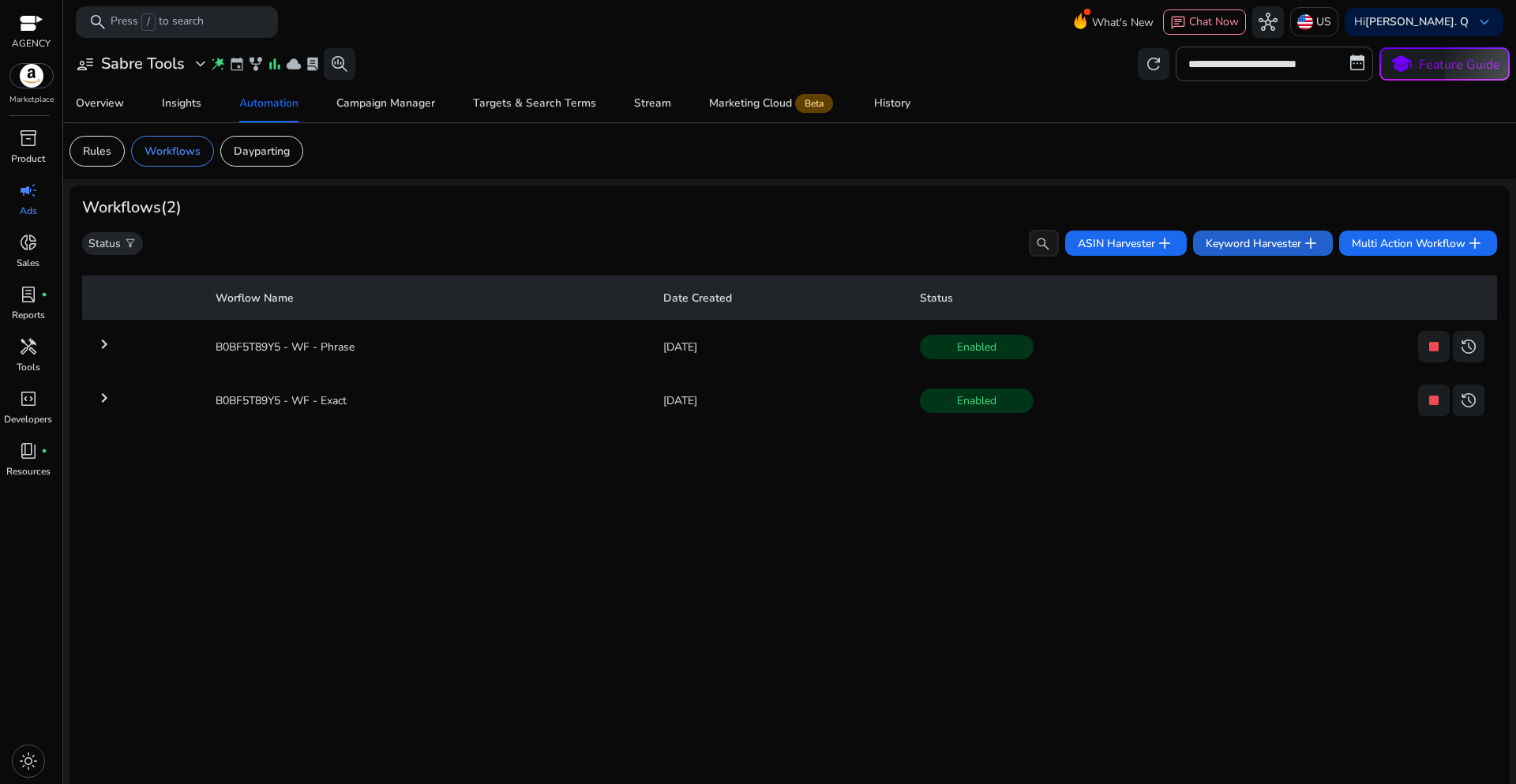
click at [1238, 247] on span "Keyword Harvester add" at bounding box center [1262, 243] width 115 height 19
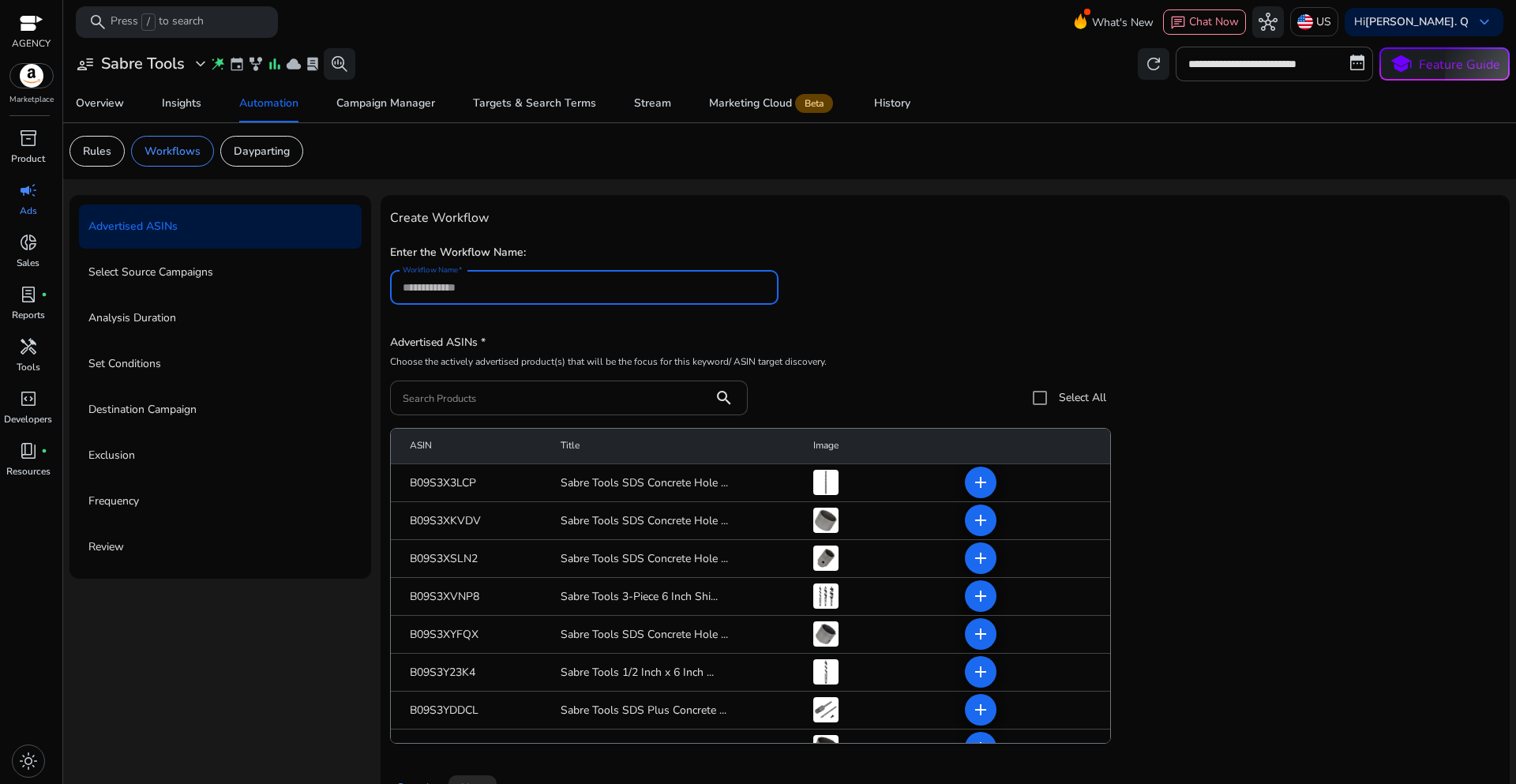
click at [480, 293] on input "Workflow Name" at bounding box center [584, 287] width 363 height 17
type input "**********"
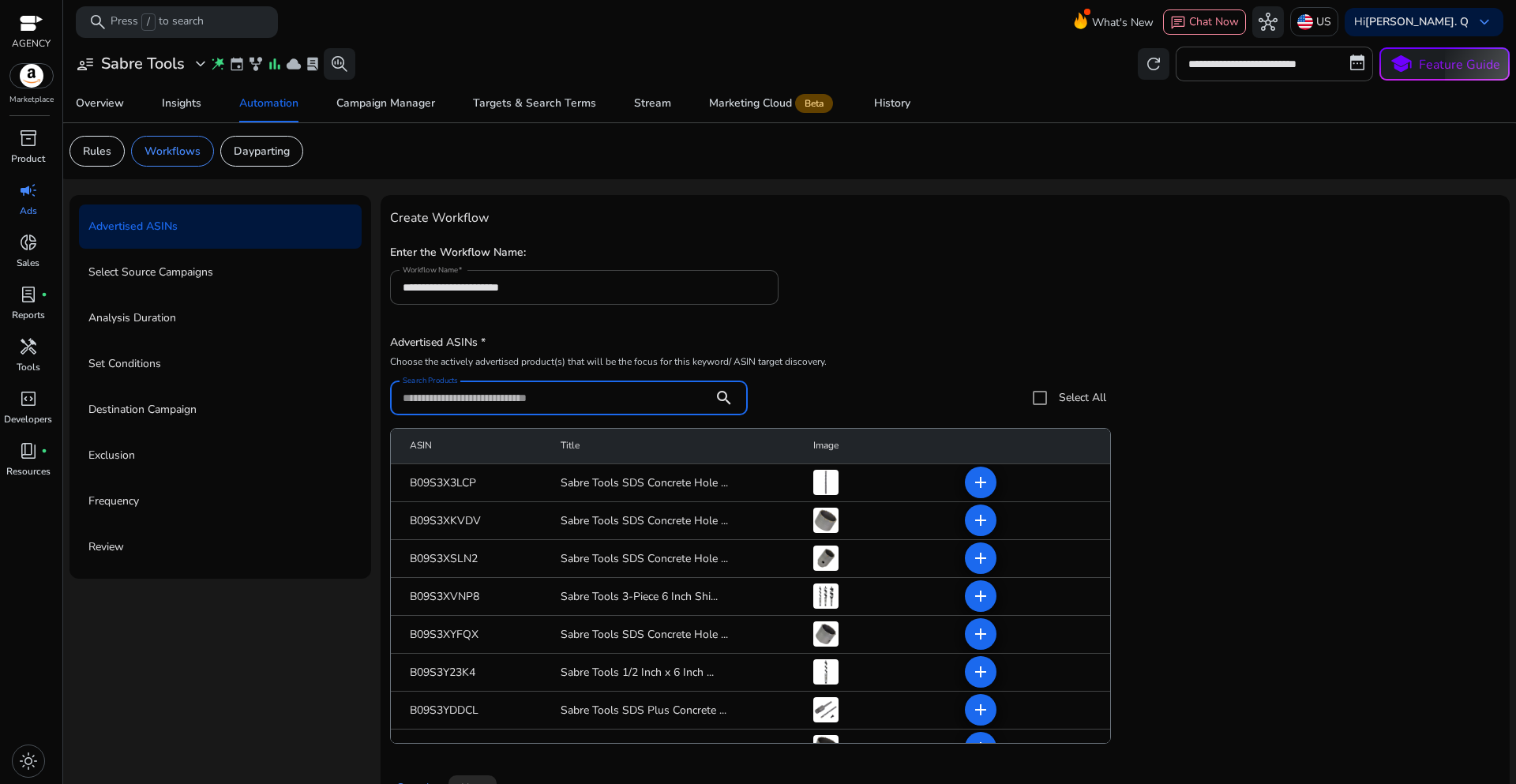
click at [456, 396] on input "Search Products" at bounding box center [552, 398] width 299 height 17
paste input "**********"
type input "**********"
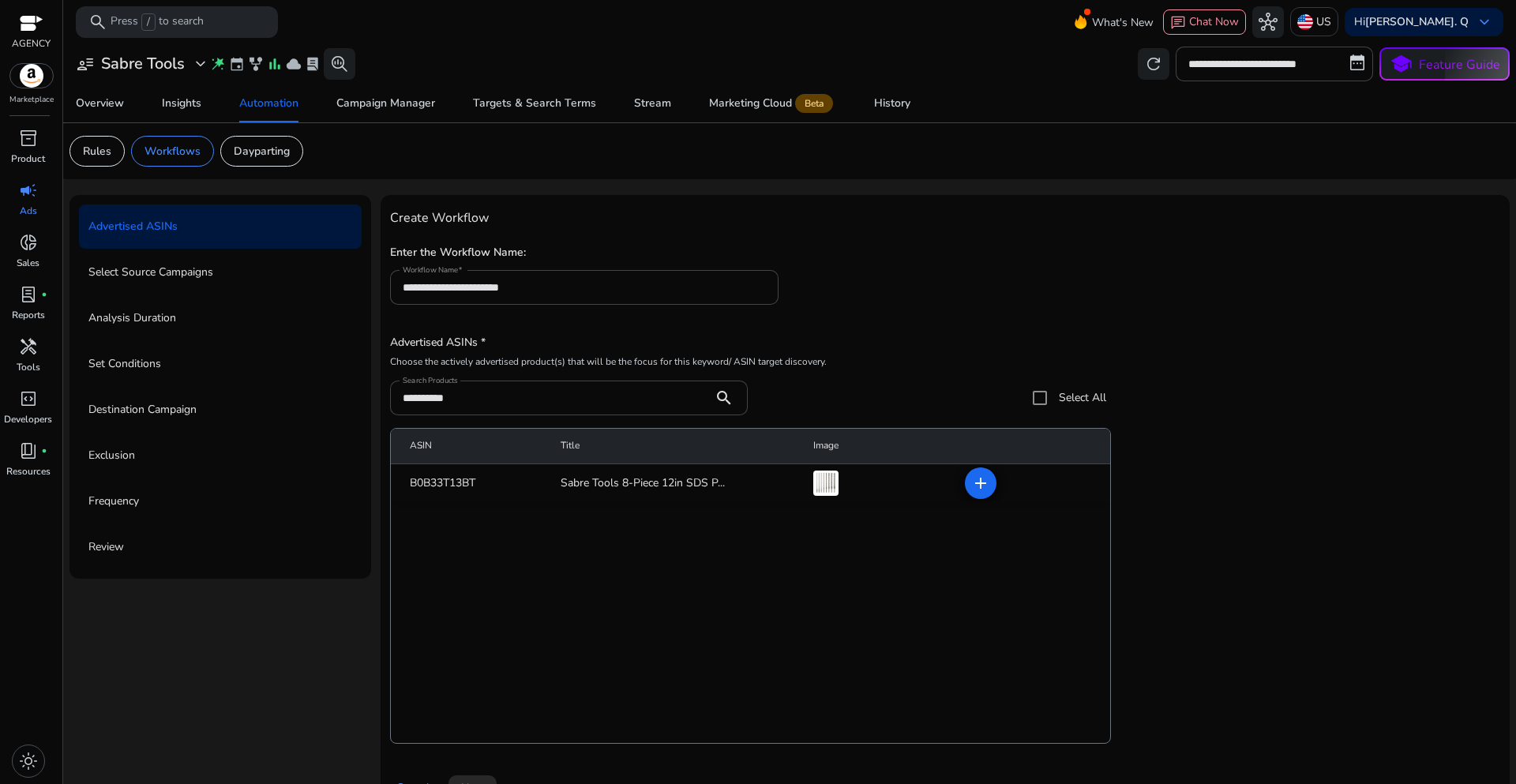
click at [1141, 310] on div "**********" at bounding box center [945, 280] width 1110 height 80
click at [975, 492] on mat-icon "add" at bounding box center [981, 483] width 19 height 19
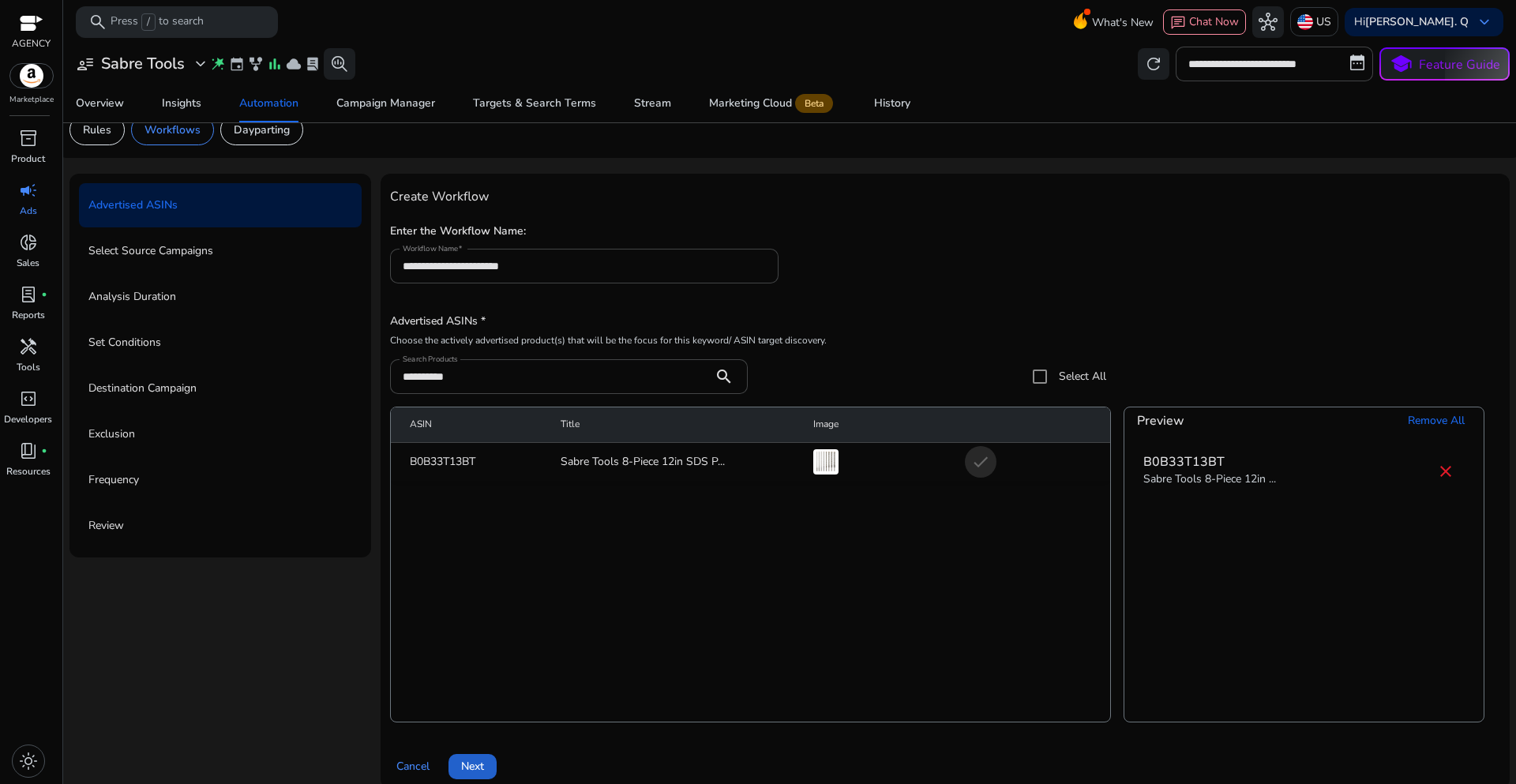
scroll to position [39, 0]
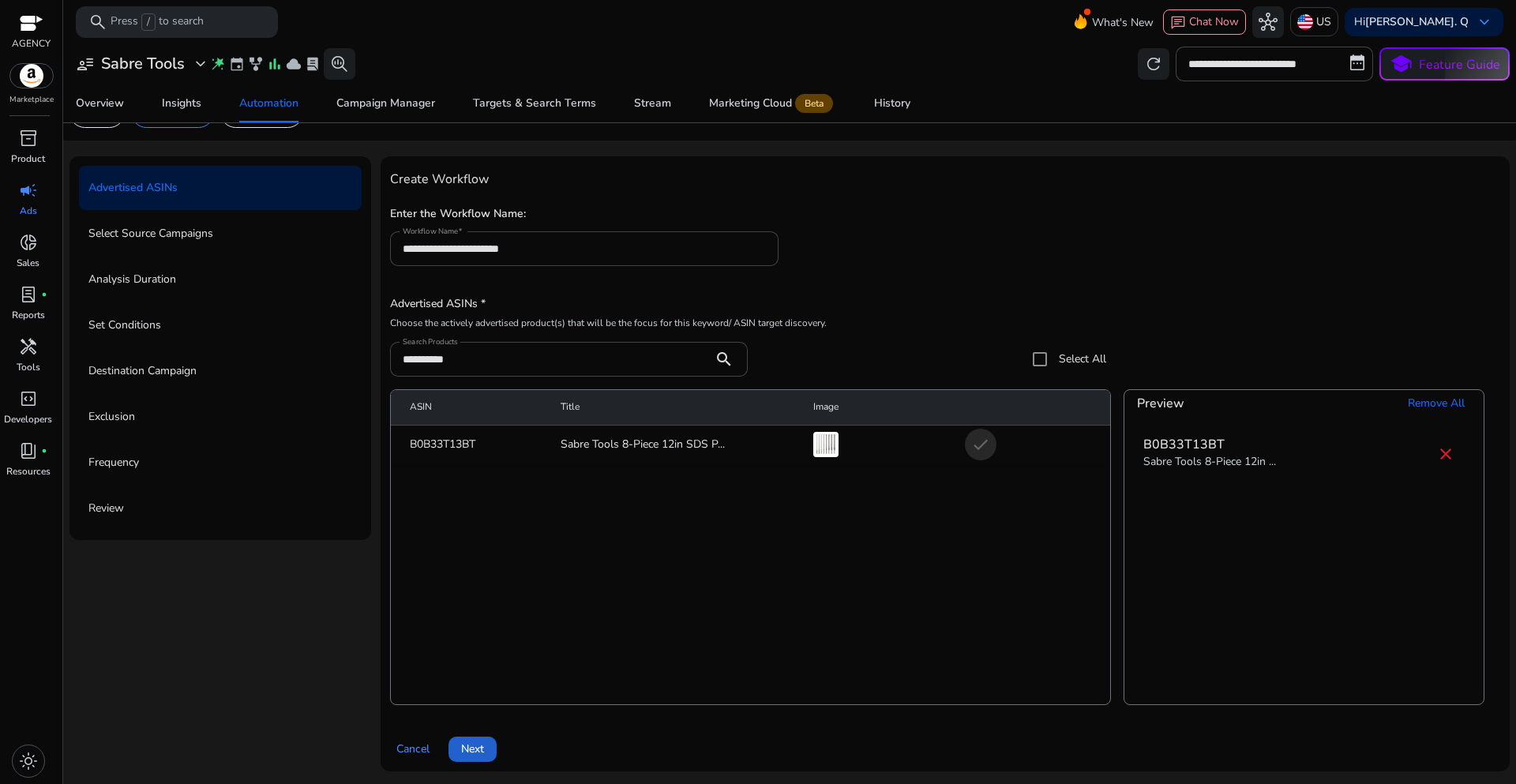
click at [483, 755] on button "Next" at bounding box center [473, 749] width 48 height 25
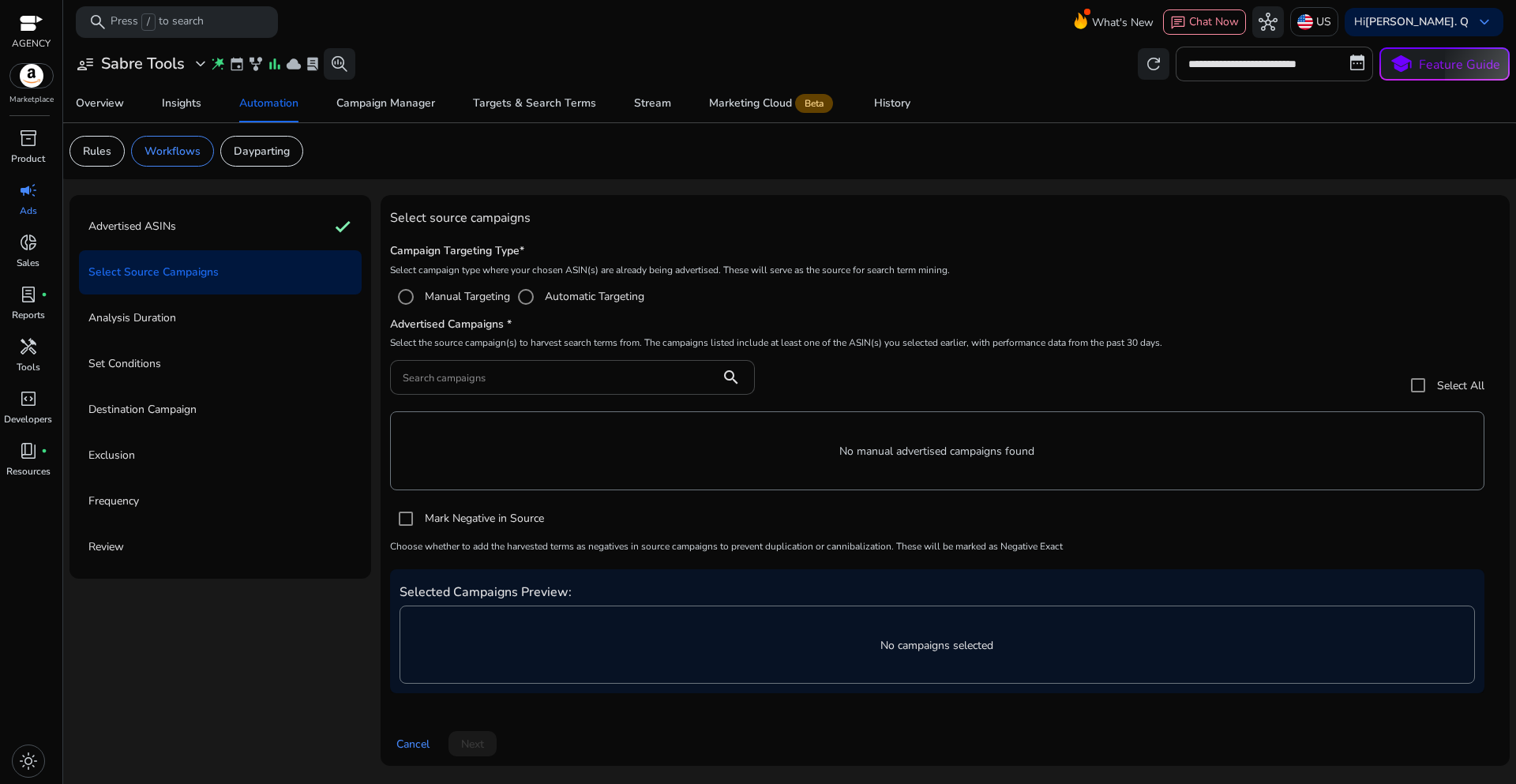
scroll to position [0, 0]
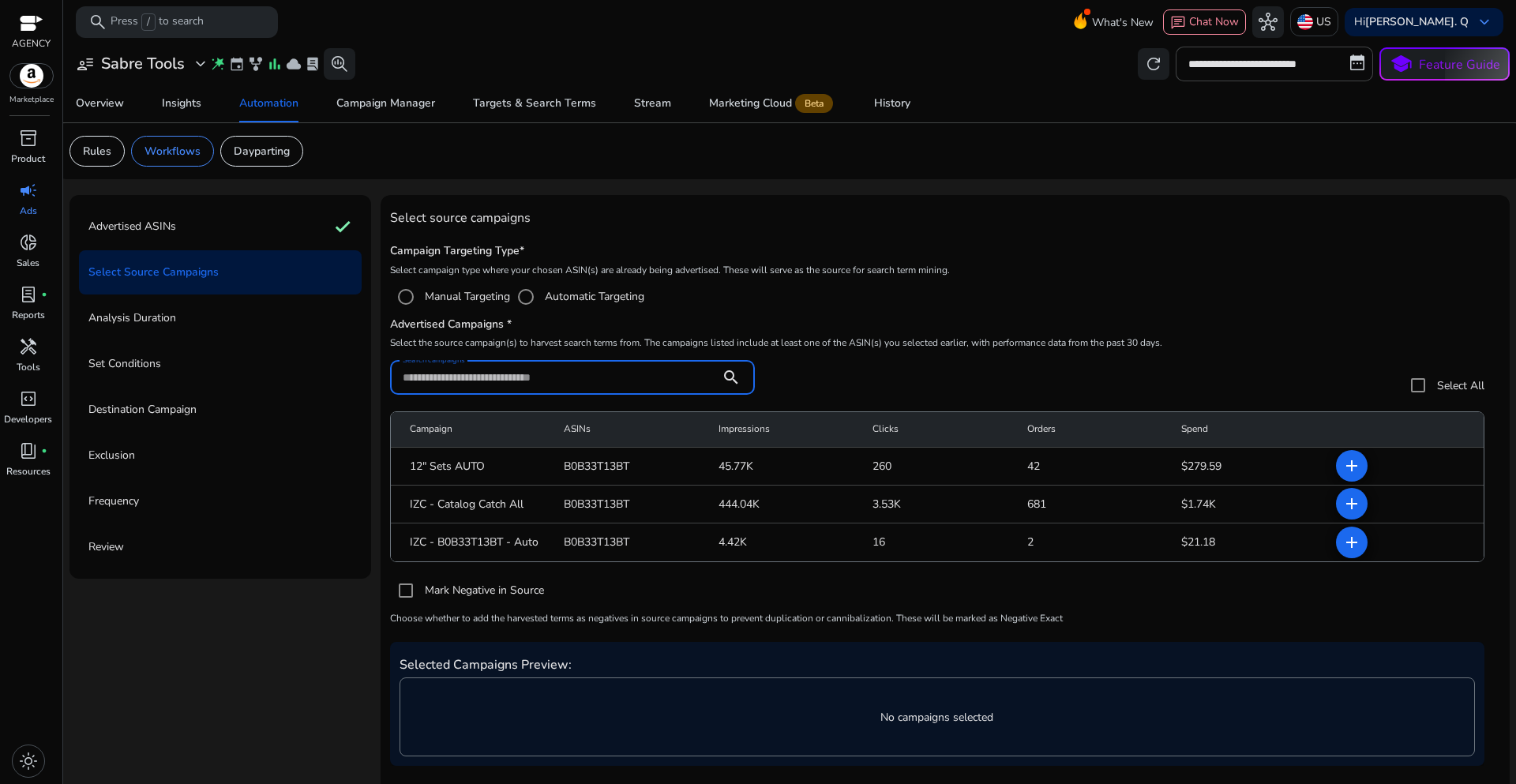
click at [490, 371] on input "Search campaigns" at bounding box center [555, 377] width 305 height 17
paste input "**********"
type input "**********"
click at [1208, 288] on mat-radio-group "Manual Targeting Automatic Targeting" at bounding box center [945, 297] width 1110 height 32
click at [1343, 544] on mat-icon "add" at bounding box center [1352, 543] width 19 height 19
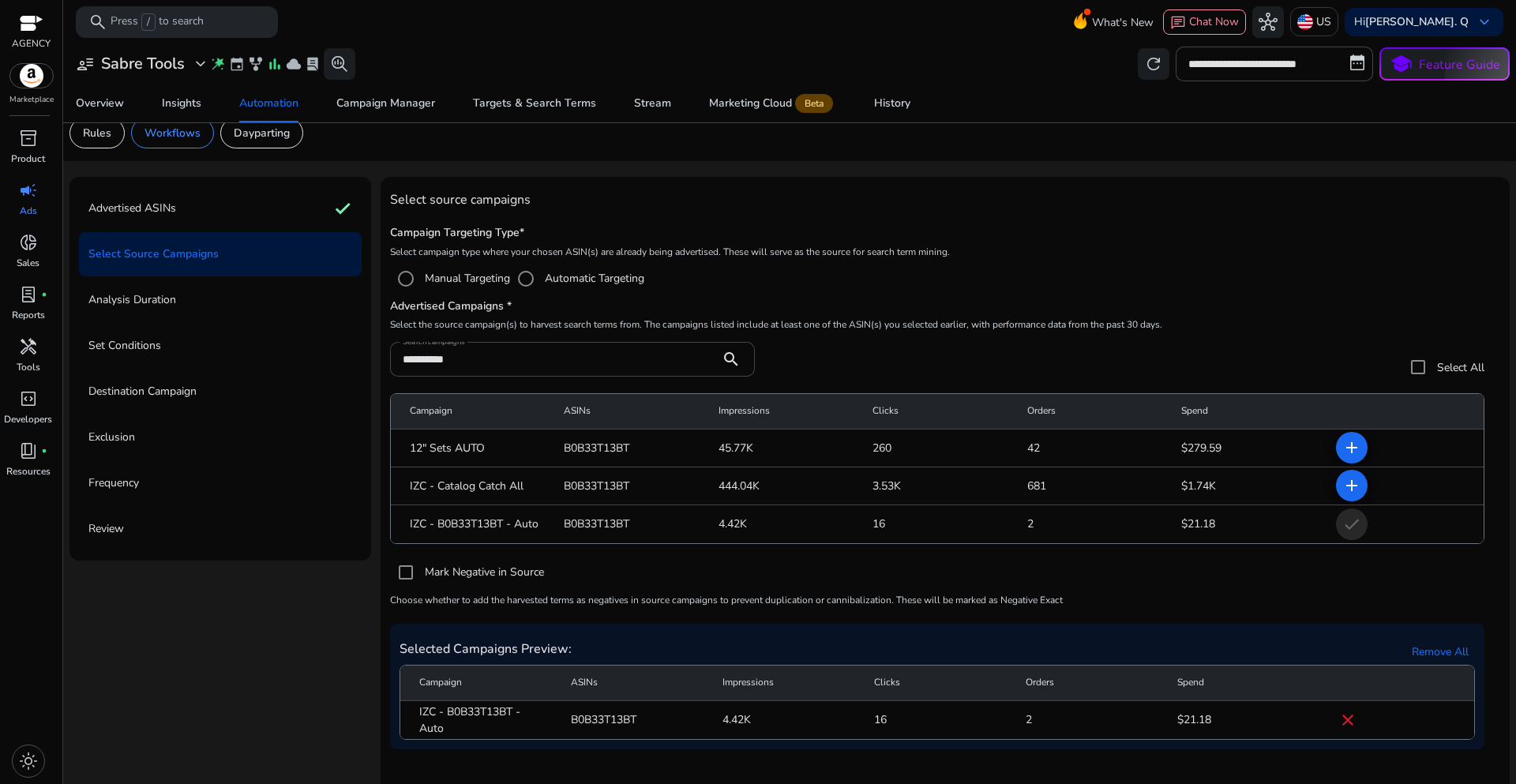
scroll to position [69, 0]
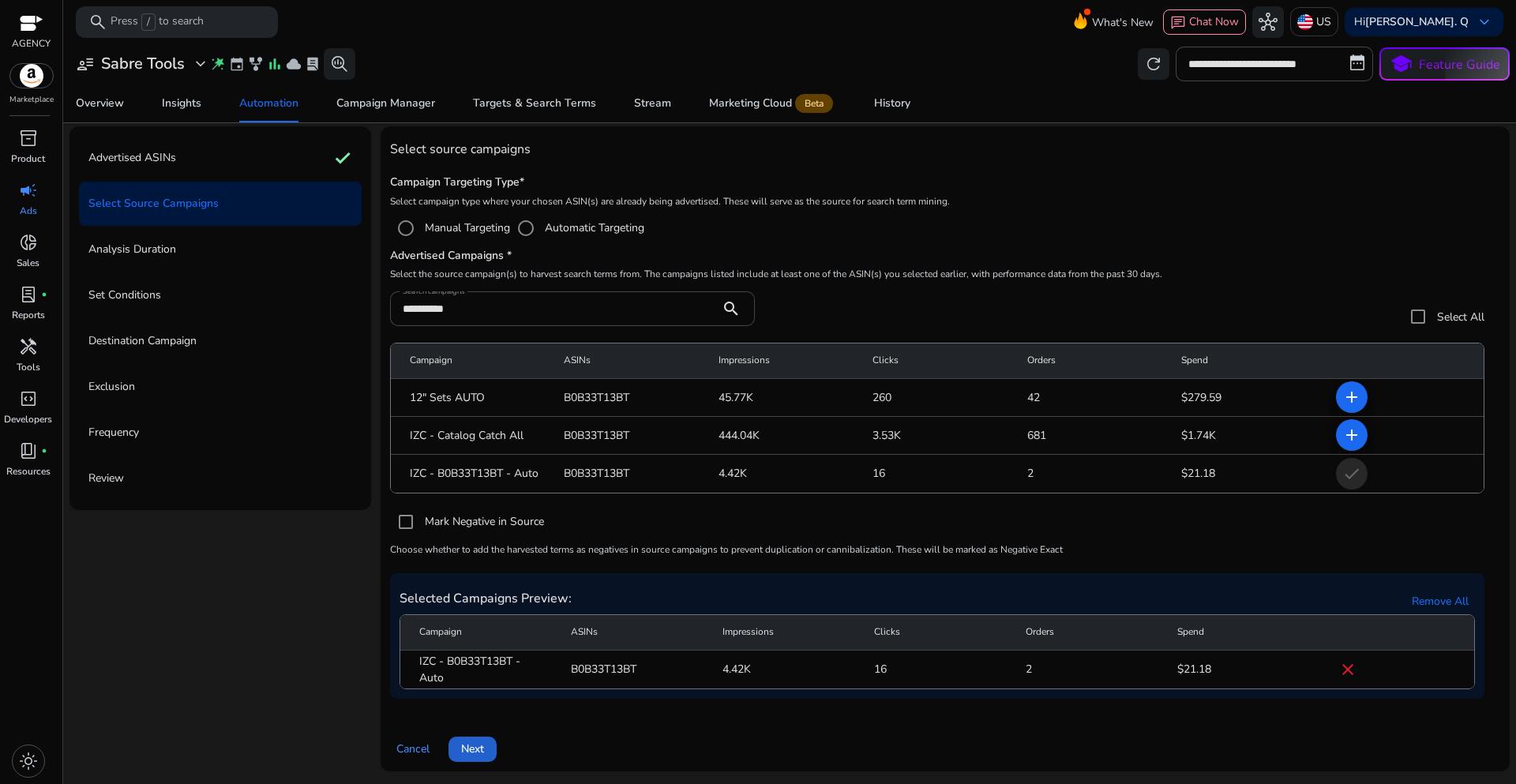
click at [491, 753] on span at bounding box center [473, 750] width 48 height 38
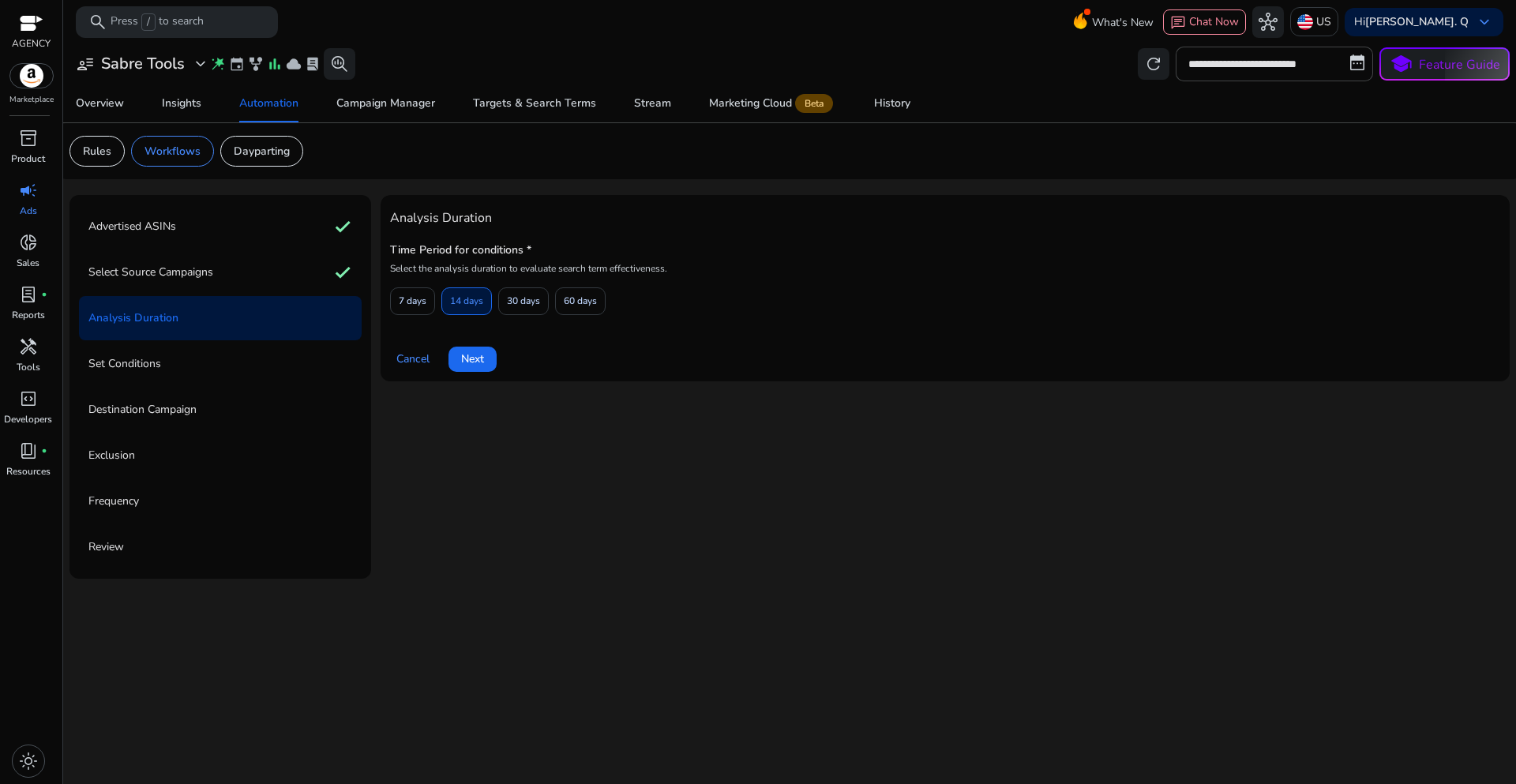
scroll to position [0, 0]
click at [415, 293] on span "7 days" at bounding box center [412, 301] width 28 height 28
click at [479, 367] on span "Next" at bounding box center [472, 358] width 23 height 16
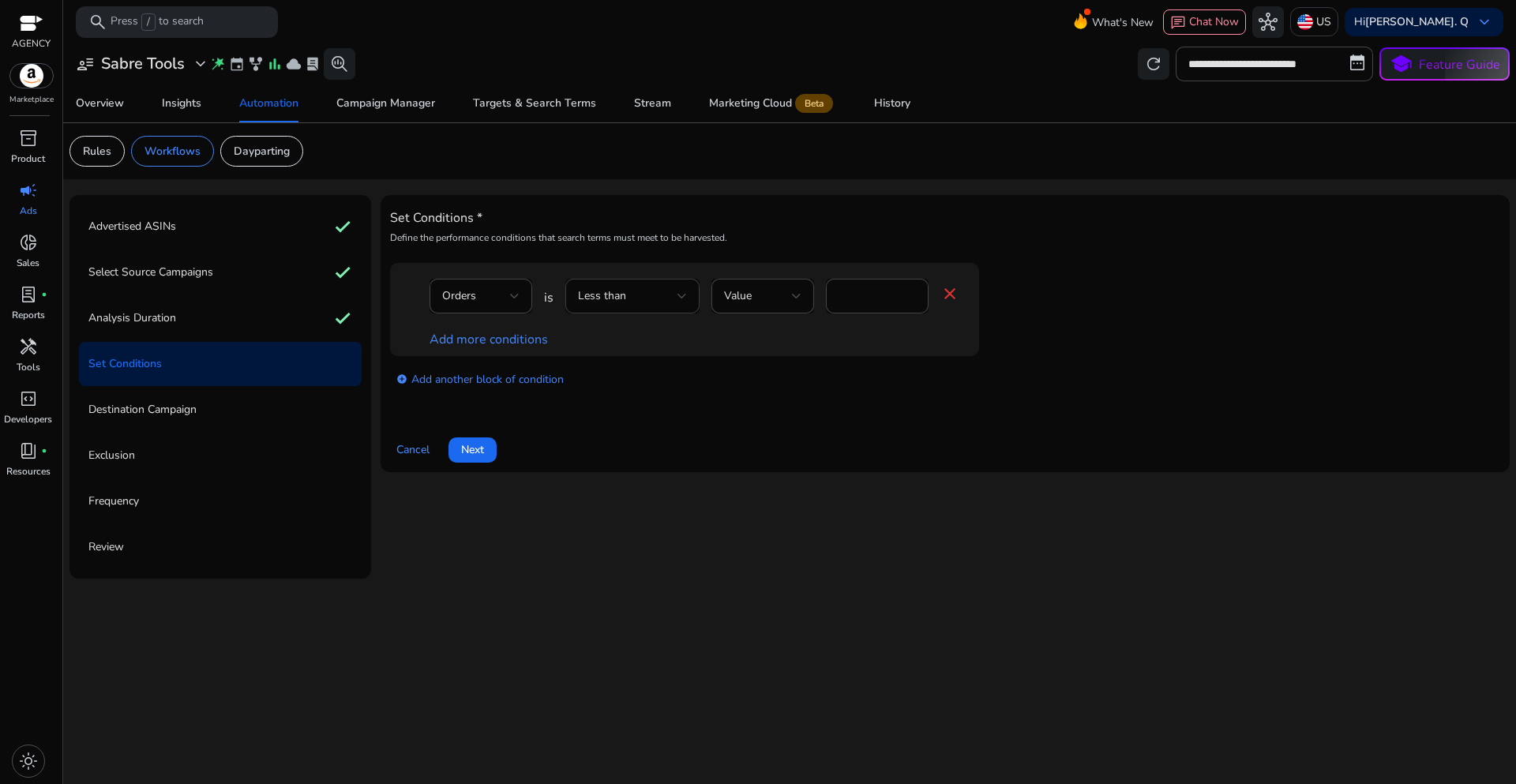
click at [652, 303] on div "Less than" at bounding box center [627, 296] width 99 height 17
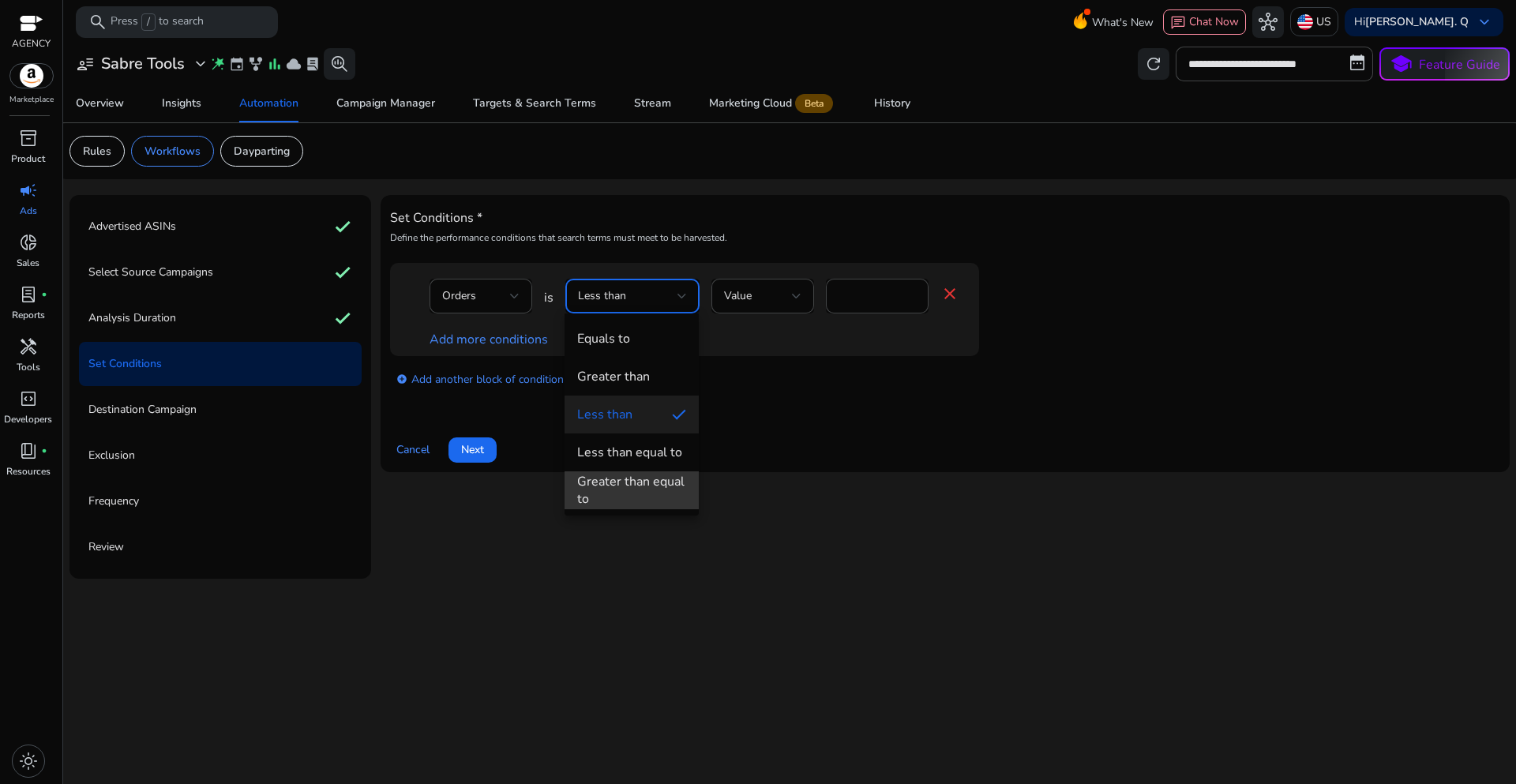
click at [628, 481] on div "Greater than equal to" at bounding box center [632, 490] width 109 height 34
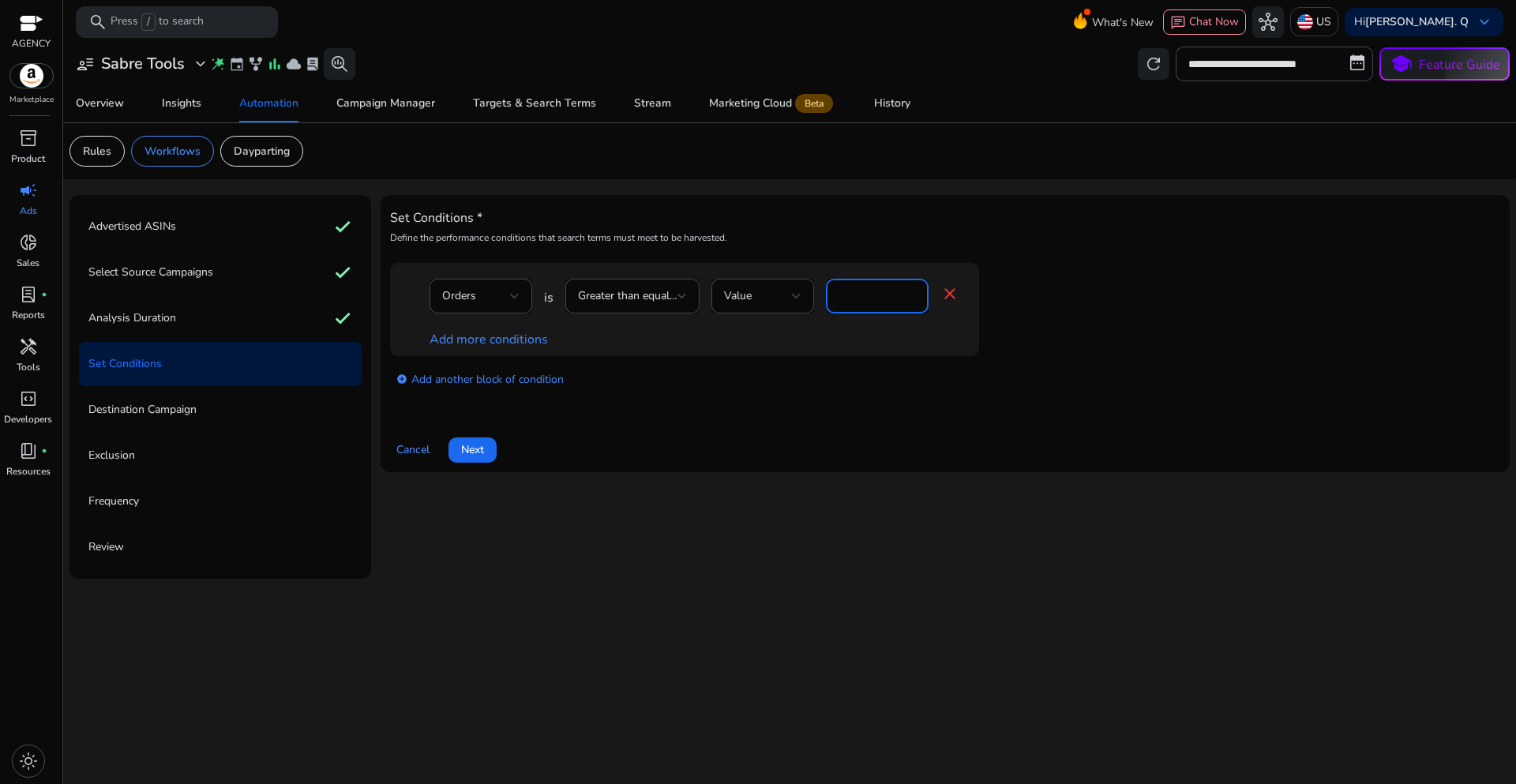
drag, startPoint x: 856, startPoint y: 304, endPoint x: 836, endPoint y: 296, distance: 21.5
click at [836, 296] on div "*" at bounding box center [877, 296] width 103 height 34
type input "*"
click at [773, 396] on div "add_circle Add another block of condition" at bounding box center [716, 378] width 652 height 44
click at [528, 342] on link "Add more conditions" at bounding box center [488, 339] width 118 height 17
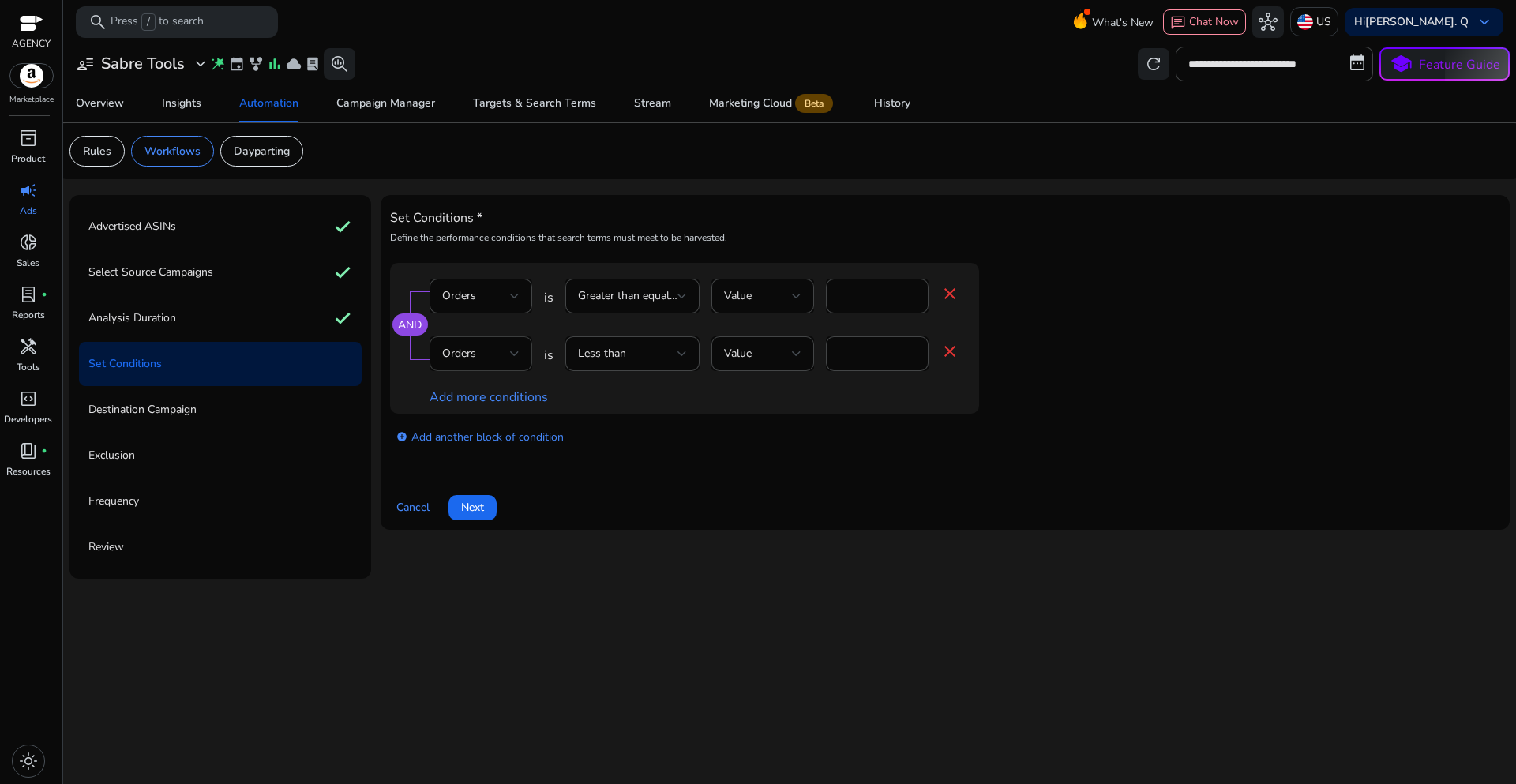
click at [491, 364] on div "Orders" at bounding box center [481, 354] width 78 height 34
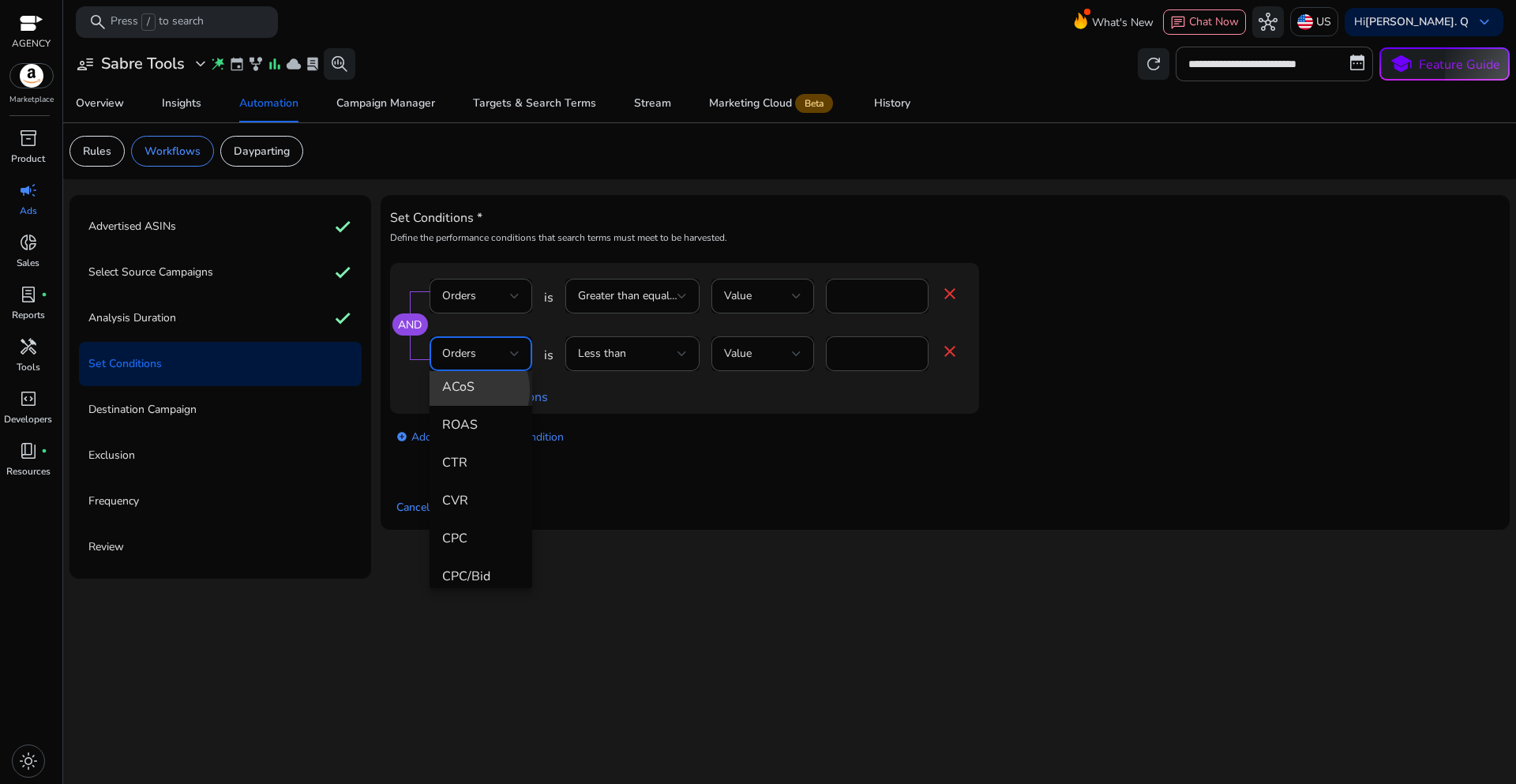
click at [461, 390] on span "ACoS" at bounding box center [481, 386] width 78 height 17
click at [719, 436] on div "add_circle Add another block of condition" at bounding box center [716, 436] width 652 height 44
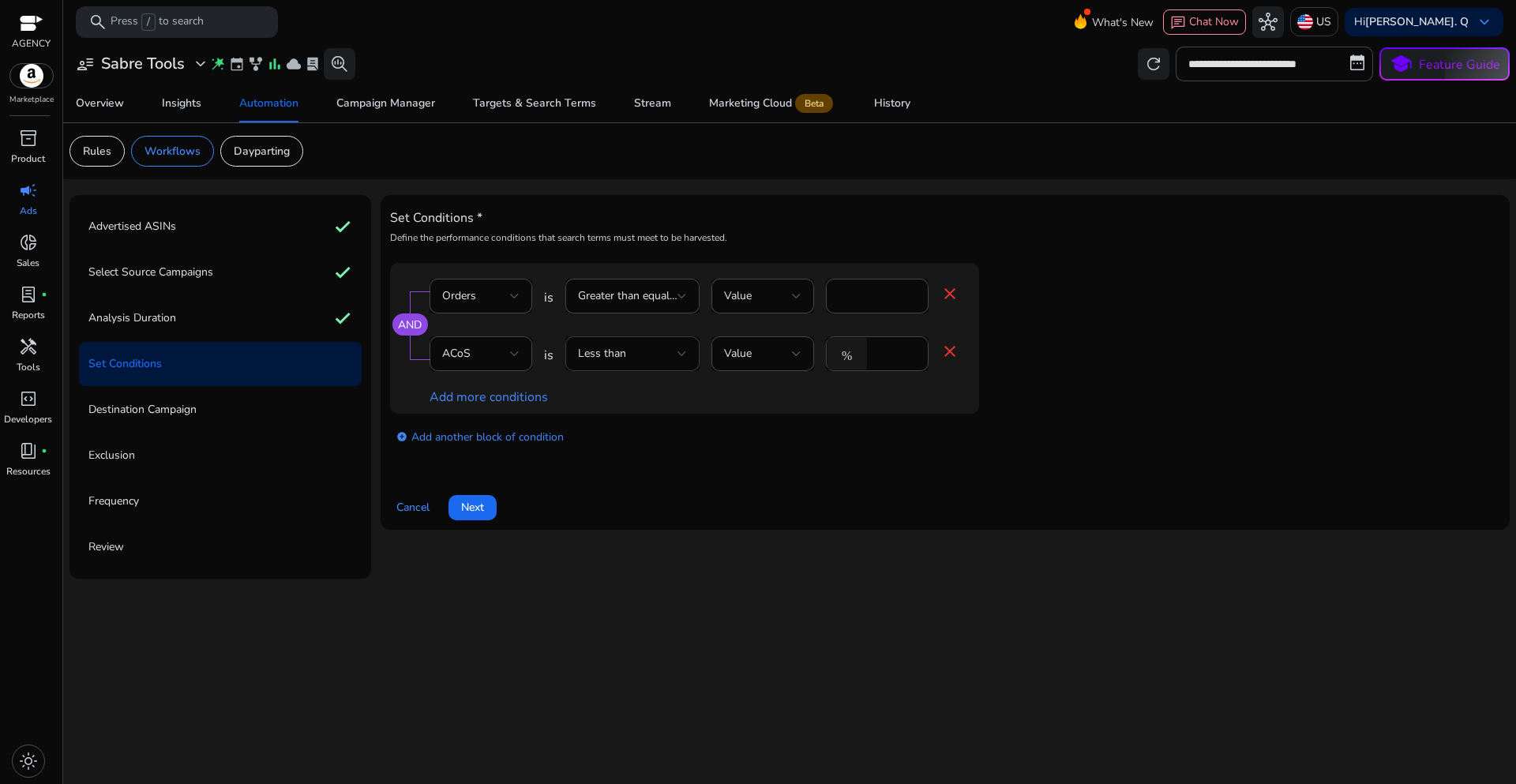
click at [672, 357] on div "Less than" at bounding box center [627, 354] width 99 height 17
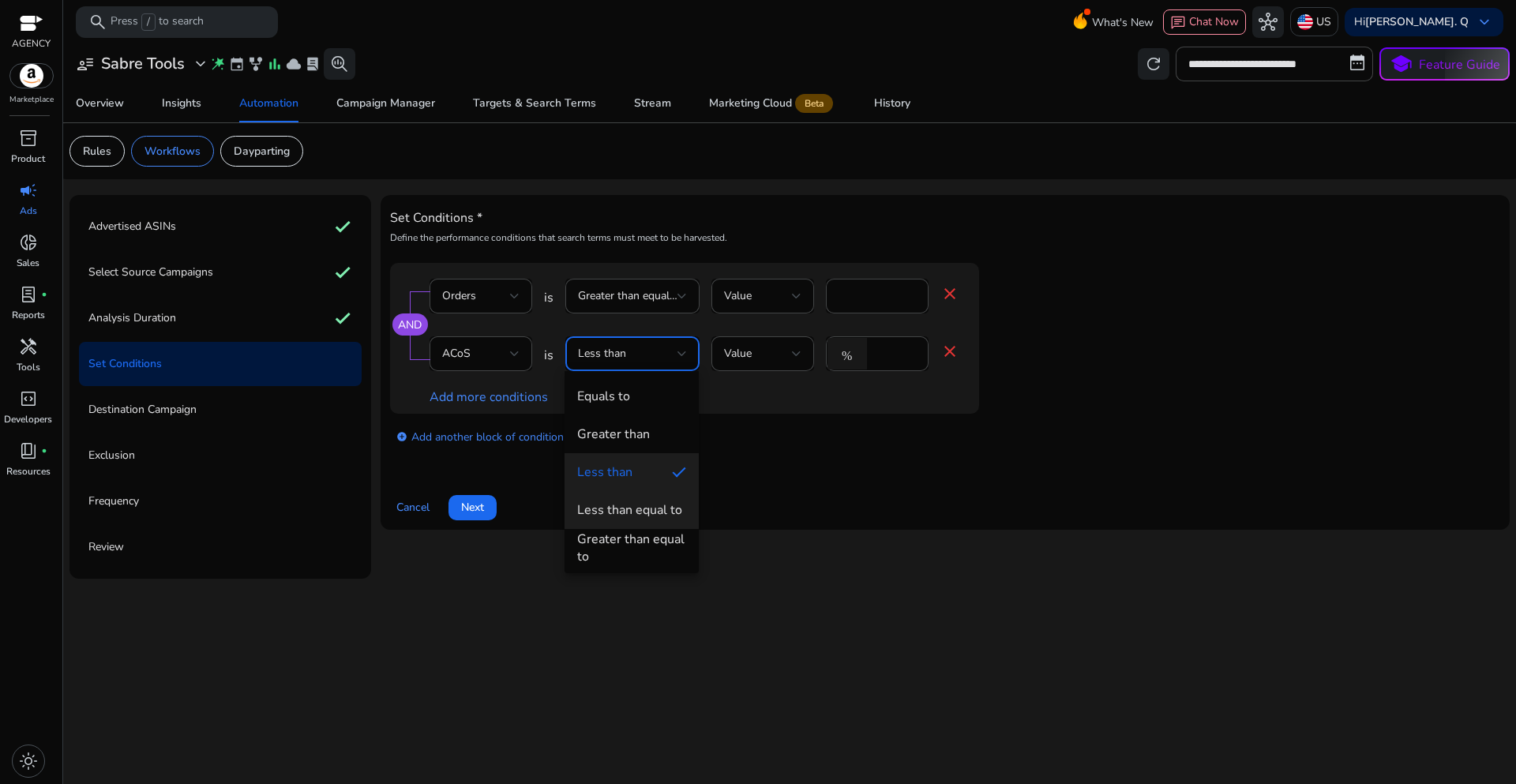
click at [628, 511] on div "Less than equal to" at bounding box center [630, 510] width 105 height 17
click at [1006, 429] on div "add_circle Add another block of condition" at bounding box center [716, 436] width 652 height 44
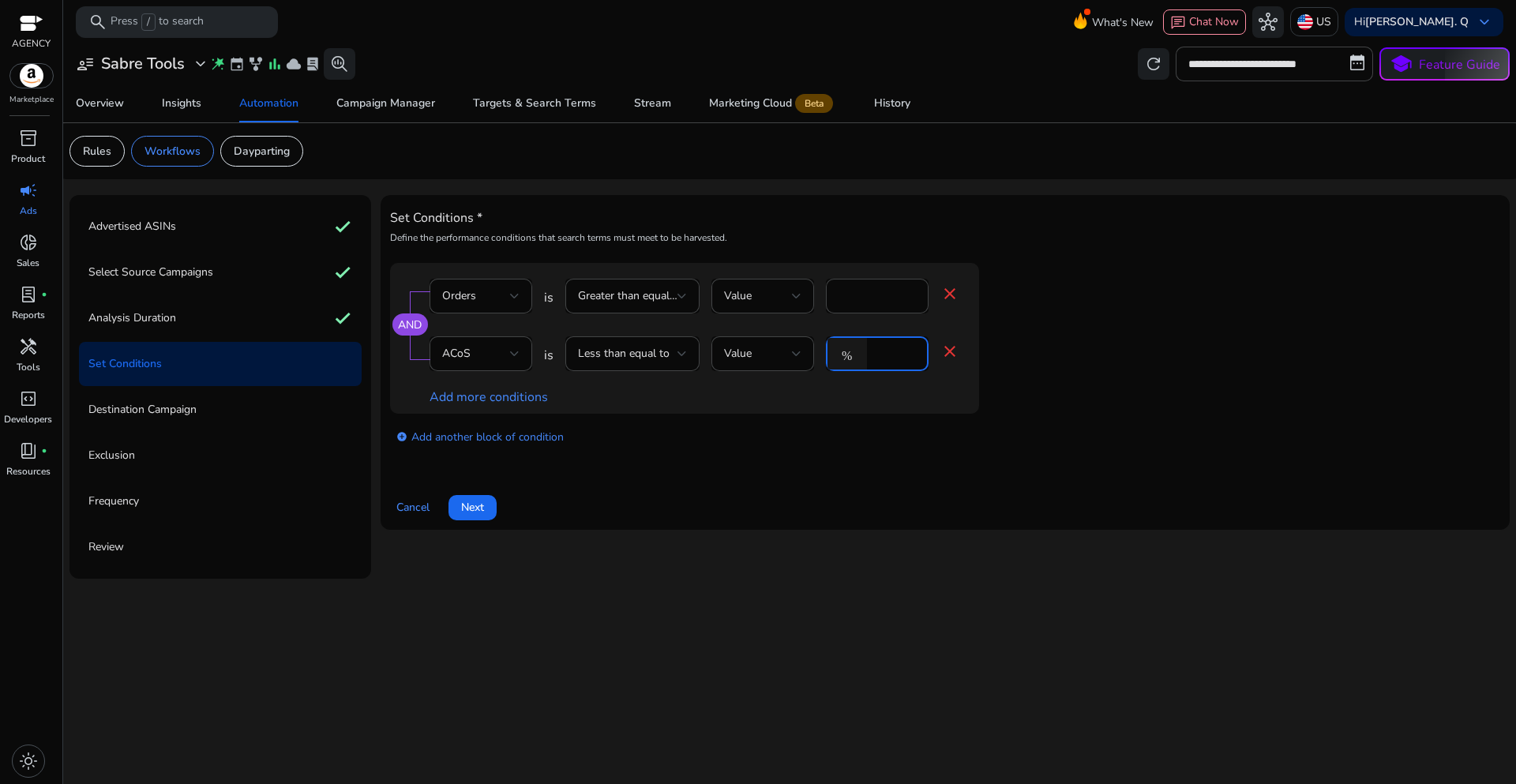
drag, startPoint x: 891, startPoint y: 351, endPoint x: 859, endPoint y: 353, distance: 32.1
click at [859, 353] on div "% *" at bounding box center [871, 354] width 90 height 34
type input "**"
click at [871, 432] on div "add_circle Add another block of condition" at bounding box center [716, 436] width 652 height 44
click at [777, 479] on div "Set Conditions * Define the performance conditions that search terms must meet …" at bounding box center [945, 362] width 1110 height 316
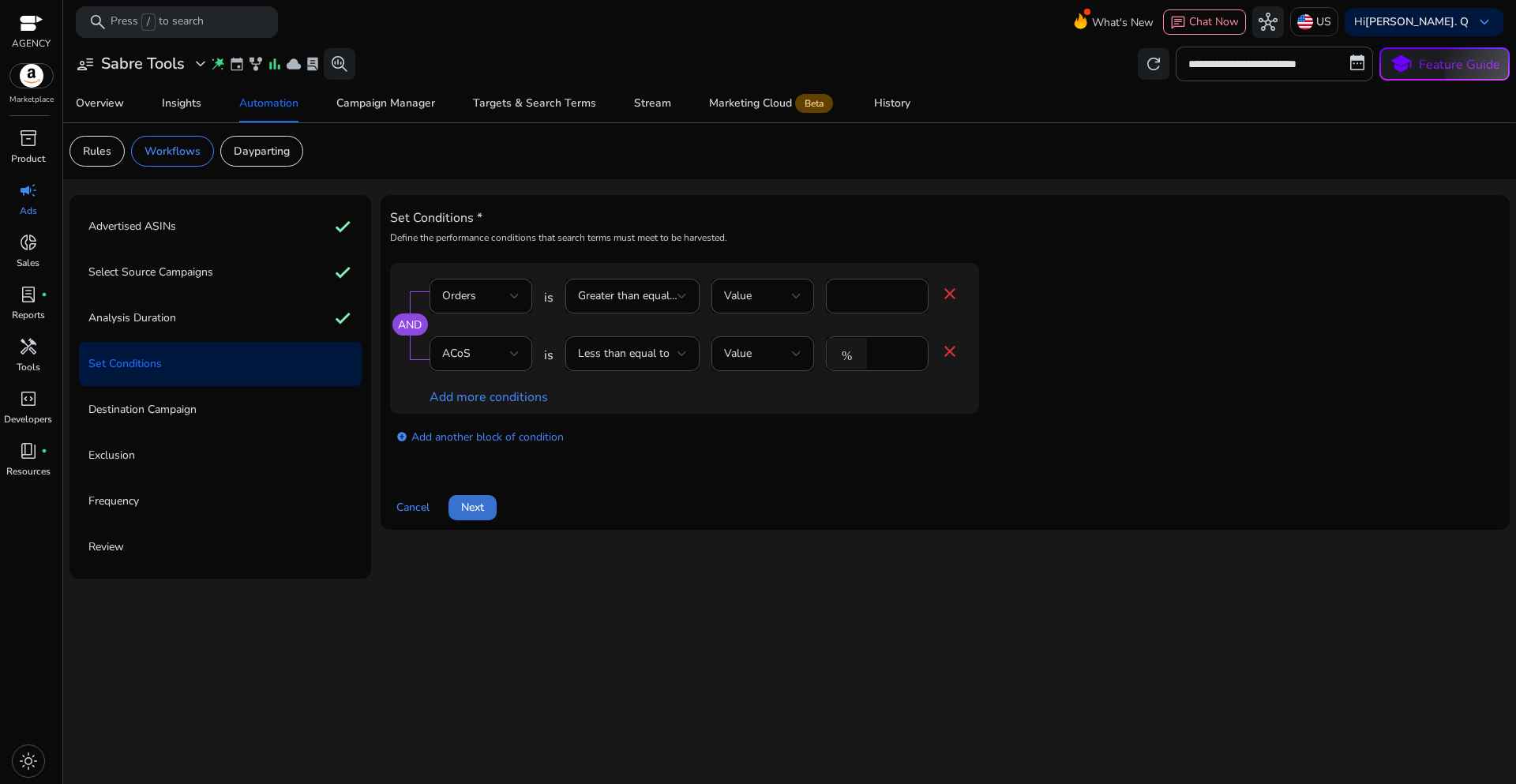
click at [478, 511] on span "Next" at bounding box center [472, 506] width 23 height 16
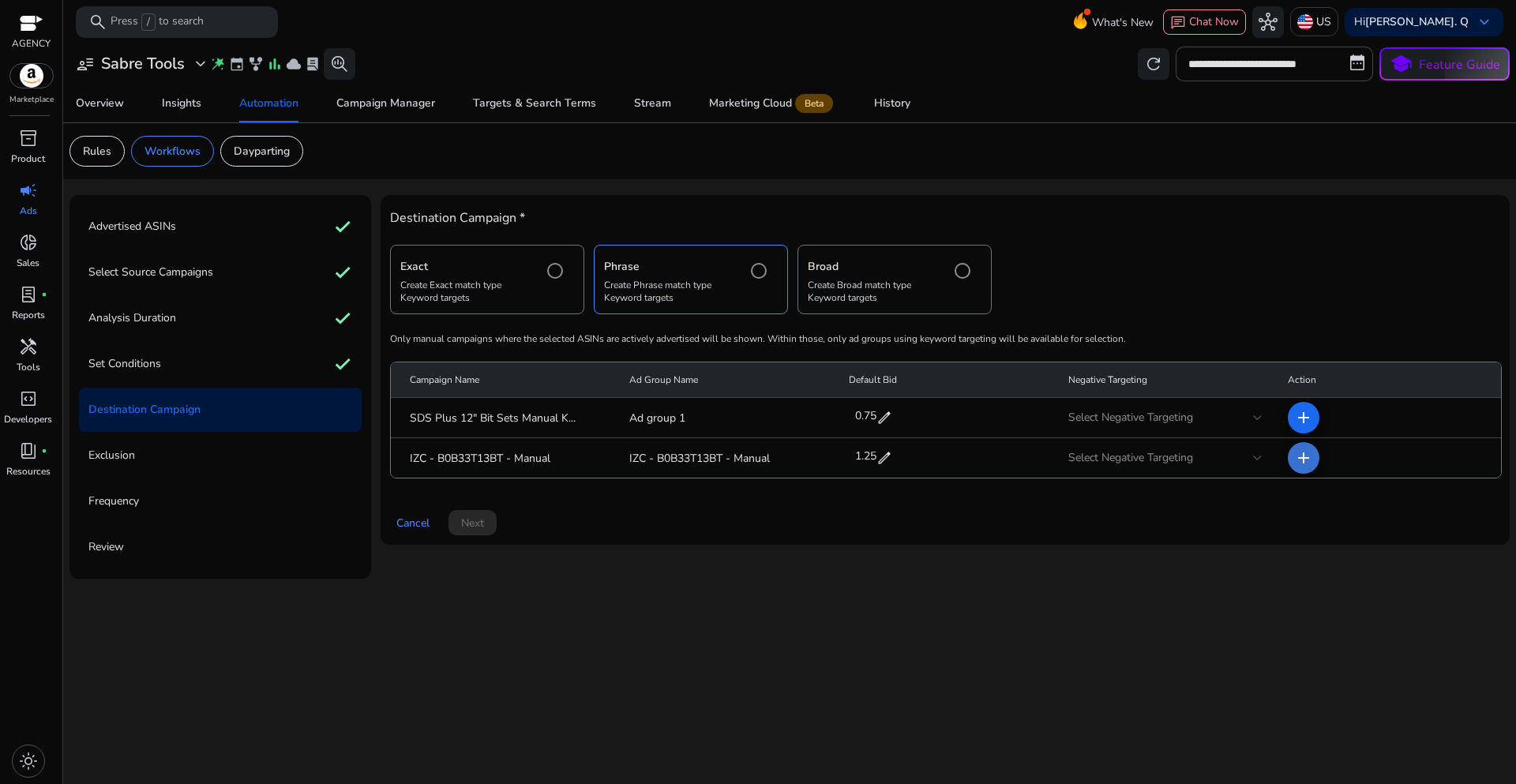
click at [1299, 464] on mat-icon "add" at bounding box center [1304, 458] width 19 height 19
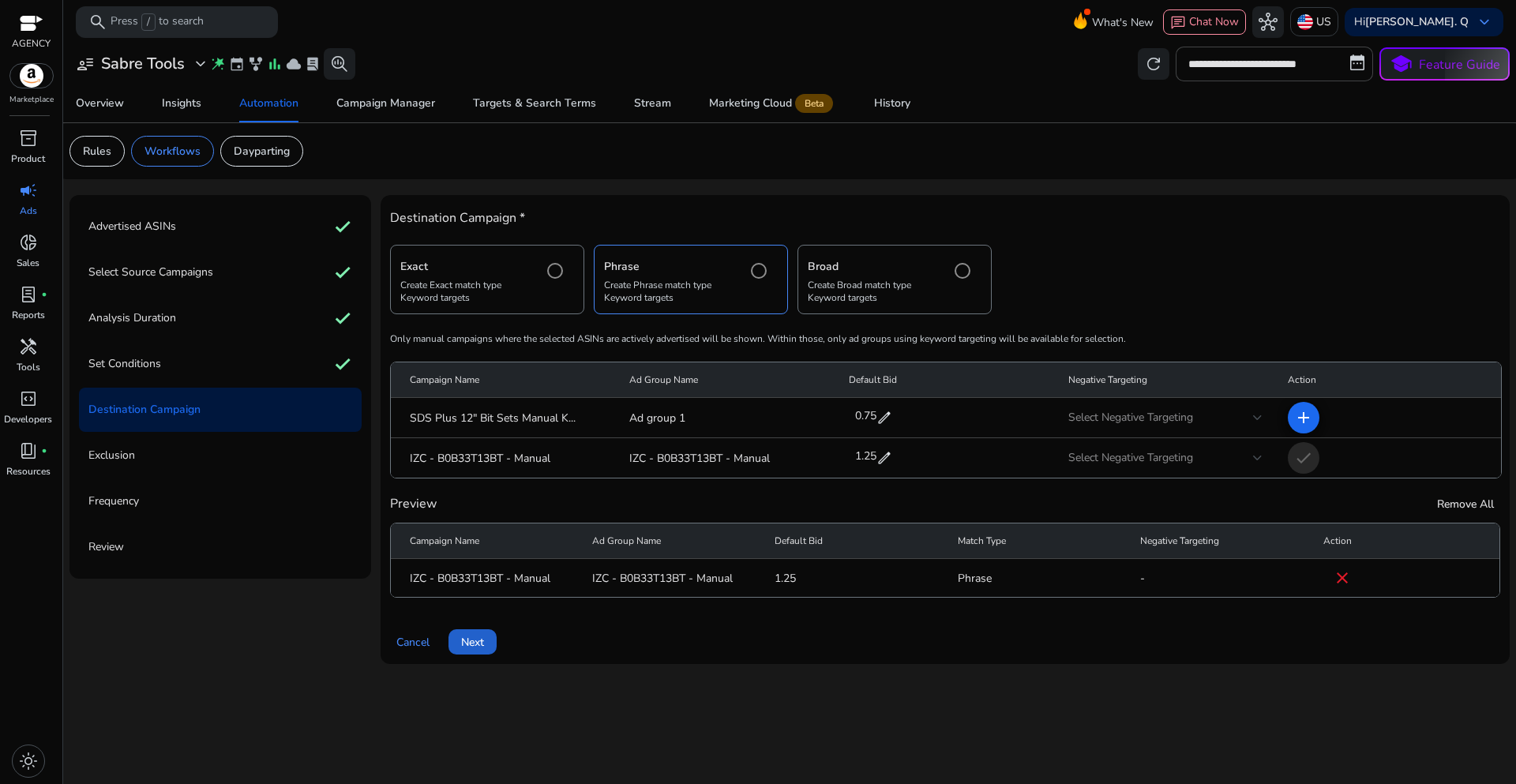
click at [484, 647] on span "Next" at bounding box center [472, 642] width 23 height 16
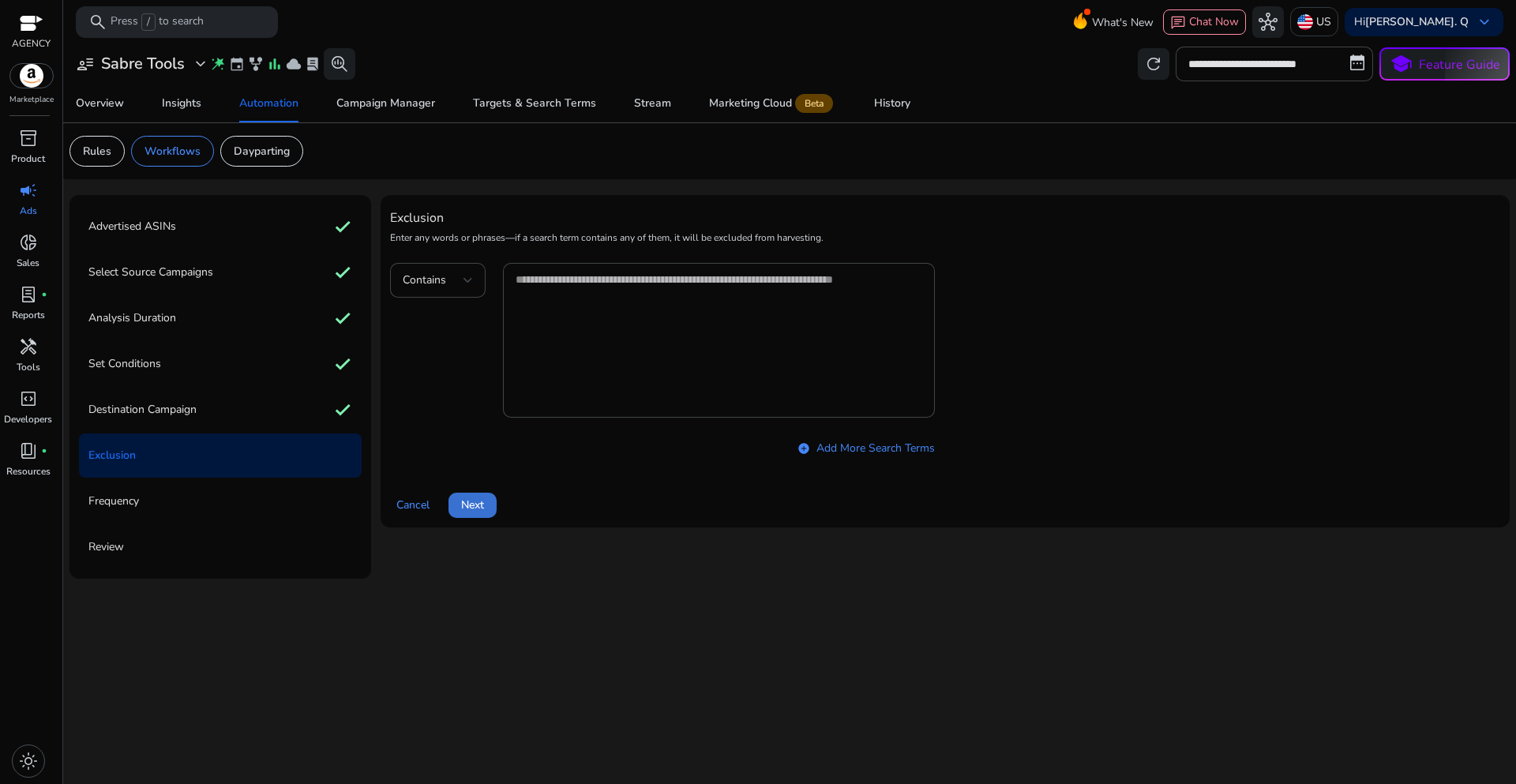
click at [486, 506] on span at bounding box center [473, 505] width 48 height 38
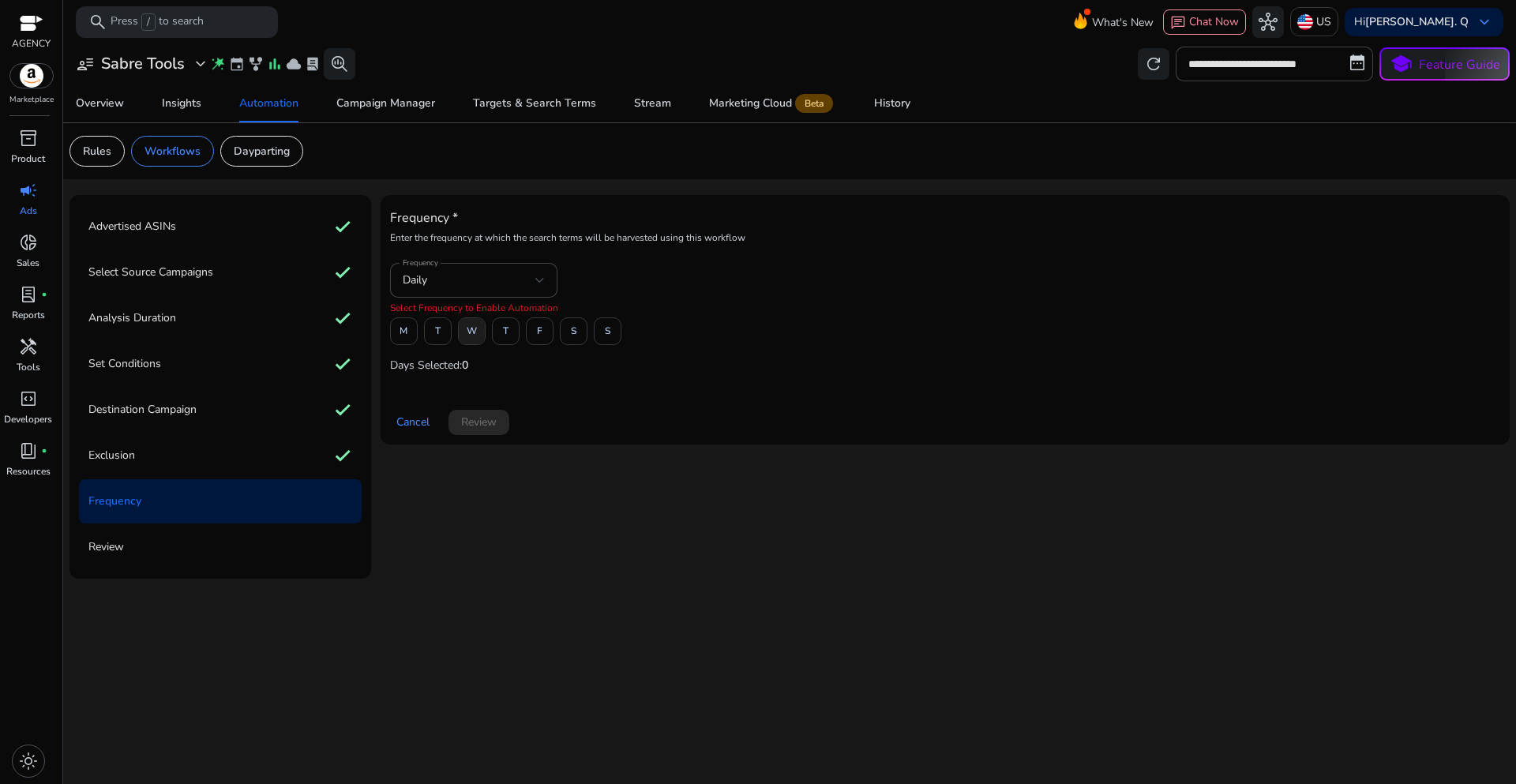
click at [469, 333] on span "W" at bounding box center [472, 331] width 10 height 28
click at [481, 425] on span "Review" at bounding box center [478, 422] width 35 height 16
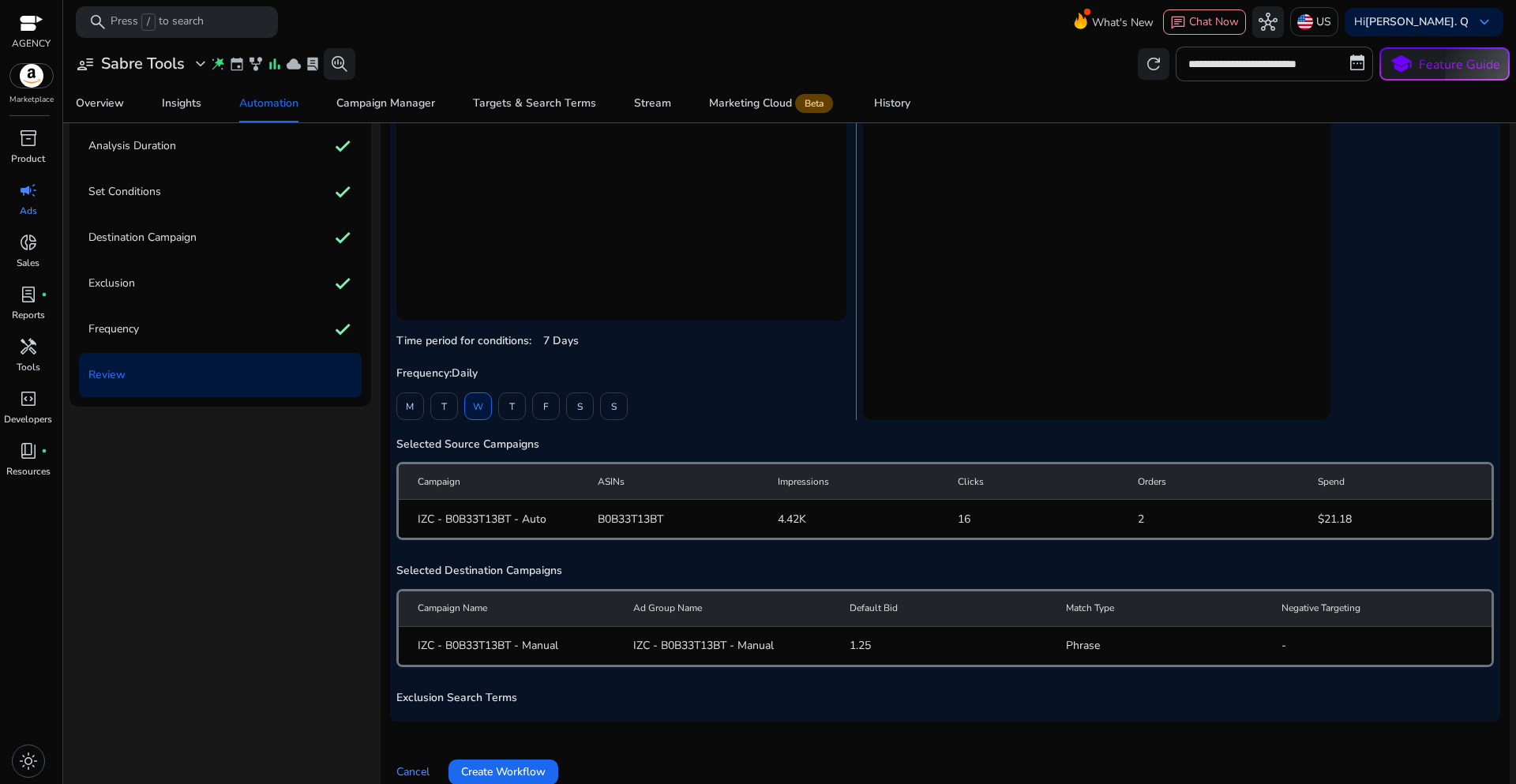
scroll to position [195, 0]
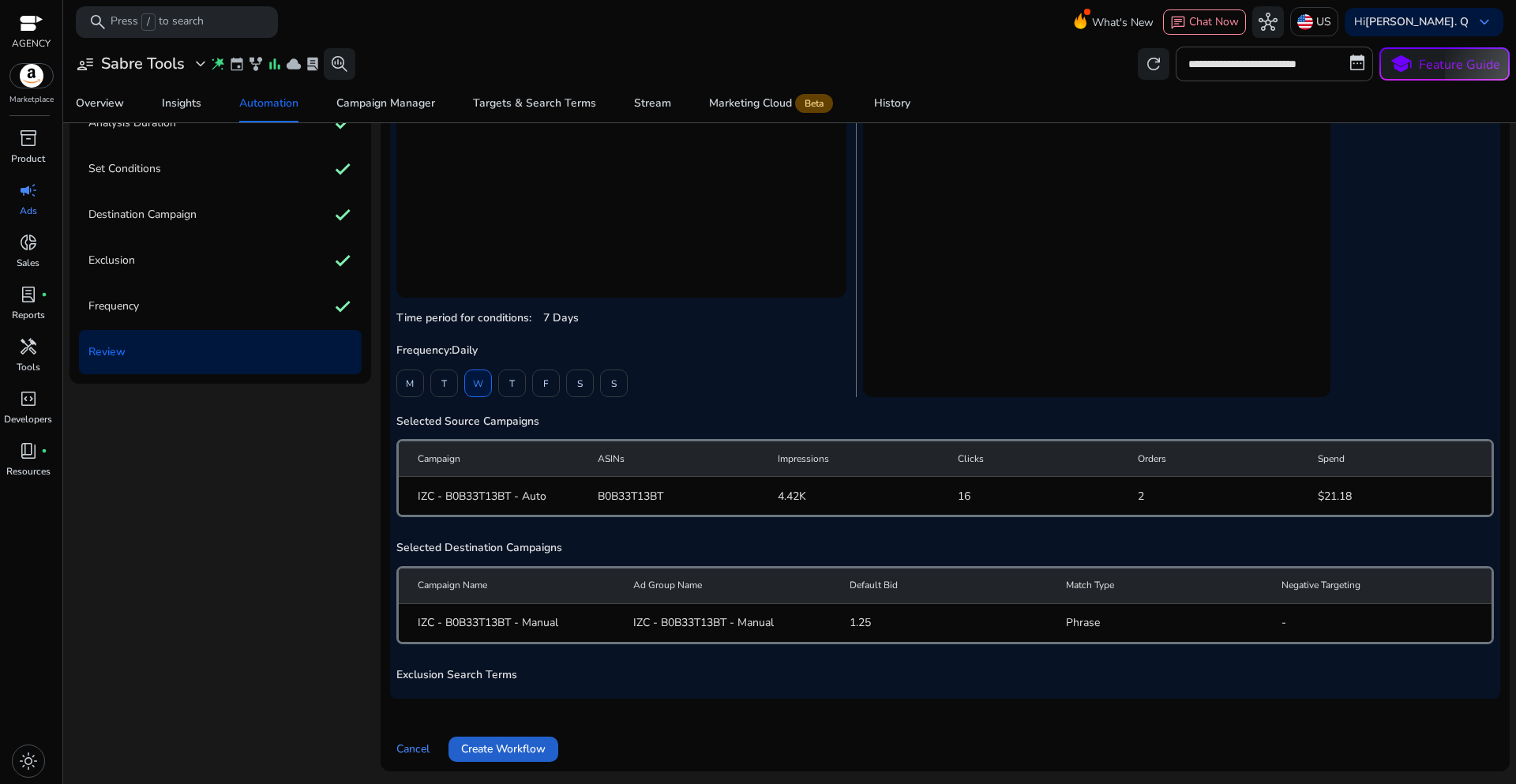
click at [526, 753] on span "Create Workflow" at bounding box center [503, 748] width 85 height 16
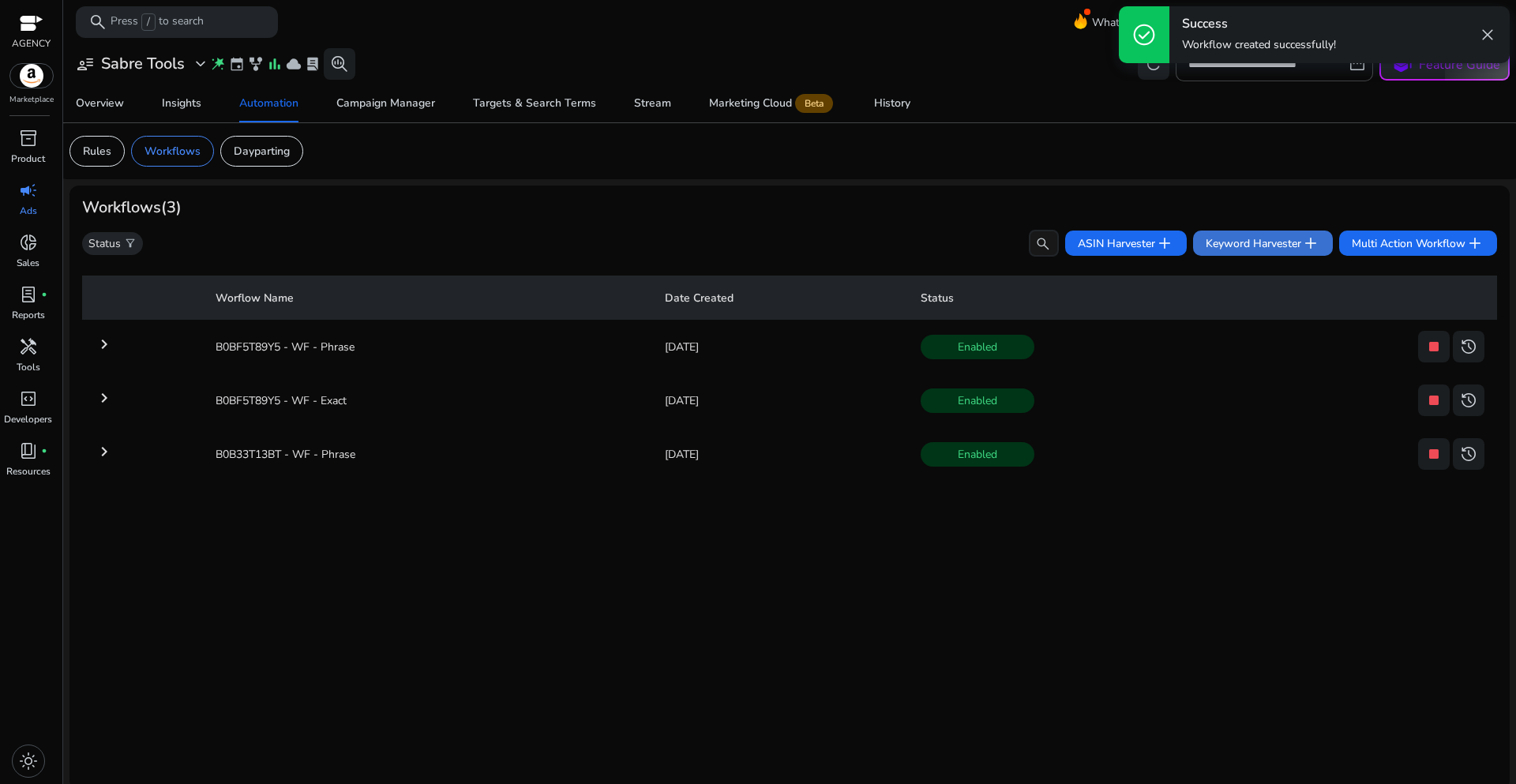
click at [1220, 247] on span "Keyword Harvester add" at bounding box center [1262, 243] width 115 height 19
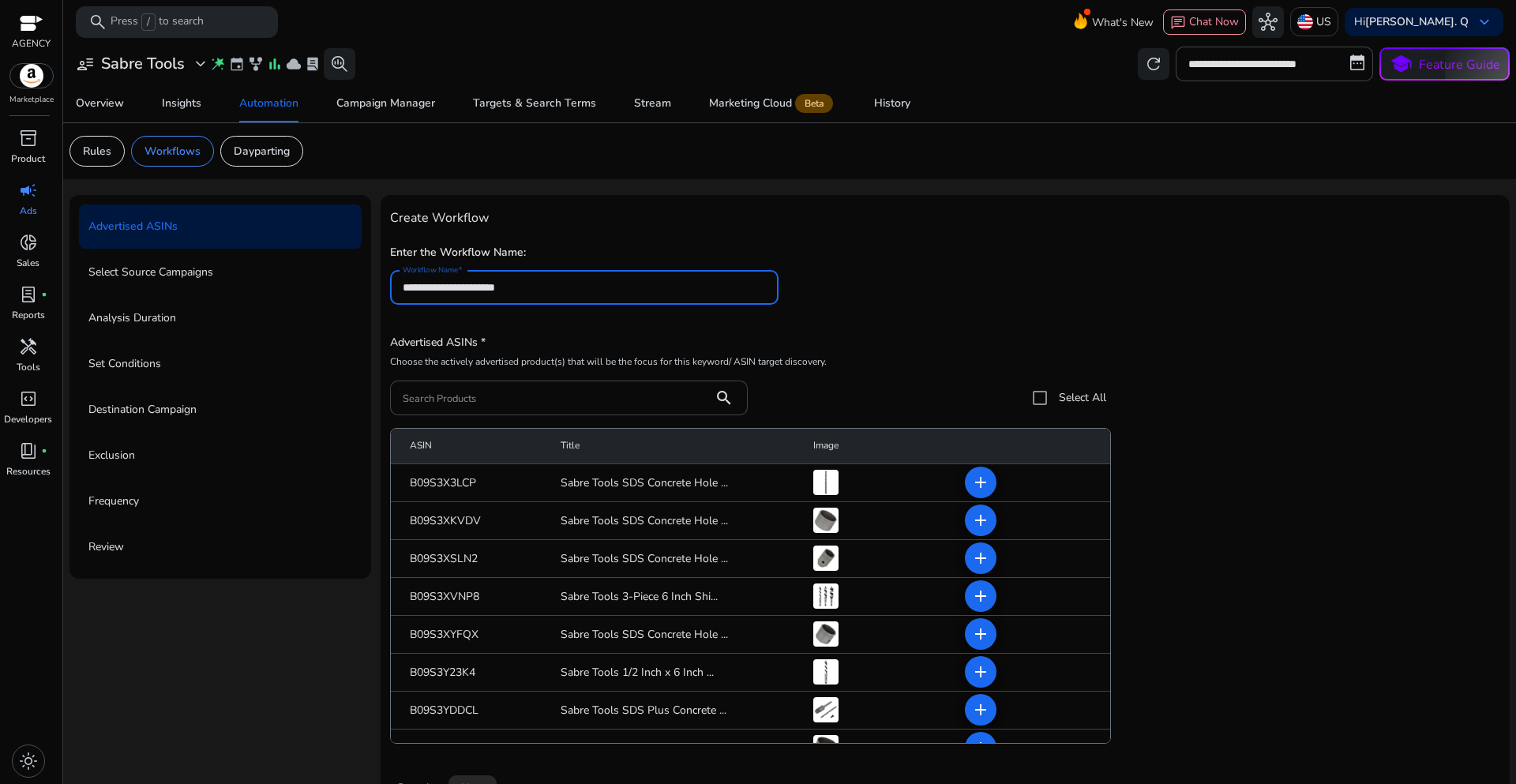
type input "**********"
click at [876, 329] on div "**********" at bounding box center [945, 480] width 1110 height 552
click at [451, 403] on input "Search Products" at bounding box center [552, 398] width 299 height 17
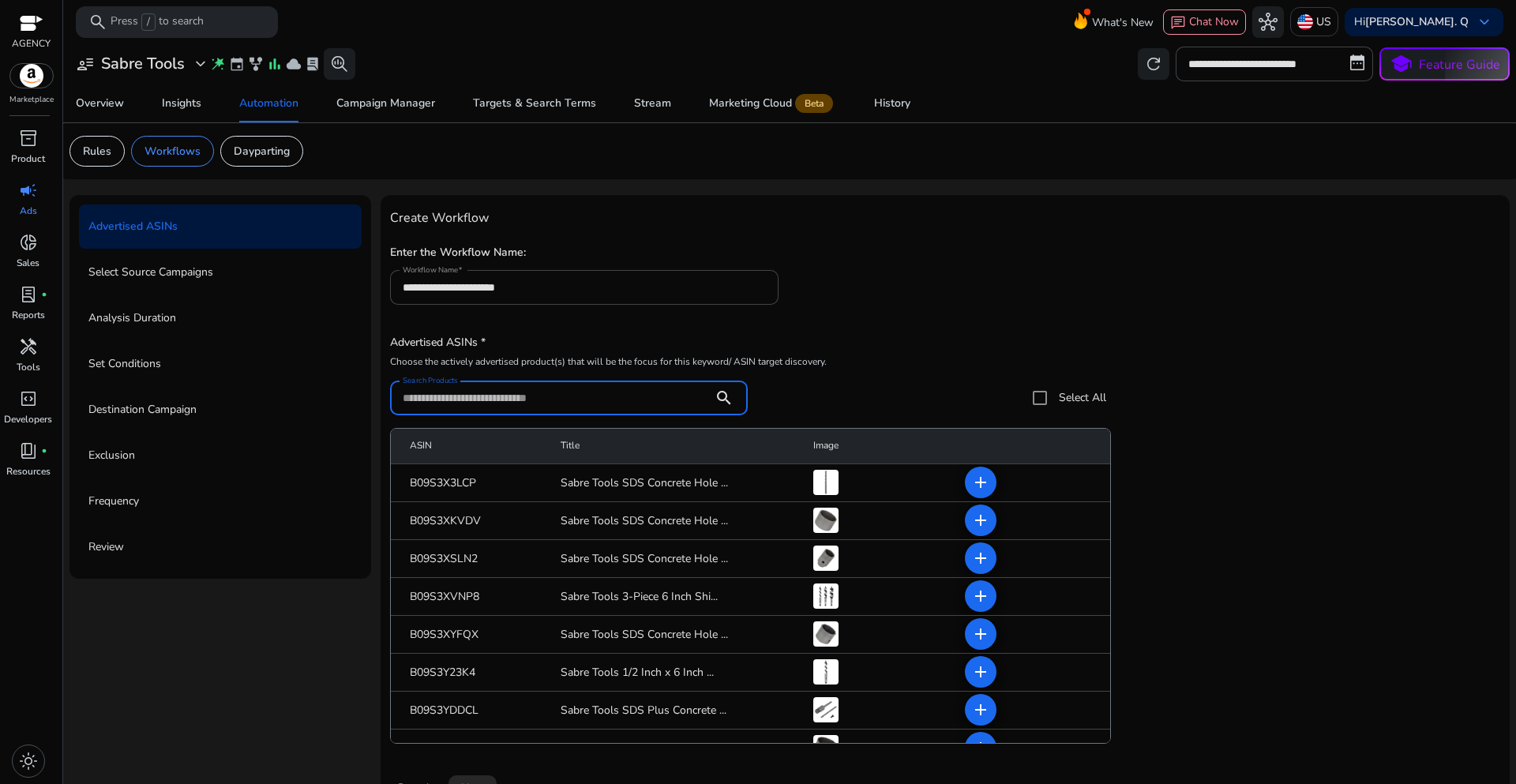
paste input "**********"
type input "**********"
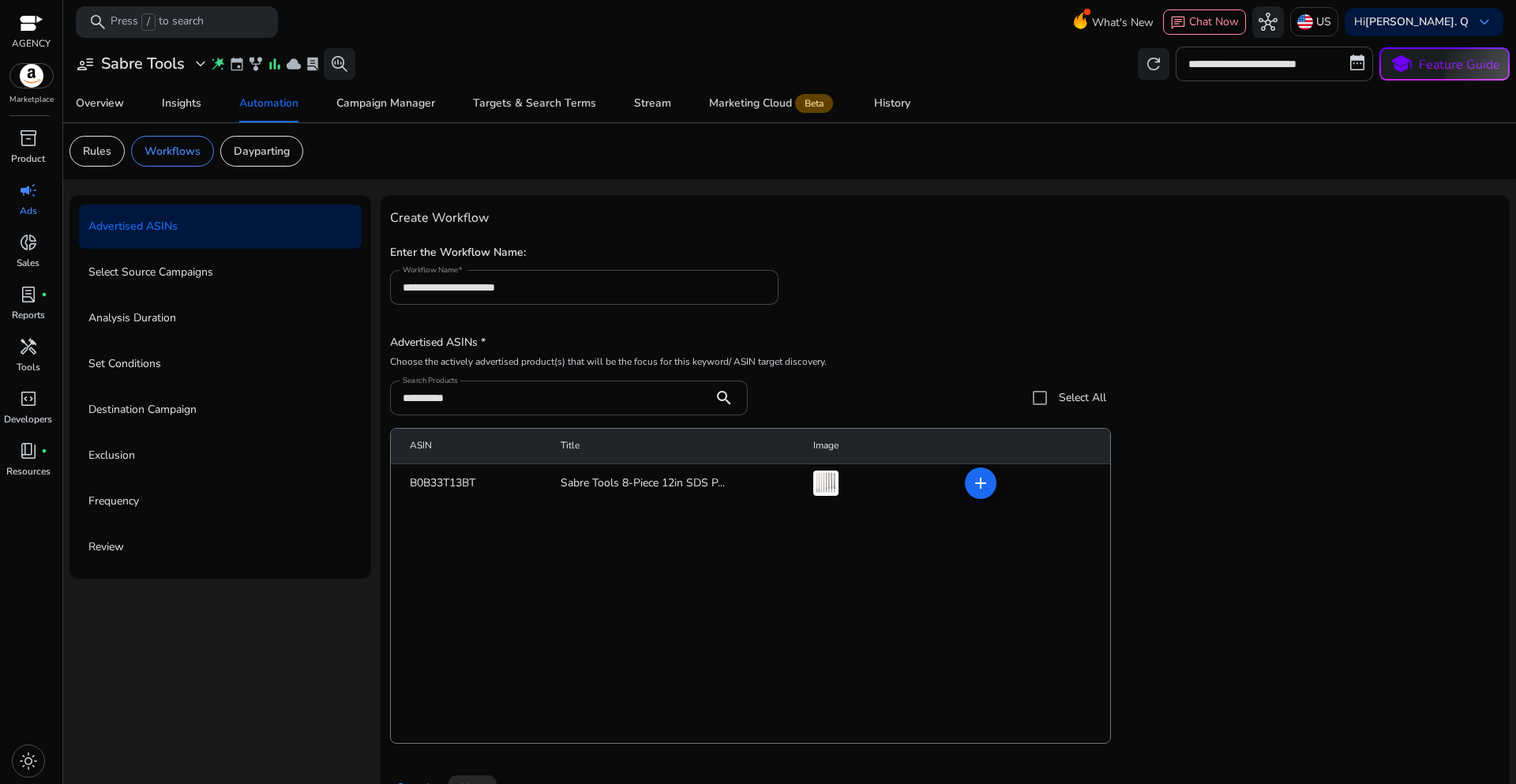
click at [1001, 292] on div "**********" at bounding box center [945, 280] width 1110 height 80
click at [978, 489] on mat-icon "add" at bounding box center [981, 483] width 19 height 19
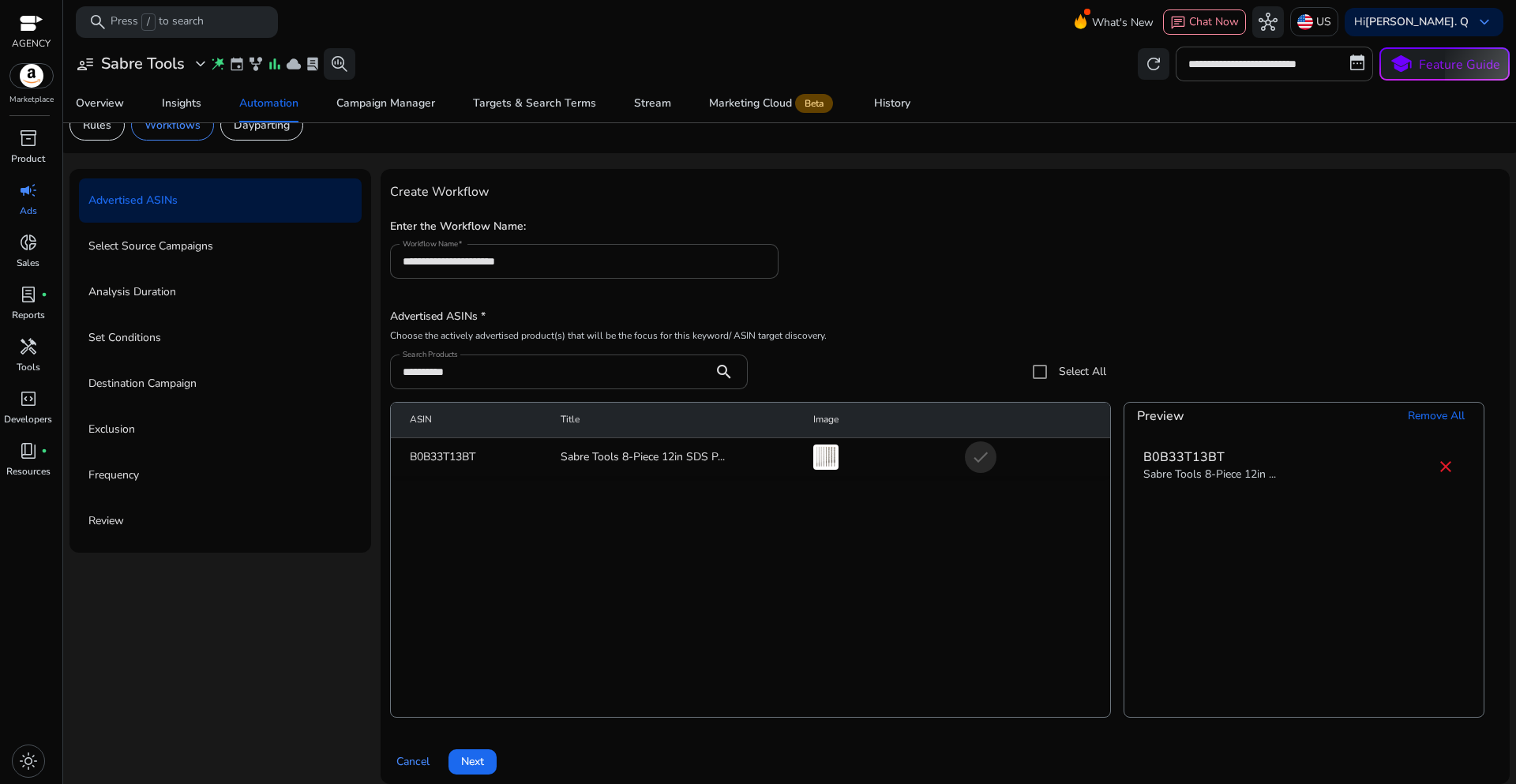
scroll to position [39, 0]
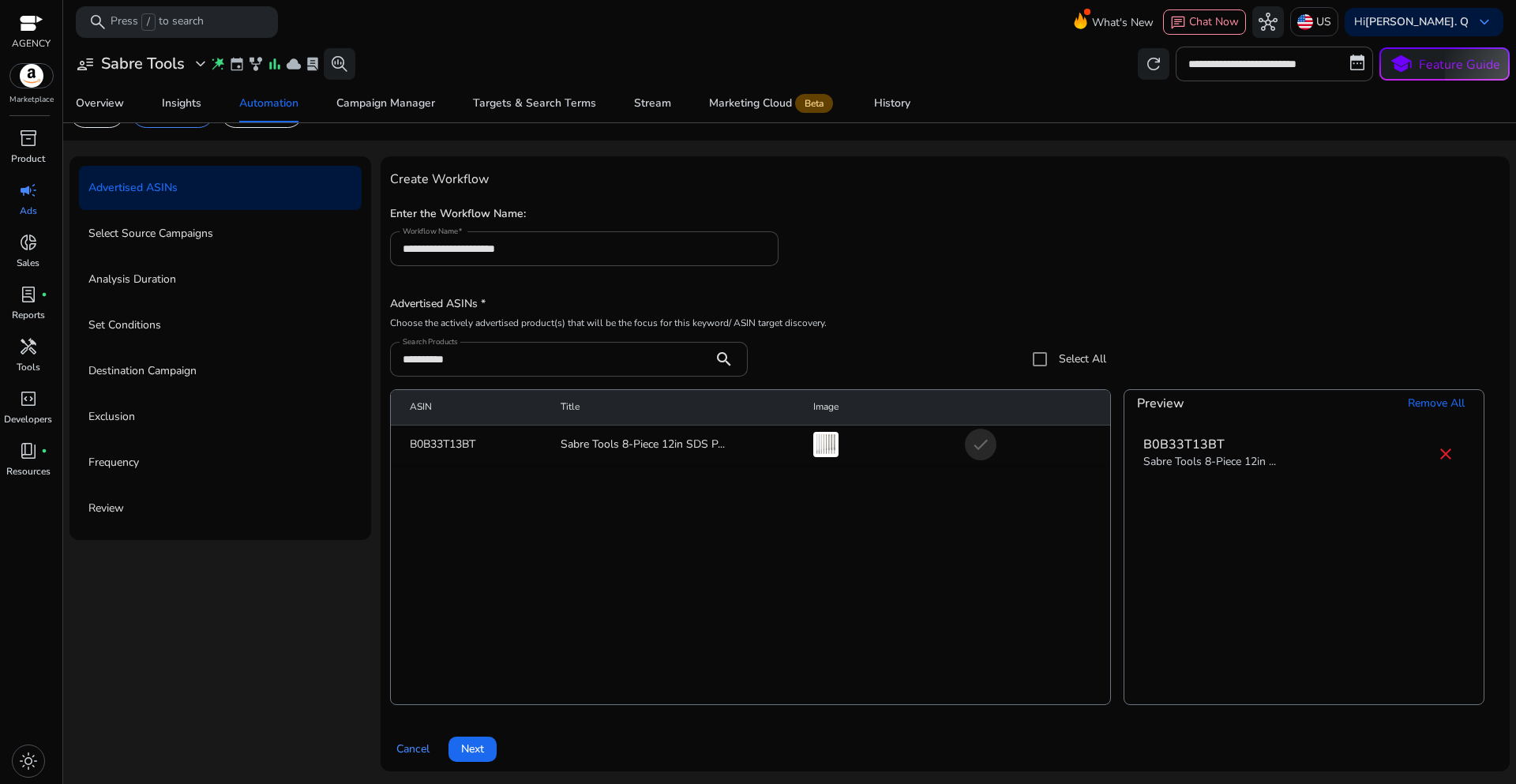
drag, startPoint x: 473, startPoint y: 757, endPoint x: 651, endPoint y: 783, distance: 179.9
click at [597, 783] on div "**********" at bounding box center [945, 470] width 1129 height 628
click at [479, 750] on span "Next" at bounding box center [472, 748] width 23 height 16
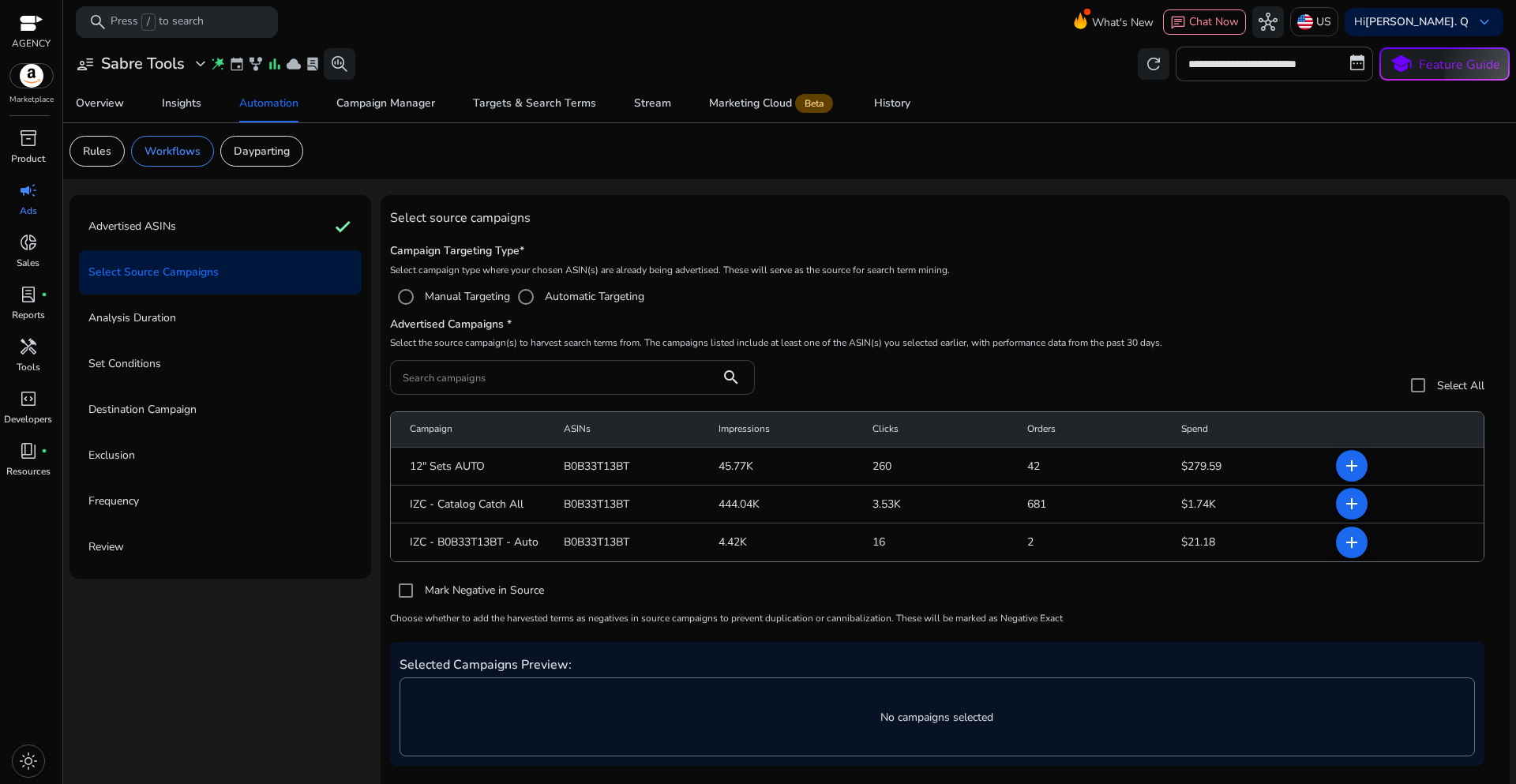
click at [494, 379] on input "Search campaigns" at bounding box center [555, 377] width 305 height 17
paste input "**********"
type input "**********"
click at [1343, 543] on mat-icon "add" at bounding box center [1352, 543] width 19 height 19
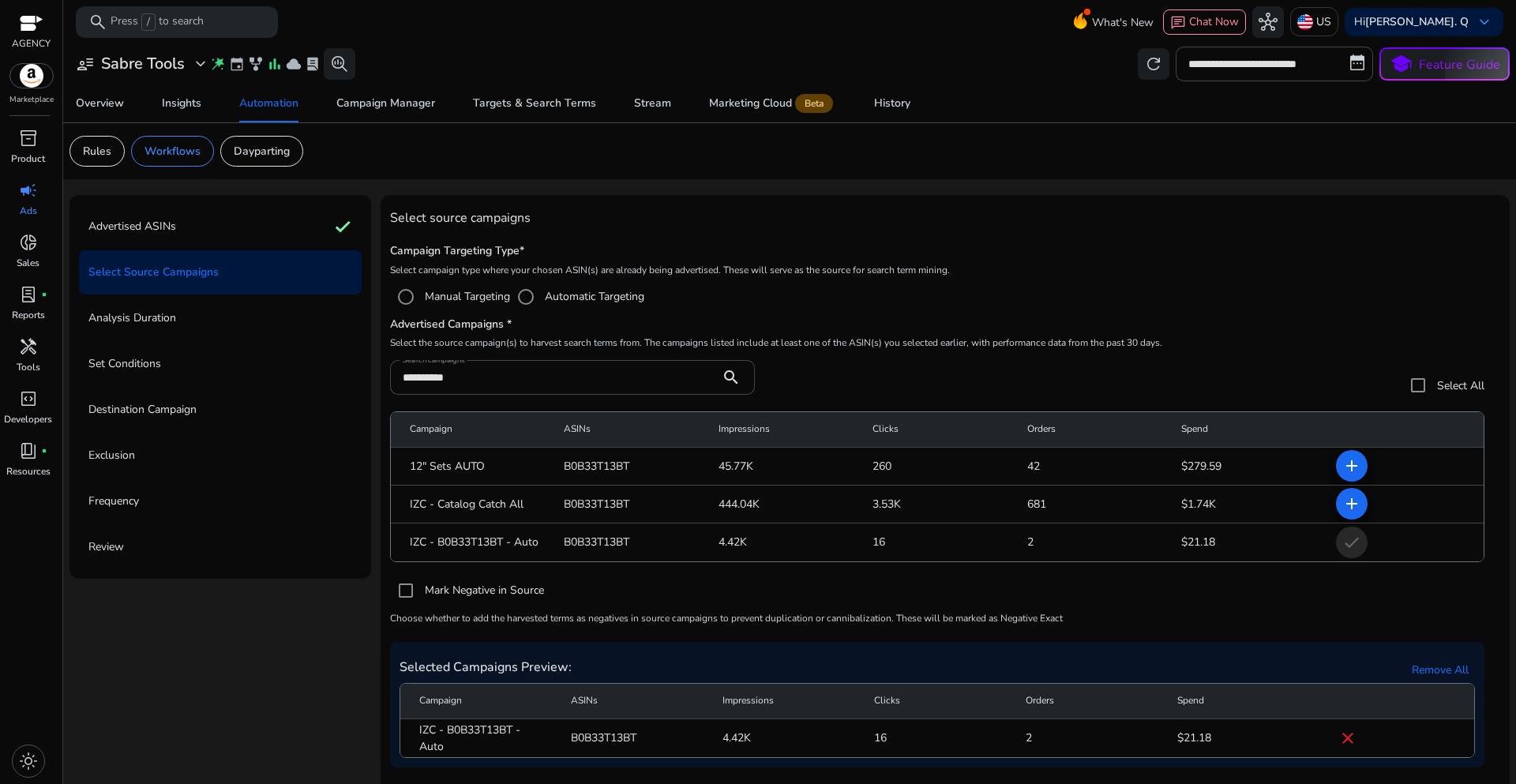
scroll to position [69, 0]
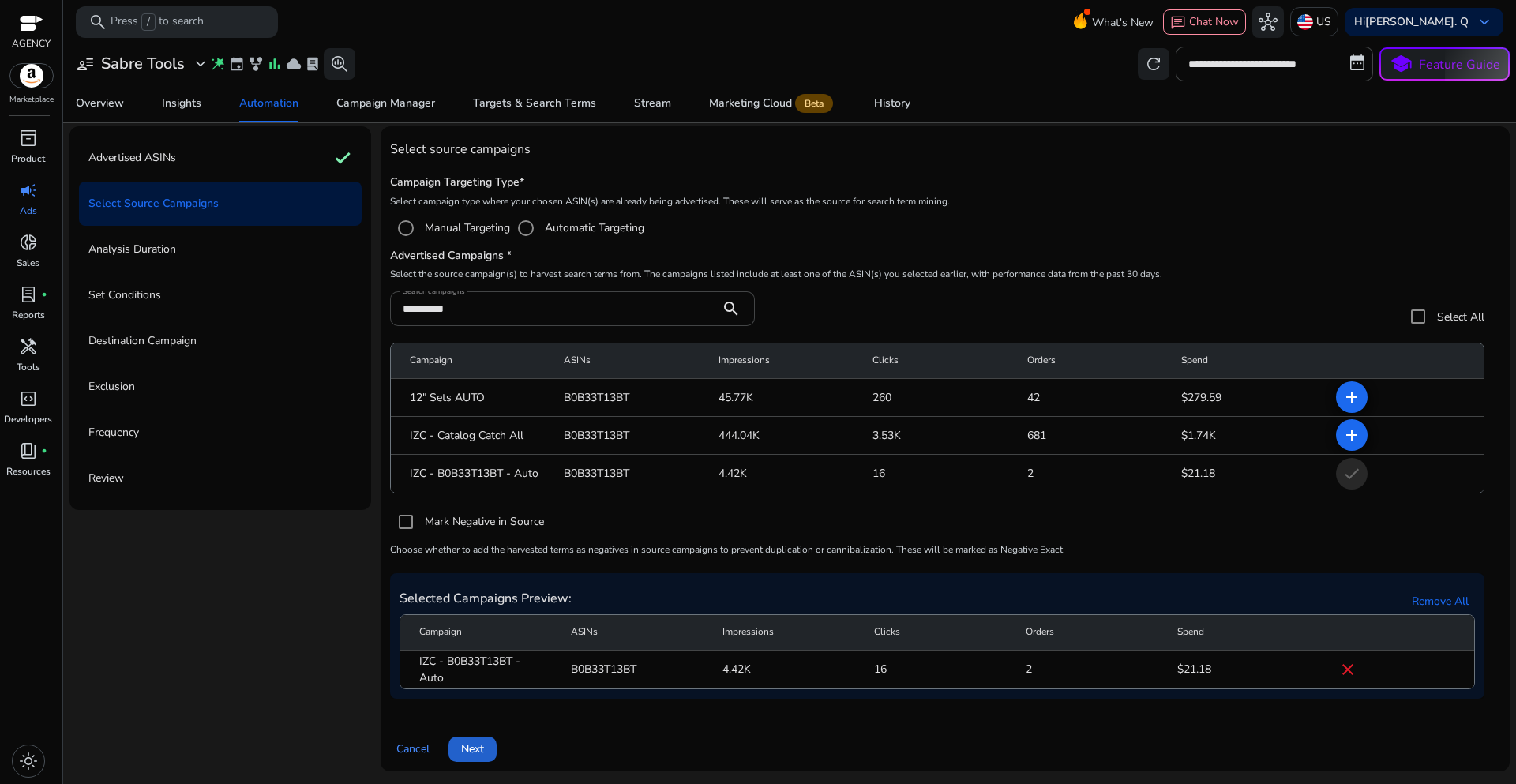
click at [485, 751] on span at bounding box center [473, 750] width 48 height 38
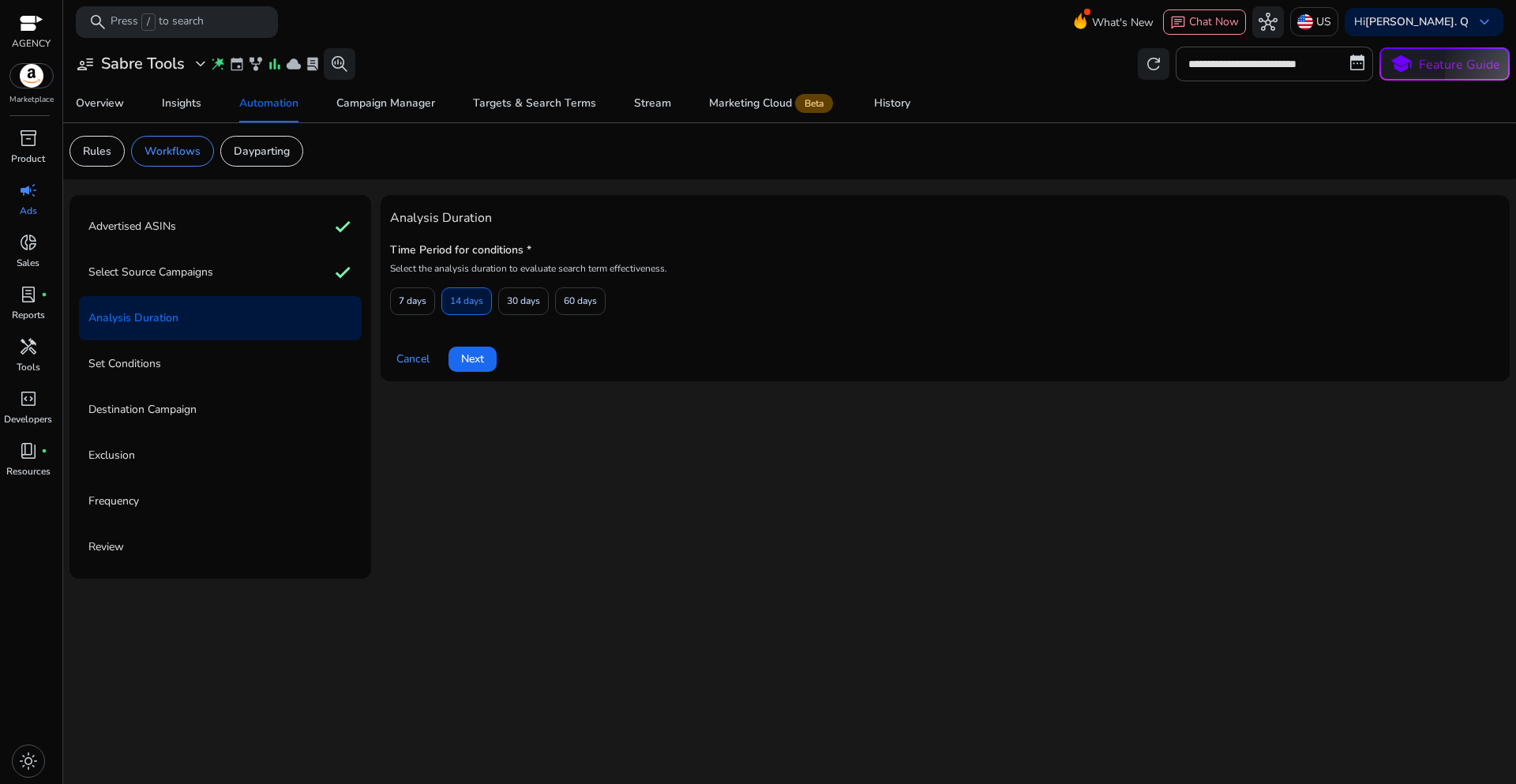
scroll to position [0, 0]
click at [404, 304] on span "7 days" at bounding box center [412, 301] width 28 height 28
click at [468, 365] on span "Next" at bounding box center [472, 358] width 23 height 16
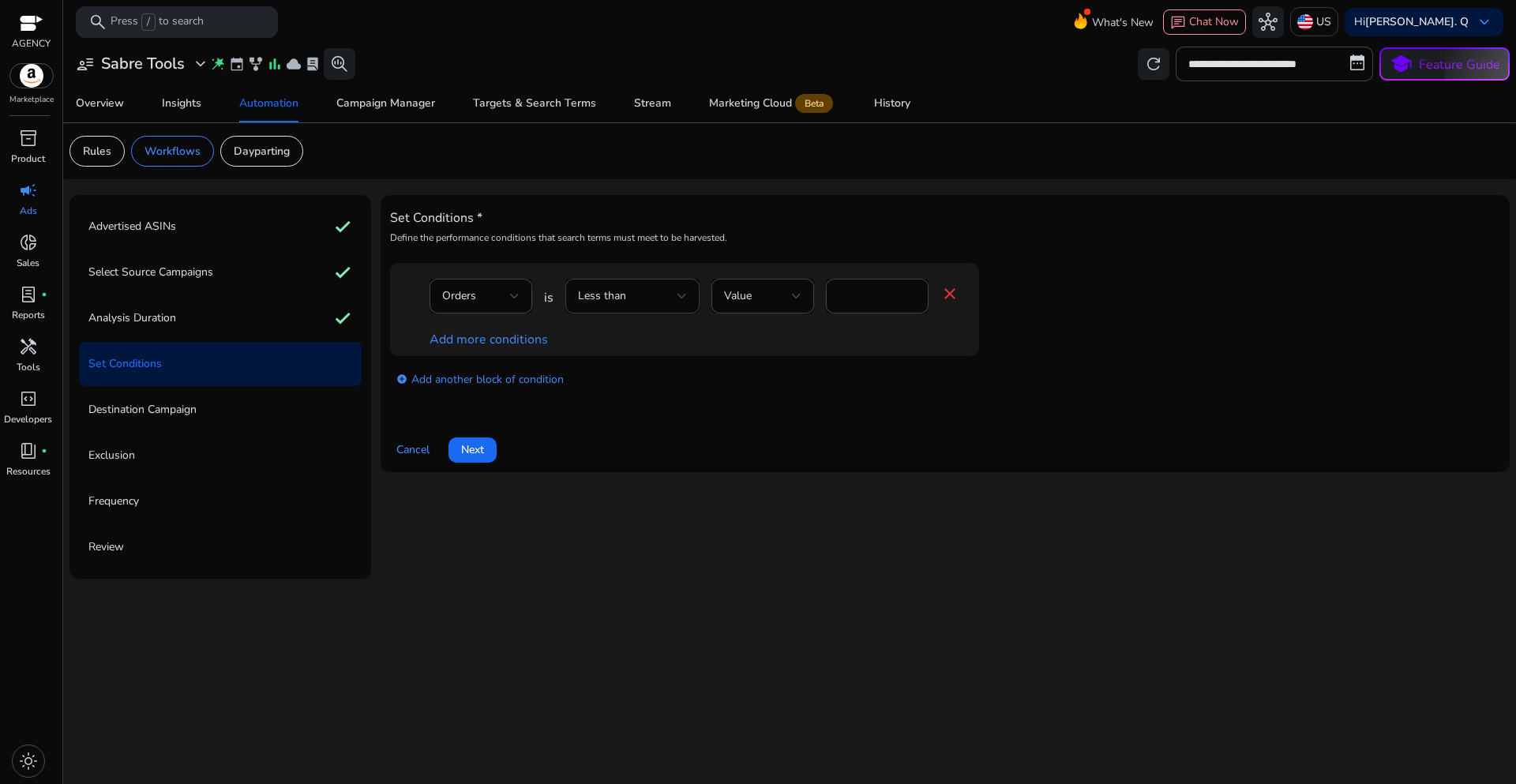
click at [658, 300] on div "Less than" at bounding box center [627, 296] width 99 height 17
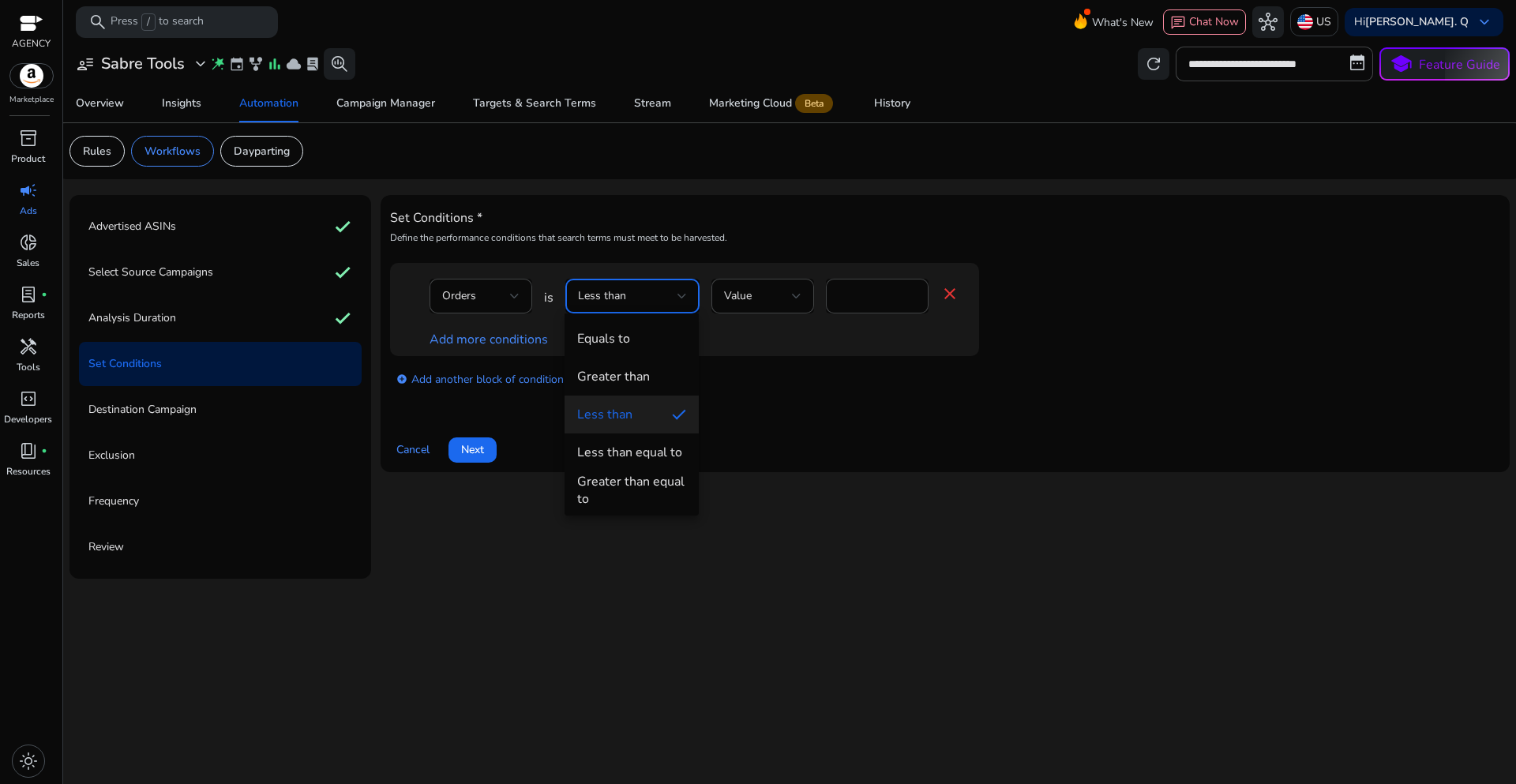
drag, startPoint x: 651, startPoint y: 484, endPoint x: 661, endPoint y: 475, distance: 13.5
click at [651, 486] on div "Greater than equal to" at bounding box center [632, 490] width 109 height 34
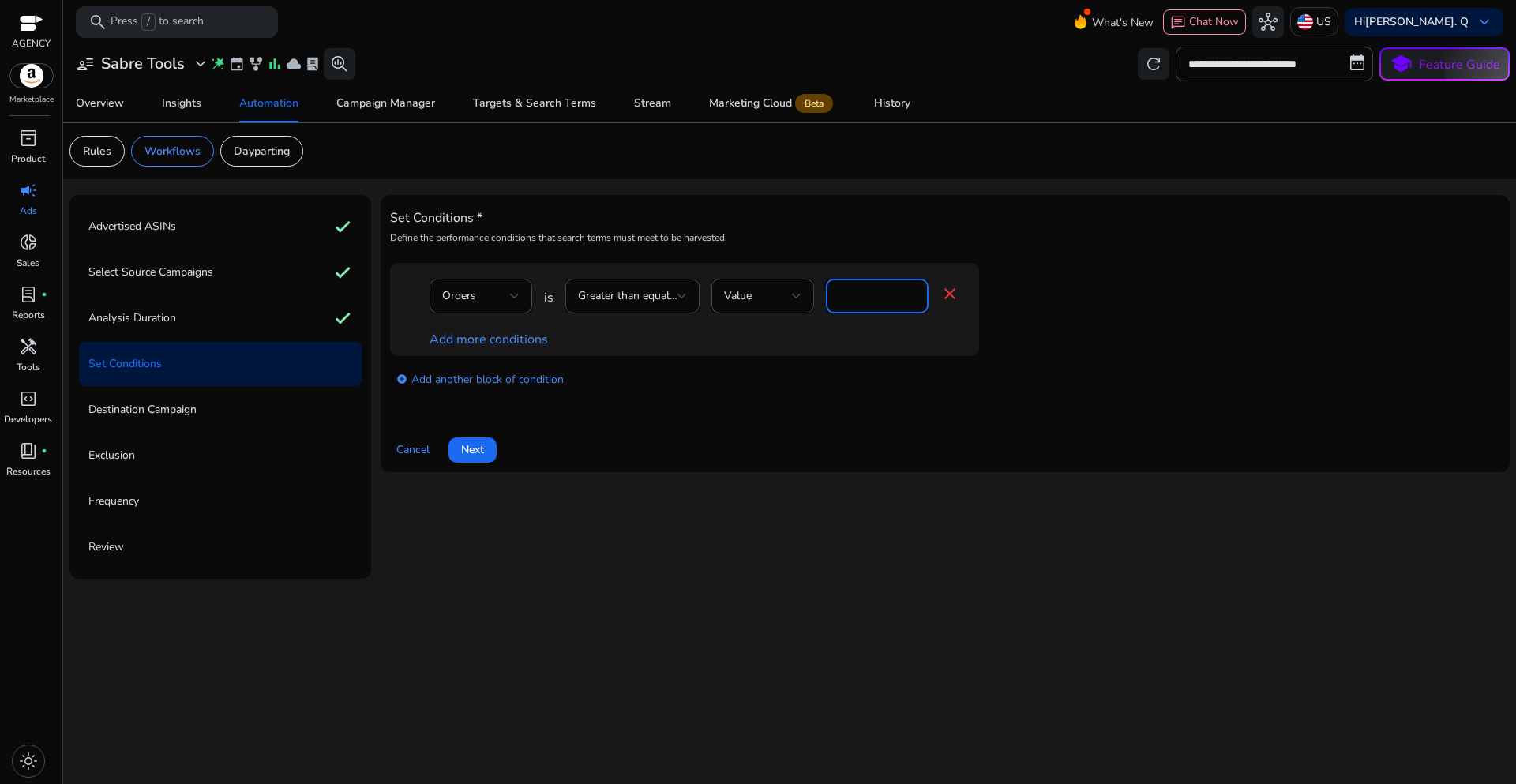
drag, startPoint x: 865, startPoint y: 295, endPoint x: 822, endPoint y: 294, distance: 43.0
click at [822, 294] on div "Orders is Greater than equal to Value * close" at bounding box center [695, 304] width 530 height 51
type input "*"
click at [475, 347] on link "Add more conditions" at bounding box center [488, 339] width 118 height 17
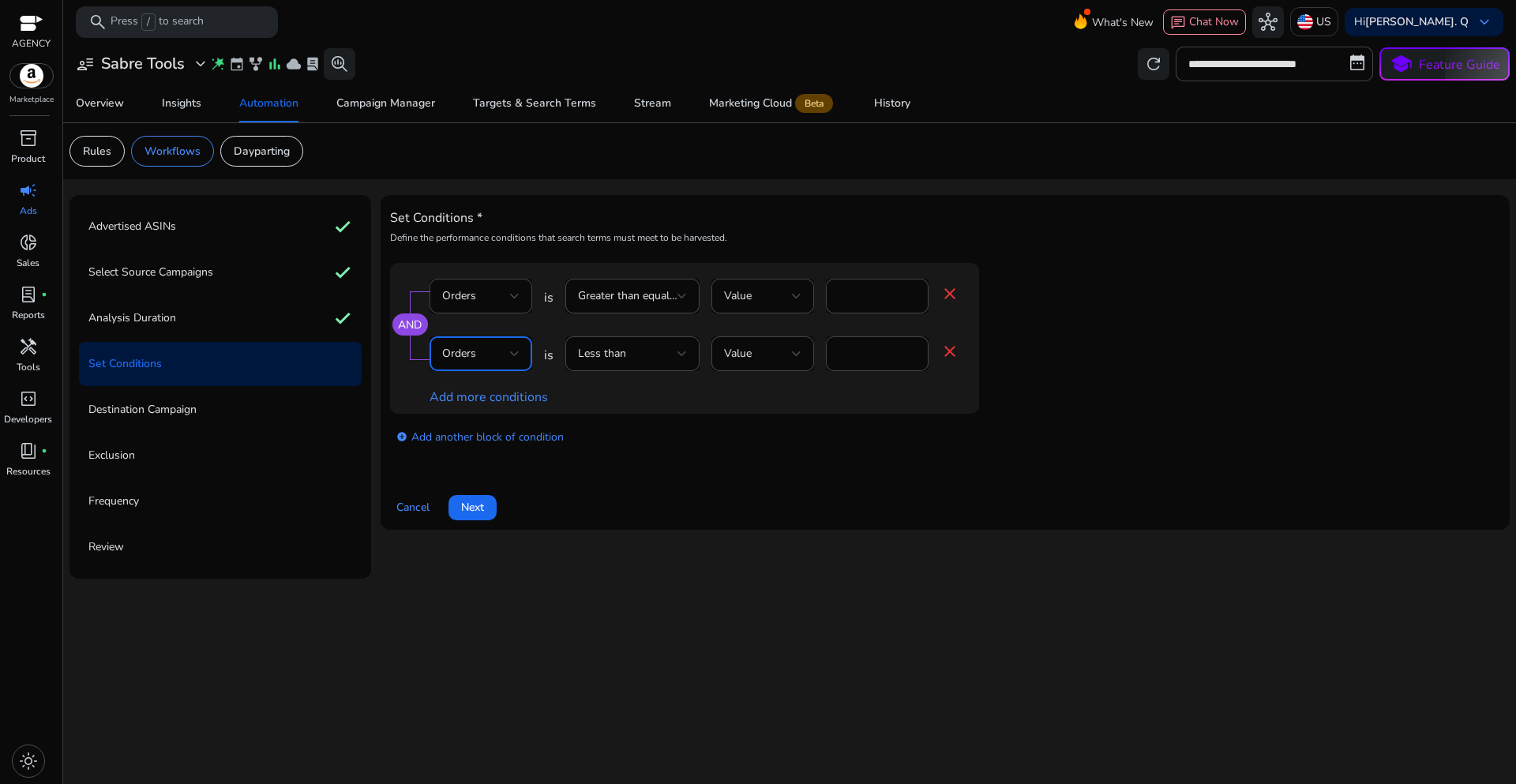
click at [514, 358] on div at bounding box center [514, 354] width 9 height 19
click at [472, 394] on span "ACoS" at bounding box center [481, 386] width 78 height 17
click at [683, 361] on div at bounding box center [682, 354] width 9 height 19
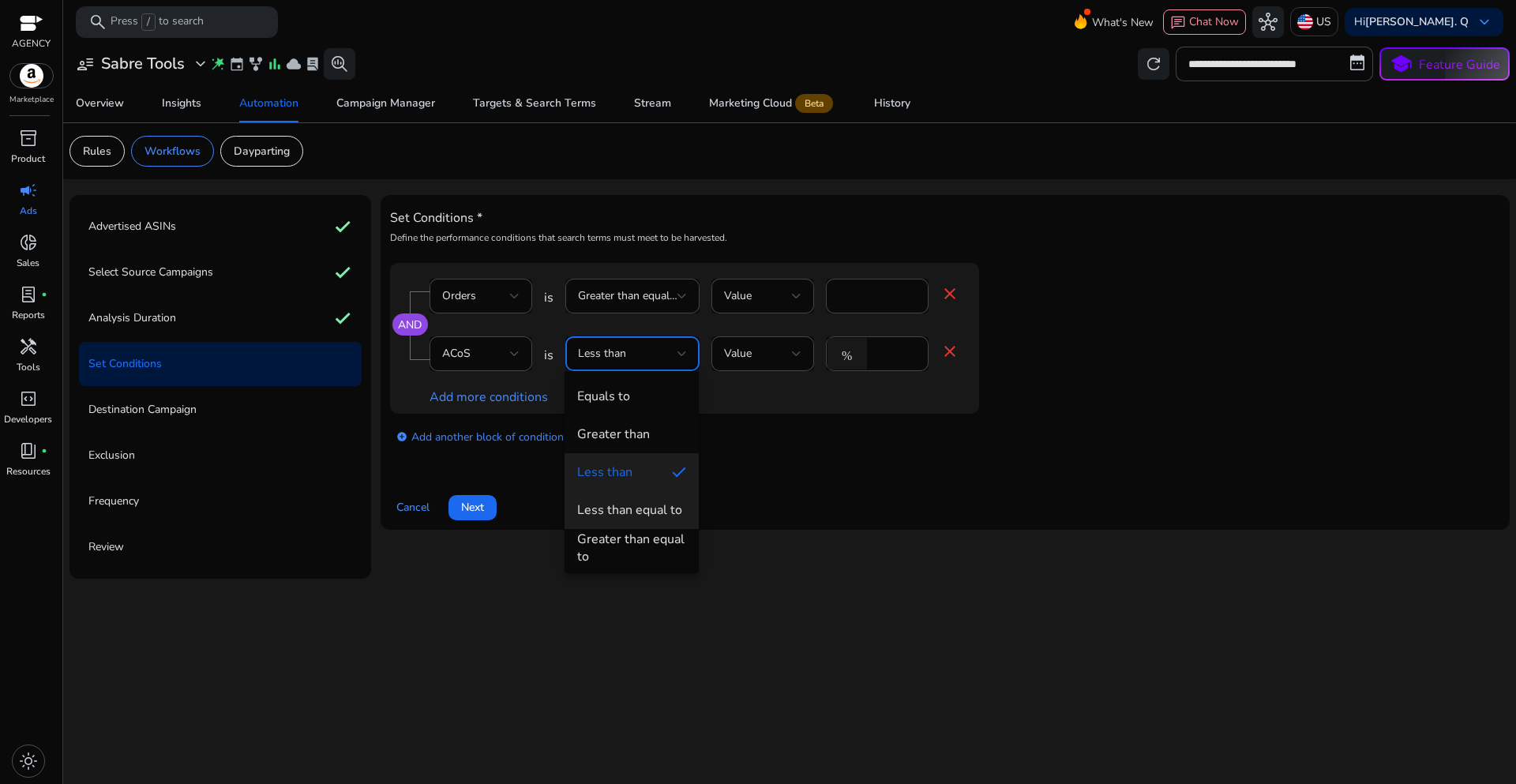
click at [630, 517] on div "Less than equal to" at bounding box center [630, 510] width 105 height 17
click at [807, 456] on div "add_circle Add another block of condition" at bounding box center [716, 436] width 652 height 44
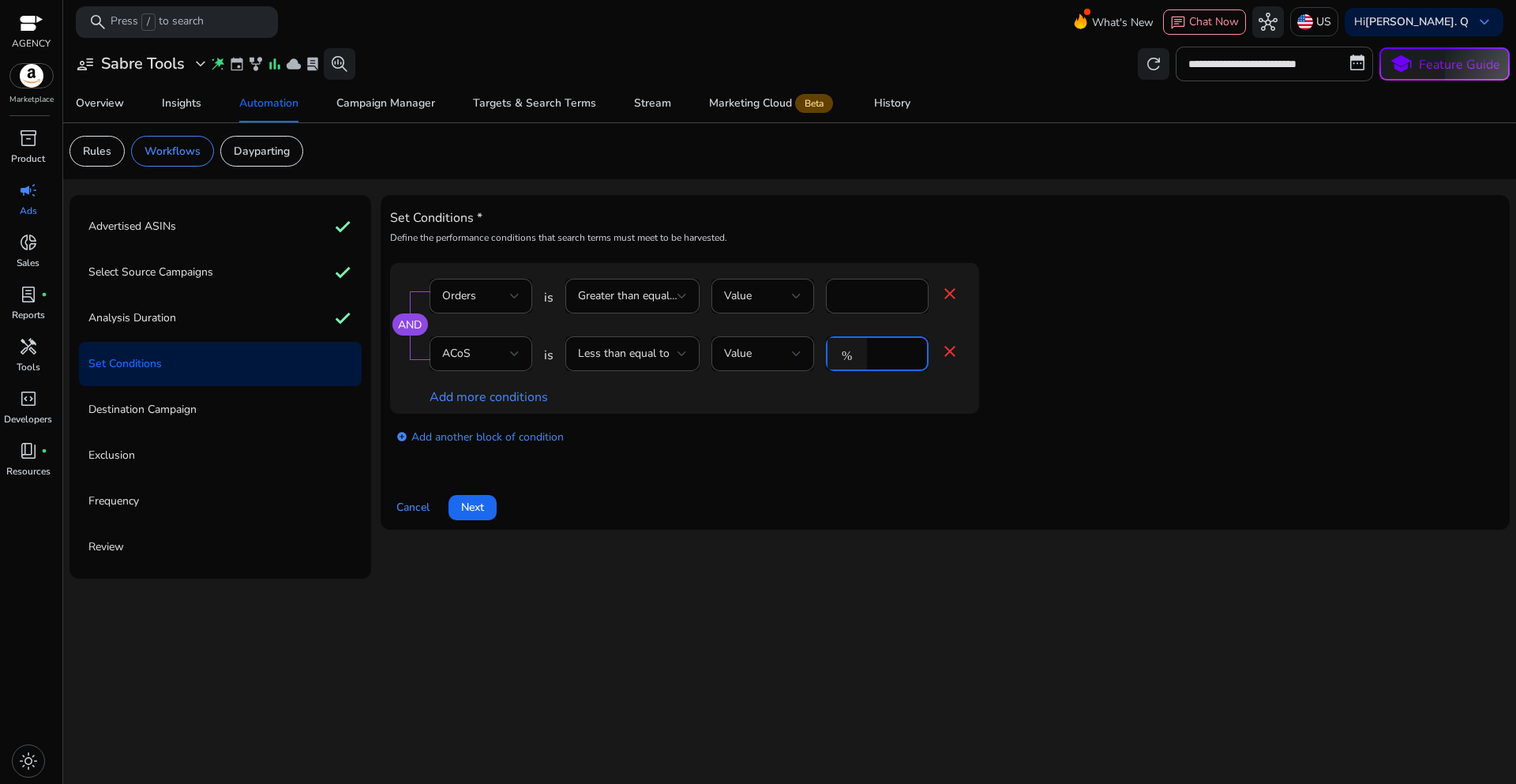
drag, startPoint x: 886, startPoint y: 354, endPoint x: 861, endPoint y: 354, distance: 25.0
click at [861, 354] on div "% *" at bounding box center [871, 354] width 90 height 34
type input "**"
click at [1212, 349] on app-ppc-editable-conditions "AND Orders is Greater than equal to Value * close ACoS is Less than equal to Va…" at bounding box center [945, 361] width 1110 height 195
click at [488, 508] on span at bounding box center [473, 507] width 48 height 38
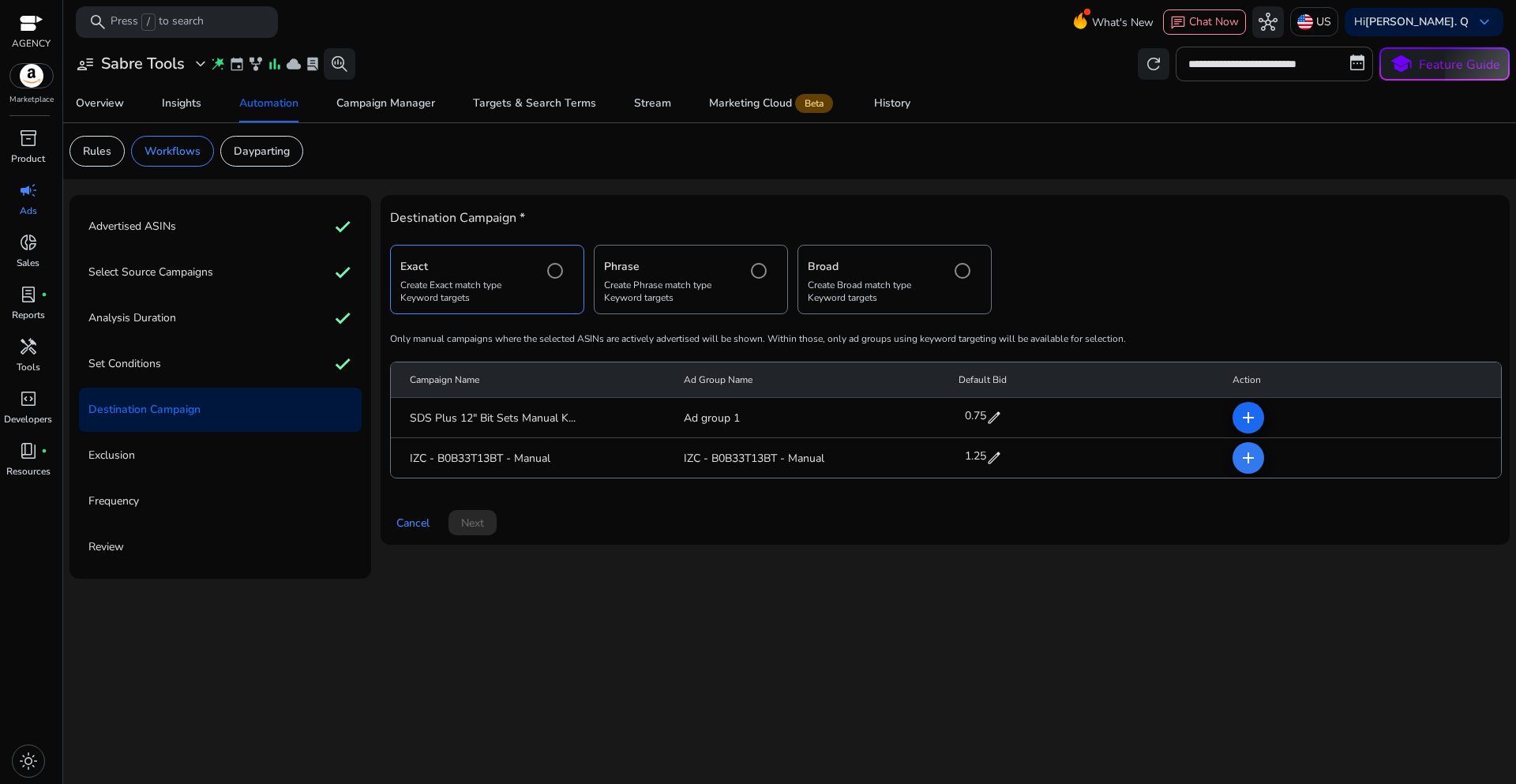
click at [1244, 461] on mat-icon "add" at bounding box center [1249, 458] width 19 height 19
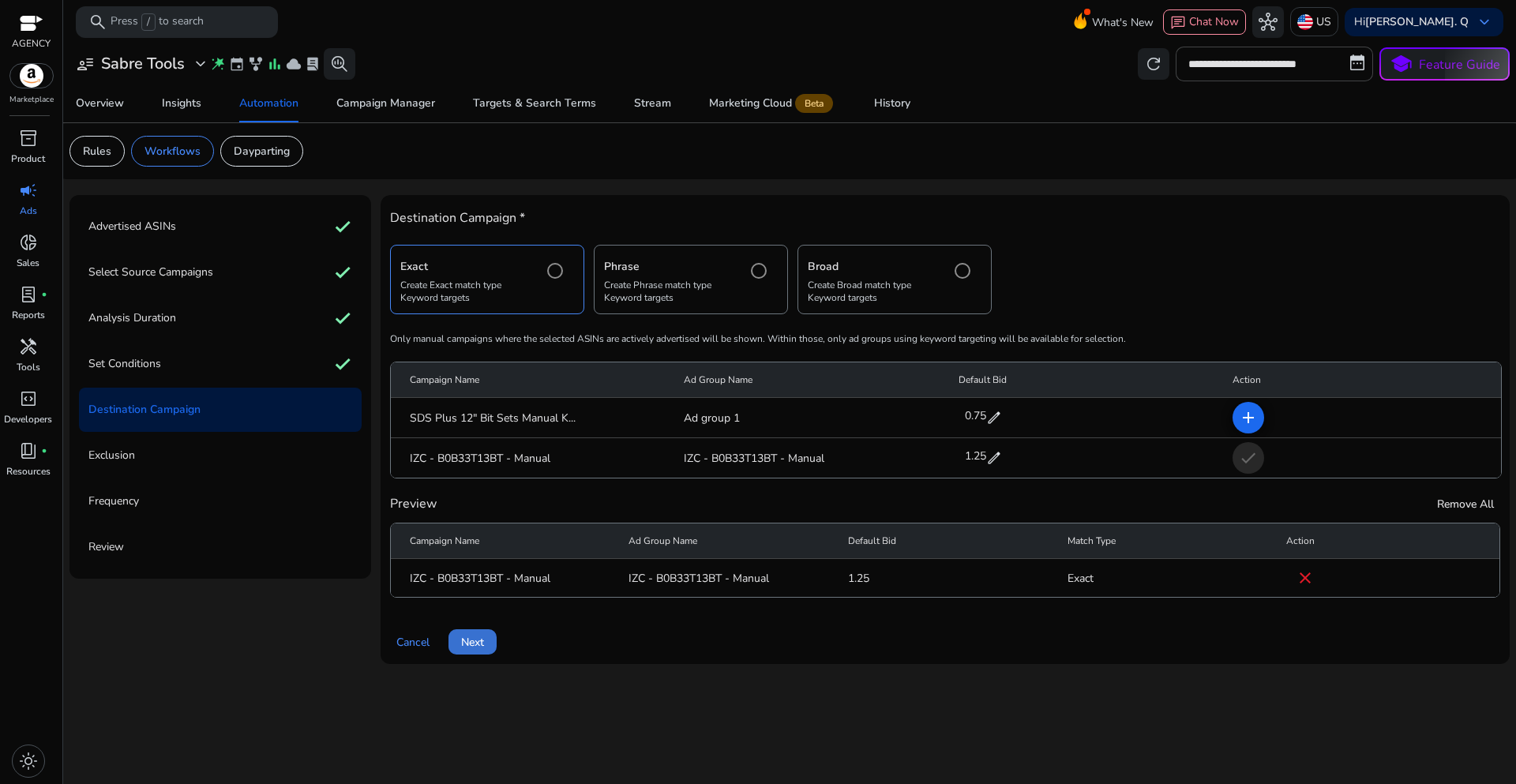
click at [480, 640] on span "Next" at bounding box center [472, 642] width 23 height 16
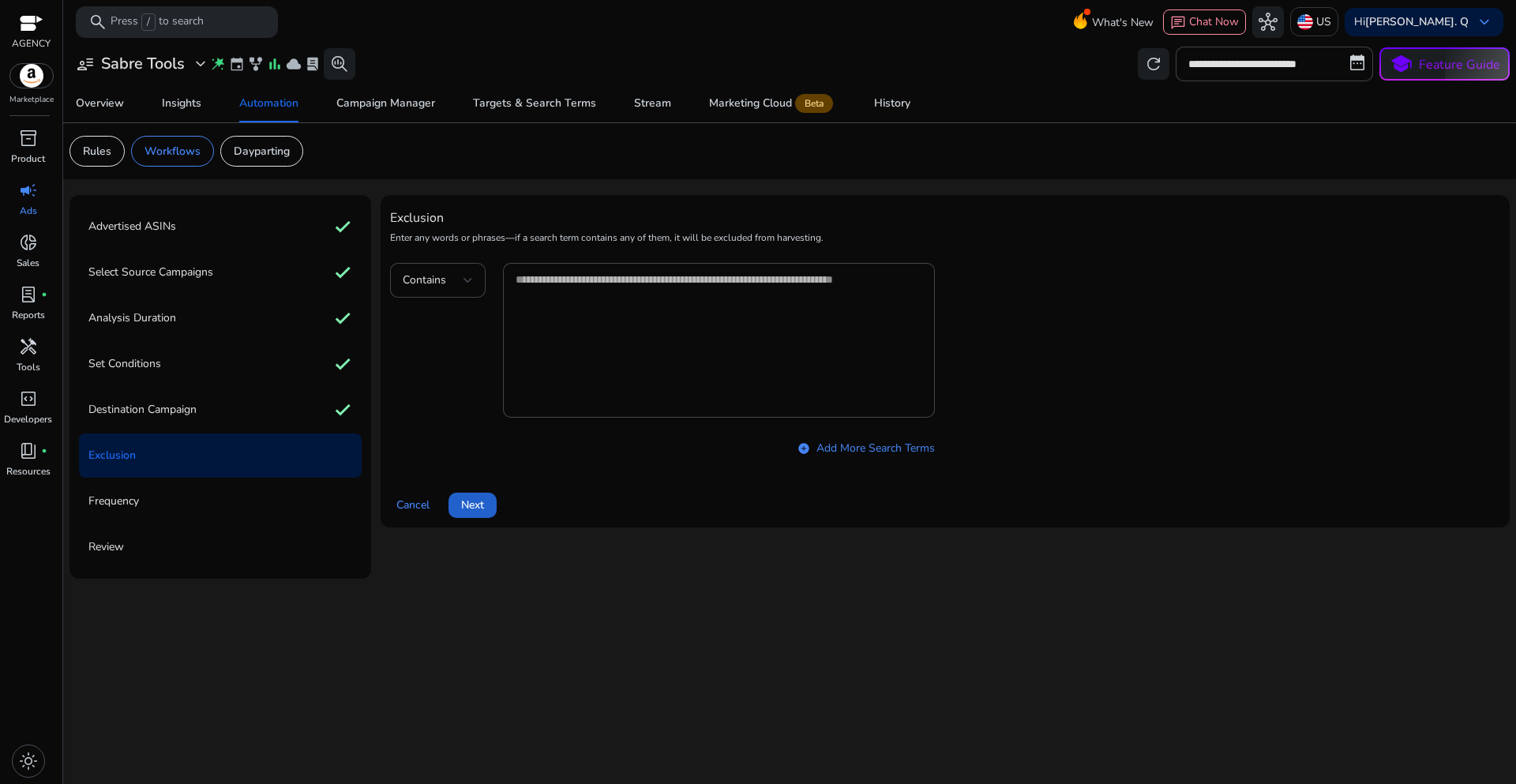
click at [480, 512] on span "Next" at bounding box center [472, 505] width 23 height 16
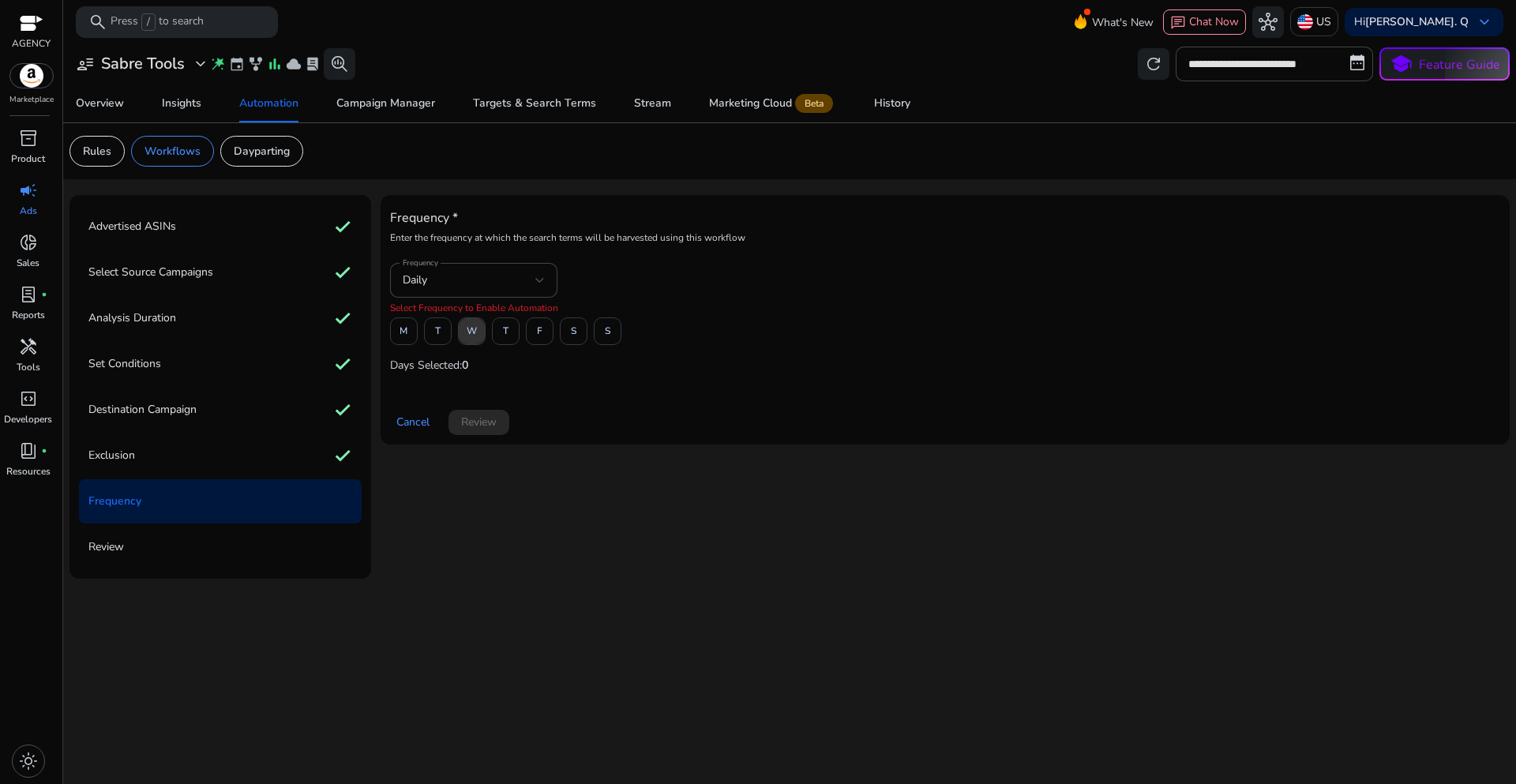
click at [469, 340] on span "W" at bounding box center [472, 331] width 10 height 28
click at [488, 425] on span "Review" at bounding box center [478, 422] width 35 height 16
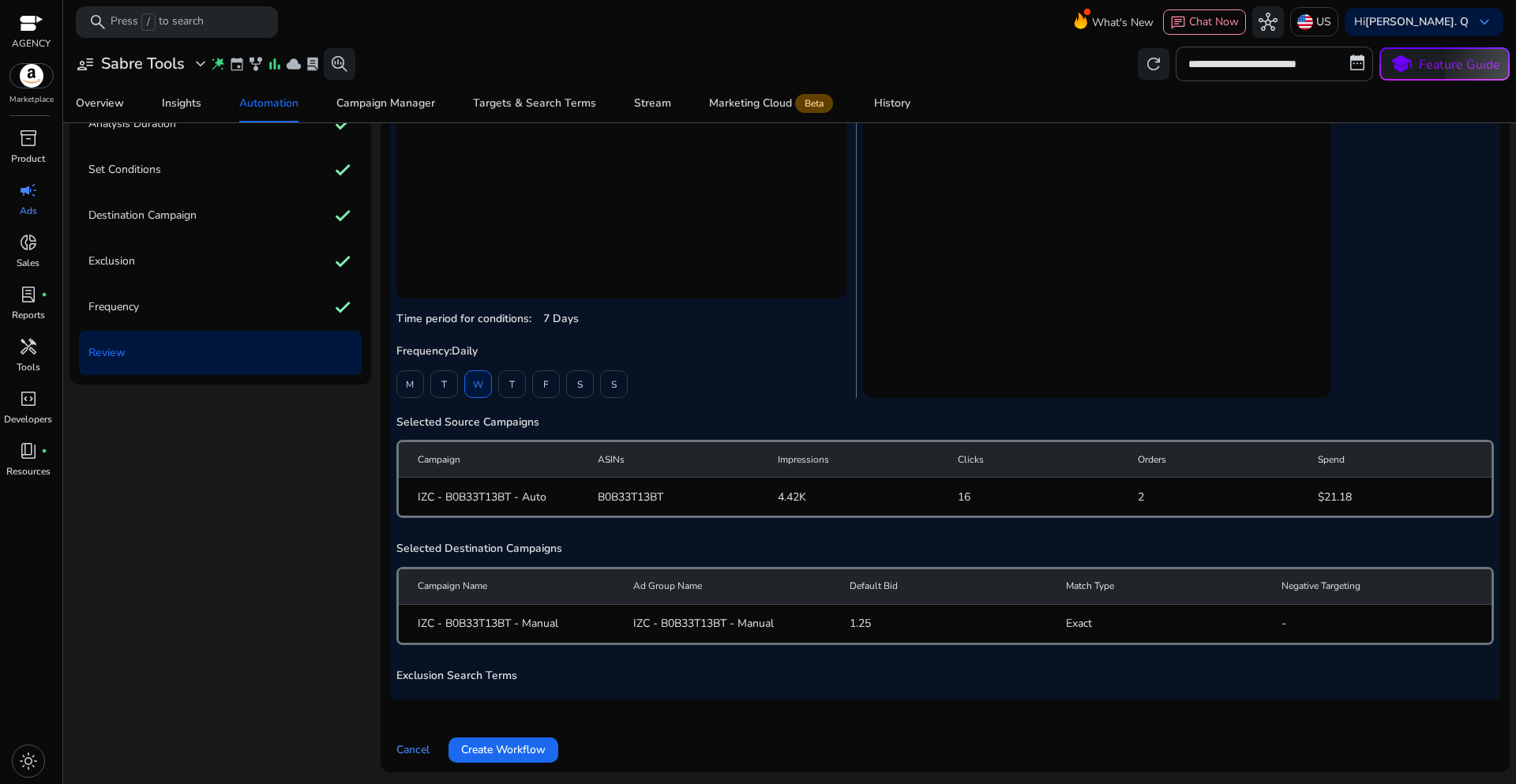
scroll to position [195, 0]
click at [513, 749] on span "Create Workflow" at bounding box center [503, 748] width 85 height 16
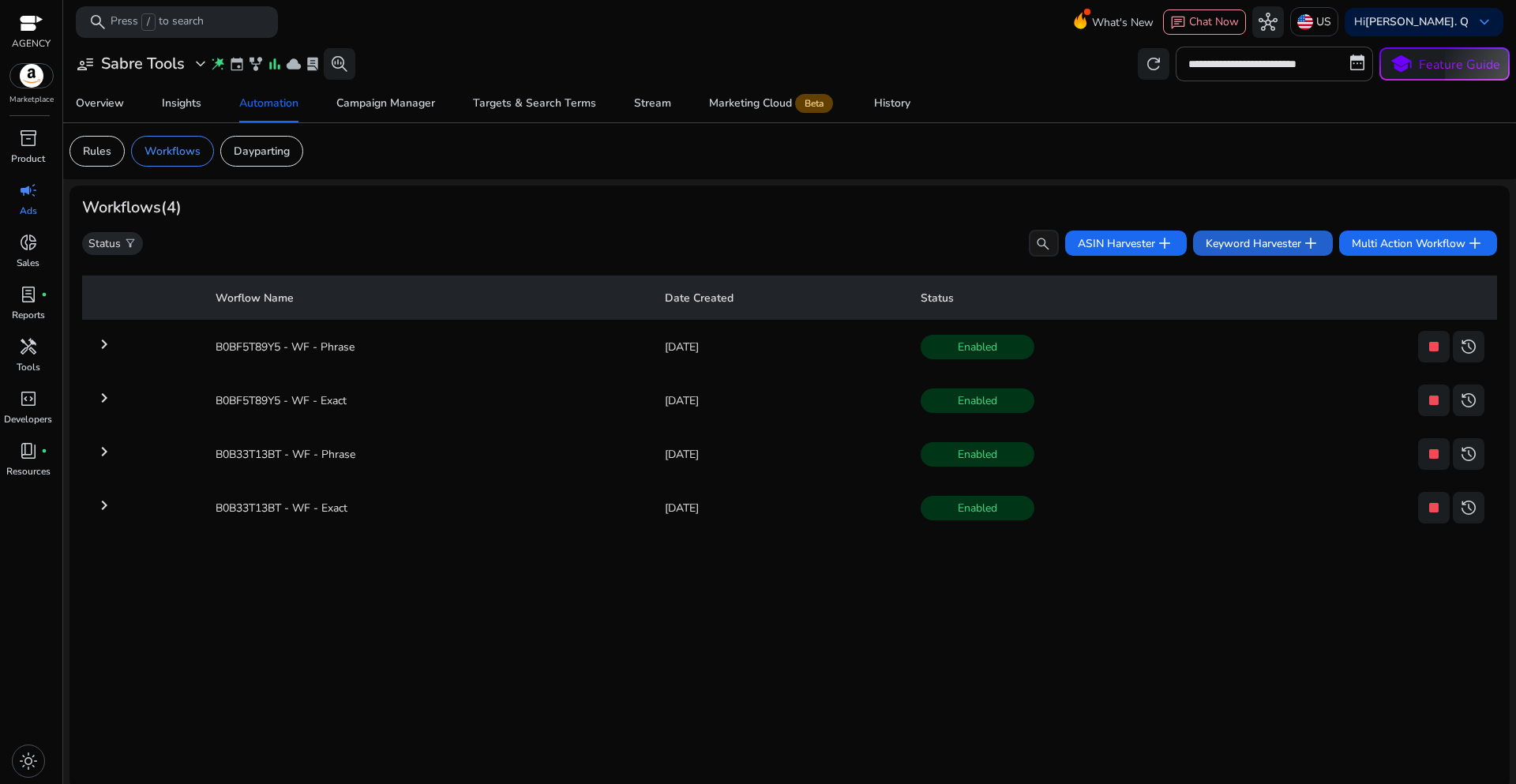
click at [1223, 247] on span "Keyword Harvester add" at bounding box center [1262, 243] width 115 height 19
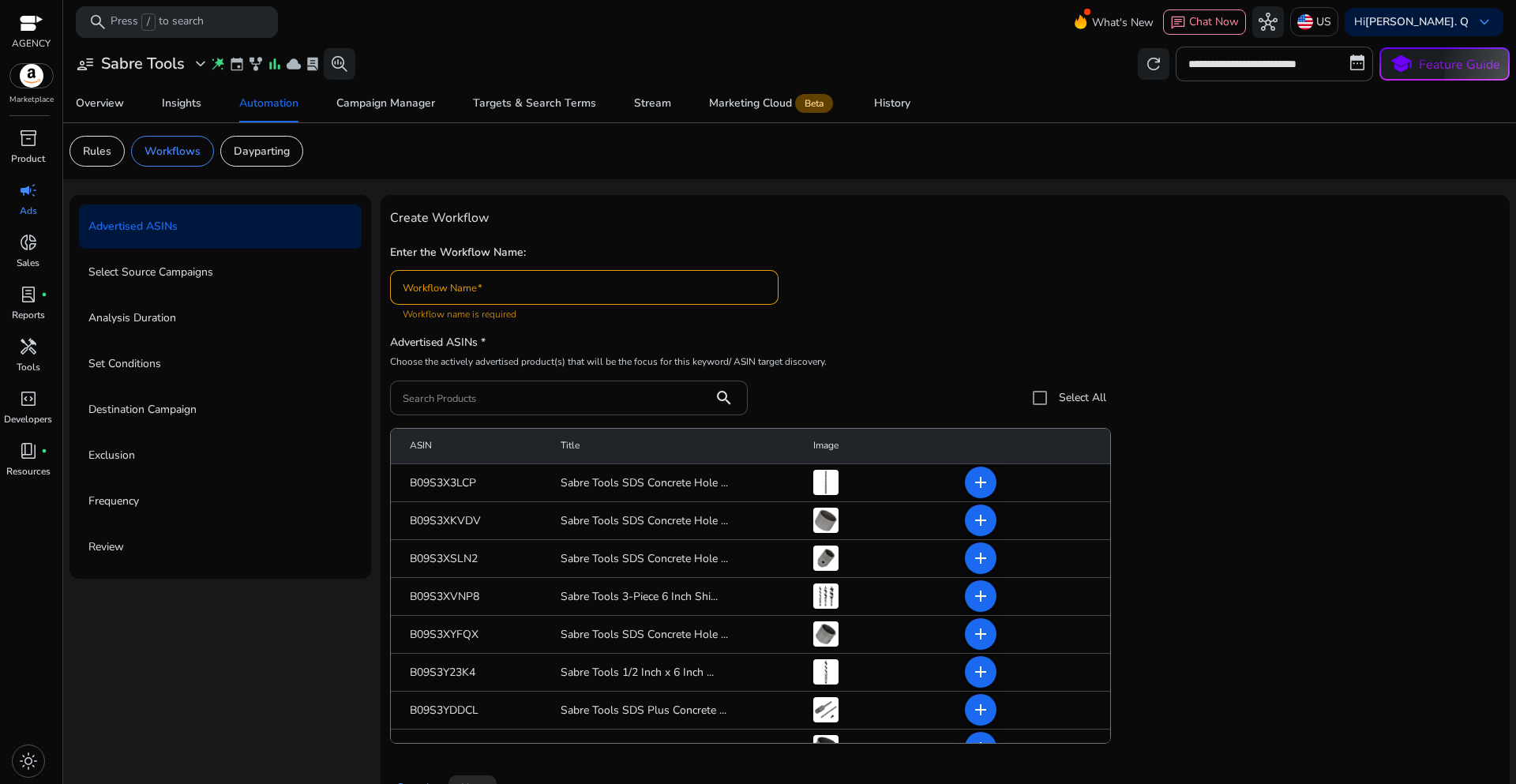
click at [453, 288] on input "Workflow Name" at bounding box center [584, 287] width 363 height 17
paste input "**********"
type input "**********"
click at [902, 277] on div "**********" at bounding box center [945, 280] width 1110 height 80
click at [480, 404] on input "Search Products" at bounding box center [552, 398] width 299 height 17
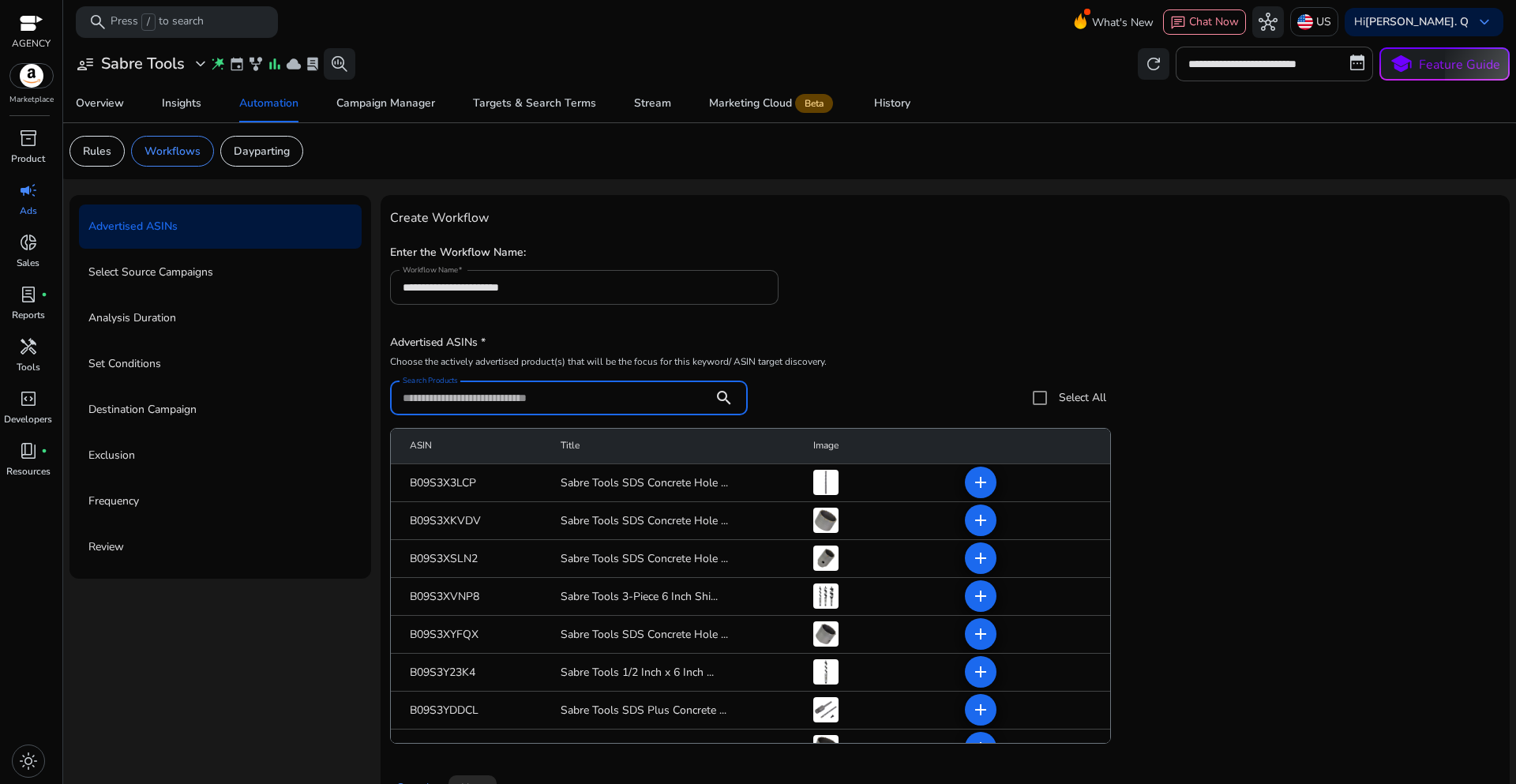
paste input "**********"
type input "**********"
click at [987, 330] on div "**********" at bounding box center [748, 373] width 717 height 85
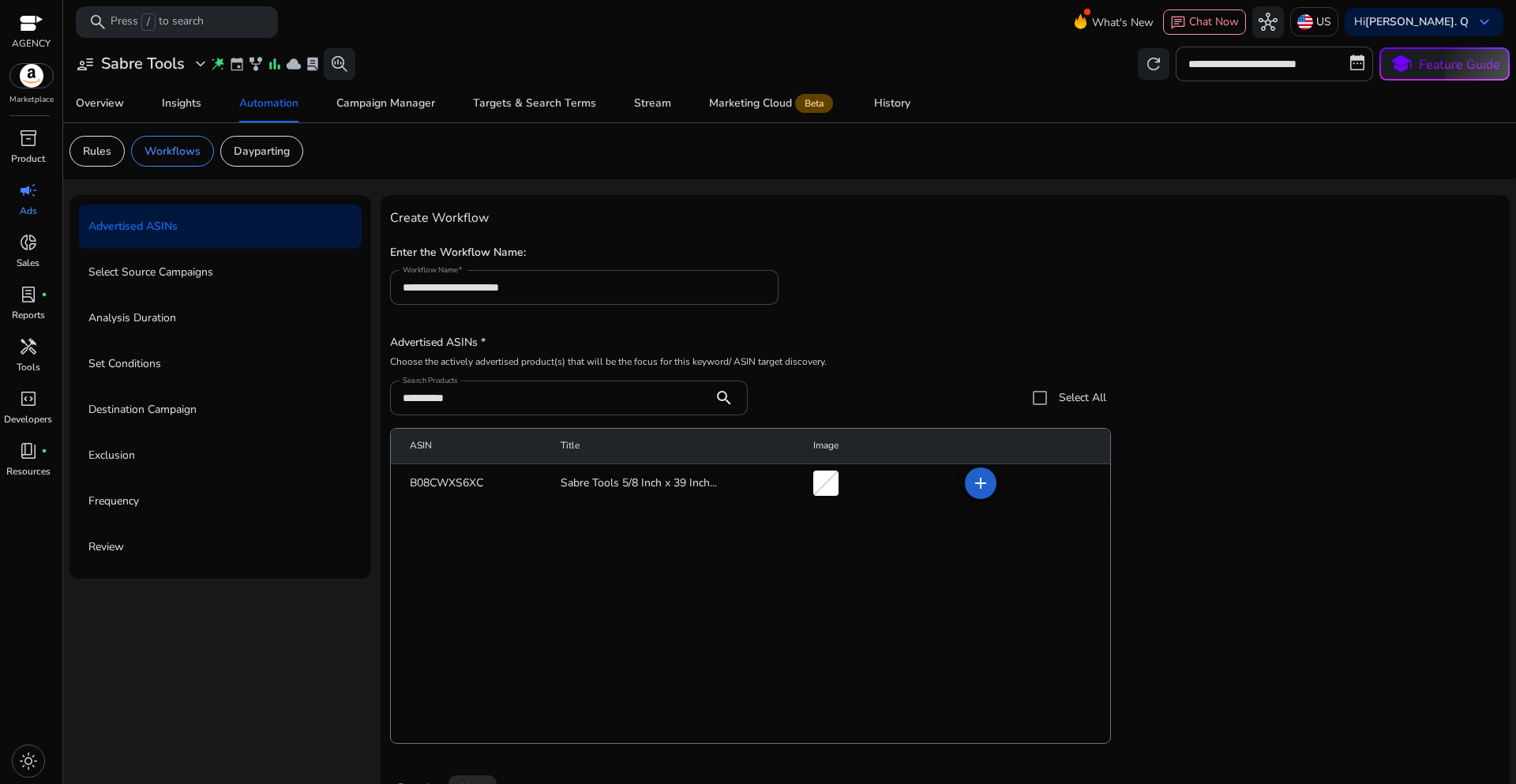
click at [982, 485] on mat-icon "add" at bounding box center [981, 483] width 19 height 19
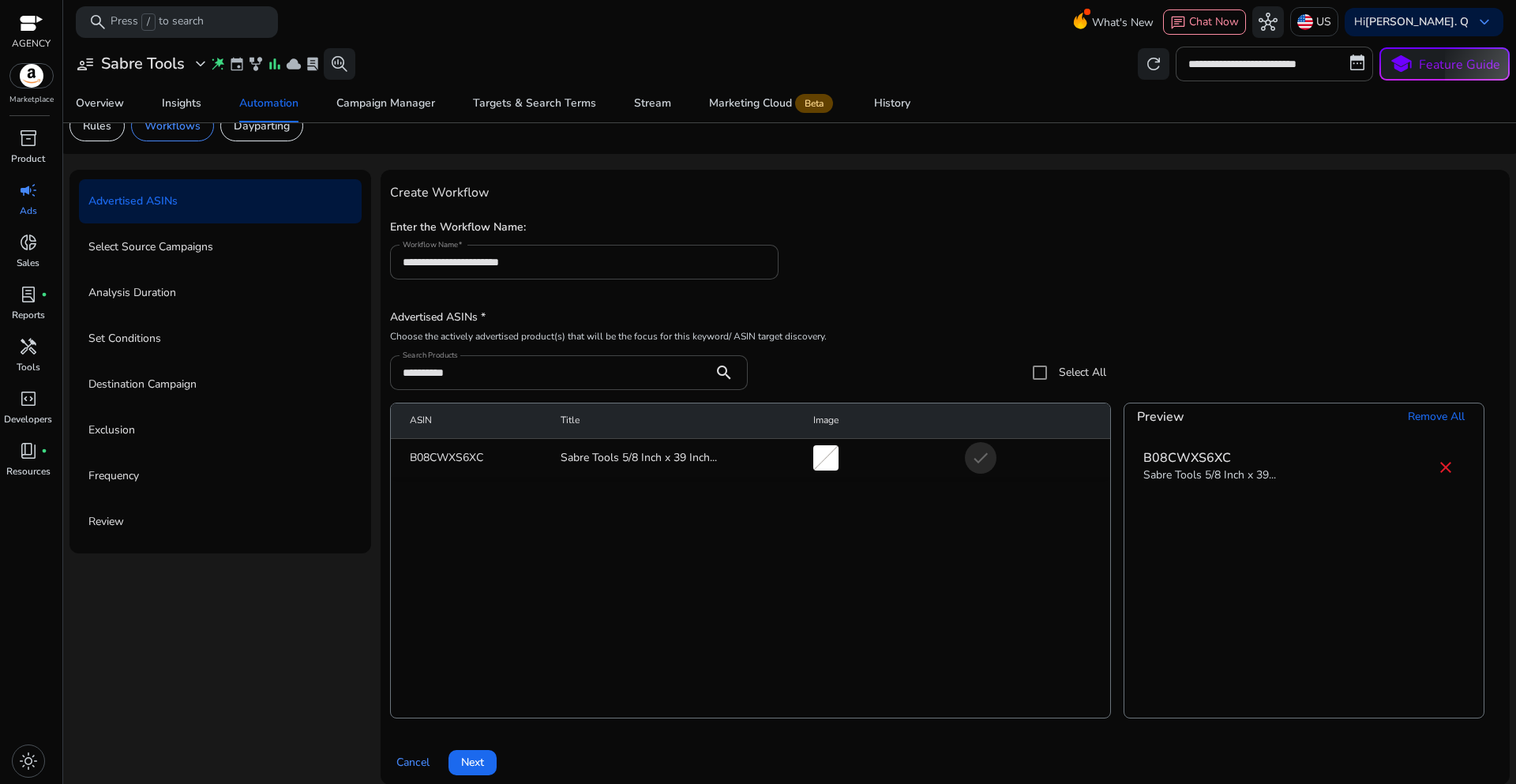
scroll to position [39, 0]
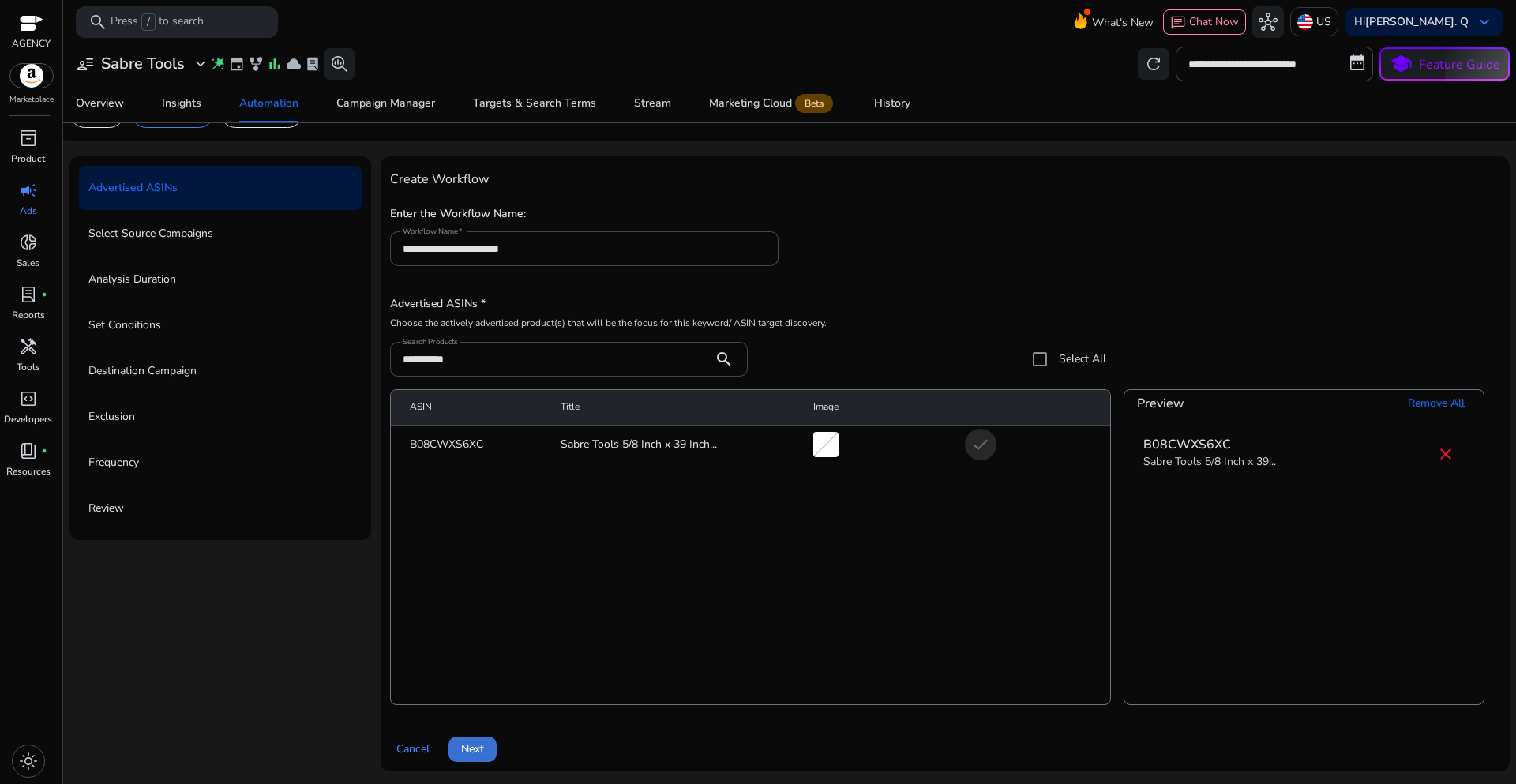
click at [494, 756] on span at bounding box center [473, 750] width 48 height 38
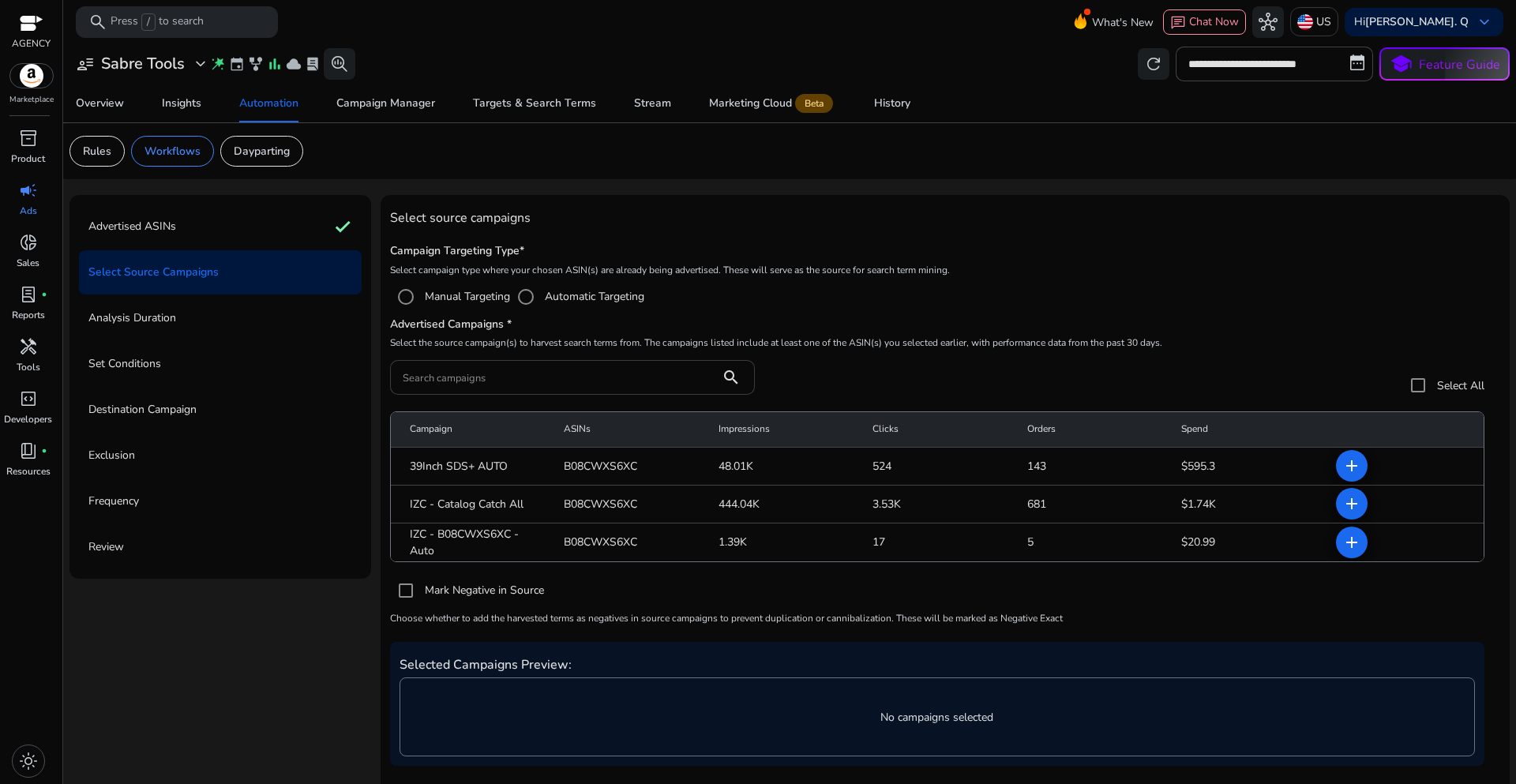
click at [467, 379] on input "Search campaigns" at bounding box center [555, 377] width 305 height 17
paste input "**********"
type input "**********"
click at [1077, 322] on h5 "Advertised Campaigns *" at bounding box center [945, 325] width 1110 height 14
click at [1355, 547] on mat-icon "add" at bounding box center [1352, 543] width 19 height 19
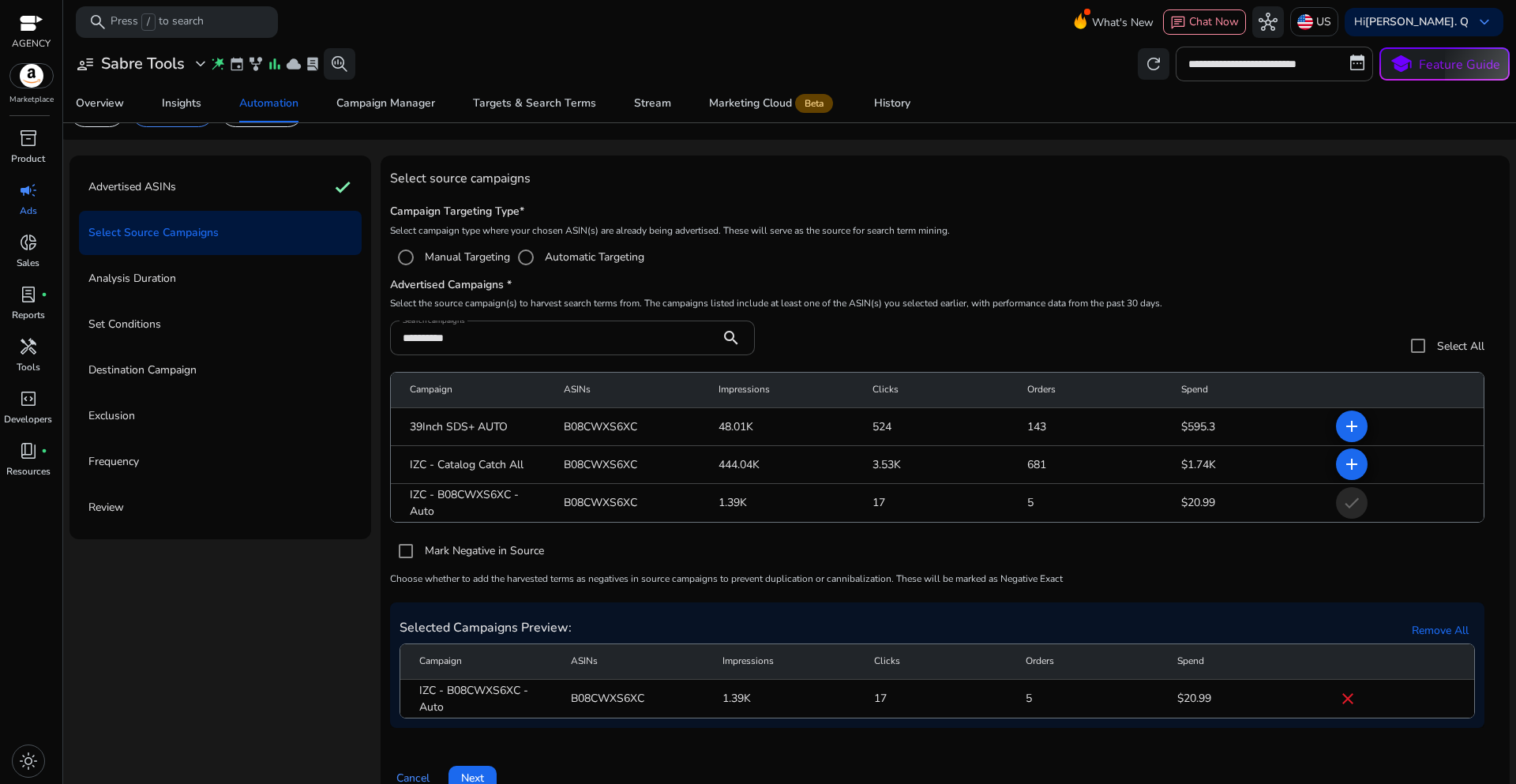
scroll to position [69, 0]
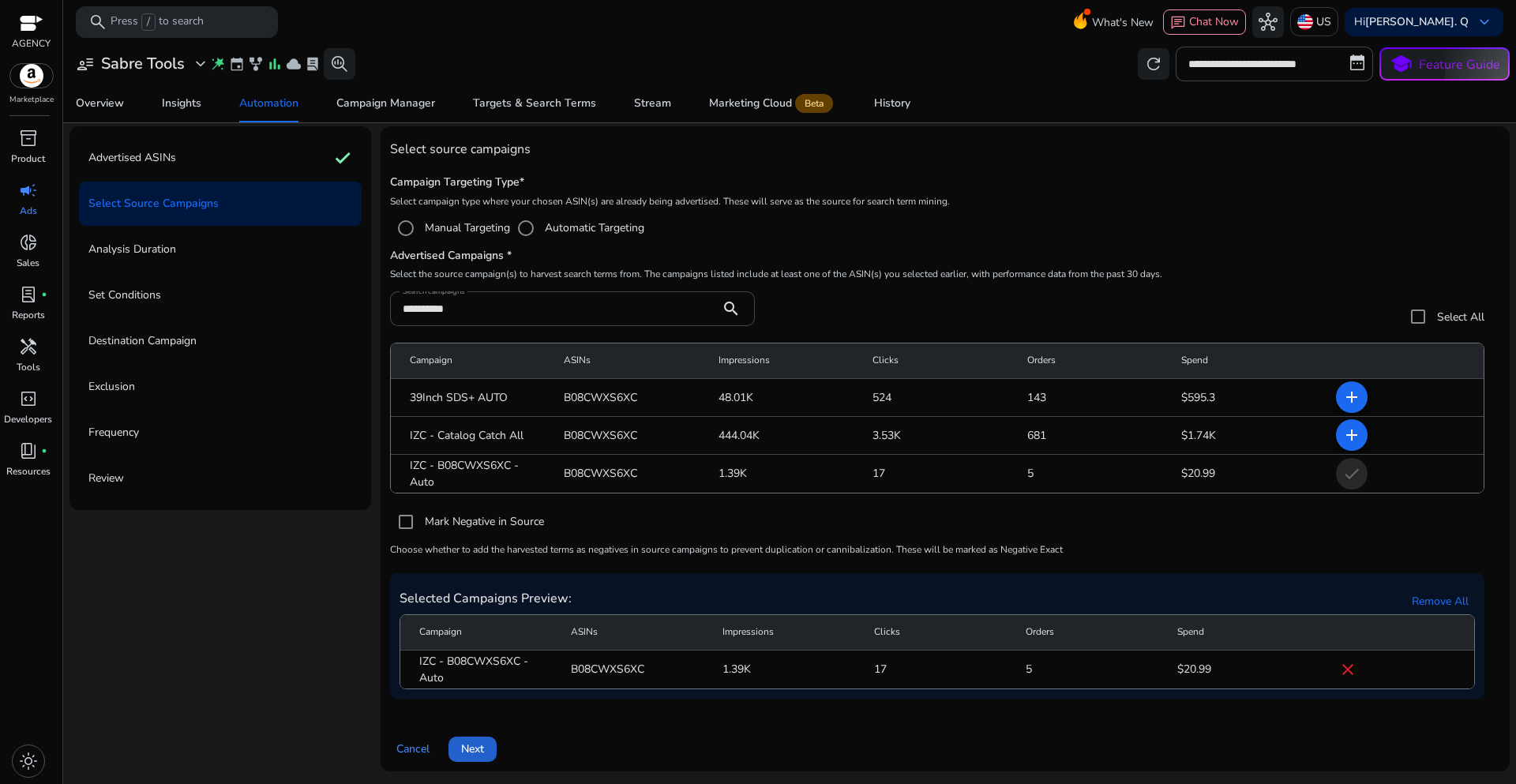
click at [489, 750] on span at bounding box center [473, 750] width 48 height 38
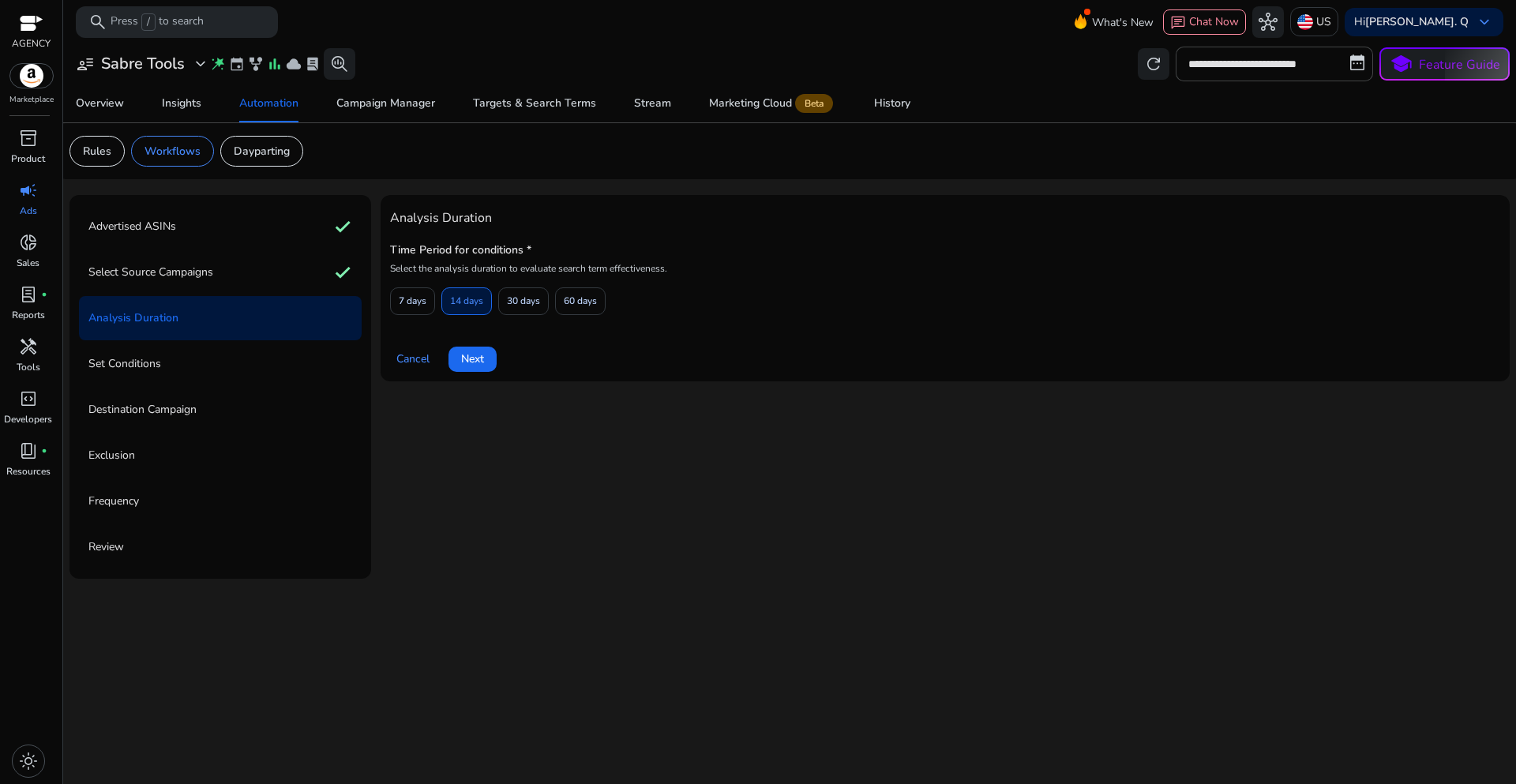
scroll to position [0, 0]
click at [405, 304] on span "7 days" at bounding box center [412, 301] width 28 height 28
click at [475, 369] on span at bounding box center [473, 359] width 48 height 38
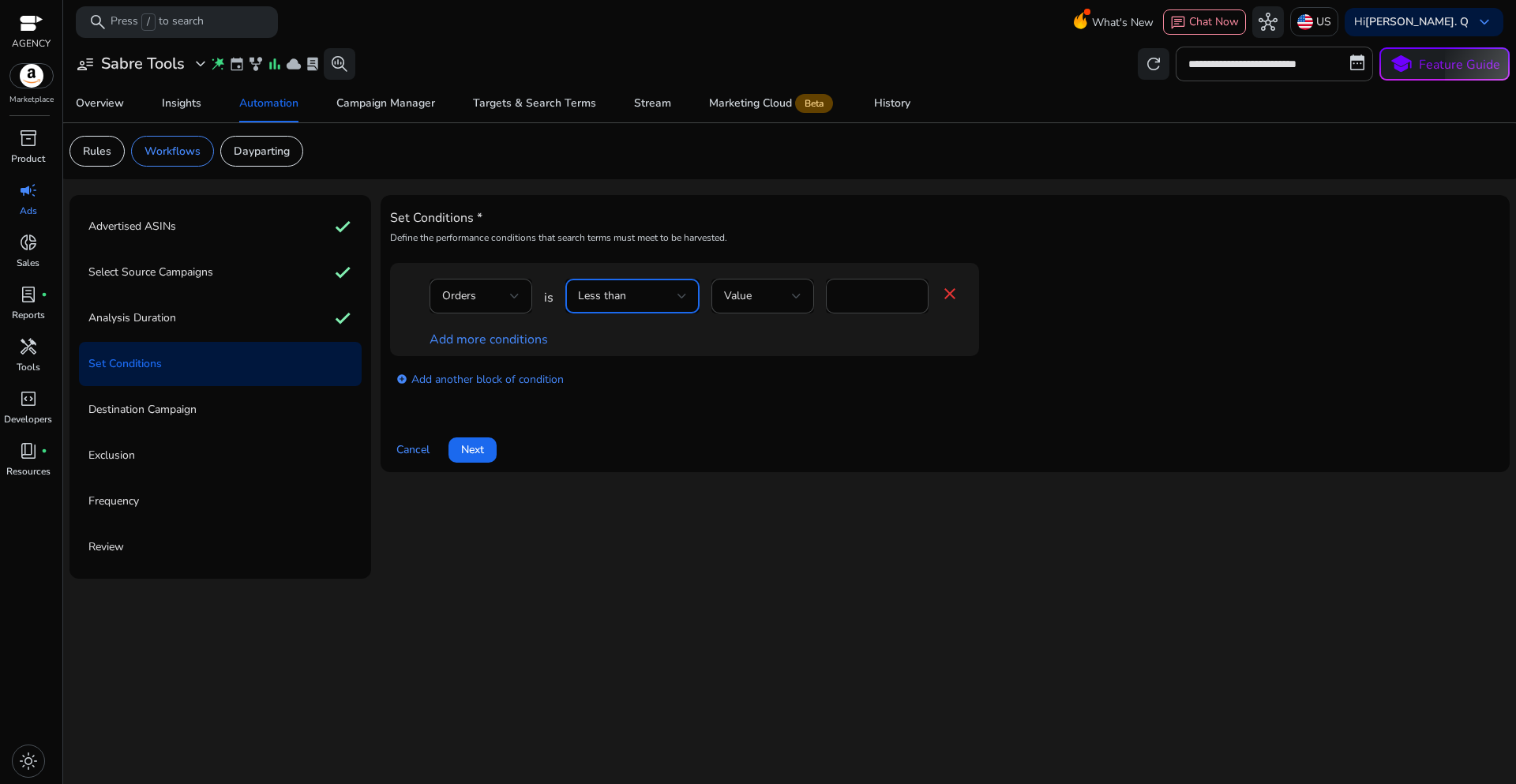
click at [640, 291] on div "Less than" at bounding box center [627, 296] width 99 height 17
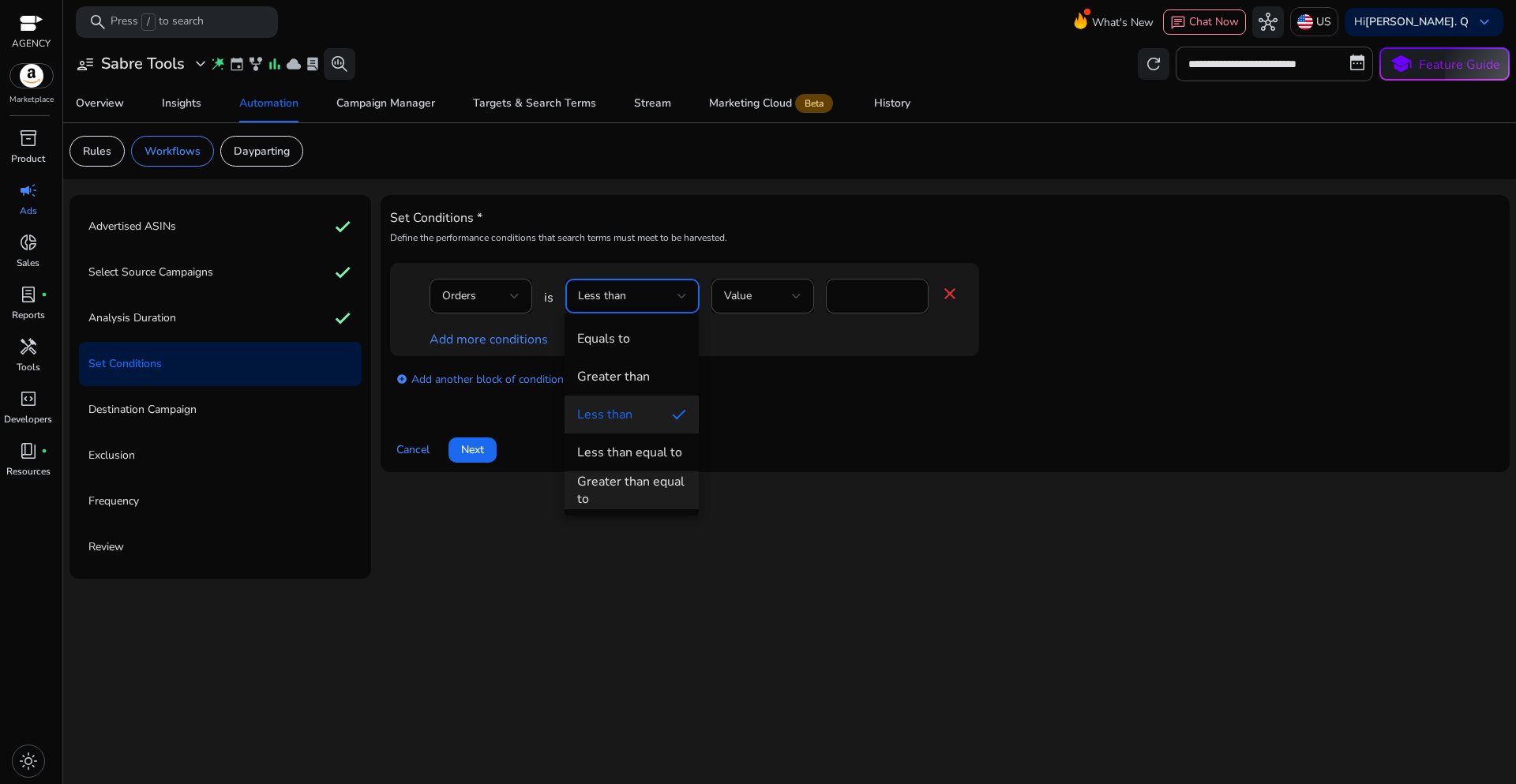
click at [628, 493] on div "Greater than equal to" at bounding box center [632, 490] width 109 height 34
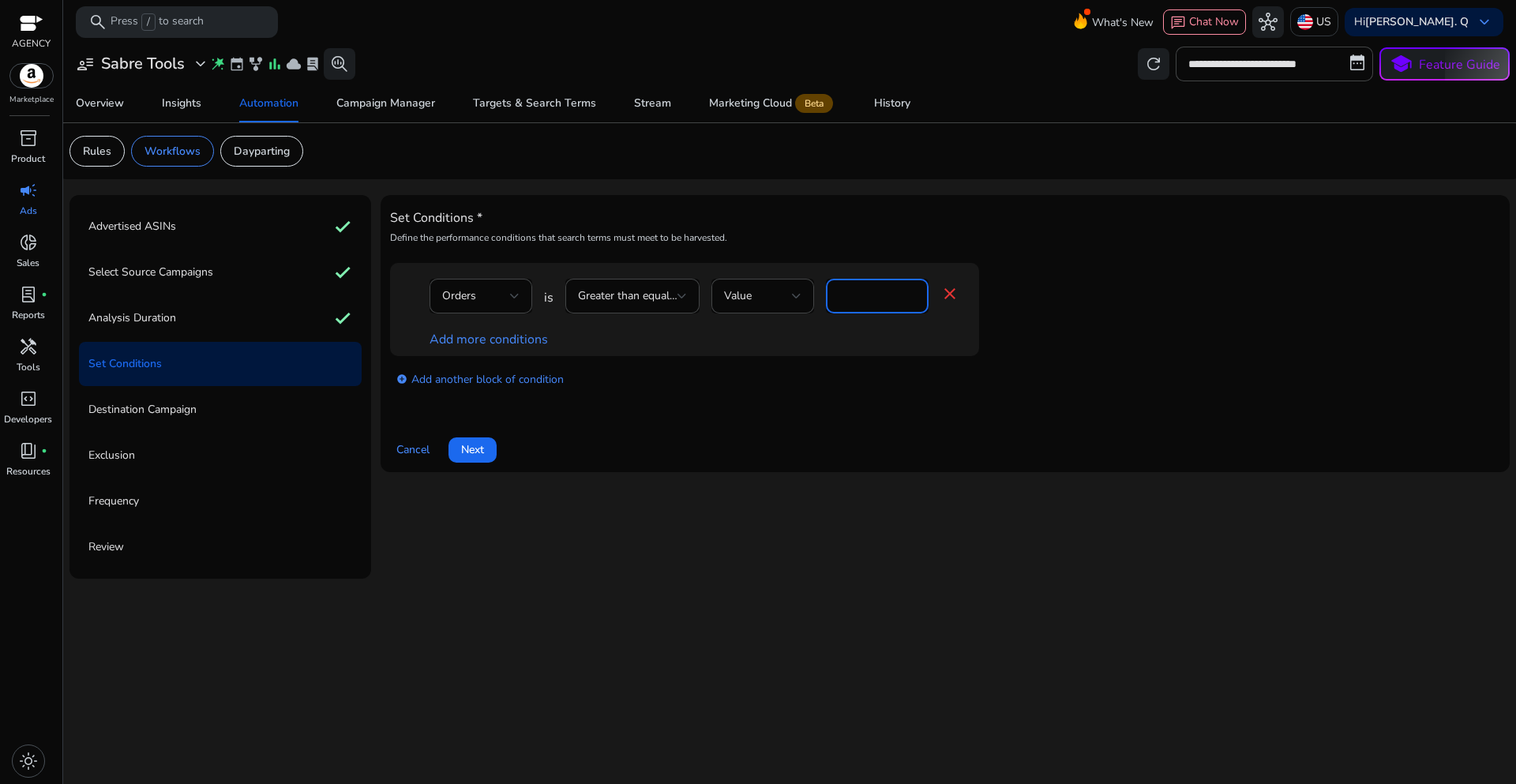
drag, startPoint x: 851, startPoint y: 295, endPoint x: 818, endPoint y: 293, distance: 33.1
click at [818, 293] on div "Orders is Greater than equal to Value * close" at bounding box center [695, 304] width 530 height 51
type input "*"
drag, startPoint x: 773, startPoint y: 377, endPoint x: 752, endPoint y: 378, distance: 21.0
click at [772, 378] on div "add_circle Add another block of condition" at bounding box center [716, 378] width 652 height 44
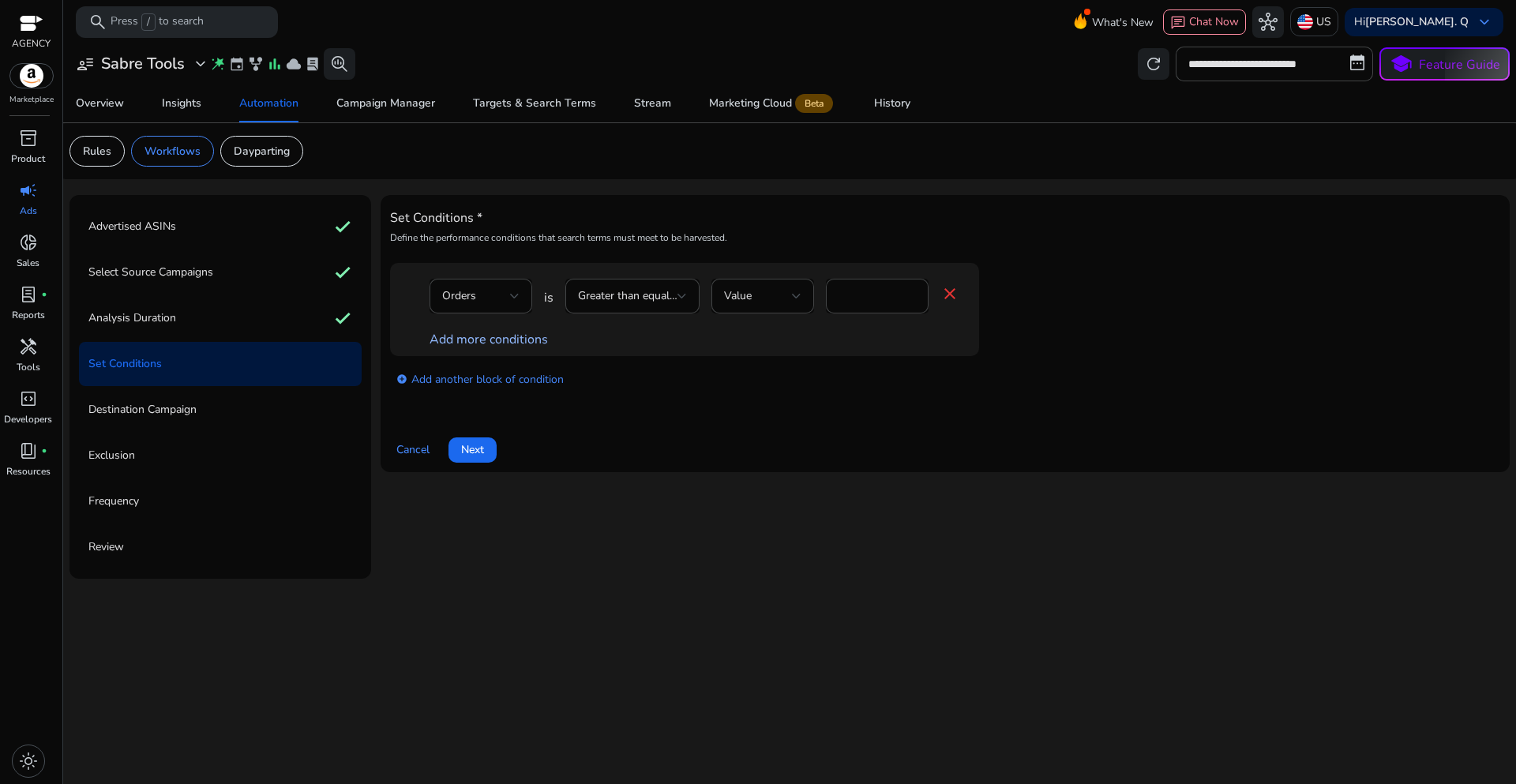
click at [519, 341] on link "Add more conditions" at bounding box center [488, 339] width 118 height 17
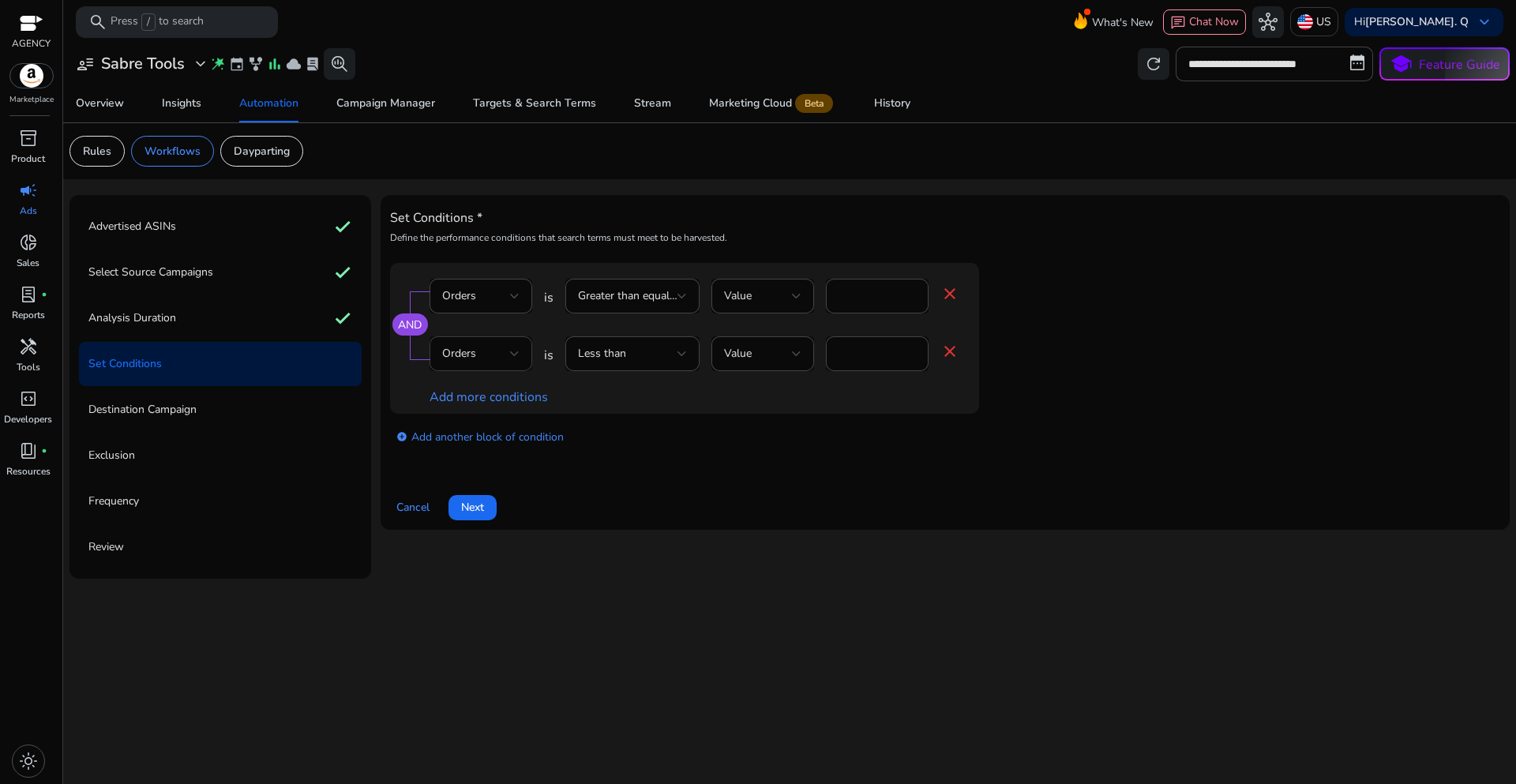
click at [506, 350] on div "Orders" at bounding box center [475, 354] width 68 height 17
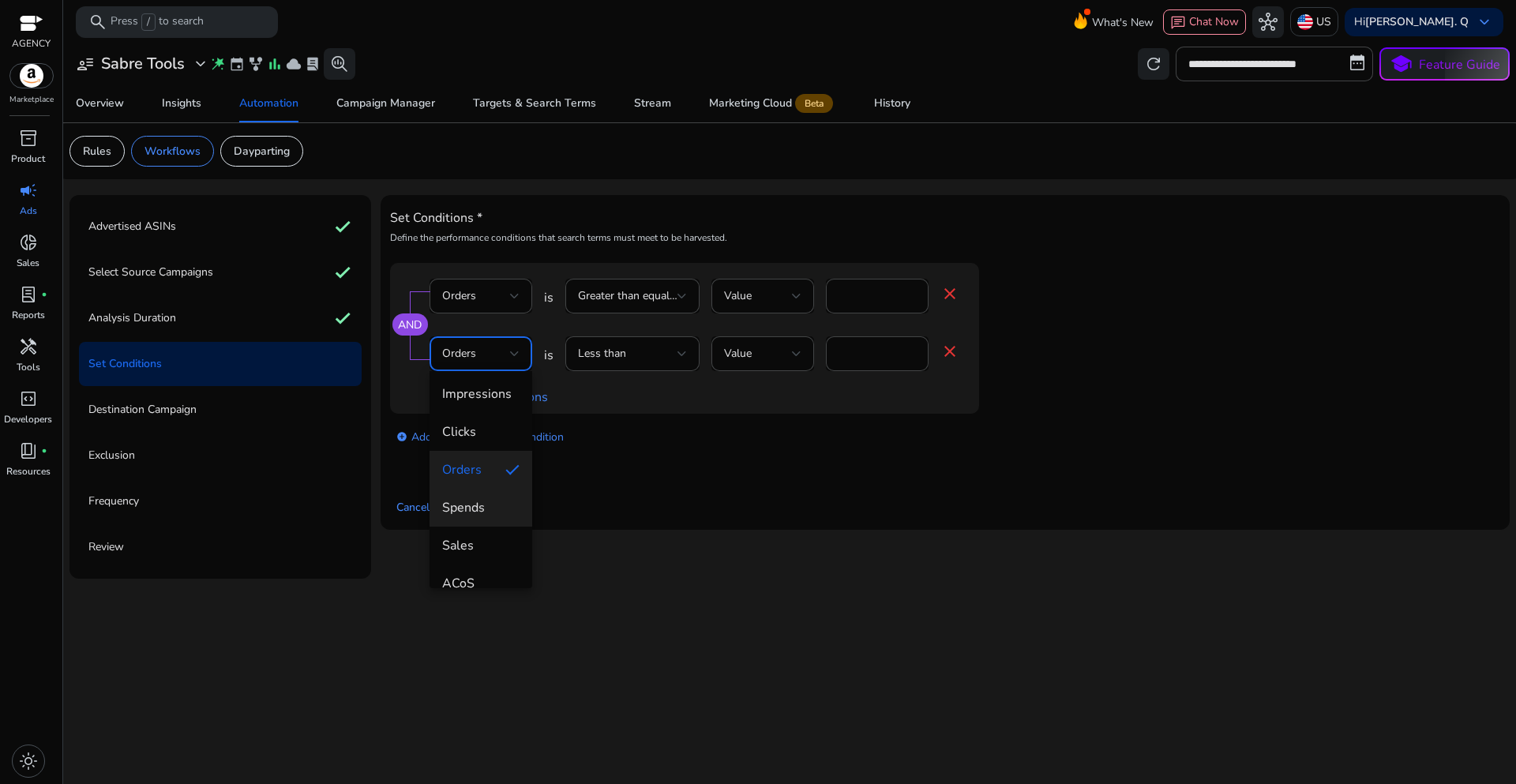
scroll to position [79, 0]
click at [485, 543] on span "ACoS" at bounding box center [481, 544] width 78 height 17
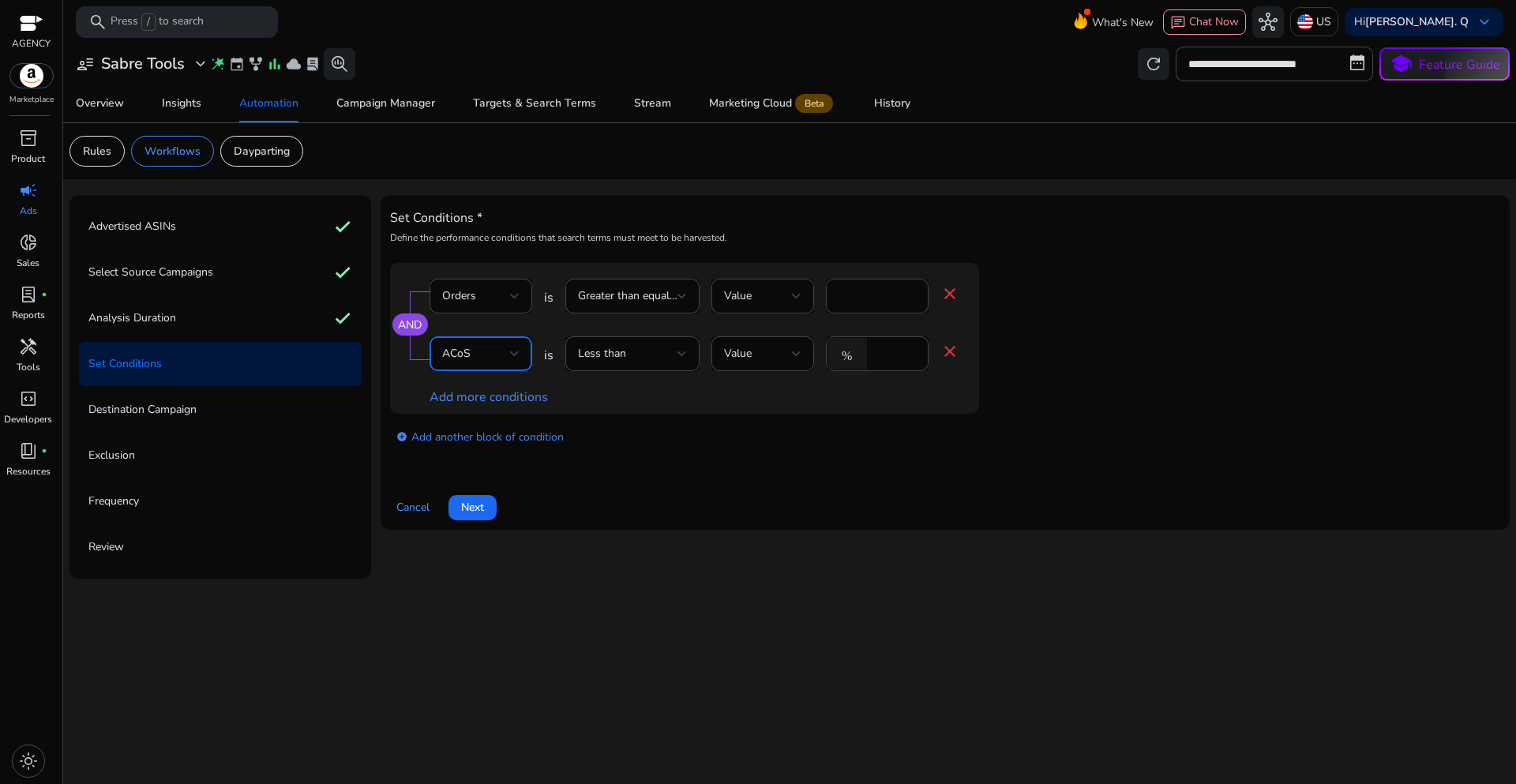
click at [643, 466] on div "Set Conditions * Define the performance conditions that search terms must meet …" at bounding box center [945, 362] width 1110 height 316
click at [688, 356] on div "Less than" at bounding box center [632, 354] width 135 height 34
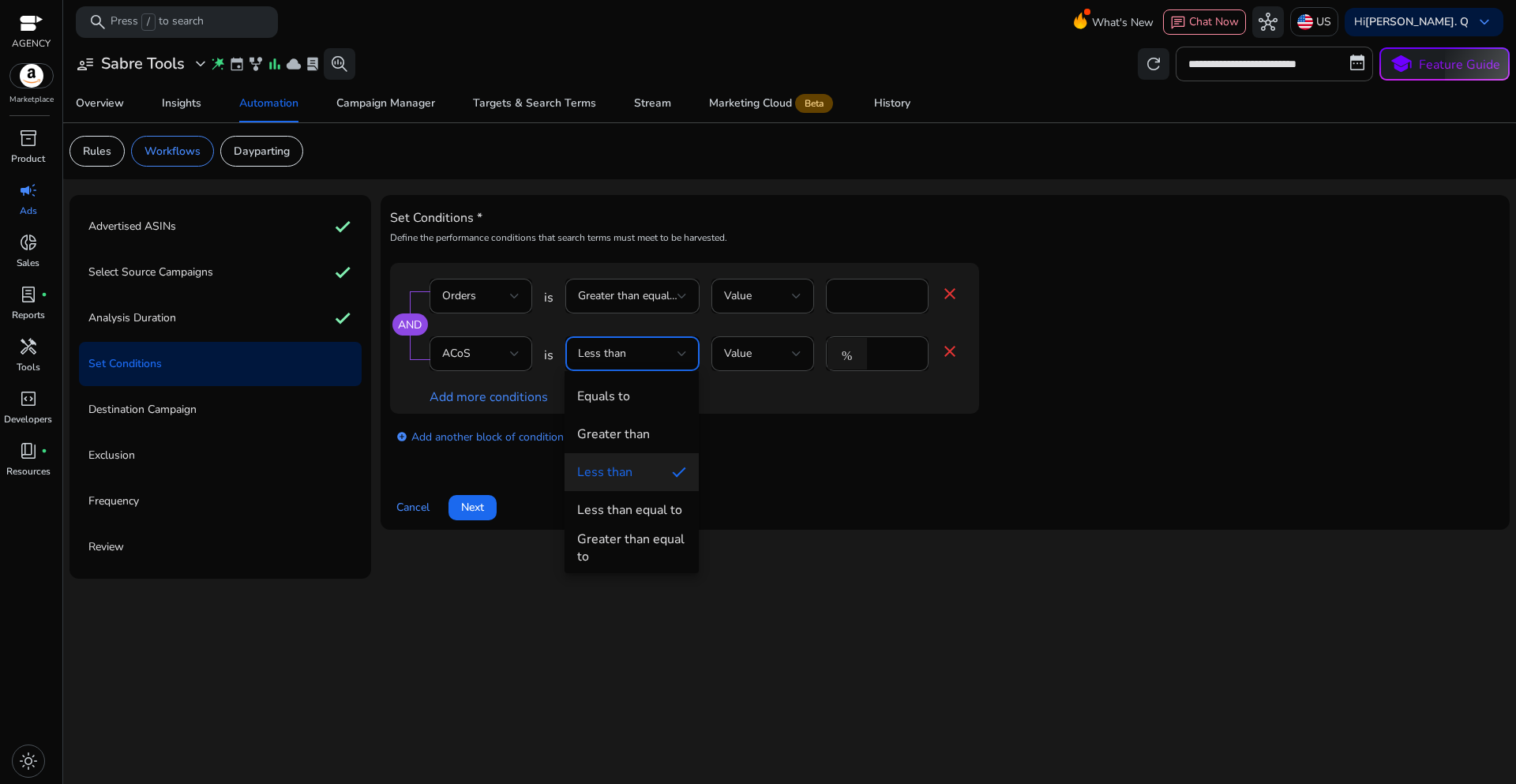
click at [642, 514] on div "Less than equal to" at bounding box center [630, 510] width 105 height 17
click at [884, 439] on div "add_circle Add another block of condition" at bounding box center [716, 436] width 652 height 44
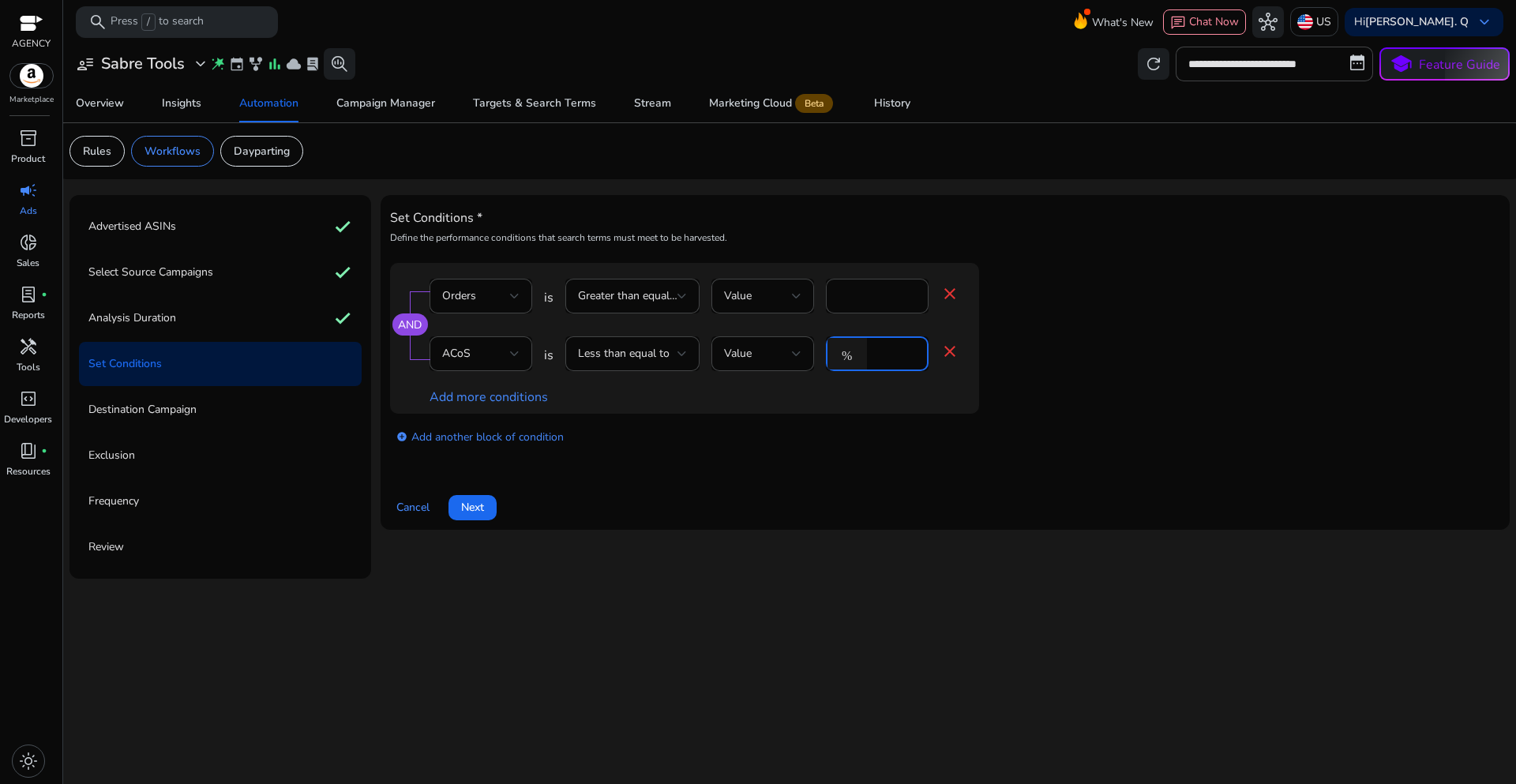
drag, startPoint x: 890, startPoint y: 354, endPoint x: 841, endPoint y: 351, distance: 49.1
click at [842, 352] on div "% *" at bounding box center [871, 354] width 90 height 34
type input "**"
click at [997, 346] on div "AND Orders is Greater than equal to Value * close ACoS is Less than equal to Va…" at bounding box center [716, 338] width 652 height 151
click at [1137, 404] on app-ppc-editable-conditions "AND Orders is Greater than equal to Value * close ACoS is Less than equal to Va…" at bounding box center [945, 361] width 1110 height 195
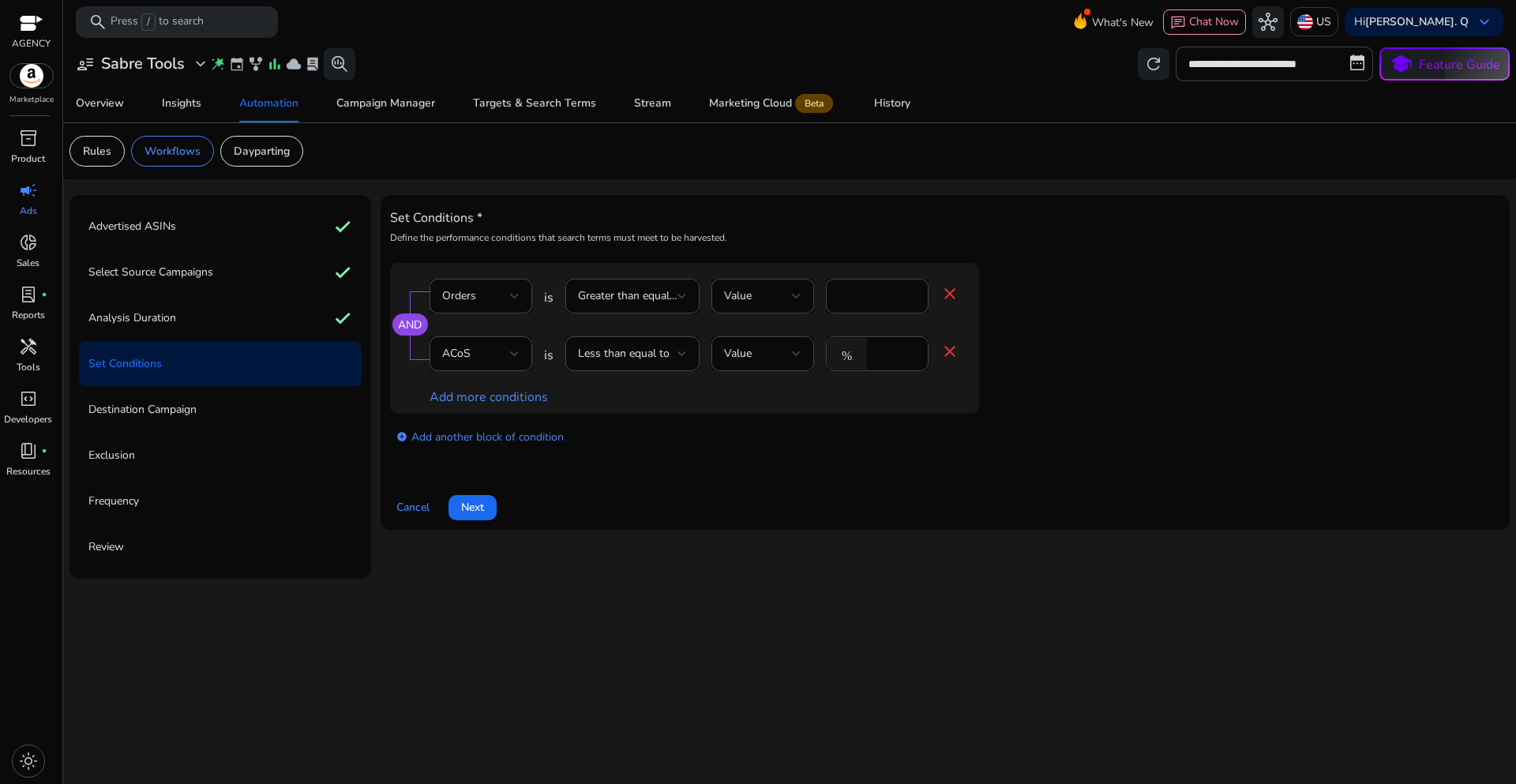
click at [789, 462] on div "AND Orders is Greater than equal to Value * close ACoS is Less than equal to Va…" at bounding box center [945, 363] width 1110 height 200
click at [480, 512] on span "Next" at bounding box center [472, 506] width 23 height 16
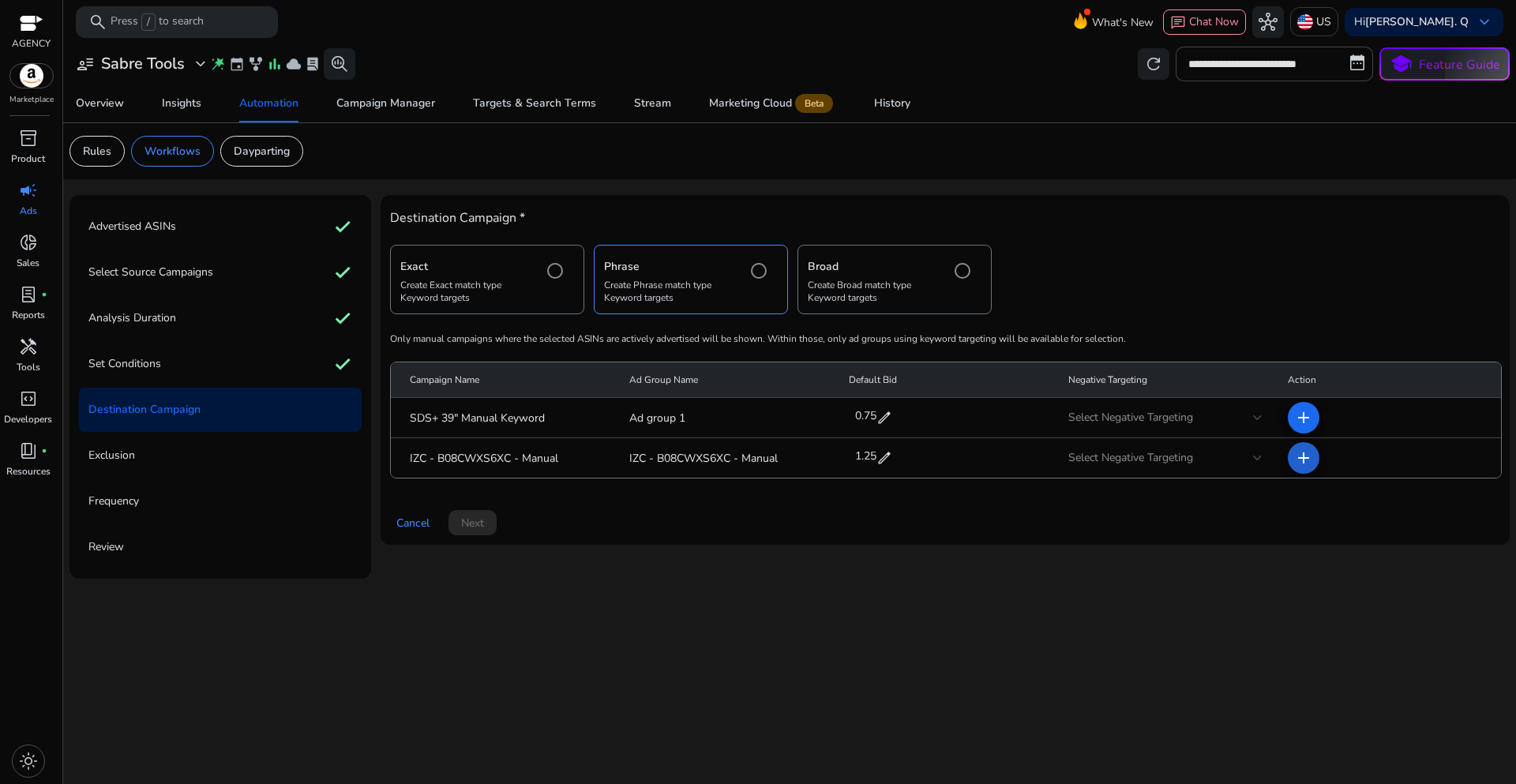
click at [1305, 466] on mat-icon "add" at bounding box center [1304, 458] width 19 height 19
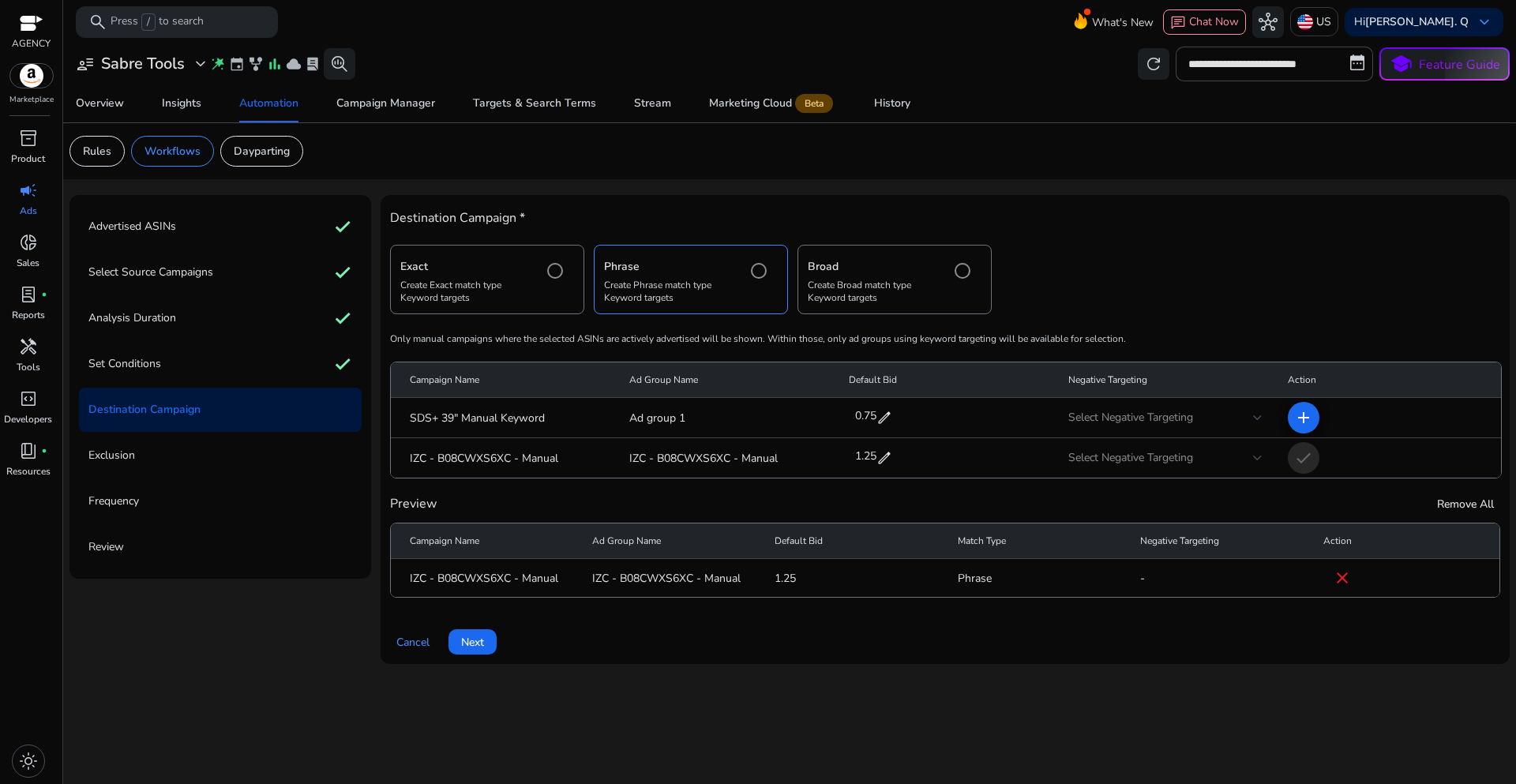
click at [480, 653] on span at bounding box center [473, 642] width 48 height 38
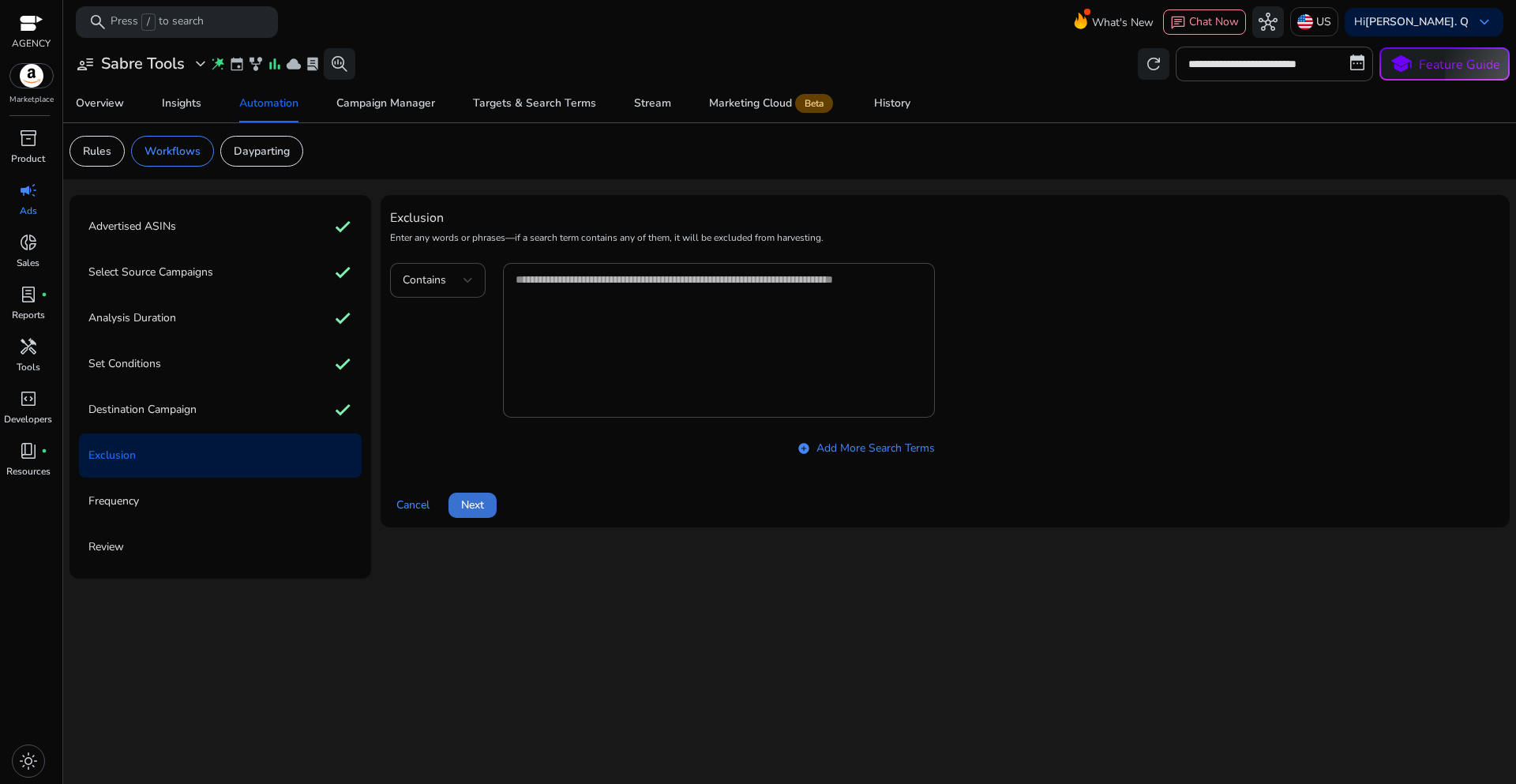
click at [475, 513] on span "Next" at bounding box center [472, 505] width 23 height 16
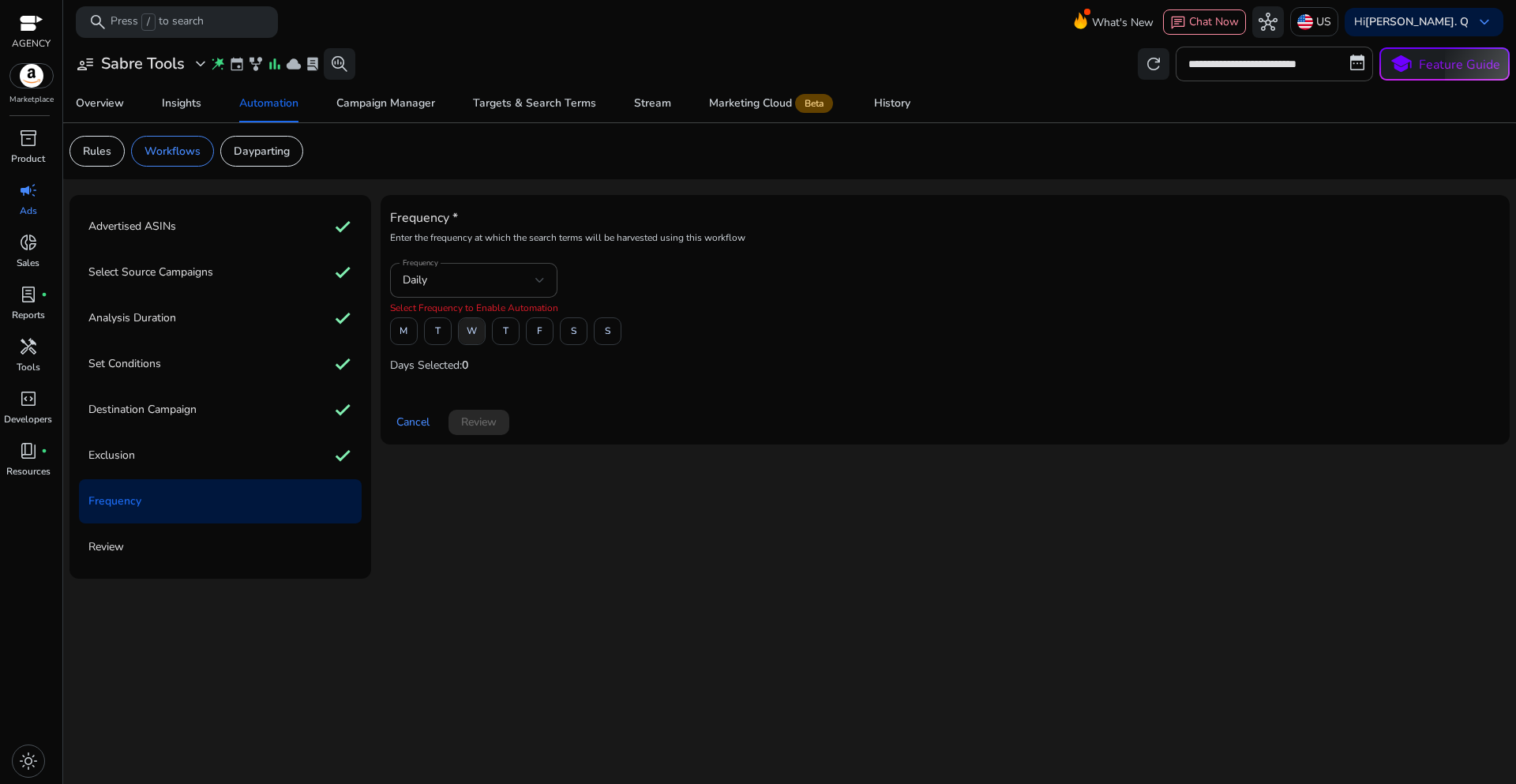
click at [474, 336] on span "W" at bounding box center [472, 331] width 10 height 28
click at [735, 342] on div "M T W T F S S" at bounding box center [945, 331] width 1110 height 28
click at [498, 428] on span at bounding box center [479, 423] width 60 height 38
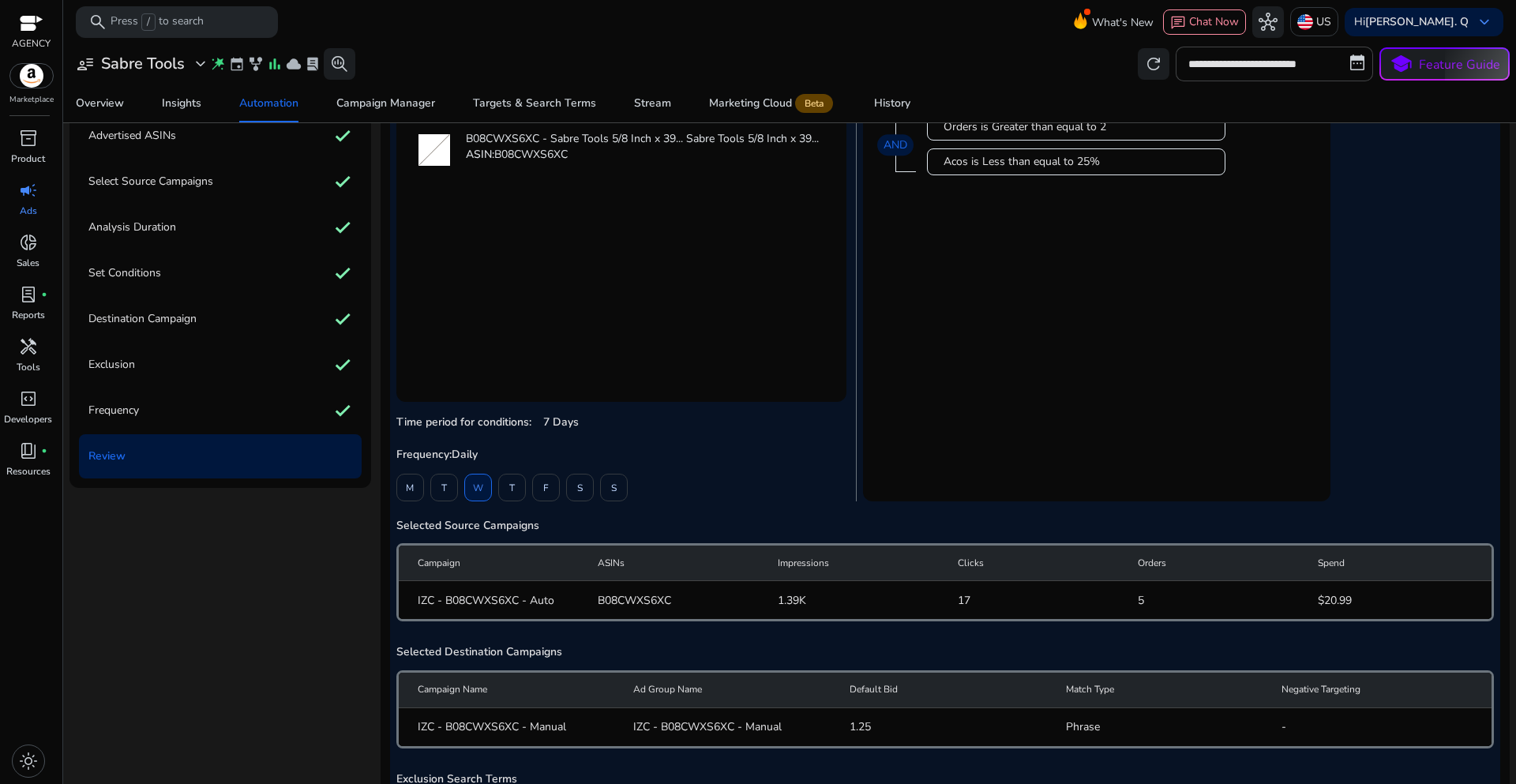
scroll to position [195, 0]
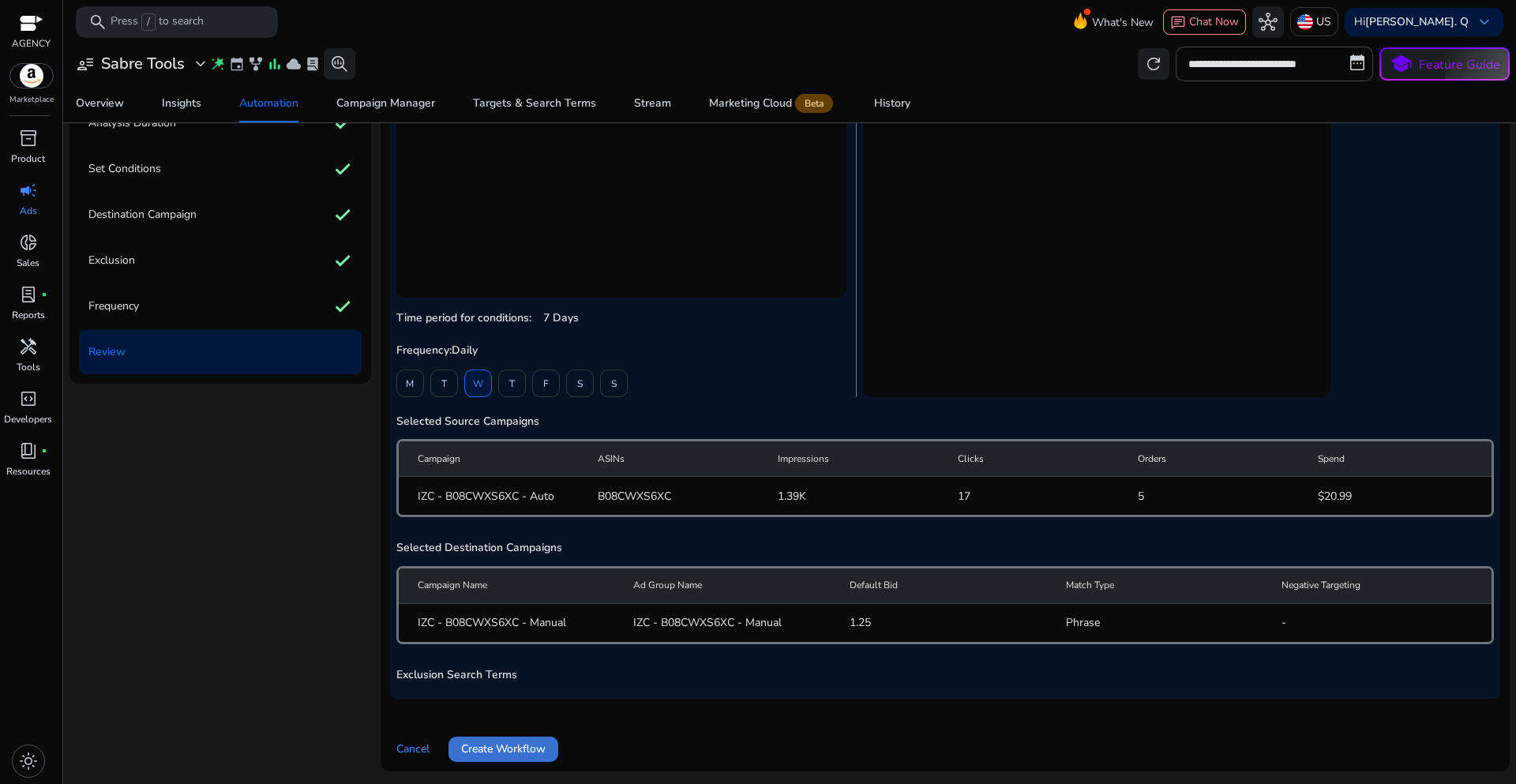
click at [528, 750] on span "Create Workflow" at bounding box center [503, 748] width 85 height 16
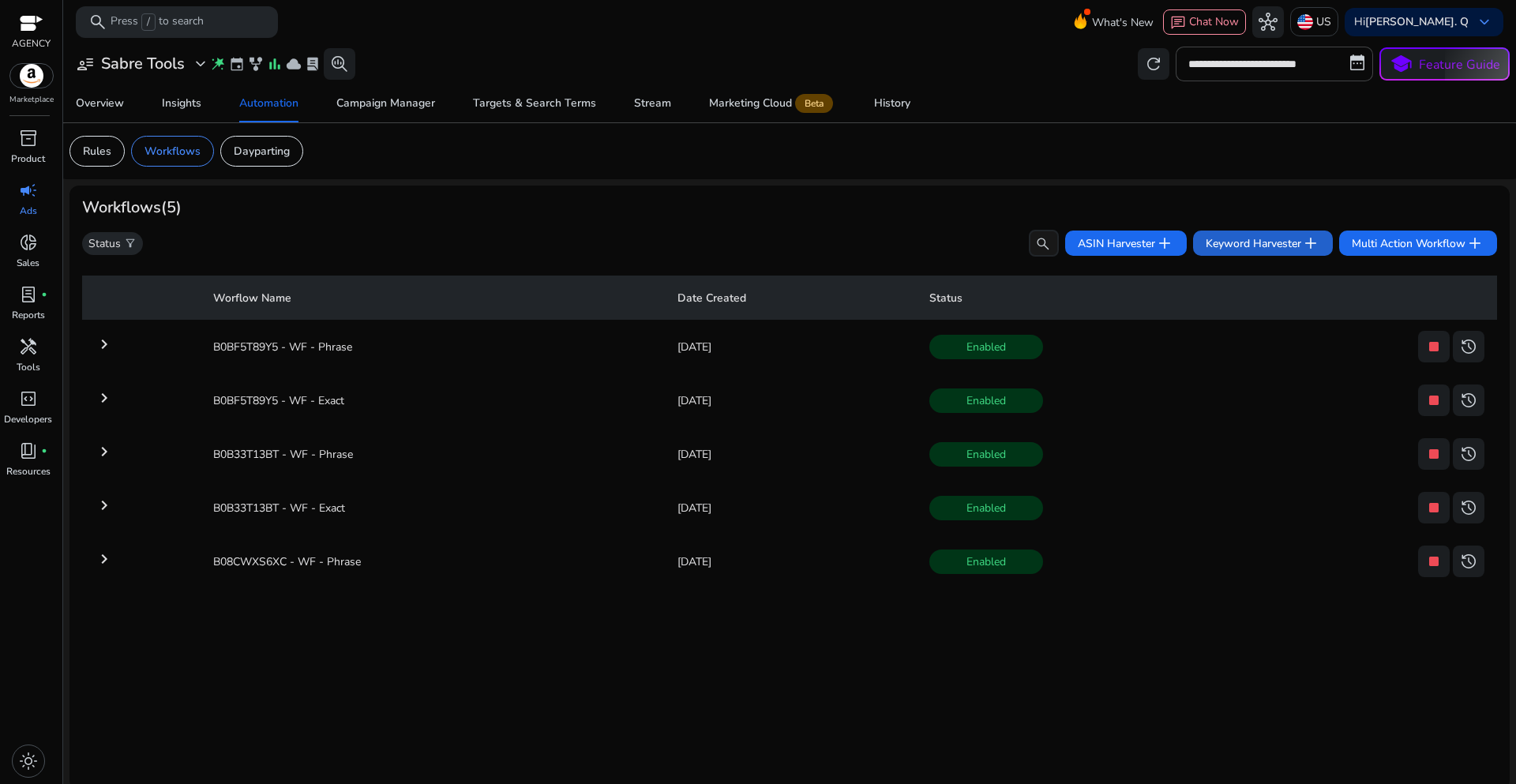
click at [1230, 248] on span "Keyword Harvester add" at bounding box center [1262, 243] width 115 height 19
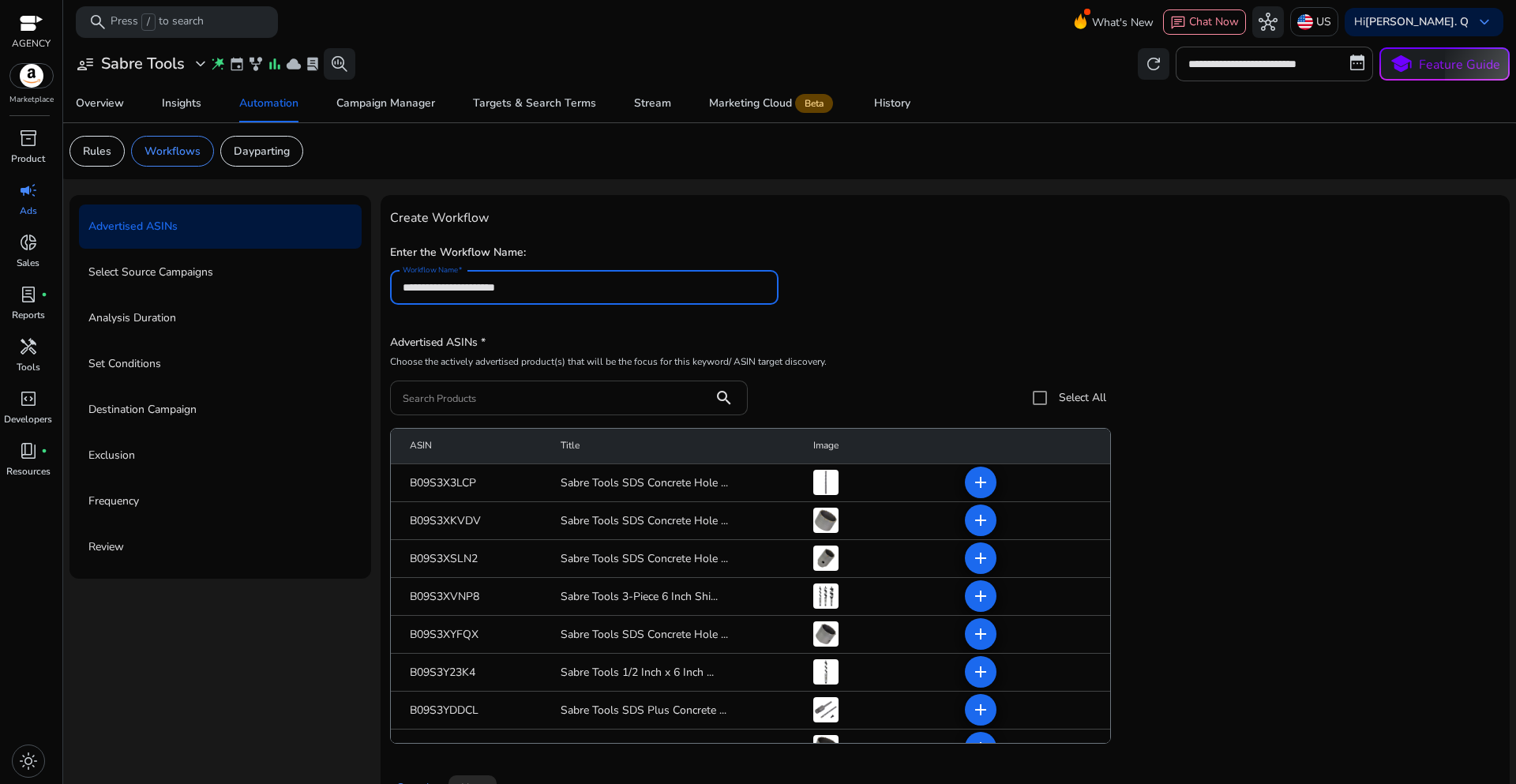
type input "**********"
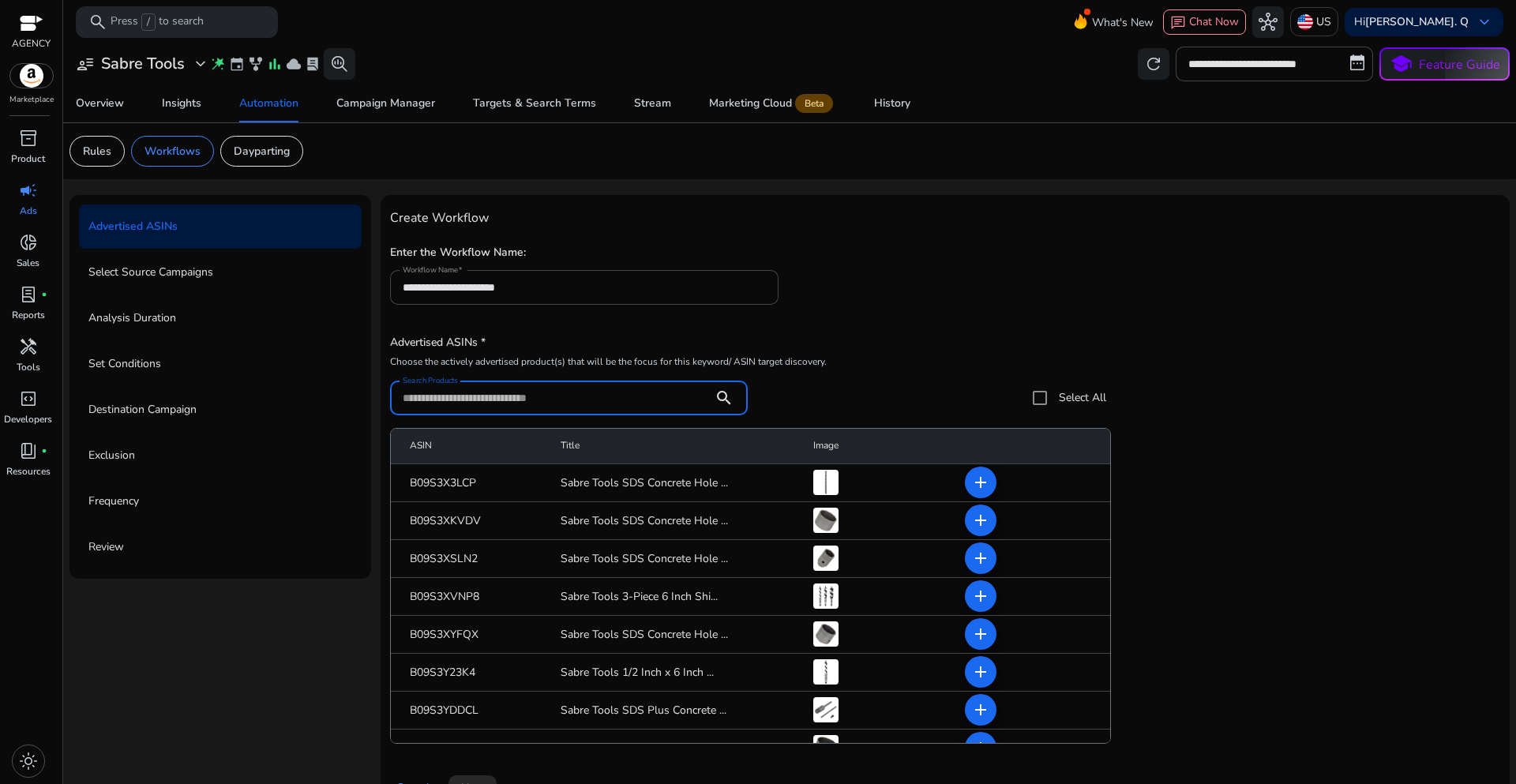
click at [482, 399] on input "Search Products" at bounding box center [552, 398] width 299 height 17
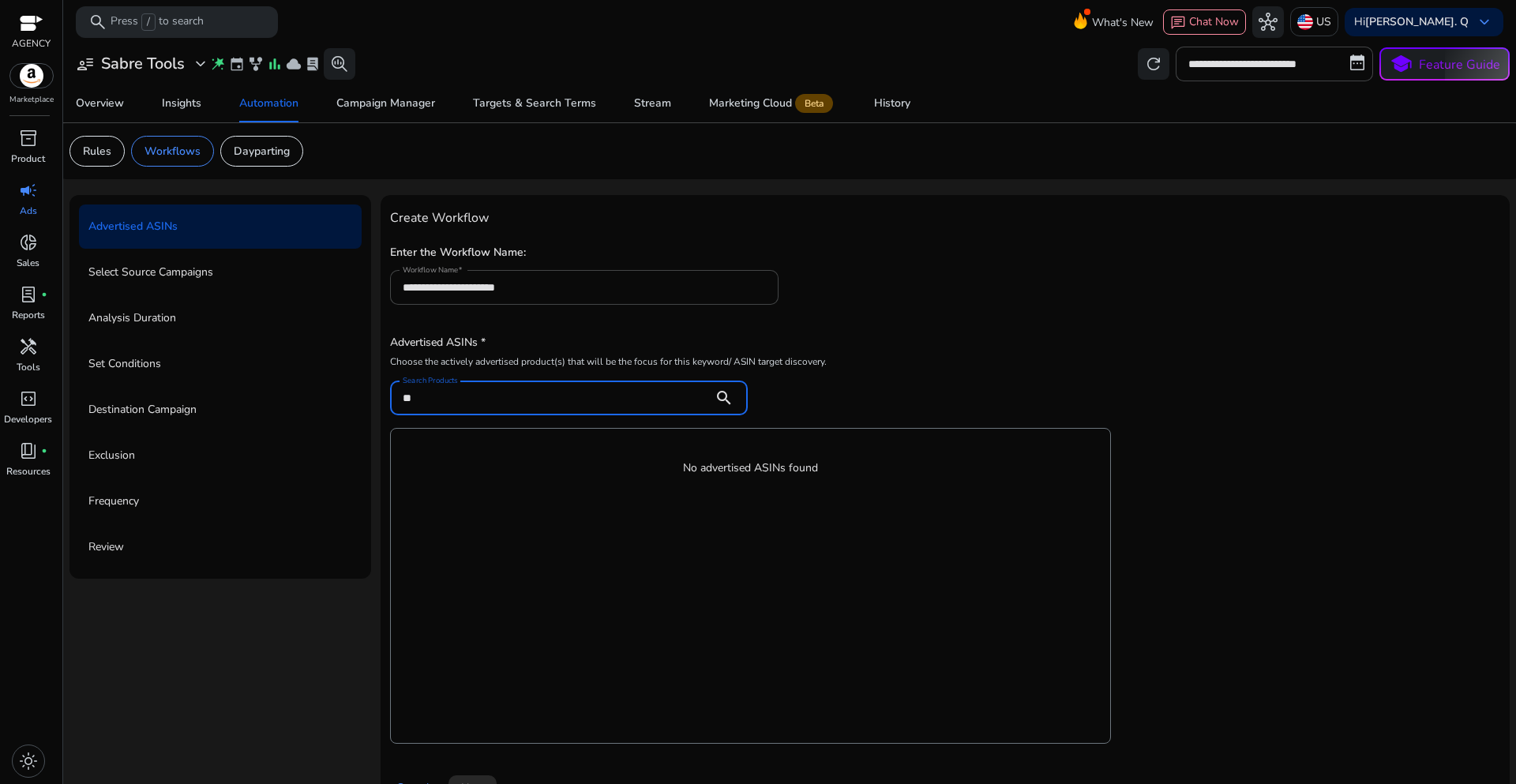
drag, startPoint x: 420, startPoint y: 401, endPoint x: 395, endPoint y: 398, distance: 25.2
click at [395, 398] on div "Search Products ** search" at bounding box center [569, 398] width 358 height 34
paste input "********"
type input "**********"
click at [1006, 330] on div "**********" at bounding box center [748, 373] width 717 height 85
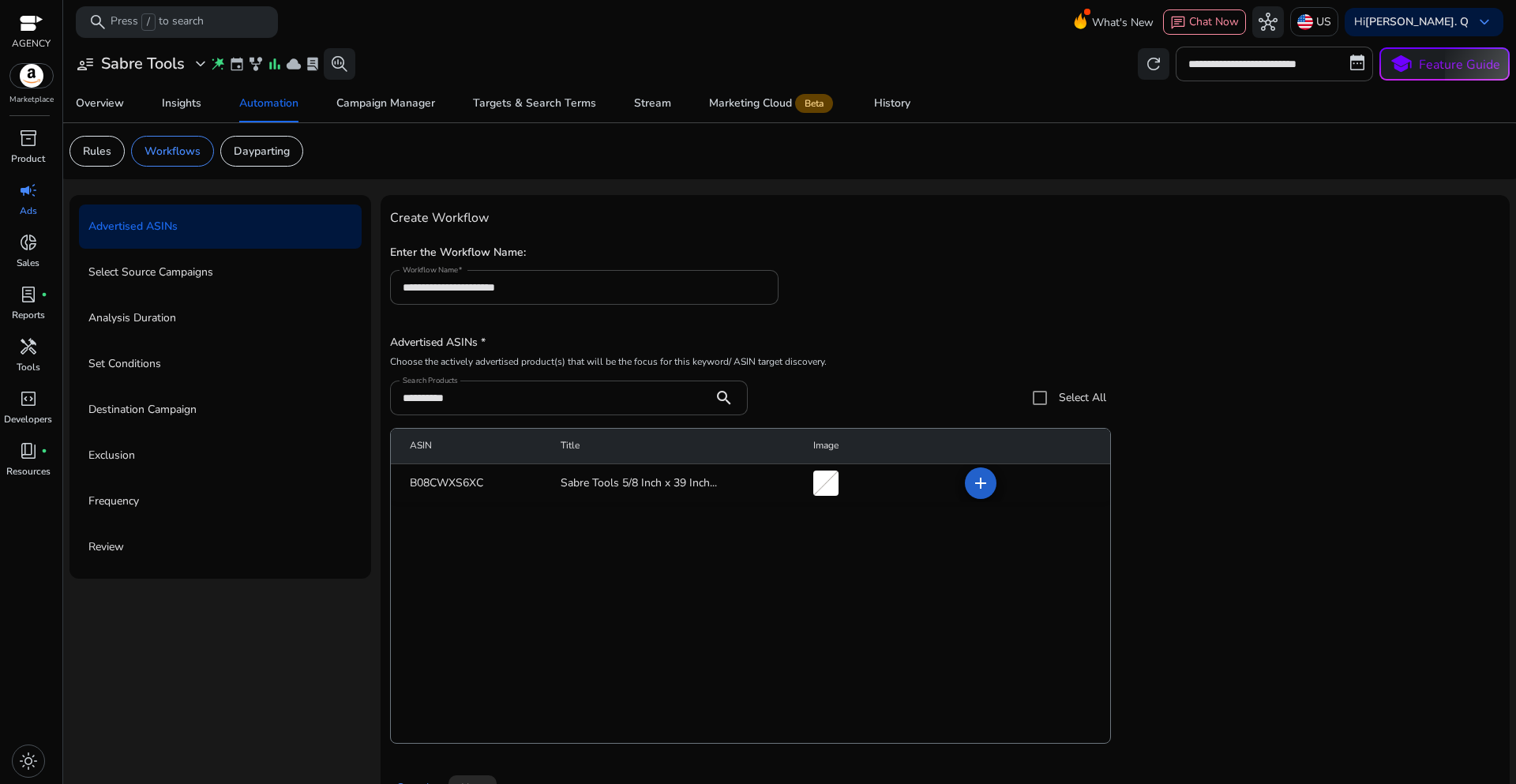
click at [982, 482] on mat-icon "add" at bounding box center [981, 483] width 19 height 19
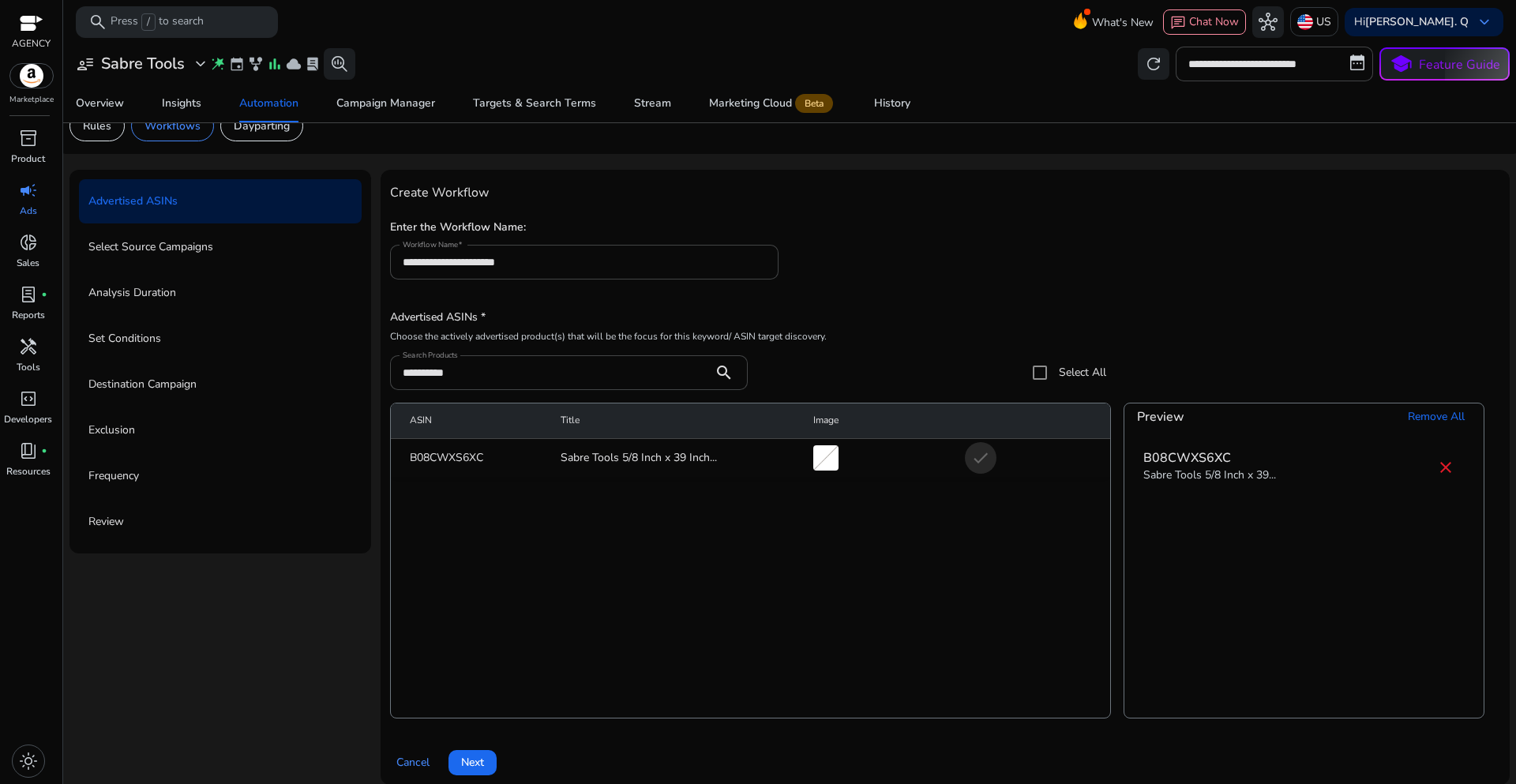
scroll to position [39, 0]
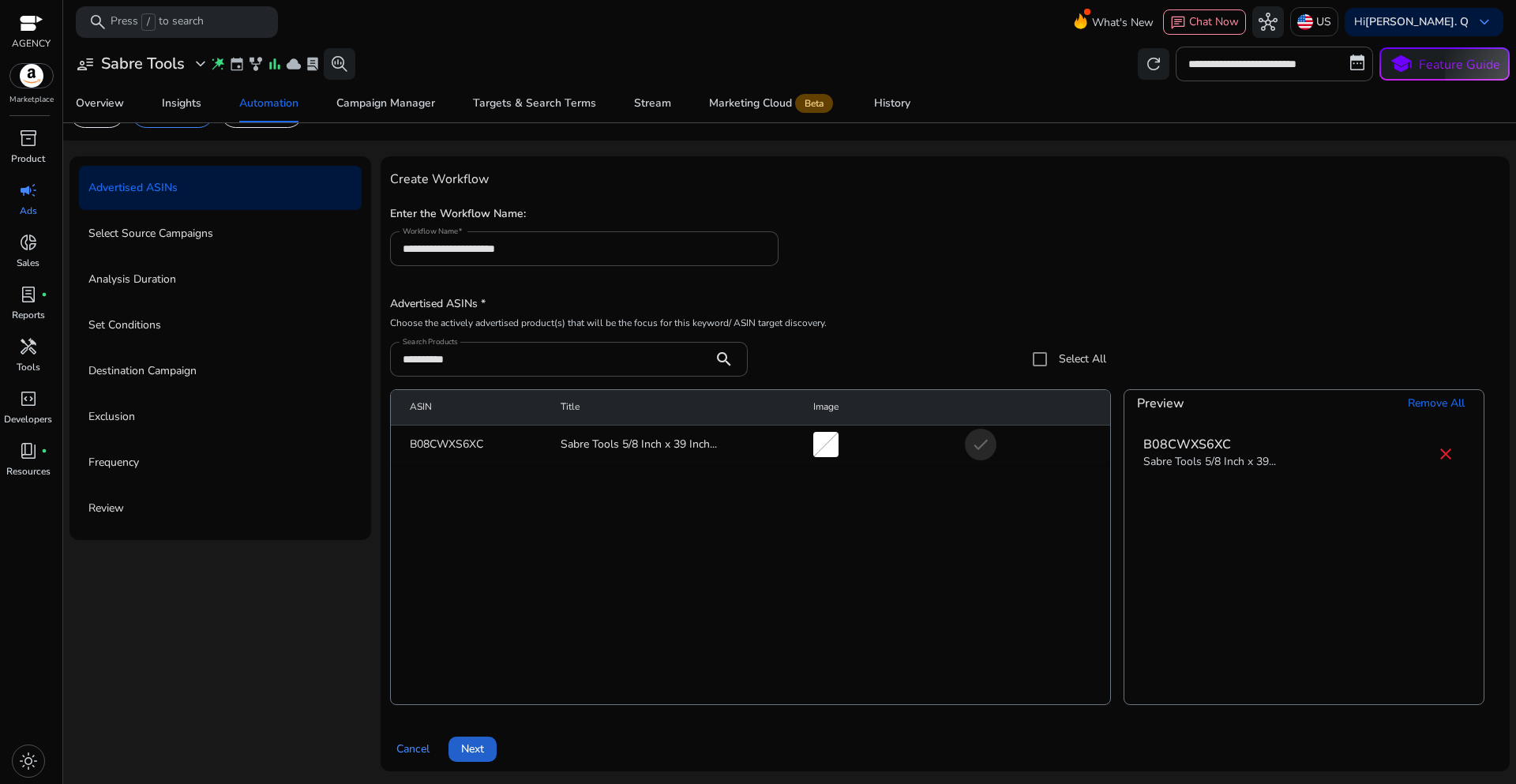
click at [486, 756] on span at bounding box center [473, 750] width 48 height 38
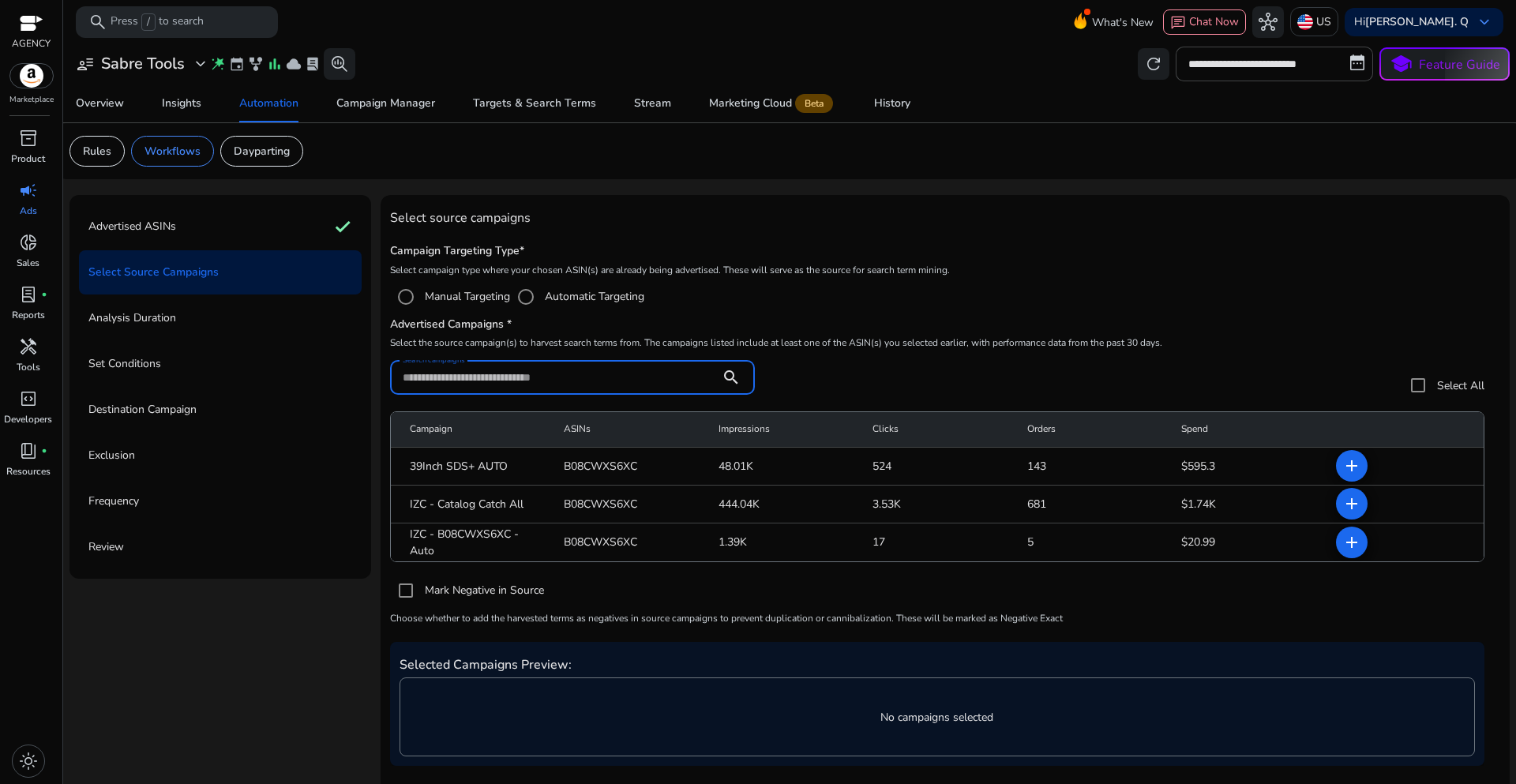
click at [494, 380] on input "Search campaigns" at bounding box center [555, 377] width 305 height 17
paste input "**********"
type input "**********"
click at [1038, 286] on mat-radio-group "Manual Targeting Automatic Targeting" at bounding box center [945, 297] width 1110 height 32
click at [1352, 544] on mat-icon "add" at bounding box center [1352, 543] width 19 height 19
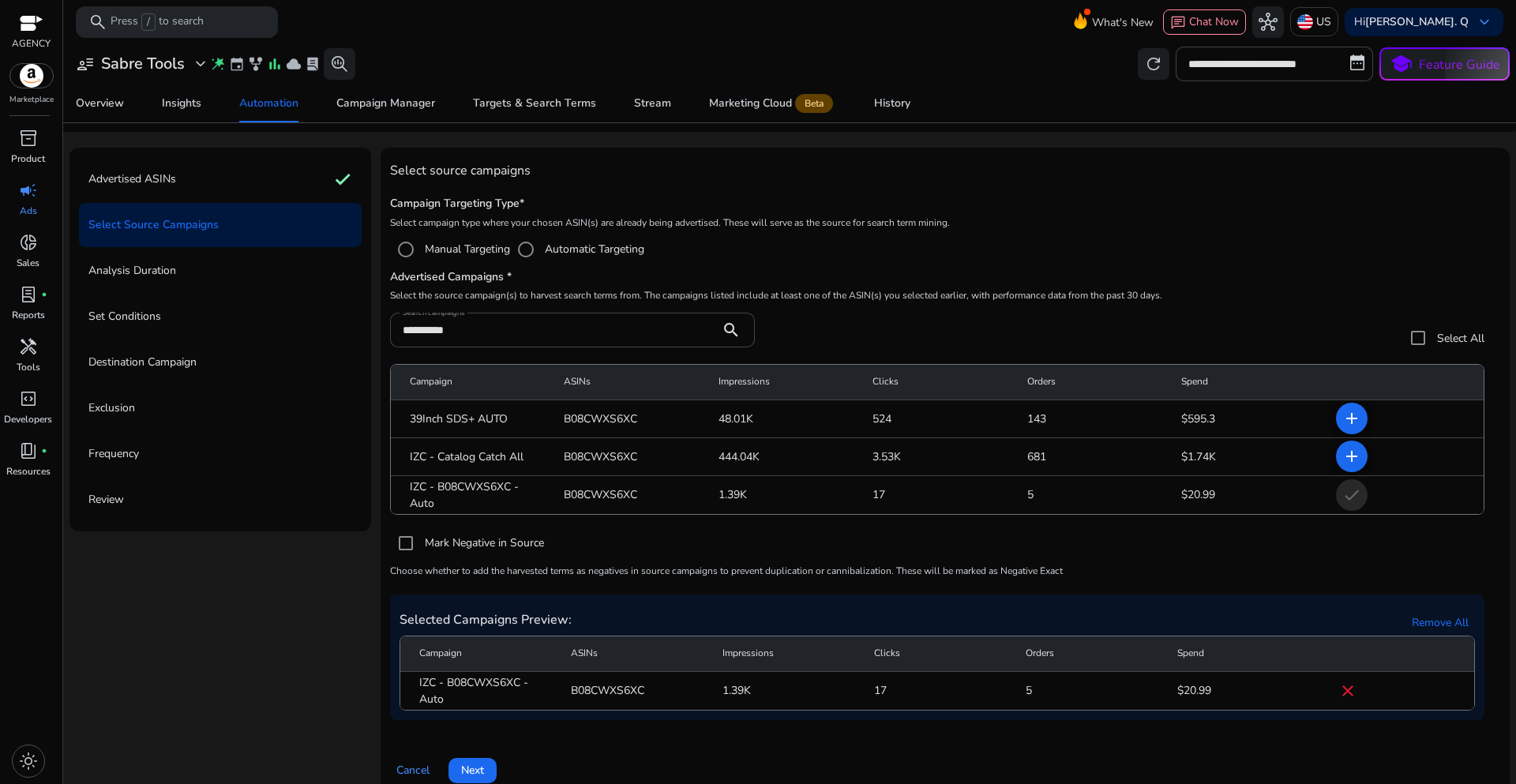
scroll to position [69, 0]
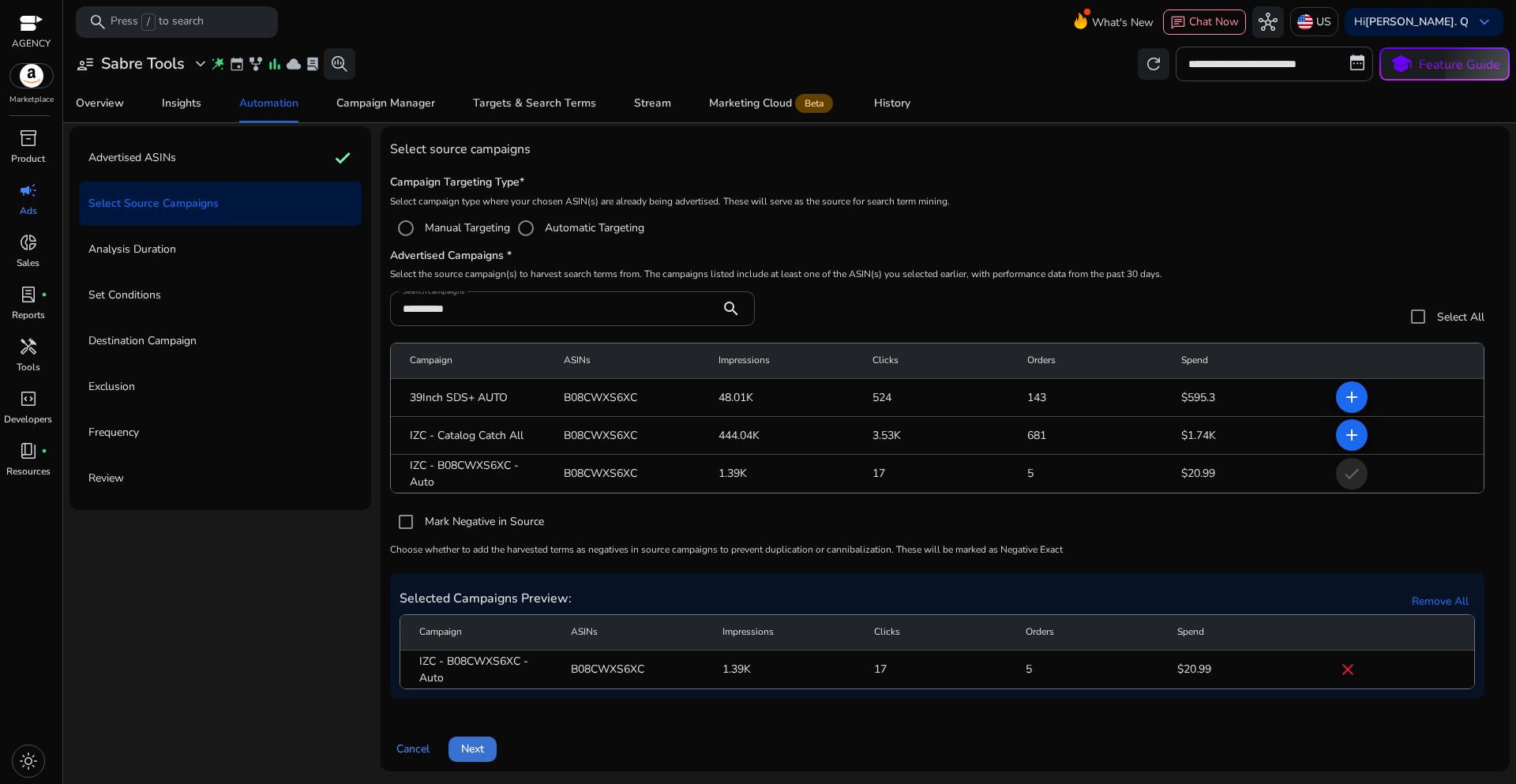
click at [487, 755] on span at bounding box center [473, 750] width 48 height 38
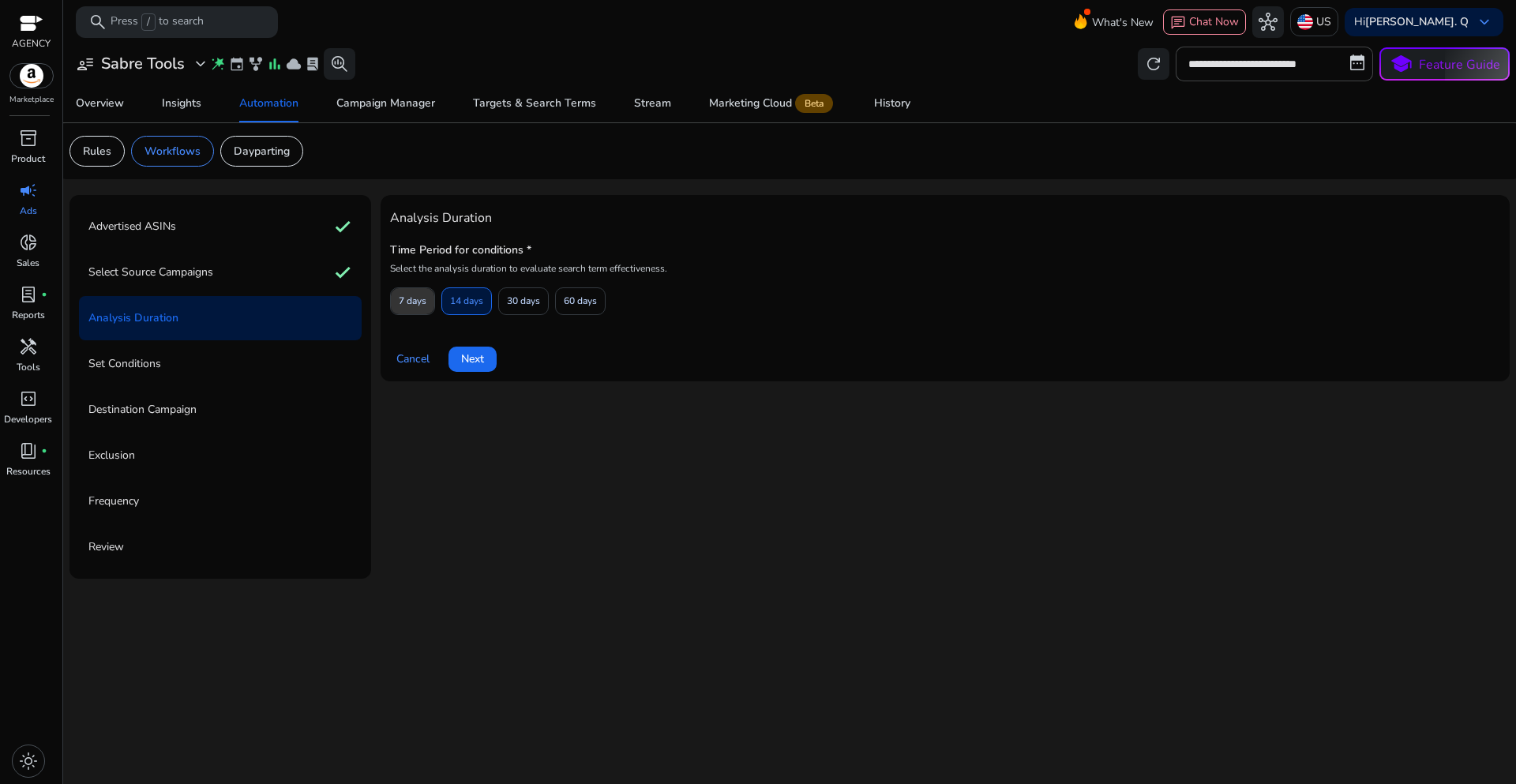
click at [410, 310] on span "7 days" at bounding box center [412, 301] width 28 height 28
click at [473, 367] on span "Next" at bounding box center [472, 358] width 23 height 16
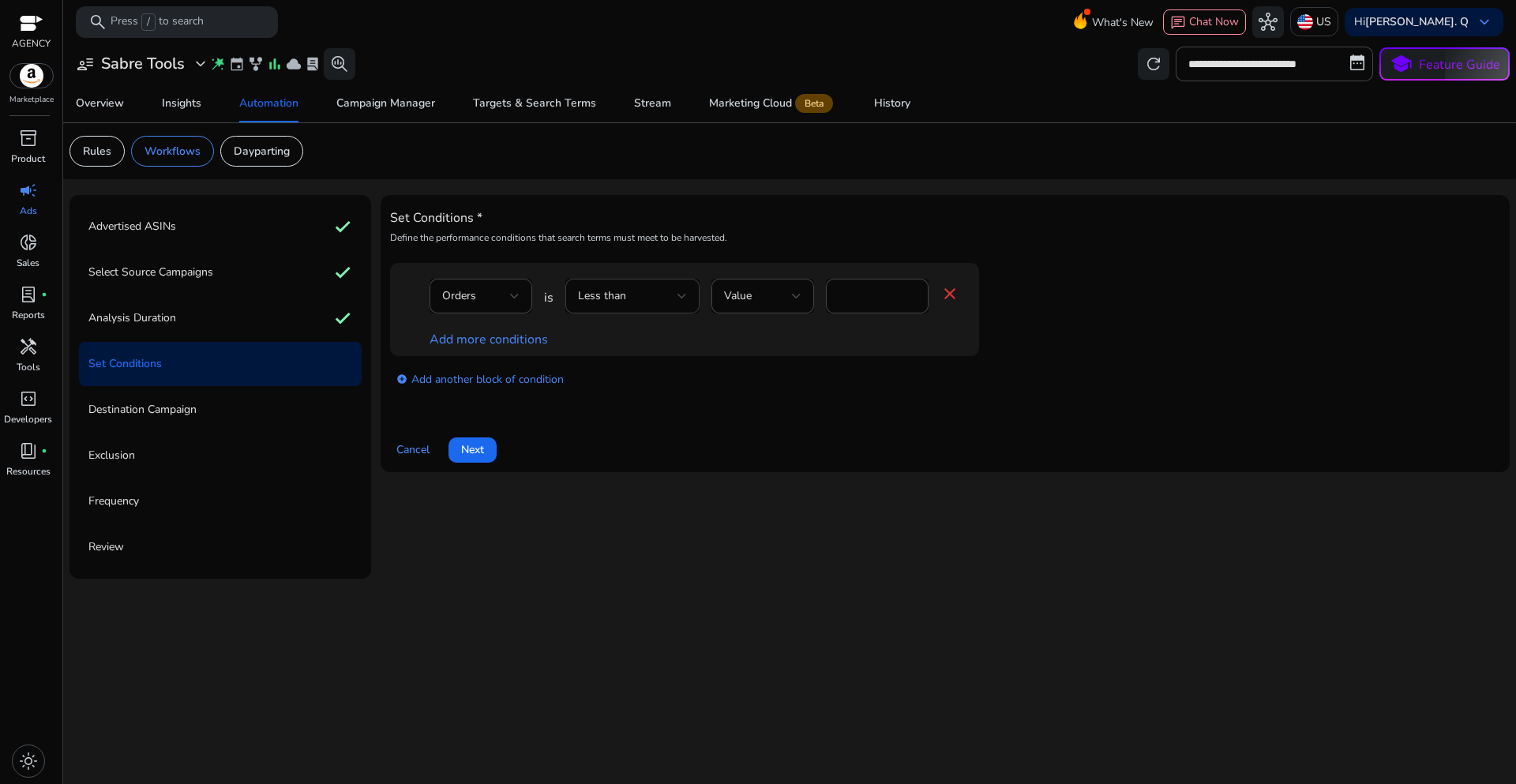
click at [677, 298] on div at bounding box center [682, 296] width 9 height 6
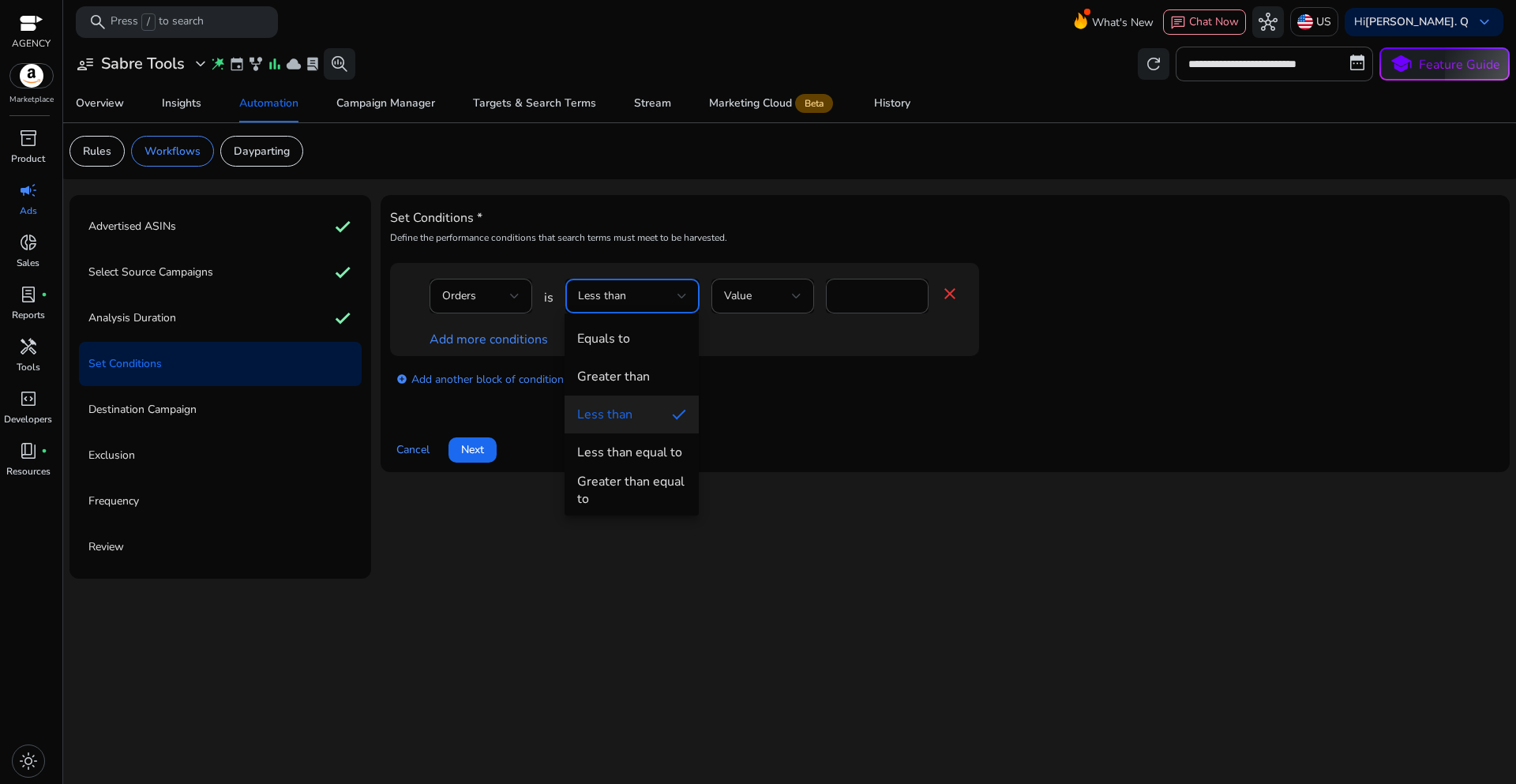
drag, startPoint x: 636, startPoint y: 480, endPoint x: 890, endPoint y: 412, distance: 262.9
click at [638, 480] on div "Greater than equal to" at bounding box center [632, 490] width 109 height 34
click at [893, 411] on div "Set Conditions * Define the performance conditions that search terms must meet …" at bounding box center [945, 333] width 1110 height 258
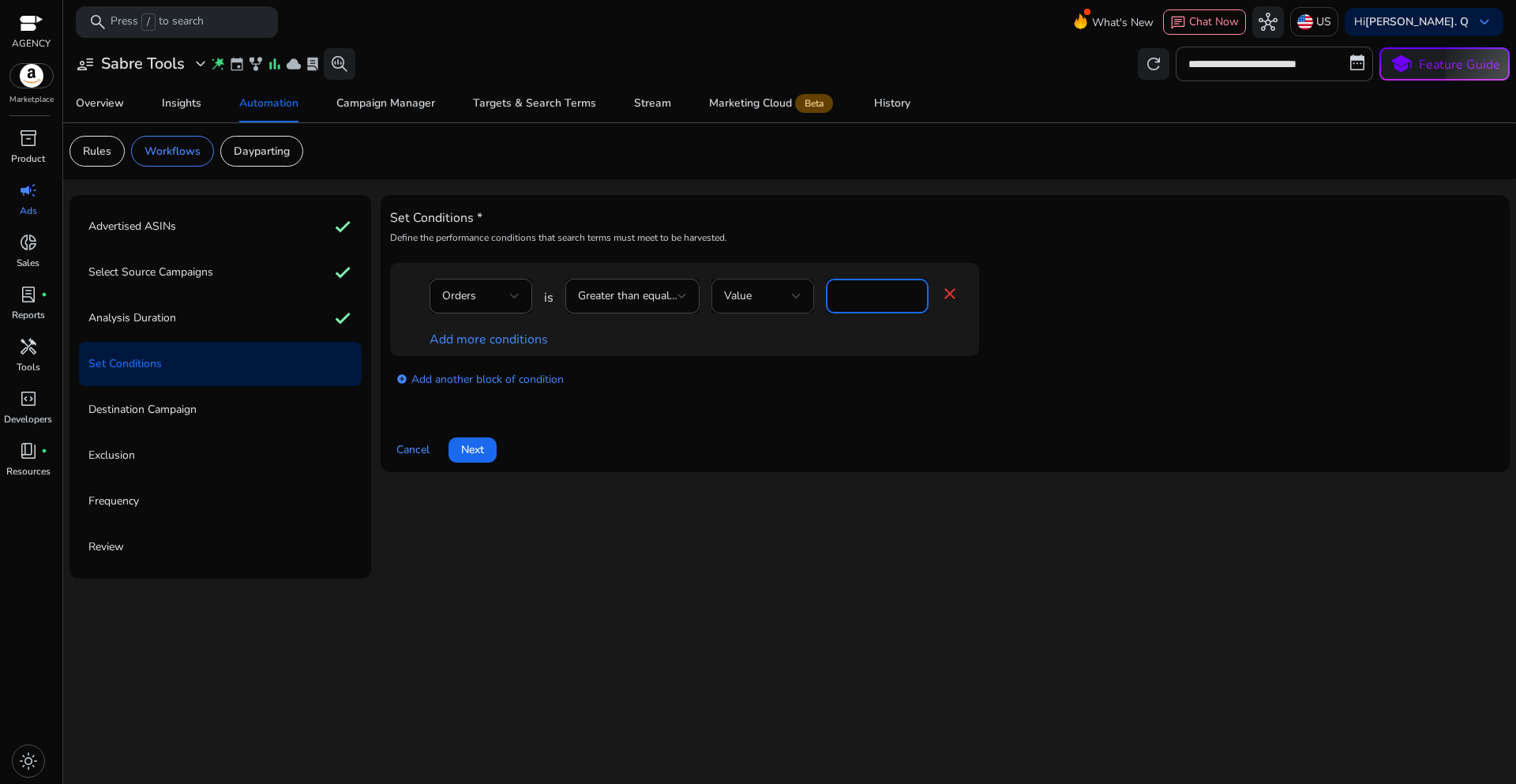
drag, startPoint x: 859, startPoint y: 292, endPoint x: 814, endPoint y: 288, distance: 45.2
click at [815, 290] on div "Orders is Greater than equal to Value * close" at bounding box center [695, 304] width 530 height 51
type input "*"
click at [462, 341] on link "Add more conditions" at bounding box center [488, 339] width 118 height 17
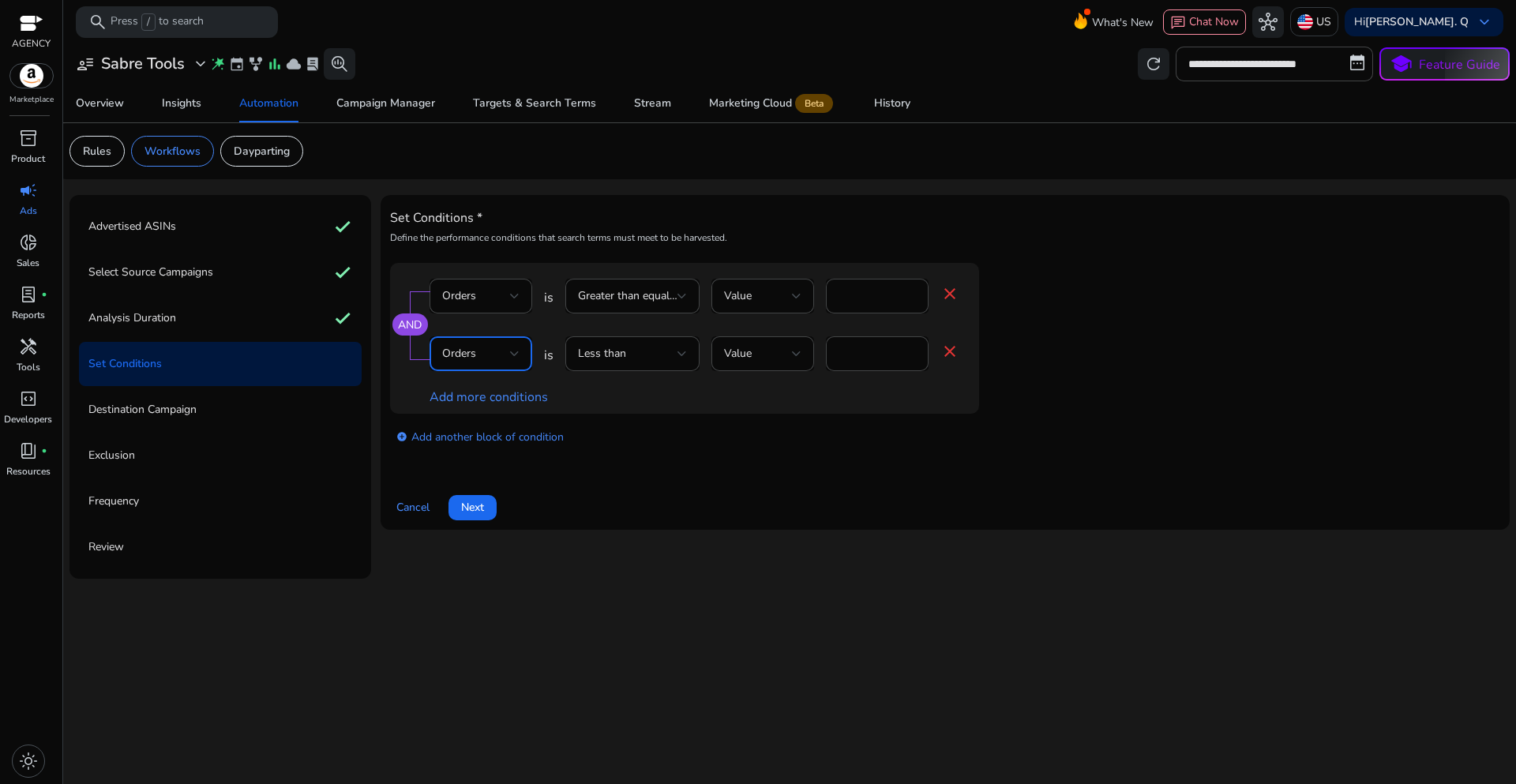
click at [480, 362] on div "Orders" at bounding box center [475, 354] width 68 height 17
click at [481, 537] on span "ACoS" at bounding box center [481, 544] width 78 height 17
click at [658, 482] on div "Cancel Next" at bounding box center [945, 501] width 1110 height 38
click at [678, 355] on div at bounding box center [682, 353] width 9 height 6
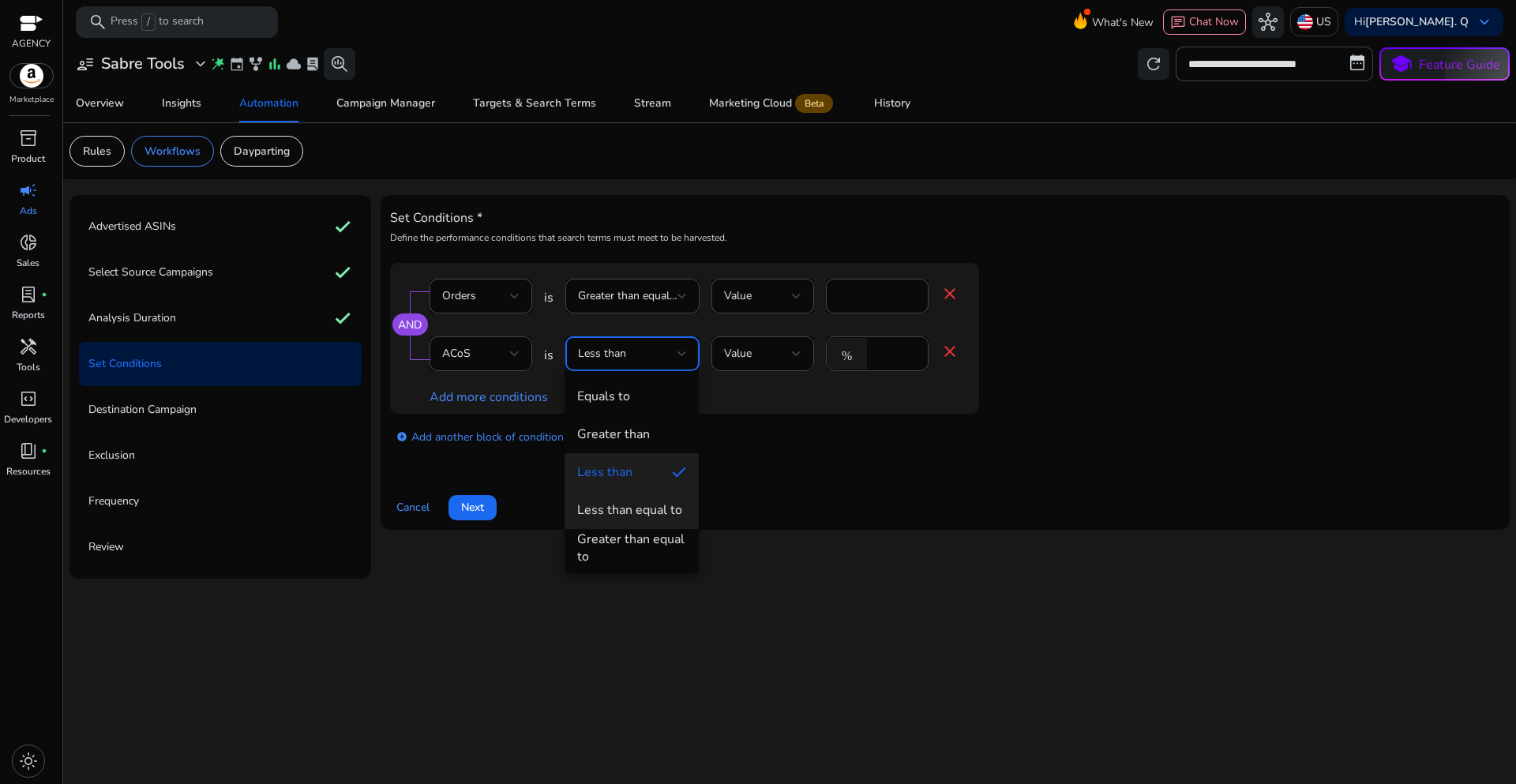
click at [638, 511] on div "Less than equal to" at bounding box center [630, 510] width 105 height 17
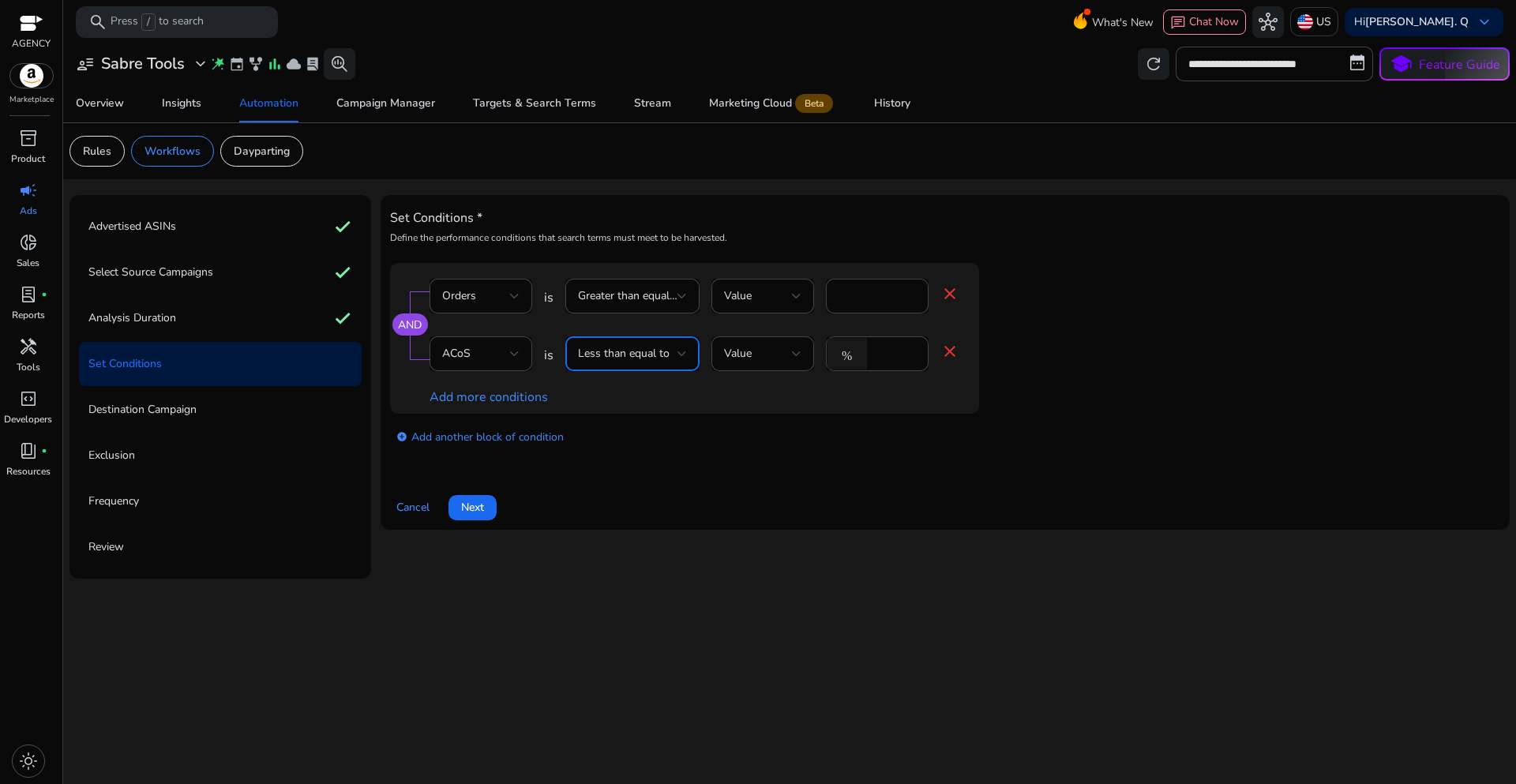
click at [851, 469] on div "Set Conditions * Define the performance conditions that search terms must meet …" at bounding box center [945, 362] width 1110 height 316
drag, startPoint x: 881, startPoint y: 358, endPoint x: 855, endPoint y: 355, distance: 26.2
click at [855, 355] on div "% *" at bounding box center [871, 354] width 90 height 34
type input "**"
click at [1162, 366] on app-ppc-editable-conditions "AND Orders is Greater than equal to Value * close ACoS is Less than equal to Va…" at bounding box center [945, 361] width 1110 height 195
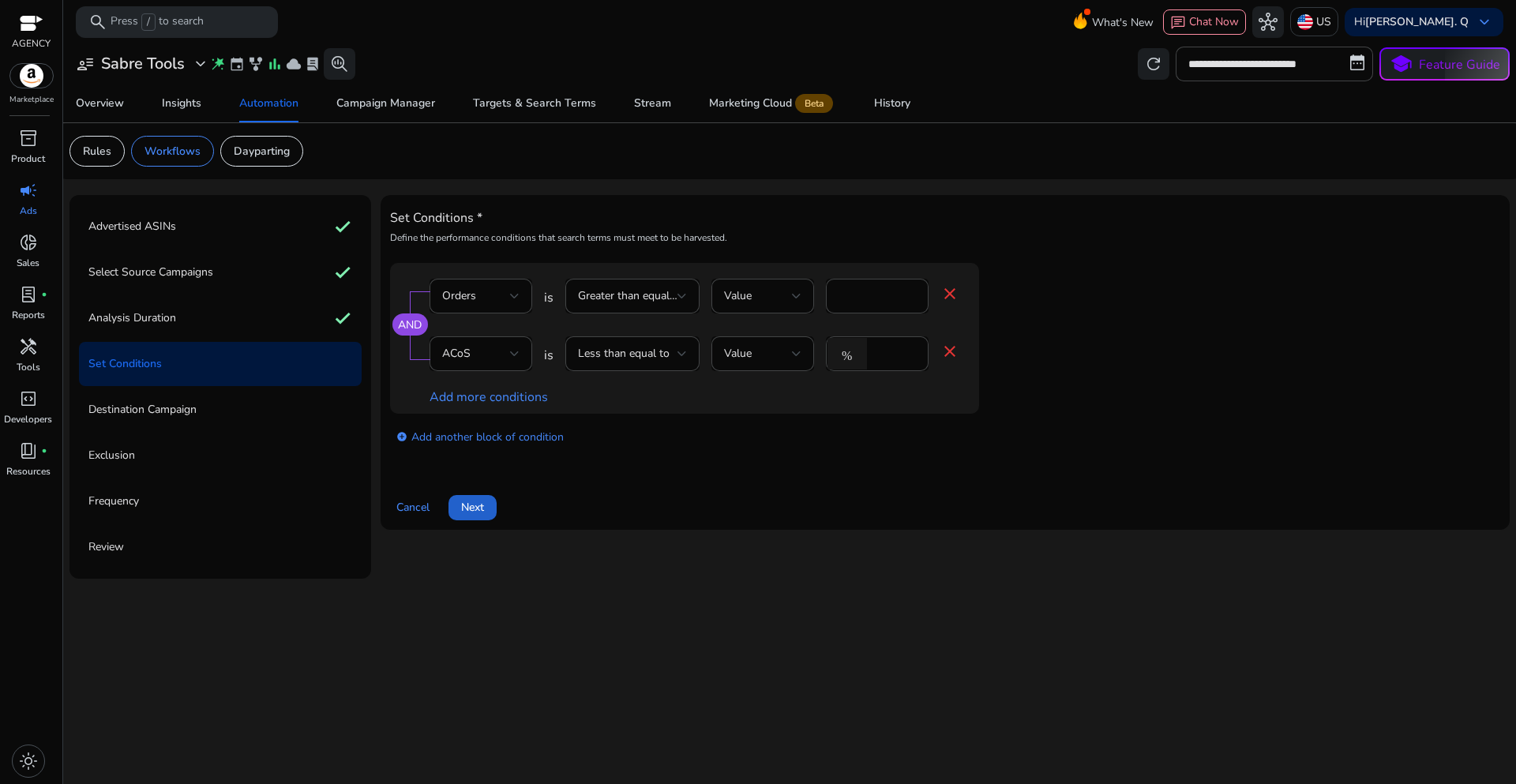
click at [488, 509] on span at bounding box center [473, 507] width 48 height 38
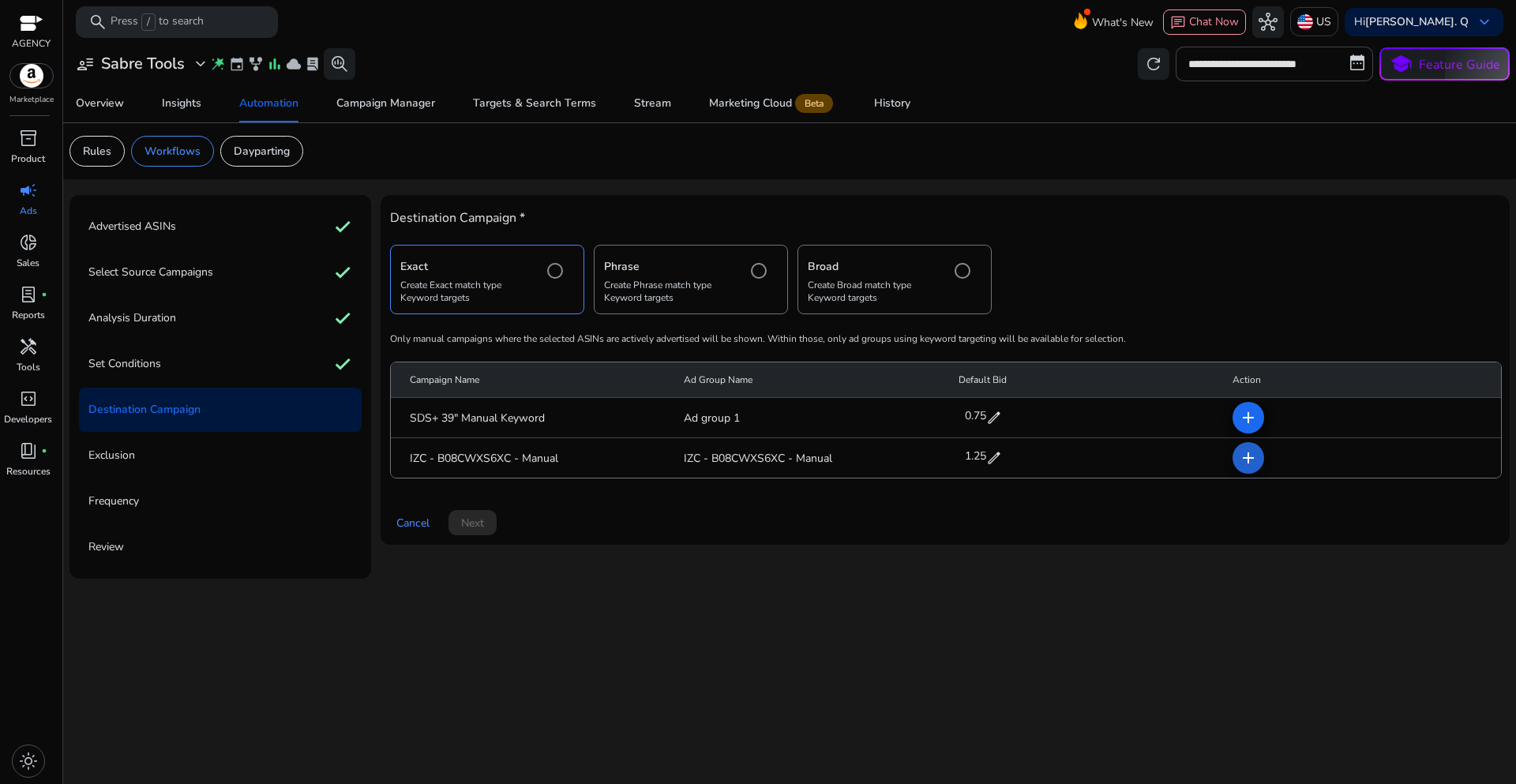
click at [1251, 455] on mat-icon "add" at bounding box center [1249, 458] width 19 height 19
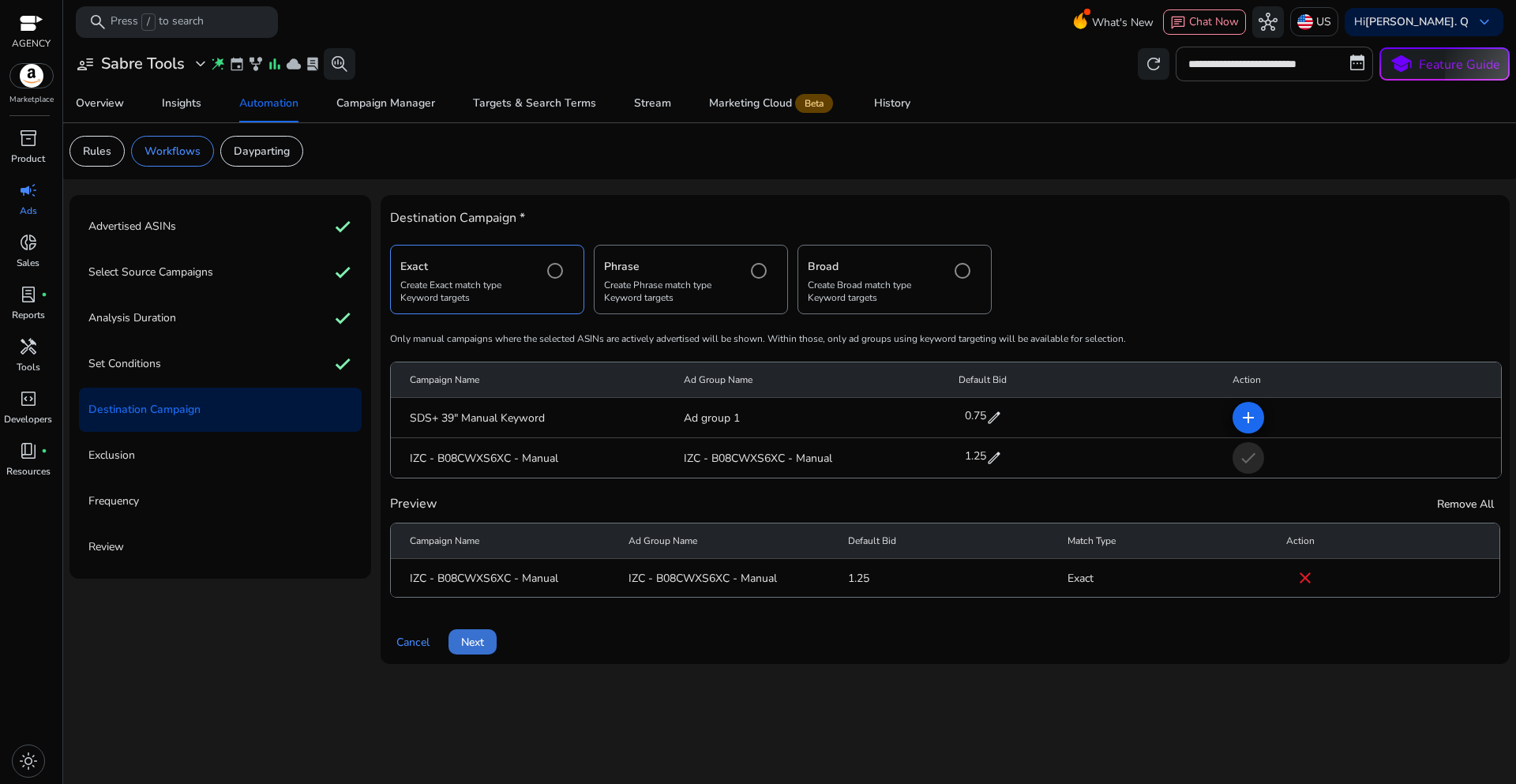
click at [472, 646] on span "Next" at bounding box center [472, 642] width 23 height 16
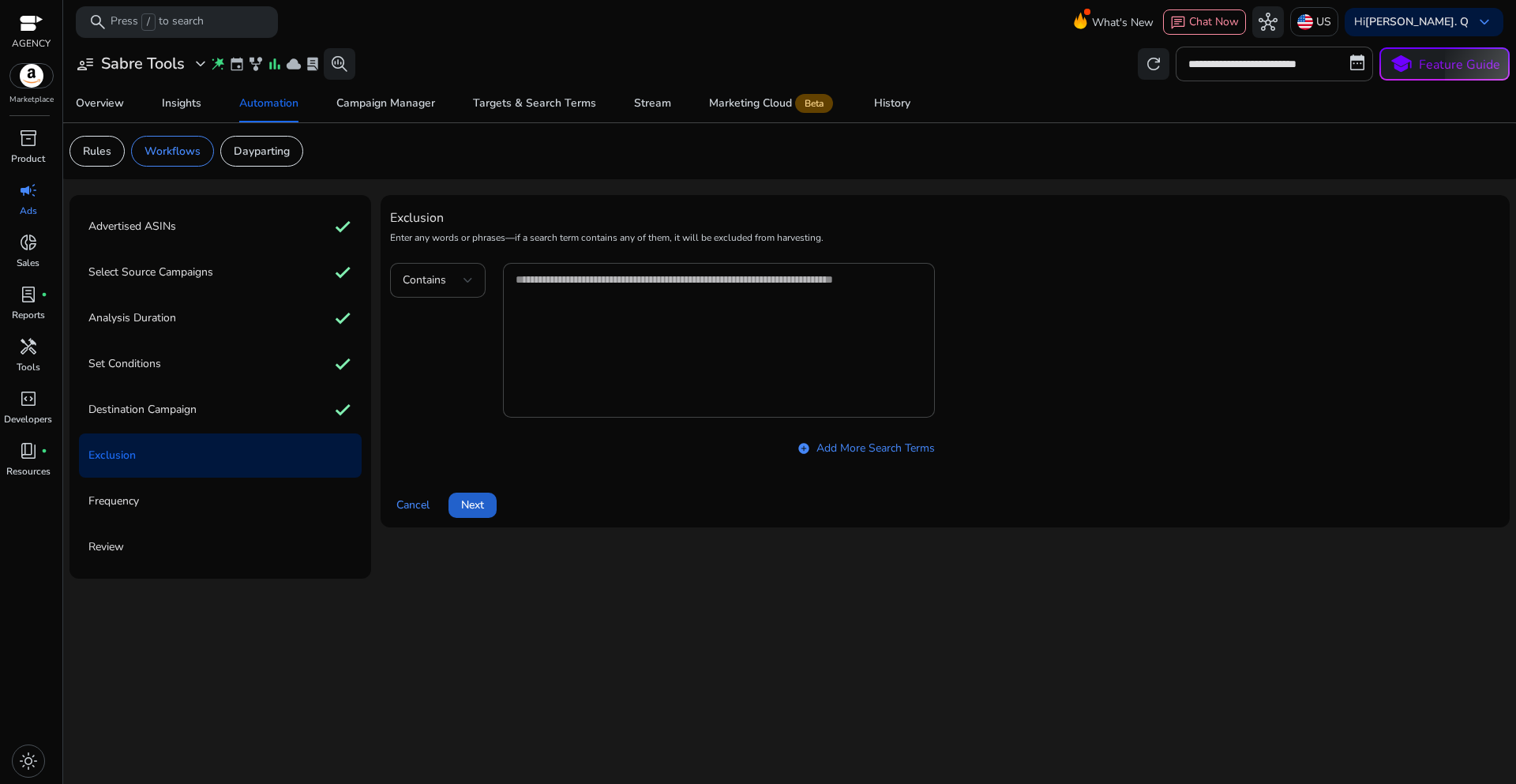
click at [468, 516] on span at bounding box center [473, 505] width 48 height 38
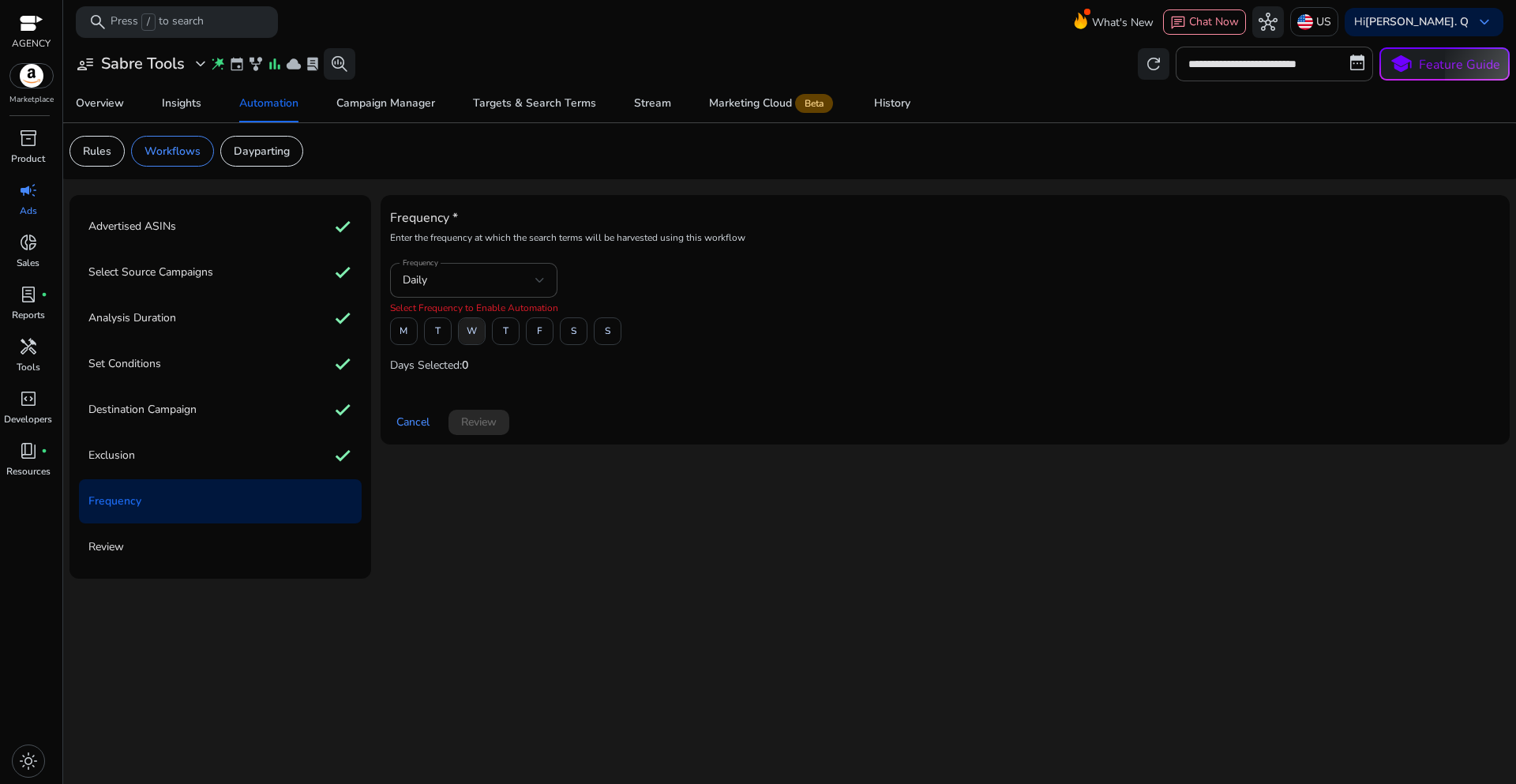
click at [470, 336] on span "W" at bounding box center [472, 331] width 10 height 28
click at [485, 429] on span "Review" at bounding box center [478, 422] width 35 height 16
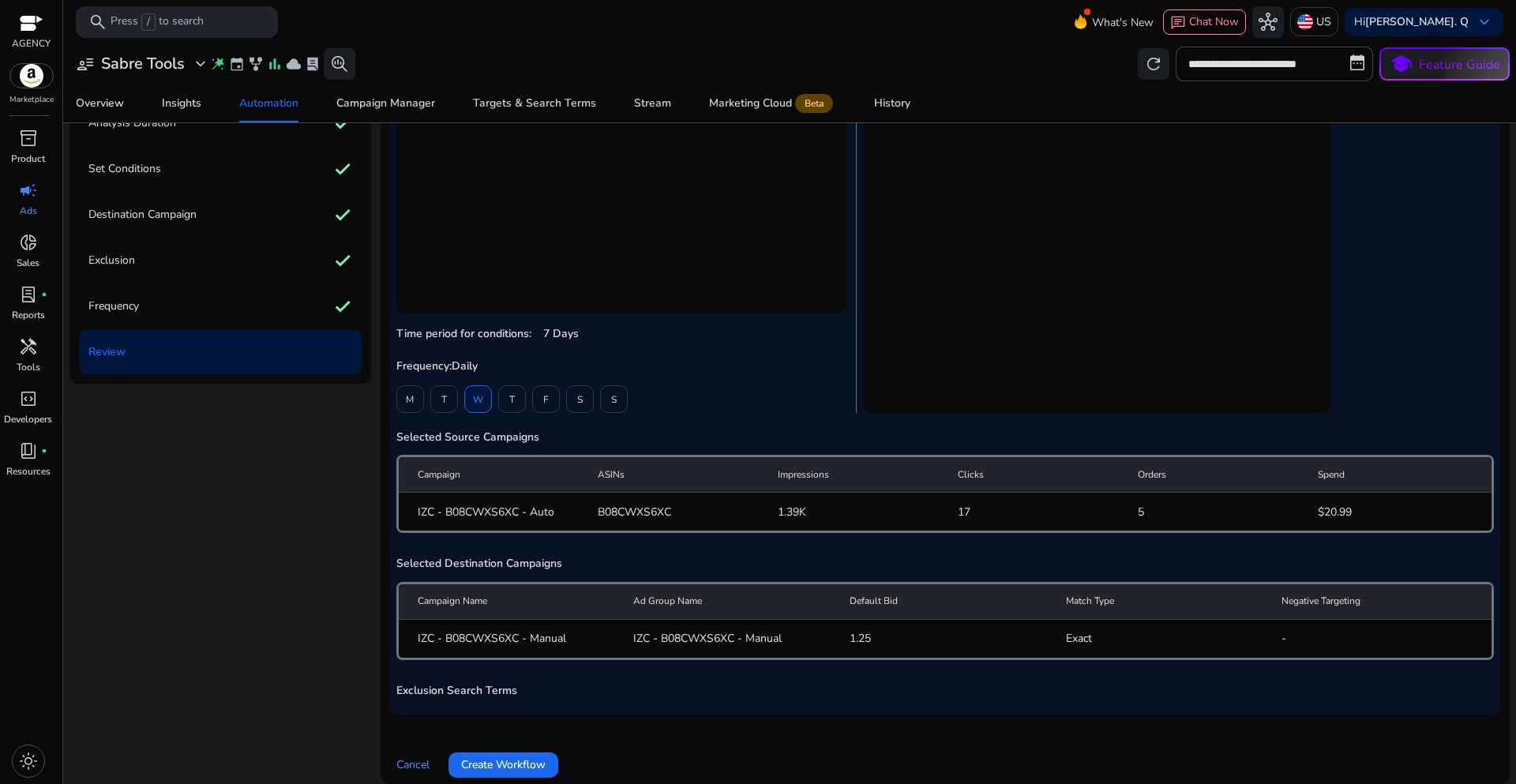
scroll to position [110, 0]
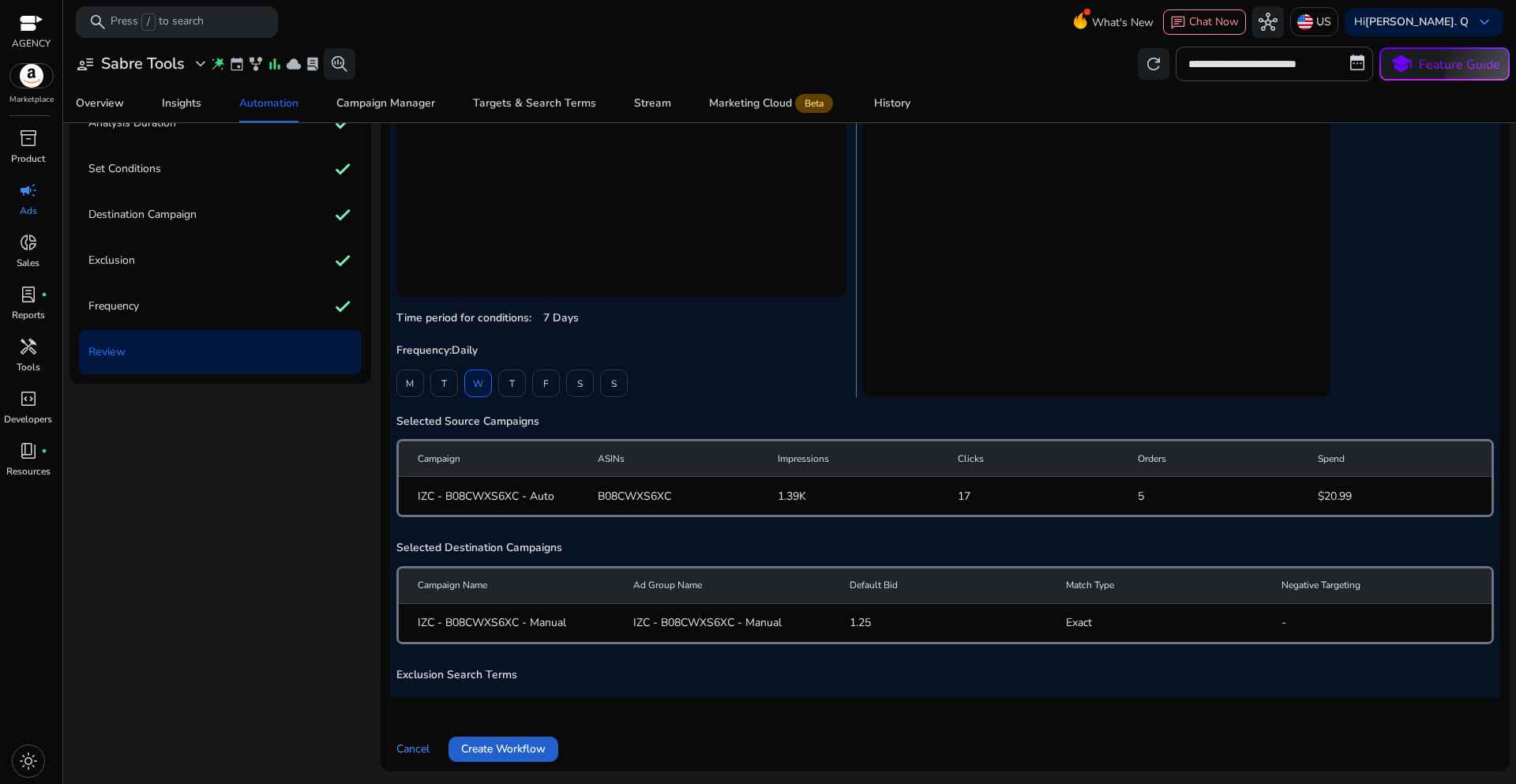
click at [525, 750] on span "Create Workflow" at bounding box center [503, 748] width 85 height 16
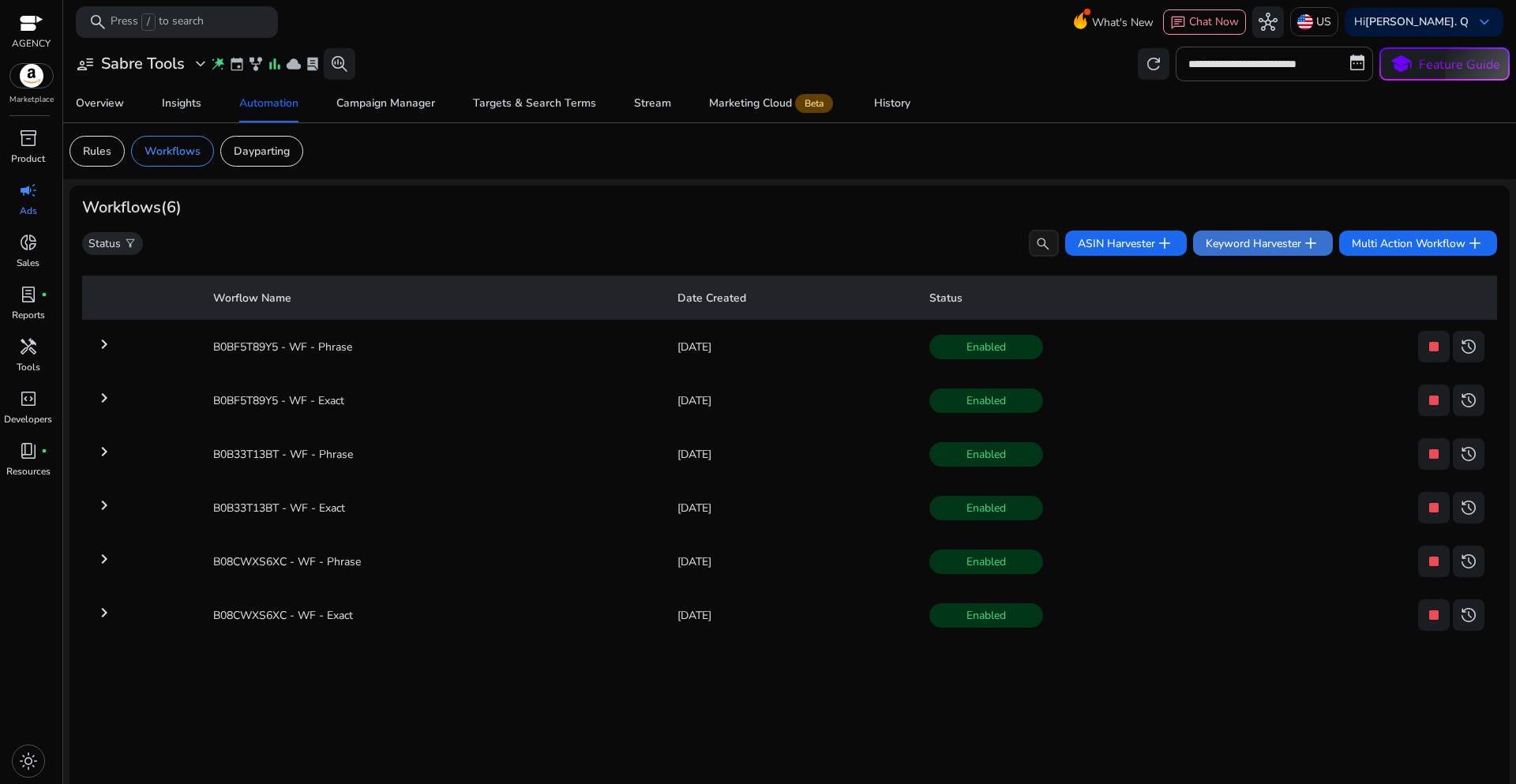
click at [1237, 243] on span "Keyword Harvester add" at bounding box center [1262, 243] width 115 height 19
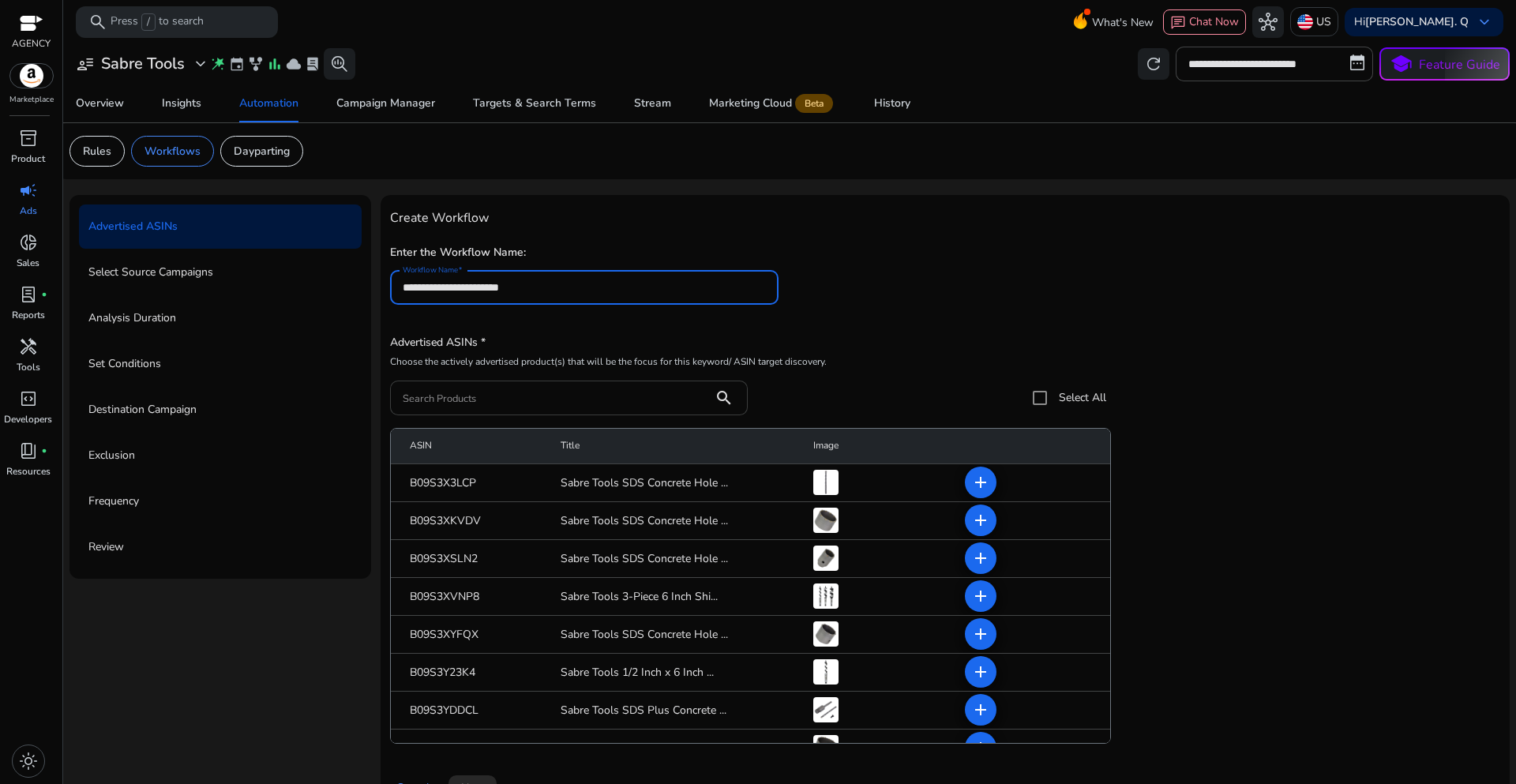
type input "**********"
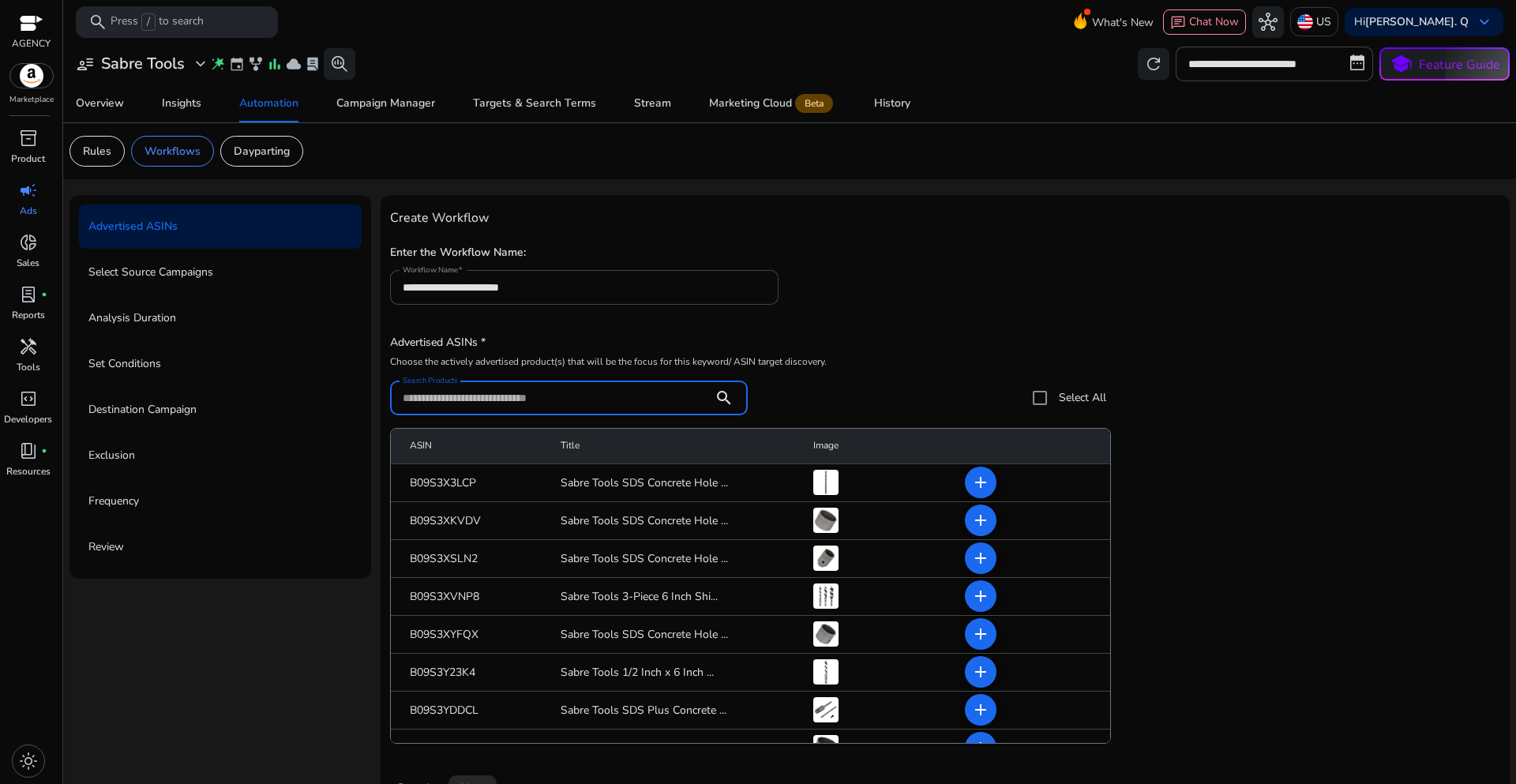
click at [470, 401] on input "Search Products" at bounding box center [552, 398] width 299 height 17
paste input "**********"
click at [871, 340] on h5 "Advertised ASINs *" at bounding box center [748, 343] width 717 height 14
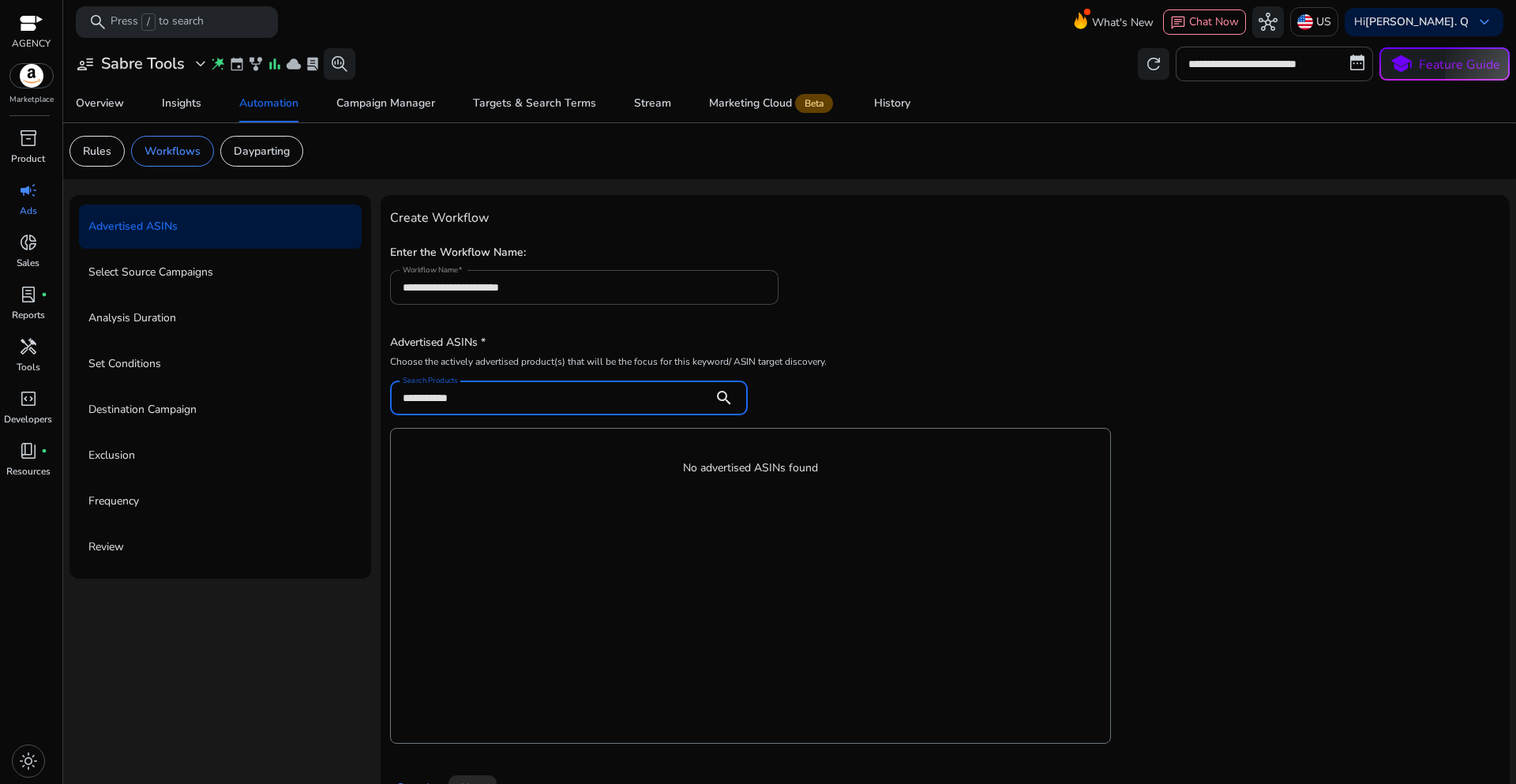
click at [519, 398] on input "**********" at bounding box center [552, 398] width 299 height 17
type input "**********"
click at [890, 334] on div "**********" at bounding box center [748, 373] width 717 height 85
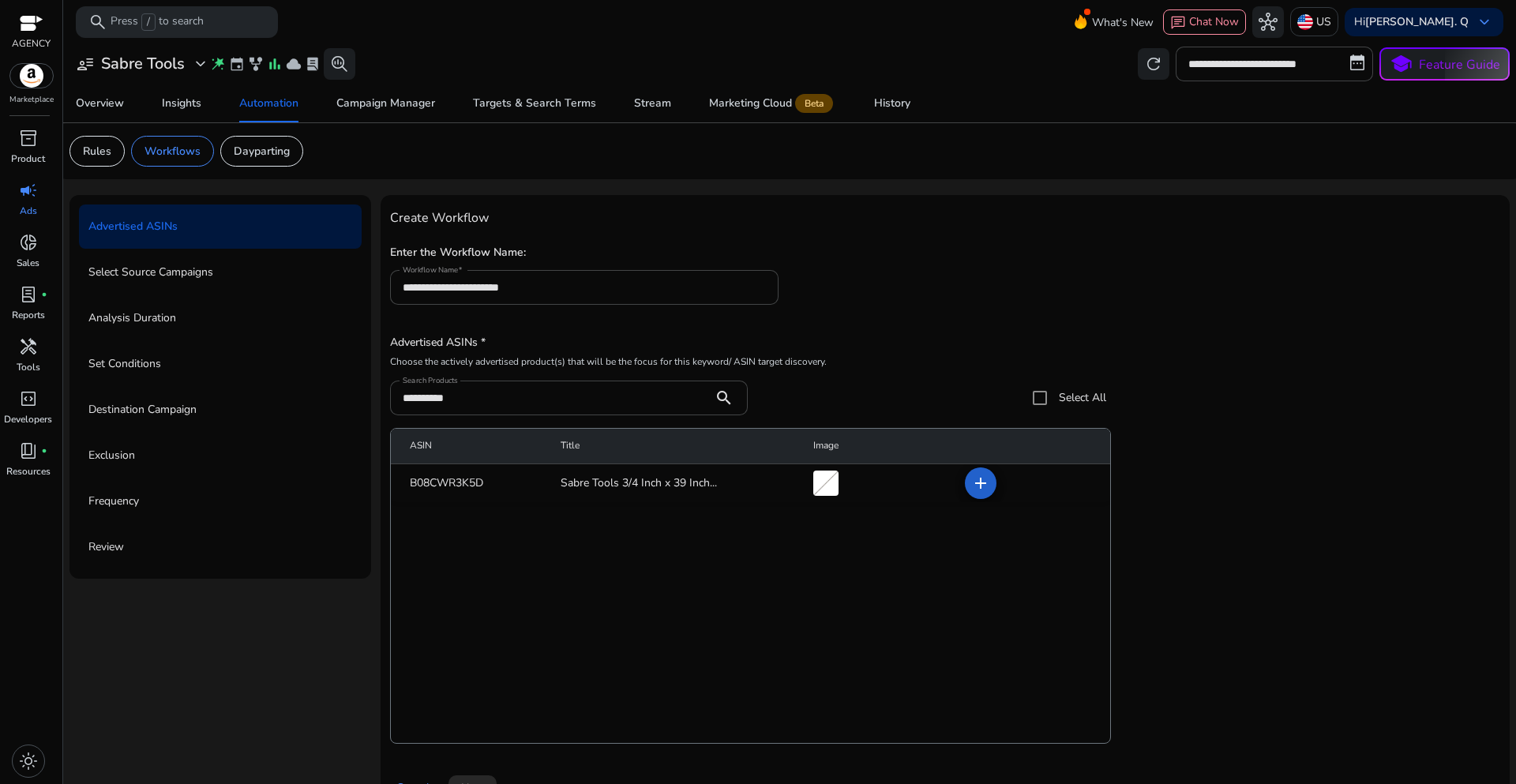
click at [979, 480] on mat-icon "add" at bounding box center [981, 483] width 19 height 19
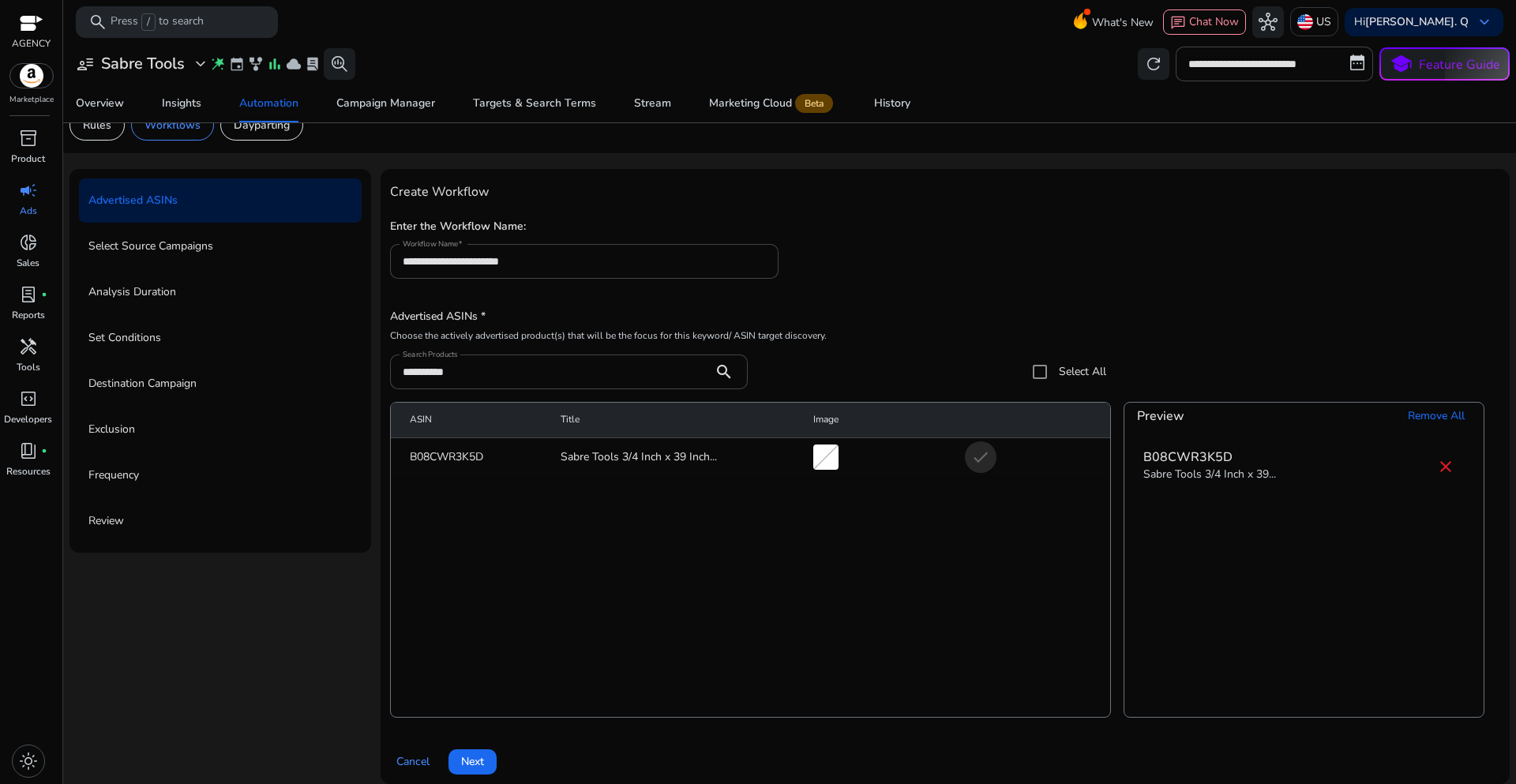
scroll to position [39, 0]
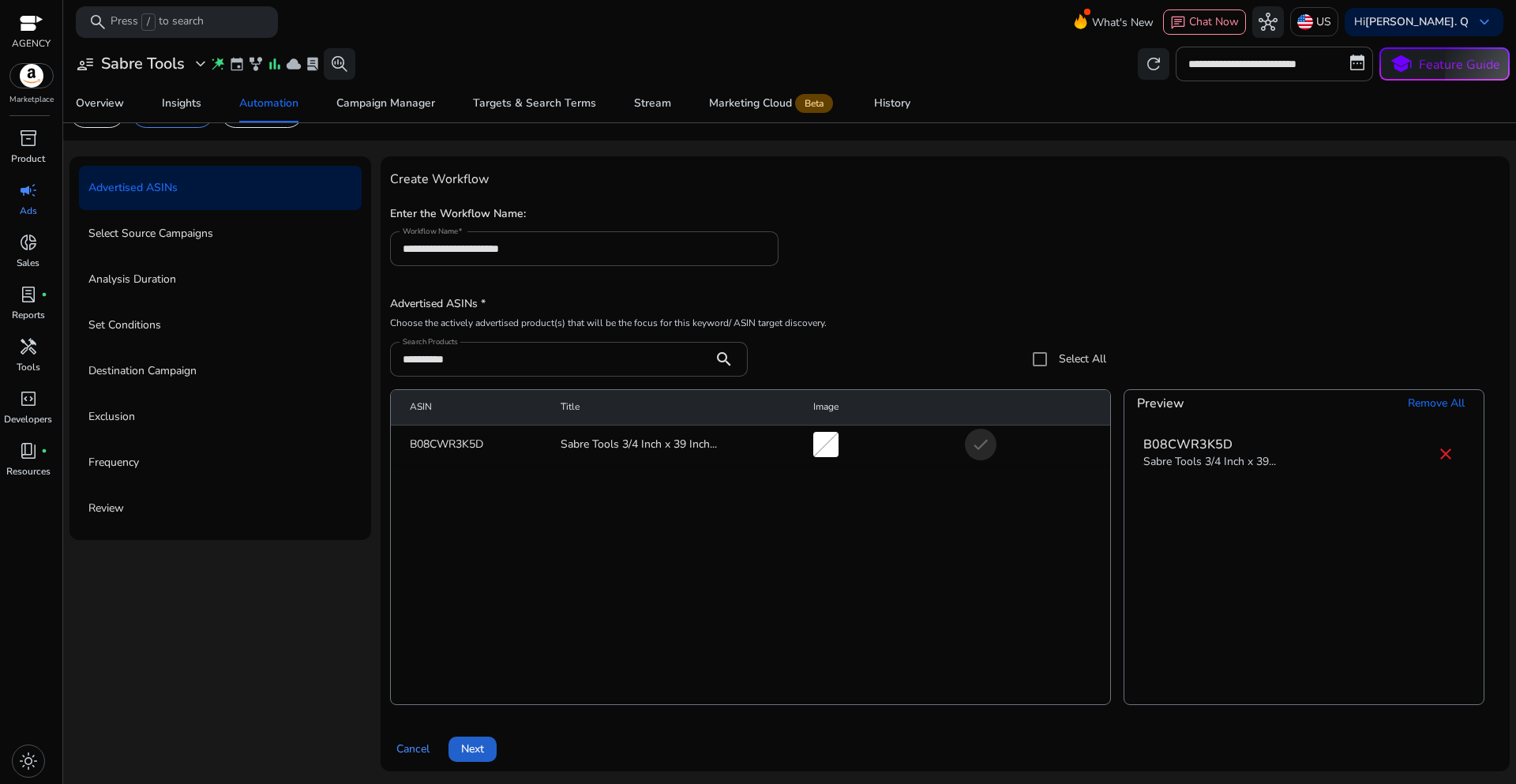
click at [487, 746] on span at bounding box center [473, 750] width 48 height 38
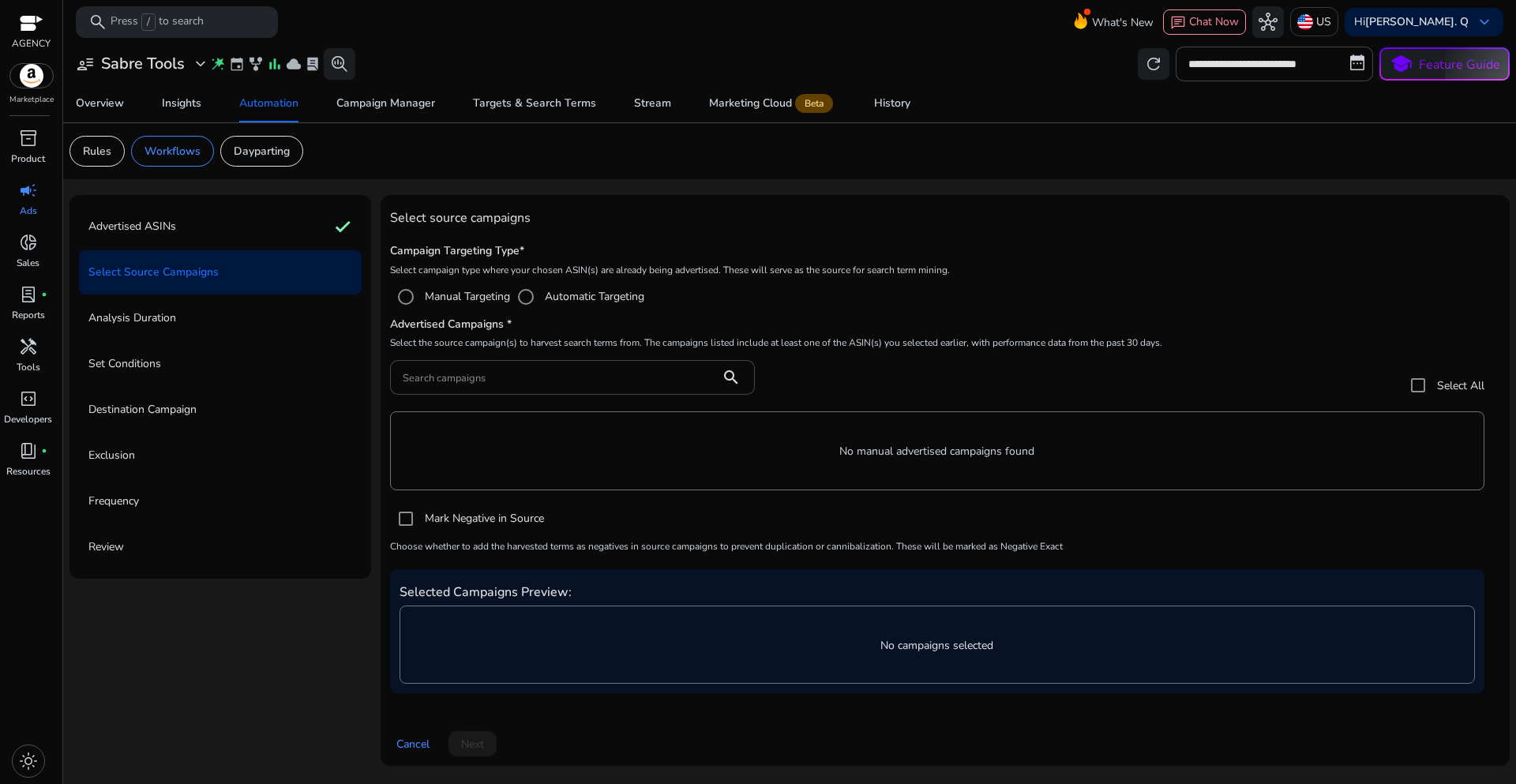
scroll to position [0, 0]
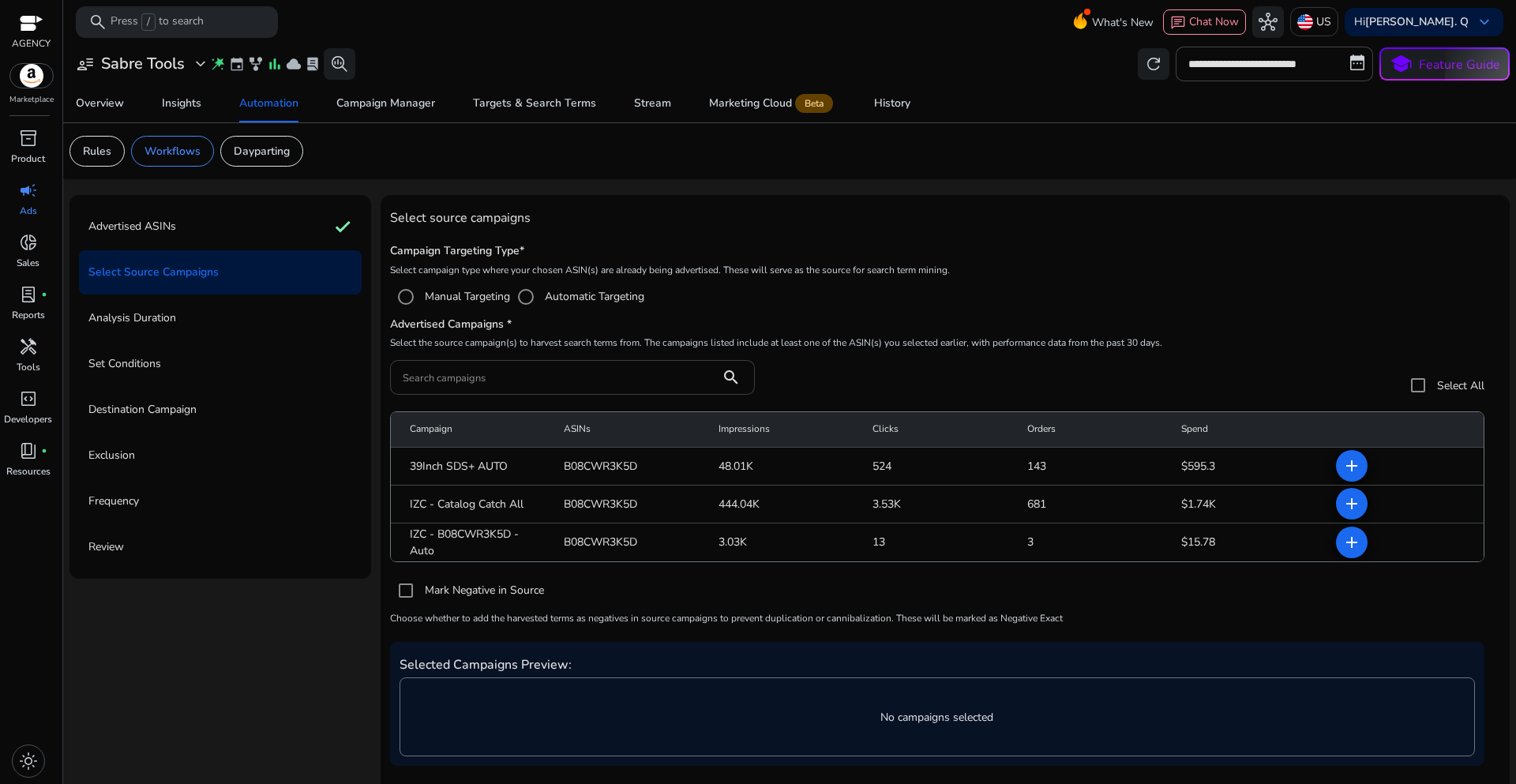
click at [500, 379] on input "Search campaigns" at bounding box center [555, 377] width 305 height 17
paste input "**********"
type input "**********"
click at [1132, 303] on mat-radio-group "Manual Targeting Automatic Targeting" at bounding box center [945, 297] width 1110 height 32
click at [1347, 548] on mat-icon "add" at bounding box center [1352, 543] width 19 height 19
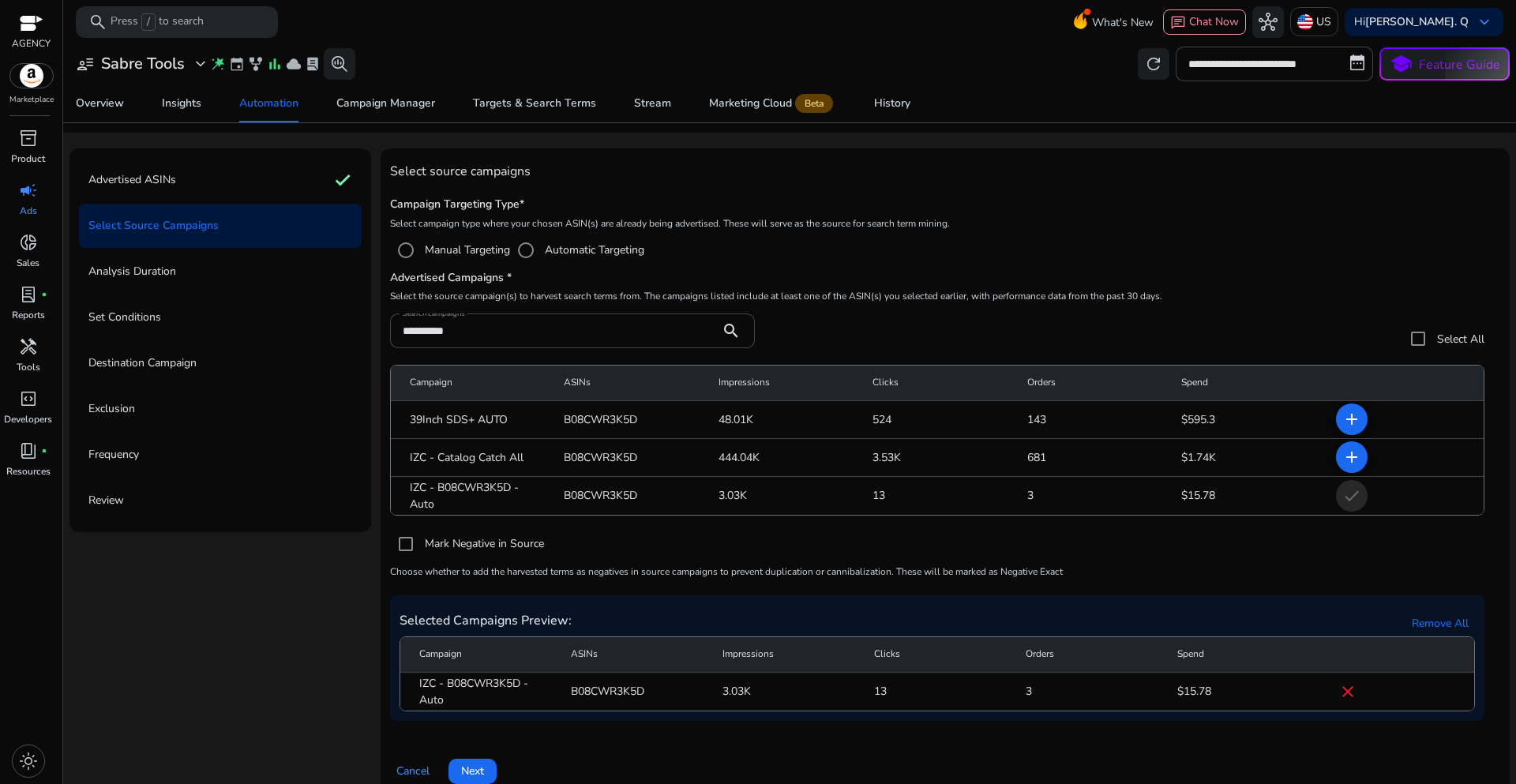
scroll to position [69, 0]
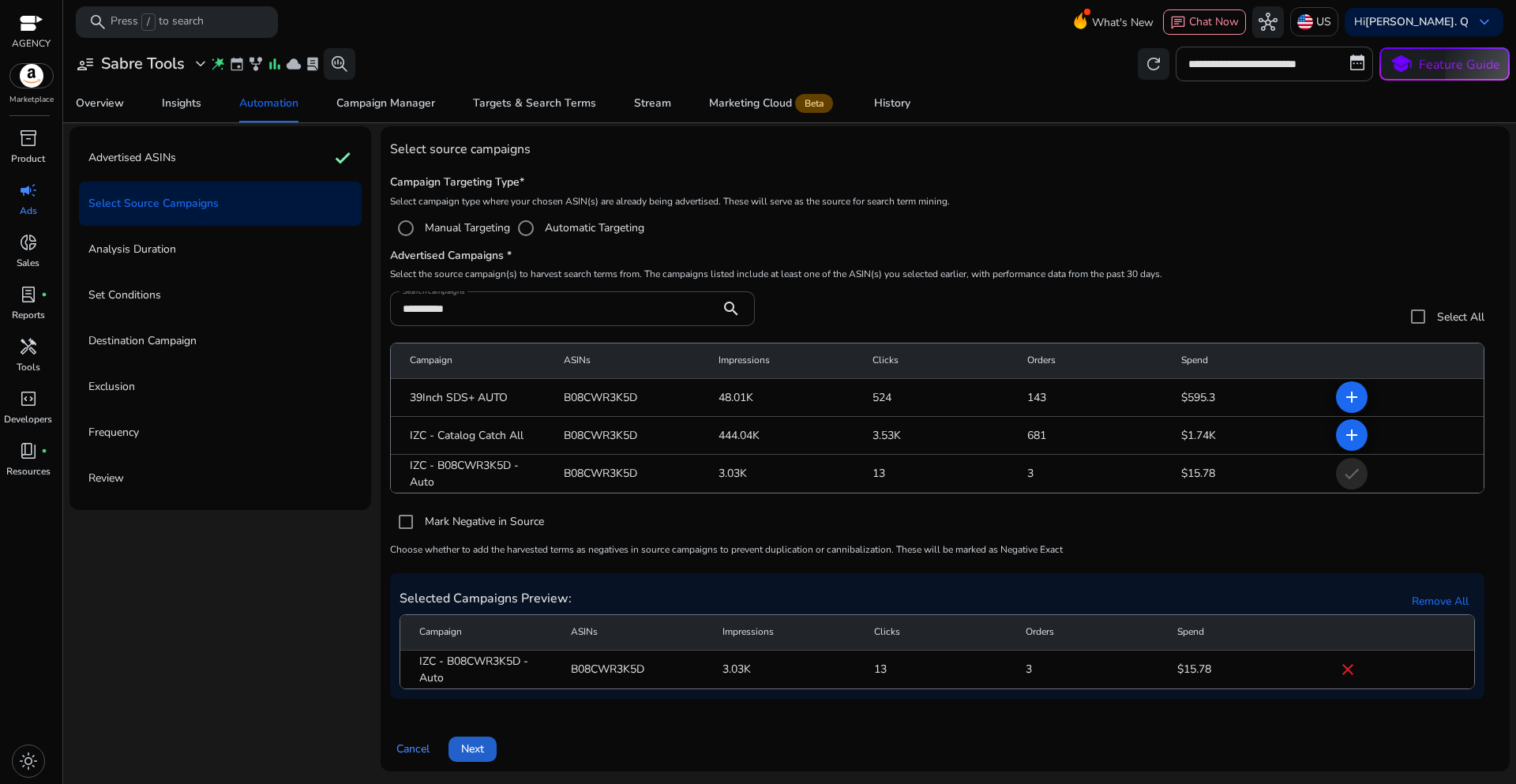
click at [480, 756] on span "Next" at bounding box center [472, 748] width 23 height 16
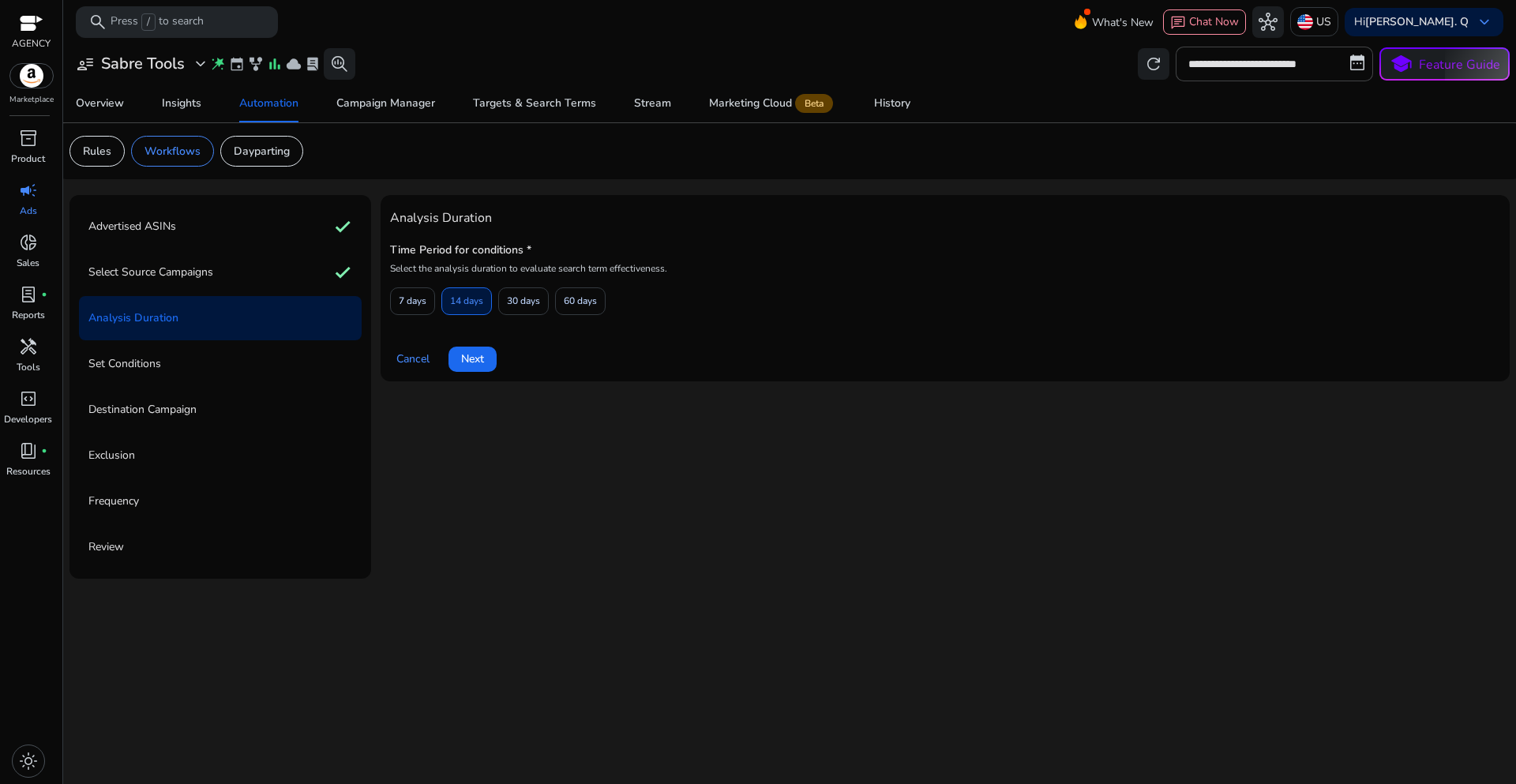
scroll to position [0, 0]
click at [418, 310] on span "7 days" at bounding box center [412, 301] width 28 height 28
click at [467, 364] on span "Next" at bounding box center [472, 358] width 23 height 16
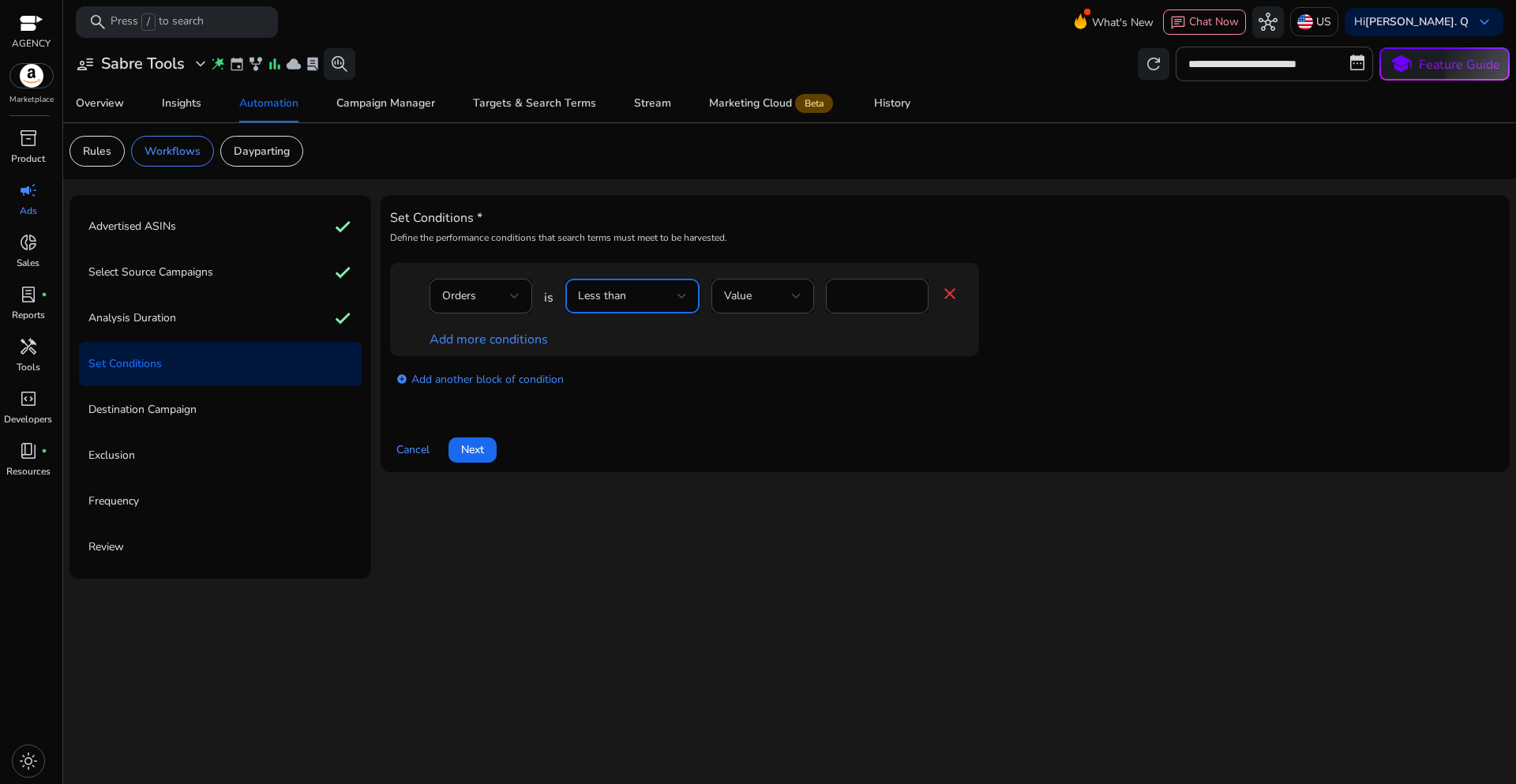
click at [684, 304] on div at bounding box center [682, 296] width 9 height 19
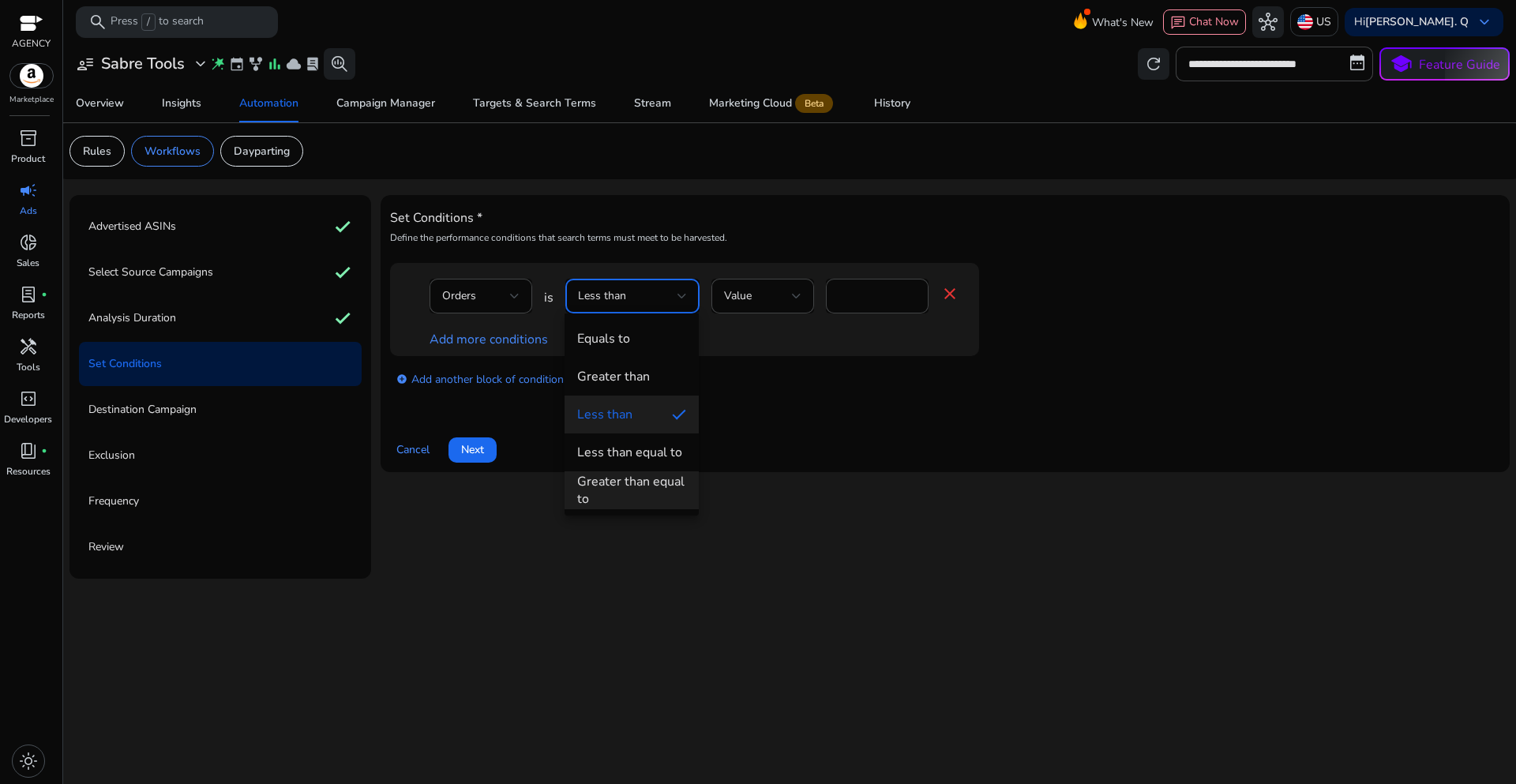
click at [647, 494] on div "Greater than equal to" at bounding box center [632, 490] width 109 height 34
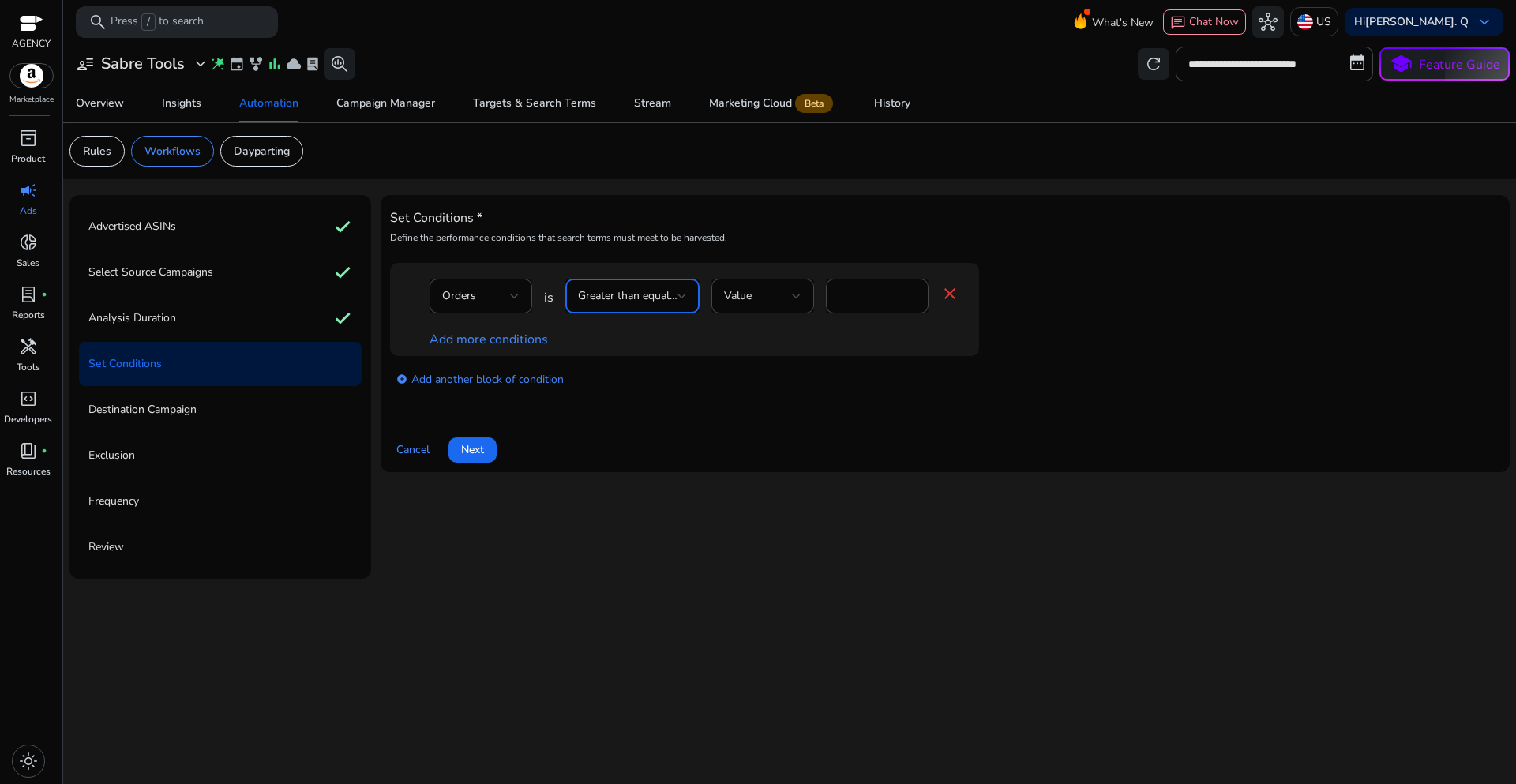
click at [807, 447] on div "Cancel Next" at bounding box center [945, 443] width 1110 height 38
drag, startPoint x: 857, startPoint y: 300, endPoint x: 823, endPoint y: 298, distance: 34.1
click at [823, 298] on div "Orders is Greater than equal to Value * close" at bounding box center [695, 304] width 530 height 51
type input "*"
click at [803, 363] on div "add_circle Add another block of condition" at bounding box center [716, 378] width 652 height 44
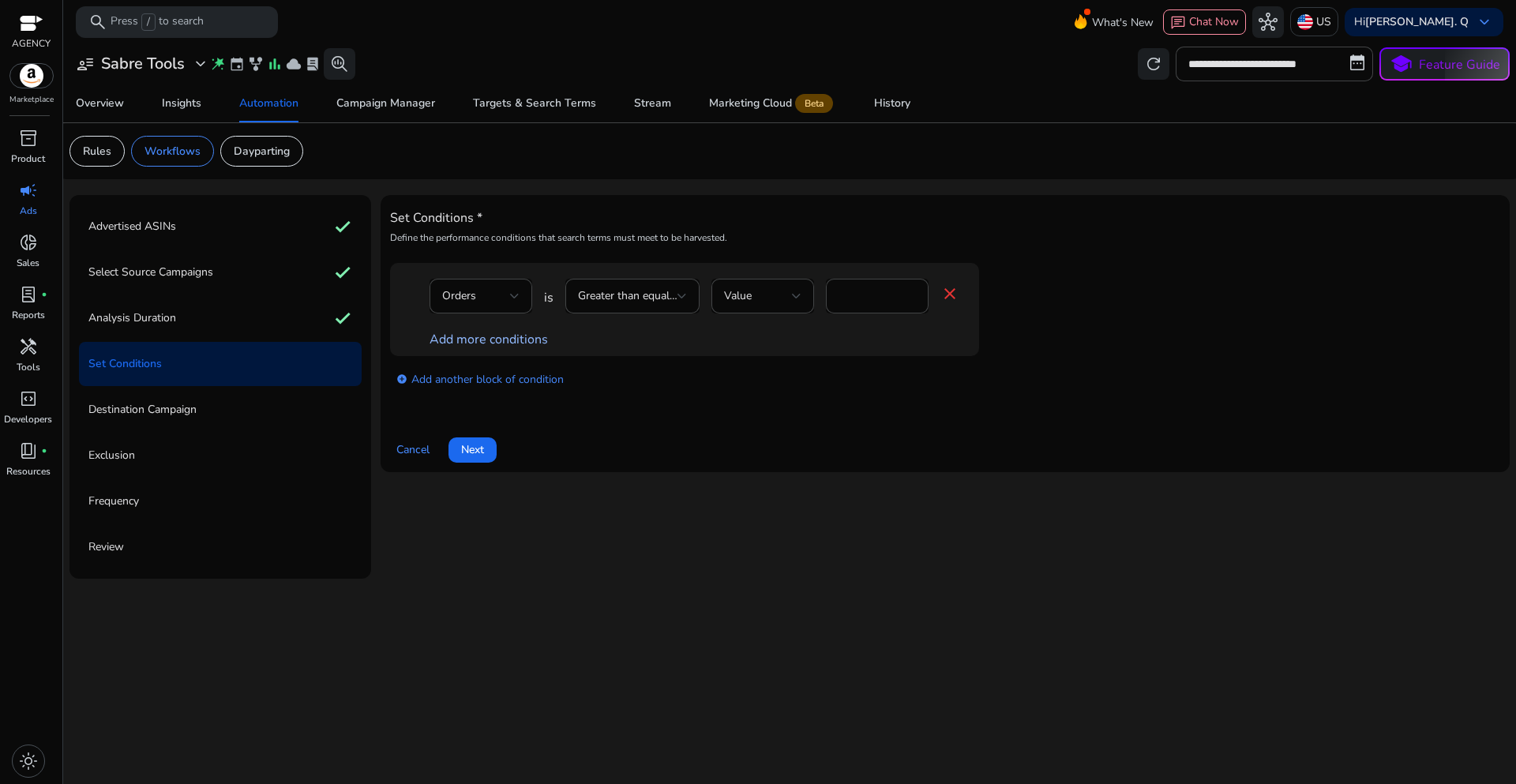
click at [444, 345] on link "Add more conditions" at bounding box center [488, 339] width 118 height 17
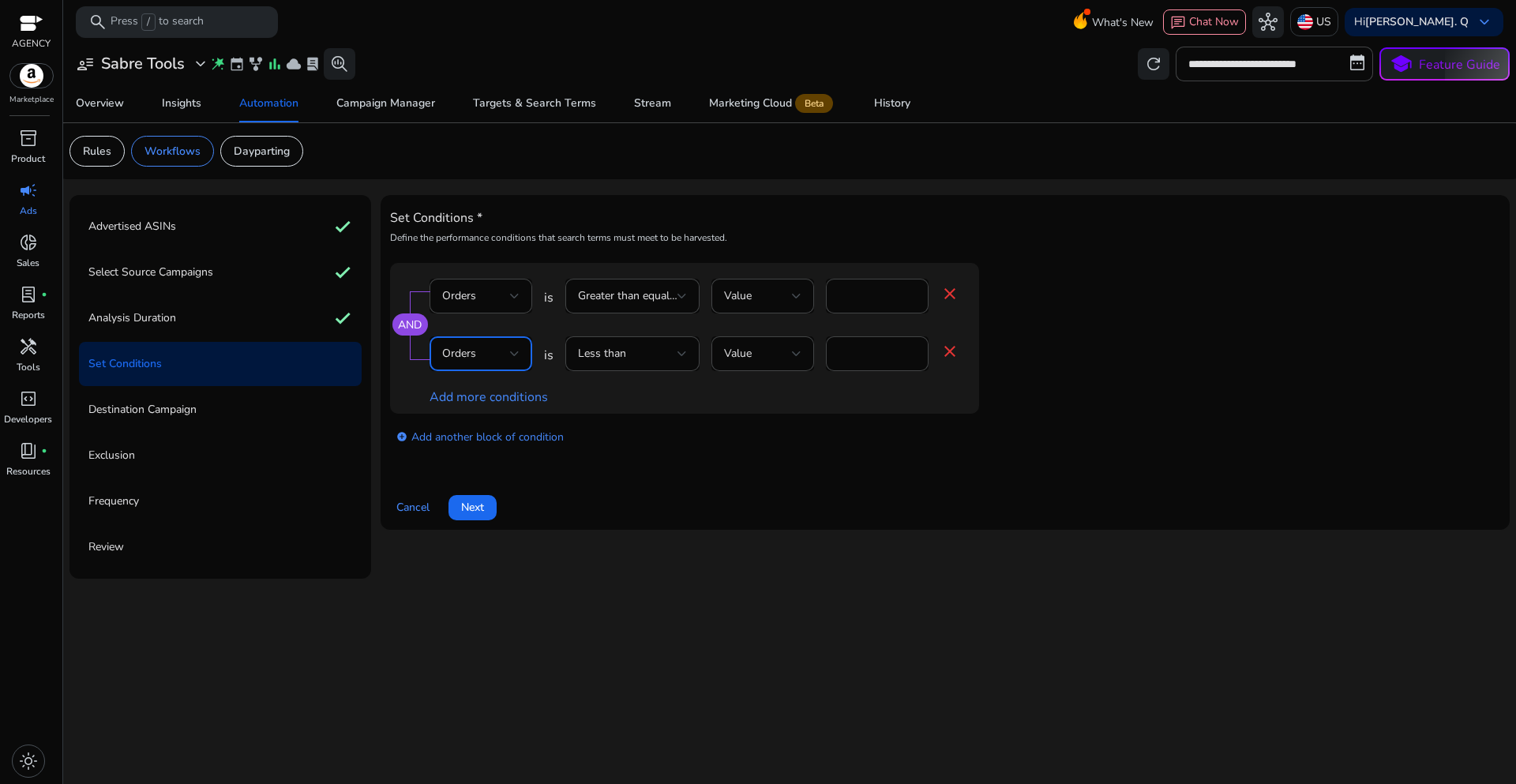
click at [507, 361] on div "Orders" at bounding box center [475, 354] width 68 height 17
click at [476, 392] on span "ACoS" at bounding box center [481, 386] width 78 height 17
click at [741, 479] on div "Set Conditions * Define the performance conditions that search terms must meet …" at bounding box center [945, 362] width 1110 height 316
click at [680, 353] on div at bounding box center [682, 353] width 9 height 6
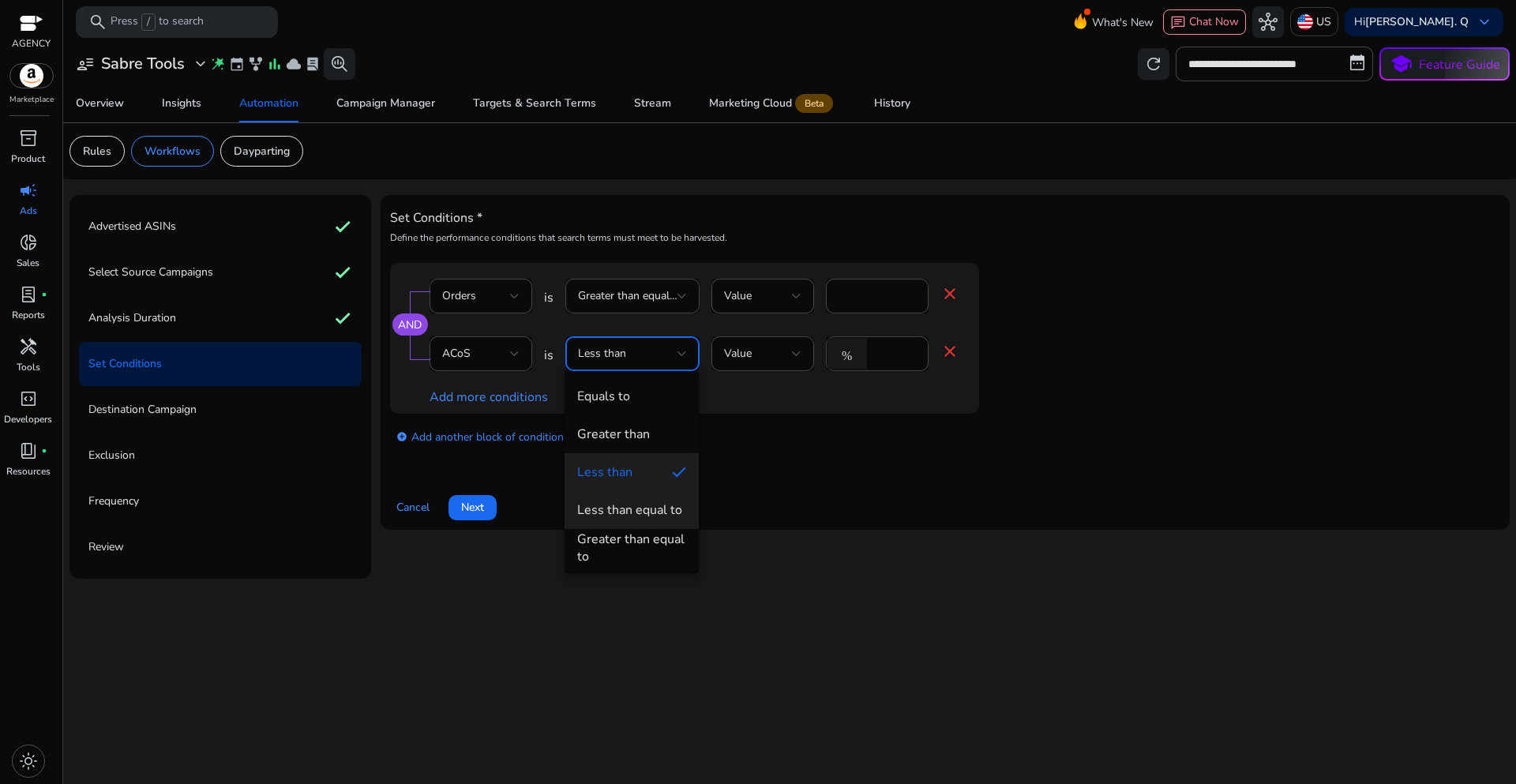
click at [632, 506] on div "Less than equal to" at bounding box center [630, 510] width 105 height 17
click at [869, 494] on div "Cancel Next" at bounding box center [945, 501] width 1110 height 38
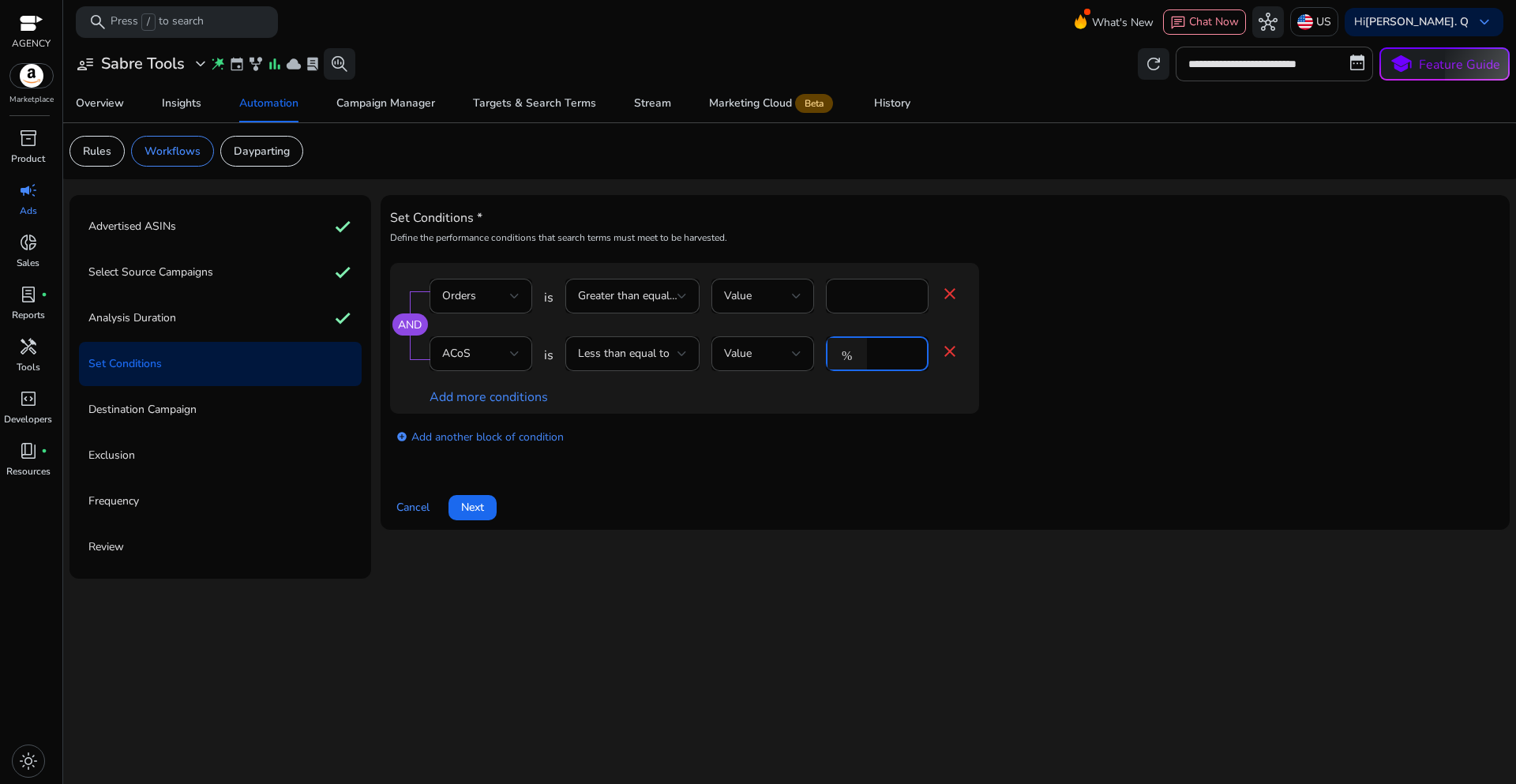
drag, startPoint x: 890, startPoint y: 349, endPoint x: 858, endPoint y: 349, distance: 32.0
click at [858, 349] on div "% *" at bounding box center [871, 354] width 90 height 34
type input "**"
click at [820, 437] on div "add_circle Add another block of condition" at bounding box center [716, 436] width 652 height 44
click at [767, 461] on div "AND Orders is Greater than equal to Value * close ACoS is Less than equal to Va…" at bounding box center [945, 363] width 1110 height 200
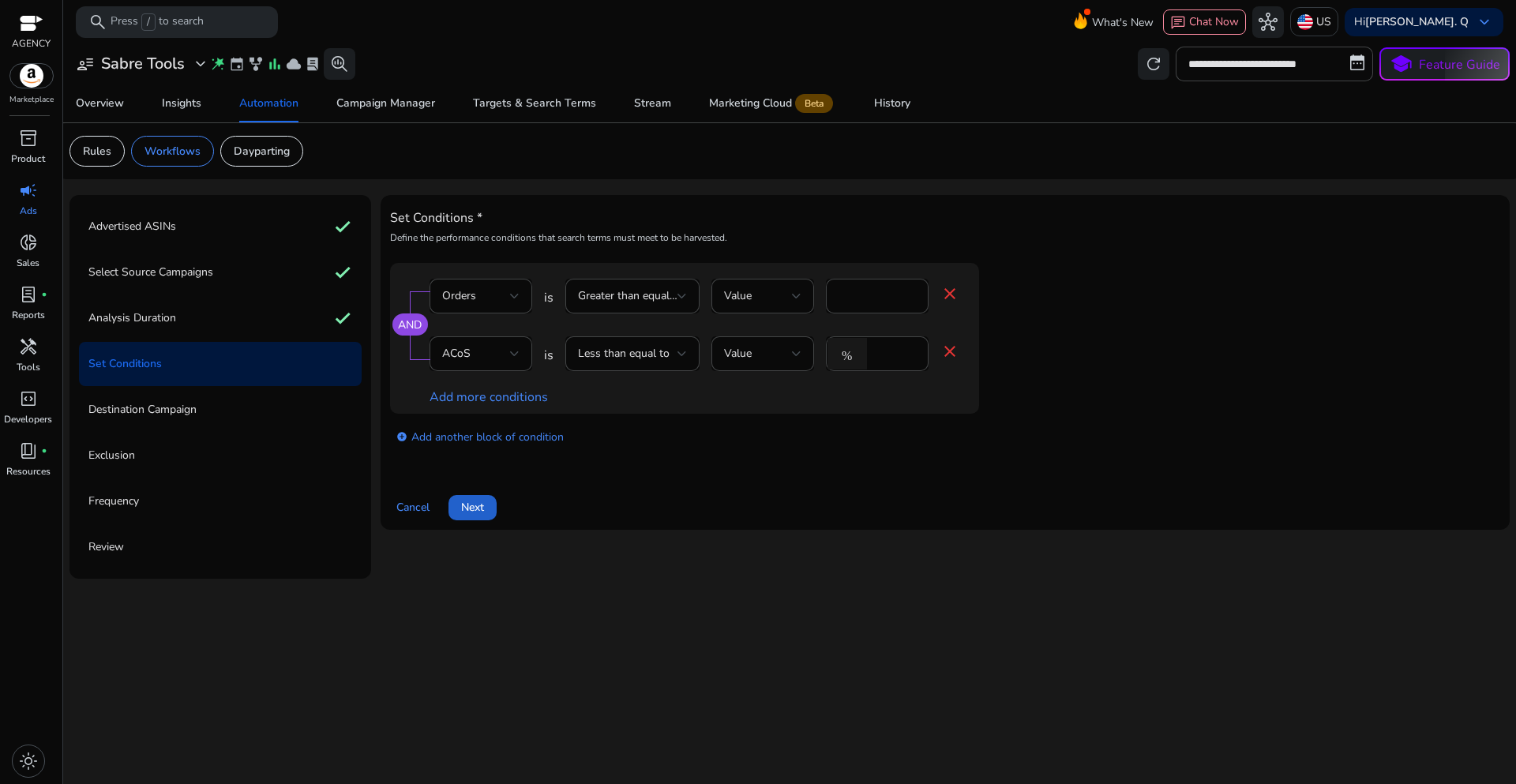
click at [484, 508] on span "Next" at bounding box center [472, 506] width 23 height 16
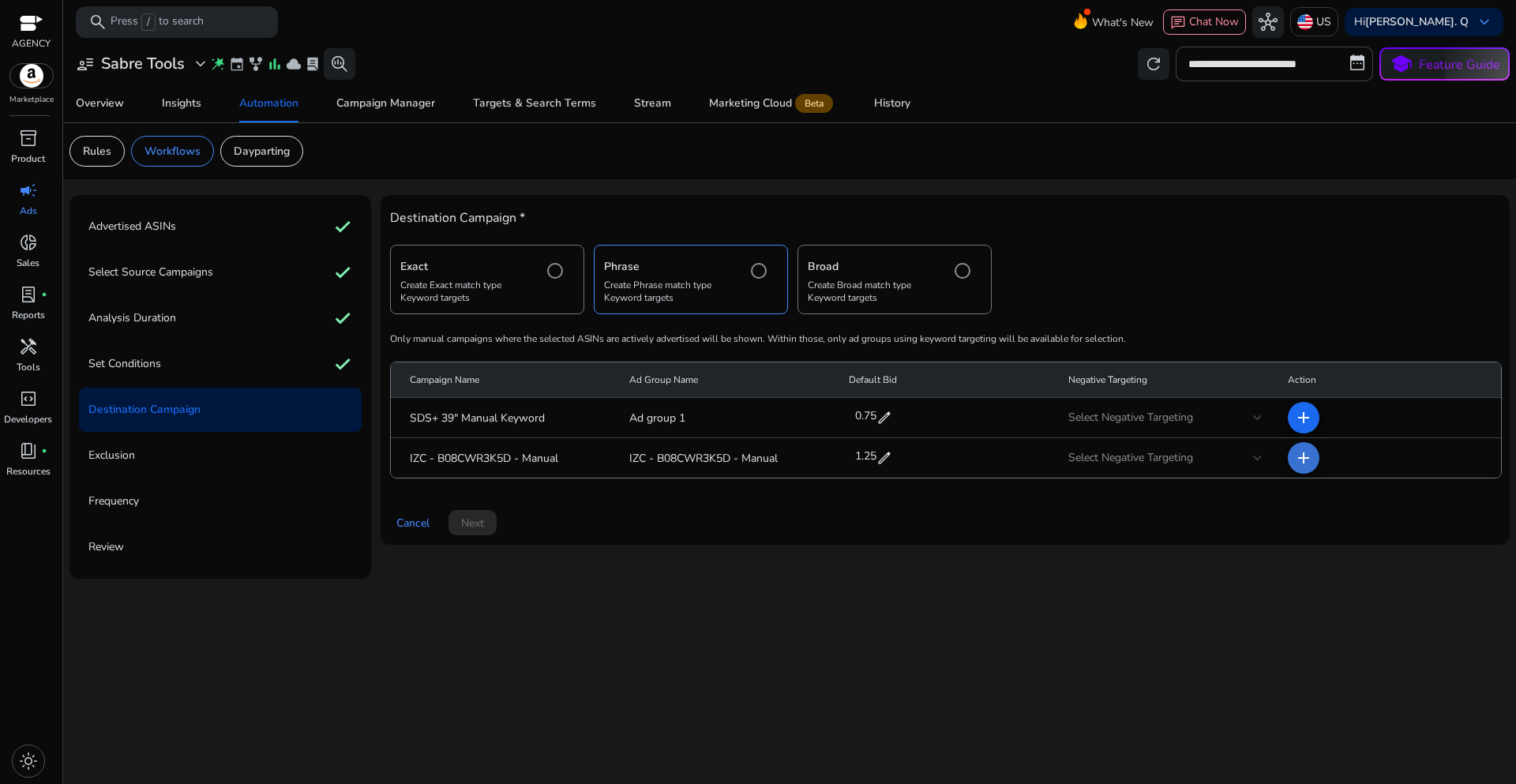
click at [1305, 458] on mat-icon "add" at bounding box center [1304, 458] width 19 height 19
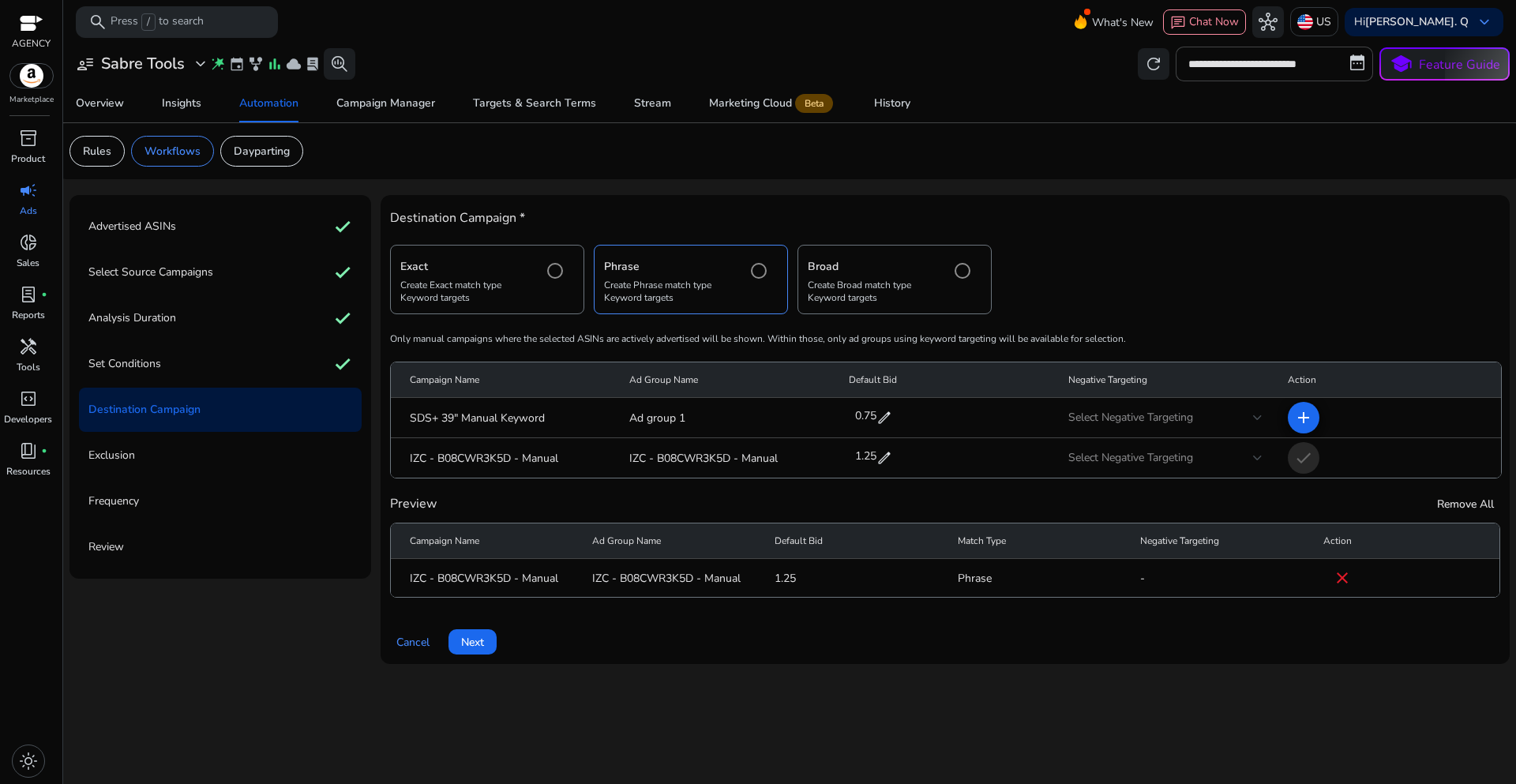
click at [483, 645] on span "Next" at bounding box center [472, 642] width 23 height 16
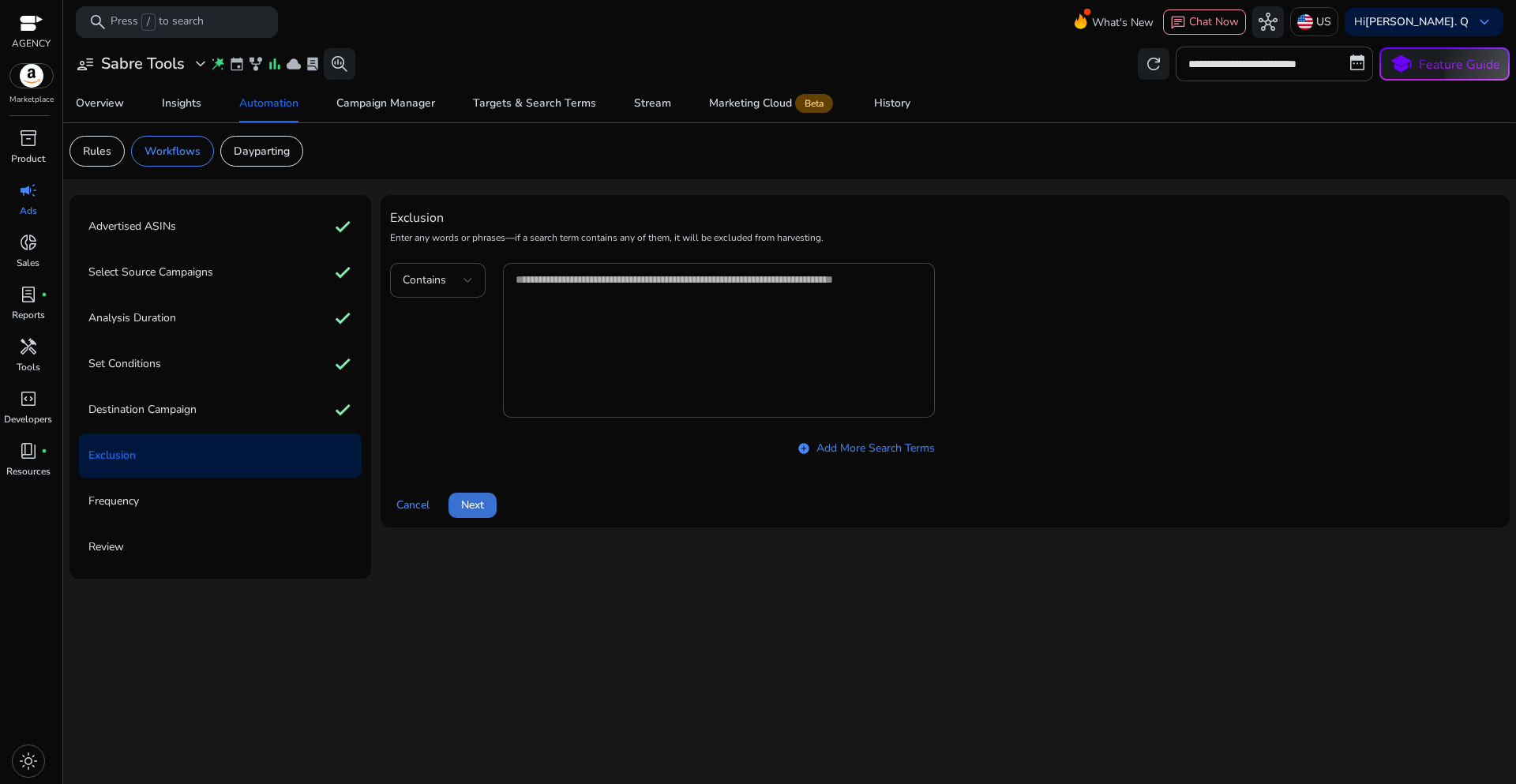
click at [477, 514] on span at bounding box center [473, 505] width 48 height 38
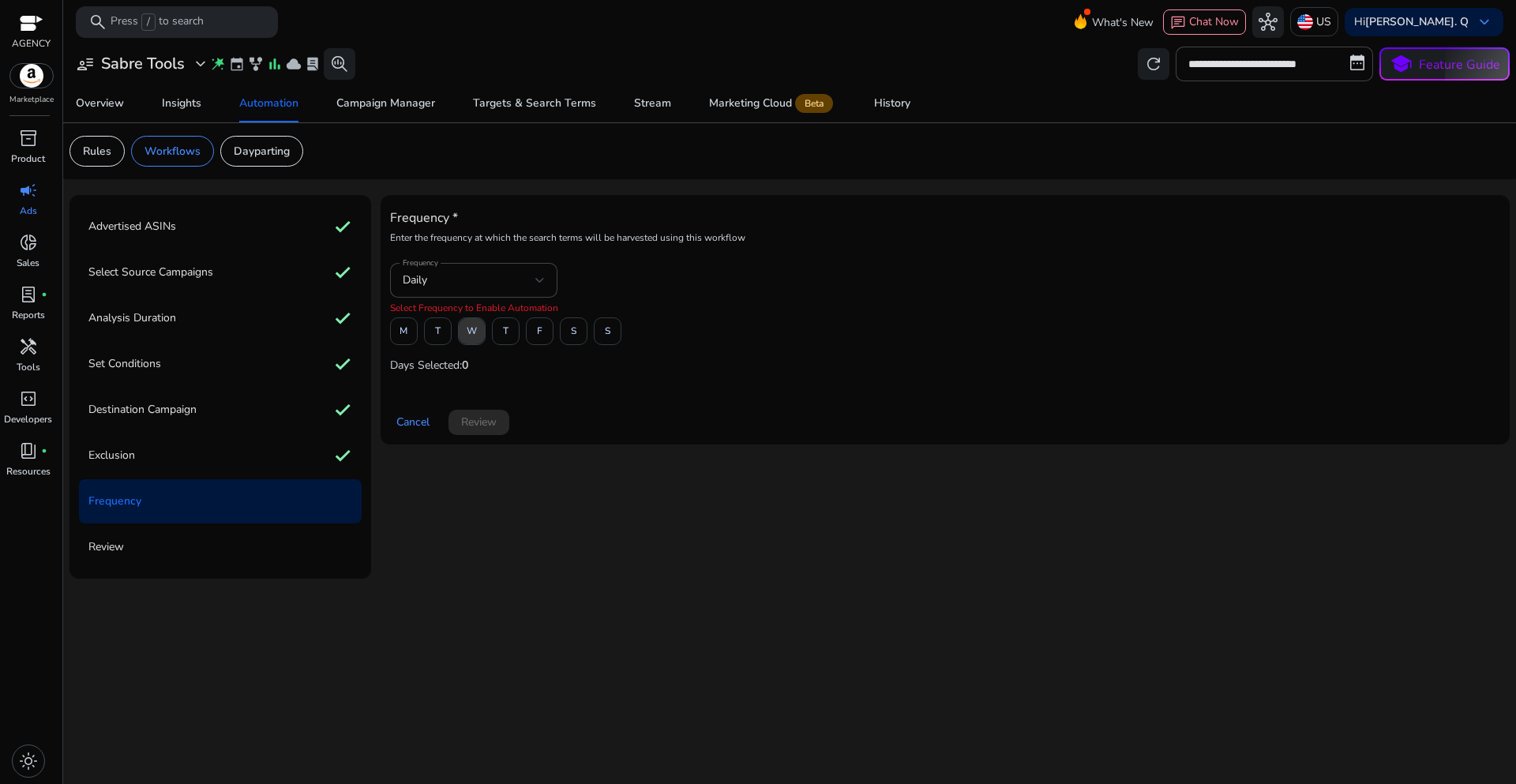
click at [475, 334] on span "W" at bounding box center [472, 331] width 10 height 28
click at [475, 429] on span "Review" at bounding box center [478, 422] width 35 height 16
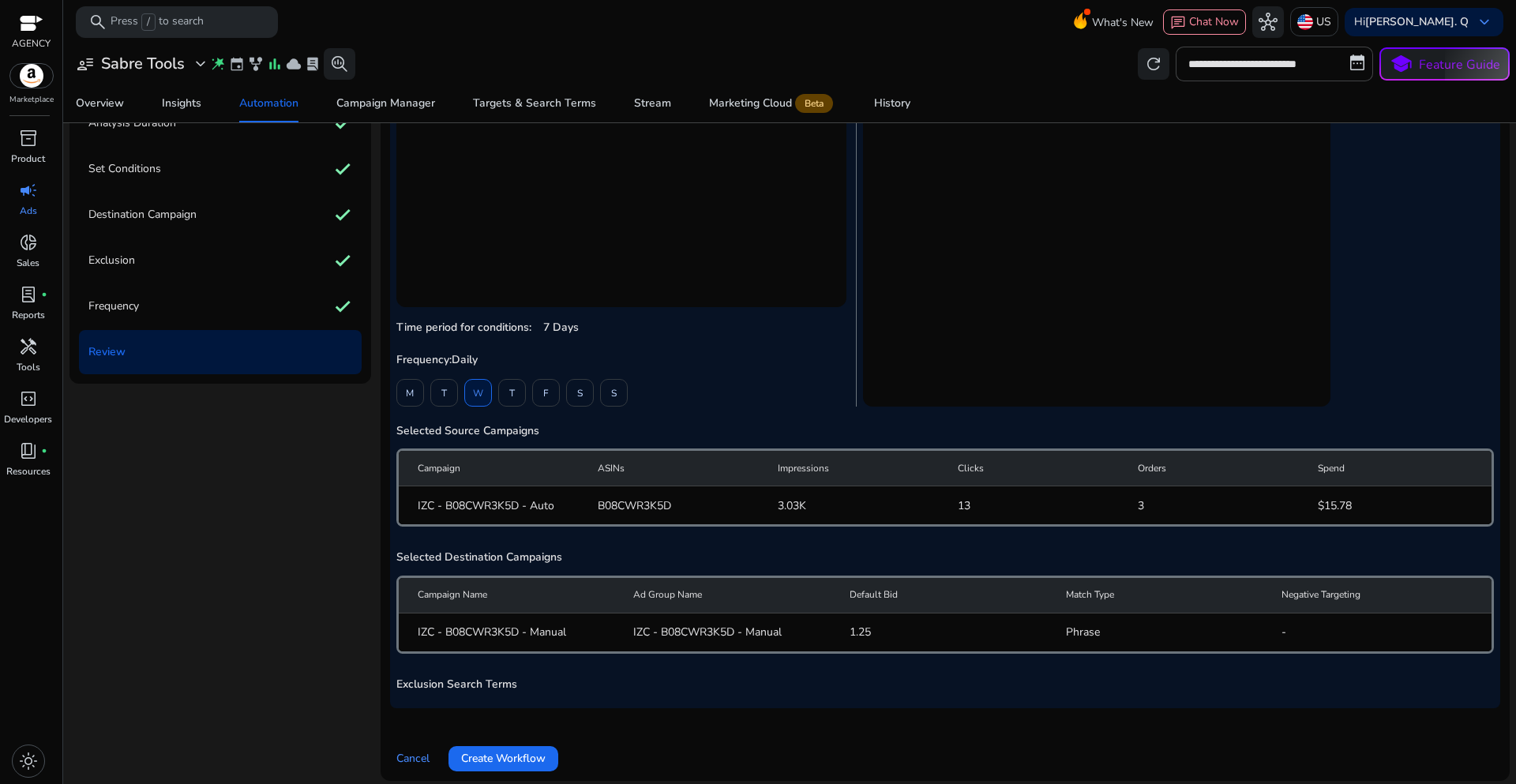
scroll to position [110, 0]
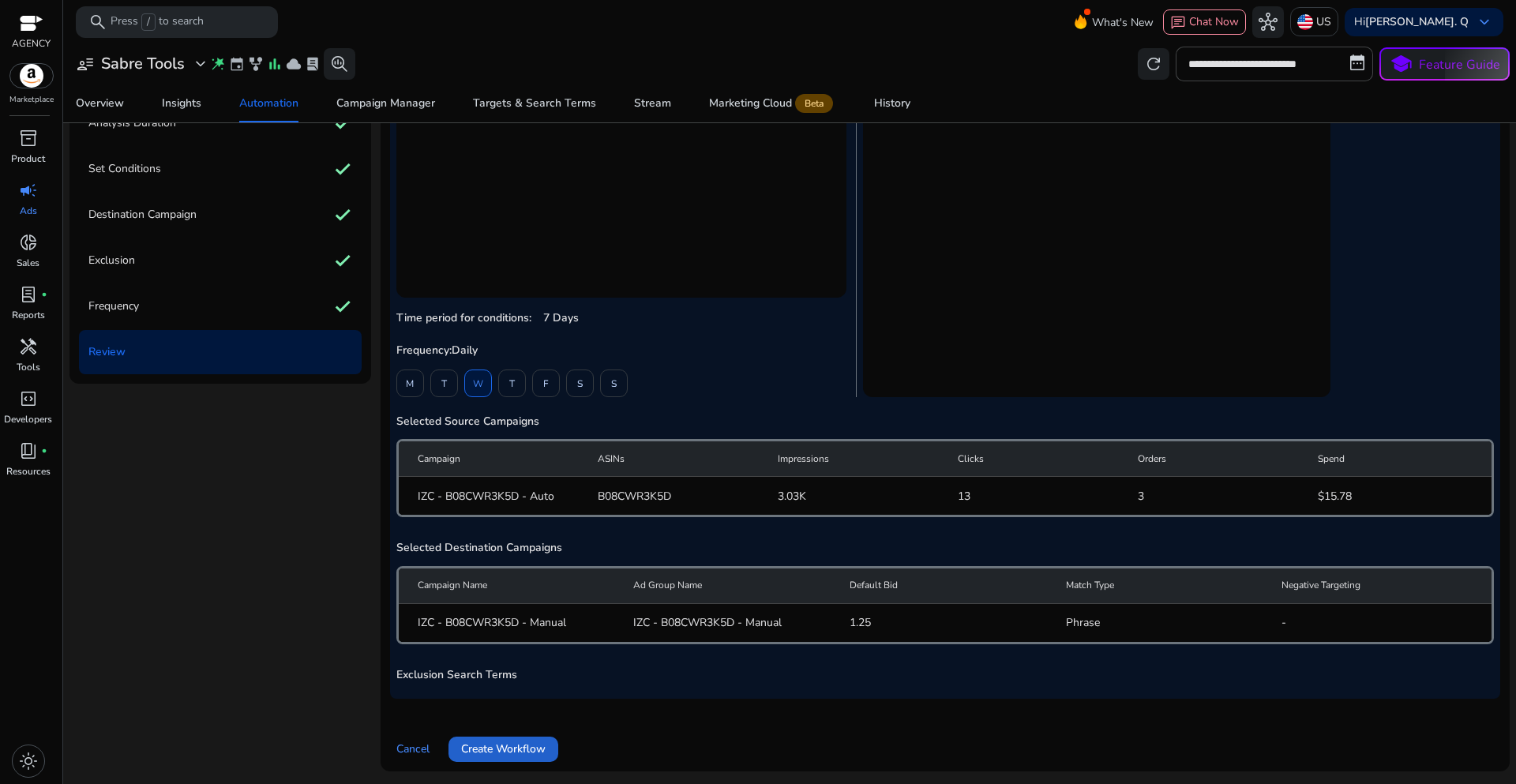
click at [508, 743] on span "Create Workflow" at bounding box center [503, 748] width 85 height 16
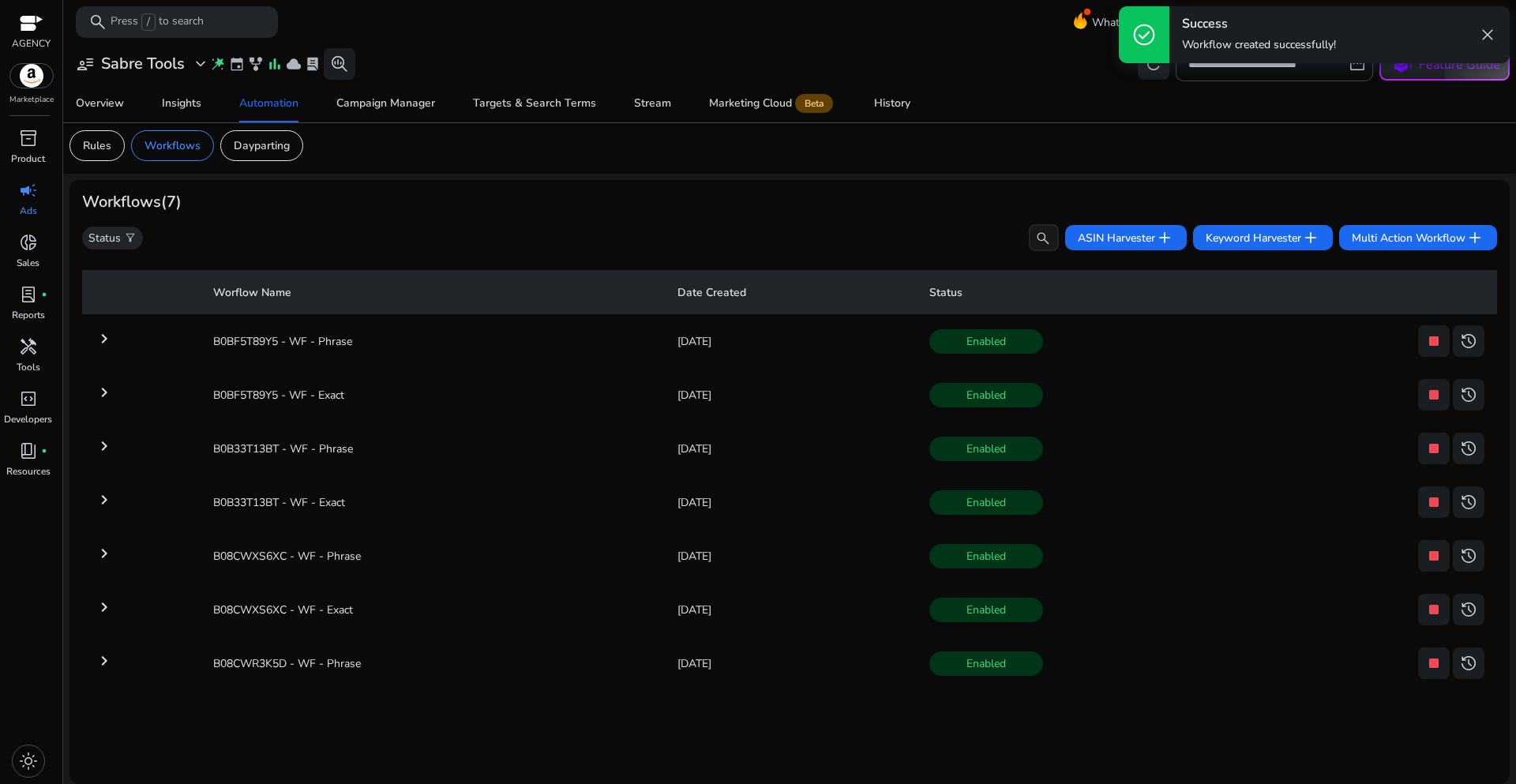
scroll to position [6, 0]
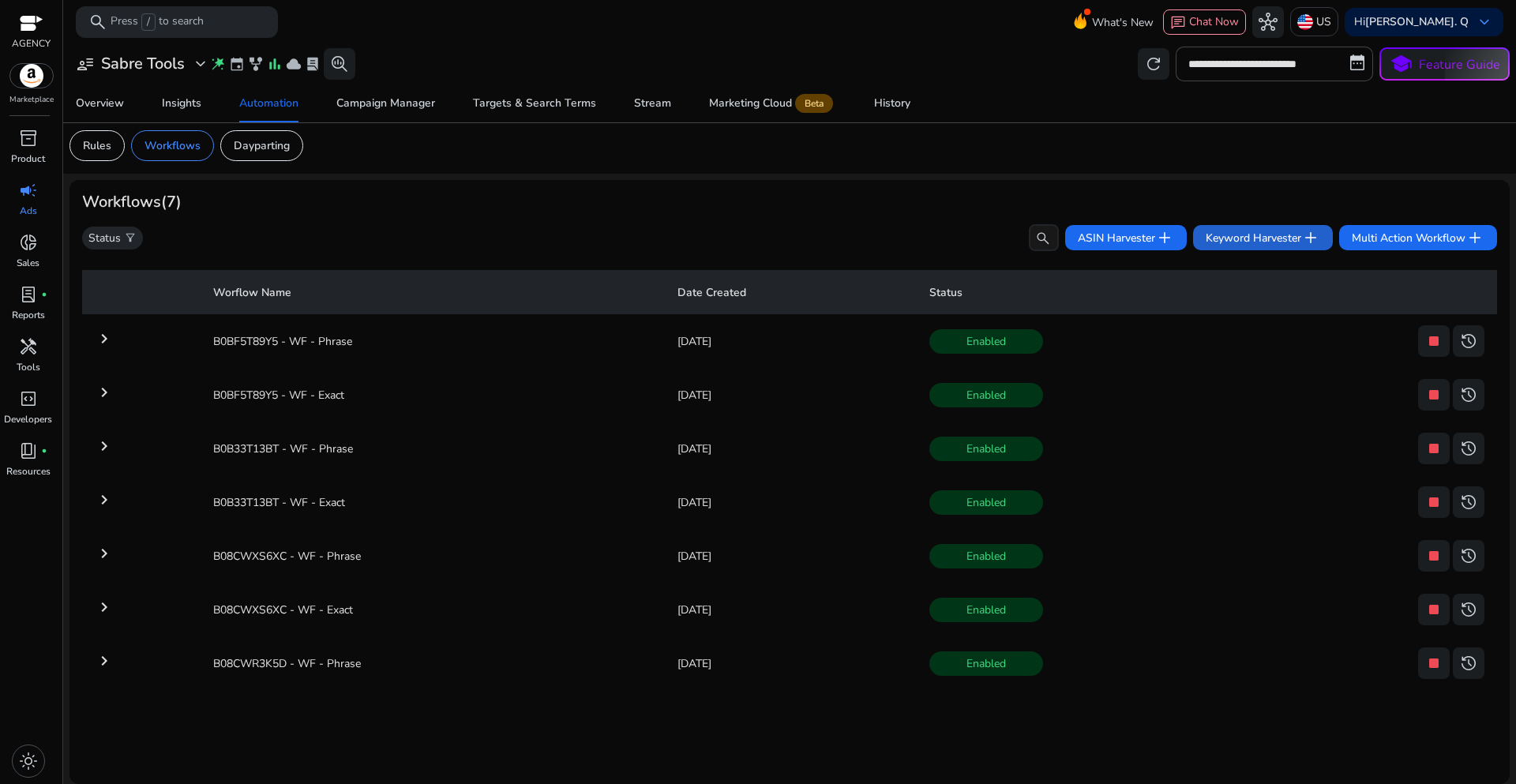
click at [1226, 237] on span "Keyword Harvester add" at bounding box center [1262, 237] width 115 height 19
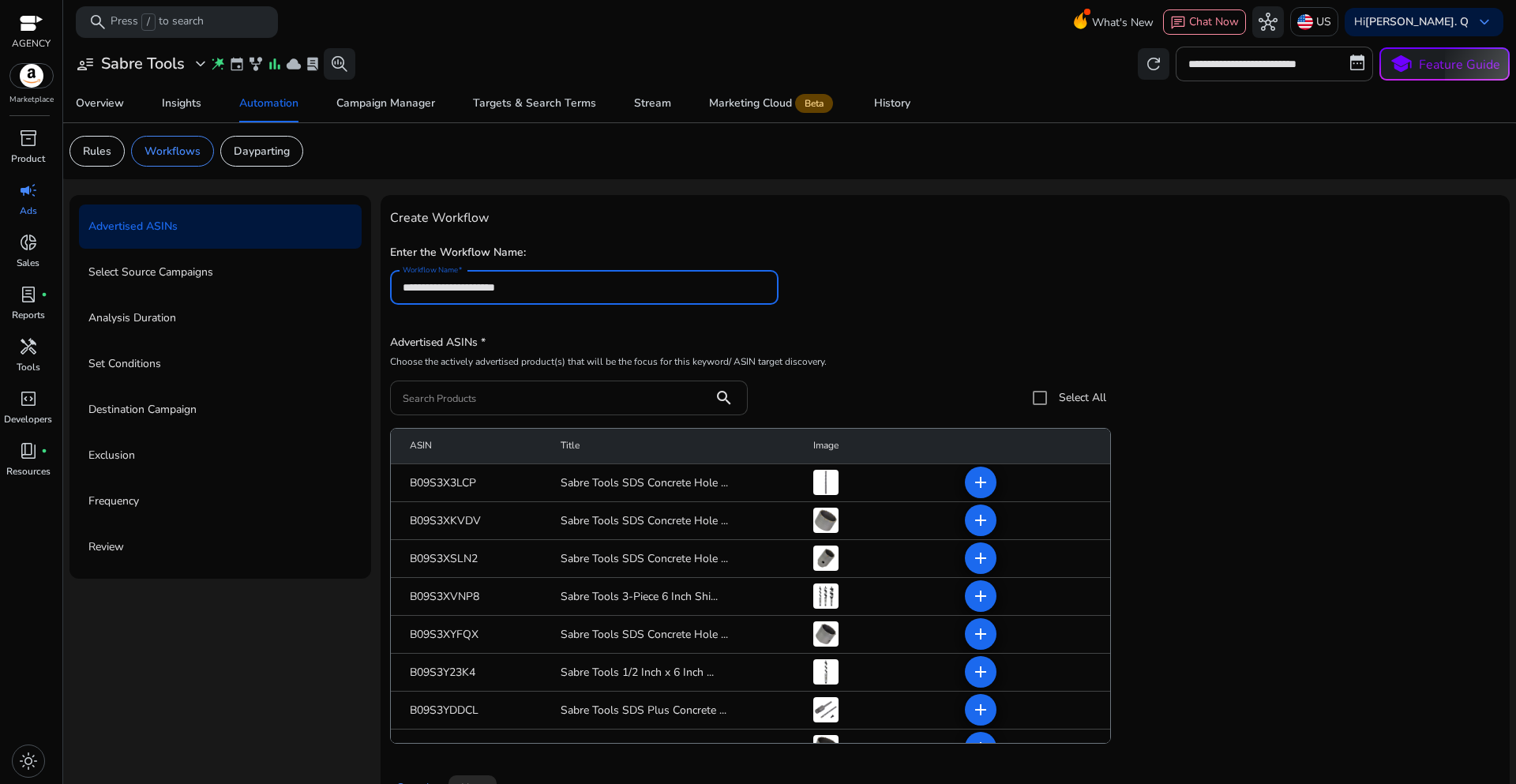
type input "**********"
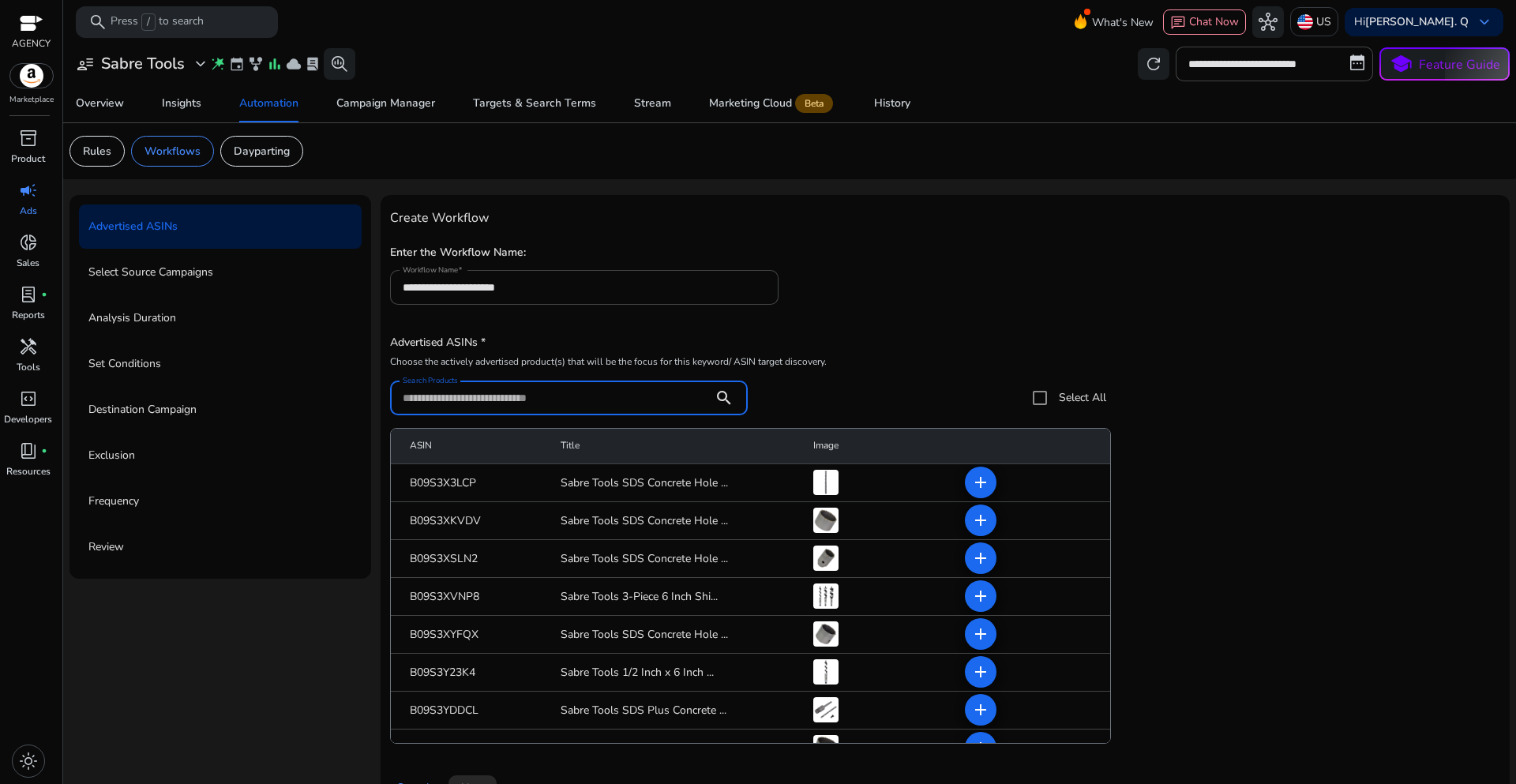
click at [455, 397] on input "Search Products" at bounding box center [552, 398] width 299 height 17
paste input "**********"
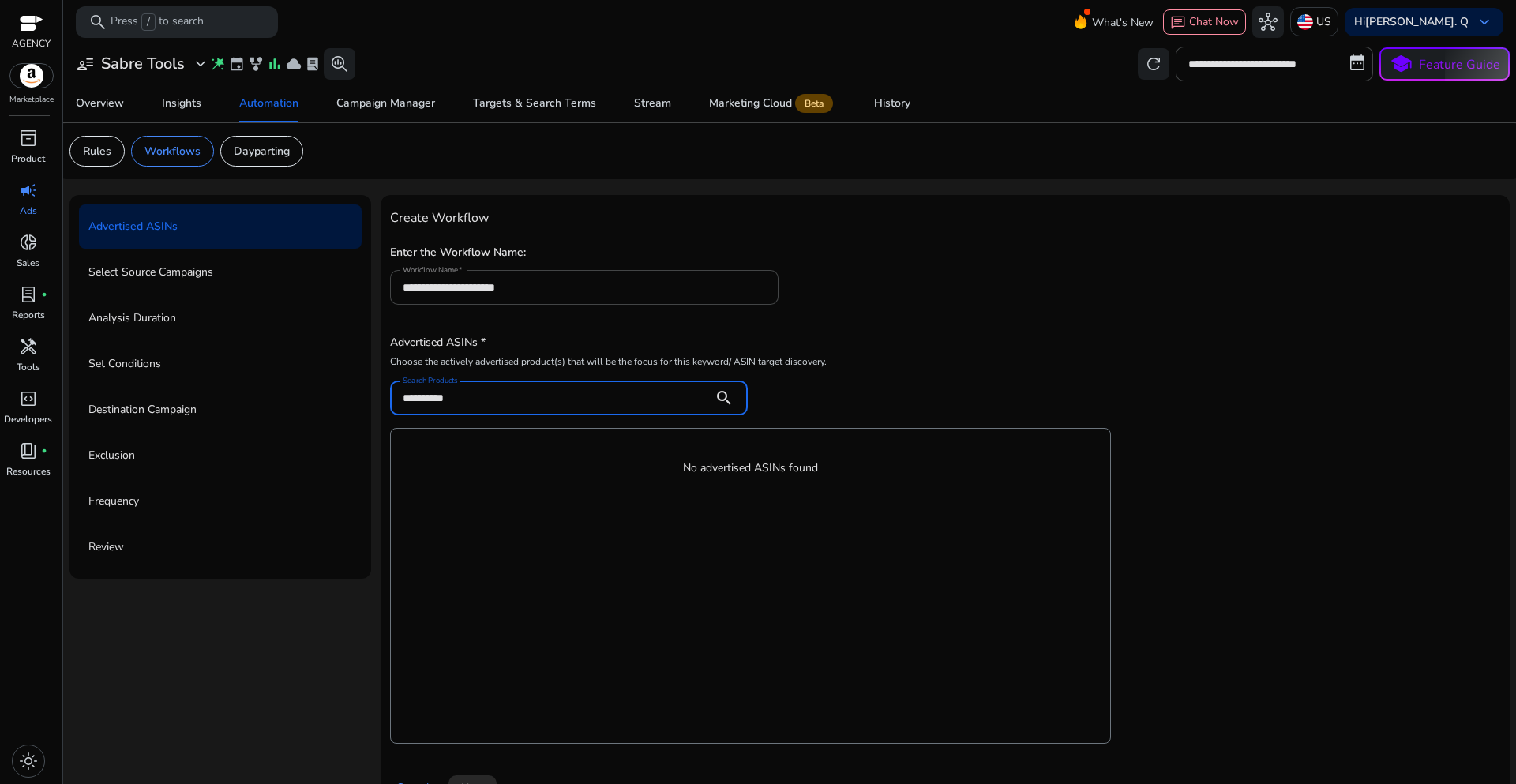
type input "**********"
click at [1134, 363] on div "**********" at bounding box center [945, 373] width 1110 height 85
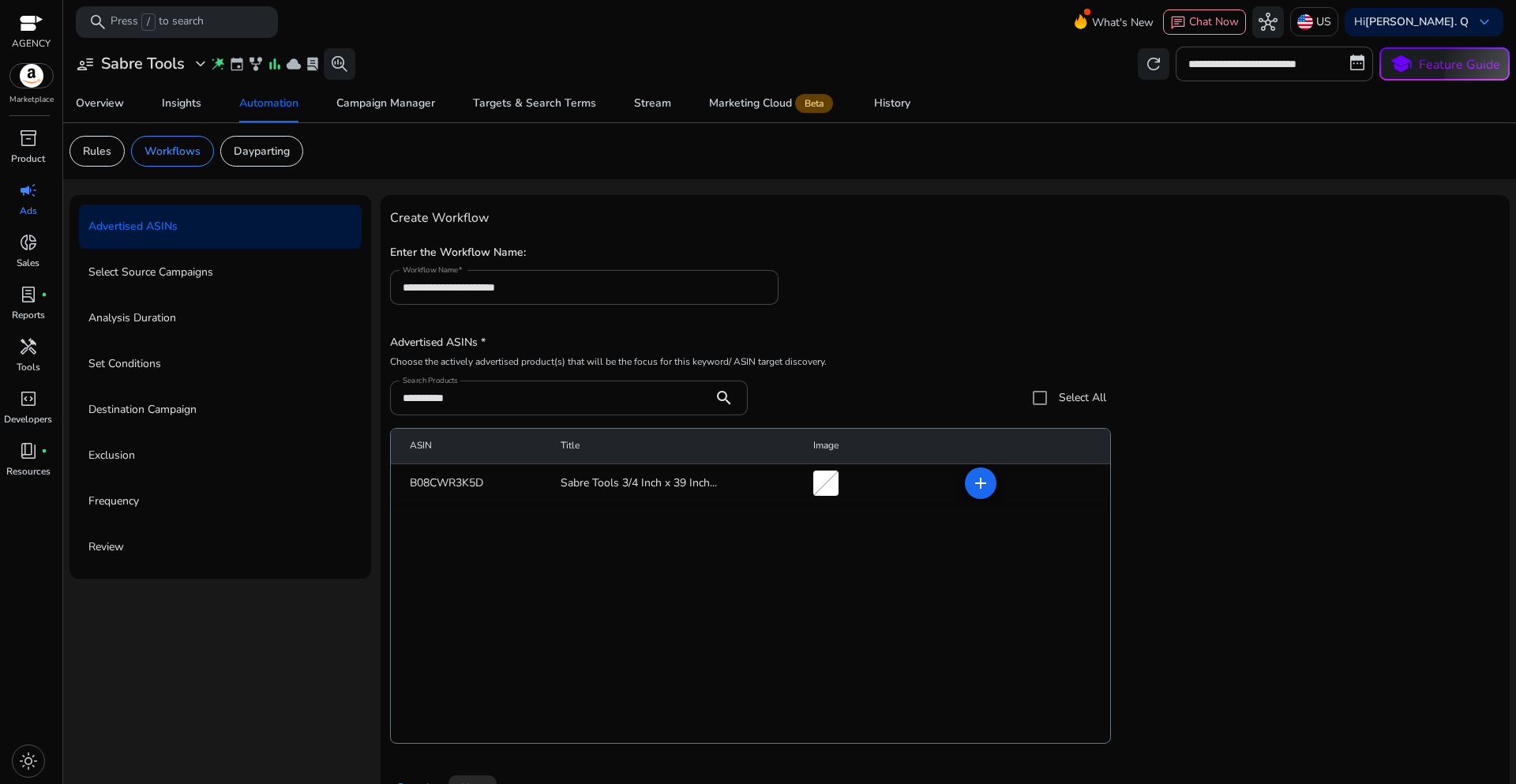
click at [957, 486] on mat-cell "add" at bounding box center [1031, 483] width 158 height 38
click at [978, 493] on span at bounding box center [981, 483] width 38 height 38
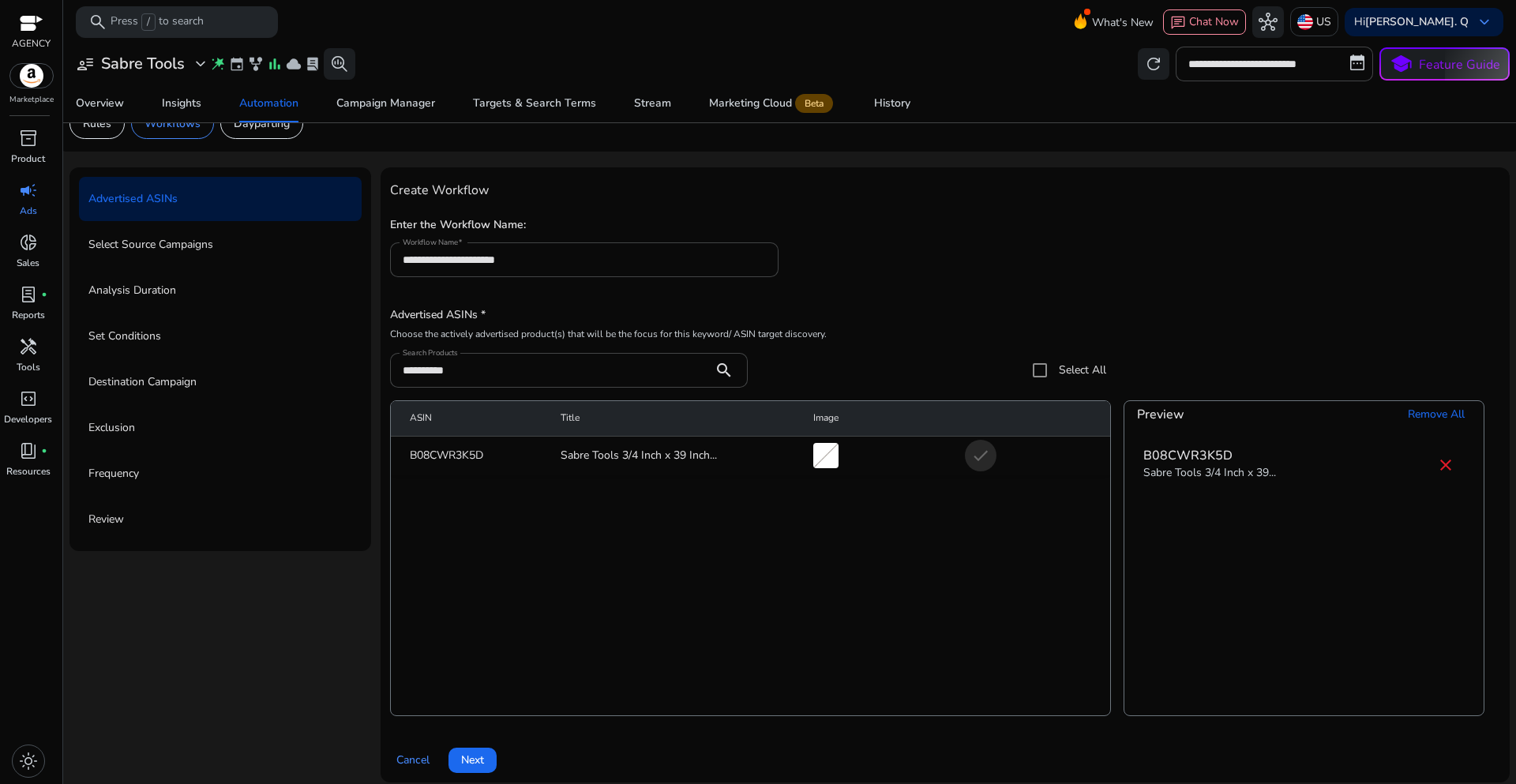
scroll to position [39, 0]
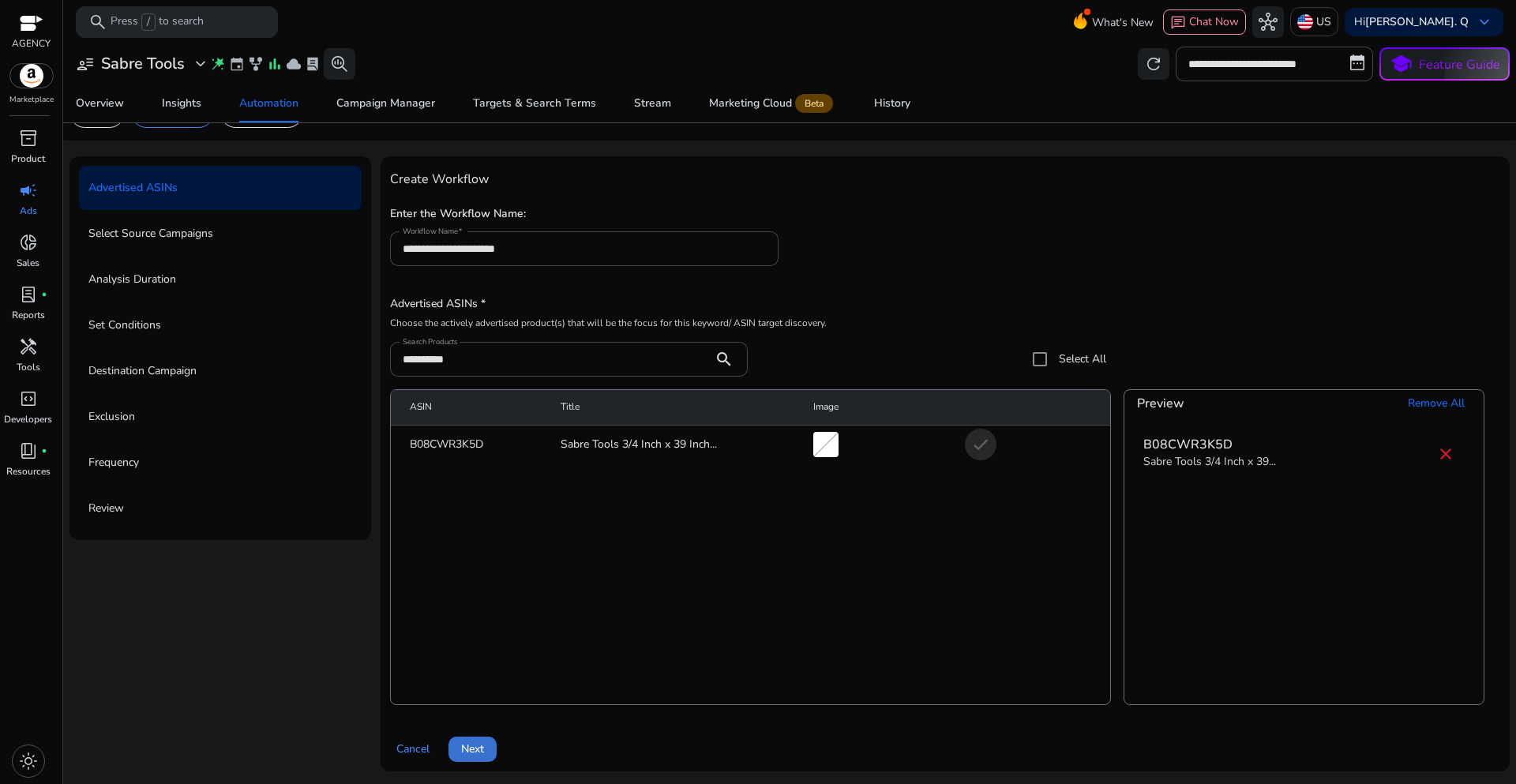
click at [482, 756] on span "Next" at bounding box center [472, 748] width 23 height 16
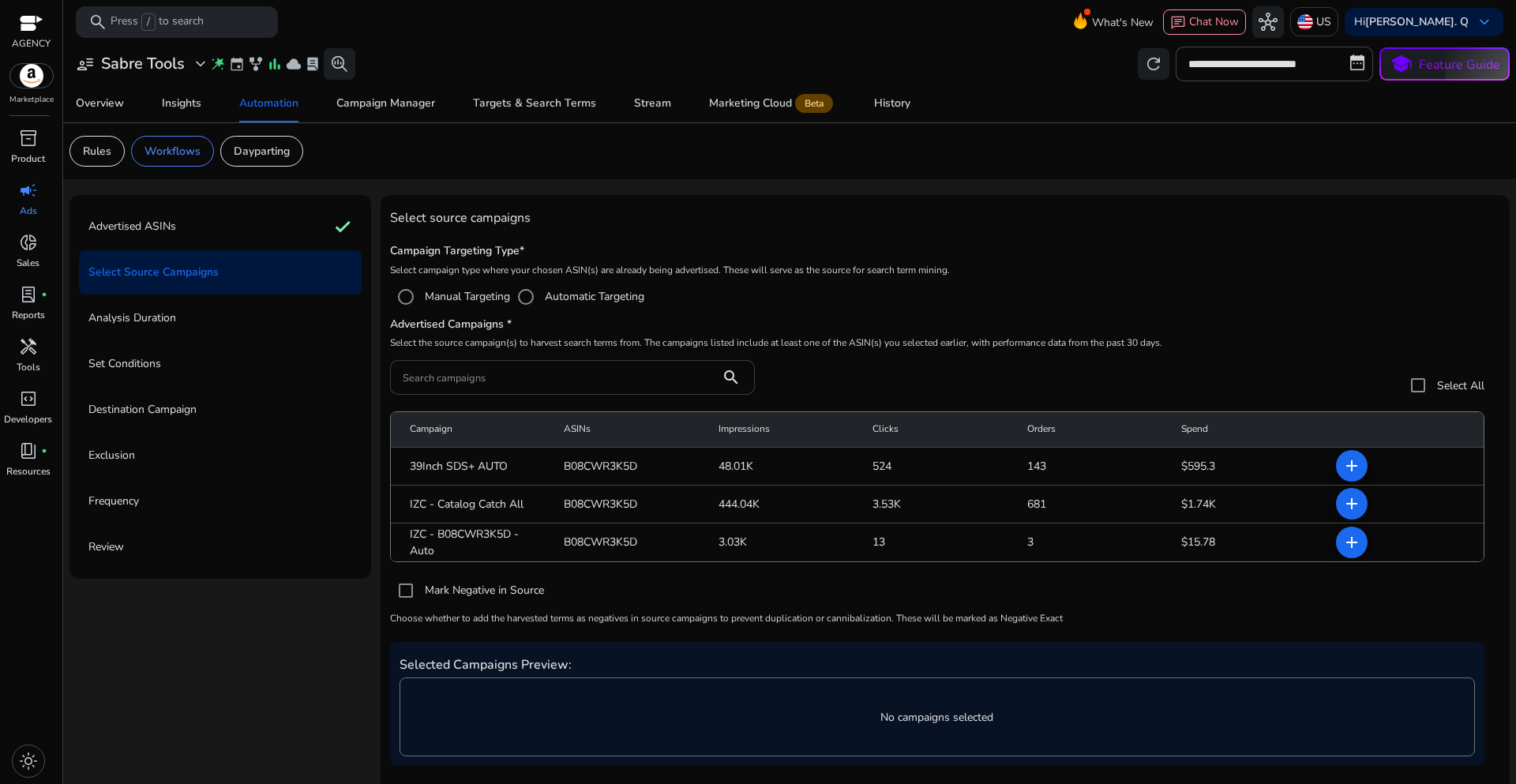
click at [469, 375] on input "Search campaigns" at bounding box center [555, 377] width 305 height 17
paste input "**********"
type input "**********"
click at [1156, 288] on mat-radio-group "Manual Targeting Automatic Targeting" at bounding box center [945, 297] width 1110 height 32
click at [1348, 547] on mat-icon "add" at bounding box center [1352, 543] width 19 height 19
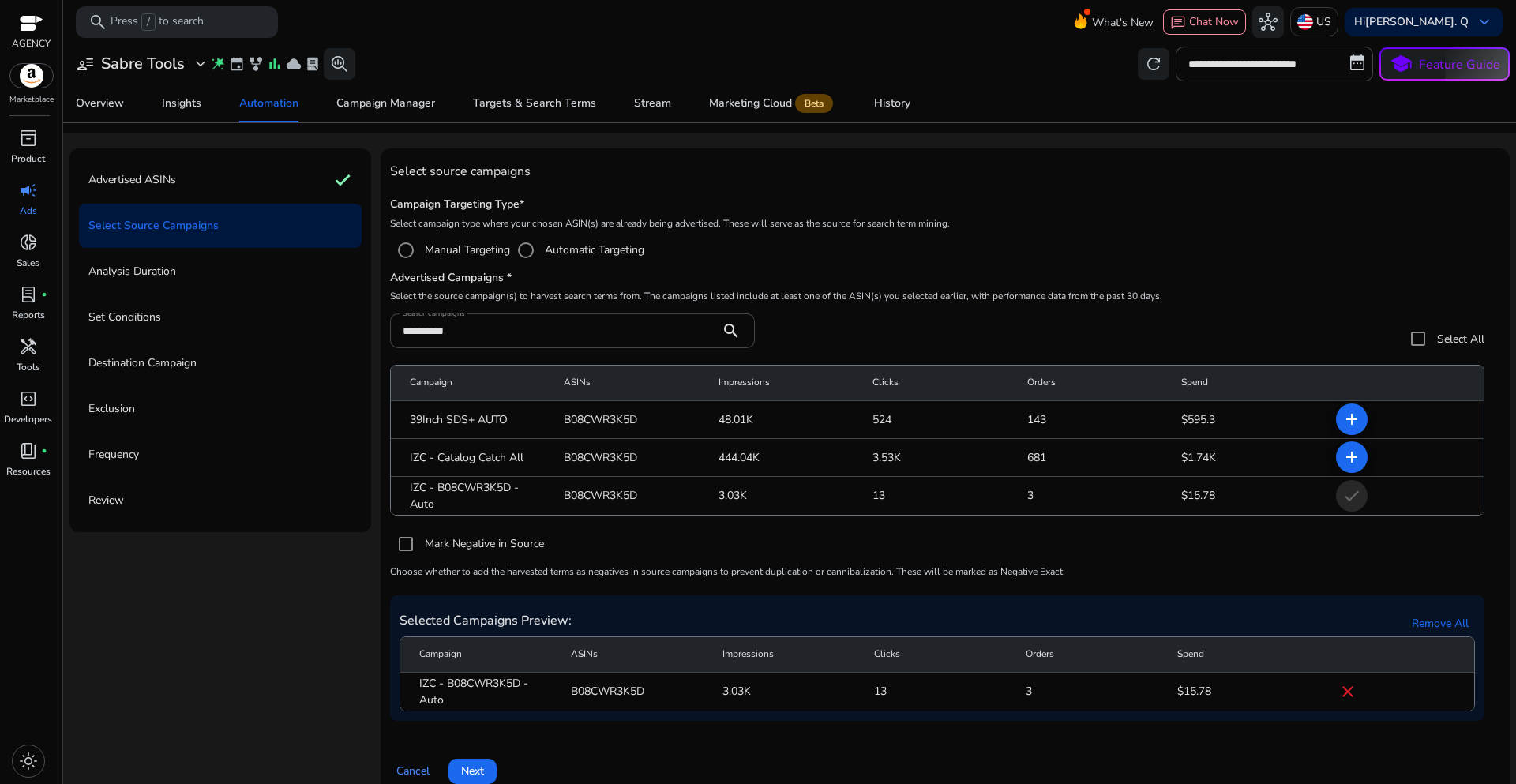
scroll to position [69, 0]
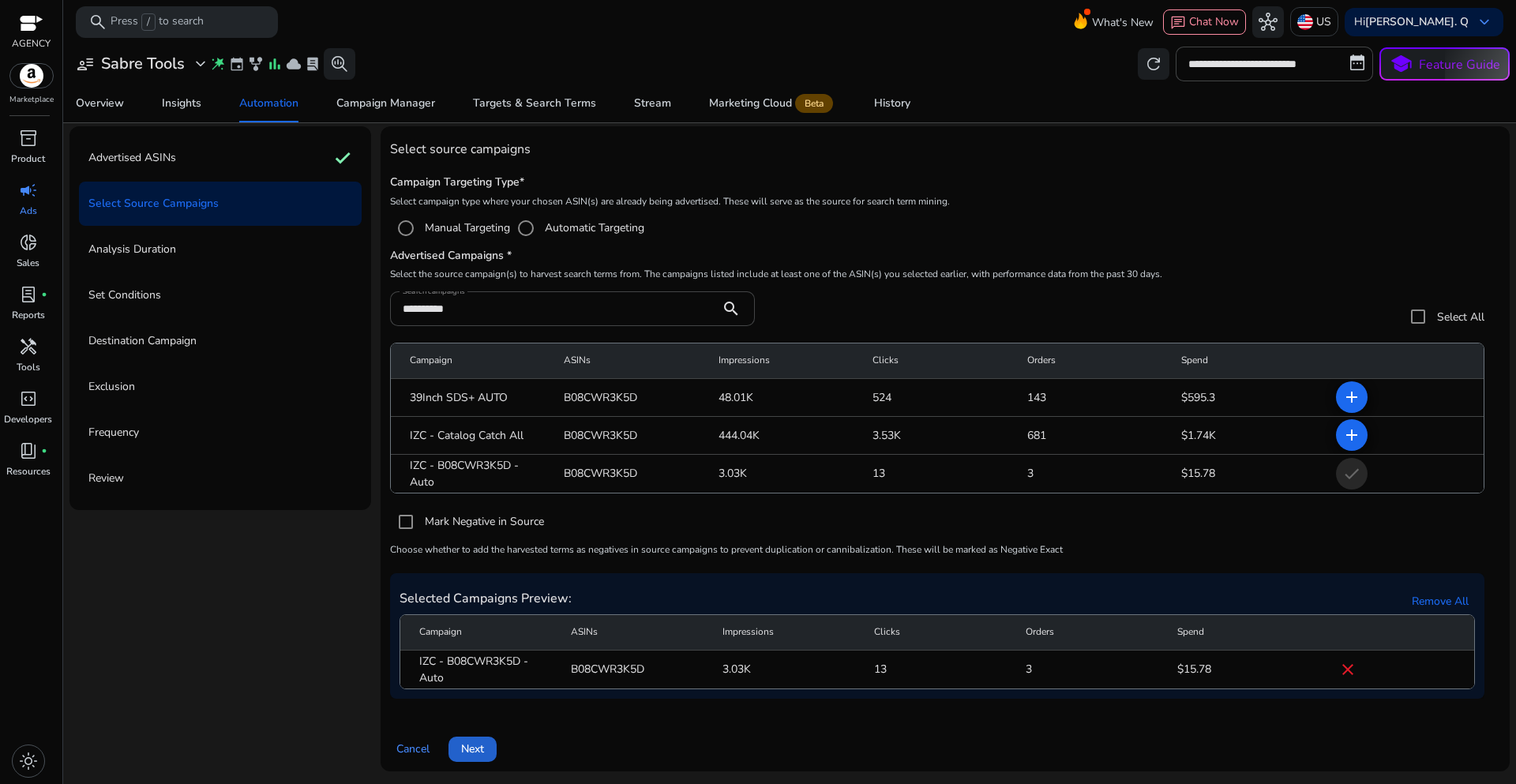
click at [463, 760] on span at bounding box center [473, 750] width 48 height 38
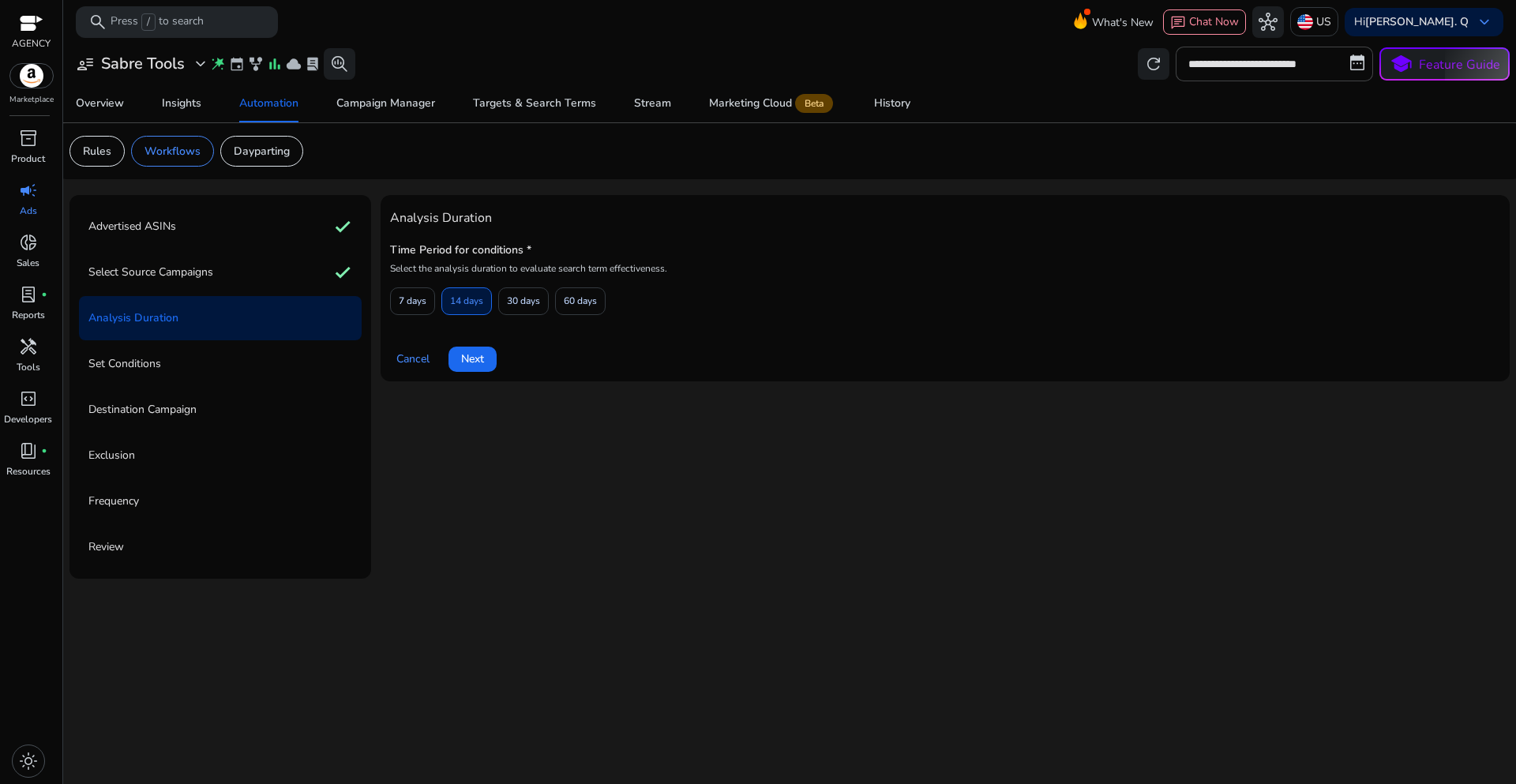
scroll to position [0, 0]
click at [433, 320] on span at bounding box center [412, 301] width 43 height 38
click at [464, 354] on span "Next" at bounding box center [472, 358] width 23 height 16
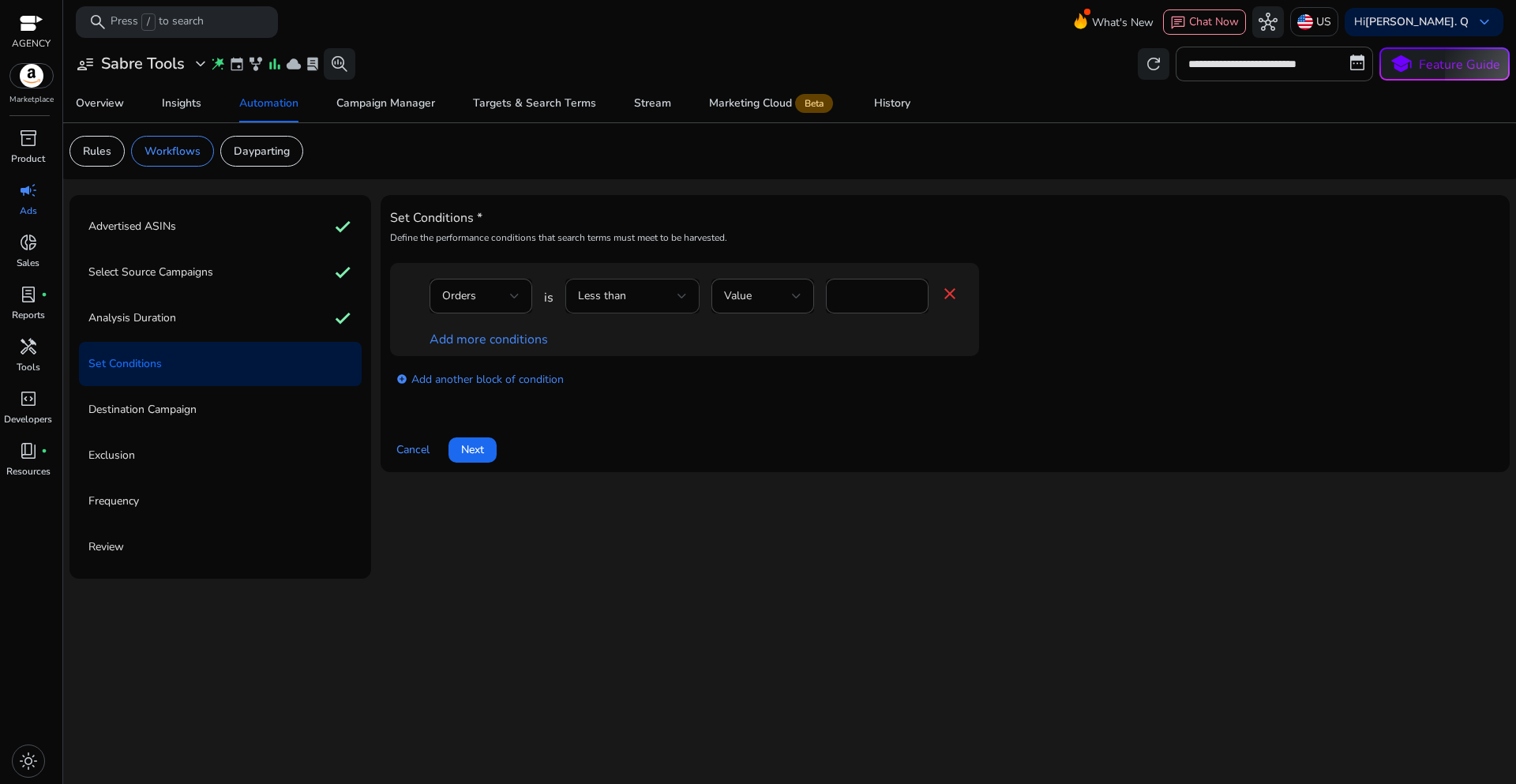
click at [681, 303] on div at bounding box center [682, 296] width 9 height 19
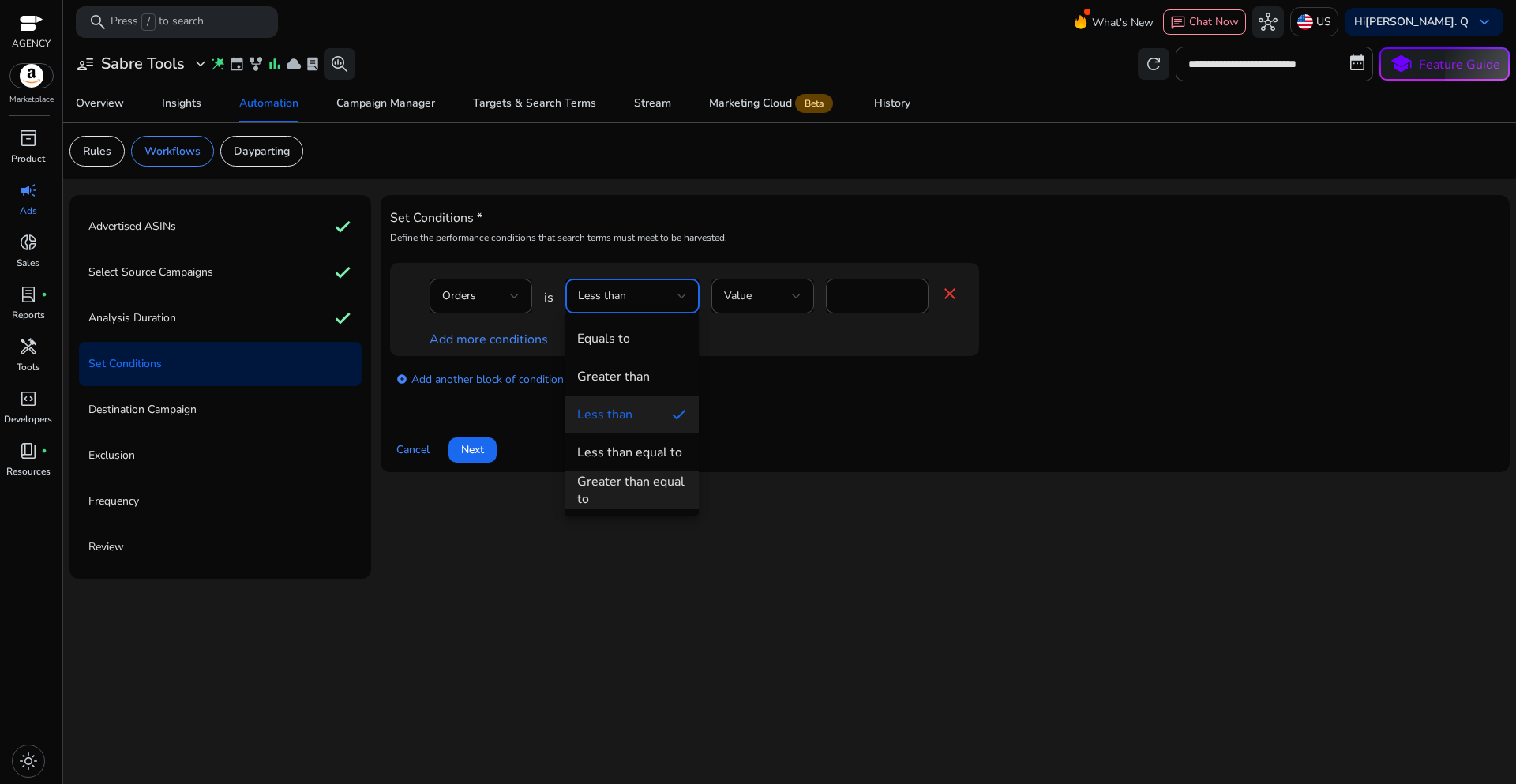
drag, startPoint x: 633, startPoint y: 480, endPoint x: 884, endPoint y: 388, distance: 267.3
click at [633, 480] on div "Greater than equal to" at bounding box center [632, 490] width 109 height 34
click at [890, 384] on div "add_circle Add another block of condition" at bounding box center [716, 378] width 652 height 44
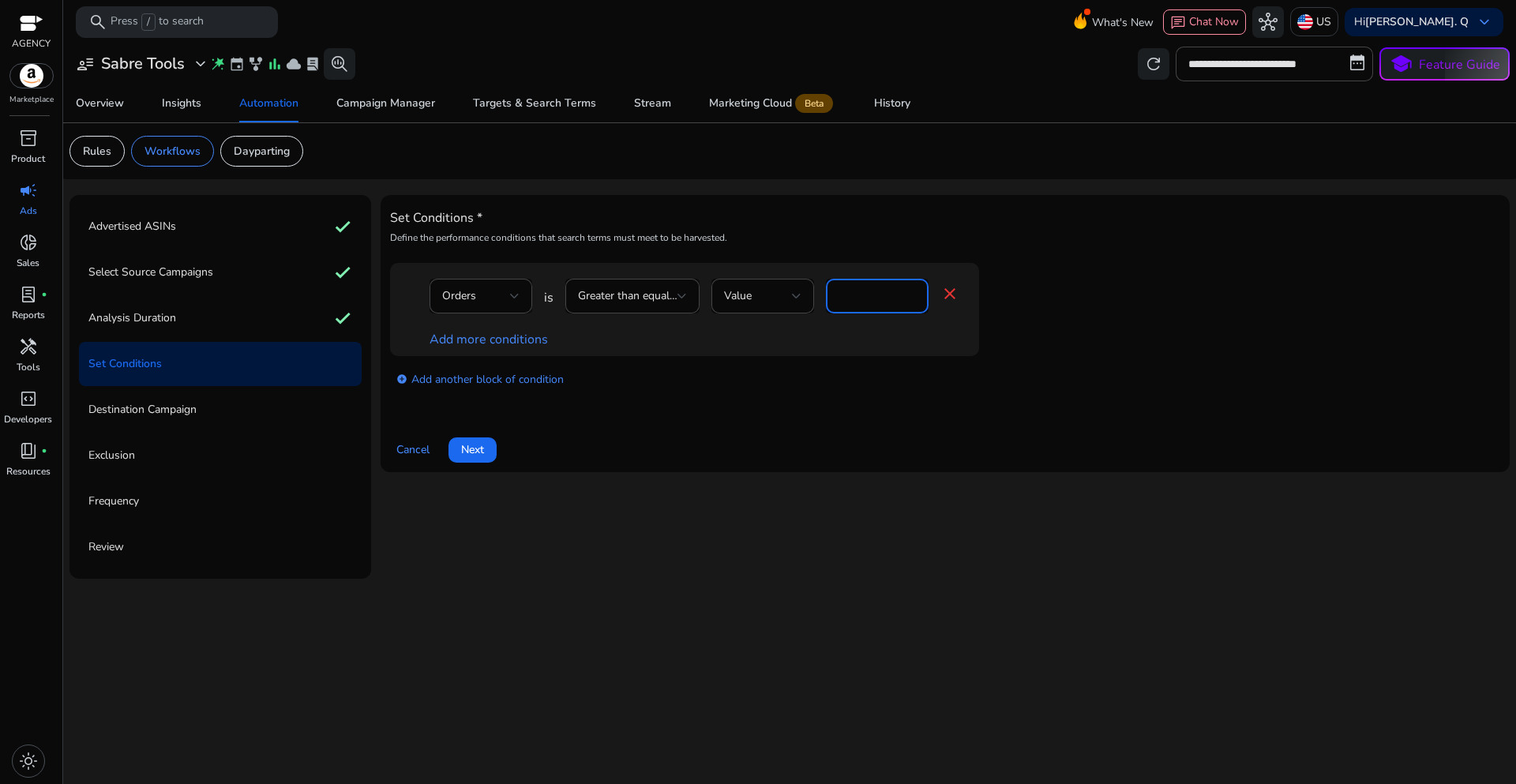
drag, startPoint x: 859, startPoint y: 296, endPoint x: 827, endPoint y: 296, distance: 32.0
click at [827, 296] on div "*" at bounding box center [877, 296] width 103 height 34
type input "*"
click at [456, 341] on link "Add more conditions" at bounding box center [488, 339] width 118 height 17
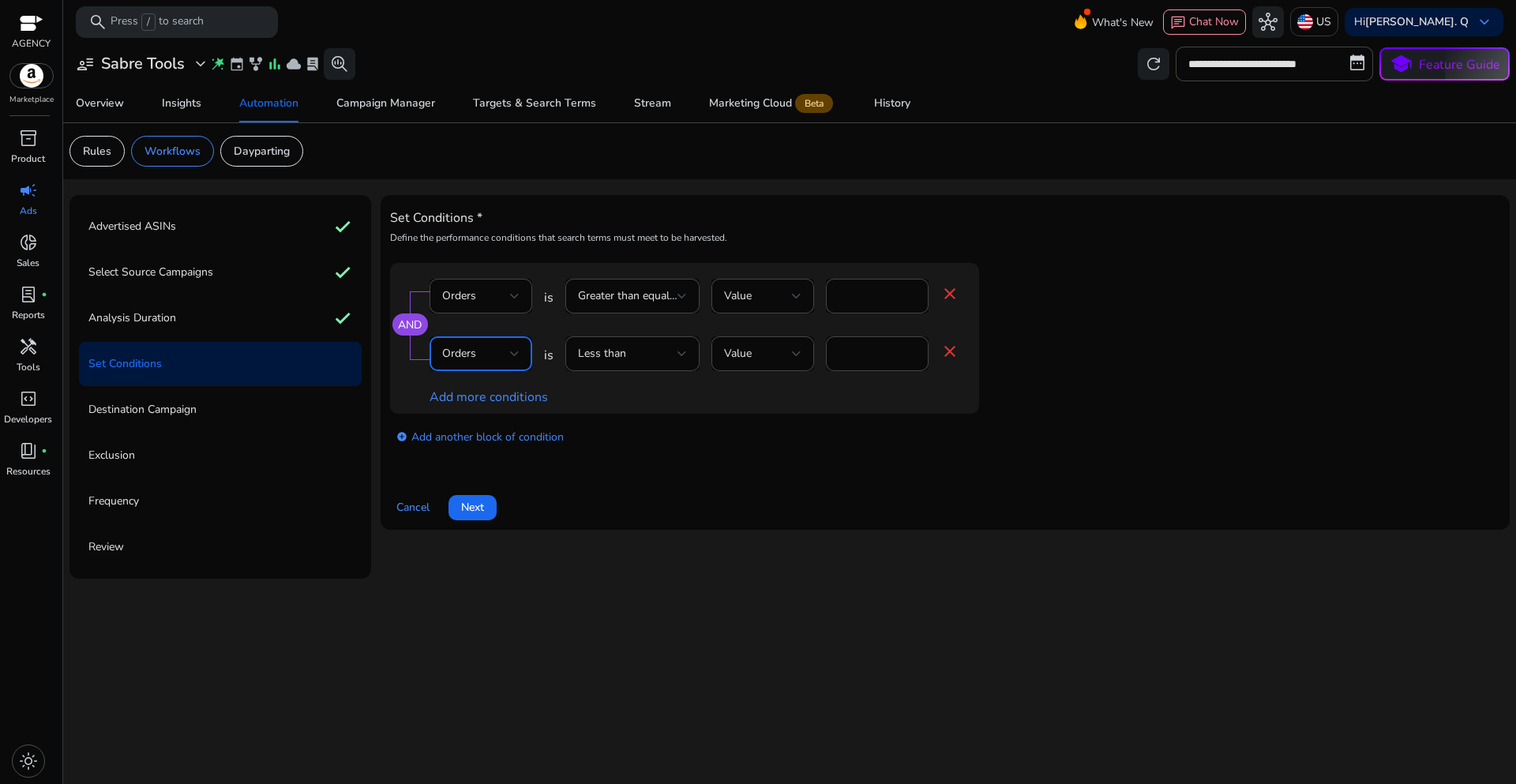
click at [494, 355] on div "Orders" at bounding box center [475, 354] width 68 height 17
click at [488, 388] on span "ACoS" at bounding box center [481, 386] width 78 height 17
click at [642, 431] on div "add_circle Add another block of condition" at bounding box center [716, 436] width 652 height 44
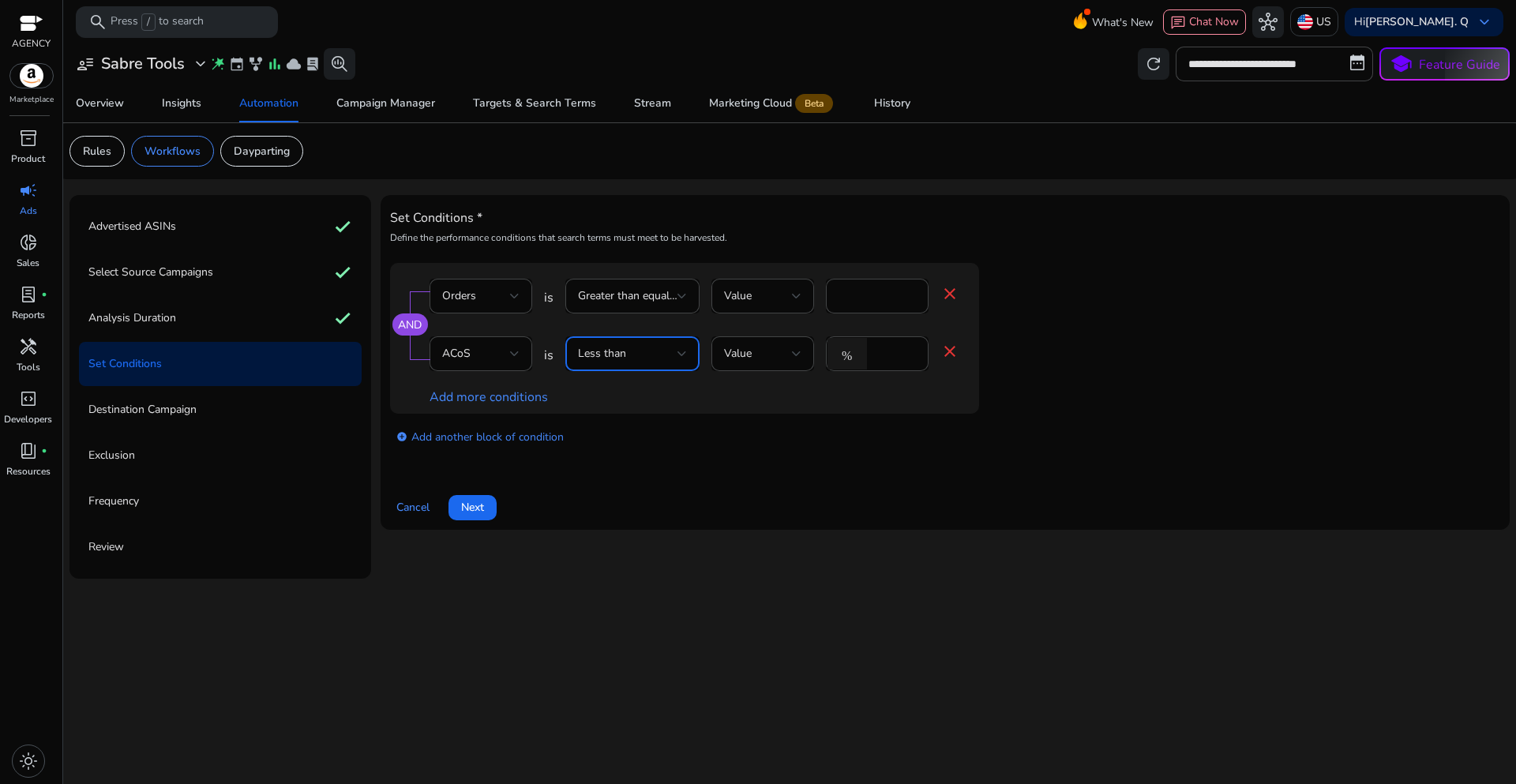
click at [676, 352] on div "Less than" at bounding box center [627, 354] width 99 height 17
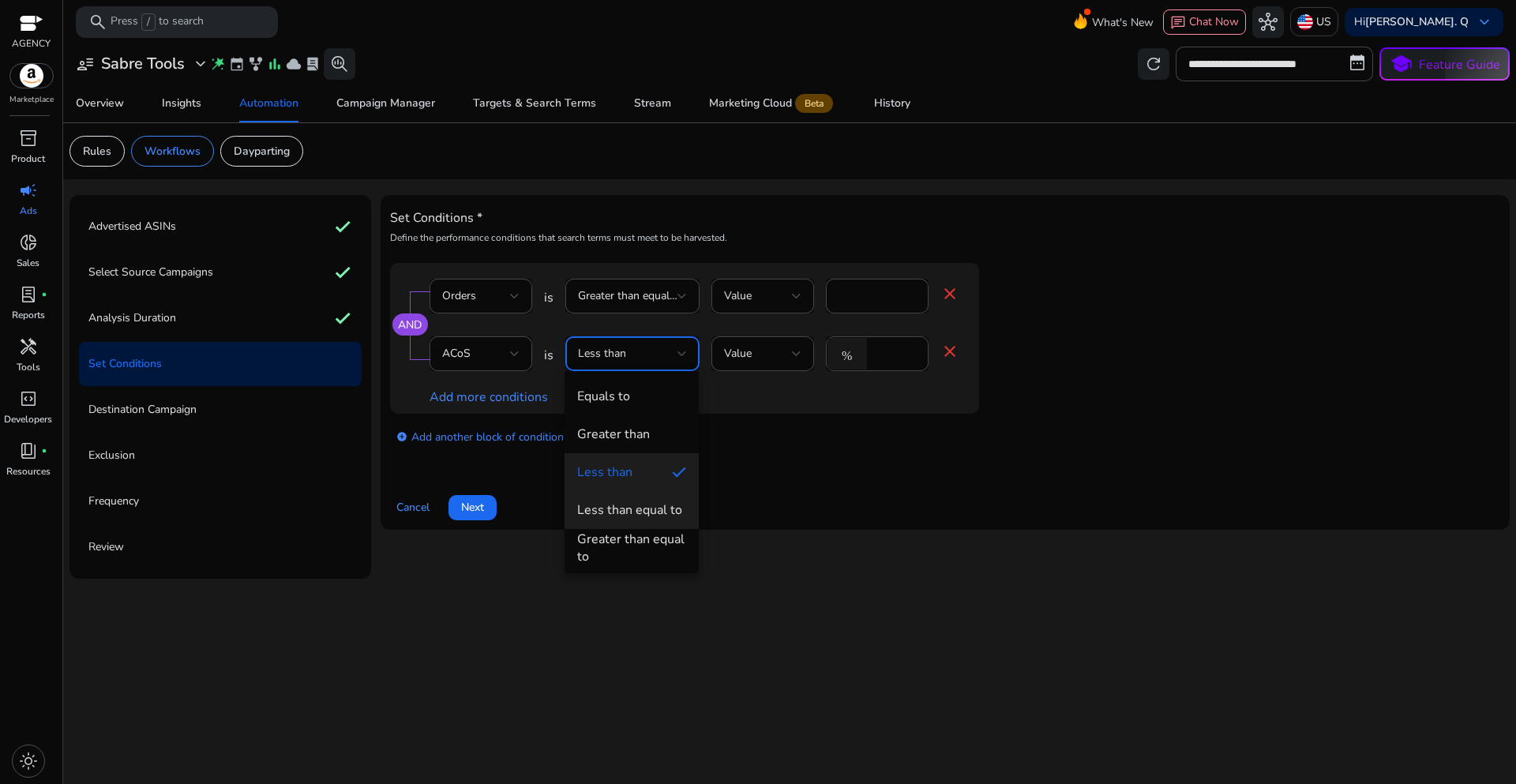
click at [656, 516] on div "Less than equal to" at bounding box center [630, 510] width 105 height 17
click at [799, 470] on div "Set Conditions * Define the performance conditions that search terms must meet …" at bounding box center [945, 362] width 1110 height 316
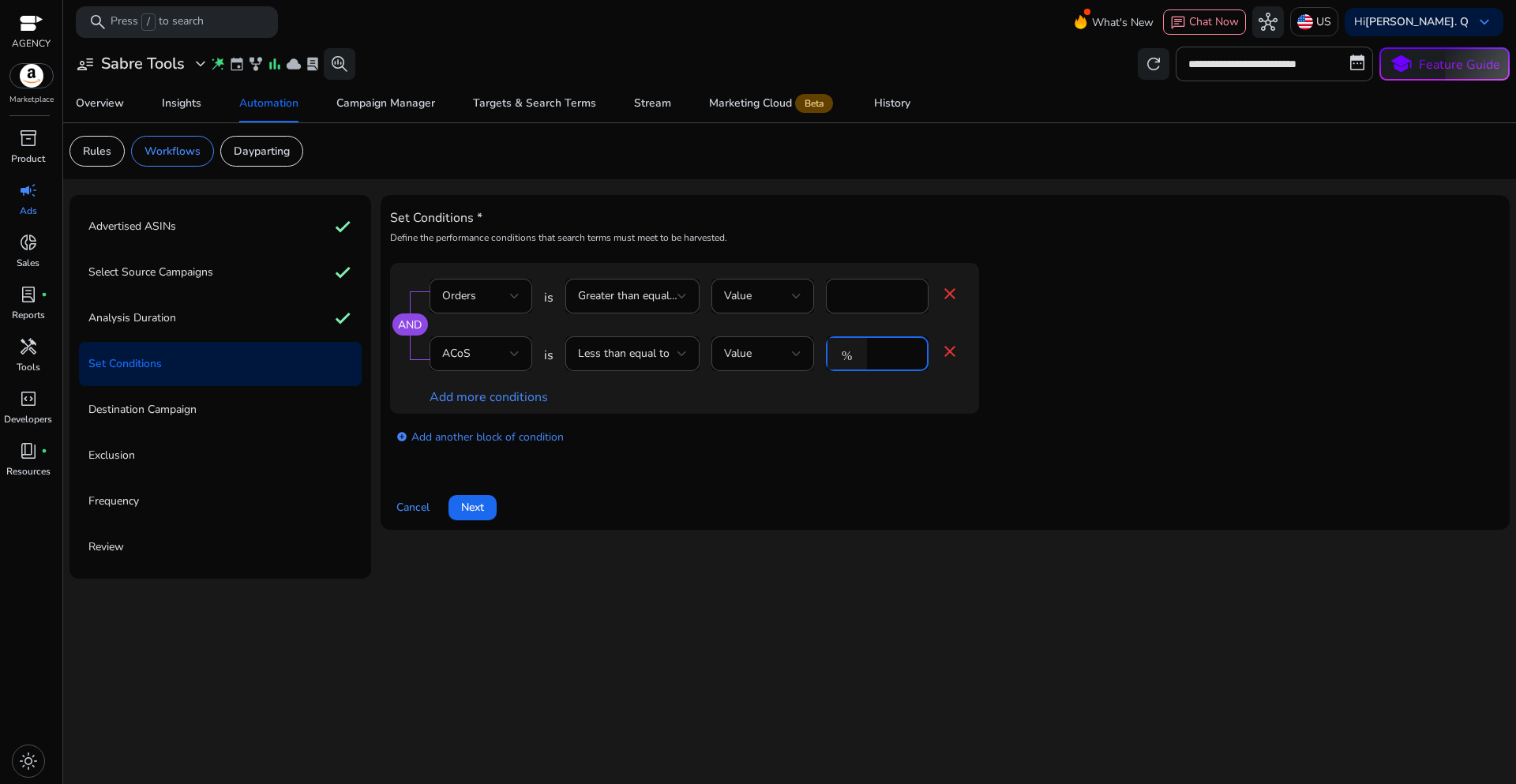
drag, startPoint x: 890, startPoint y: 353, endPoint x: 857, endPoint y: 352, distance: 33.0
click at [857, 352] on div "% *" at bounding box center [871, 354] width 90 height 34
type input "**"
click at [787, 463] on div "Set Conditions * Define the performance conditions that search terms must meet …" at bounding box center [945, 362] width 1110 height 316
click at [480, 505] on span "Next" at bounding box center [472, 506] width 23 height 16
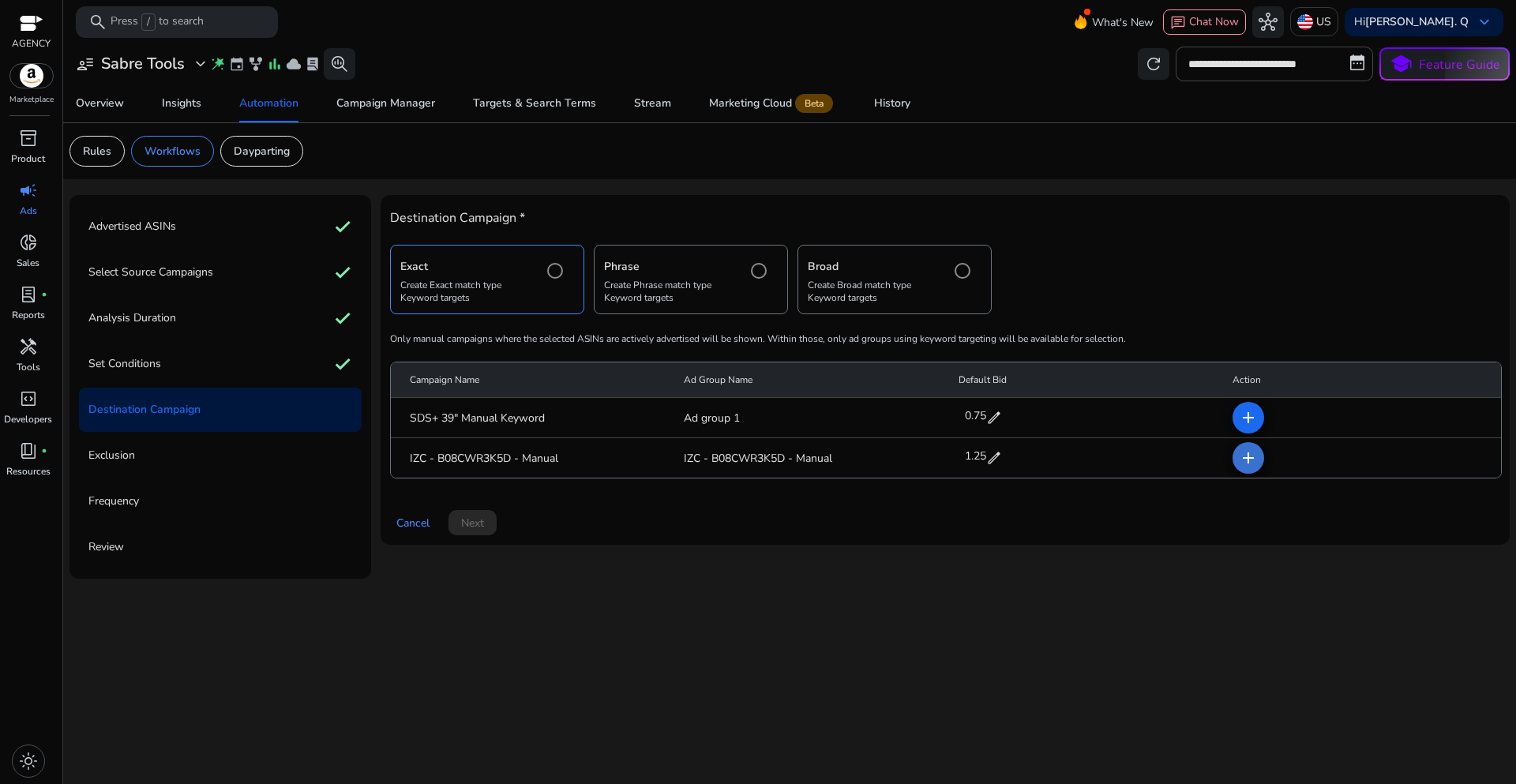
click at [1255, 456] on mat-icon "add" at bounding box center [1249, 458] width 19 height 19
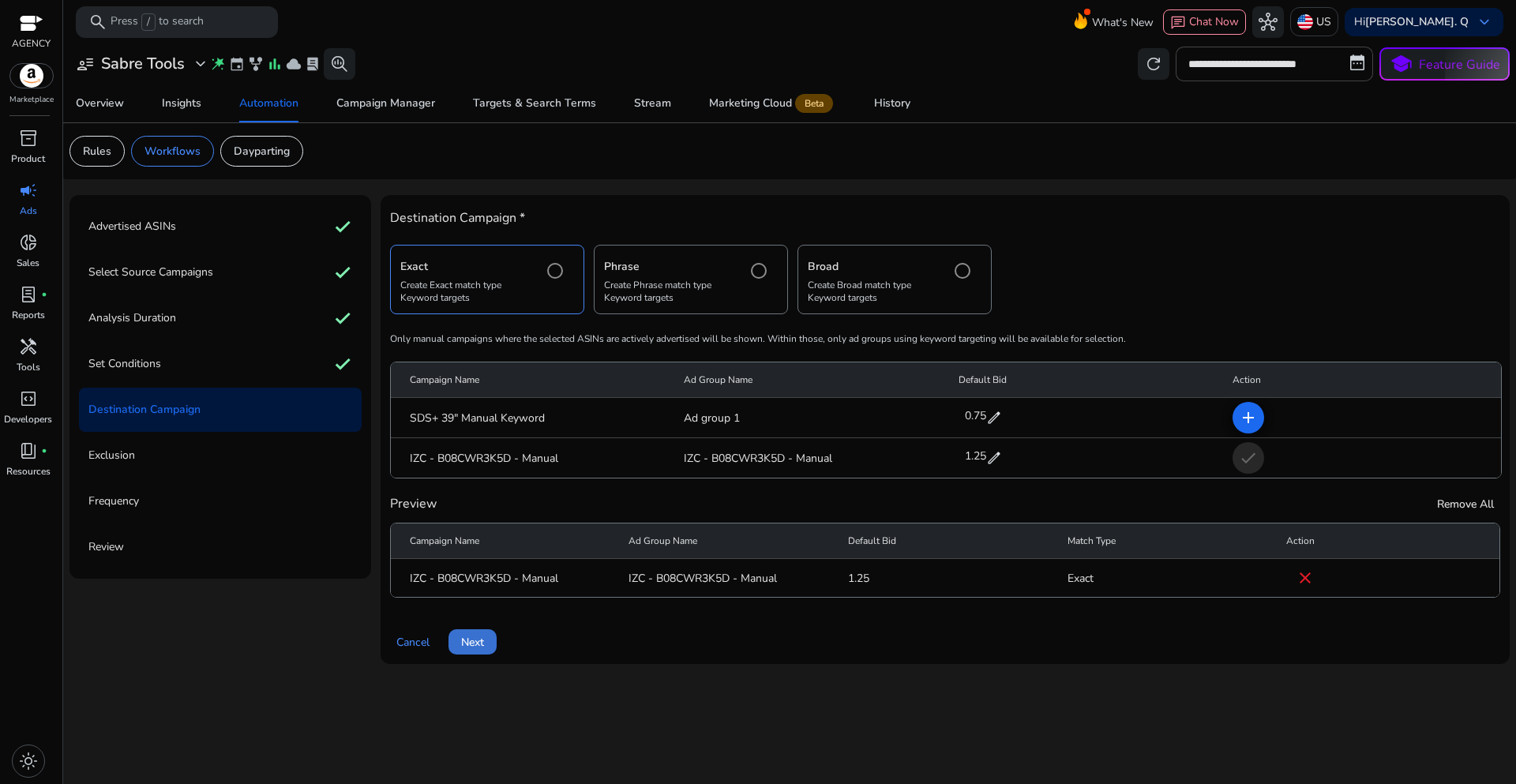
click at [475, 647] on span "Next" at bounding box center [472, 642] width 23 height 16
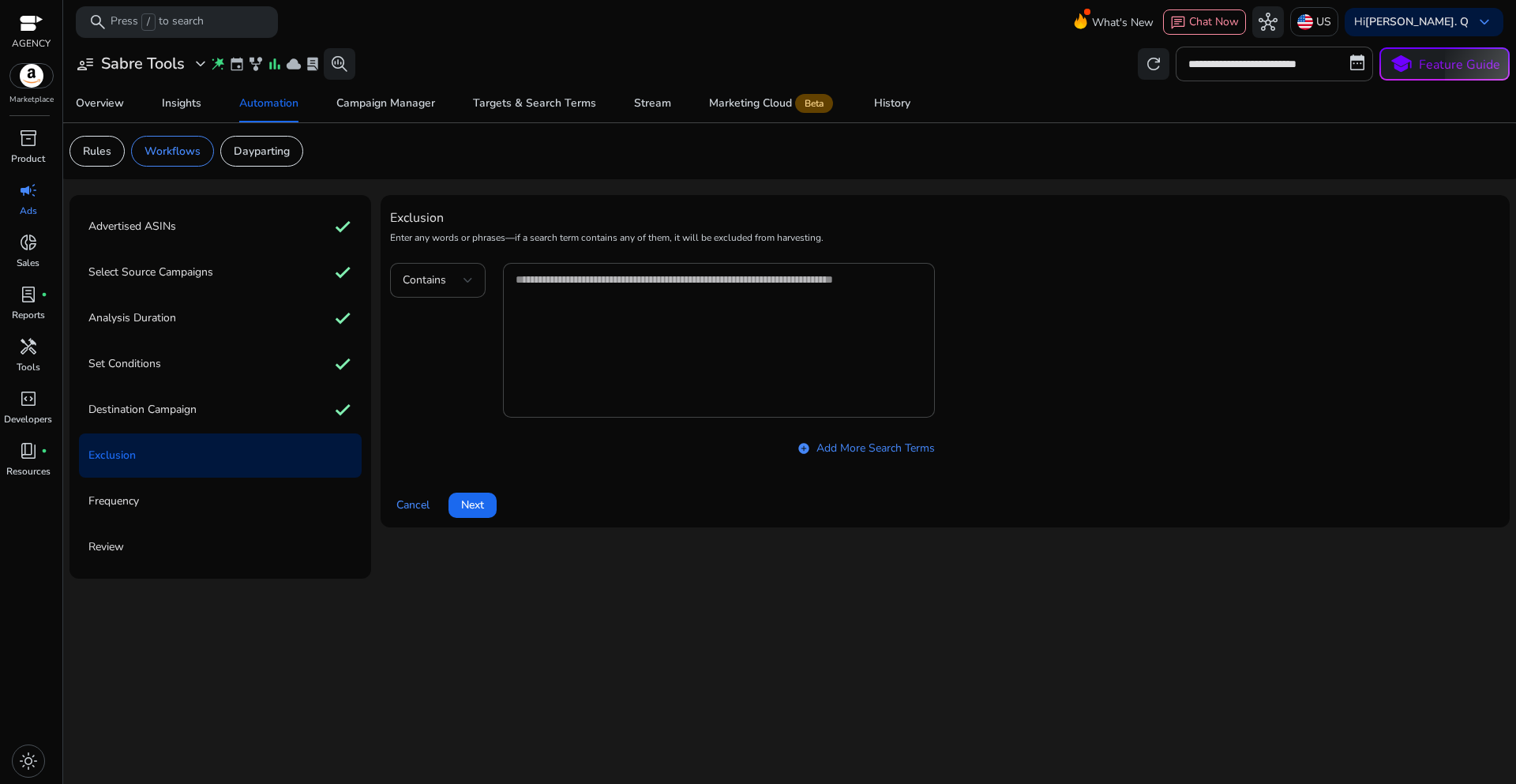
drag, startPoint x: 483, startPoint y: 500, endPoint x: 483, endPoint y: 512, distance: 12.0
click at [481, 504] on span "Next" at bounding box center [472, 505] width 23 height 16
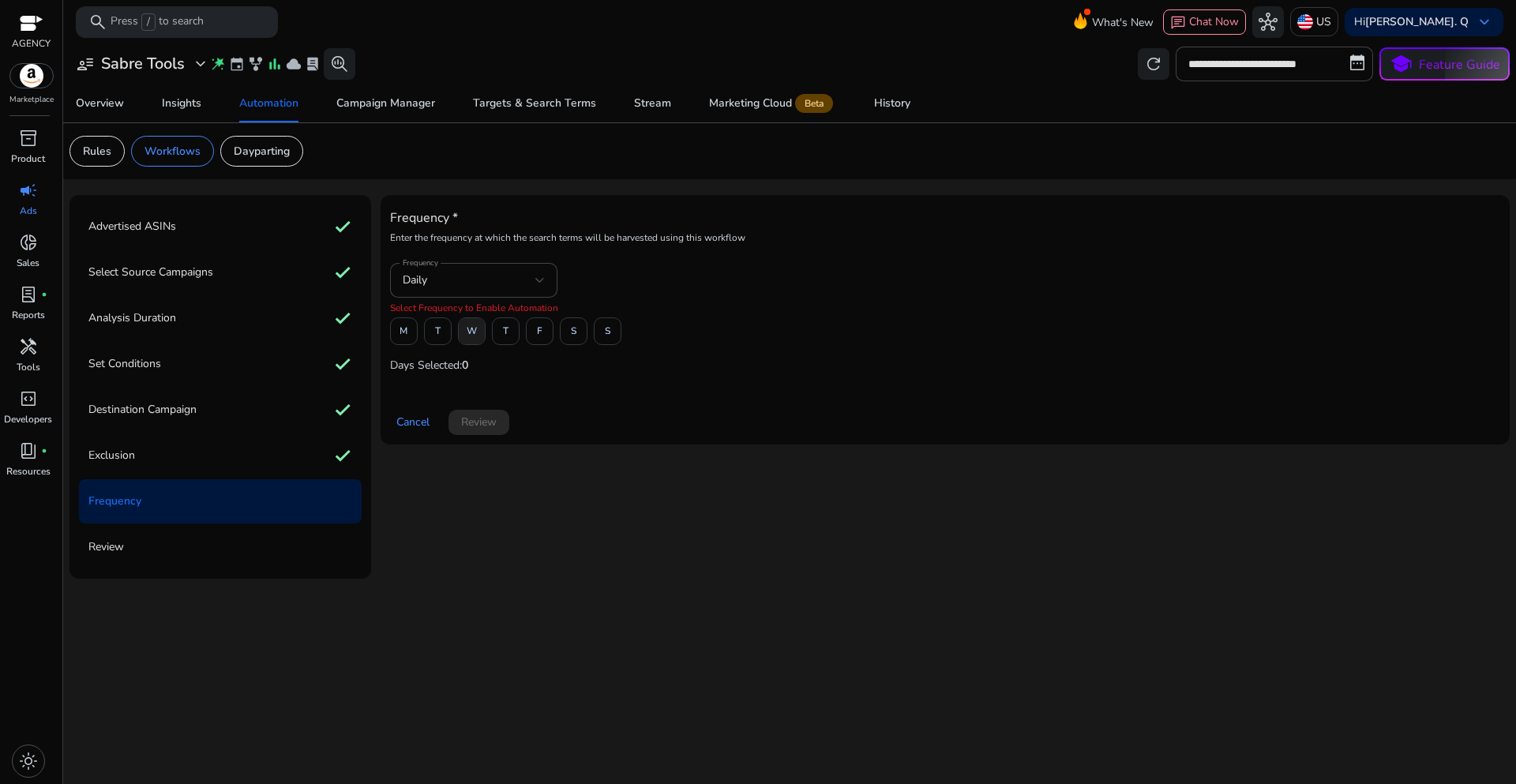
click at [476, 331] on span "W" at bounding box center [472, 331] width 10 height 28
click at [484, 430] on span "Review" at bounding box center [478, 422] width 35 height 16
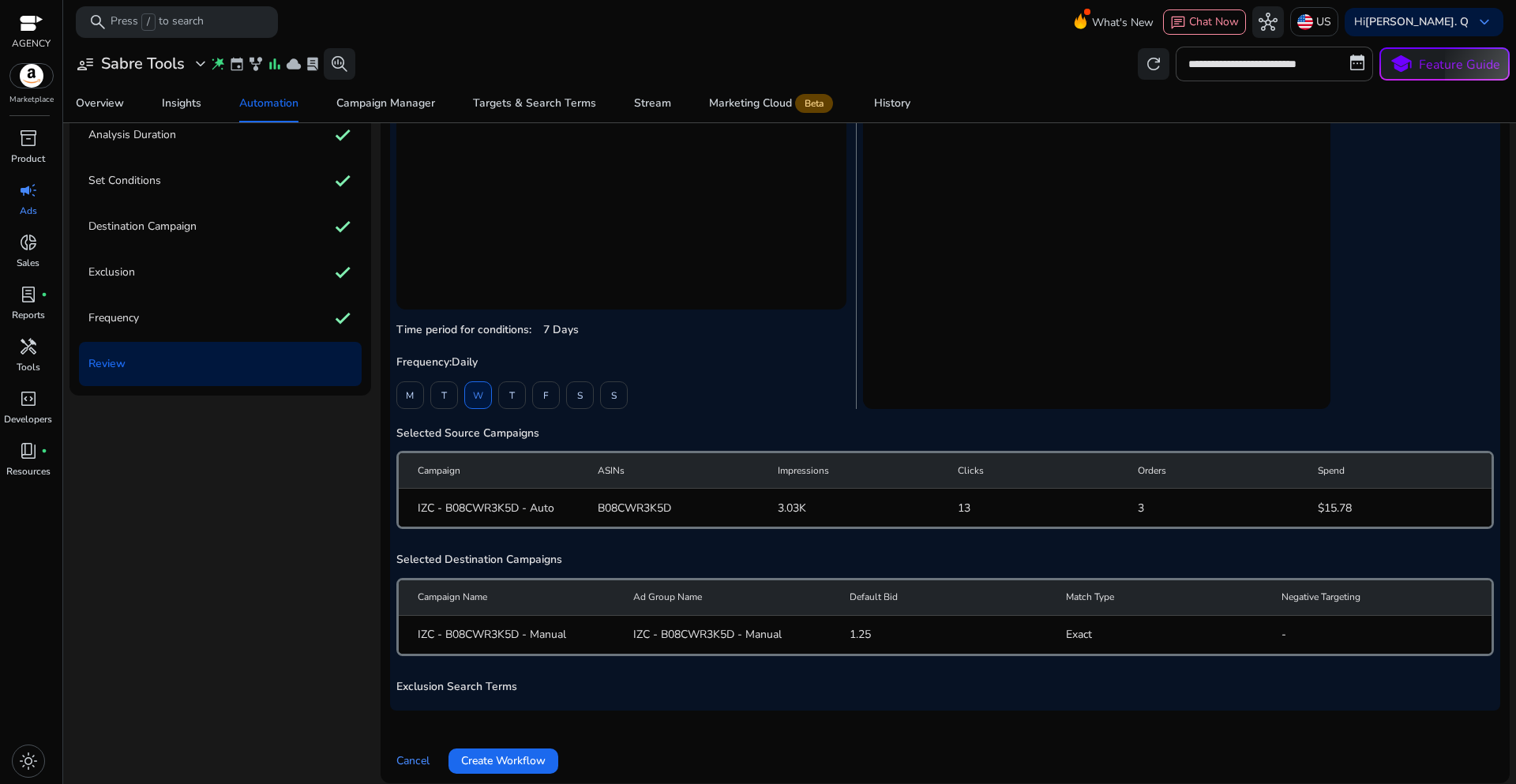
scroll to position [195, 0]
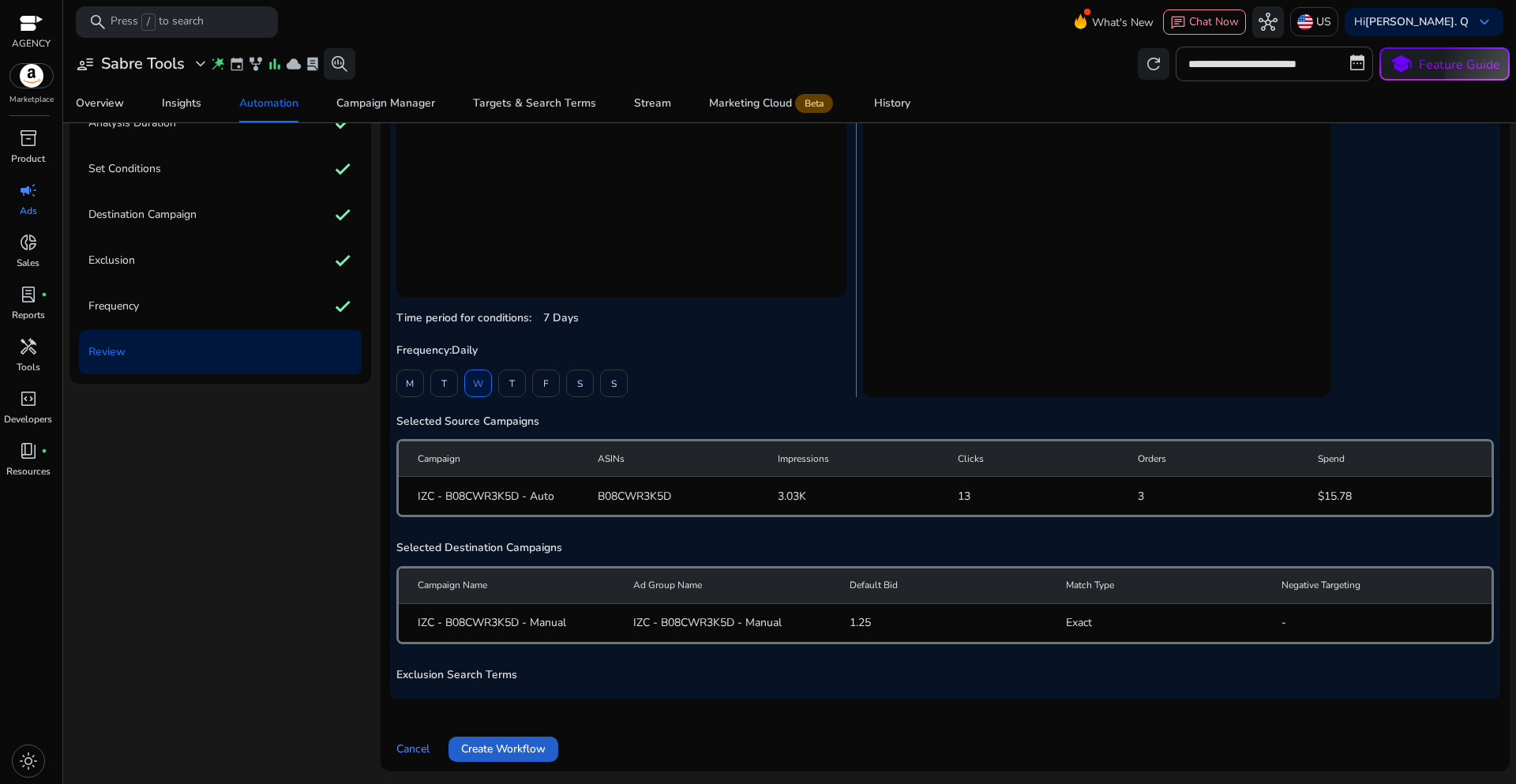
click at [499, 756] on span "Create Workflow" at bounding box center [503, 748] width 85 height 16
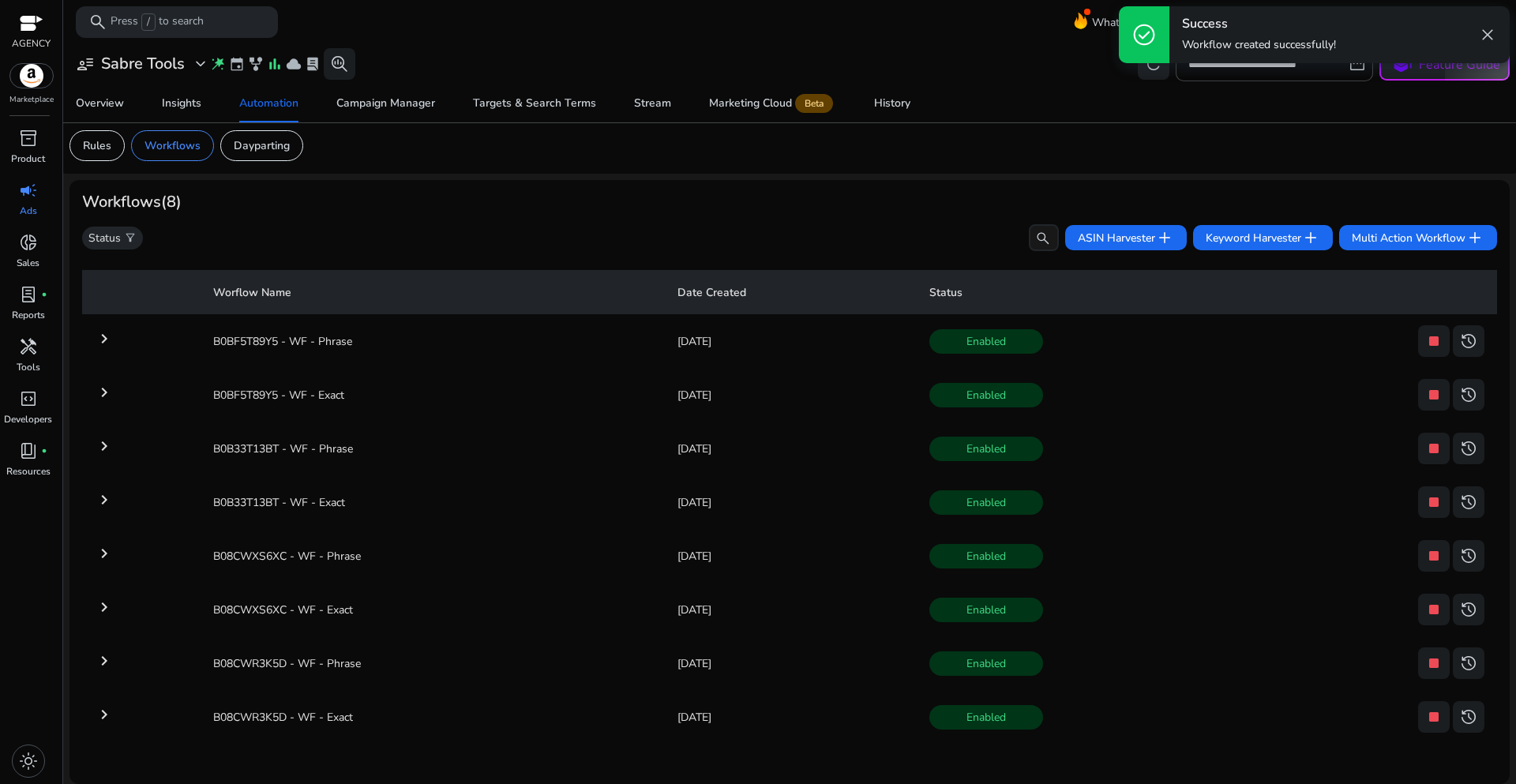
scroll to position [6, 0]
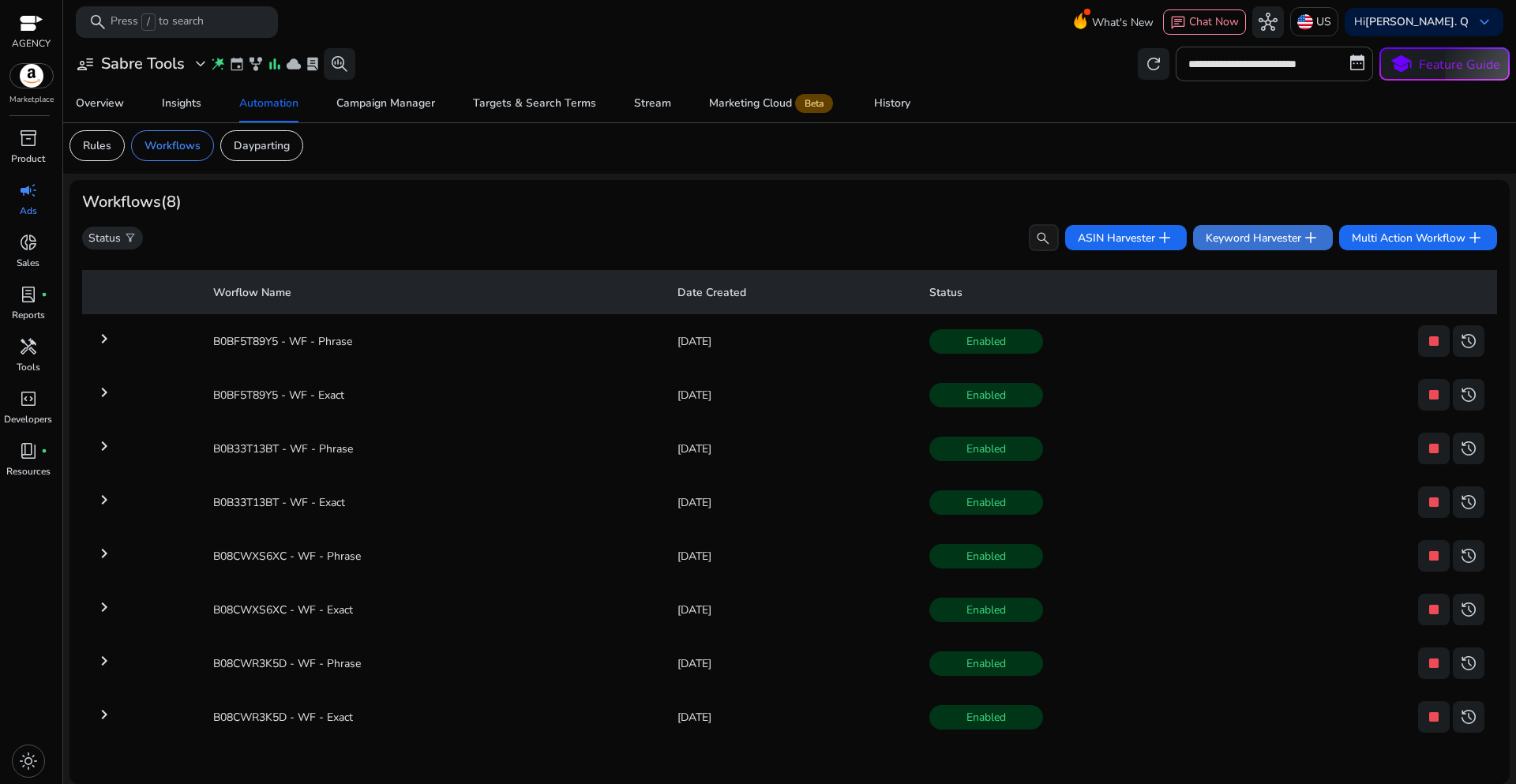
click at [1227, 240] on span "Keyword Harvester add" at bounding box center [1262, 237] width 115 height 19
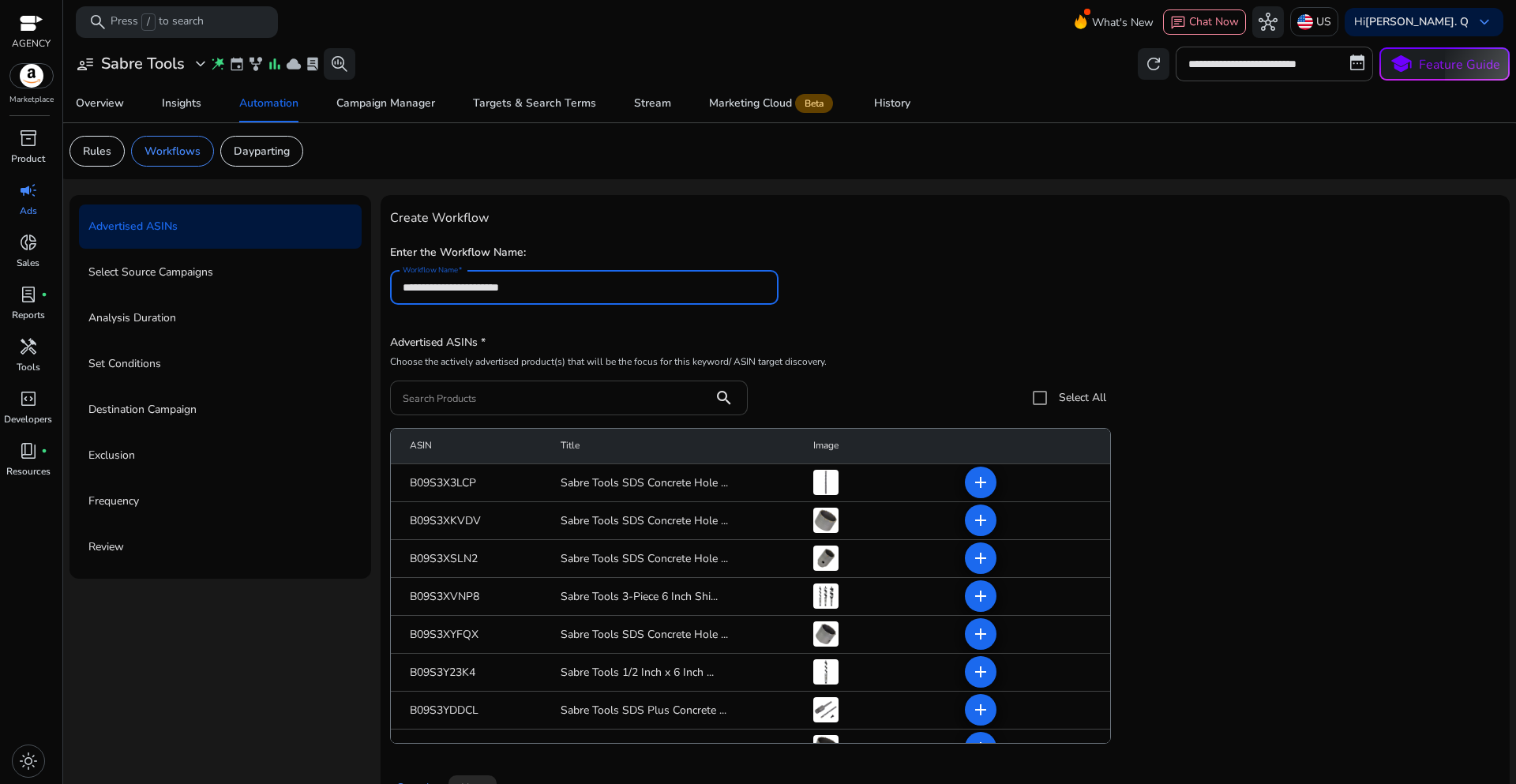
type input "**********"
click at [476, 387] on div at bounding box center [552, 398] width 299 height 34
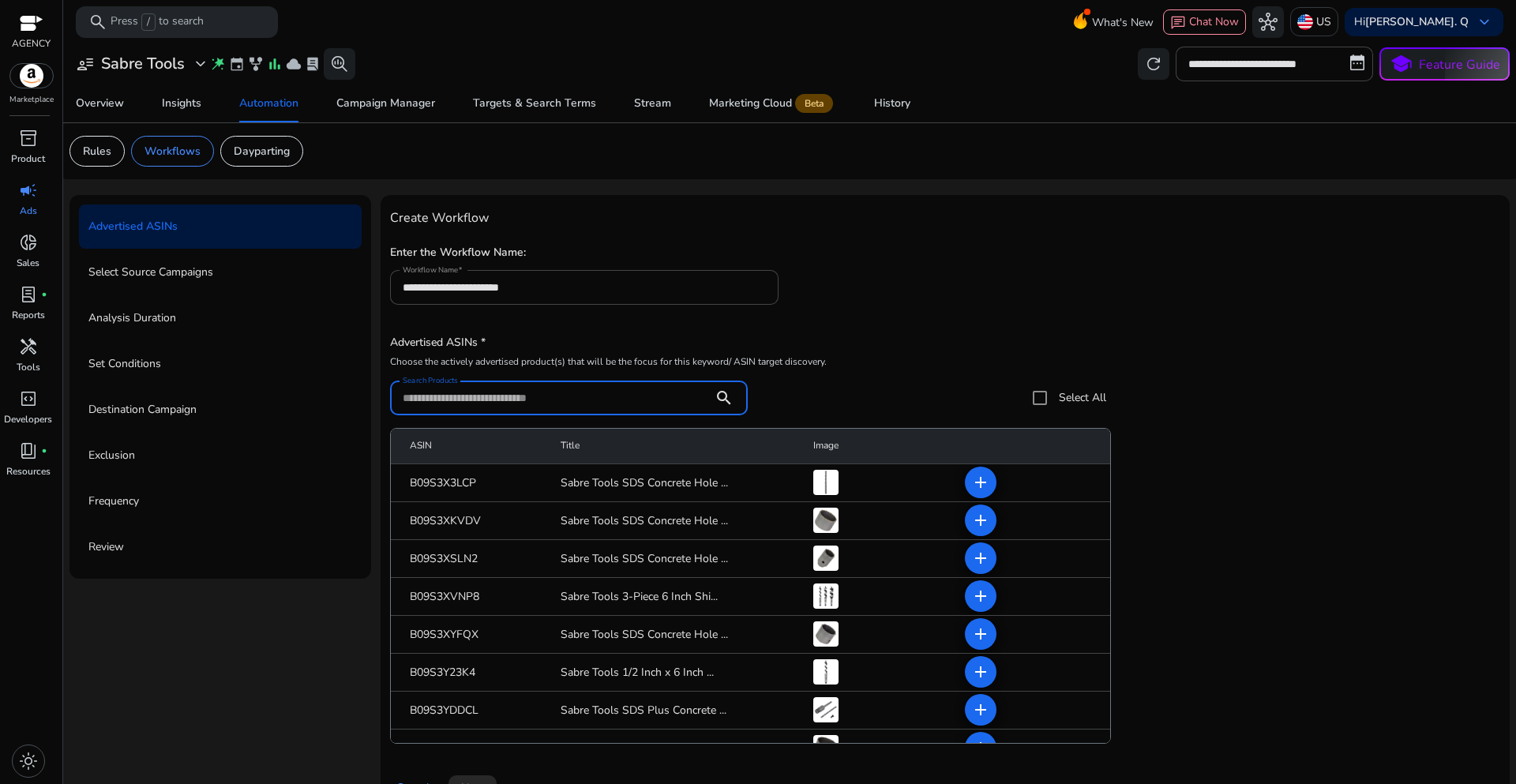
paste input "**********"
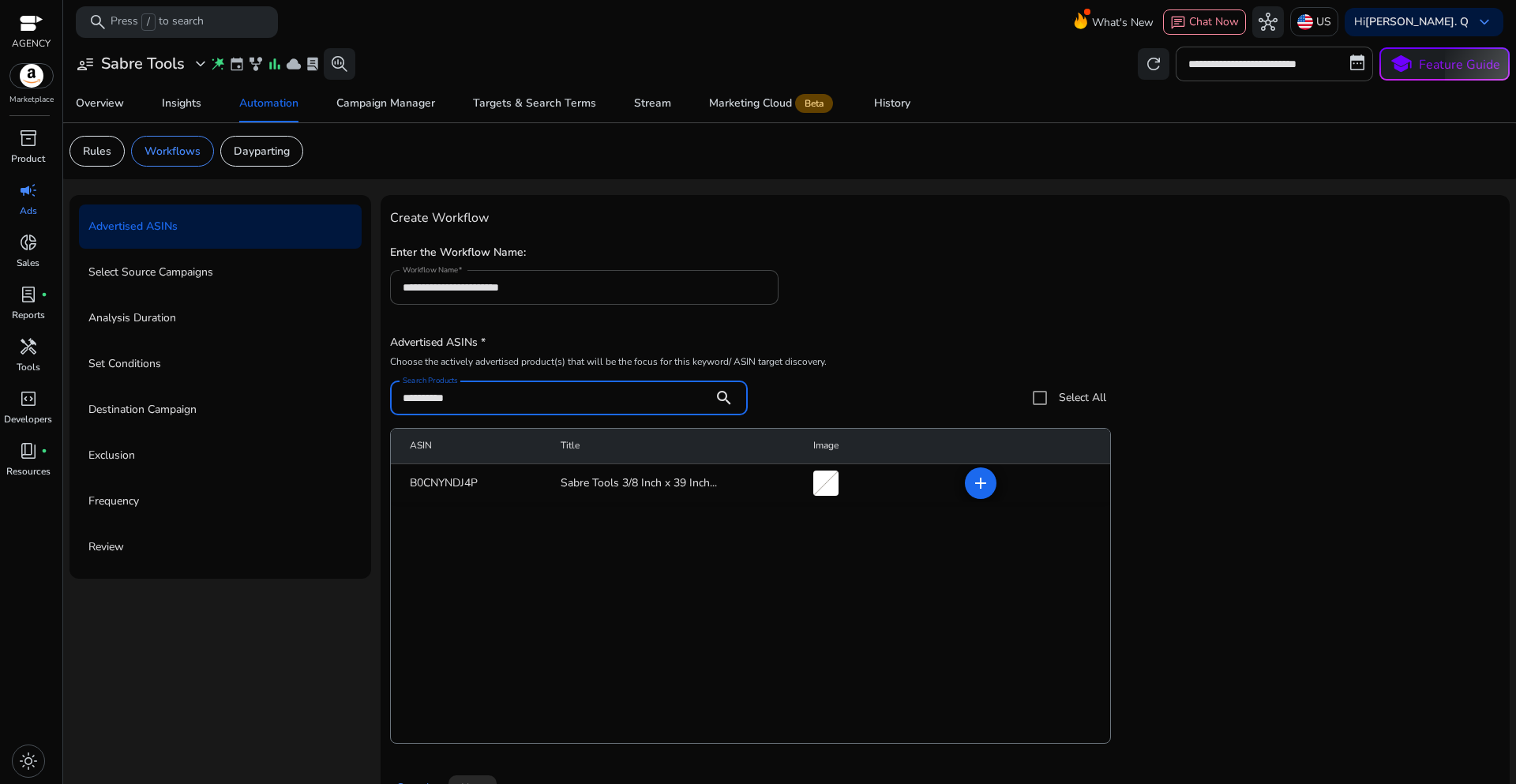
type input "**********"
click at [873, 315] on div "**********" at bounding box center [945, 280] width 1110 height 80
click at [976, 481] on mat-icon "add" at bounding box center [981, 483] width 19 height 19
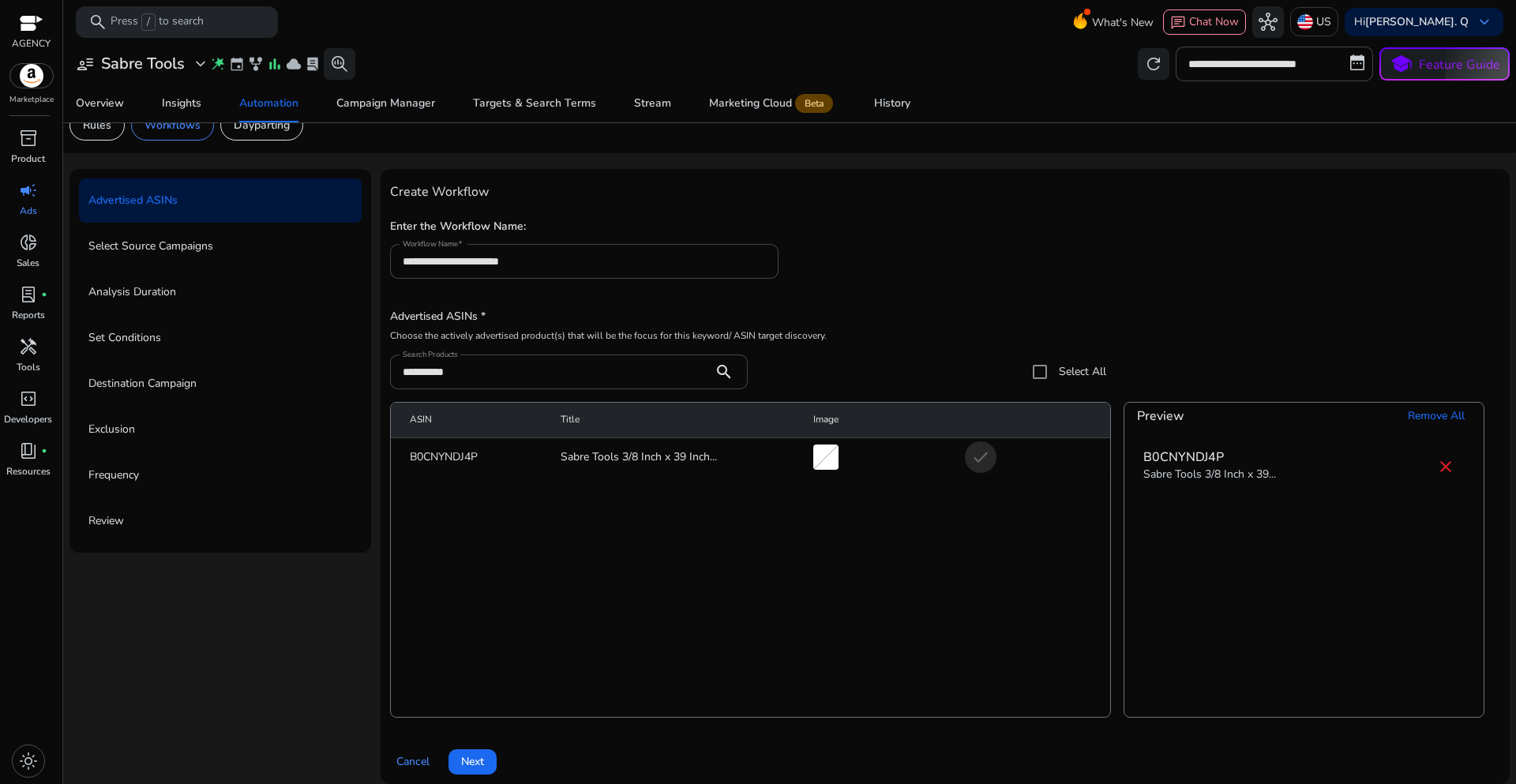
scroll to position [39, 0]
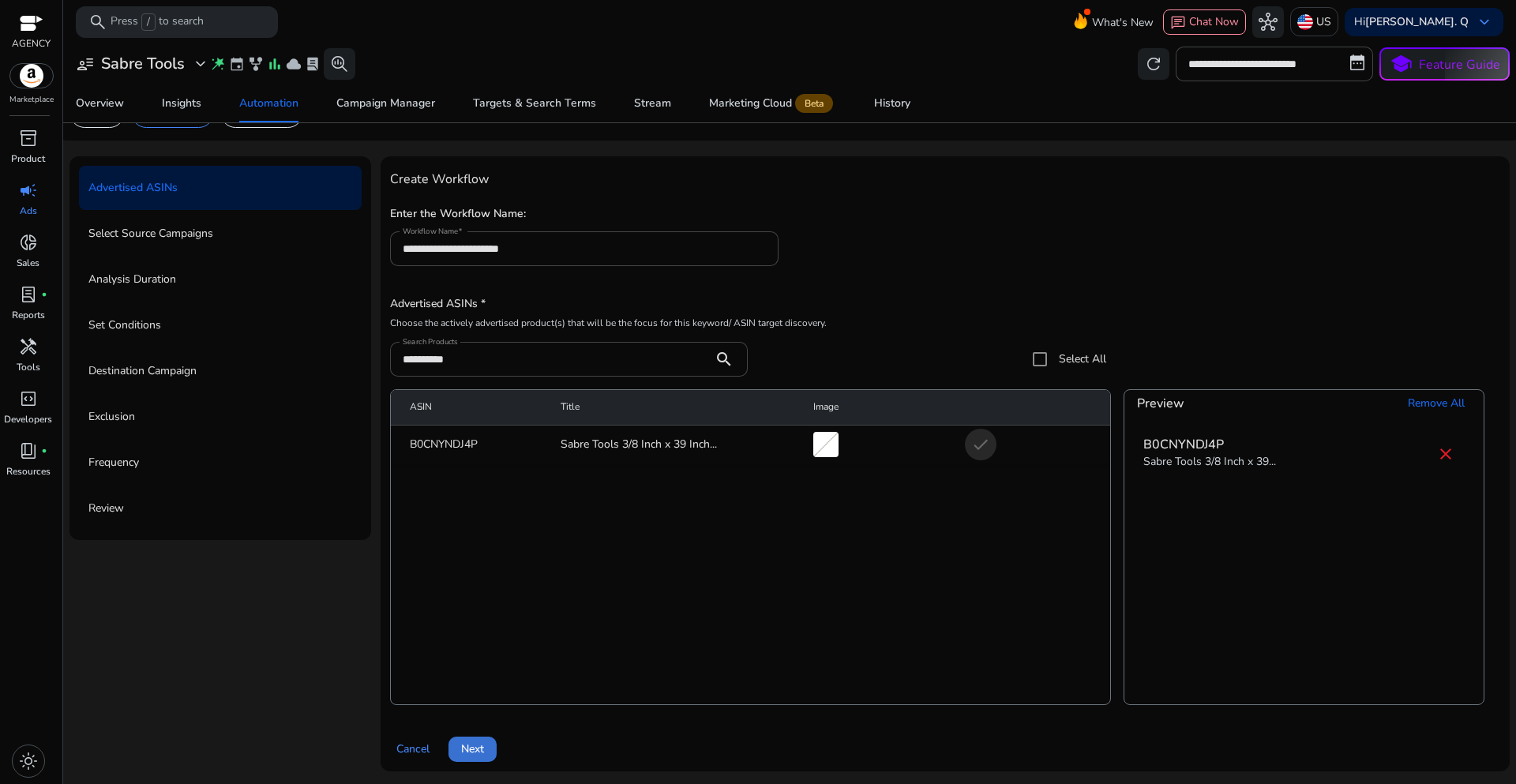
click at [471, 749] on span "Next" at bounding box center [472, 748] width 23 height 16
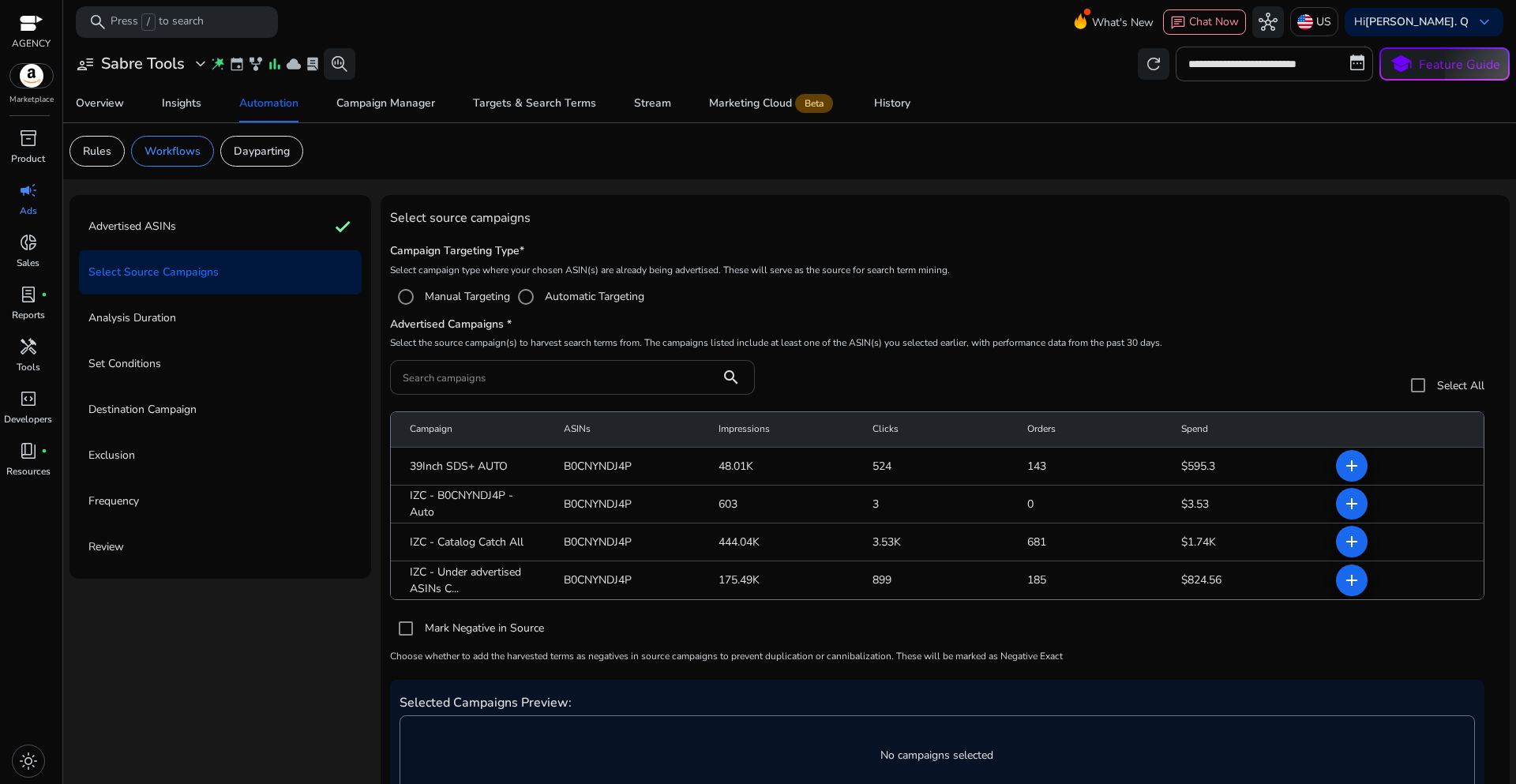
click at [476, 380] on input "Search campaigns" at bounding box center [555, 377] width 305 height 17
paste input "**********"
type input "**********"
click at [1352, 516] on span at bounding box center [1352, 504] width 38 height 38
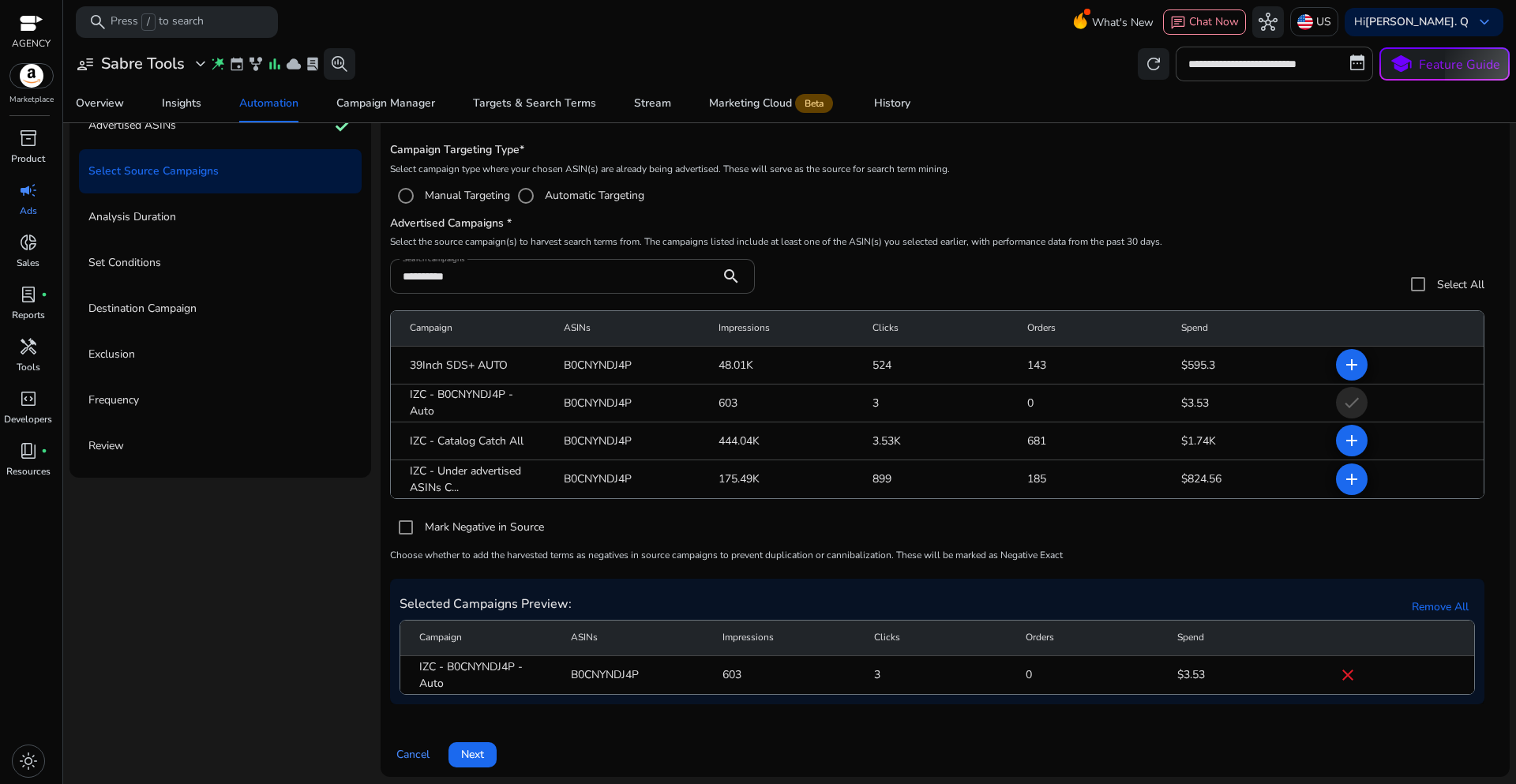
scroll to position [107, 0]
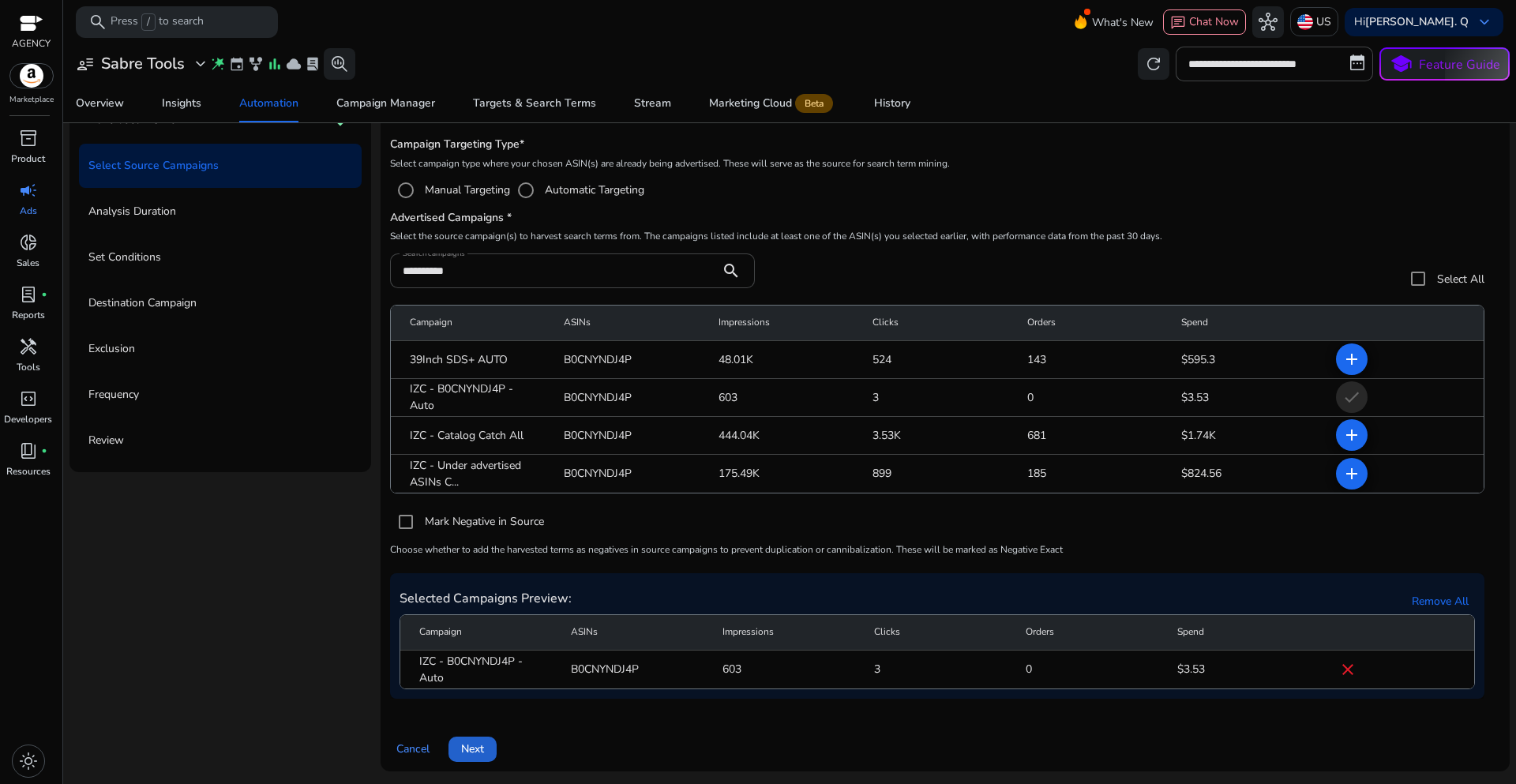
click at [483, 742] on span "Next" at bounding box center [472, 748] width 23 height 16
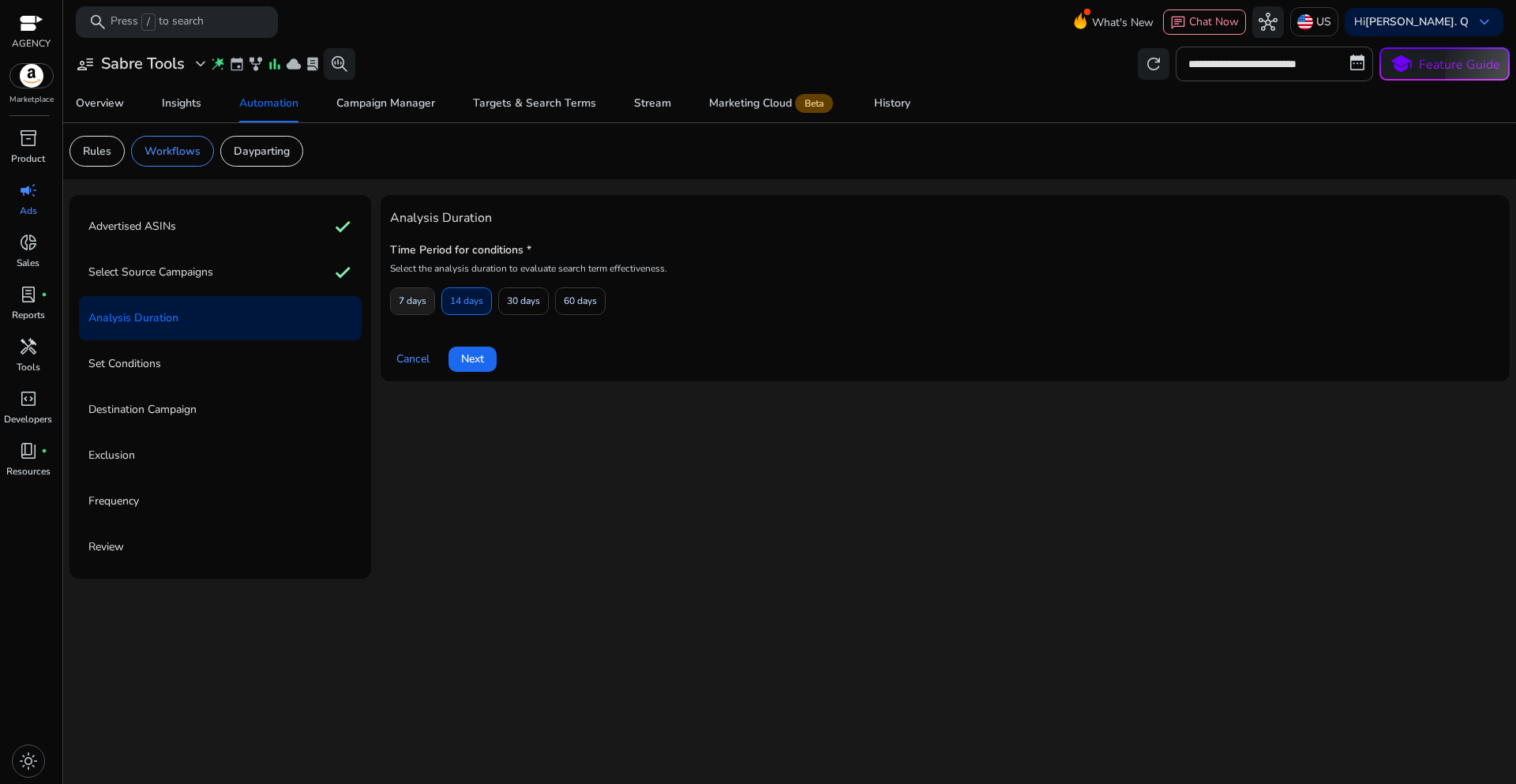
click at [414, 301] on span "7 days" at bounding box center [412, 301] width 28 height 28
click at [469, 361] on span "Next" at bounding box center [472, 358] width 23 height 16
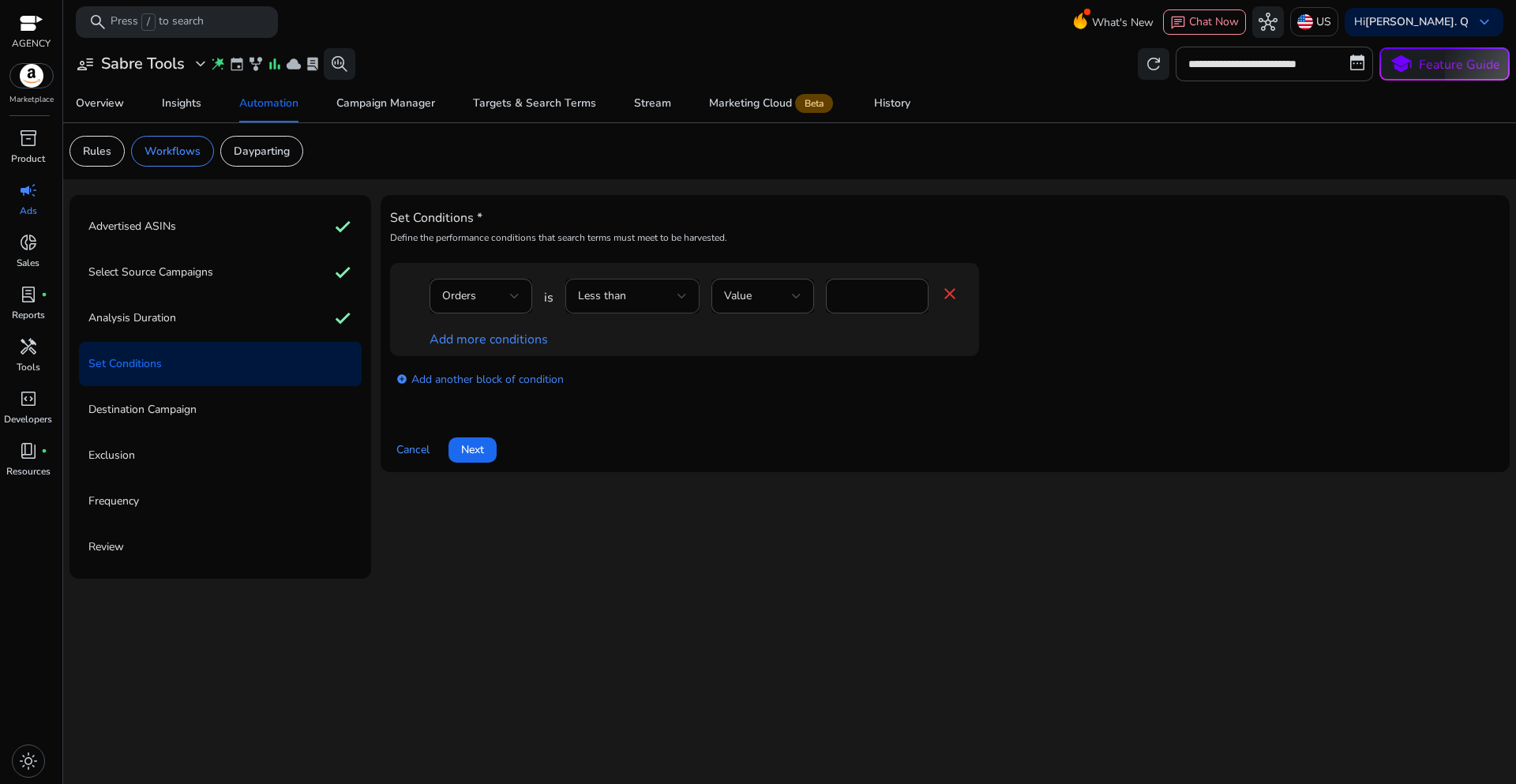
click at [682, 304] on div at bounding box center [682, 296] width 9 height 19
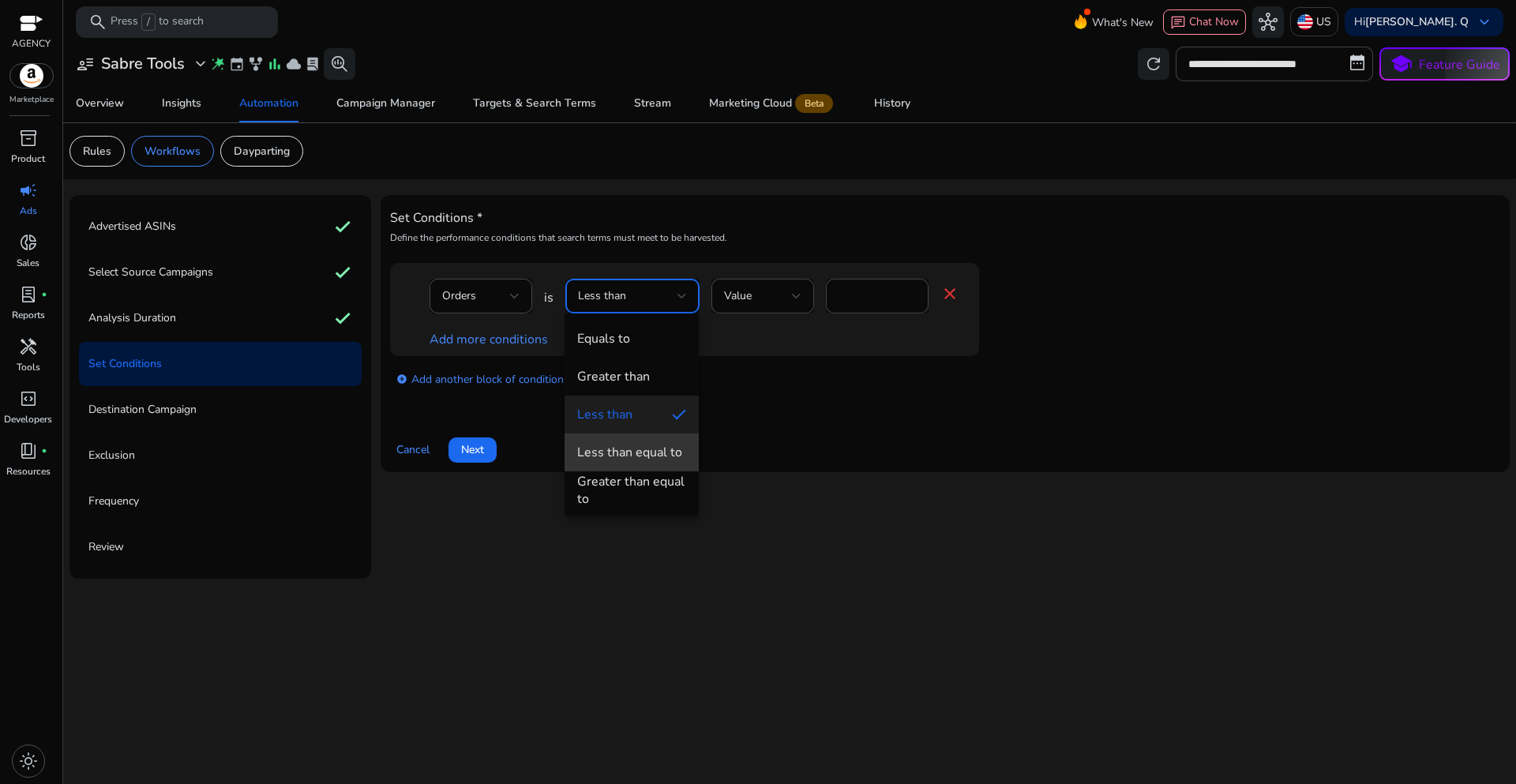
click at [638, 452] on div "Less than equal to" at bounding box center [630, 452] width 105 height 17
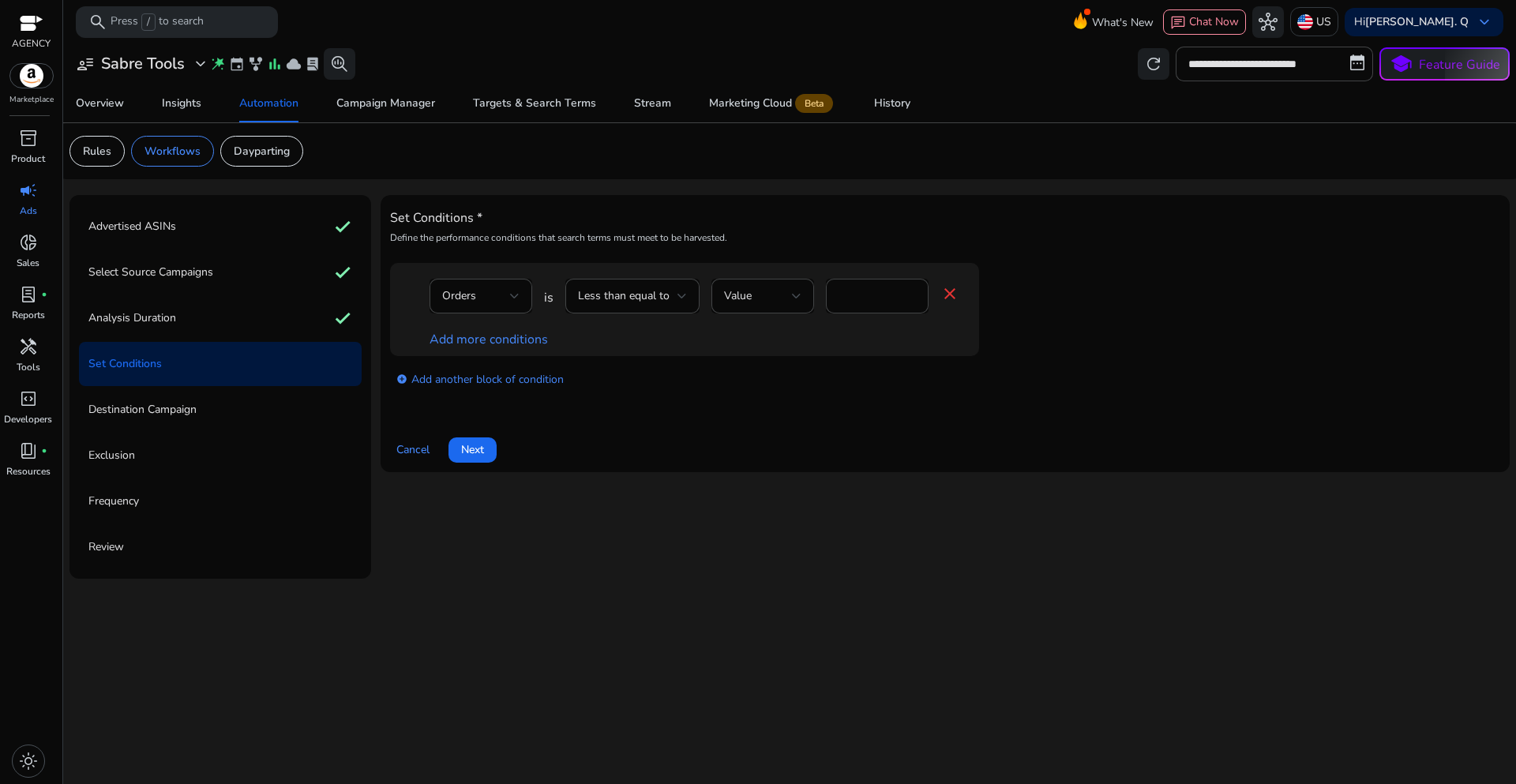
click at [872, 411] on div "Set Conditions * Define the performance conditions that search terms must meet …" at bounding box center [945, 333] width 1110 height 258
drag, startPoint x: 862, startPoint y: 294, endPoint x: 815, endPoint y: 288, distance: 47.4
click at [815, 288] on div "Orders is Less than equal to Value * close" at bounding box center [695, 304] width 530 height 51
type input "*"
click at [745, 405] on div "Orders is Less than equal to Value * close Add more conditions add_circle Add a…" at bounding box center [945, 335] width 1110 height 143
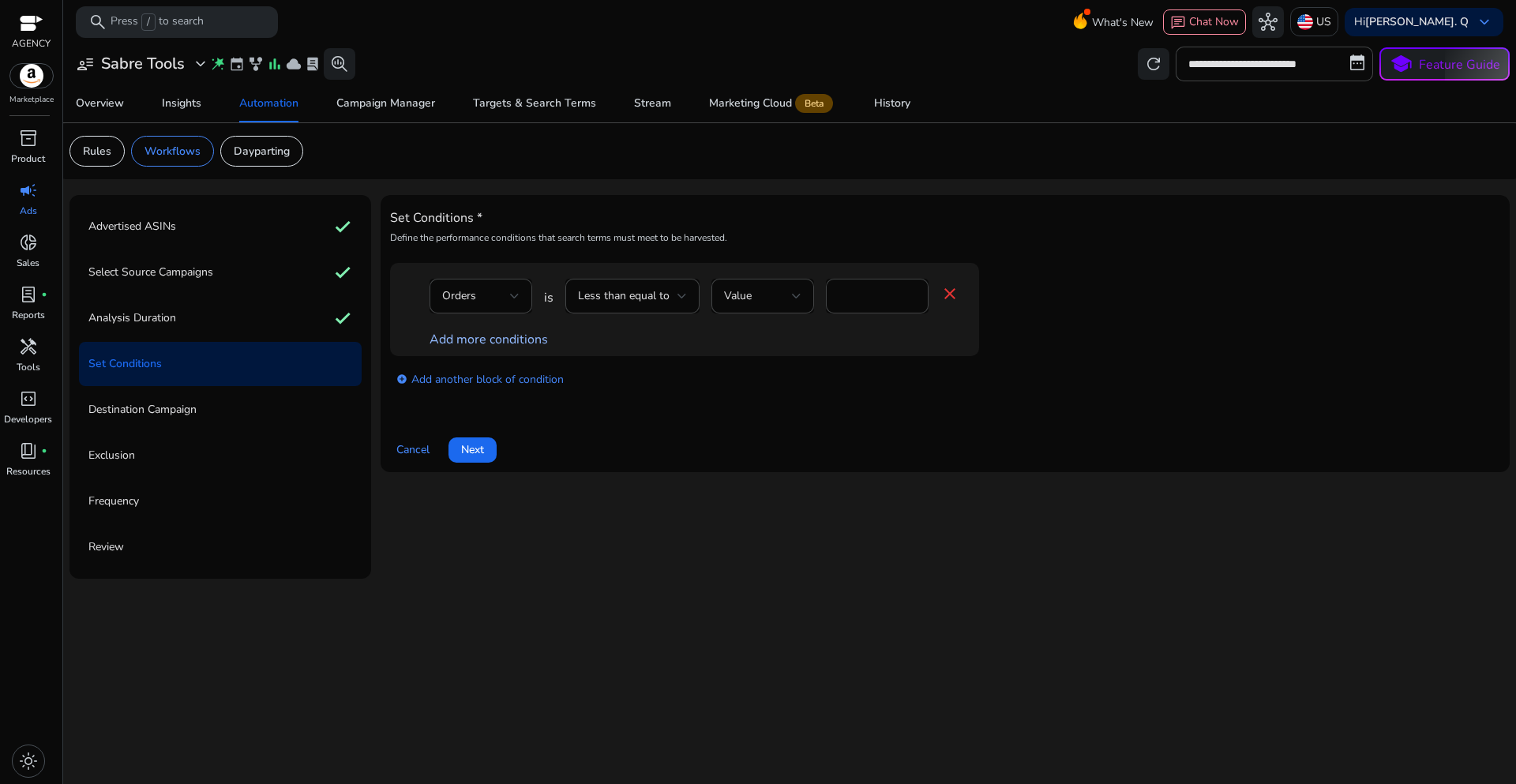
click at [517, 341] on link "Add more conditions" at bounding box center [488, 339] width 118 height 17
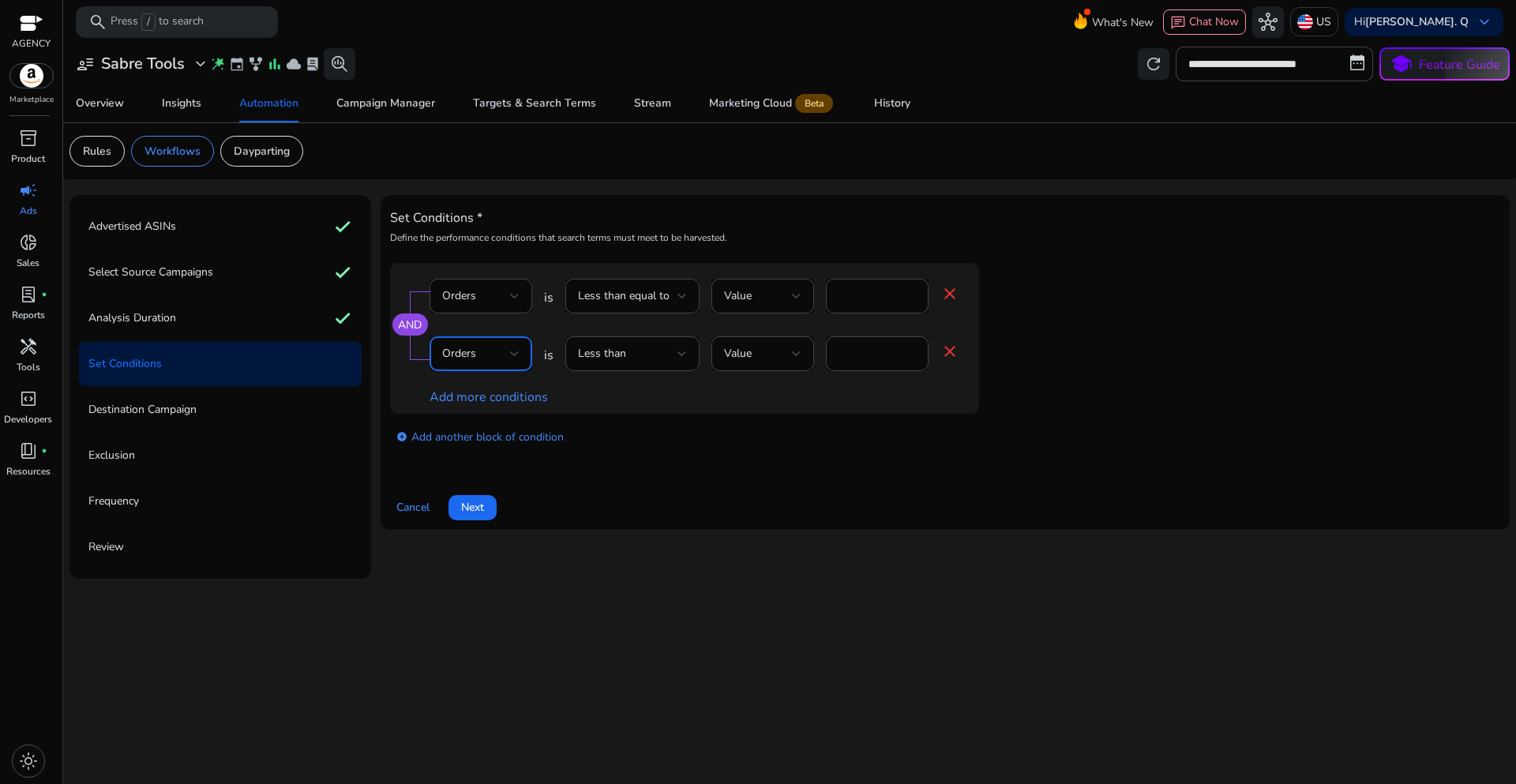
click at [510, 349] on div at bounding box center [514, 354] width 9 height 19
click at [462, 543] on span "ACoS" at bounding box center [481, 544] width 78 height 17
click at [730, 470] on div "Set Conditions * Define the performance conditions that search terms must meet …" at bounding box center [945, 362] width 1110 height 316
click at [684, 352] on div at bounding box center [682, 353] width 9 height 6
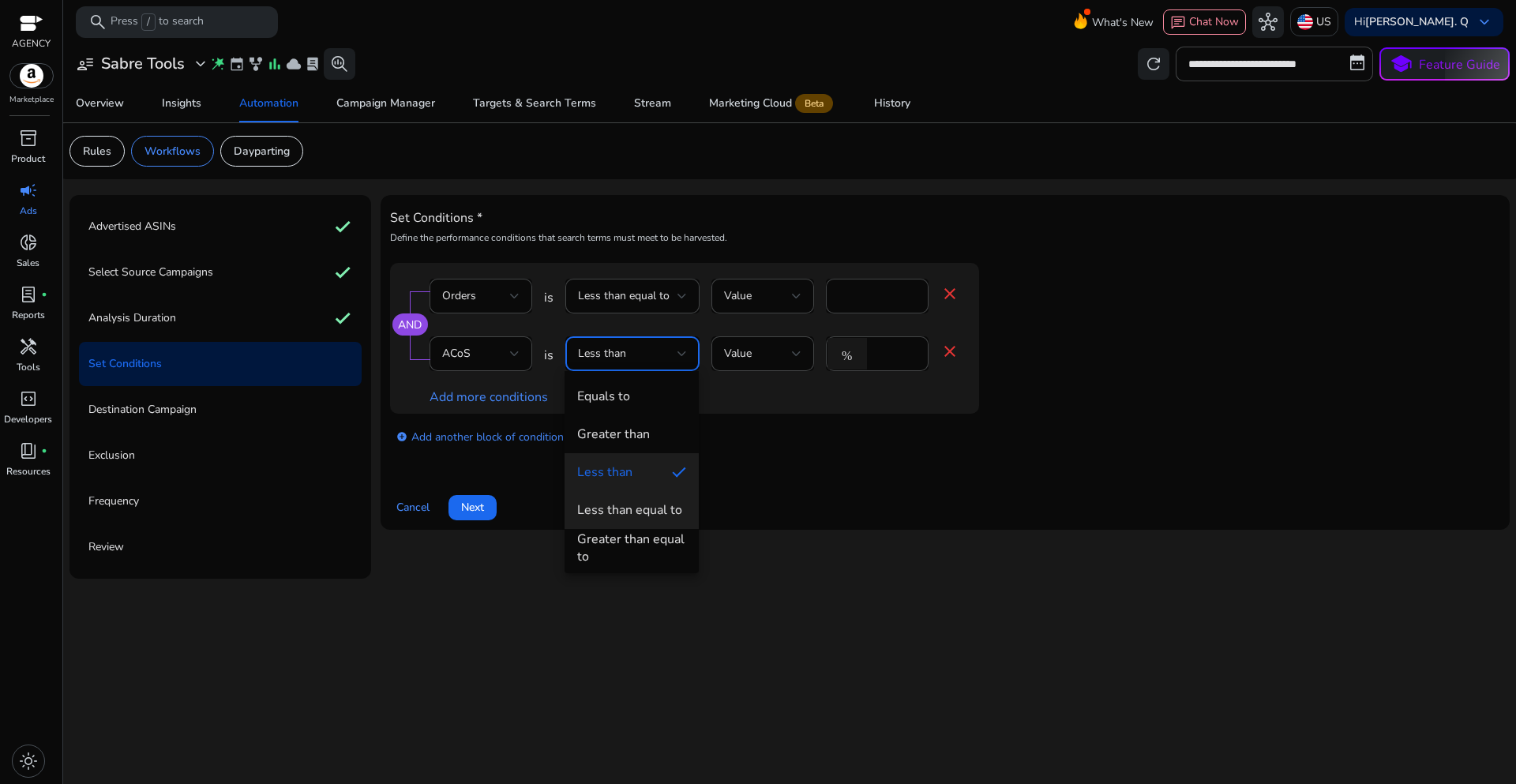
click at [640, 513] on div "Less than equal to" at bounding box center [630, 510] width 105 height 17
click at [851, 456] on div "add_circle Add another block of condition" at bounding box center [716, 436] width 652 height 44
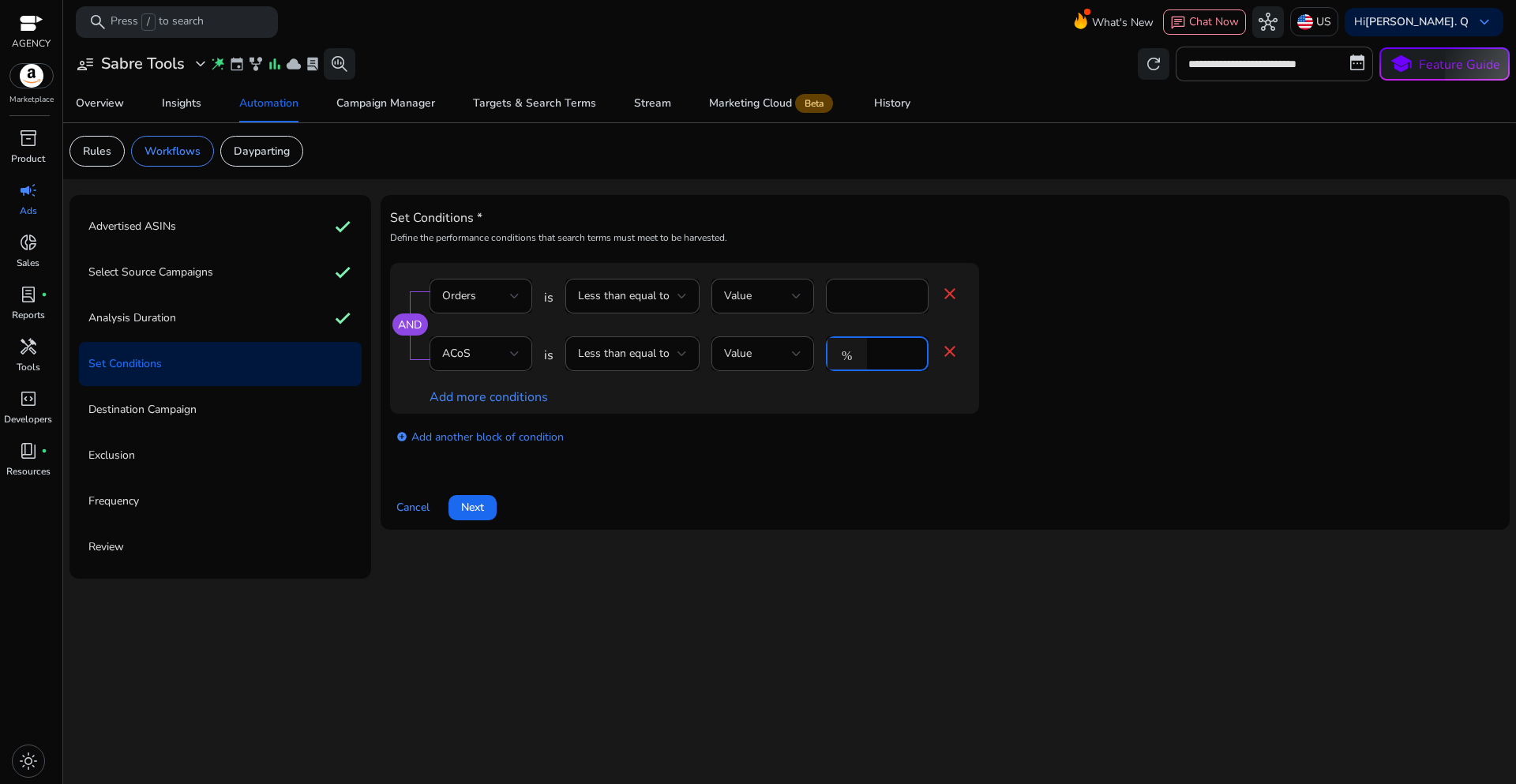
drag, startPoint x: 883, startPoint y: 354, endPoint x: 863, endPoint y: 353, distance: 20.0
click at [863, 353] on div "% *" at bounding box center [871, 354] width 90 height 34
type input "**"
click at [784, 466] on div "Set Conditions * Define the performance conditions that search terms must meet …" at bounding box center [945, 362] width 1110 height 316
click at [666, 294] on span "Less than equal to" at bounding box center [624, 295] width 91 height 15
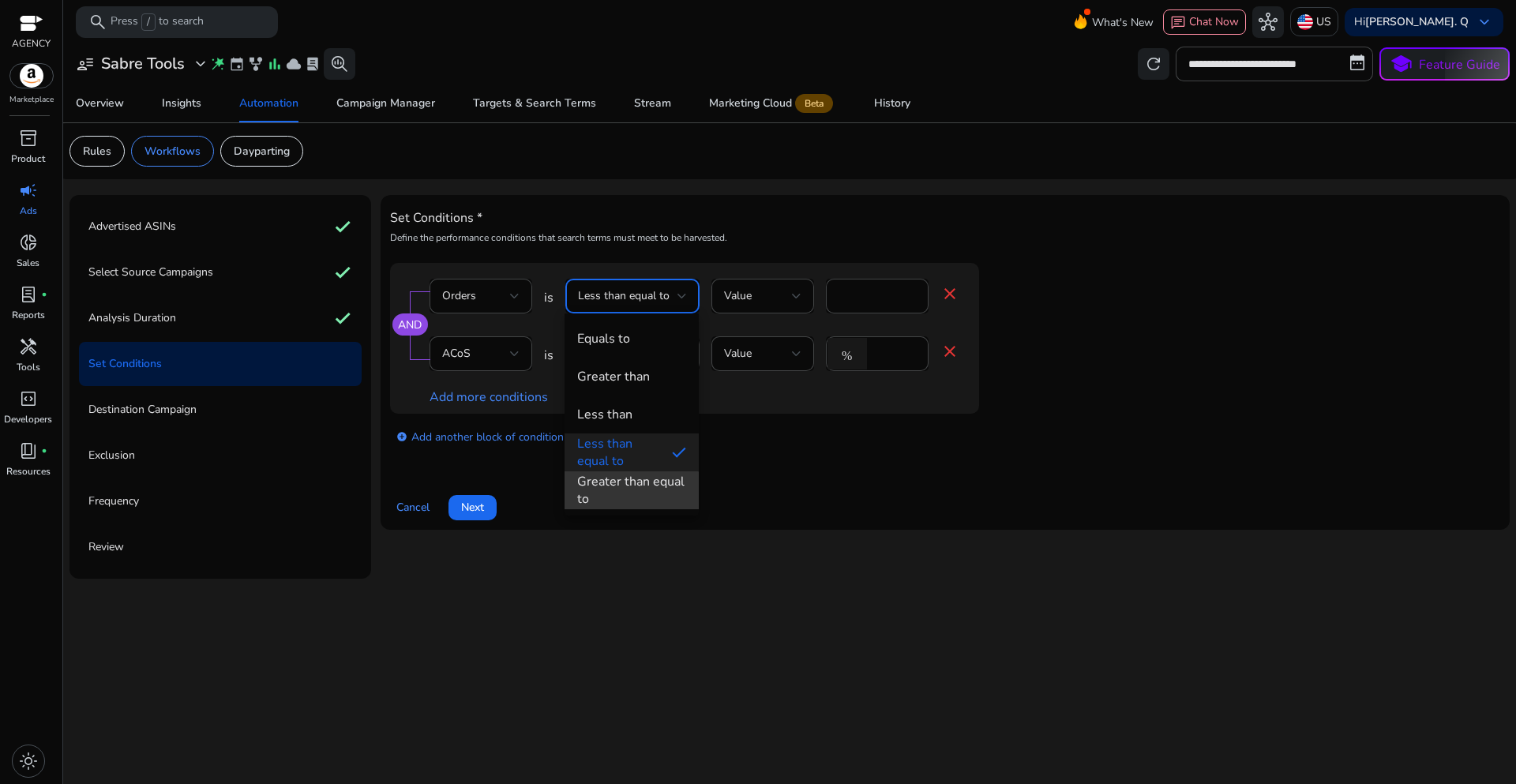
click at [628, 496] on div "Greater than equal to" at bounding box center [632, 490] width 109 height 34
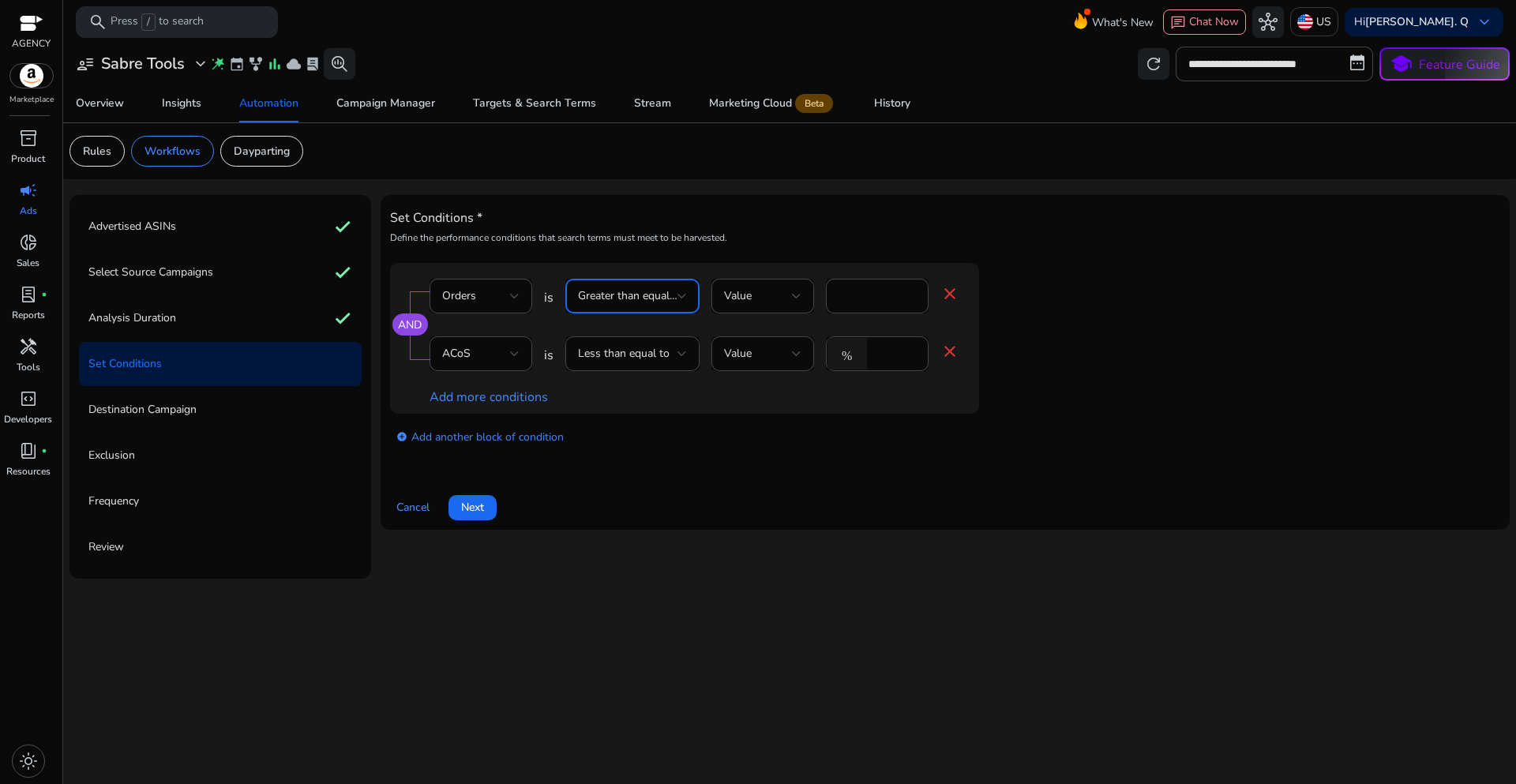
click at [744, 480] on div "Set Conditions * Define the performance conditions that search terms must meet …" at bounding box center [945, 362] width 1110 height 316
click at [756, 442] on div "add_circle Add another block of condition" at bounding box center [716, 436] width 652 height 44
drag, startPoint x: 769, startPoint y: 480, endPoint x: 740, endPoint y: 490, distance: 30.7
click at [768, 480] on div "Set Conditions * Define the performance conditions that search terms must meet …" at bounding box center [945, 362] width 1110 height 316
click at [477, 512] on span "Next" at bounding box center [472, 506] width 23 height 16
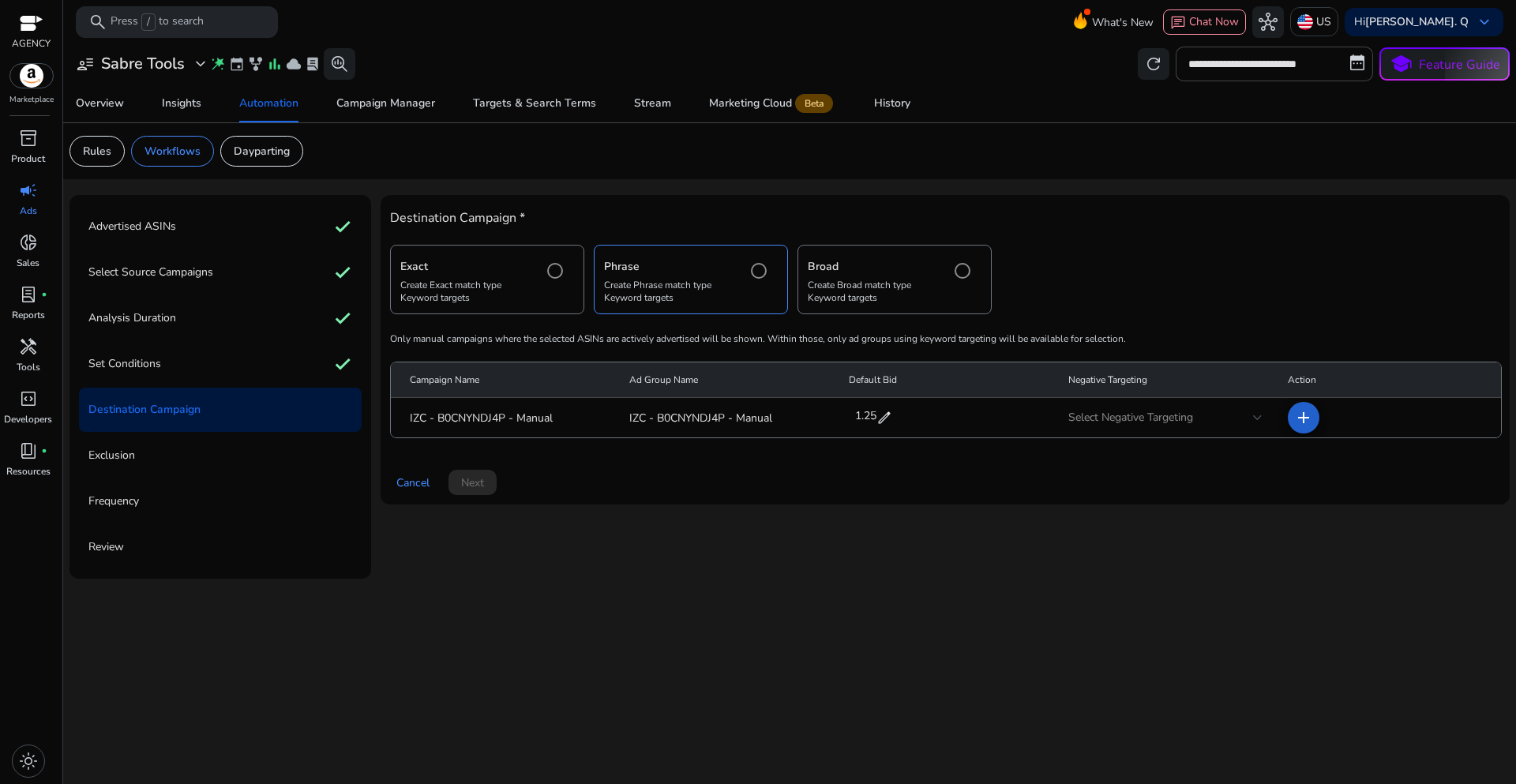
click at [1306, 425] on mat-icon "add" at bounding box center [1304, 417] width 19 height 19
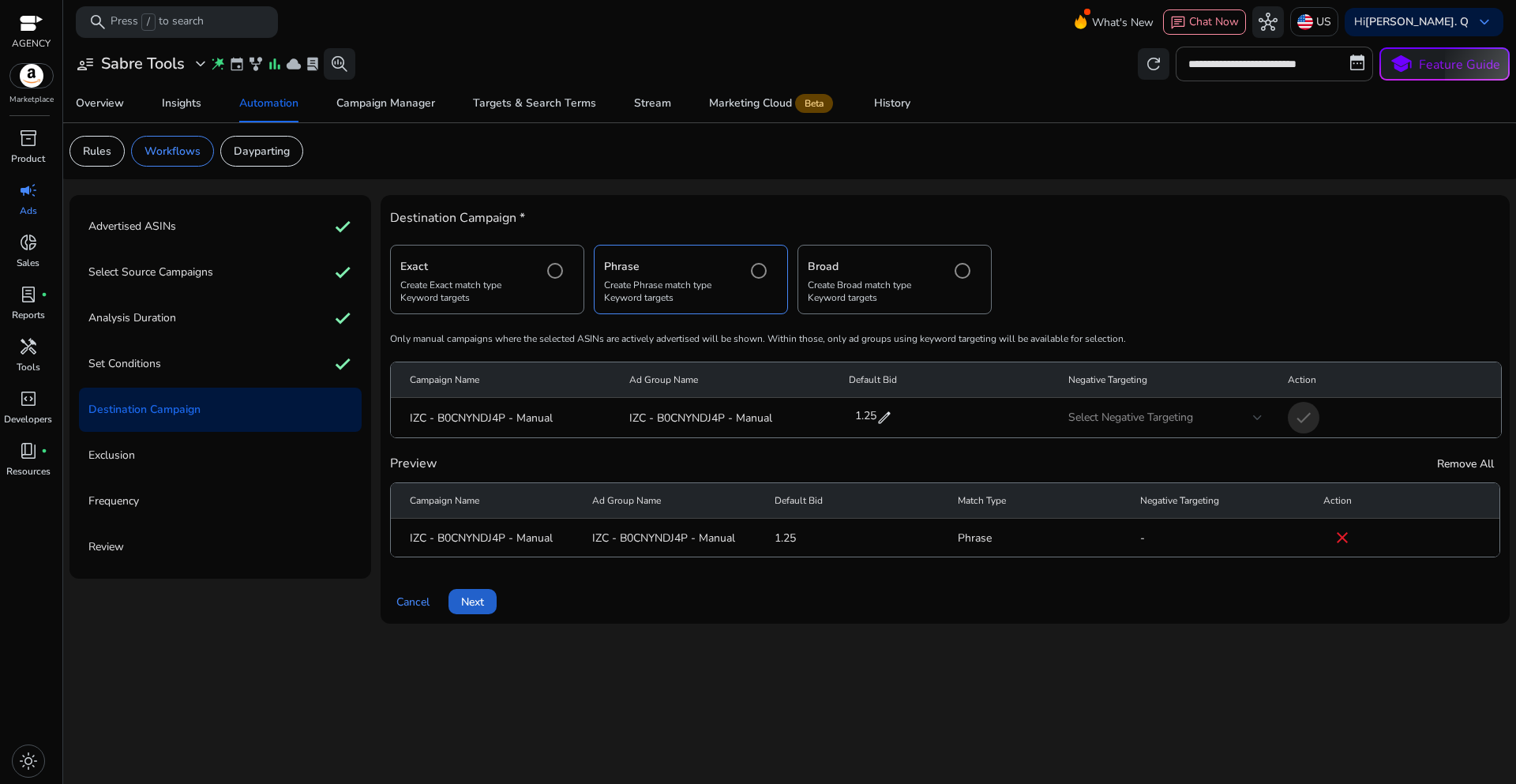
click at [484, 601] on span "Next" at bounding box center [472, 601] width 23 height 16
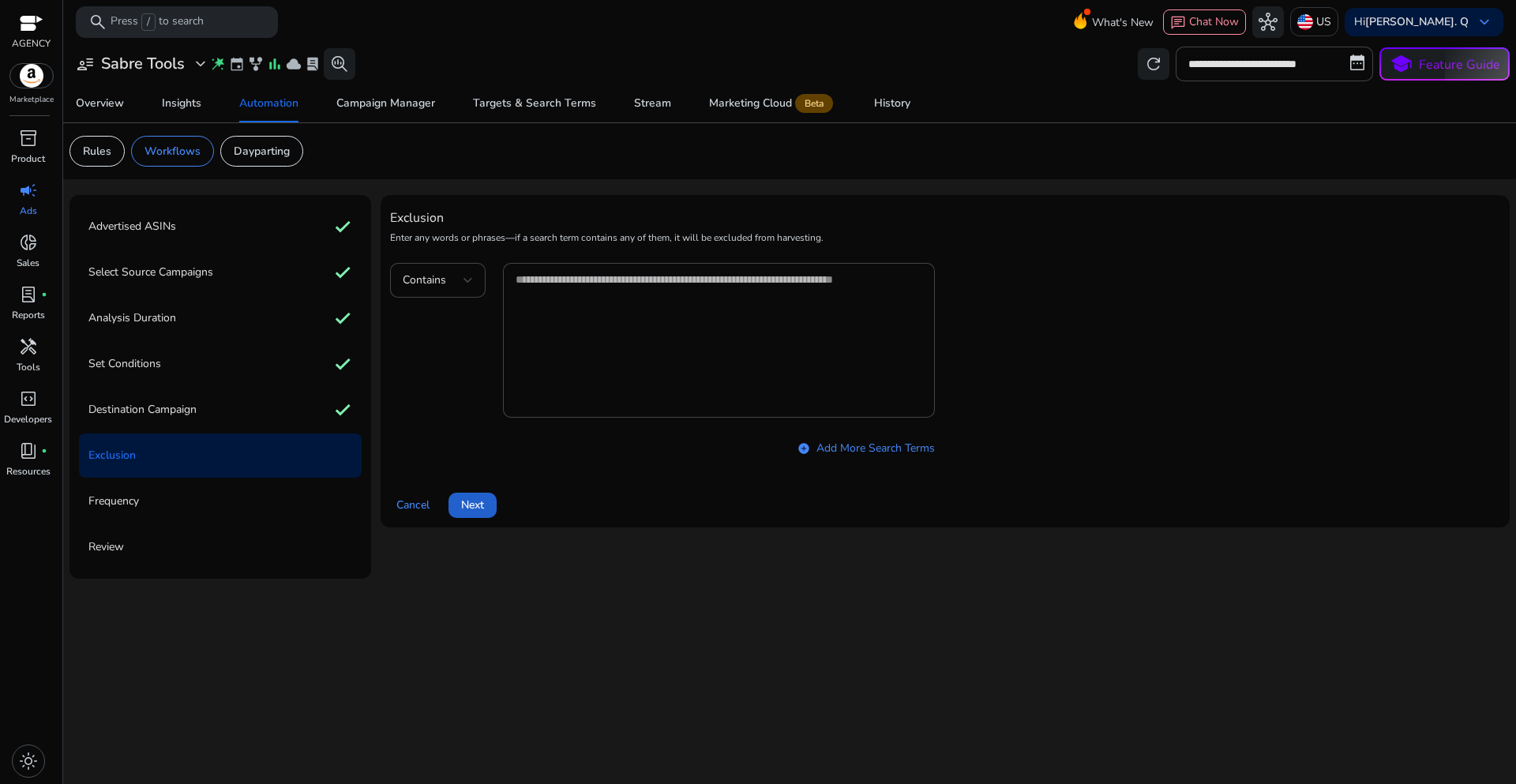
click at [480, 507] on span "Next" at bounding box center [472, 505] width 23 height 16
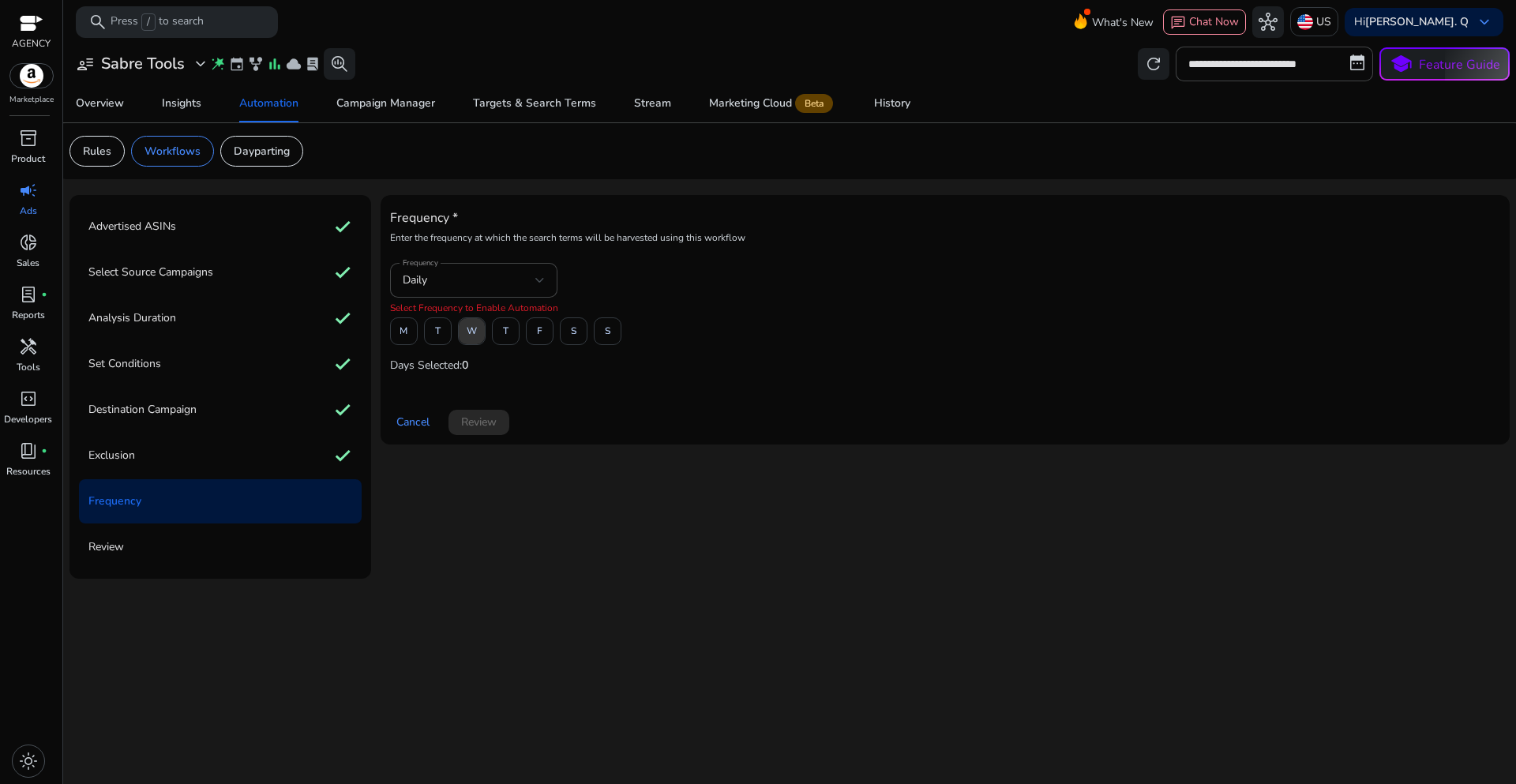
click at [469, 339] on span "W" at bounding box center [472, 331] width 10 height 28
click at [479, 423] on span "Review" at bounding box center [478, 422] width 35 height 16
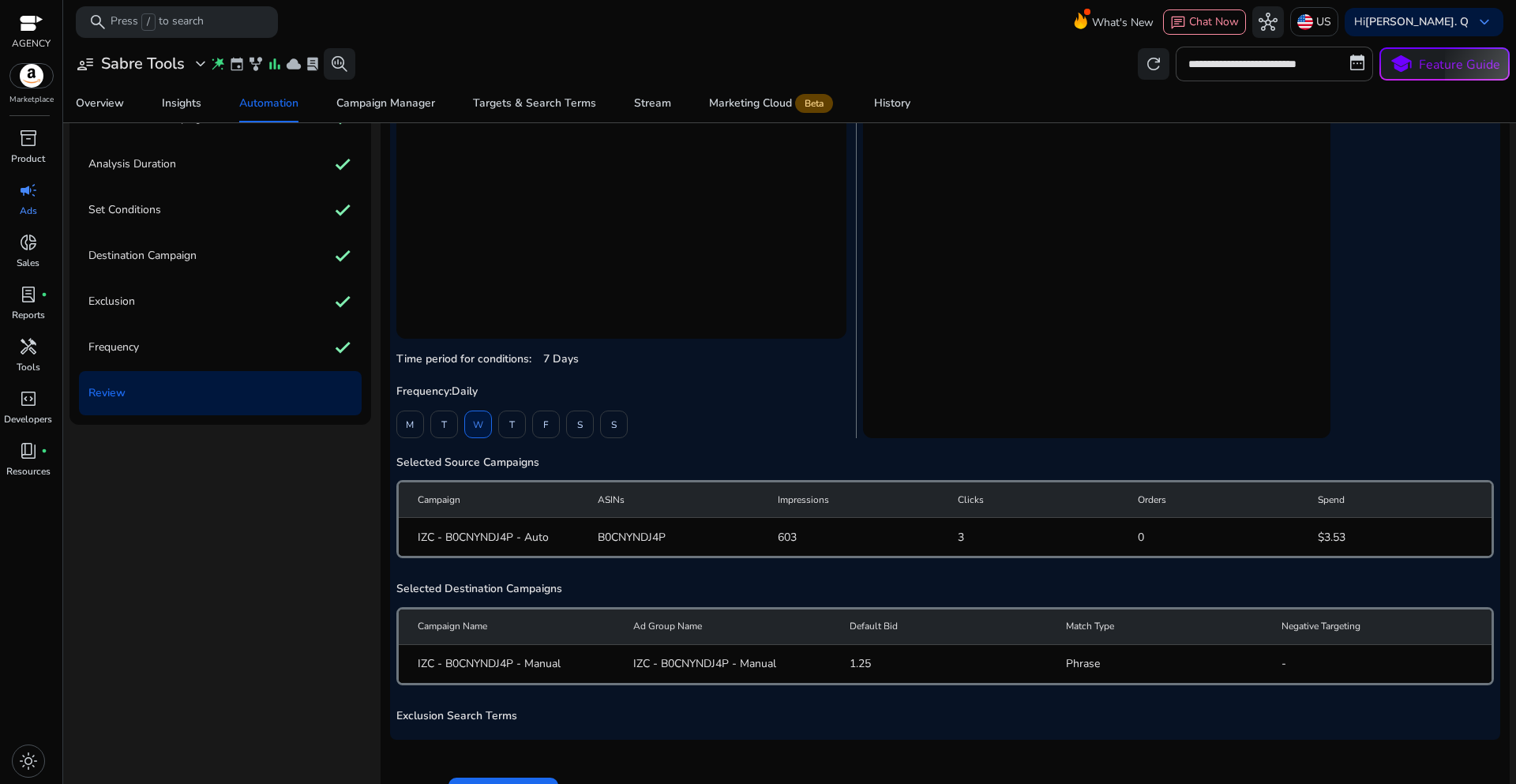
scroll to position [195, 0]
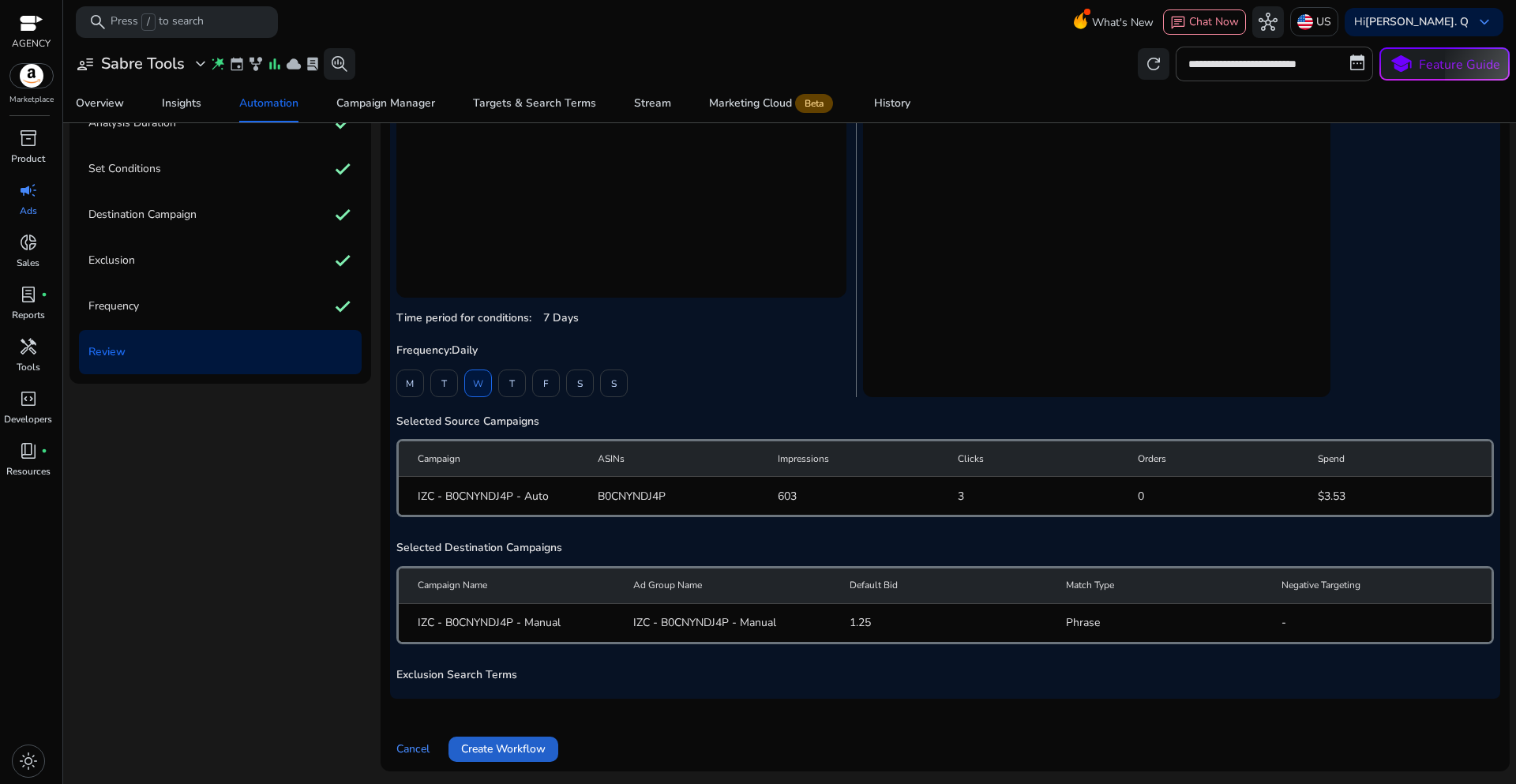
click at [531, 751] on span "Create Workflow" at bounding box center [503, 748] width 85 height 16
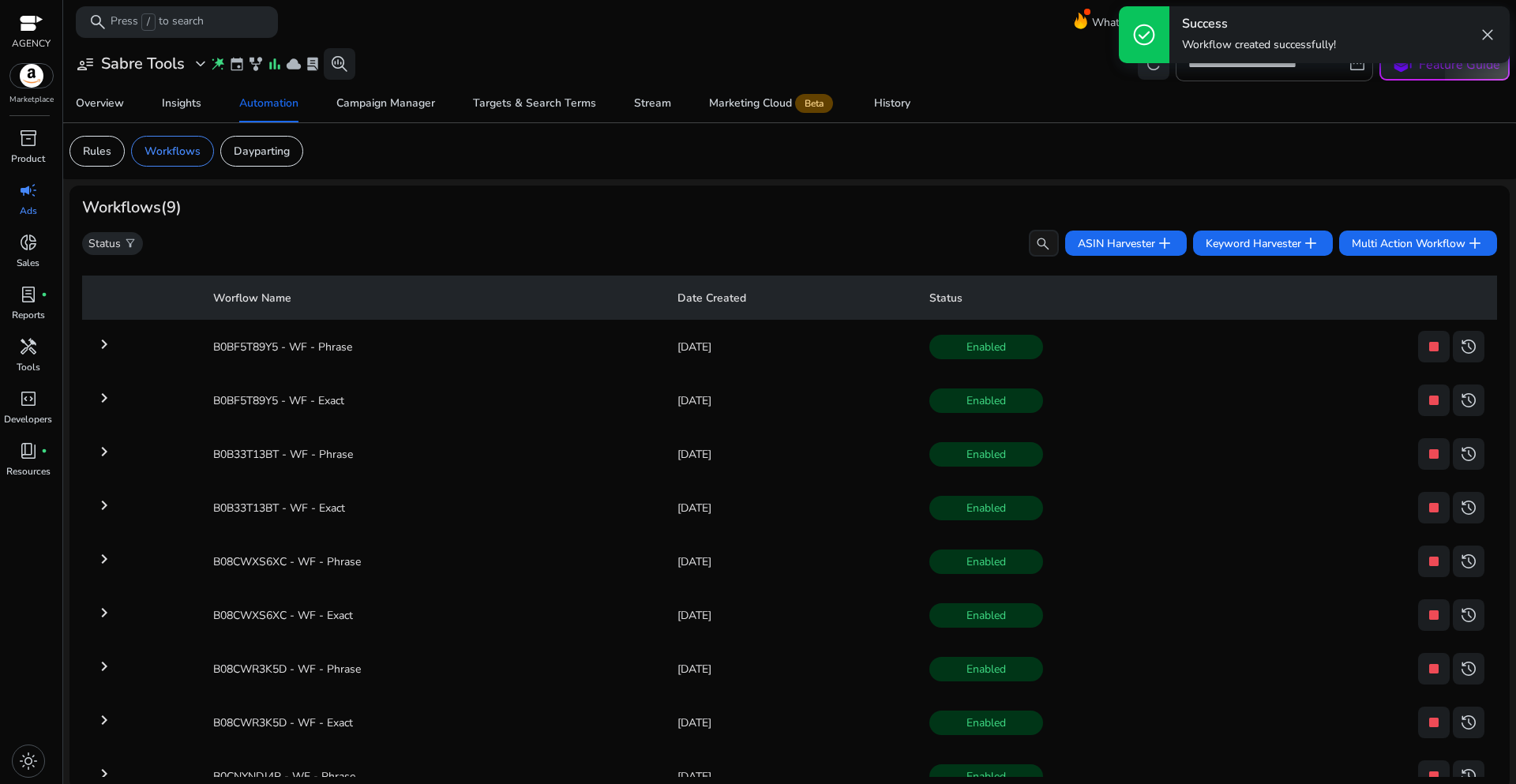
scroll to position [58, 0]
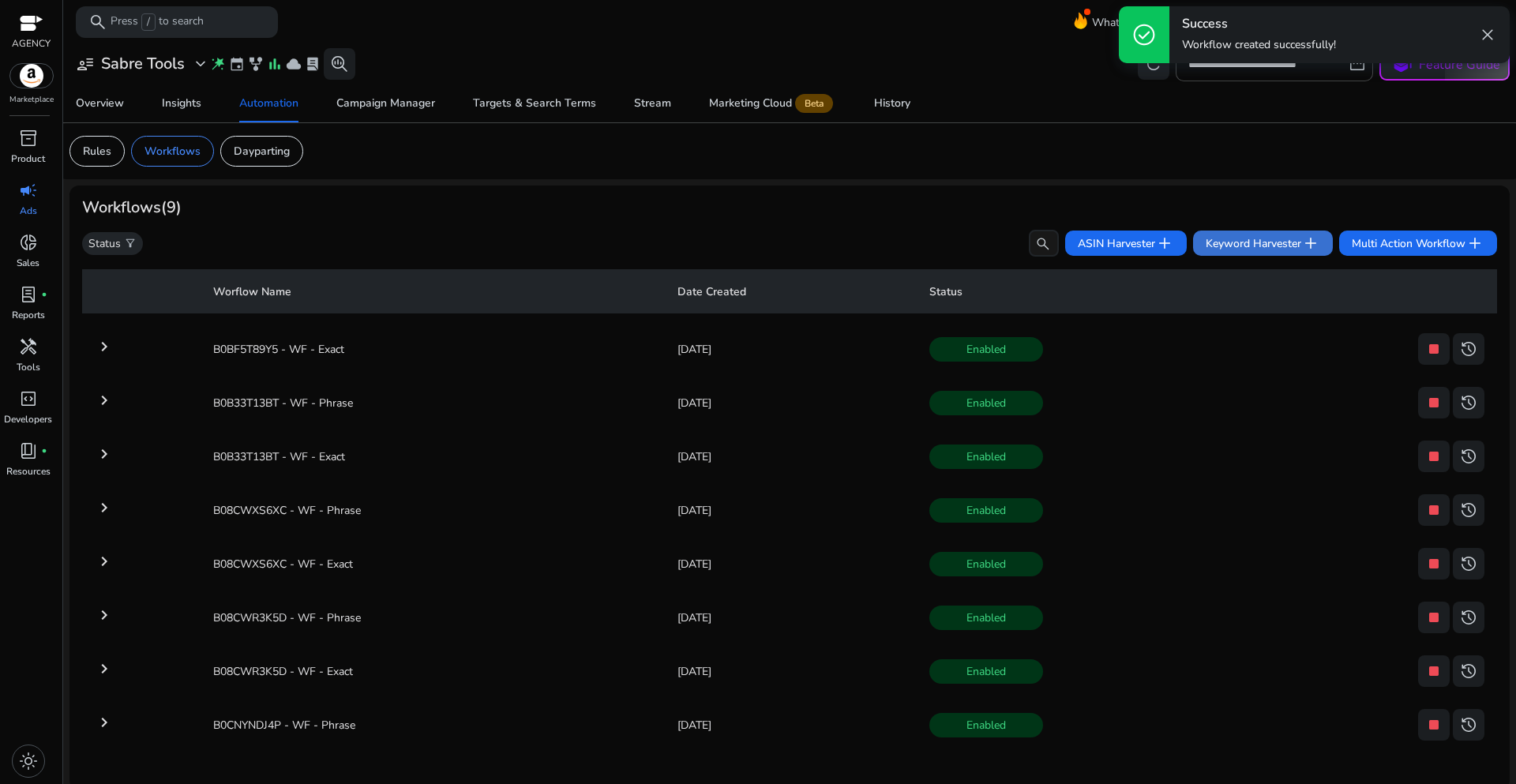
click at [1215, 245] on span "Keyword Harvester add" at bounding box center [1262, 243] width 115 height 19
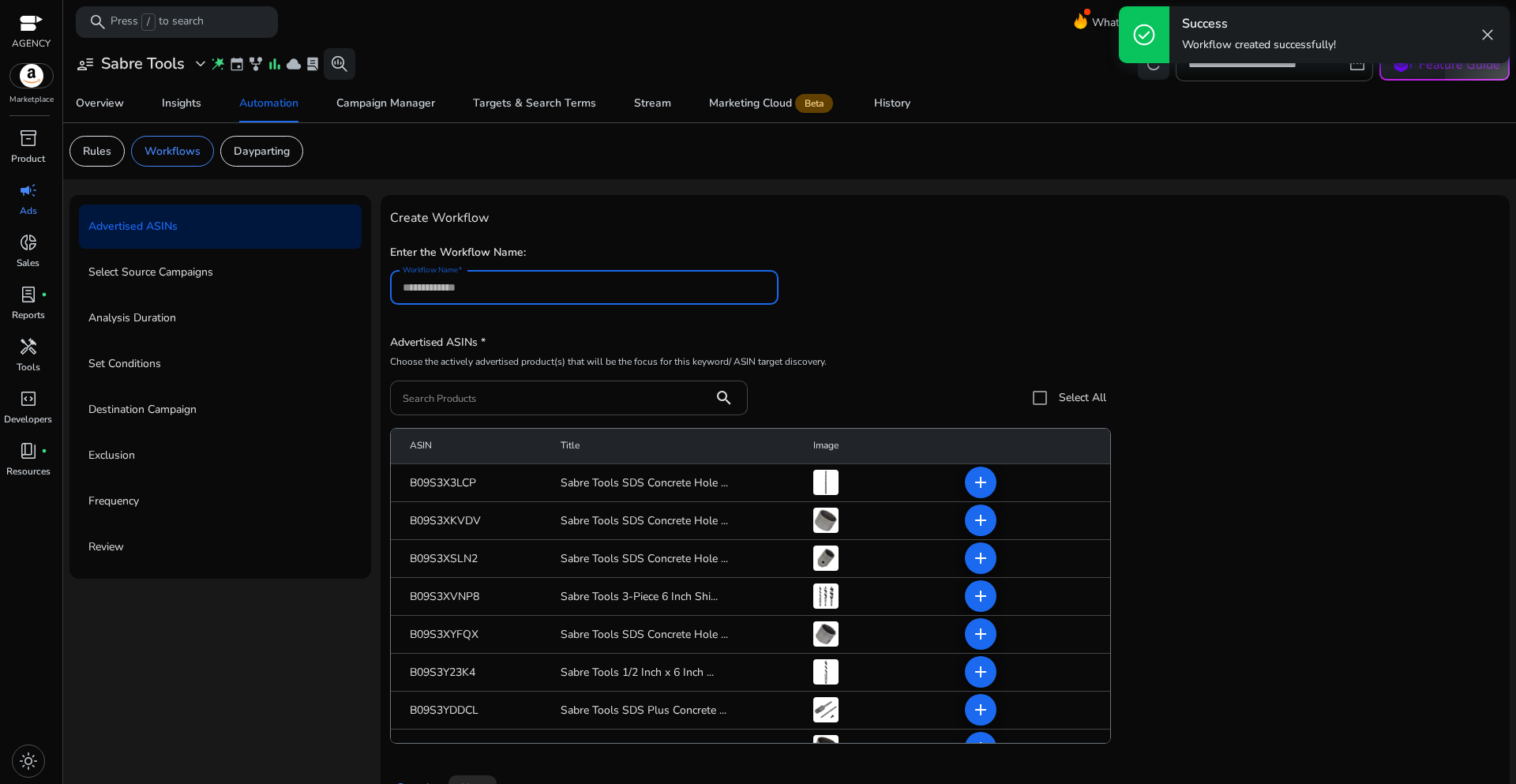
click at [480, 298] on div at bounding box center [584, 287] width 363 height 34
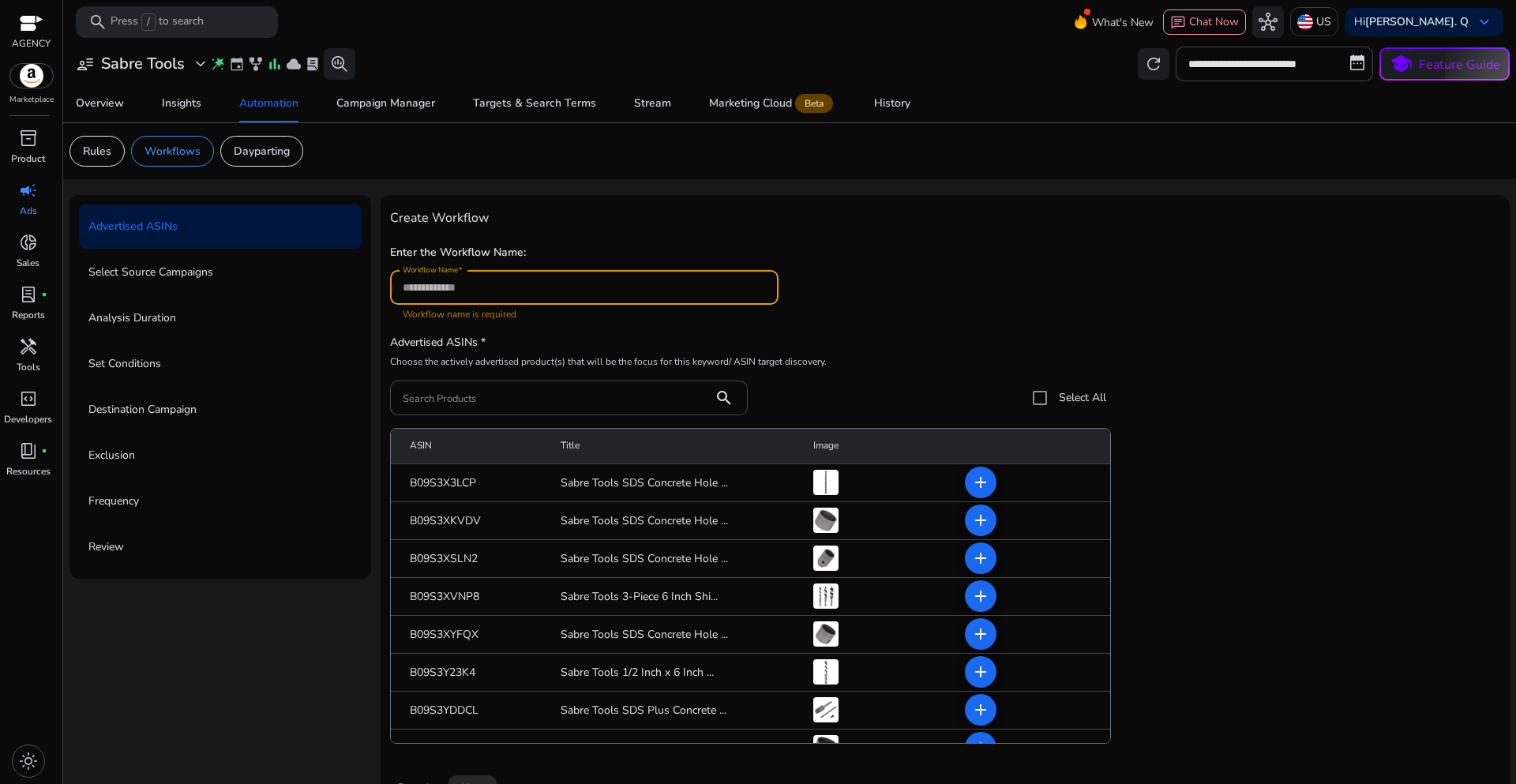
paste input "**********"
type input "**********"
click at [444, 401] on input "Search Products" at bounding box center [552, 398] width 299 height 17
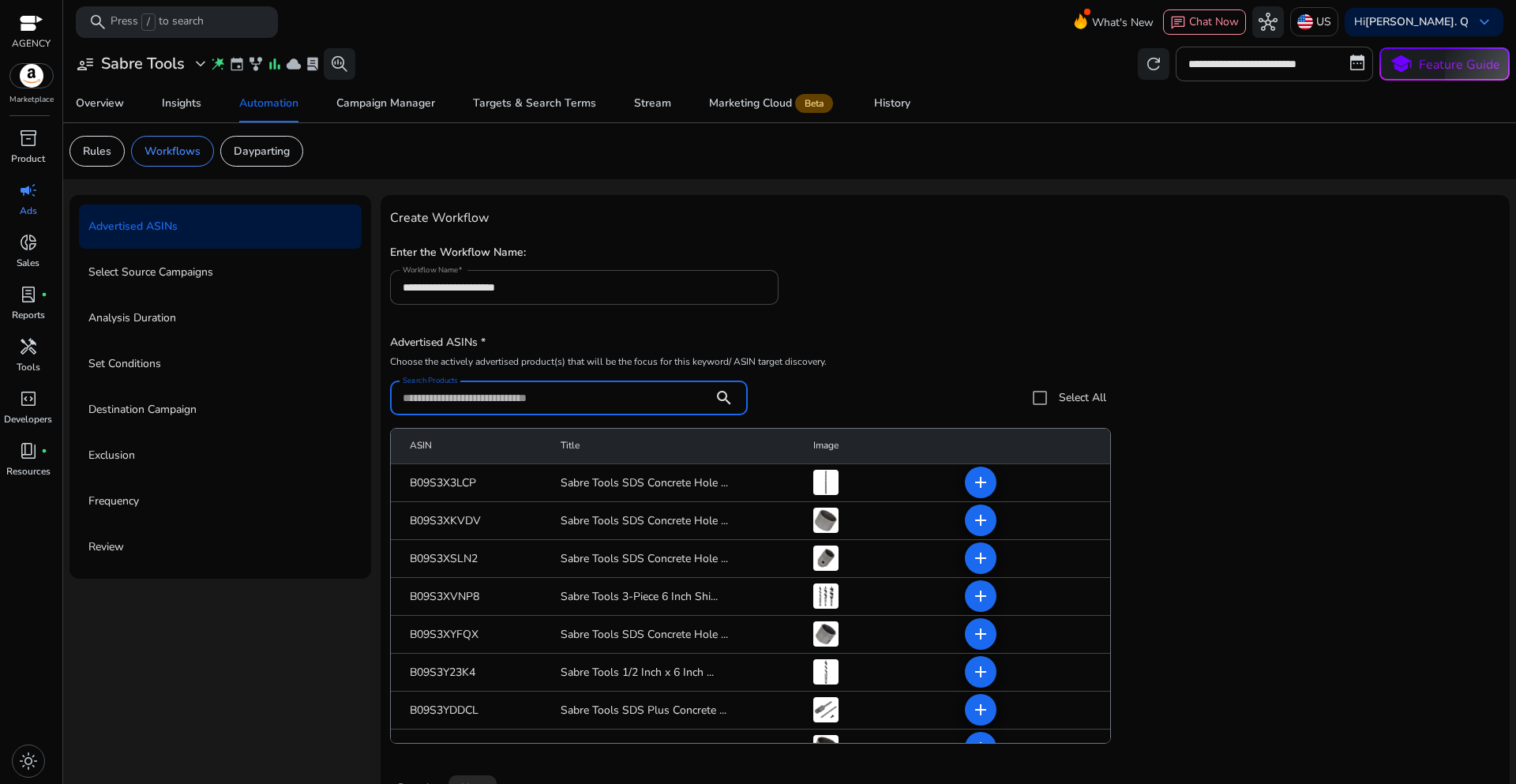
paste input "**********"
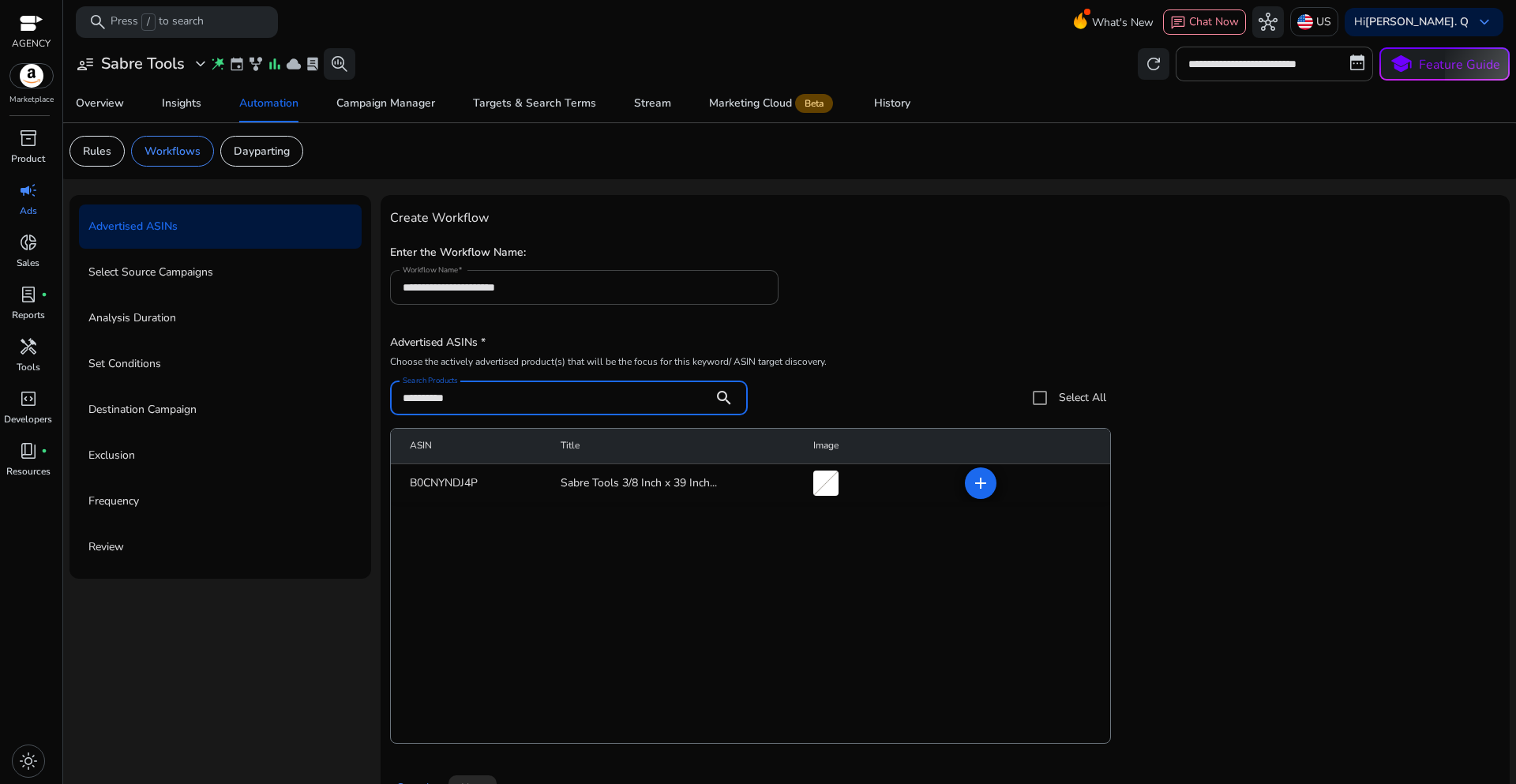
type input "**********"
click at [937, 334] on div "**********" at bounding box center [748, 373] width 717 height 85
click at [980, 493] on span at bounding box center [981, 483] width 38 height 38
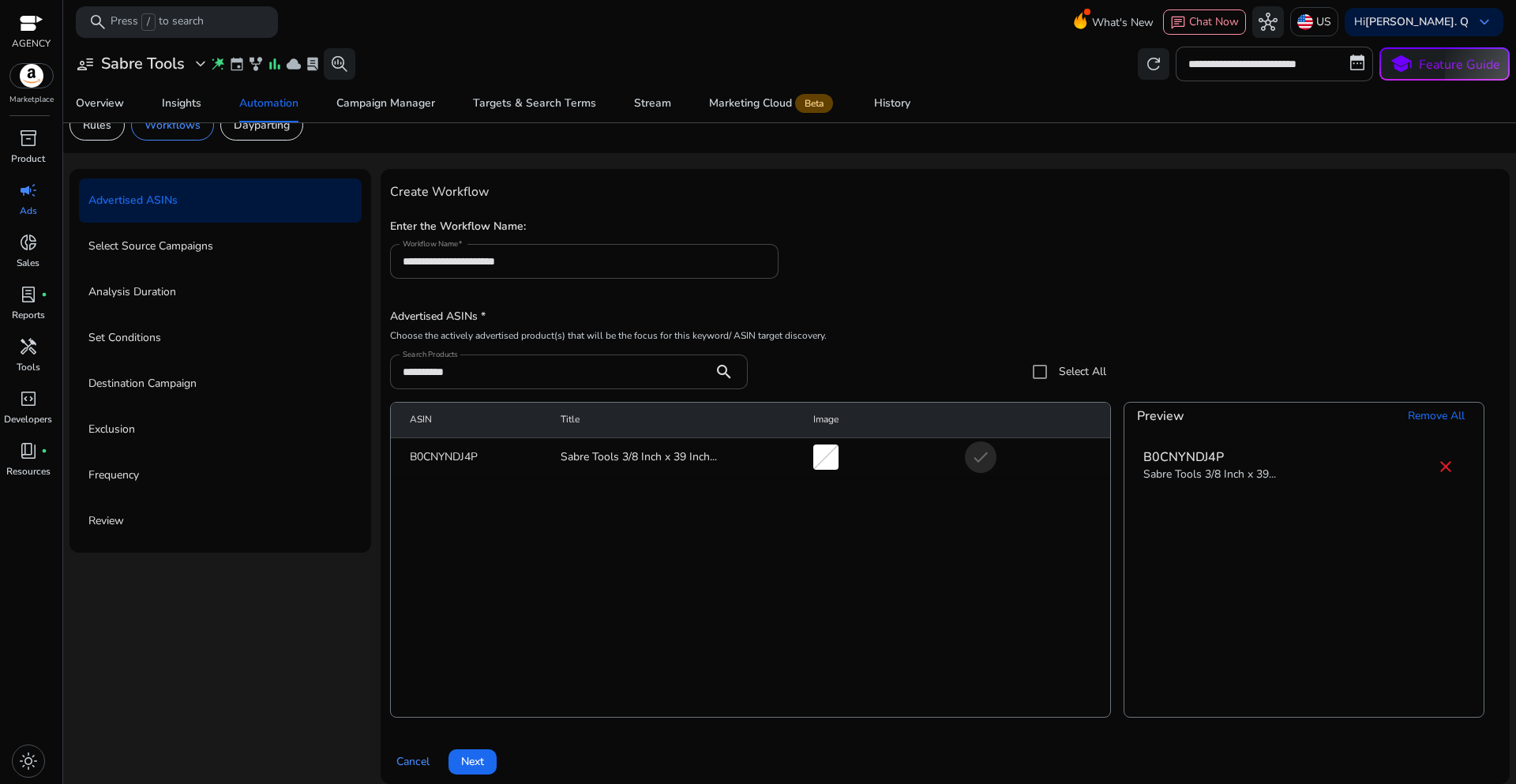
scroll to position [39, 0]
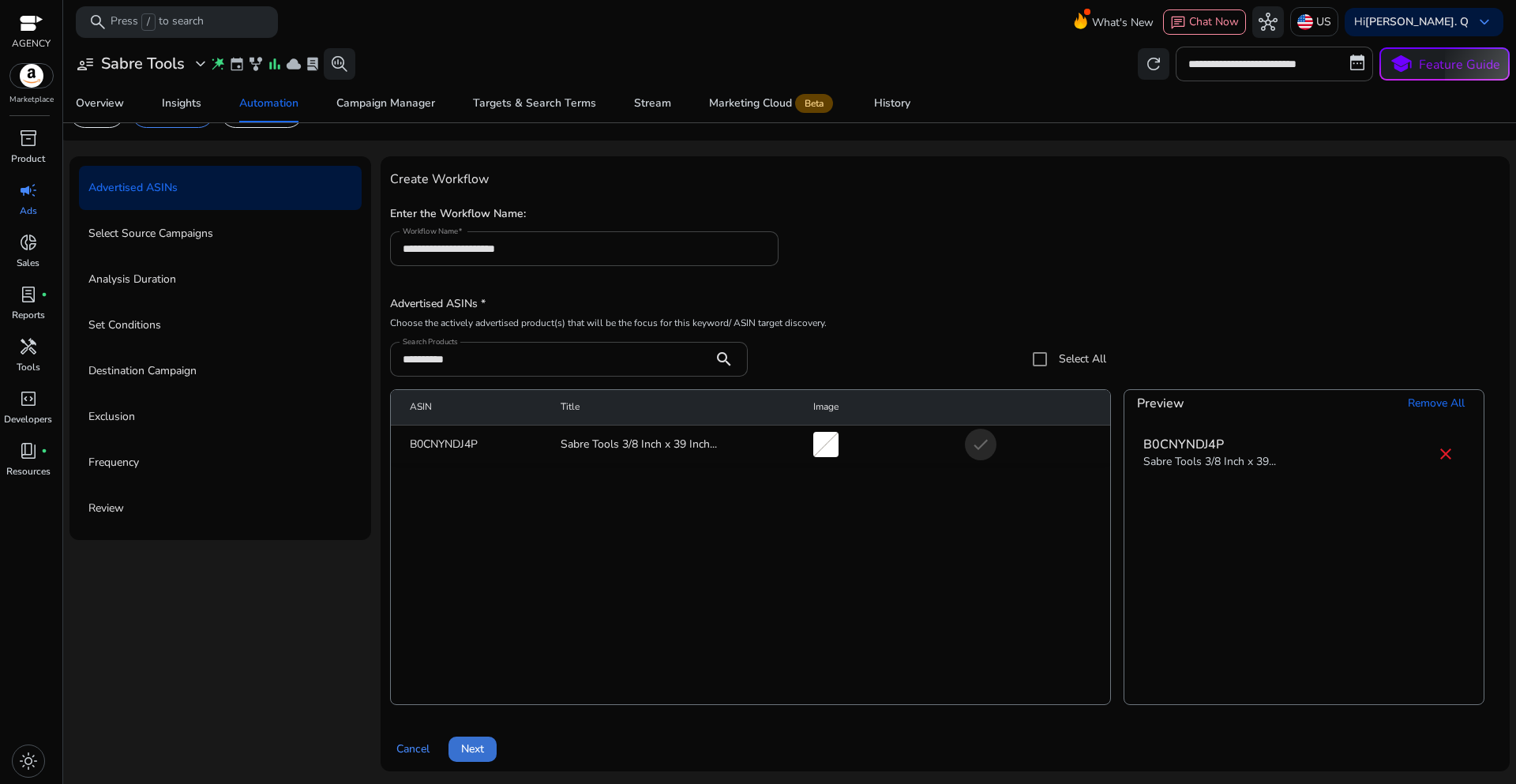
click at [461, 757] on span "Next" at bounding box center [472, 748] width 23 height 16
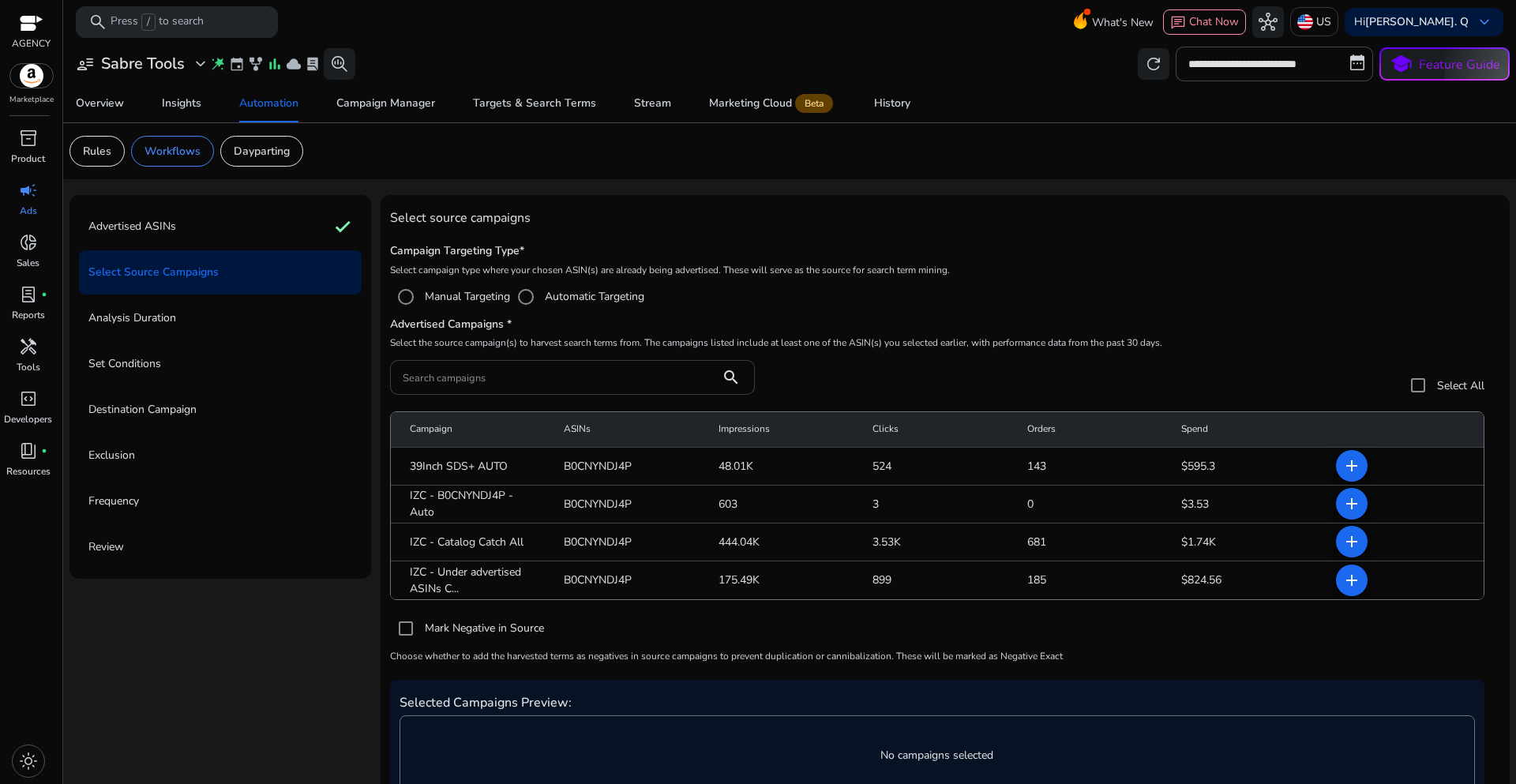
click at [462, 386] on div at bounding box center [555, 377] width 305 height 34
paste input "**********"
type input "**********"
click at [1338, 513] on span at bounding box center [1352, 504] width 38 height 38
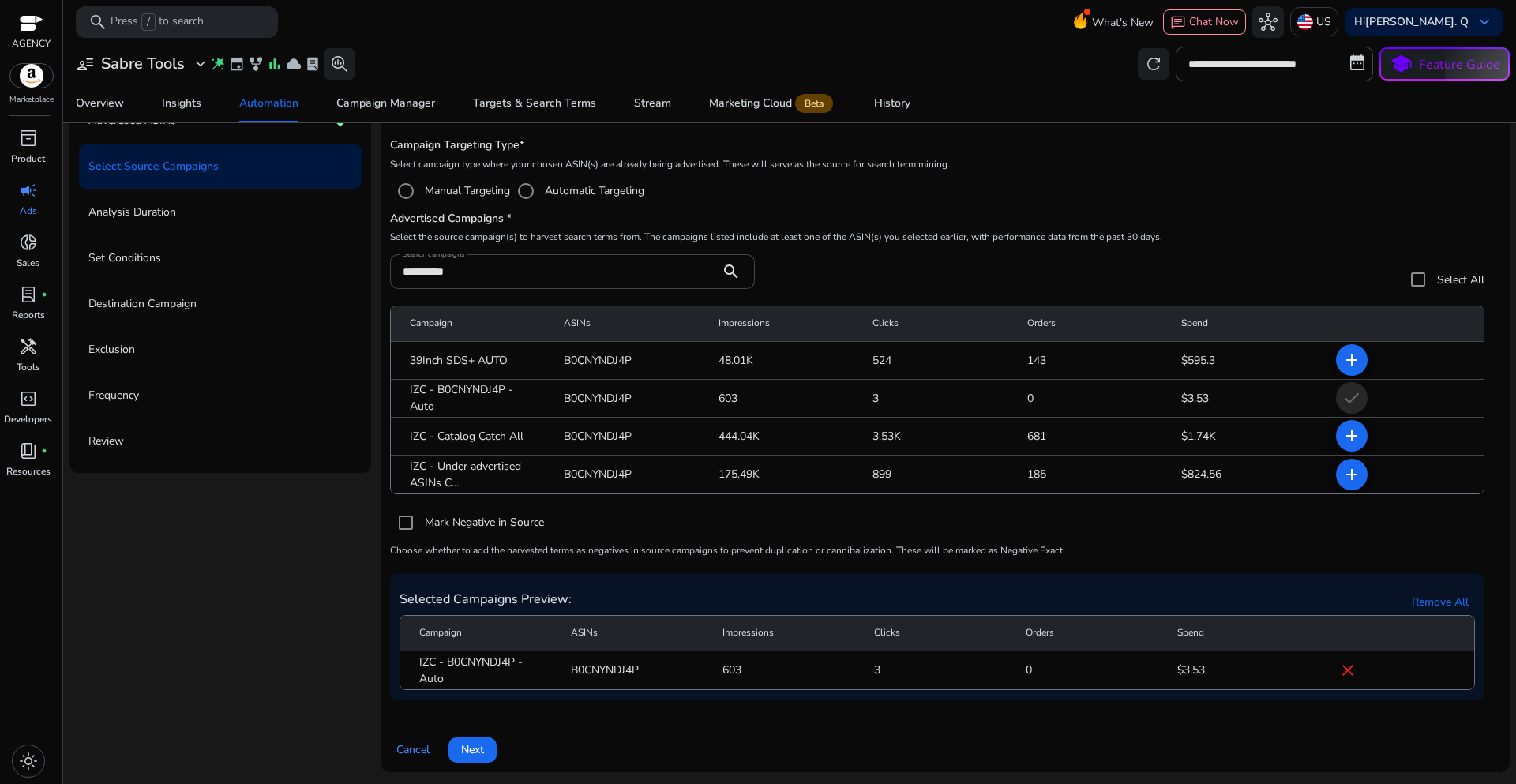
scroll to position [107, 0]
click at [475, 758] on span at bounding box center [473, 750] width 48 height 38
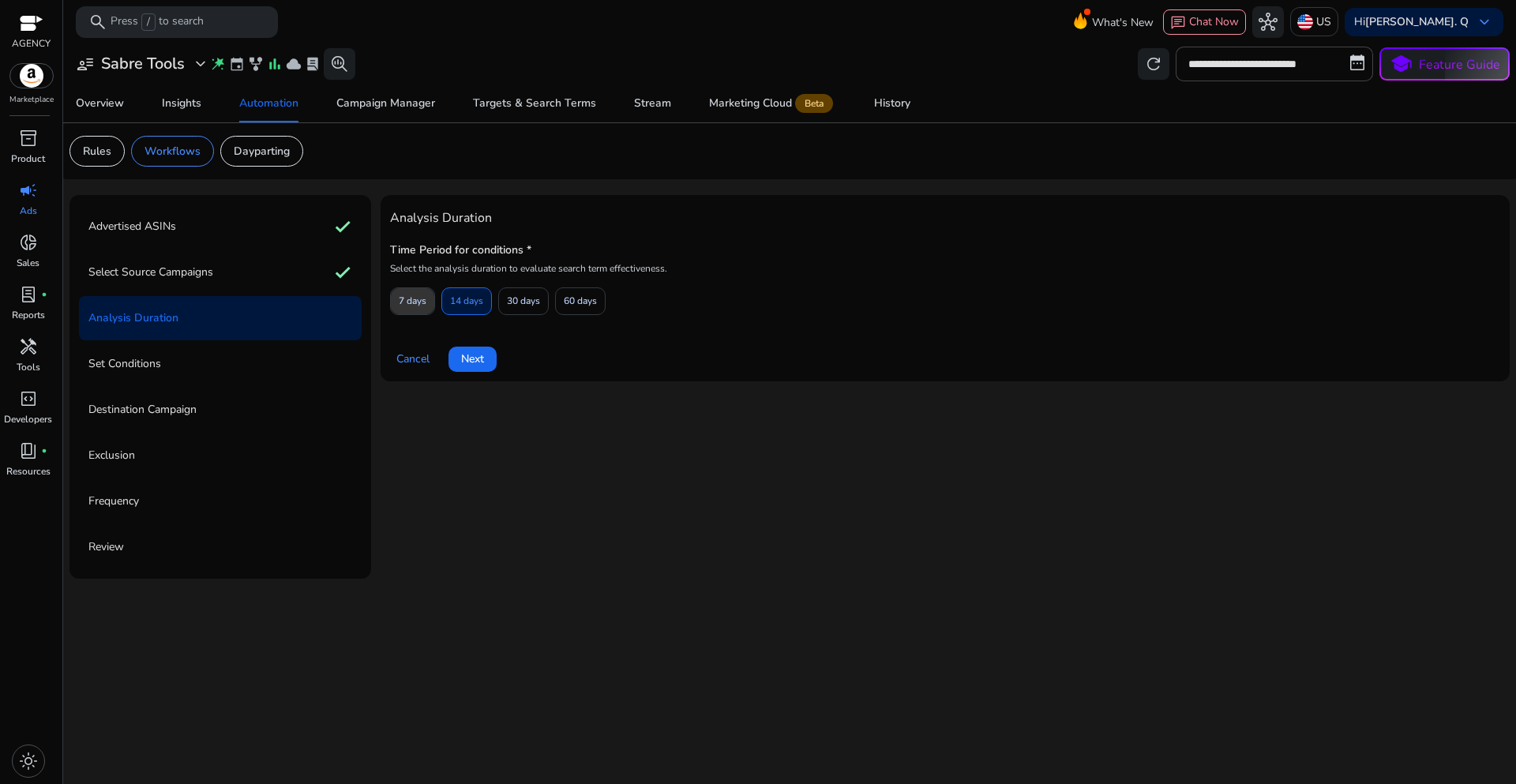
click at [402, 307] on span "7 days" at bounding box center [412, 301] width 28 height 28
click at [481, 369] on span at bounding box center [473, 359] width 48 height 38
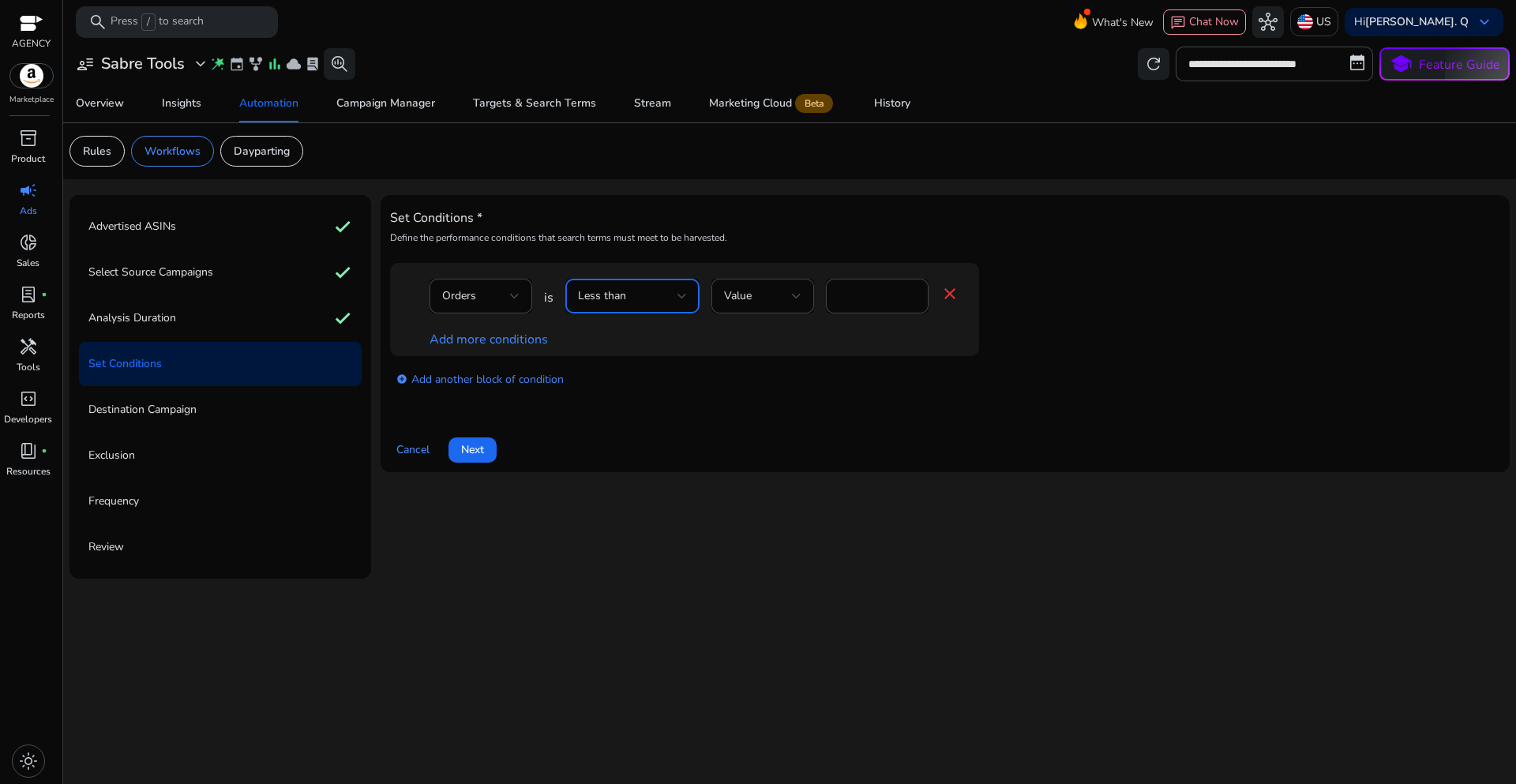
click at [658, 298] on div "Less than" at bounding box center [627, 296] width 99 height 17
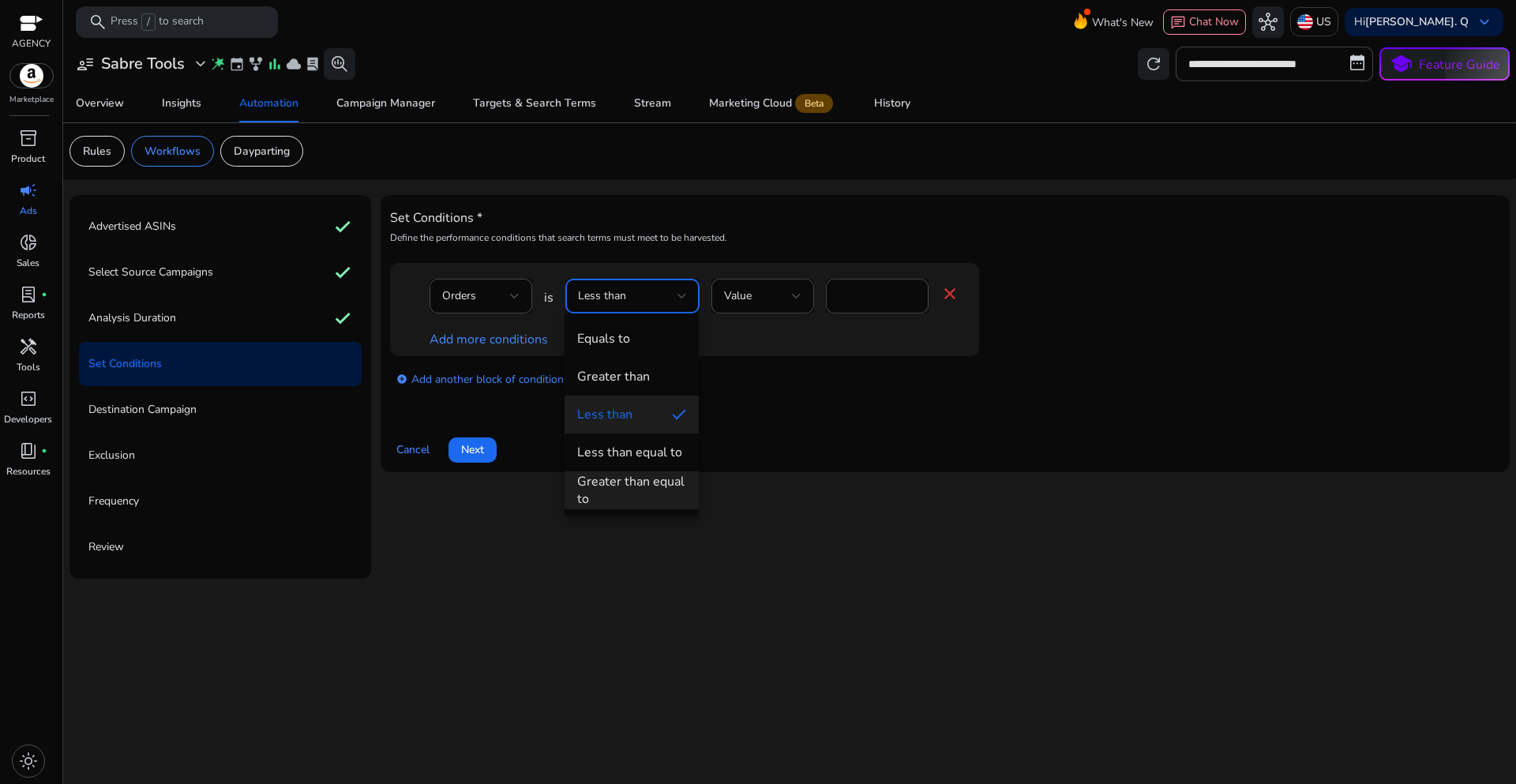
click at [628, 483] on div "Greater than equal to" at bounding box center [632, 490] width 109 height 34
click at [777, 414] on div "Set Conditions * Define the performance conditions that search terms must meet …" at bounding box center [945, 333] width 1110 height 258
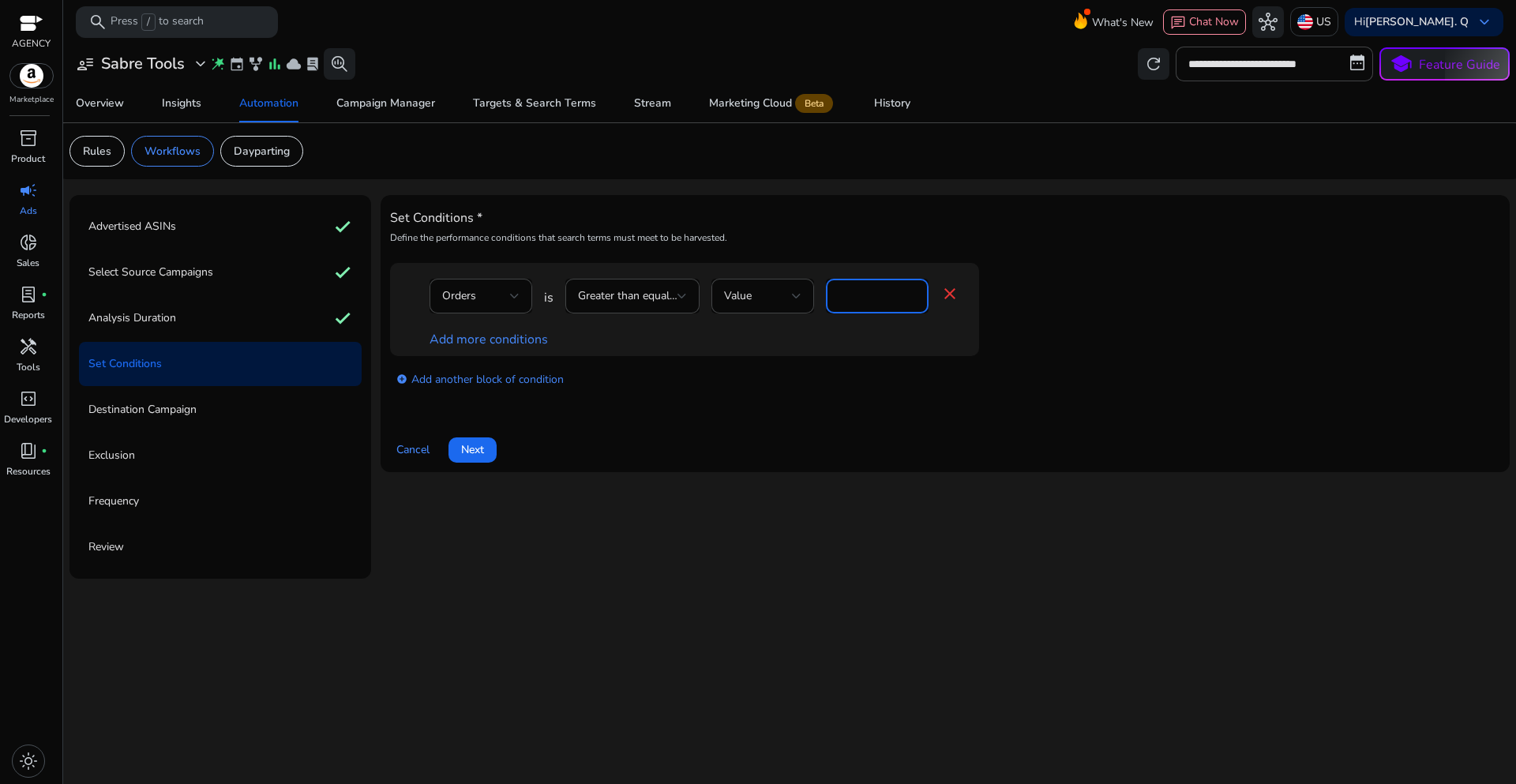
drag, startPoint x: 852, startPoint y: 295, endPoint x: 830, endPoint y: 295, distance: 22.0
click at [830, 295] on div "*" at bounding box center [877, 296] width 103 height 34
type input "*"
click at [760, 405] on div "Set Conditions * Define the performance conditions that search terms must meet …" at bounding box center [945, 333] width 1110 height 258
click at [476, 336] on link "Add more conditions" at bounding box center [488, 339] width 118 height 17
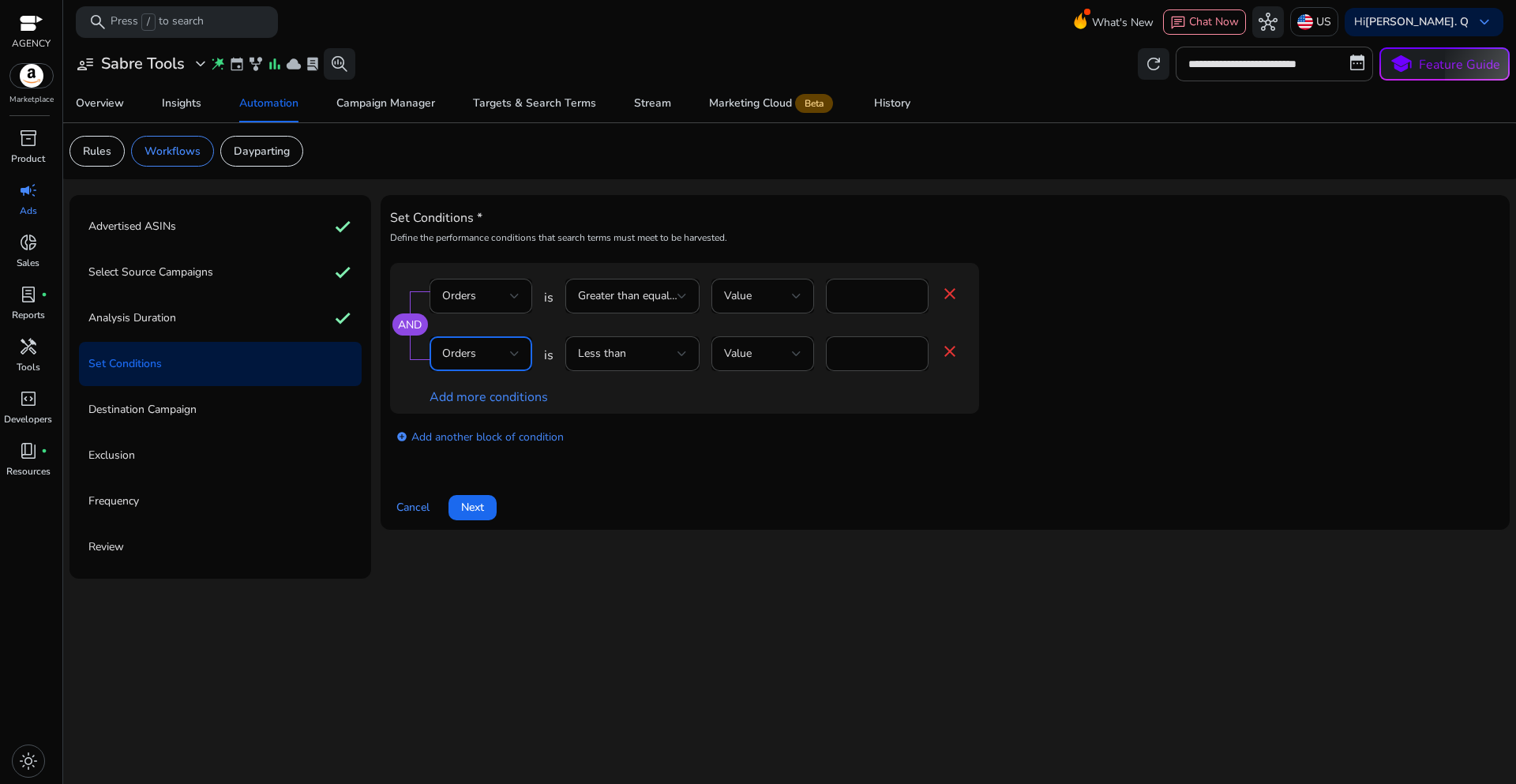
click at [512, 352] on div at bounding box center [514, 353] width 9 height 6
click at [477, 473] on span "ACoS" at bounding box center [481, 466] width 78 height 17
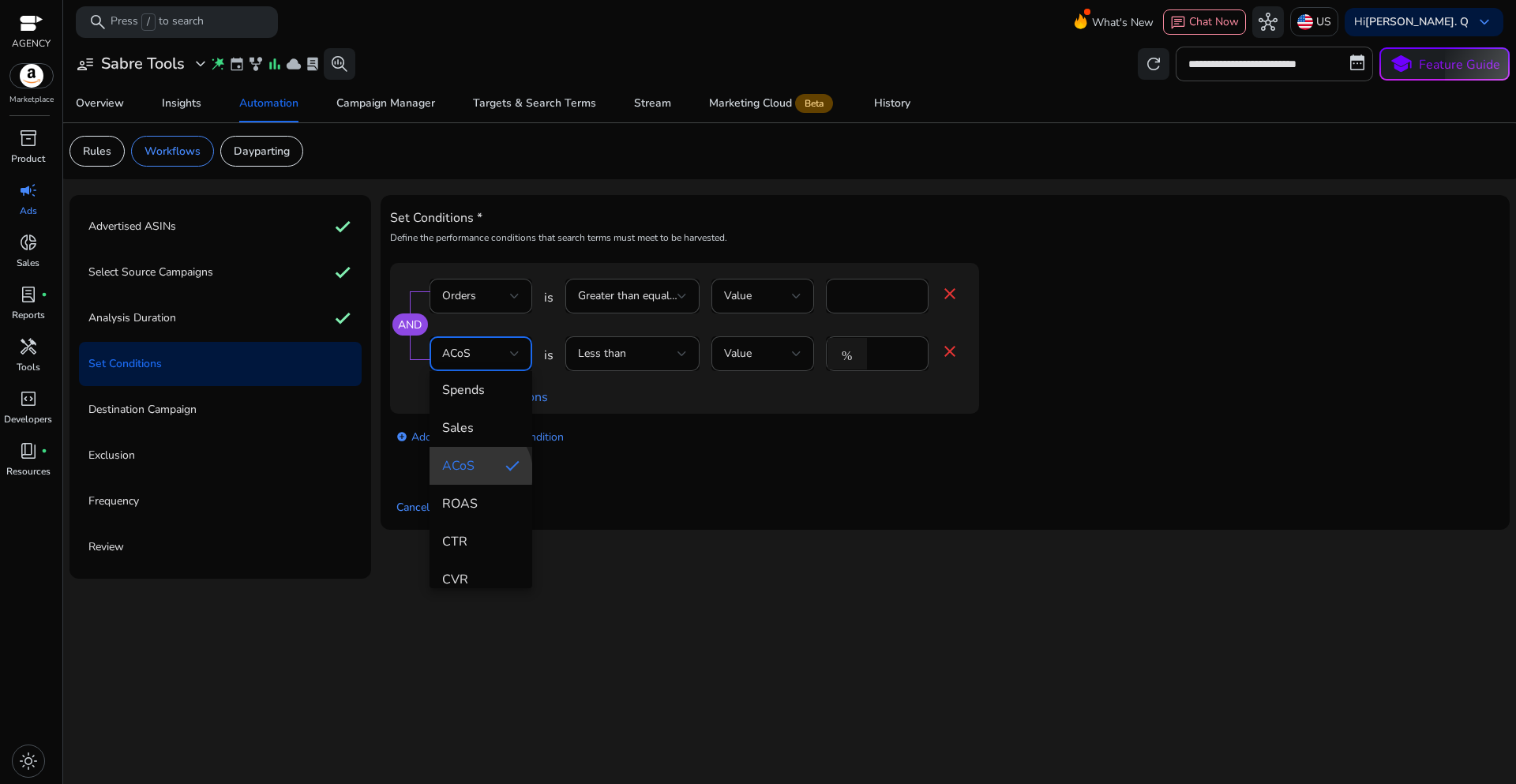
click at [730, 477] on div "Set Conditions * Define the performance conditions that search terms must meet …" at bounding box center [945, 362] width 1110 height 316
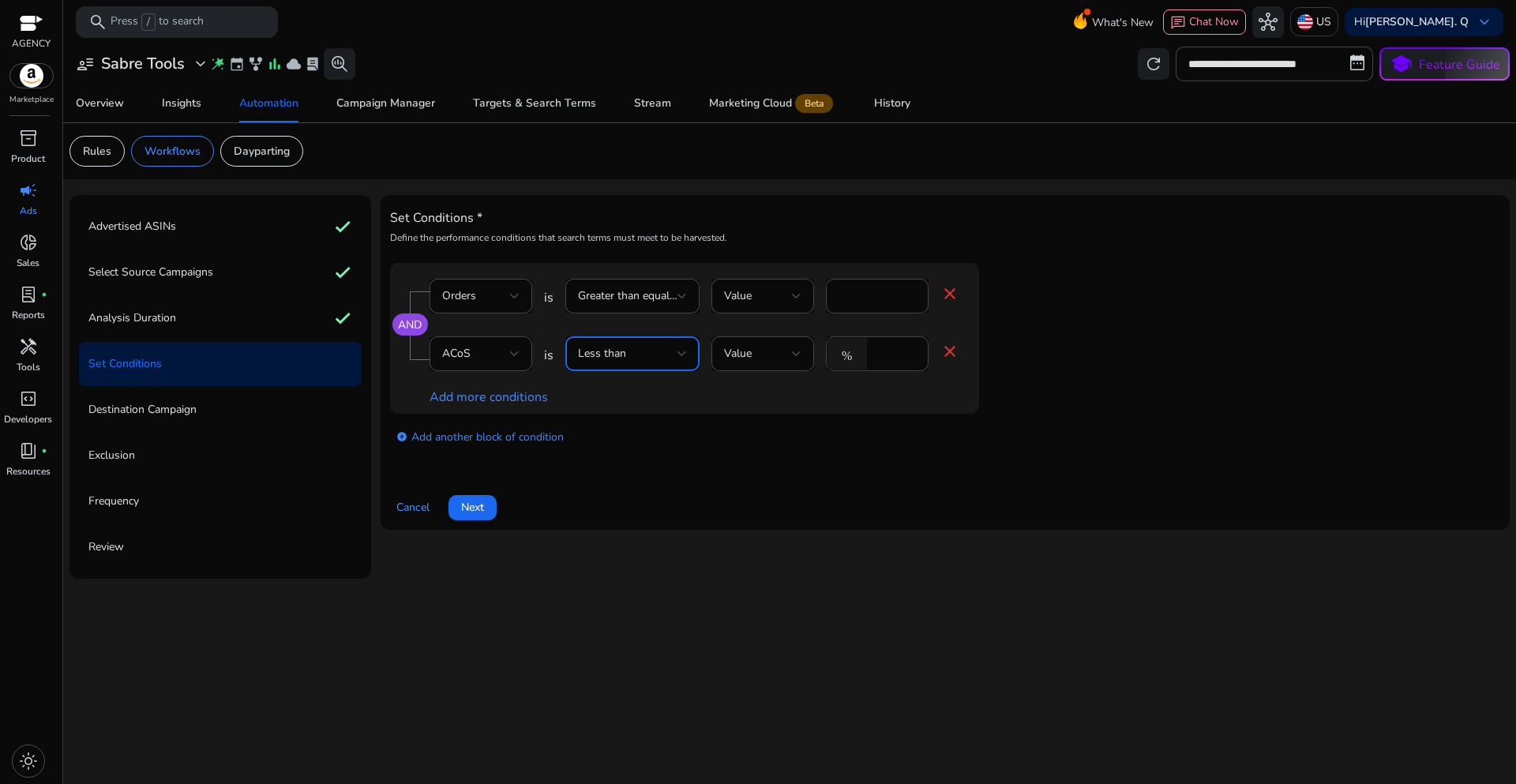
click at [678, 362] on div at bounding box center [682, 354] width 9 height 19
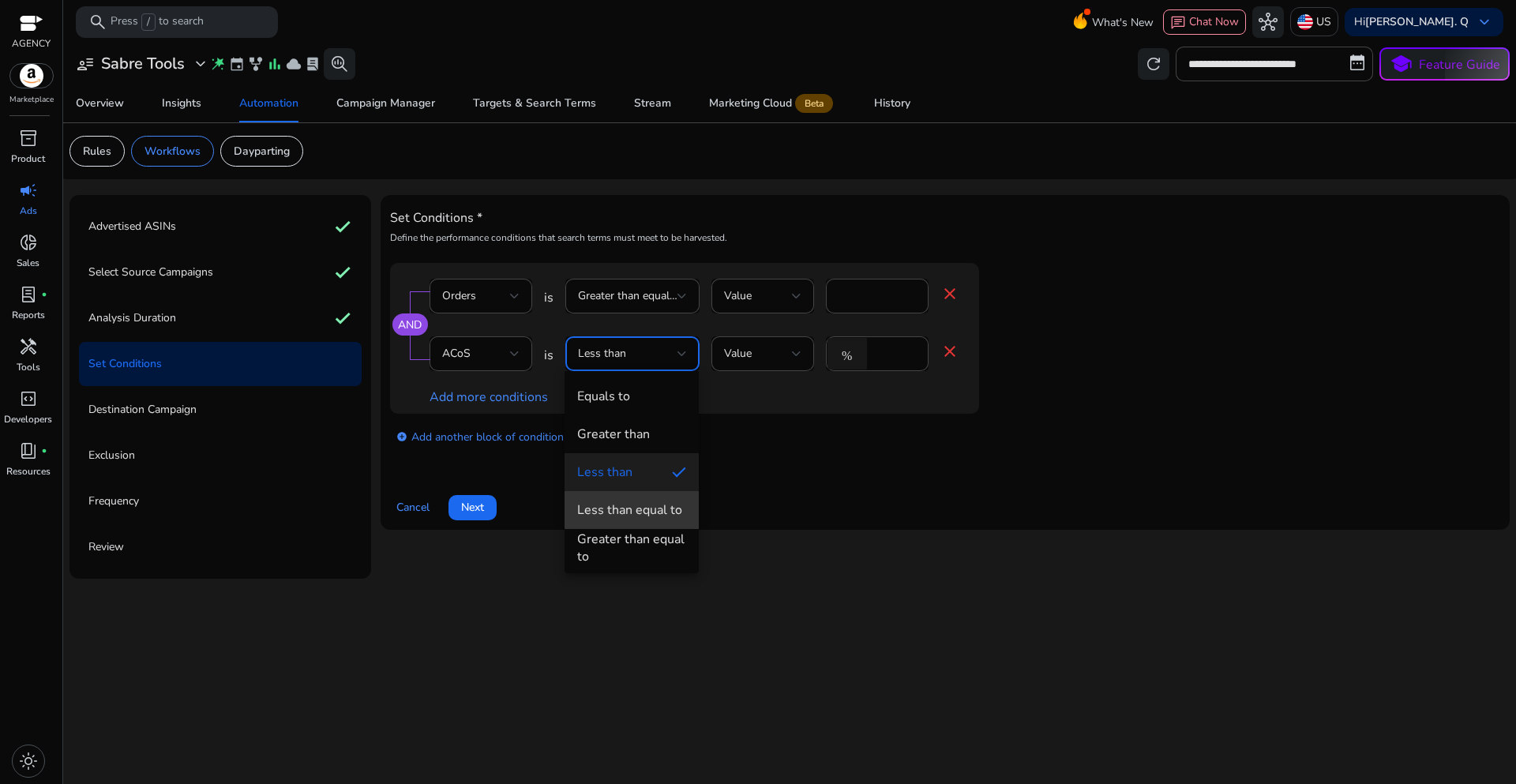
click at [636, 509] on div "Less than equal to" at bounding box center [630, 510] width 105 height 17
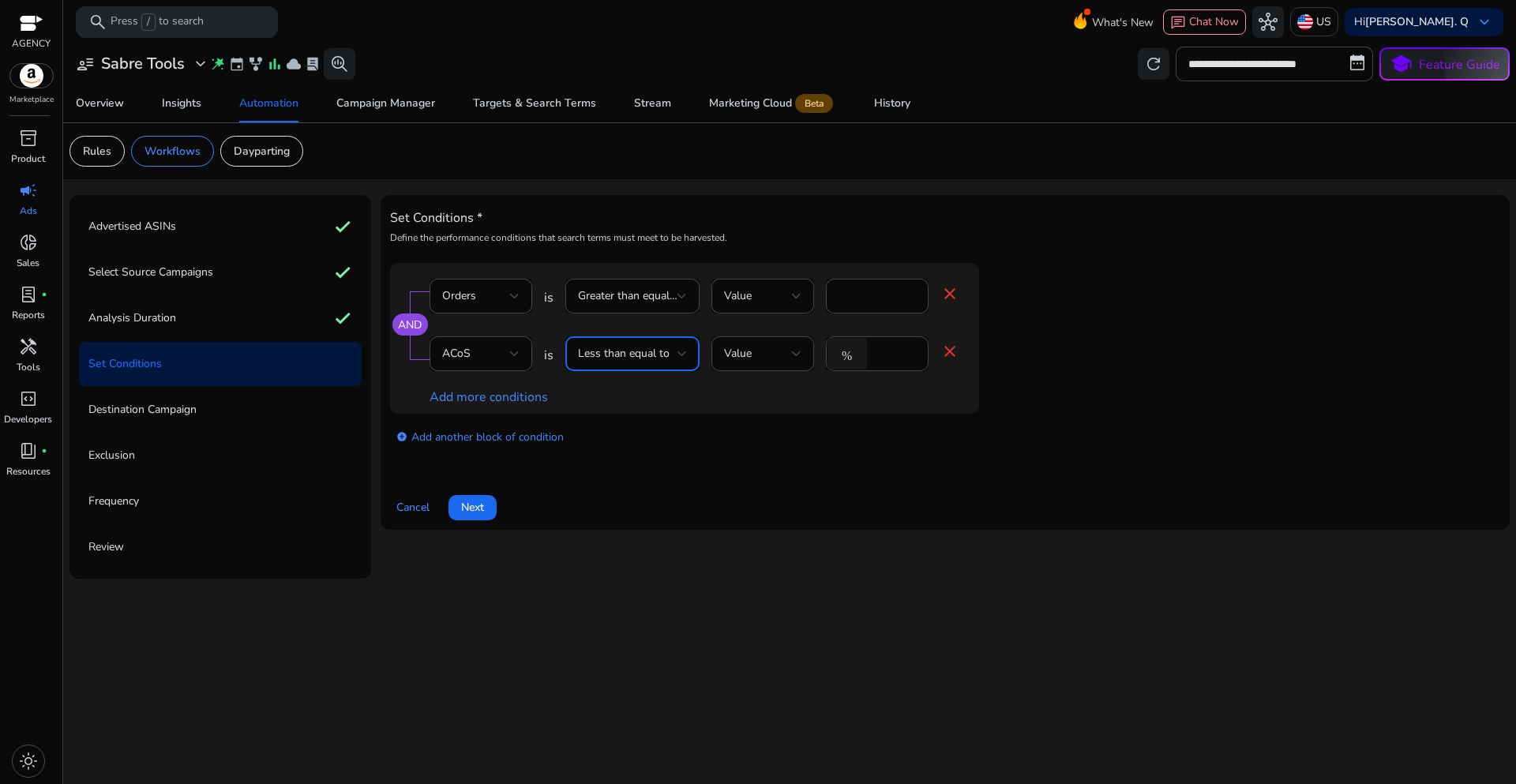
click at [805, 466] on div "Set Conditions * Define the performance conditions that search terms must meet …" at bounding box center [945, 362] width 1110 height 316
drag, startPoint x: 887, startPoint y: 353, endPoint x: 861, endPoint y: 353, distance: 26.0
click at [861, 353] on div "% *" at bounding box center [871, 354] width 90 height 34
type input "**"
click at [811, 450] on div "add_circle Add another block of condition" at bounding box center [716, 436] width 652 height 44
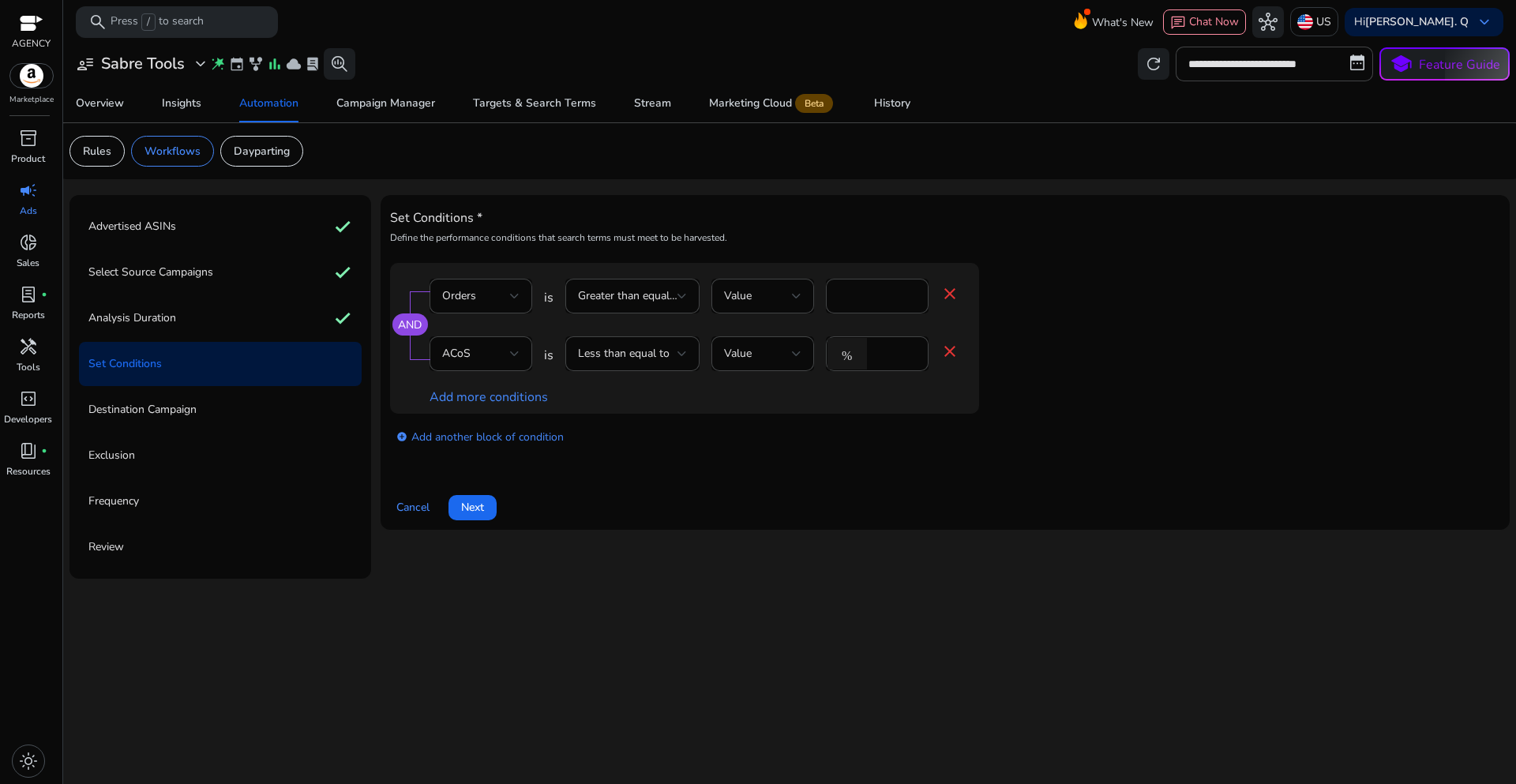
click at [488, 515] on span at bounding box center [473, 507] width 48 height 38
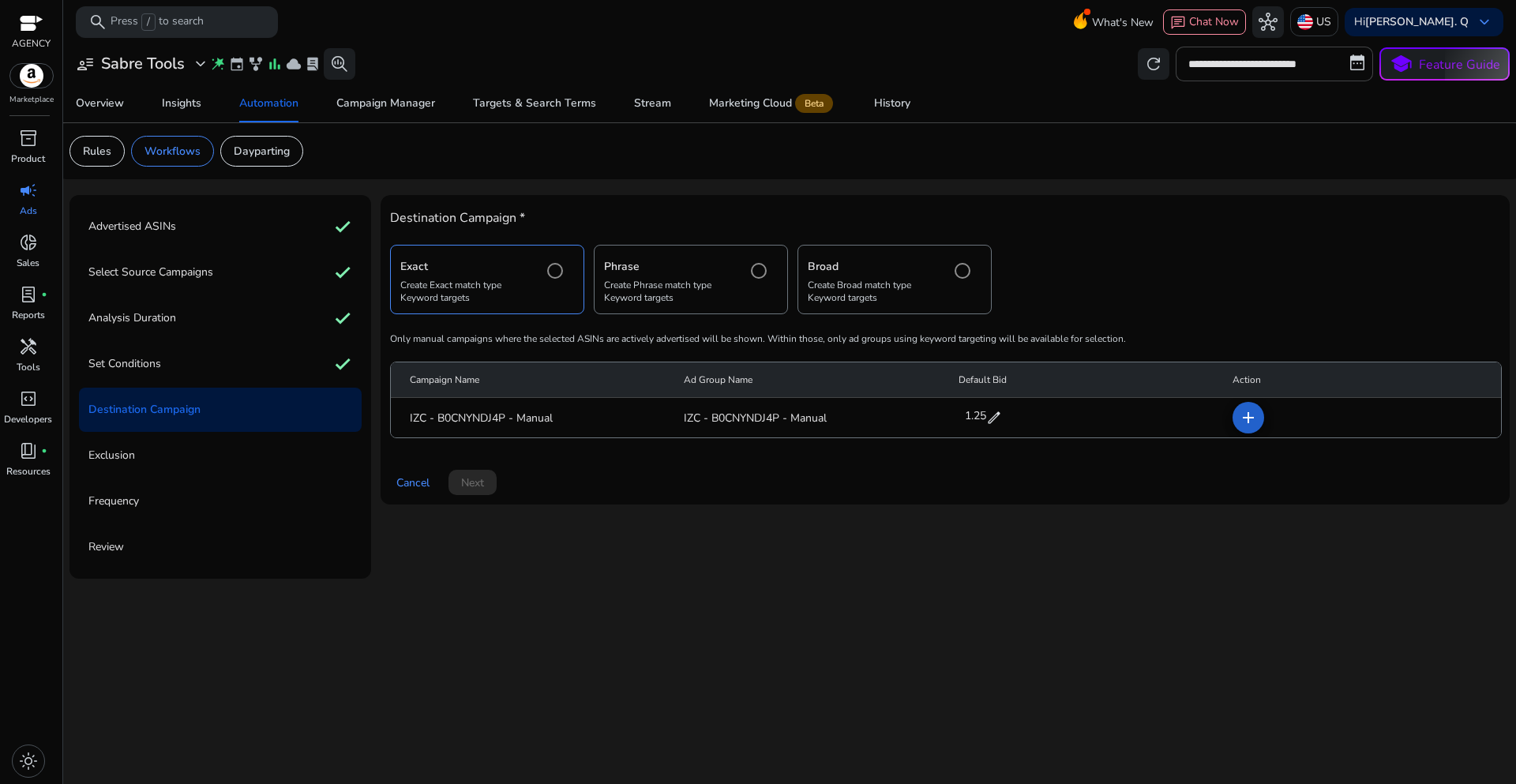
click at [1249, 424] on mat-icon "add" at bounding box center [1249, 417] width 19 height 19
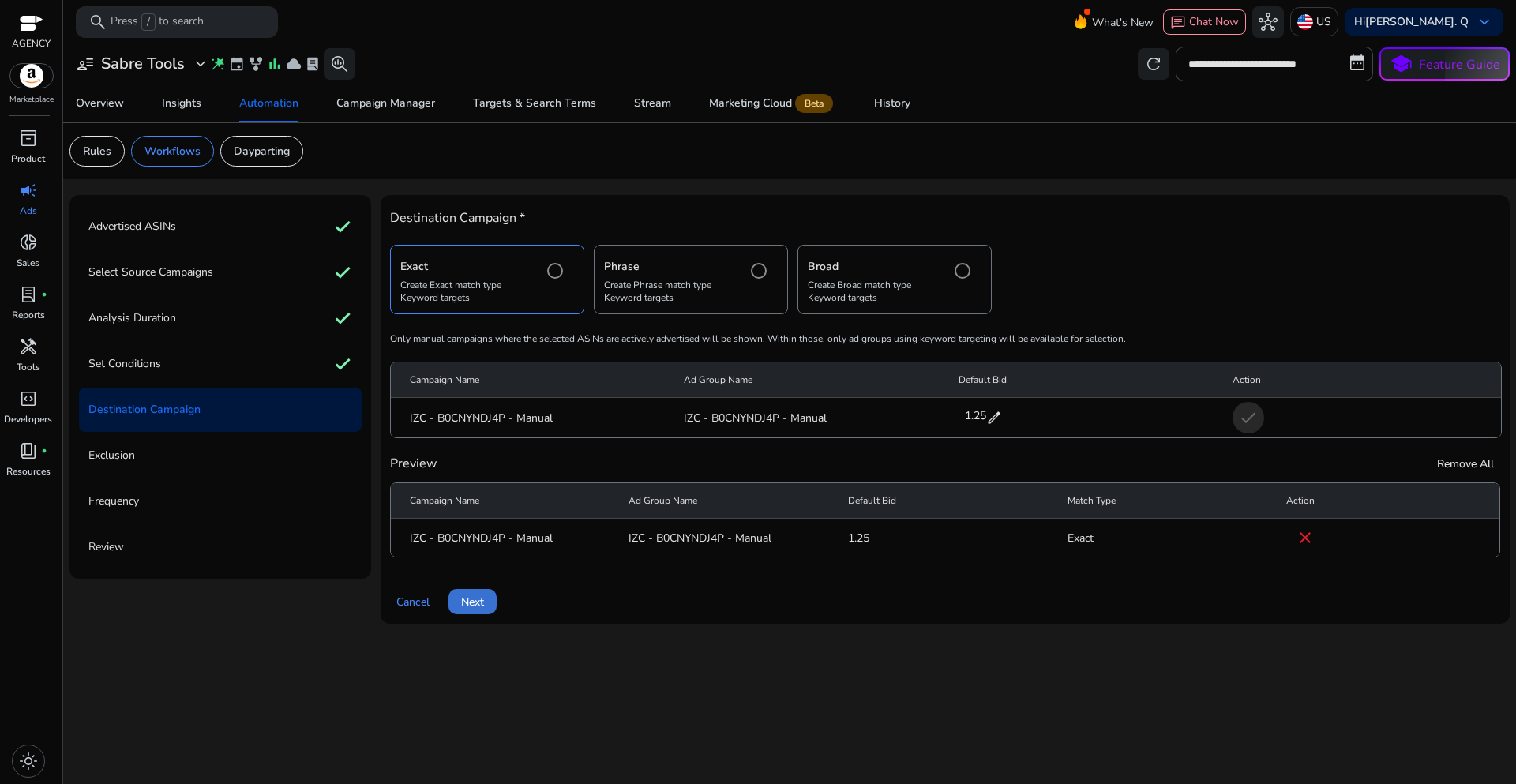
click at [473, 605] on span "Next" at bounding box center [472, 601] width 23 height 16
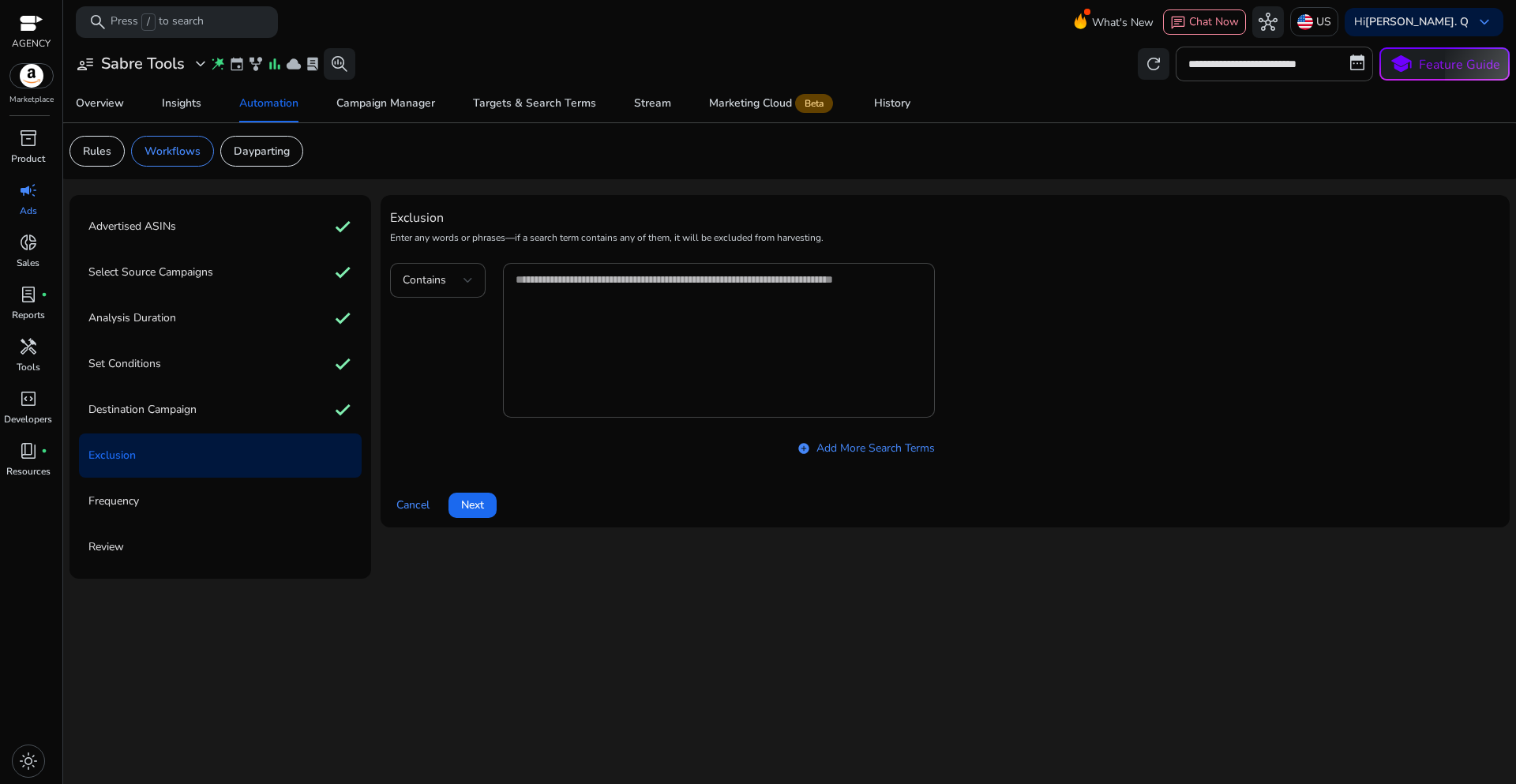
click at [491, 498] on span at bounding box center [473, 505] width 48 height 38
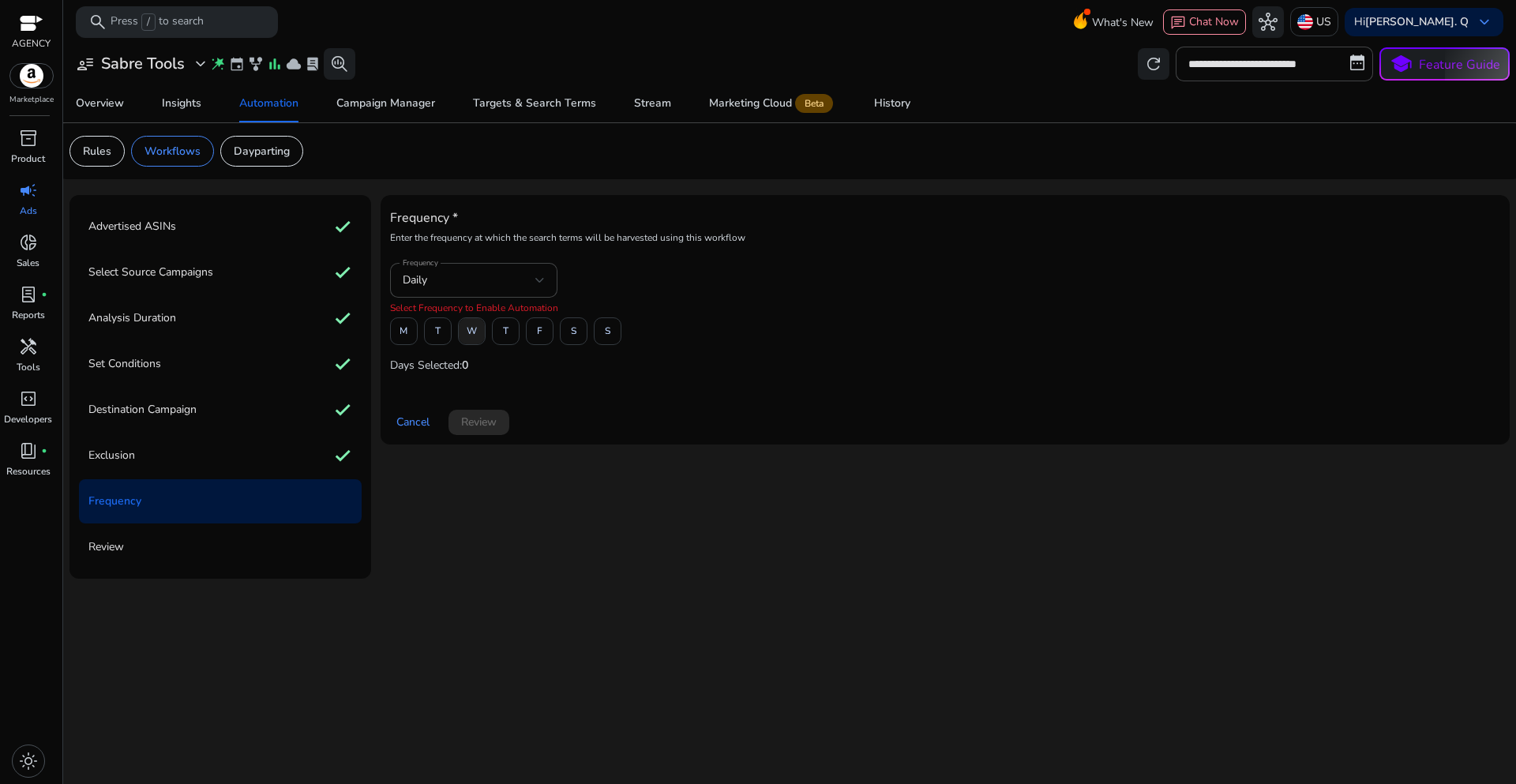
click at [476, 330] on span "W" at bounding box center [472, 331] width 10 height 28
click at [499, 431] on span at bounding box center [479, 423] width 60 height 38
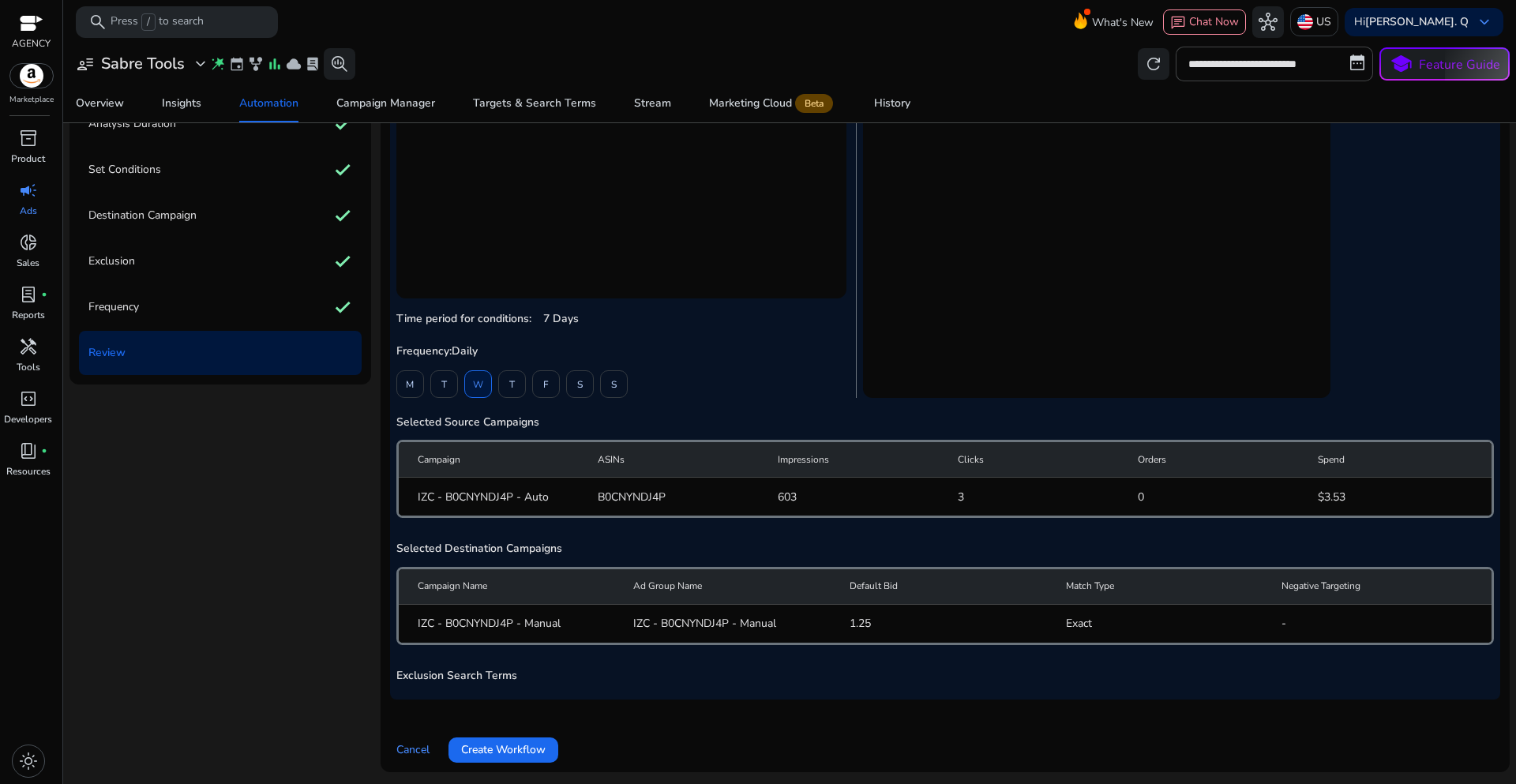
scroll to position [195, 0]
click at [541, 750] on span "Create Workflow" at bounding box center [503, 748] width 85 height 16
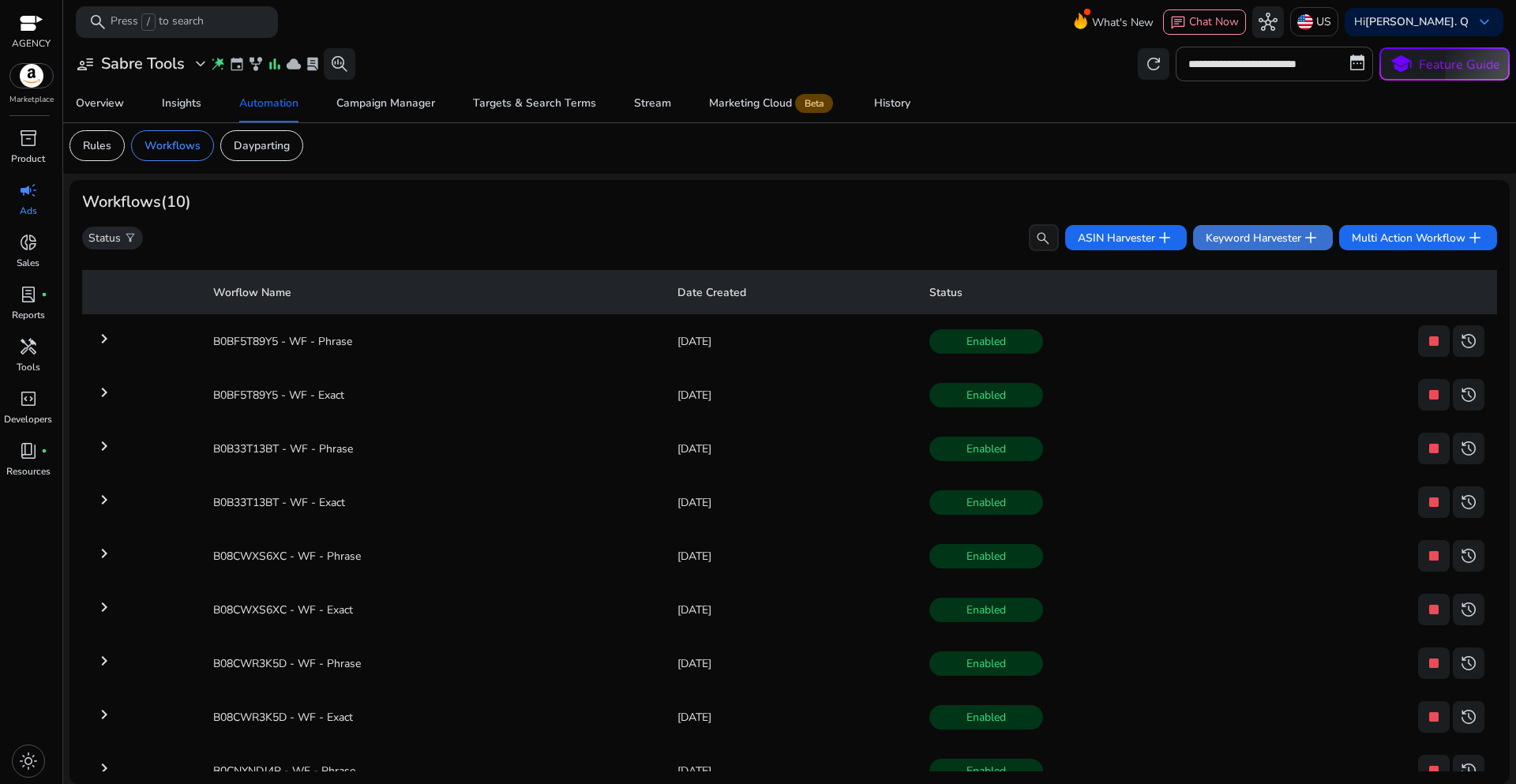
click at [1211, 241] on span "Keyword Harvester add" at bounding box center [1262, 237] width 115 height 19
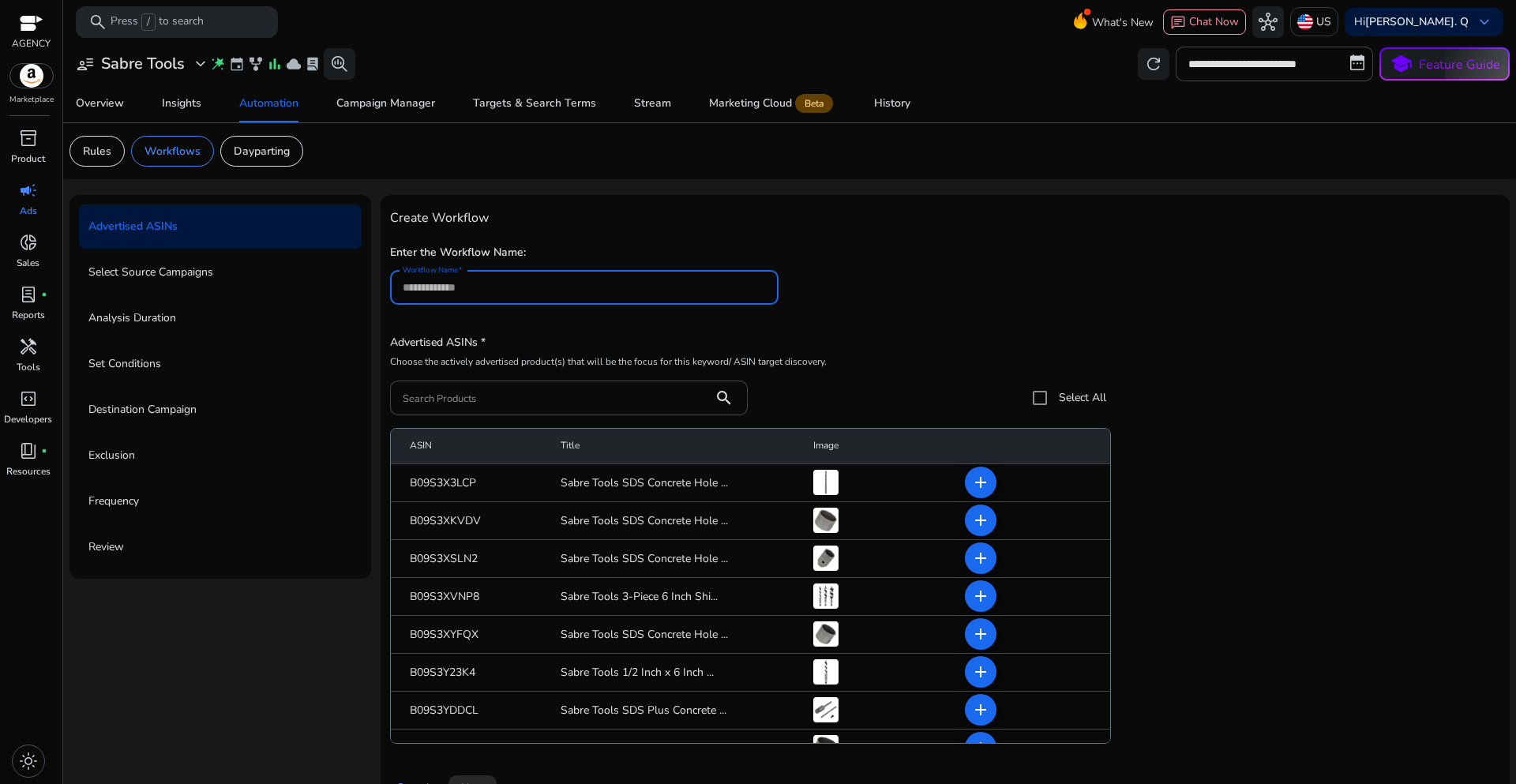
click at [430, 290] on input "Workflow Name" at bounding box center [584, 287] width 363 height 17
type input "**********"
click at [439, 394] on input "Search Products" at bounding box center [552, 398] width 299 height 17
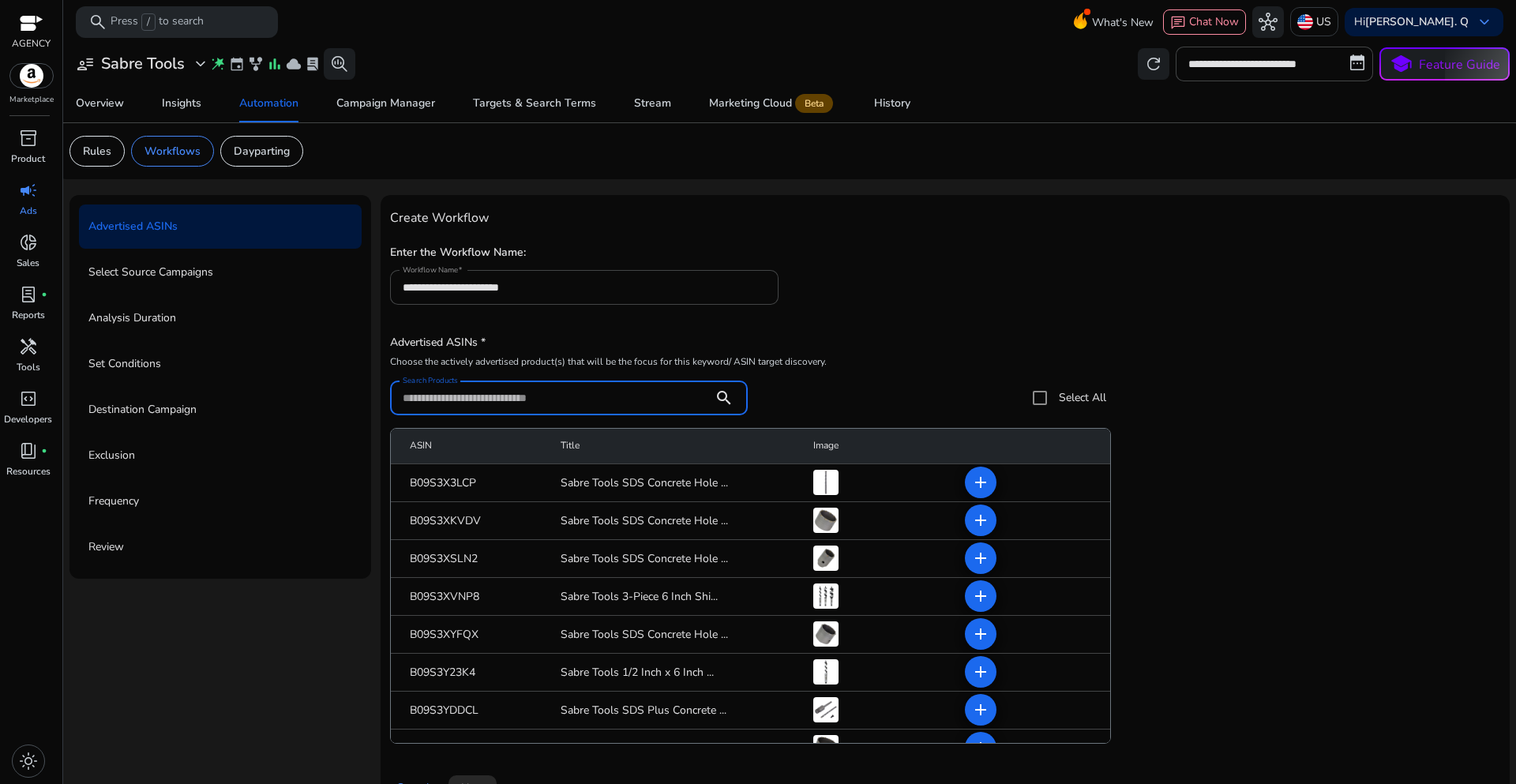
paste input "**********"
type input "**********"
click at [1017, 294] on div "**********" at bounding box center [945, 280] width 1110 height 80
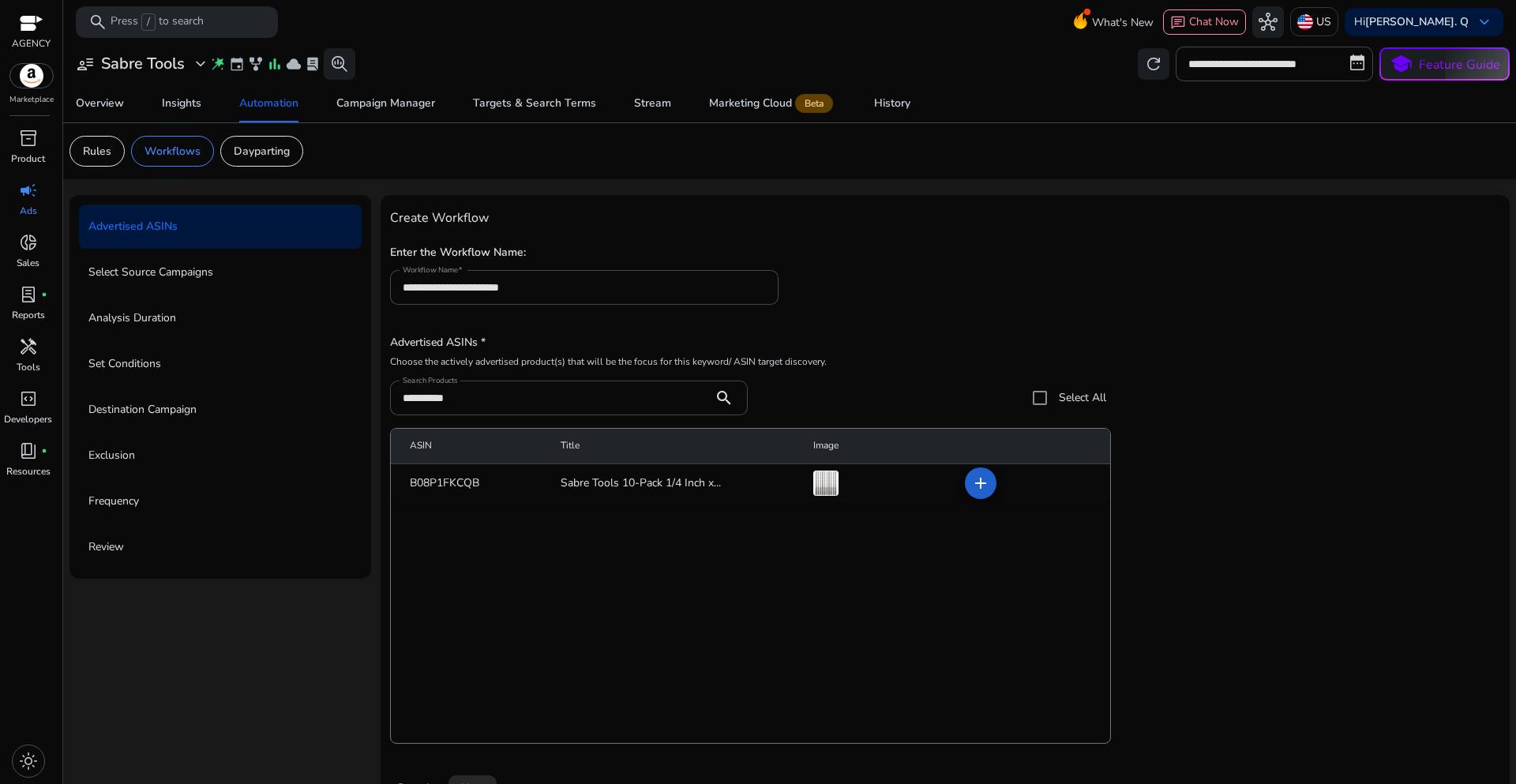
click at [978, 498] on span at bounding box center [981, 483] width 38 height 38
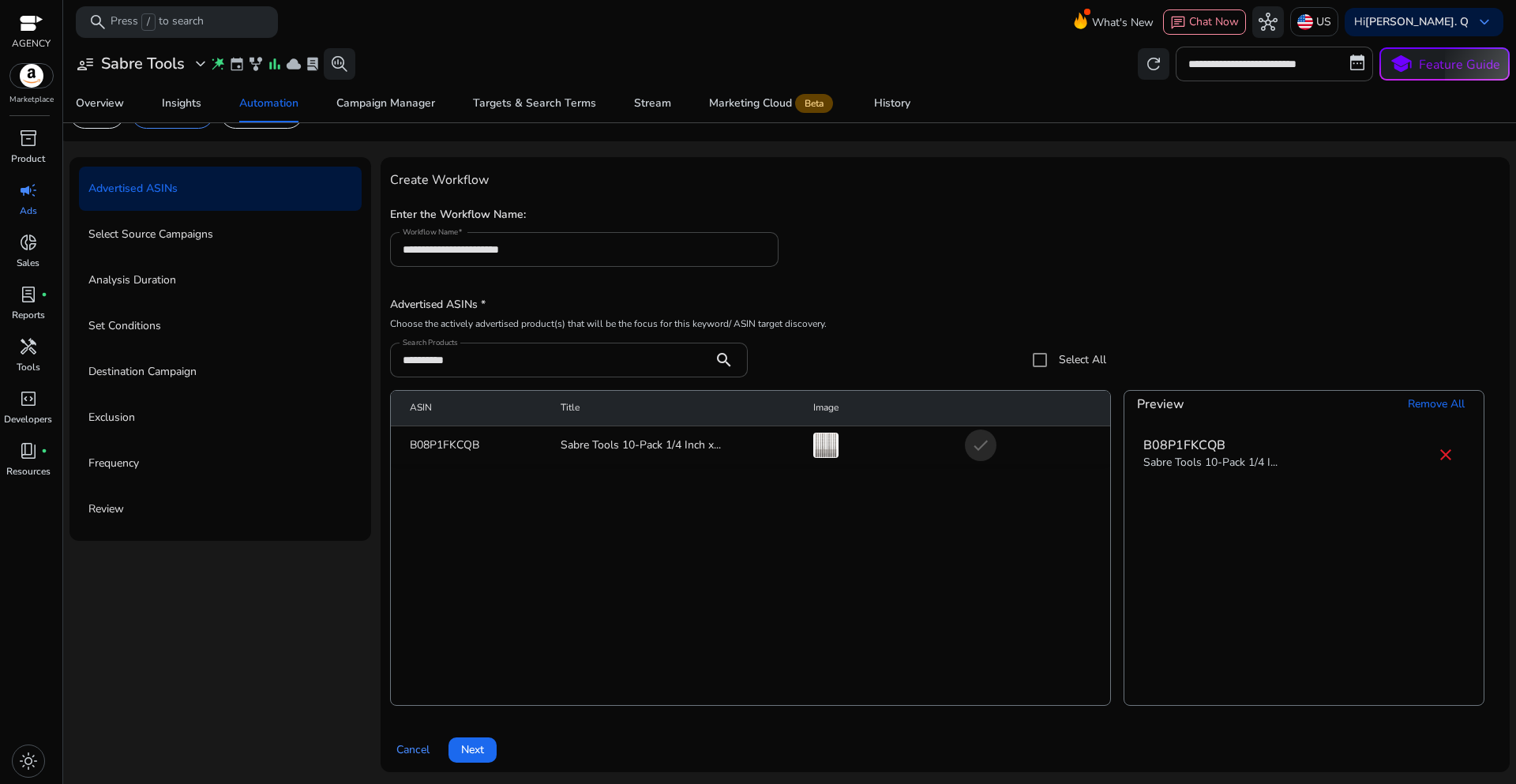
scroll to position [39, 0]
click at [481, 756] on span "Next" at bounding box center [472, 748] width 23 height 16
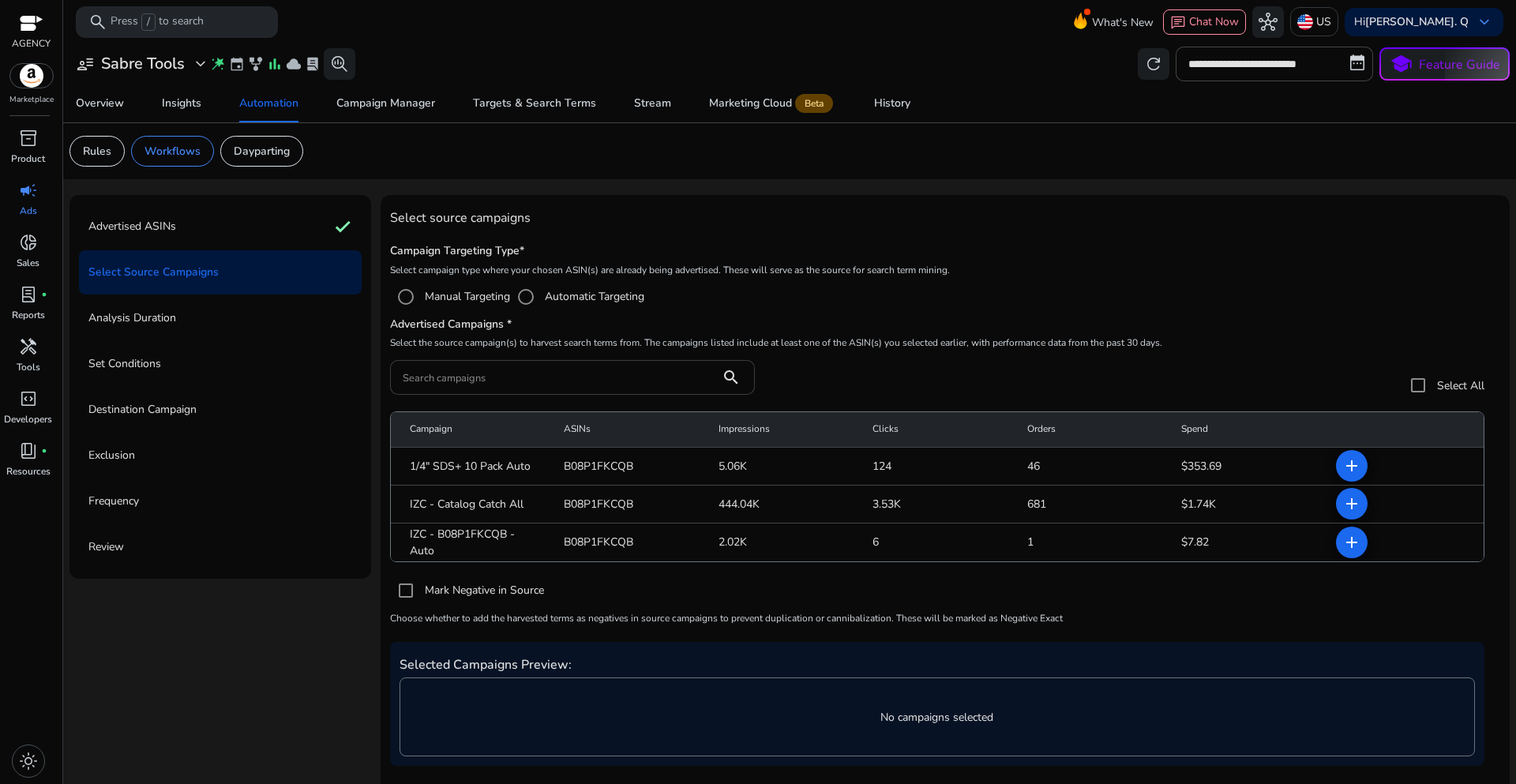
click at [486, 381] on input "Search campaigns" at bounding box center [555, 377] width 305 height 17
paste input "**********"
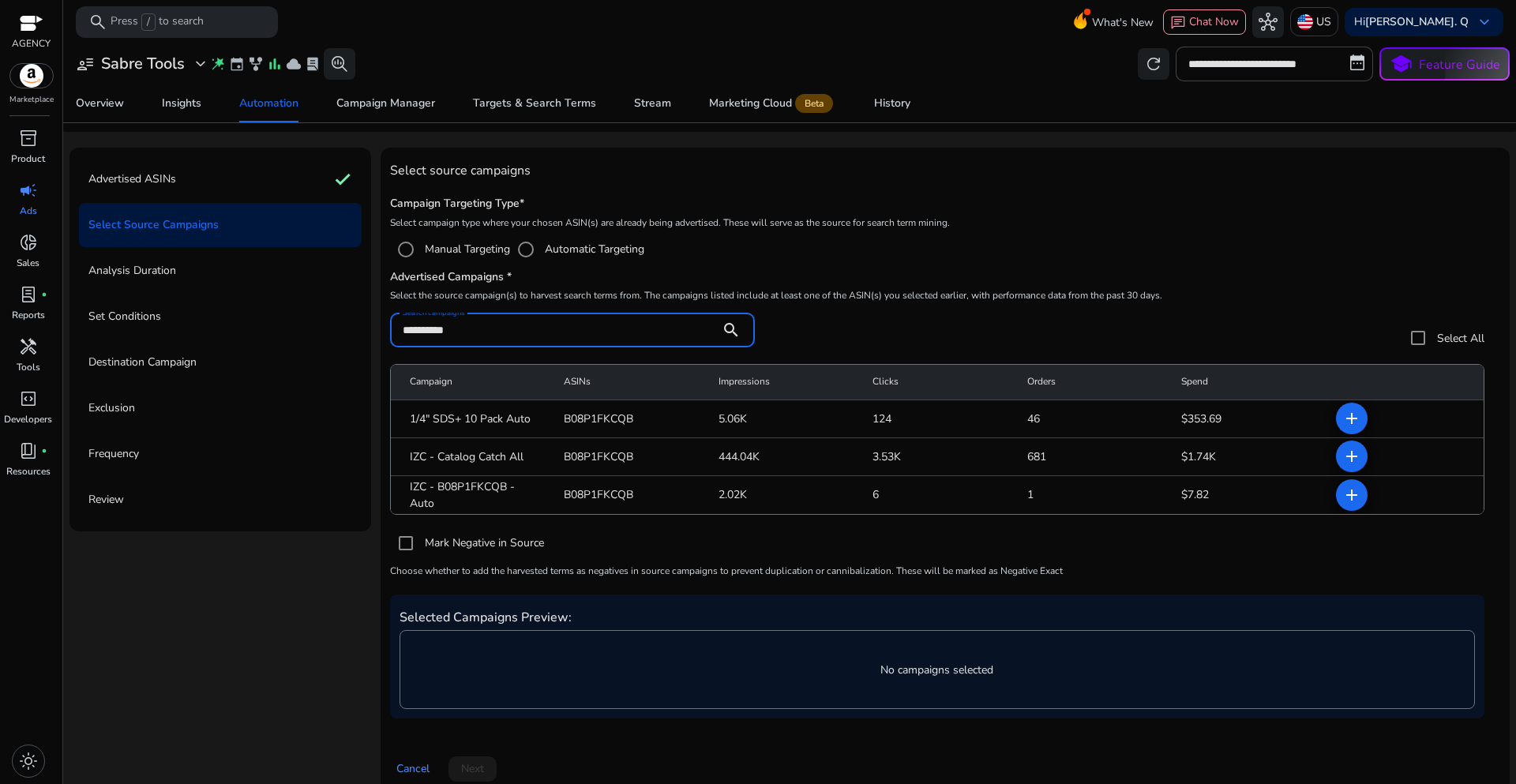
scroll to position [67, 0]
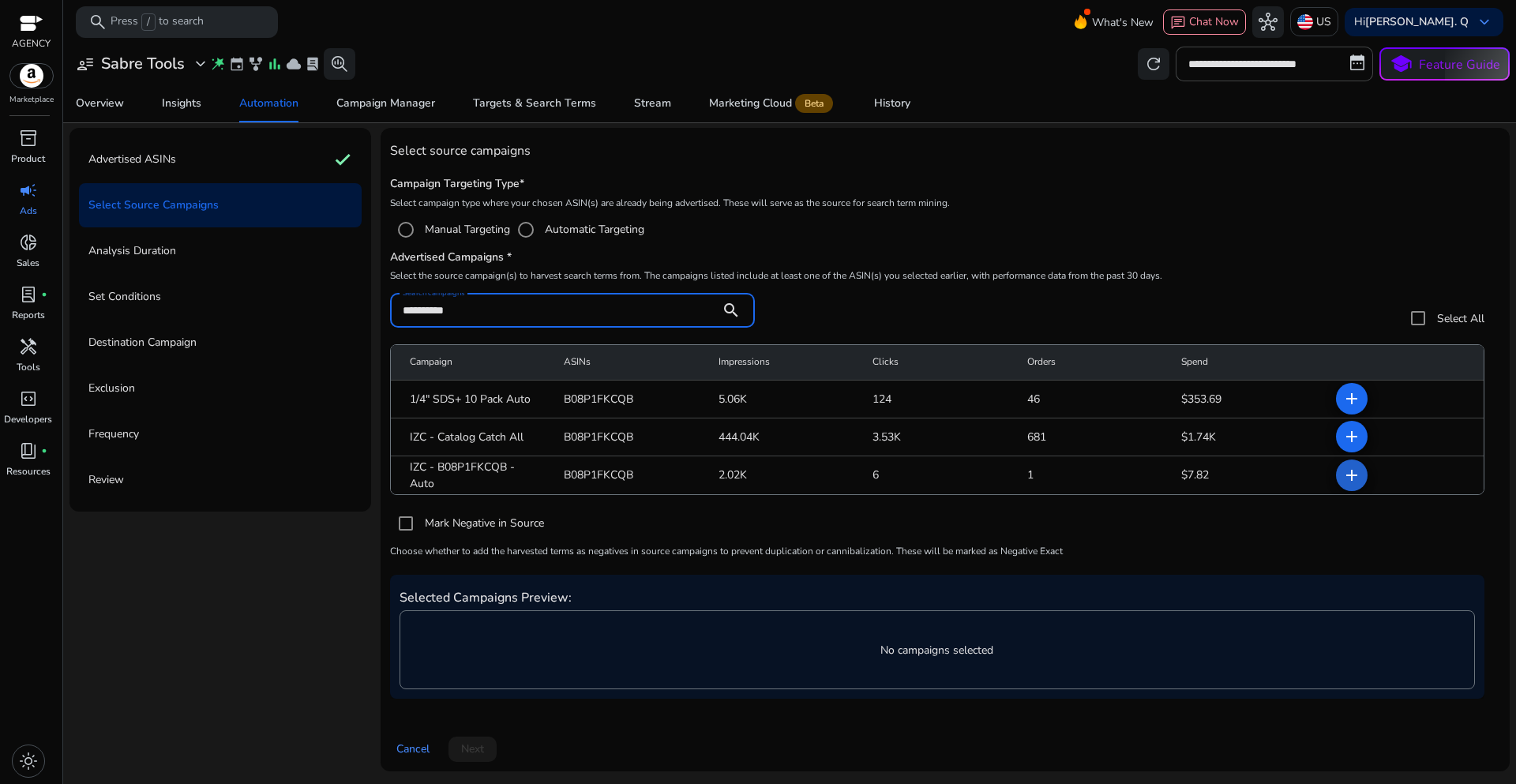
type input "**********"
click at [1347, 479] on mat-icon "add" at bounding box center [1352, 475] width 19 height 19
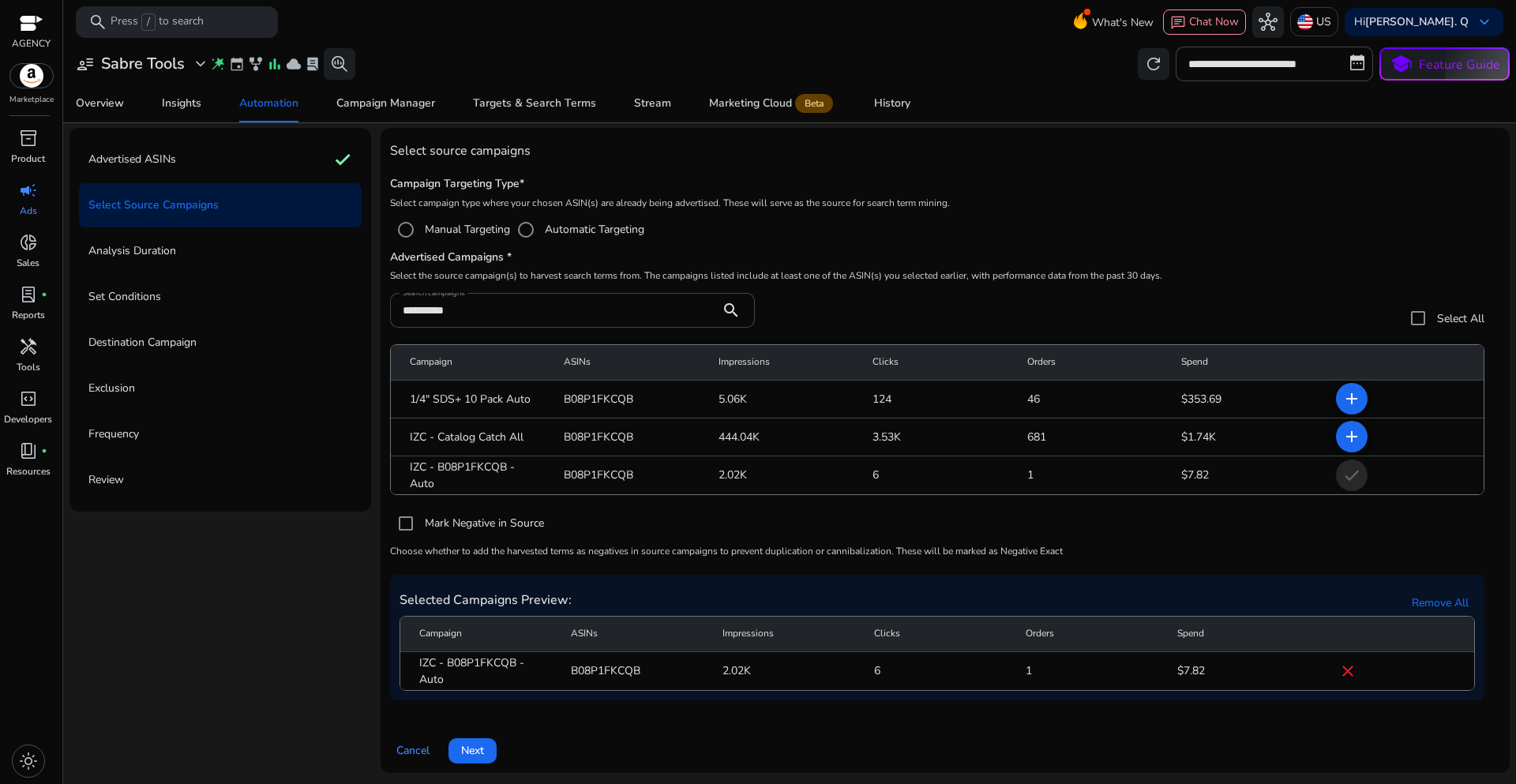
scroll to position [69, 0]
click at [475, 750] on span "Next" at bounding box center [472, 748] width 23 height 16
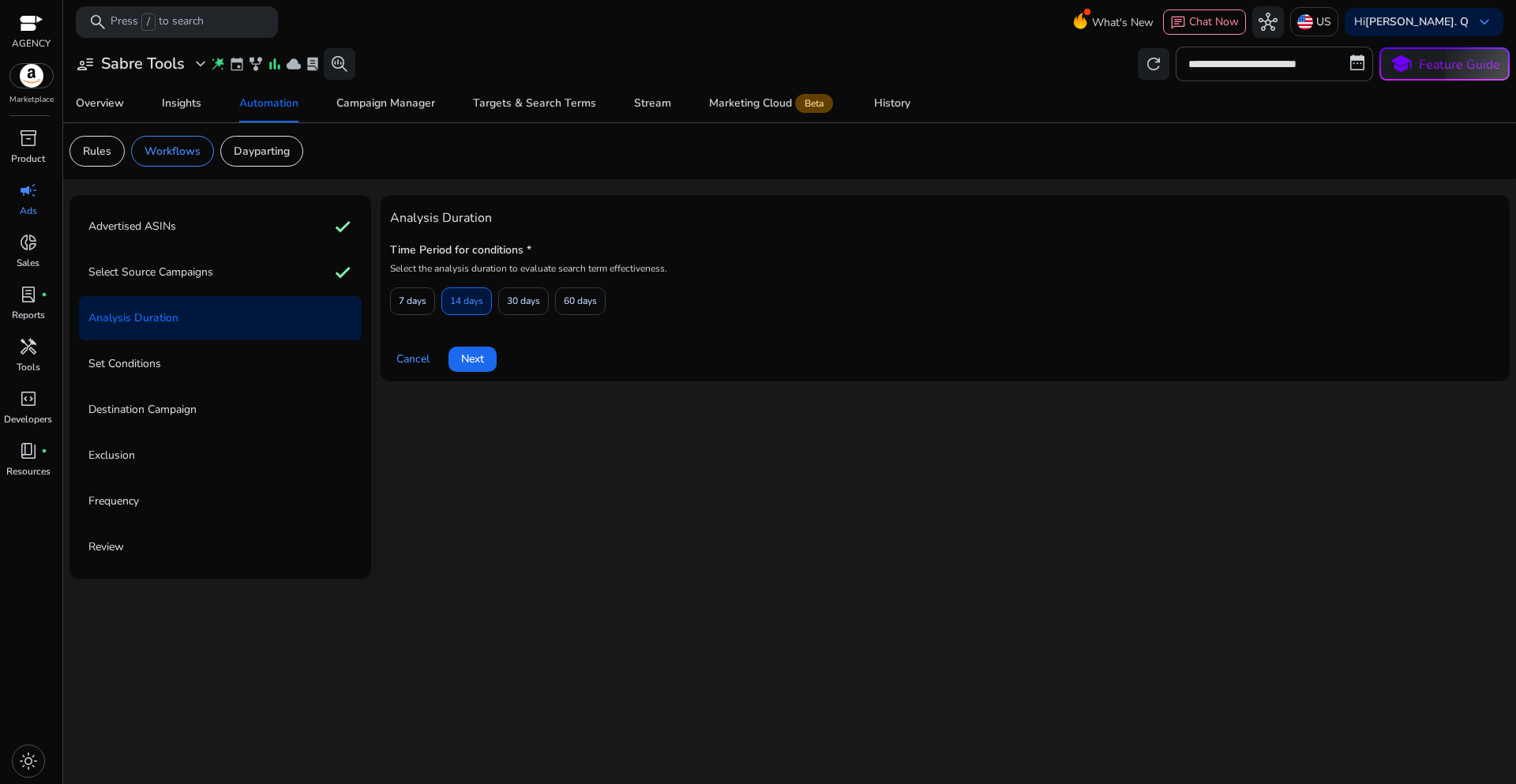
scroll to position [0, 0]
click at [393, 303] on span at bounding box center [412, 301] width 43 height 38
click at [472, 364] on span "Next" at bounding box center [472, 358] width 23 height 16
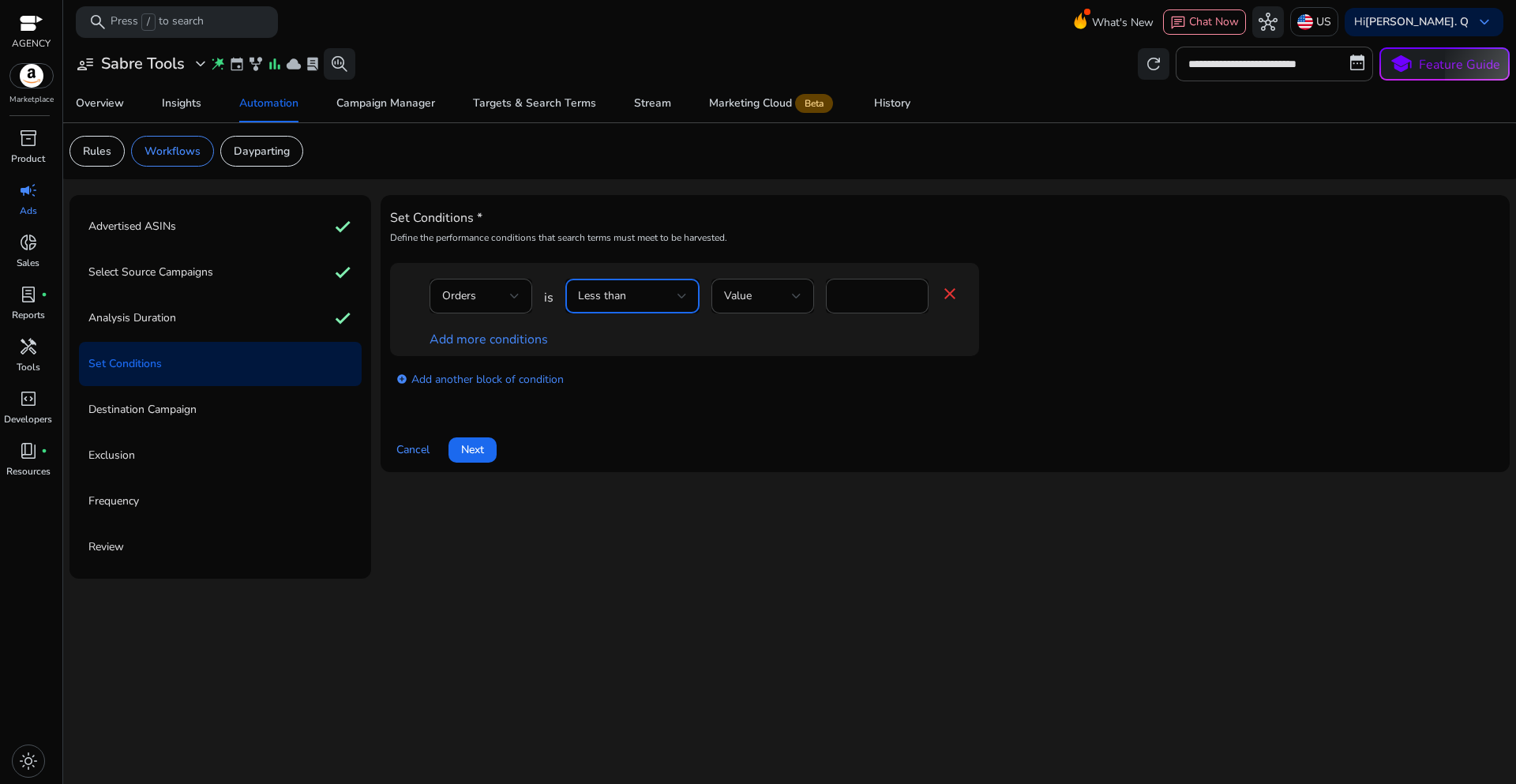
click at [655, 298] on div "Less than" at bounding box center [627, 296] width 99 height 17
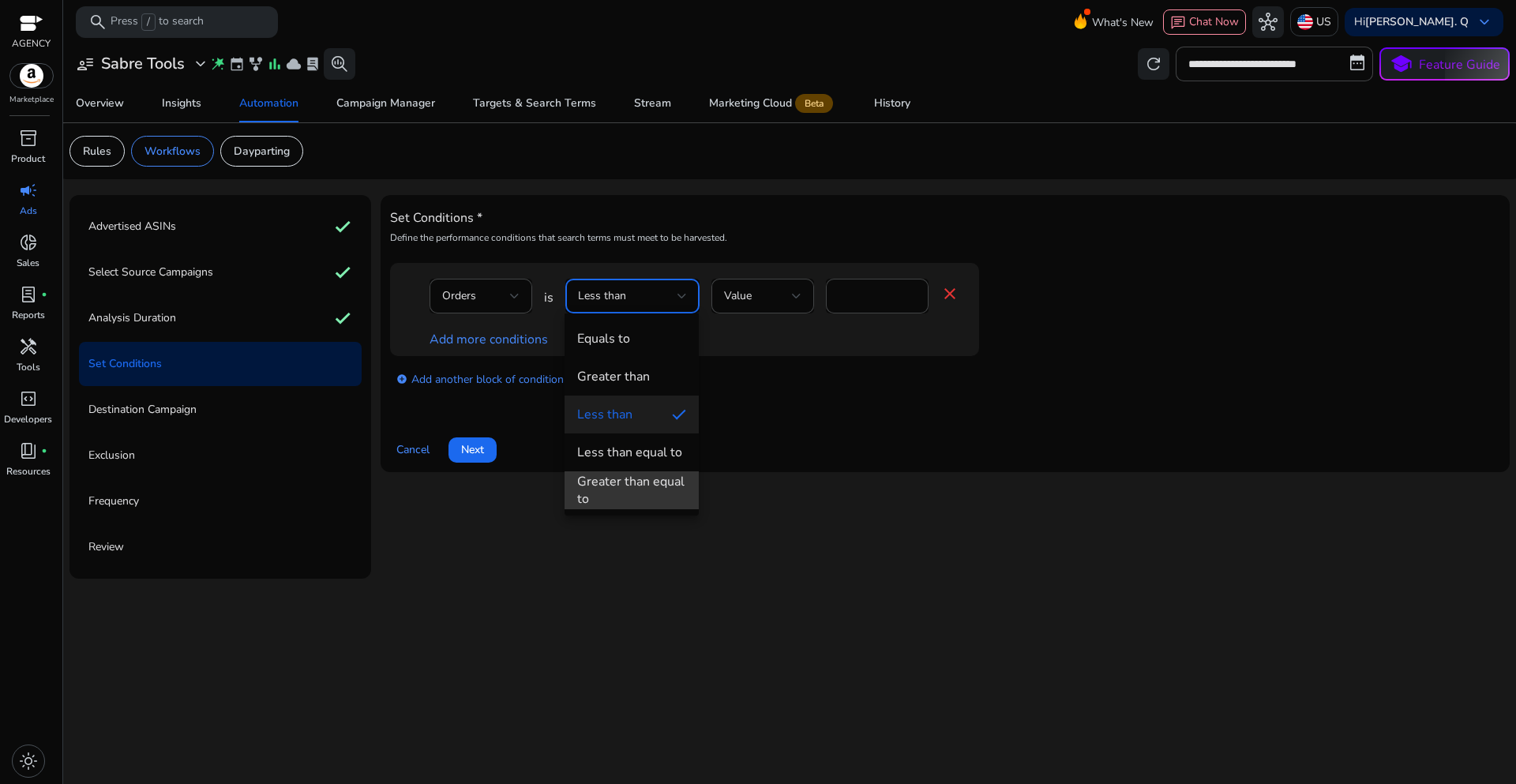
click at [639, 488] on div "Greater than equal to" at bounding box center [632, 490] width 109 height 34
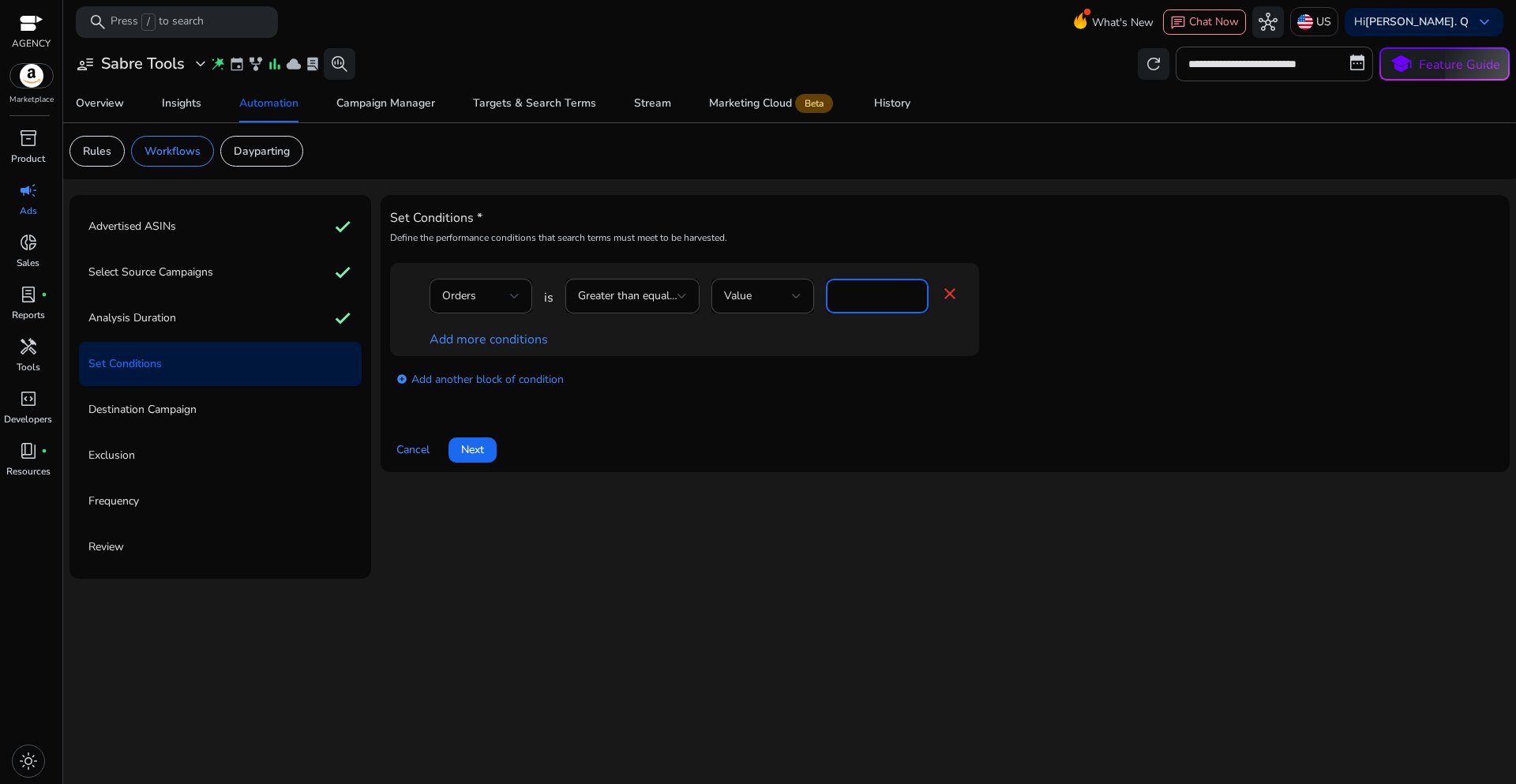
drag, startPoint x: 850, startPoint y: 298, endPoint x: 819, endPoint y: 294, distance: 31.3
click at [819, 294] on div "Orders is Greater than equal to Value * close" at bounding box center [695, 304] width 530 height 51
type input "*"
click at [510, 342] on link "Add more conditions" at bounding box center [488, 339] width 118 height 17
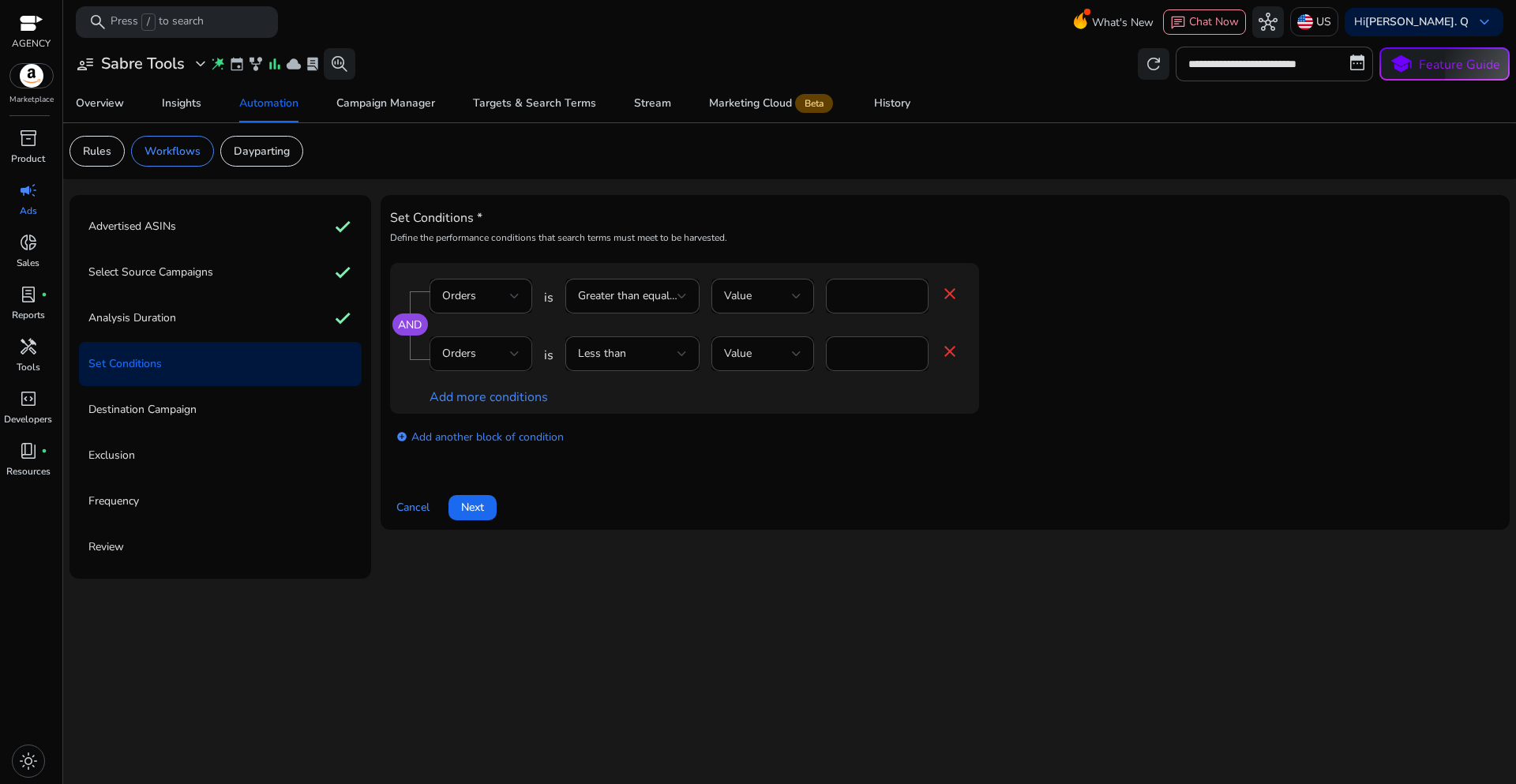
click at [506, 364] on div "Orders" at bounding box center [481, 354] width 78 height 34
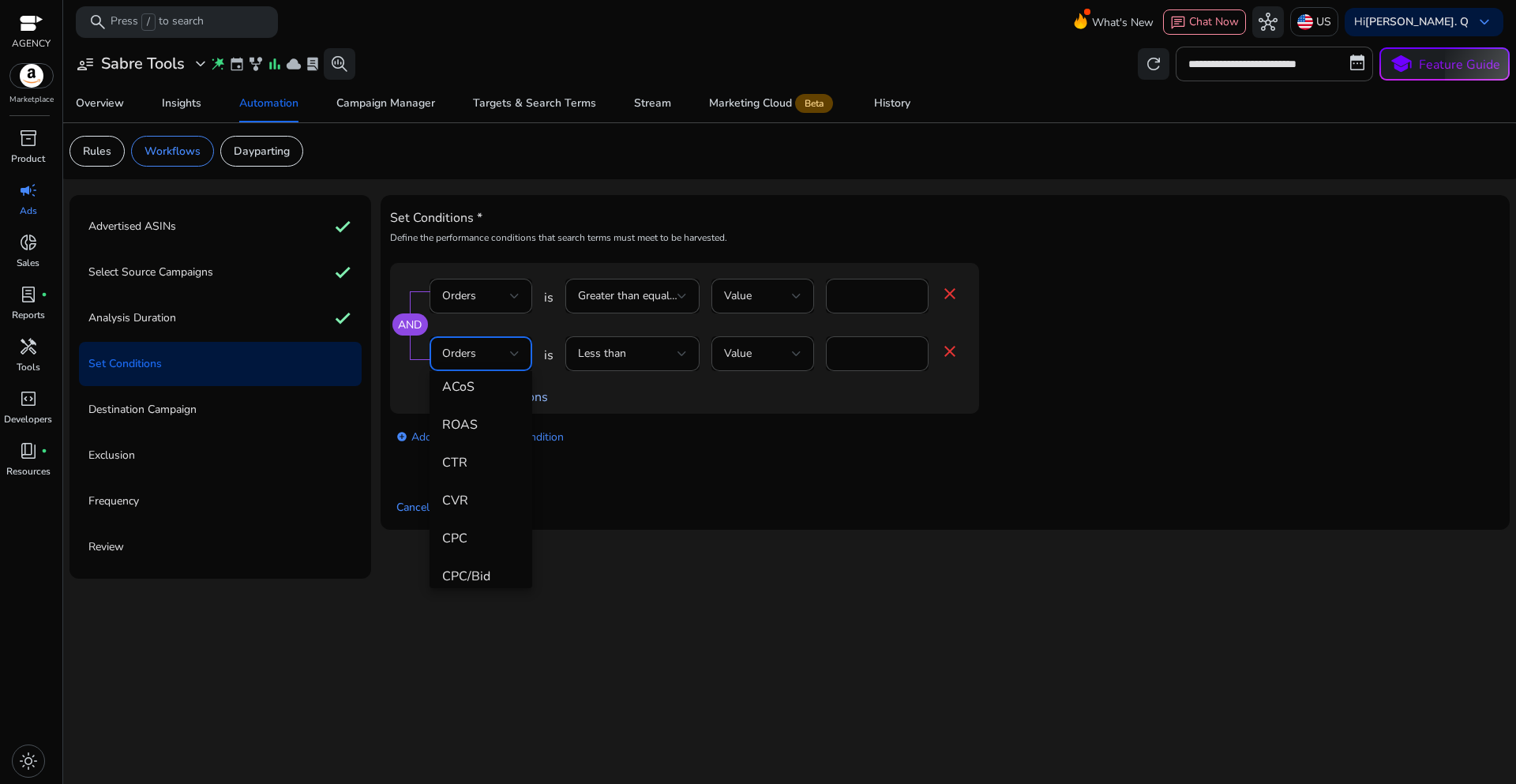
click at [481, 391] on span "ACoS" at bounding box center [481, 386] width 78 height 17
click at [745, 468] on div "Set Conditions * Define the performance conditions that search terms must meet …" at bounding box center [945, 362] width 1110 height 316
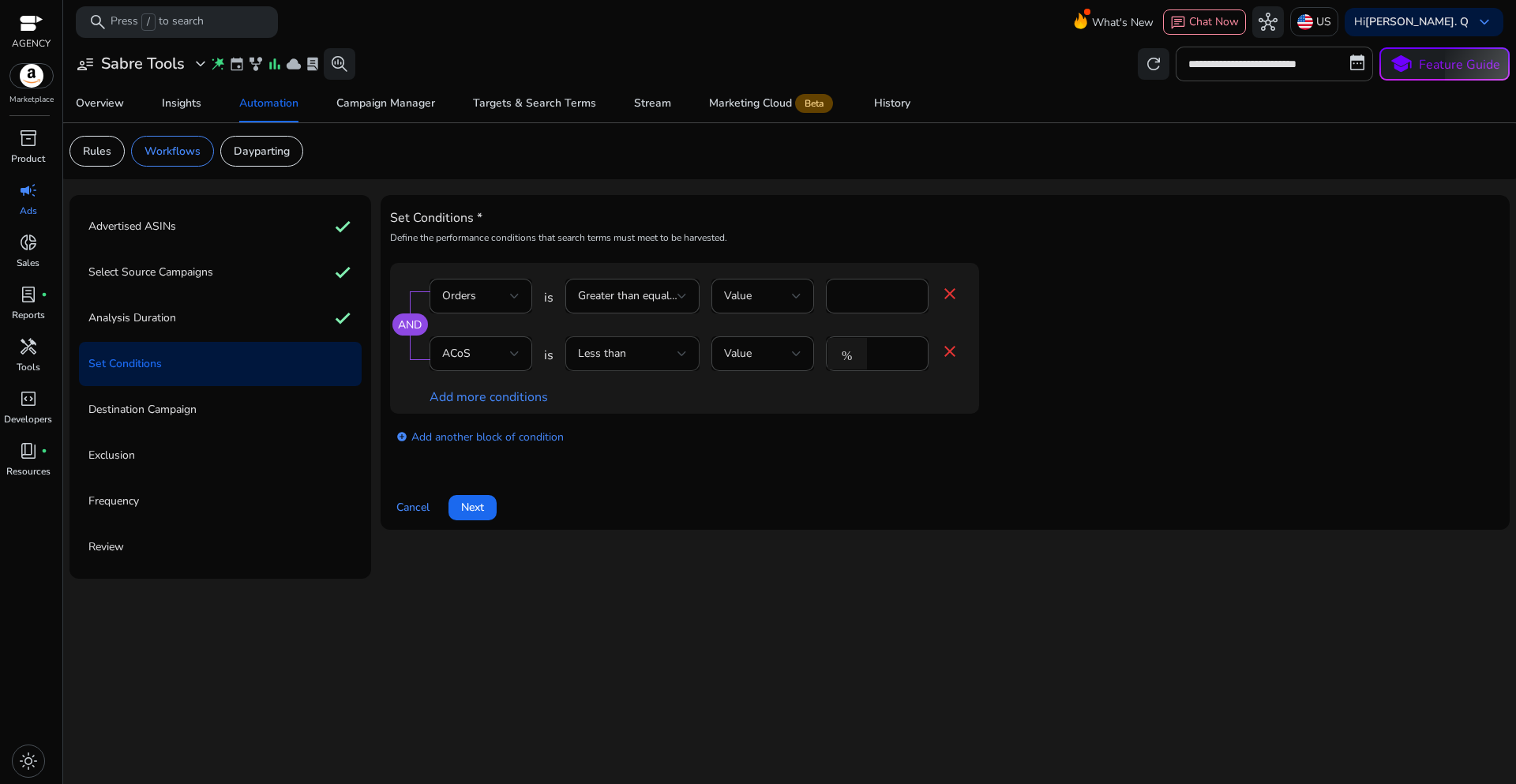
click at [677, 357] on div at bounding box center [682, 353] width 9 height 6
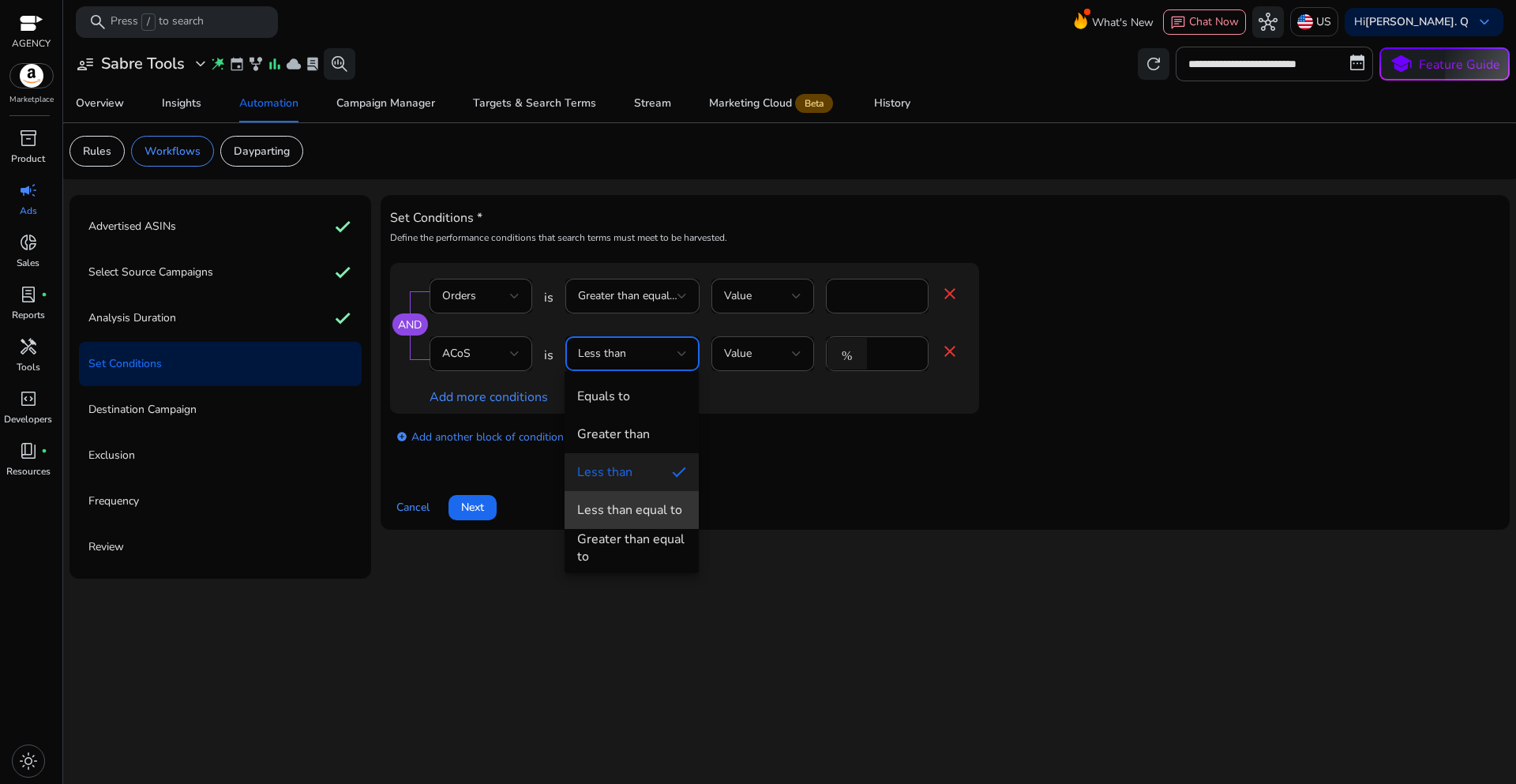
click at [657, 511] on div "Less than equal to" at bounding box center [630, 510] width 105 height 17
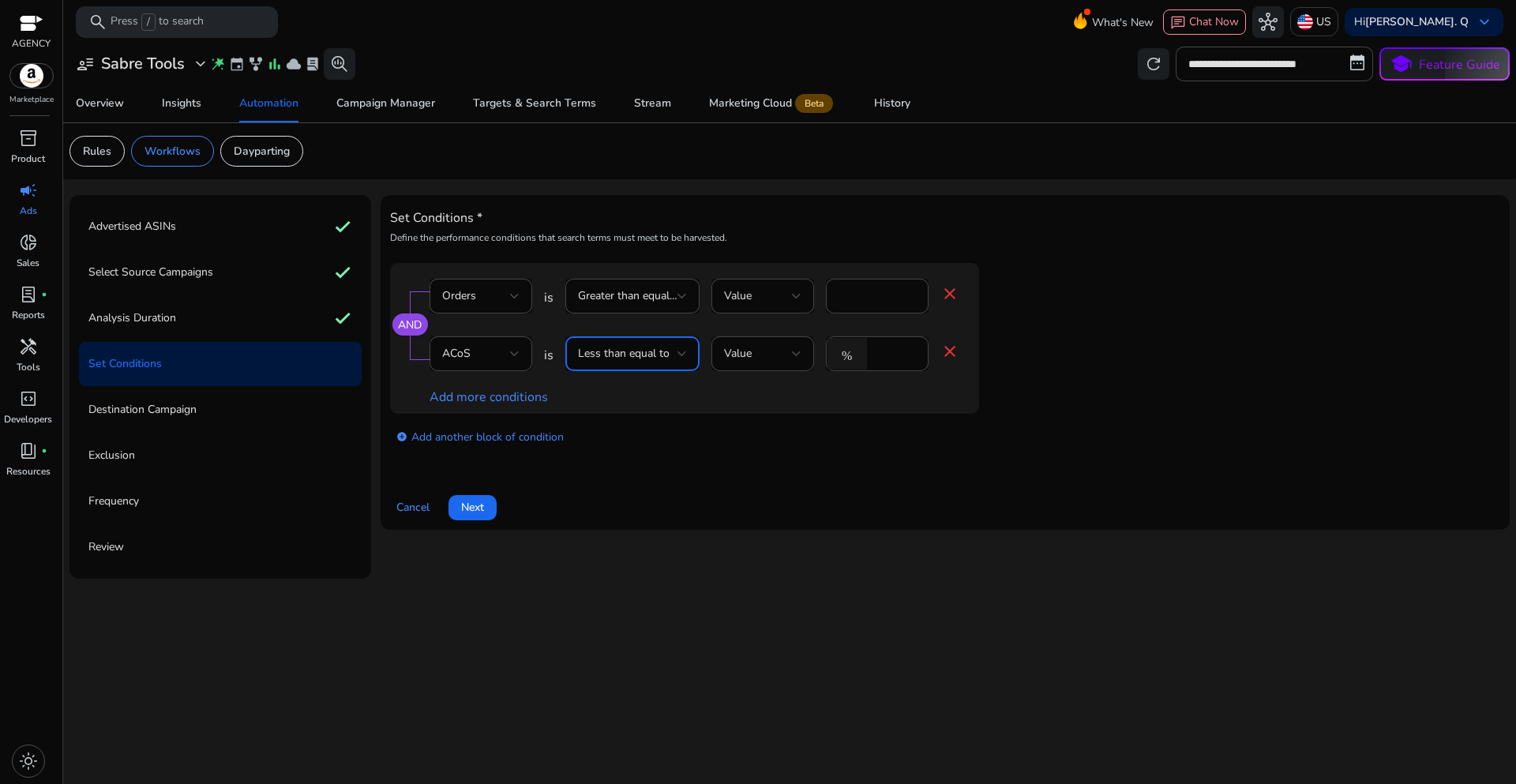
click at [840, 446] on div "add_circle Add another block of condition" at bounding box center [716, 436] width 652 height 44
drag, startPoint x: 887, startPoint y: 354, endPoint x: 864, endPoint y: 354, distance: 23.0
click at [864, 354] on div "% *" at bounding box center [871, 354] width 90 height 34
type input "**"
click at [801, 461] on div "AND Orders is Greater than equal to Value * close ACoS is Less than equal to Va…" at bounding box center [945, 363] width 1110 height 200
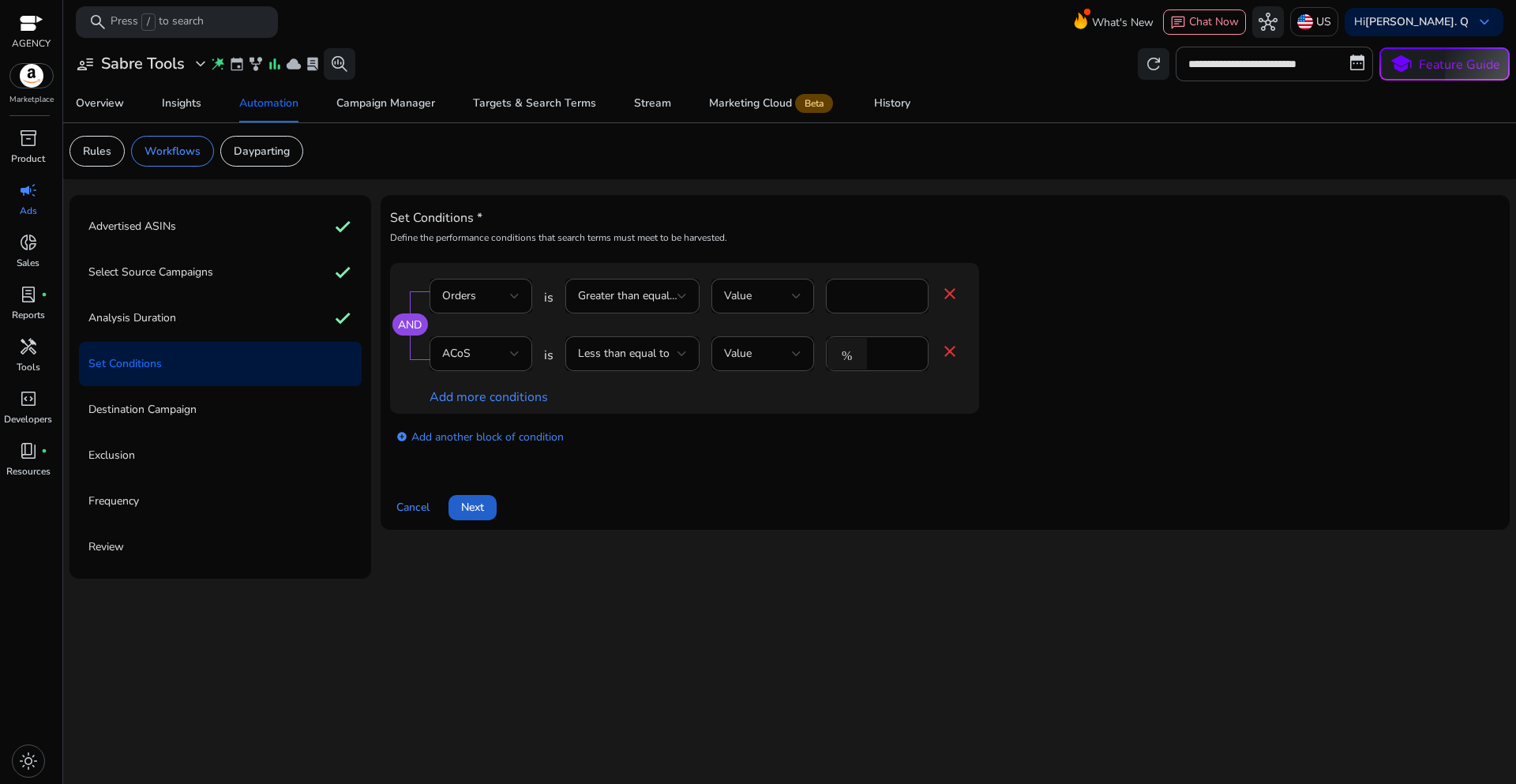
click at [478, 511] on span "Next" at bounding box center [472, 506] width 23 height 16
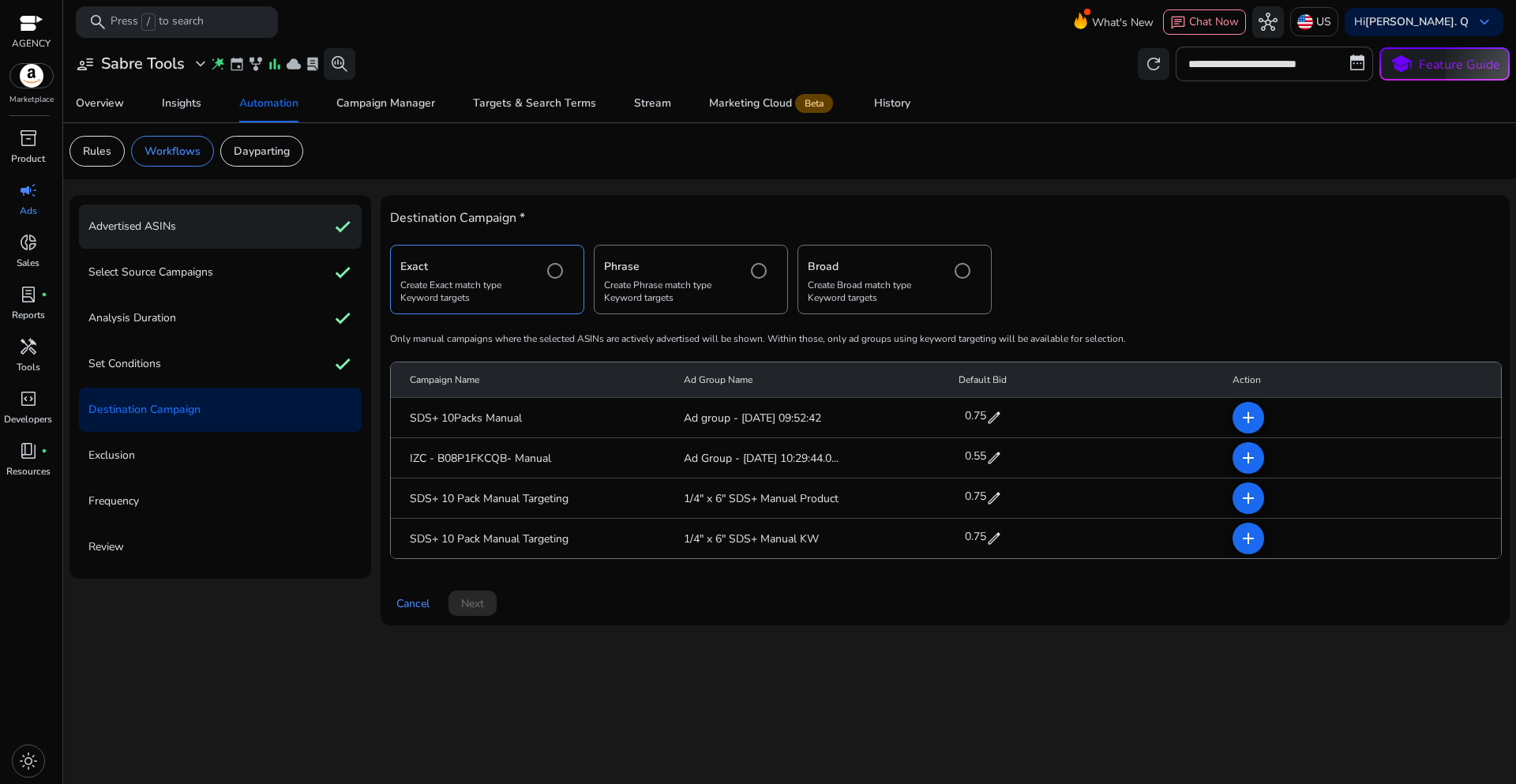
click at [149, 223] on p "Advertised ASINs" at bounding box center [132, 226] width 88 height 25
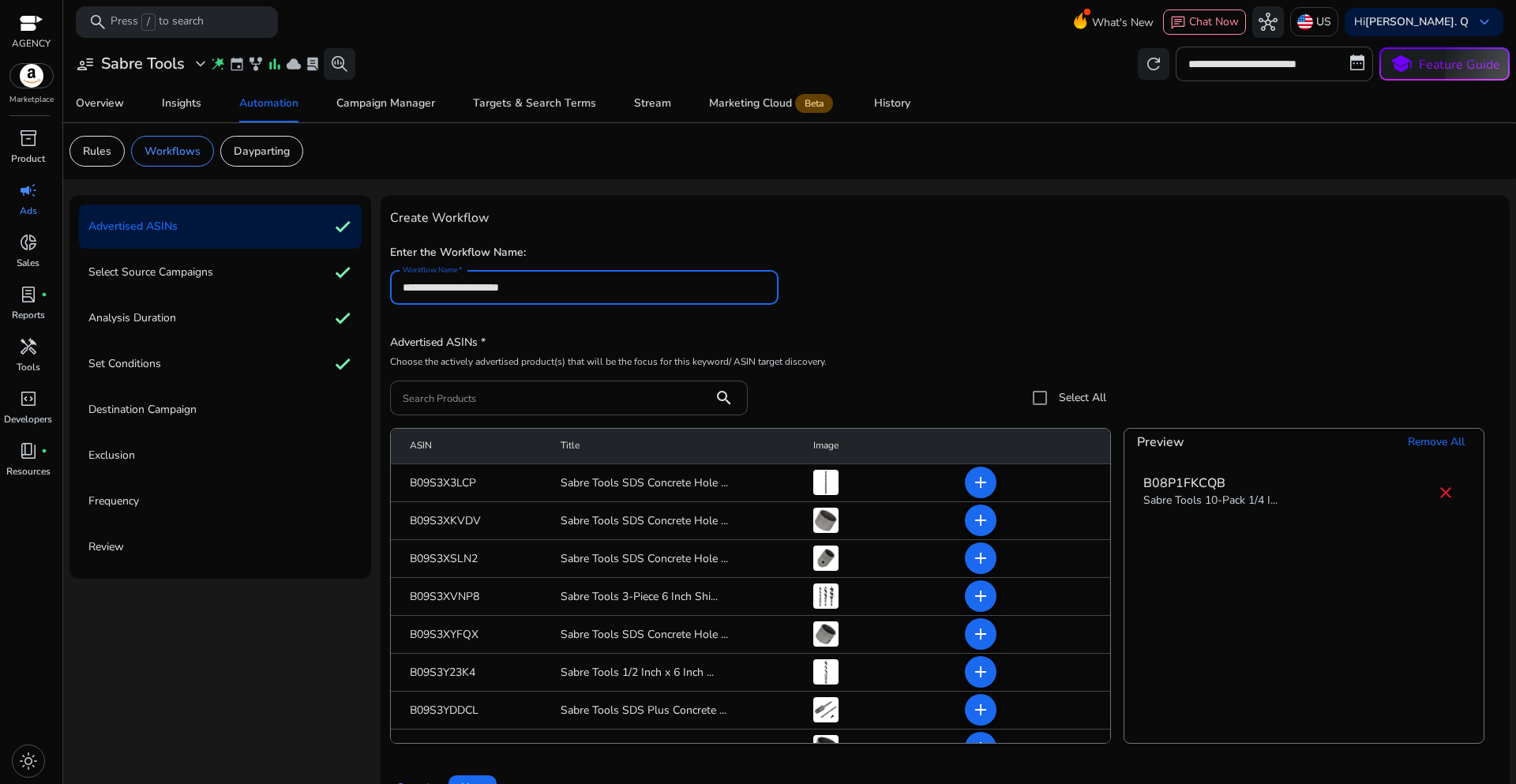
scroll to position [39, 0]
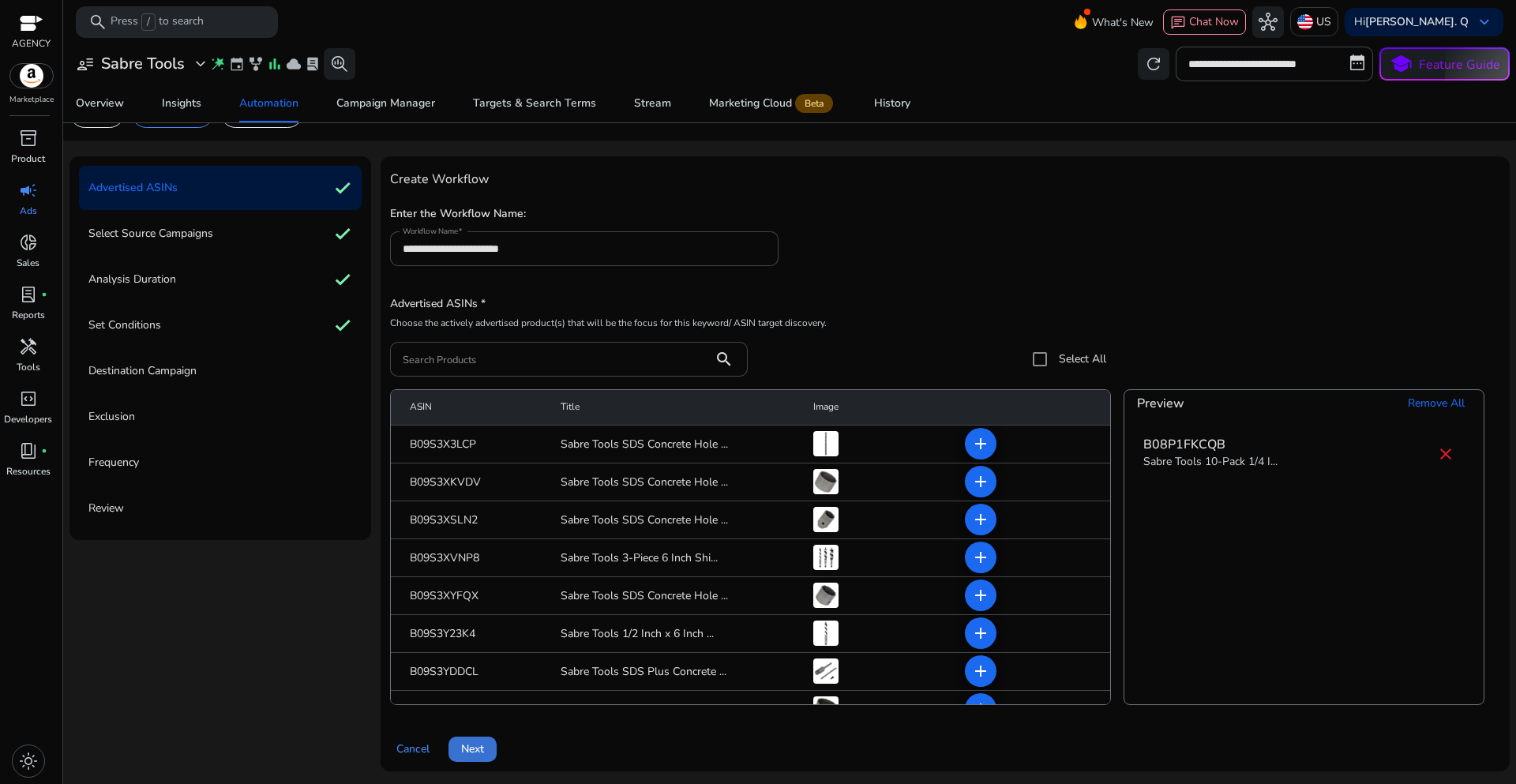
click at [480, 752] on span "Next" at bounding box center [472, 748] width 23 height 16
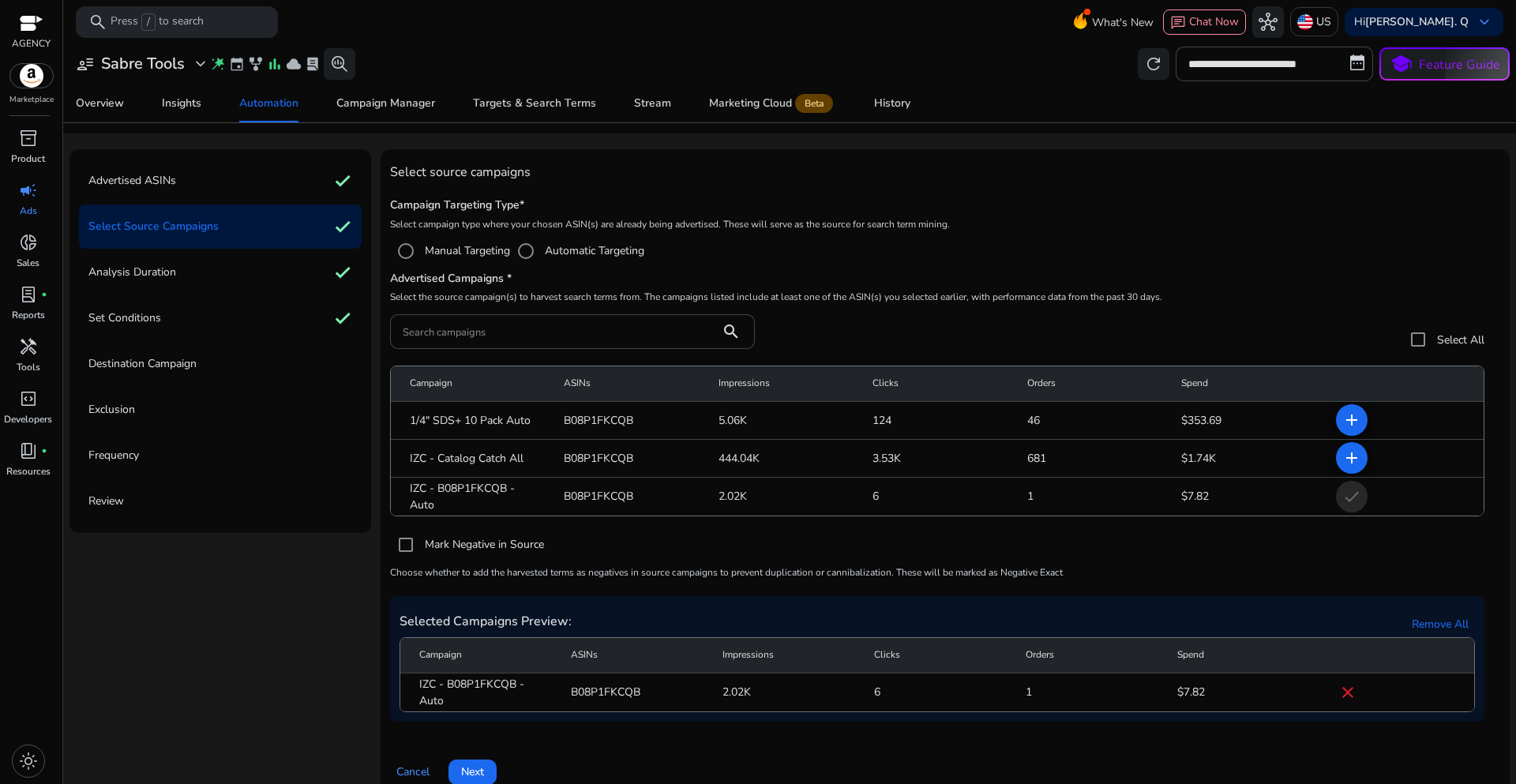
scroll to position [69, 0]
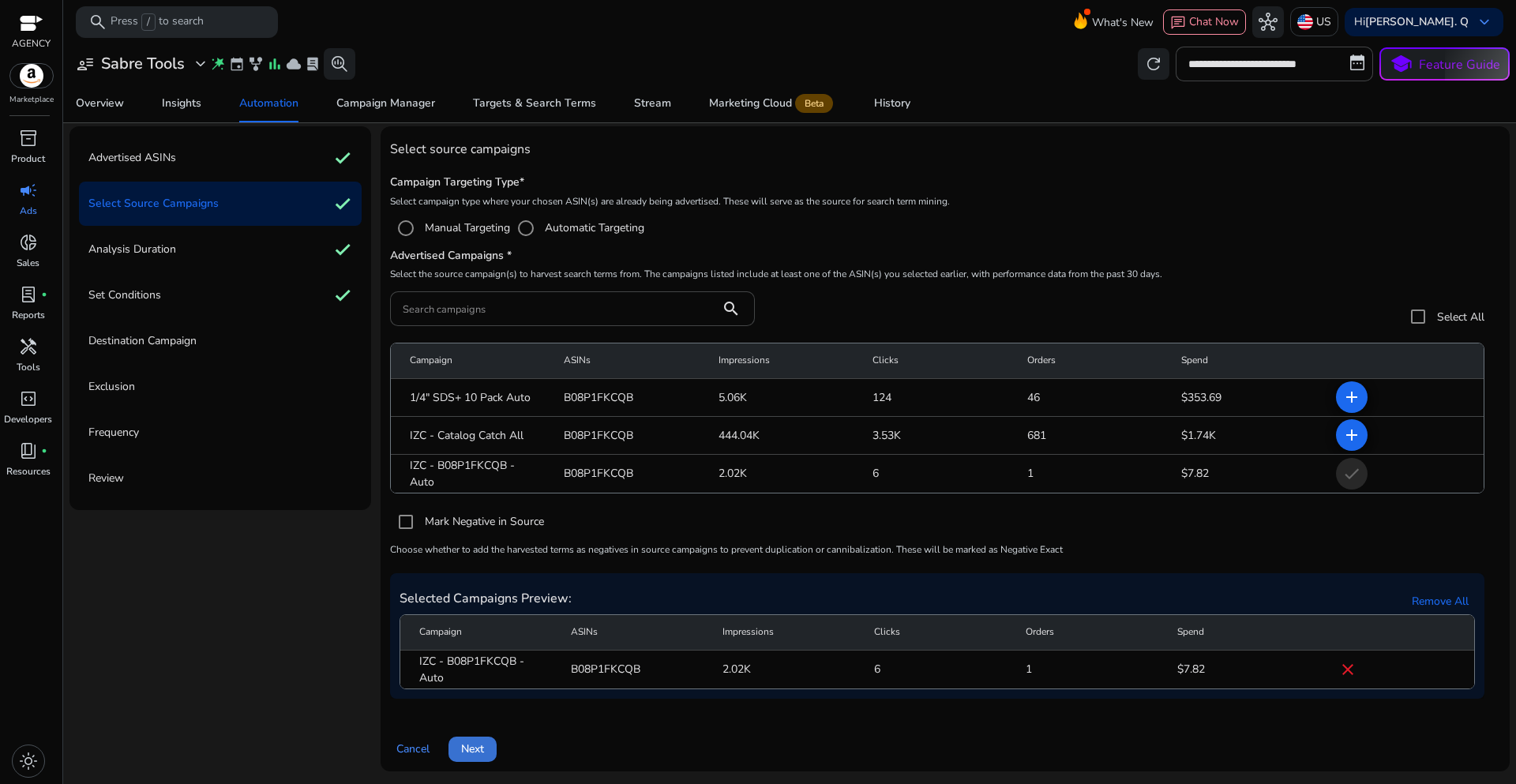
click at [481, 745] on span "Next" at bounding box center [472, 748] width 23 height 16
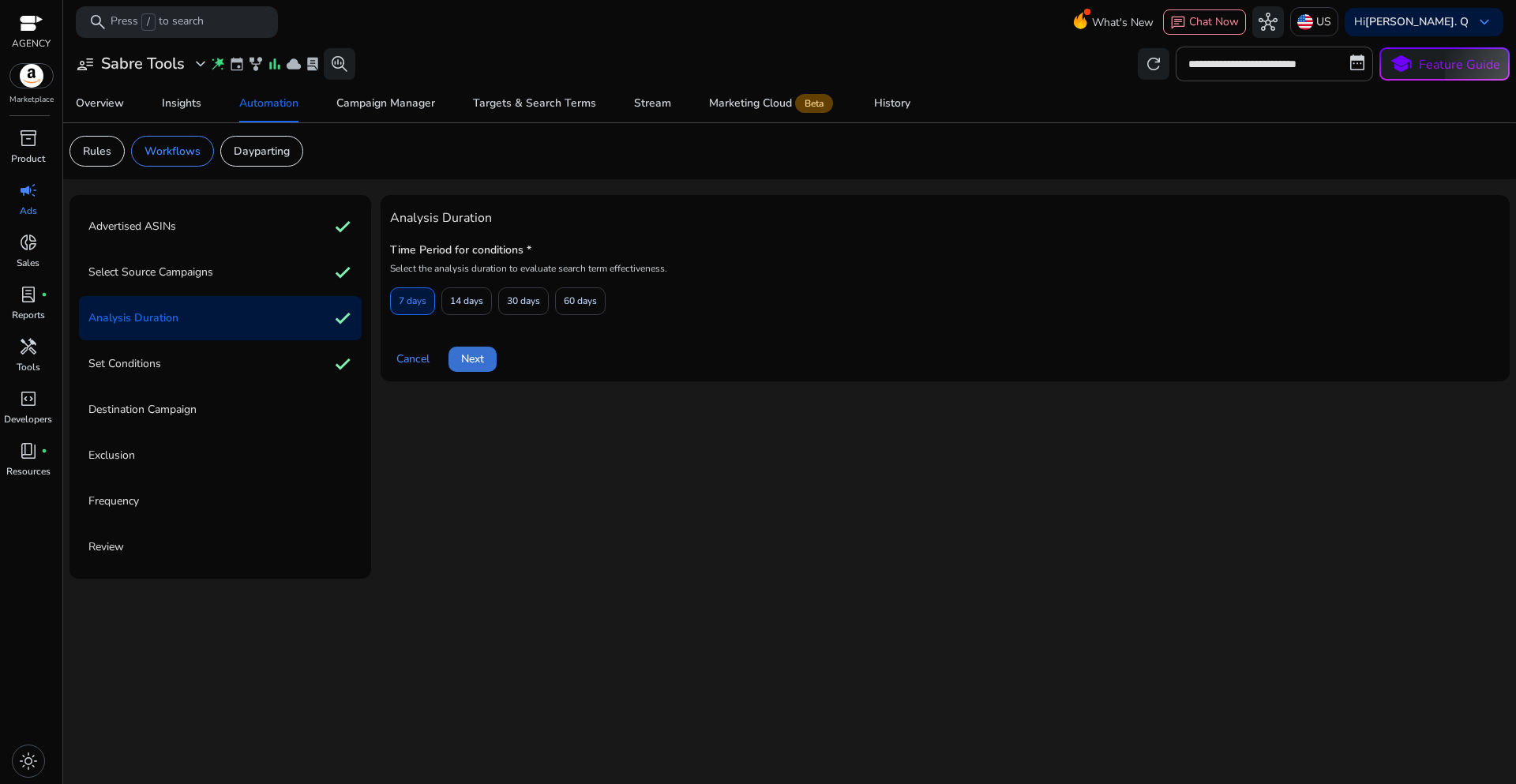
click at [470, 365] on span "Next" at bounding box center [472, 358] width 23 height 16
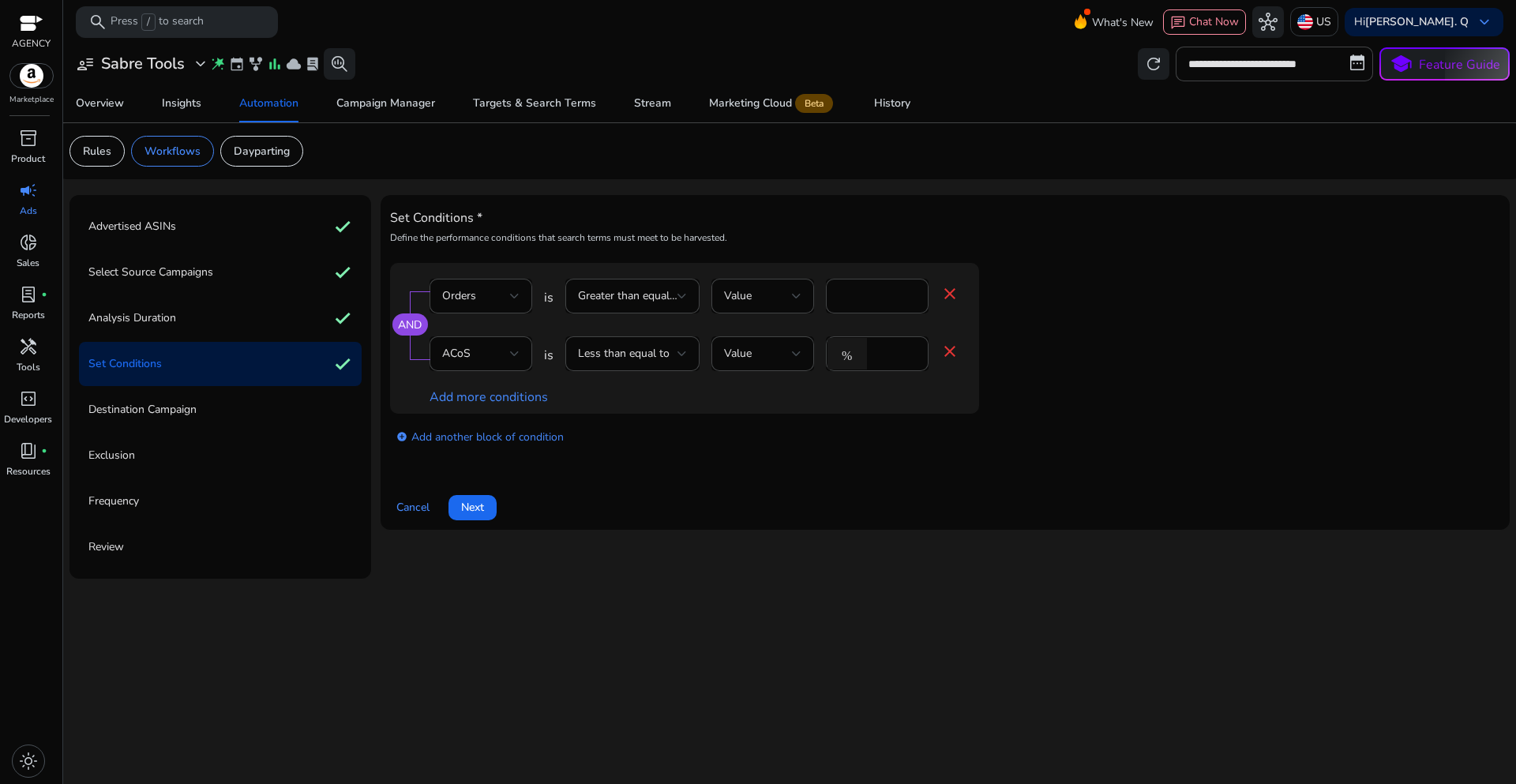
click at [488, 517] on span at bounding box center [473, 507] width 48 height 38
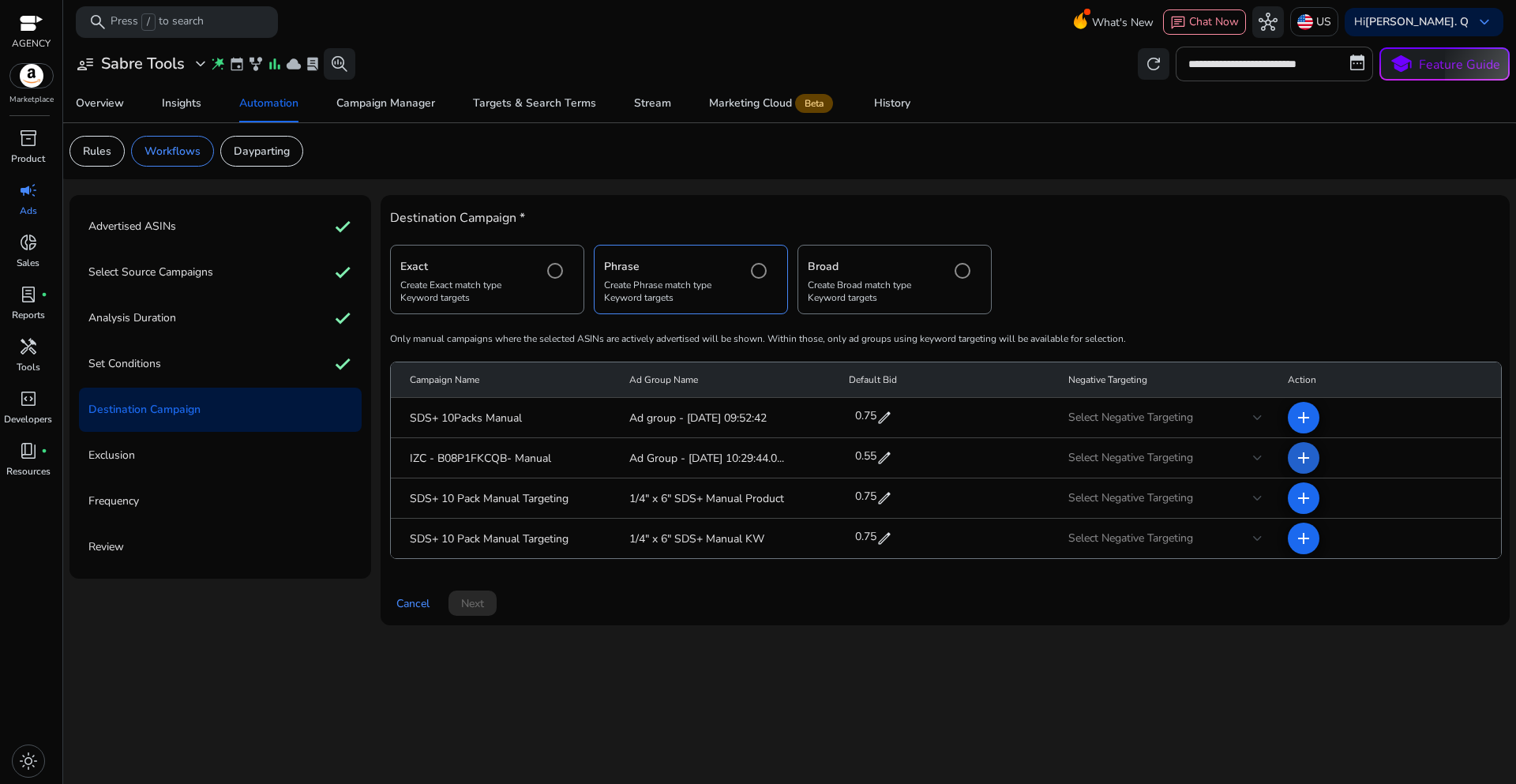
click at [1299, 457] on mat-icon "add" at bounding box center [1304, 458] width 19 height 19
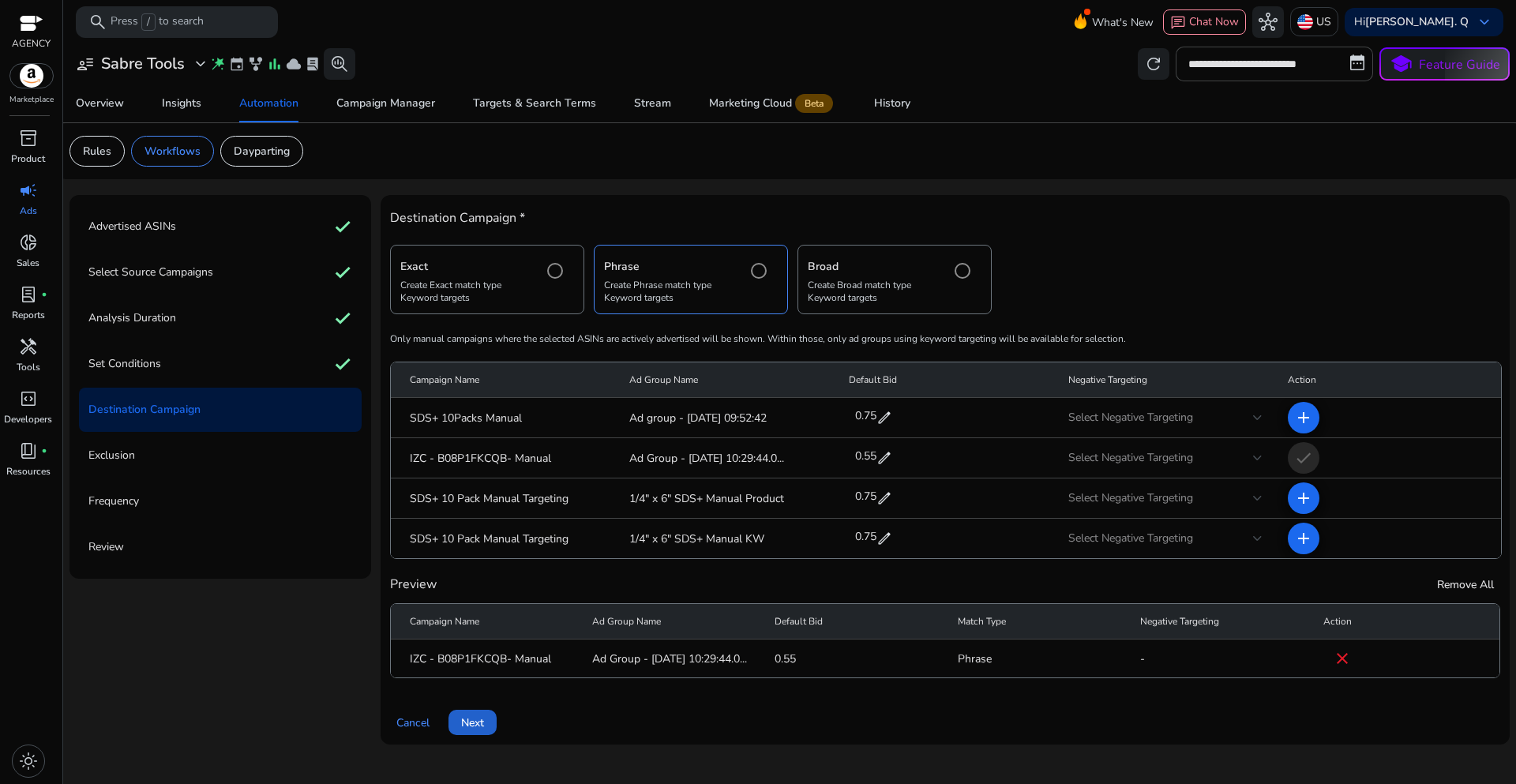
click at [488, 723] on span at bounding box center [473, 722] width 48 height 38
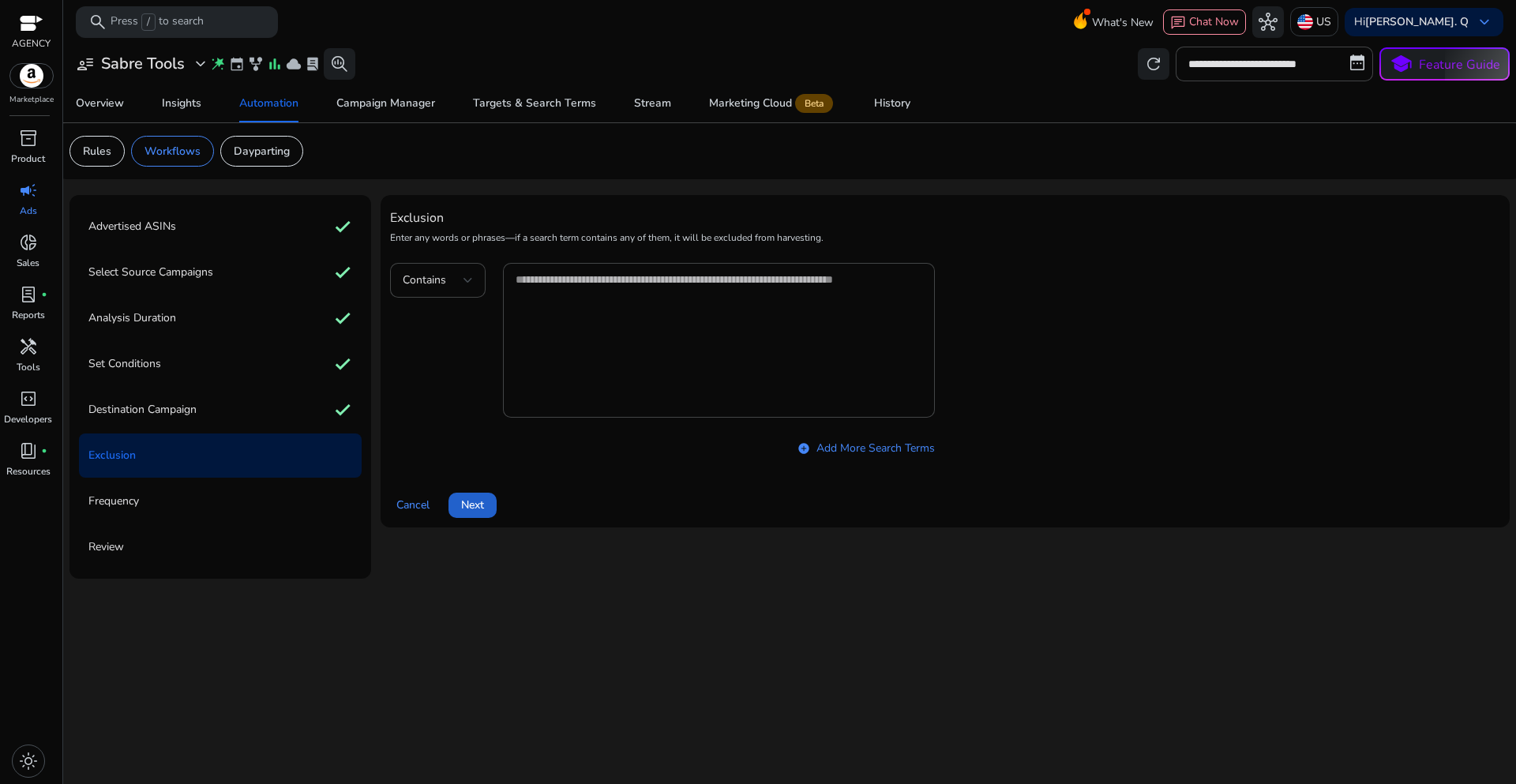
click at [470, 512] on span "Next" at bounding box center [472, 505] width 23 height 16
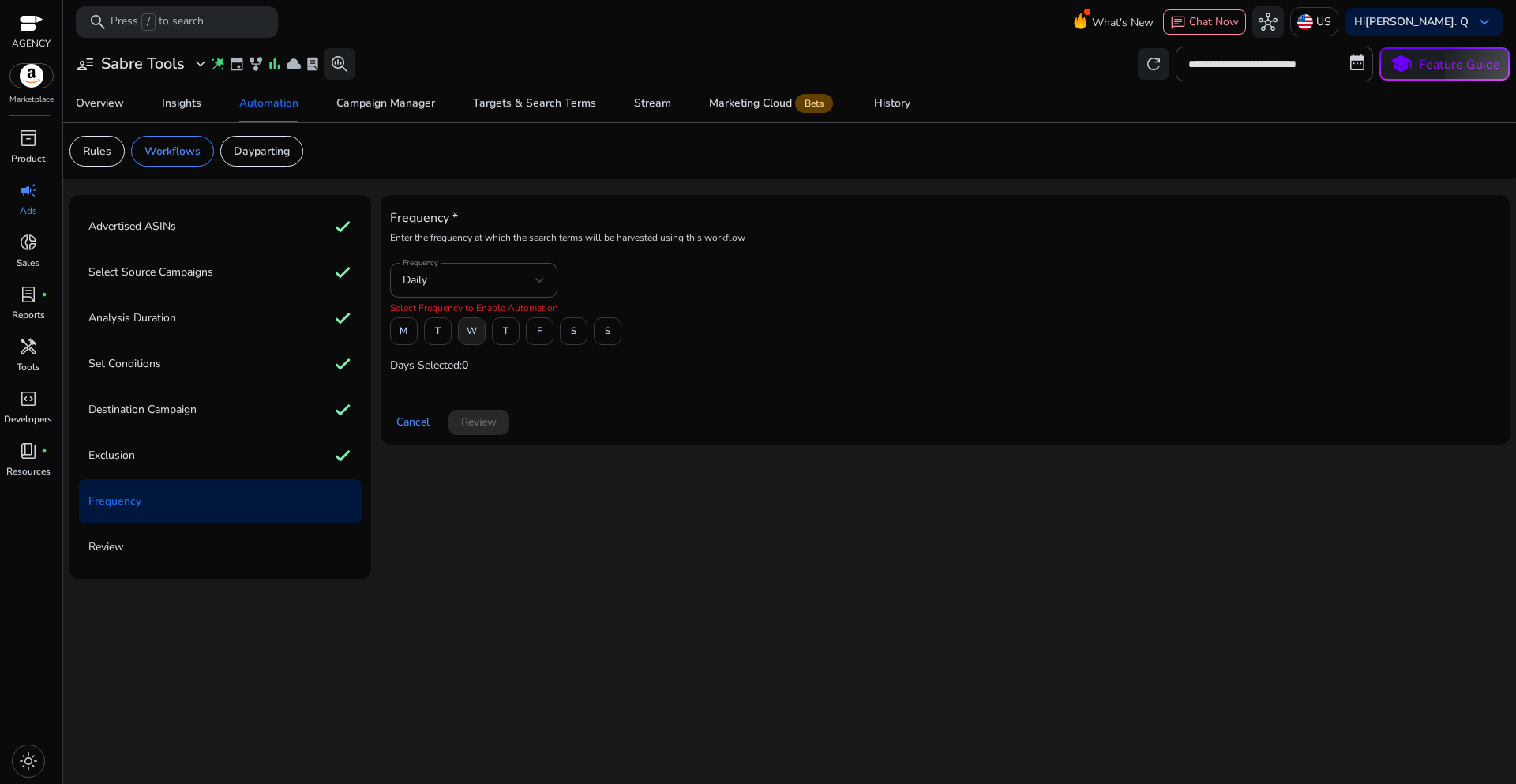
click at [478, 336] on span at bounding box center [472, 331] width 26 height 38
drag, startPoint x: 488, startPoint y: 426, endPoint x: 494, endPoint y: 435, distance: 10.8
click at [494, 435] on button "Review" at bounding box center [479, 422] width 60 height 25
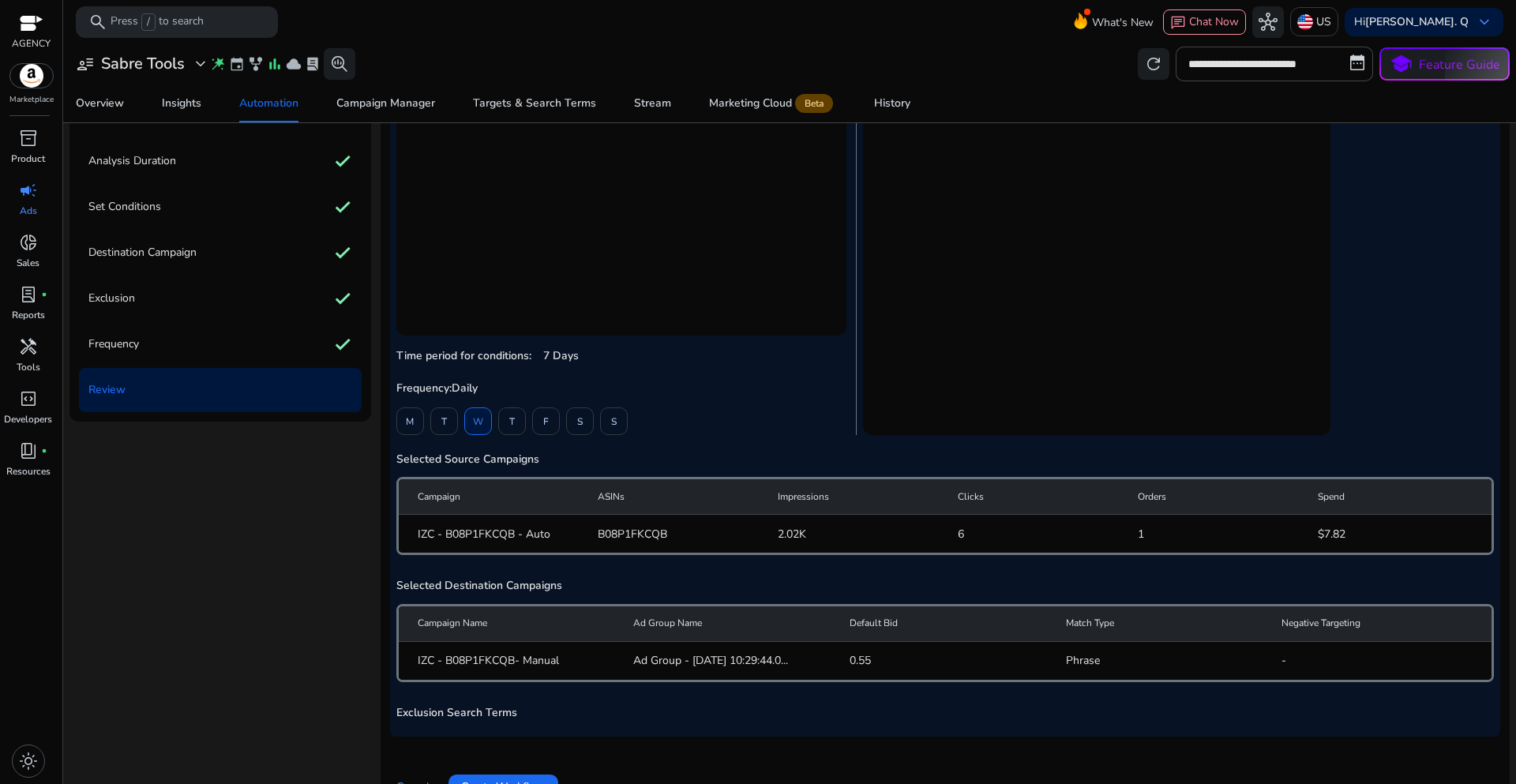
scroll to position [195, 0]
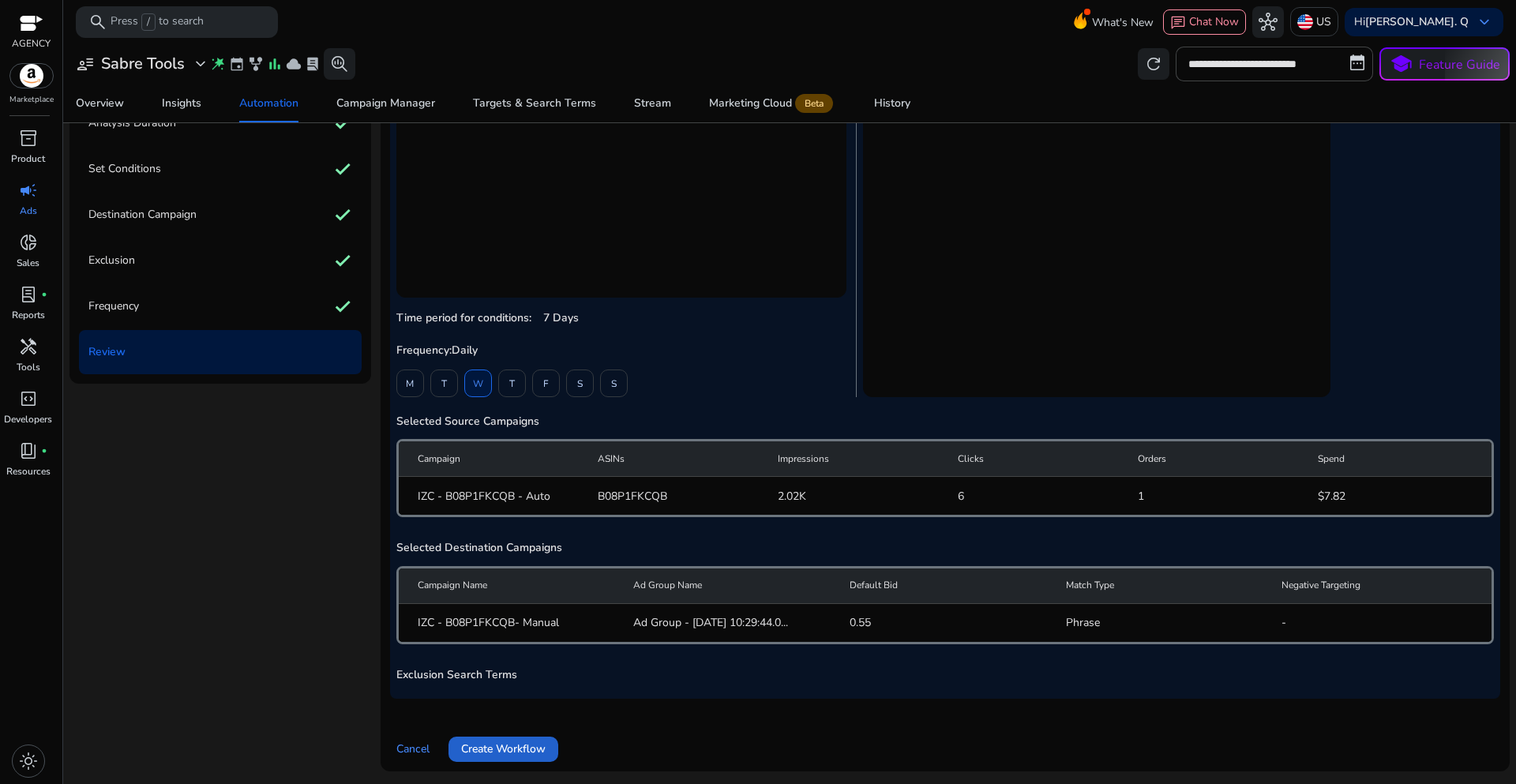
click at [532, 754] on span "Create Workflow" at bounding box center [503, 748] width 85 height 16
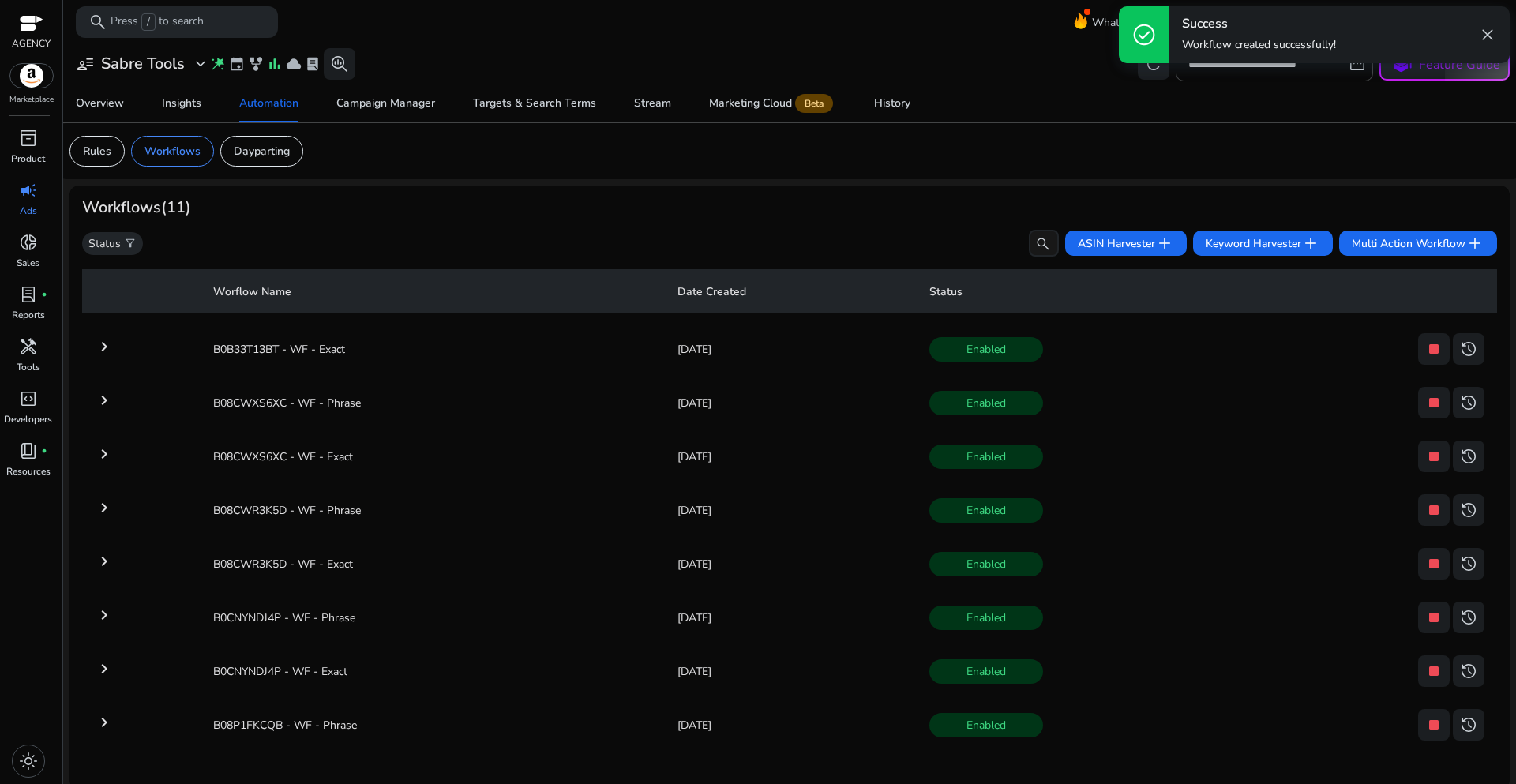
scroll to position [6, 0]
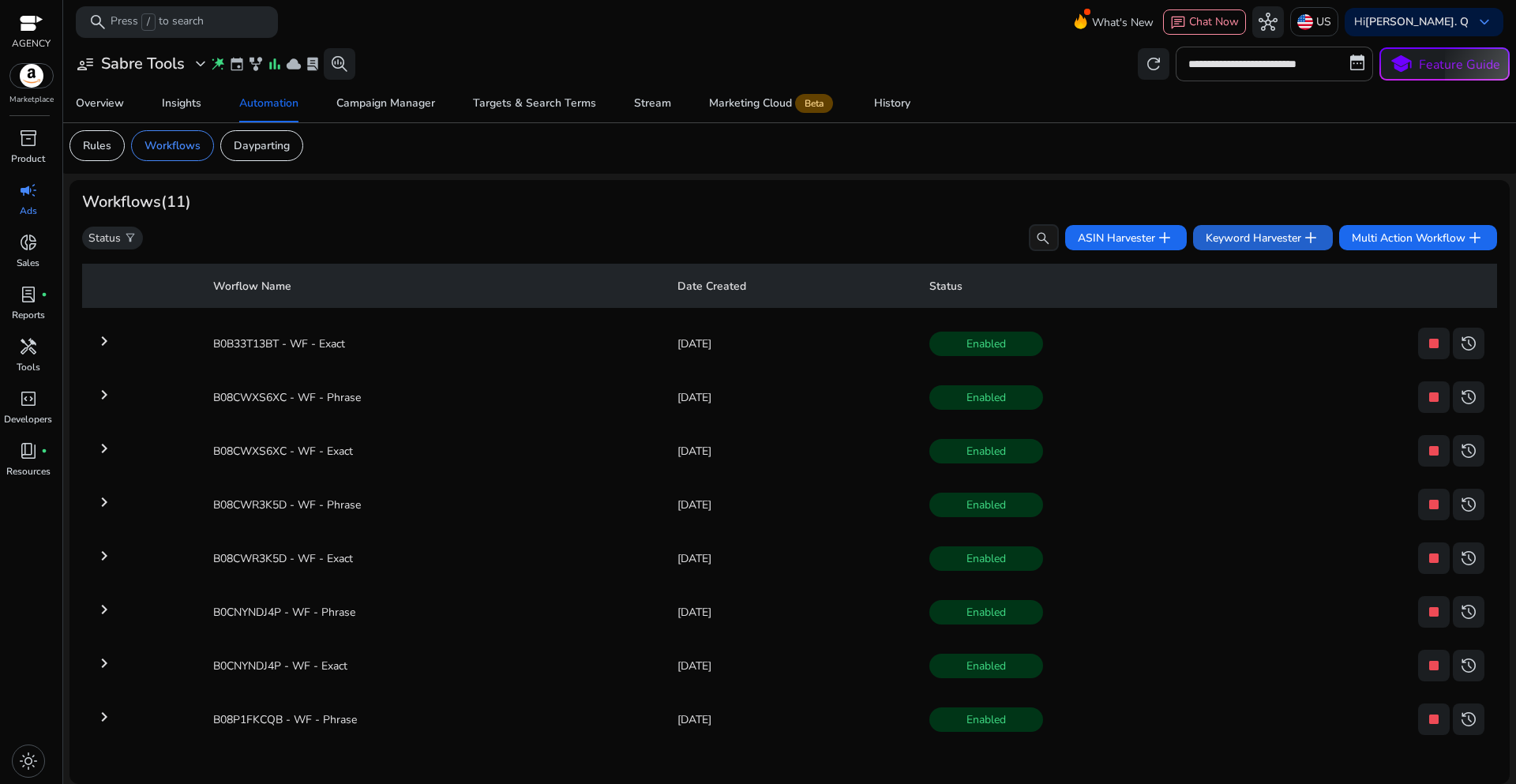
click at [1212, 237] on span "Keyword Harvester add" at bounding box center [1262, 237] width 115 height 19
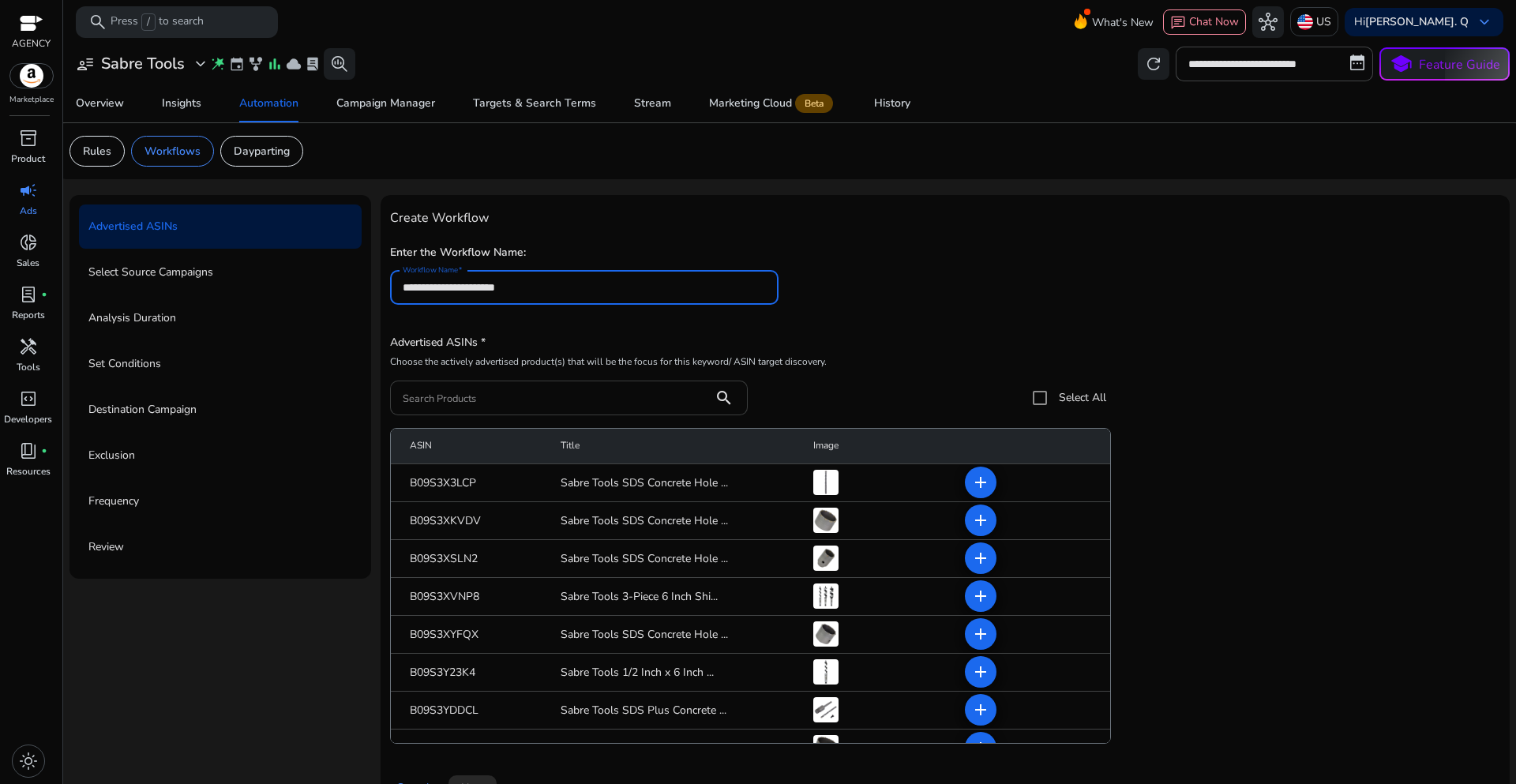
type input "**********"
click at [446, 401] on input "Search Products" at bounding box center [552, 398] width 299 height 17
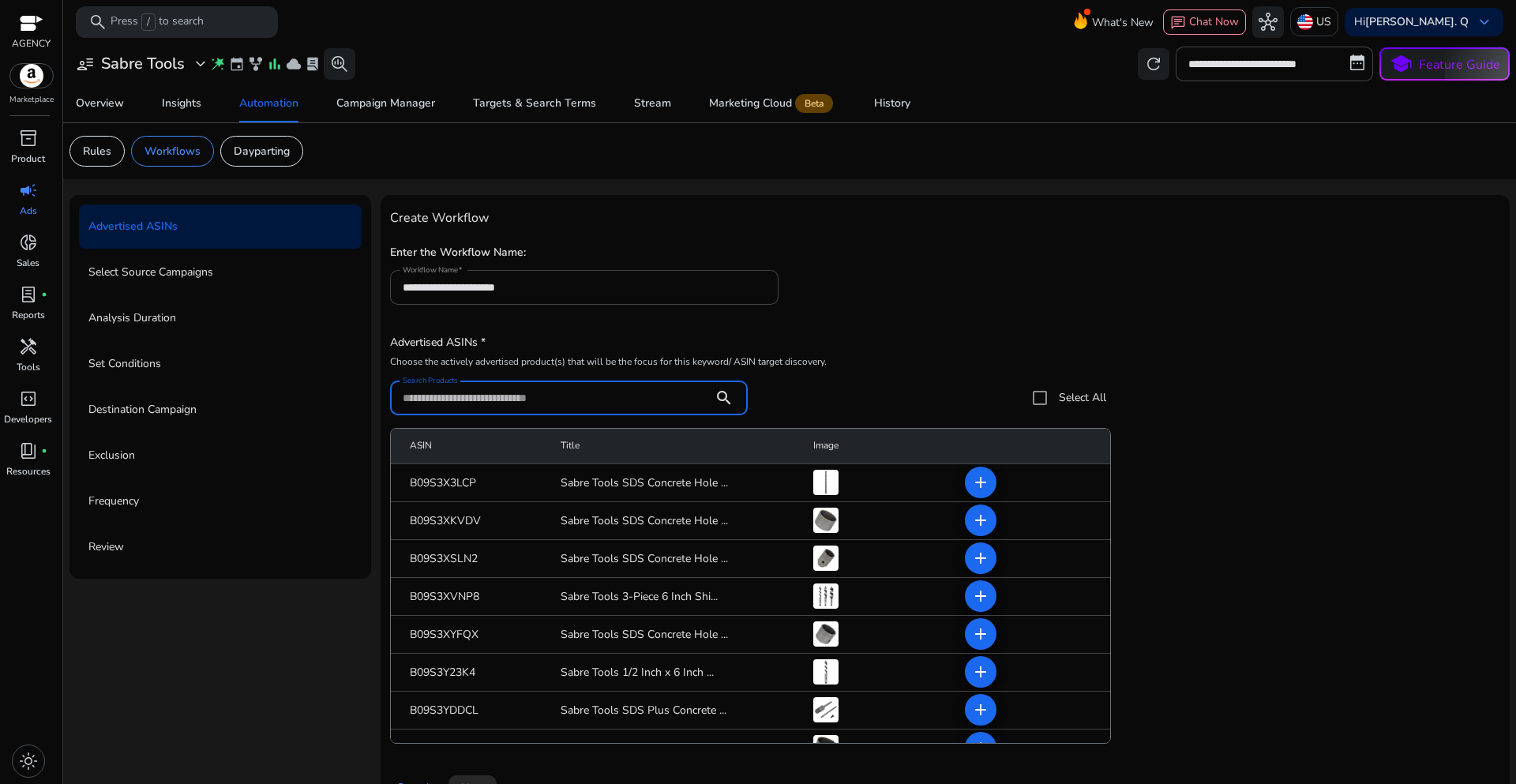
paste input "**********"
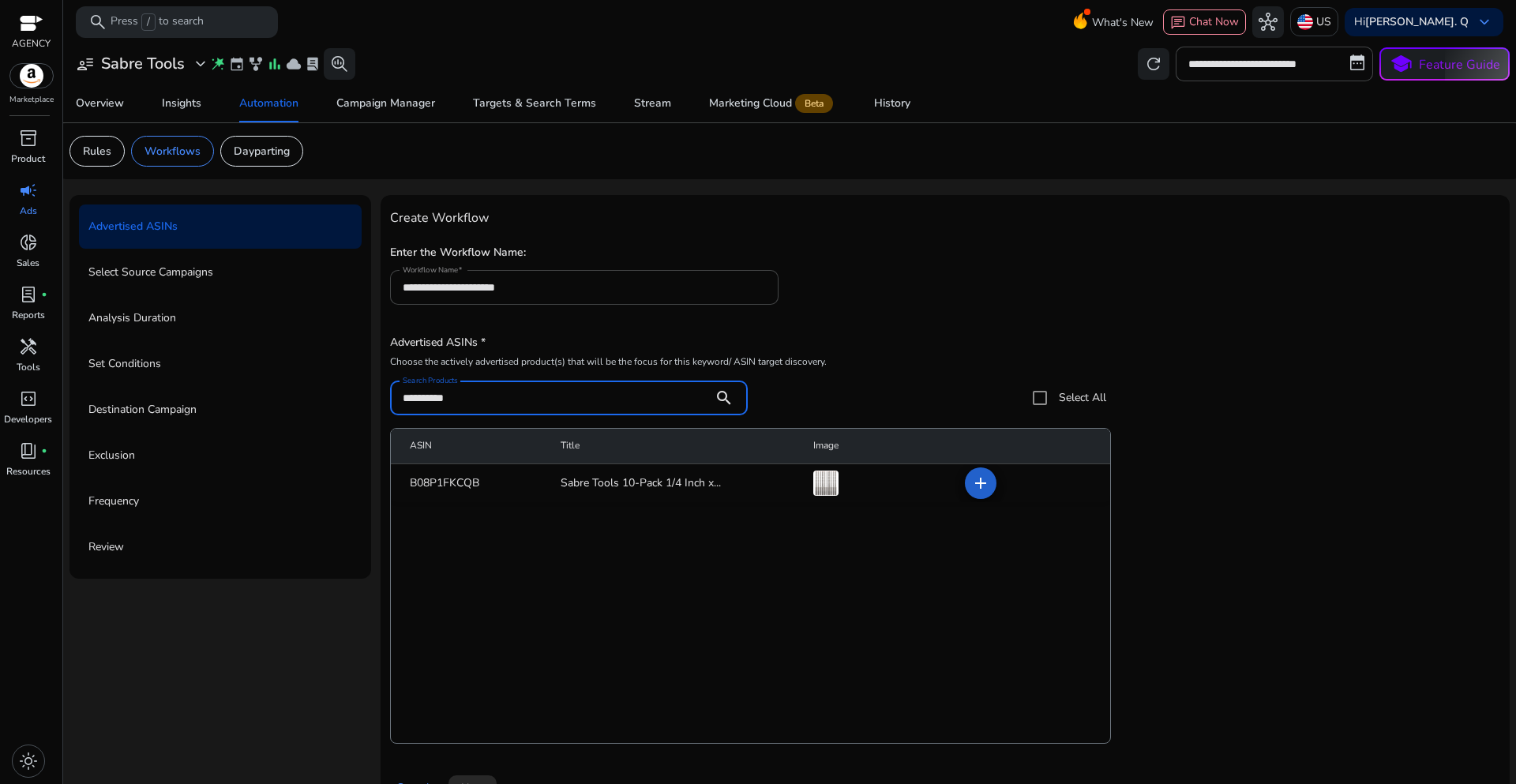
type input "**********"
click at [978, 487] on mat-icon "add" at bounding box center [981, 483] width 19 height 19
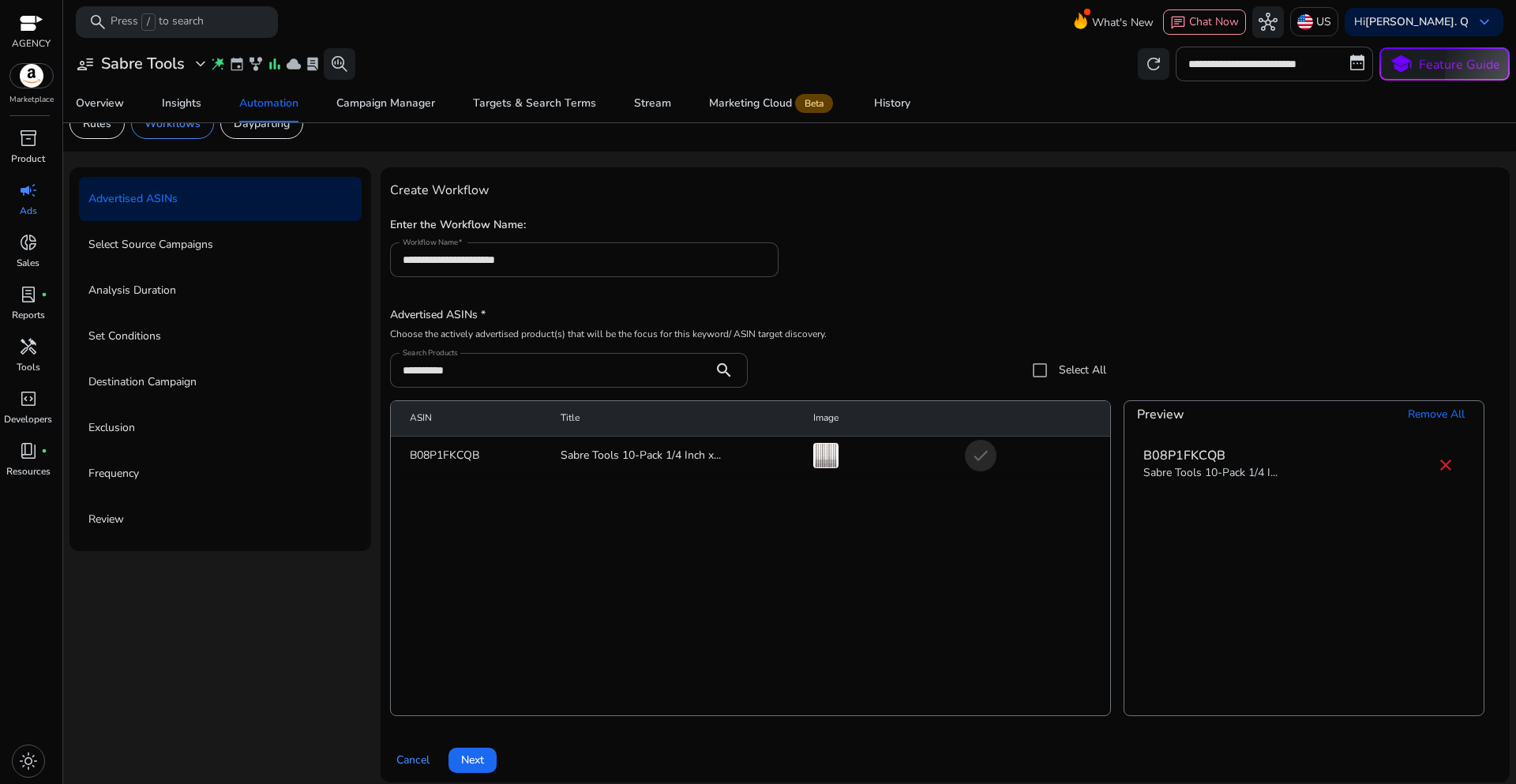
scroll to position [39, 0]
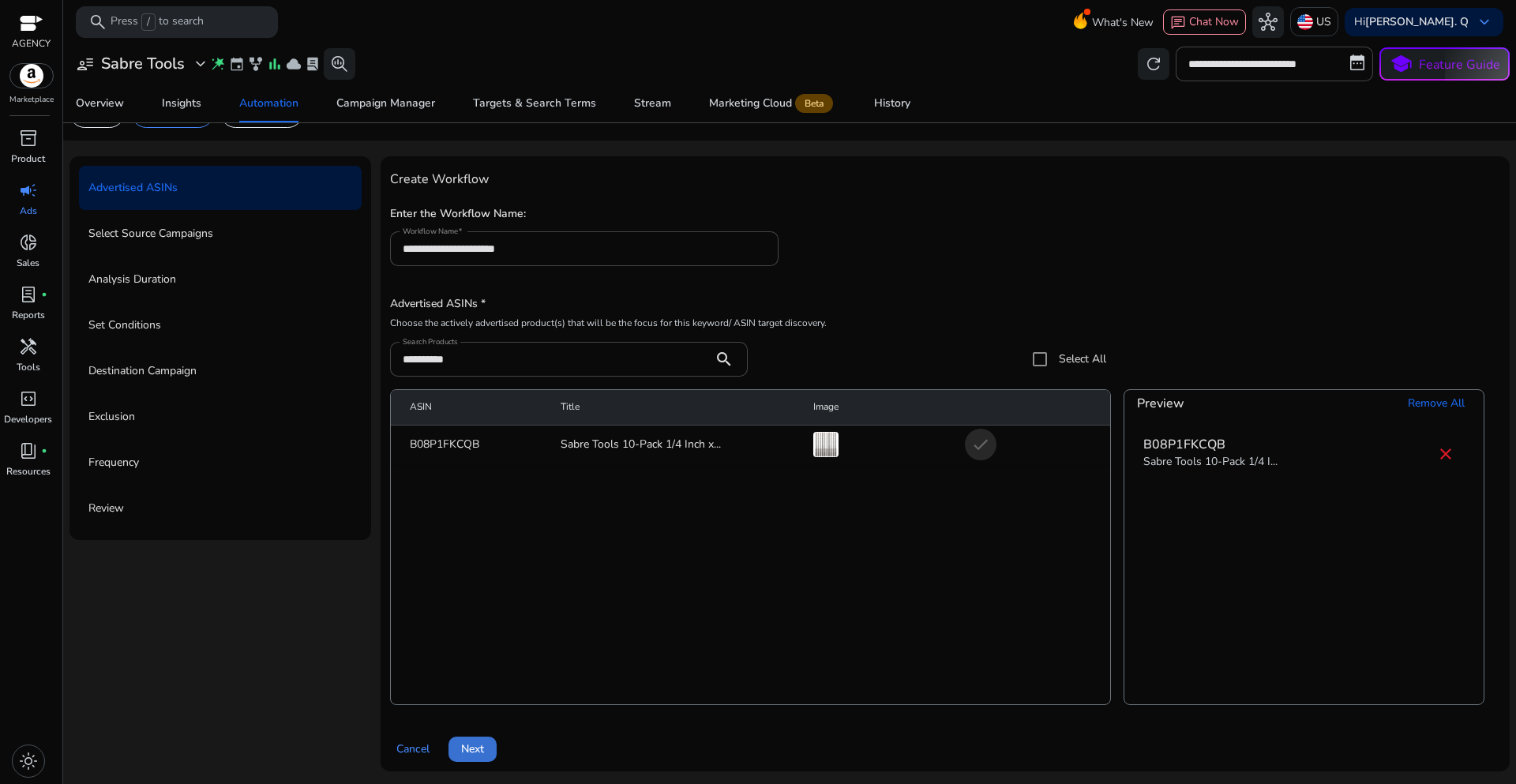
click at [481, 754] on span "Next" at bounding box center [472, 748] width 23 height 16
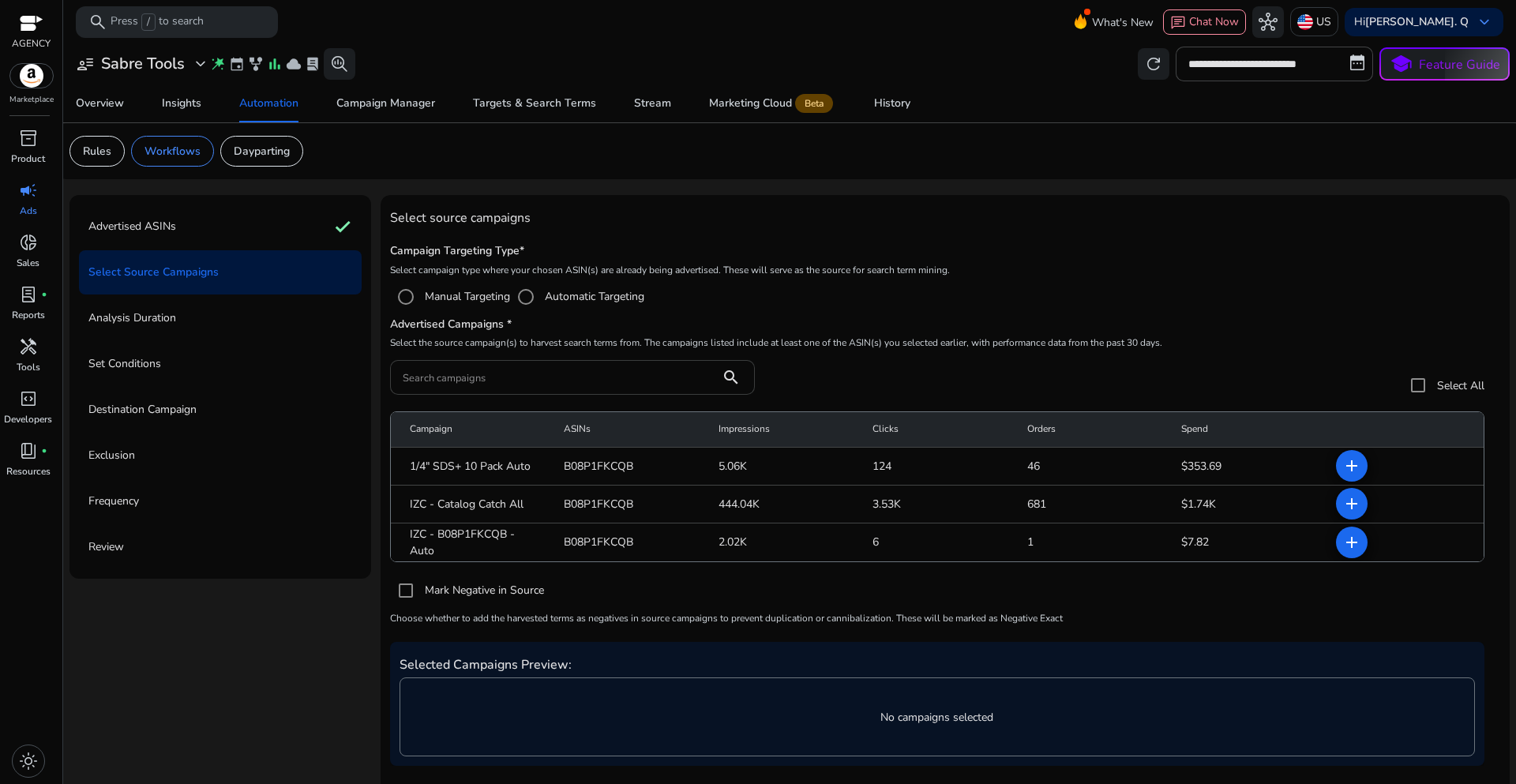
click at [464, 379] on input "Search campaigns" at bounding box center [555, 377] width 305 height 17
paste input "**********"
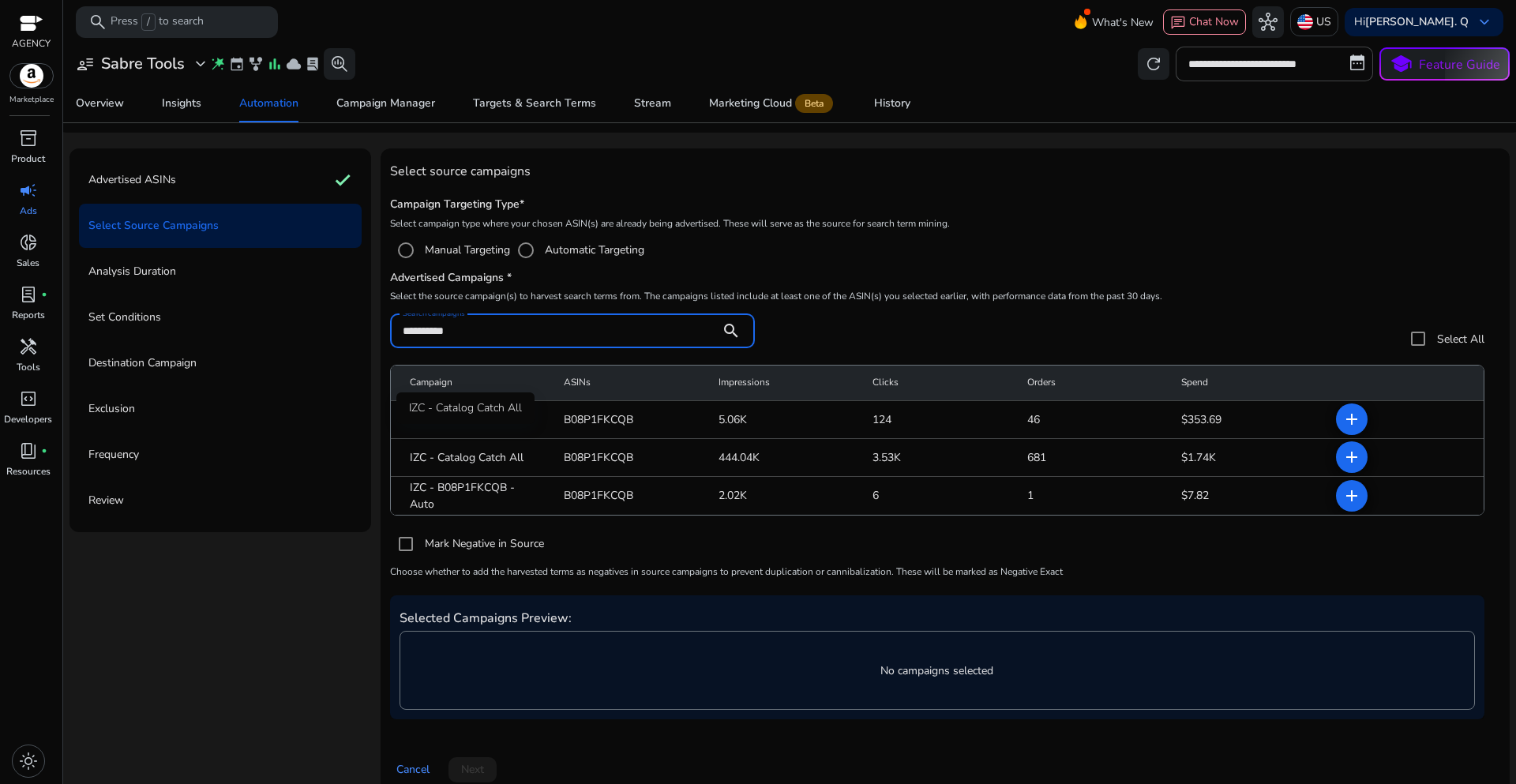
scroll to position [67, 0]
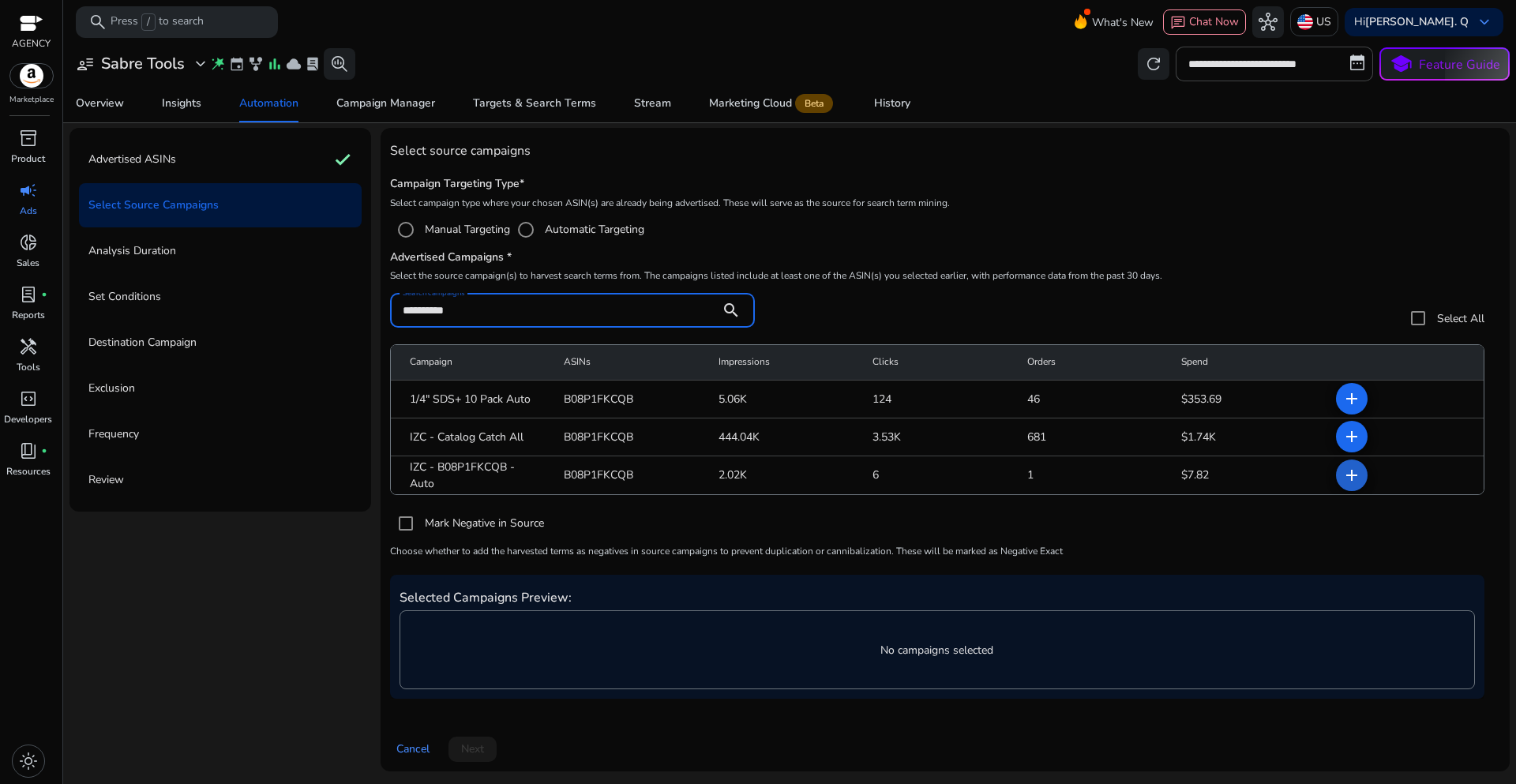
type input "**********"
click at [1352, 480] on mat-icon "add" at bounding box center [1352, 475] width 19 height 19
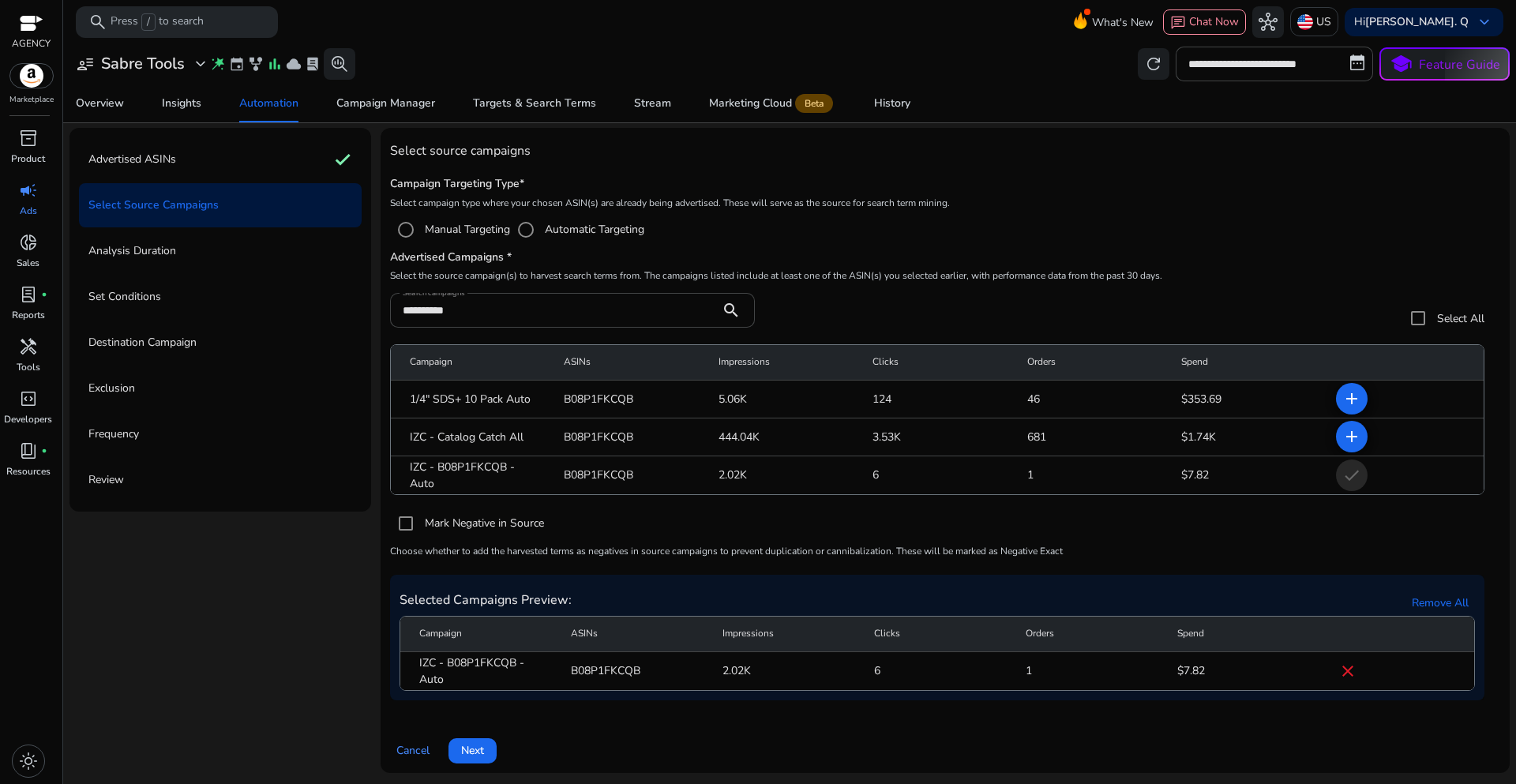
scroll to position [69, 0]
click at [488, 747] on span at bounding box center [473, 750] width 48 height 38
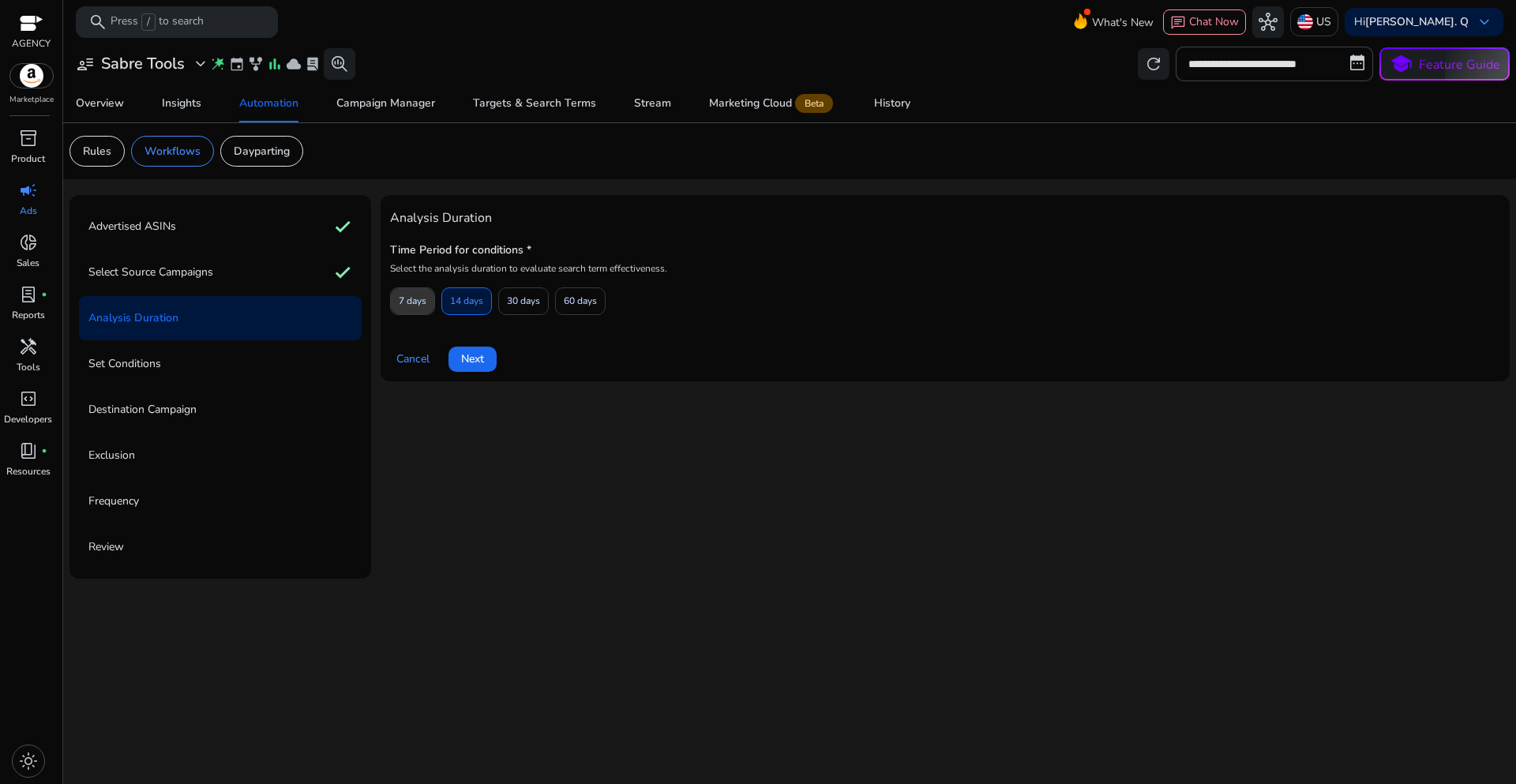
click at [416, 300] on span "7 days" at bounding box center [412, 301] width 28 height 28
click at [487, 371] on span at bounding box center [473, 359] width 48 height 38
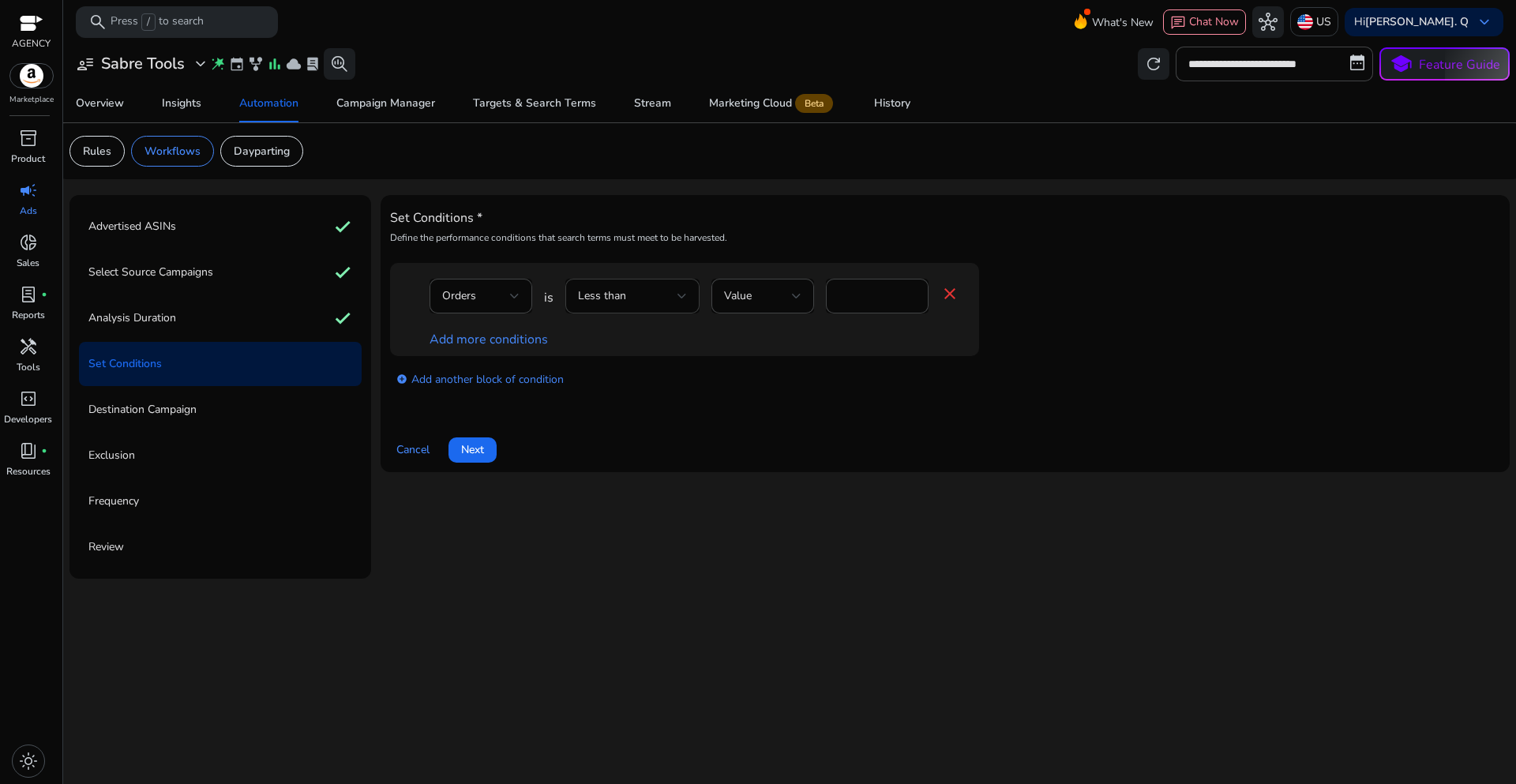
click at [686, 303] on div at bounding box center [682, 296] width 9 height 19
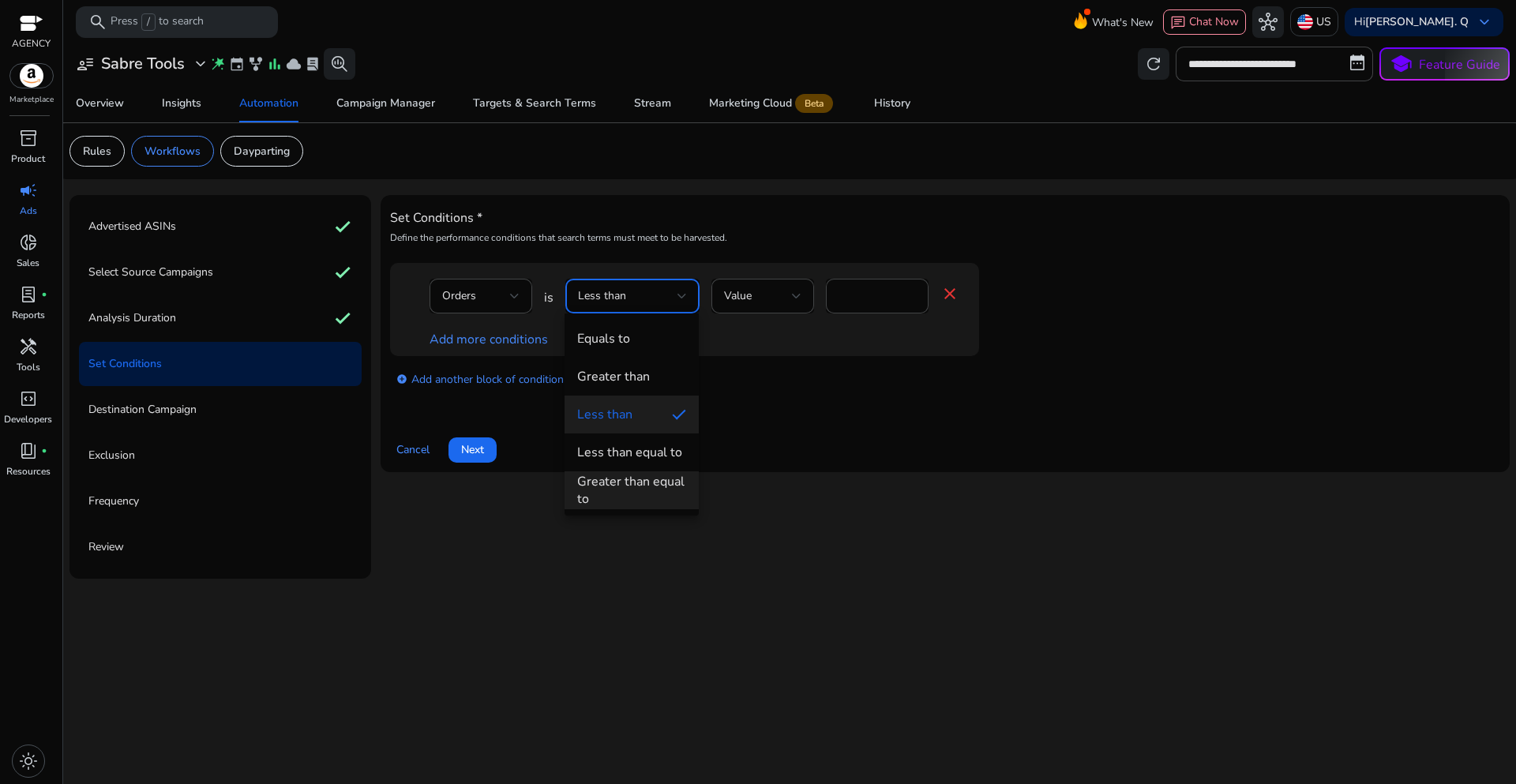
click at [642, 488] on div "Greater than equal to" at bounding box center [632, 490] width 109 height 34
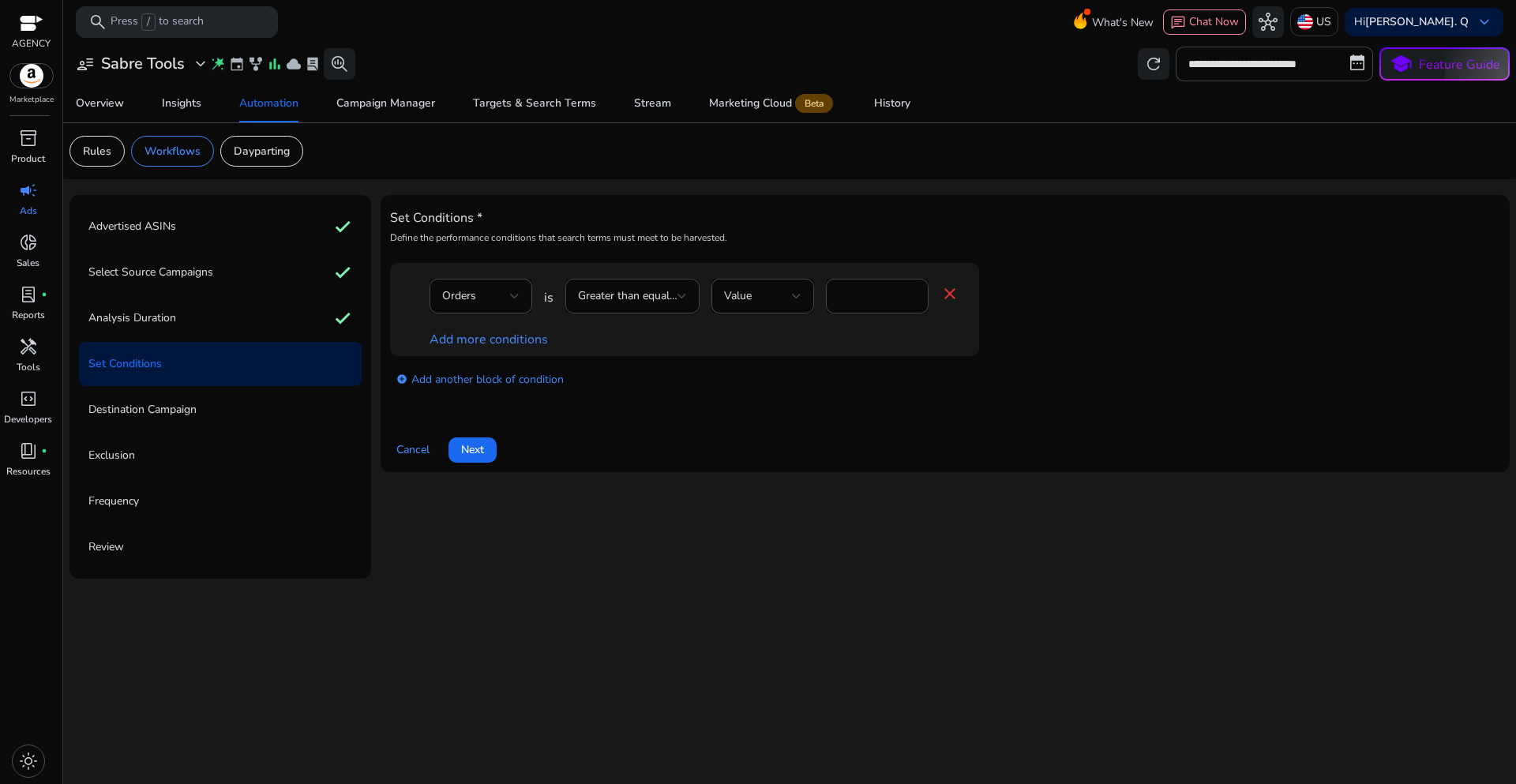
click at [785, 414] on div "Set Conditions * Define the performance conditions that search terms must meet …" at bounding box center [945, 333] width 1110 height 258
drag, startPoint x: 833, startPoint y: 296, endPoint x: 792, endPoint y: 296, distance: 41.0
click at [792, 296] on div "Orders is Greater than equal to Value * close" at bounding box center [695, 304] width 530 height 51
type input "*"
click at [692, 429] on div "Cancel Next" at bounding box center [945, 443] width 1110 height 38
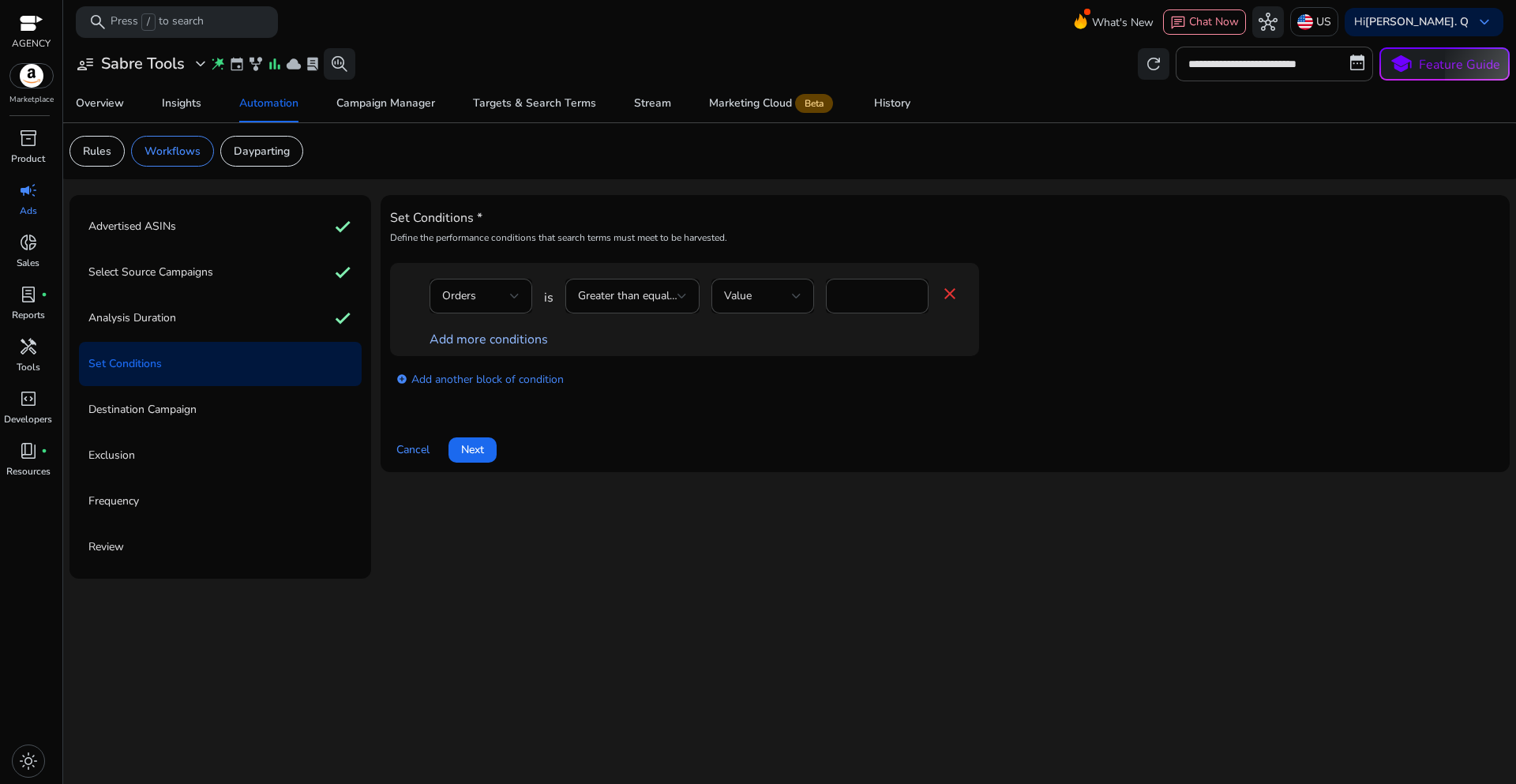
click at [517, 342] on link "Add more conditions" at bounding box center [488, 339] width 118 height 17
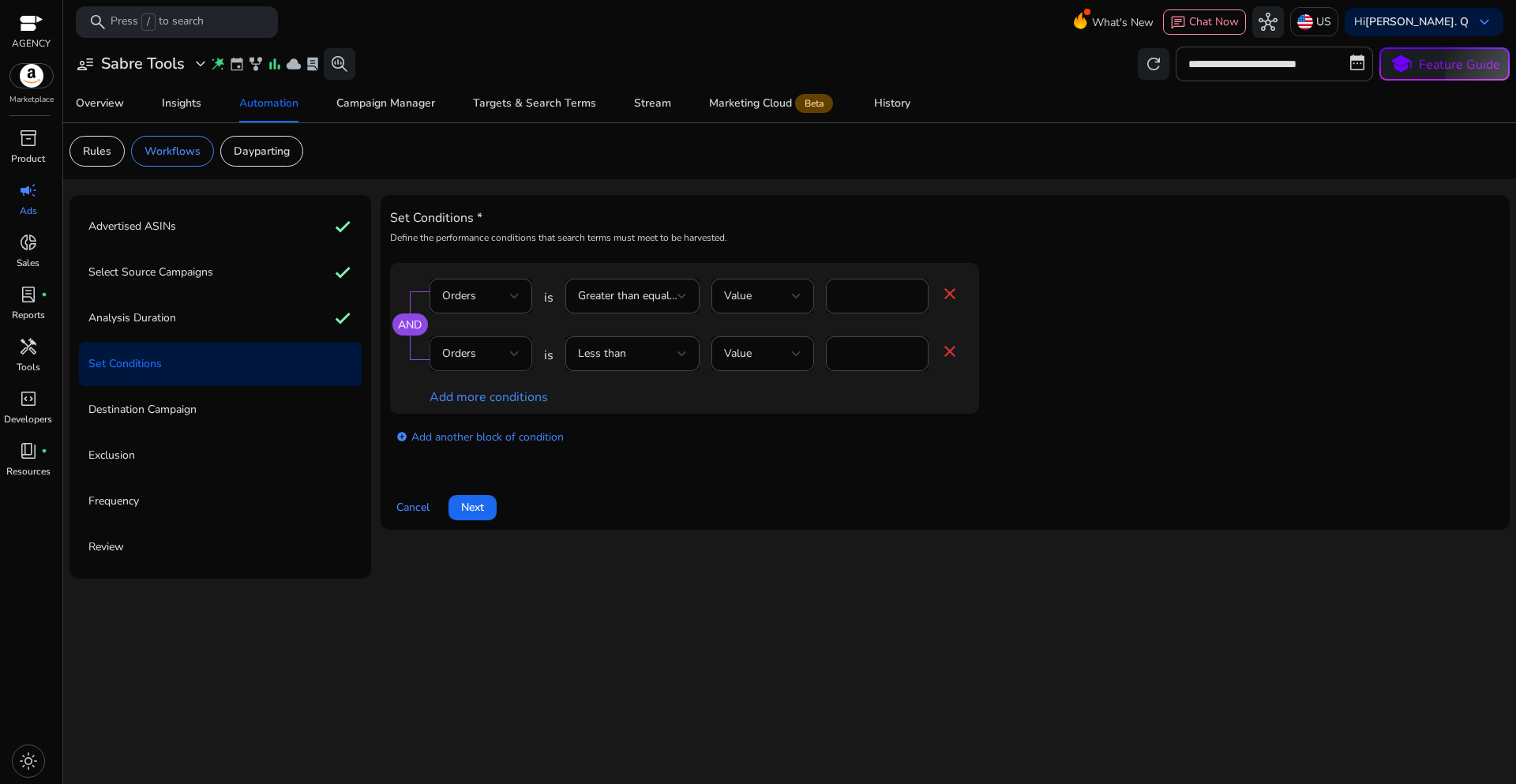
click at [510, 354] on div at bounding box center [514, 353] width 9 height 6
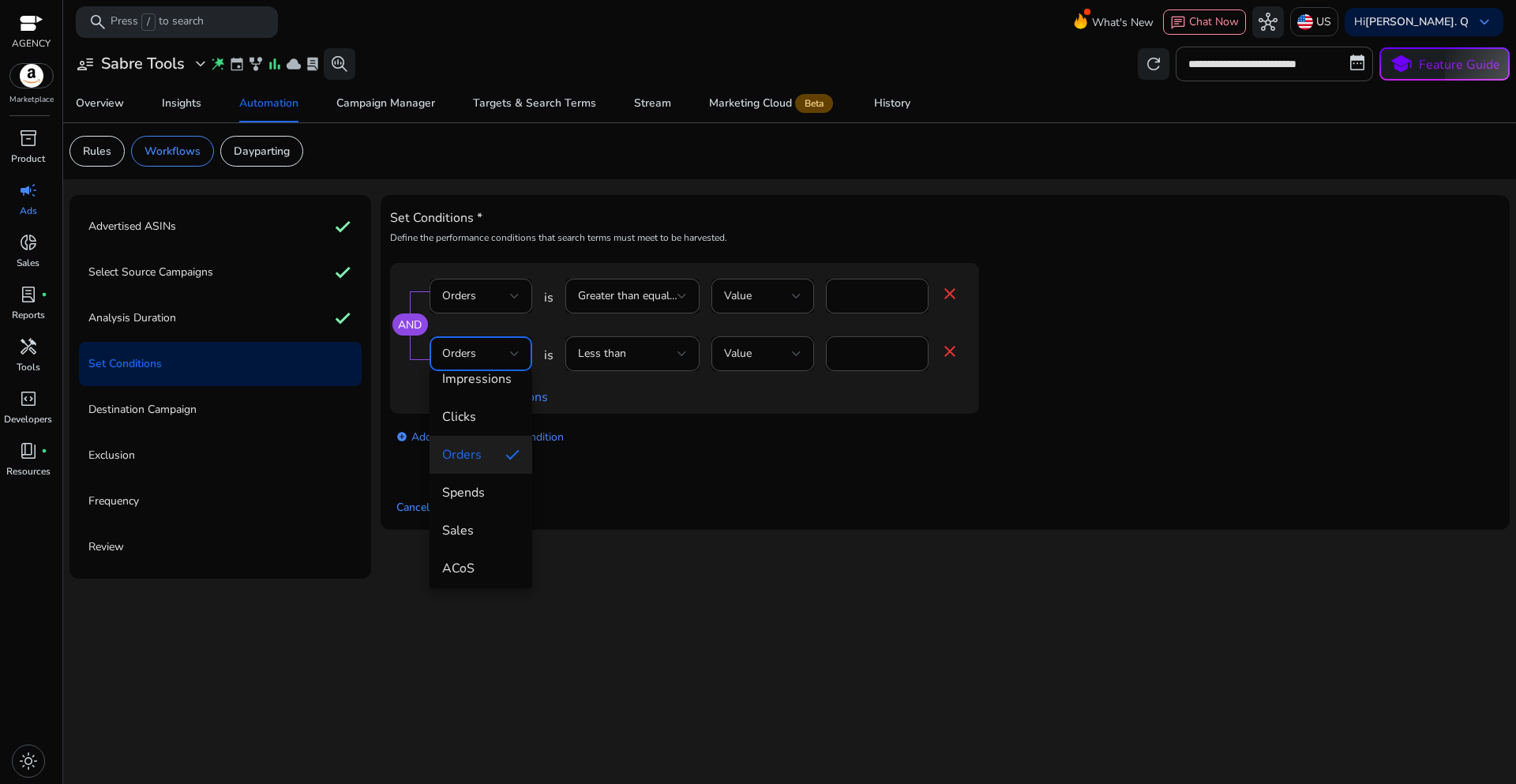
scroll to position [79, 0]
click at [479, 537] on span "ACoS" at bounding box center [481, 544] width 78 height 17
click at [710, 463] on div "Set Conditions * Define the performance conditions that search terms must meet …" at bounding box center [945, 362] width 1110 height 316
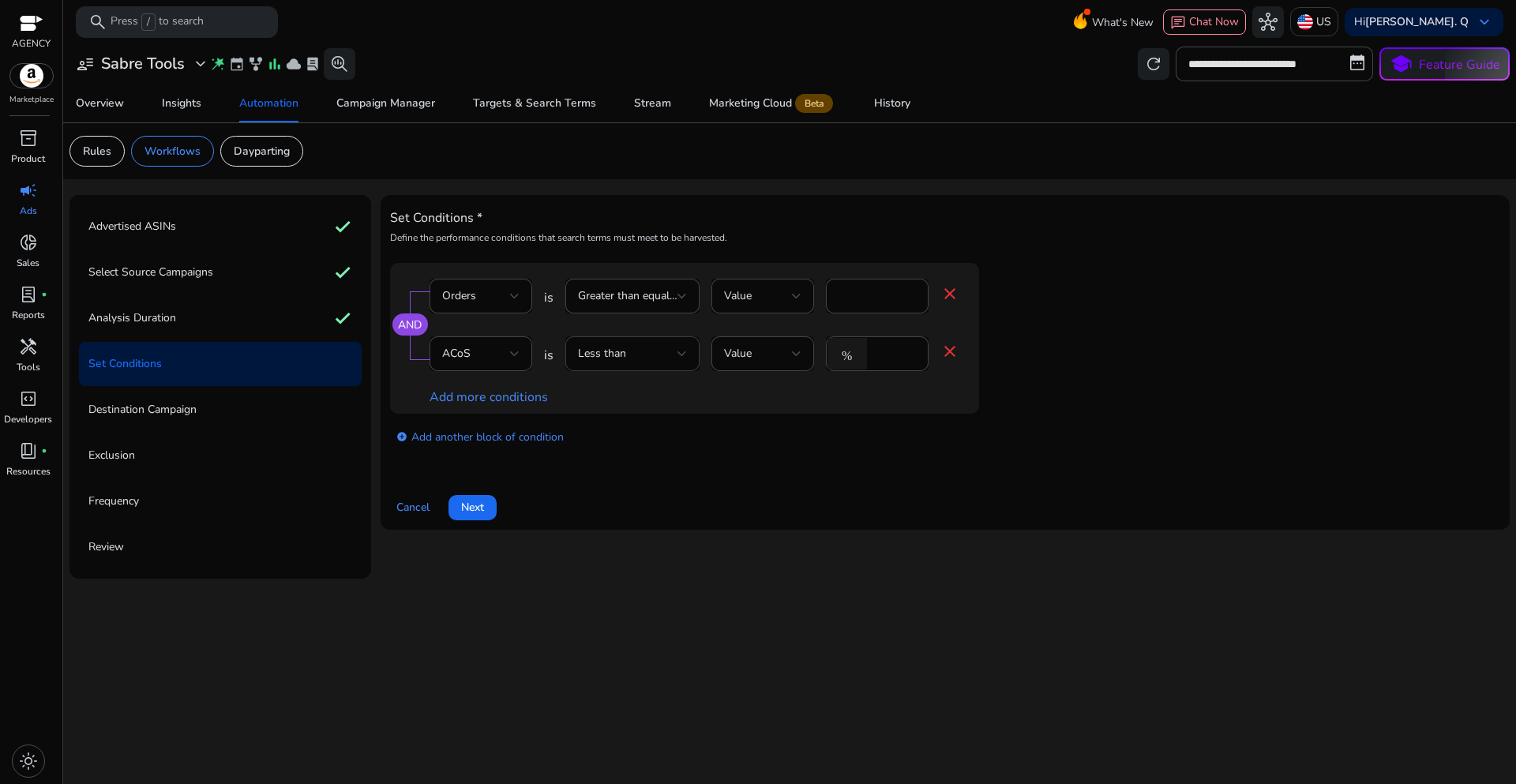
click at [677, 349] on div at bounding box center [682, 354] width 9 height 19
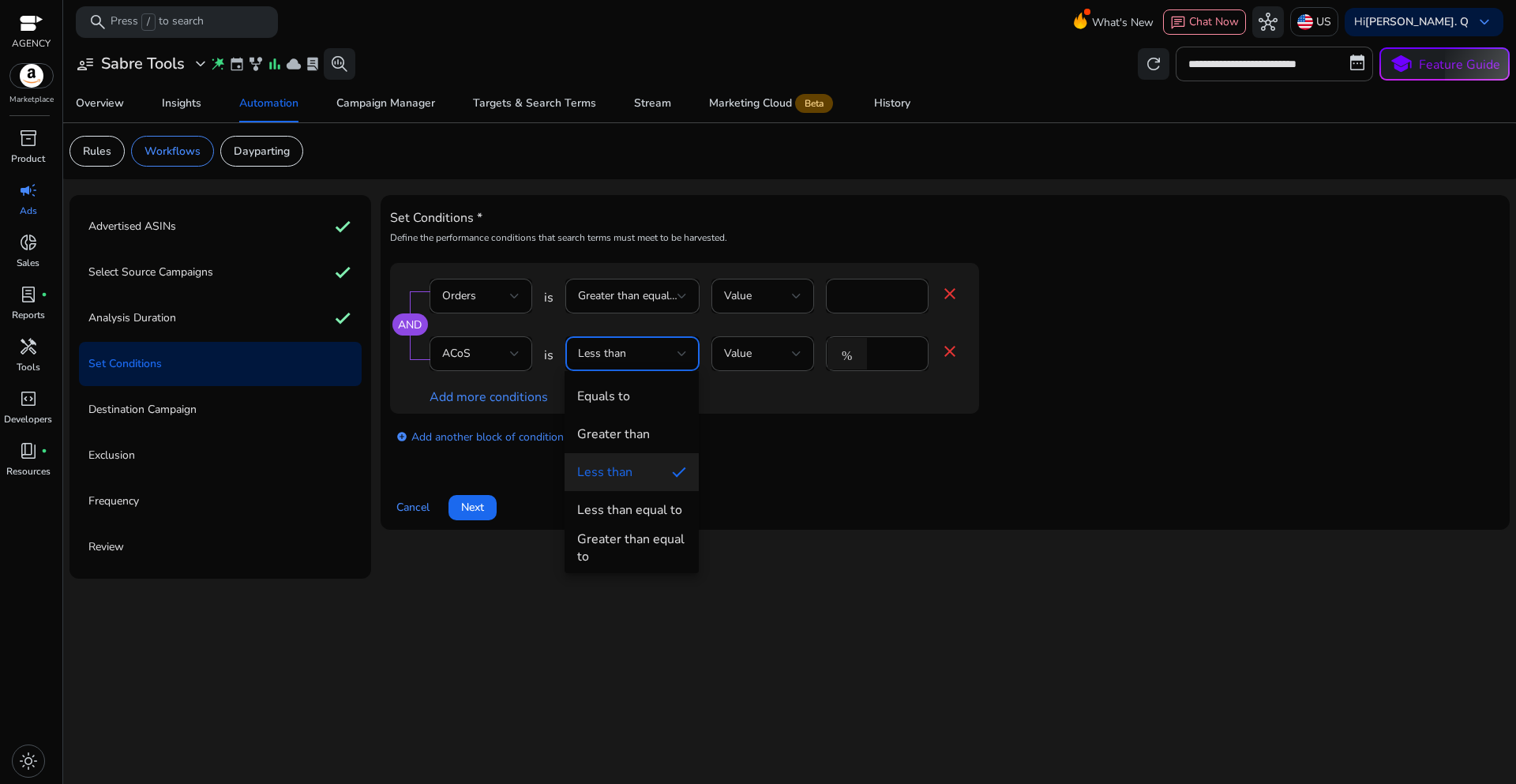
click at [632, 507] on div "Less than equal to" at bounding box center [630, 510] width 105 height 17
click at [874, 448] on div "add_circle Add another block of condition" at bounding box center [716, 436] width 652 height 44
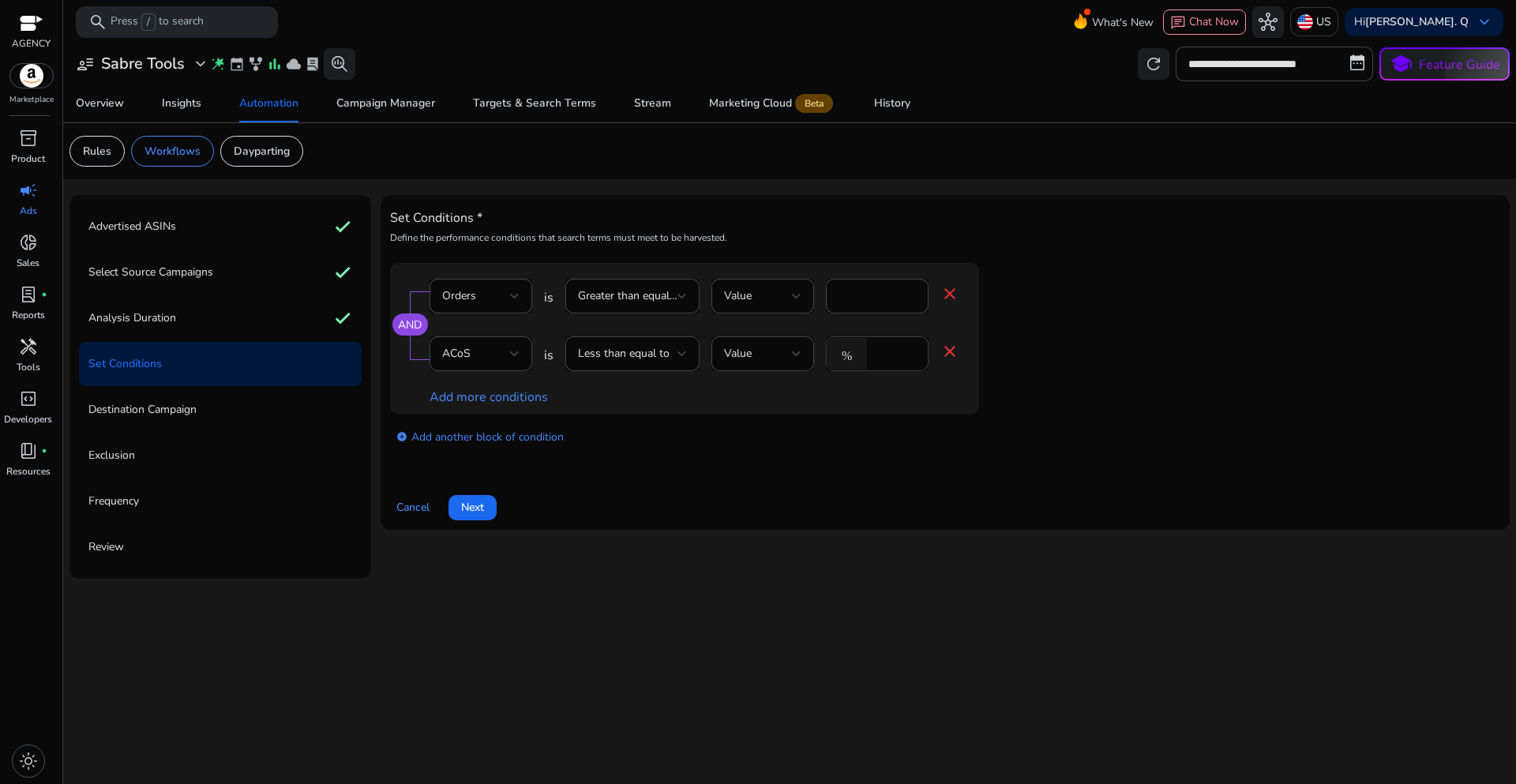
drag, startPoint x: 889, startPoint y: 356, endPoint x: 853, endPoint y: 354, distance: 36.1
click at [853, 354] on div "% *" at bounding box center [871, 354] width 90 height 34
type input "**"
click at [795, 455] on div "add_circle Add another block of condition" at bounding box center [716, 436] width 652 height 44
click at [487, 515] on span at bounding box center [473, 507] width 48 height 38
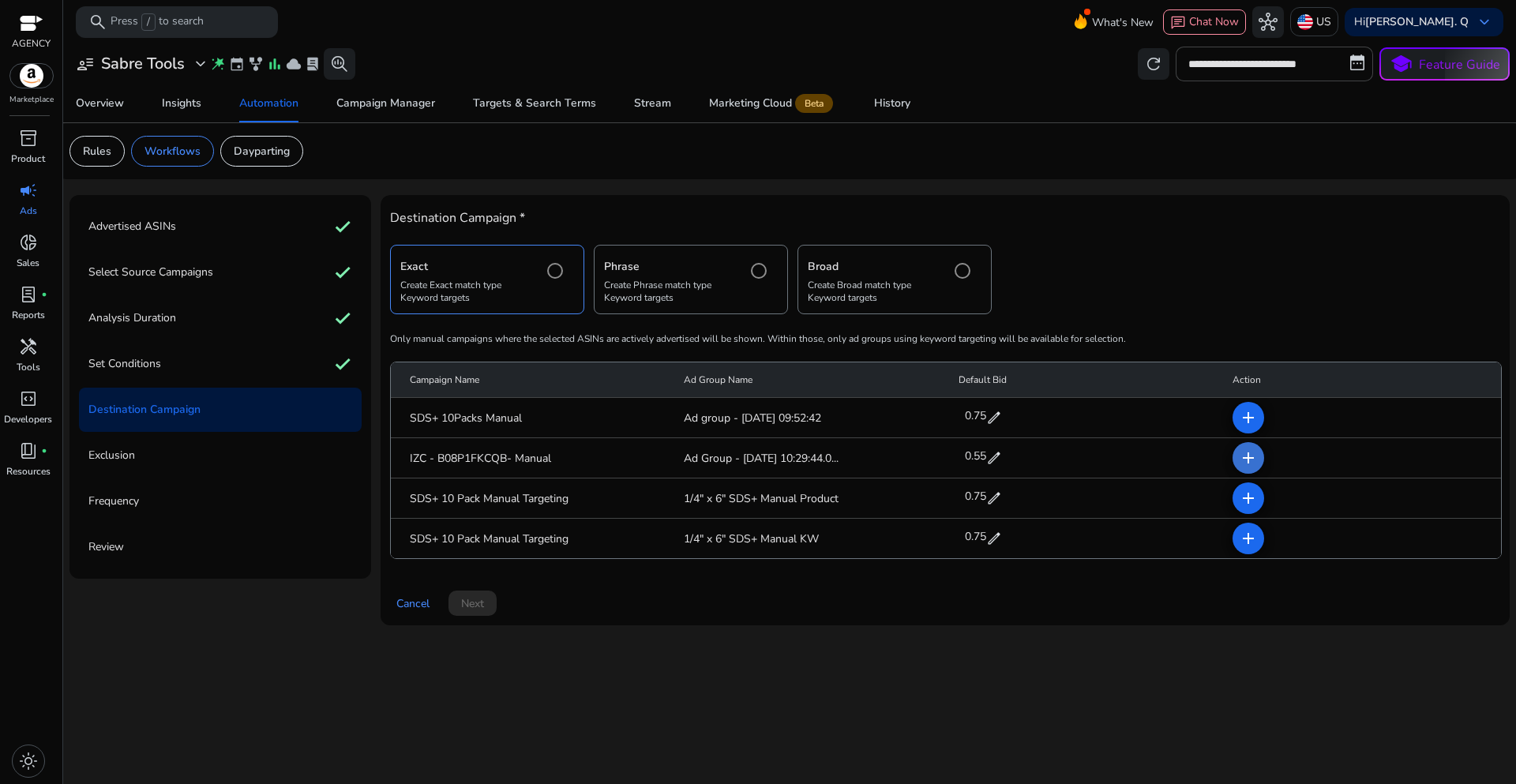
click at [1237, 454] on span at bounding box center [1249, 458] width 38 height 38
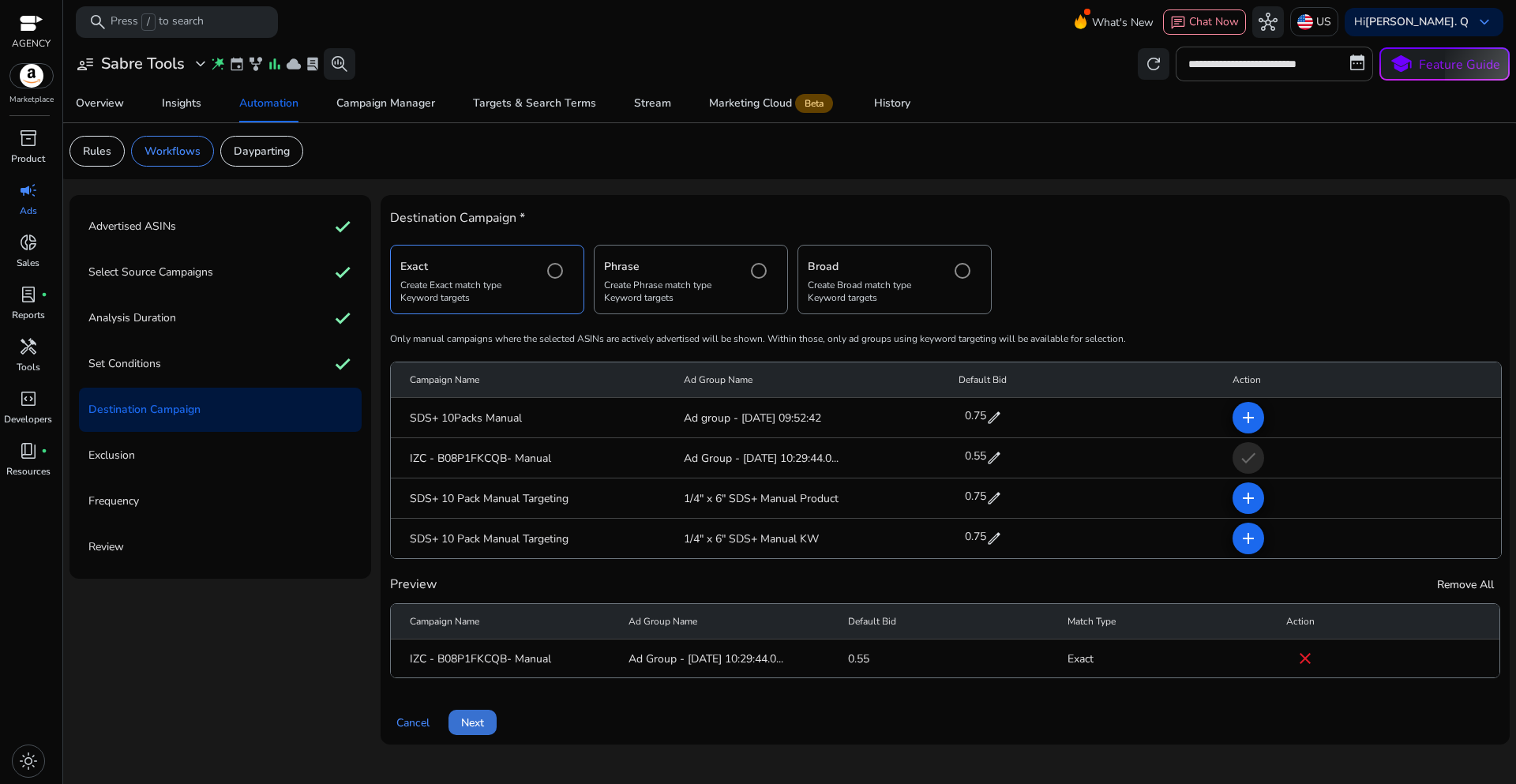
click at [481, 726] on span "Next" at bounding box center [472, 722] width 23 height 16
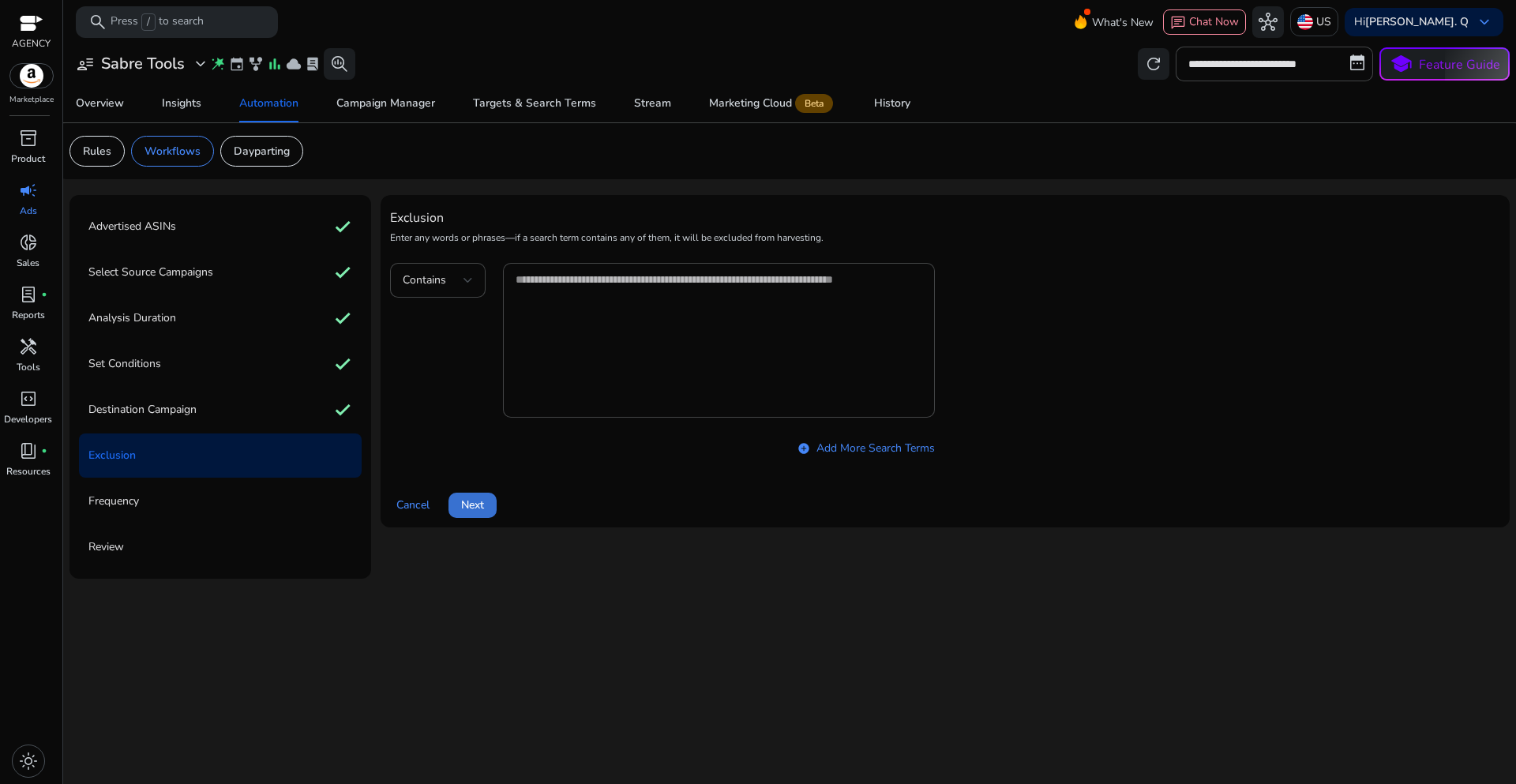
click at [488, 496] on span at bounding box center [473, 505] width 48 height 38
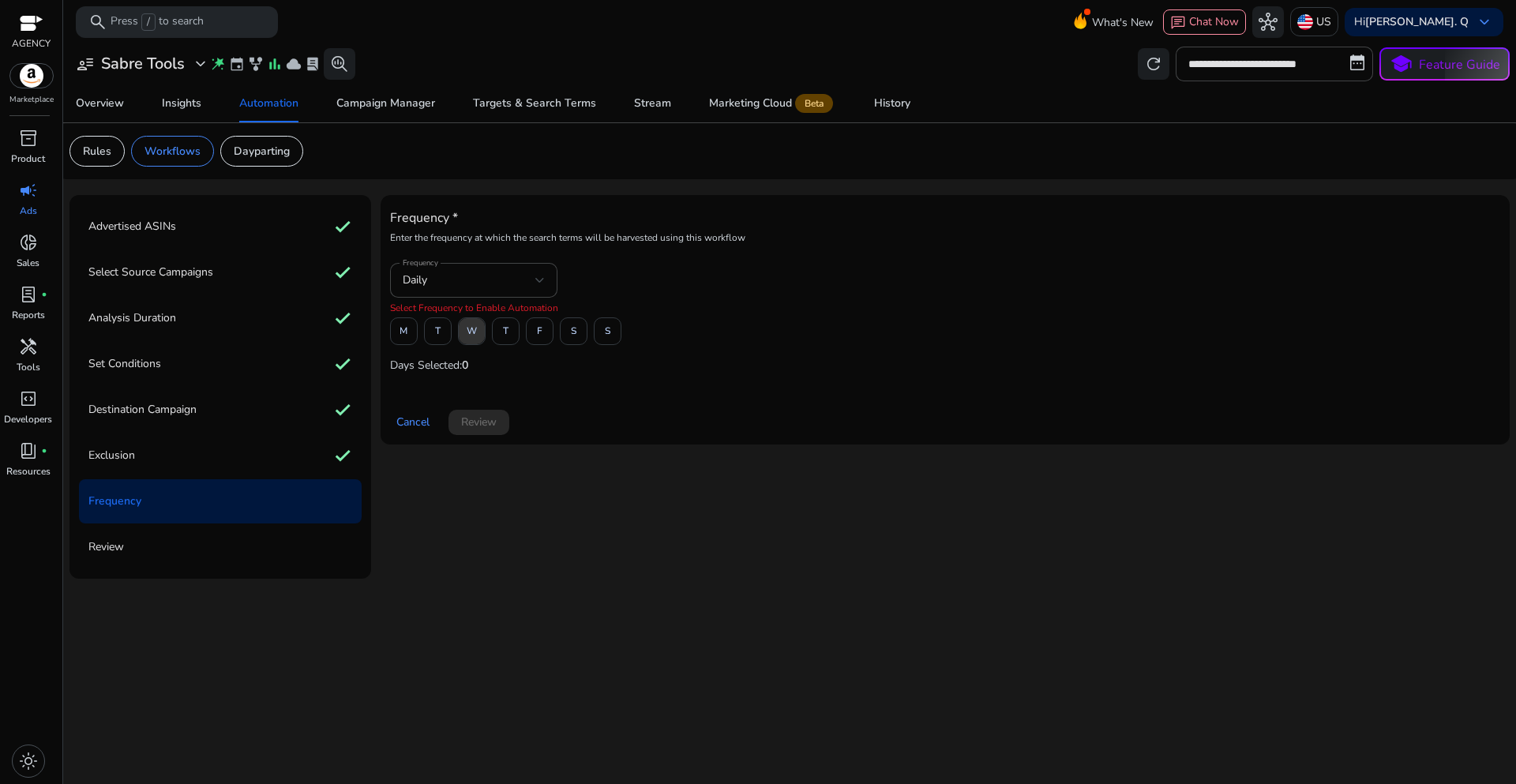
click at [473, 333] on span "W" at bounding box center [472, 331] width 10 height 28
click at [484, 432] on span at bounding box center [479, 423] width 60 height 38
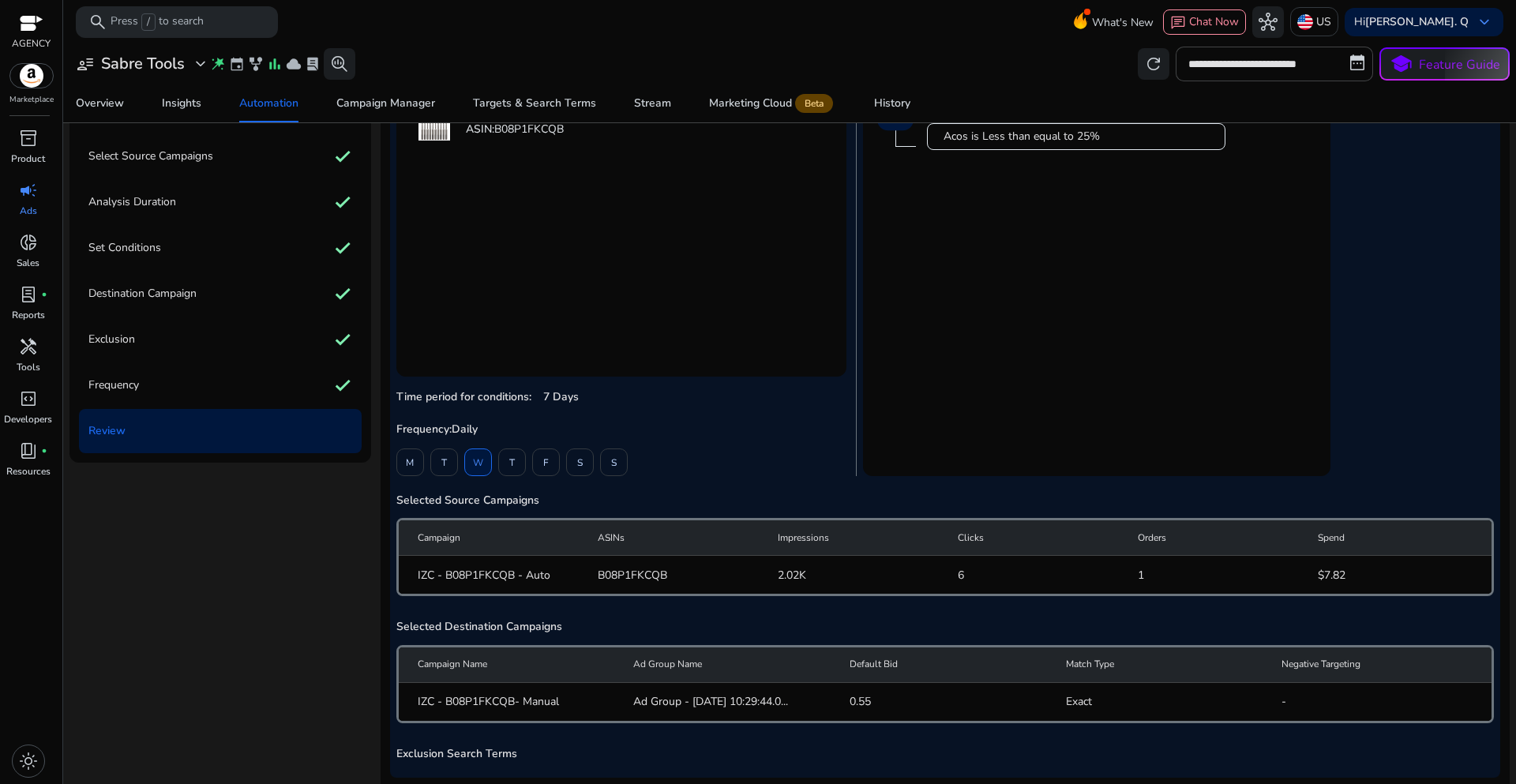
scroll to position [195, 0]
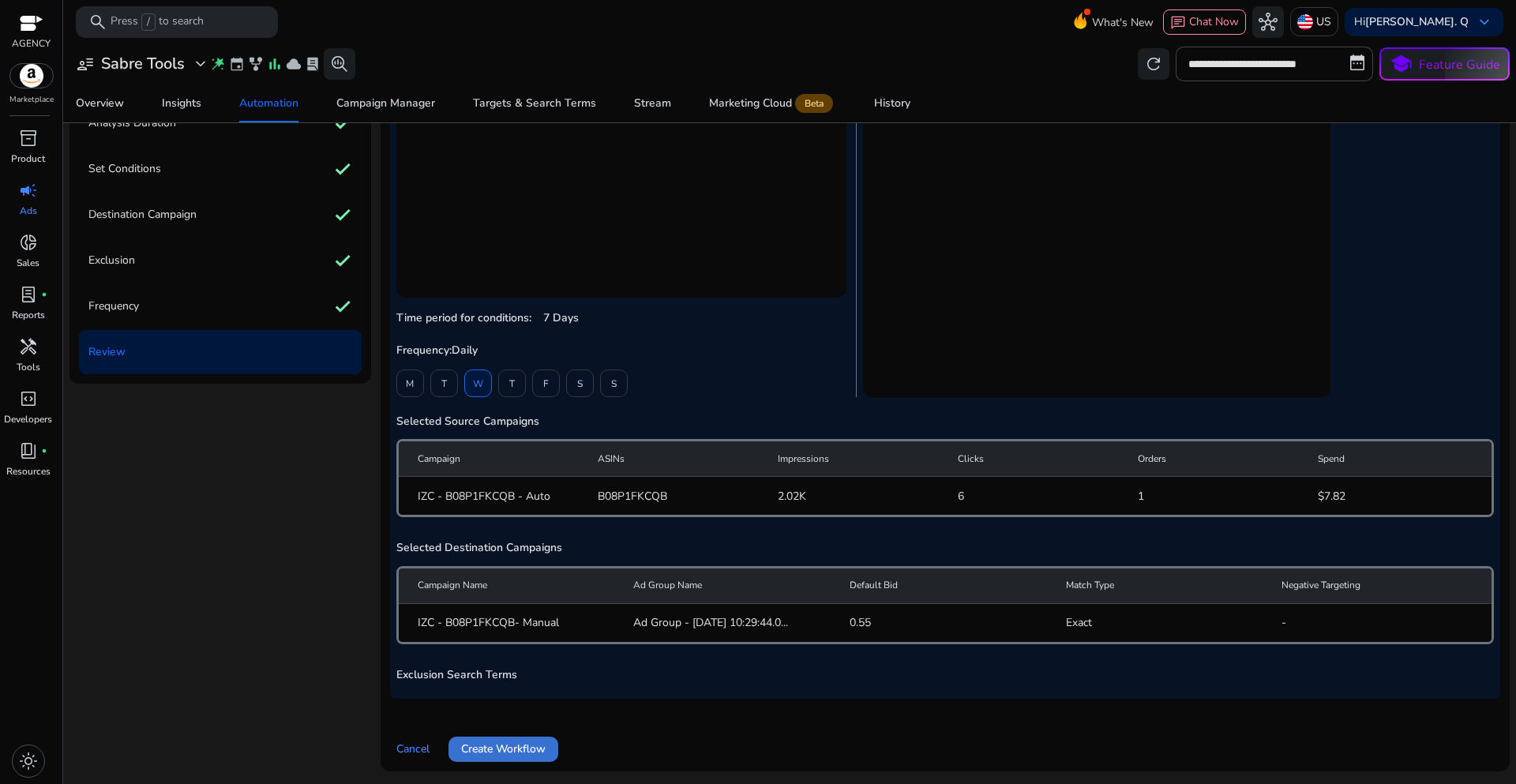
click at [529, 751] on span "Create Workflow" at bounding box center [503, 748] width 85 height 16
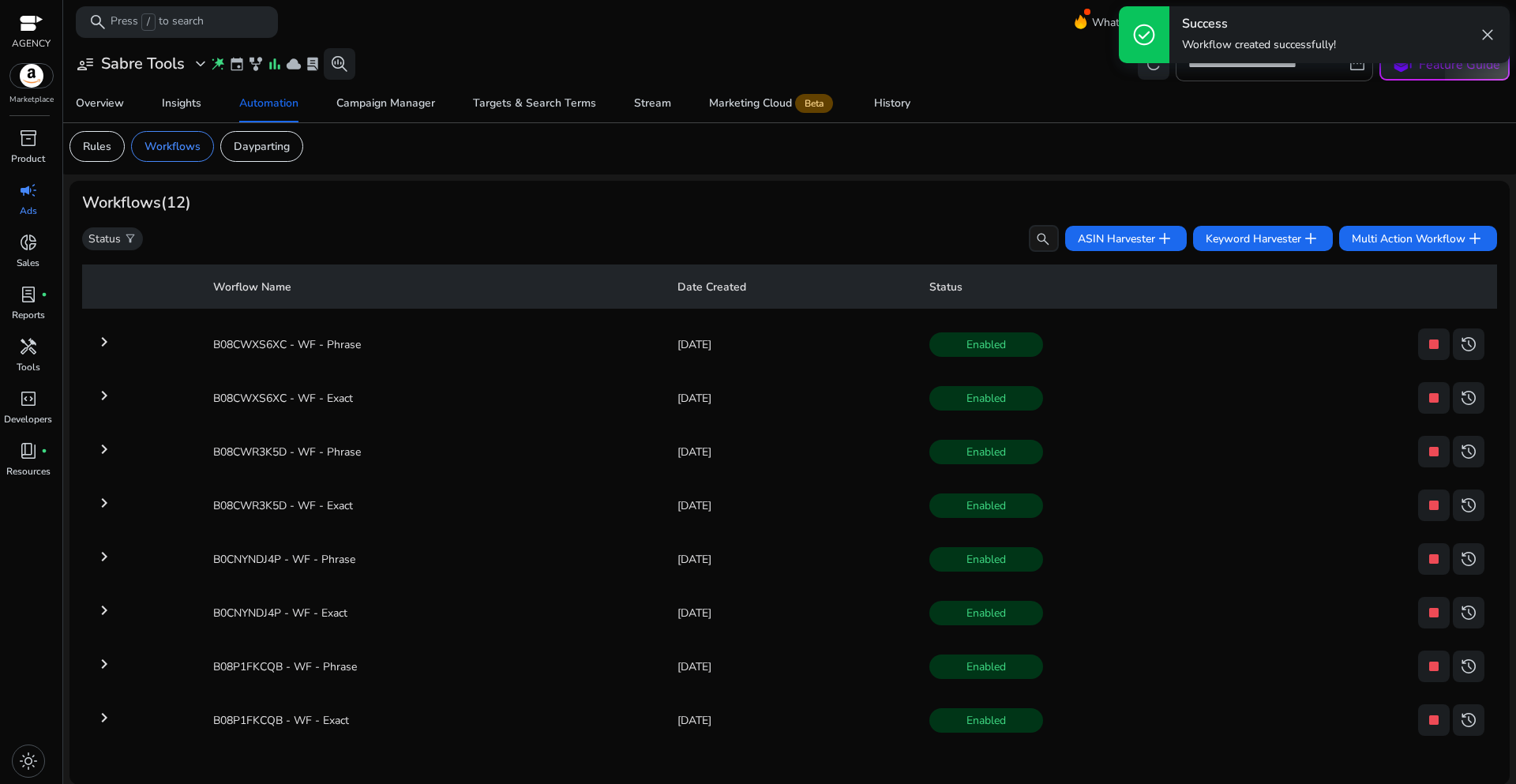
scroll to position [6, 0]
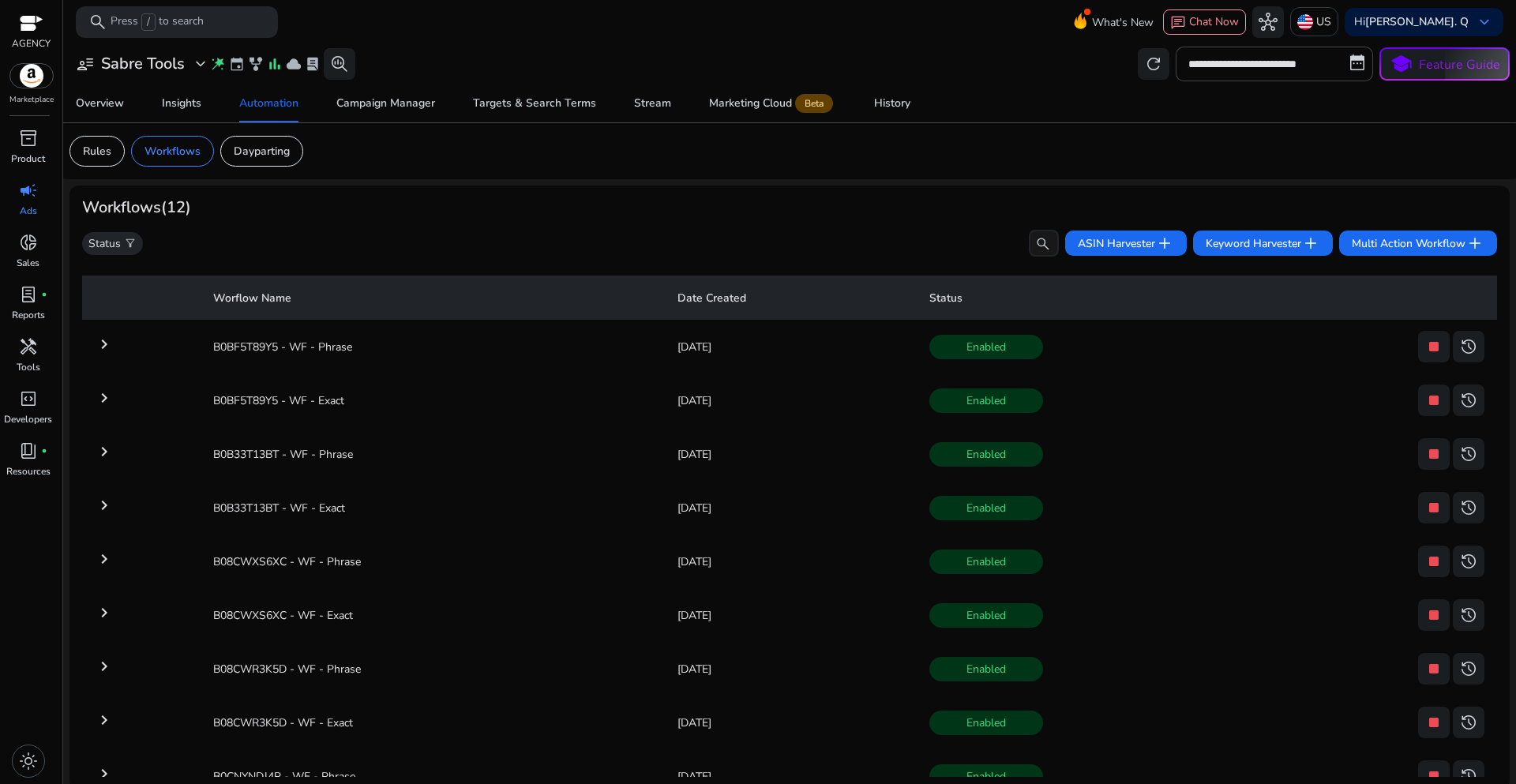
scroll to position [219, 0]
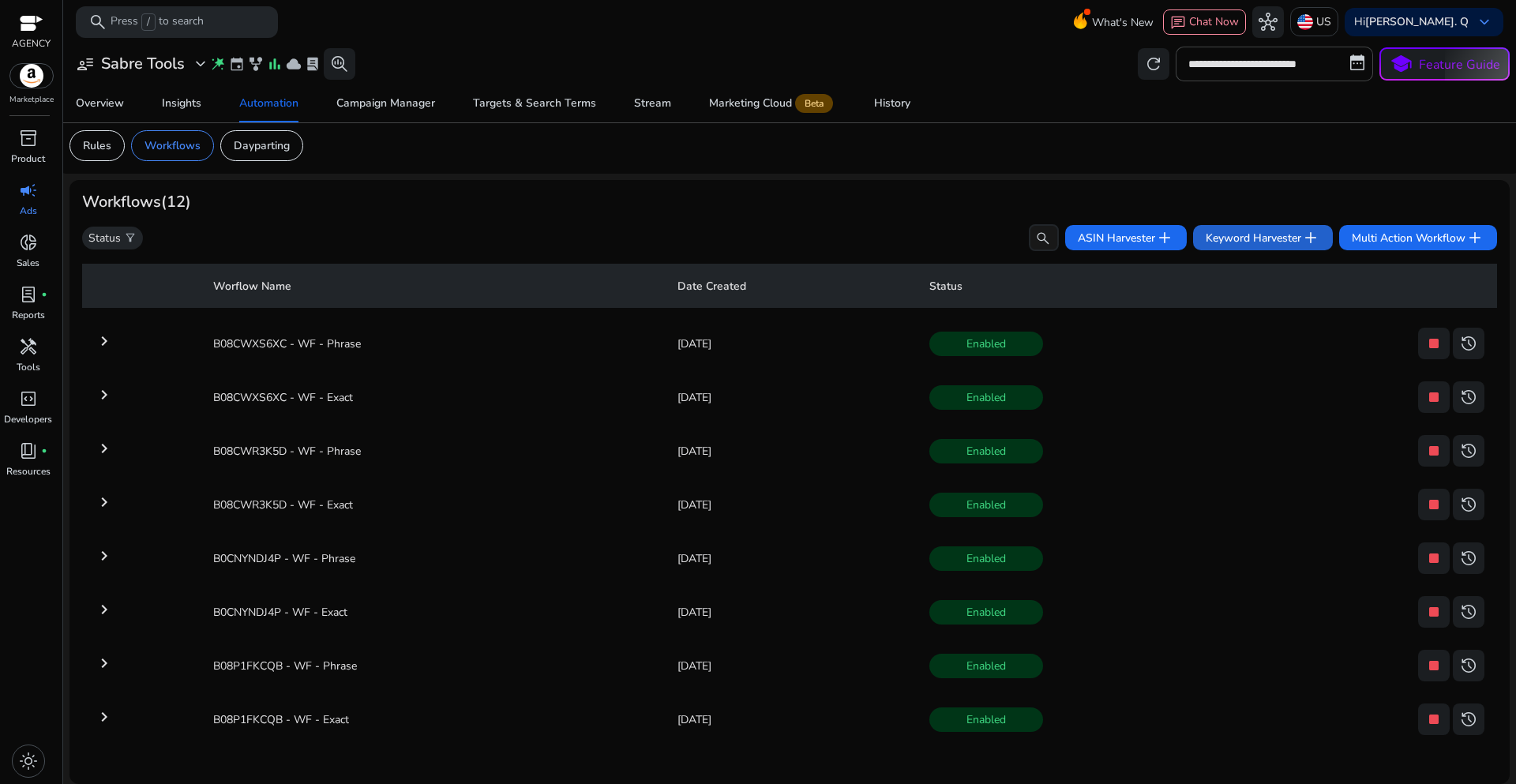
click at [1234, 242] on span "Keyword Harvester add" at bounding box center [1262, 237] width 115 height 19
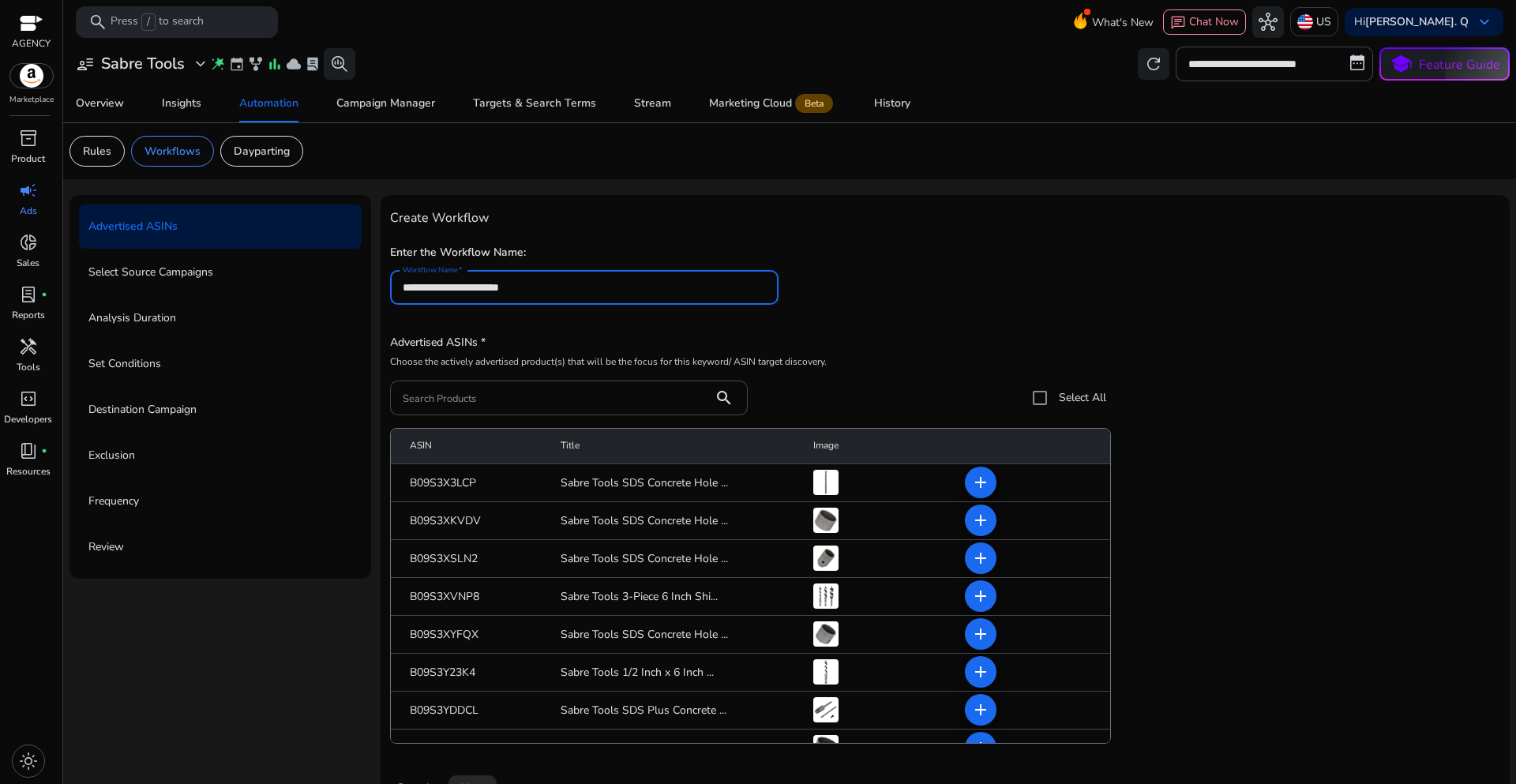
type input "**********"
click at [818, 327] on div "**********" at bounding box center [945, 480] width 1110 height 552
click at [487, 396] on input "Search Products" at bounding box center [552, 398] width 299 height 17
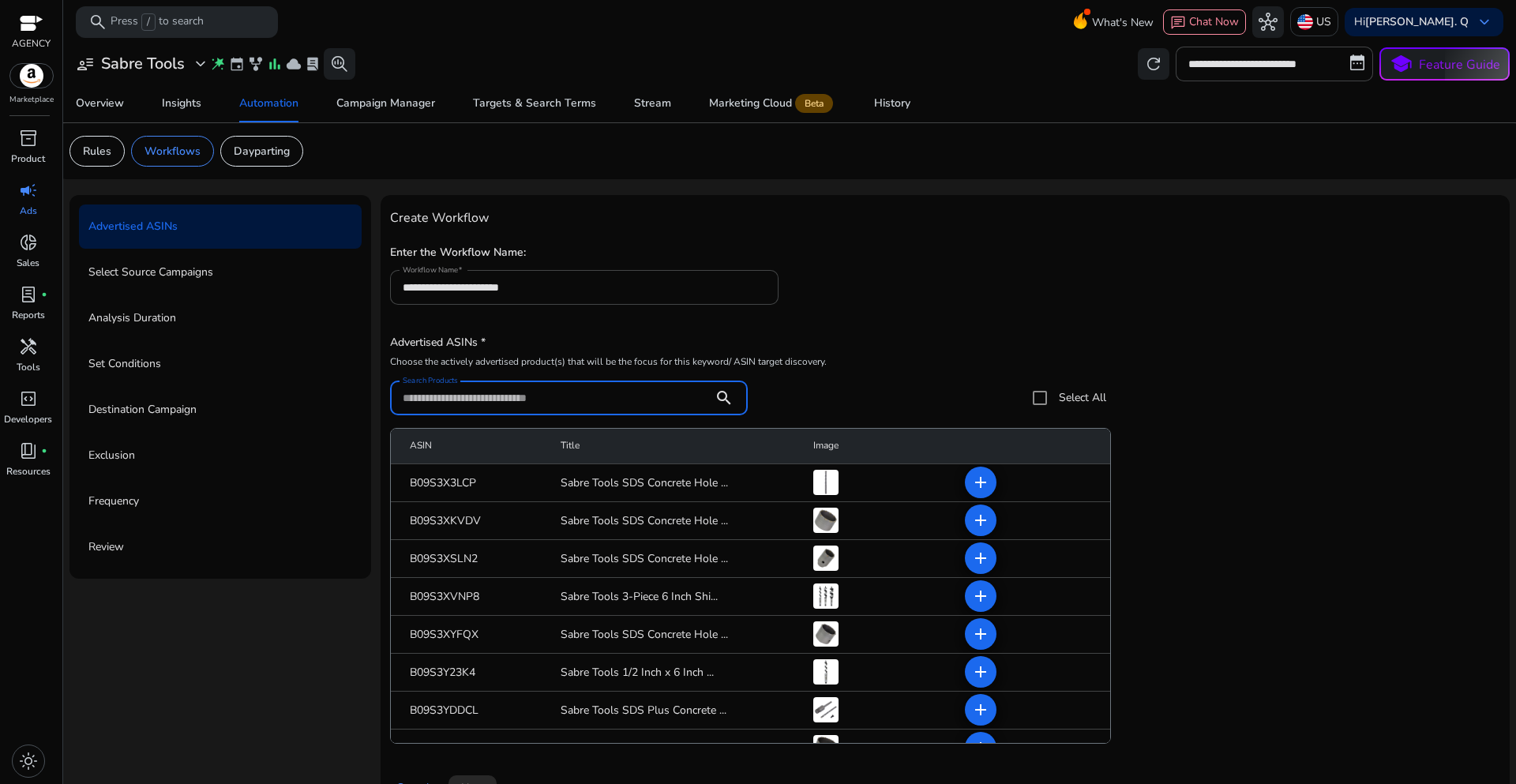
paste input "**********"
type input "**********"
click at [991, 354] on div "**********" at bounding box center [748, 373] width 717 height 85
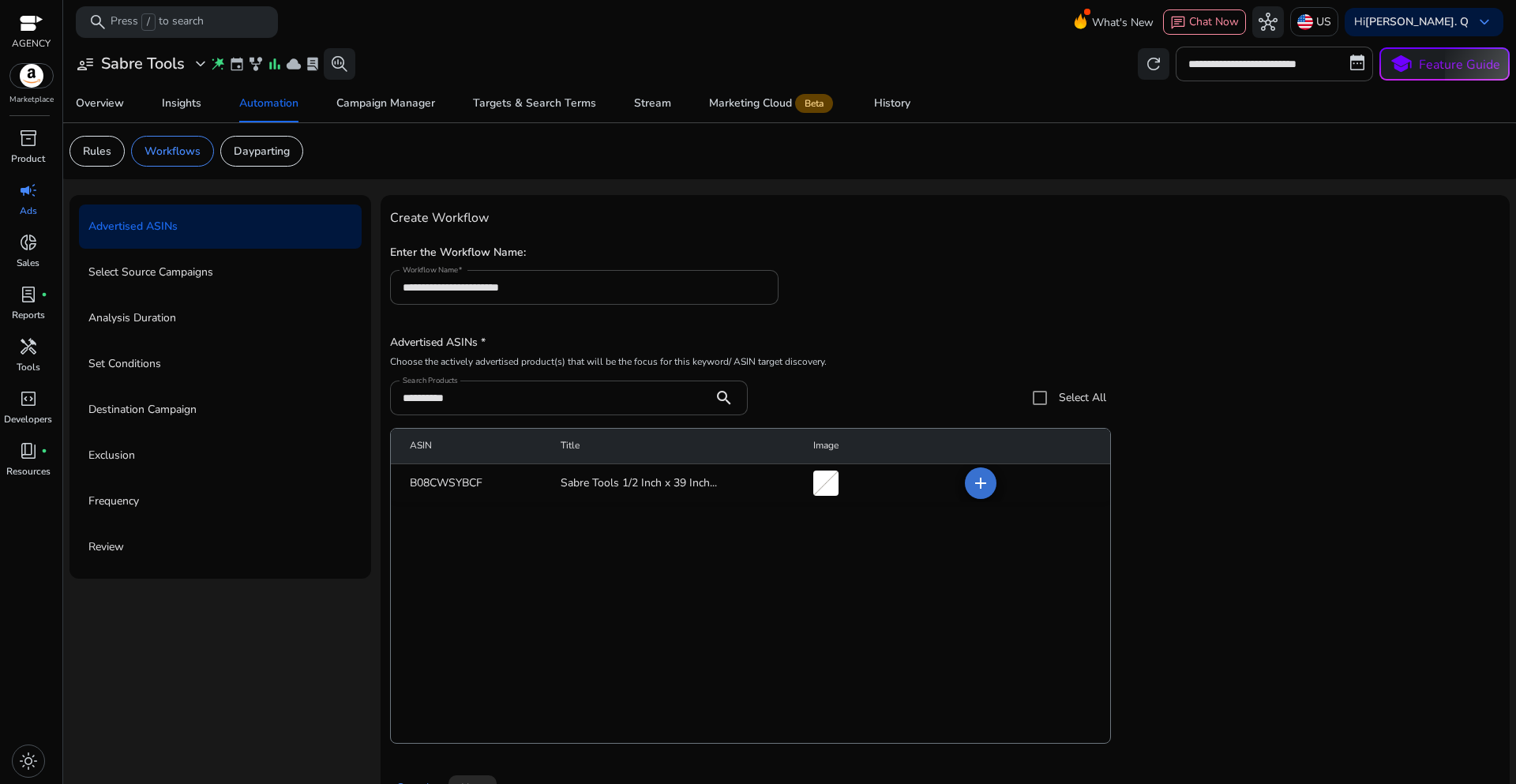
click at [987, 484] on button "add" at bounding box center [980, 483] width 32 height 32
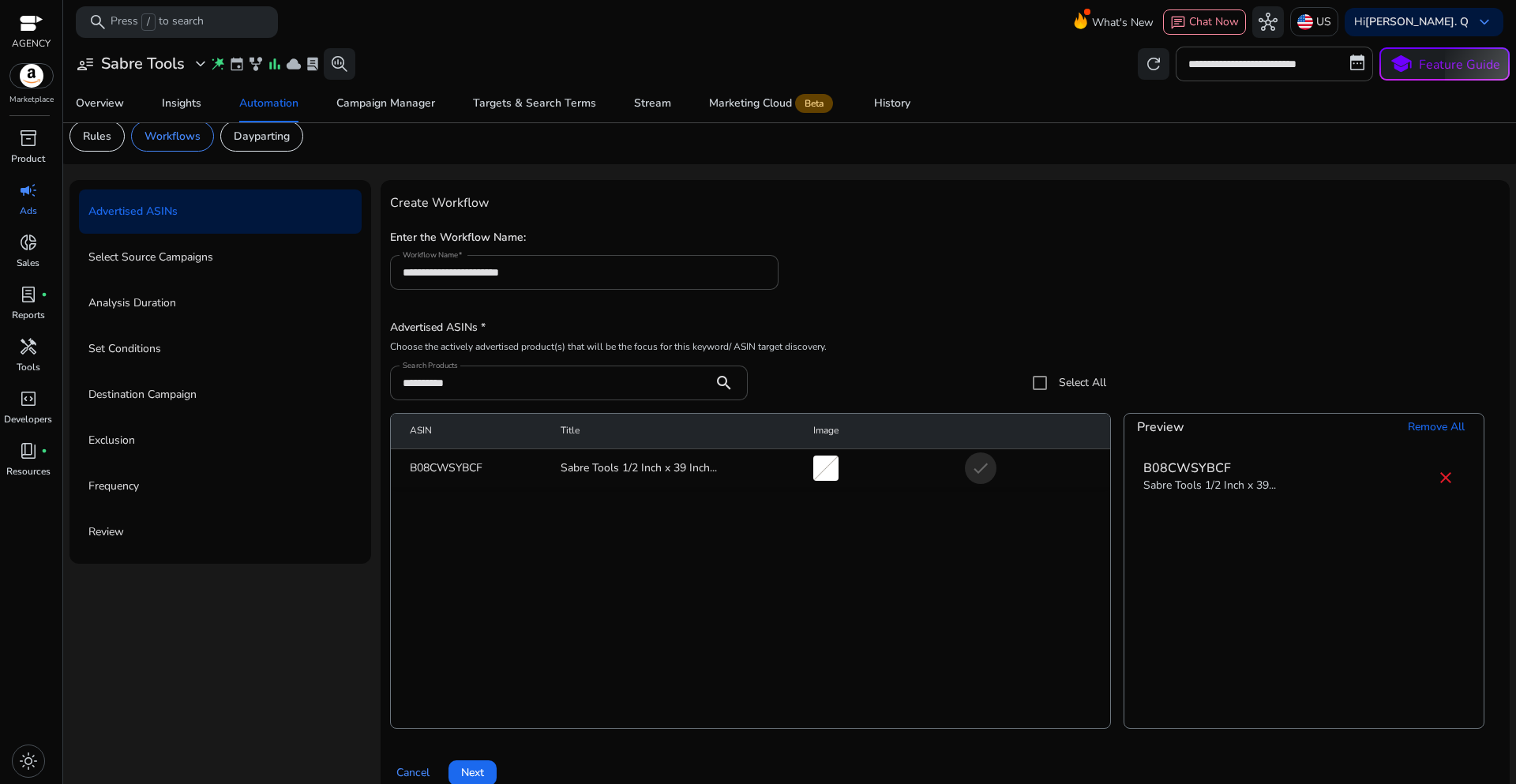
scroll to position [39, 0]
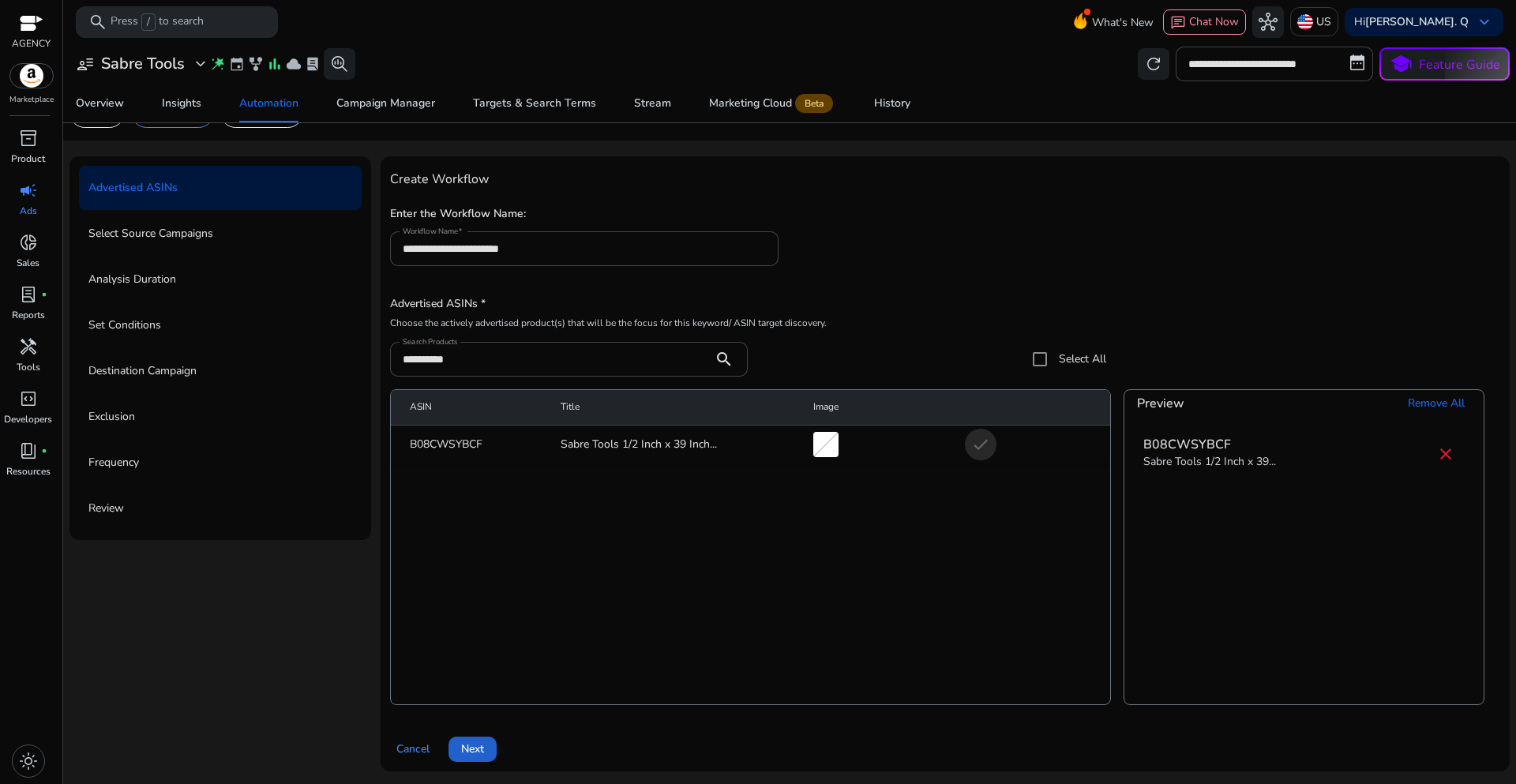
click at [480, 750] on span "Next" at bounding box center [472, 748] width 23 height 16
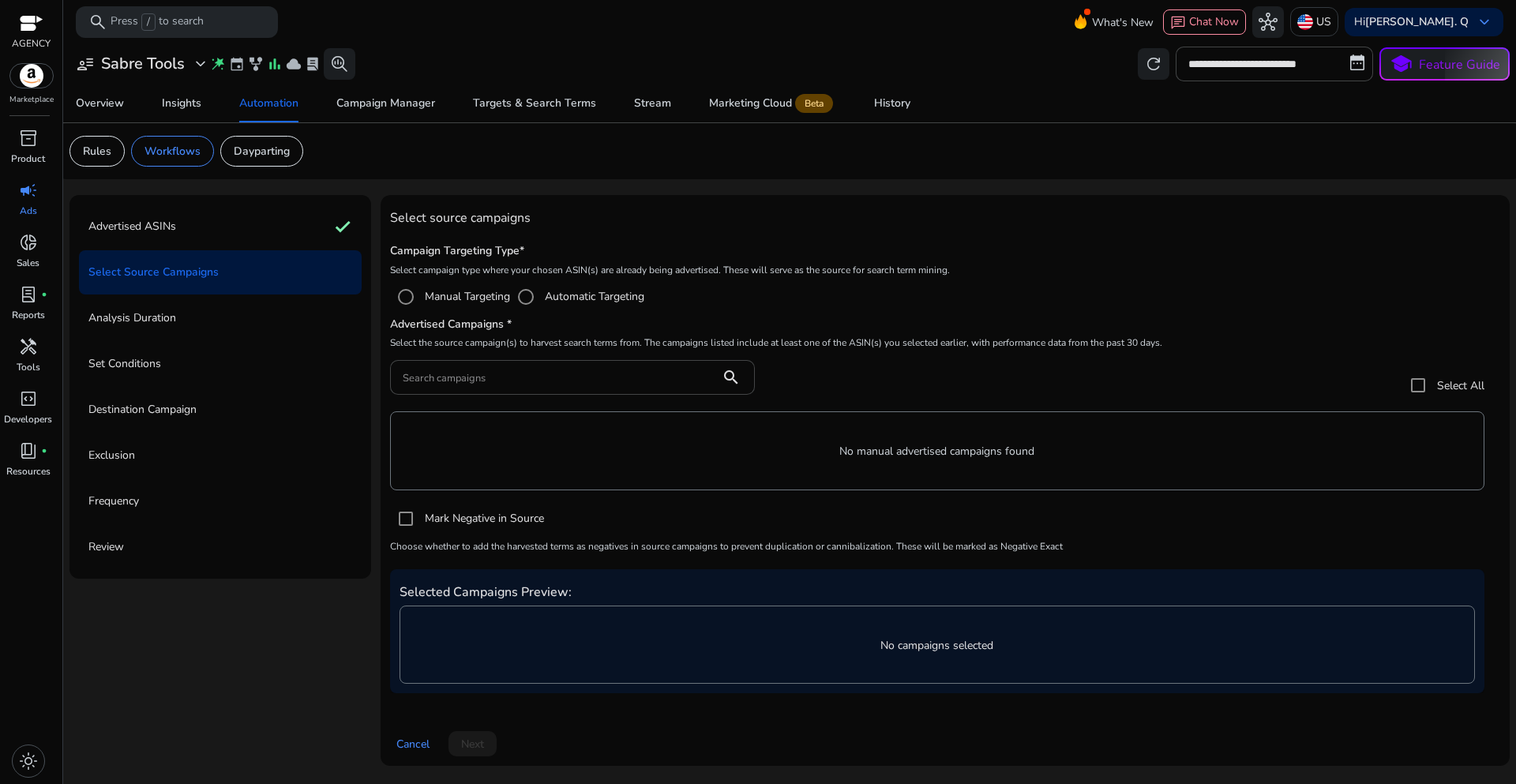
scroll to position [0, 0]
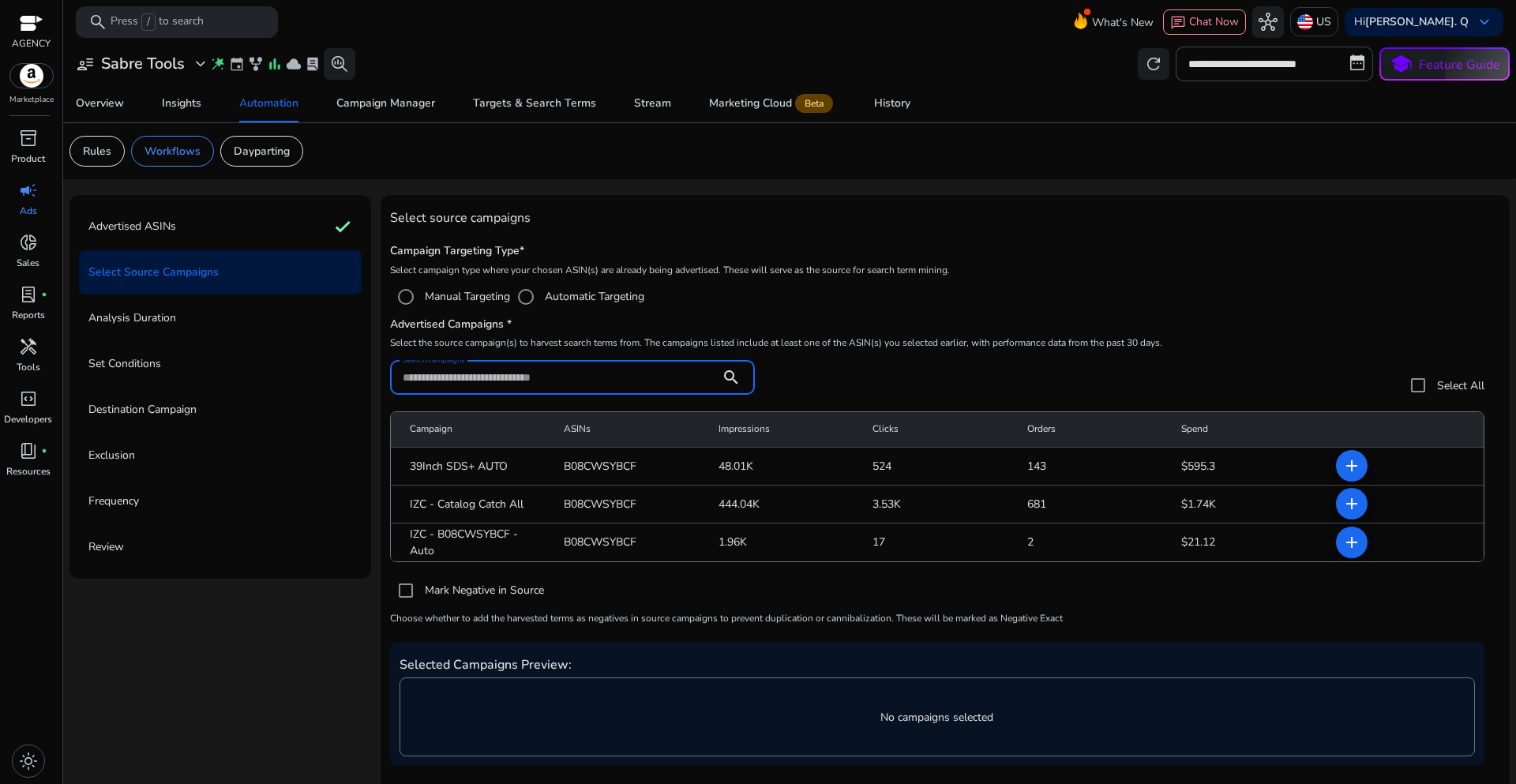
click at [474, 386] on input "Search campaigns" at bounding box center [555, 377] width 305 height 17
paste input "**********"
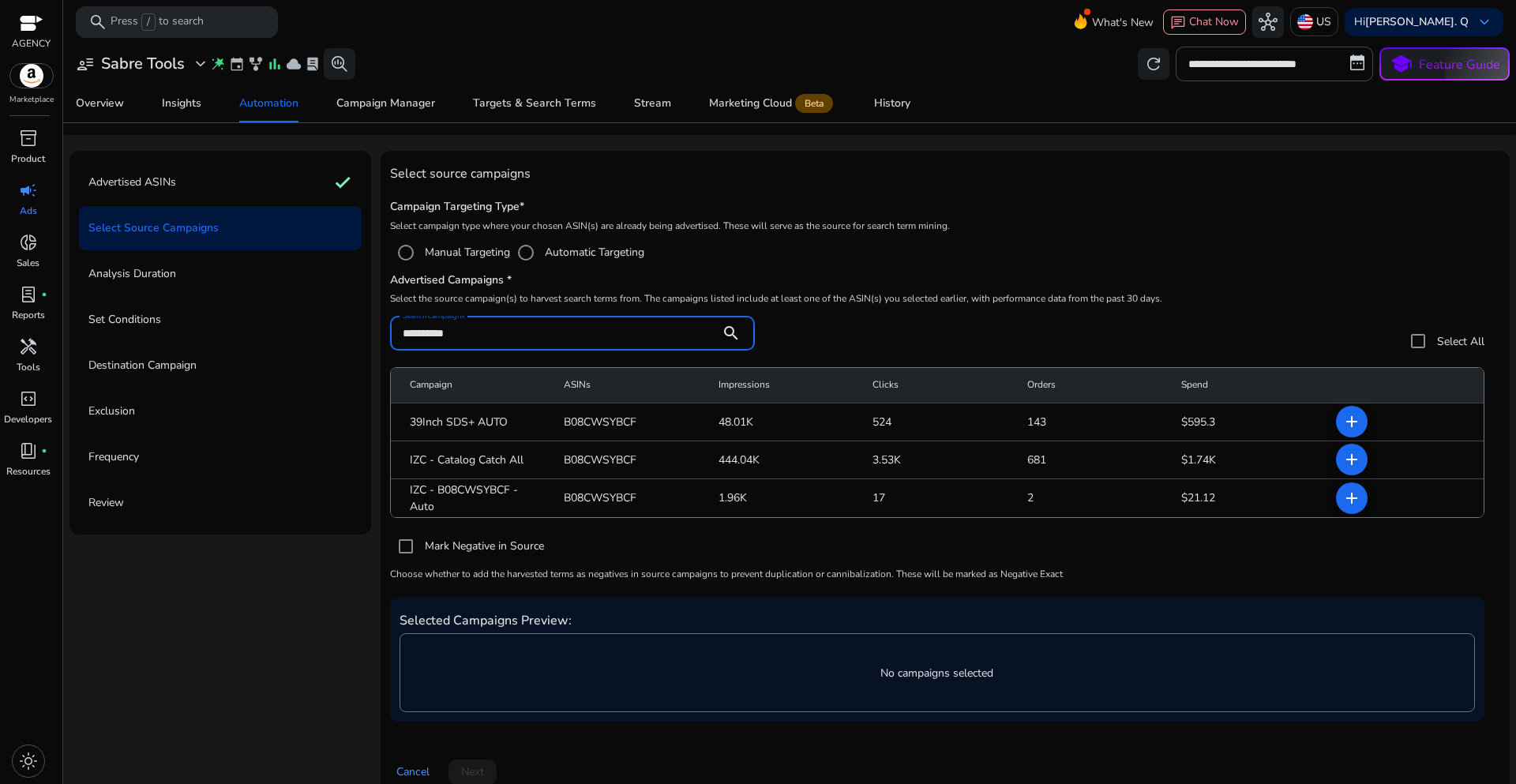
scroll to position [67, 0]
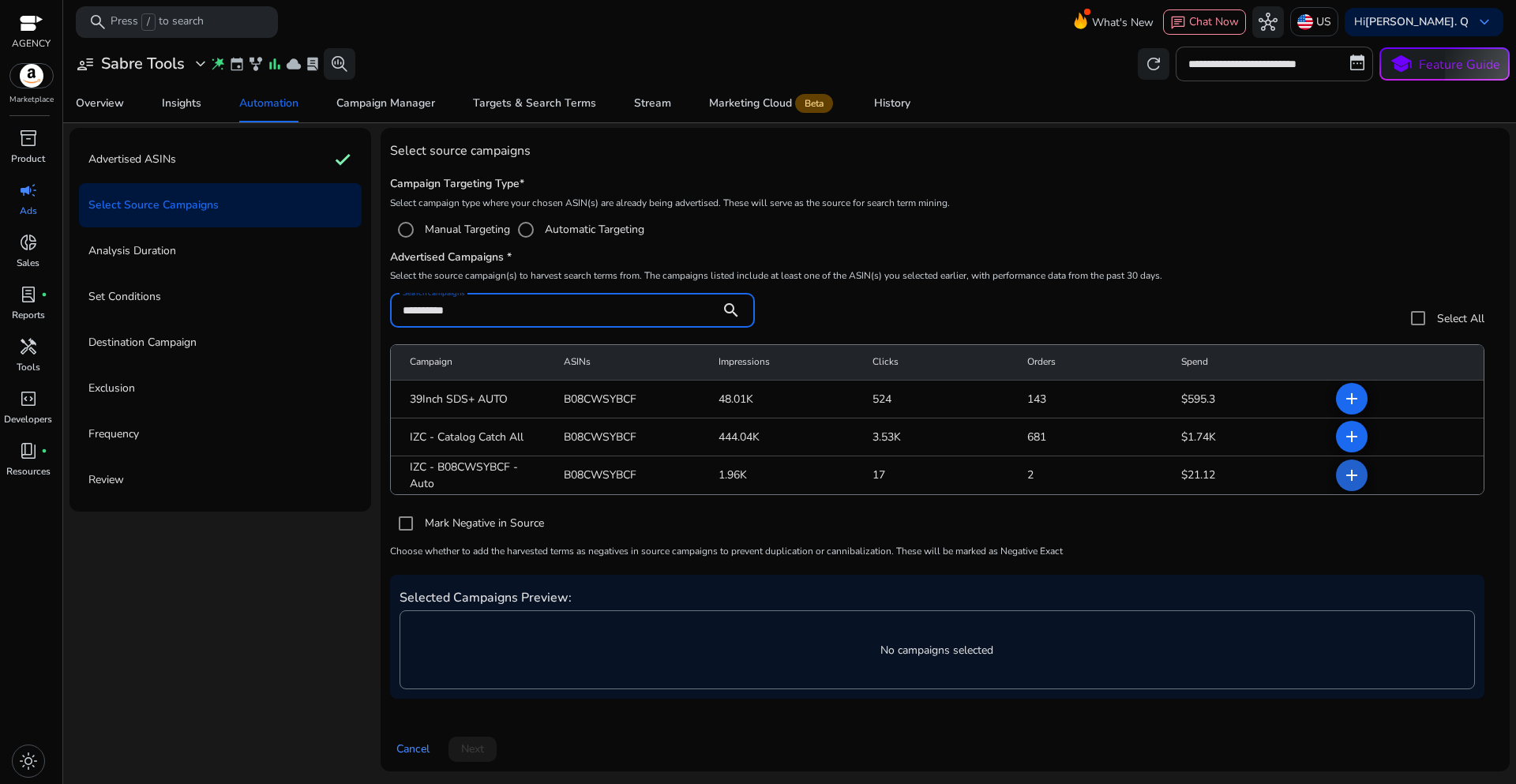
type input "**********"
click at [1349, 479] on mat-icon "add" at bounding box center [1352, 475] width 19 height 19
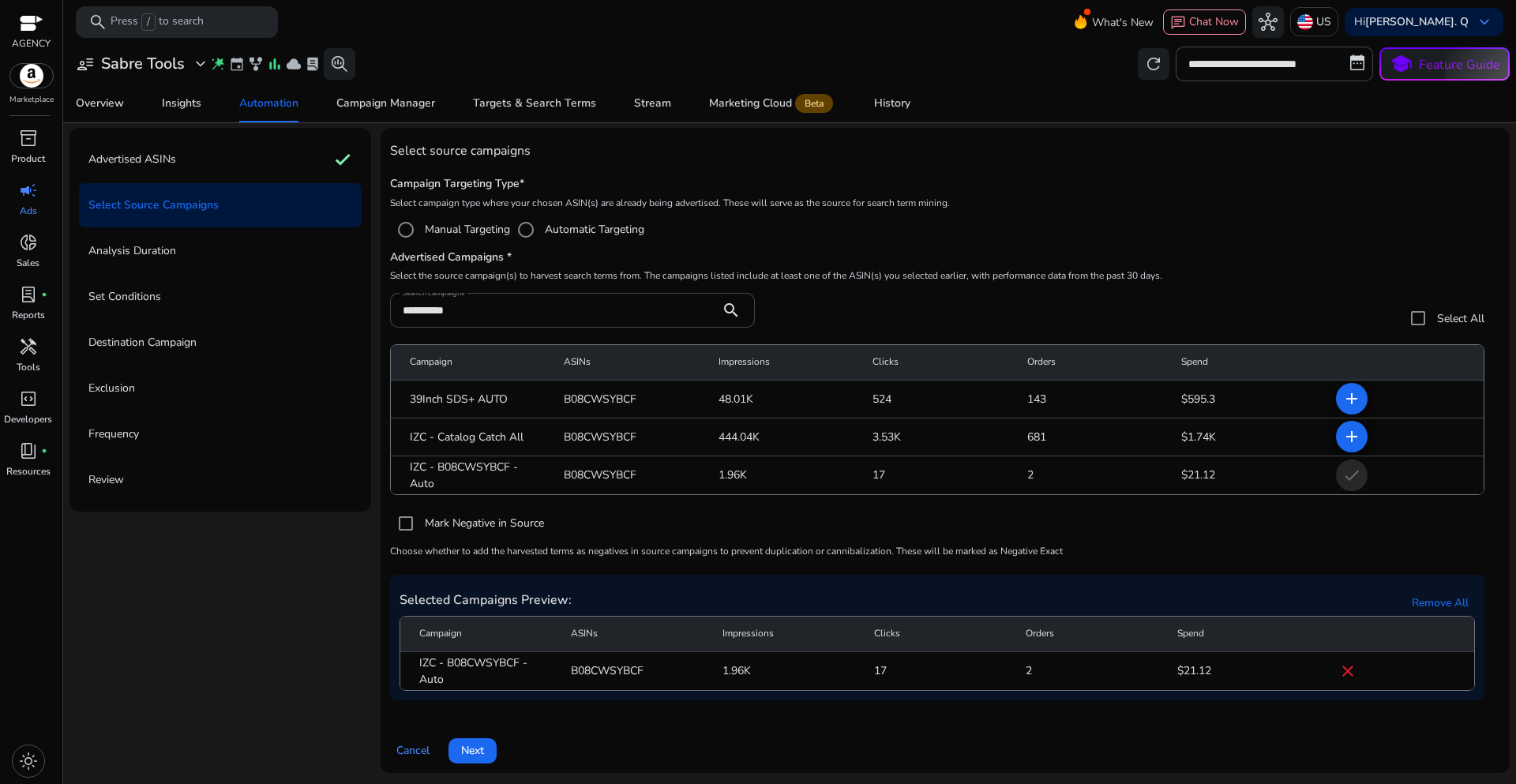
scroll to position [69, 0]
click at [476, 750] on span "Next" at bounding box center [472, 748] width 23 height 16
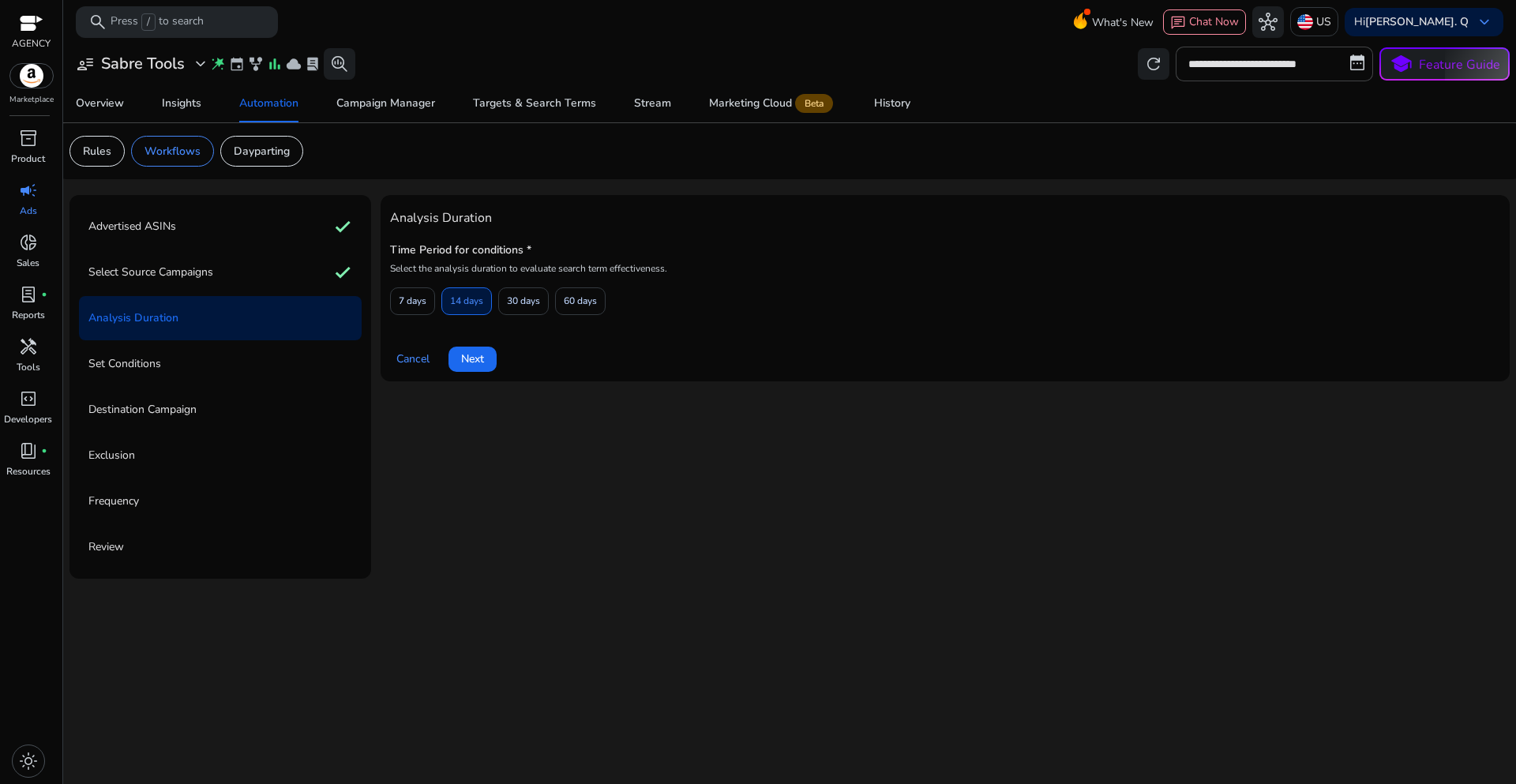
scroll to position [0, 0]
click at [425, 310] on span "7 days" at bounding box center [412, 301] width 28 height 28
click at [469, 357] on span "Next" at bounding box center [472, 358] width 23 height 16
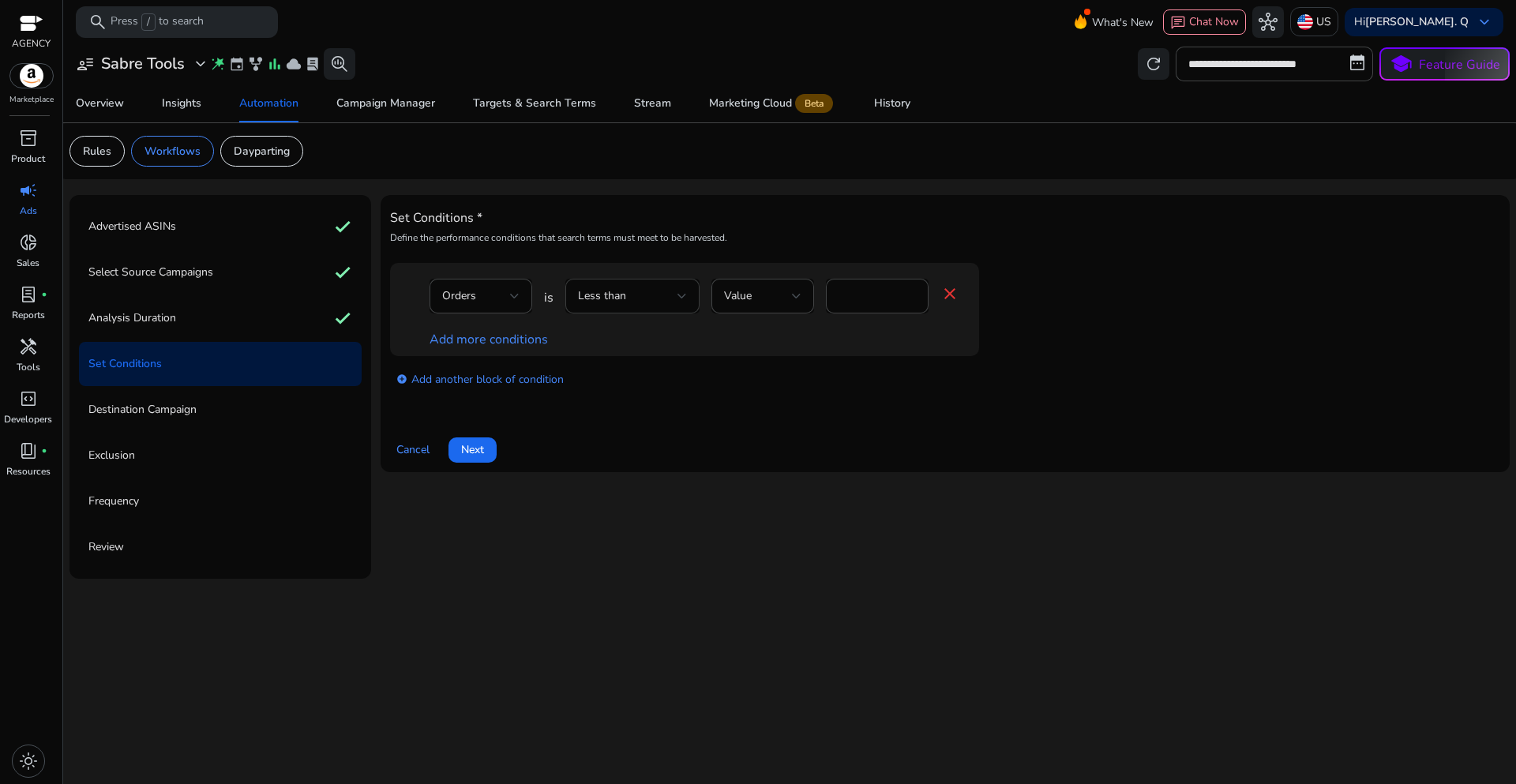
click at [651, 301] on div "Less than" at bounding box center [627, 296] width 99 height 17
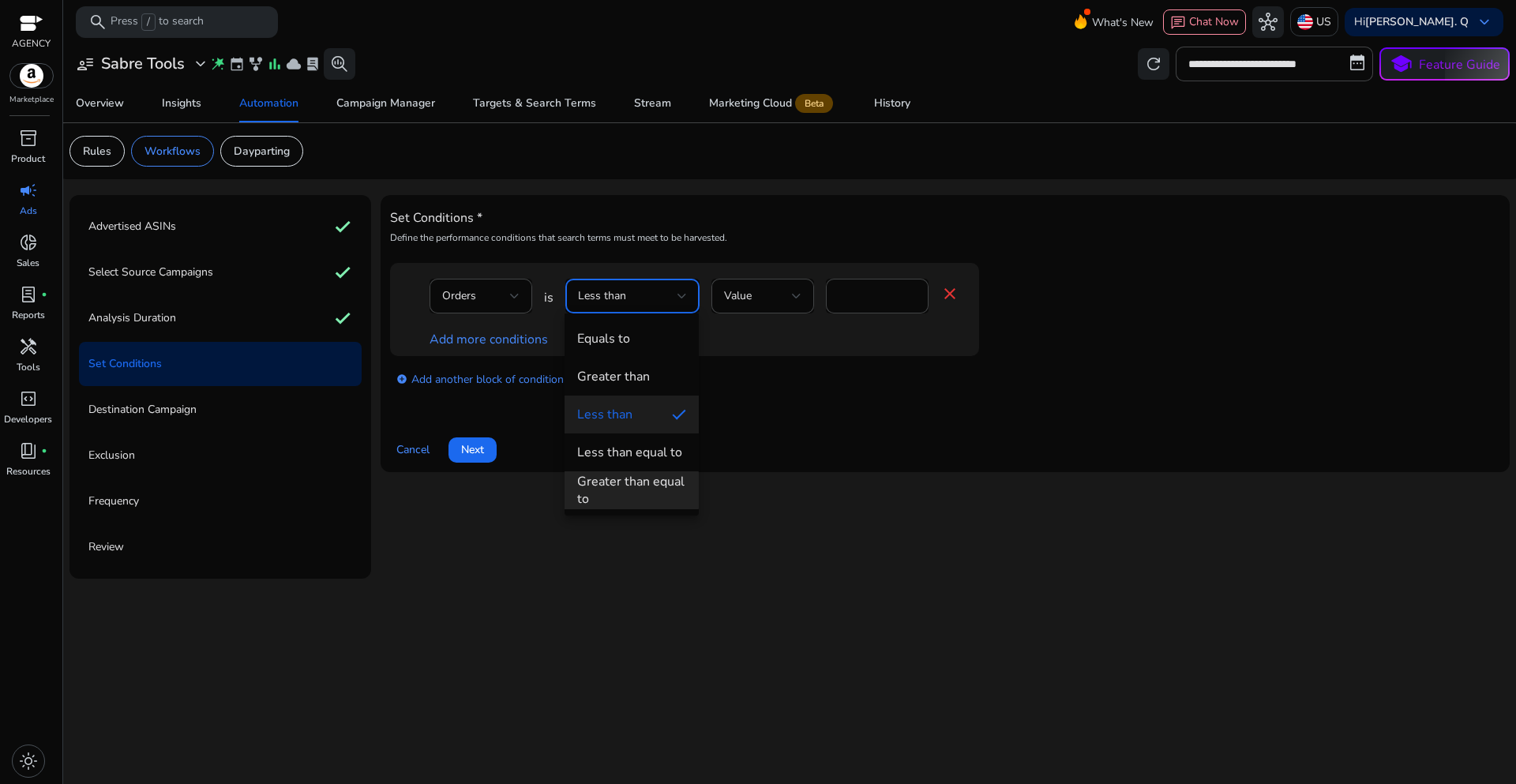
drag, startPoint x: 631, startPoint y: 490, endPoint x: 728, endPoint y: 432, distance: 113.0
click at [631, 492] on div "Greater than equal to" at bounding box center [632, 490] width 109 height 34
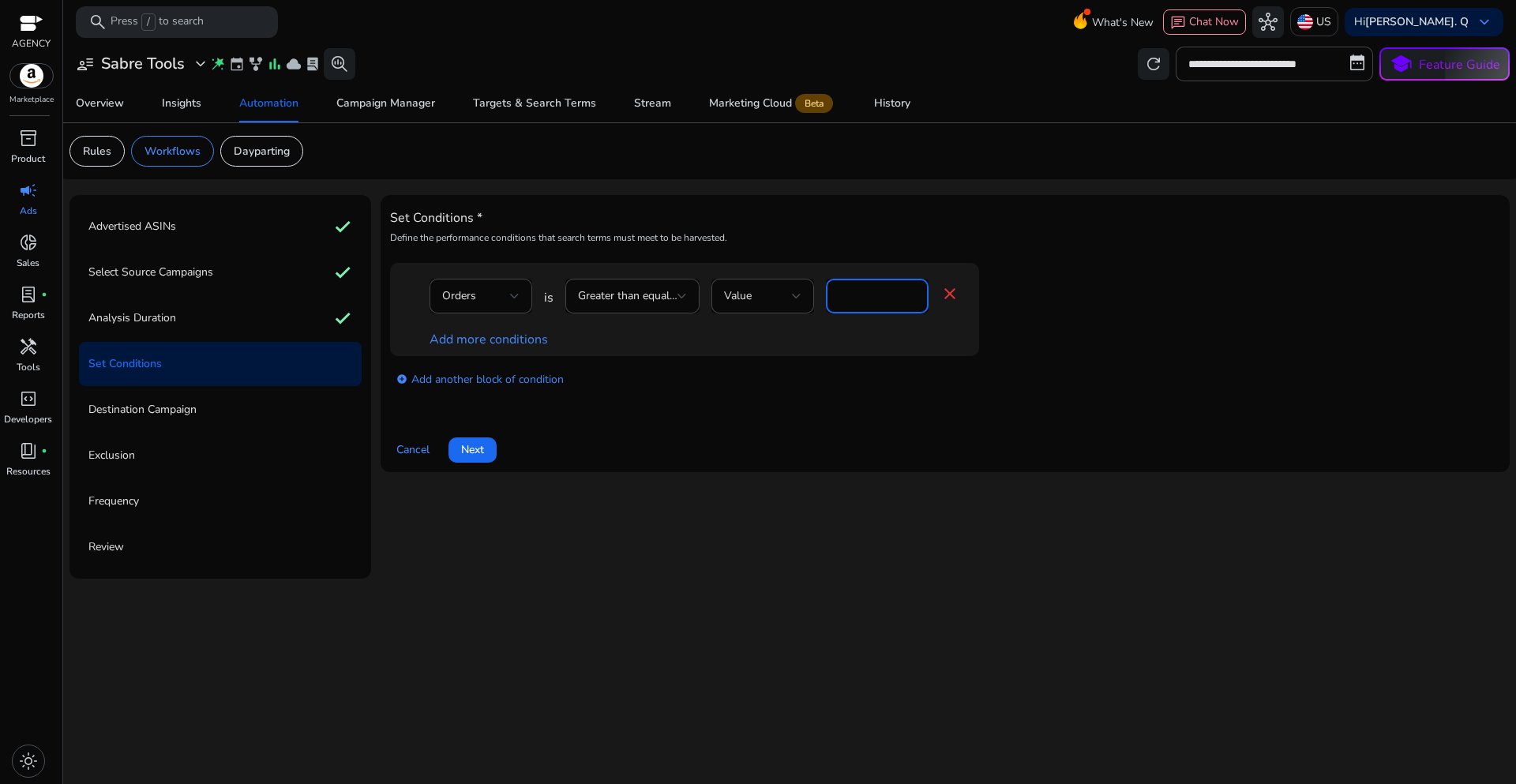
drag, startPoint x: 852, startPoint y: 297, endPoint x: 815, endPoint y: 283, distance: 39.6
click at [815, 285] on div "Orders is Greater than equal to Value * close" at bounding box center [695, 304] width 530 height 51
type input "*"
click at [518, 340] on link "Add more conditions" at bounding box center [488, 339] width 118 height 17
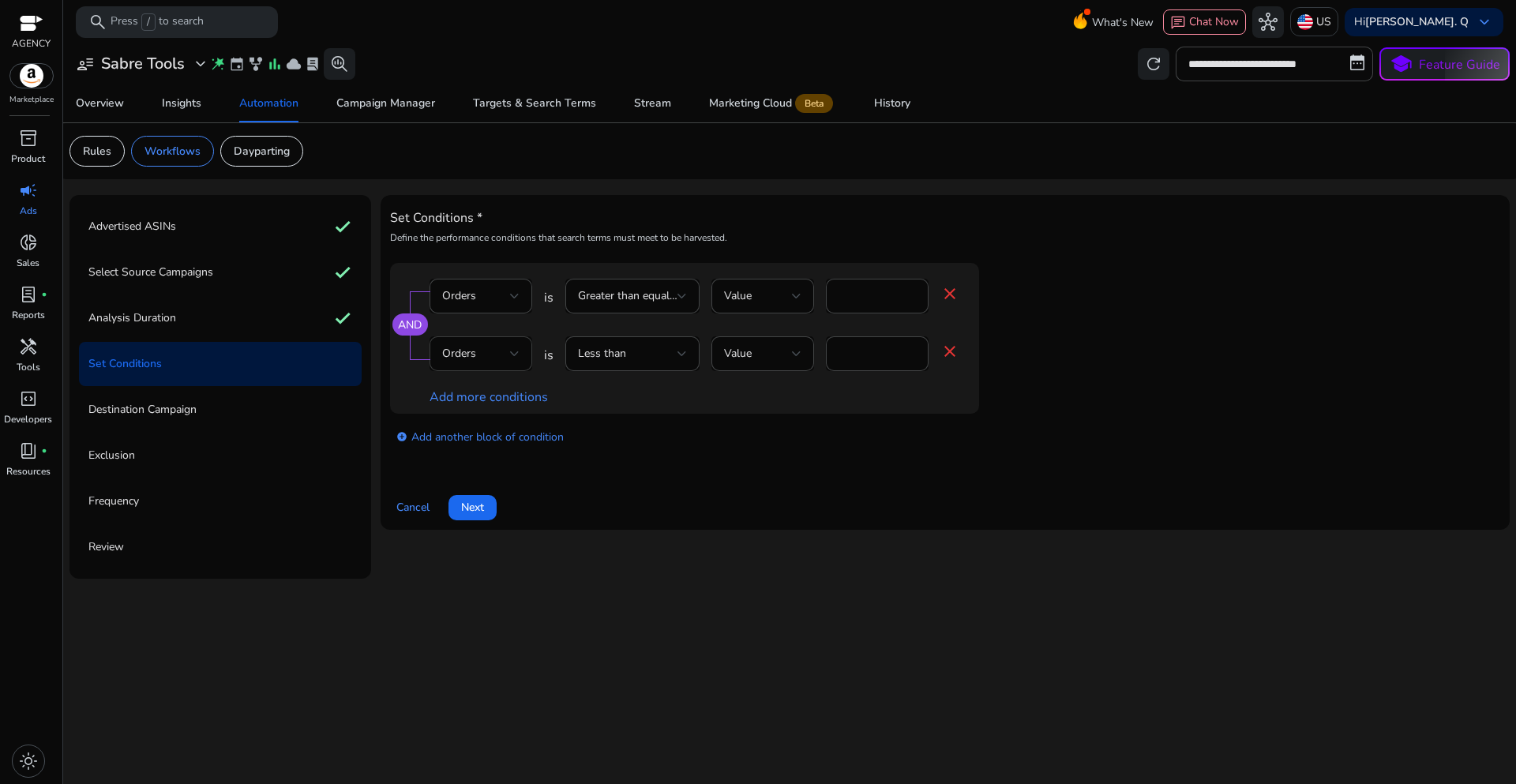
click at [501, 358] on div "Orders" at bounding box center [475, 354] width 68 height 17
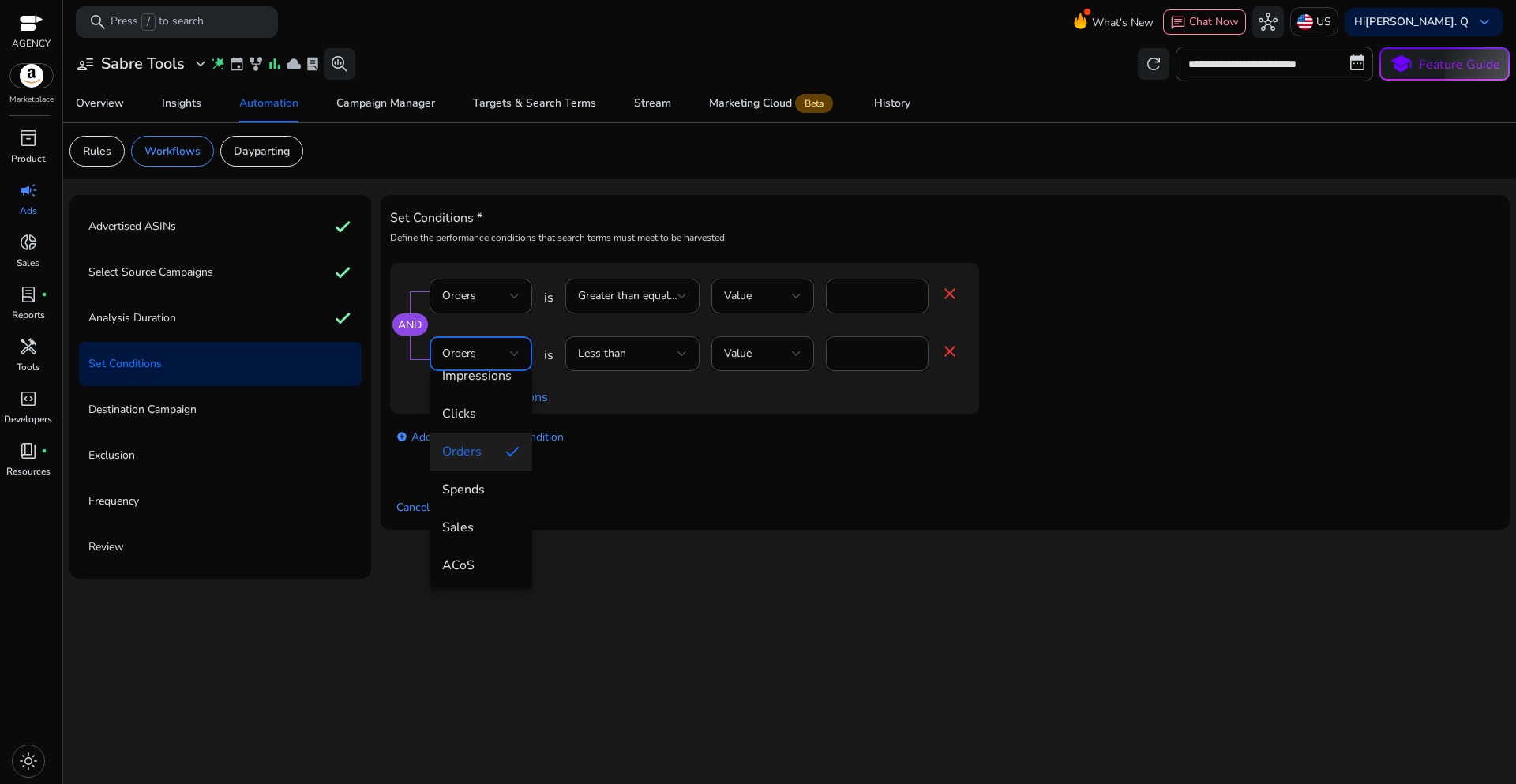
scroll to position [158, 0]
click at [487, 467] on span "ACoS" at bounding box center [481, 466] width 78 height 17
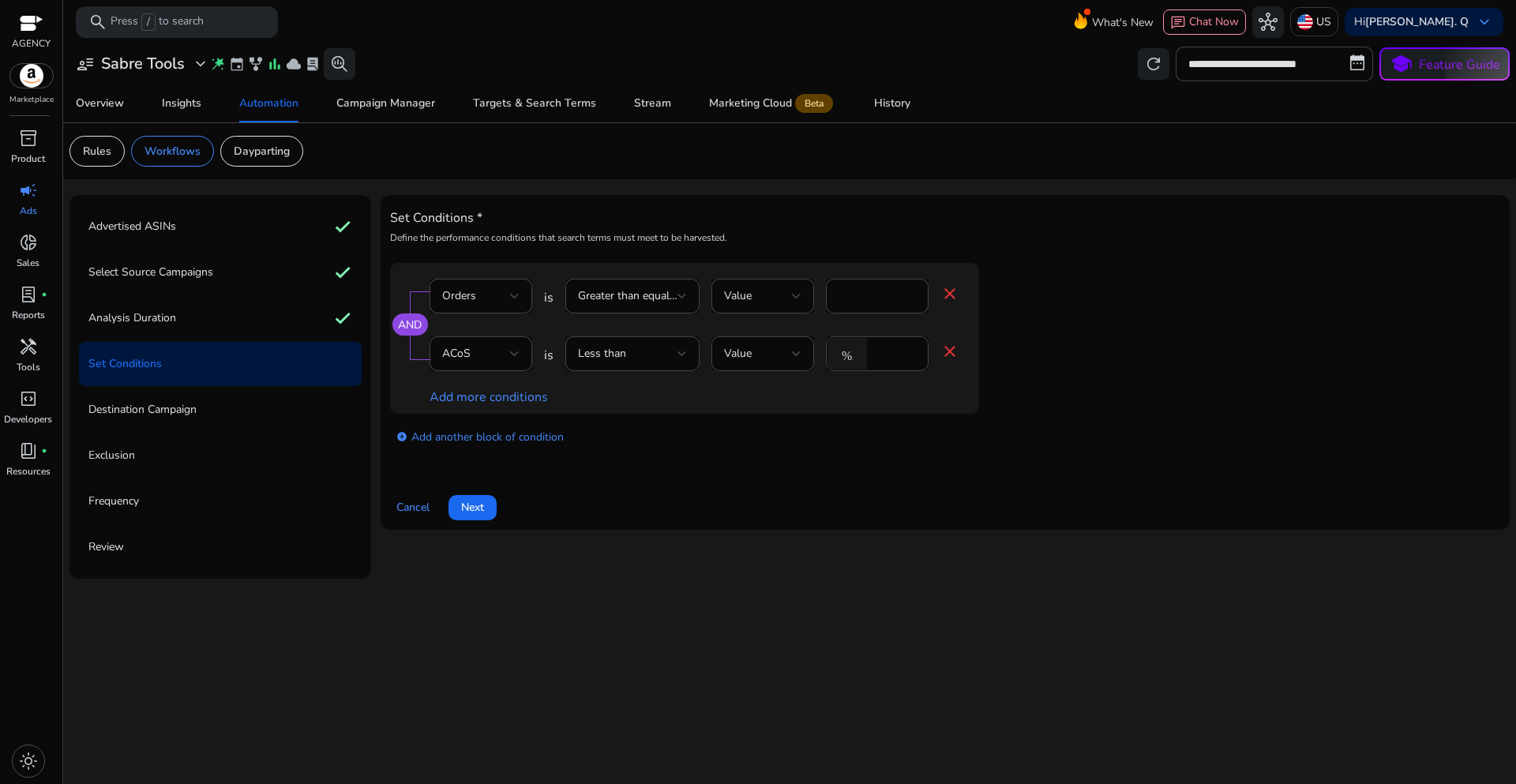
click at [619, 450] on div "add_circle Add another block of condition" at bounding box center [716, 436] width 652 height 44
click at [666, 348] on div "Less than" at bounding box center [627, 354] width 99 height 17
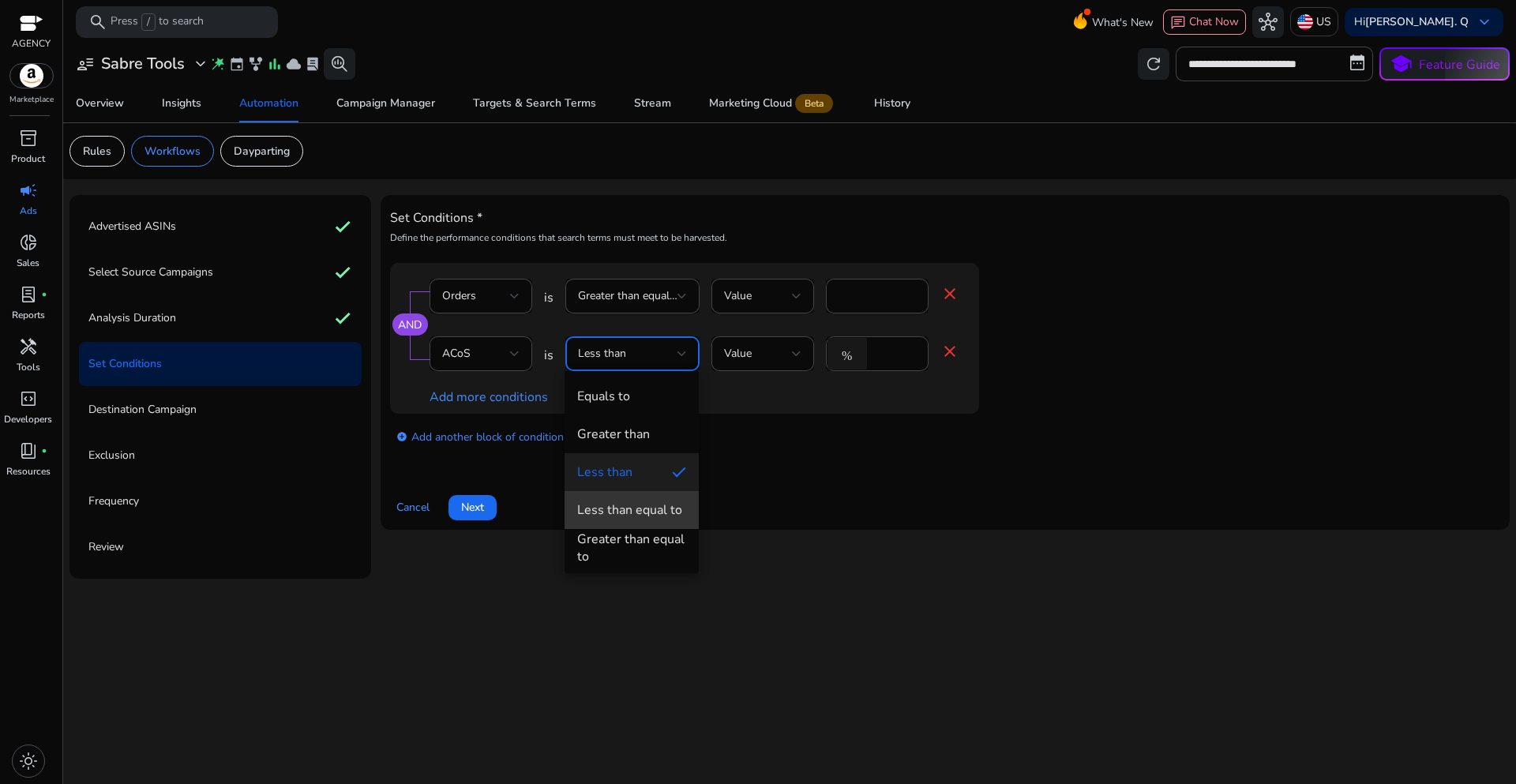
click at [645, 510] on div "Less than equal to" at bounding box center [630, 510] width 105 height 17
click at [852, 460] on div "AND Orders is Greater than equal to Value * close ACoS is Less than Value % * c…" at bounding box center [945, 363] width 1110 height 200
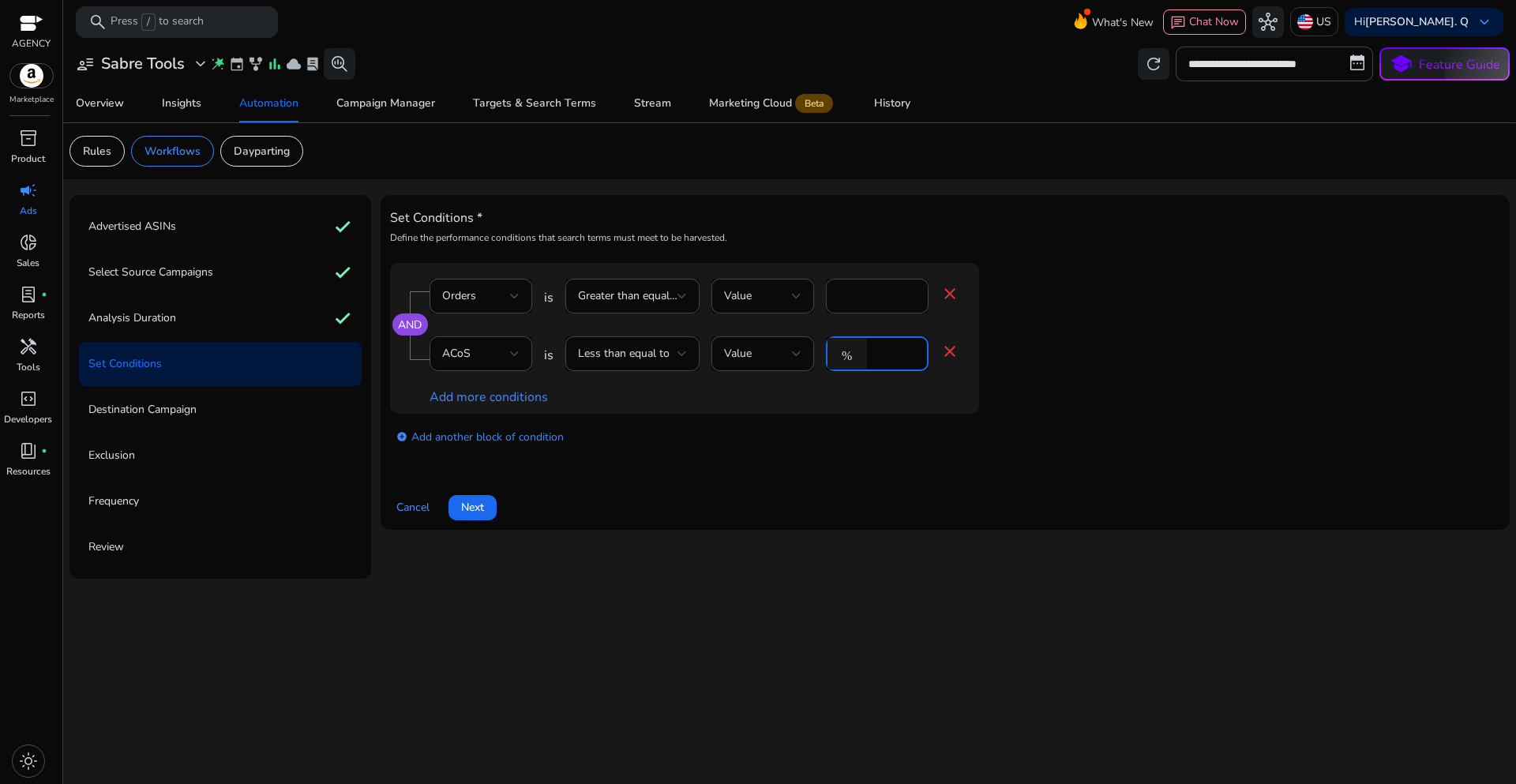
drag, startPoint x: 886, startPoint y: 352, endPoint x: 865, endPoint y: 352, distance: 21.0
click at [865, 352] on div "% *" at bounding box center [871, 354] width 90 height 34
type input "**"
click at [767, 446] on div "add_circle Add another block of condition" at bounding box center [716, 436] width 652 height 44
click at [475, 511] on span "Next" at bounding box center [472, 506] width 23 height 16
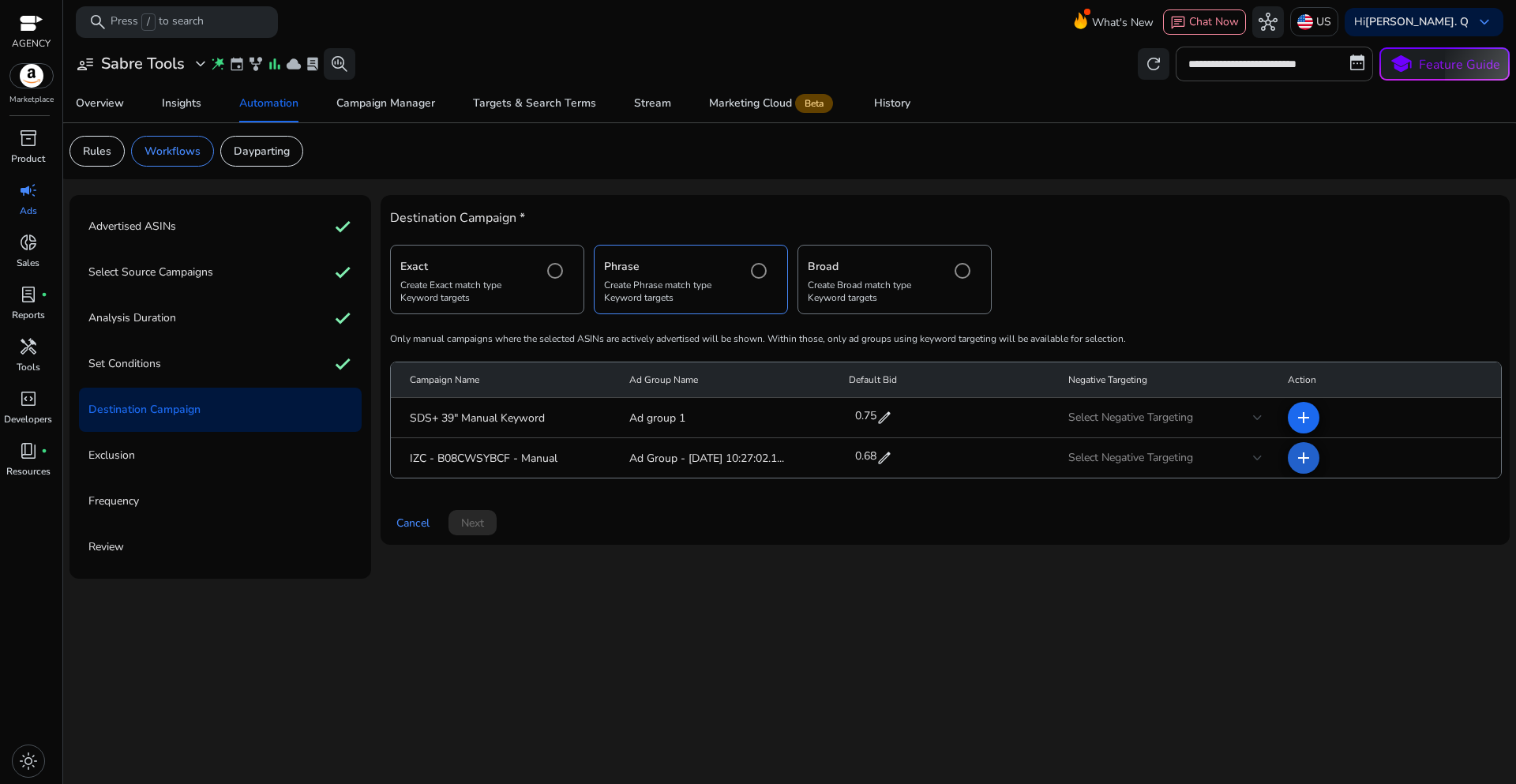
click at [1297, 460] on mat-icon "add" at bounding box center [1304, 458] width 19 height 19
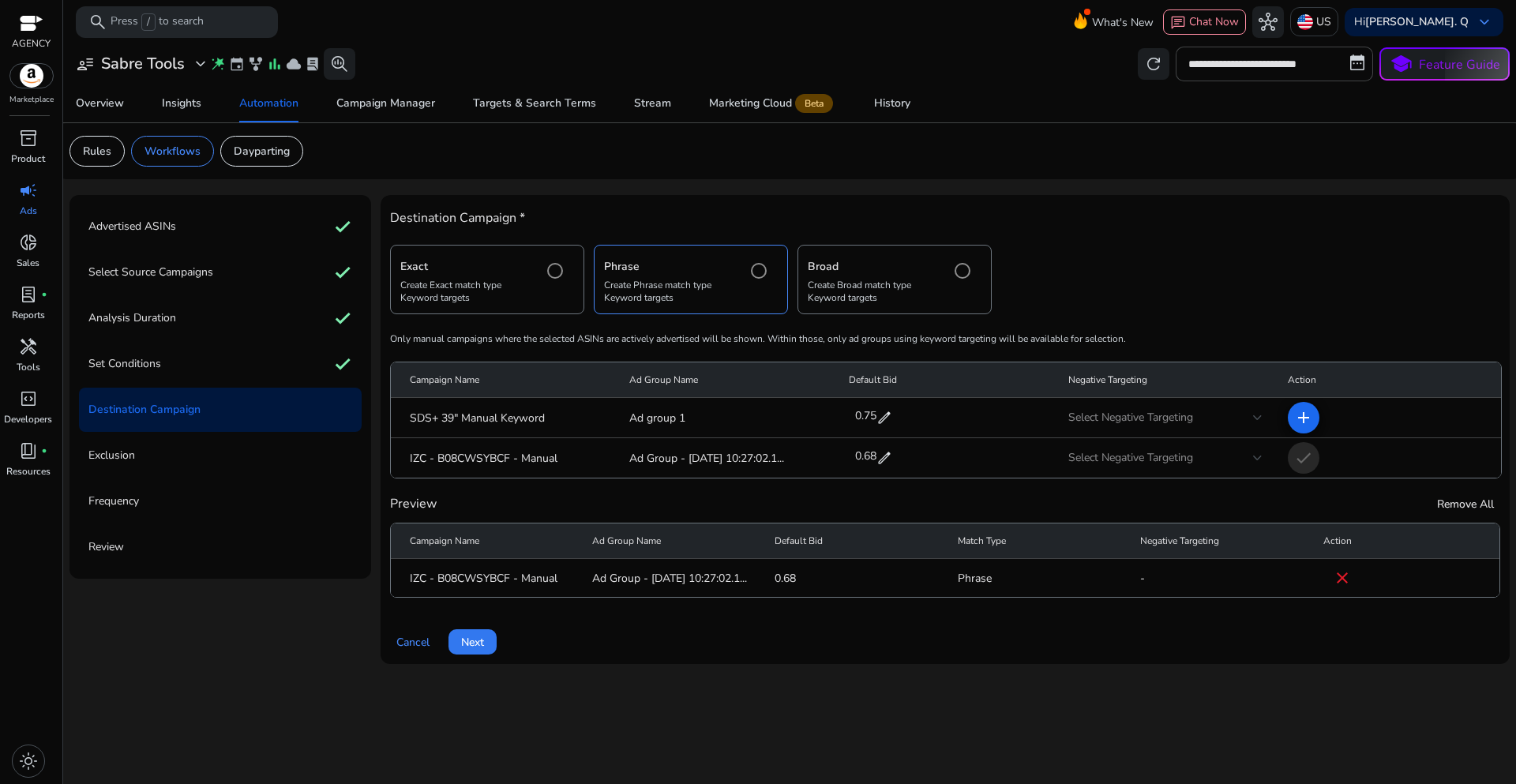
click at [478, 645] on span "Next" at bounding box center [472, 642] width 23 height 16
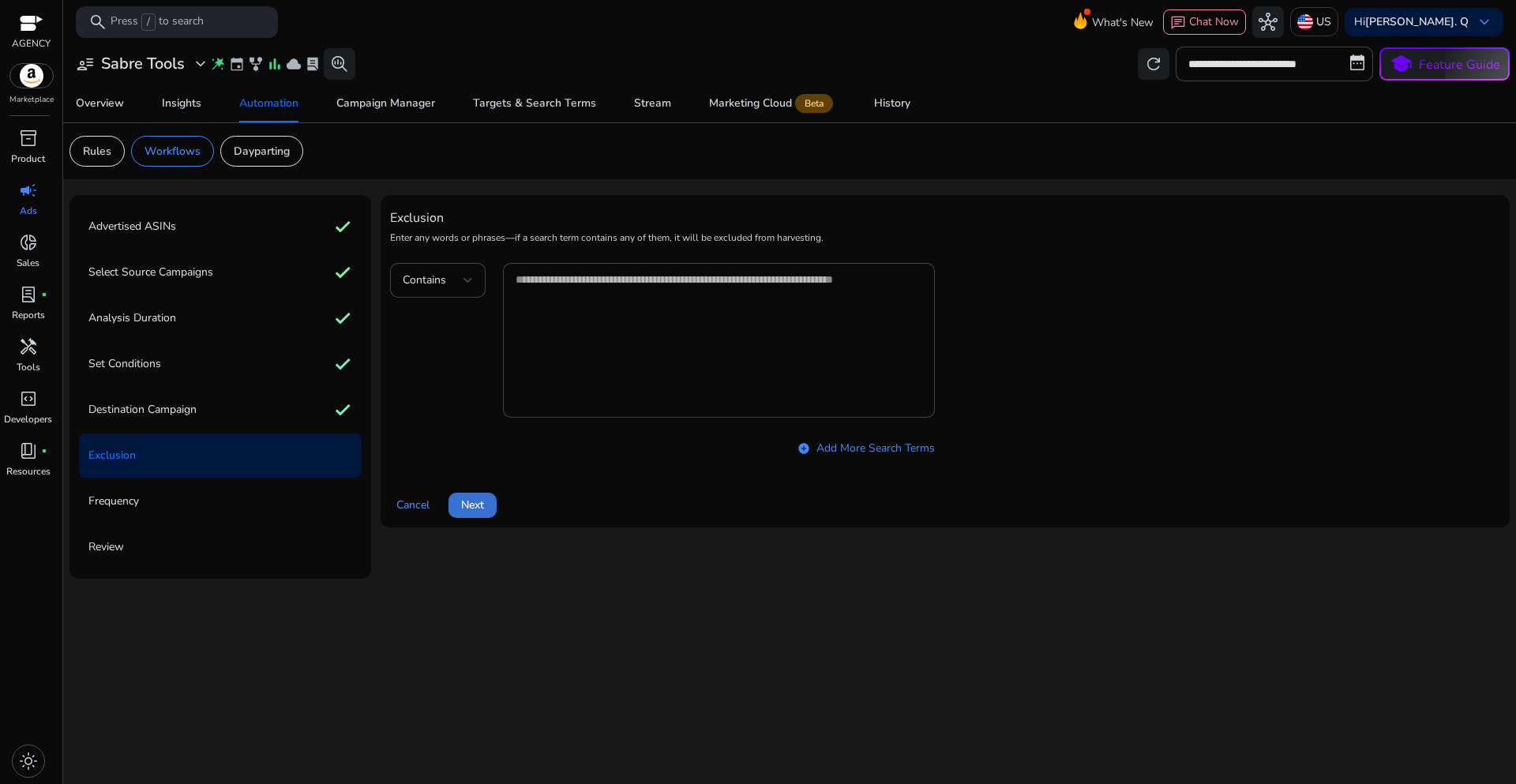
click at [470, 507] on span "Next" at bounding box center [472, 505] width 23 height 16
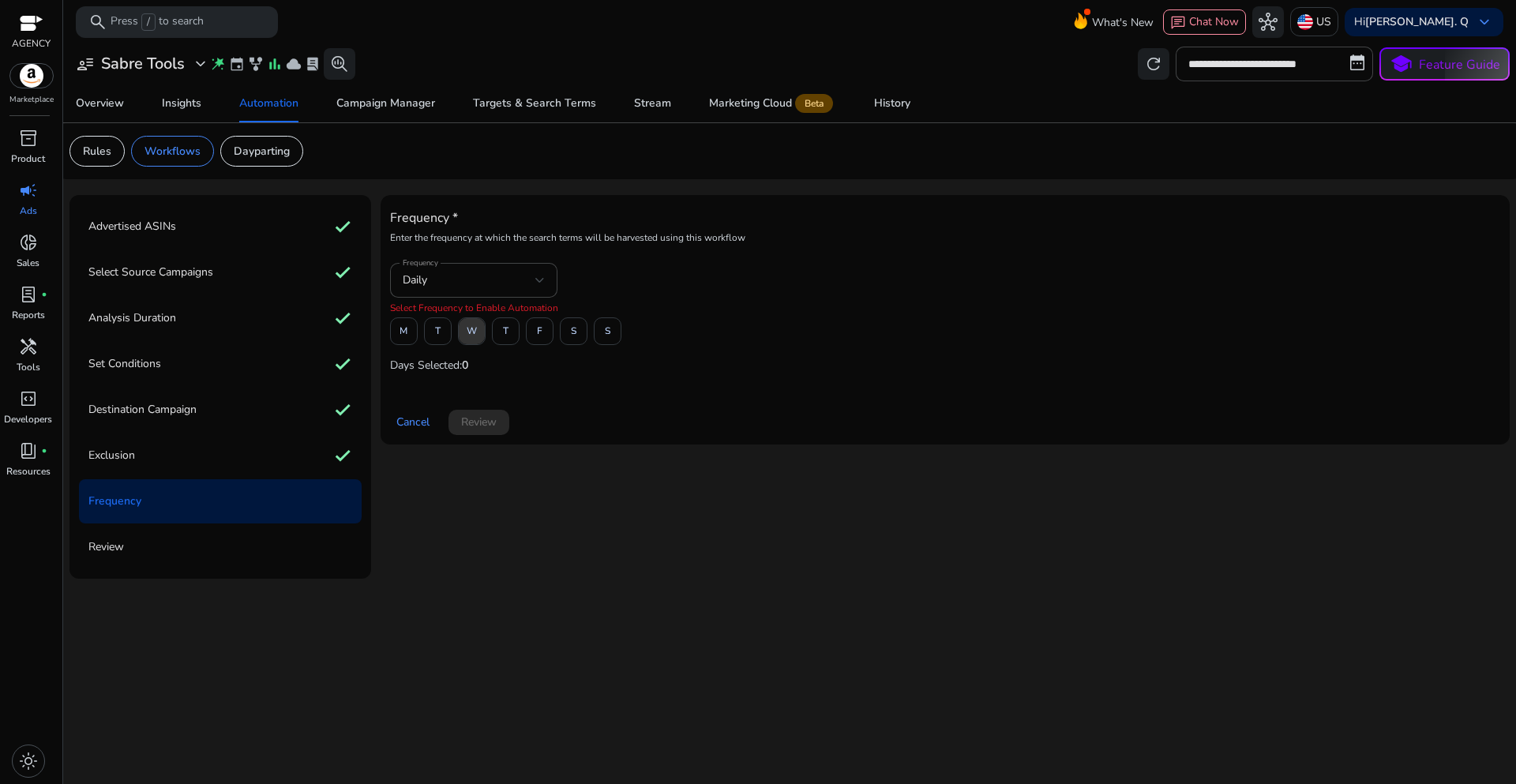
click at [469, 330] on span "W" at bounding box center [472, 331] width 10 height 28
click at [485, 438] on span at bounding box center [479, 423] width 60 height 38
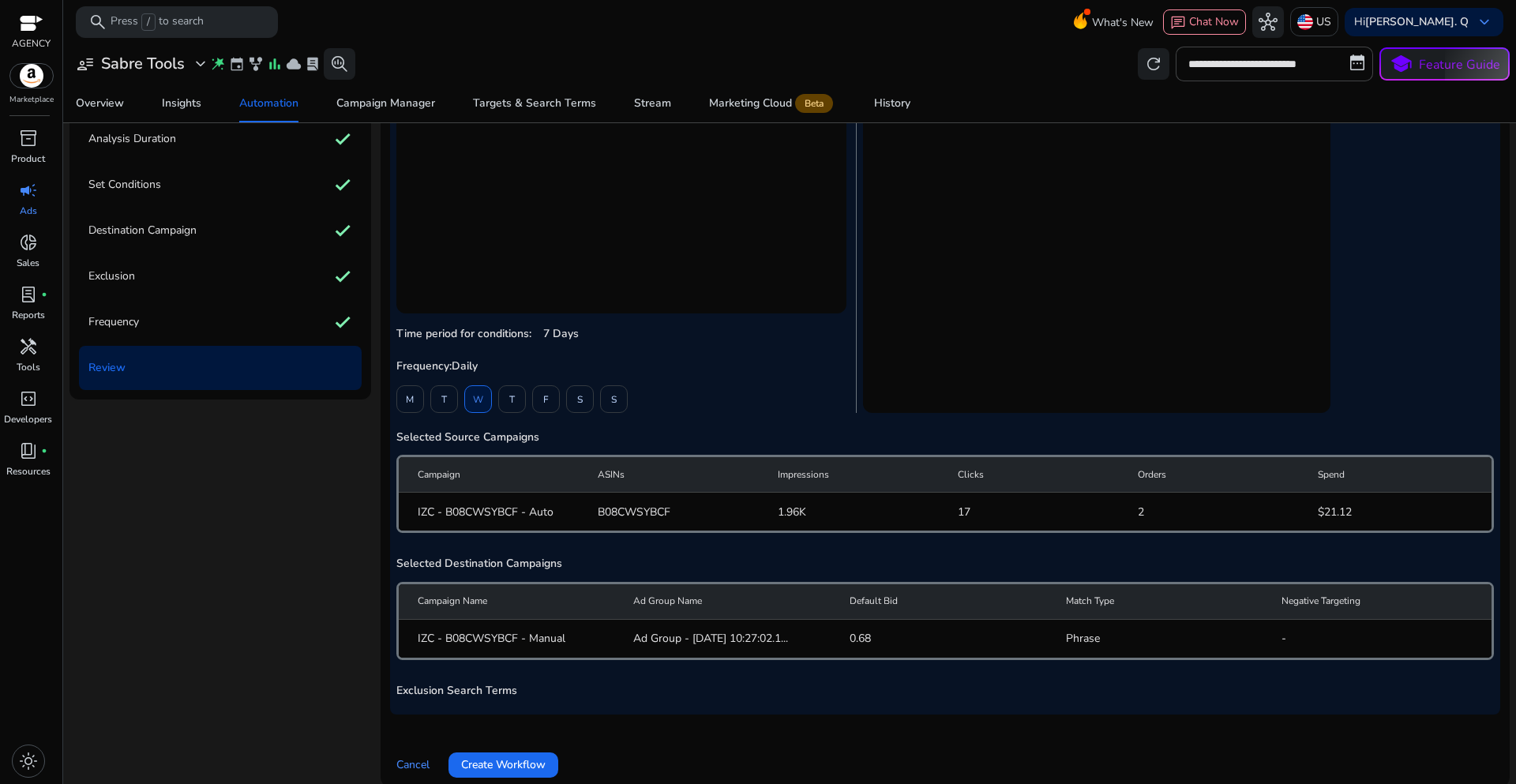
scroll to position [195, 0]
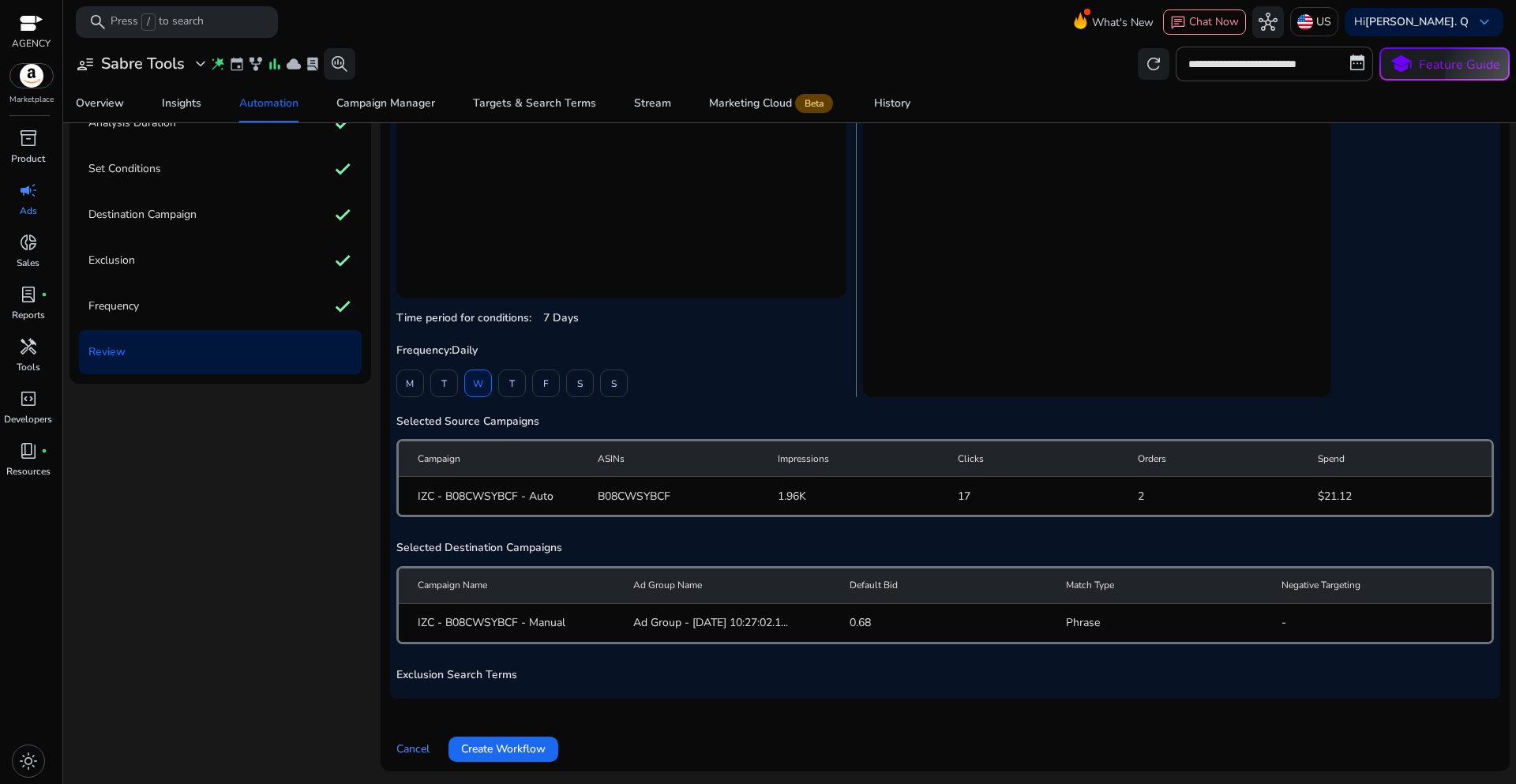
click at [526, 746] on span "Create Workflow" at bounding box center [503, 748] width 85 height 16
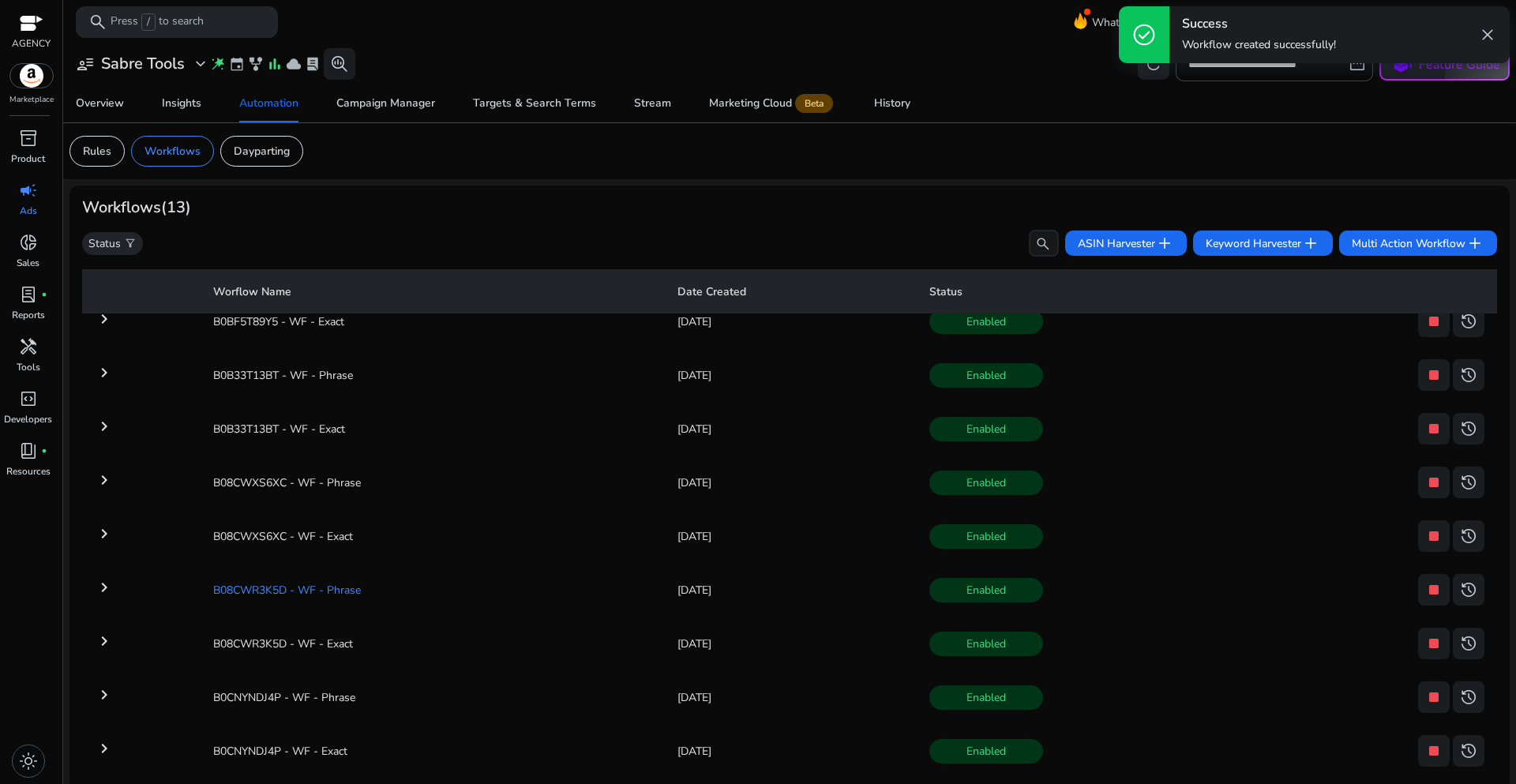
scroll to position [273, 0]
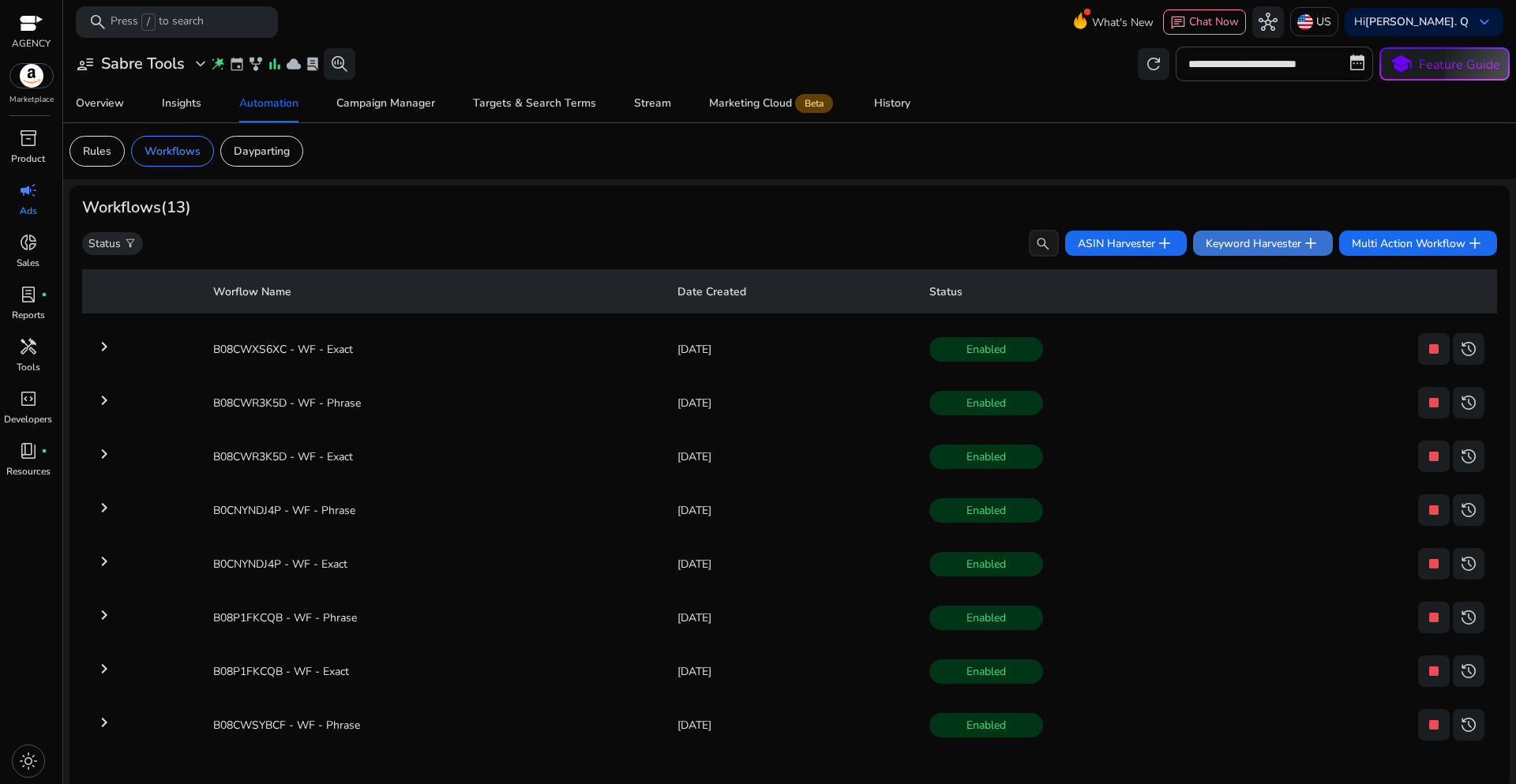
click at [1217, 243] on span "Keyword Harvester add" at bounding box center [1262, 243] width 115 height 19
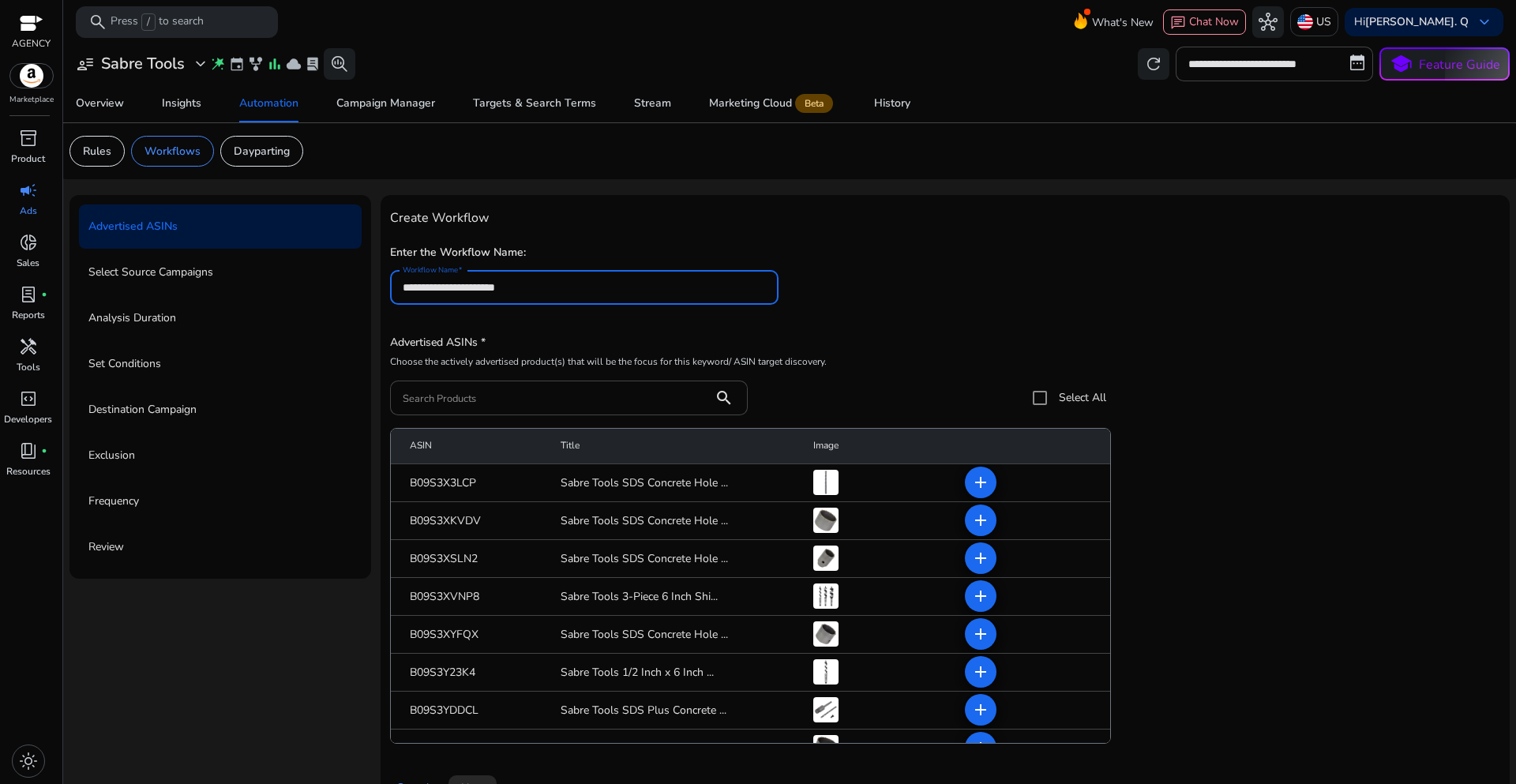
type input "**********"
click at [1002, 312] on div "**********" at bounding box center [945, 280] width 1110 height 80
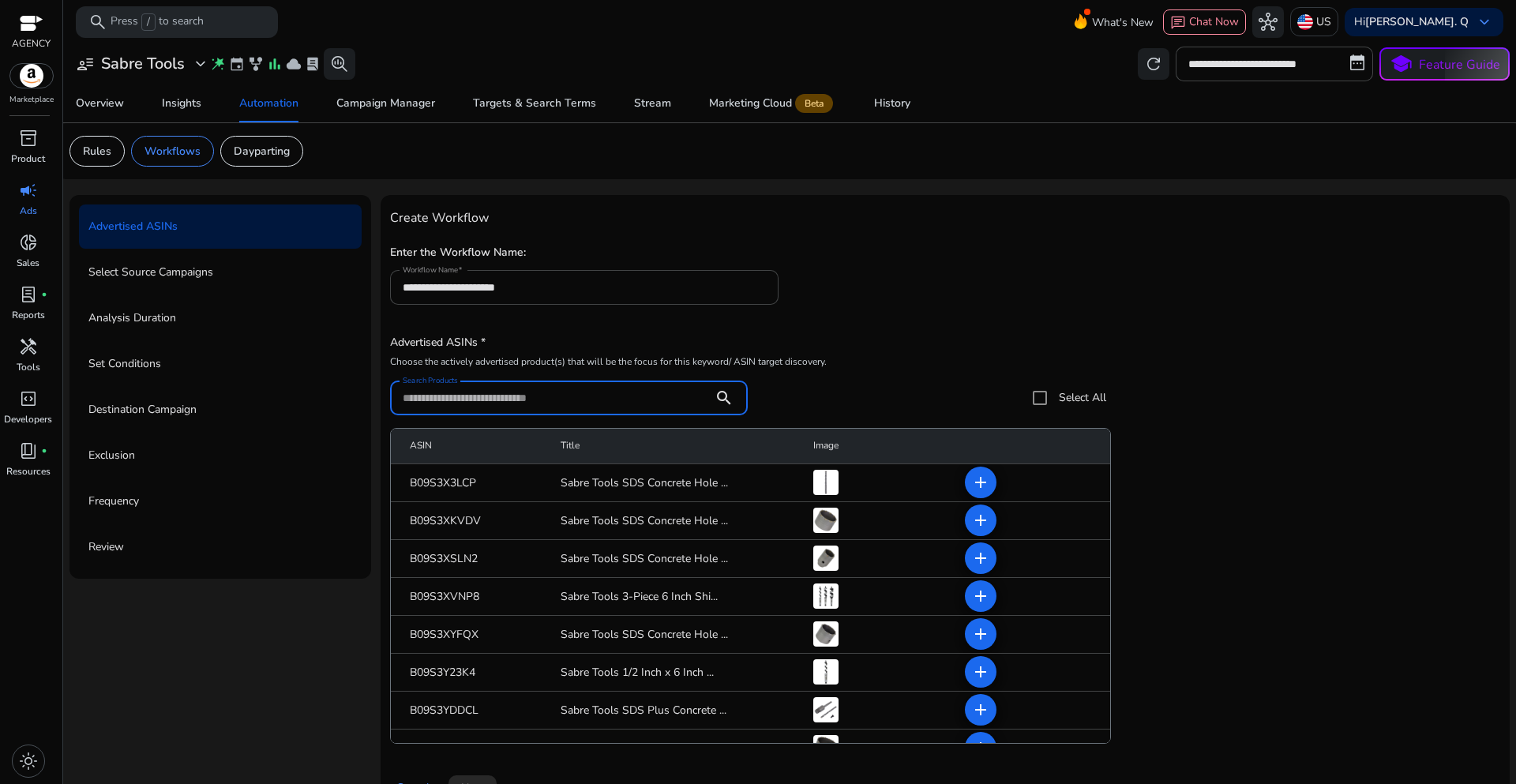
click at [437, 392] on input "Search Products" at bounding box center [552, 398] width 299 height 17
paste input "**********"
type input "**********"
click at [994, 321] on div "**********" at bounding box center [945, 480] width 1110 height 552
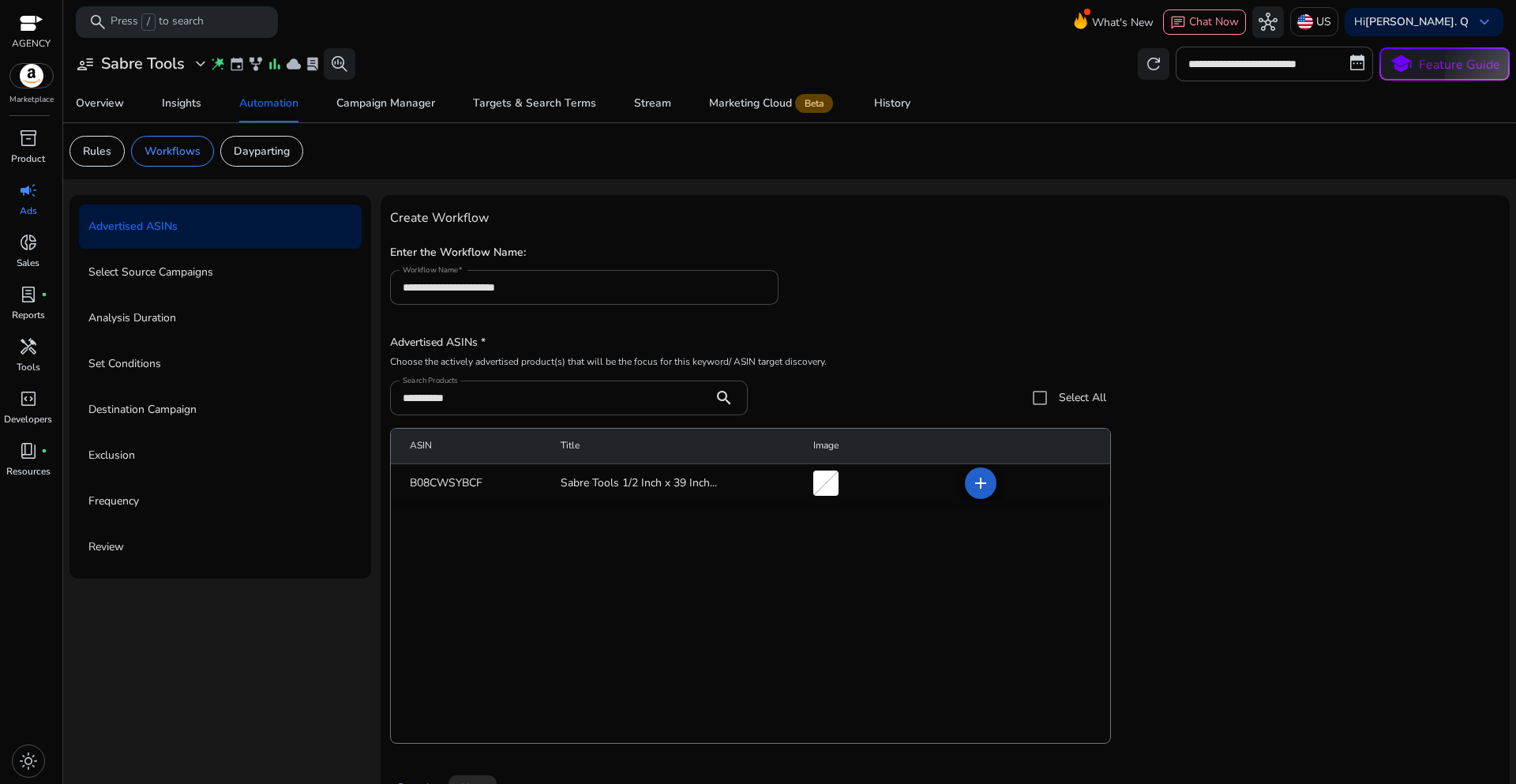
click at [977, 488] on mat-icon "add" at bounding box center [981, 483] width 19 height 19
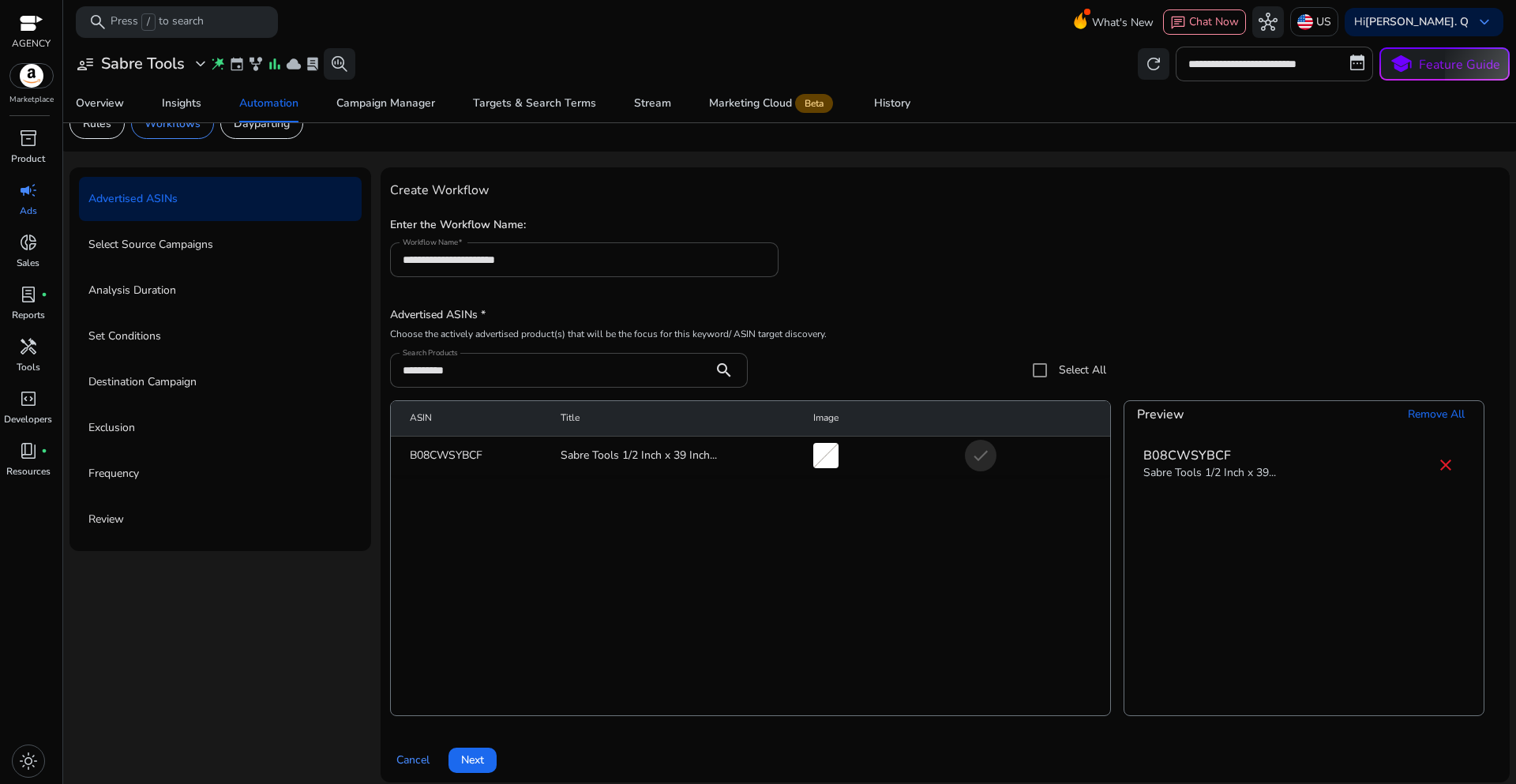
scroll to position [39, 0]
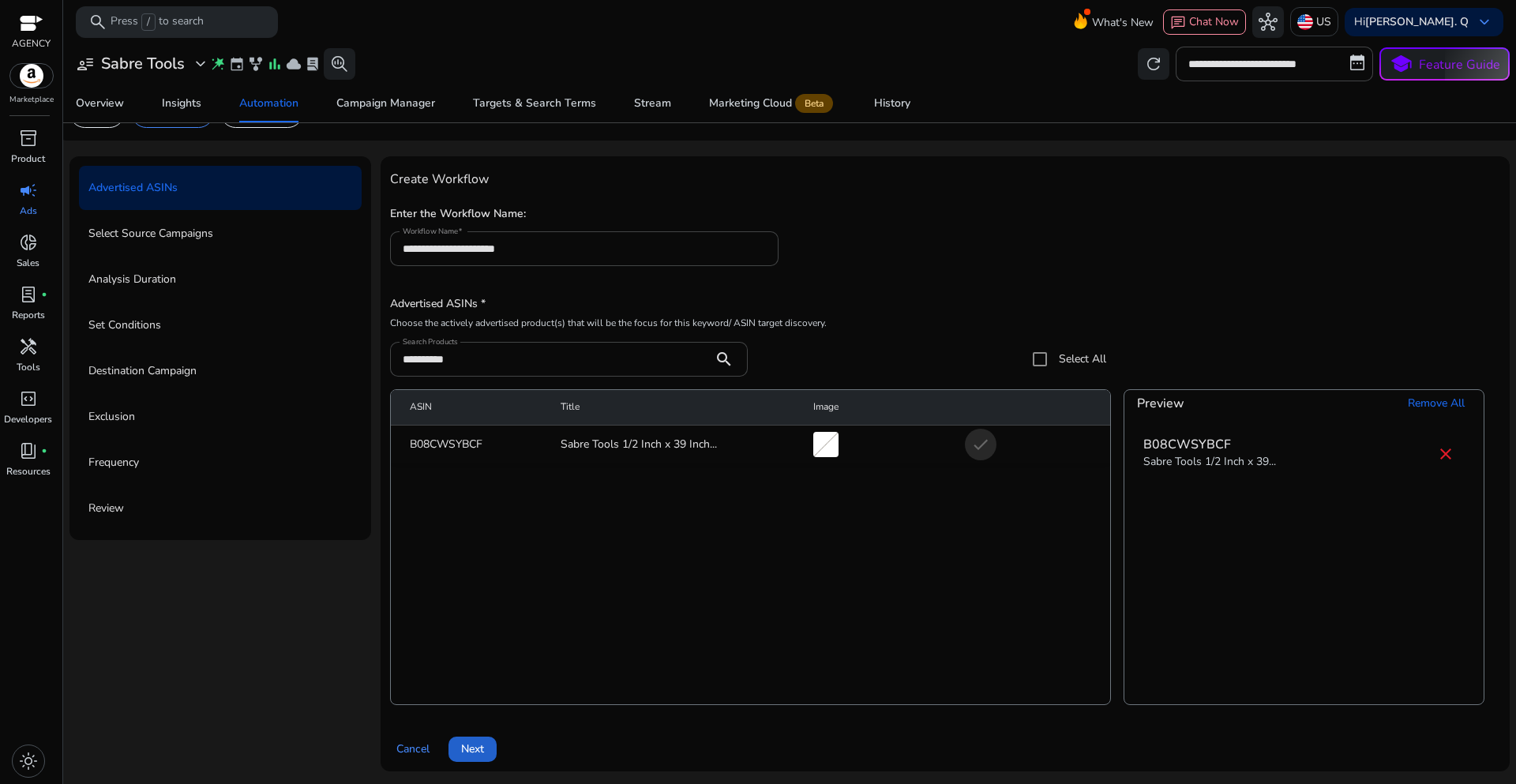
click at [488, 750] on span at bounding box center [473, 750] width 48 height 38
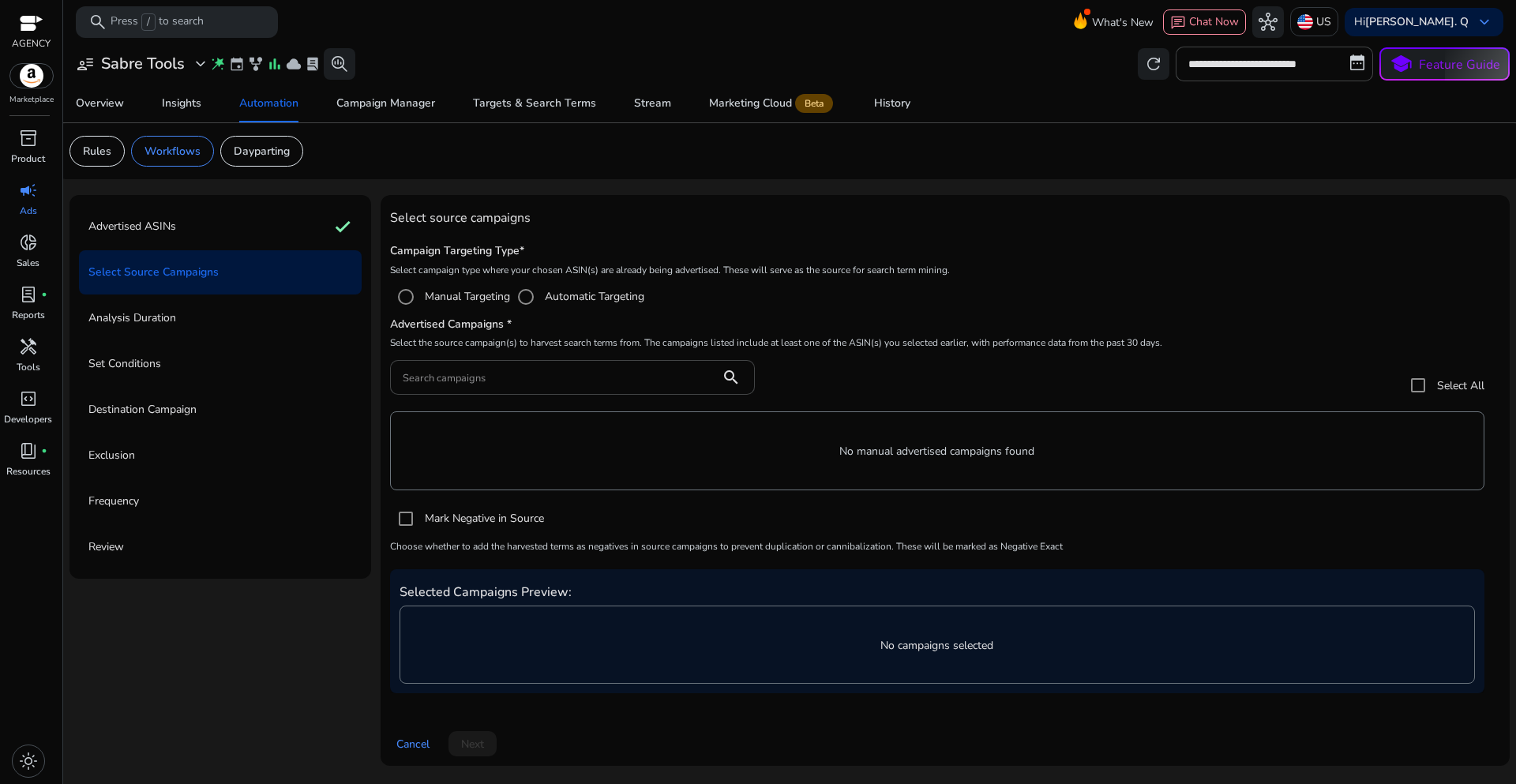
scroll to position [0, 0]
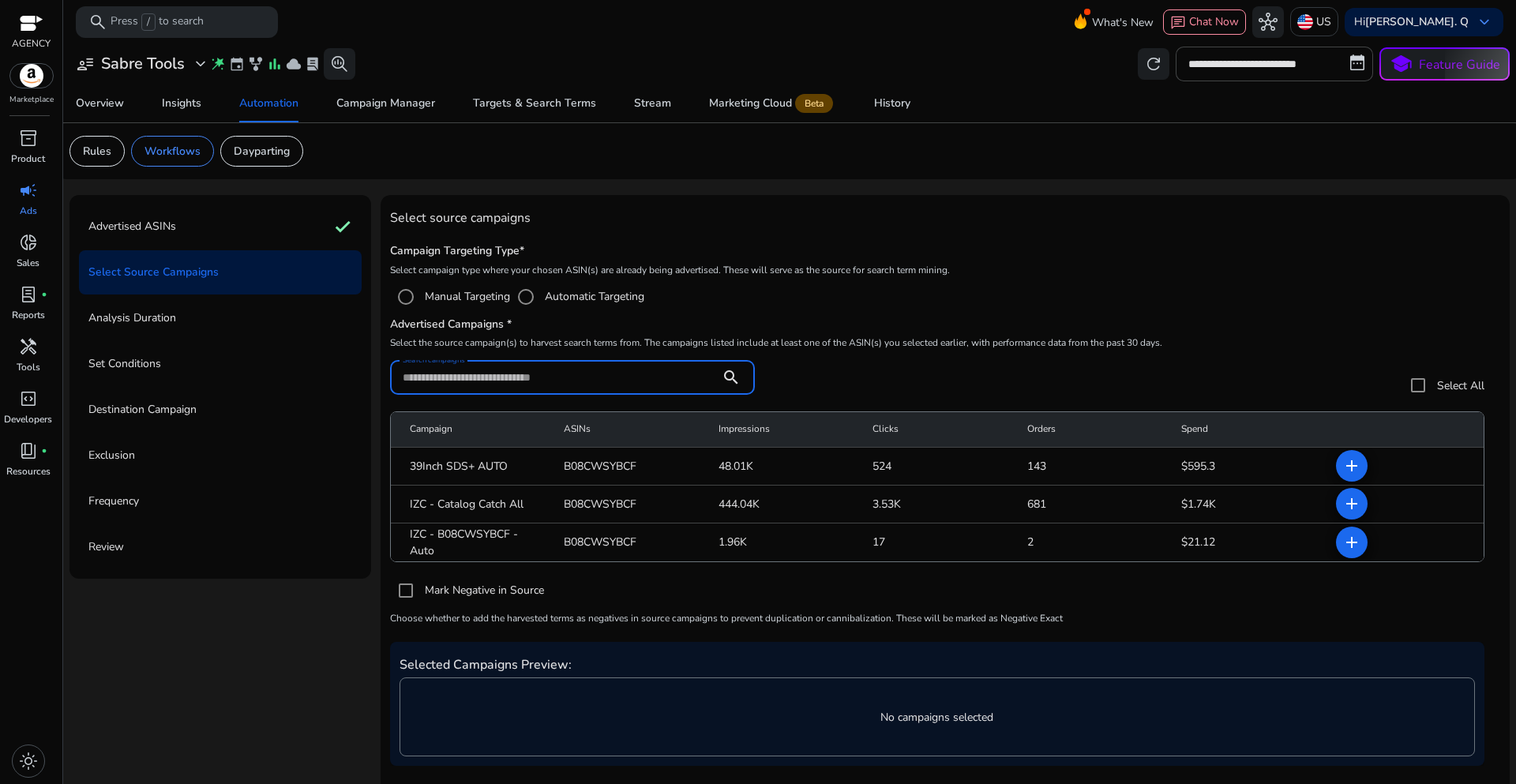
click at [479, 376] on input "Search campaigns" at bounding box center [555, 377] width 305 height 17
paste input "**********"
type input "**********"
click at [1179, 294] on mat-radio-group "Manual Targeting Automatic Targeting" at bounding box center [945, 297] width 1110 height 32
click at [1347, 549] on mat-icon "add" at bounding box center [1352, 543] width 19 height 19
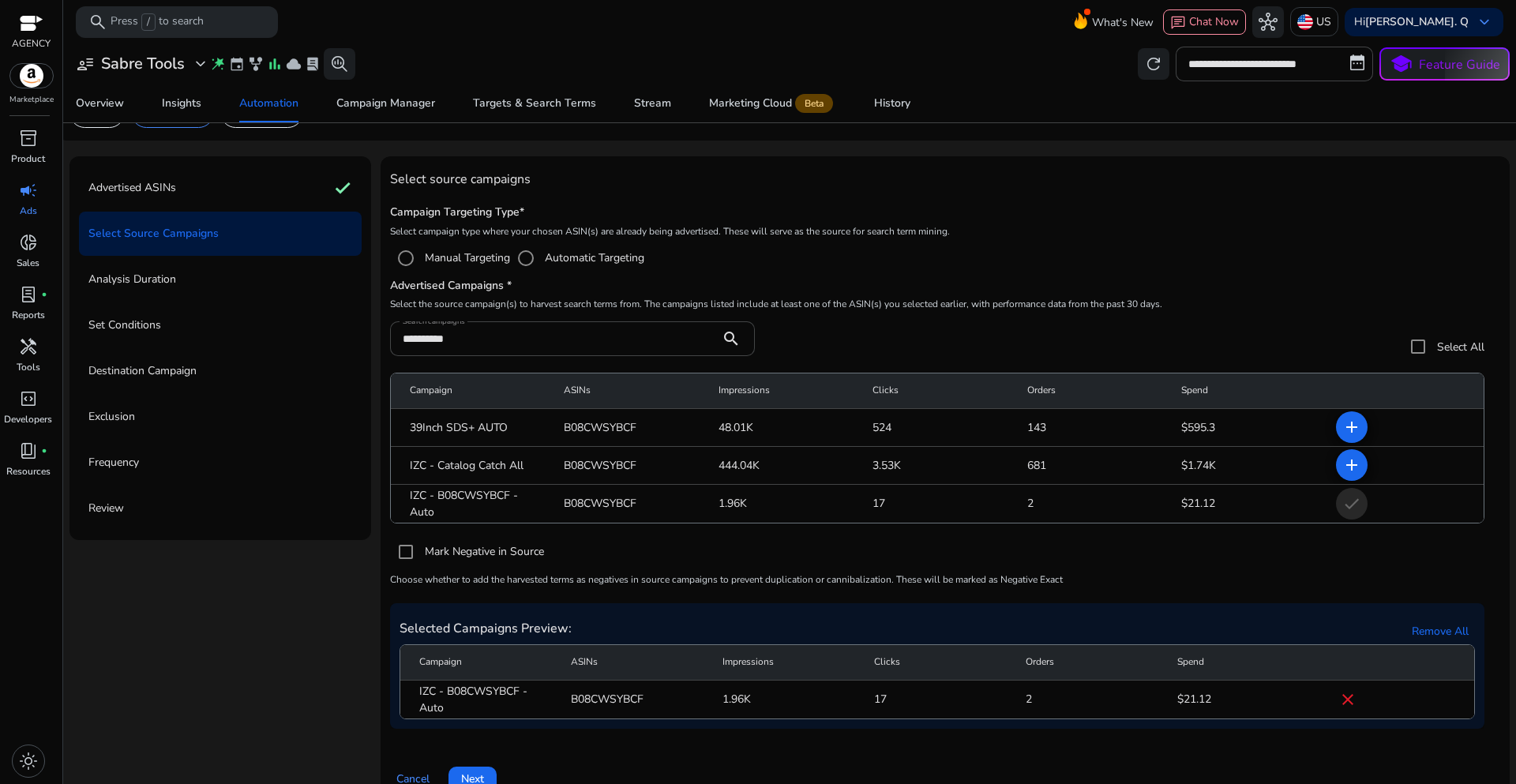
scroll to position [69, 0]
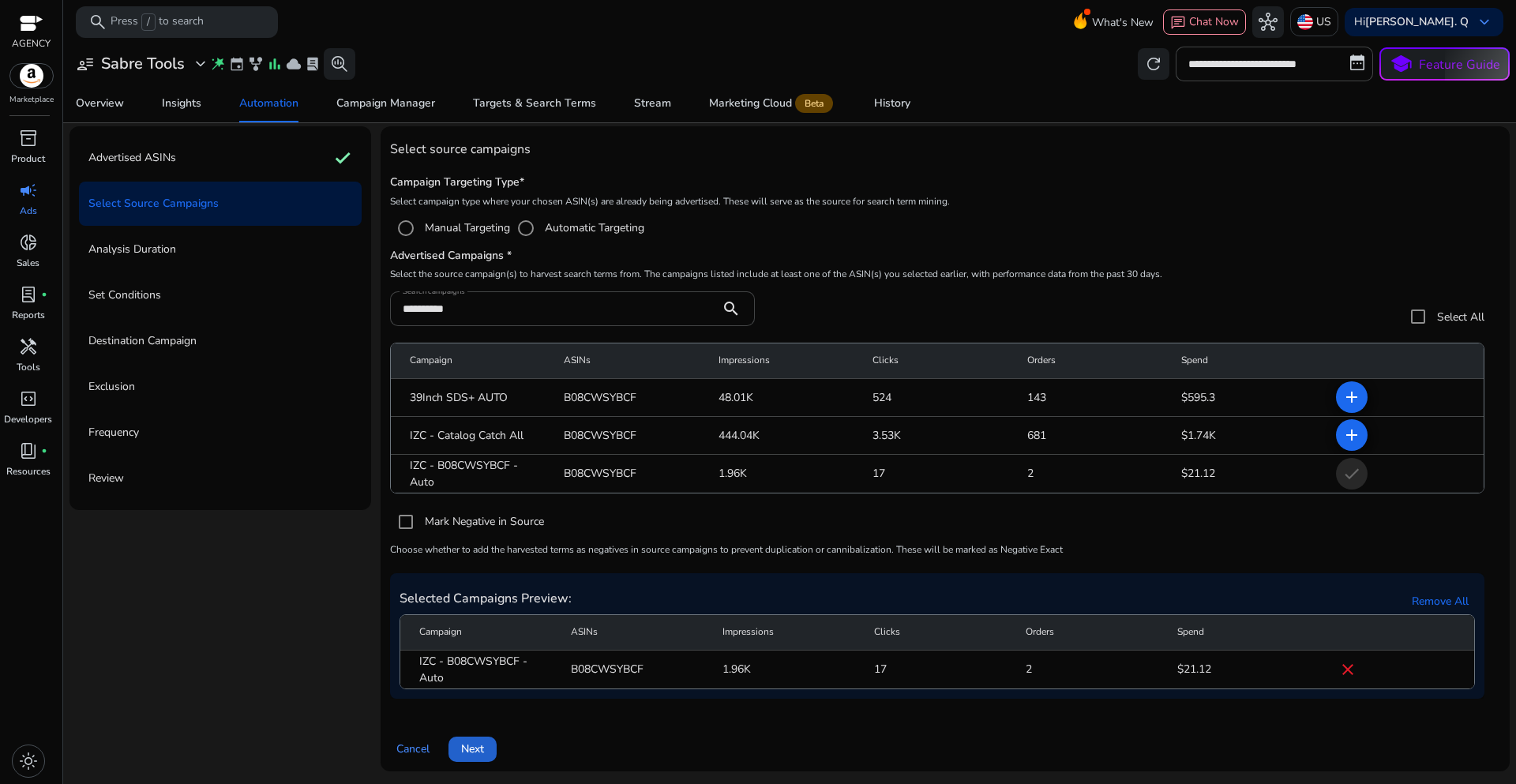
click at [474, 757] on span "Next" at bounding box center [472, 748] width 23 height 16
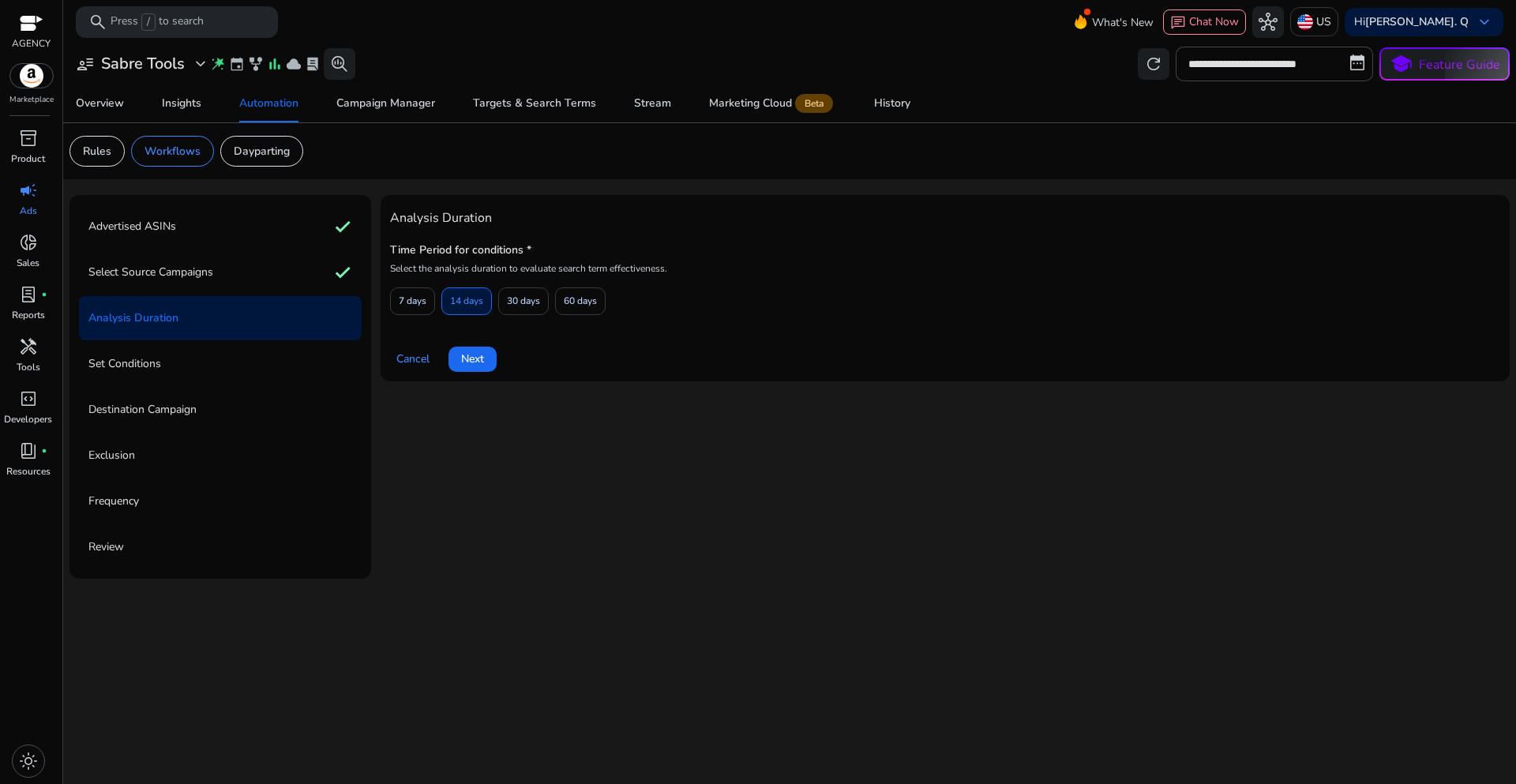
scroll to position [0, 0]
click at [413, 302] on span "7 days" at bounding box center [412, 301] width 28 height 28
click at [479, 364] on span "Next" at bounding box center [472, 358] width 23 height 16
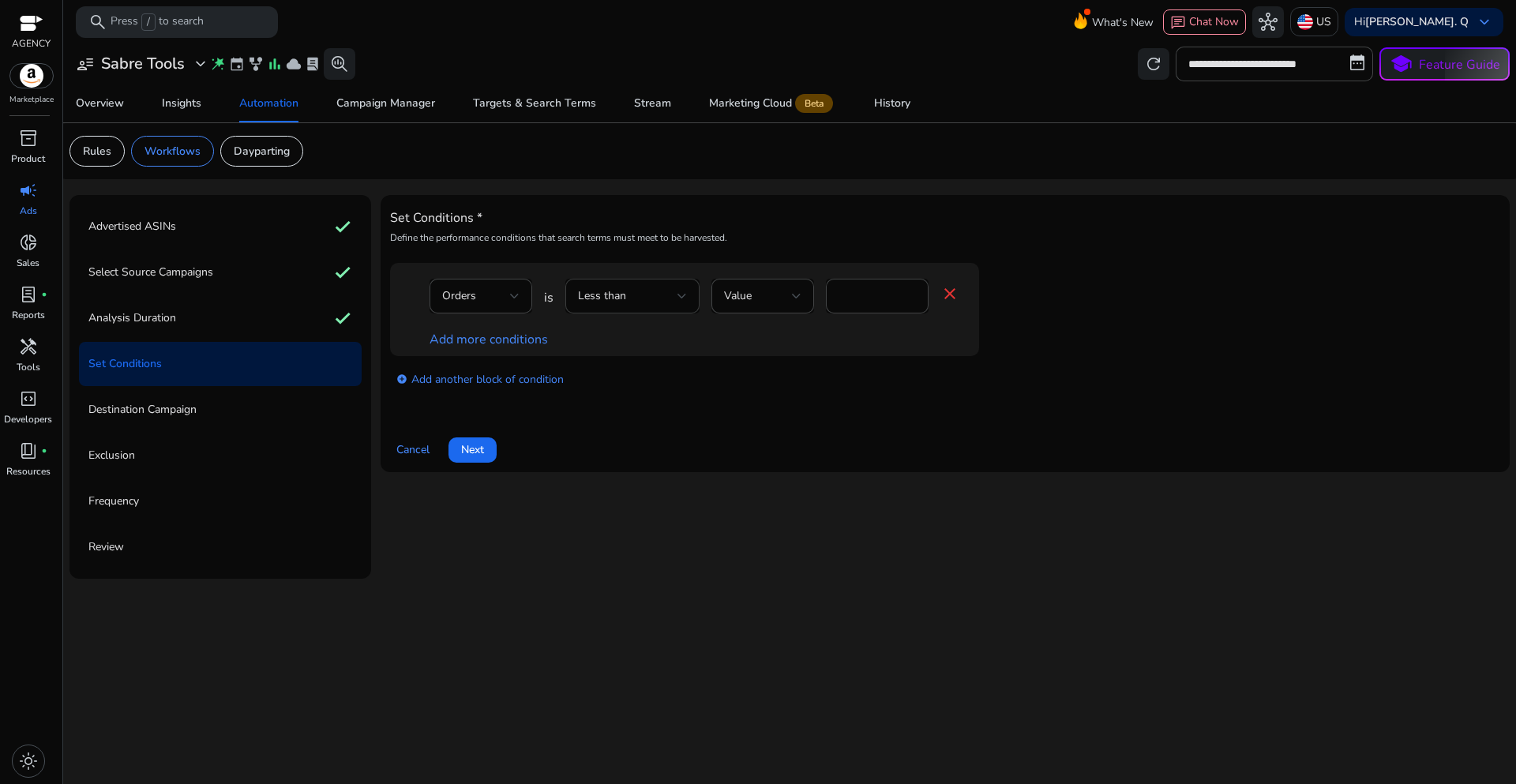
click at [665, 297] on div "Less than" at bounding box center [627, 296] width 99 height 17
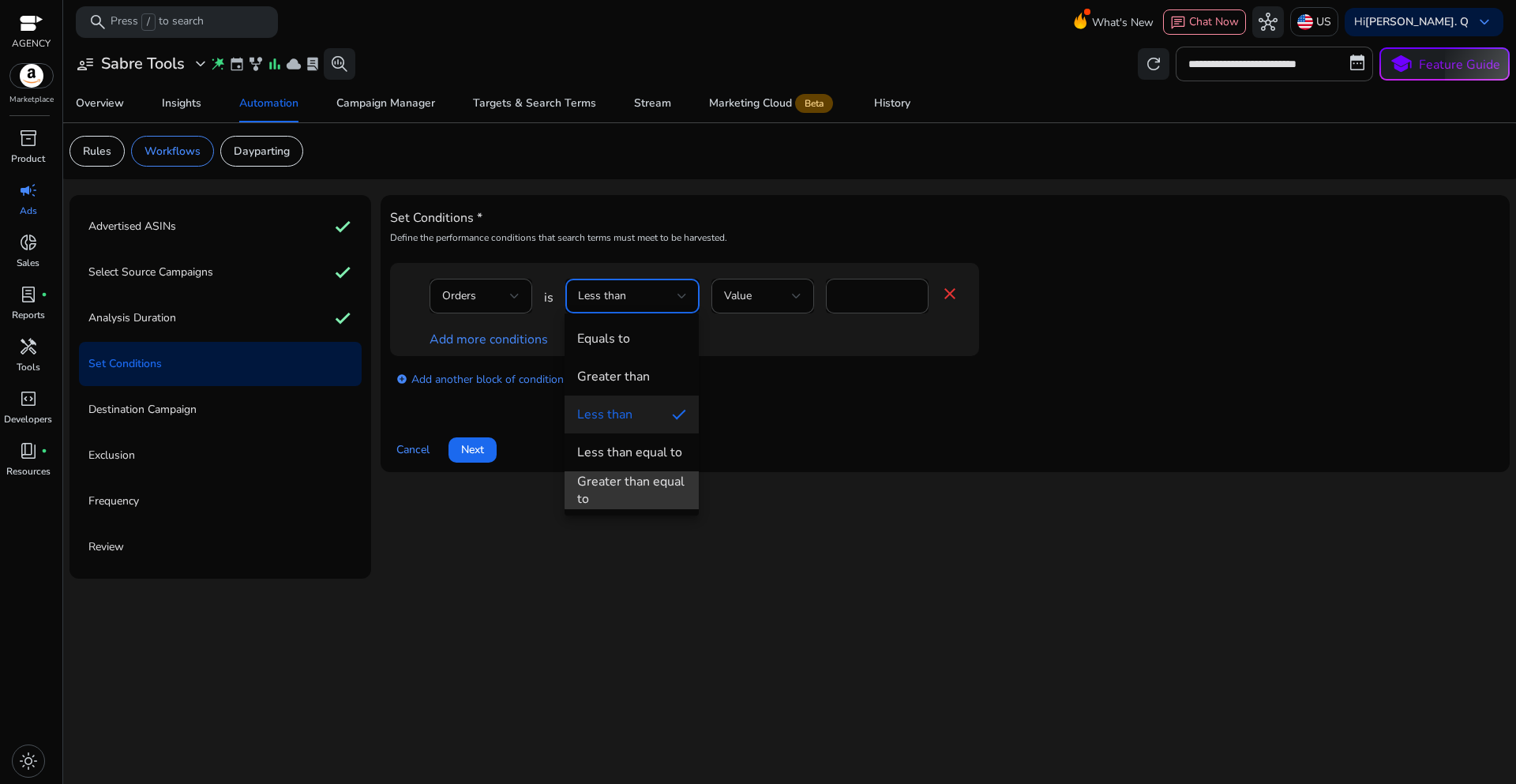
click at [644, 477] on div "Greater than equal to" at bounding box center [632, 490] width 109 height 34
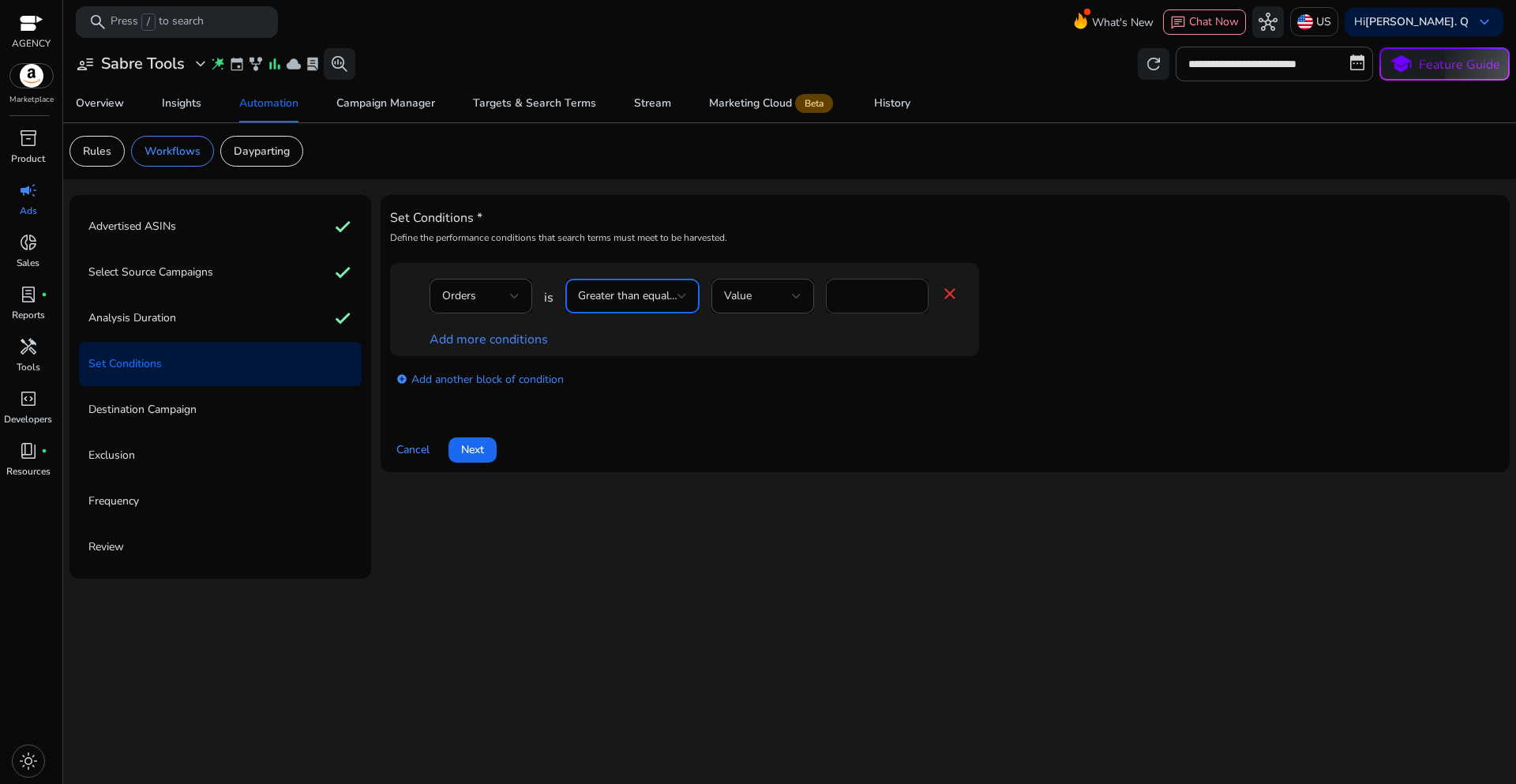
click at [860, 295] on input "*" at bounding box center [878, 296] width 78 height 17
drag, startPoint x: 855, startPoint y: 295, endPoint x: 838, endPoint y: 295, distance: 17.0
click at [852, 295] on input "*" at bounding box center [878, 296] width 78 height 17
drag, startPoint x: 838, startPoint y: 295, endPoint x: 826, endPoint y: 295, distance: 12.0
click at [826, 295] on div "*" at bounding box center [877, 296] width 103 height 34
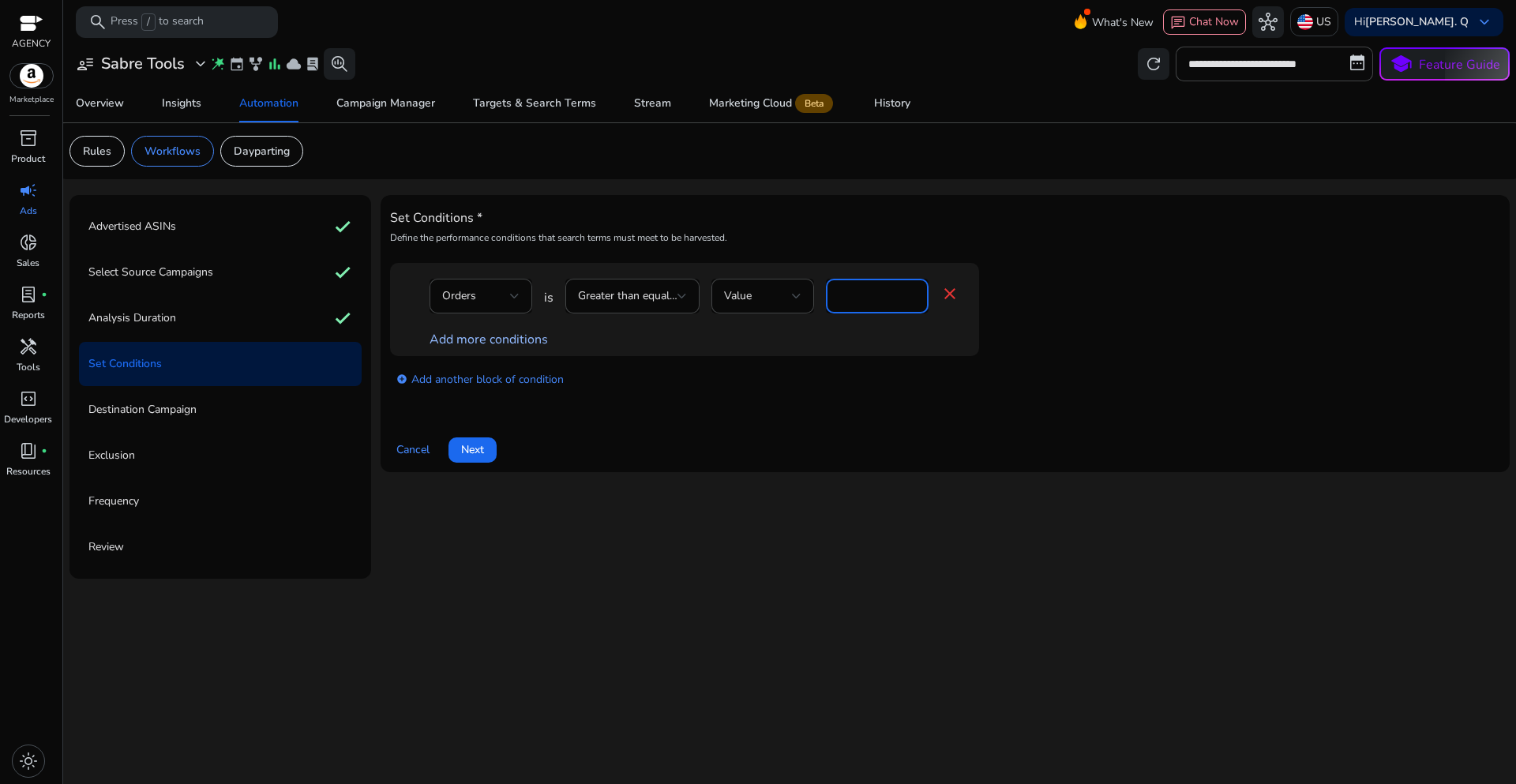
type input "*"
click at [516, 347] on link "Add more conditions" at bounding box center [488, 339] width 118 height 17
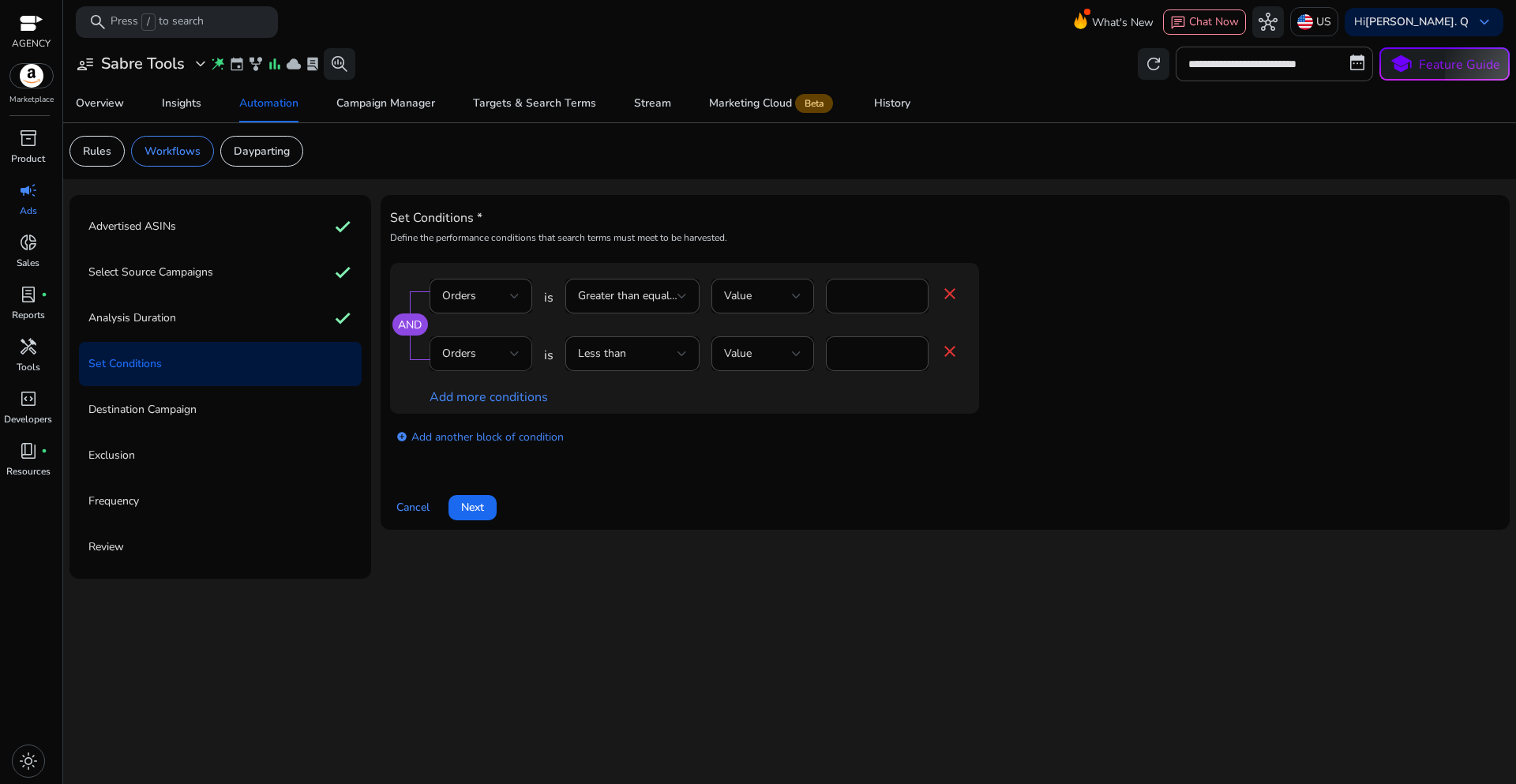
click at [498, 356] on div "Orders" at bounding box center [475, 354] width 68 height 17
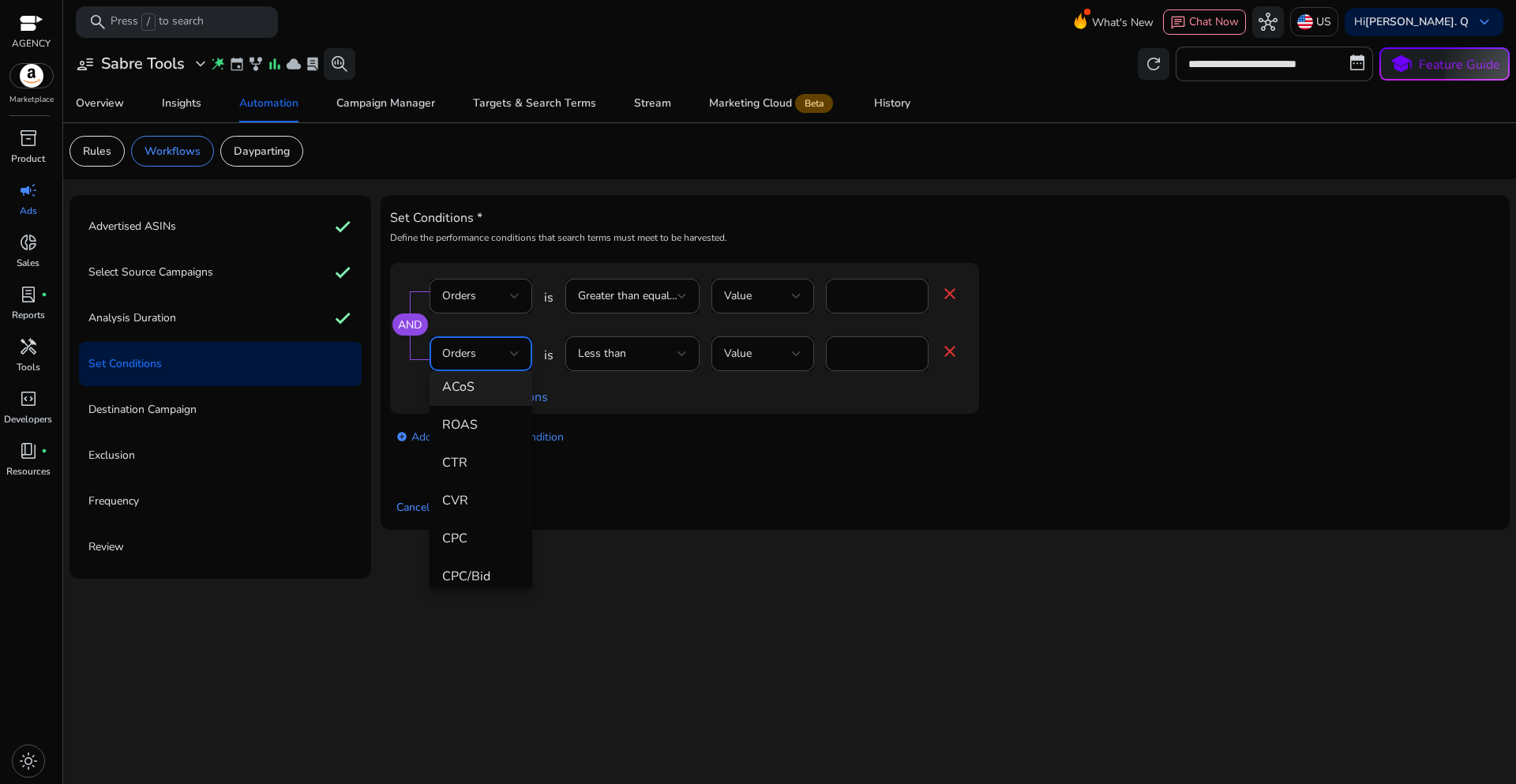
click at [484, 390] on span "ACoS" at bounding box center [481, 386] width 78 height 17
click at [701, 448] on div "add_circle Add another block of condition" at bounding box center [716, 436] width 652 height 44
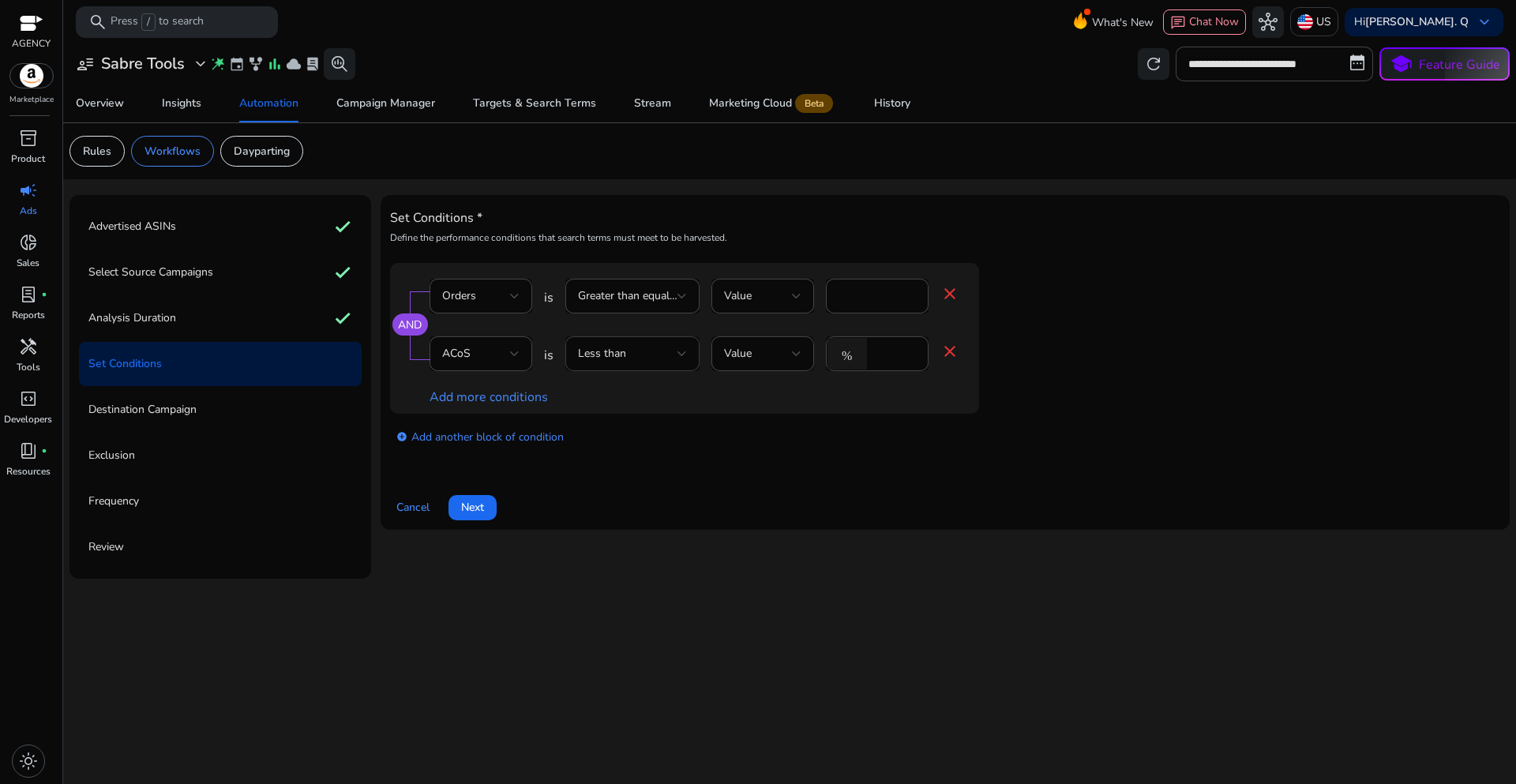
click at [676, 346] on div "Less than" at bounding box center [627, 354] width 99 height 17
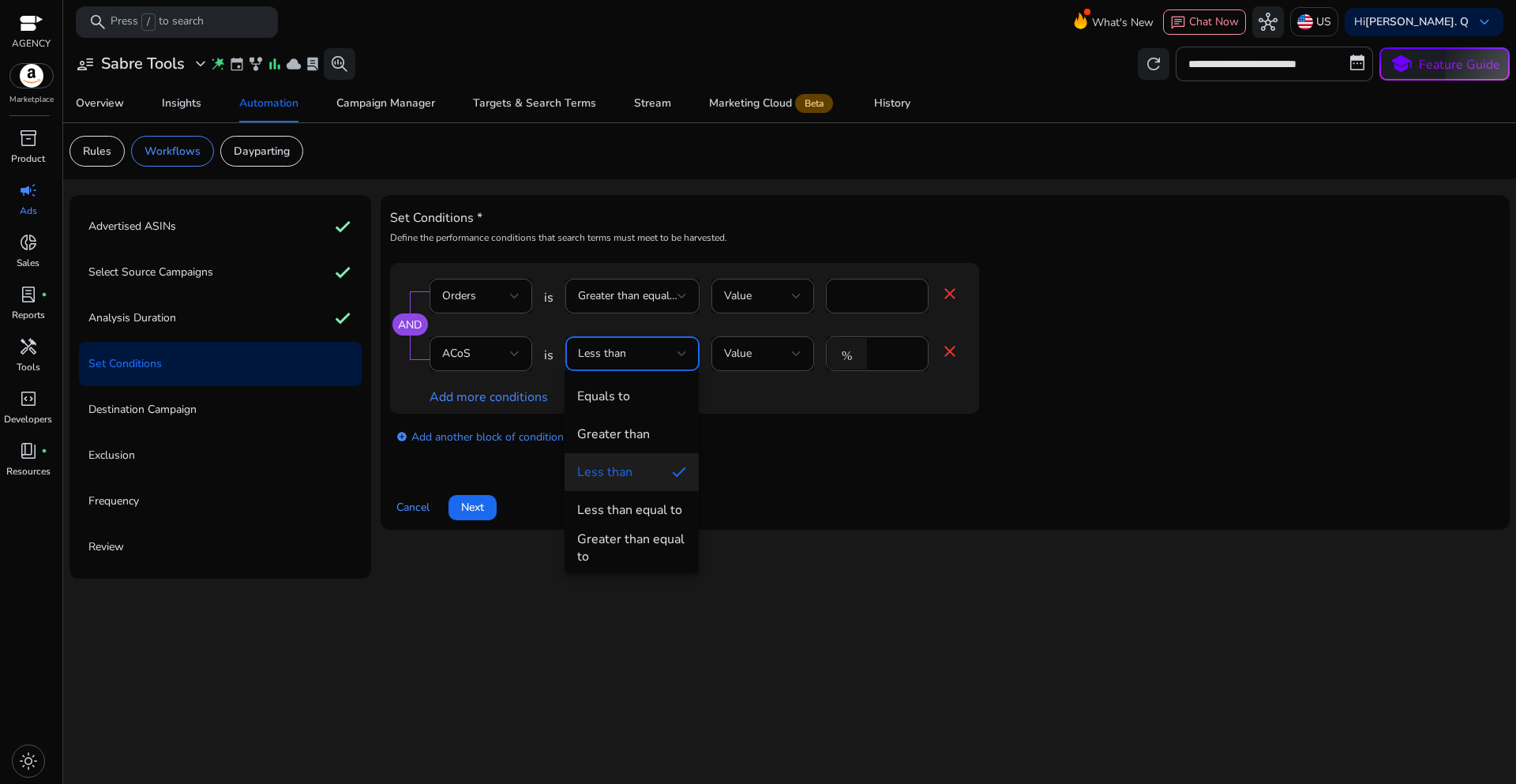
drag, startPoint x: 633, startPoint y: 508, endPoint x: 909, endPoint y: 446, distance: 282.9
click at [638, 509] on div "Less than equal to" at bounding box center [630, 510] width 105 height 17
click at [909, 446] on div "add_circle Add another block of condition" at bounding box center [716, 436] width 652 height 44
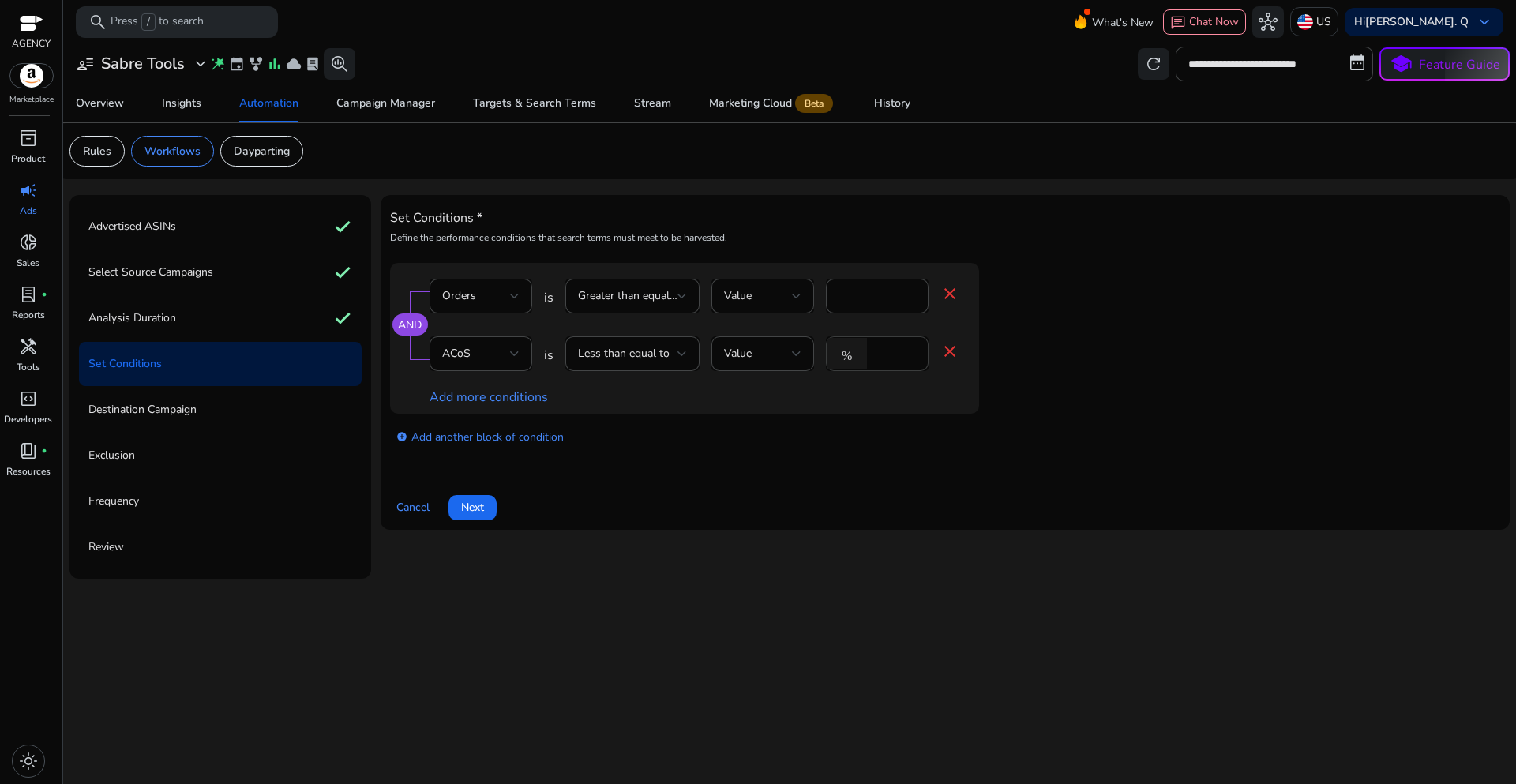
drag, startPoint x: 893, startPoint y: 360, endPoint x: 866, endPoint y: 354, distance: 27.7
click at [866, 354] on div "% *" at bounding box center [871, 354] width 90 height 34
type input "**"
click at [1232, 385] on app-ppc-editable-conditions "AND Orders is Greater than equal to Value * close ACoS is Less than equal to Va…" at bounding box center [945, 361] width 1110 height 195
click at [480, 512] on span "Next" at bounding box center [472, 506] width 23 height 16
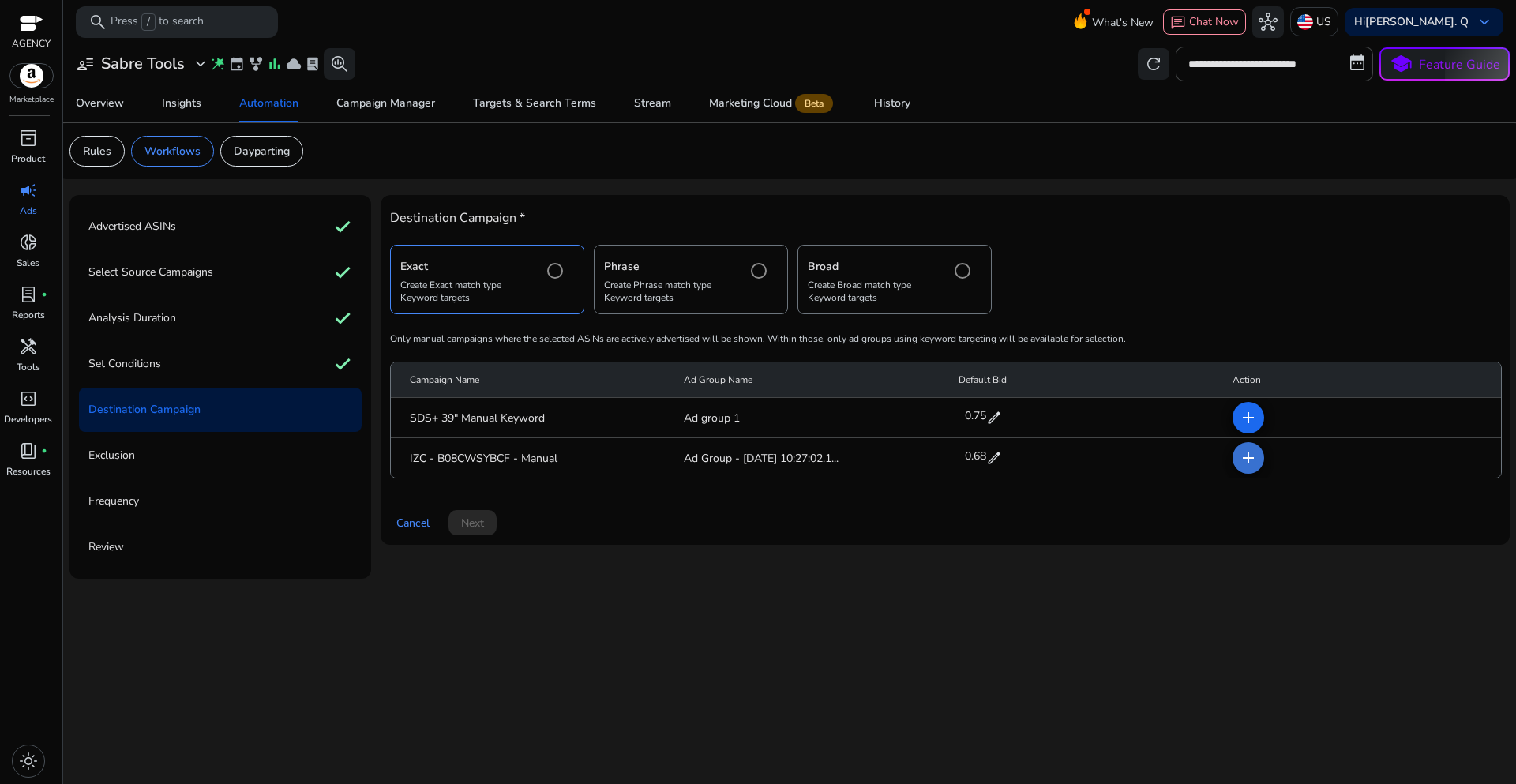
click at [1242, 462] on mat-icon "add" at bounding box center [1249, 458] width 19 height 19
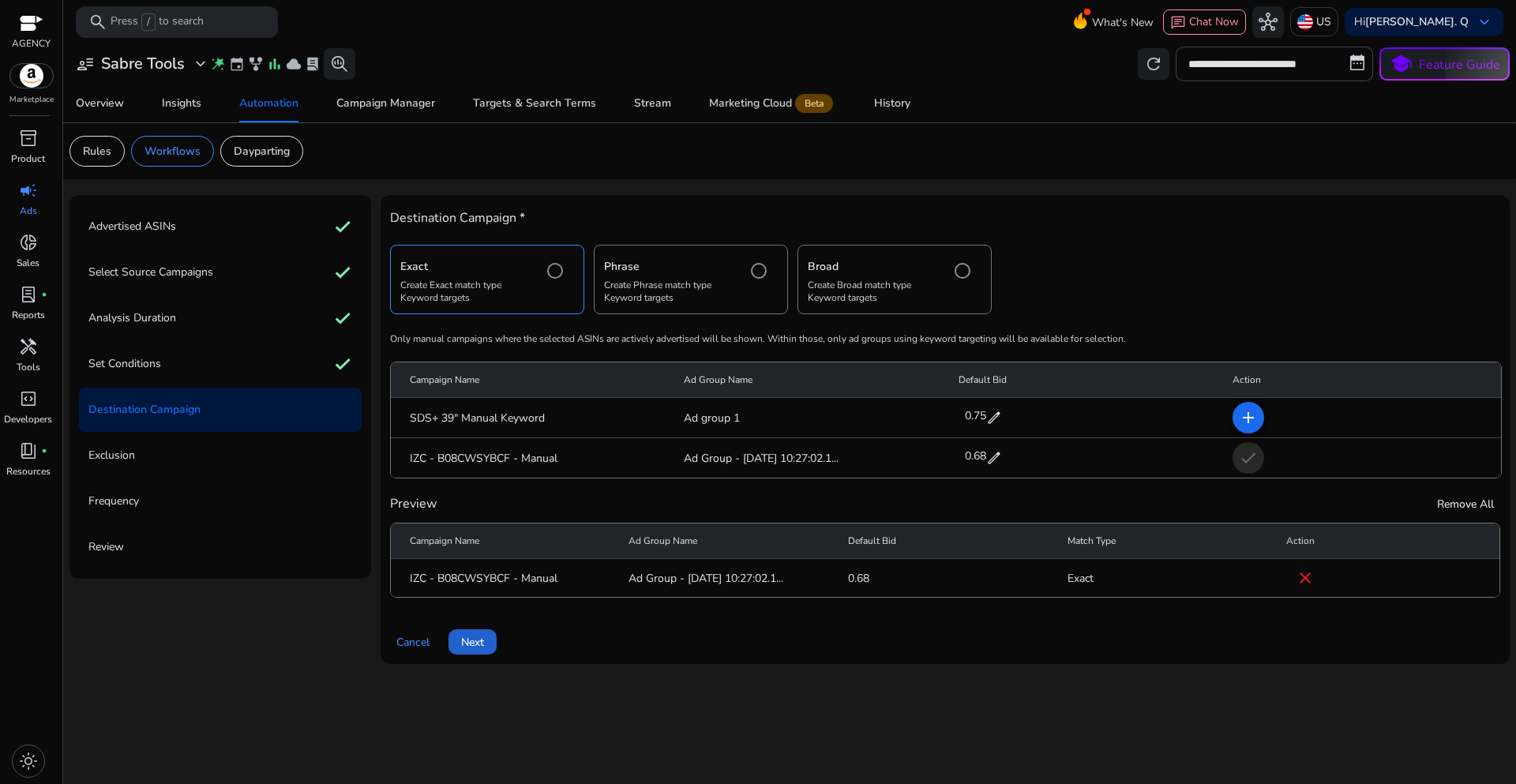
click at [481, 647] on span "Next" at bounding box center [472, 642] width 23 height 16
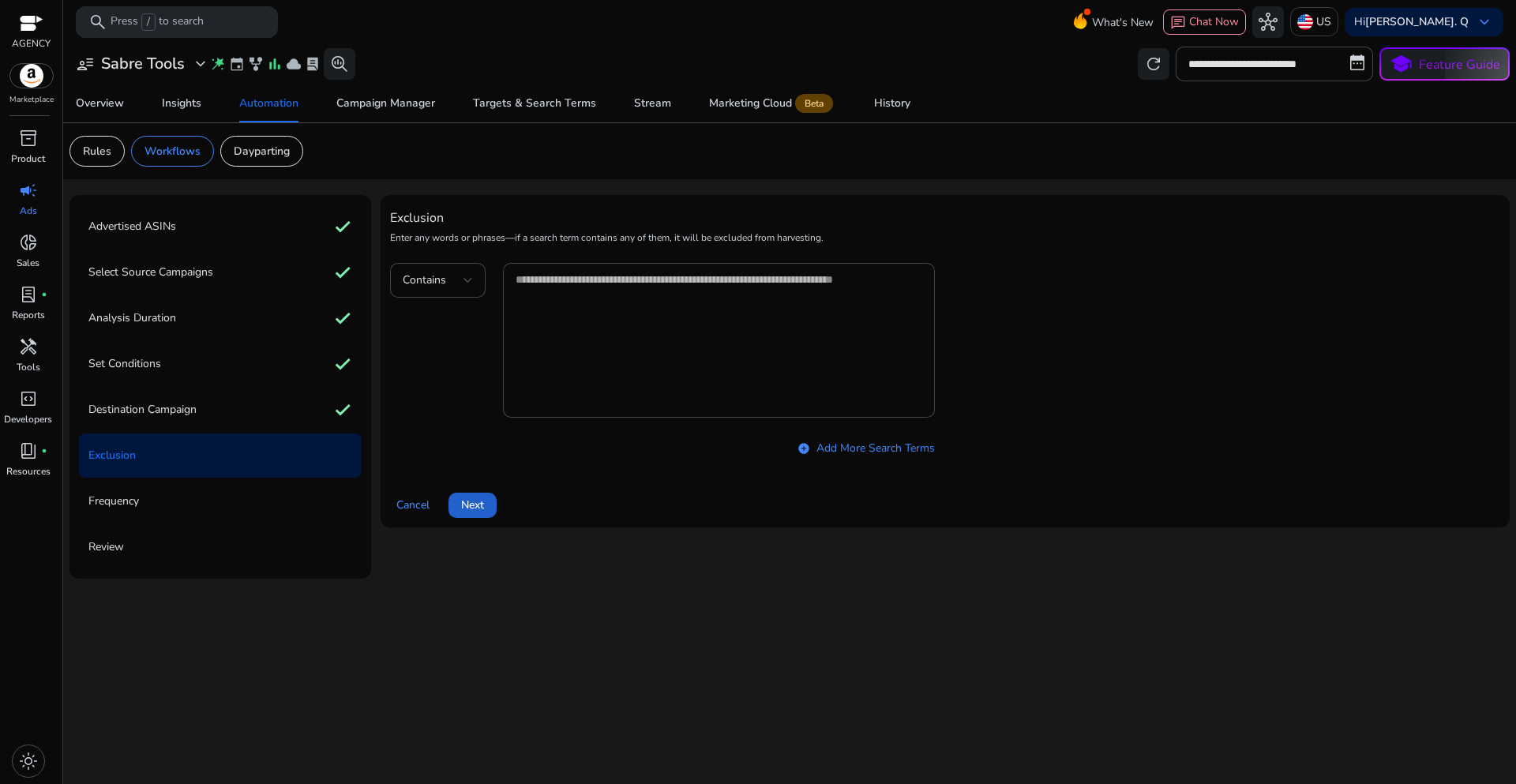
click at [470, 512] on span "Next" at bounding box center [472, 505] width 23 height 16
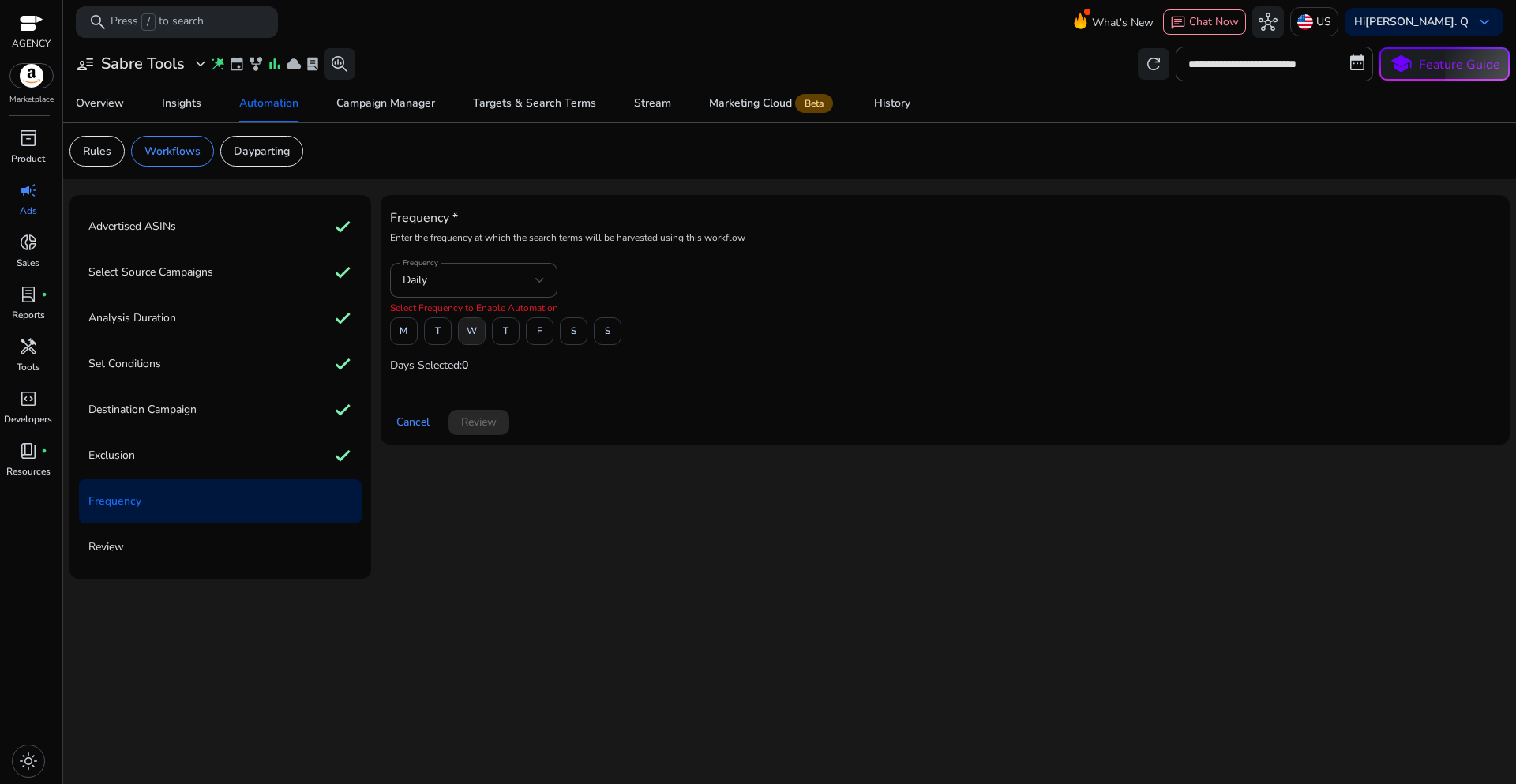
click at [464, 343] on span at bounding box center [472, 331] width 26 height 38
click at [486, 431] on span at bounding box center [479, 423] width 60 height 38
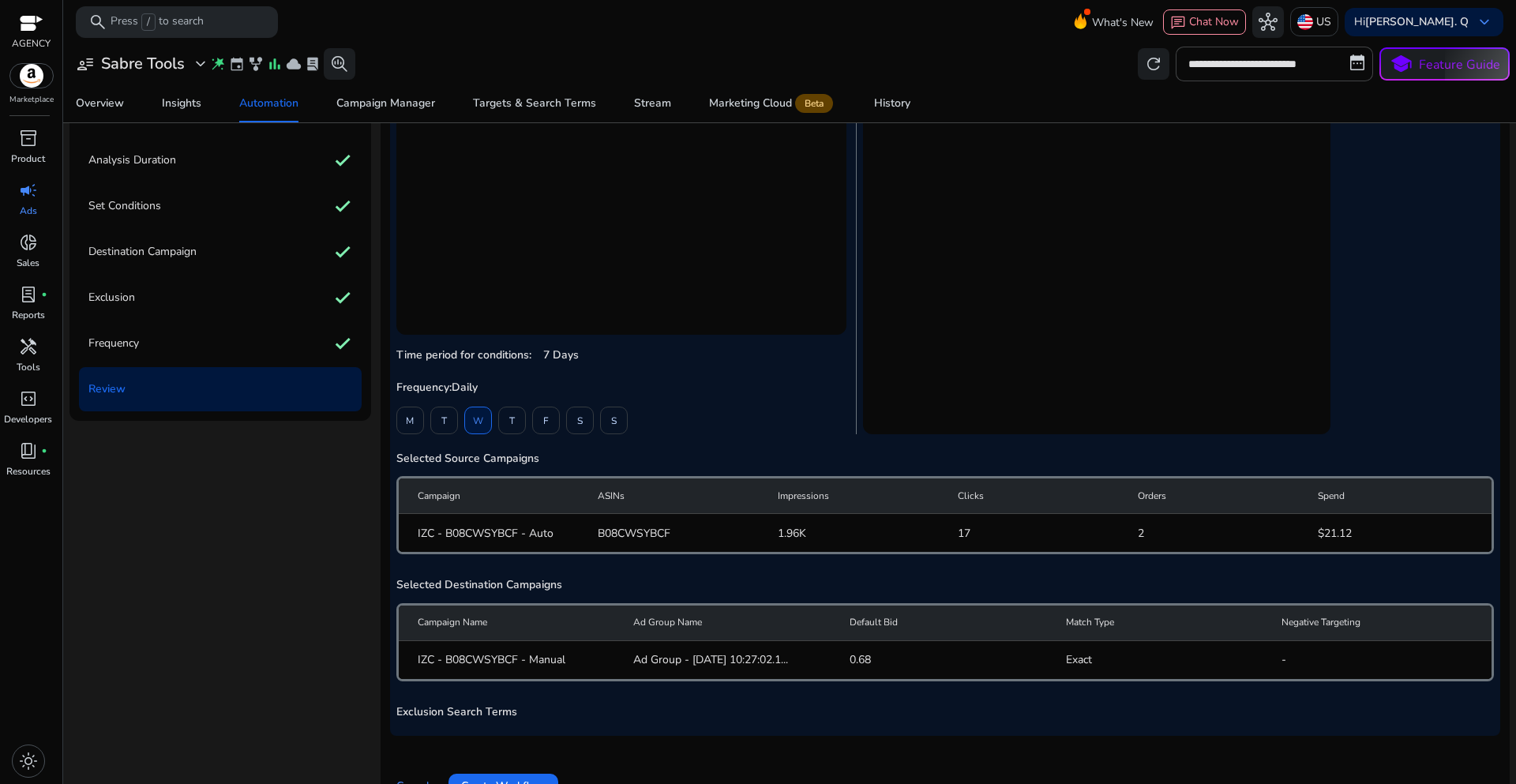
scroll to position [195, 0]
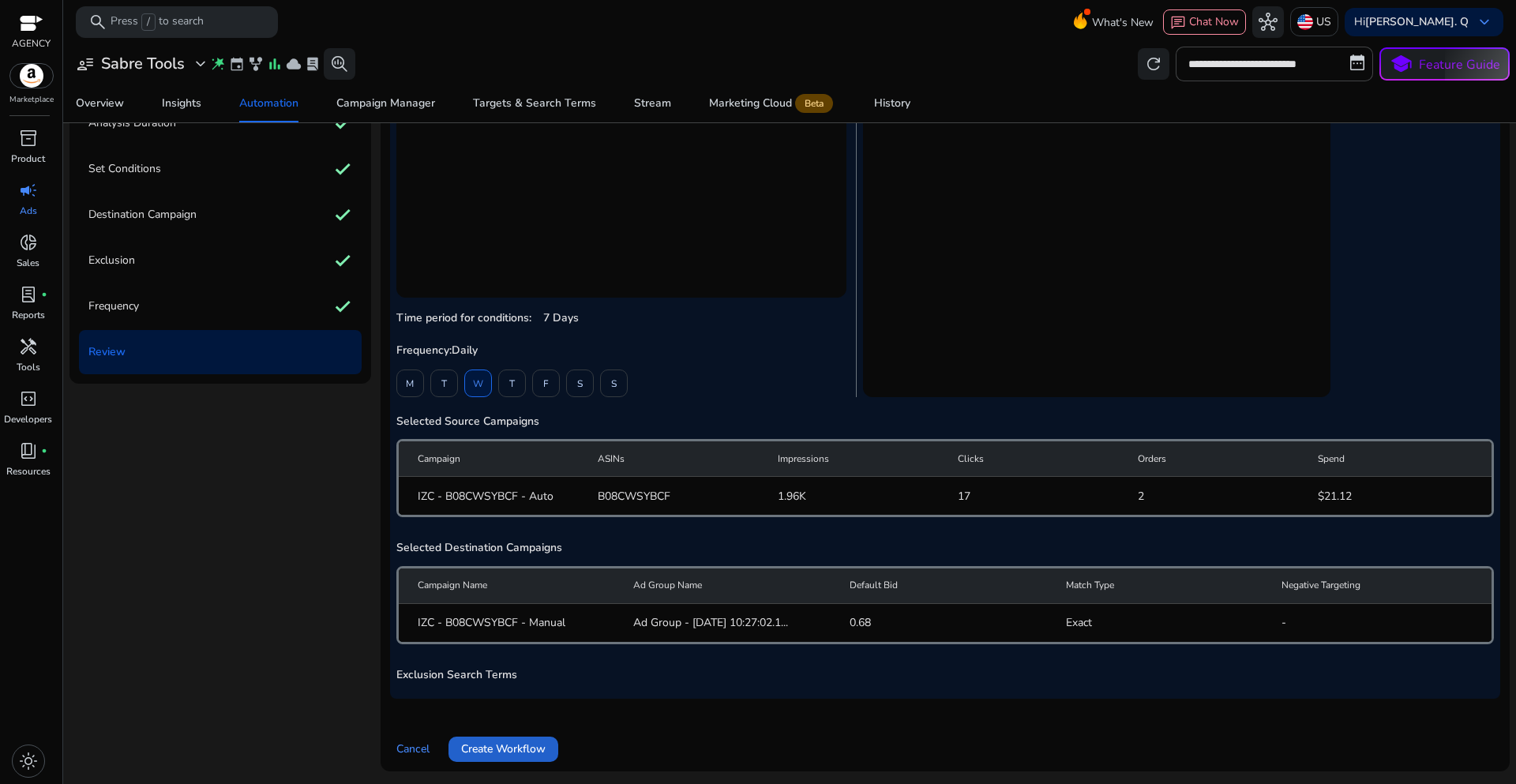
click at [519, 756] on span "Create Workflow" at bounding box center [503, 748] width 85 height 16
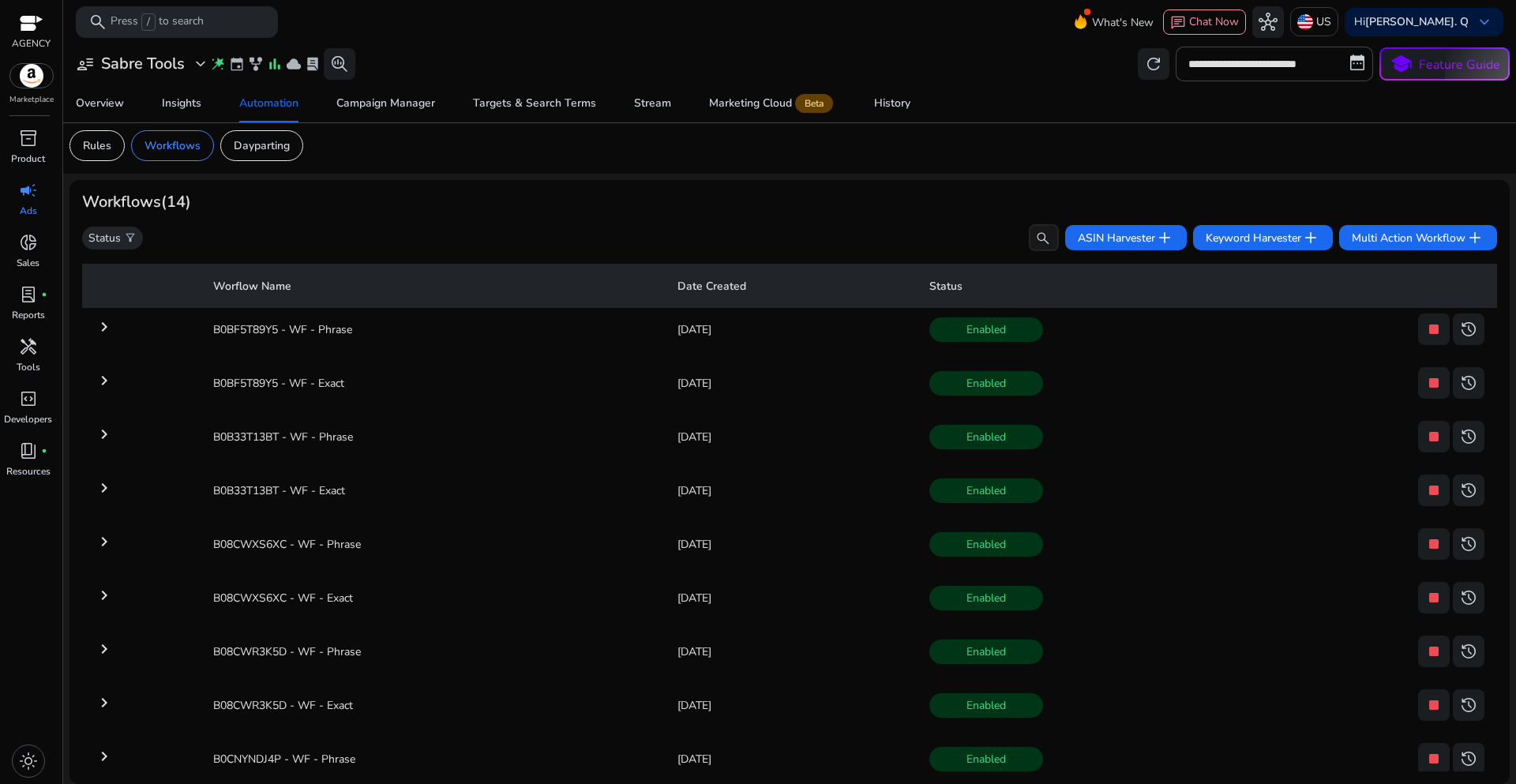
scroll to position [10, 0]
